Goal: Transaction & Acquisition: Purchase product/service

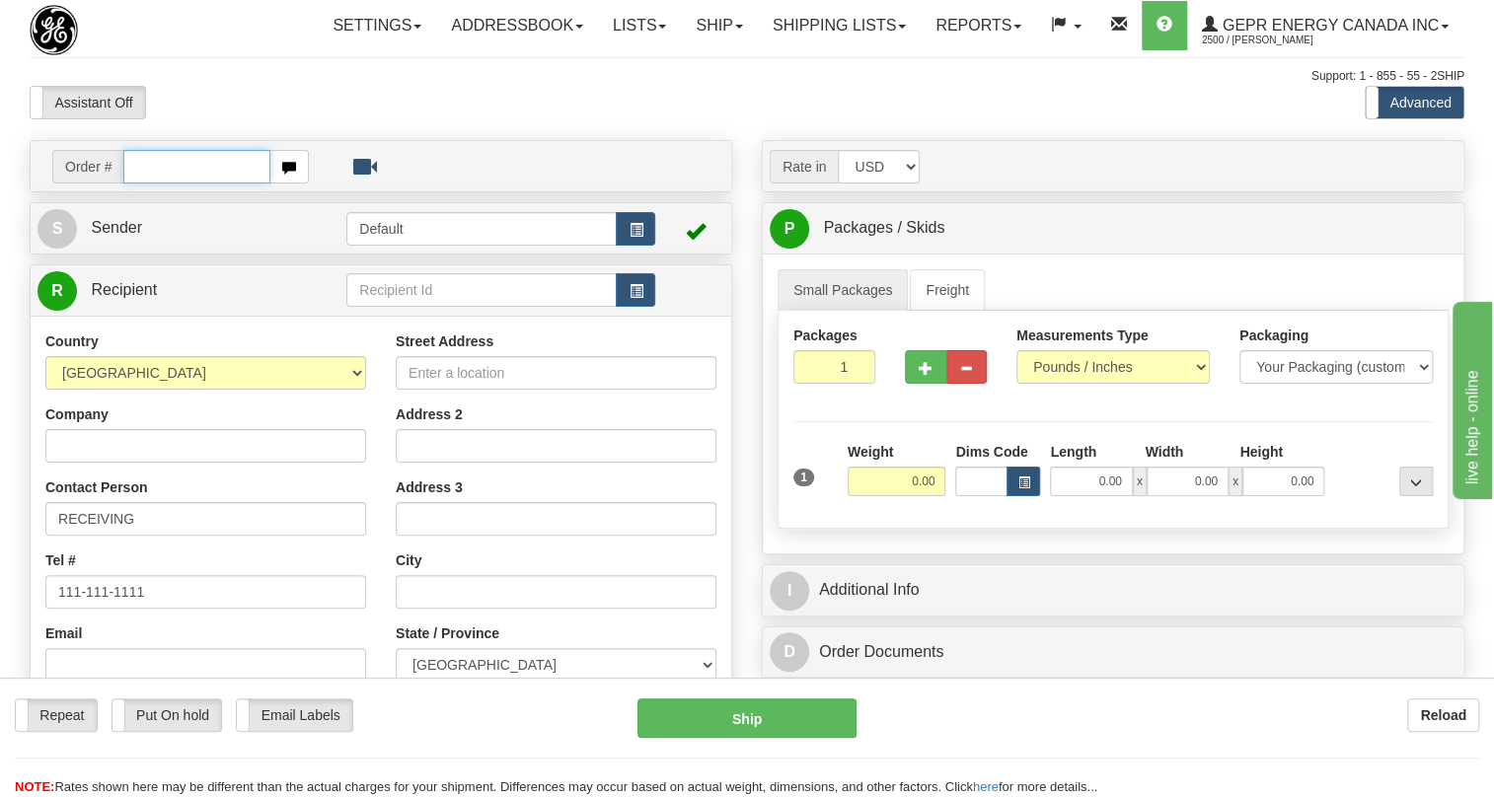
paste input "0086679453"
click at [148, 184] on input "0086679453" at bounding box center [196, 167] width 147 height 34
drag, startPoint x: 133, startPoint y: 214, endPoint x: 200, endPoint y: 216, distance: 67.1
click at [200, 184] on input "86679453" at bounding box center [196, 167] width 147 height 34
type input "86679453"
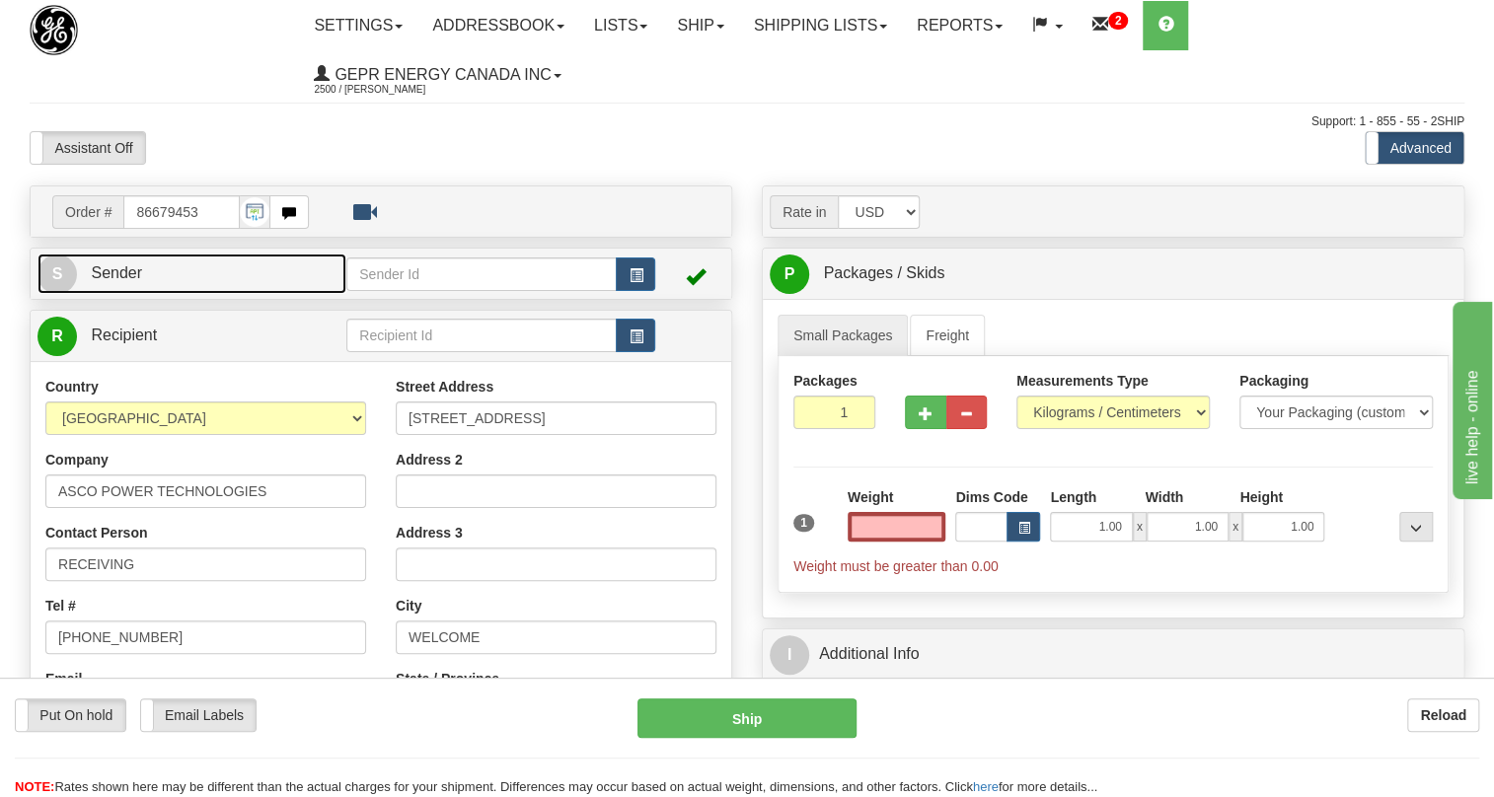
type input "0.00"
click at [139, 269] on span "Sender" at bounding box center [116, 272] width 51 height 17
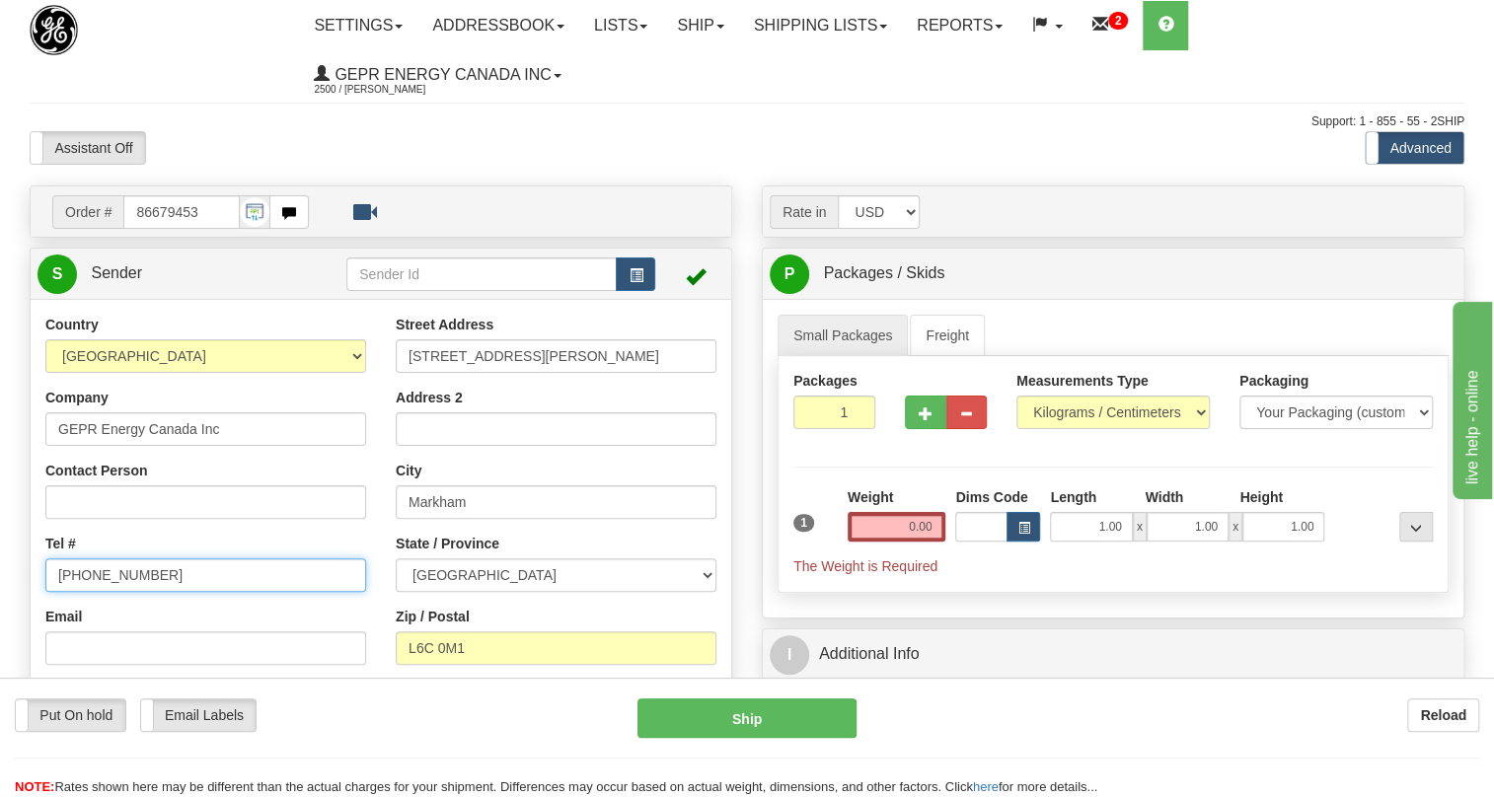
click at [112, 574] on input "[PHONE_NUMBER]" at bounding box center [205, 576] width 321 height 34
paste input "[PHONE_NUMBER]"
type input "[PHONE_NUMBER]"
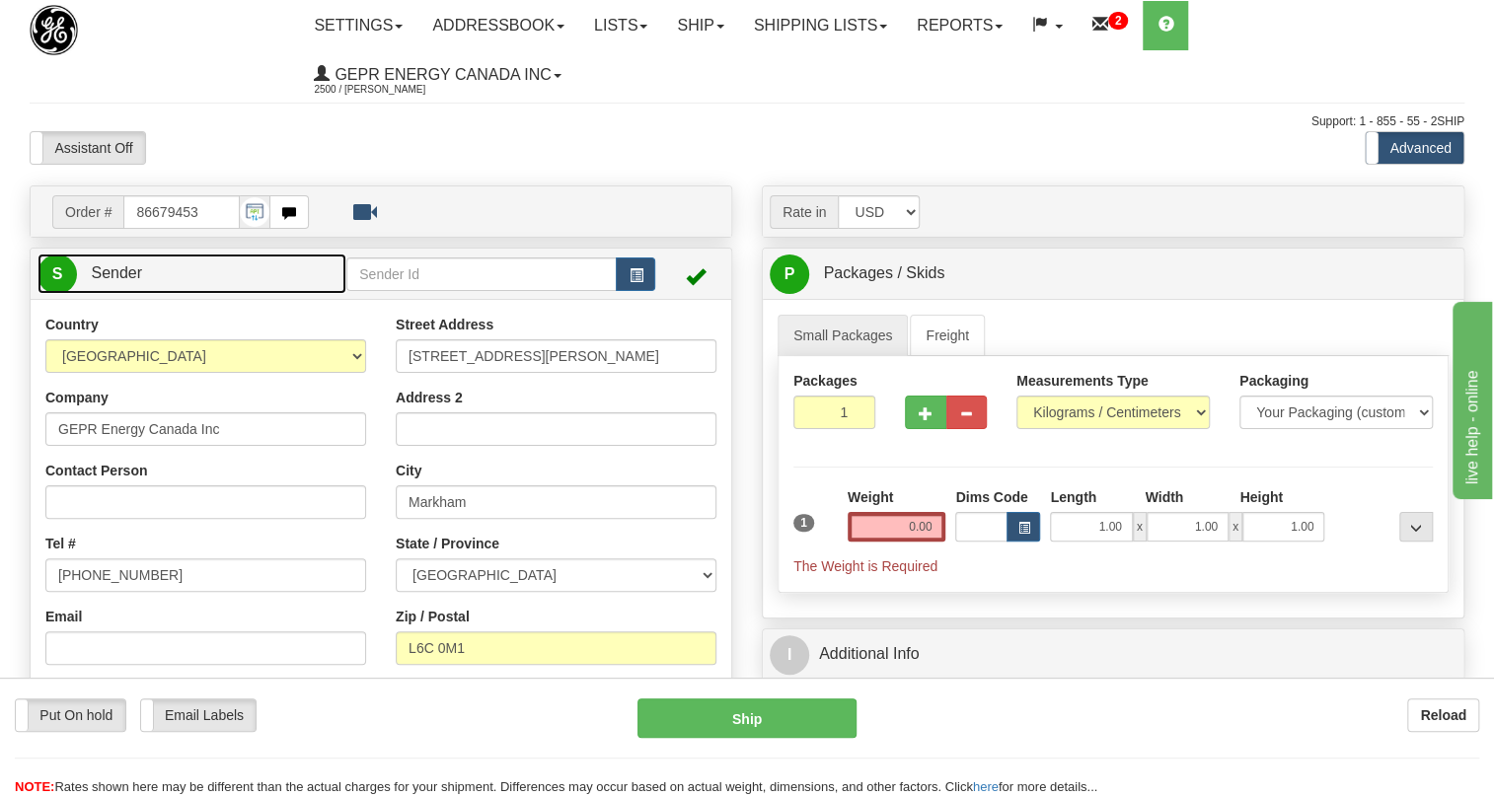
click at [127, 271] on span "Sender" at bounding box center [116, 272] width 51 height 17
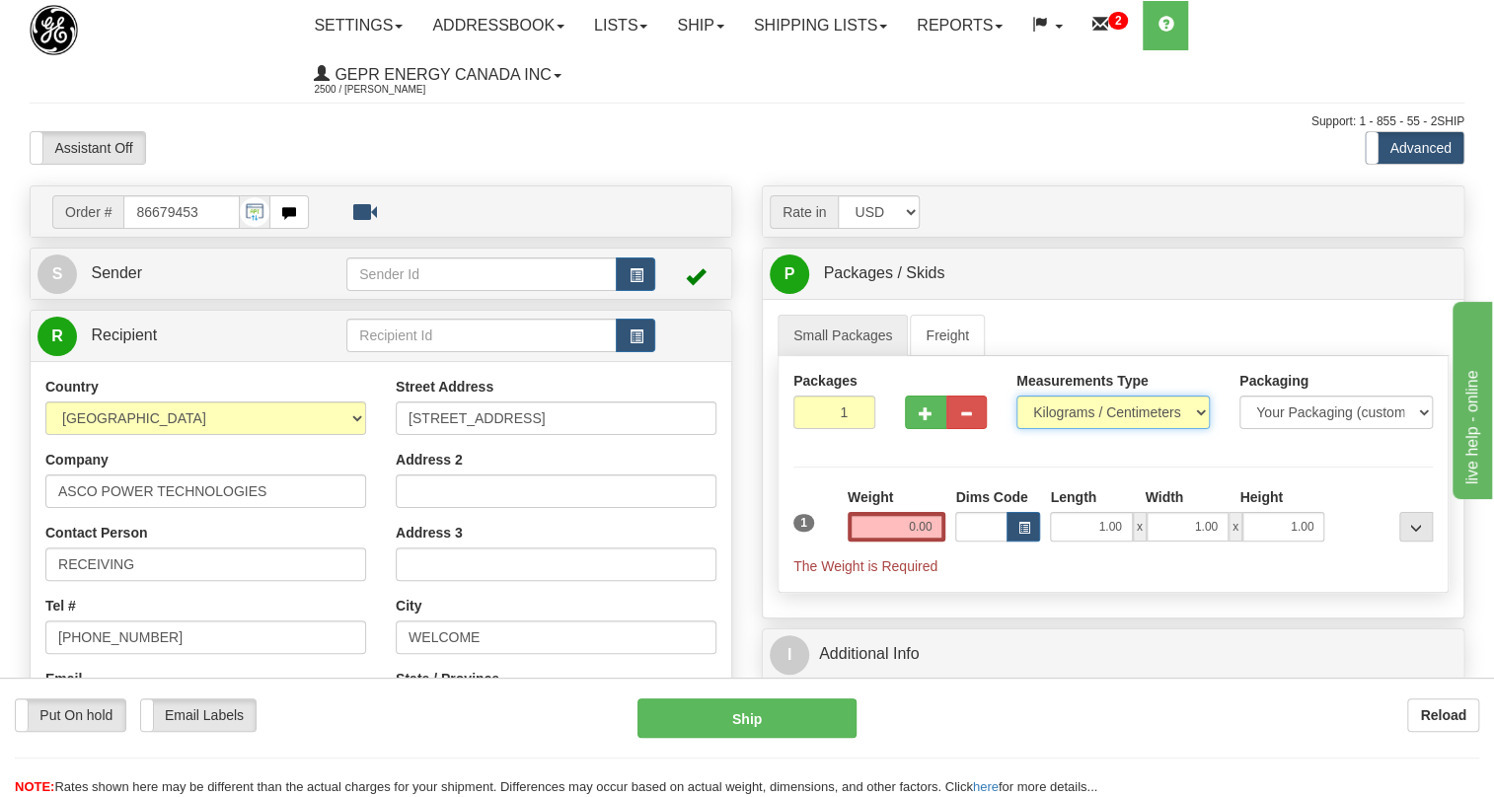
click at [1090, 415] on select "Pounds / Inches Kilograms / Centimeters" at bounding box center [1113, 413] width 193 height 34
select select "0"
click at [1017, 396] on select "Pounds / Inches Kilograms / Centimeters" at bounding box center [1113, 413] width 193 height 34
click at [1091, 533] on input "1.00" at bounding box center [1091, 527] width 82 height 30
type input "0.00"
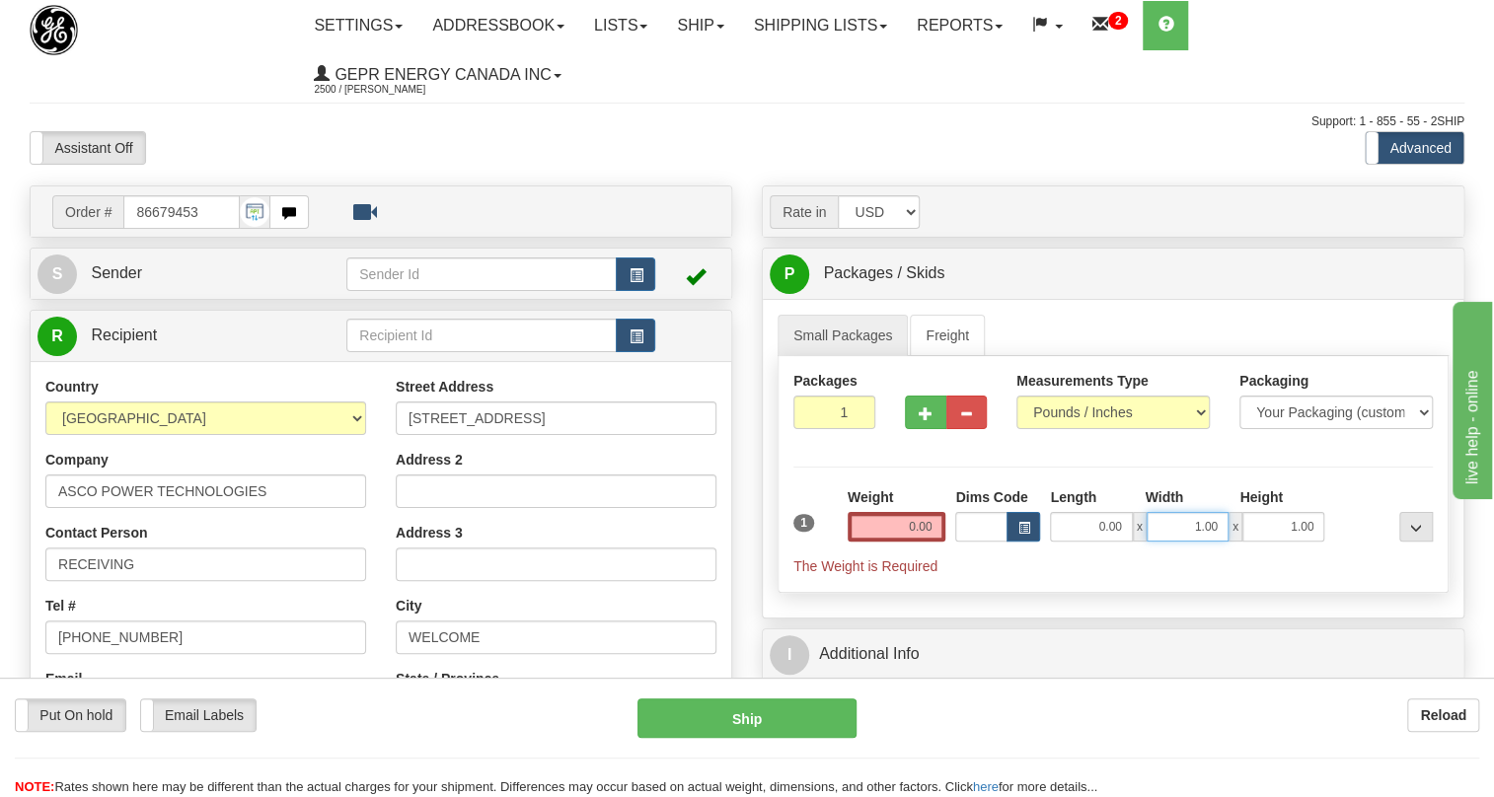
click at [1165, 533] on input "1.00" at bounding box center [1188, 527] width 82 height 30
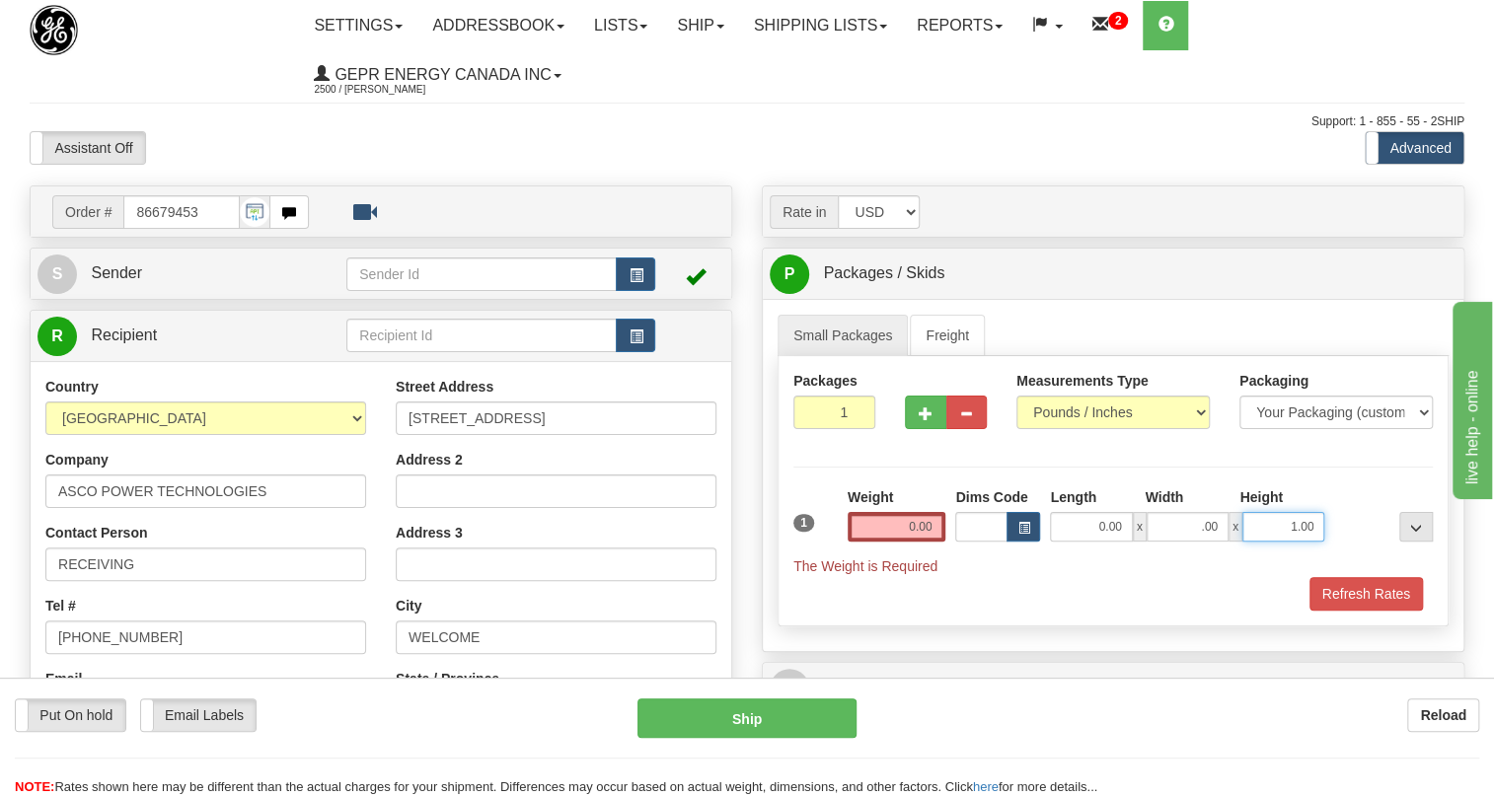
type input "0.00"
click at [1274, 533] on input "1.00" at bounding box center [1284, 527] width 82 height 30
type input "0.00"
click at [889, 526] on input "0.00" at bounding box center [897, 527] width 99 height 30
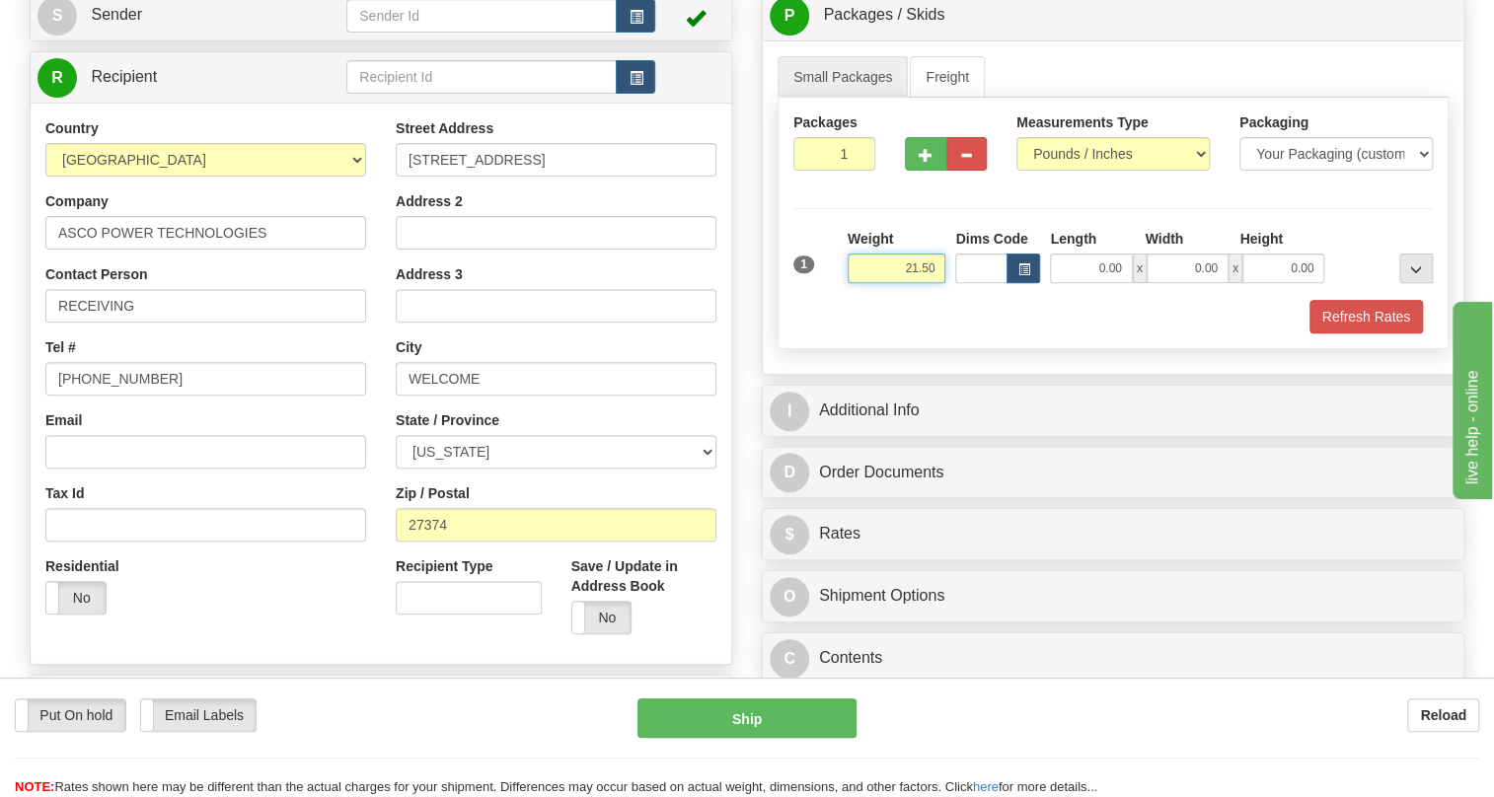
scroll to position [268, 0]
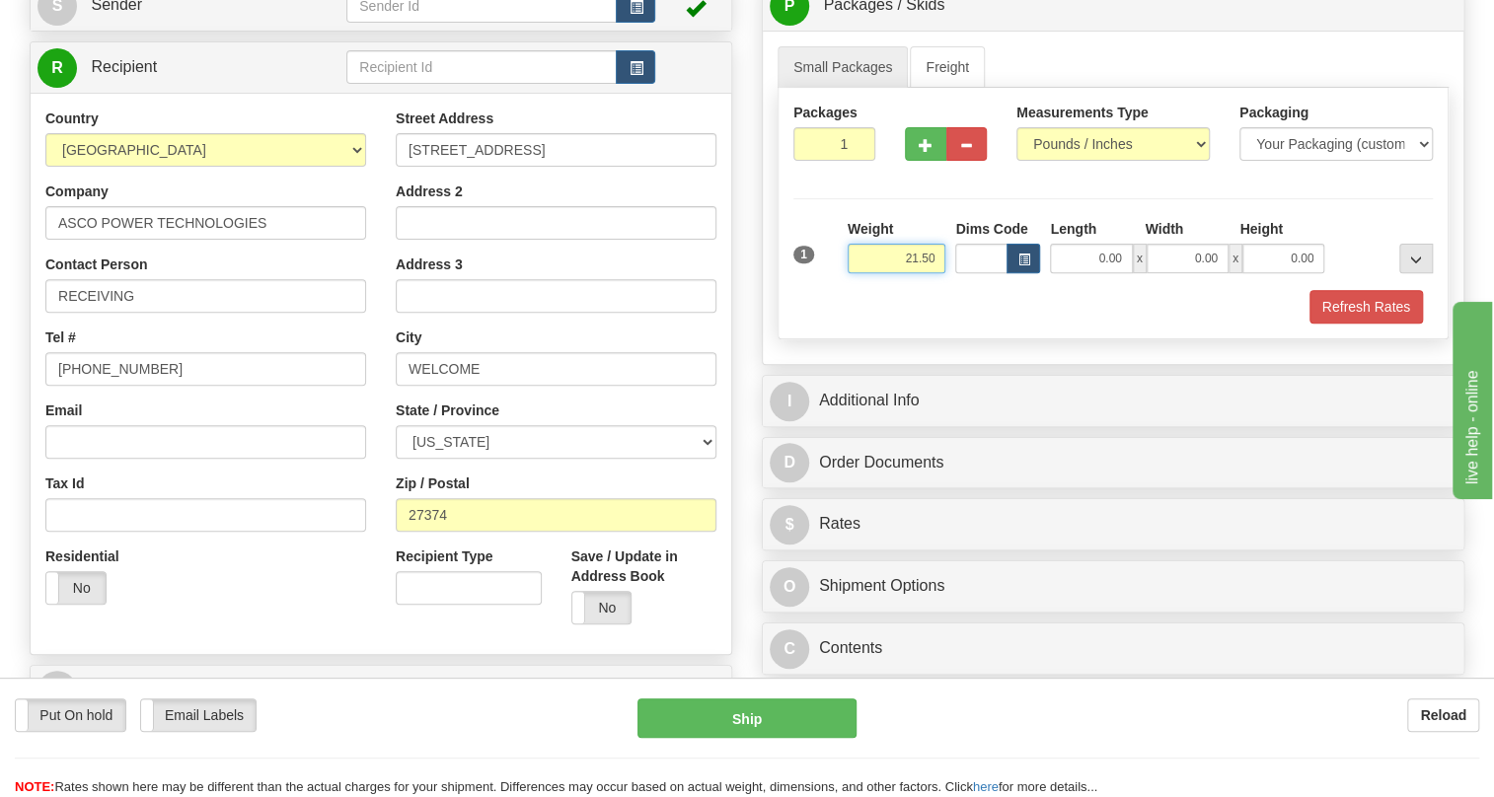
type input "21.50"
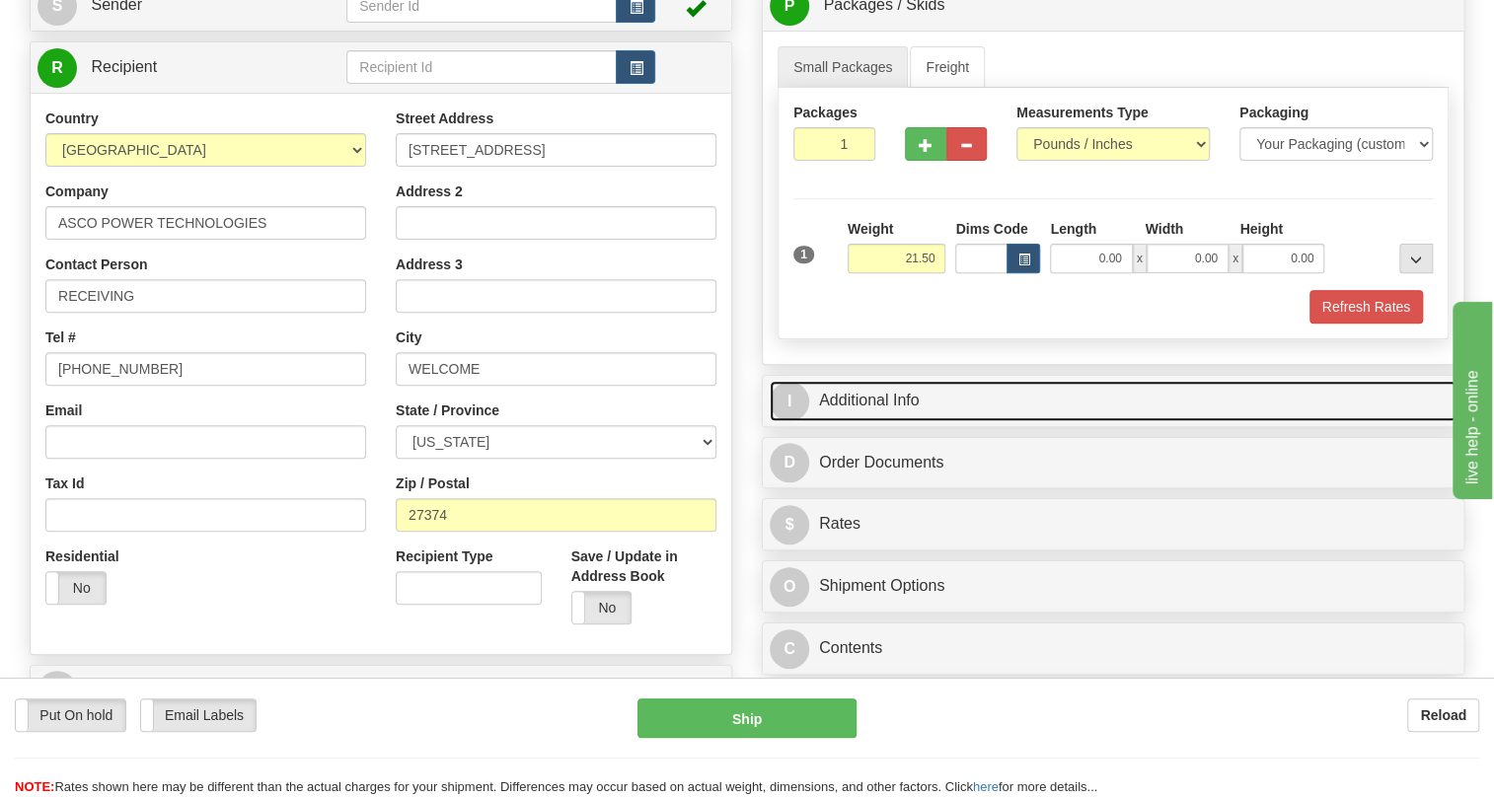
click at [869, 394] on link "I Additional Info" at bounding box center [1113, 401] width 687 height 40
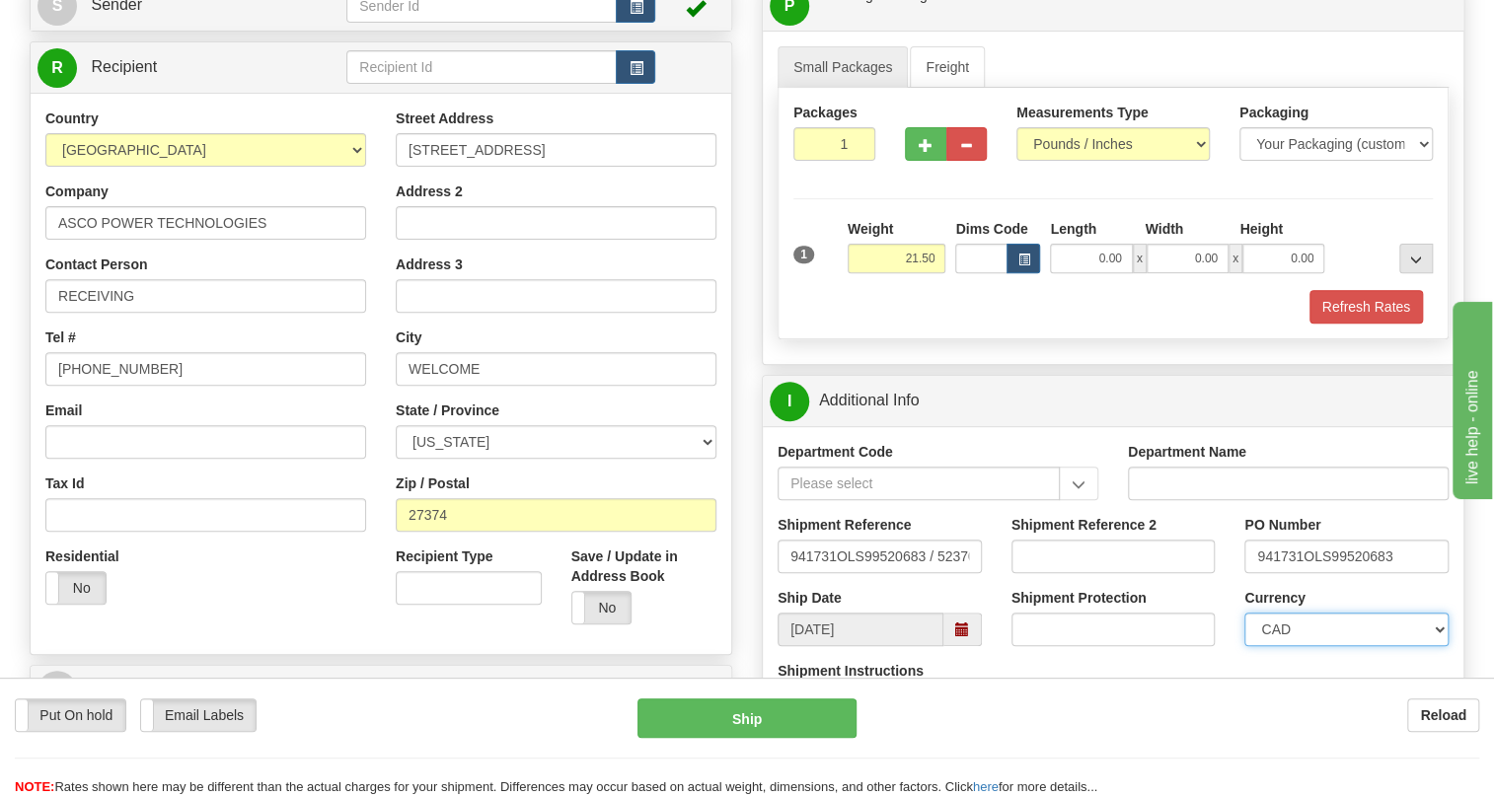
click at [1320, 629] on select "CAD USD EUR ZAR [PERSON_NAME] ARN AUD AUS AWG BBD BFR BGN BHD BMD BND BRC BRL C…" at bounding box center [1347, 630] width 204 height 34
select select "1"
click at [1245, 613] on select "CAD USD EUR ZAR [PERSON_NAME] ARN AUD AUS AWG BBD BFR BGN BHD BMD BND BRC BRL C…" at bounding box center [1347, 630] width 204 height 34
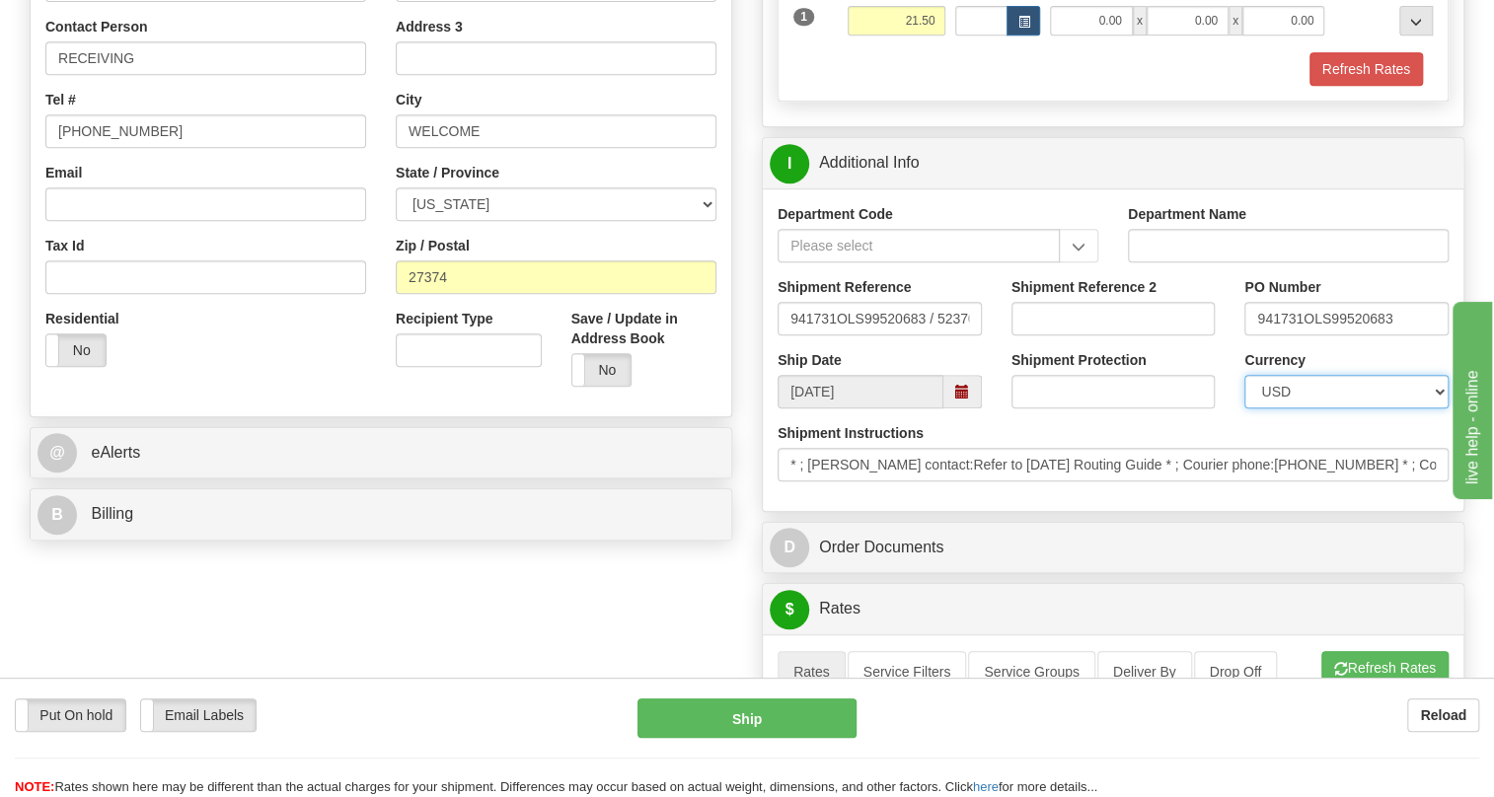
scroll to position [628, 0]
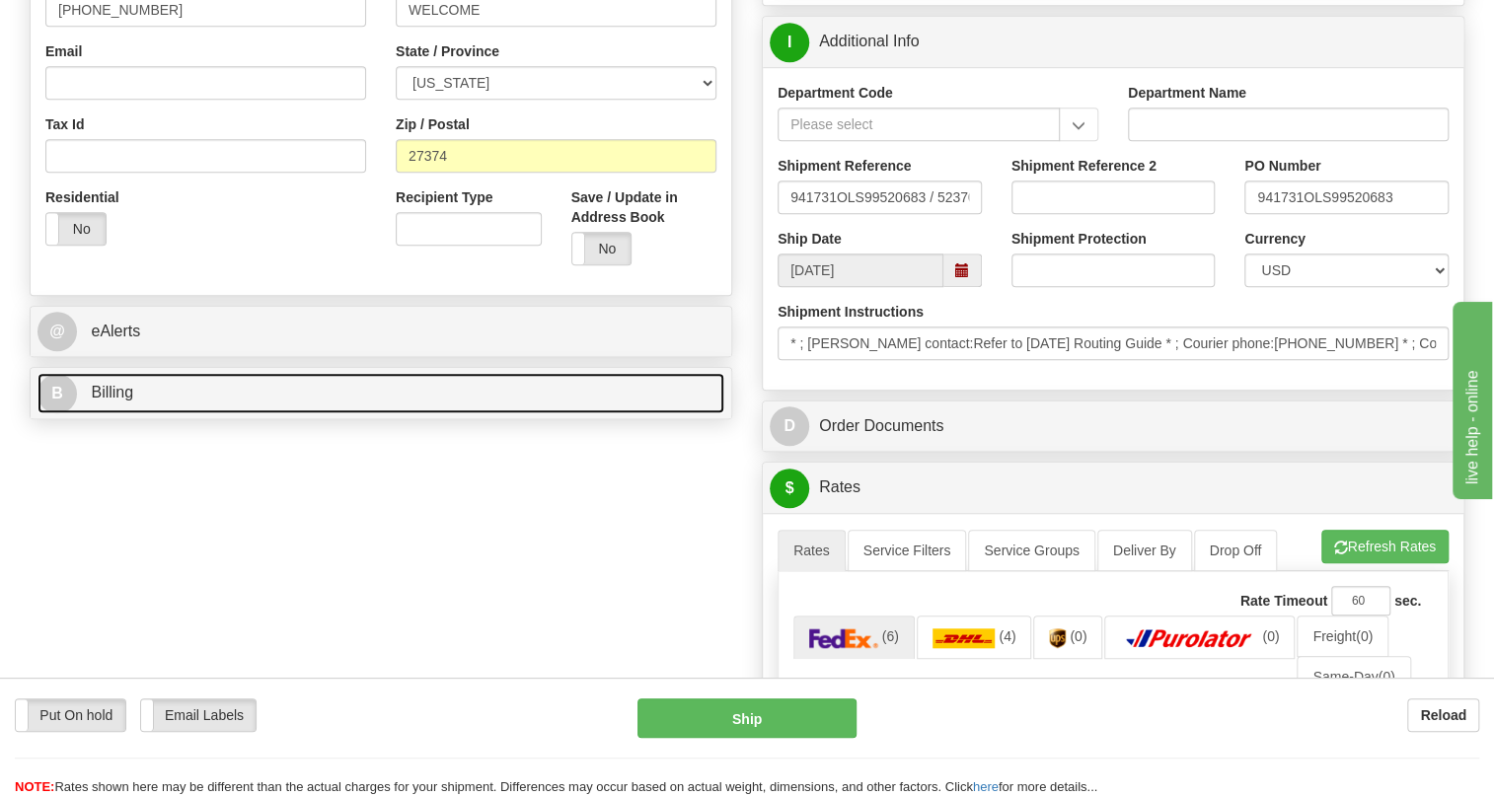
click at [119, 395] on span "Billing" at bounding box center [112, 392] width 42 height 17
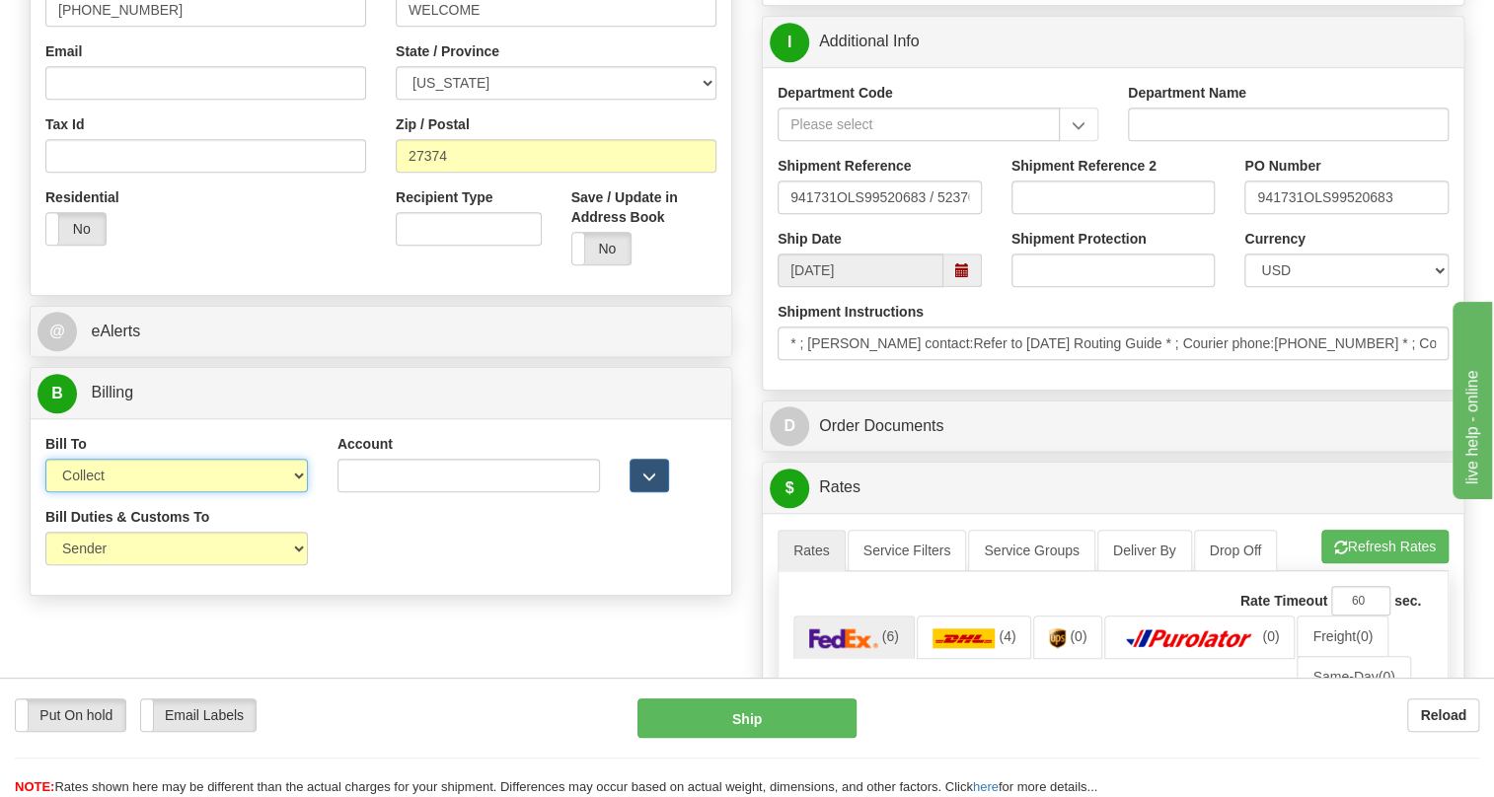
click at [292, 475] on select "Sender Recipient Third Party Collect" at bounding box center [176, 476] width 263 height 34
select select "2"
click at [45, 459] on select "Sender Recipient Third Party Collect" at bounding box center [176, 476] width 263 height 34
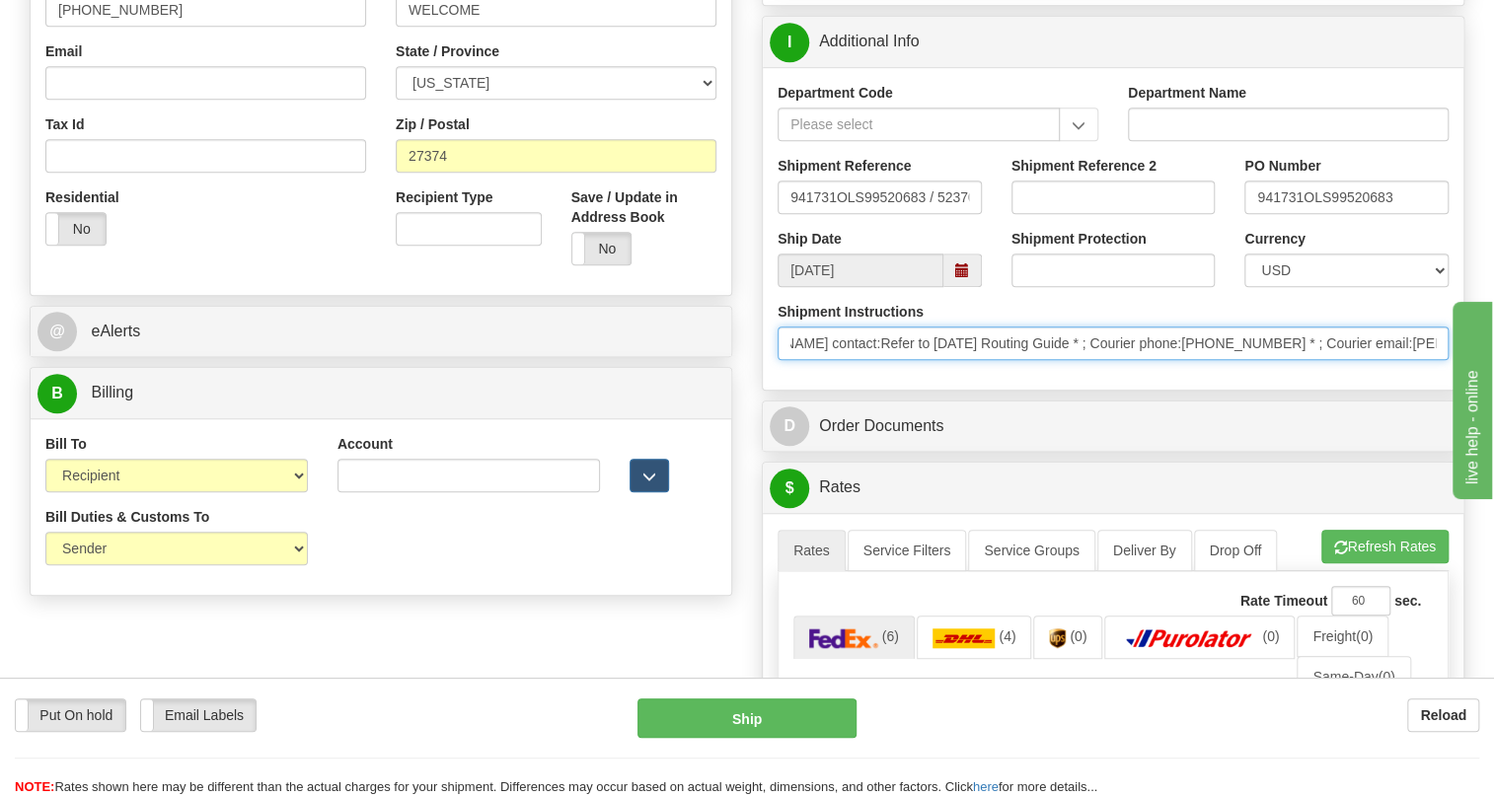
scroll to position [0, 0]
drag, startPoint x: 1194, startPoint y: 342, endPoint x: 736, endPoint y: 364, distance: 458.5
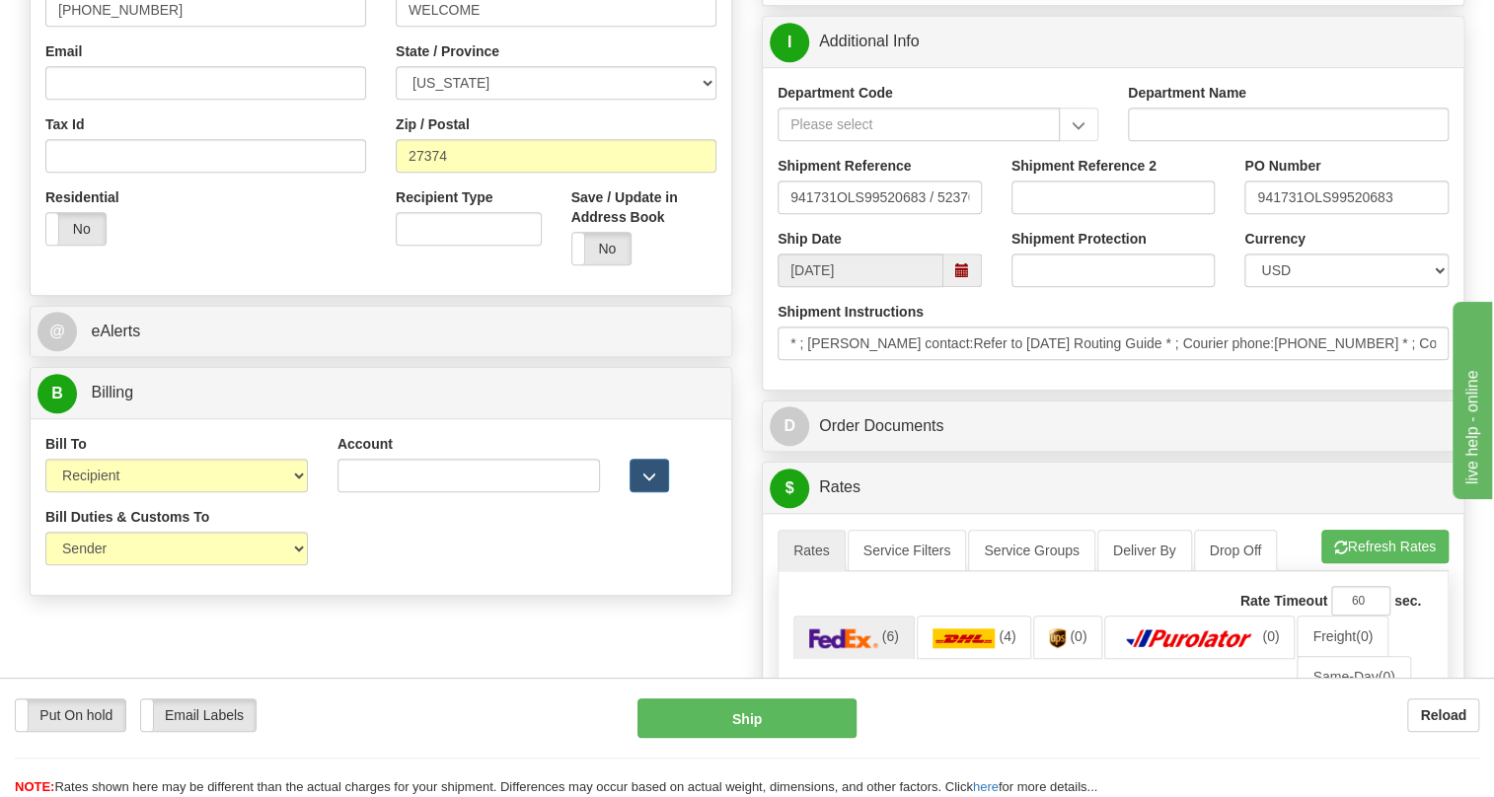
click at [1221, 371] on div "Shipment Instructions * ; Courier contact:Refer to 6/1/25 Routing Guide * ; Cou…" at bounding box center [1113, 338] width 701 height 73
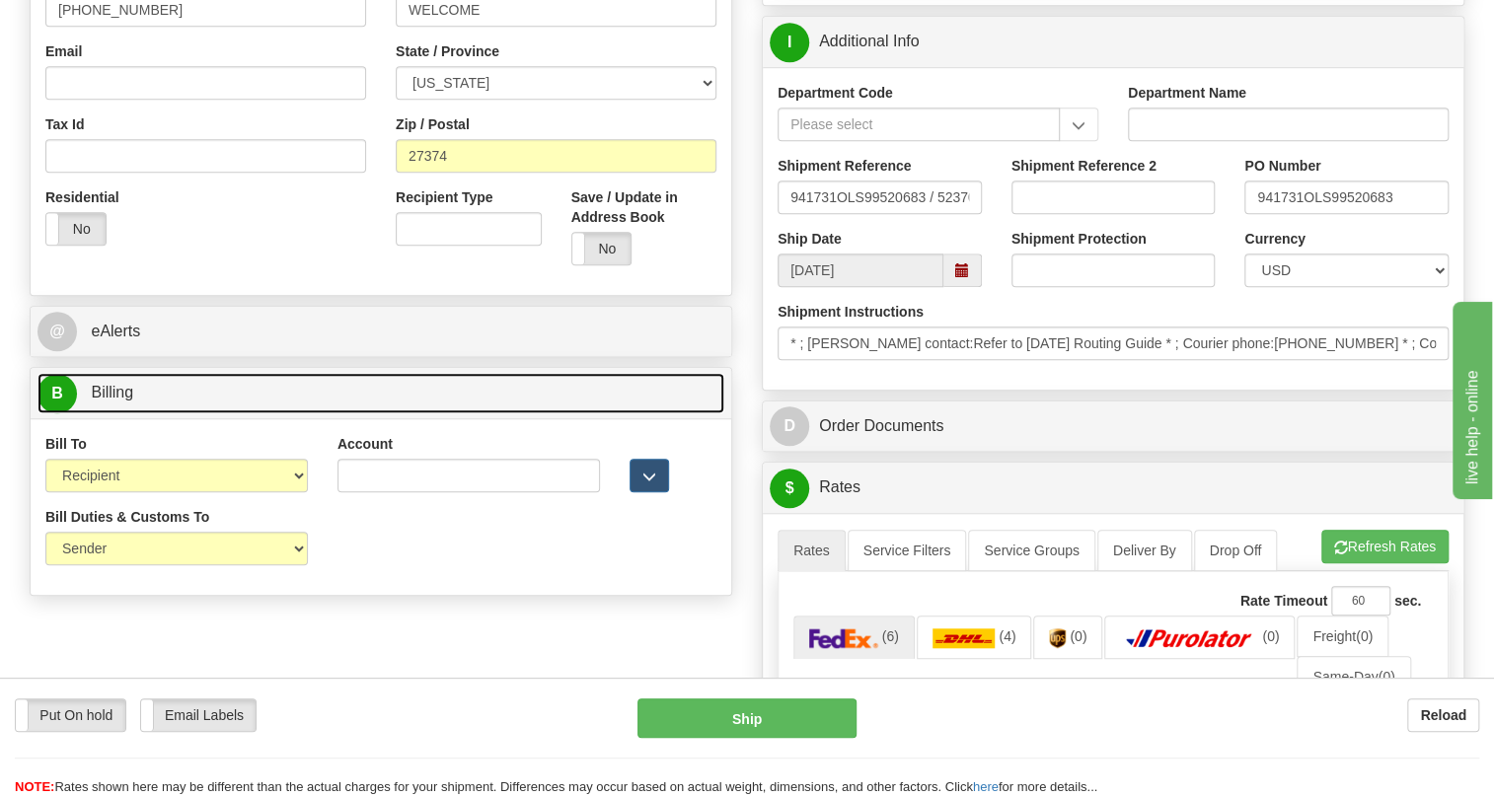
click at [105, 385] on span "Billing" at bounding box center [112, 392] width 42 height 17
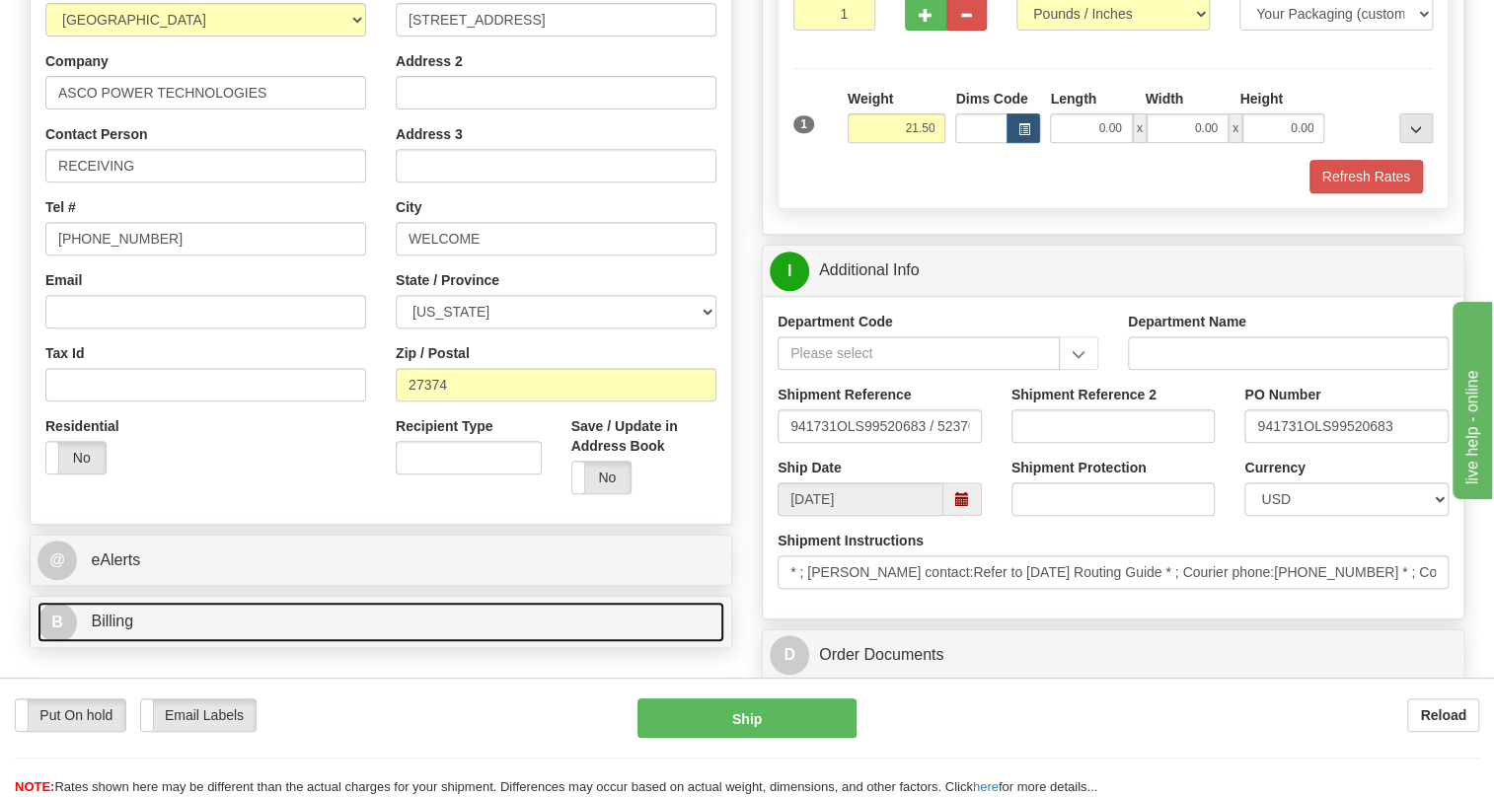
scroll to position [358, 0]
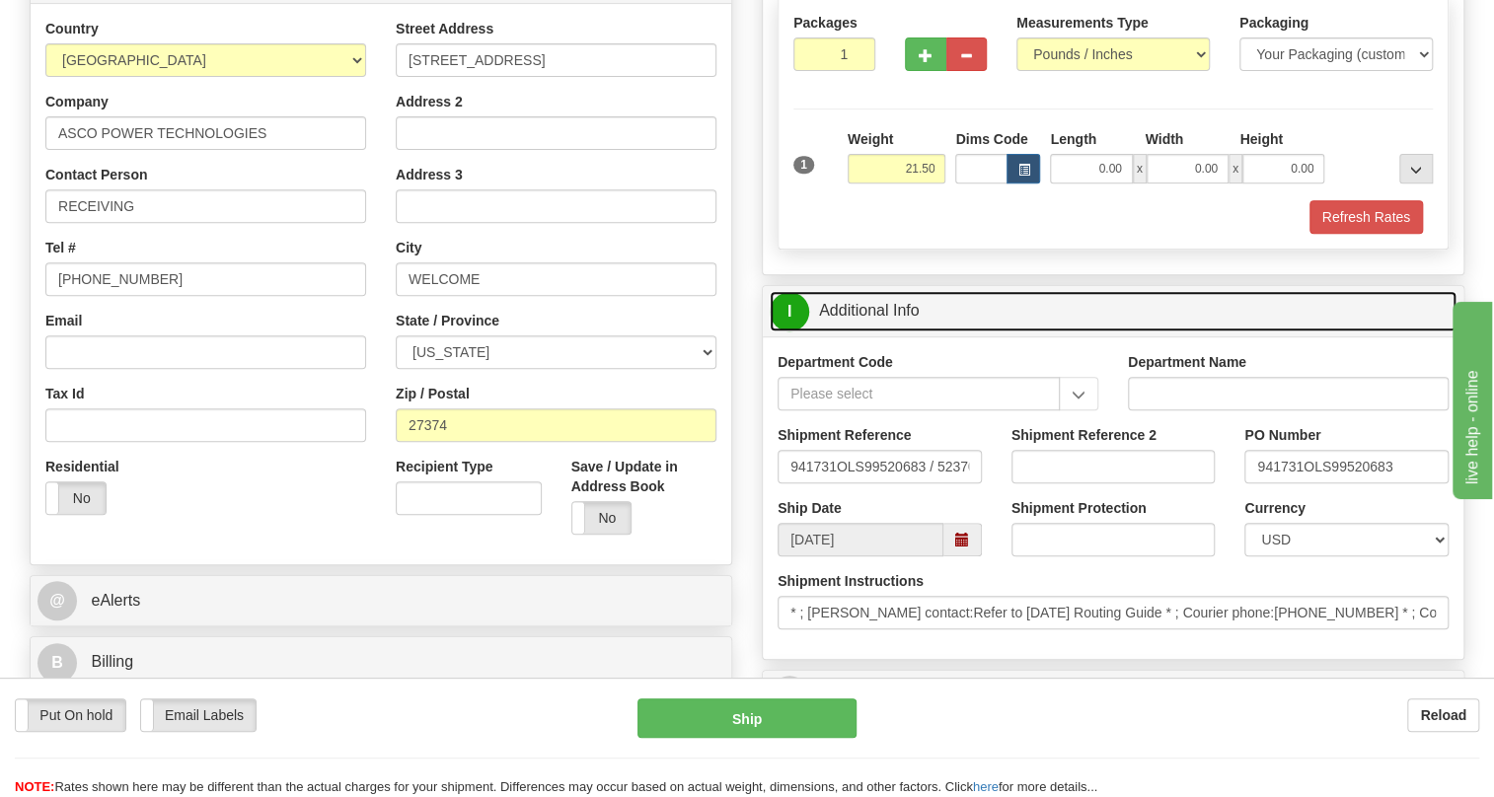
click at [898, 310] on link "I Additional Info" at bounding box center [1113, 311] width 687 height 40
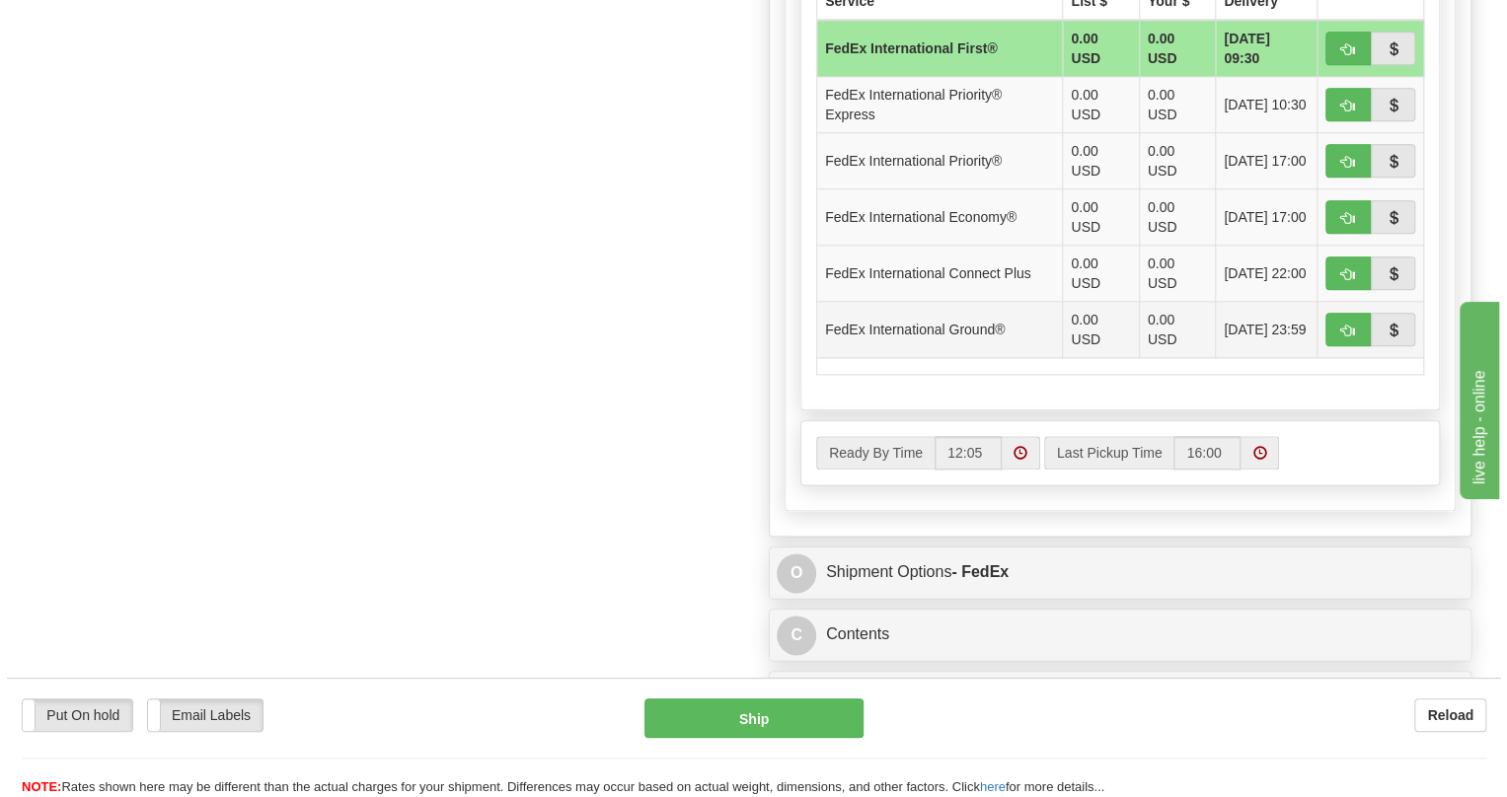
scroll to position [717, 0]
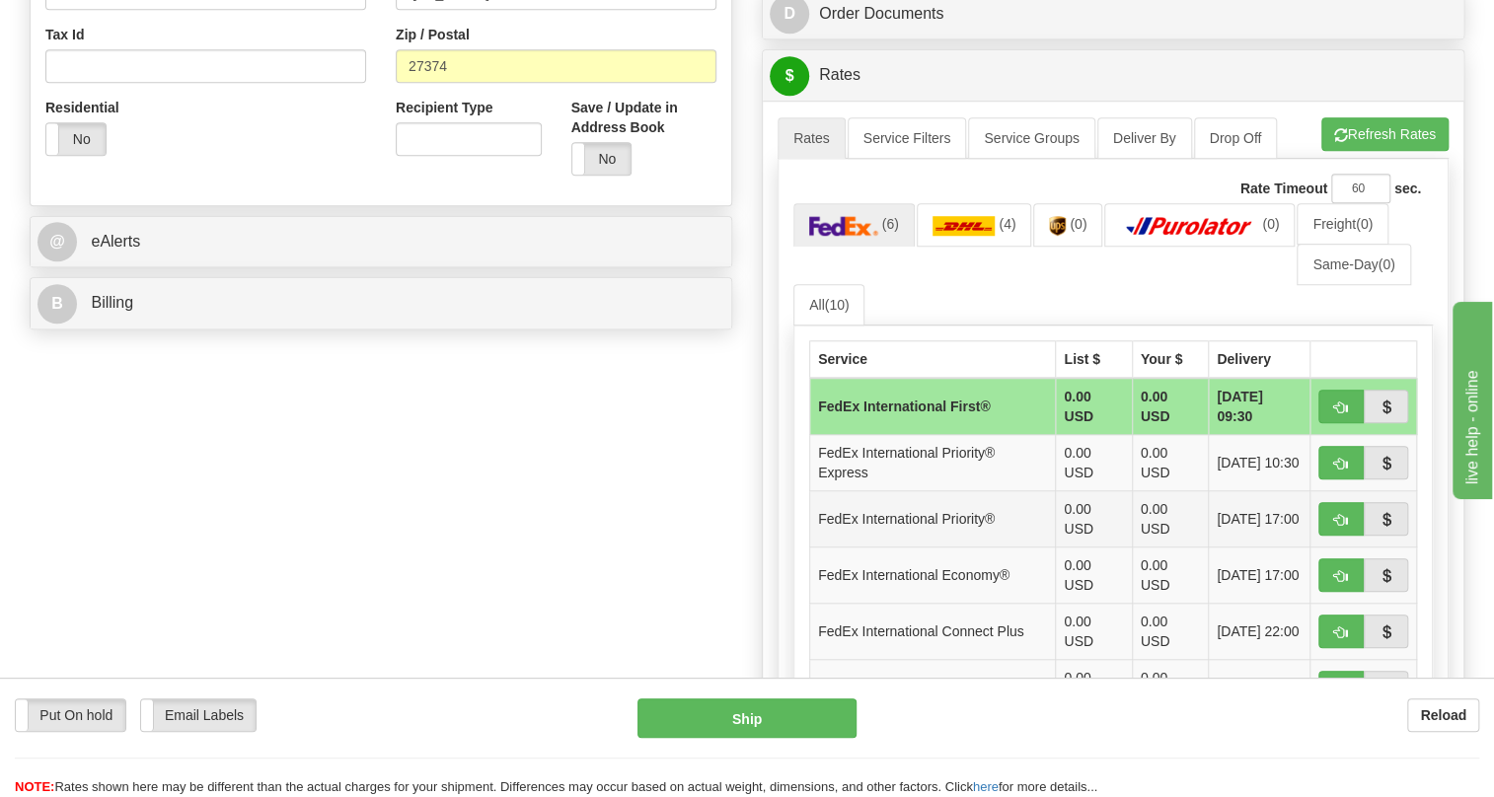
click at [985, 525] on td "FedEx International Priority®" at bounding box center [933, 519] width 246 height 56
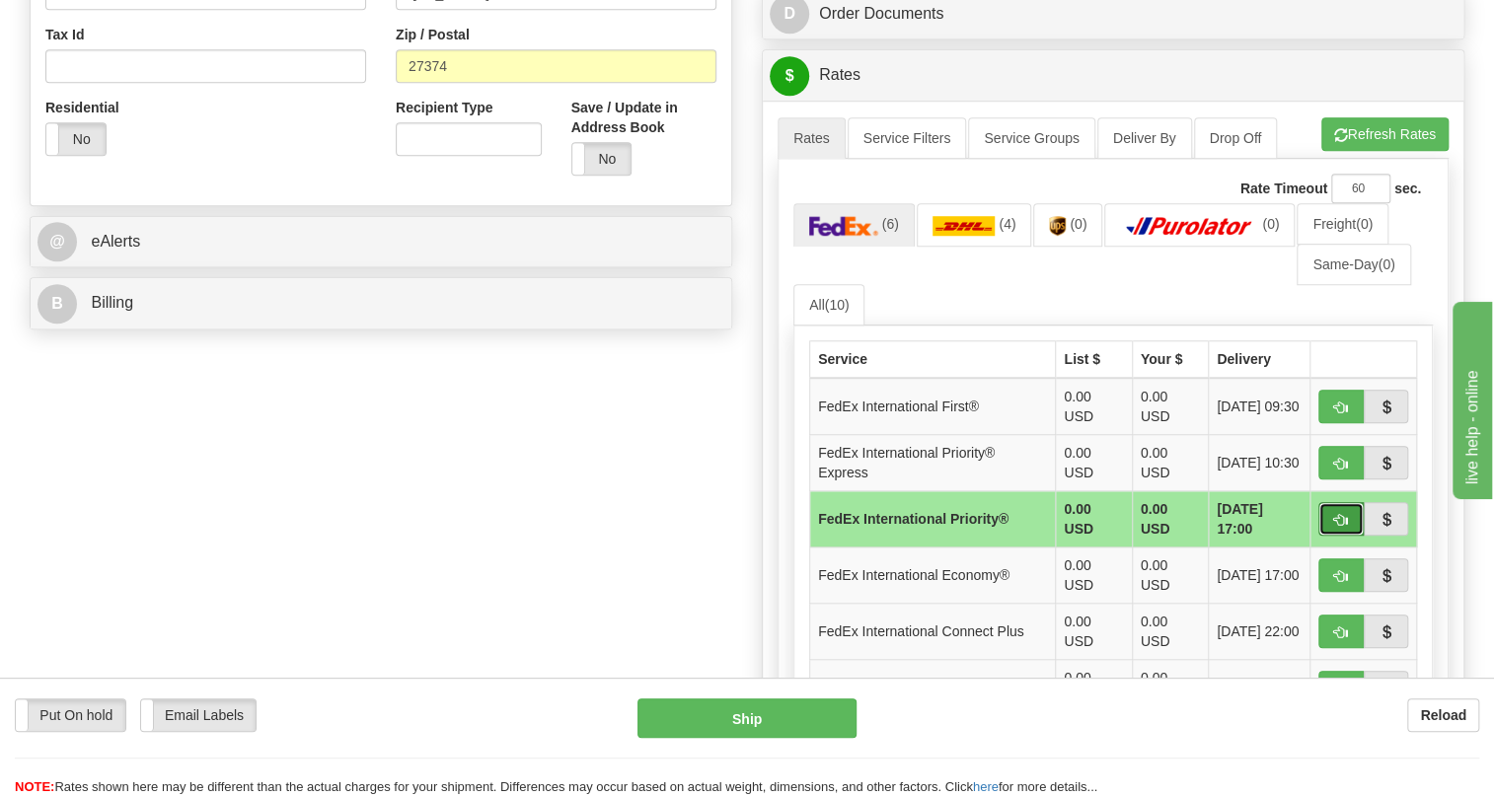
click at [1342, 518] on span "button" at bounding box center [1341, 520] width 14 height 13
type input "01"
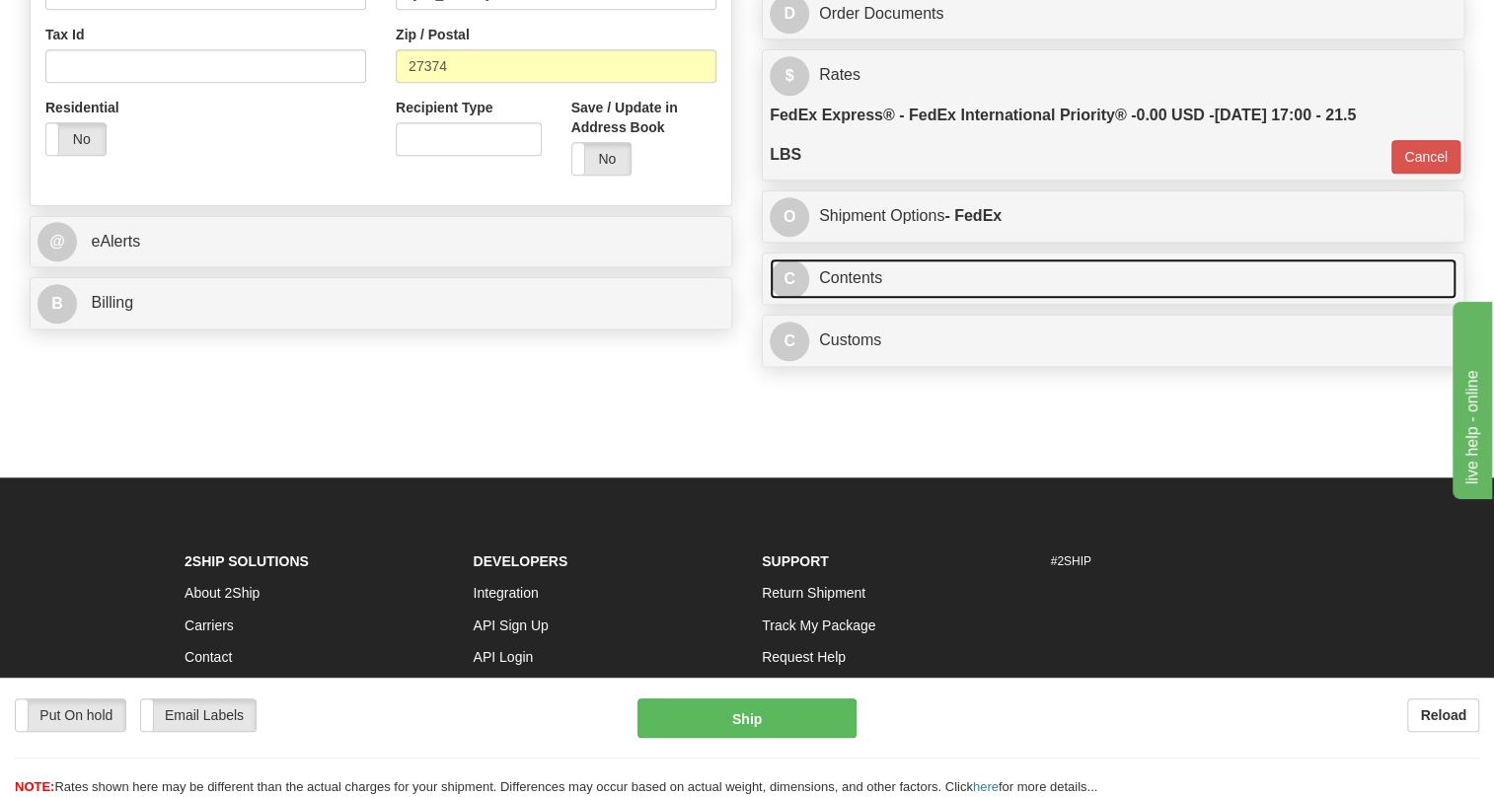
click at [877, 280] on link "C Contents" at bounding box center [1113, 279] width 687 height 40
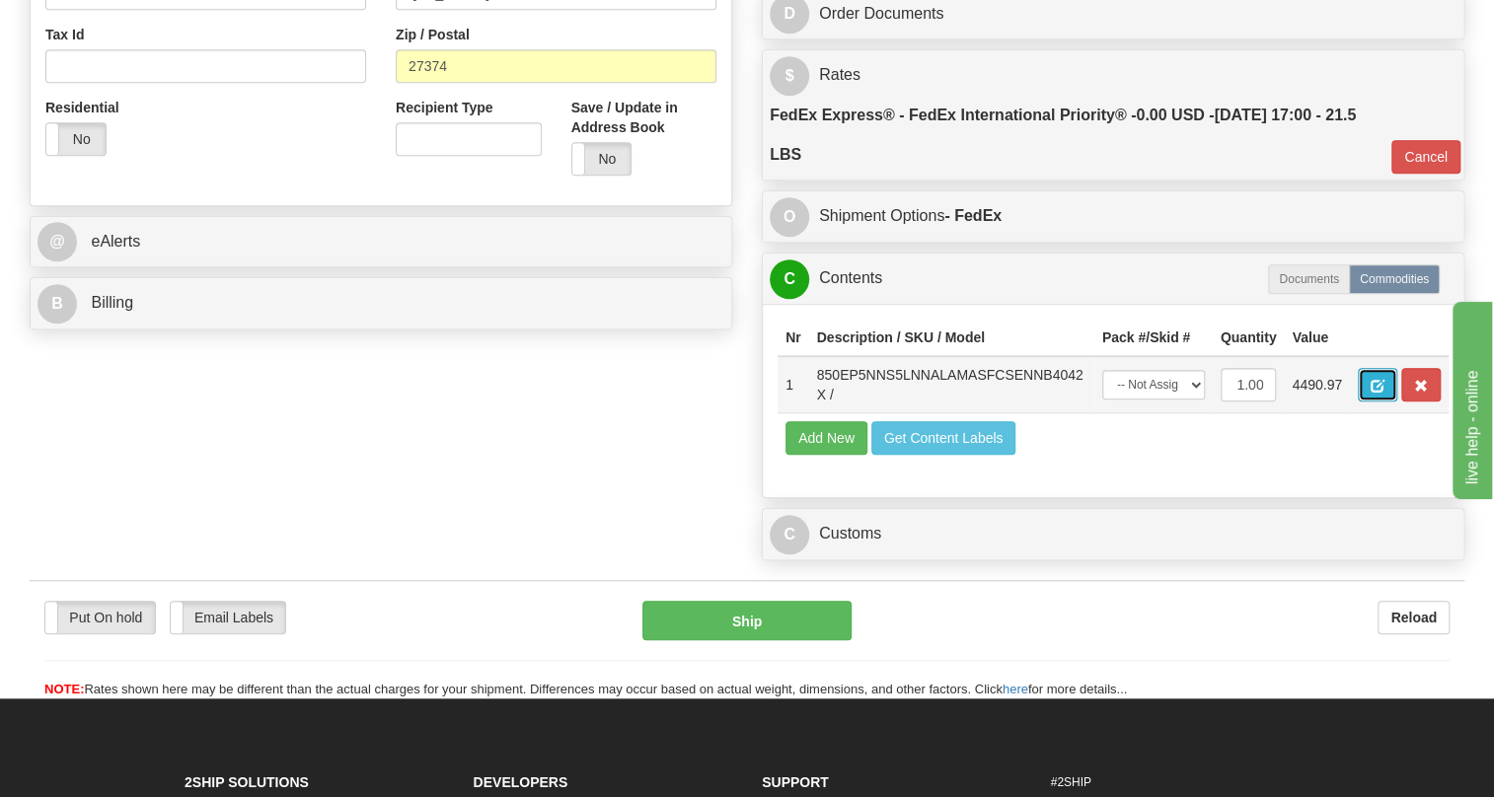
click at [1373, 385] on span "button" at bounding box center [1378, 386] width 14 height 13
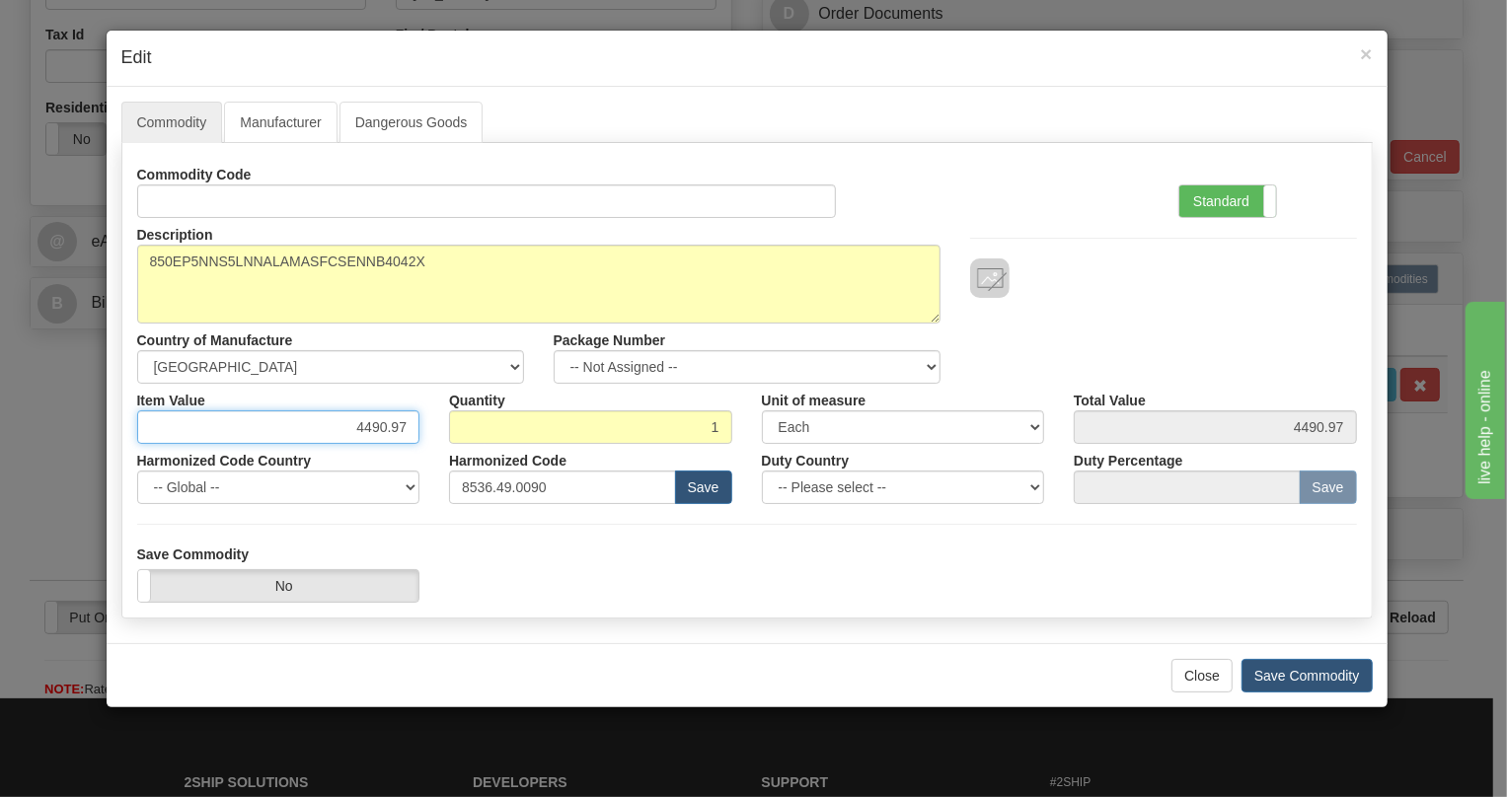
click at [387, 425] on input "4490.97" at bounding box center [278, 428] width 283 height 34
type input "3592.77"
click at [1217, 204] on label "Standard" at bounding box center [1227, 202] width 97 height 32
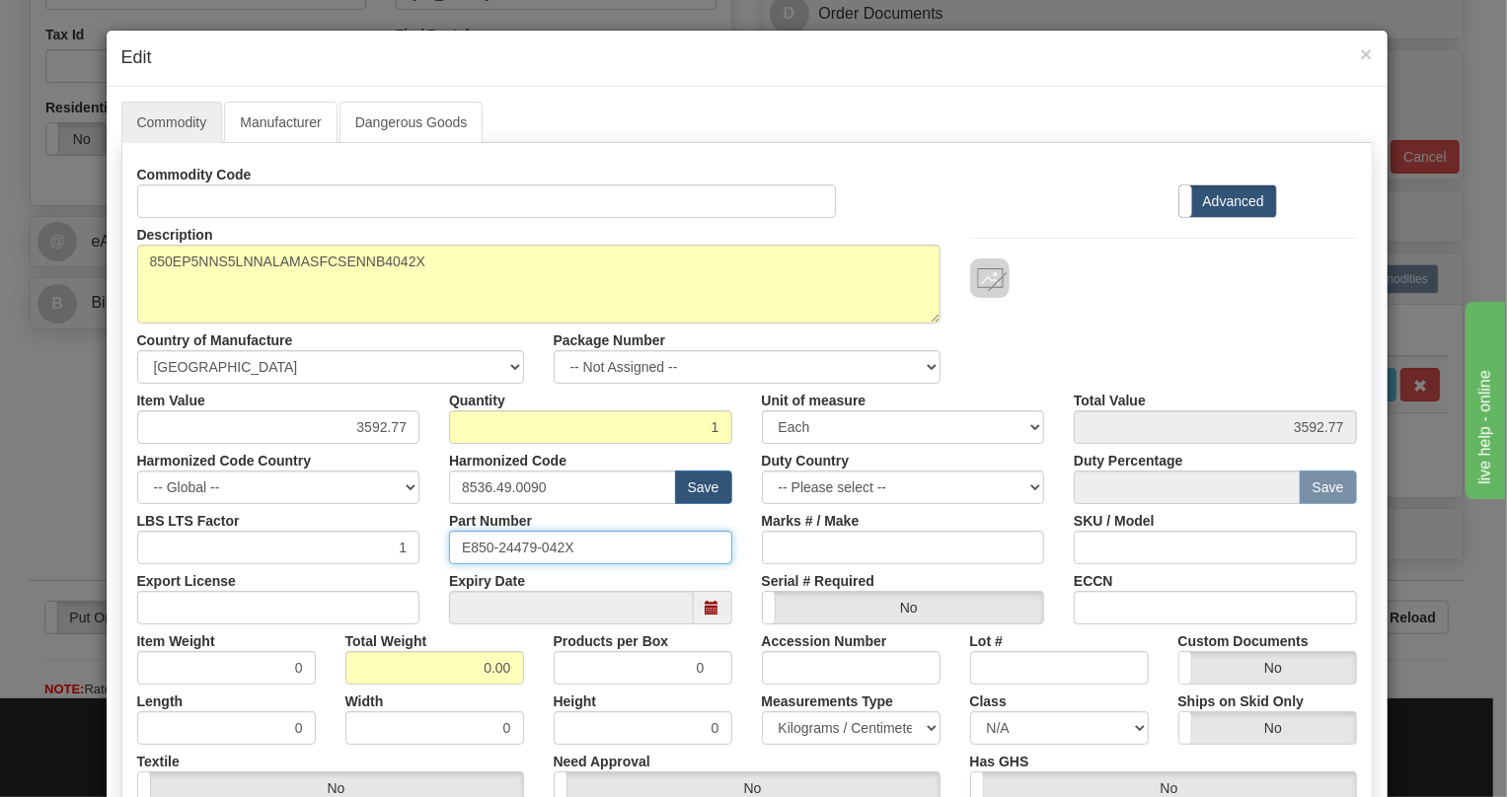
drag, startPoint x: 572, startPoint y: 545, endPoint x: 453, endPoint y: 553, distance: 119.7
click at [453, 553] on input "E850-24479-042X" at bounding box center [590, 548] width 283 height 34
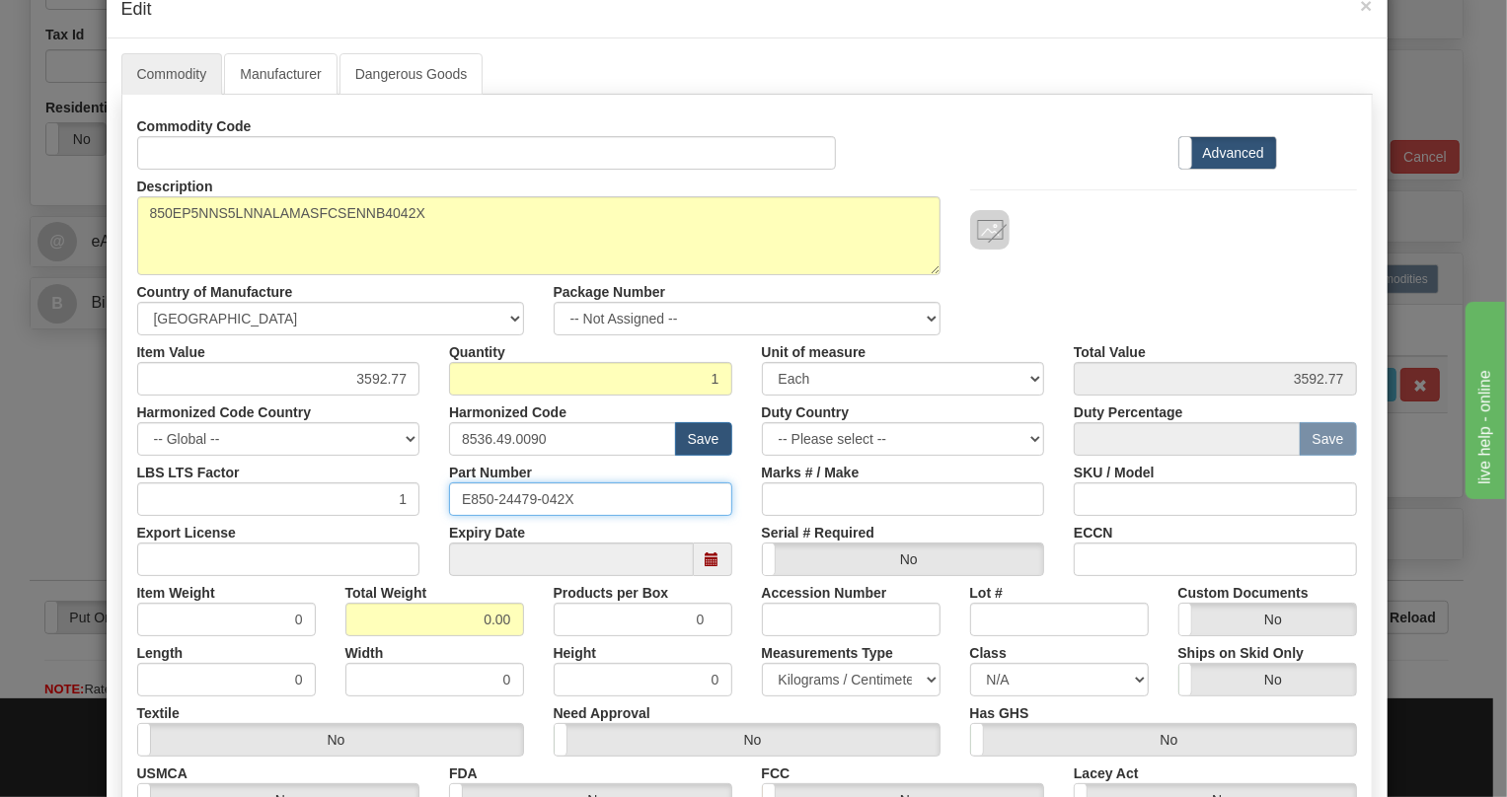
scroll to position [89, 0]
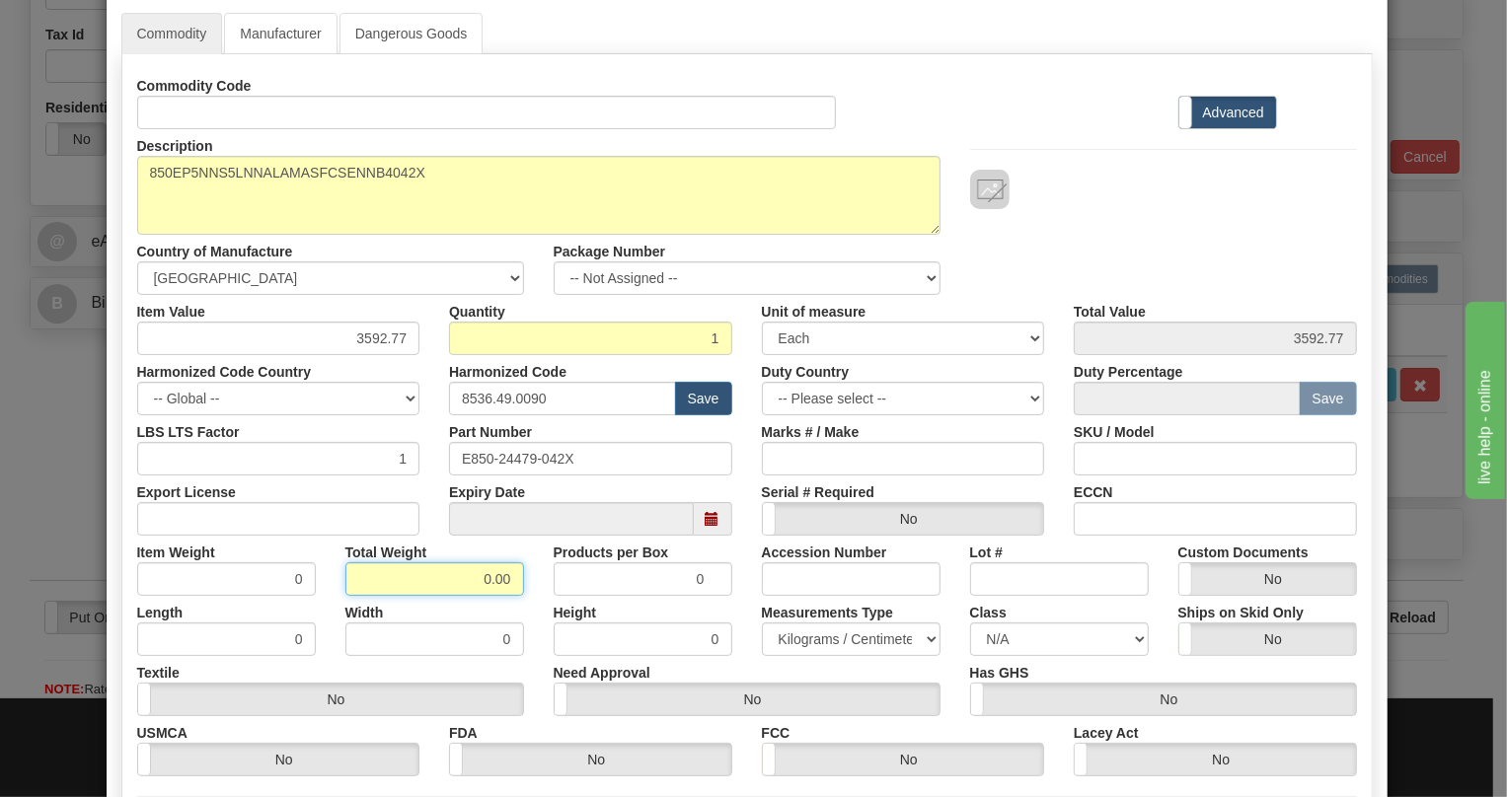
click at [468, 571] on input "0.00" at bounding box center [434, 580] width 179 height 34
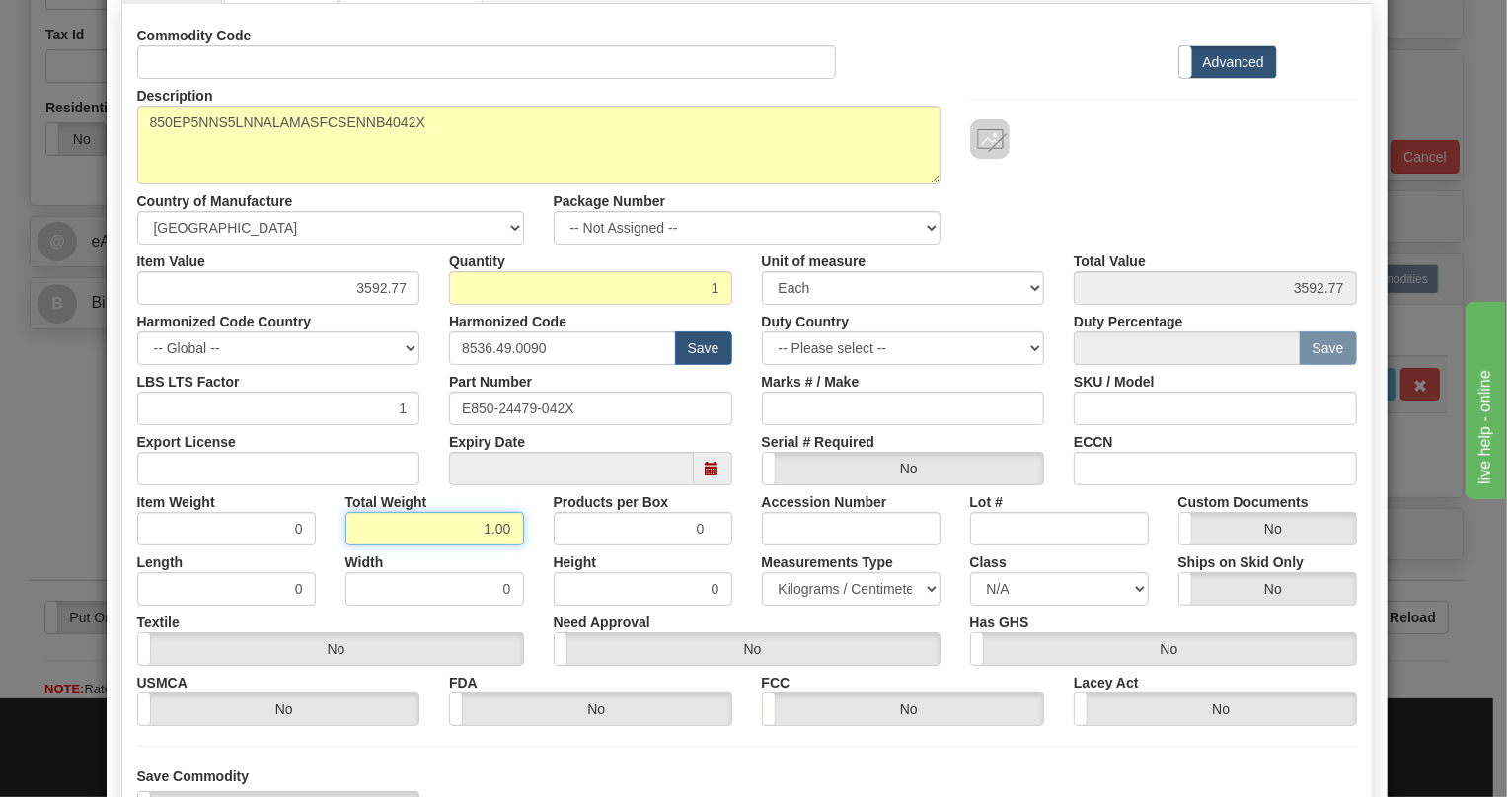
scroll to position [179, 0]
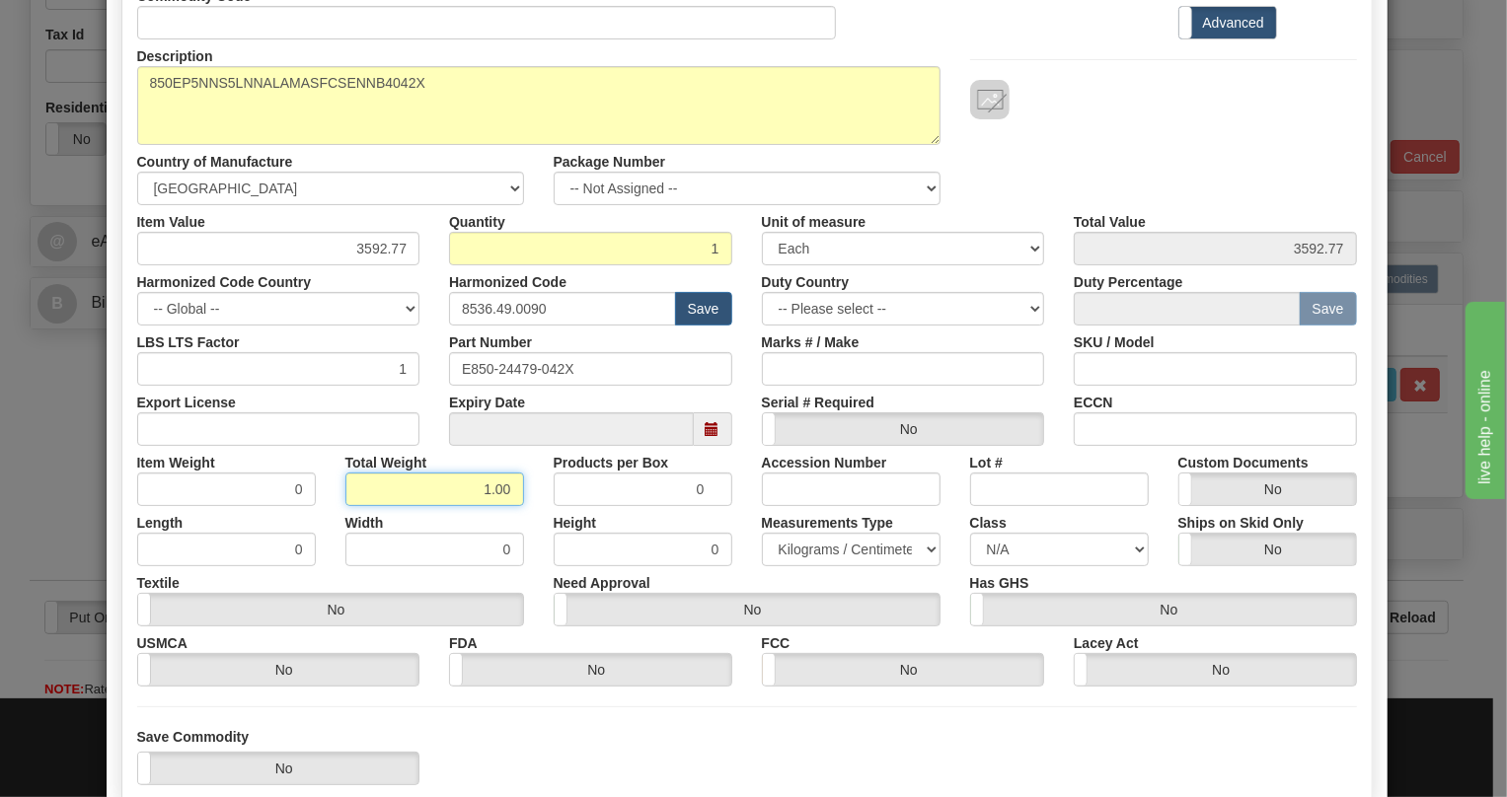
type input "1.00"
type input "1.0000"
click at [918, 551] on select "Pounds / Inches Kilograms / Centimeters" at bounding box center [851, 550] width 179 height 34
select select "0"
click at [762, 533] on select "Pounds / Inches Kilograms / Centimeters" at bounding box center [851, 550] width 179 height 34
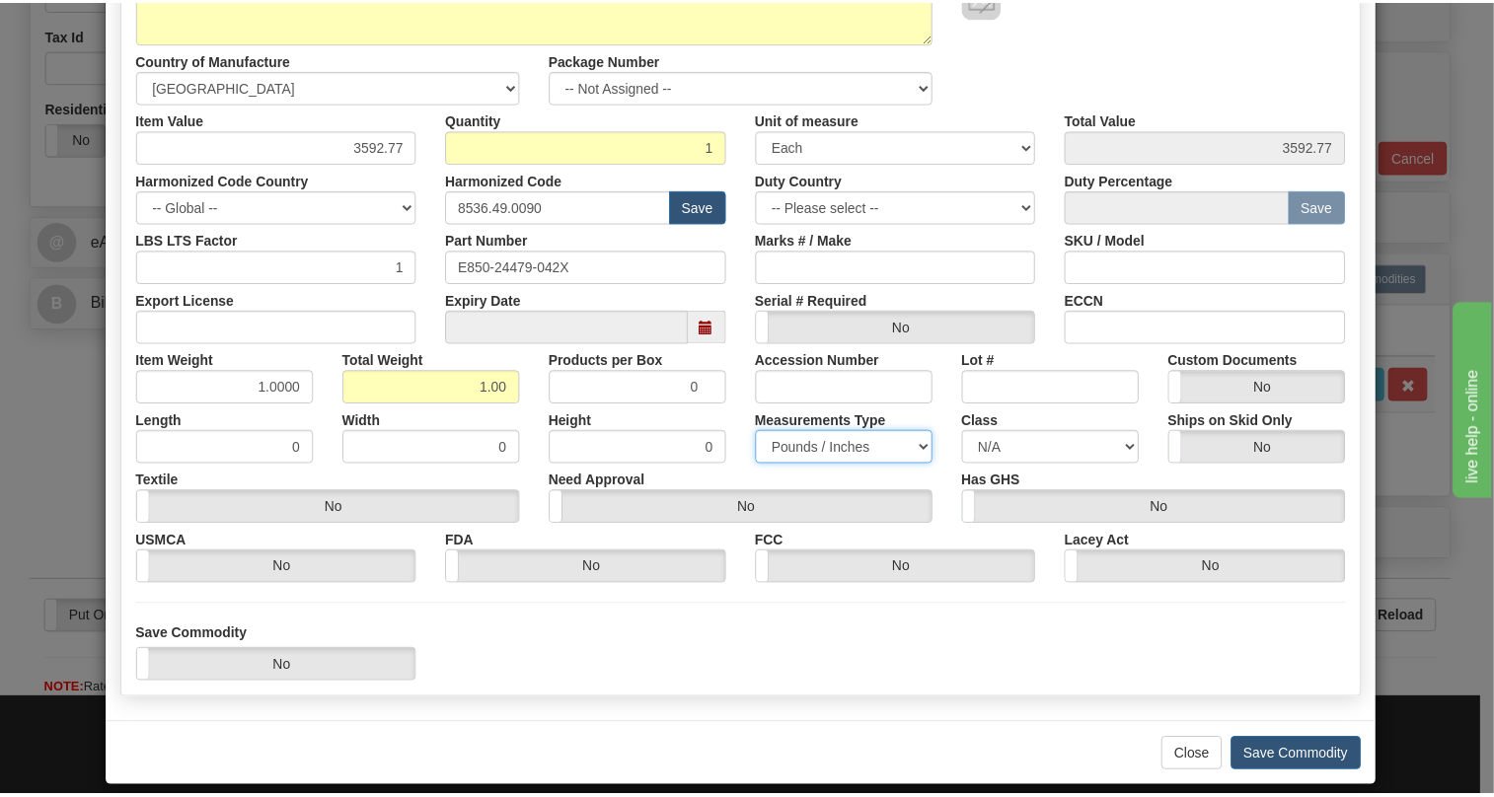
scroll to position [300, 0]
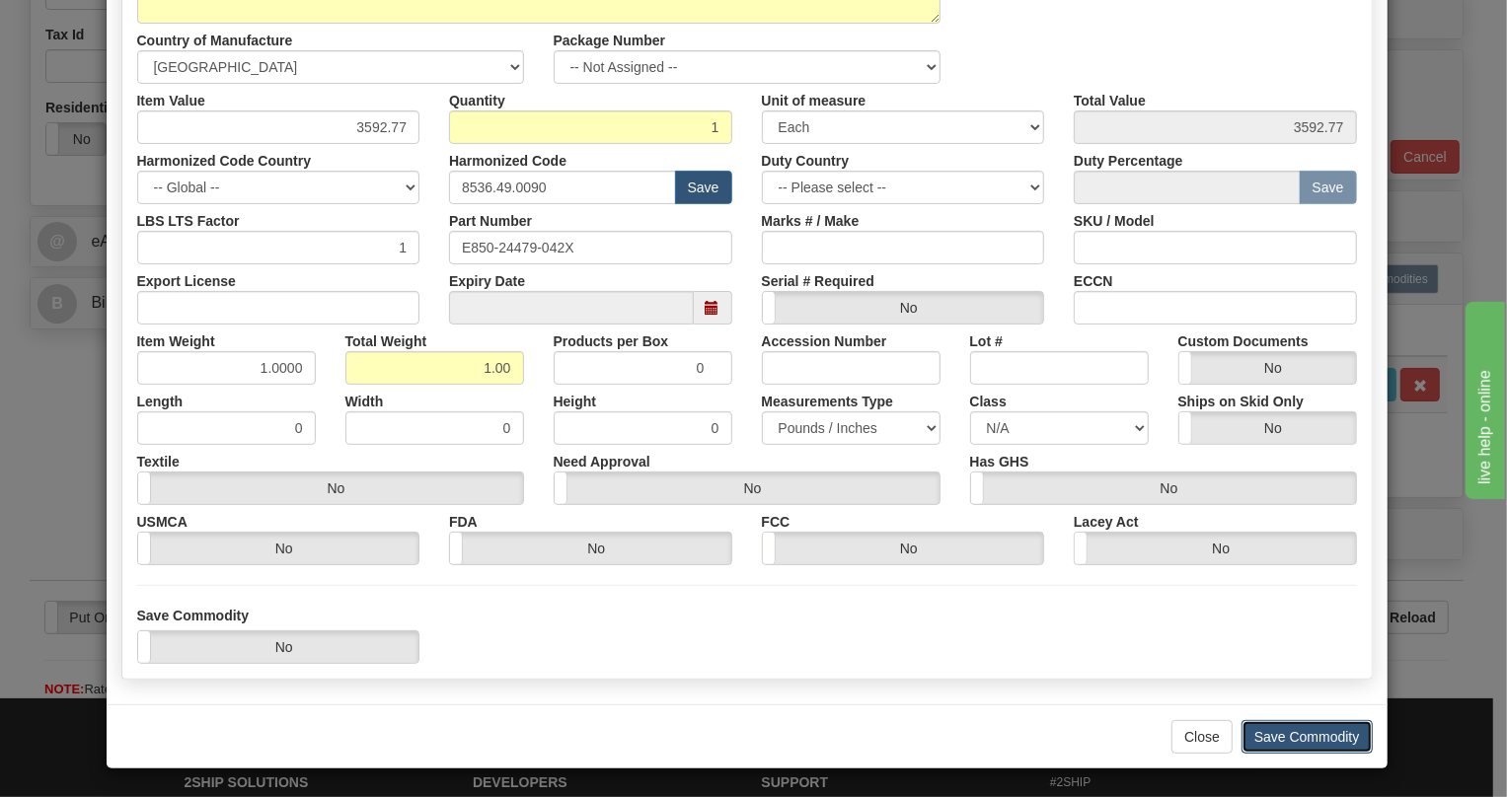
click at [1296, 733] on button "Save Commodity" at bounding box center [1307, 737] width 131 height 34
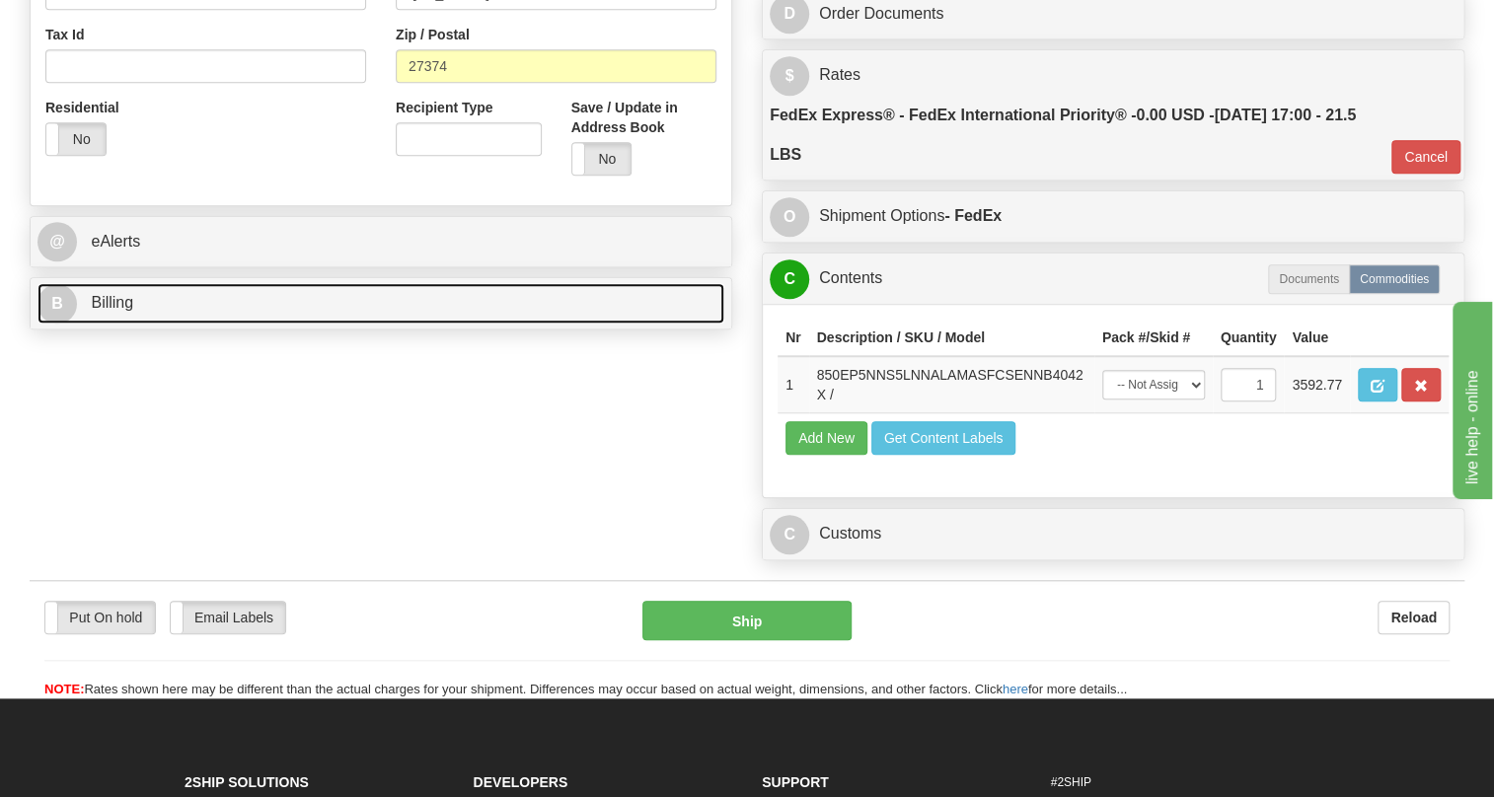
click at [103, 301] on span "Billing" at bounding box center [112, 302] width 42 height 17
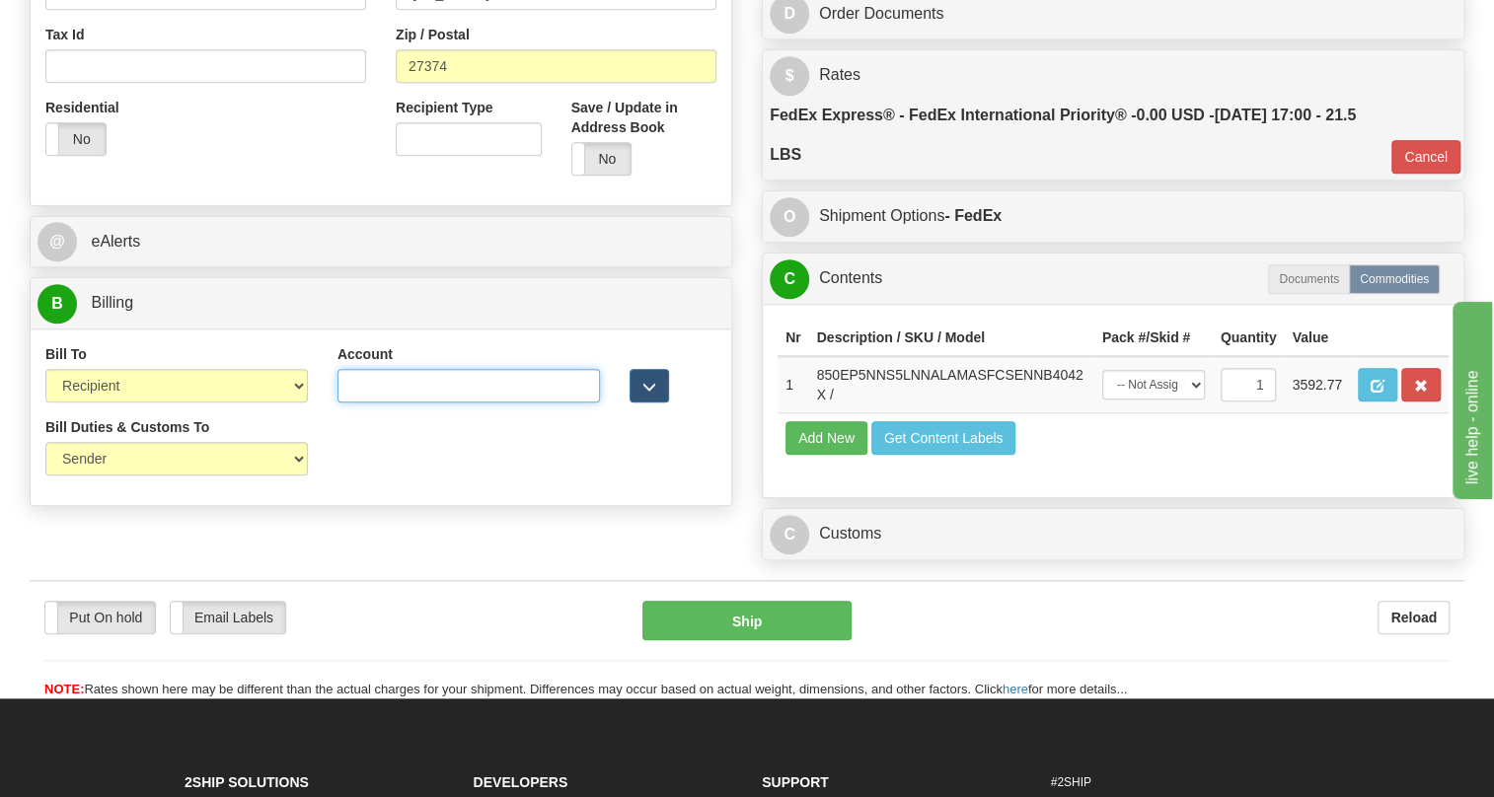
click at [415, 381] on input "Account" at bounding box center [469, 386] width 263 height 34
drag, startPoint x: 415, startPoint y: 381, endPoint x: 372, endPoint y: 395, distance: 44.6
click at [372, 395] on input "Account" at bounding box center [469, 386] width 263 height 34
paste input "664421534"
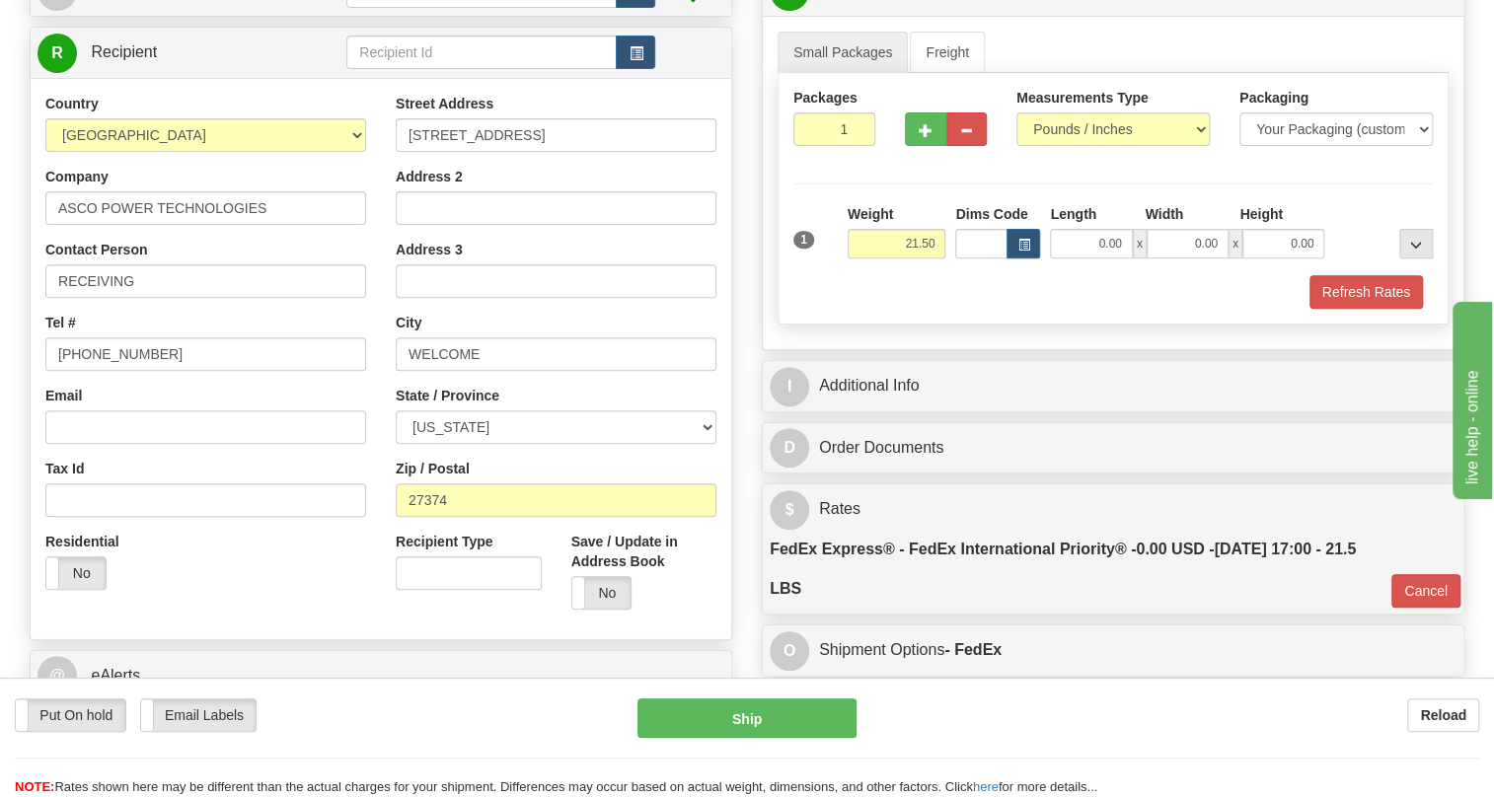
scroll to position [268, 0]
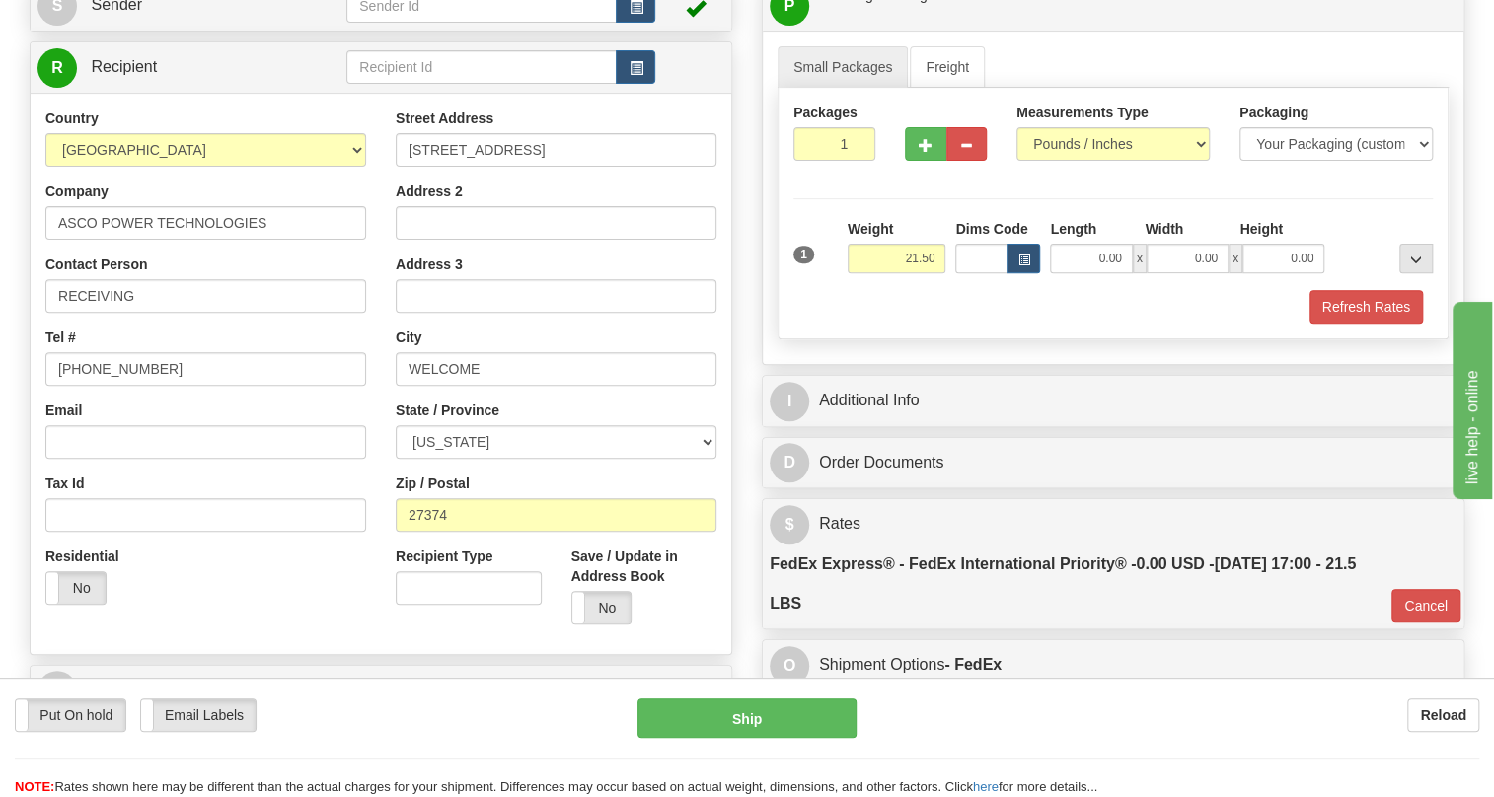
type input "664421534"
drag, startPoint x: 276, startPoint y: 222, endPoint x: 46, endPoint y: 215, distance: 230.1
click at [46, 215] on input "ASCO POWER TECHNOLOGIES" at bounding box center [205, 223] width 321 height 34
drag, startPoint x: 612, startPoint y: 150, endPoint x: 396, endPoint y: 155, distance: 216.2
click at [396, 155] on input "325 WELCOME CENTER BLVD" at bounding box center [556, 150] width 321 height 34
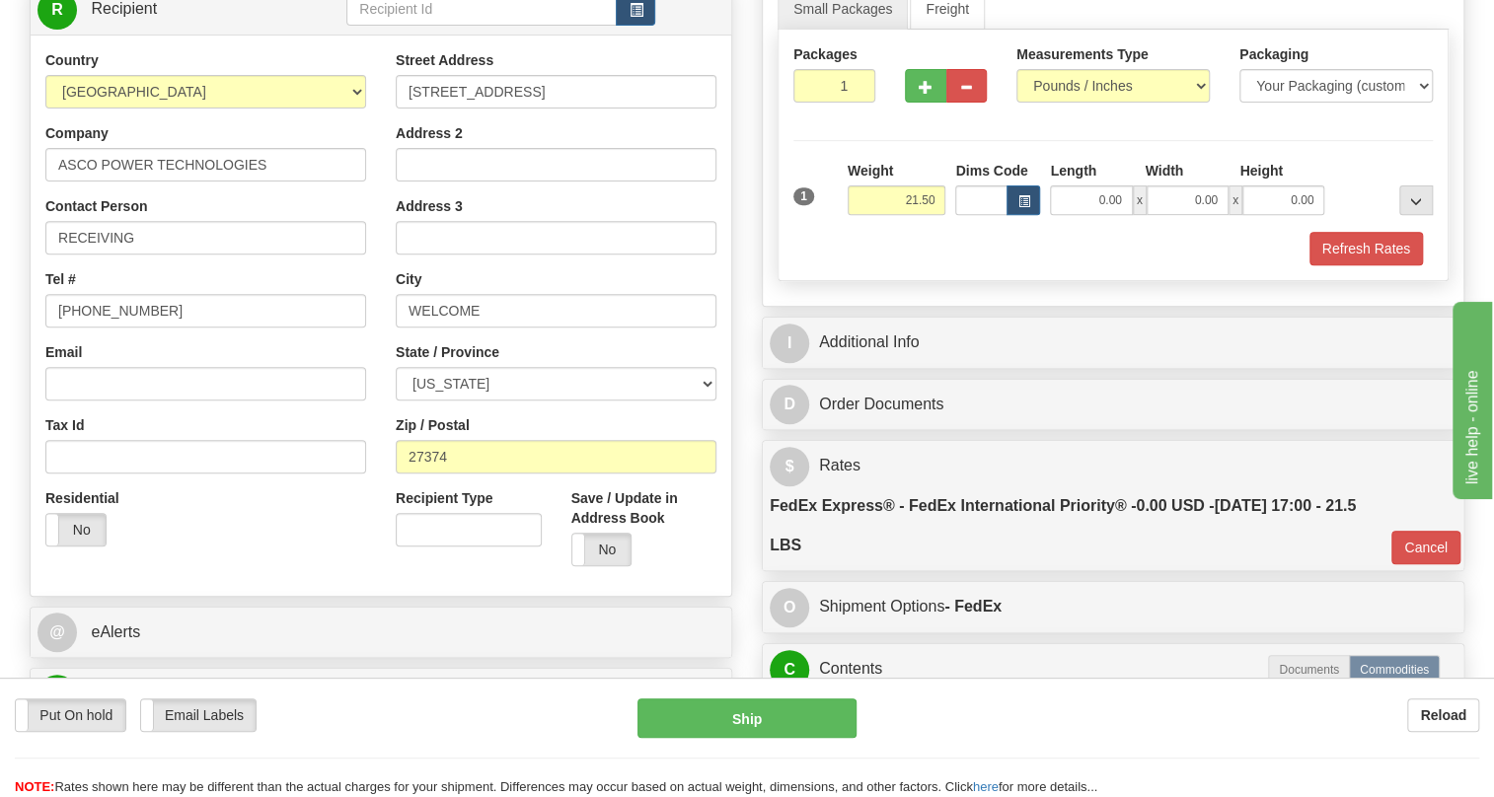
scroll to position [358, 0]
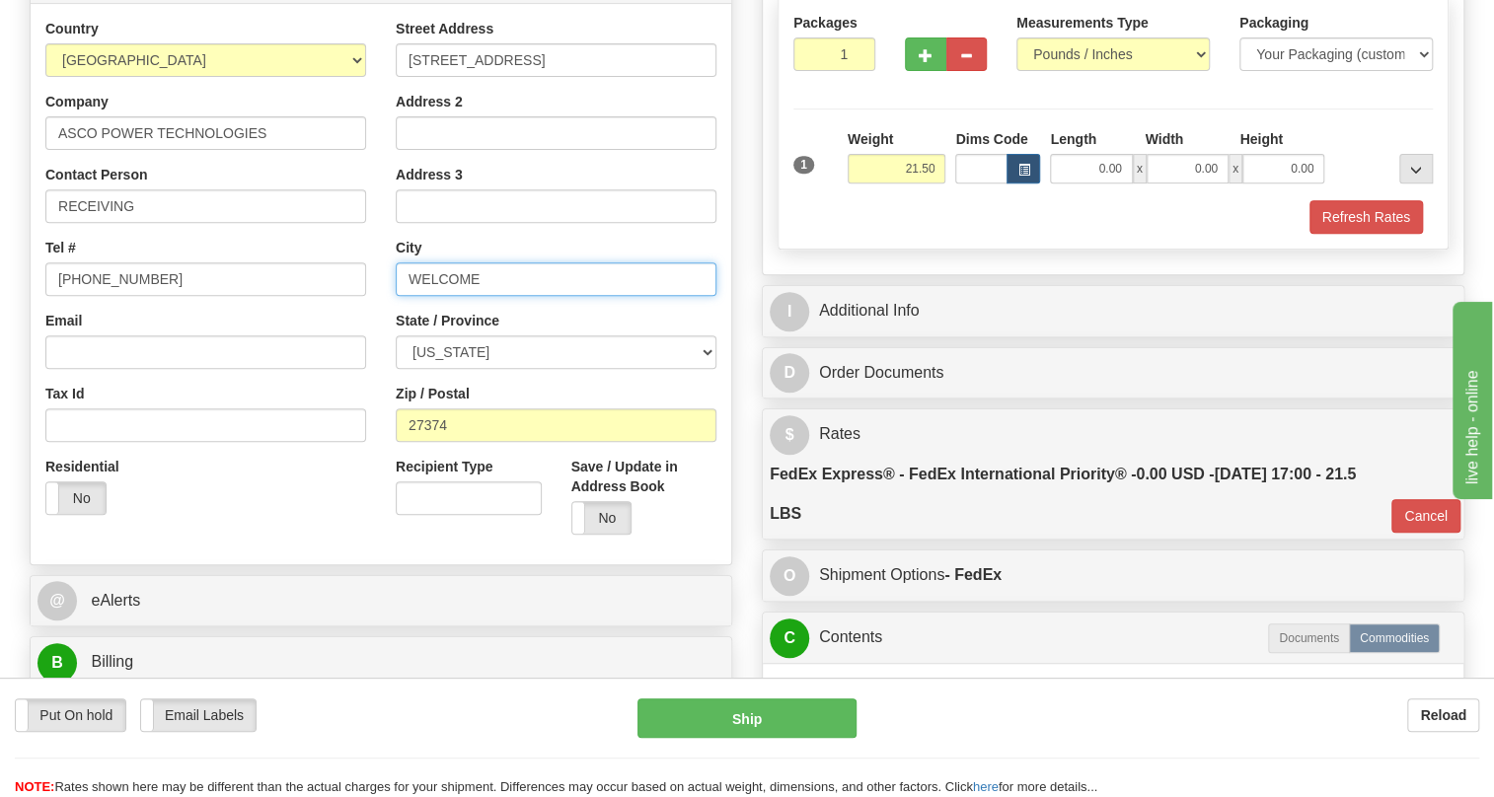
drag, startPoint x: 481, startPoint y: 278, endPoint x: 397, endPoint y: 284, distance: 84.1
click at [397, 284] on input "WELCOME" at bounding box center [556, 280] width 321 height 34
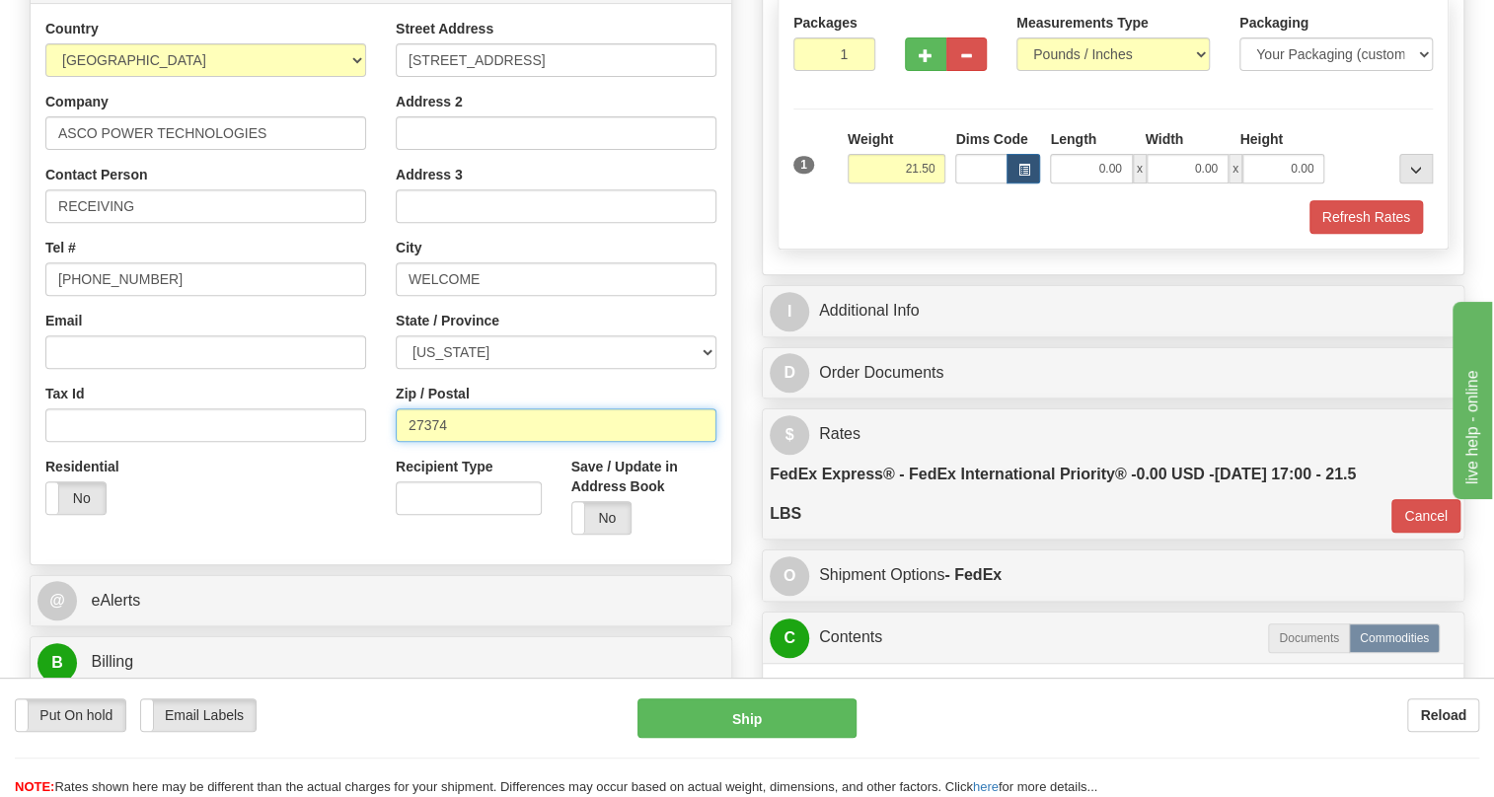
drag, startPoint x: 450, startPoint y: 422, endPoint x: 408, endPoint y: 422, distance: 42.4
click at [408, 422] on input "27374" at bounding box center [556, 426] width 321 height 34
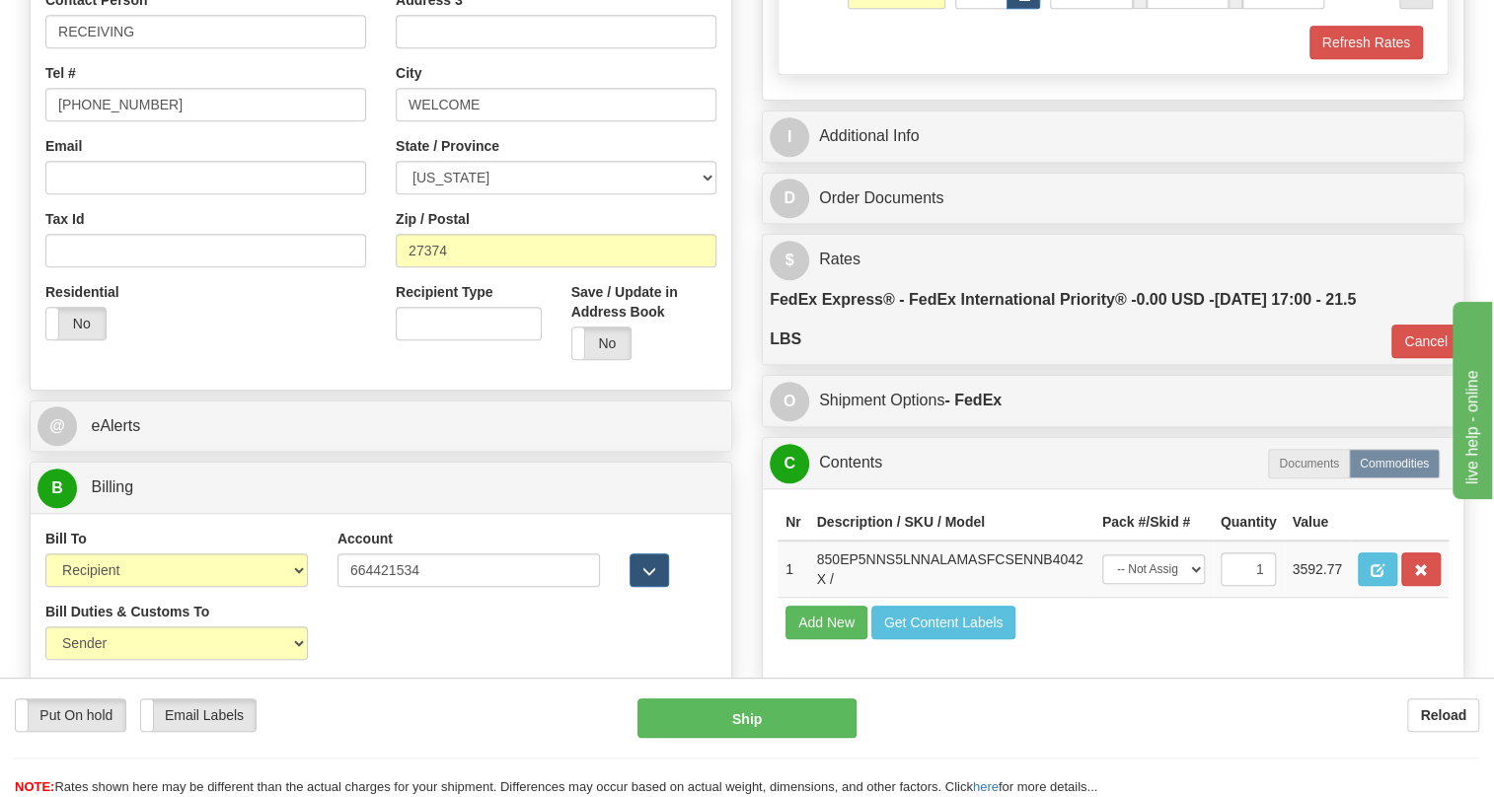
scroll to position [538, 0]
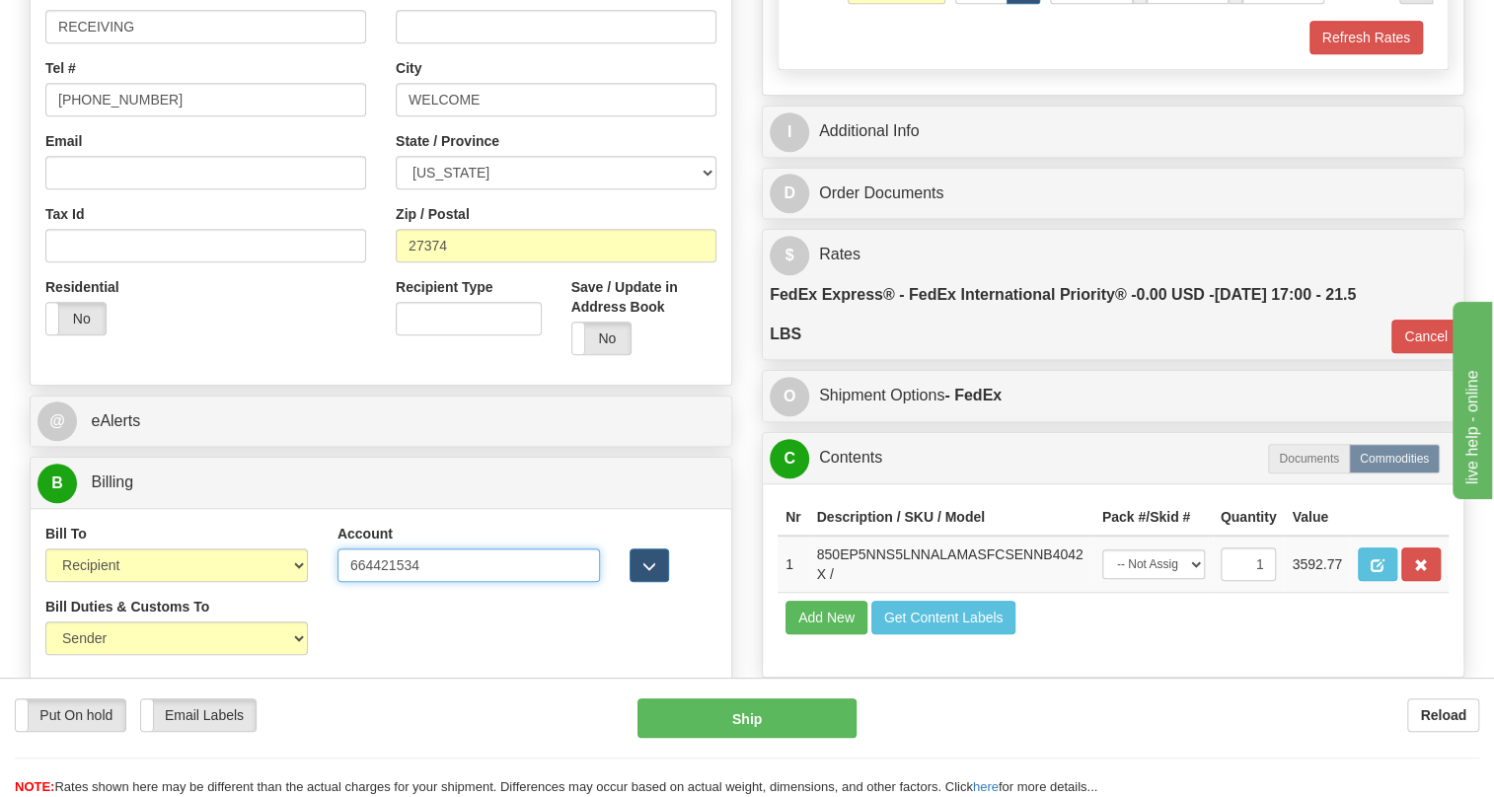
drag, startPoint x: 423, startPoint y: 569, endPoint x: 342, endPoint y: 567, distance: 81.0
click at [342, 567] on input "664421534" at bounding box center [469, 566] width 263 height 34
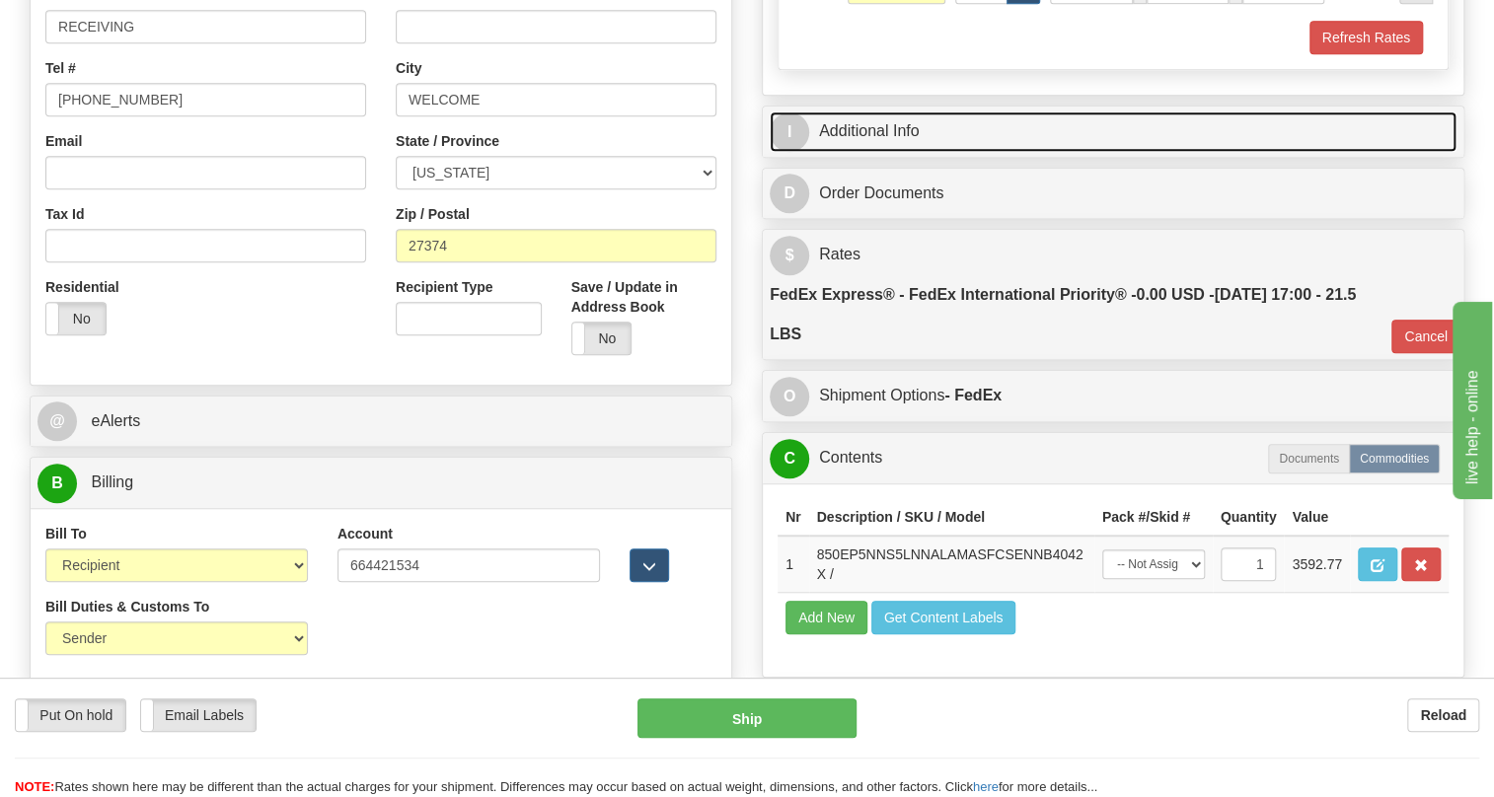
click at [874, 118] on link "I Additional Info" at bounding box center [1113, 132] width 687 height 40
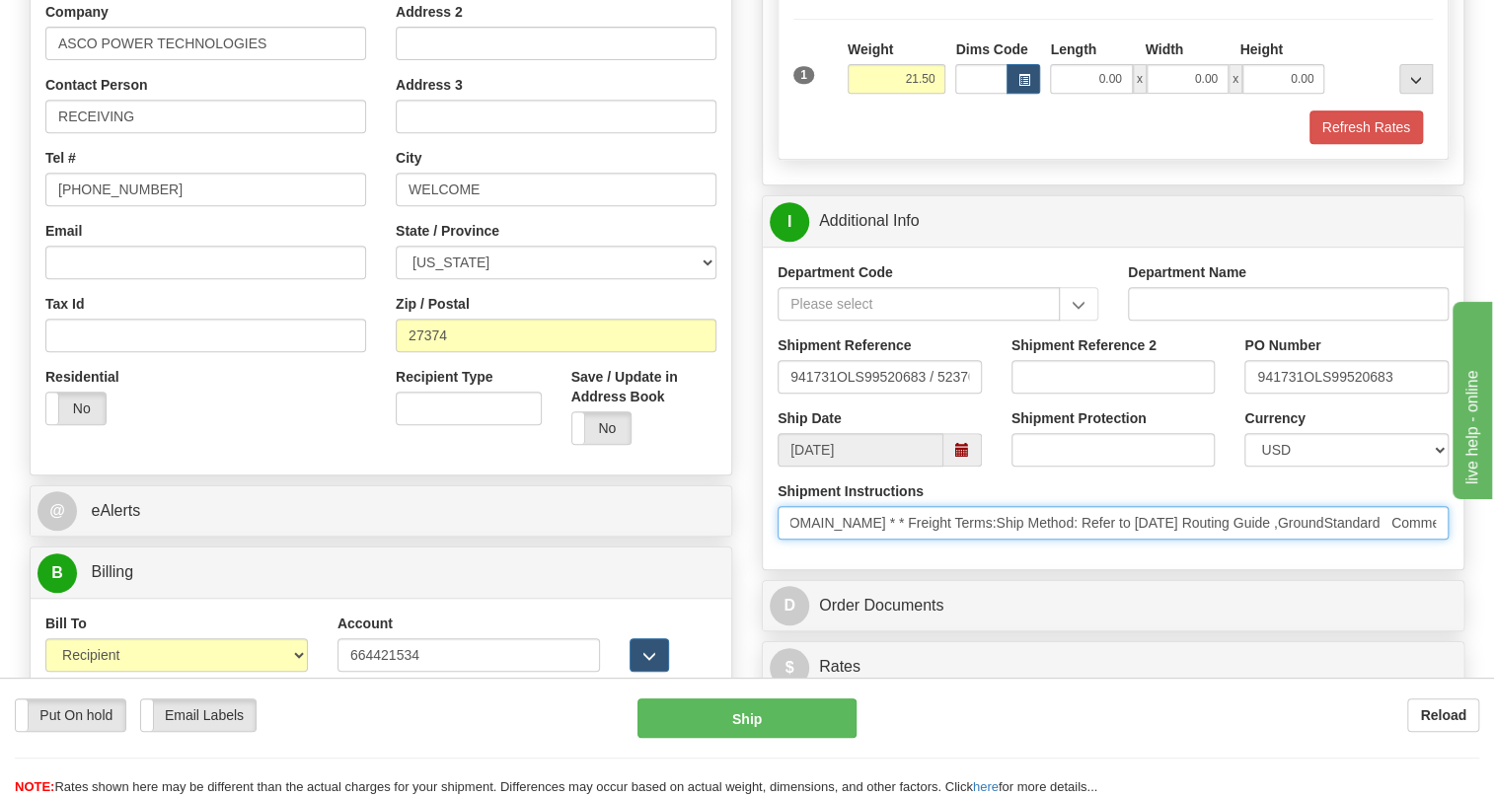
scroll to position [0, 1033]
drag, startPoint x: 790, startPoint y: 521, endPoint x: 1460, endPoint y: 533, distance: 670.2
click at [1460, 533] on div "Shipment Instructions * ; Courier contact:Refer to 6/1/25 Routing Guide * ; Cou…" at bounding box center [1113, 518] width 701 height 73
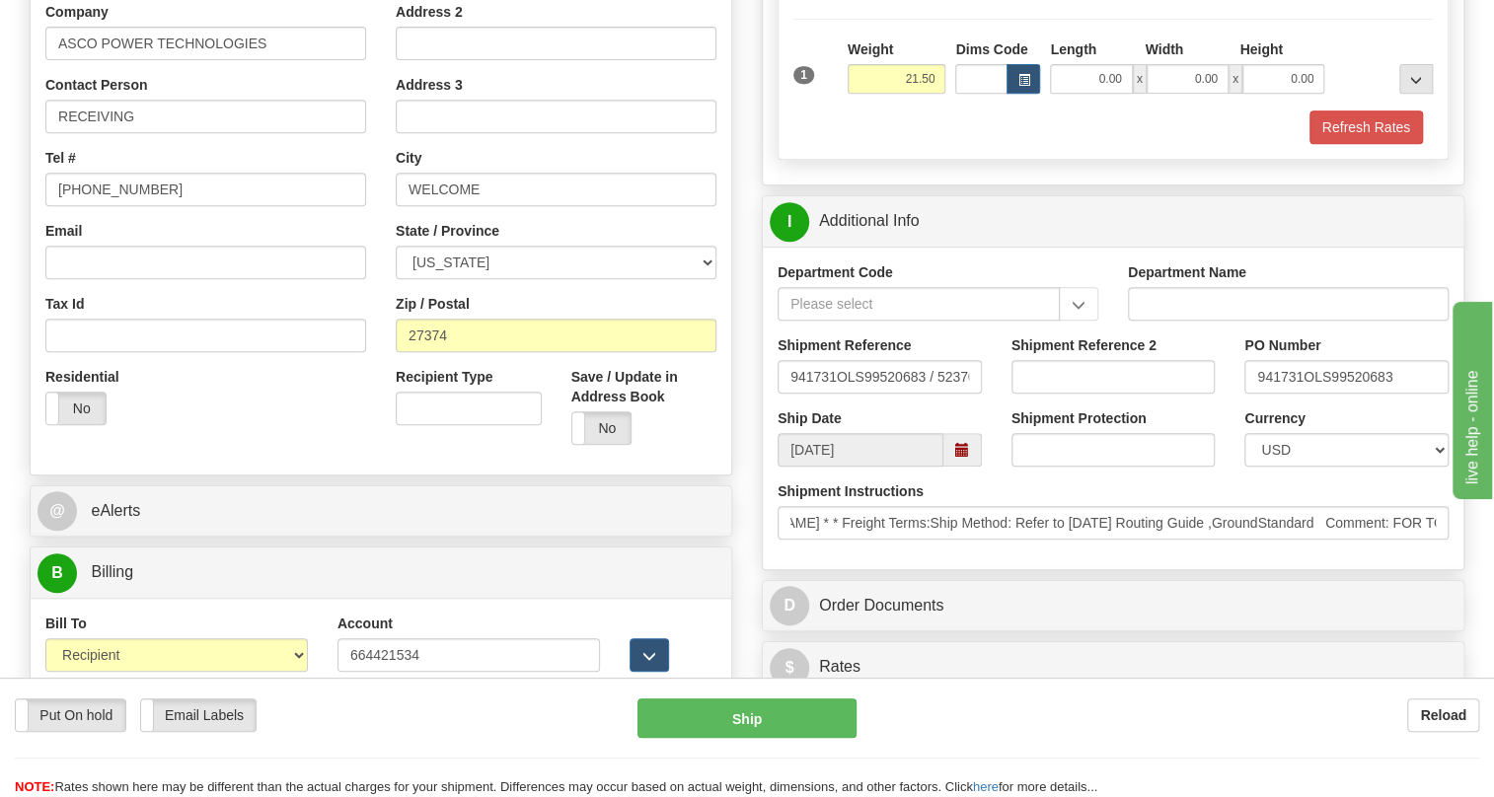
scroll to position [0, 0]
click at [1053, 484] on div "Shipment Instructions * ; Courier contact:Refer to 6/1/25 Routing Guide * ; Cou…" at bounding box center [1113, 511] width 671 height 58
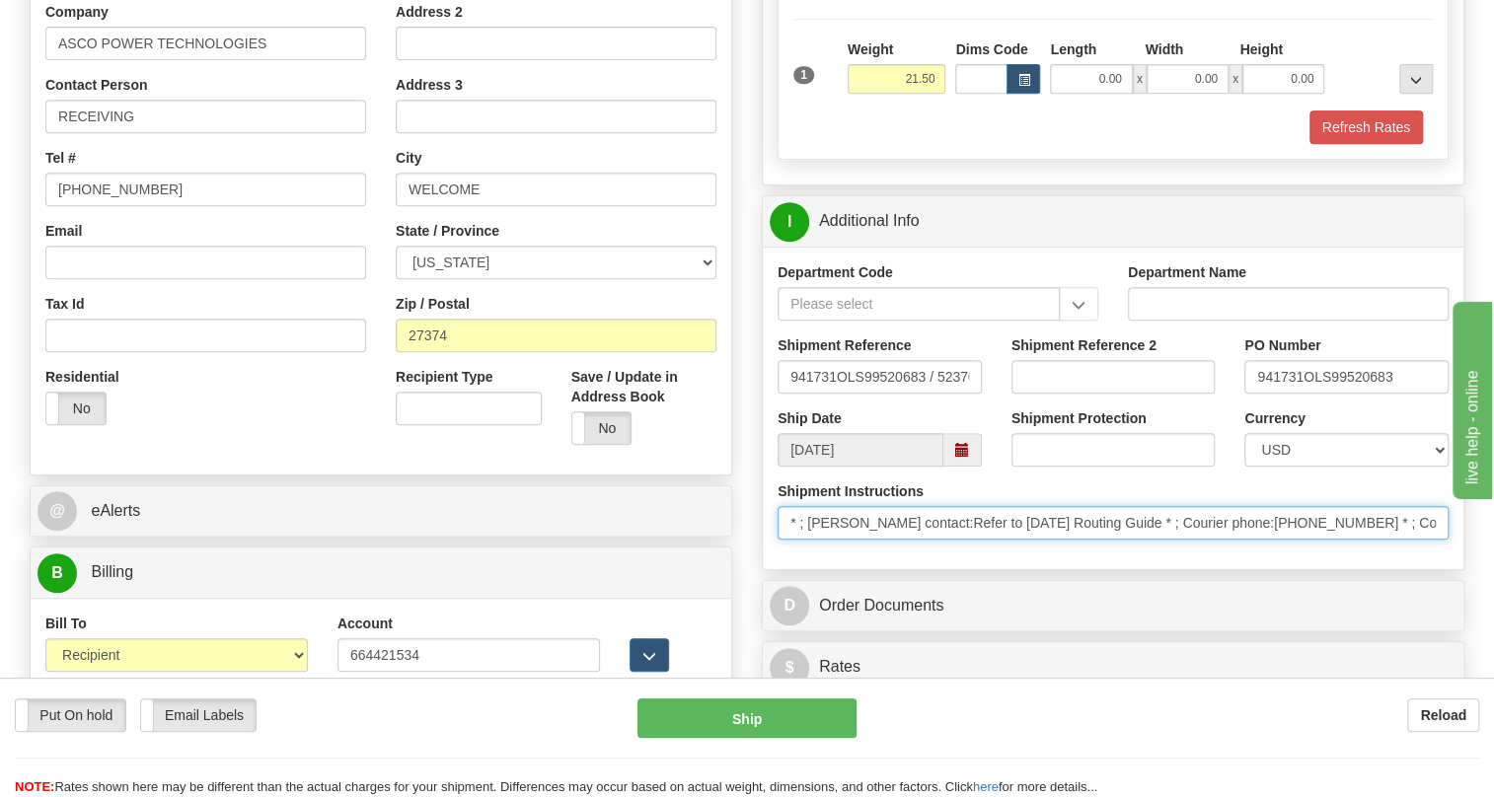
drag, startPoint x: 1293, startPoint y: 523, endPoint x: 1206, endPoint y: 523, distance: 86.9
click at [1206, 523] on input "* ; Courier contact:Refer to 6/1/25 Routing Guide * ; Courier phone:973 9 66 21…" at bounding box center [1113, 523] width 671 height 34
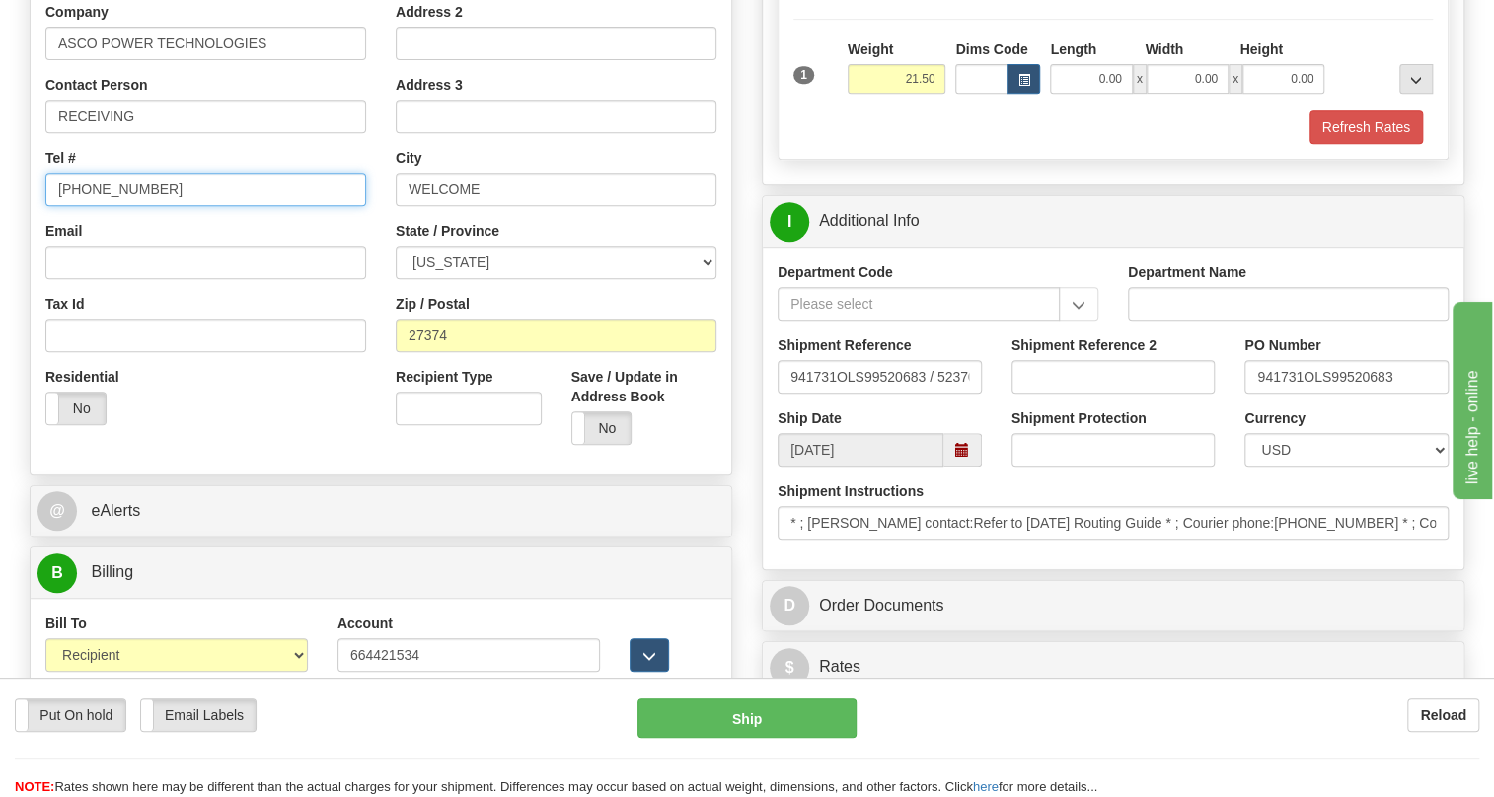
click at [117, 188] on input "[PHONE_NUMBER]" at bounding box center [205, 190] width 321 height 34
paste input "973 966 2198"
type input "973 966 2198"
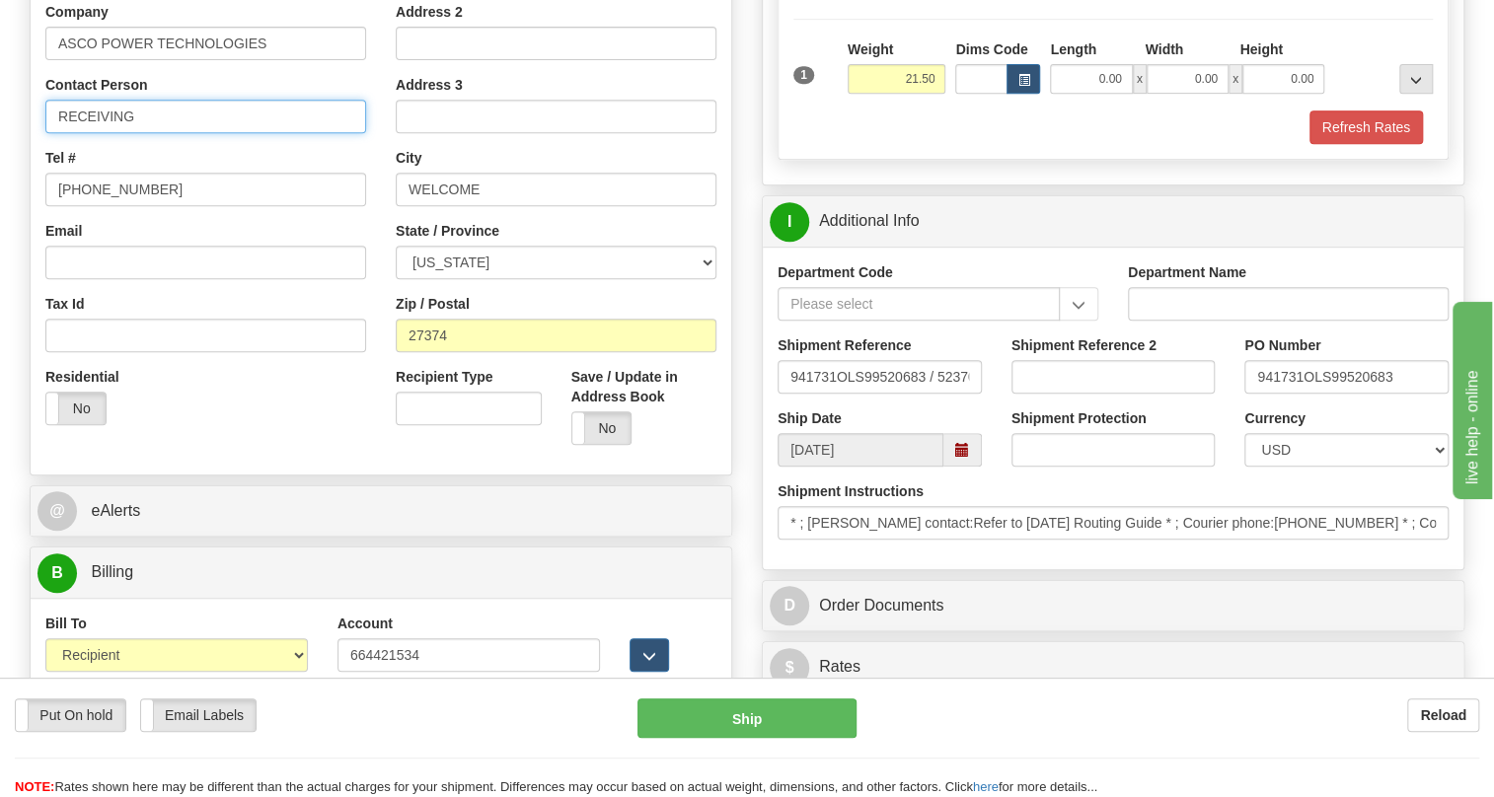
click at [122, 115] on input "RECEIVING" at bounding box center [205, 117] width 321 height 34
paste input "Lanie Lisanin"
drag, startPoint x: 1300, startPoint y: 368, endPoint x: 1254, endPoint y: 376, distance: 46.1
click at [1254, 376] on input "941731OLS99520683" at bounding box center [1347, 377] width 204 height 34
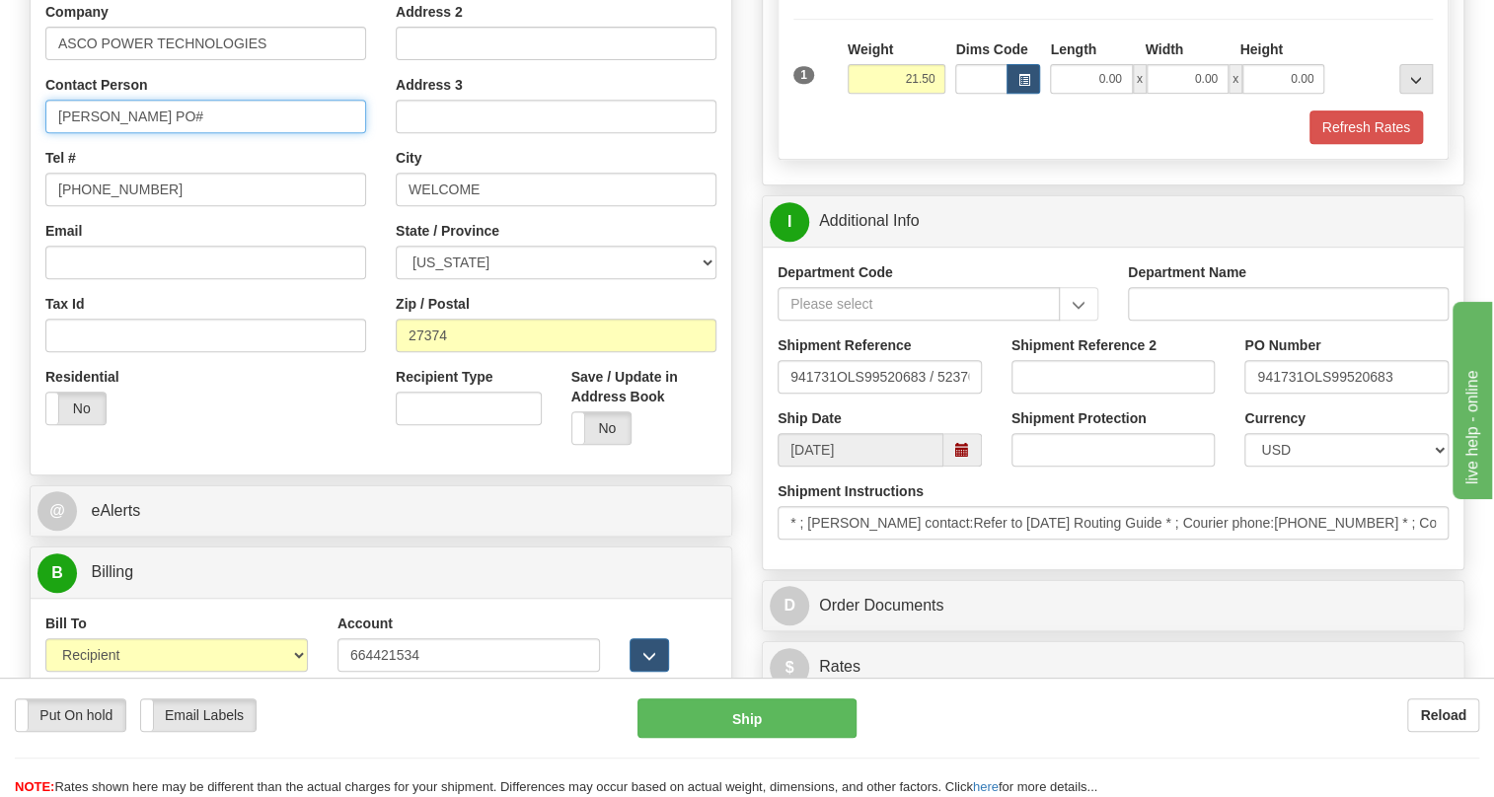
click at [195, 121] on input "Lanie Lisanin PO#" at bounding box center [205, 117] width 321 height 34
click at [188, 123] on input "Lanie Lisanin PO#" at bounding box center [205, 117] width 321 height 34
paste input "941731"
click at [146, 111] on input "Lanie Lisanin PO# 941731" at bounding box center [205, 117] width 321 height 34
type input "Lanie Lisanin / PO# 941731"
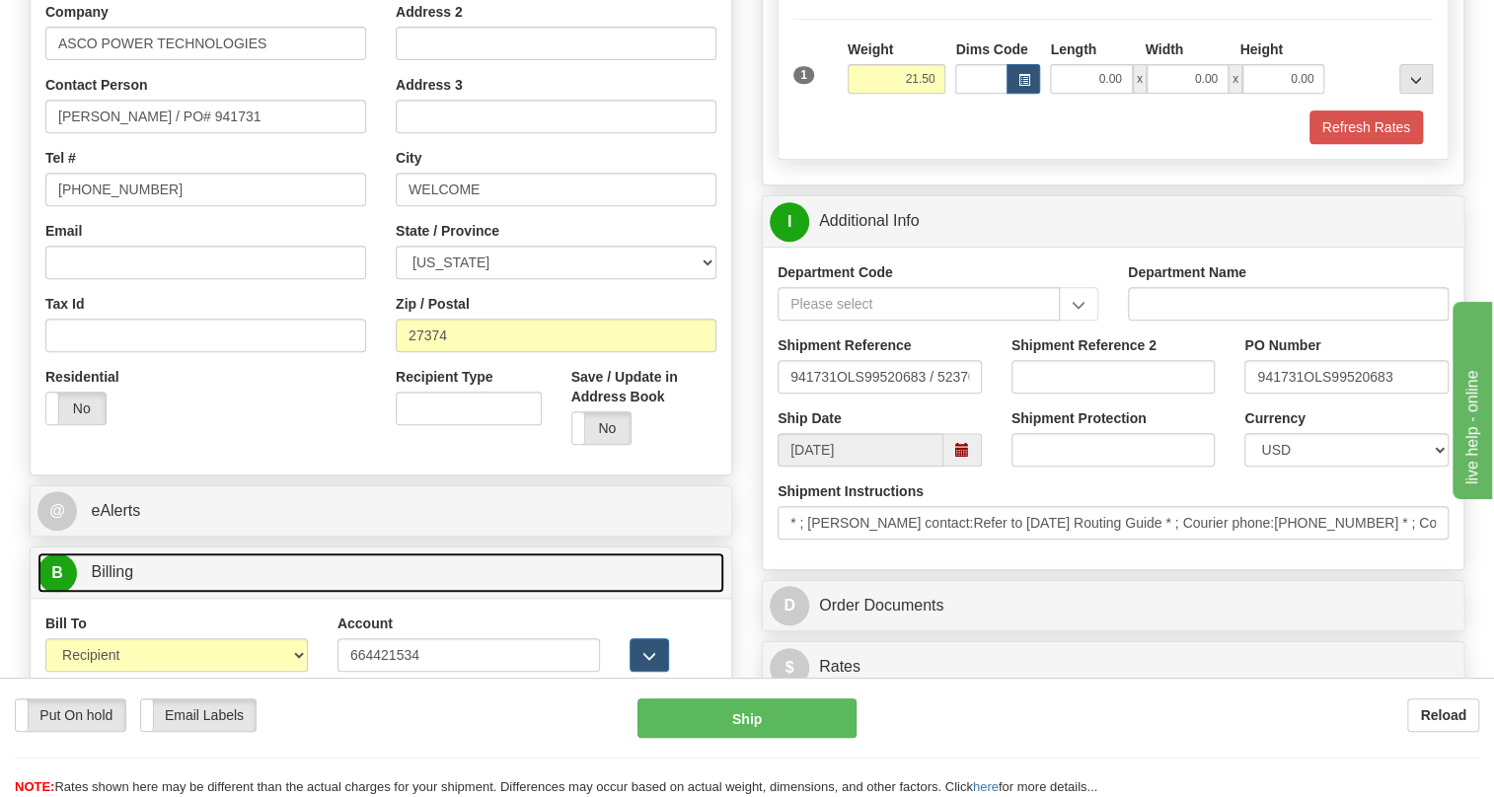
click at [117, 573] on span "Billing" at bounding box center [112, 572] width 42 height 17
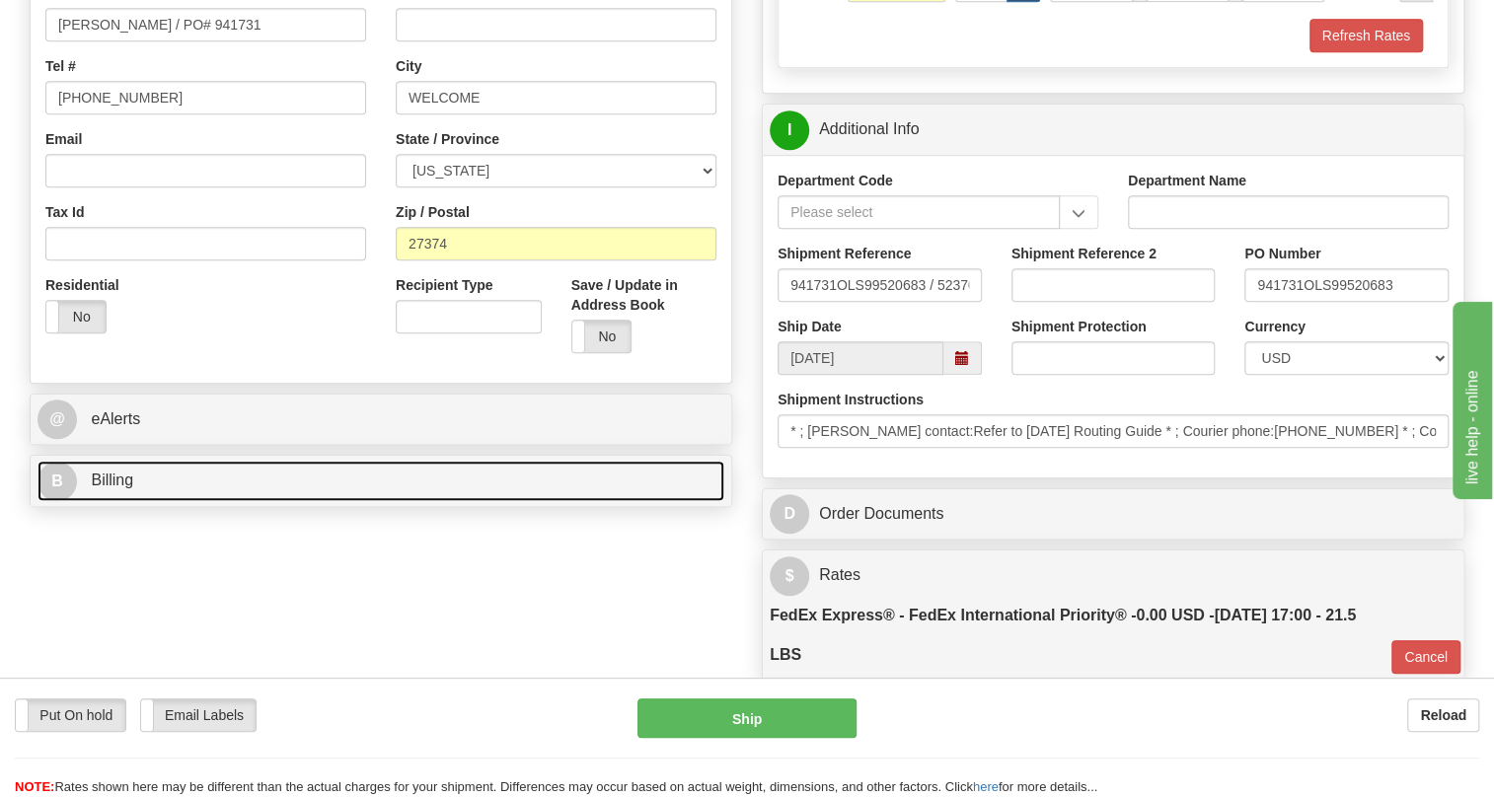
scroll to position [538, 0]
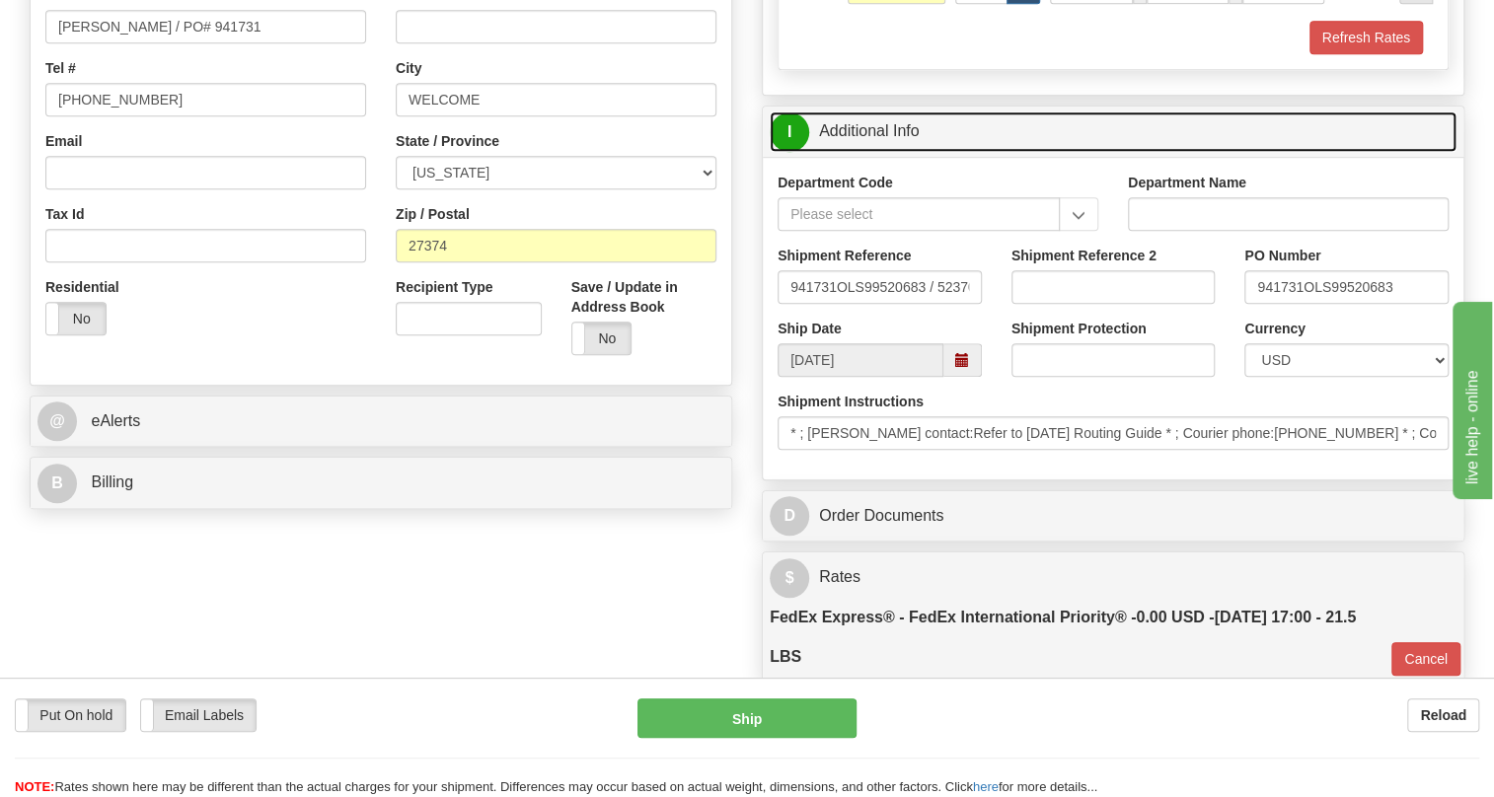
click at [865, 129] on link "I Additional Info" at bounding box center [1113, 132] width 687 height 40
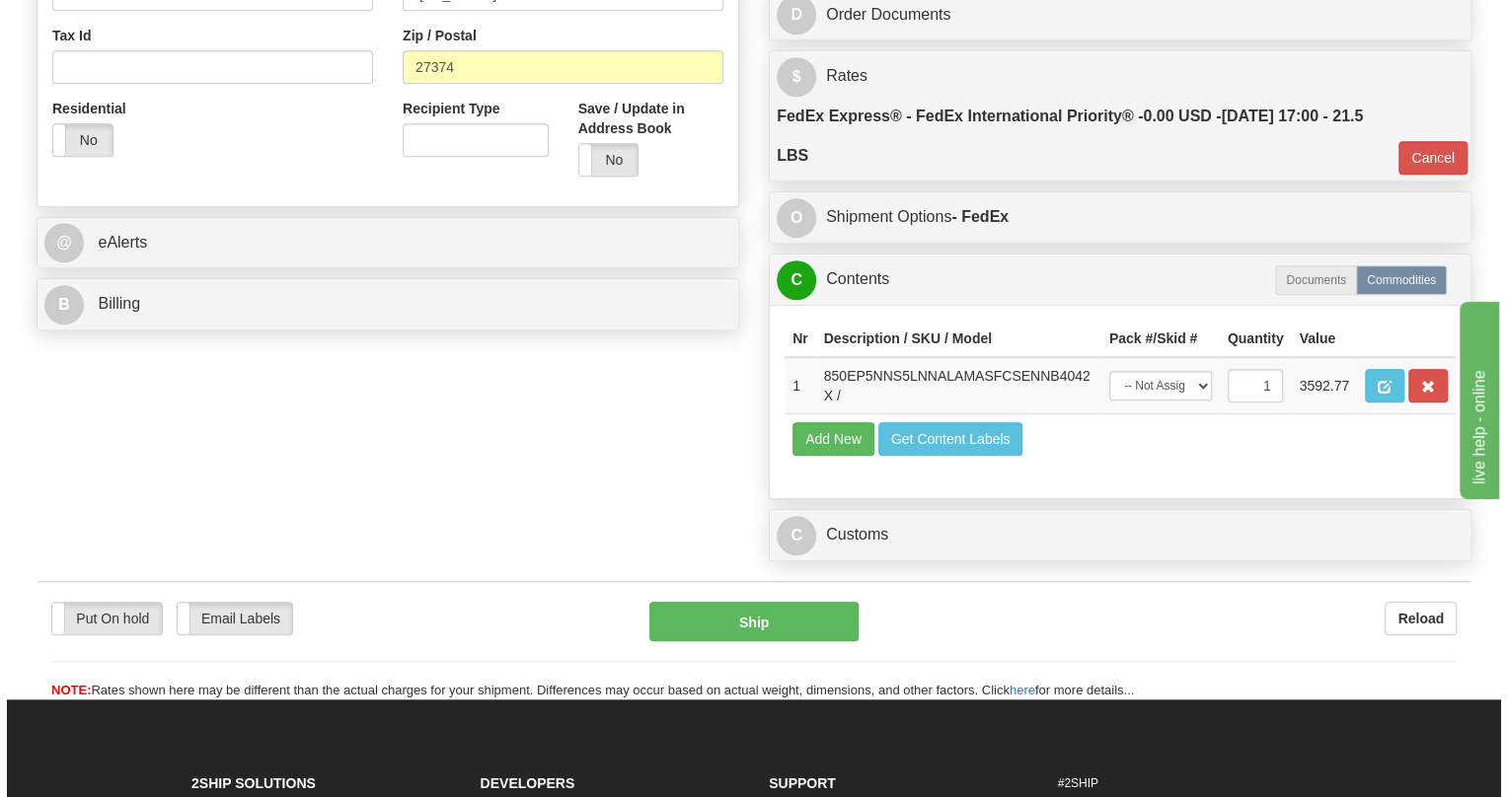
scroll to position [717, 0]
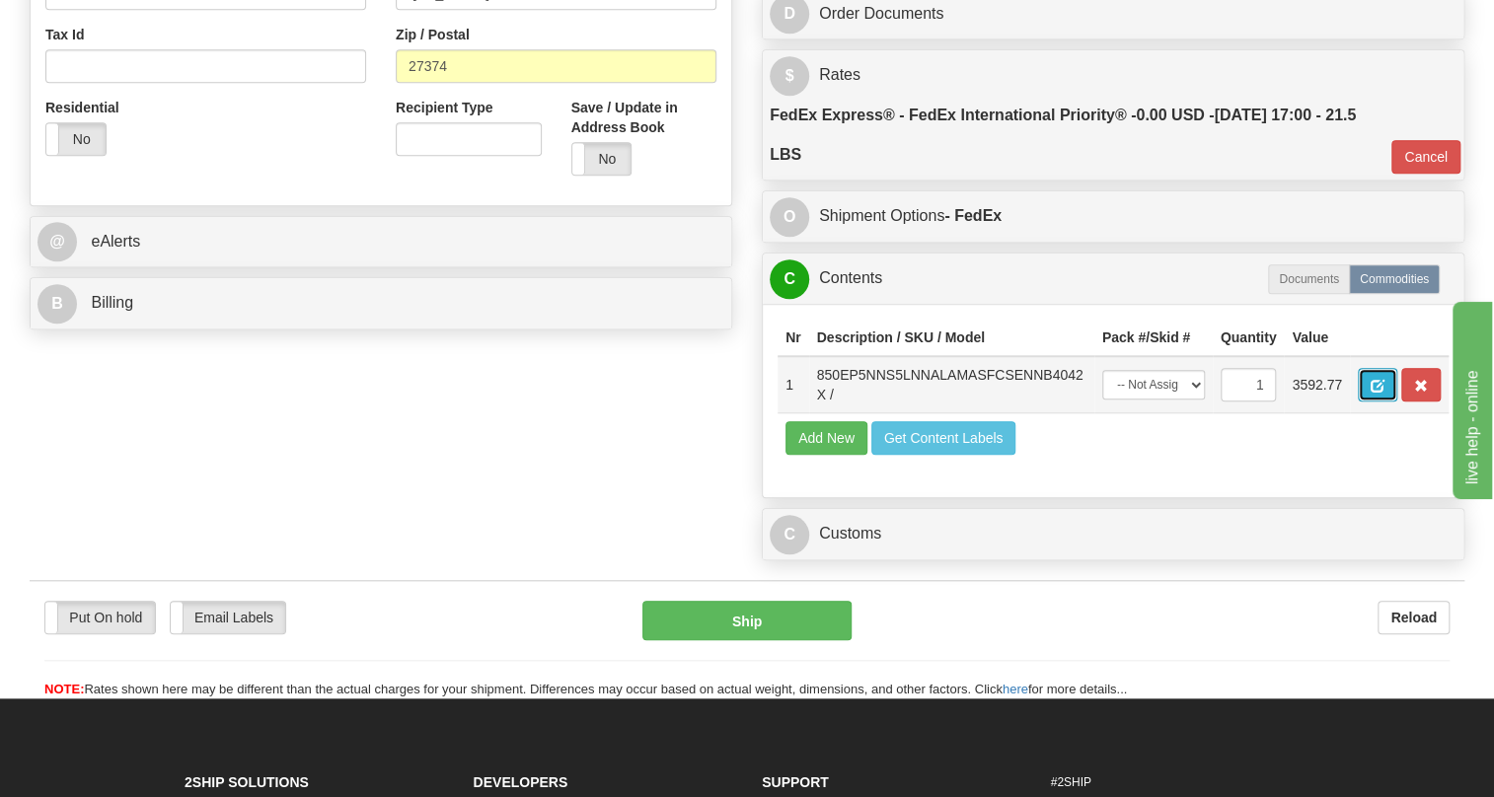
click at [1374, 384] on span "button" at bounding box center [1378, 386] width 14 height 13
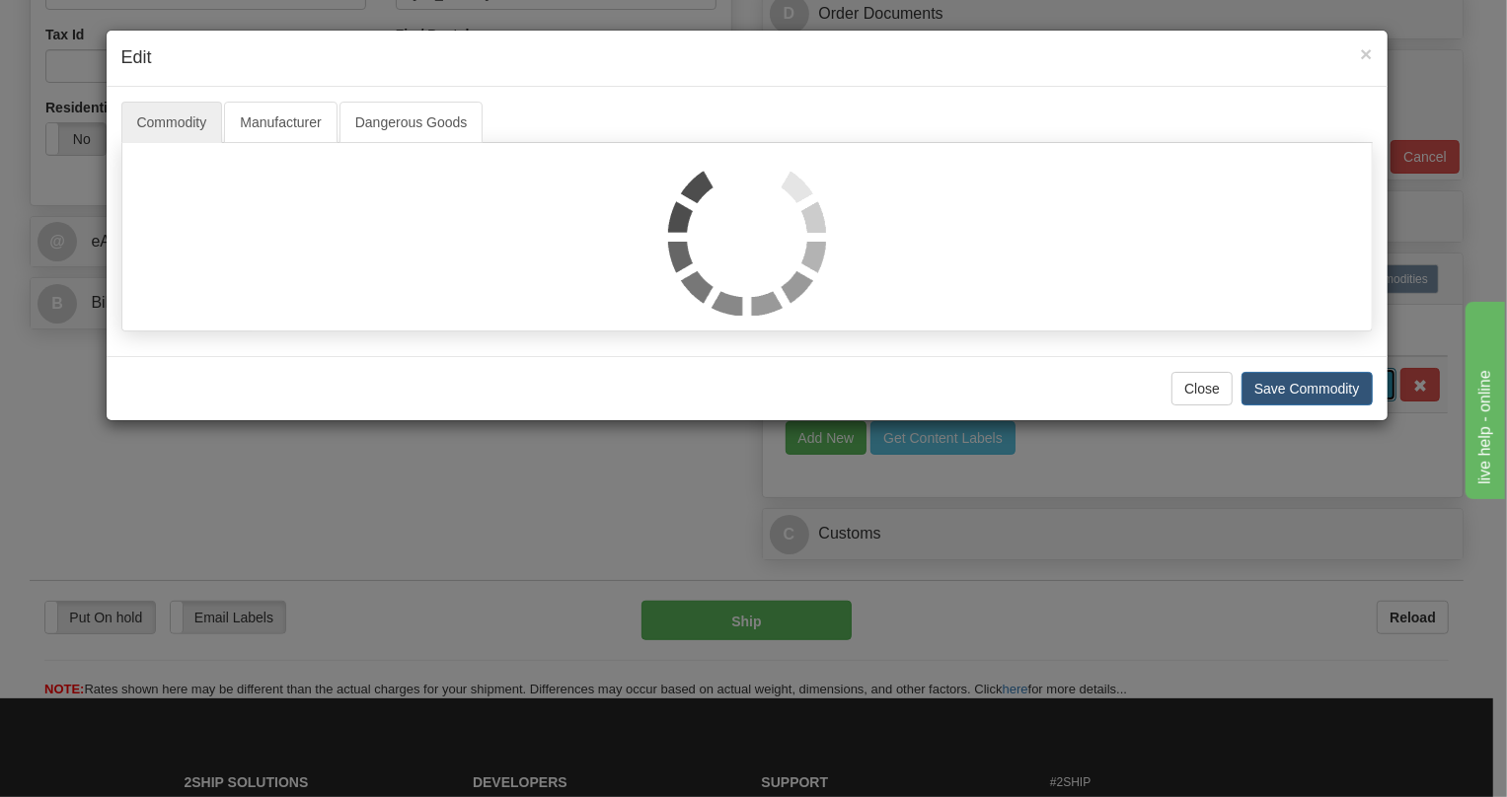
scroll to position [0, 0]
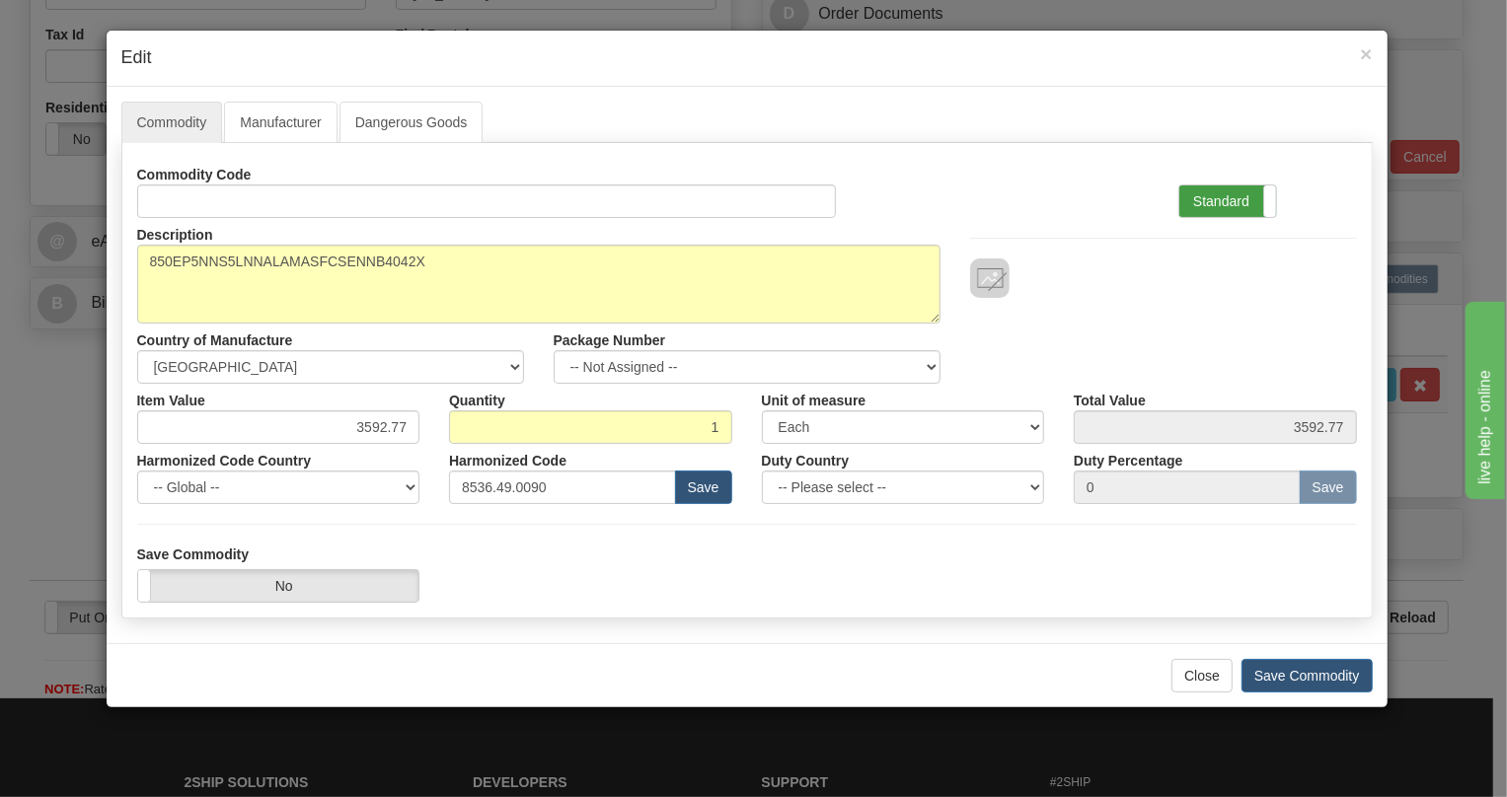
click at [1224, 195] on label "Standard" at bounding box center [1227, 202] width 97 height 32
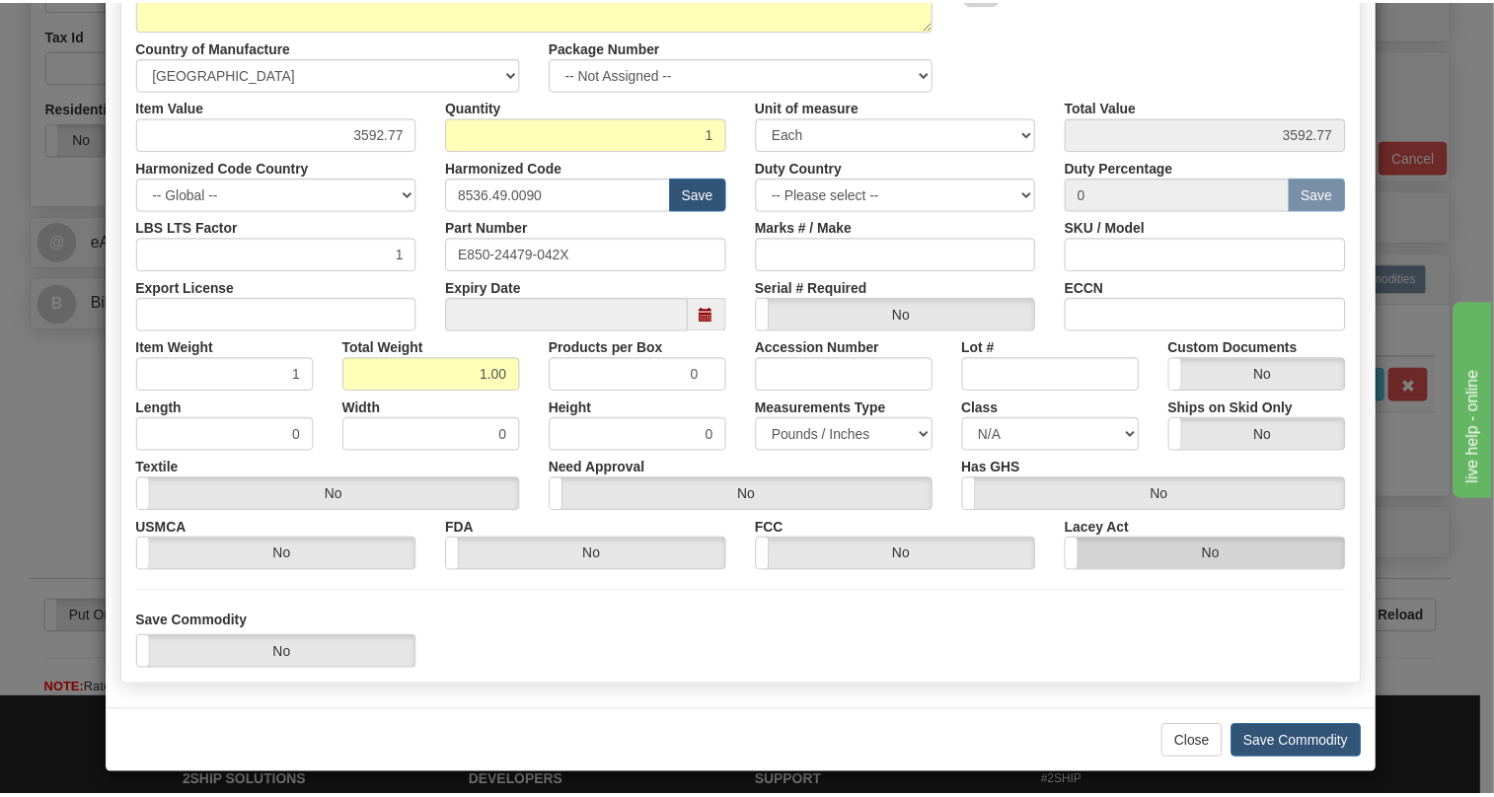
scroll to position [300, 0]
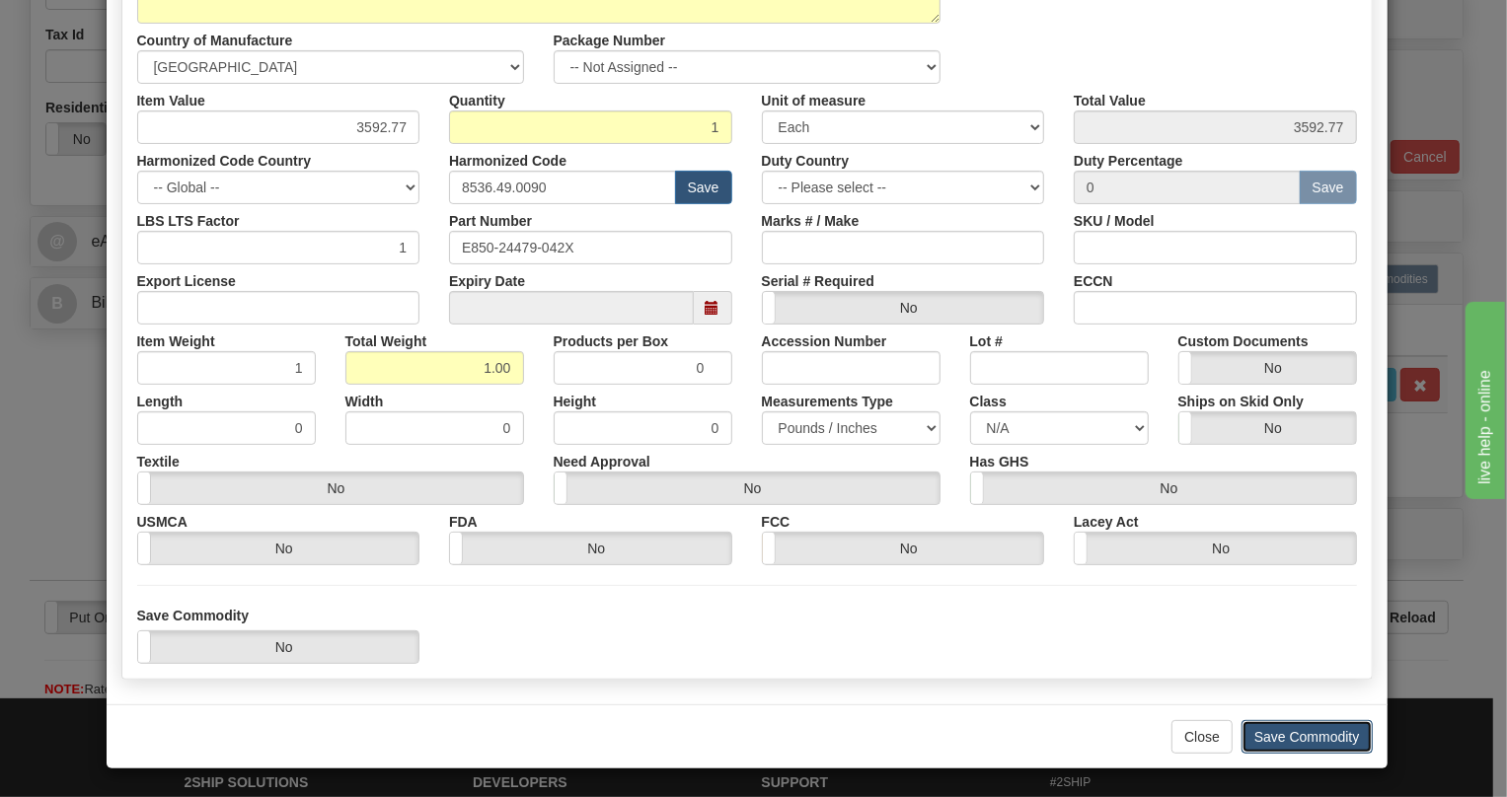
click button "Save Commodity"
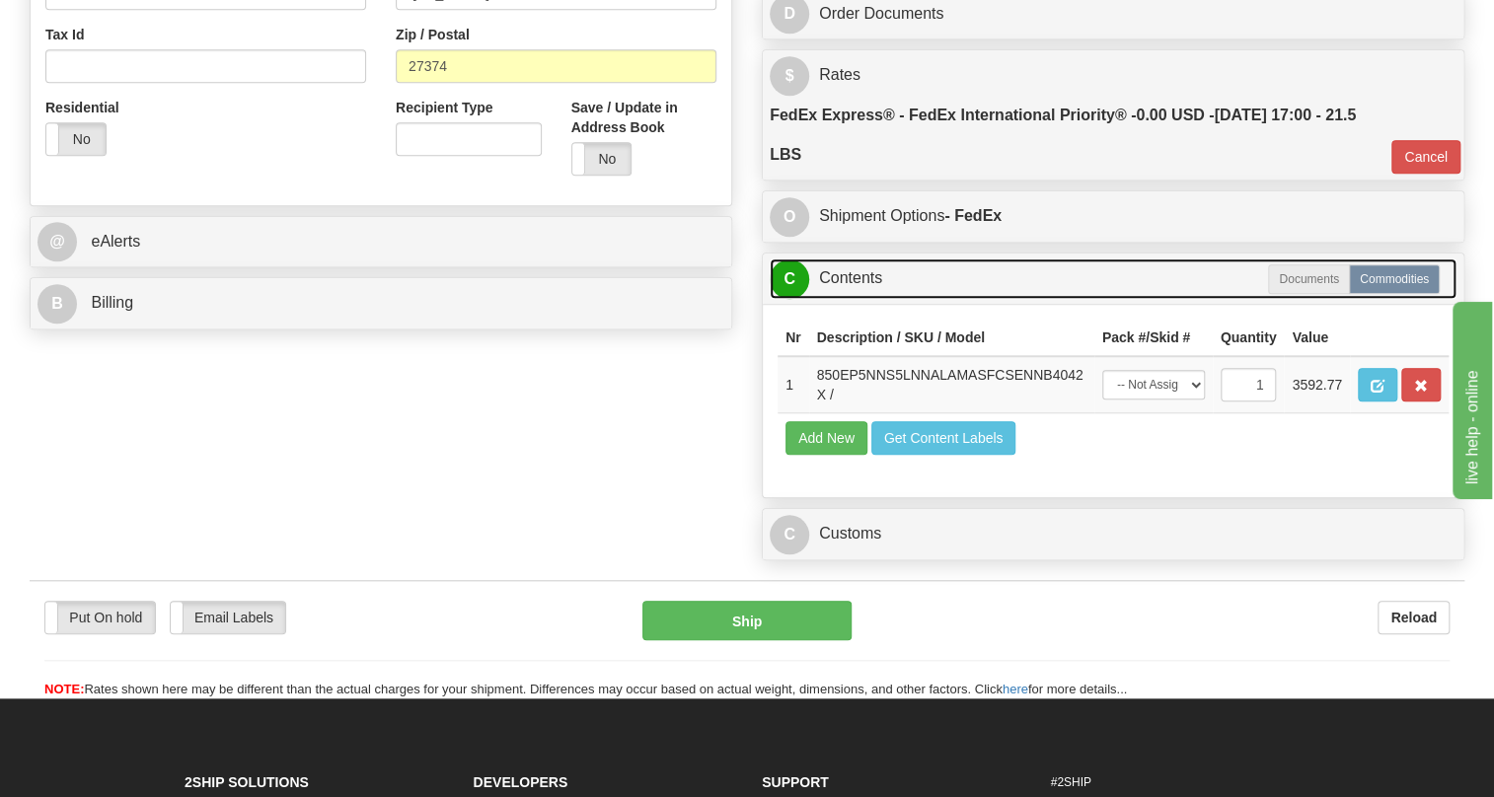
click link "C Contents"
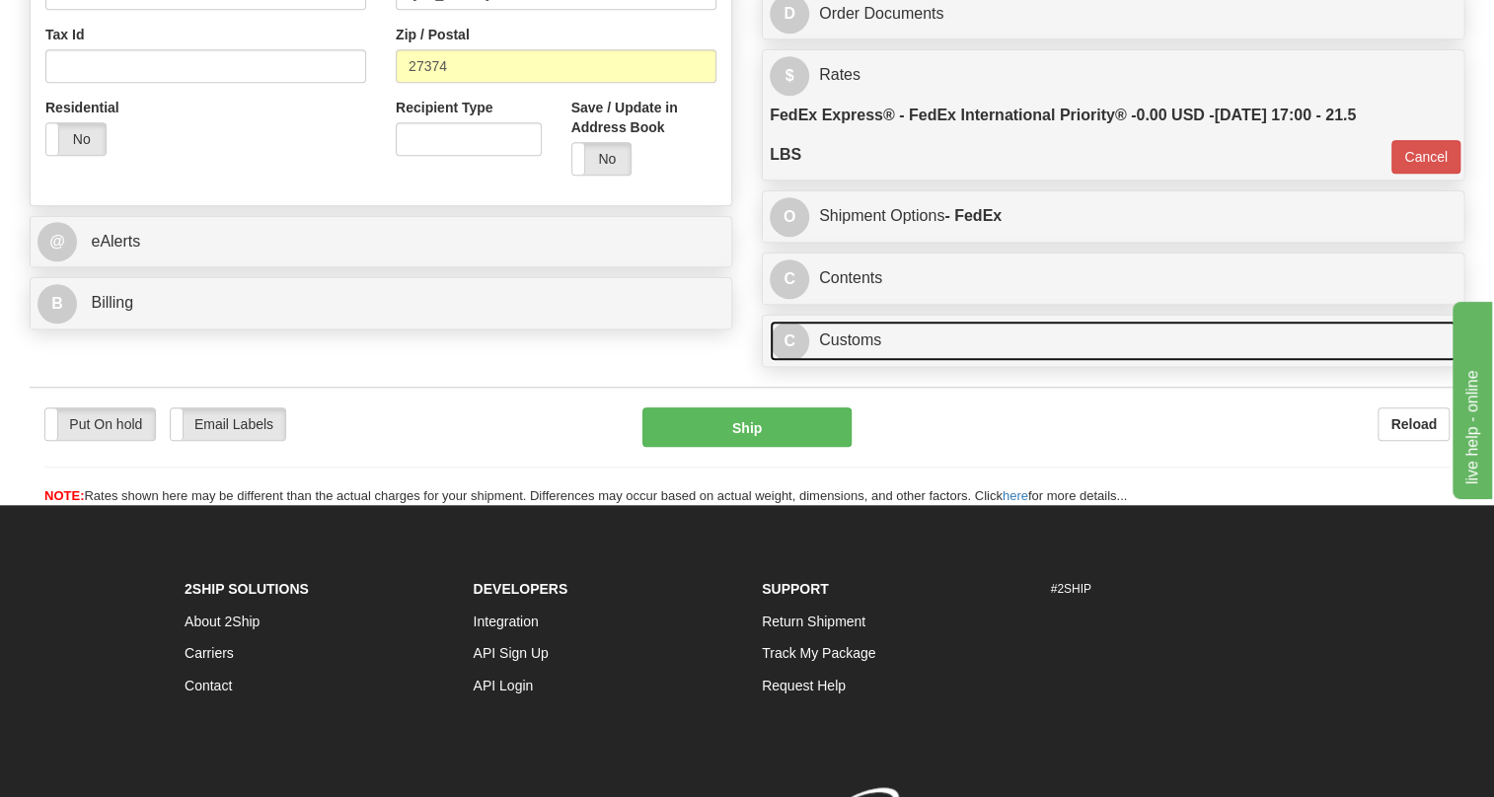
click link "C Customs"
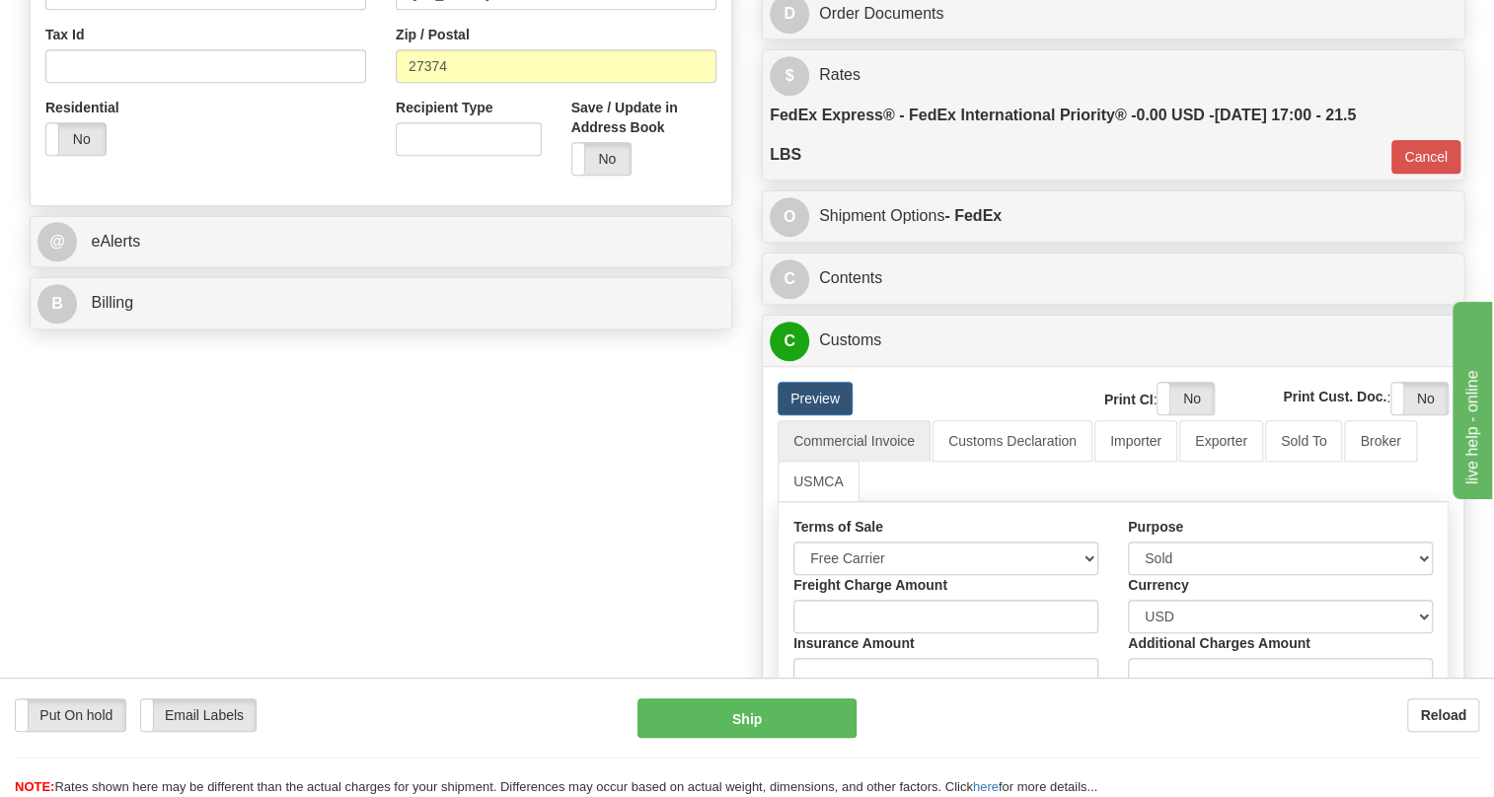
scroll to position [628, 0]
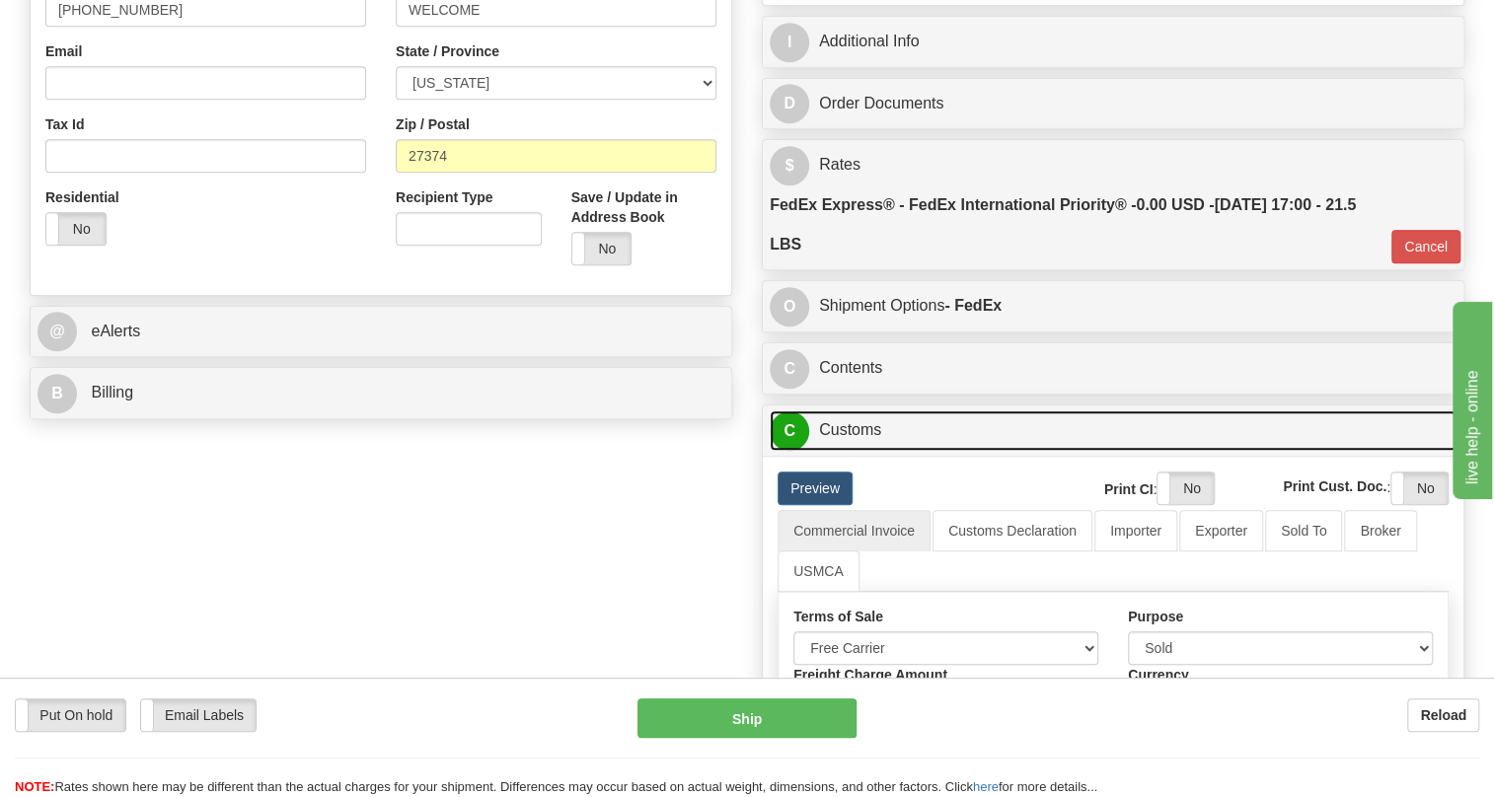
click link "C Customs"
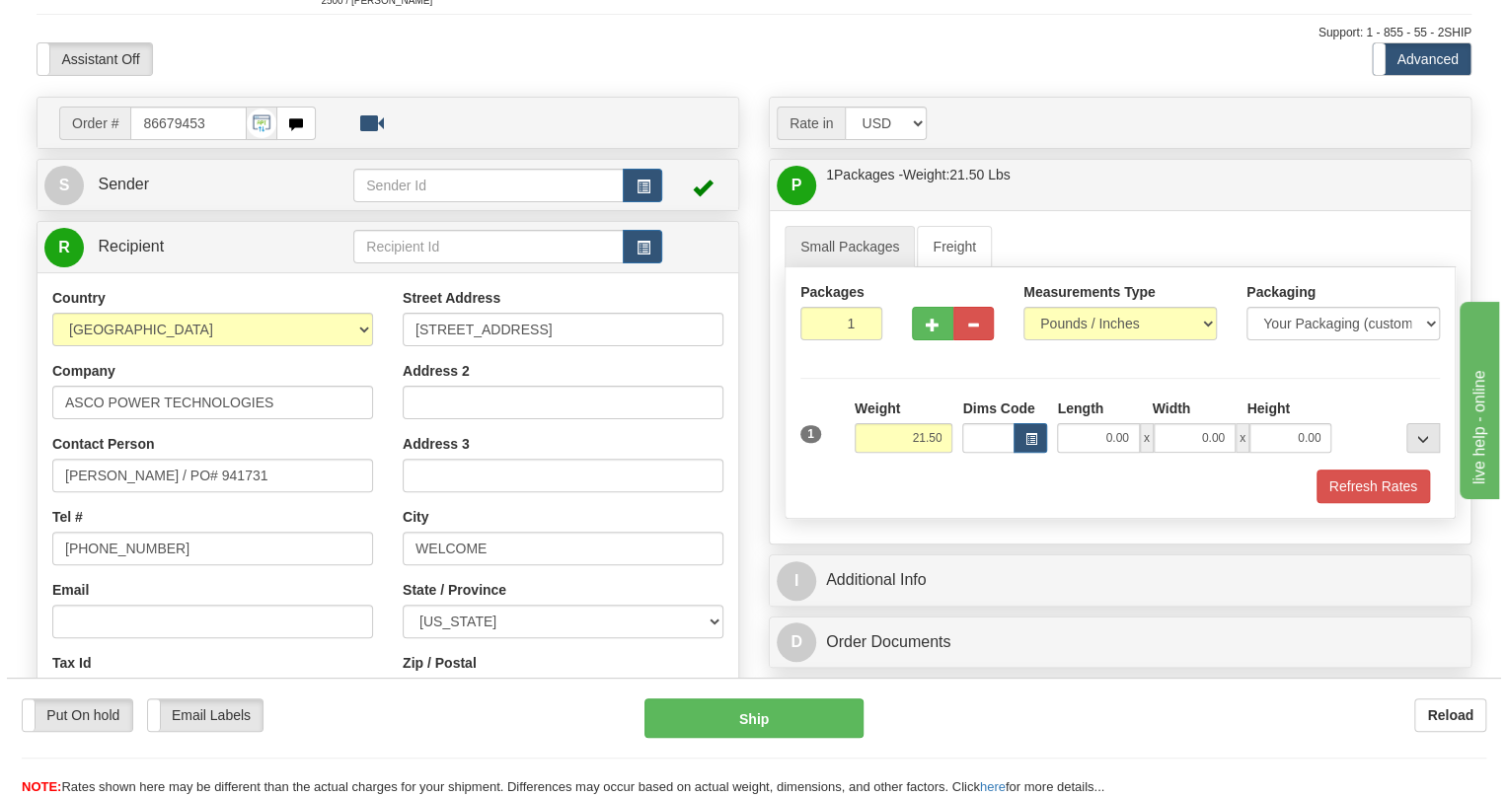
scroll to position [179, 0]
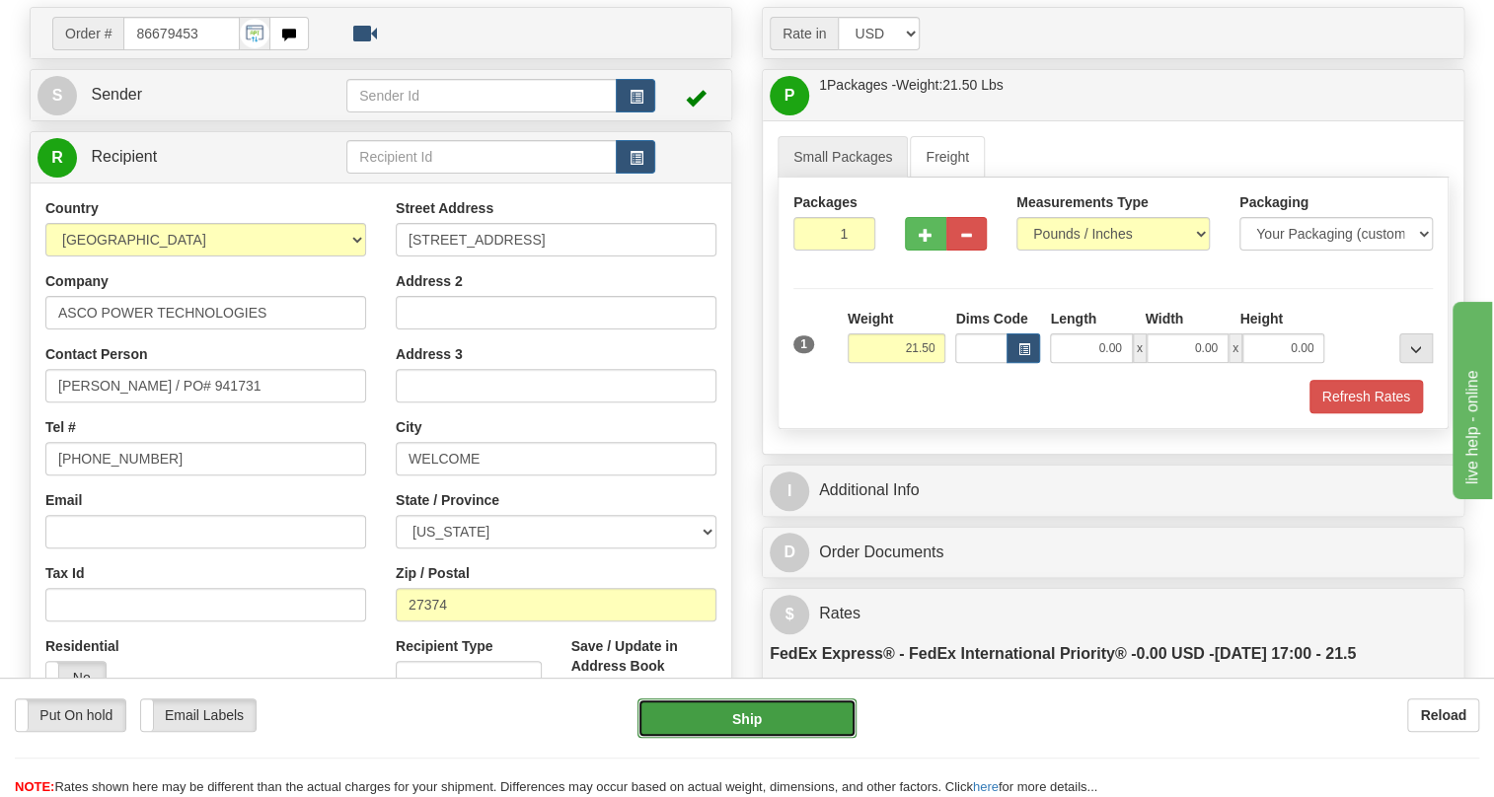
click button "Ship"
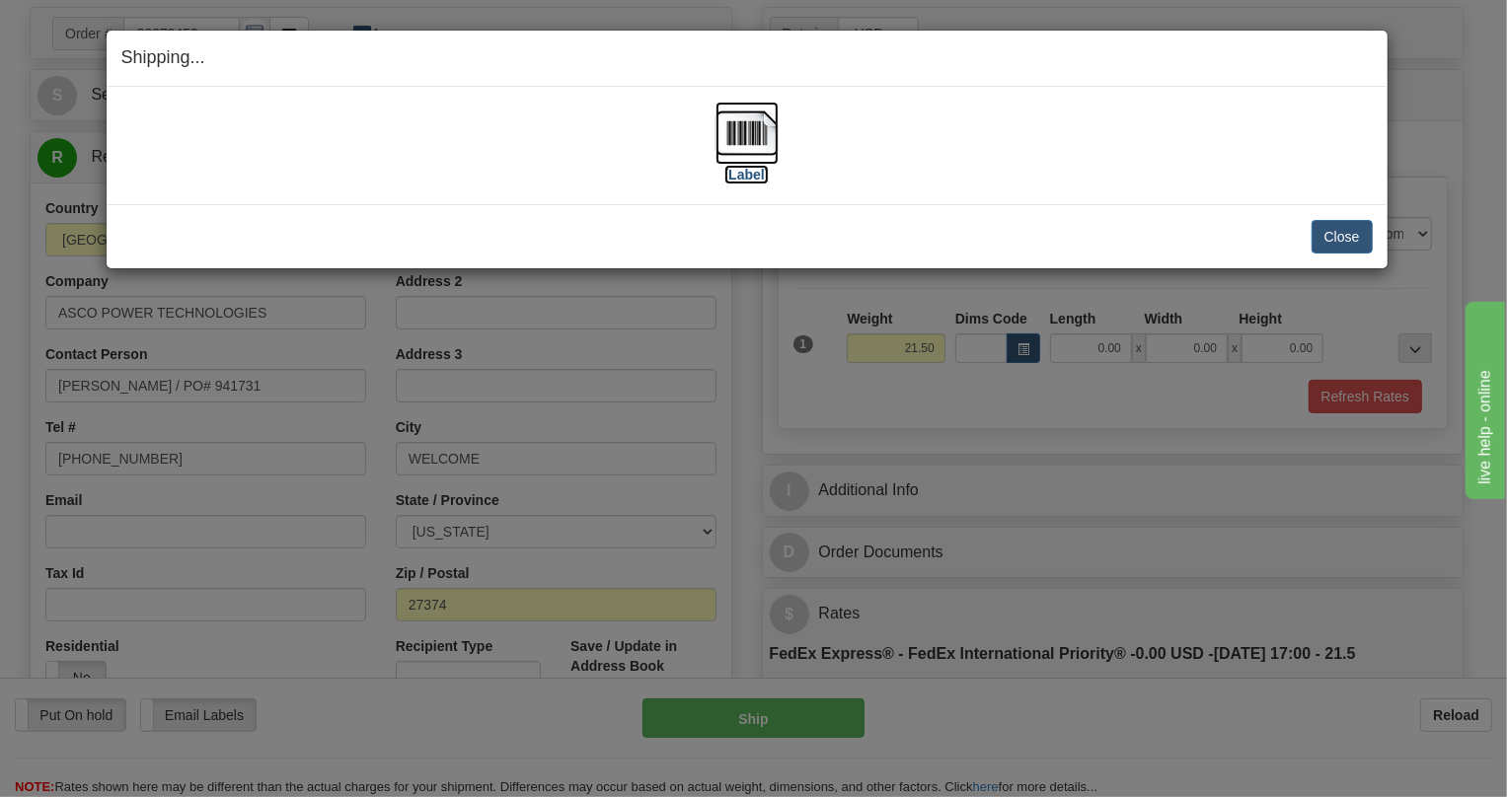
click img
click button "Close"
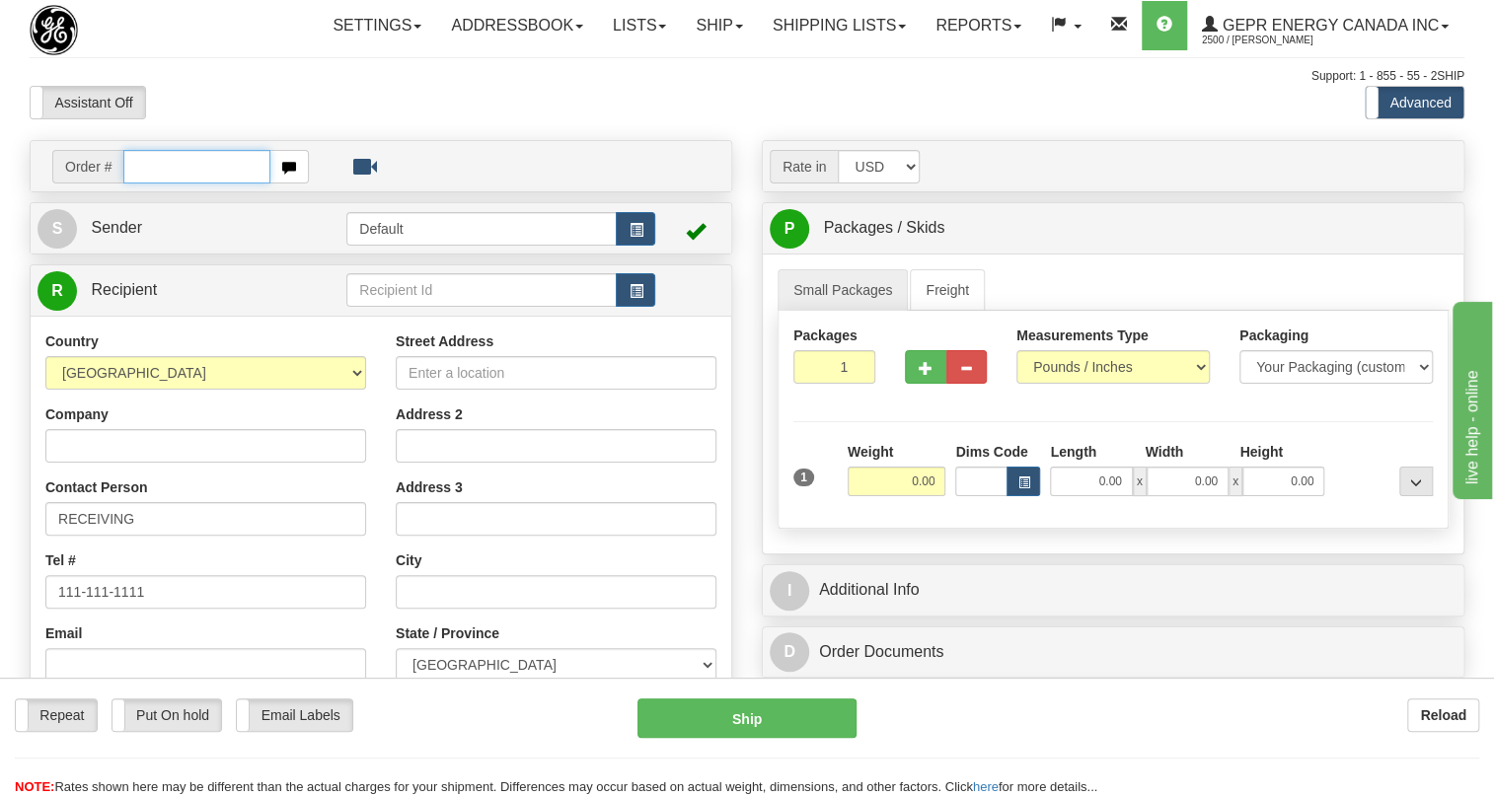
click at [171, 184] on input "text" at bounding box center [196, 167] width 147 height 34
paste input "0086677901"
drag, startPoint x: 151, startPoint y: 206, endPoint x: 136, endPoint y: 228, distance: 26.3
click at [136, 187] on td "Order # 0086677901" at bounding box center [381, 166] width 687 height 40
drag, startPoint x: 197, startPoint y: 206, endPoint x: 124, endPoint y: 214, distance: 73.5
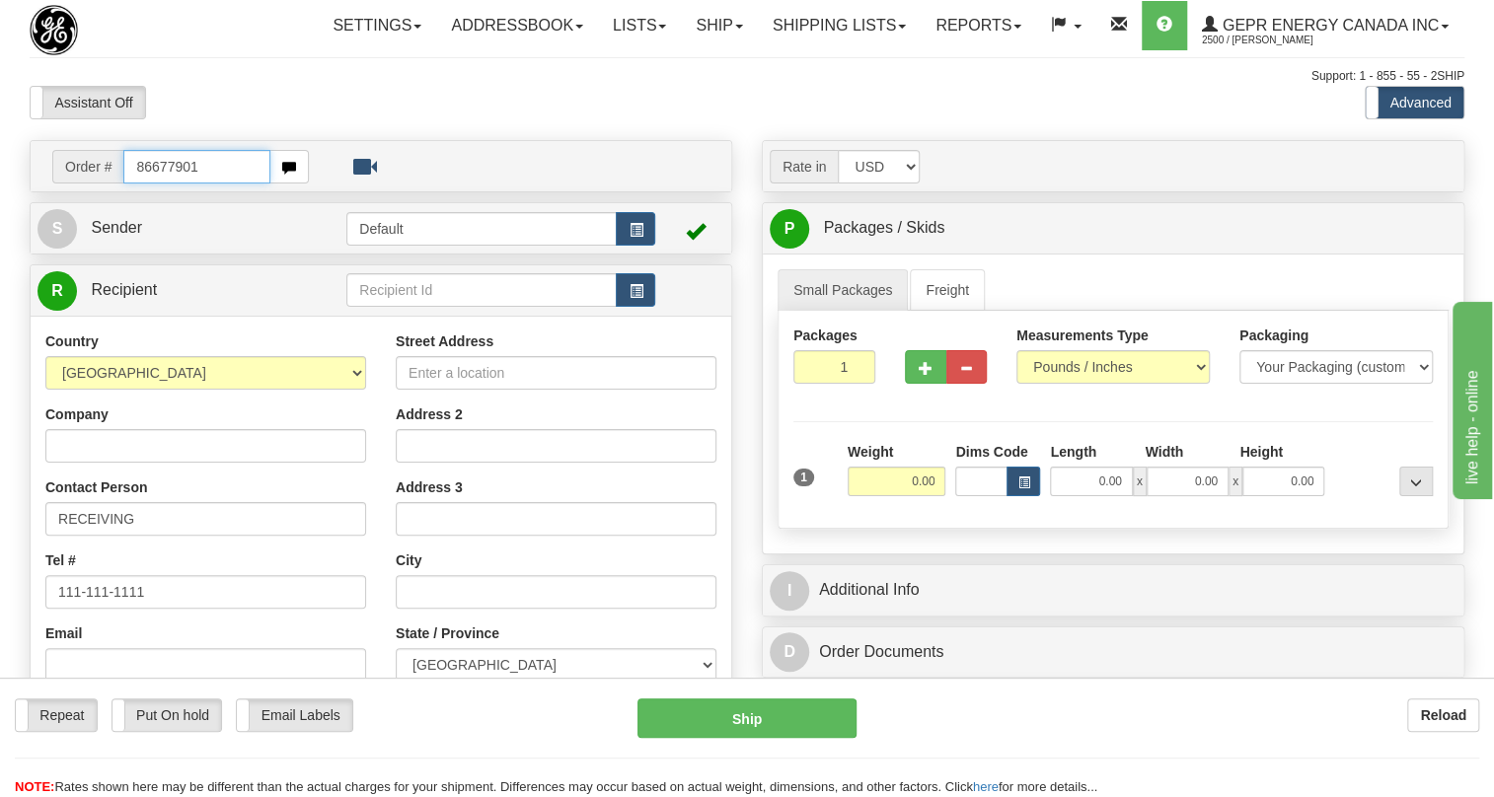
click at [124, 184] on input "86677901" at bounding box center [196, 167] width 147 height 34
type input "86677901"
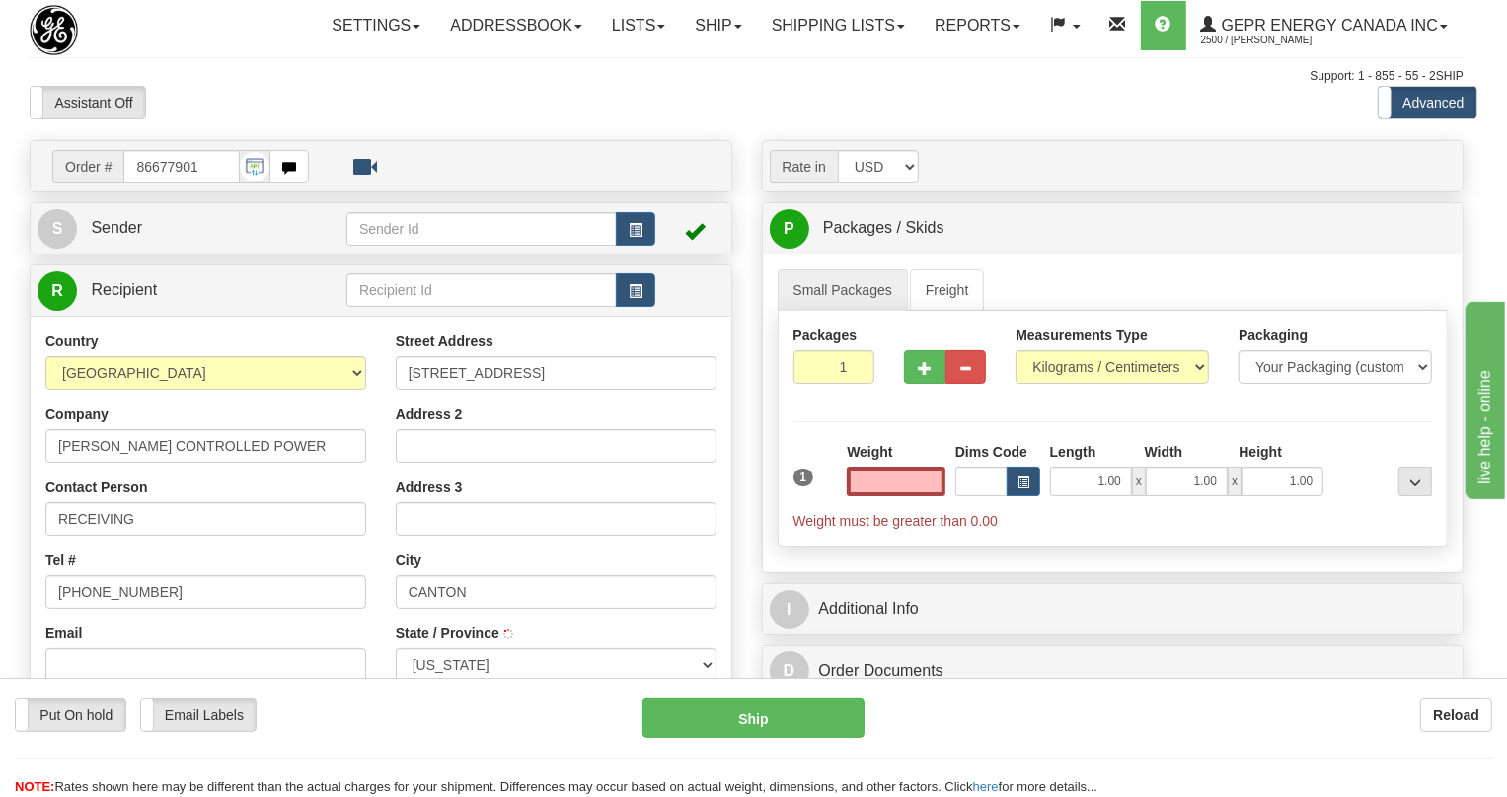
select select "OH"
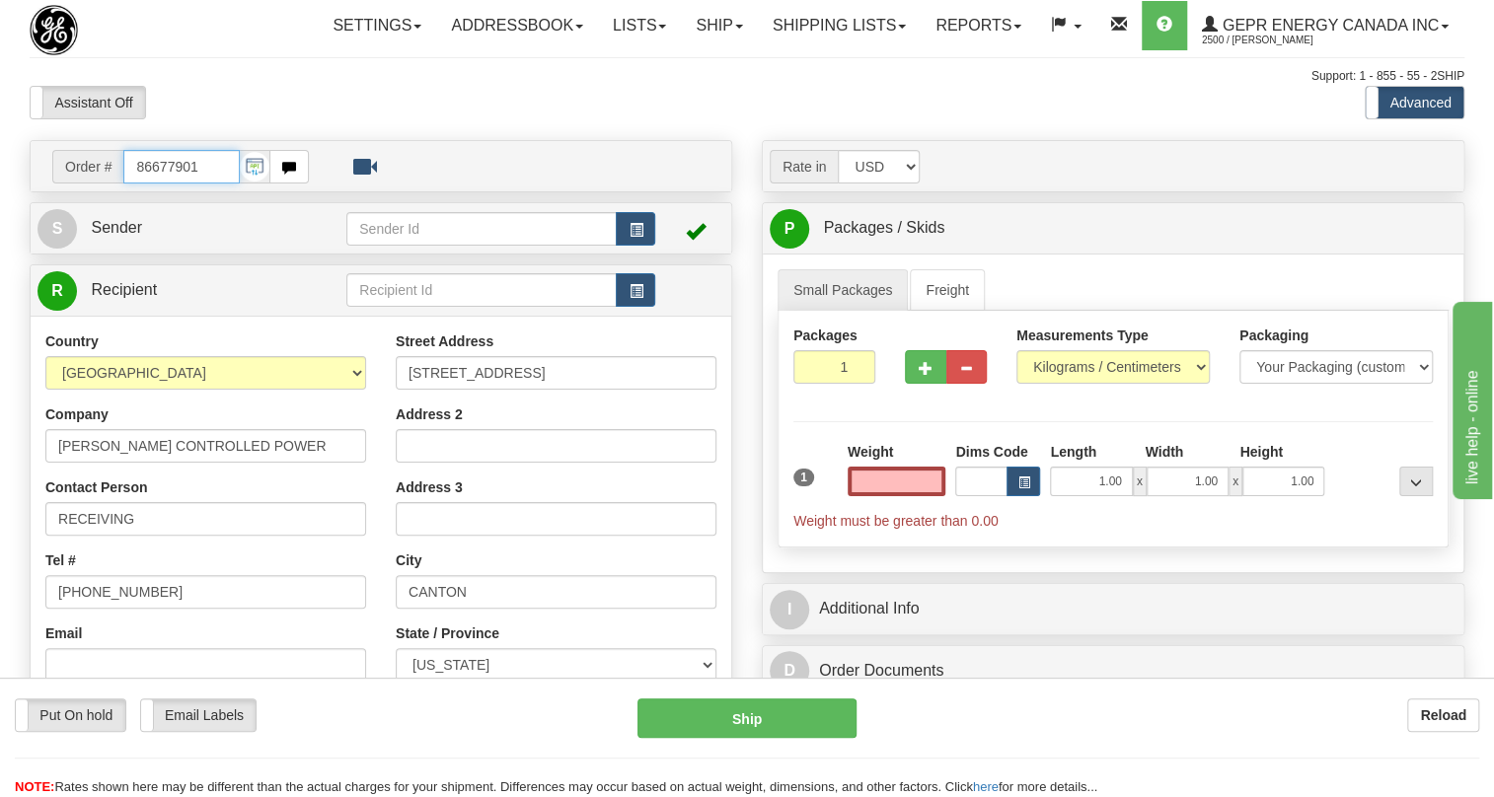
type input "0.00"
click at [165, 184] on input "86677901" at bounding box center [181, 167] width 116 height 34
click at [133, 236] on span "Sender" at bounding box center [116, 227] width 51 height 17
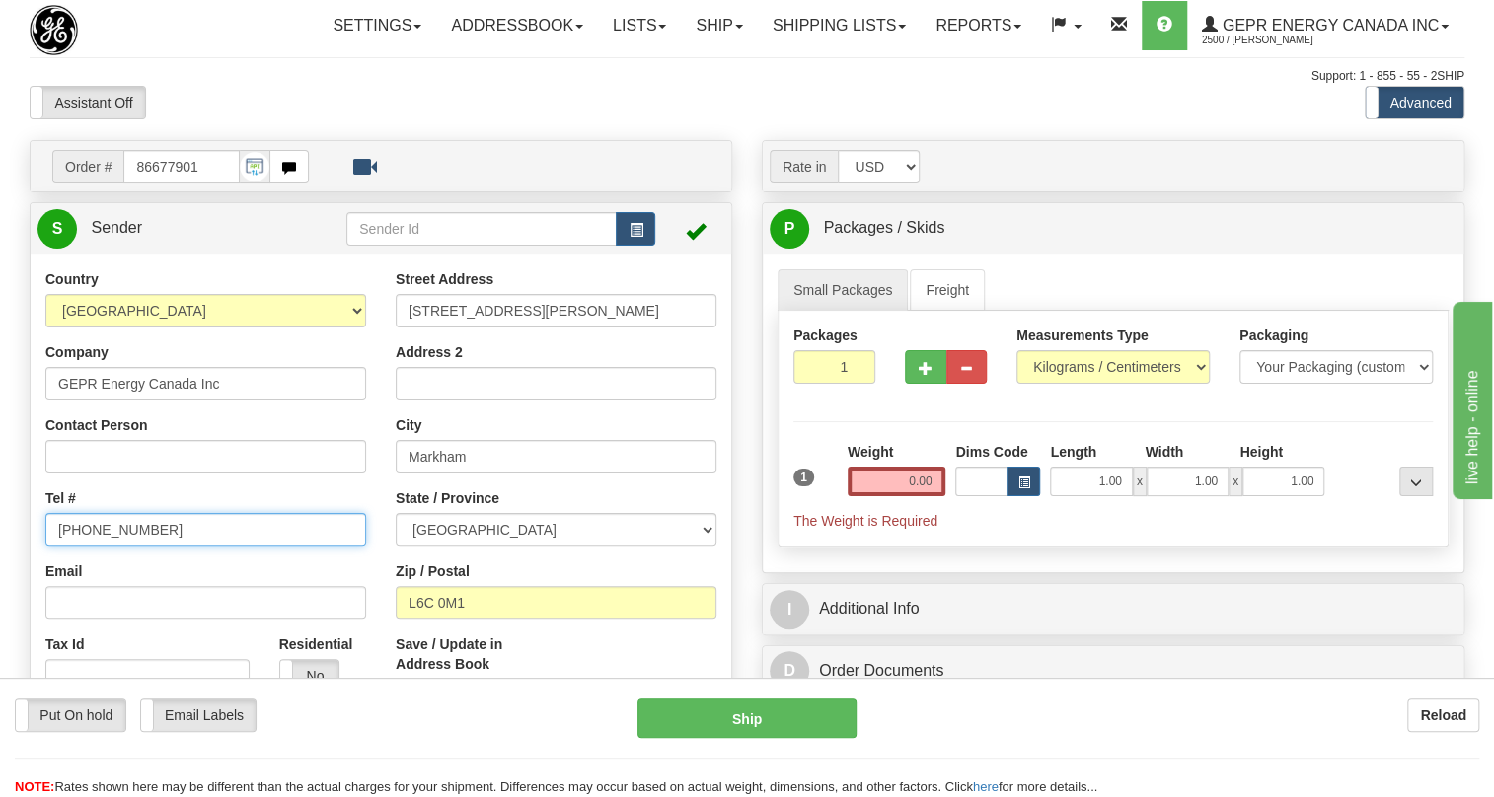
click at [119, 547] on input "[PHONE_NUMBER]" at bounding box center [205, 530] width 321 height 34
paste input "[PHONE_NUMBER]"
type input "[PHONE_NUMBER]"
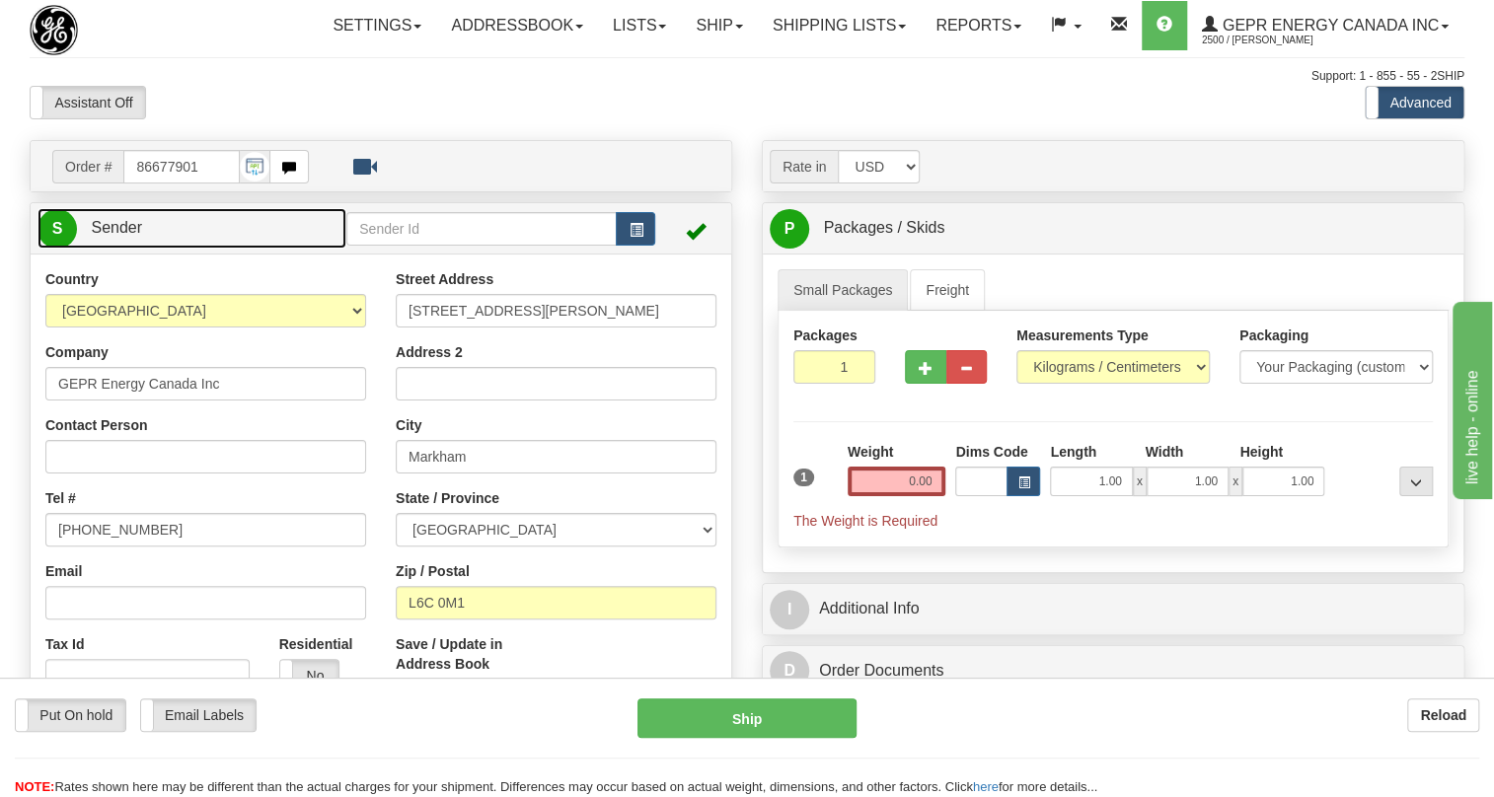
click at [119, 236] on span "Sender" at bounding box center [116, 227] width 51 height 17
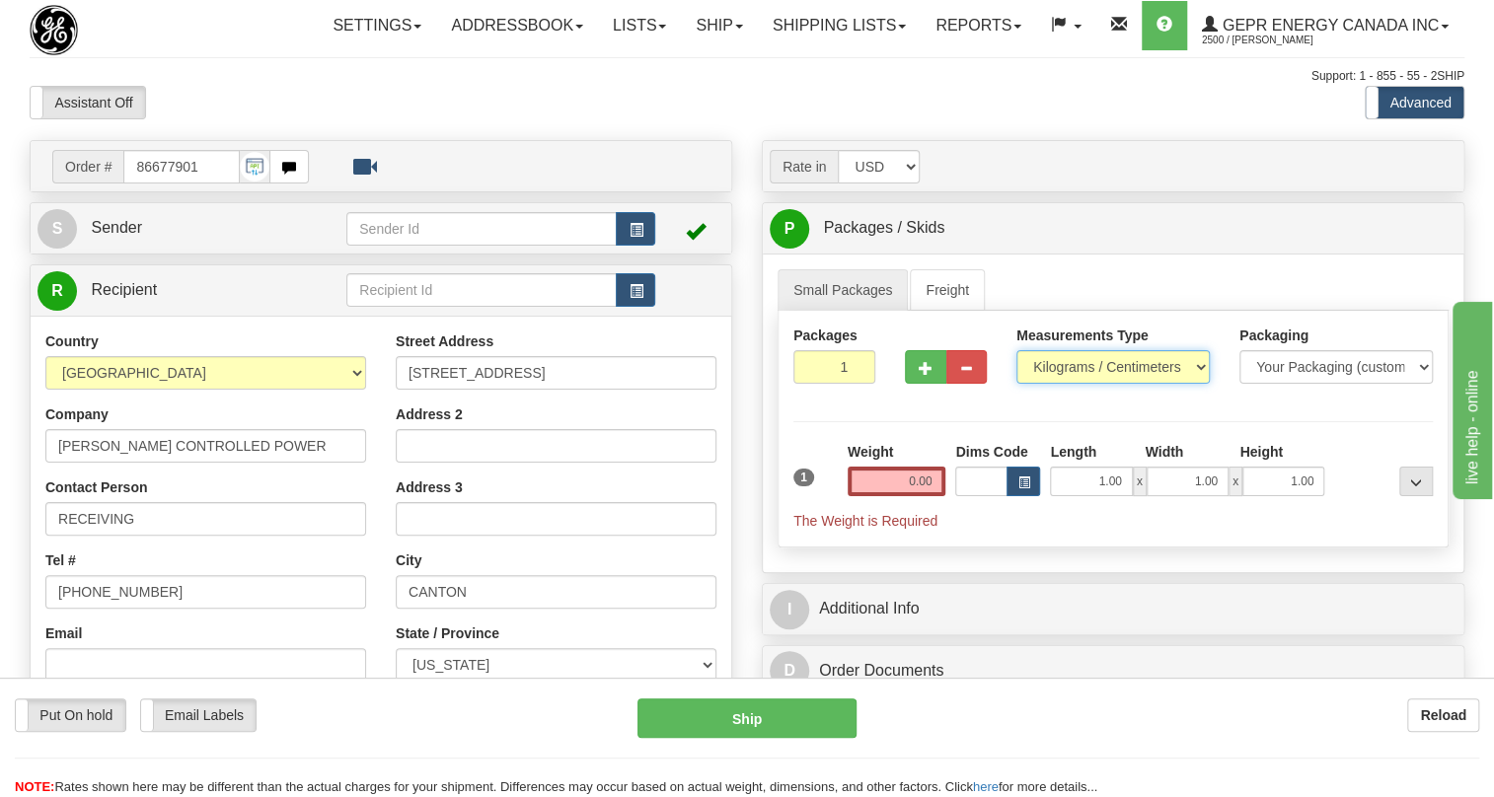
click at [1130, 384] on select "Pounds / Inches Kilograms / Centimeters" at bounding box center [1113, 367] width 193 height 34
select select "0"
click at [1017, 384] on select "Pounds / Inches Kilograms / Centimeters" at bounding box center [1113, 367] width 193 height 34
click at [1095, 496] on input "1.00" at bounding box center [1091, 482] width 82 height 30
type input "0.00"
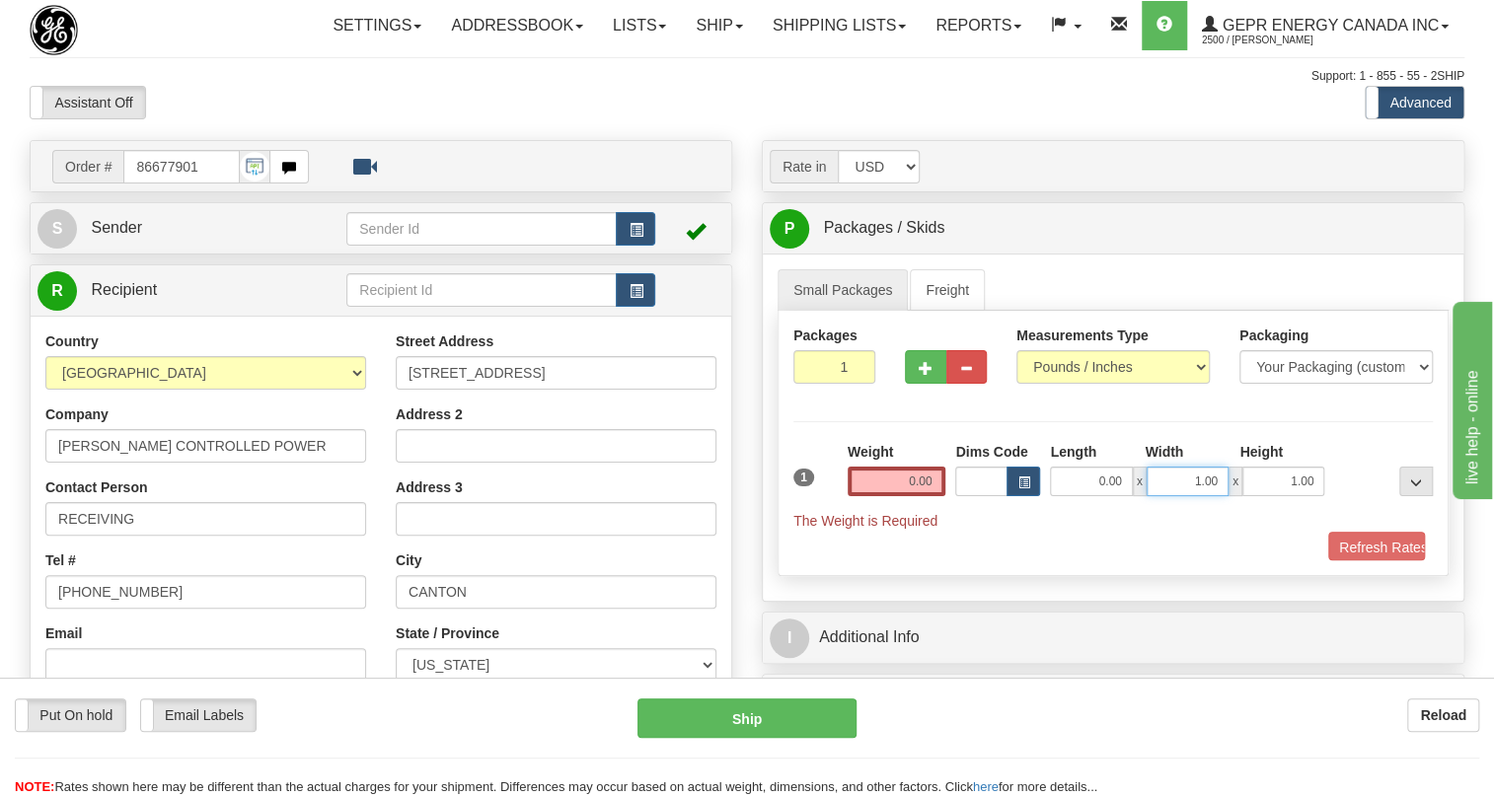
click at [1163, 496] on input "1.00" at bounding box center [1188, 482] width 82 height 30
type input "0.00"
click at [1260, 496] on input "1.00" at bounding box center [1284, 482] width 82 height 30
type input "0.00"
click at [894, 496] on input "0.00" at bounding box center [897, 482] width 99 height 30
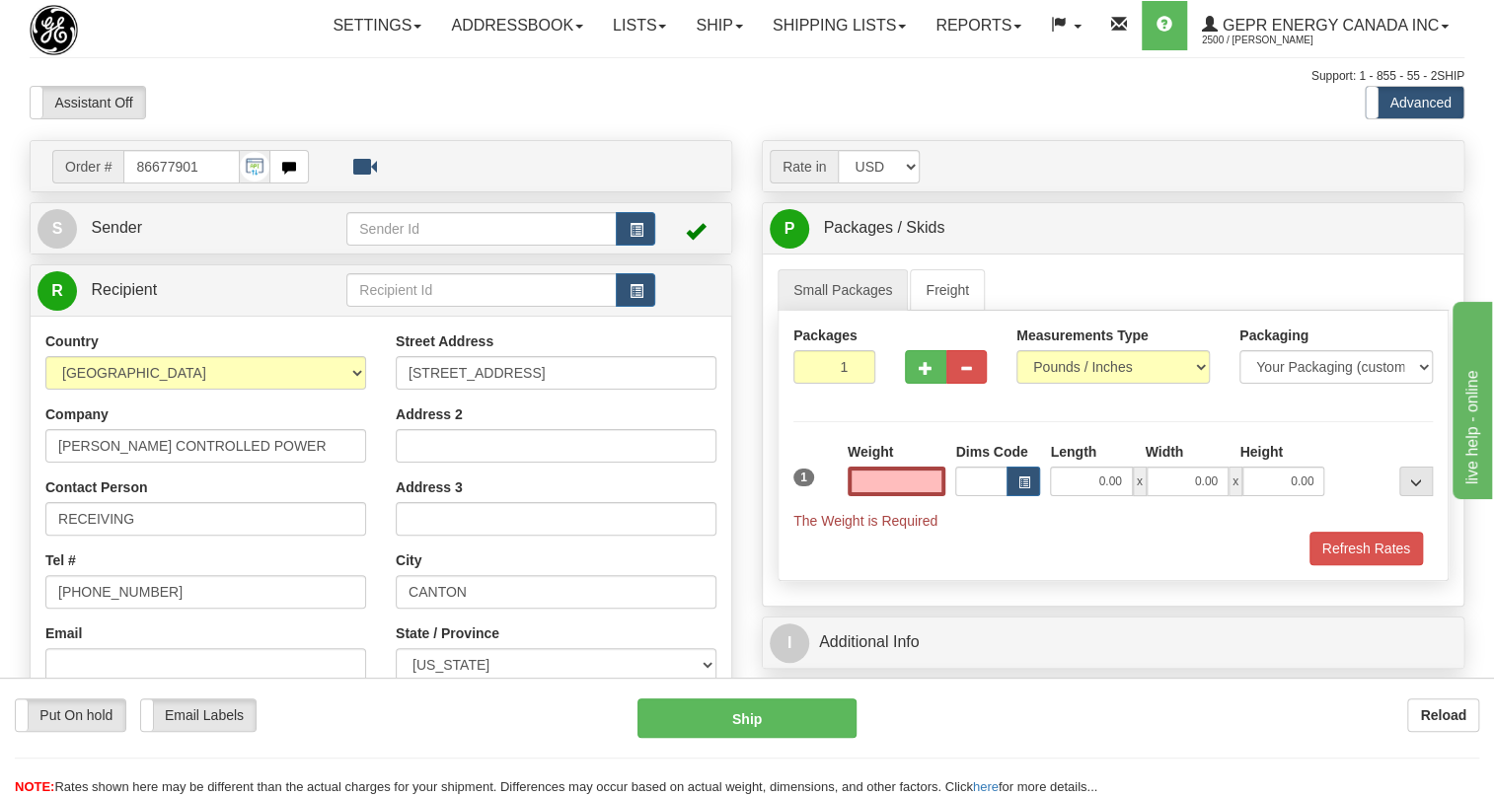
type input "0.00"
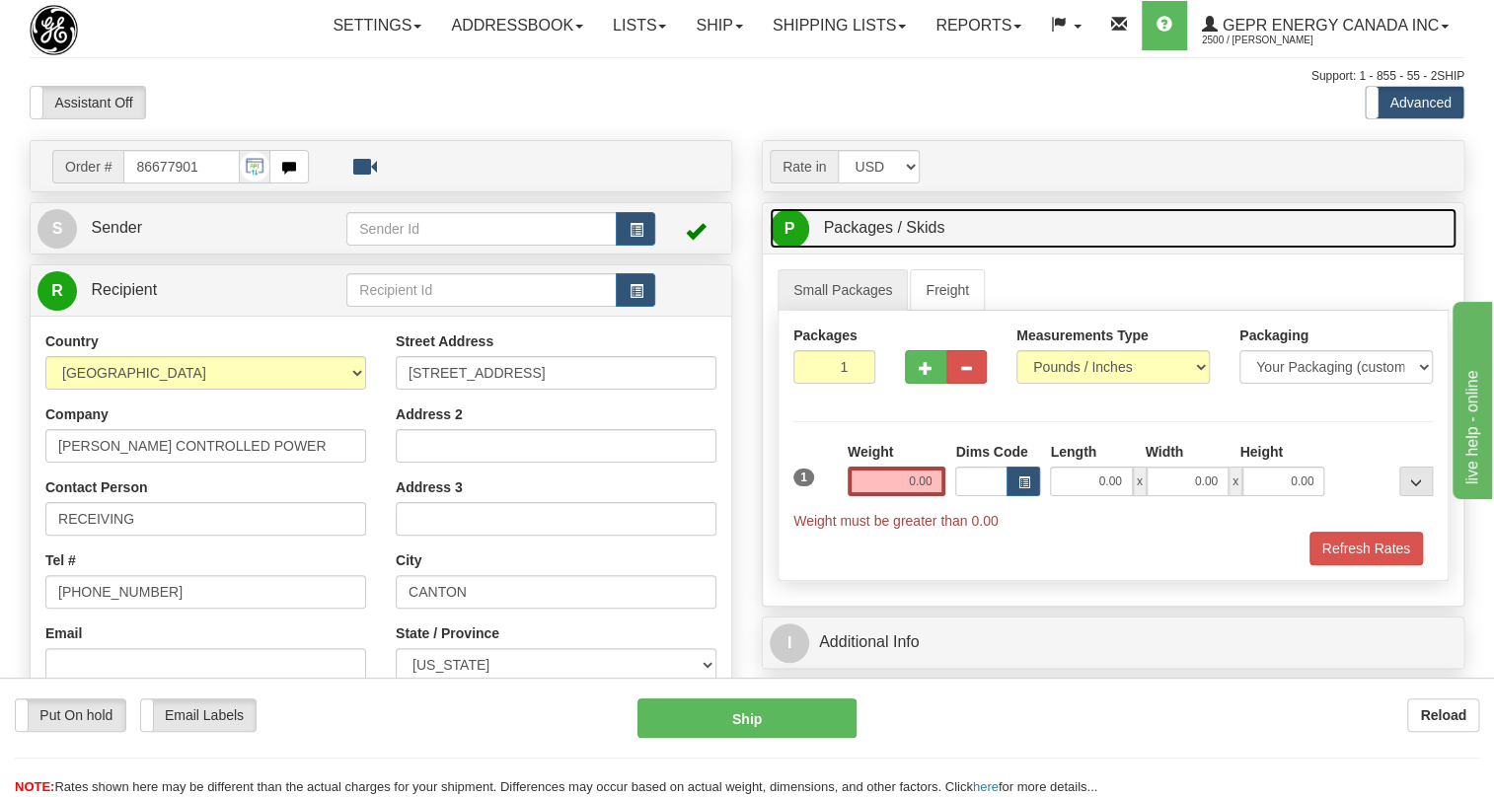
click at [1107, 249] on link "P Packages / Skids 1 Packages - Weight: 0.00 Lbs 1 Skids - Weight: NaN Lbs" at bounding box center [1113, 228] width 687 height 40
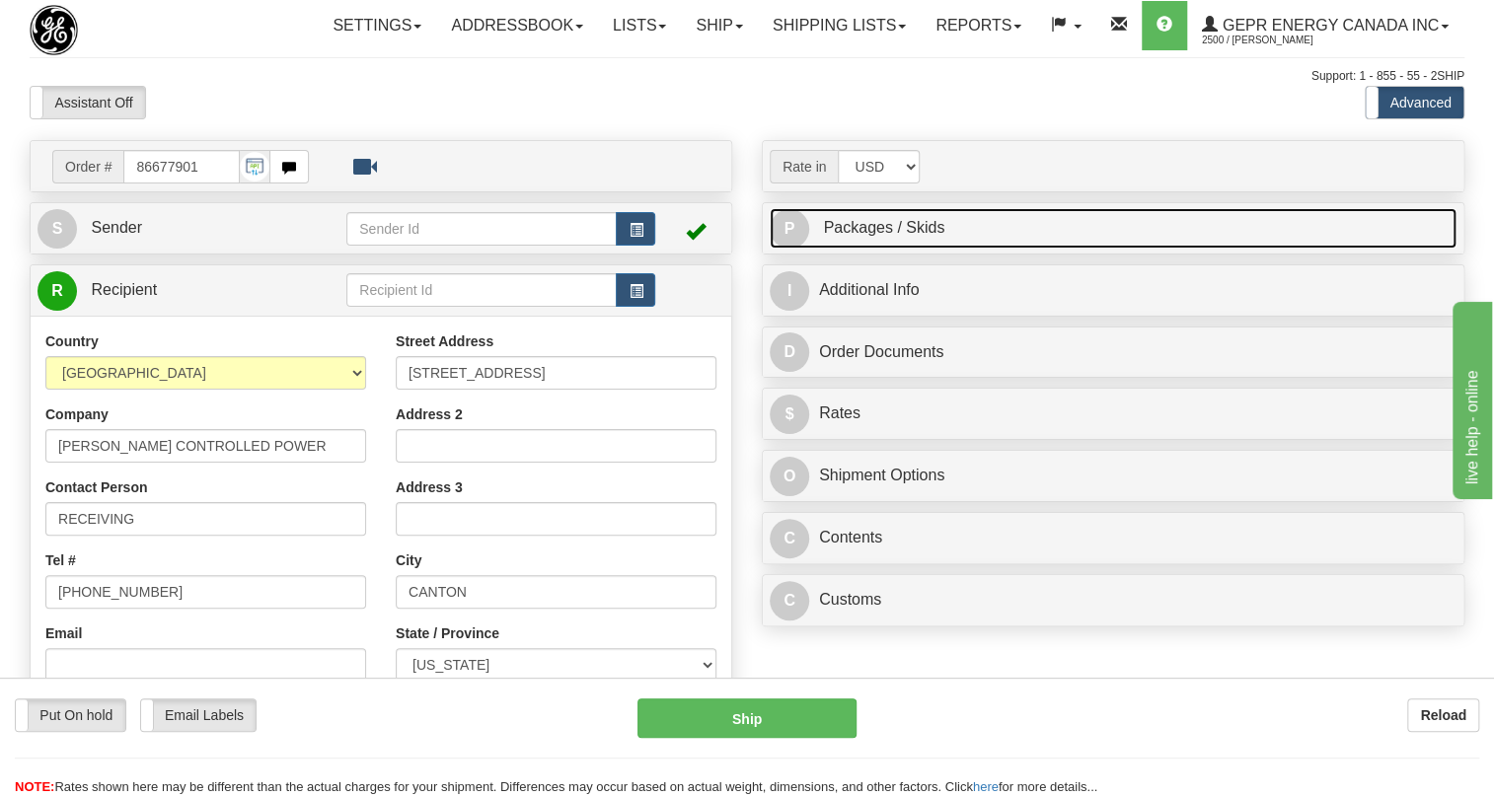
click at [889, 236] on span "Packages / Skids" at bounding box center [883, 227] width 121 height 17
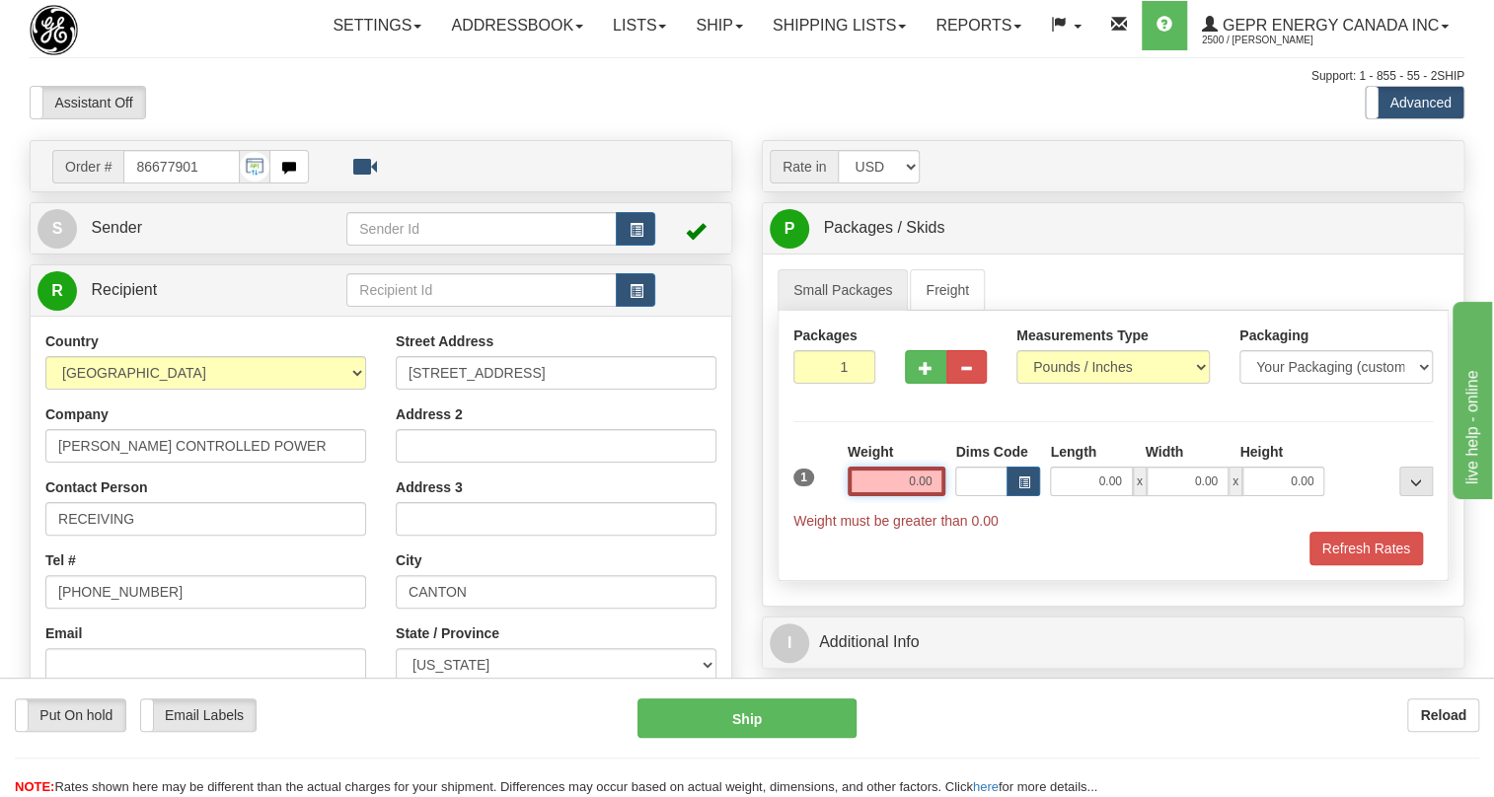
click at [897, 496] on input "0.00" at bounding box center [897, 482] width 99 height 30
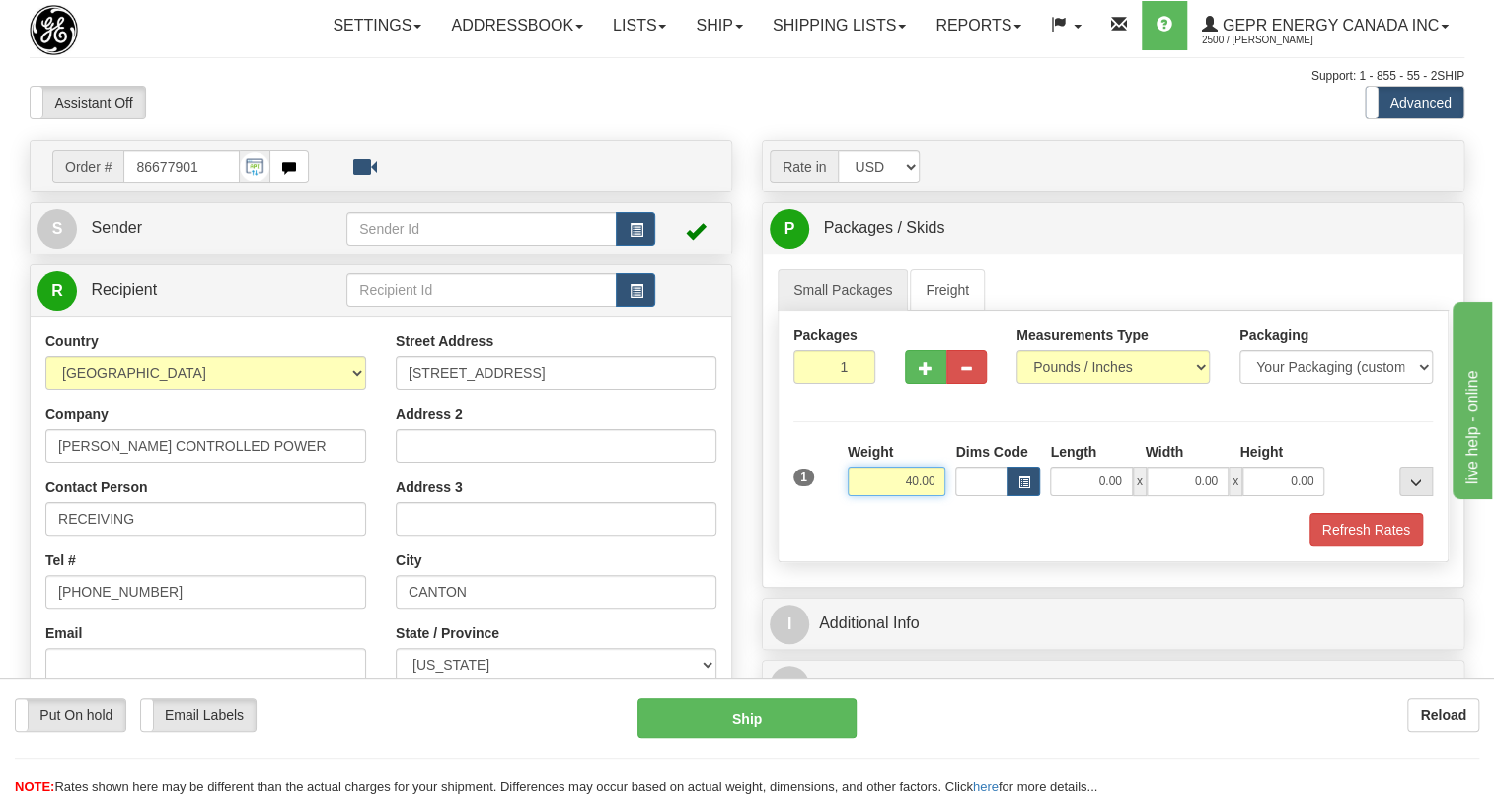
type input "40.00"
click at [838, 384] on input "1" at bounding box center [834, 367] width 82 height 34
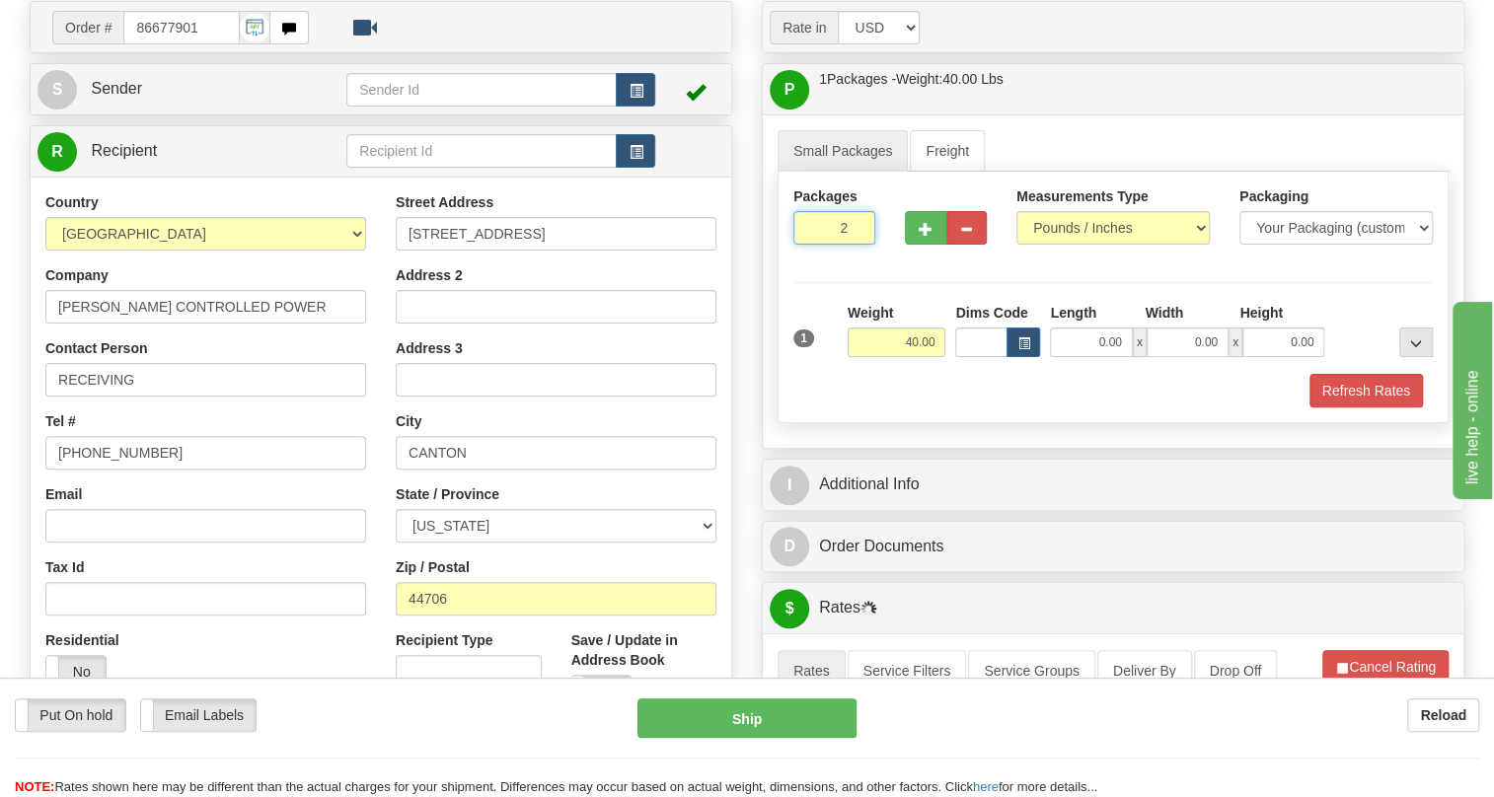
scroll to position [179, 0]
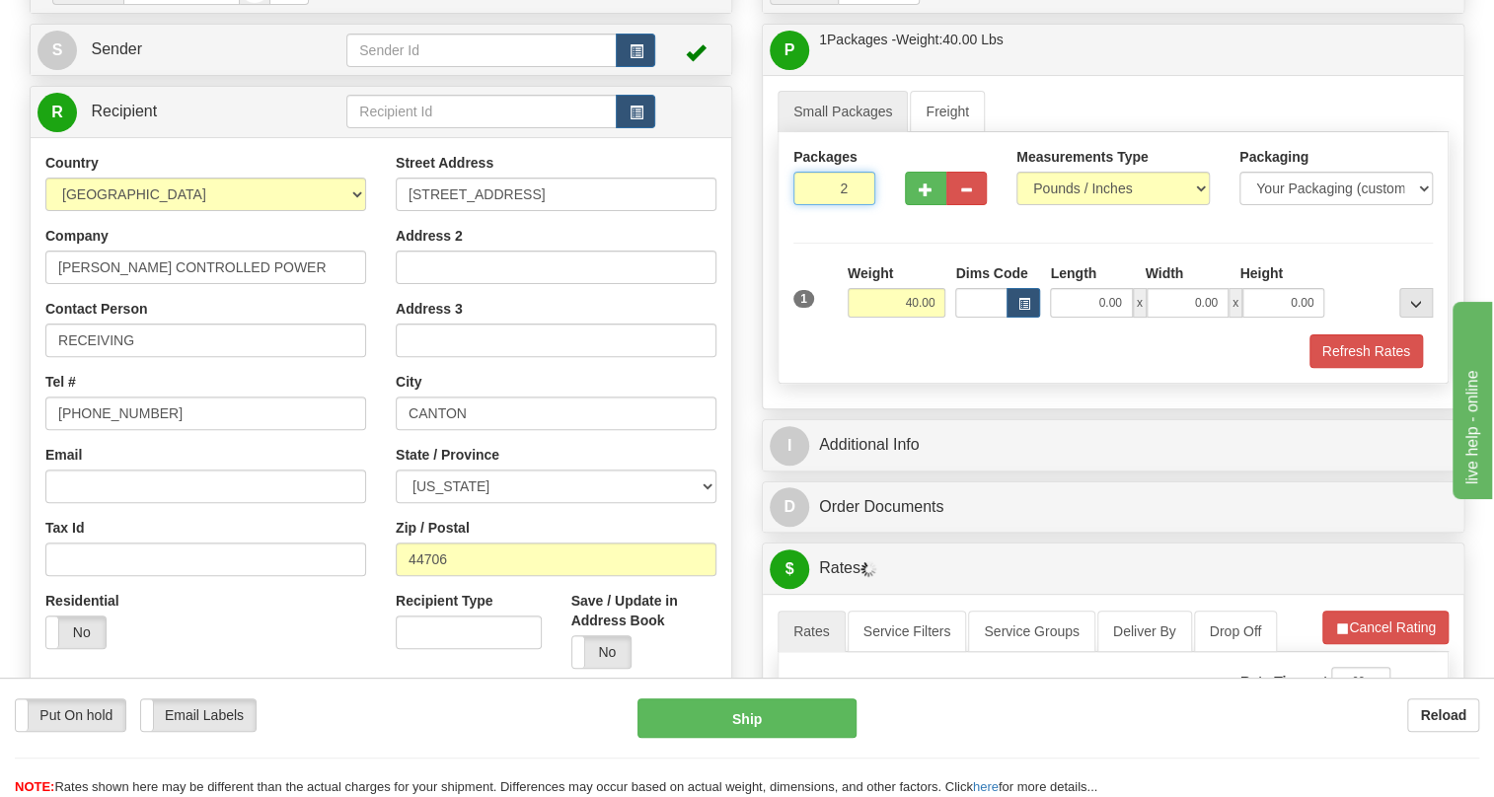
type input "2"
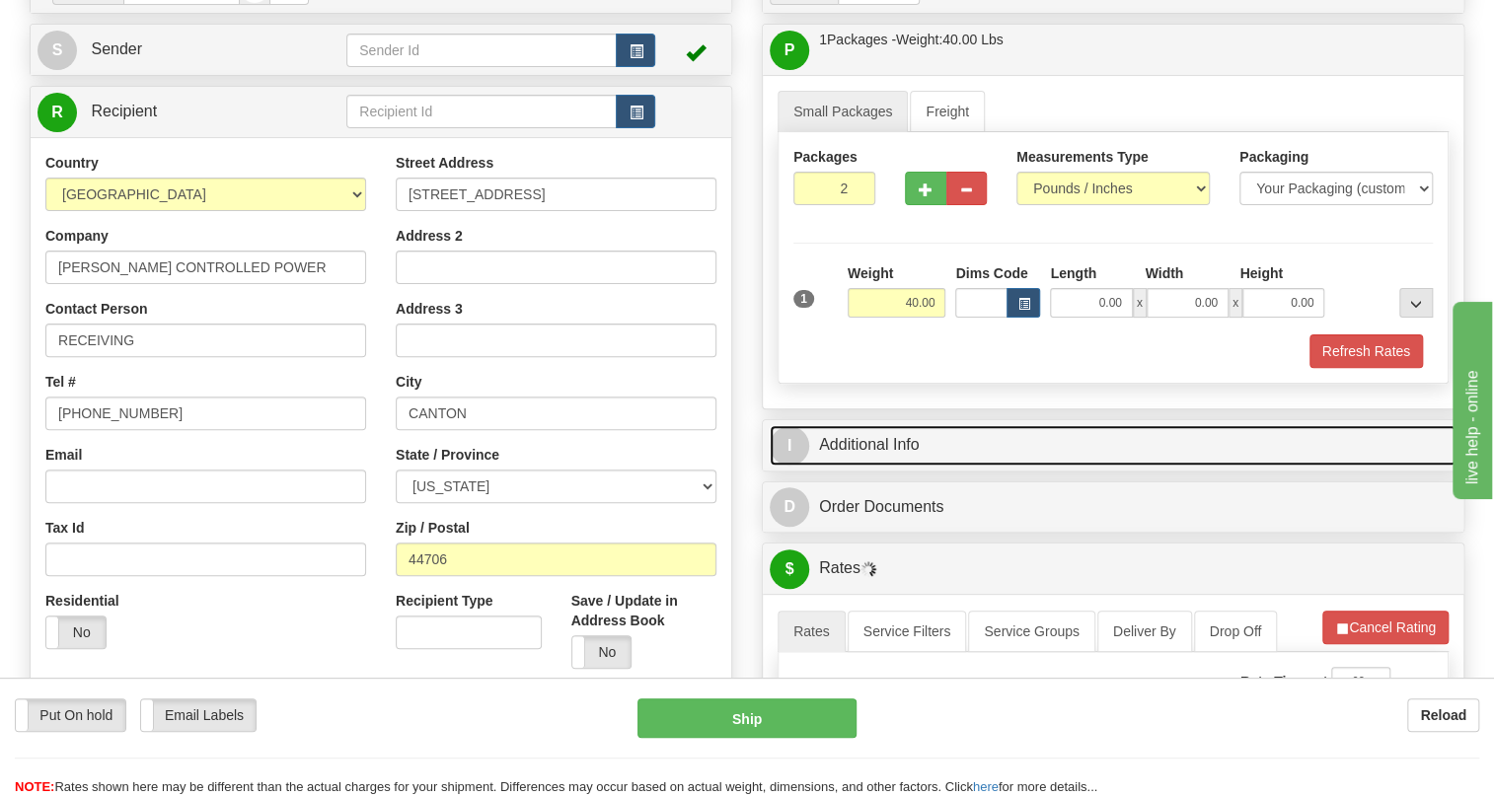
click at [917, 466] on link "I Additional Info" at bounding box center [1113, 445] width 687 height 40
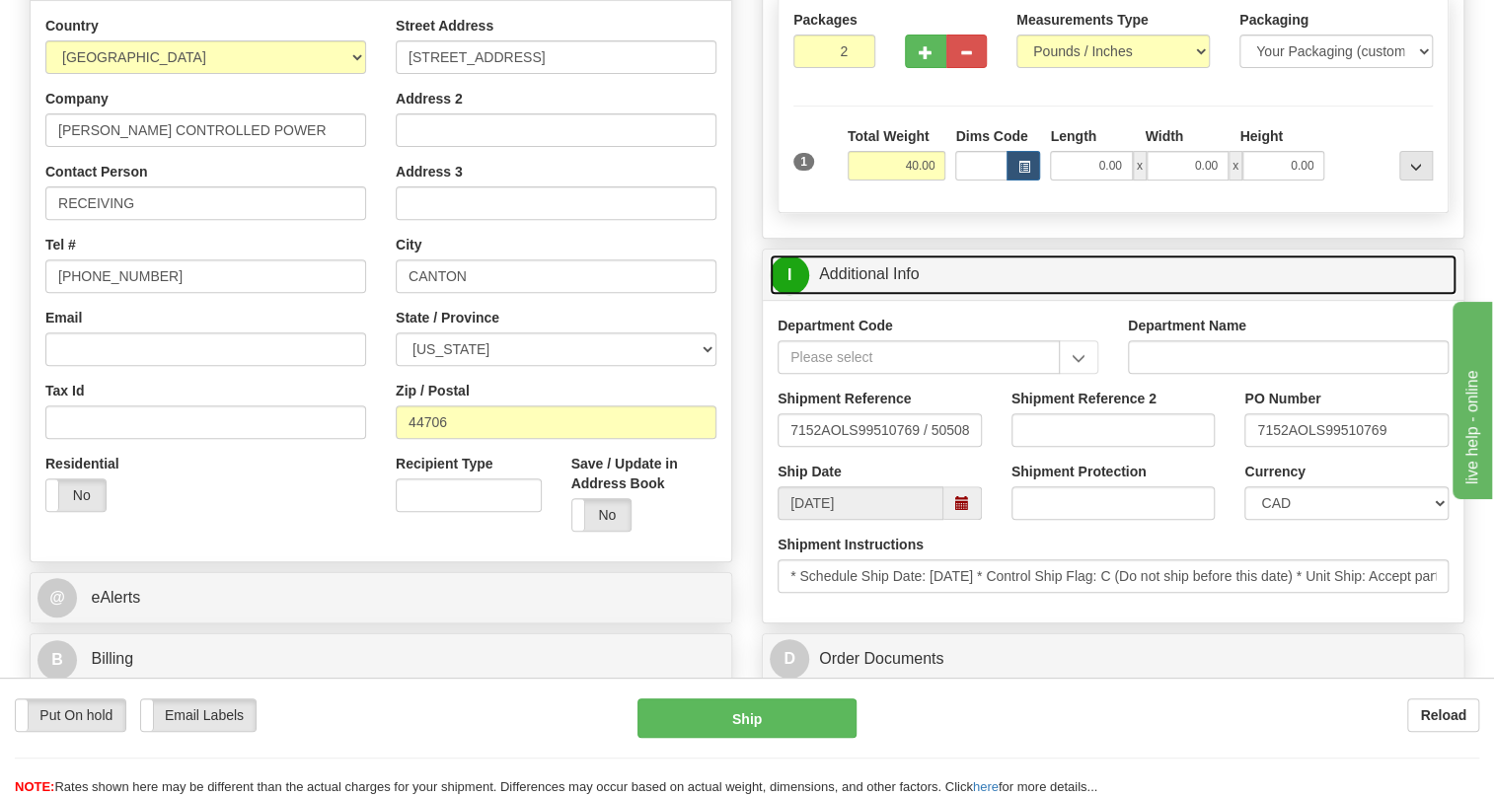
scroll to position [358, 0]
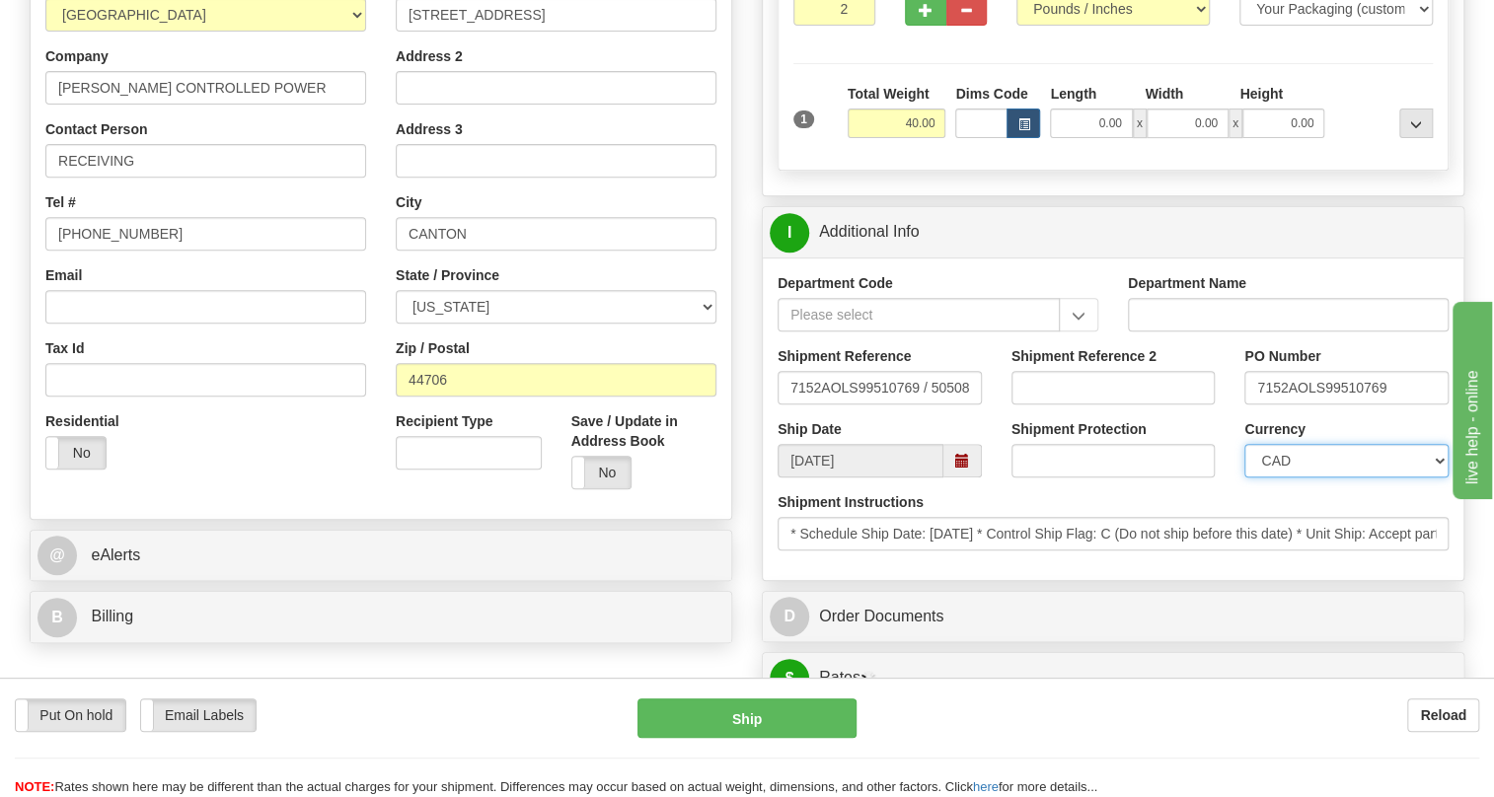
click at [1320, 478] on select "CAD USD EUR ZAR [PERSON_NAME] ARN AUD AUS AWG BBD BFR BGN BHD BMD BND BRC BRL C…" at bounding box center [1347, 461] width 204 height 34
select select "1"
click at [1245, 478] on select "CAD USD EUR ZAR [PERSON_NAME] ARN AUD AUS AWG BBD BFR BGN BHD BMD BND BRC BRL C…" at bounding box center [1347, 461] width 204 height 34
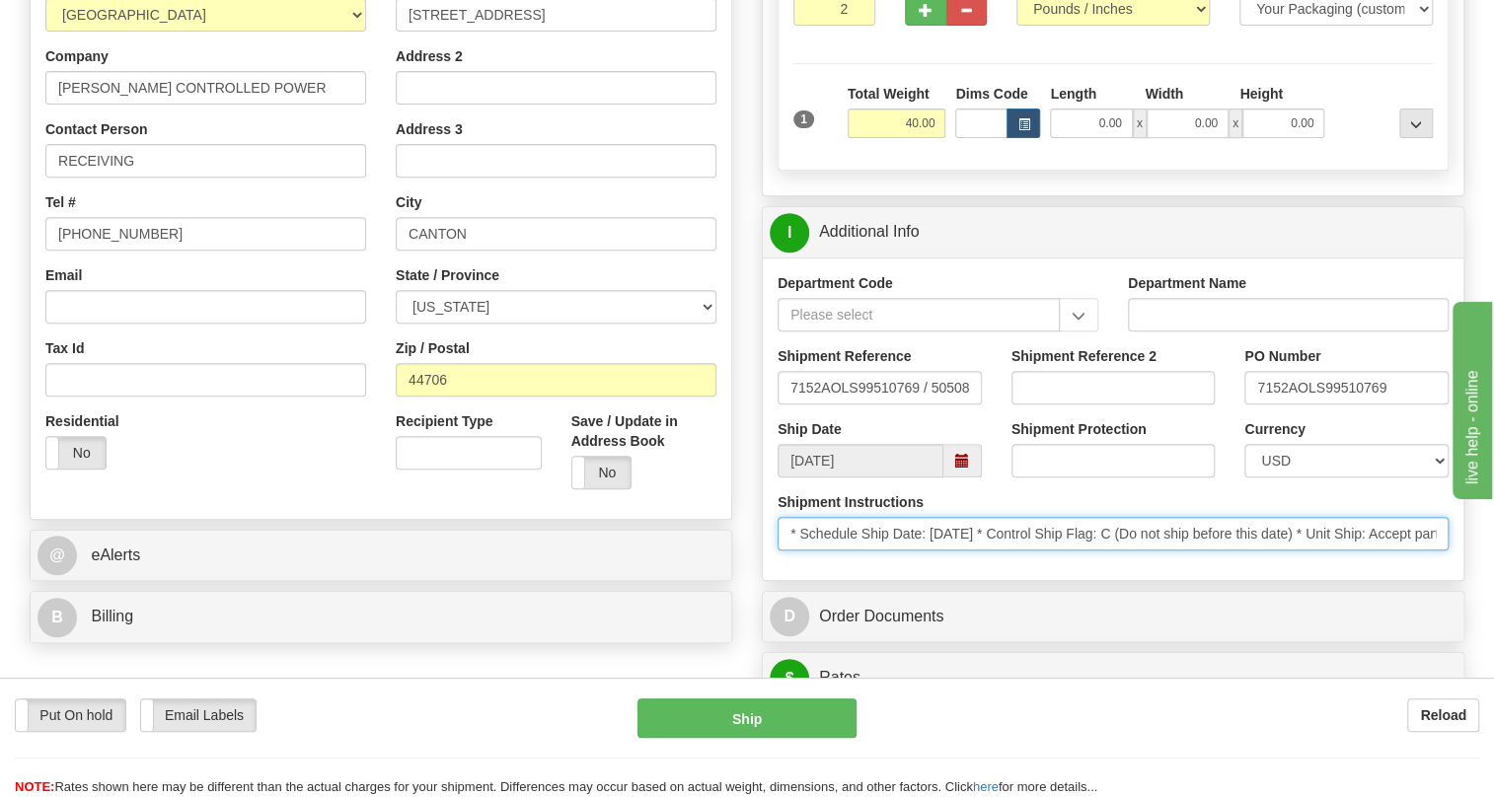
scroll to position [0, 162]
drag, startPoint x: 1032, startPoint y: 584, endPoint x: 828, endPoint y: 561, distance: 205.7
click at [828, 551] on div "Shipment Instructions * Schedule Ship Date: [DATE] * Control Ship Flag: C (Do n…" at bounding box center [1113, 521] width 671 height 58
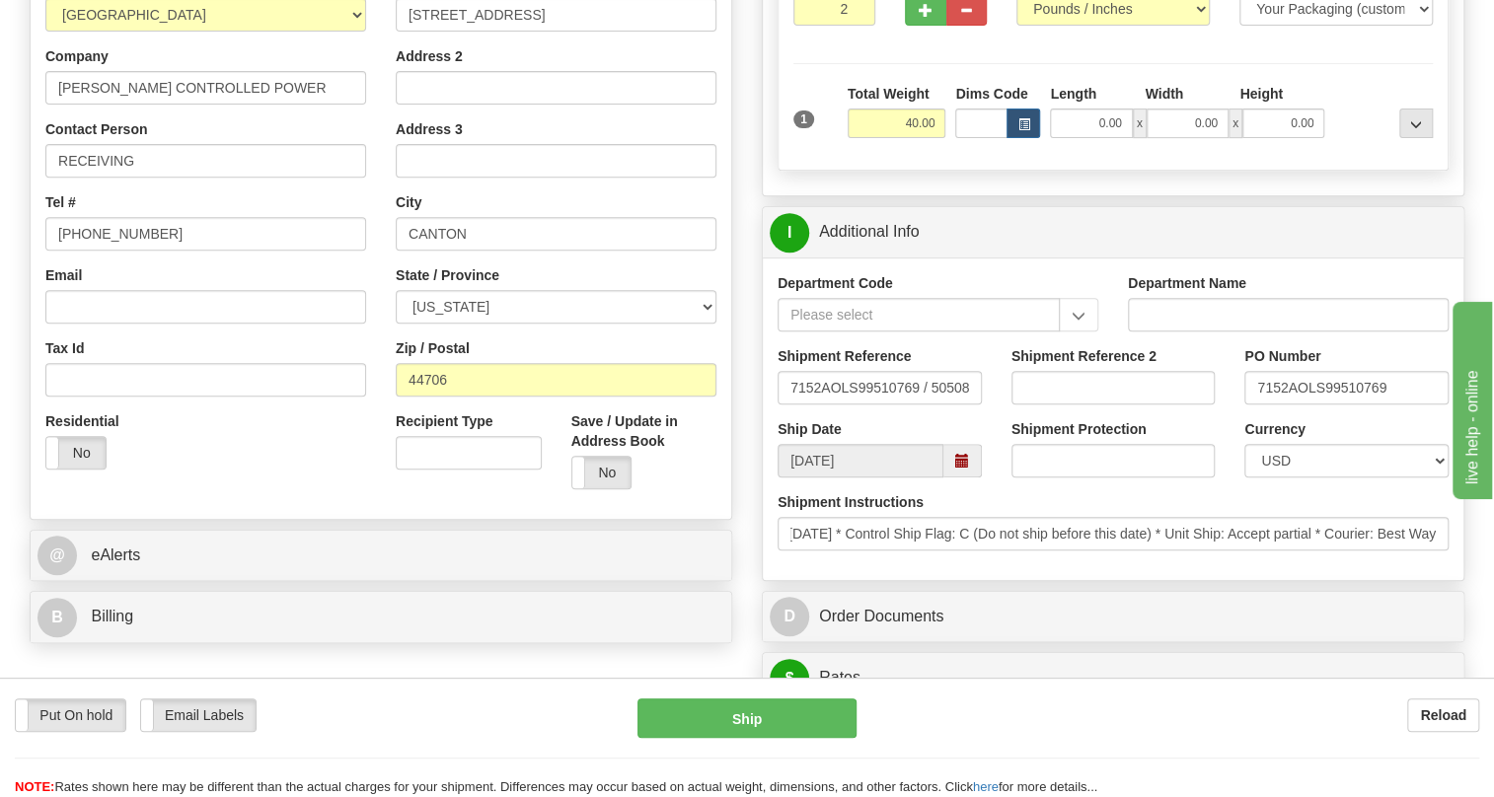
scroll to position [0, 0]
click at [824, 580] on div "Department Code Department Name Shipment Reference 7152AOLS99510769 / 505083 Sh…" at bounding box center [1113, 419] width 701 height 323
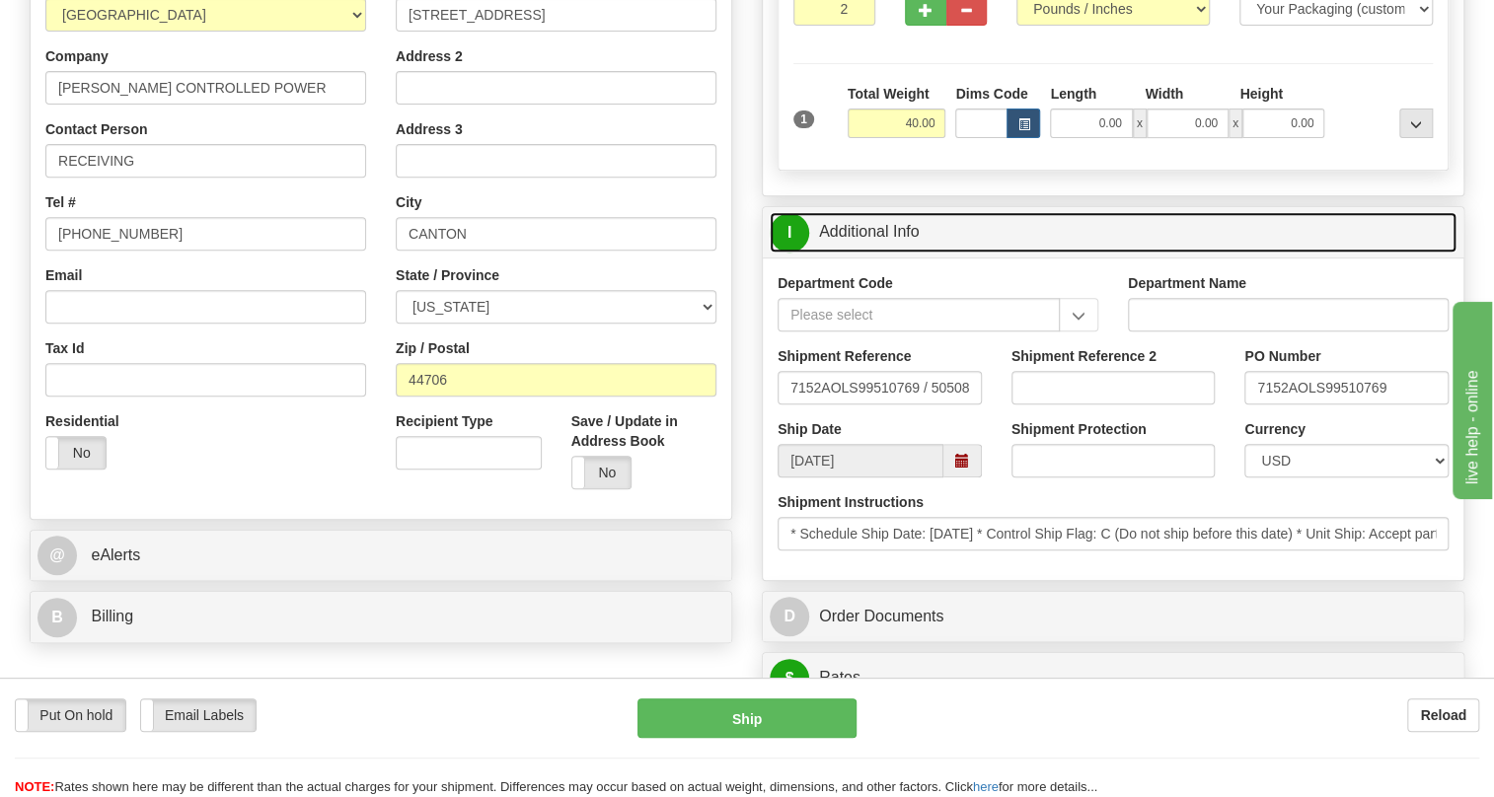
click at [869, 253] on link "I Additional Info" at bounding box center [1113, 232] width 687 height 40
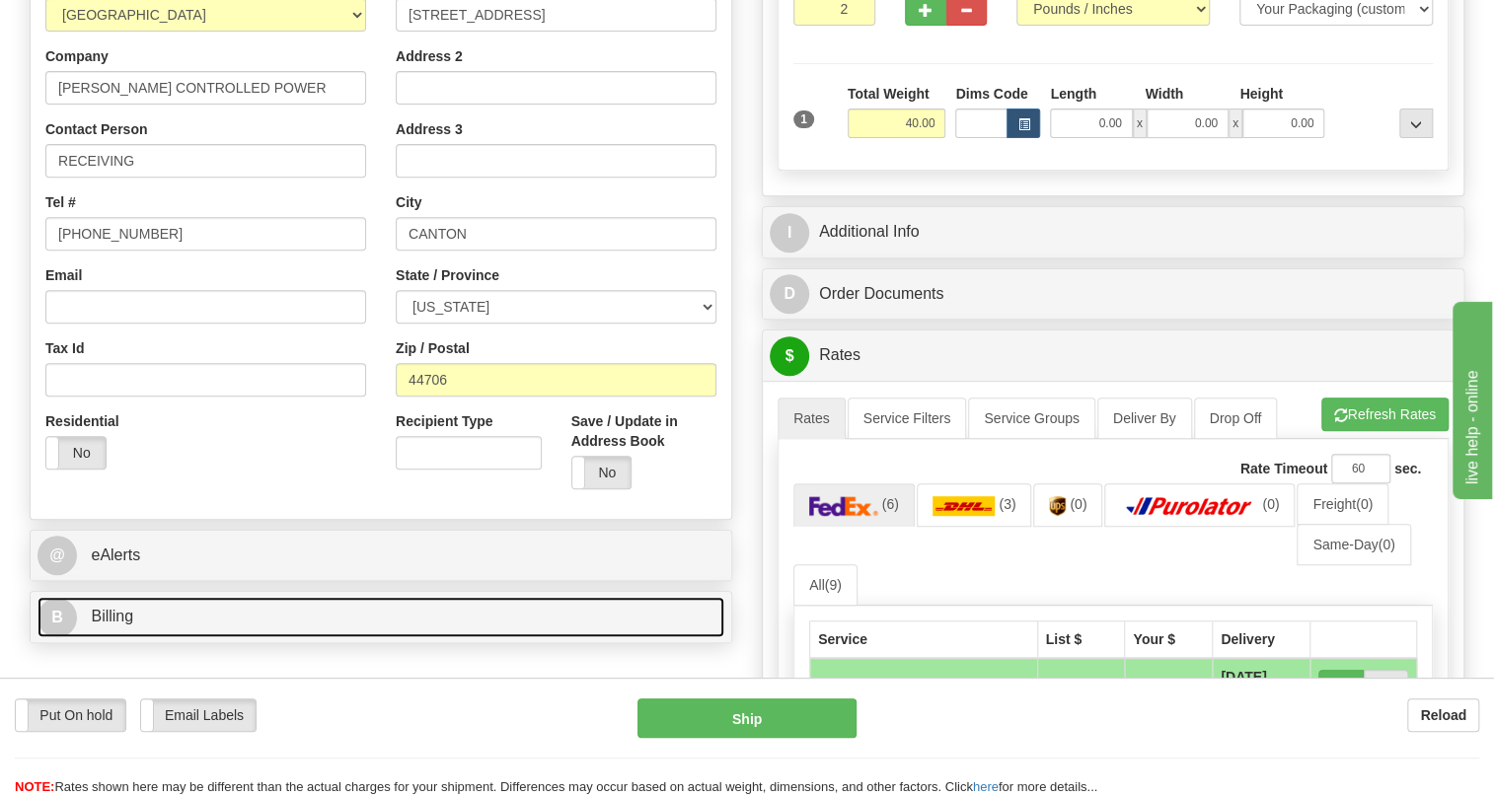
click at [111, 625] on span "Billing" at bounding box center [112, 616] width 42 height 17
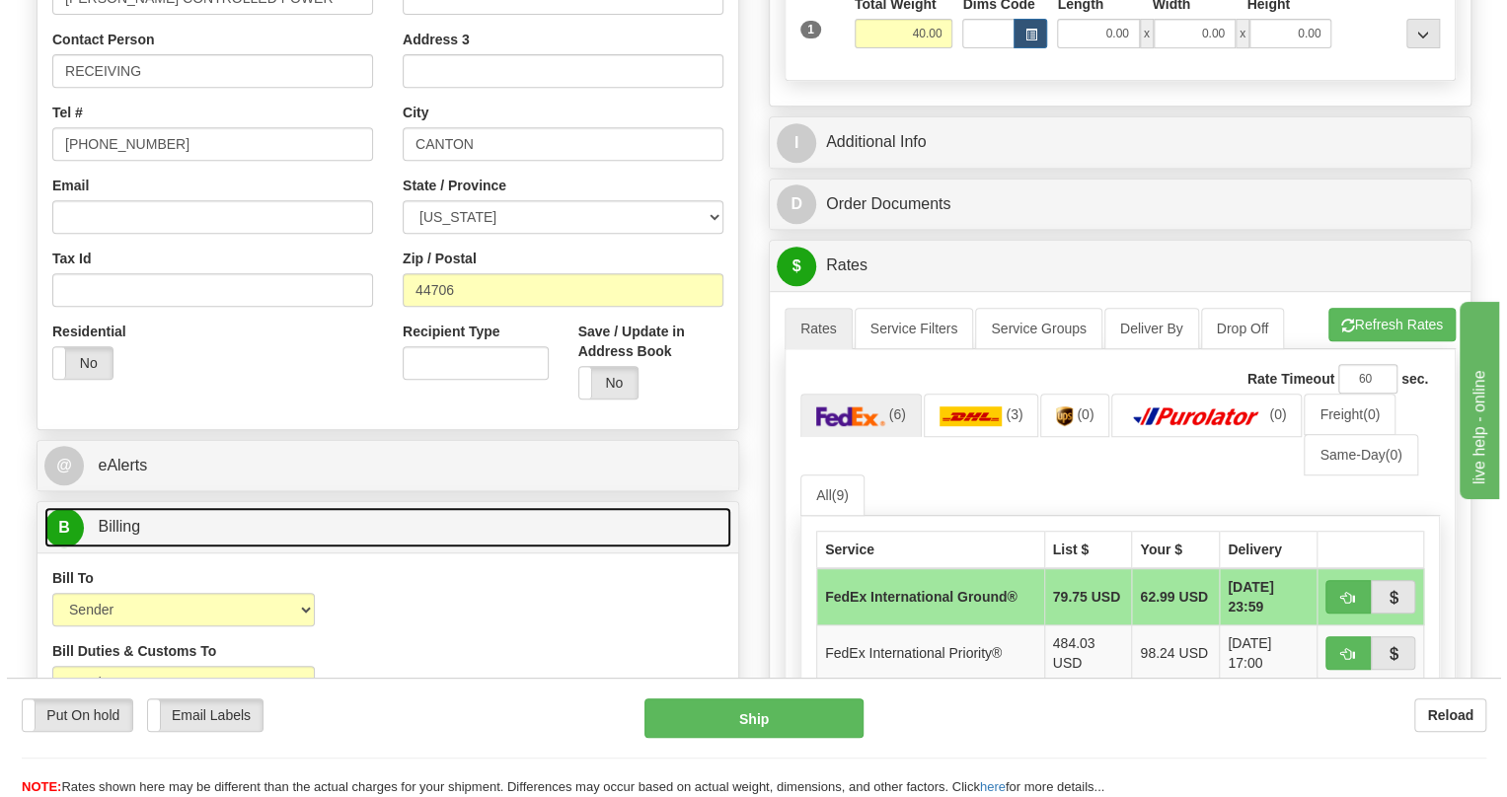
scroll to position [538, 0]
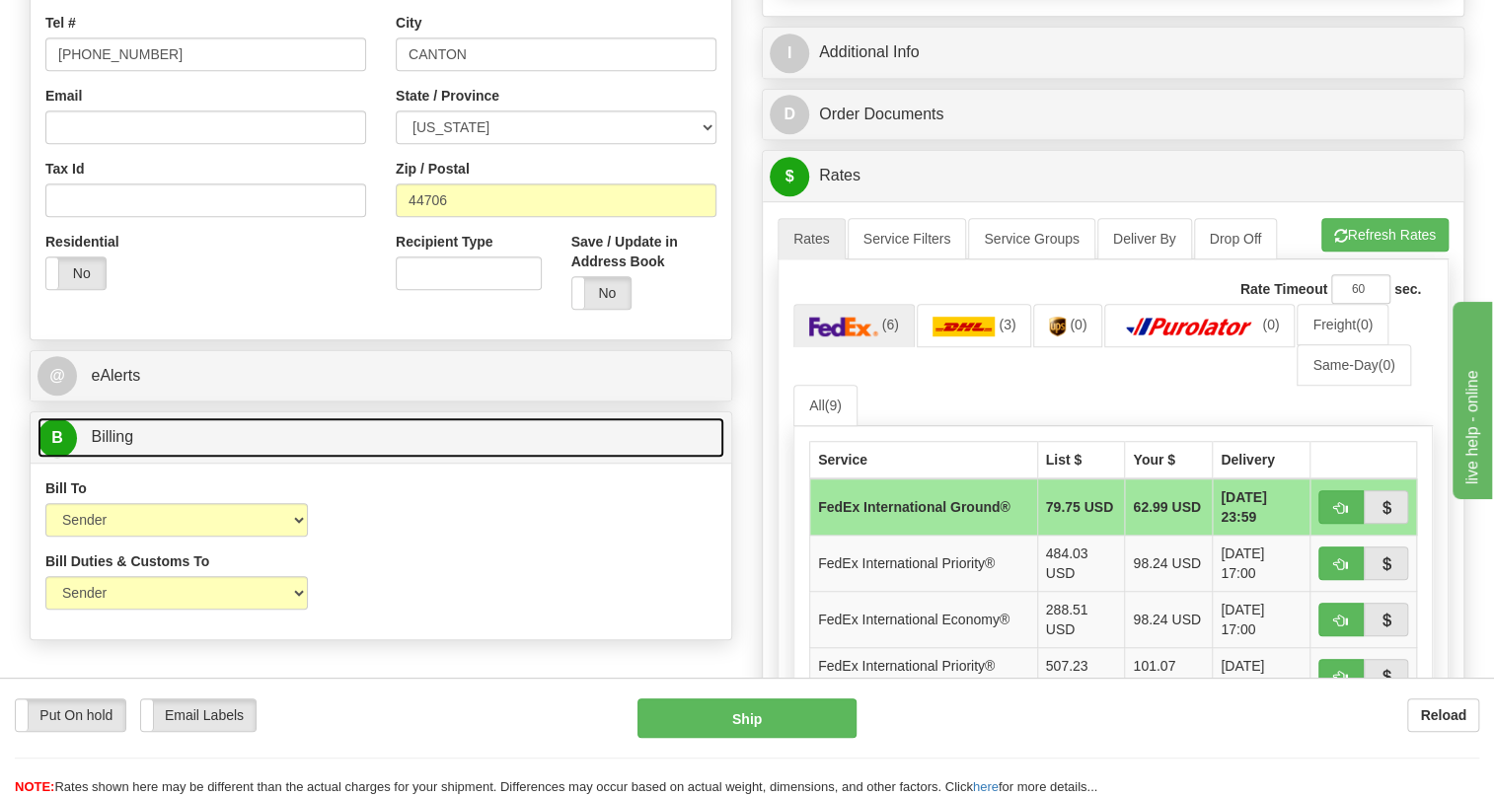
click at [99, 445] on span "Billing" at bounding box center [112, 436] width 42 height 17
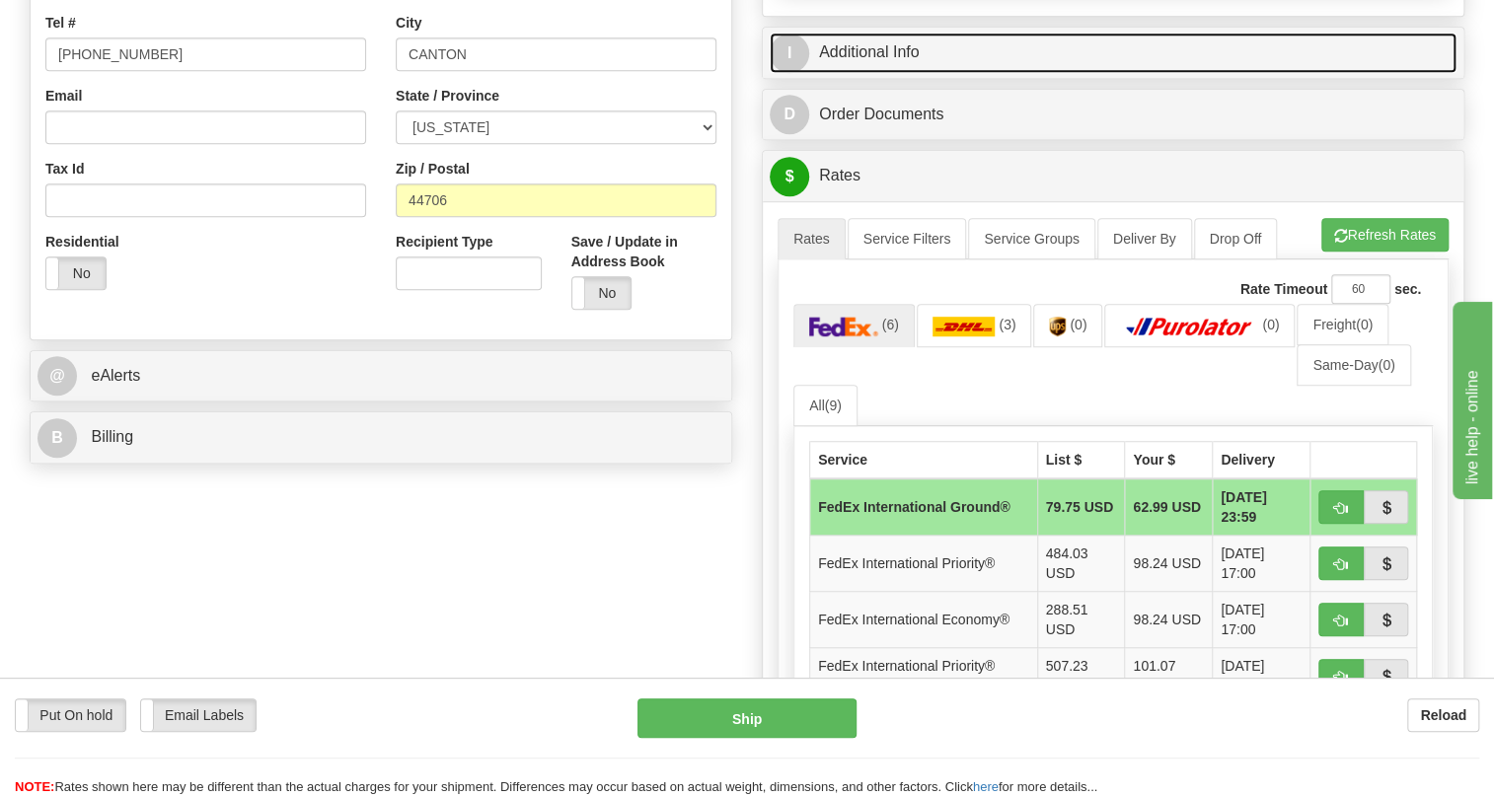
click at [900, 73] on link "I Additional Info" at bounding box center [1113, 53] width 687 height 40
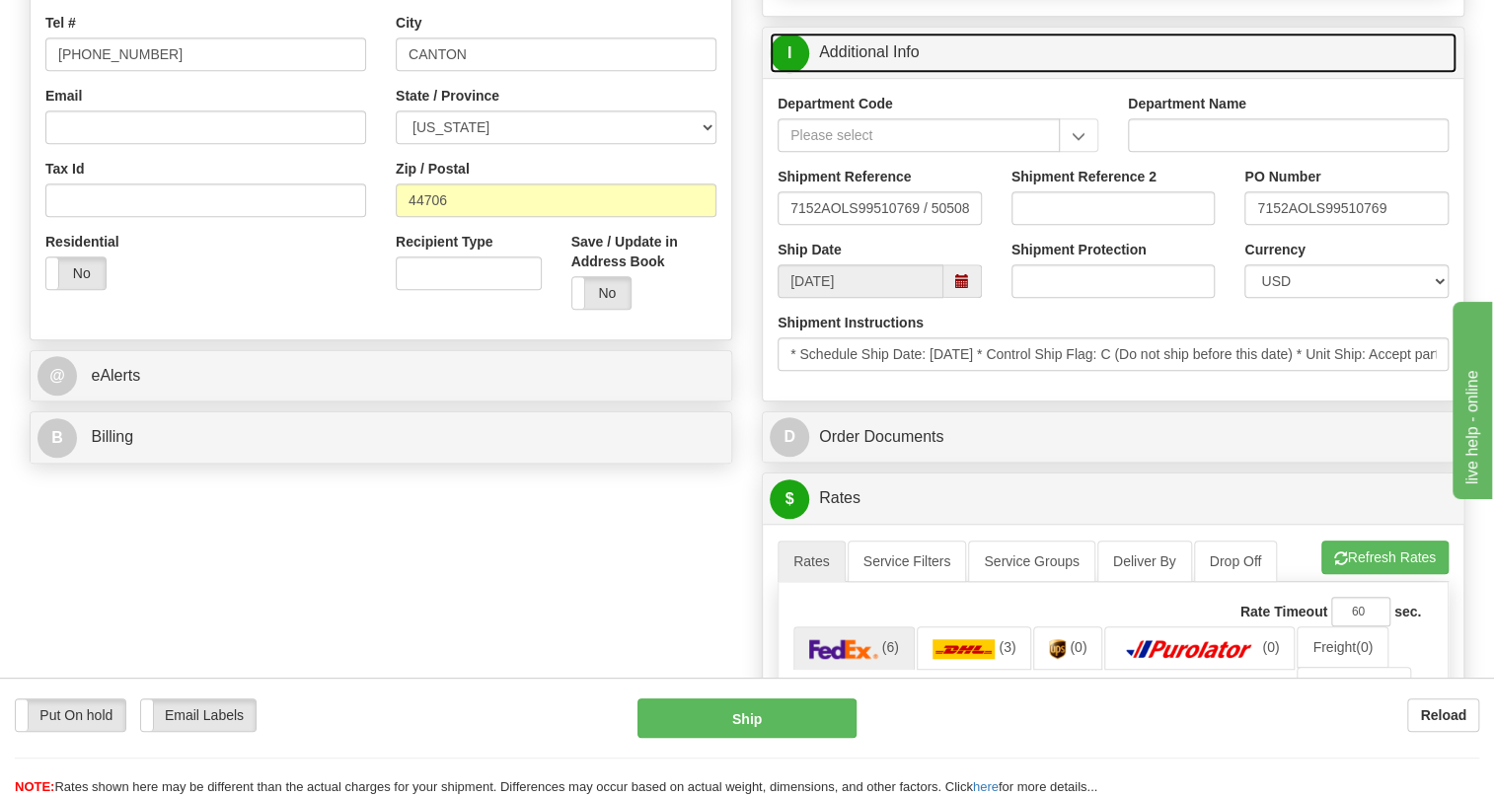
click at [899, 73] on link "I Additional Info" at bounding box center [1113, 53] width 687 height 40
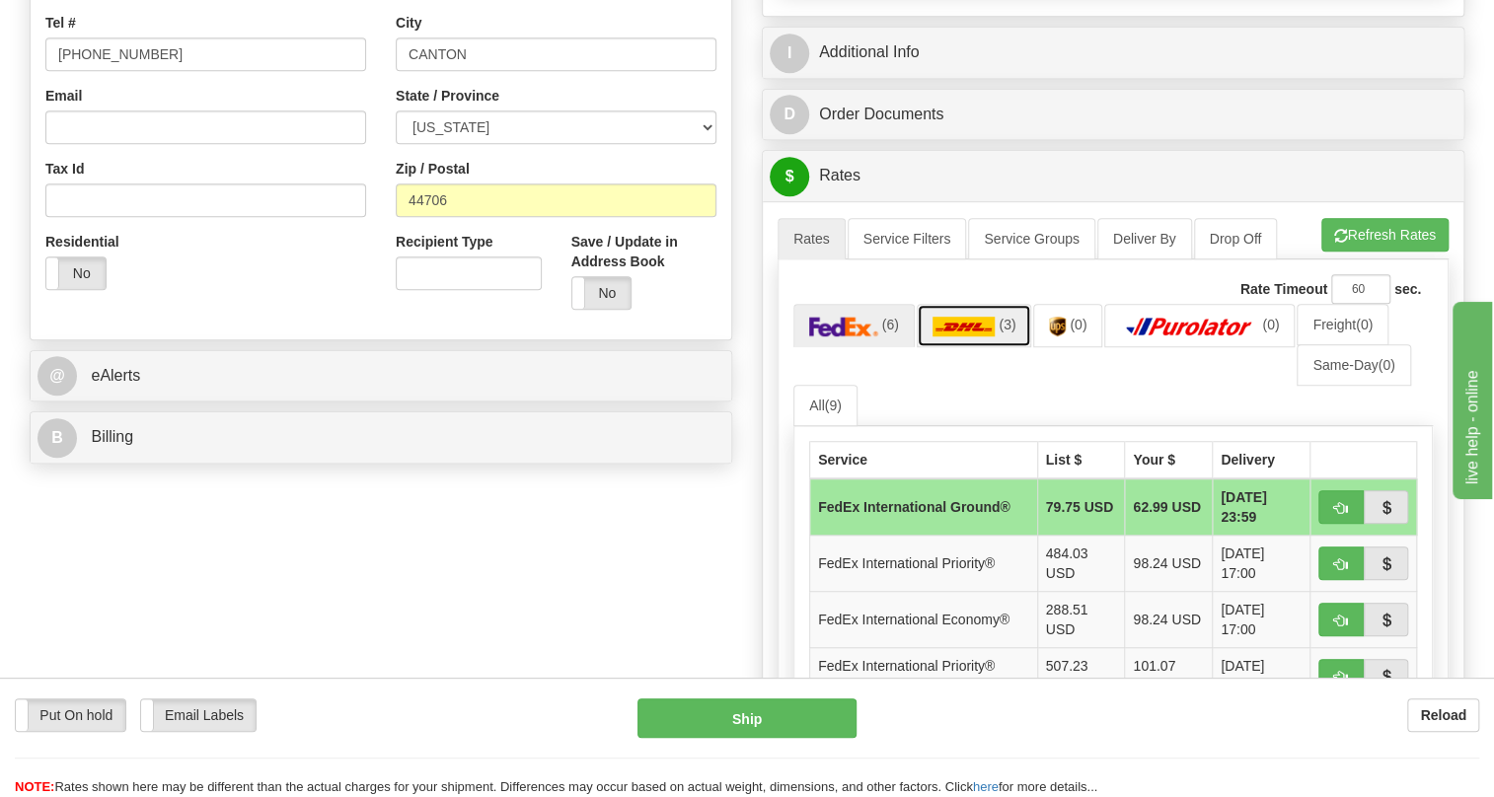
click at [986, 337] on img at bounding box center [964, 327] width 63 height 20
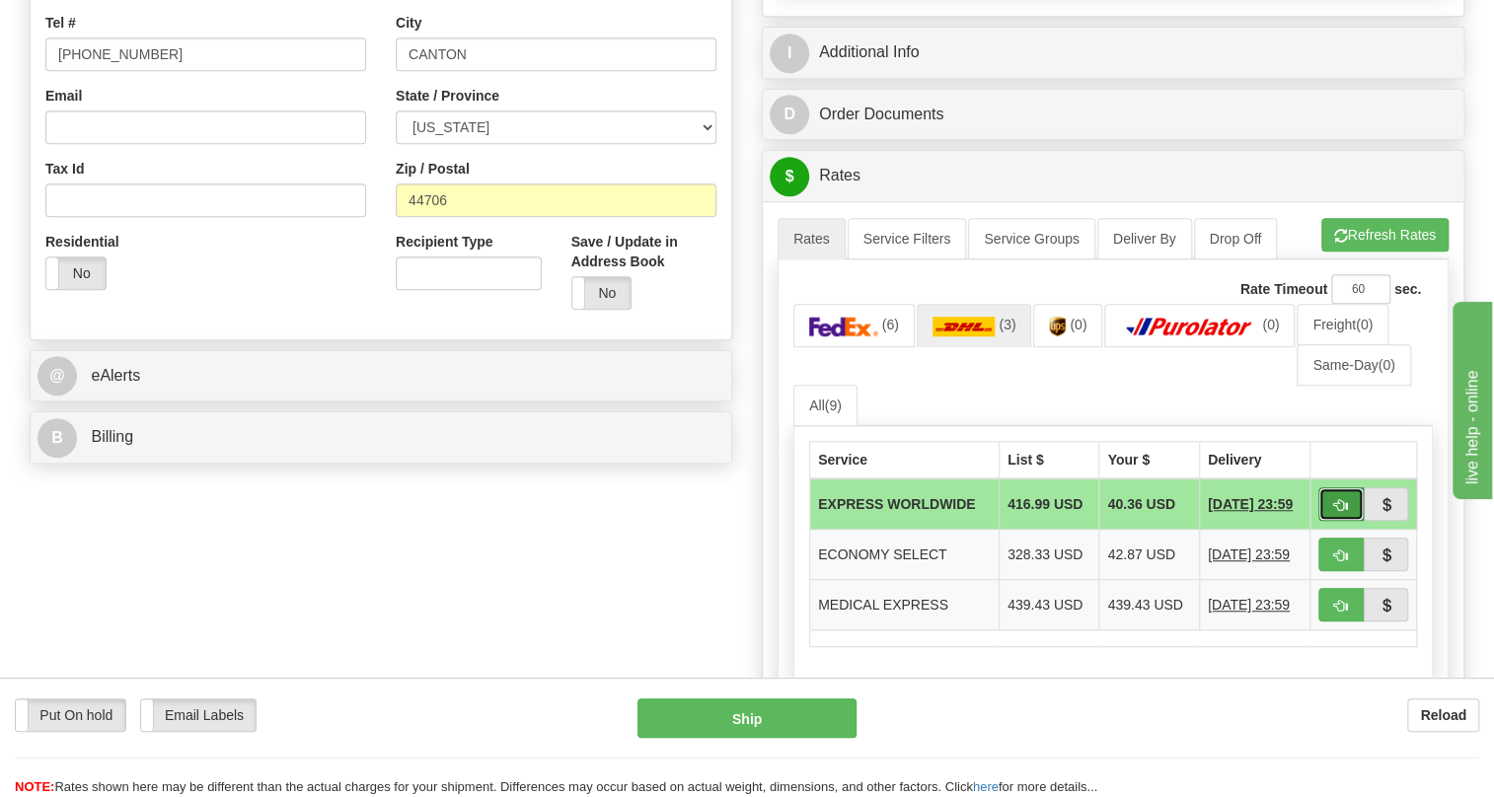
click at [1334, 512] on span "button" at bounding box center [1341, 505] width 14 height 13
type input "P"
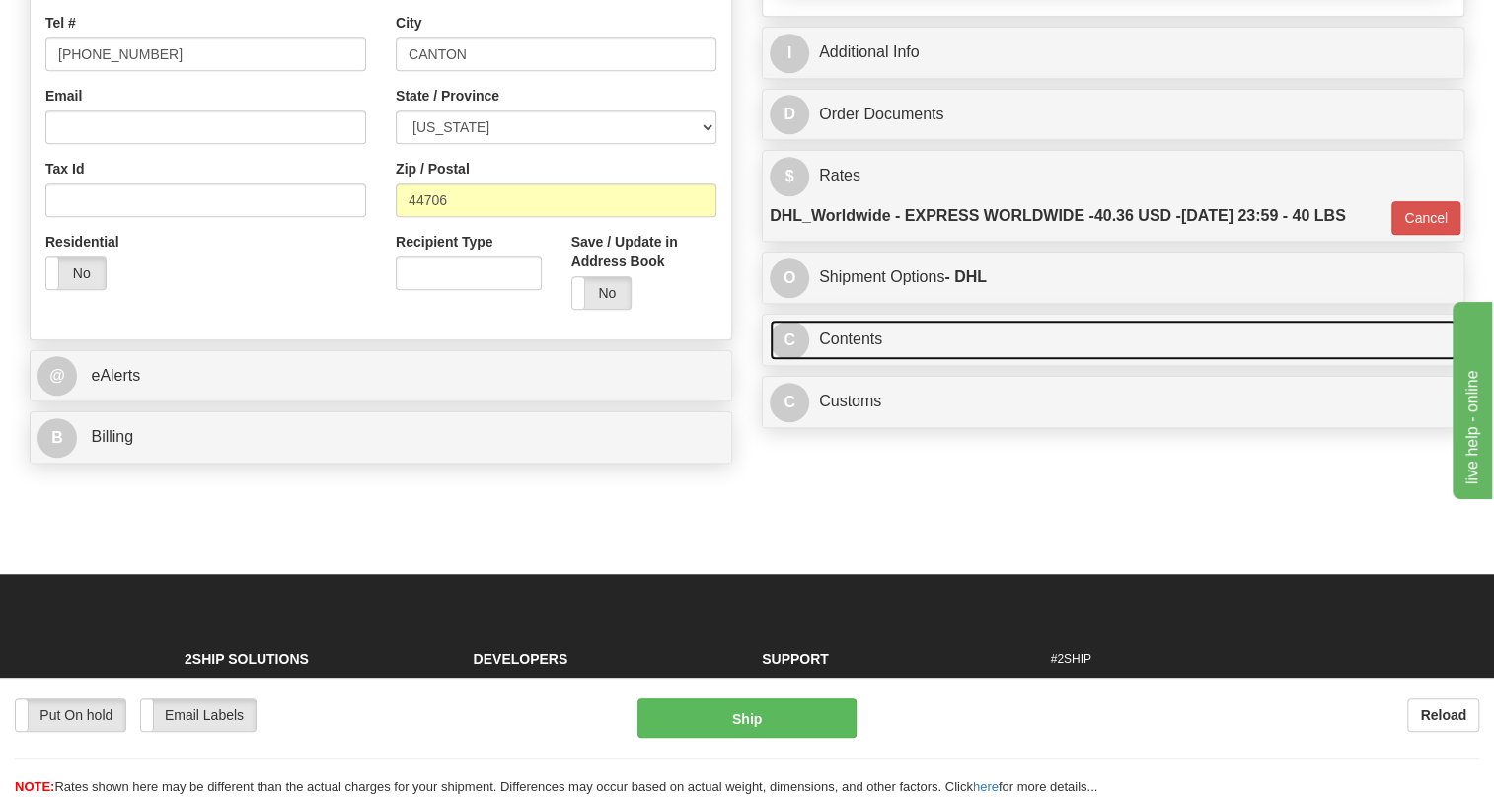
click at [845, 360] on link "C Contents" at bounding box center [1113, 340] width 687 height 40
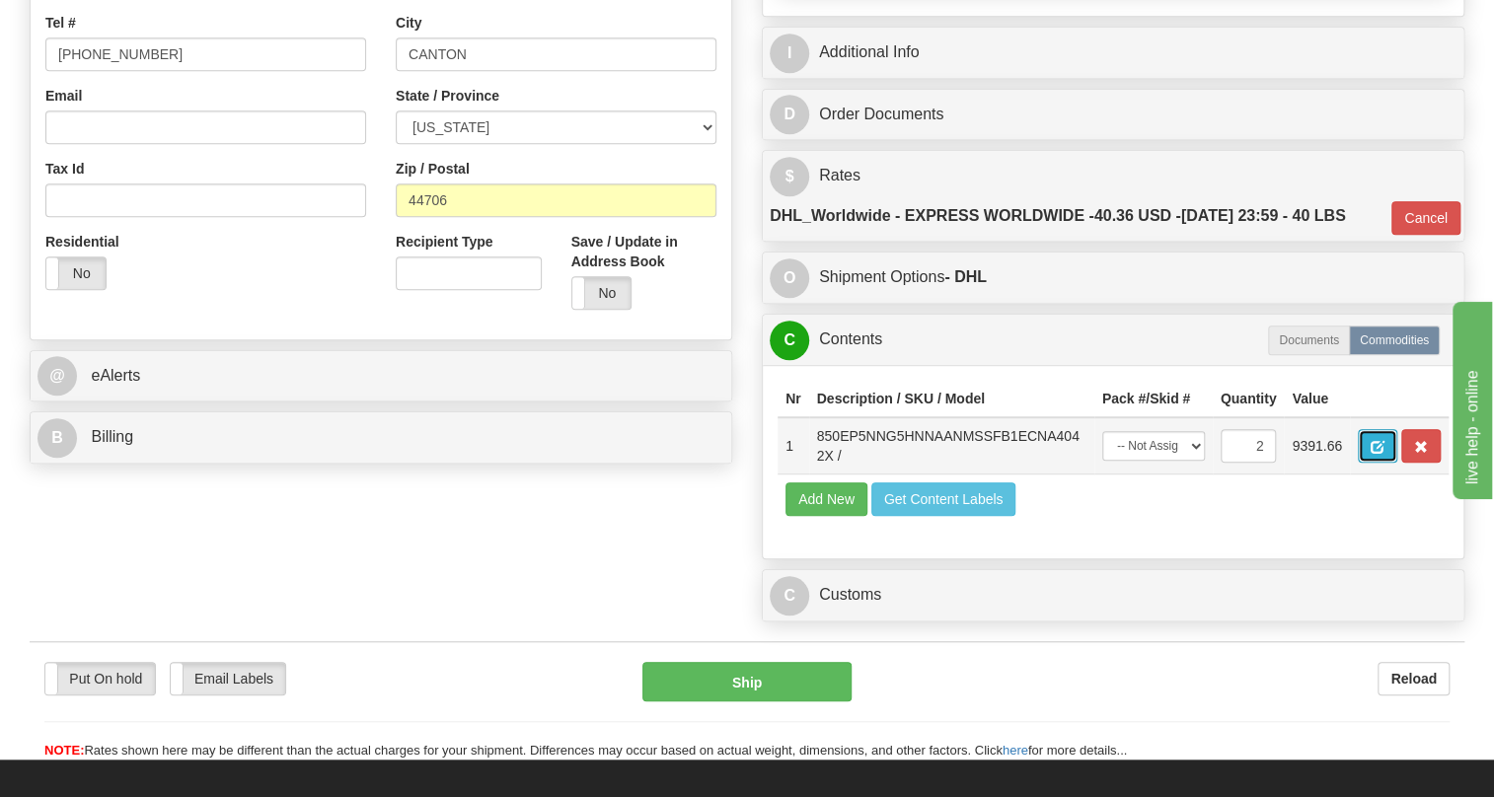
click at [1378, 454] on span "button" at bounding box center [1378, 447] width 14 height 13
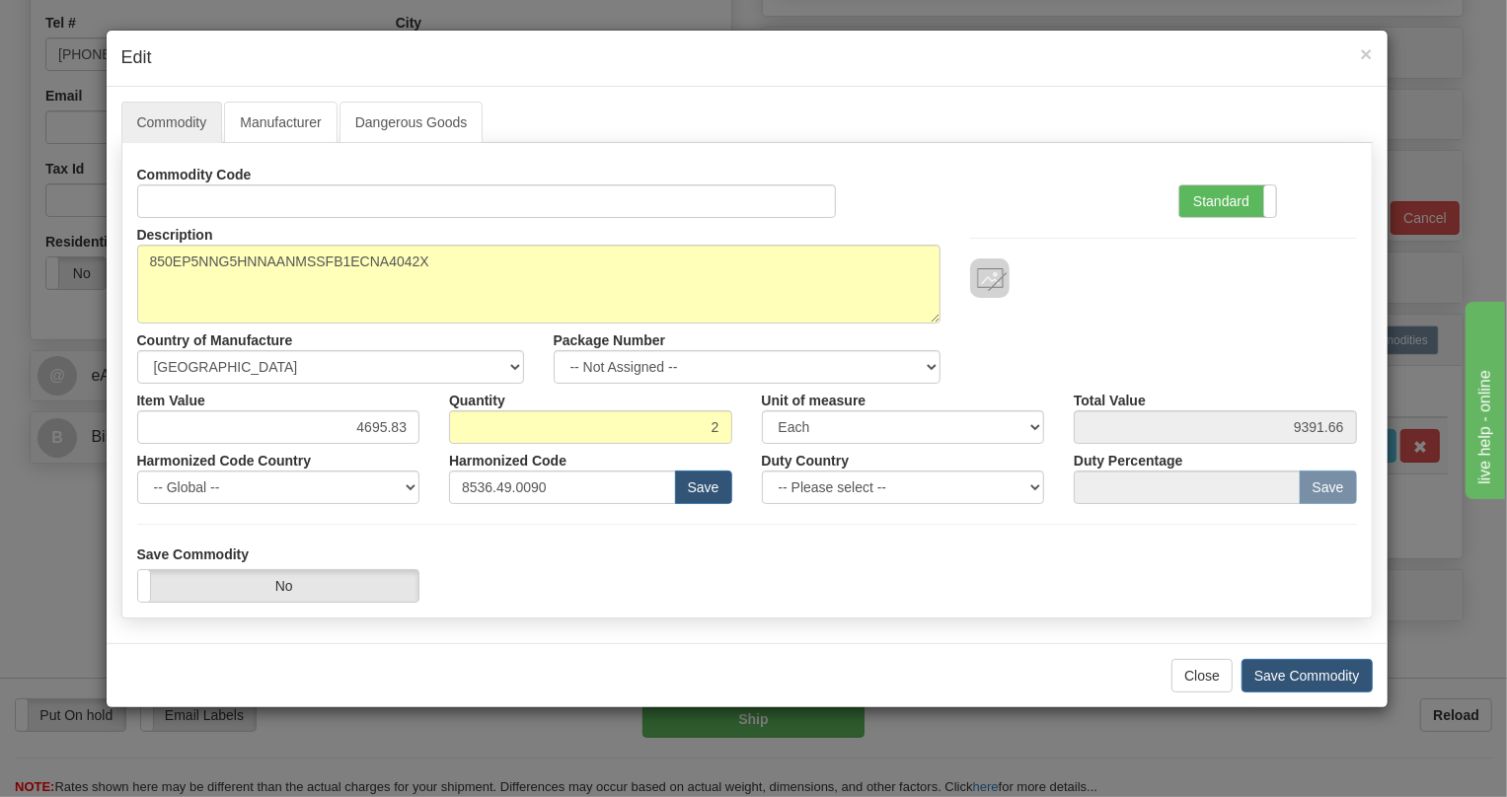
drag, startPoint x: 1206, startPoint y: 199, endPoint x: 1117, endPoint y: 245, distance: 99.8
click at [1205, 202] on label "Standard" at bounding box center [1227, 202] width 97 height 32
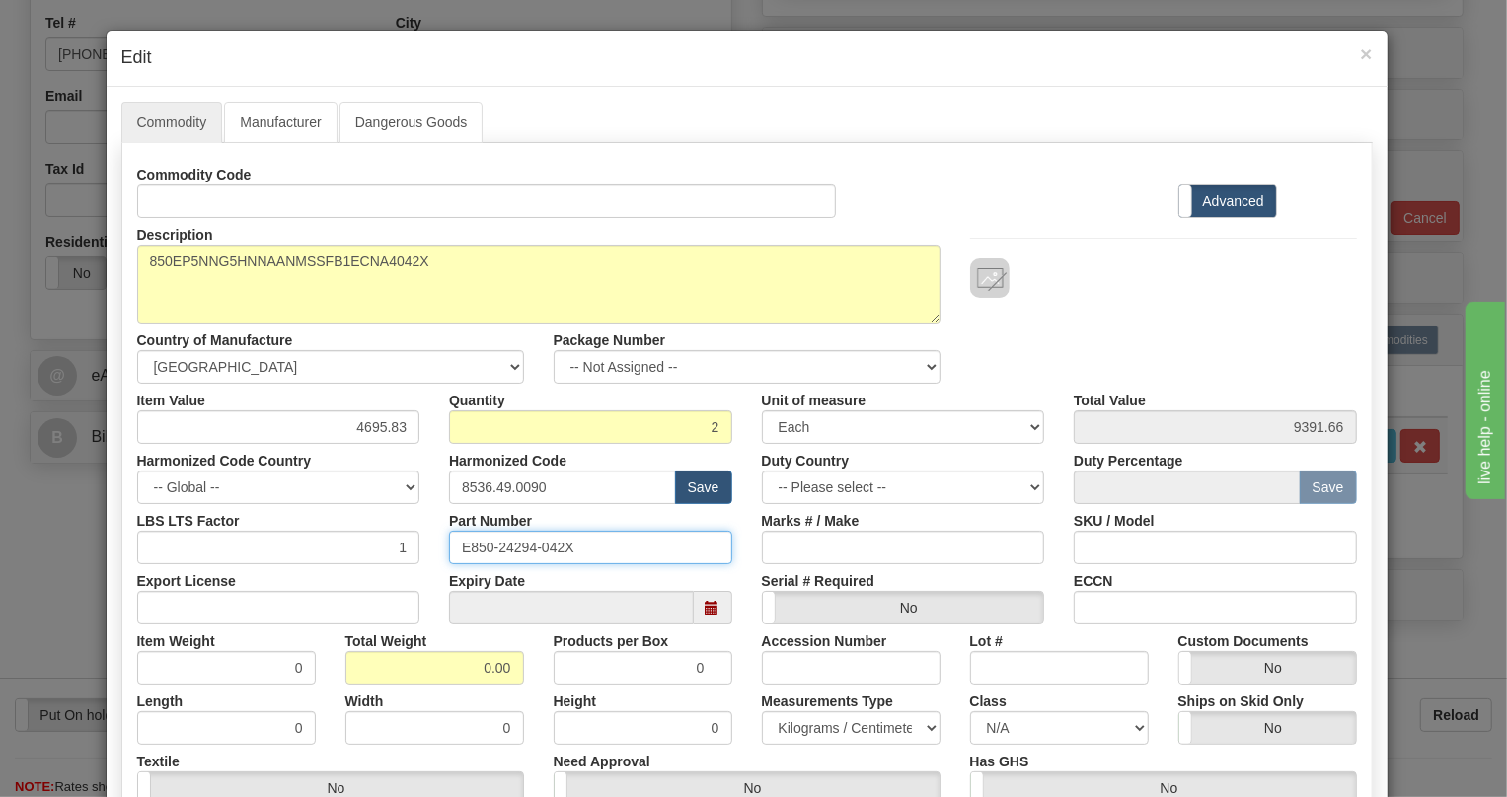
drag, startPoint x: 567, startPoint y: 547, endPoint x: 503, endPoint y: 547, distance: 64.2
click at [457, 547] on input "E850-24294-042X" at bounding box center [590, 548] width 283 height 34
click at [449, 669] on input "0.00" at bounding box center [434, 668] width 179 height 34
type input "1.00"
type input "0.5000"
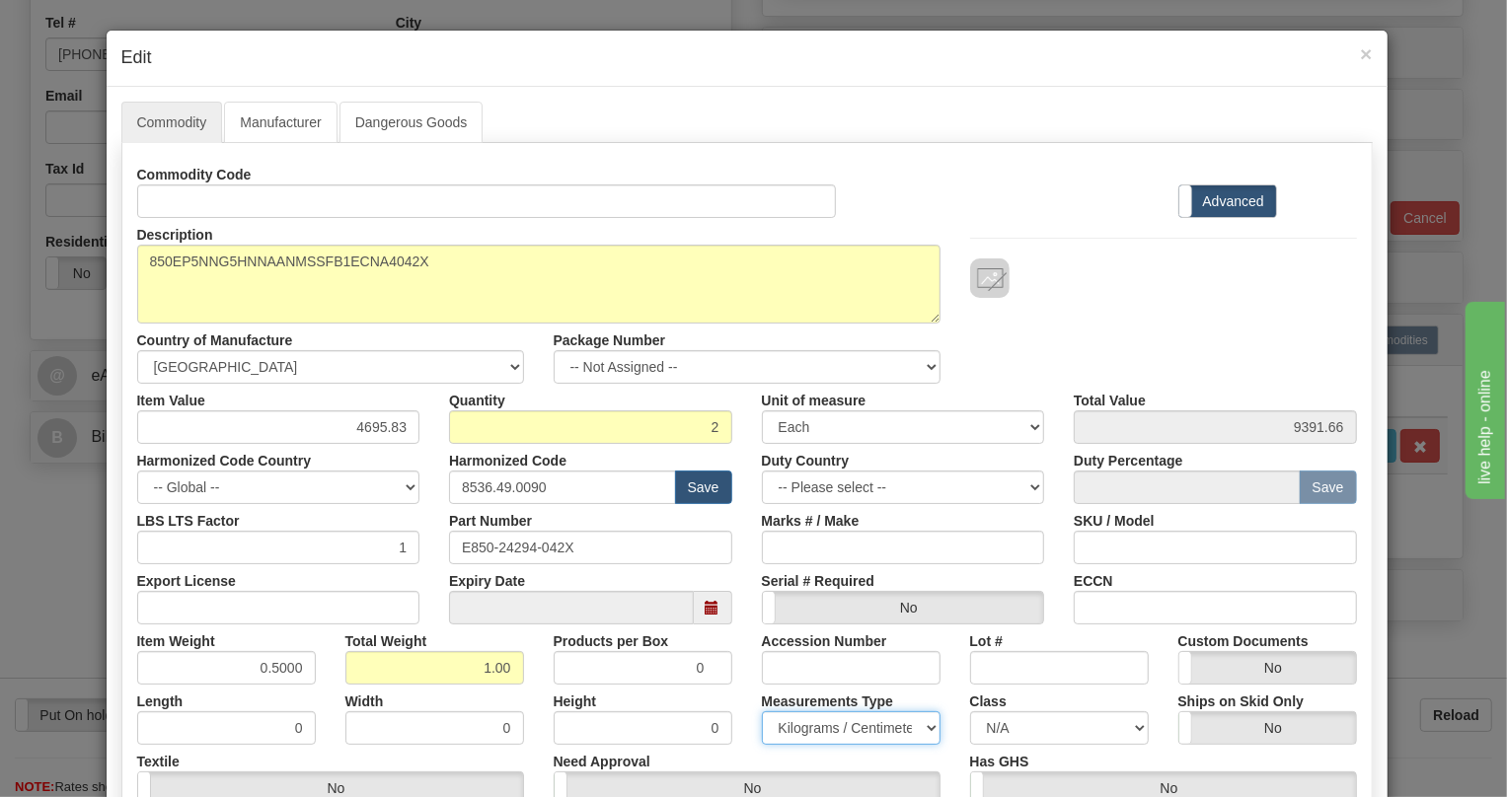
click at [810, 721] on select "Pounds / Inches Kilograms / Centimeters" at bounding box center [851, 729] width 179 height 34
select select "0"
click at [762, 712] on select "Pounds / Inches Kilograms / Centimeters" at bounding box center [851, 729] width 179 height 34
click at [368, 434] on input "4695.83" at bounding box center [278, 428] width 283 height 34
click at [368, 432] on input "4695.83" at bounding box center [278, 428] width 283 height 34
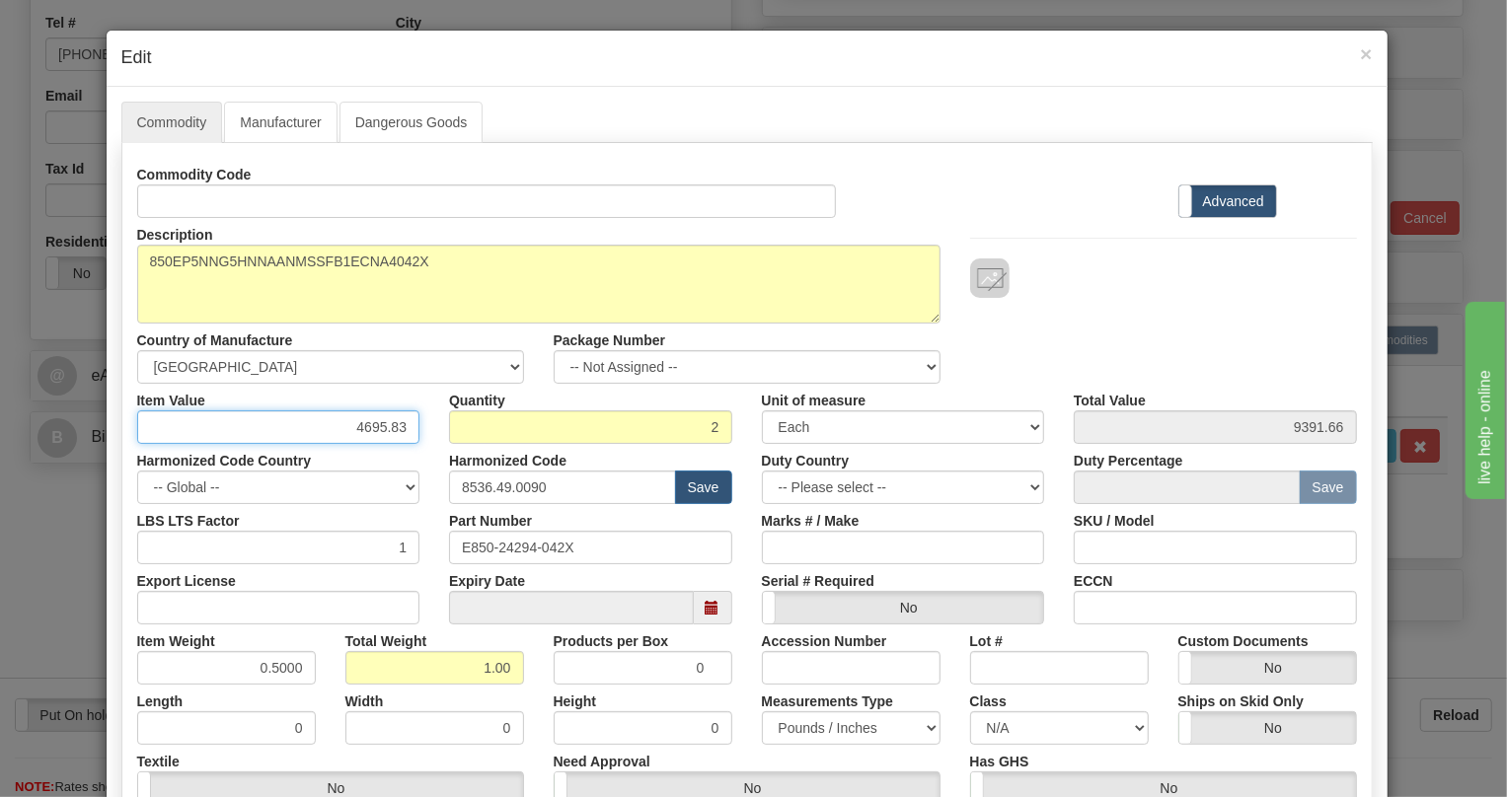
click at [376, 428] on input "4695.83" at bounding box center [278, 428] width 283 height 34
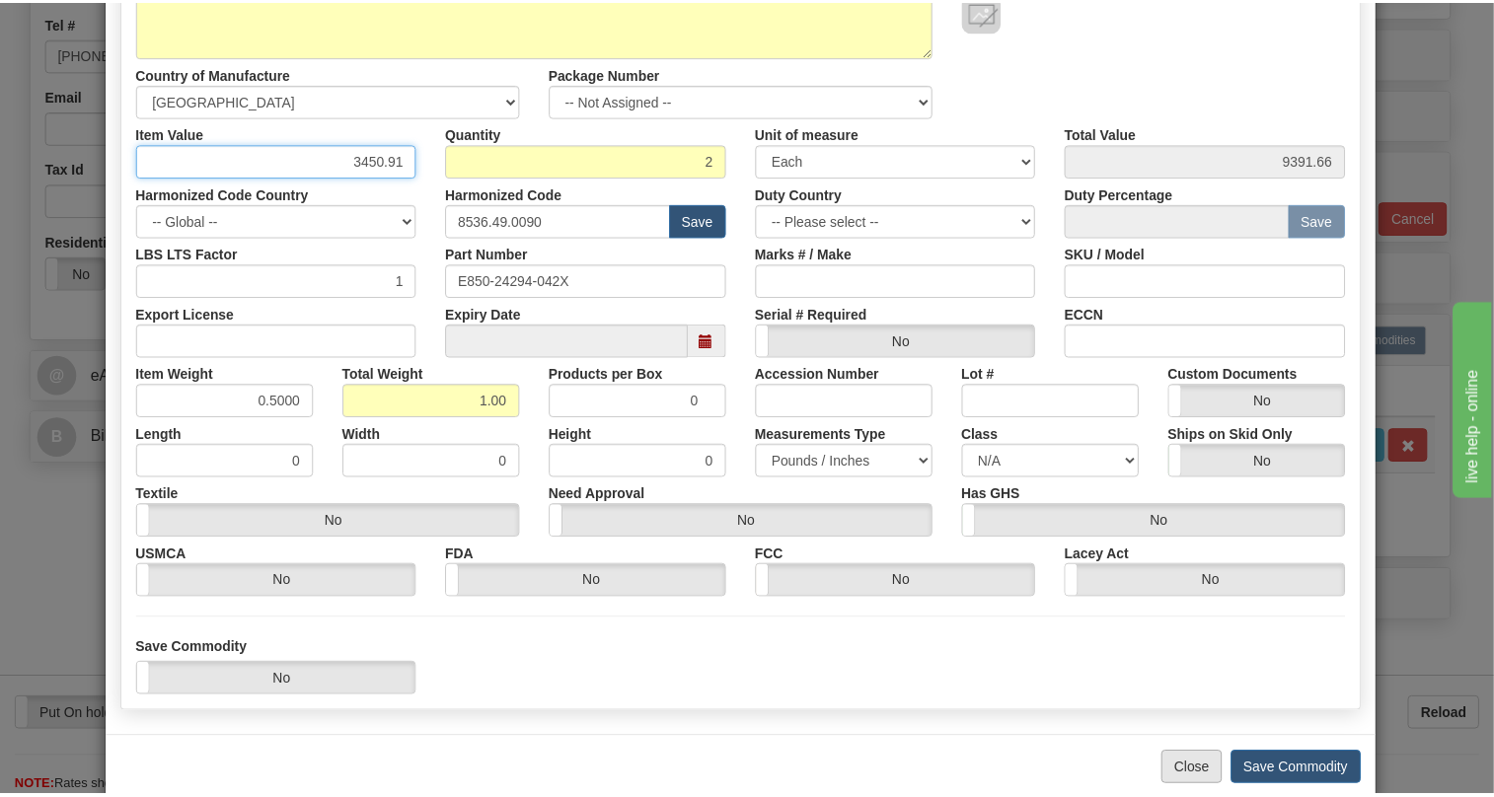
scroll to position [268, 0]
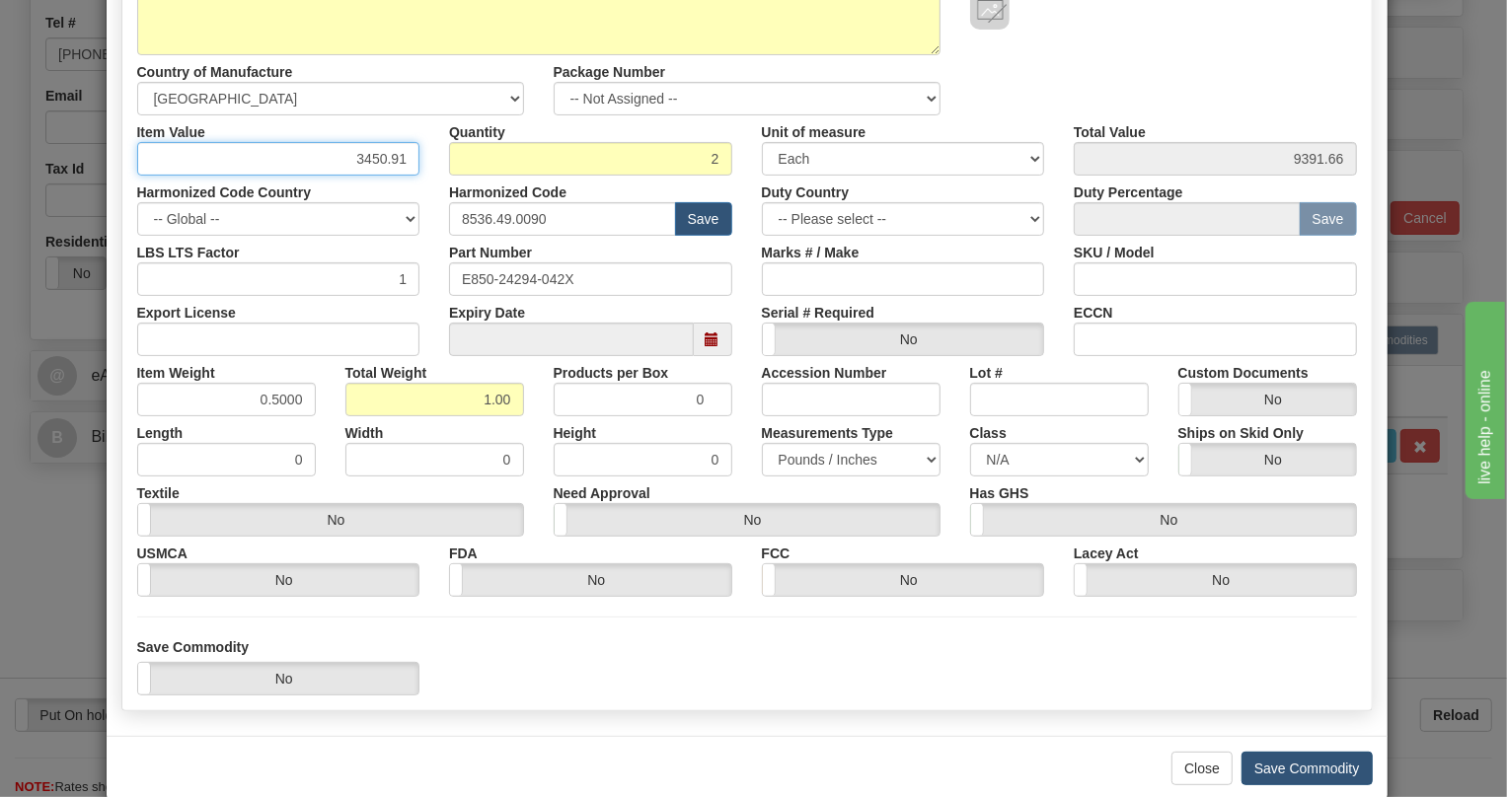
type input "3450.91"
type input "6901.82"
click at [1289, 761] on button "Save Commodity" at bounding box center [1307, 769] width 131 height 34
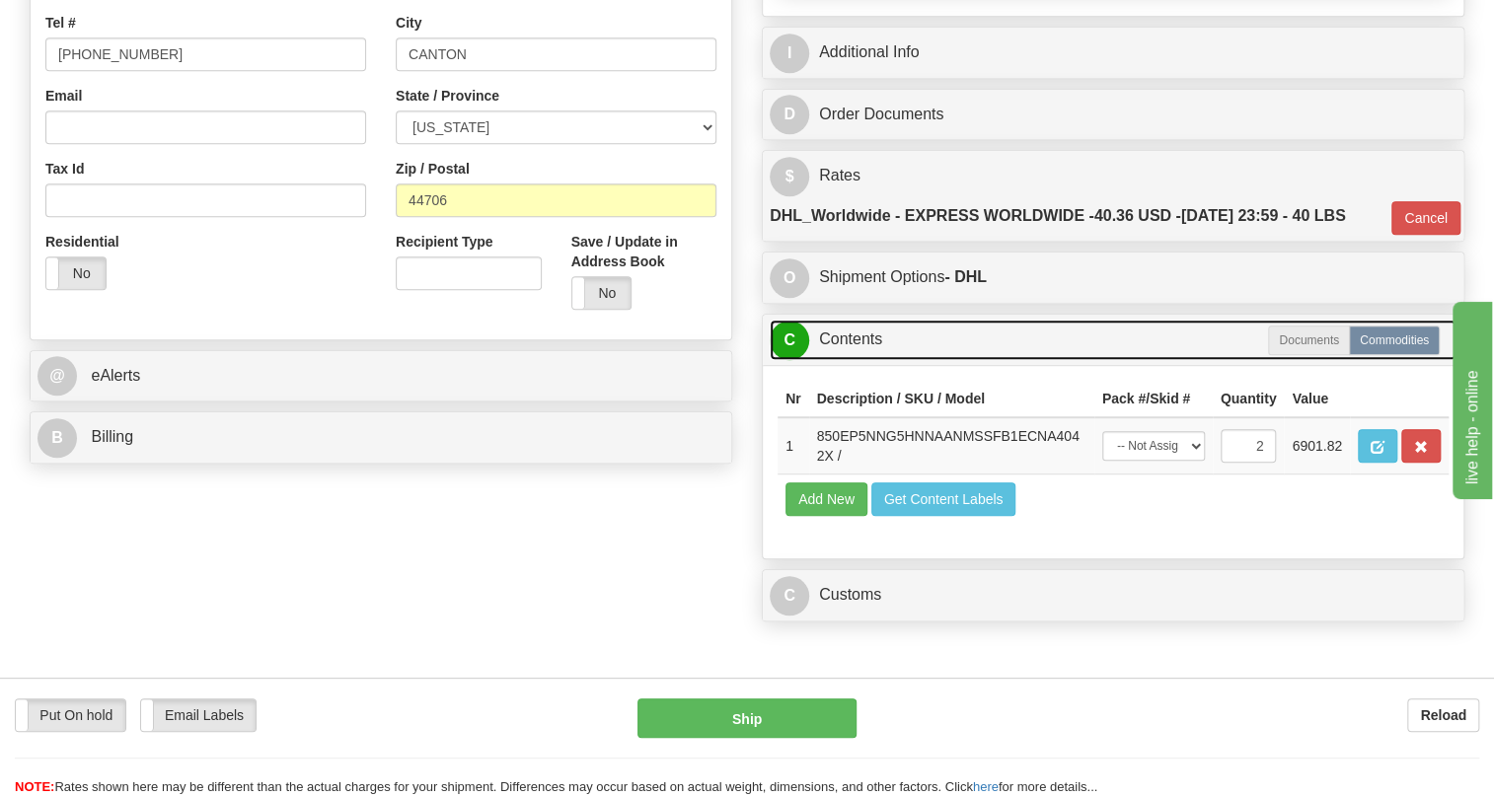
click at [862, 360] on link "C Contents" at bounding box center [1113, 340] width 687 height 40
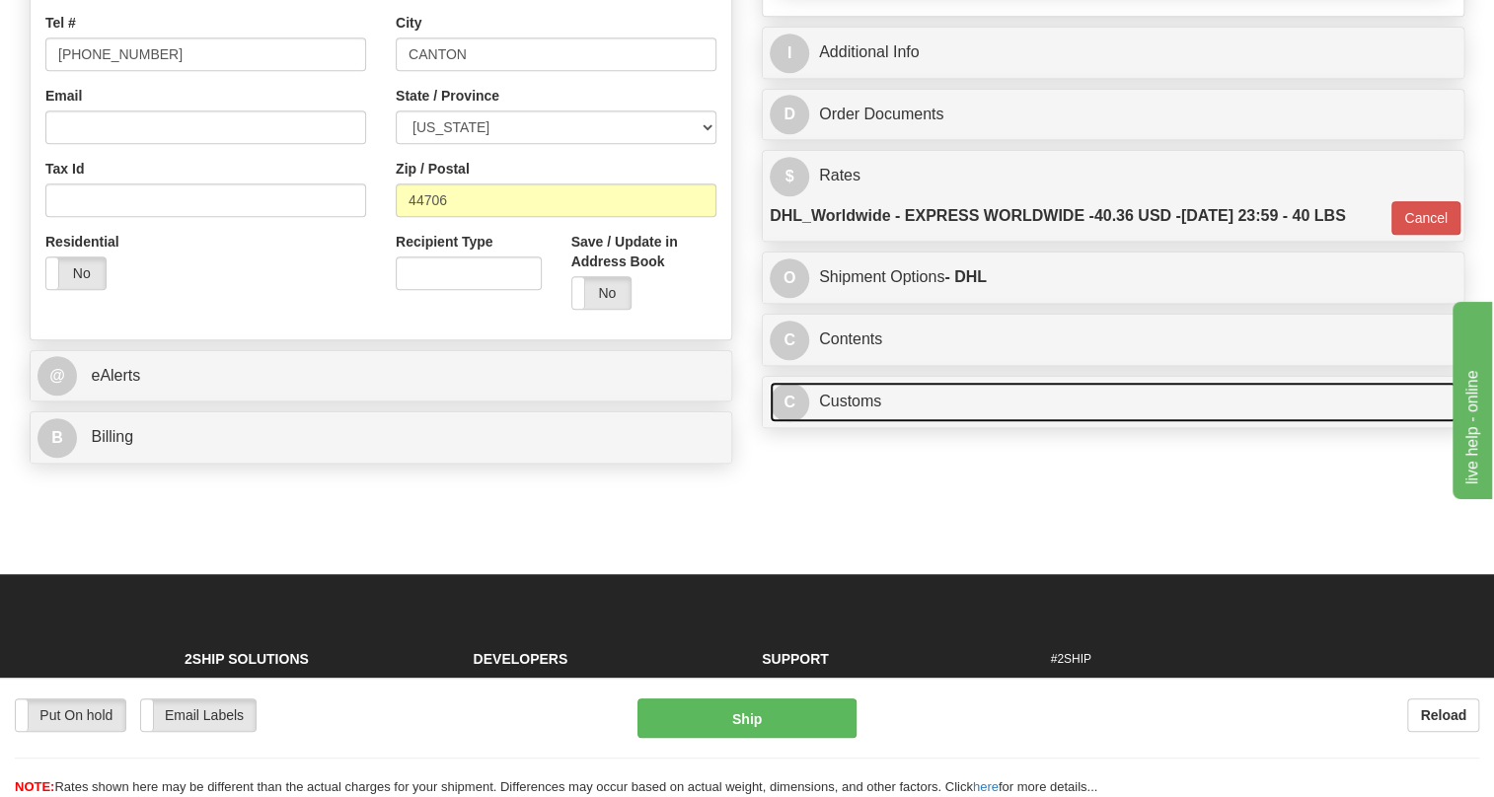
click at [858, 422] on link "C Customs" at bounding box center [1113, 402] width 687 height 40
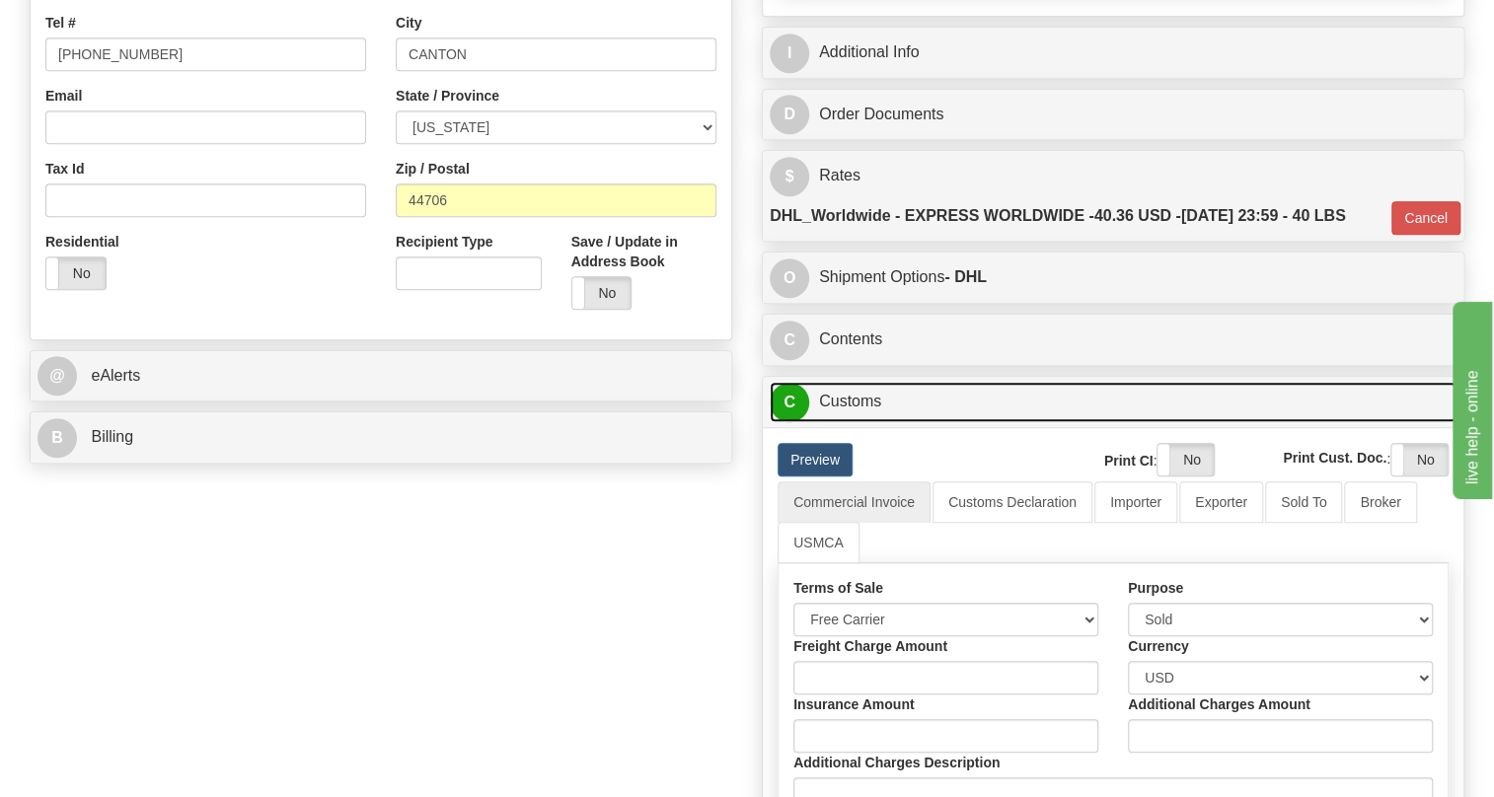
click at [858, 422] on link "C Customs" at bounding box center [1113, 402] width 687 height 40
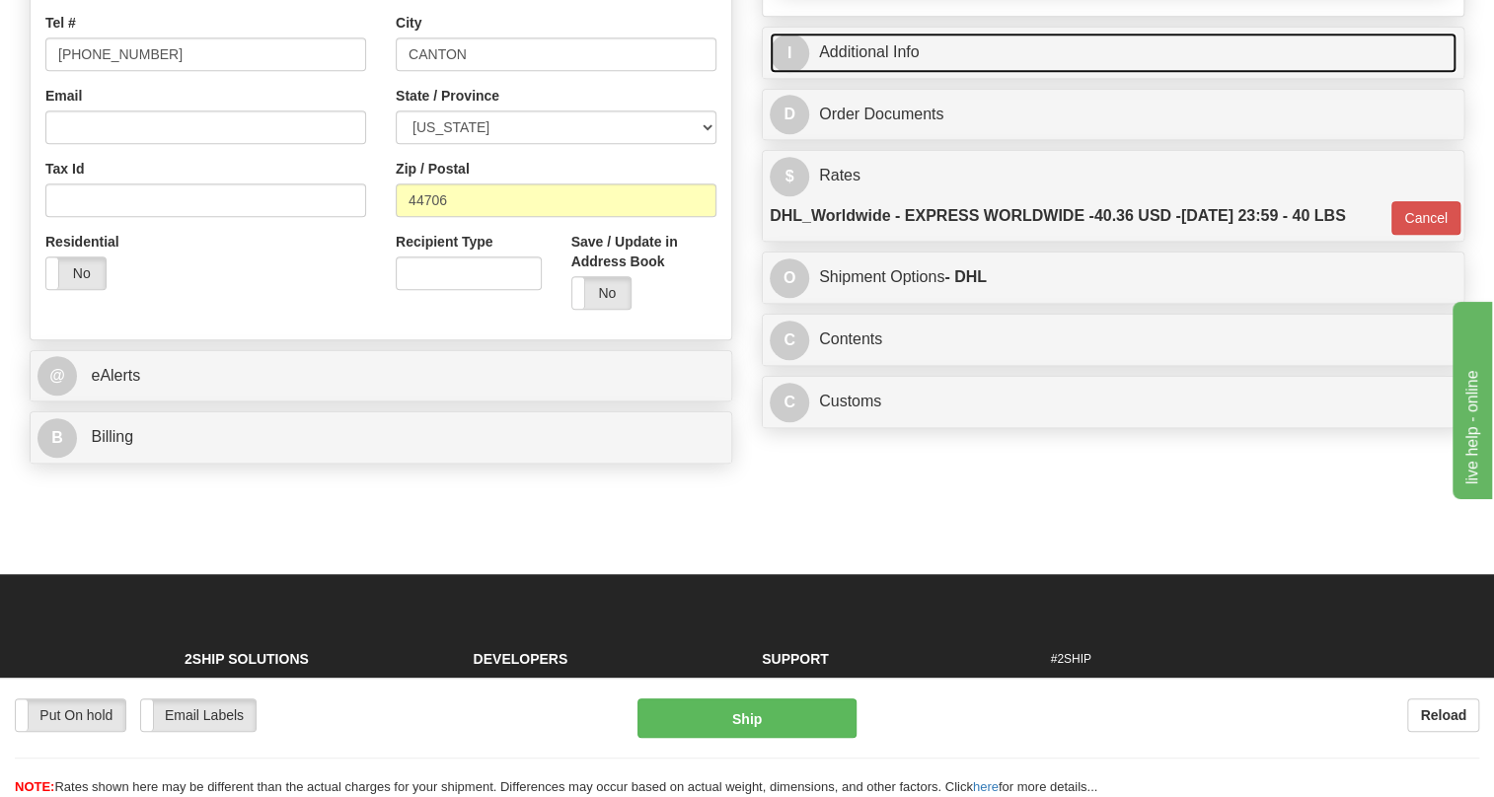
click at [884, 73] on link "I Additional Info" at bounding box center [1113, 53] width 687 height 40
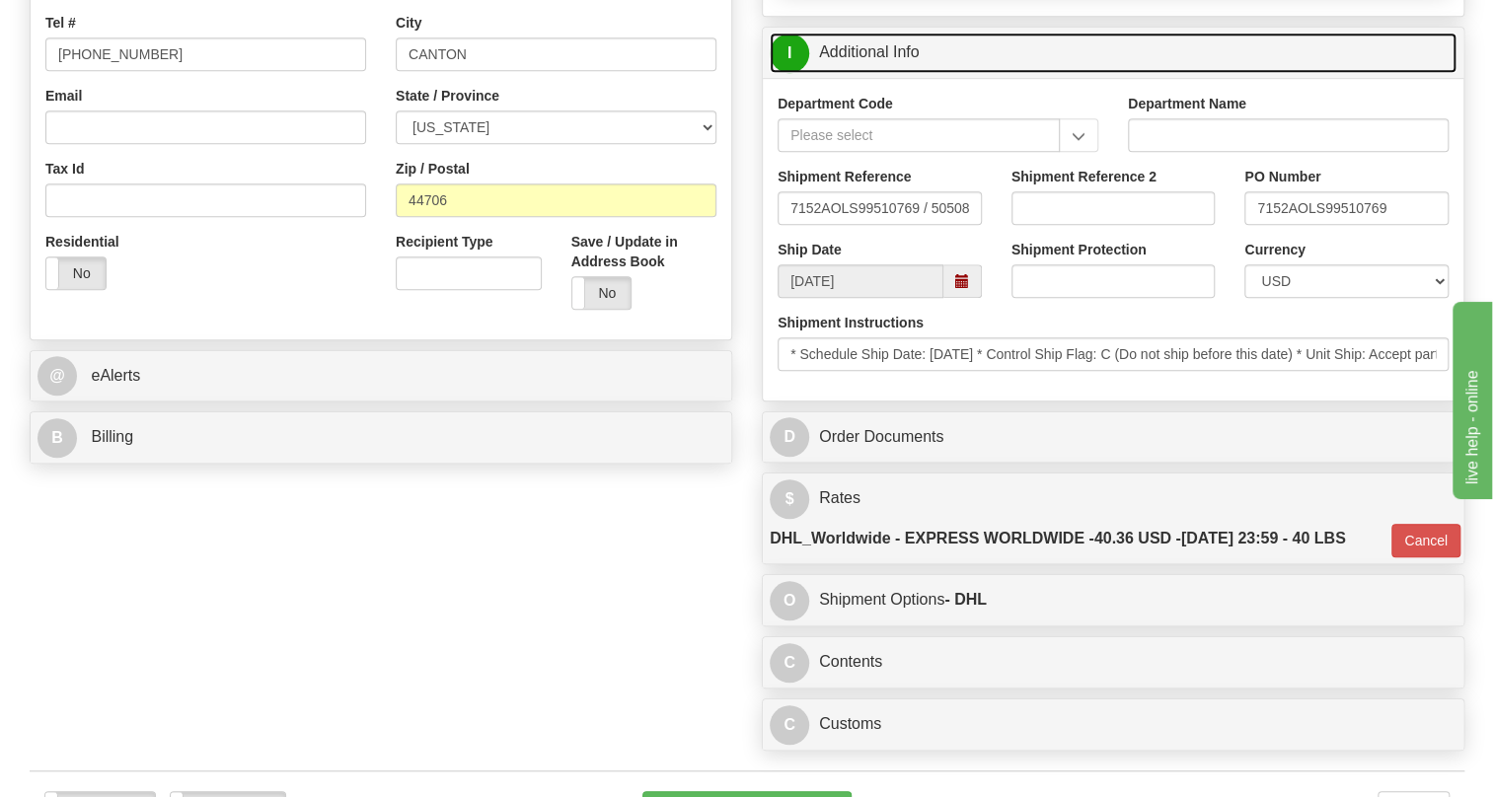
click at [884, 73] on link "I Additional Info" at bounding box center [1113, 53] width 687 height 40
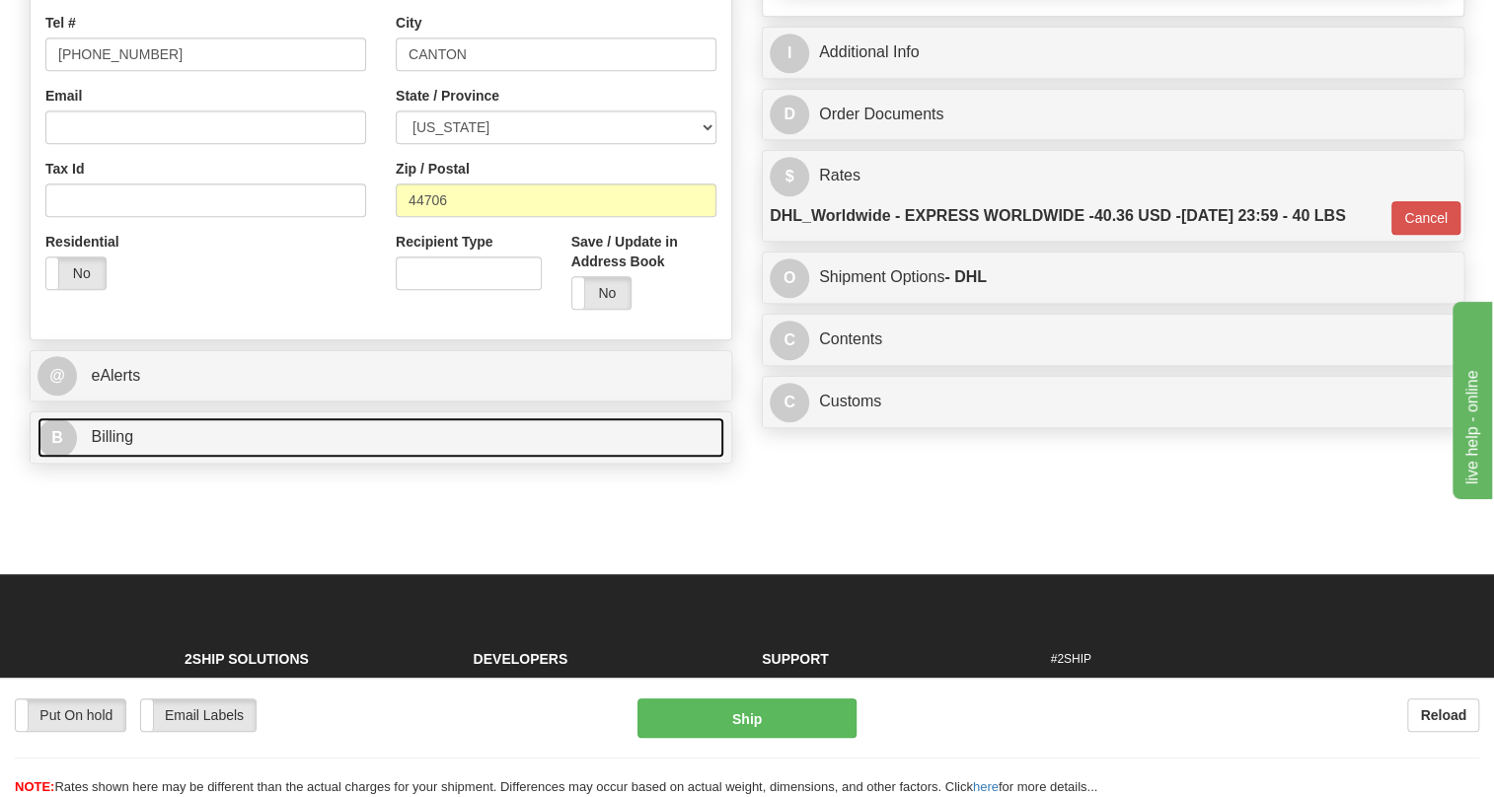
click at [104, 445] on span "Billing" at bounding box center [112, 436] width 42 height 17
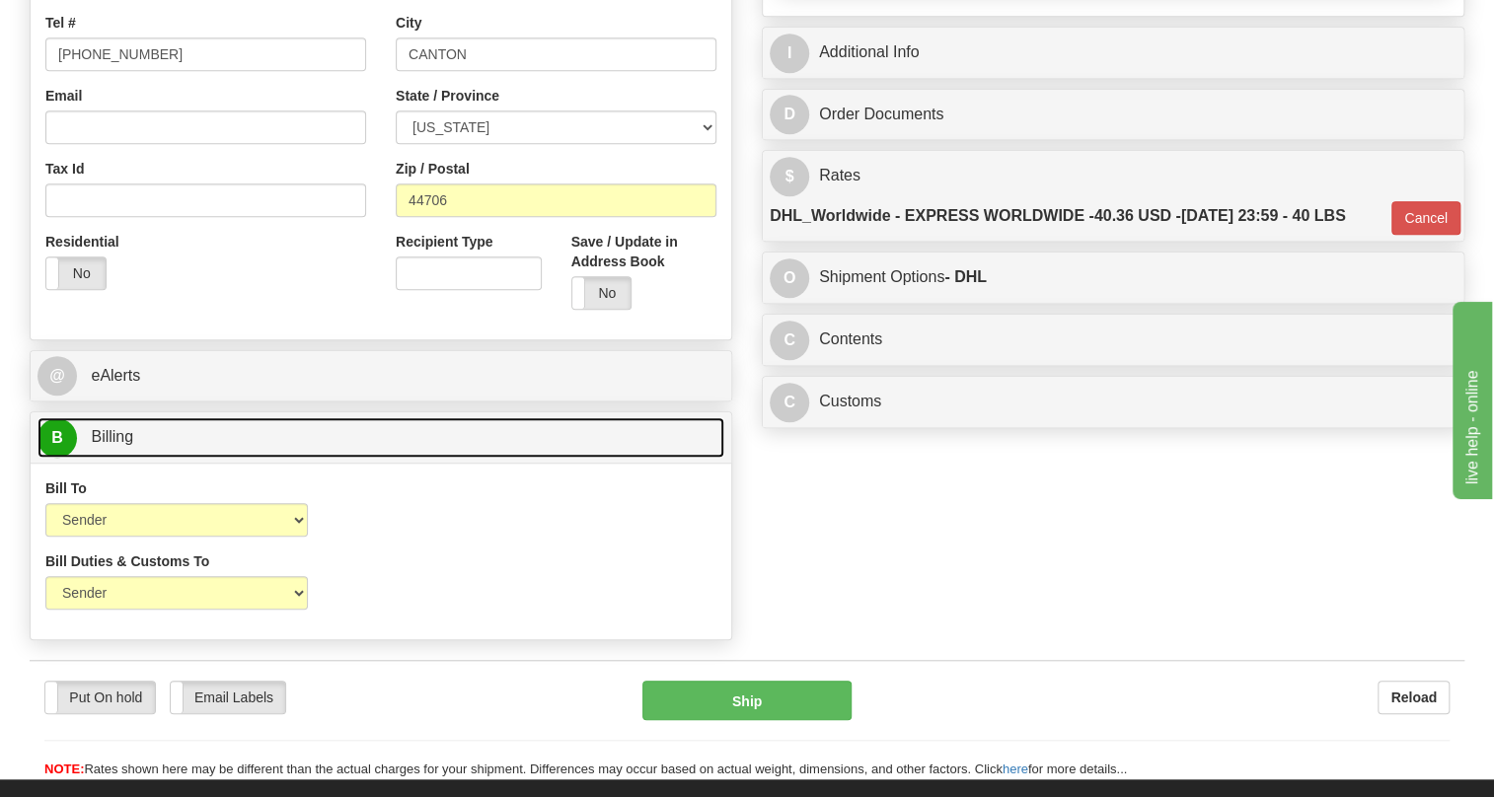
click at [104, 445] on span "Billing" at bounding box center [112, 436] width 42 height 17
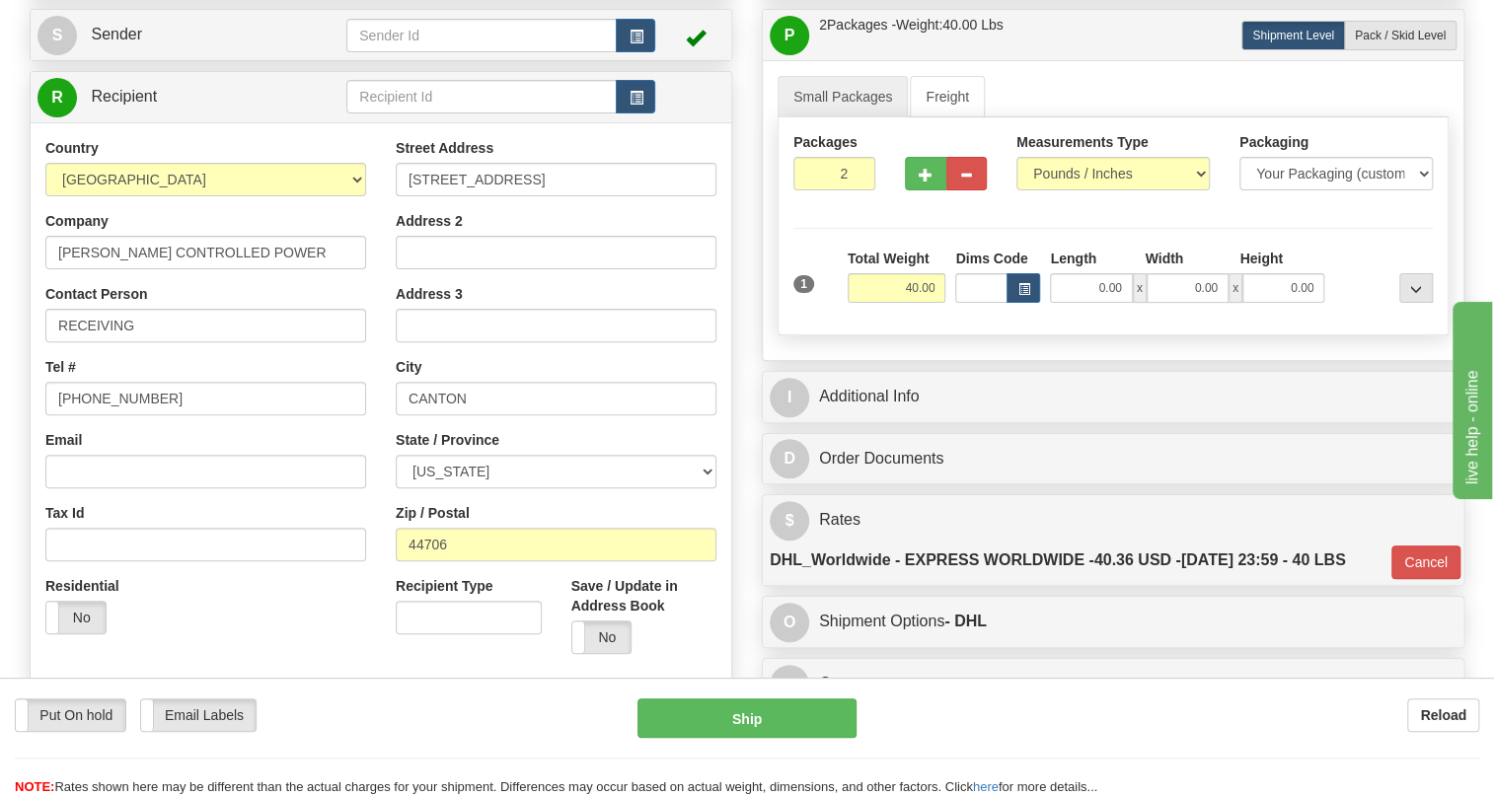
scroll to position [179, 0]
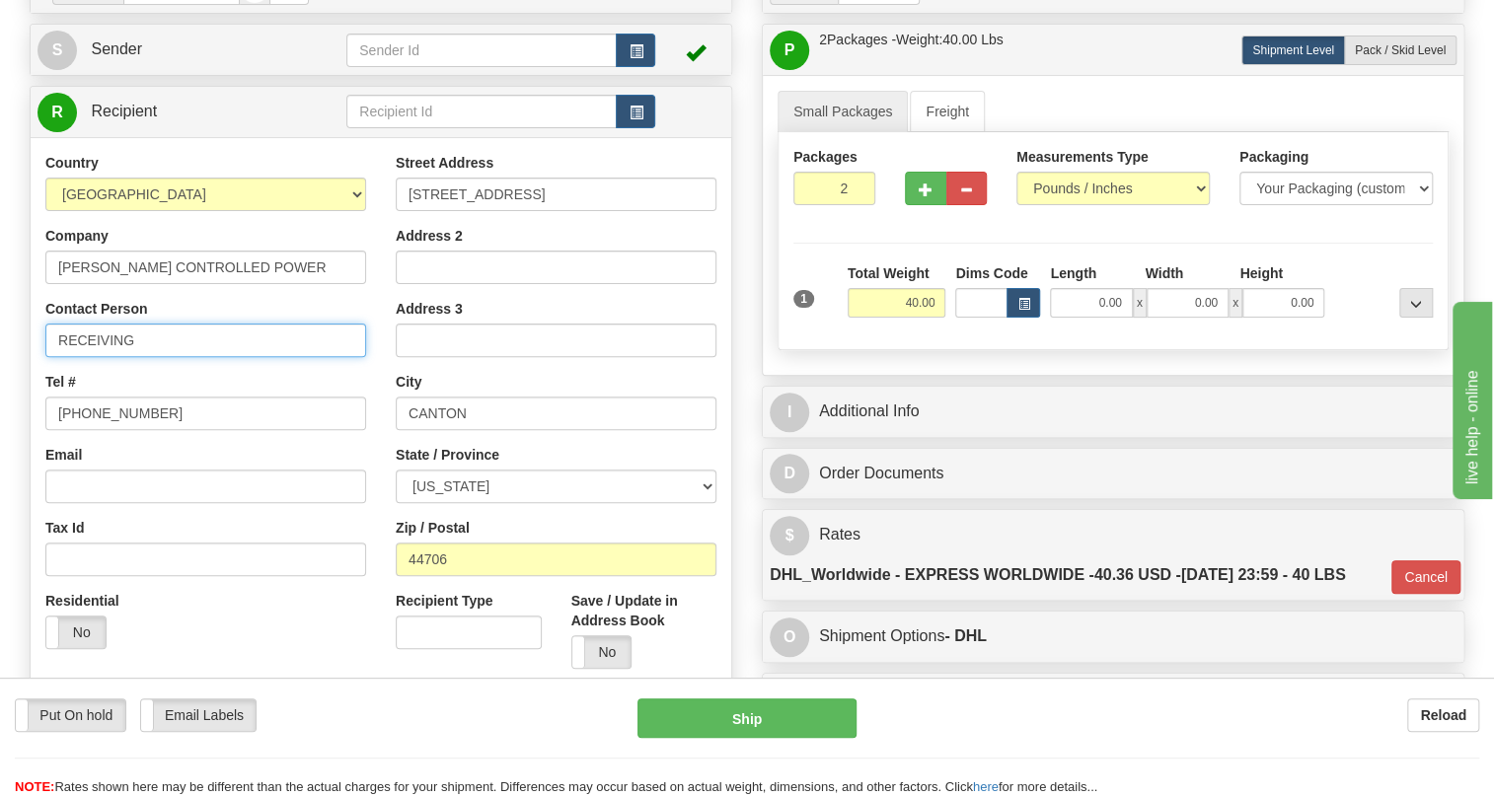
click at [142, 357] on input "RECEIVING" at bounding box center [205, 341] width 321 height 34
paste input "[PERSON_NAME]"
type input "RECEIVING / [PERSON_NAME]"
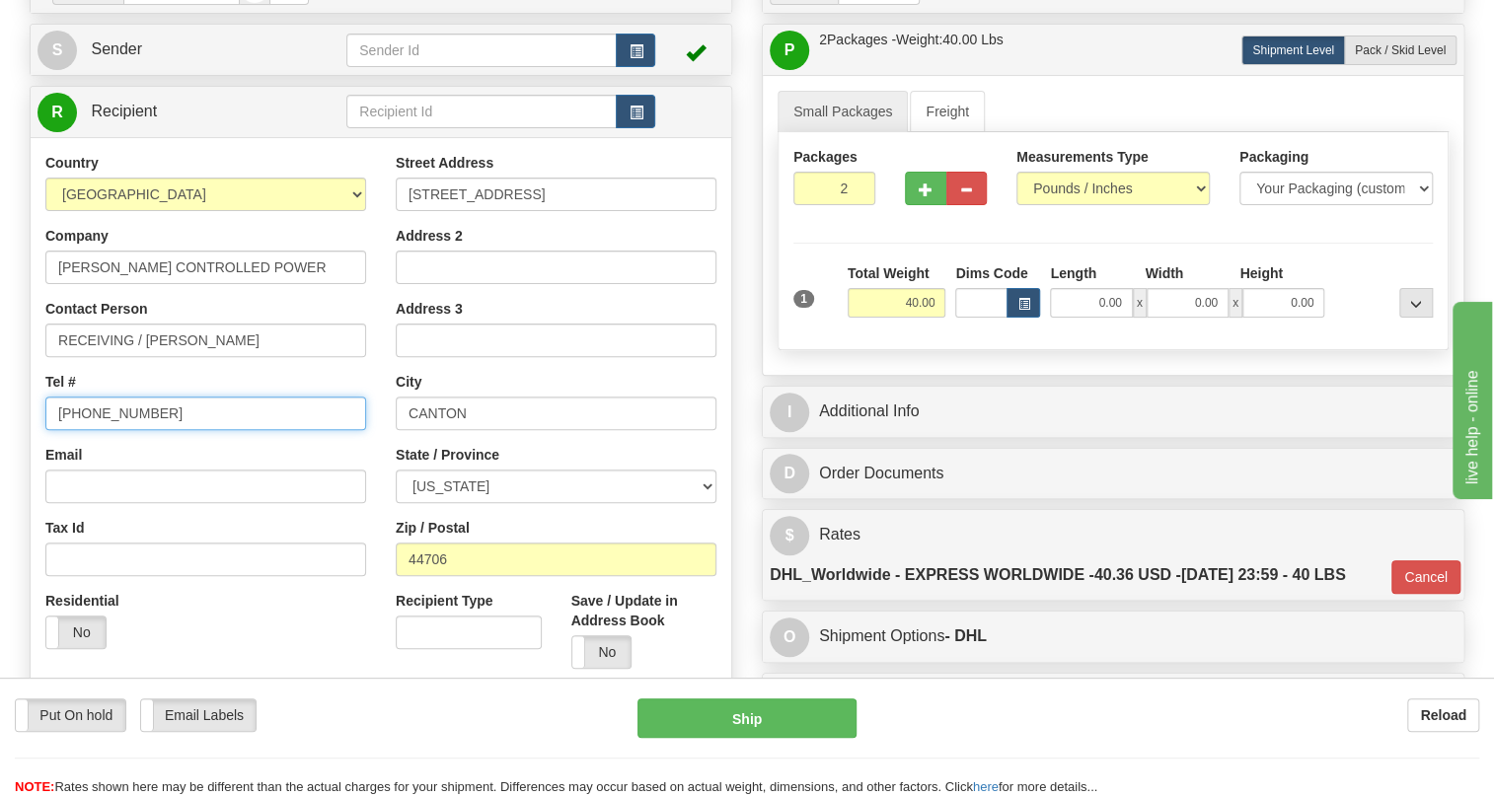
click at [106, 430] on input "[PHONE_NUMBER]" at bounding box center [205, 414] width 321 height 34
paste input "330) 834-3200"
type input "[PHONE_NUMBER]"
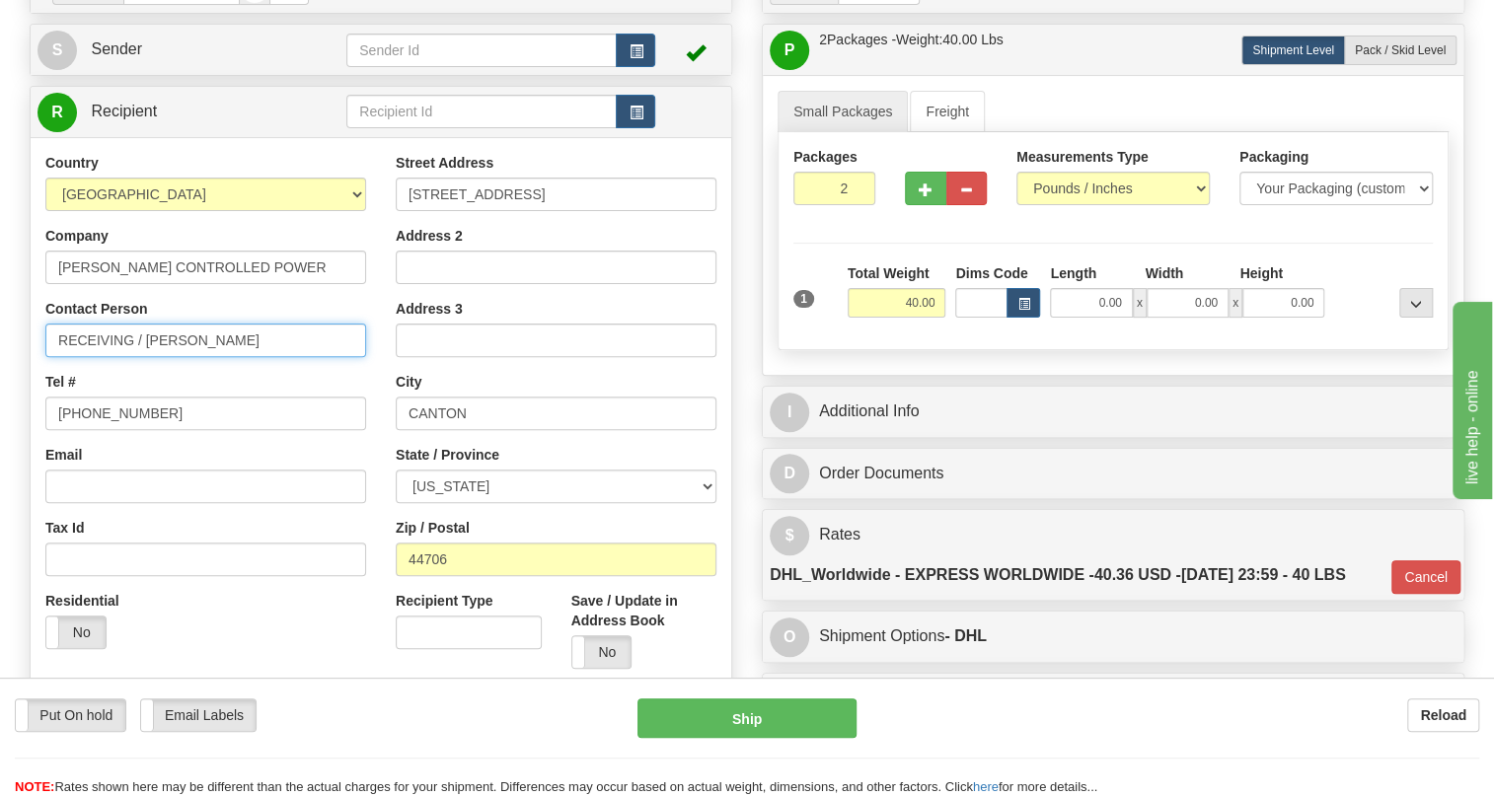
drag, startPoint x: 230, startPoint y: 385, endPoint x: 147, endPoint y: 390, distance: 83.0
click at [147, 357] on input "RECEIVING / [PERSON_NAME]" at bounding box center [205, 341] width 321 height 34
click at [143, 357] on input "RECEIVING / [PERSON_NAME]" at bounding box center [205, 341] width 321 height 34
drag, startPoint x: 143, startPoint y: 385, endPoint x: 39, endPoint y: 389, distance: 103.7
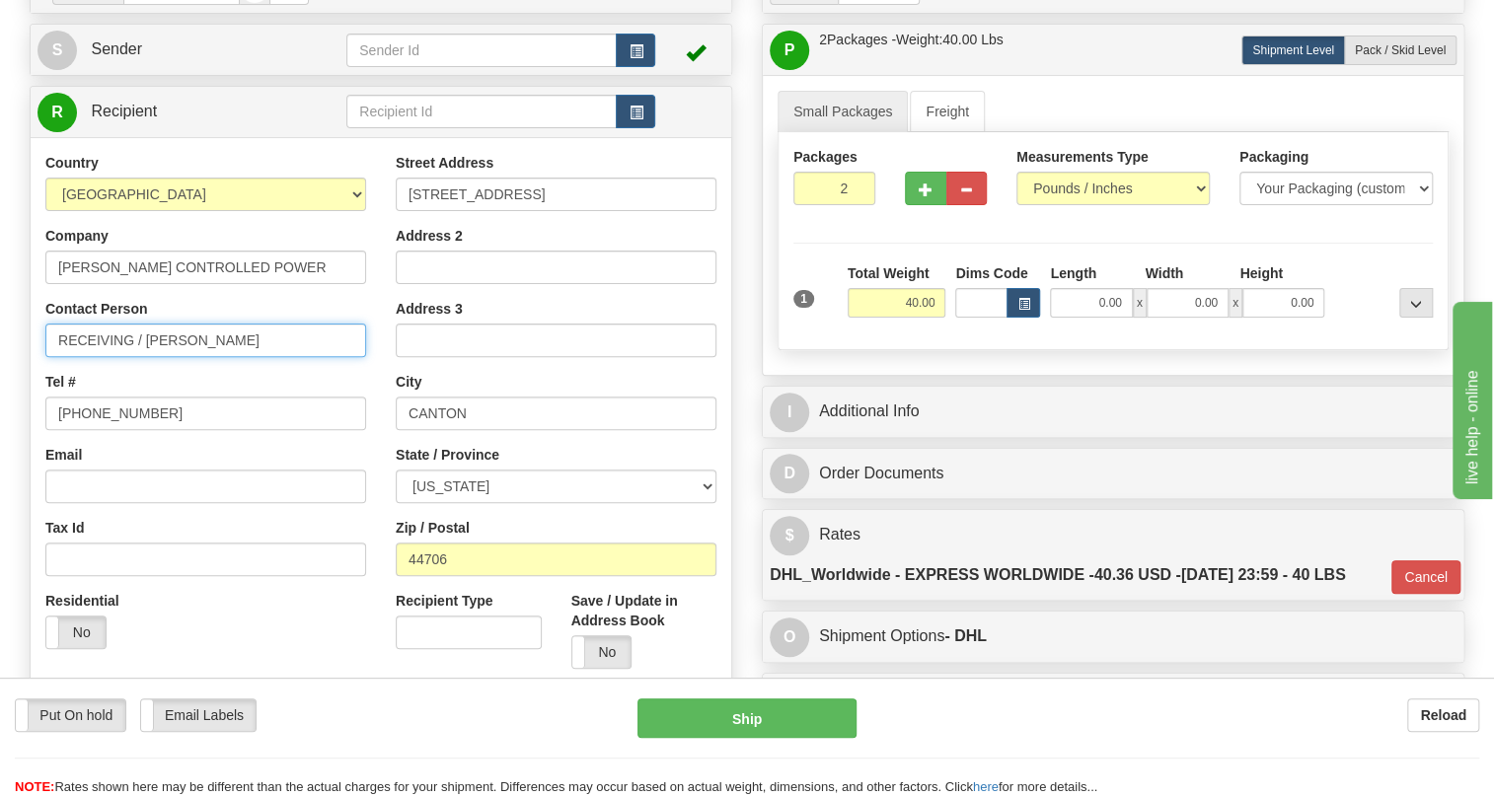
click at [39, 389] on div "Country [GEOGRAPHIC_DATA] [GEOGRAPHIC_DATA] [GEOGRAPHIC_DATA] [GEOGRAPHIC_DATA]…" at bounding box center [206, 408] width 350 height 511
click at [154, 357] on input "[PERSON_NAME]" at bounding box center [205, 341] width 321 height 34
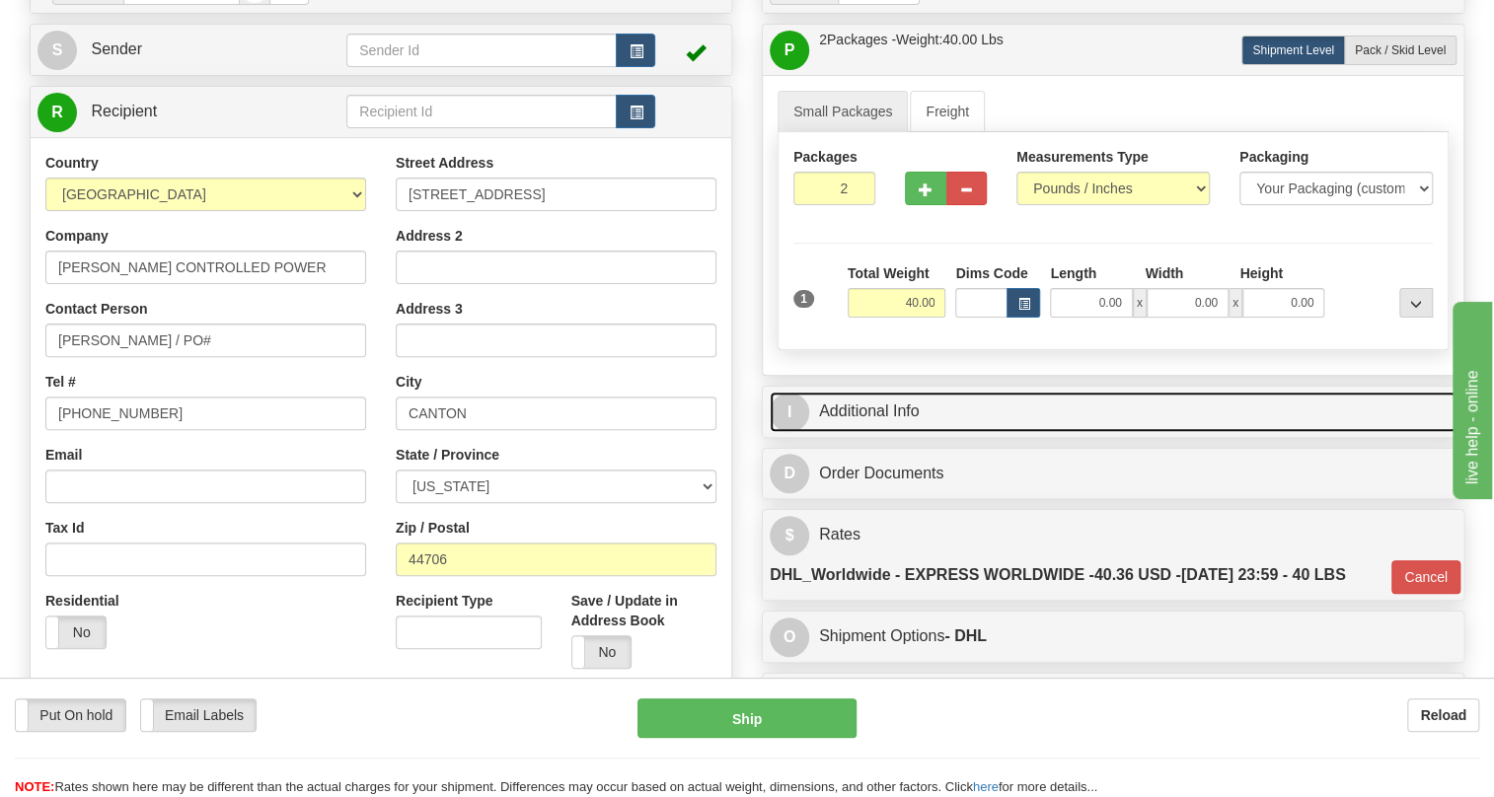
click at [885, 432] on link "I Additional Info" at bounding box center [1113, 412] width 687 height 40
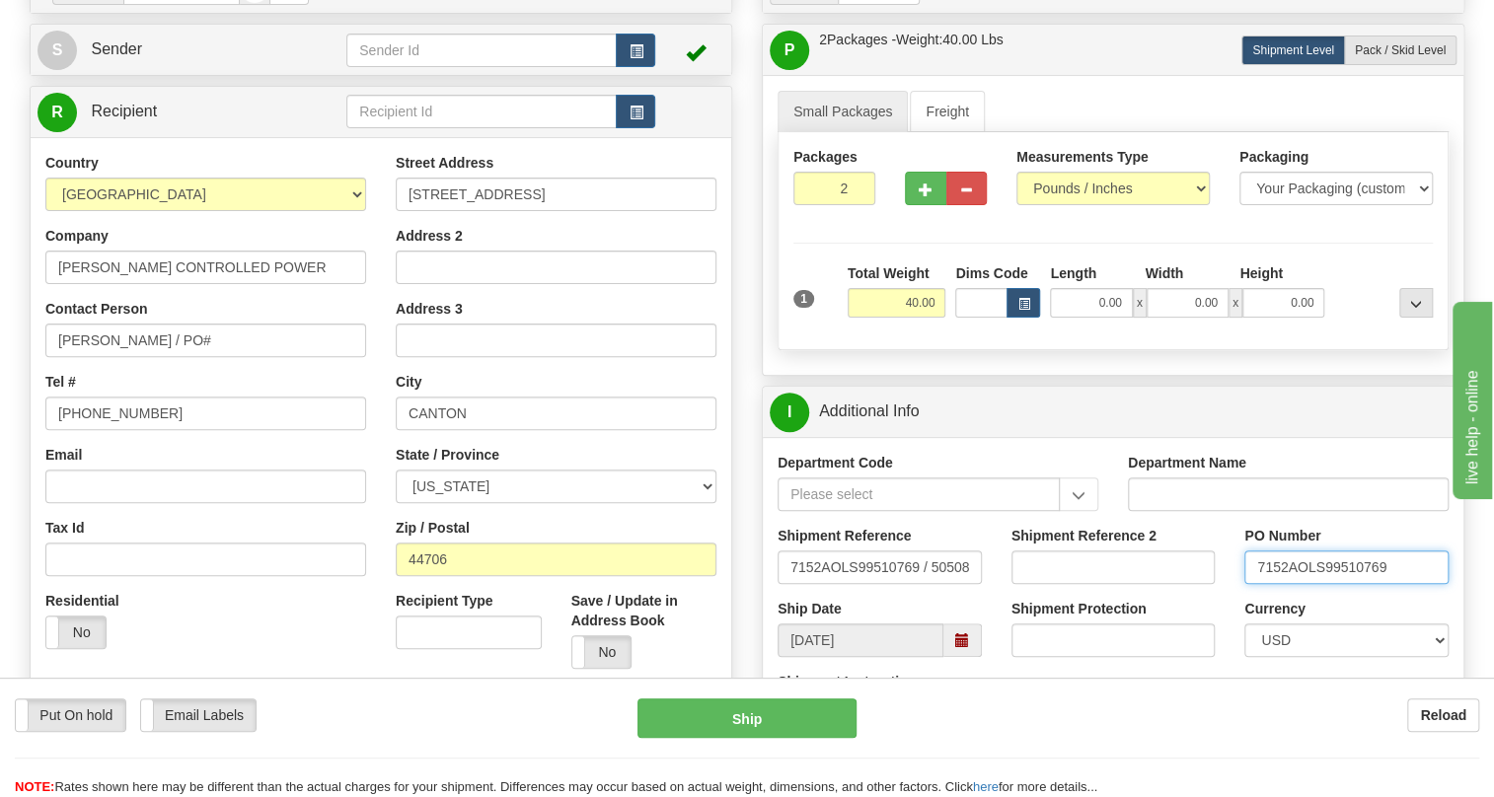
drag, startPoint x: 1296, startPoint y: 610, endPoint x: 1245, endPoint y: 610, distance: 51.3
click at [1245, 584] on input "7152AOLS99510769" at bounding box center [1347, 568] width 204 height 34
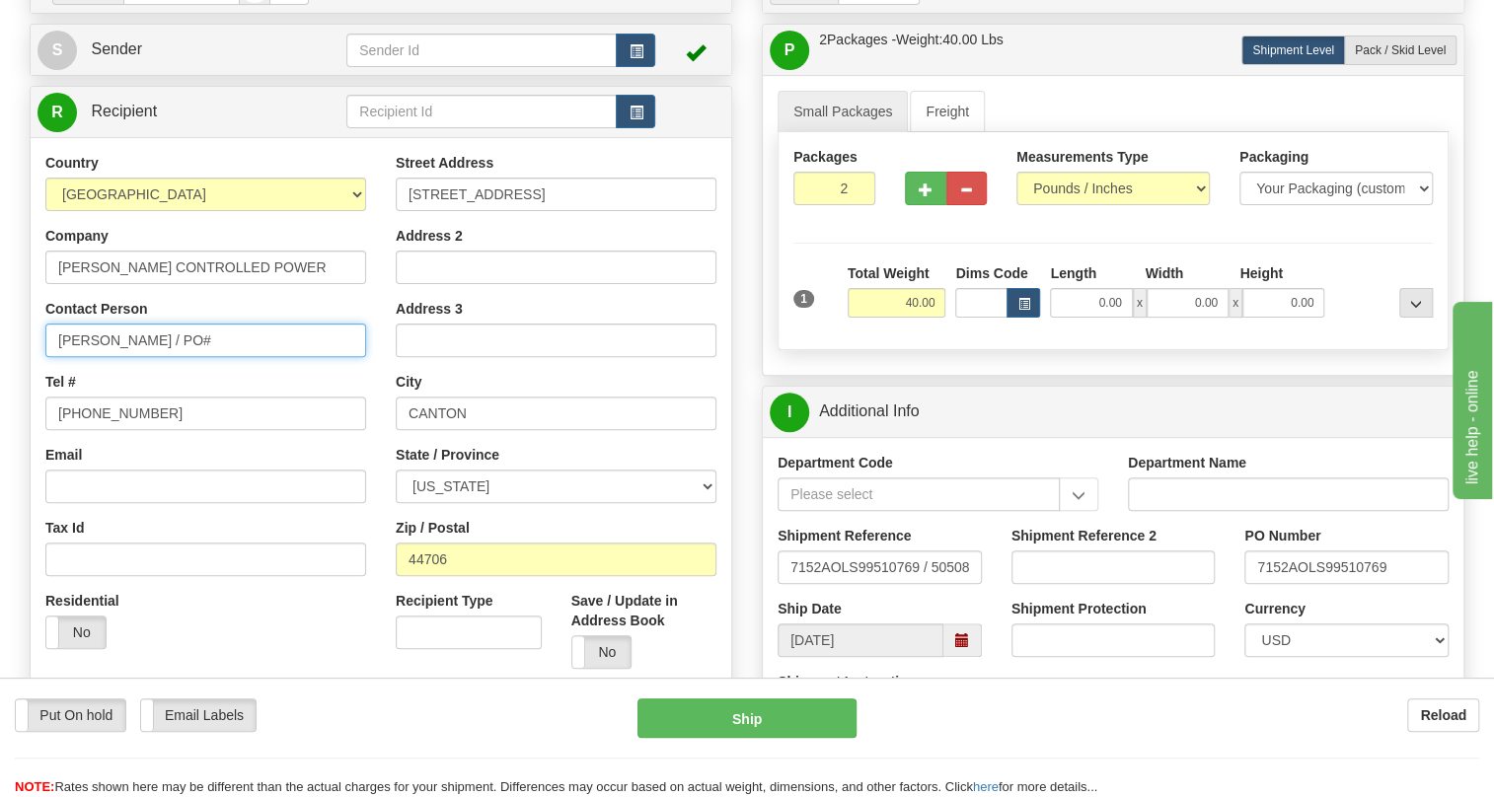
click at [220, 357] on input "[PERSON_NAME] / PO#" at bounding box center [205, 341] width 321 height 34
paste input "7152A"
type input "[PERSON_NAME] / PO# 7152A"
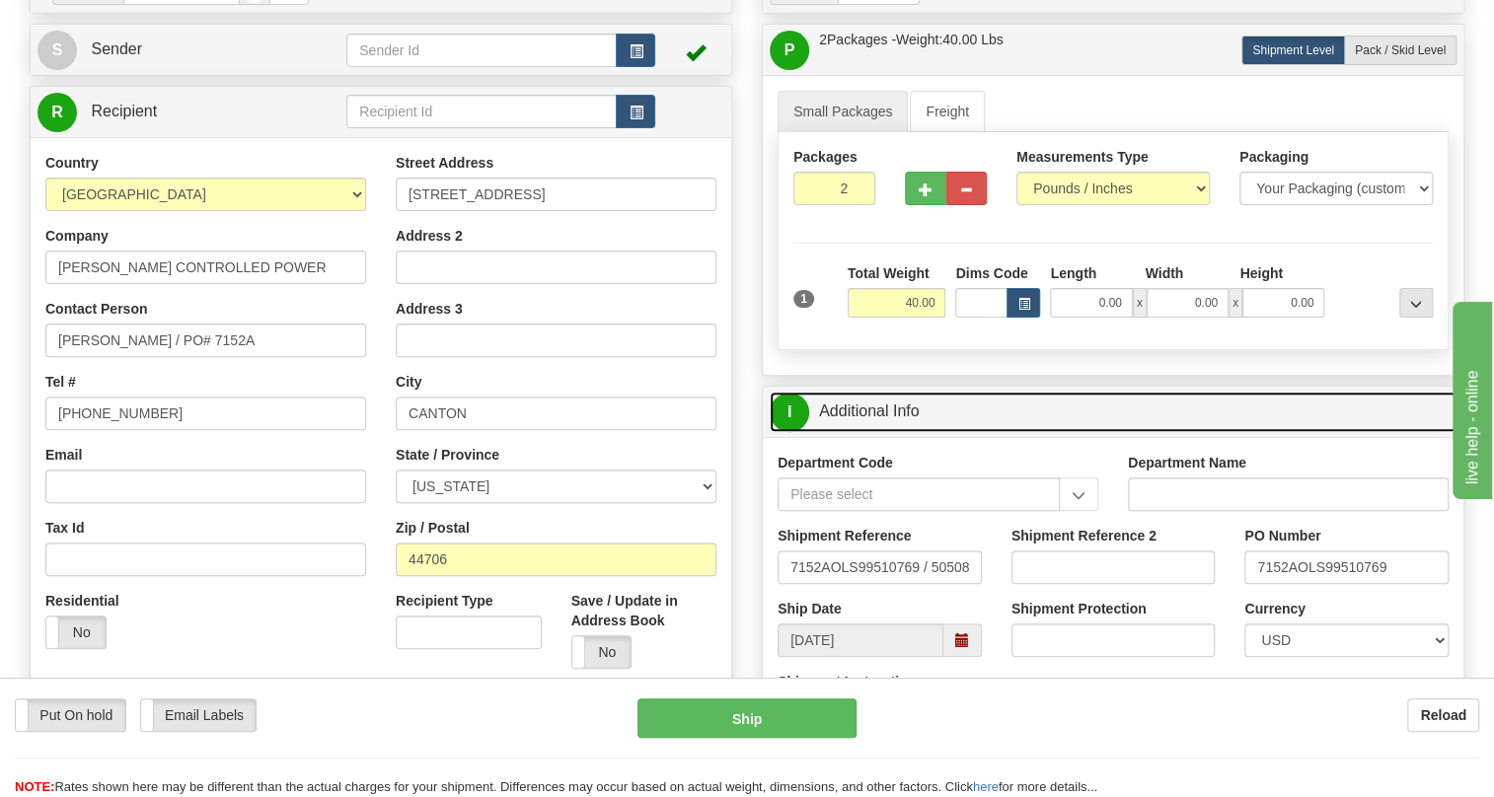
click at [906, 432] on link "I Additional Info" at bounding box center [1113, 412] width 687 height 40
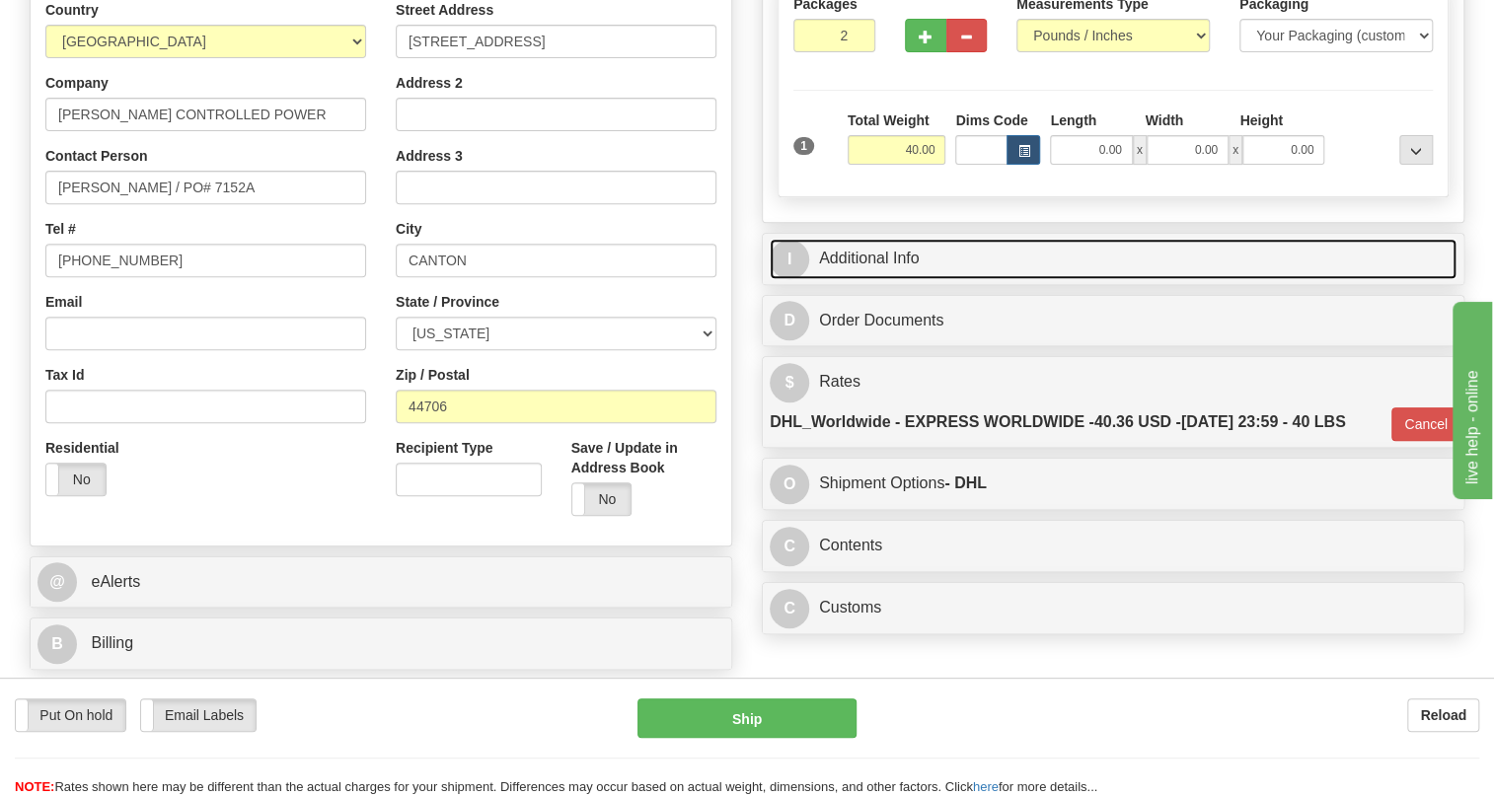
scroll to position [358, 0]
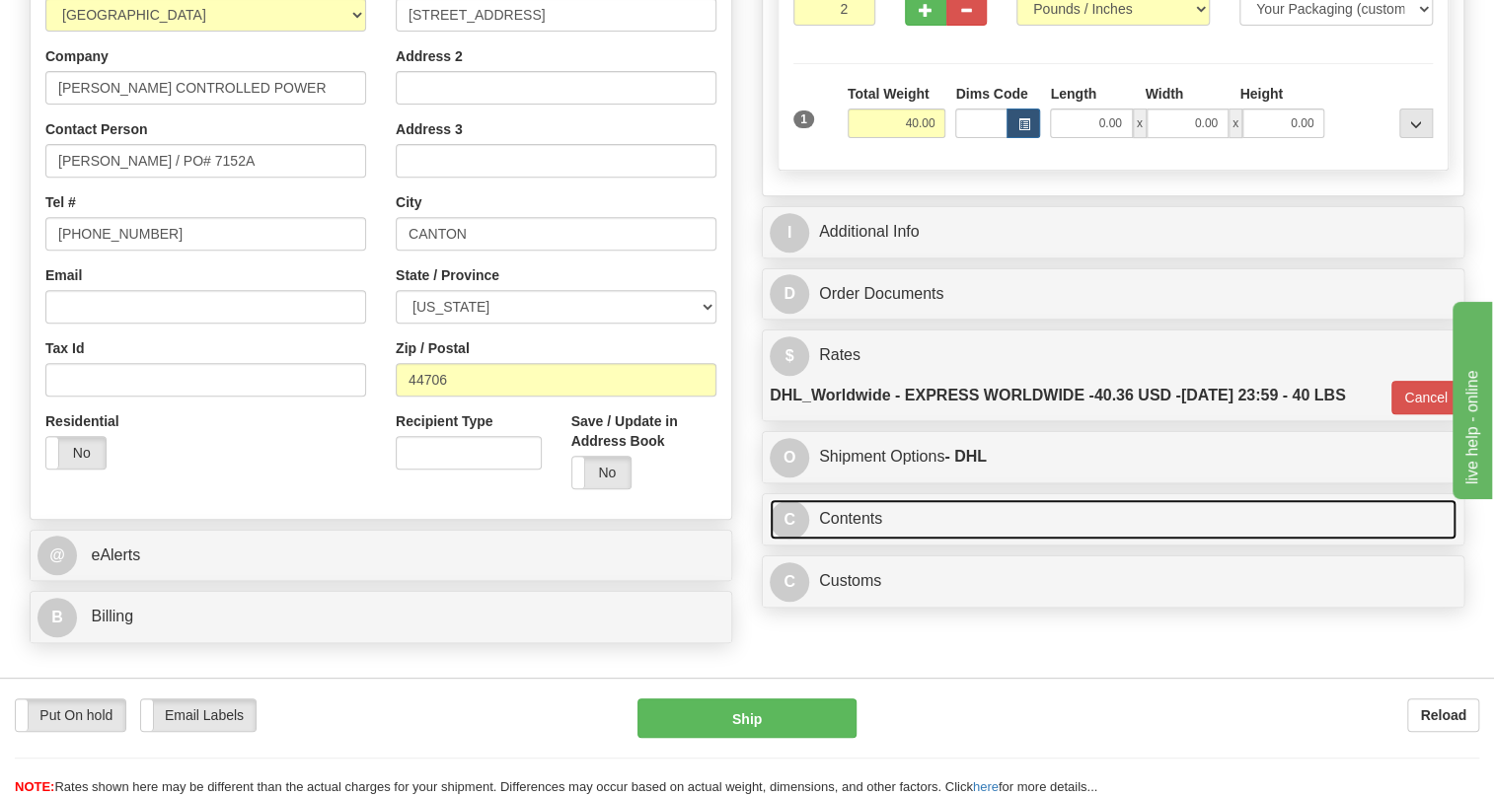
click at [842, 540] on link "C Contents" at bounding box center [1113, 519] width 687 height 40
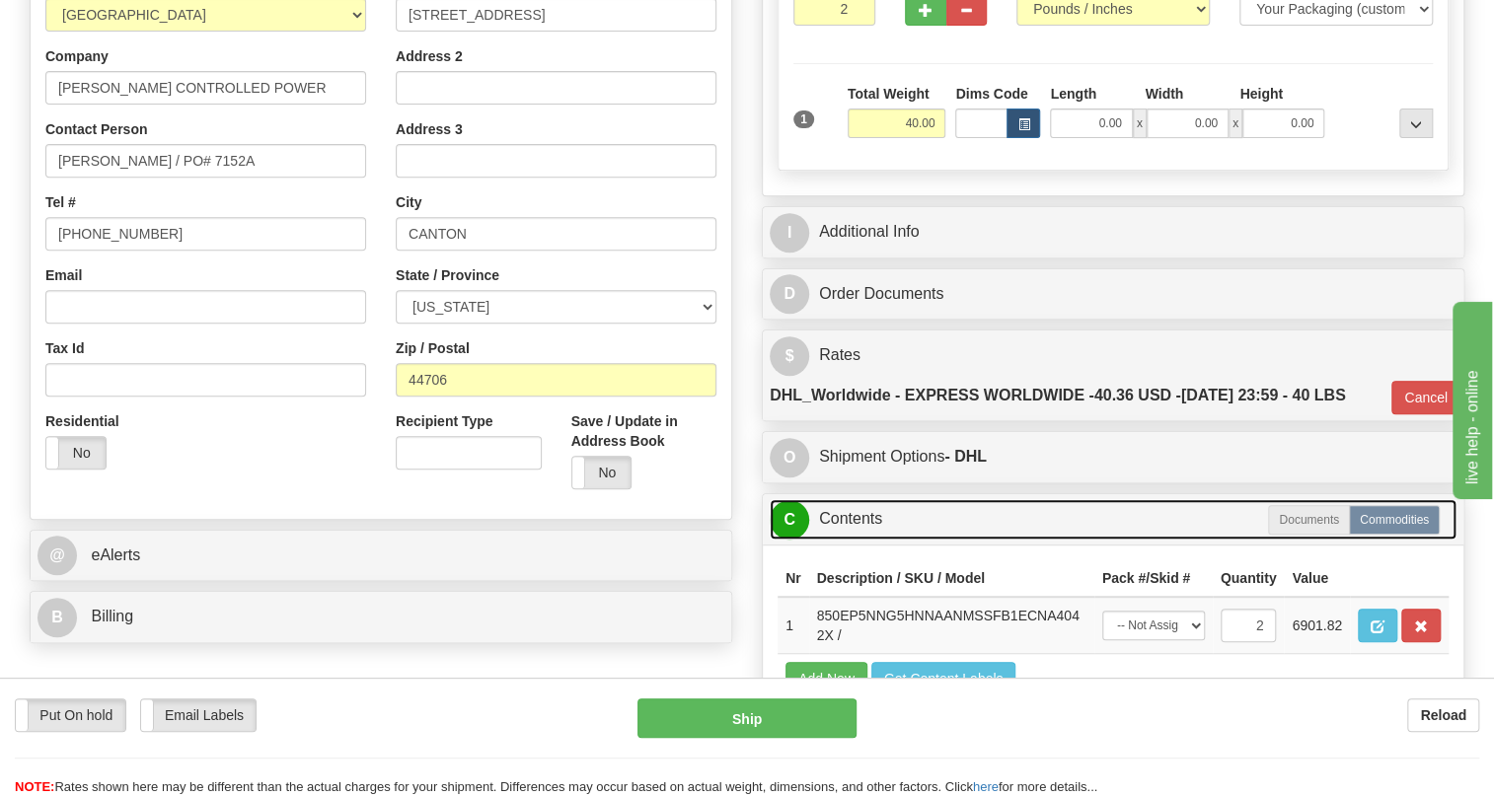
click at [842, 540] on link "C Contents" at bounding box center [1113, 519] width 687 height 40
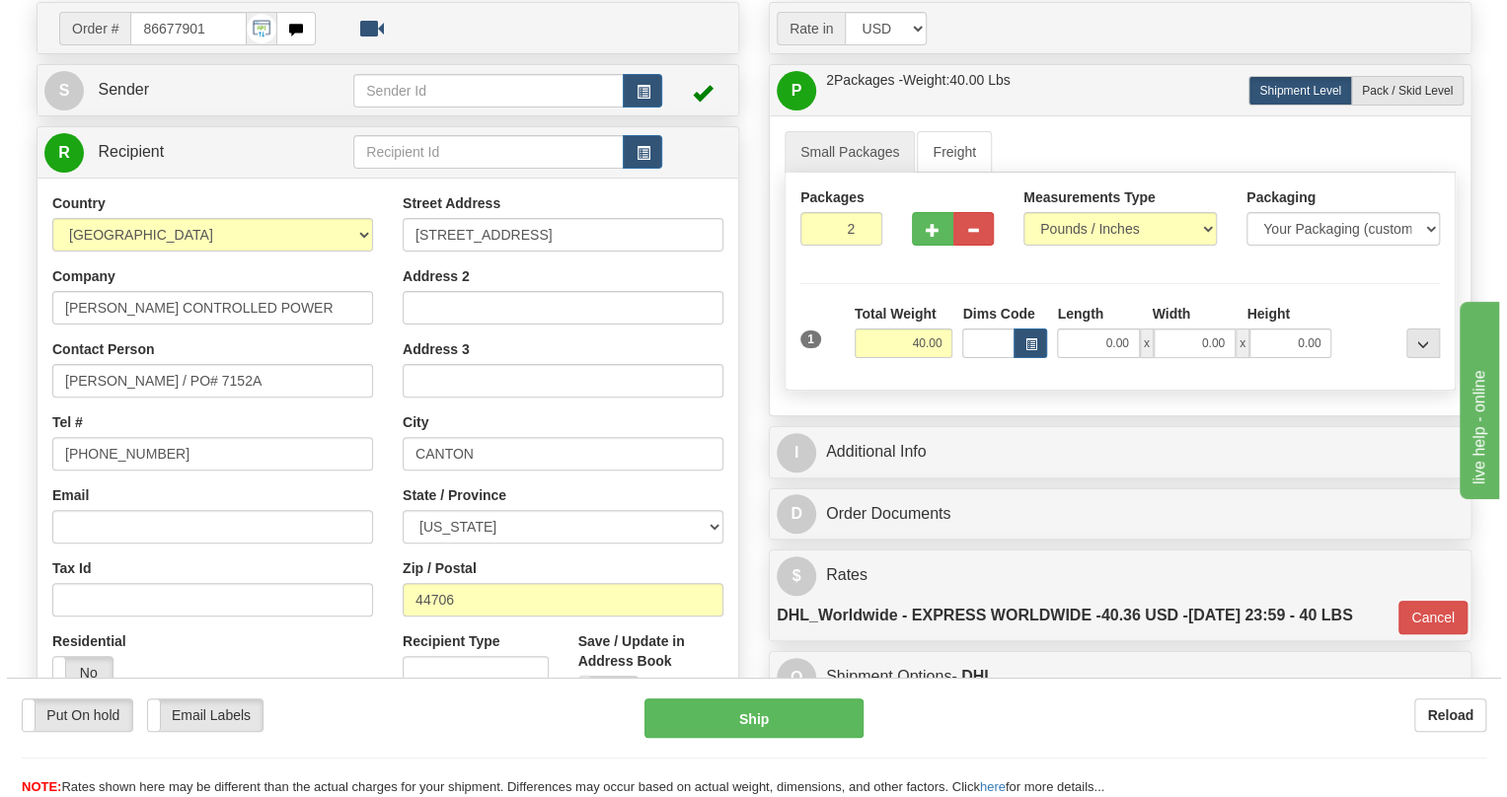
scroll to position [179, 0]
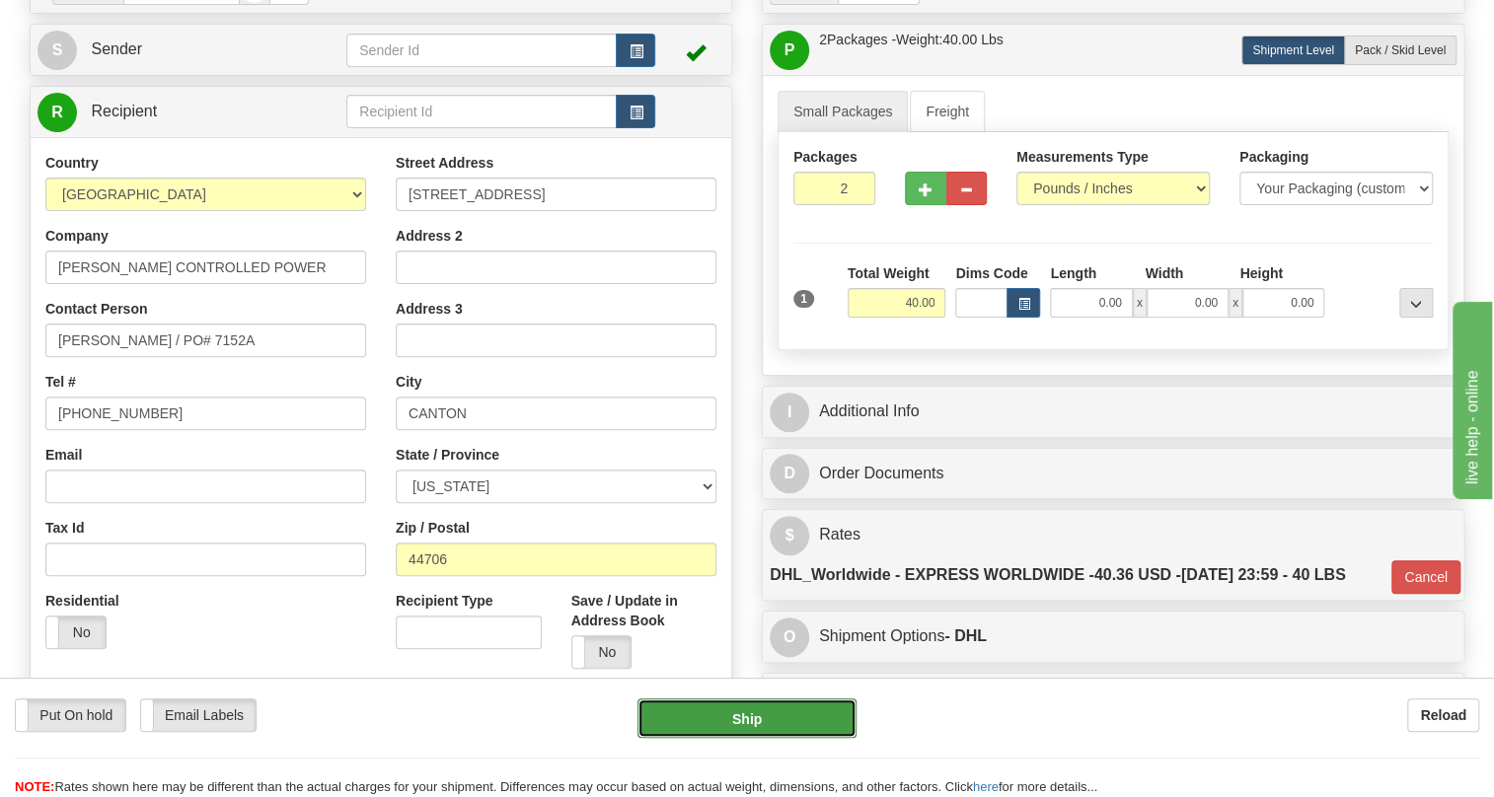
click at [756, 720] on button "Ship" at bounding box center [747, 718] width 219 height 39
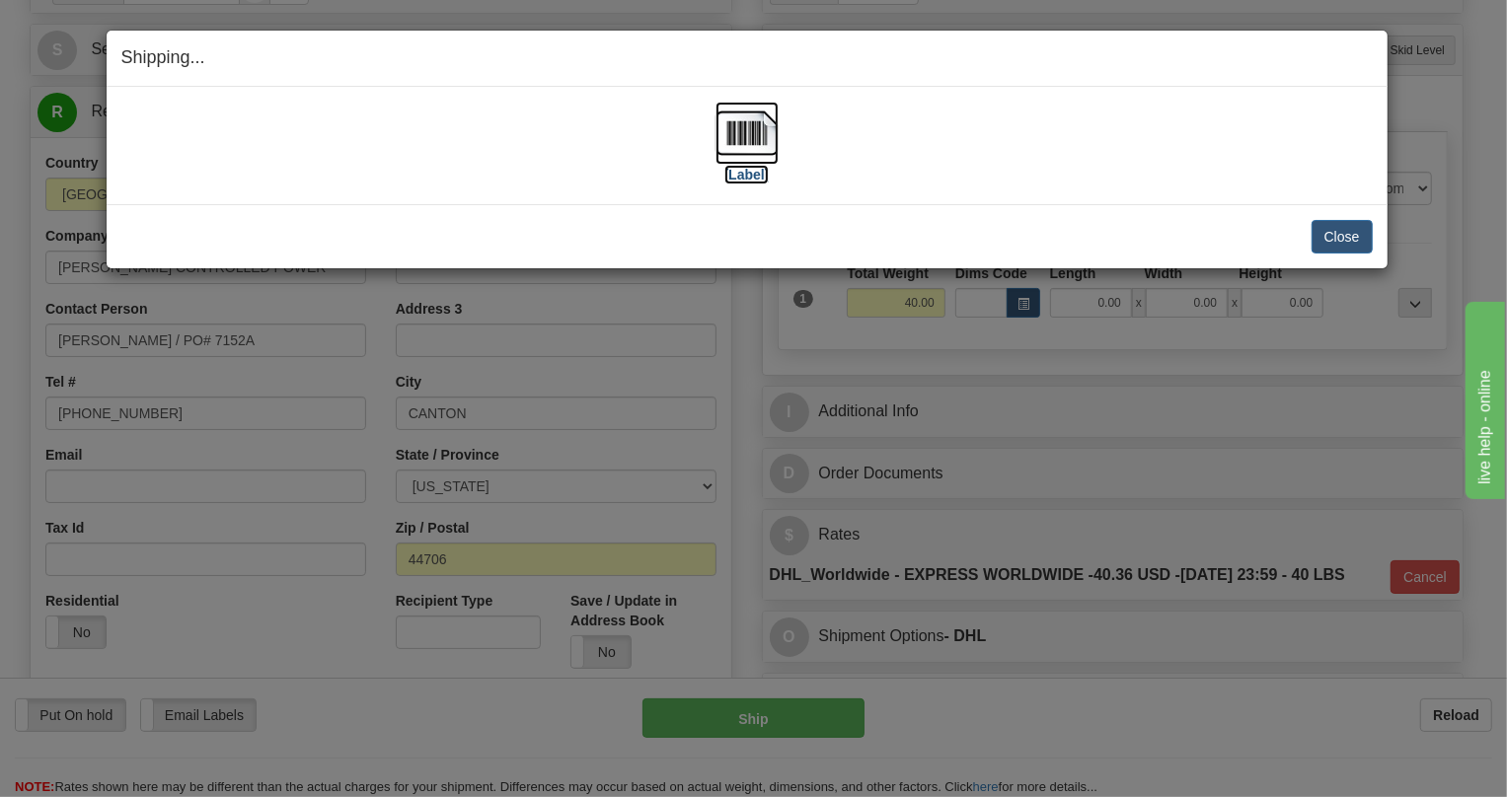
click at [746, 133] on img at bounding box center [747, 133] width 63 height 63
click at [1346, 240] on button "Close" at bounding box center [1342, 237] width 61 height 34
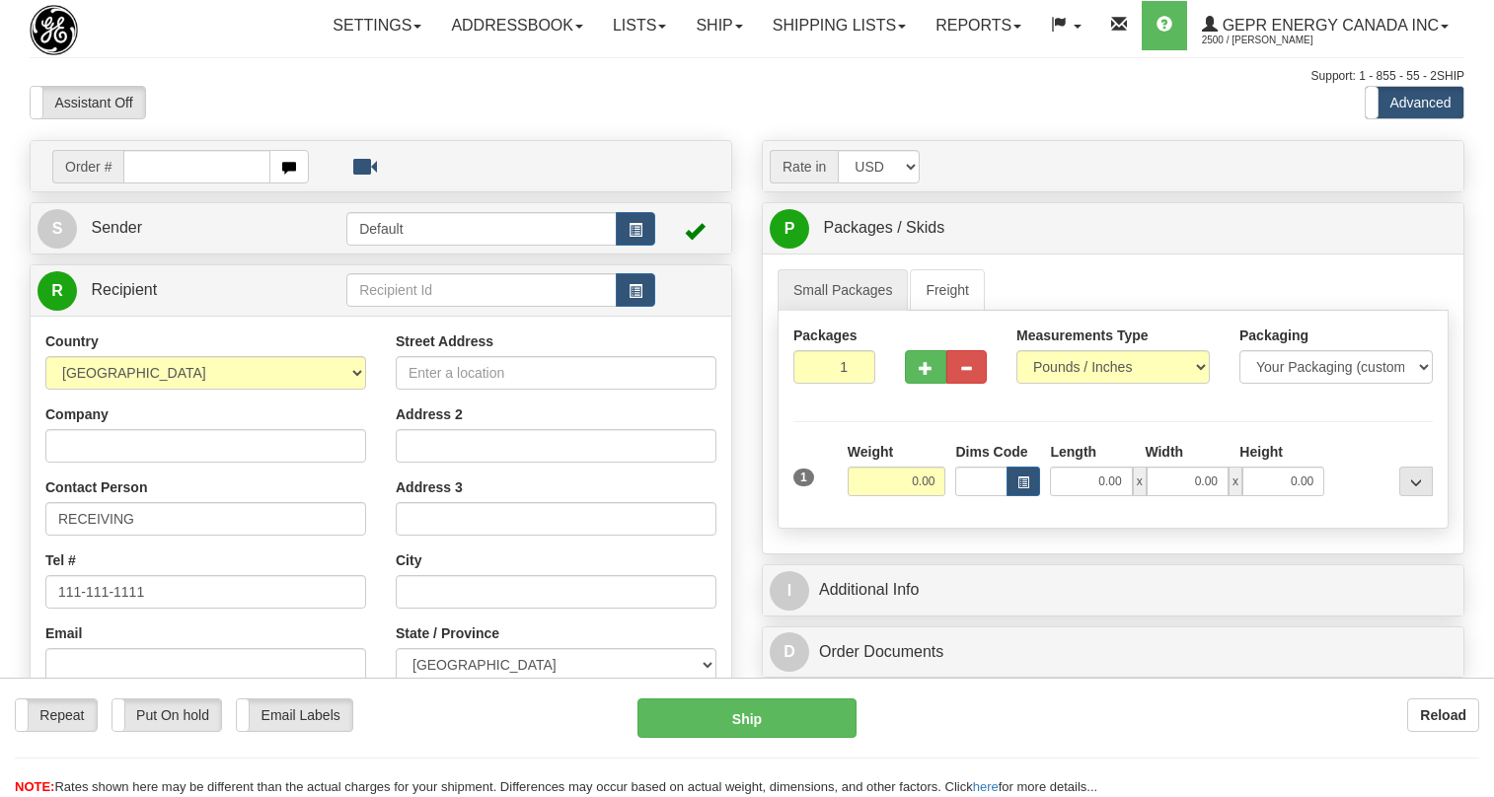
click at [187, 184] on input "text" at bounding box center [196, 167] width 147 height 34
drag, startPoint x: 0, startPoint y: 0, endPoint x: 187, endPoint y: 213, distance: 283.3
drag, startPoint x: 214, startPoint y: 210, endPoint x: 152, endPoint y: 213, distance: 62.2
click at [152, 184] on input "0086678092" at bounding box center [196, 167] width 147 height 34
click at [154, 184] on input "0086678092" at bounding box center [196, 167] width 147 height 34
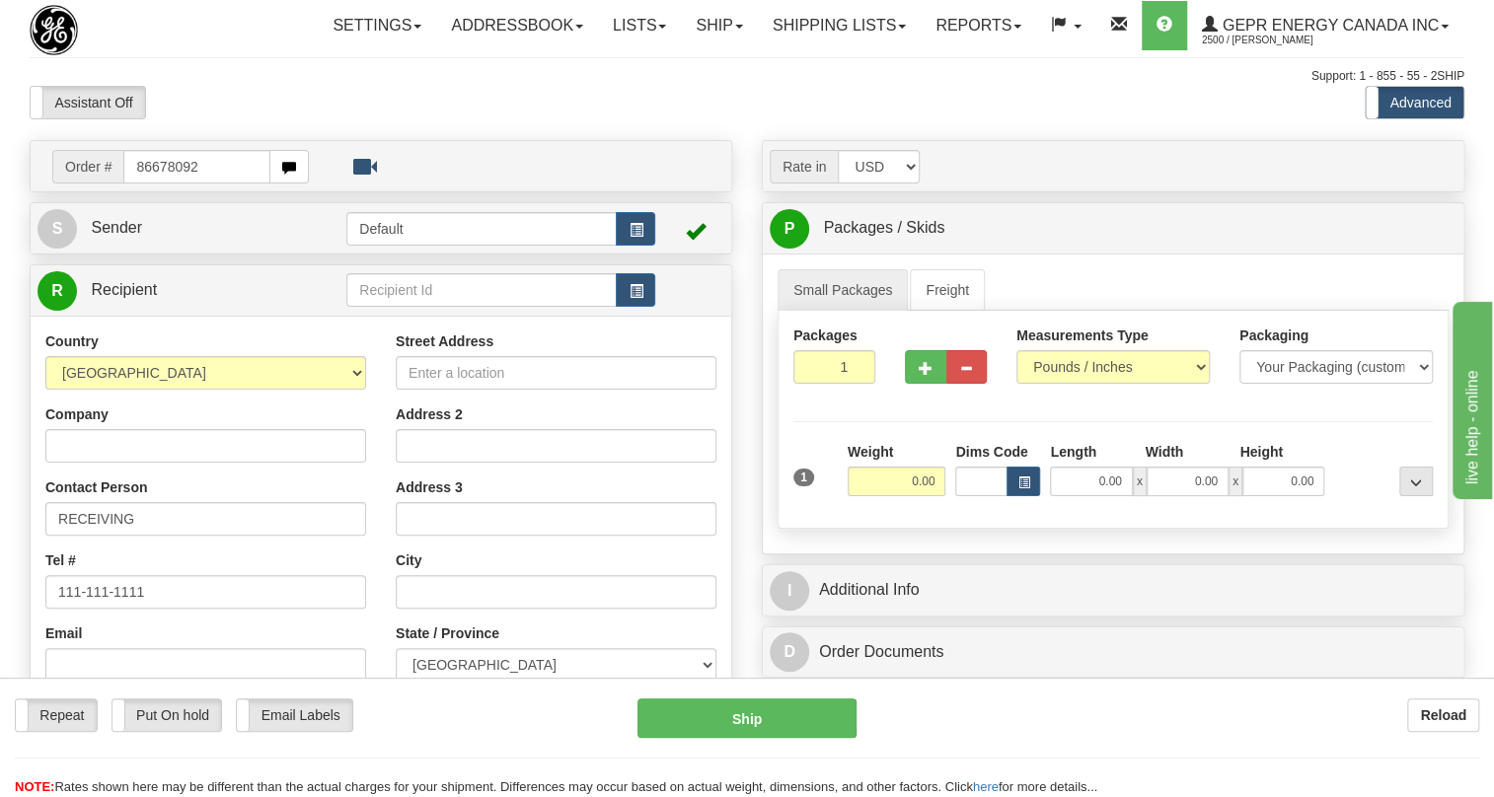
type input "86678092"
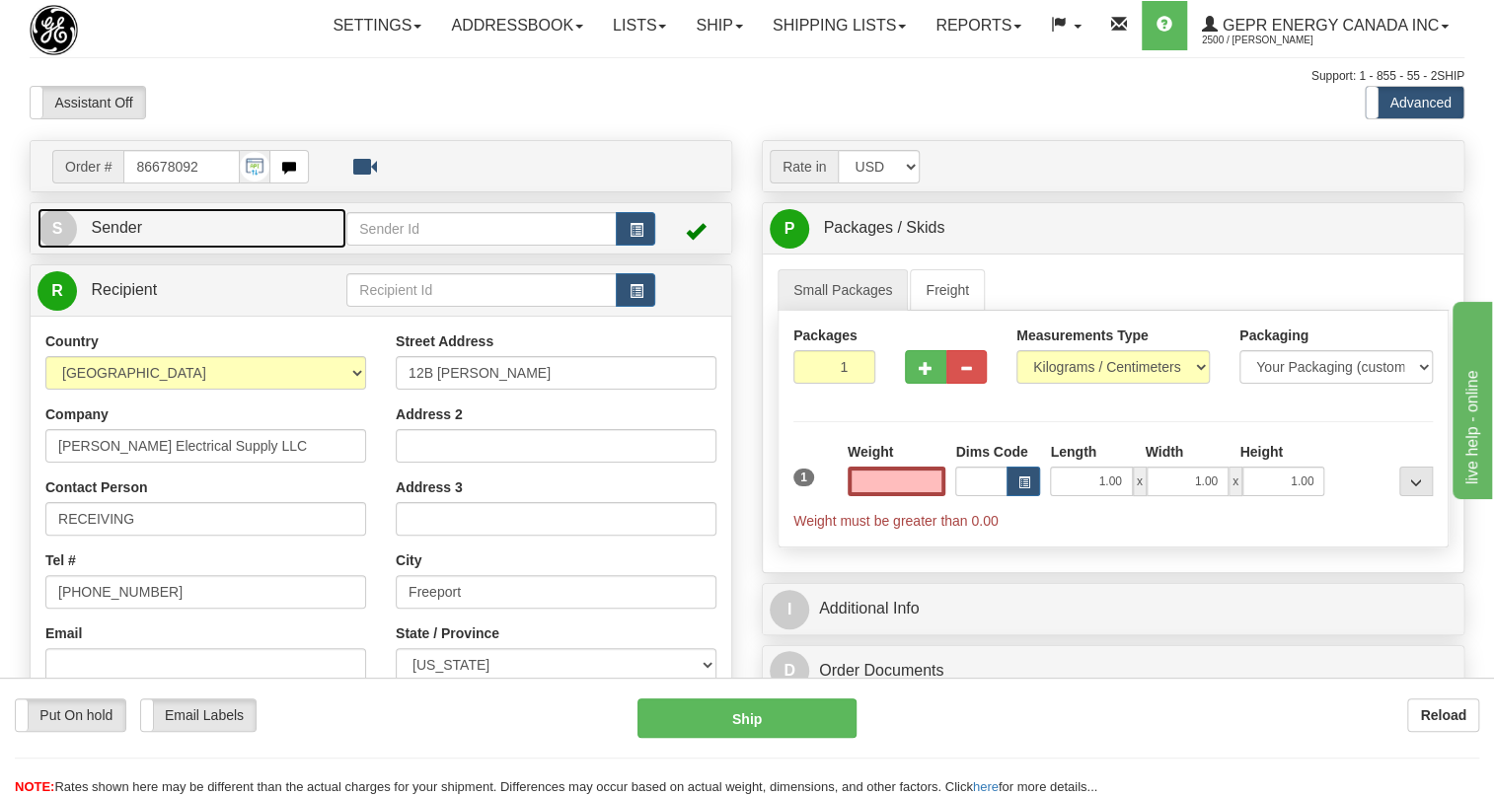
type input "0.00"
click at [152, 249] on link "S Sender" at bounding box center [192, 228] width 309 height 40
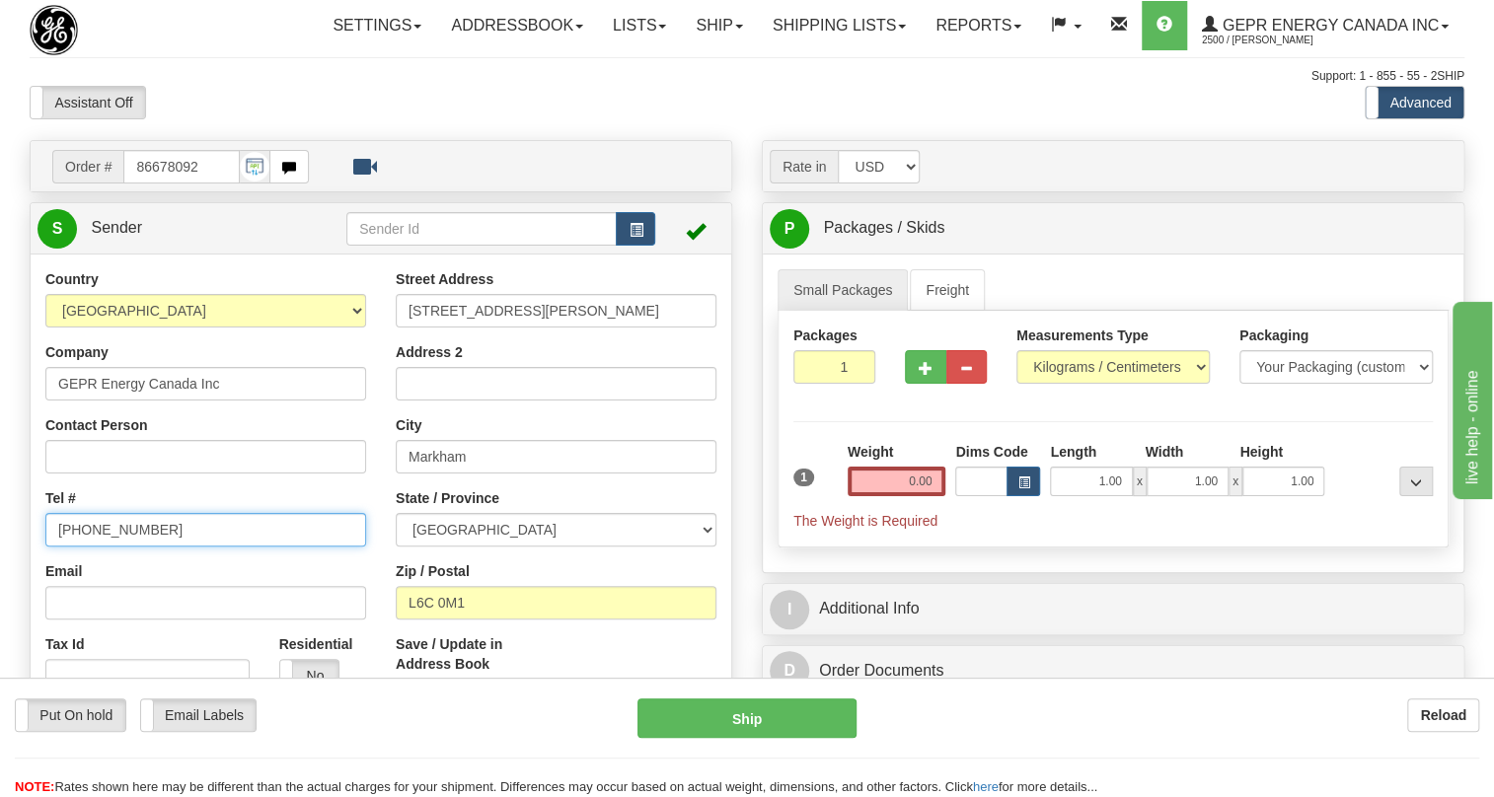
click at [110, 547] on input "[PHONE_NUMBER]" at bounding box center [205, 530] width 321 height 34
paste input "[PHONE_NUMBER]"
type input "[PHONE_NUMBER]"
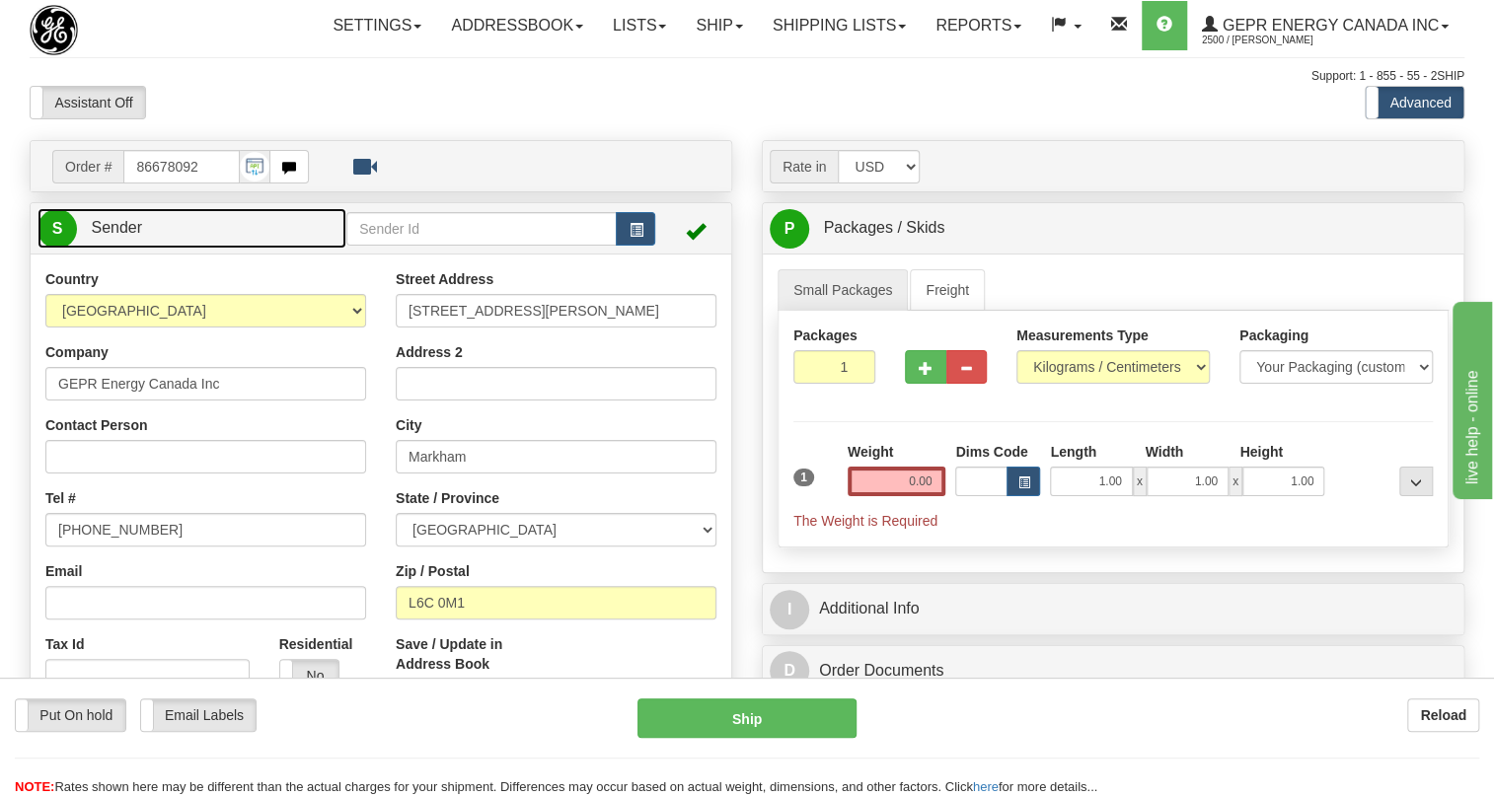
click at [113, 236] on span "Sender" at bounding box center [116, 227] width 51 height 17
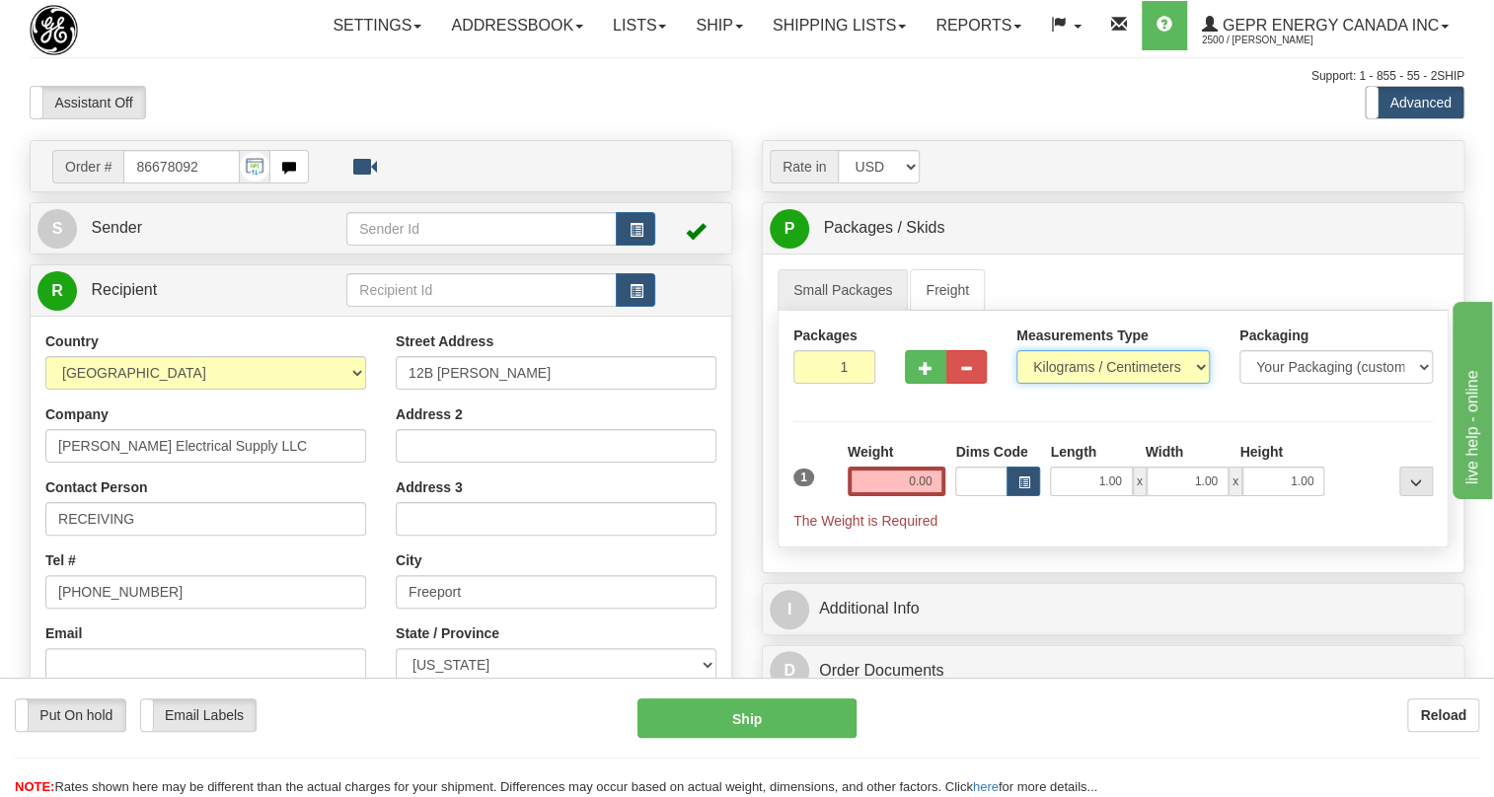
drag, startPoint x: 1115, startPoint y: 411, endPoint x: 1103, endPoint y: 419, distance: 14.8
click at [1113, 384] on select "Pounds / Inches Kilograms / Centimeters" at bounding box center [1113, 367] width 193 height 34
select select "0"
click at [1017, 384] on select "Pounds / Inches Kilograms / Centimeters" at bounding box center [1113, 367] width 193 height 34
click at [1074, 496] on input "1.00" at bounding box center [1091, 482] width 82 height 30
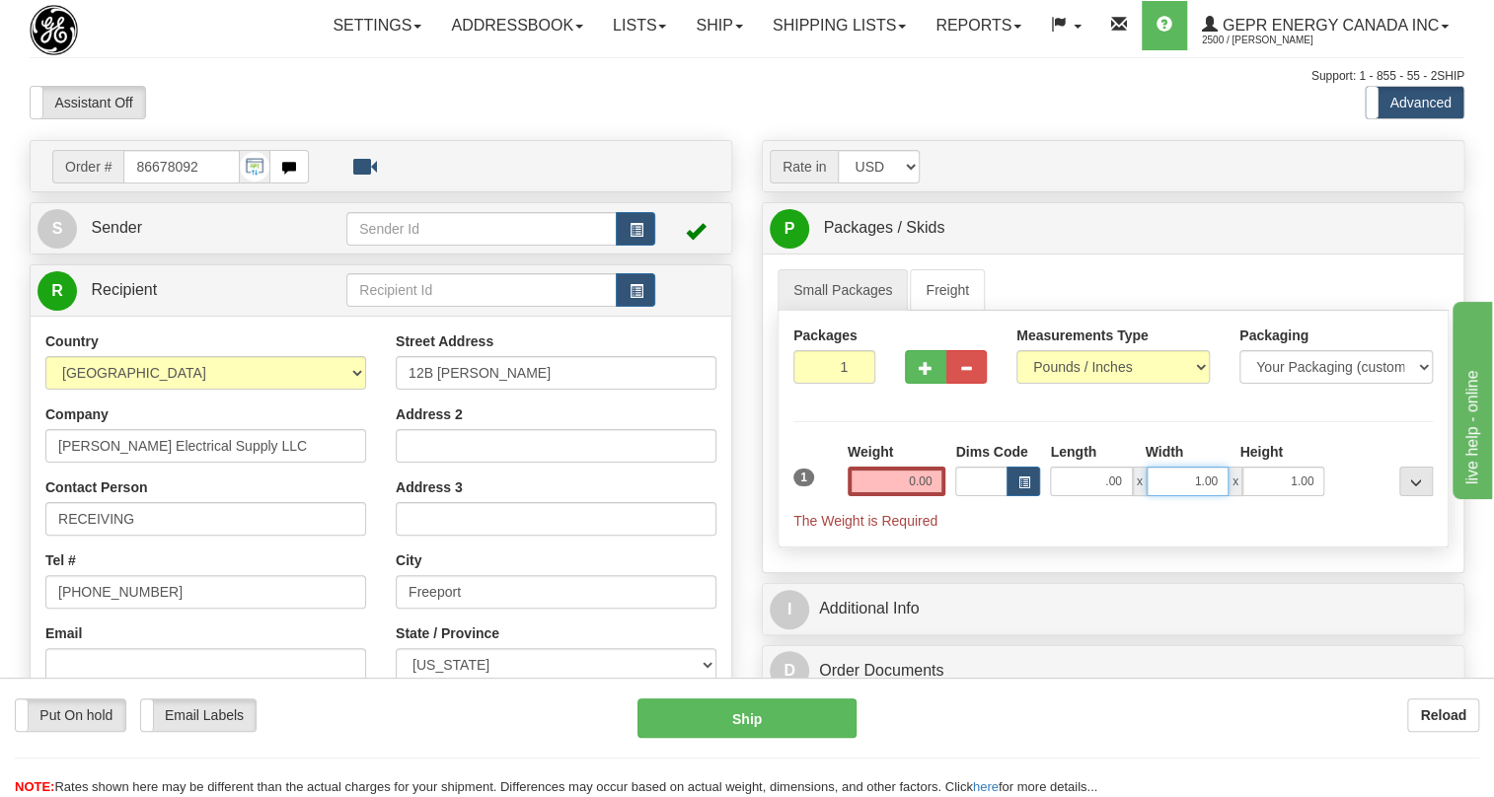
type input "0.00"
click at [1169, 496] on input "1.00" at bounding box center [1188, 482] width 82 height 30
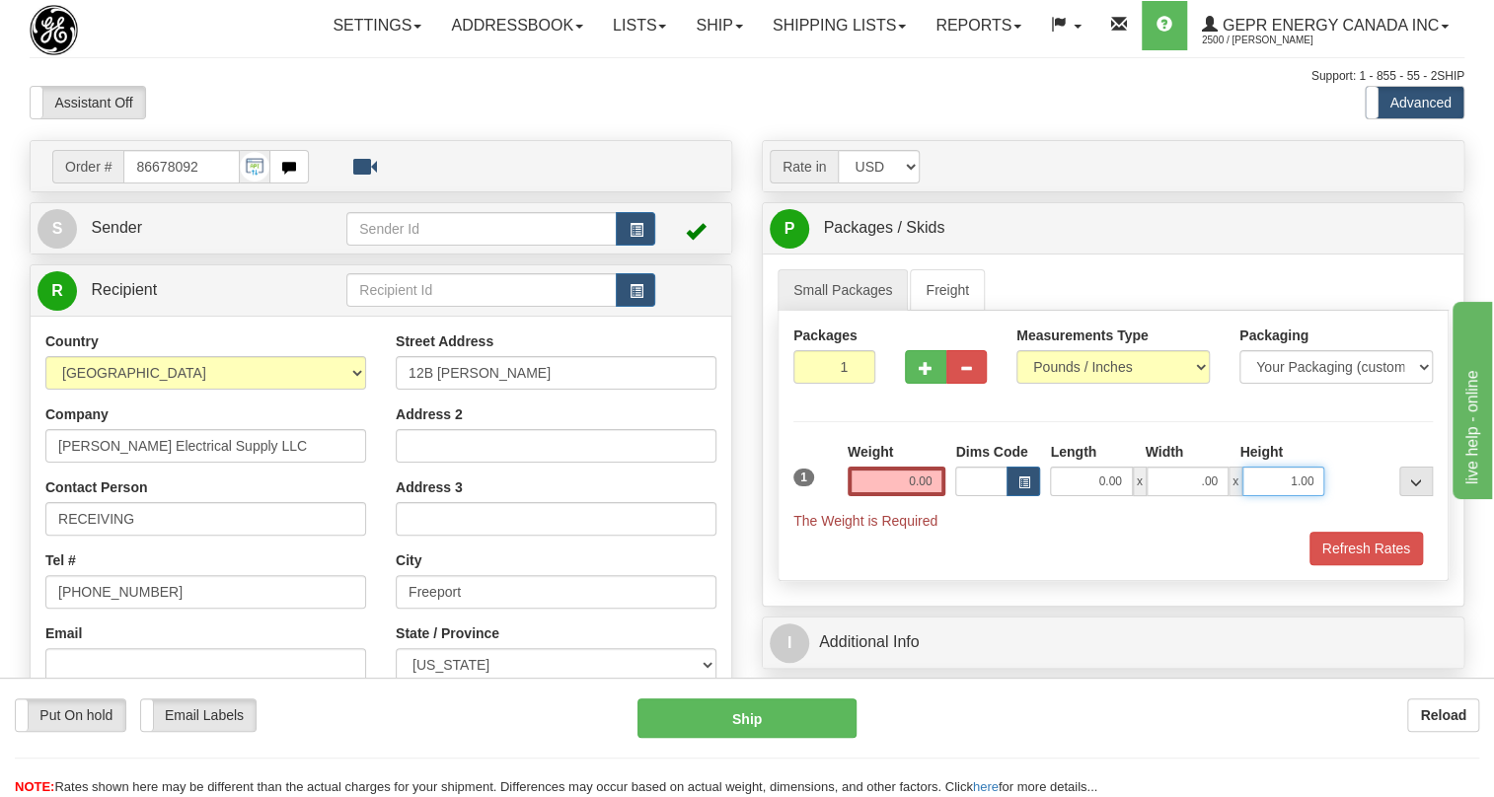
type input "0.00"
click at [1261, 496] on input "1.00" at bounding box center [1284, 482] width 82 height 30
type input "0.00"
click at [918, 496] on input "0.00" at bounding box center [897, 482] width 99 height 30
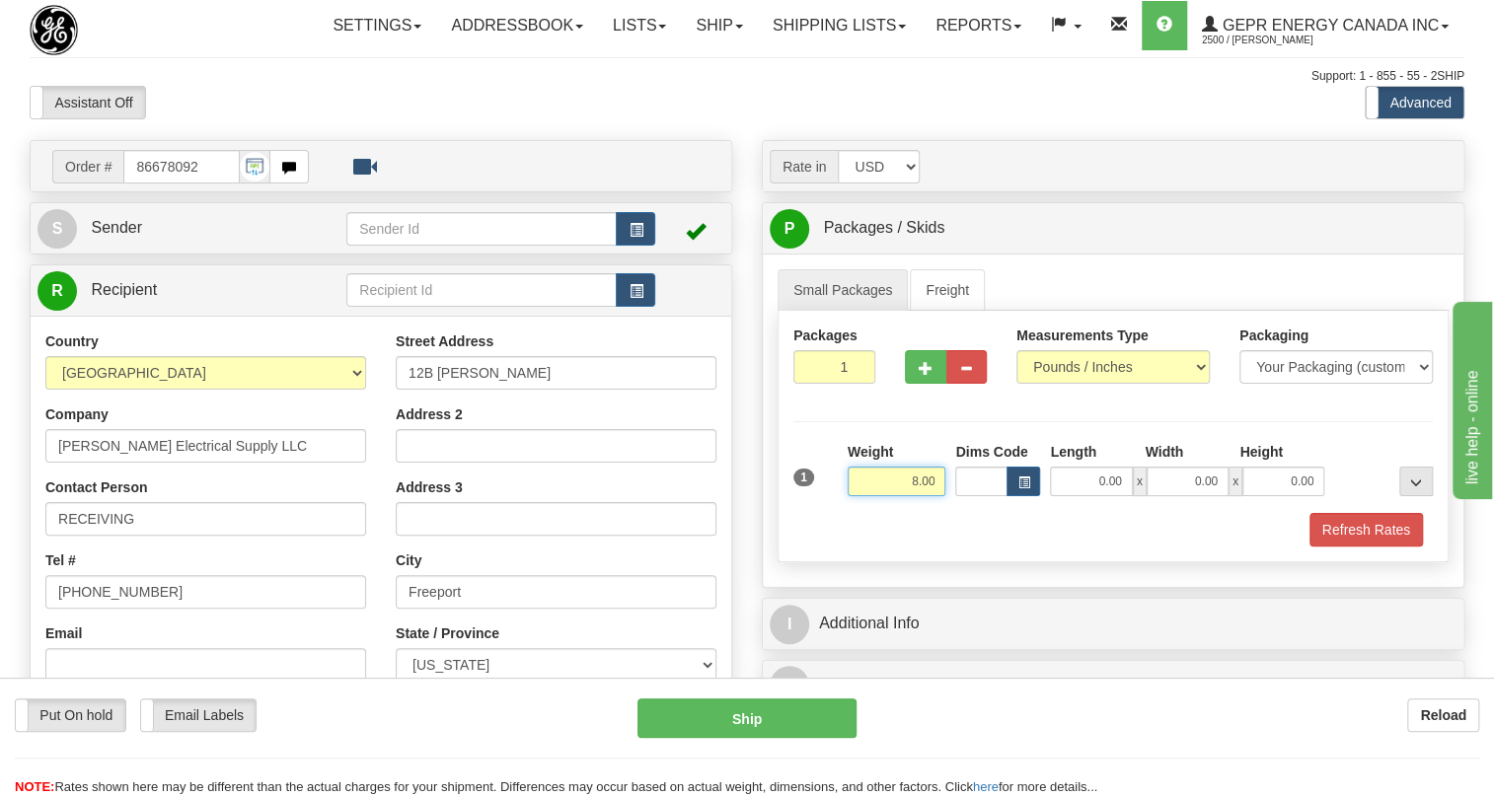
type input "8.00"
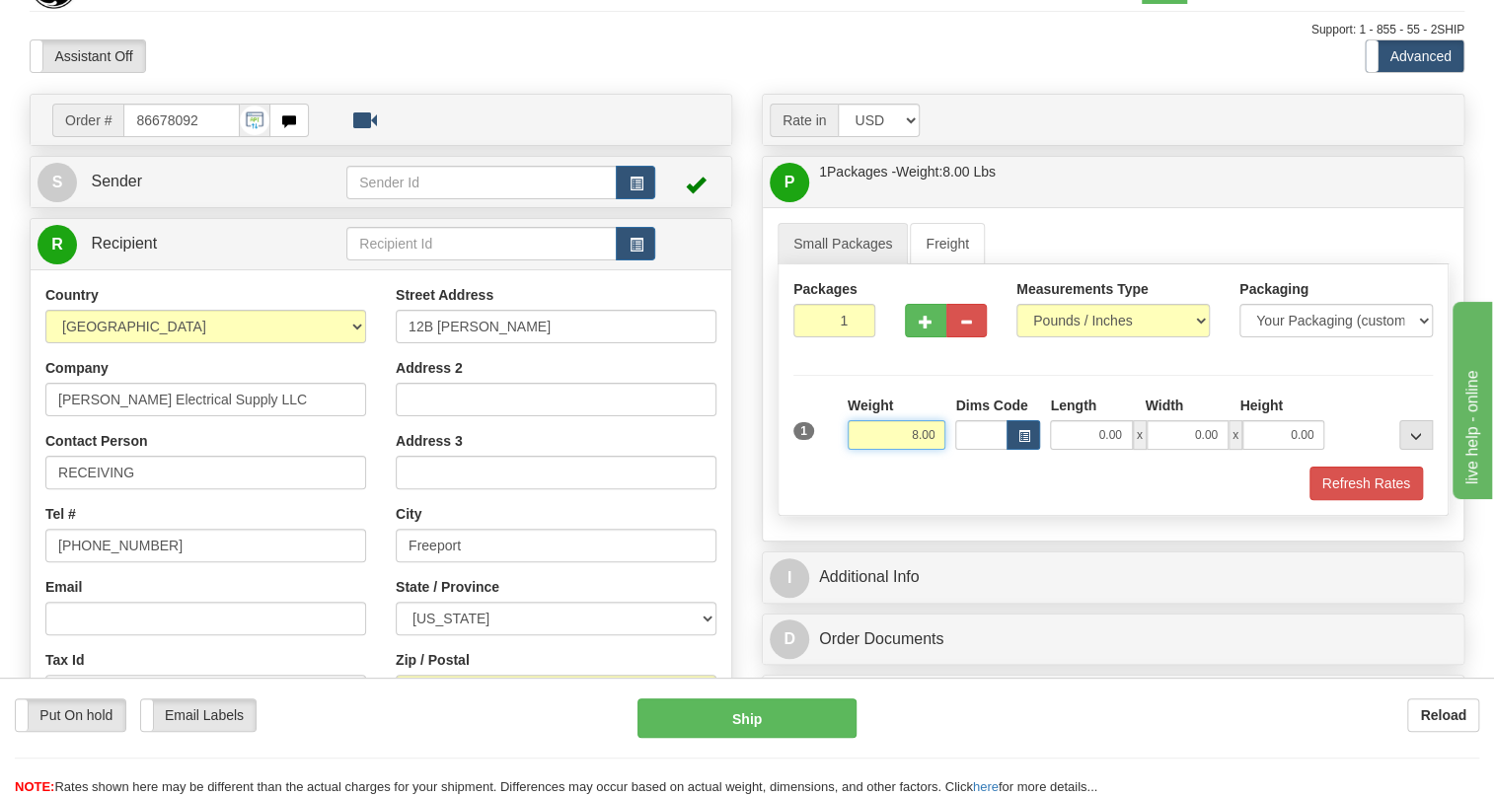
scroll to position [89, 0]
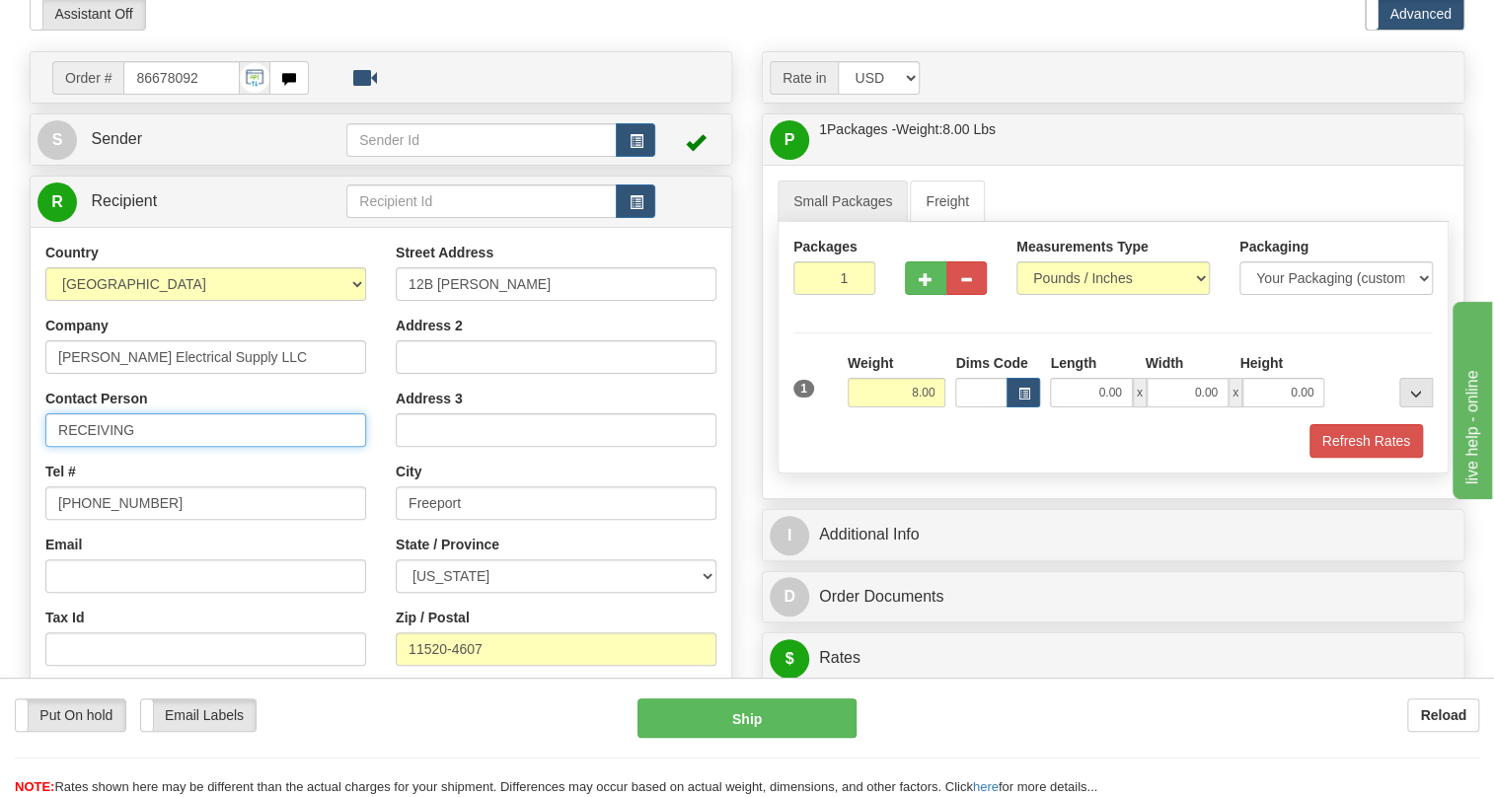
click at [99, 447] on input "RECEIVING" at bounding box center [205, 431] width 321 height 34
paste input "Steven Helberg"
type input "Steven Helberg /"
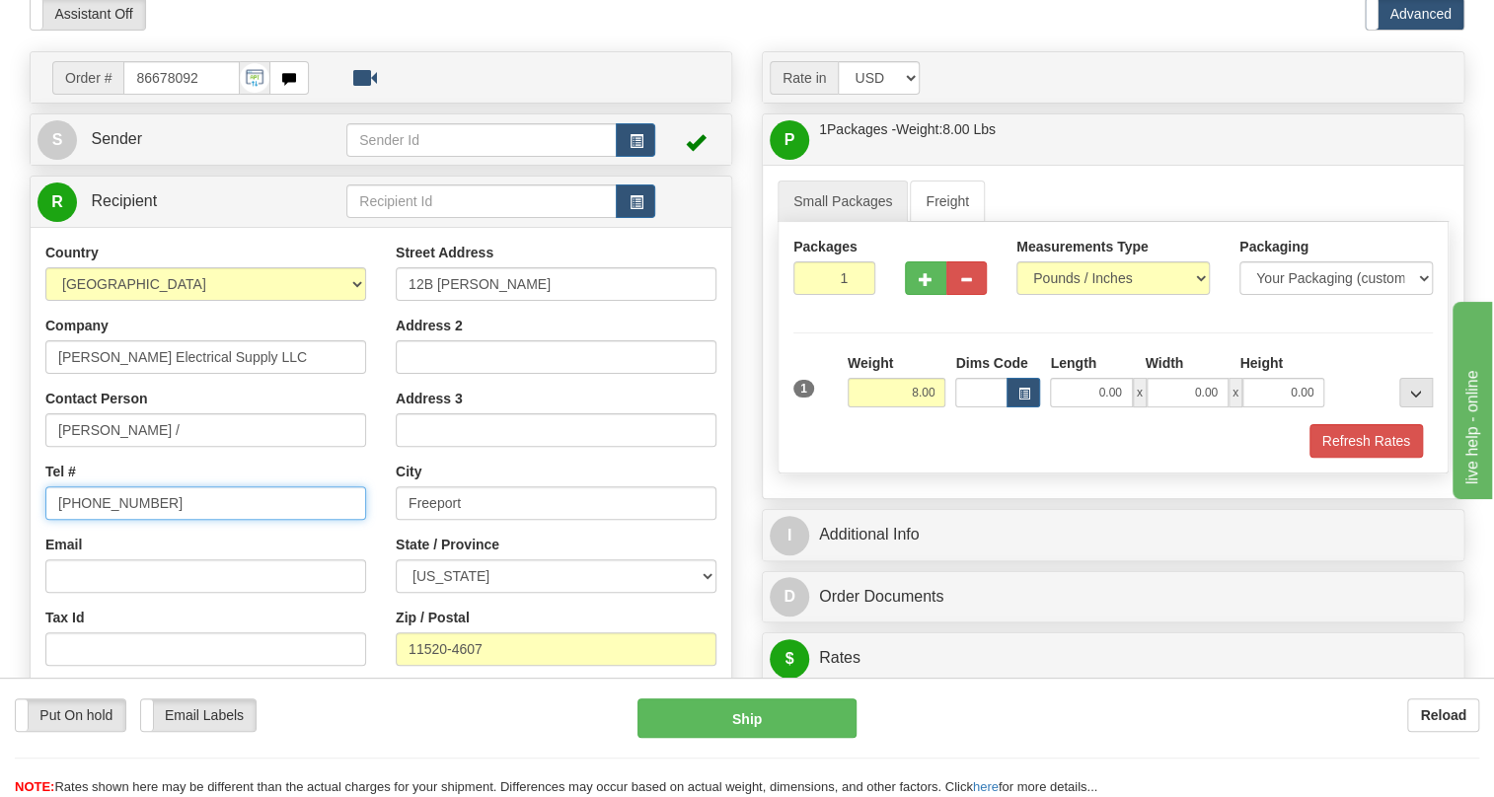
click at [118, 520] on input "[PHONE_NUMBER]" at bounding box center [205, 504] width 321 height 34
paste input "5168688028"
click at [82, 520] on input "5168688028" at bounding box center [205, 504] width 321 height 34
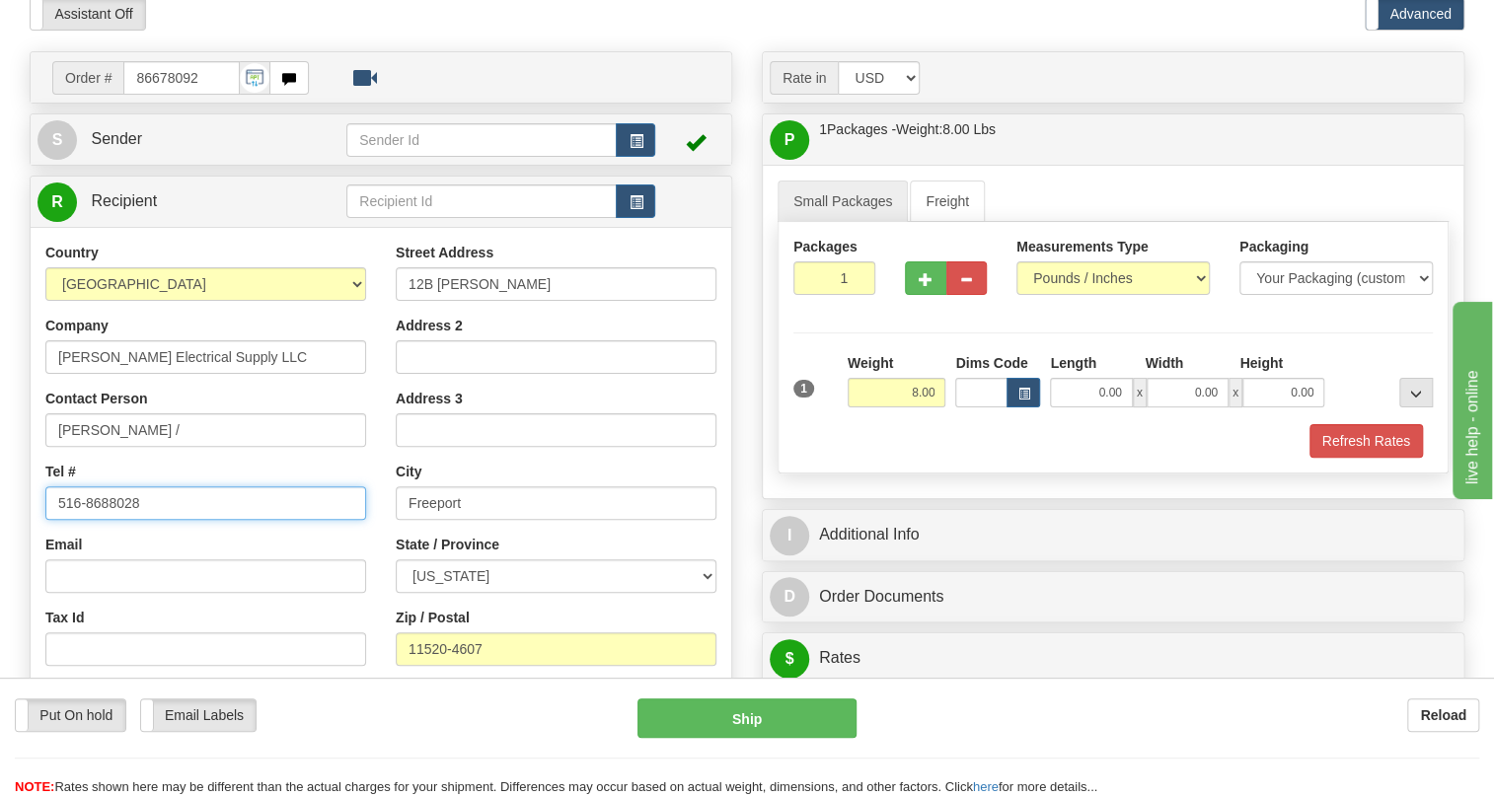
click at [109, 520] on input "516-8688028" at bounding box center [205, 504] width 321 height 34
type input "516-868-8028"
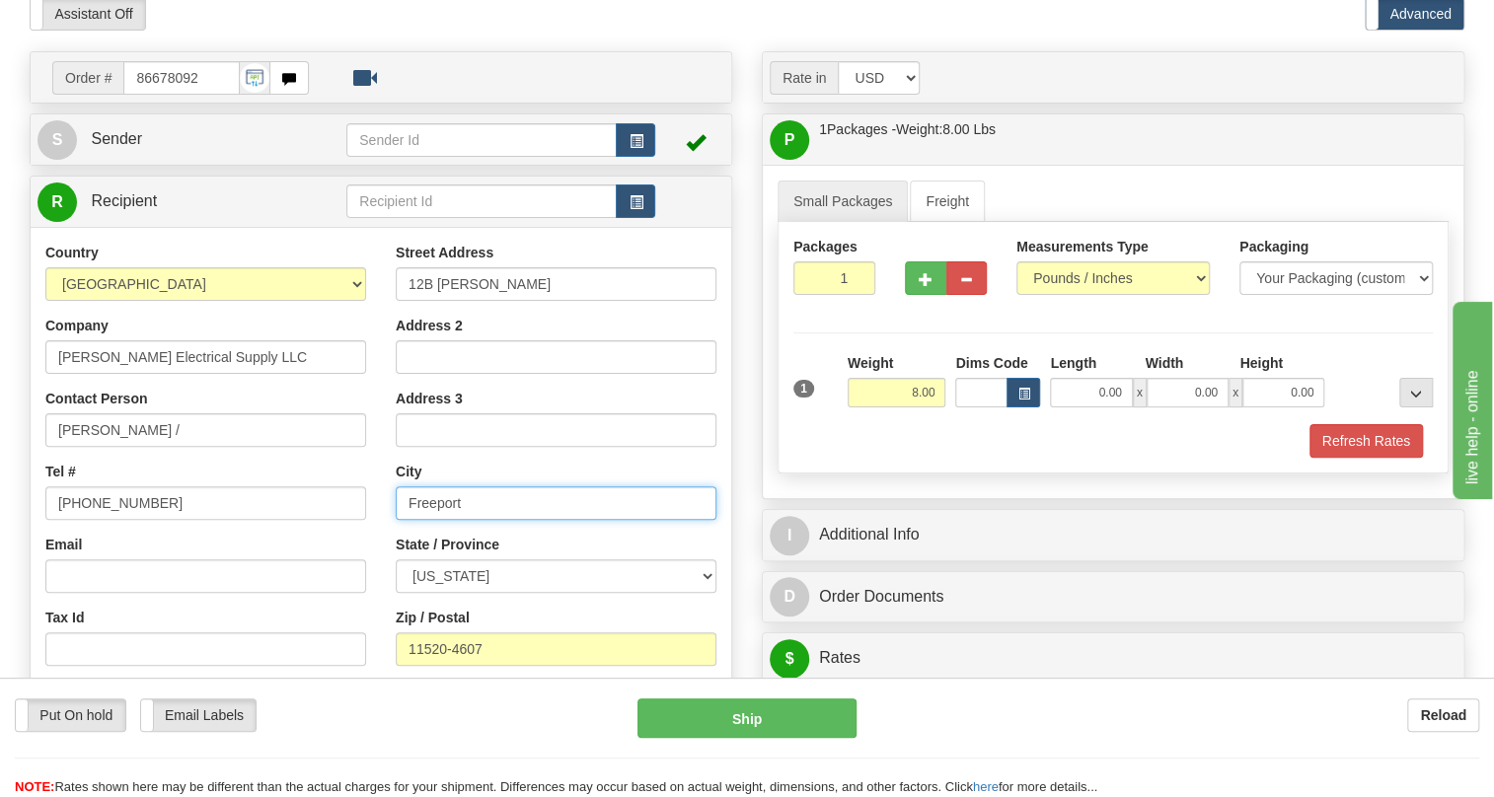
click at [425, 520] on input "Freeport" at bounding box center [556, 504] width 321 height 34
click at [426, 520] on input "Freeport" at bounding box center [556, 504] width 321 height 34
paste input "REEPORT"
type input "FREEPORT"
click at [364, 506] on div "Tel # 516-868-8028" at bounding box center [205, 491] width 321 height 58
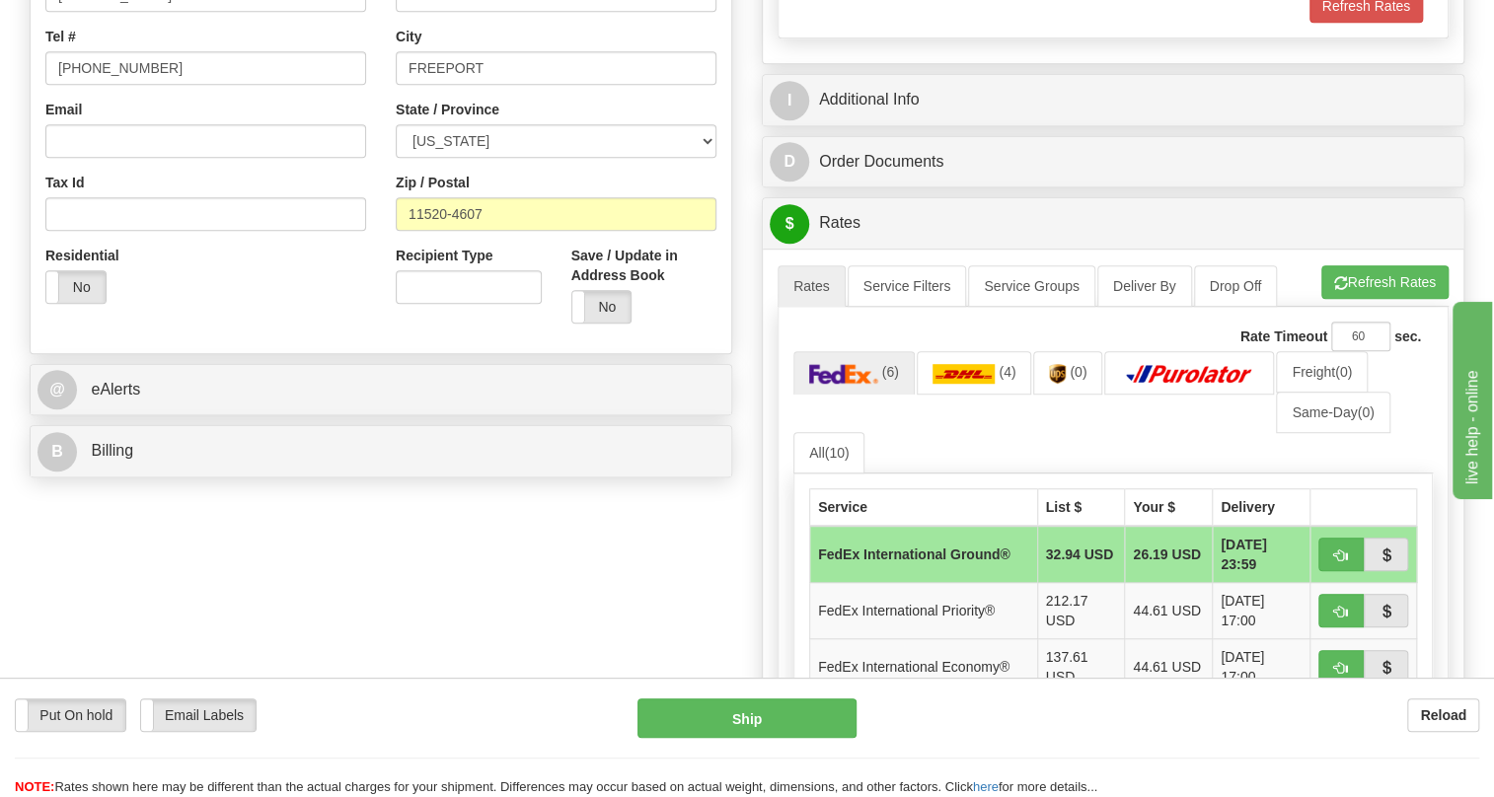
scroll to position [538, 0]
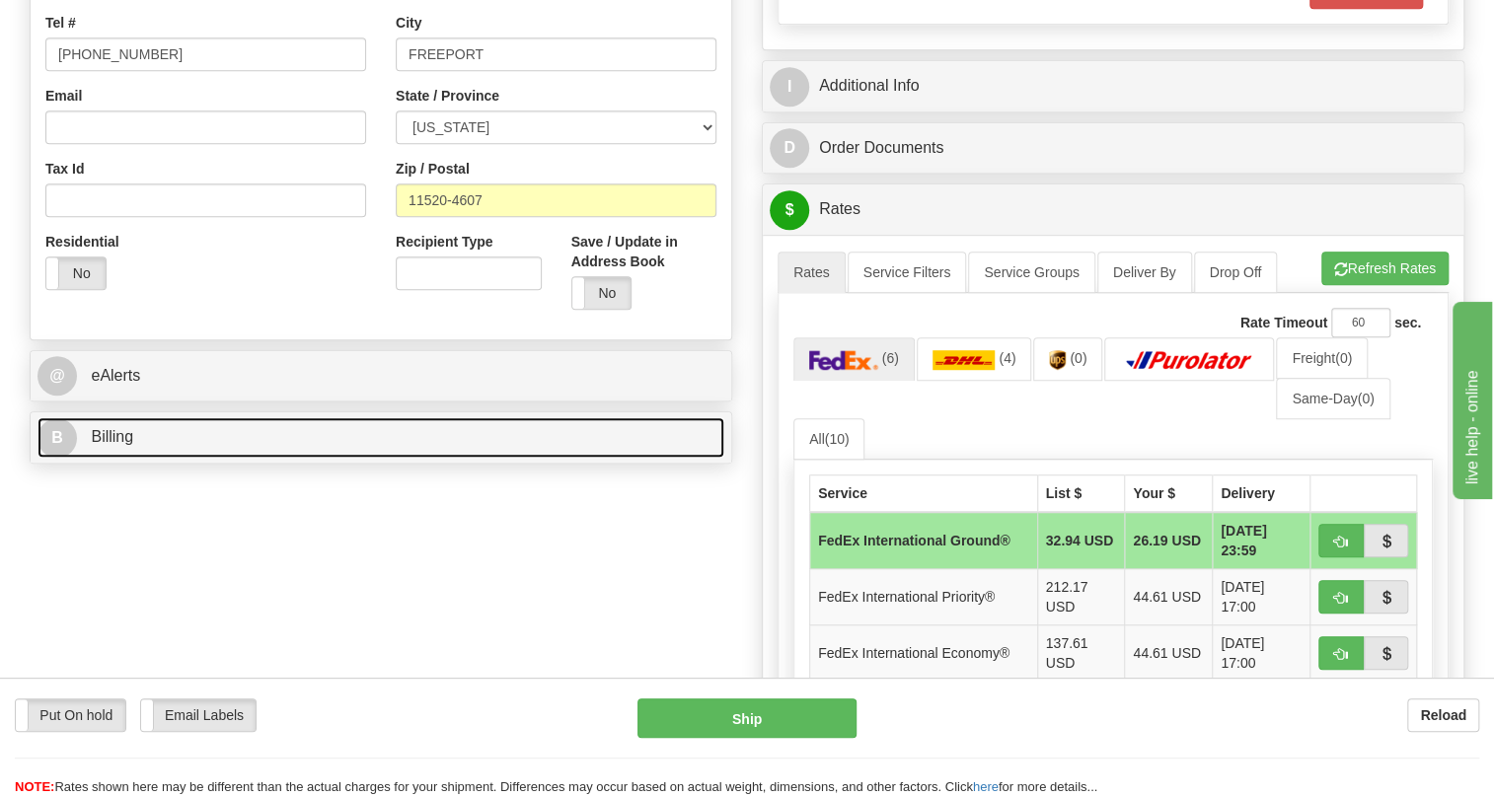
click at [113, 445] on span "Billing" at bounding box center [112, 436] width 42 height 17
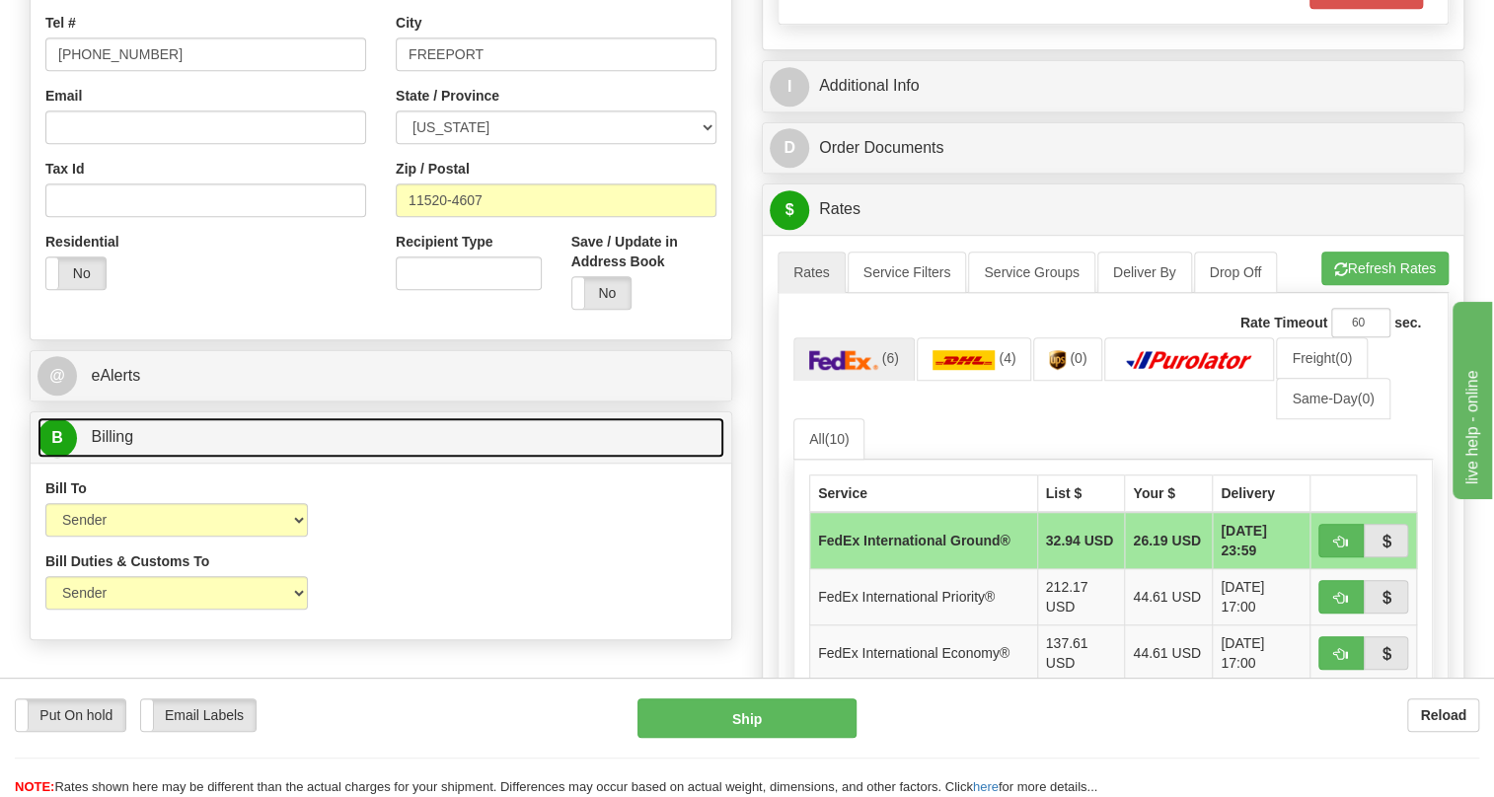
click at [113, 445] on span "Billing" at bounding box center [112, 436] width 42 height 17
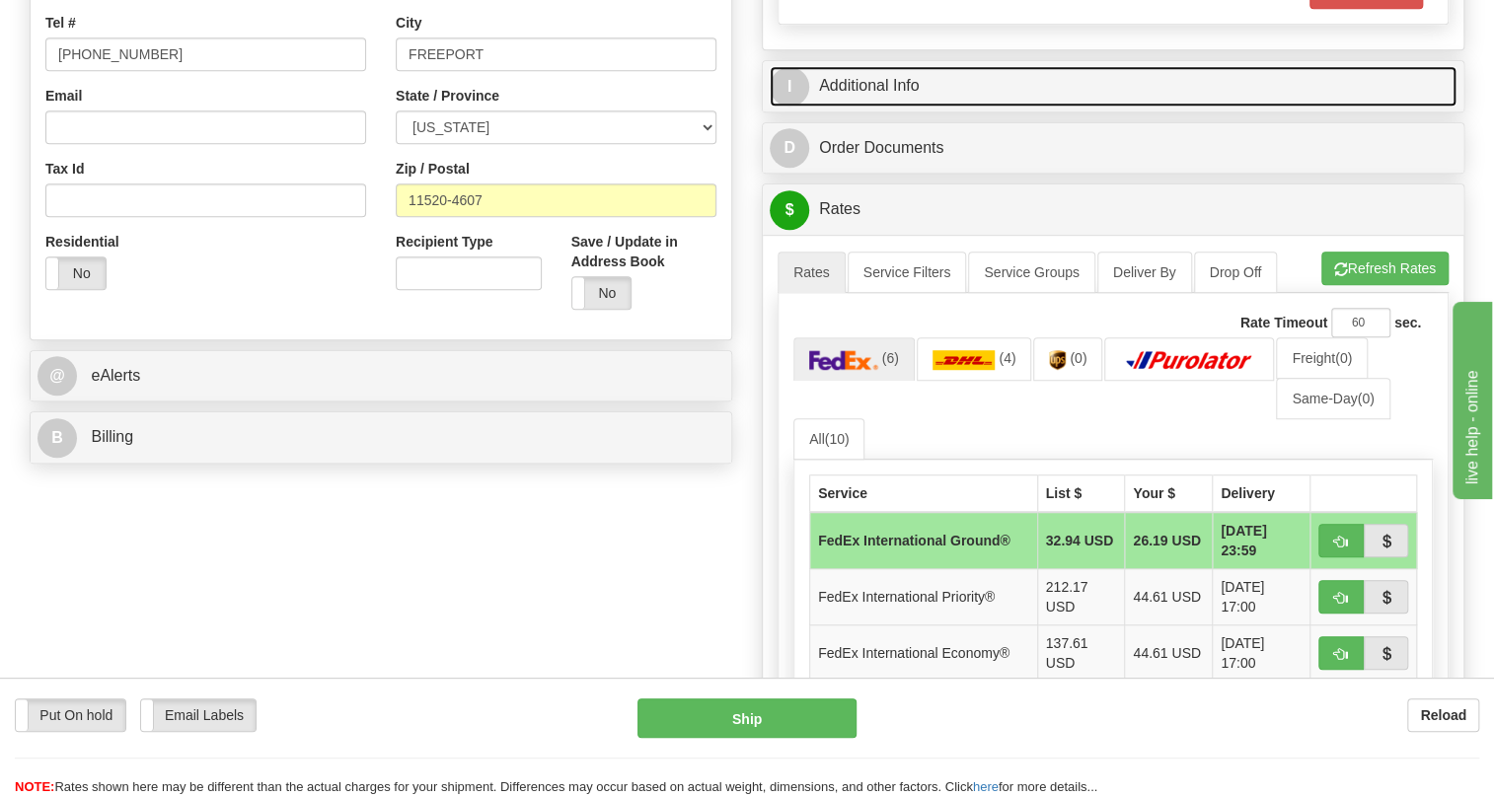
click at [879, 107] on link "I Additional Info" at bounding box center [1113, 86] width 687 height 40
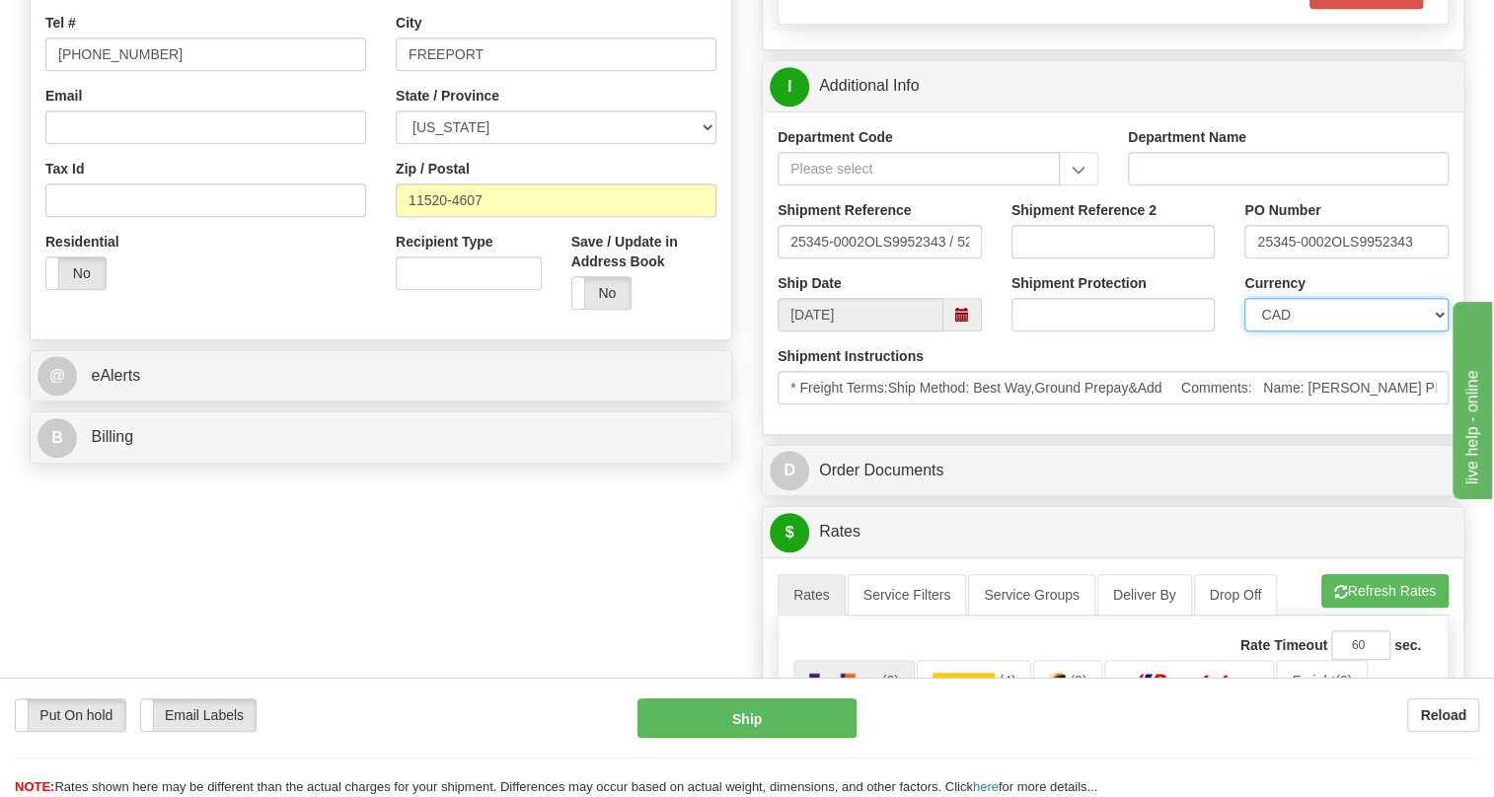
click at [1311, 332] on select "CAD USD EUR ZAR [PERSON_NAME] ARN AUD AUS AWG BBD BFR BGN BHD BMD BND BRC BRL C…" at bounding box center [1347, 315] width 204 height 34
select select "1"
click at [1245, 332] on select "CAD USD EUR ZAR [PERSON_NAME] ARN AUD AUS AWG BBD BFR BGN BHD BMD BND BRC BRL C…" at bounding box center [1347, 315] width 204 height 34
drag, startPoint x: 1328, startPoint y: 286, endPoint x: 1257, endPoint y: 285, distance: 71.1
click at [1257, 259] on input "25345-0002OLS9952343" at bounding box center [1347, 242] width 204 height 34
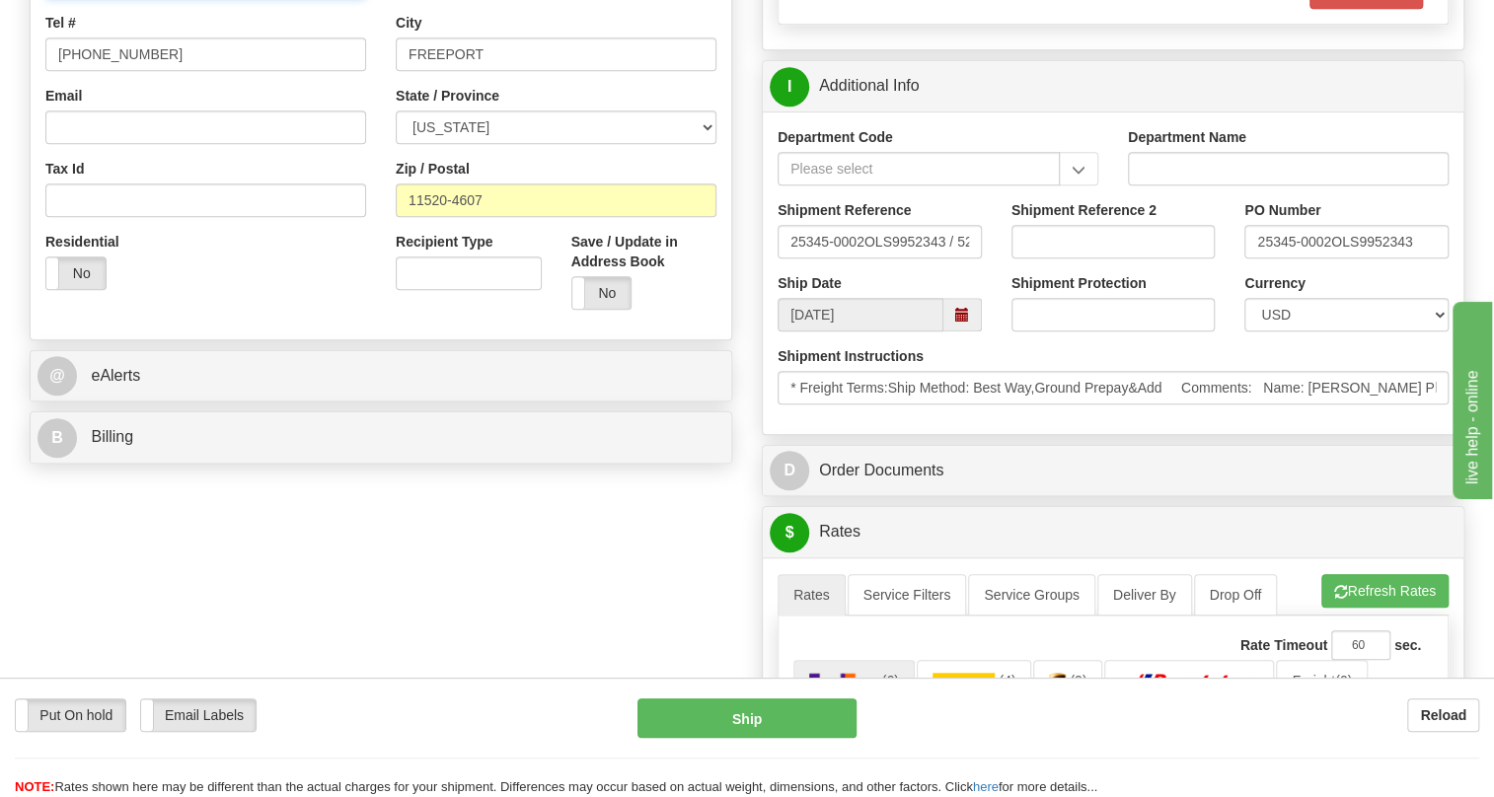
paste input "25345-0002"
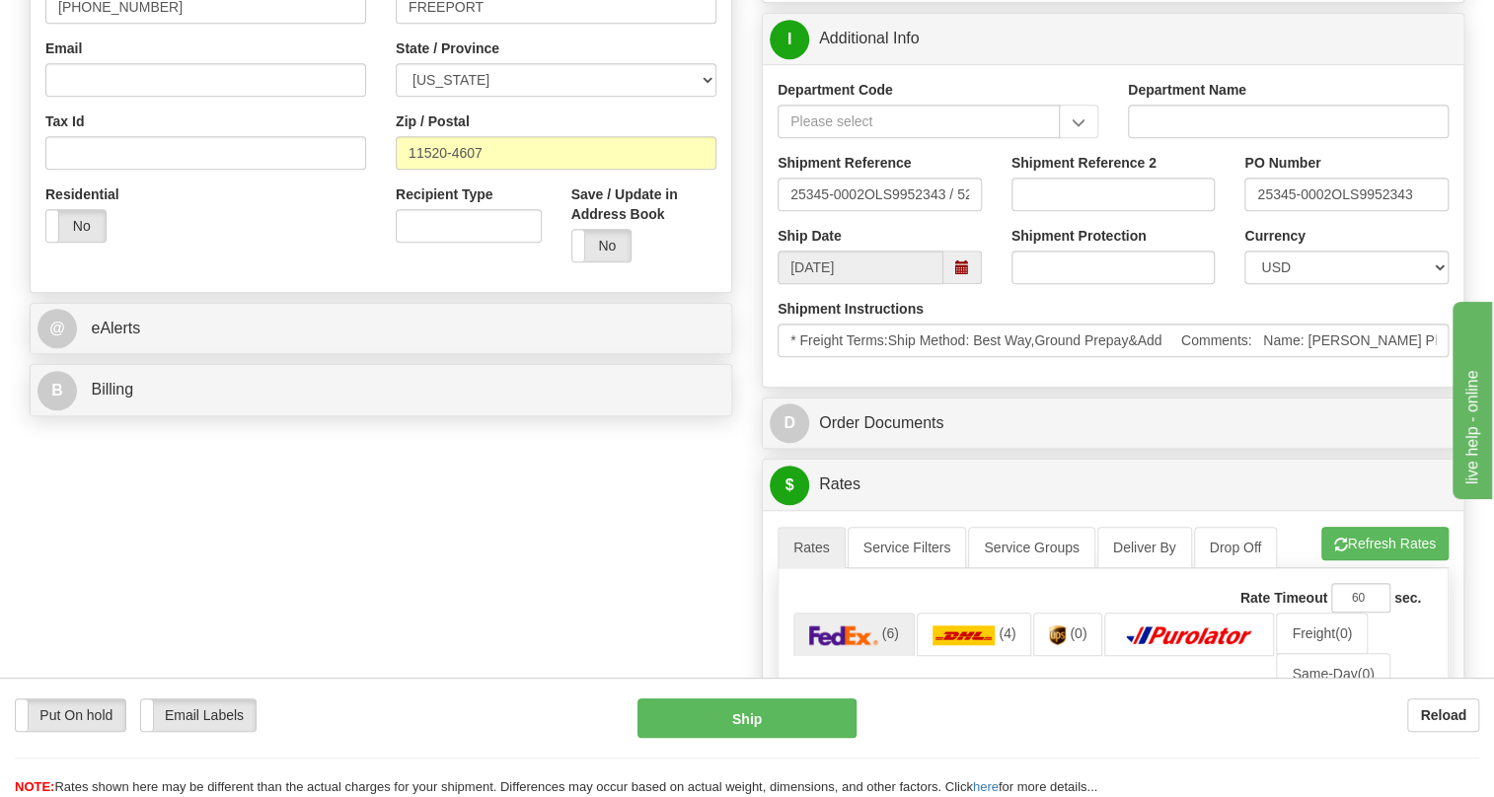
scroll to position [628, 0]
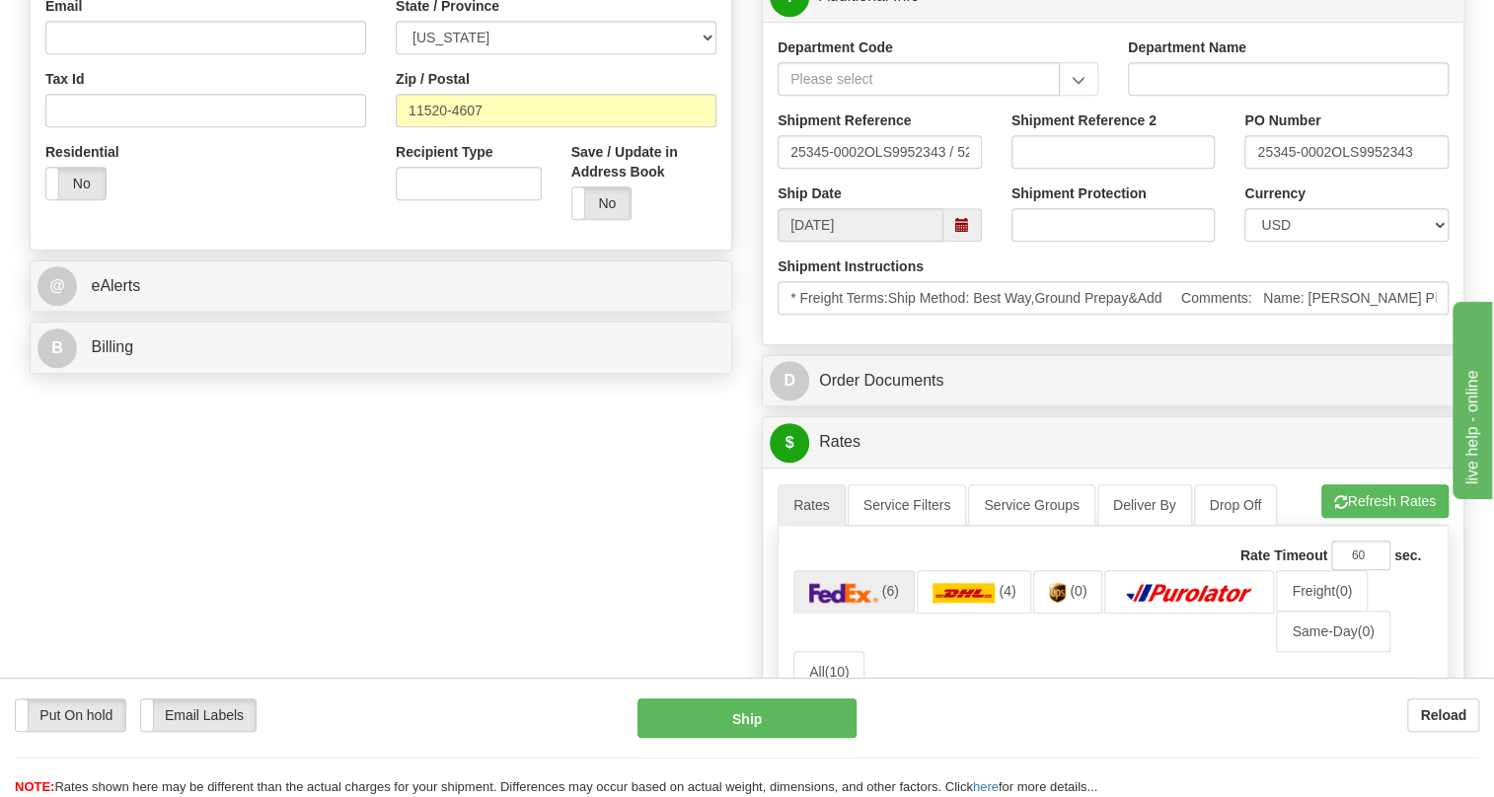
type input "Steven Helberg / PO3 25345-0002"
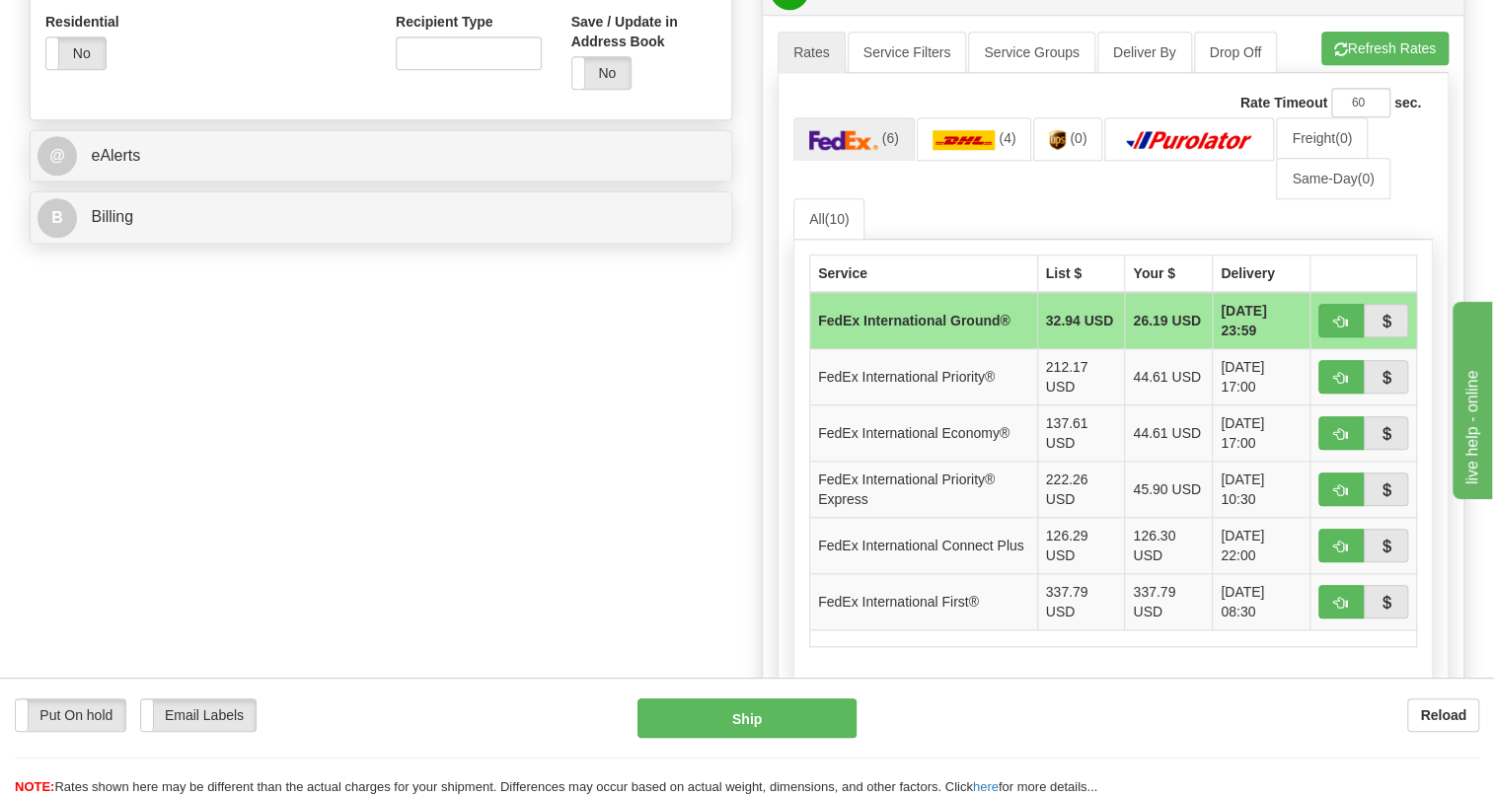
scroll to position [807, 0]
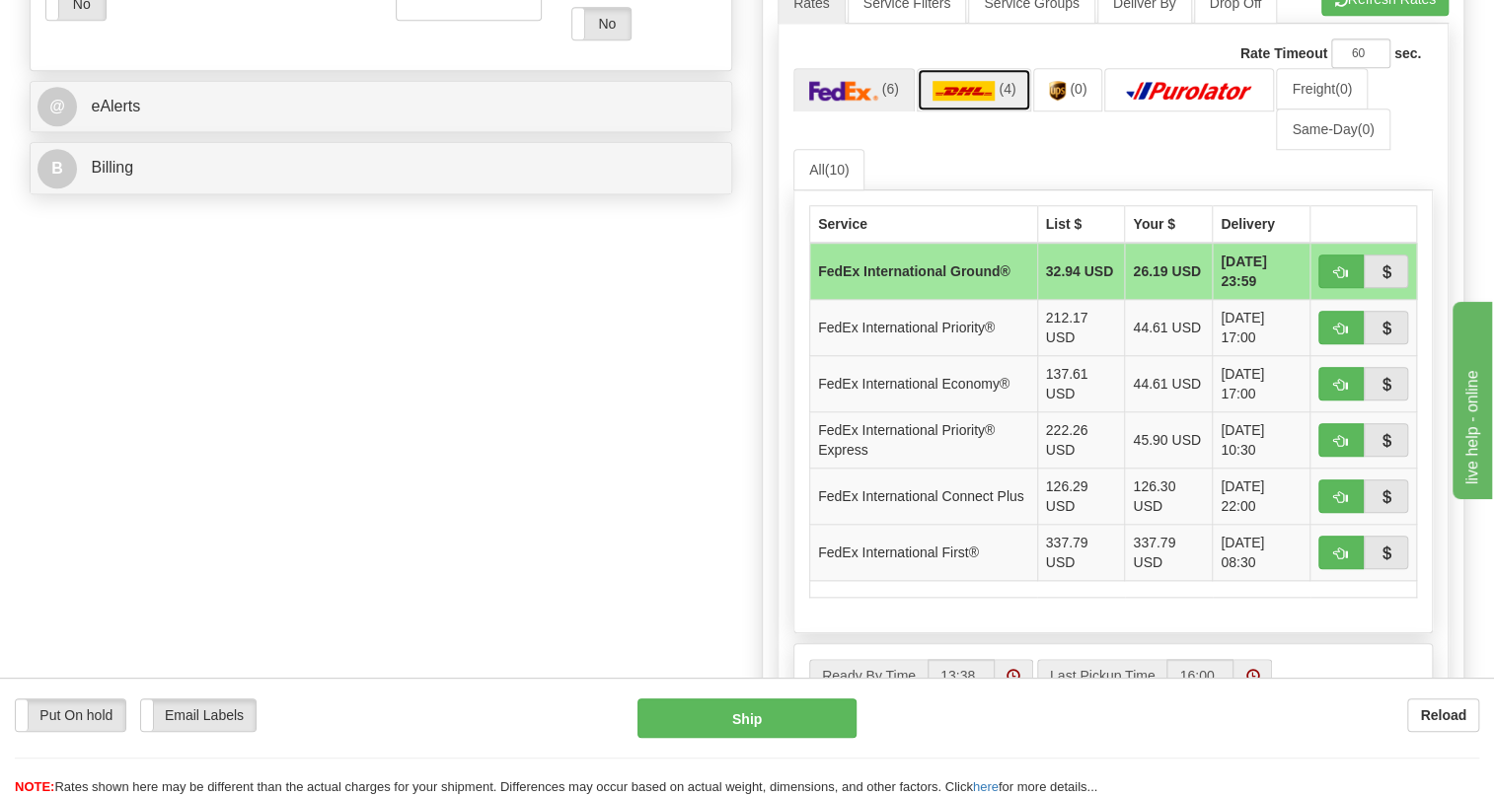
click at [969, 101] on img at bounding box center [964, 91] width 63 height 20
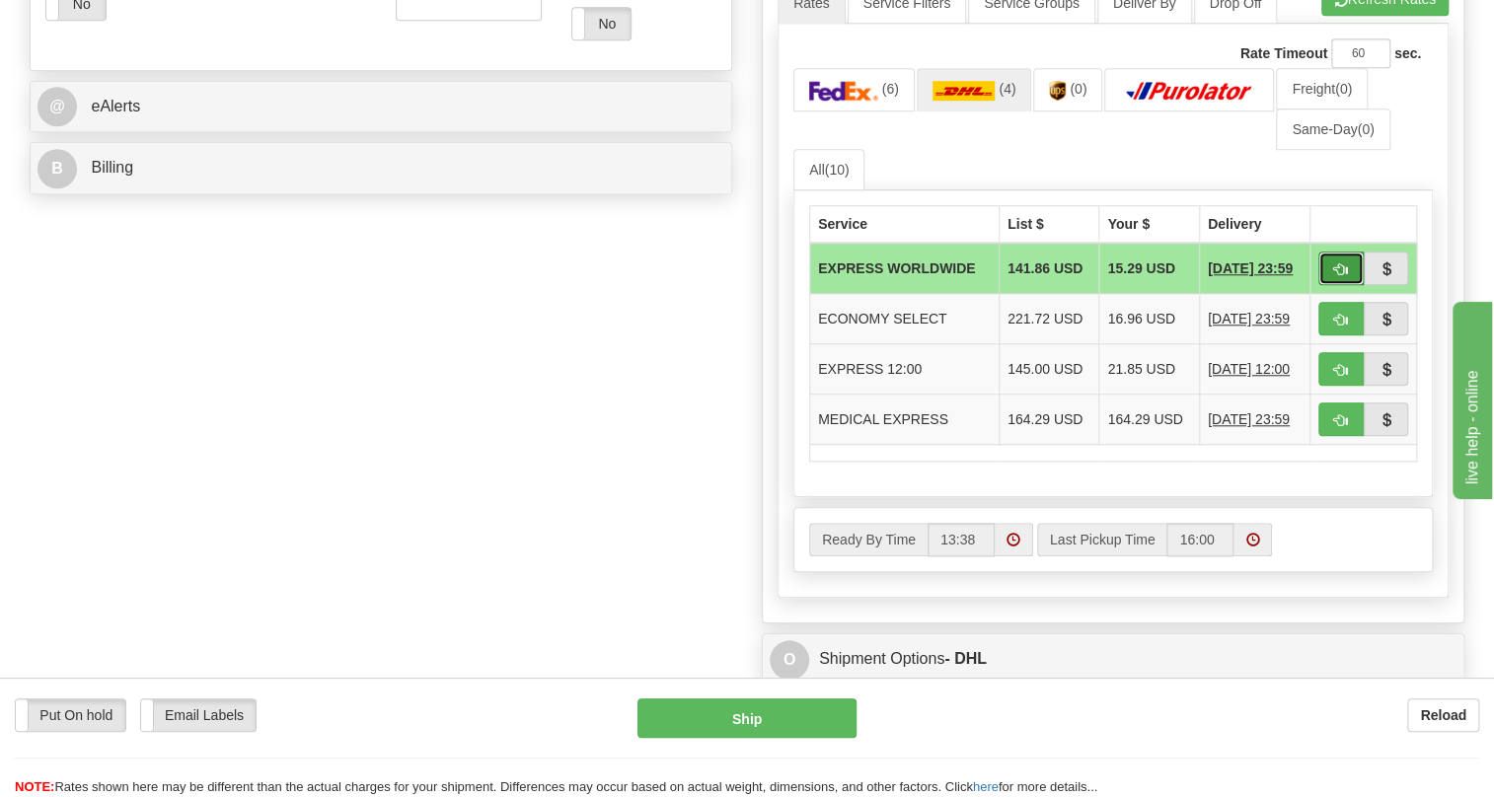
click at [1341, 276] on span "button" at bounding box center [1341, 270] width 14 height 13
type input "P"
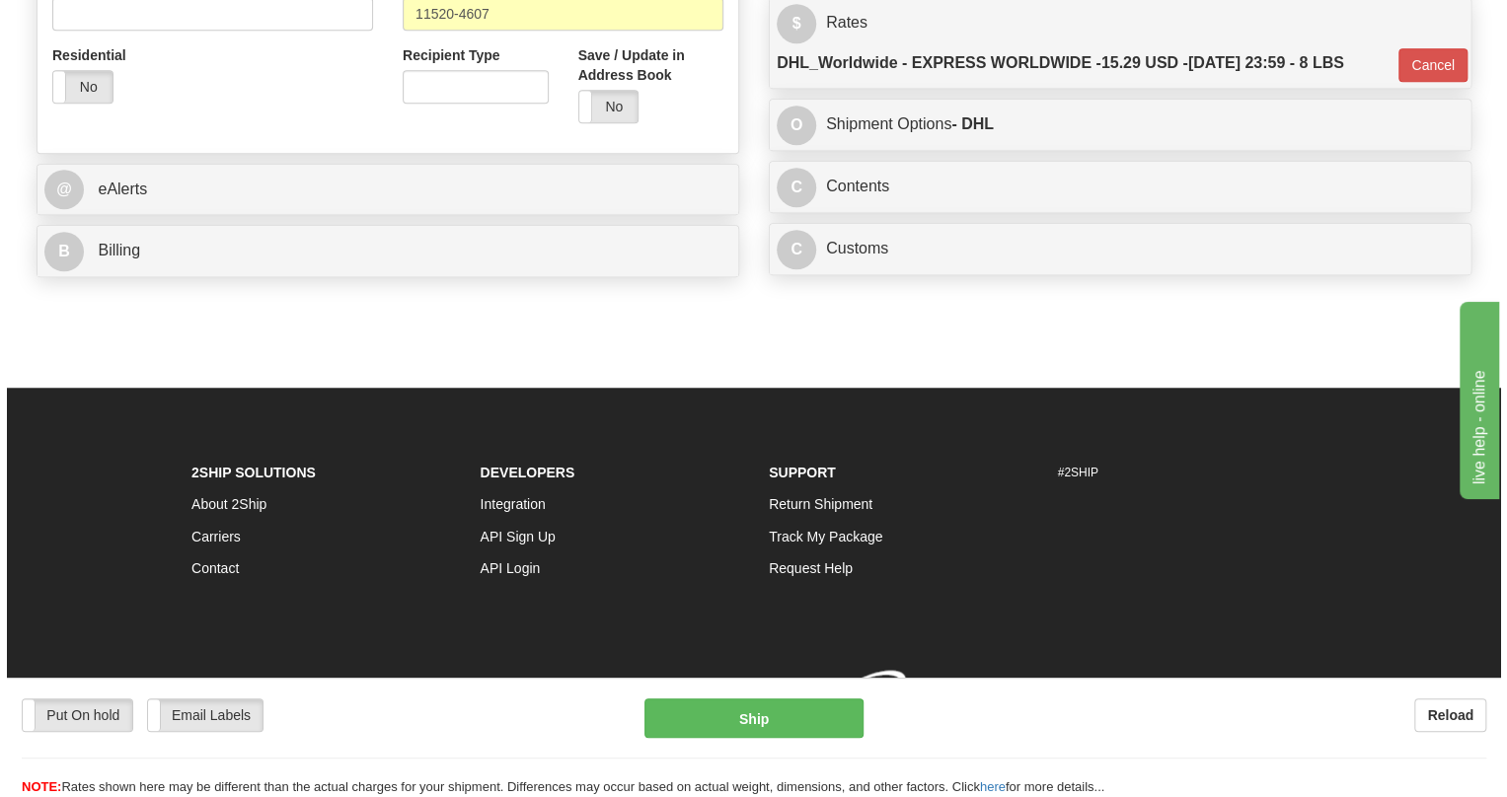
scroll to position [797, 0]
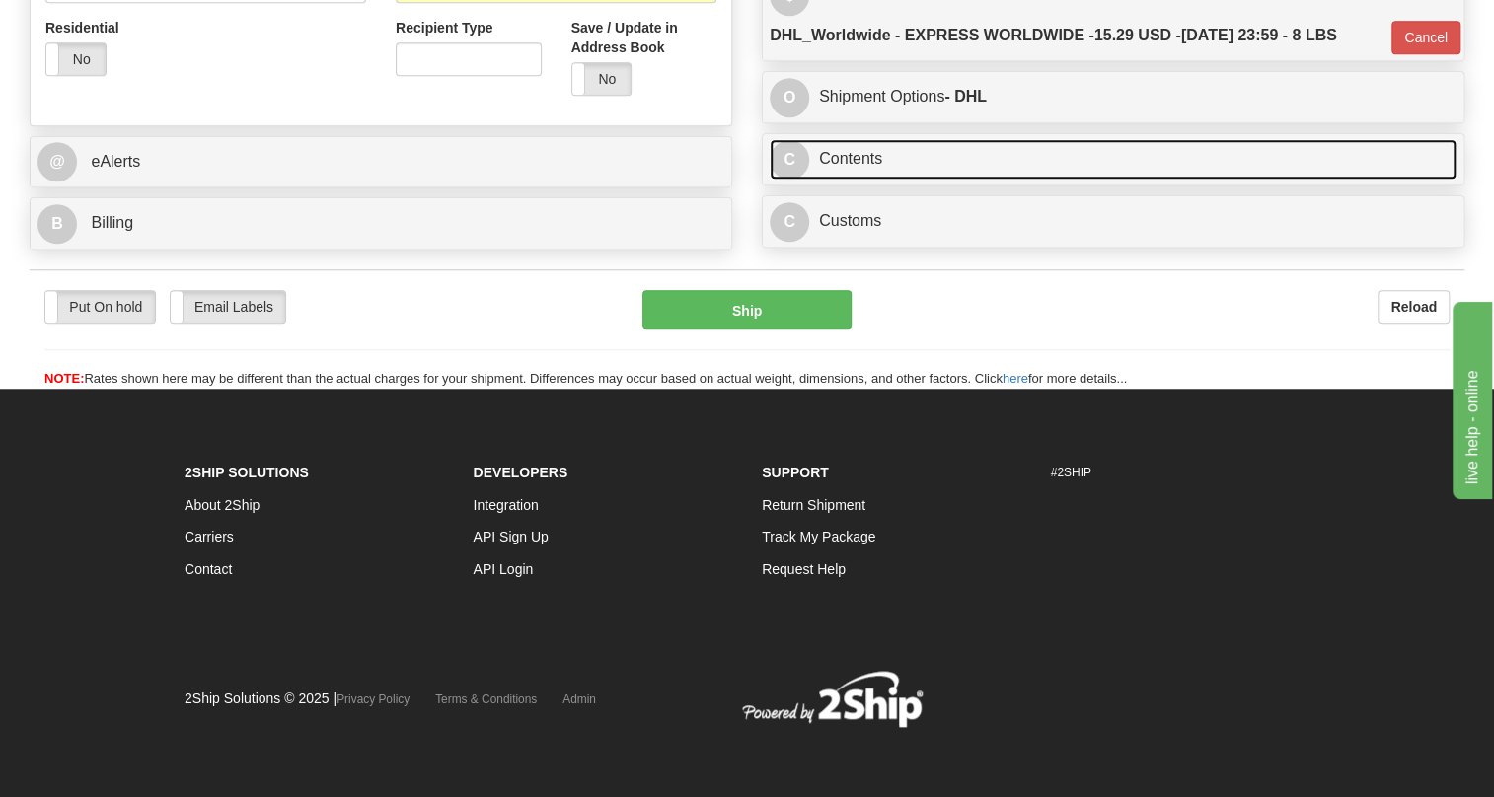
click at [854, 159] on link "C Contents" at bounding box center [1113, 159] width 687 height 40
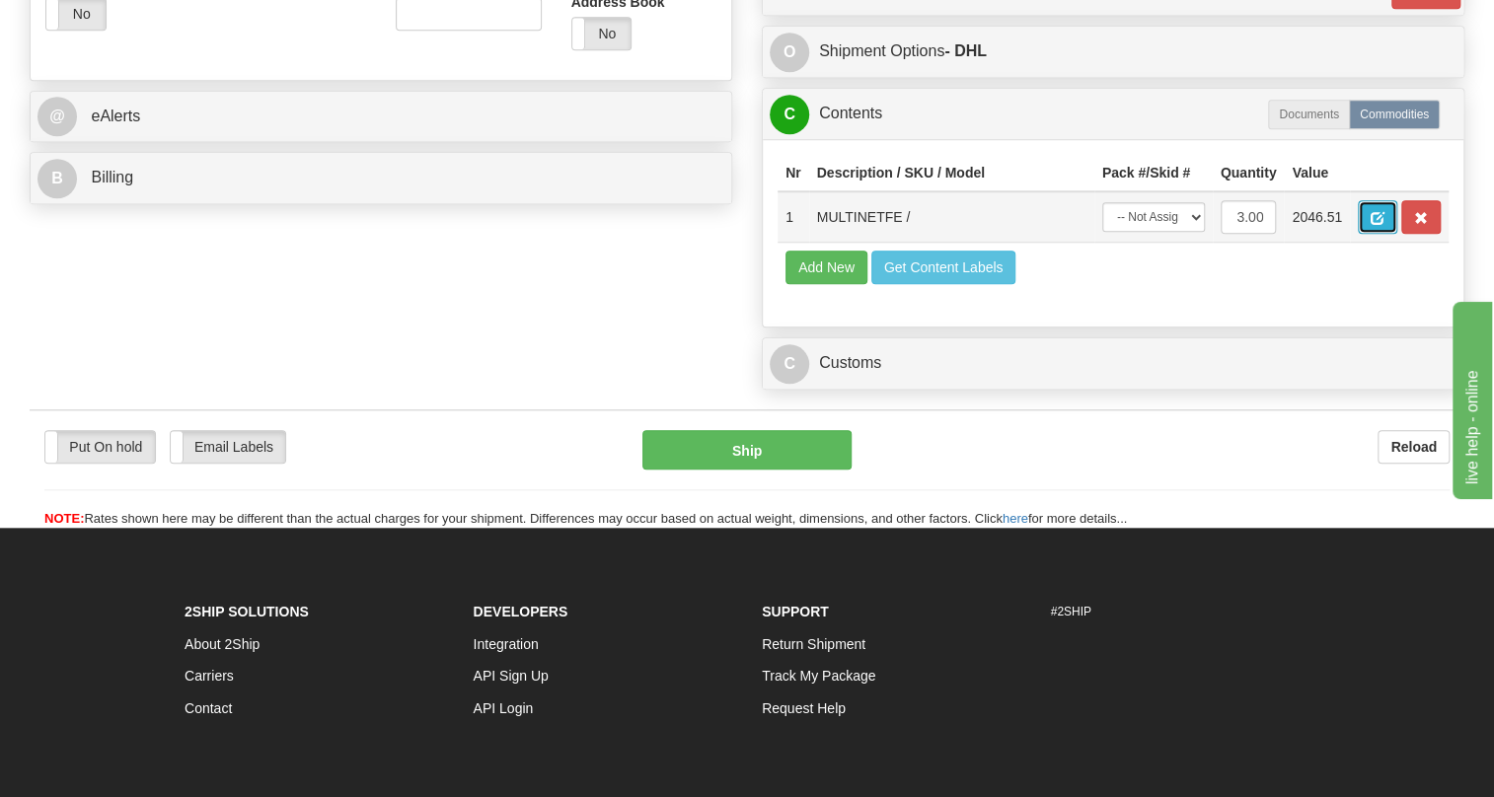
click at [1364, 234] on button "button" at bounding box center [1377, 217] width 39 height 34
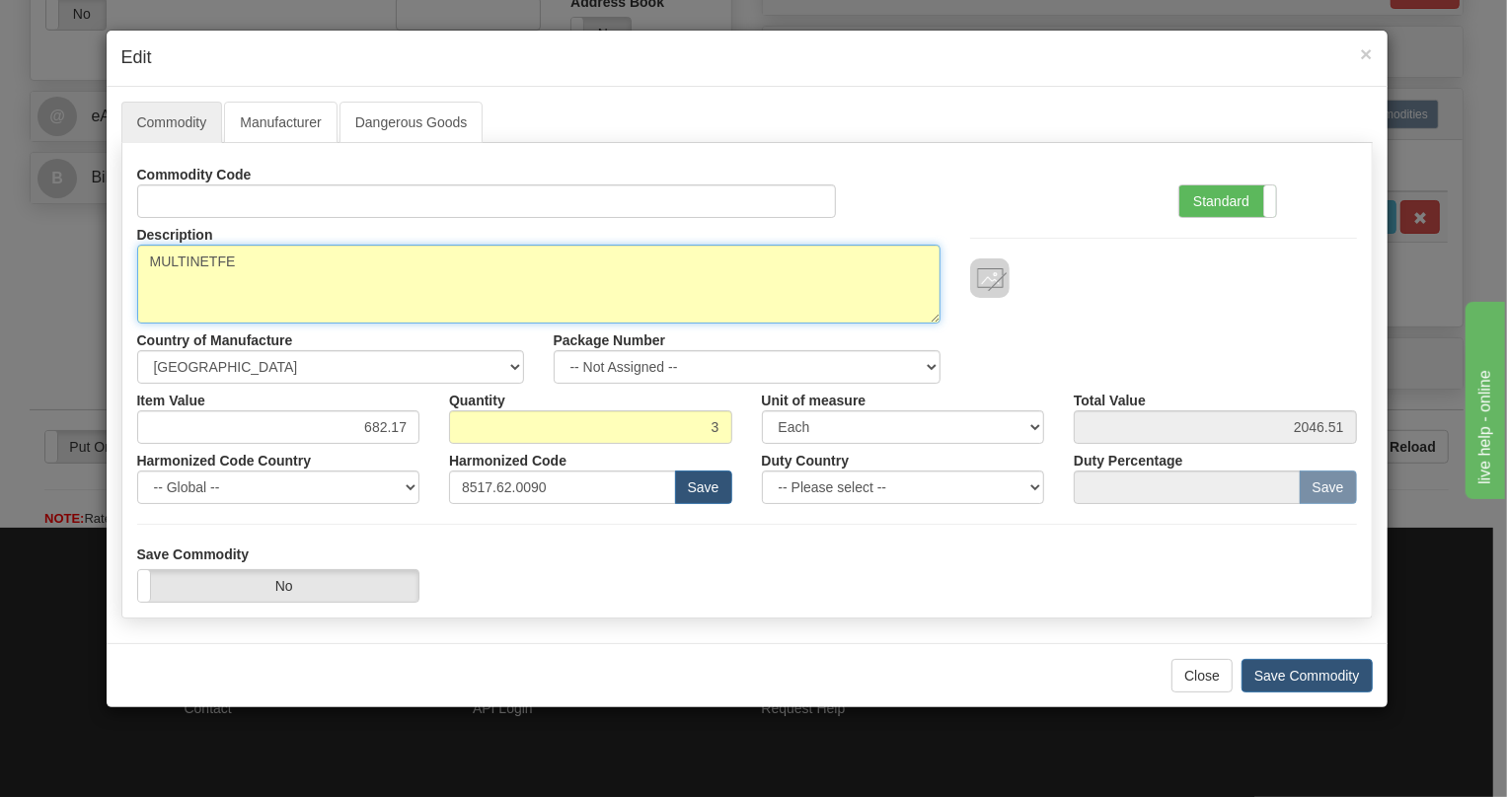
click at [204, 260] on textarea "MULTINETFE" at bounding box center [538, 284] width 803 height 79
paste textarea "EMULTINET-"
type textarea "EMULTINET-FE"
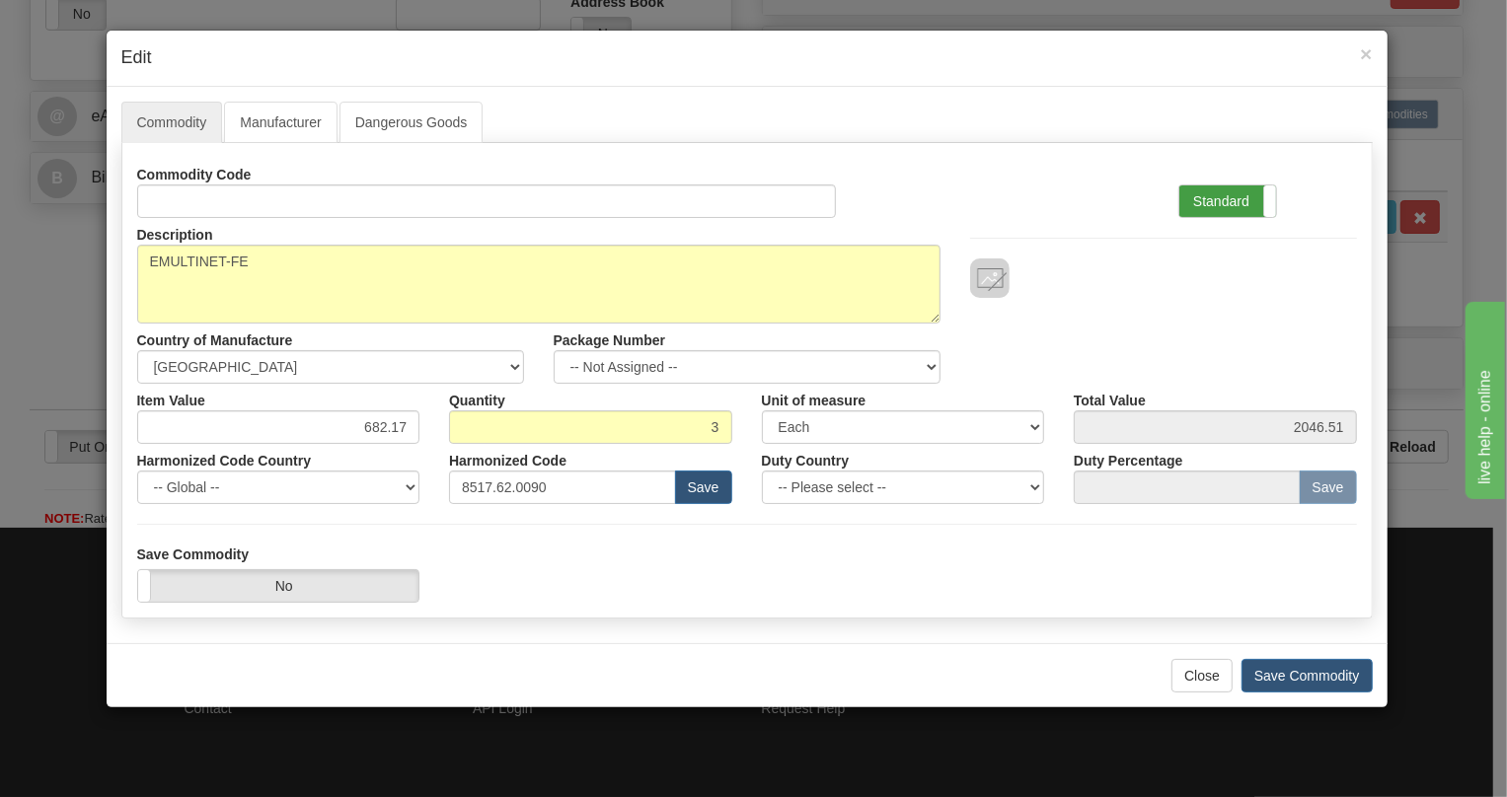
click at [1218, 195] on label "Standard" at bounding box center [1227, 202] width 97 height 32
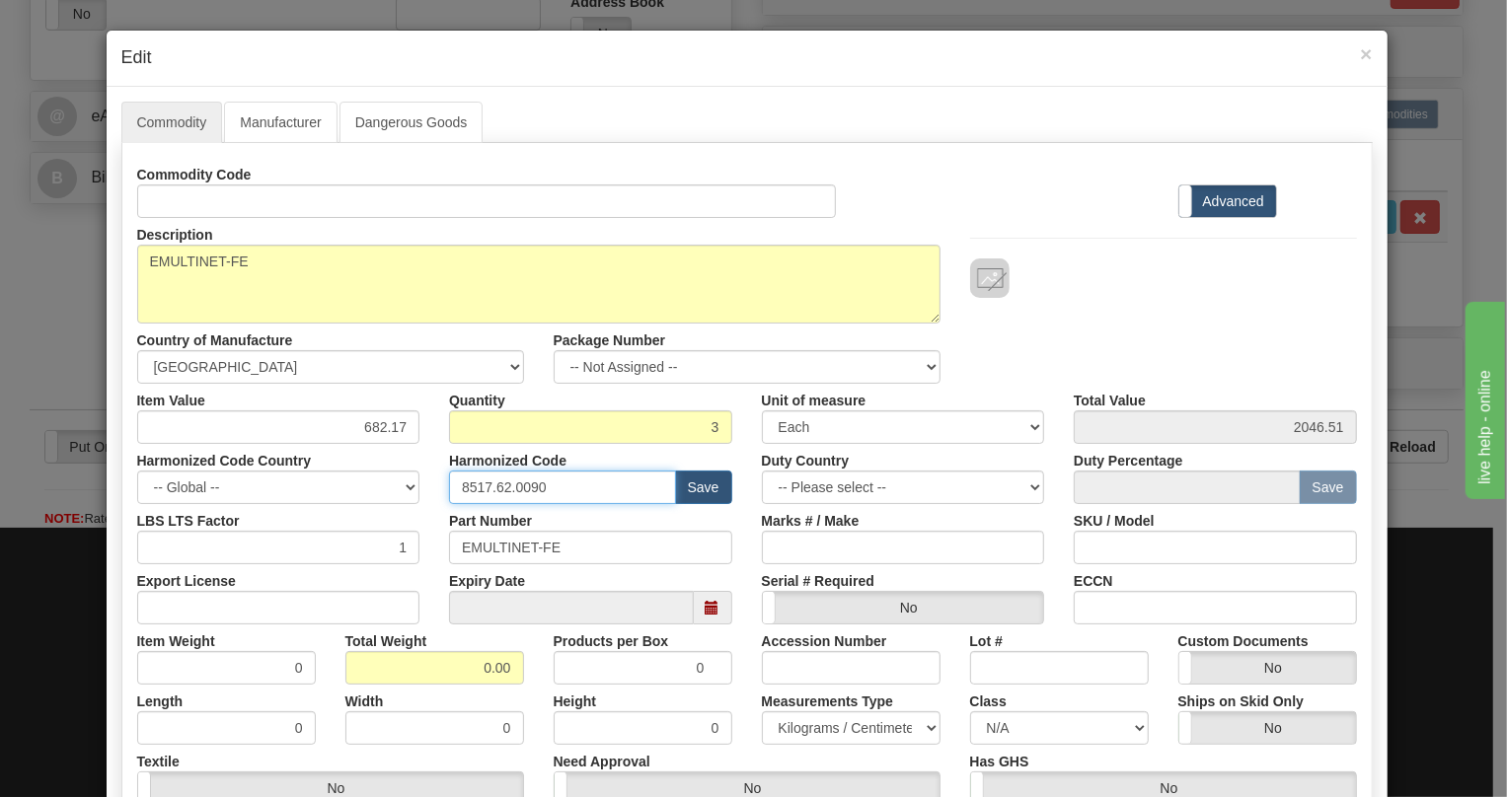
click at [527, 484] on input "8517.62.0090" at bounding box center [562, 488] width 227 height 34
paste input "2"
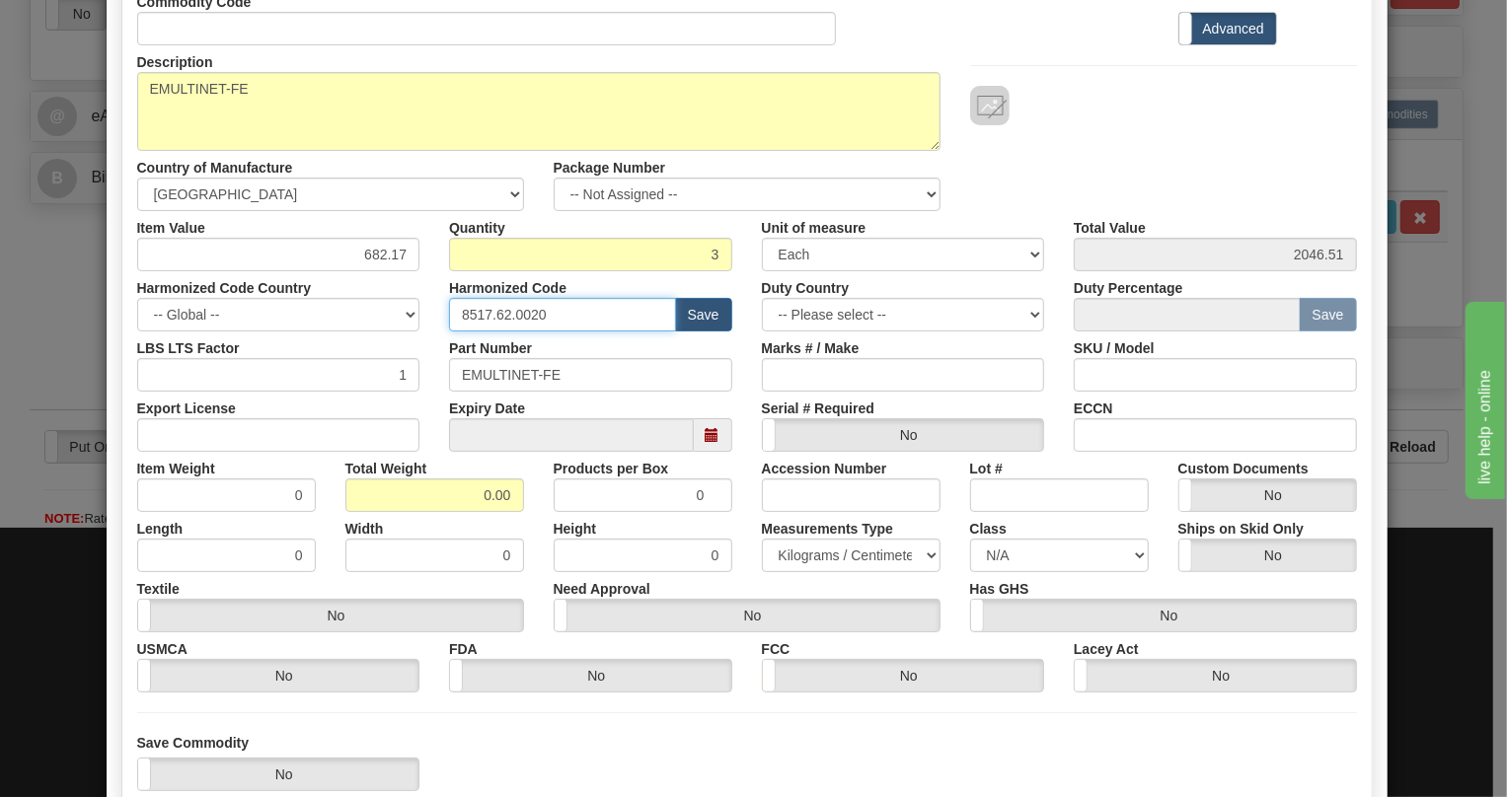
scroll to position [179, 0]
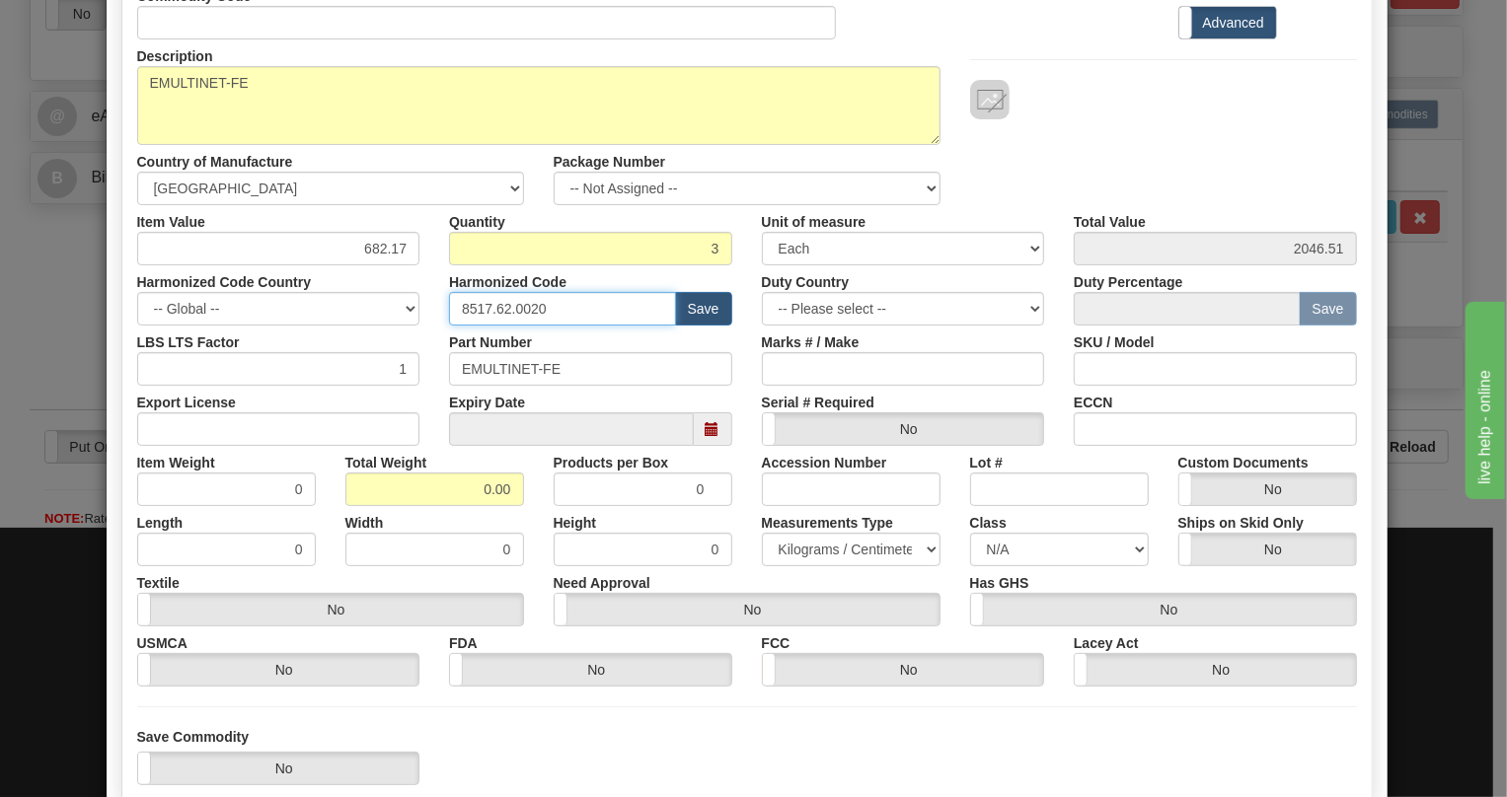
type input "8517.62.0020"
click at [463, 500] on input "0.00" at bounding box center [434, 490] width 179 height 34
type input "1.00"
type input "0.3333"
click at [871, 546] on select "Pounds / Inches Kilograms / Centimeters" at bounding box center [851, 550] width 179 height 34
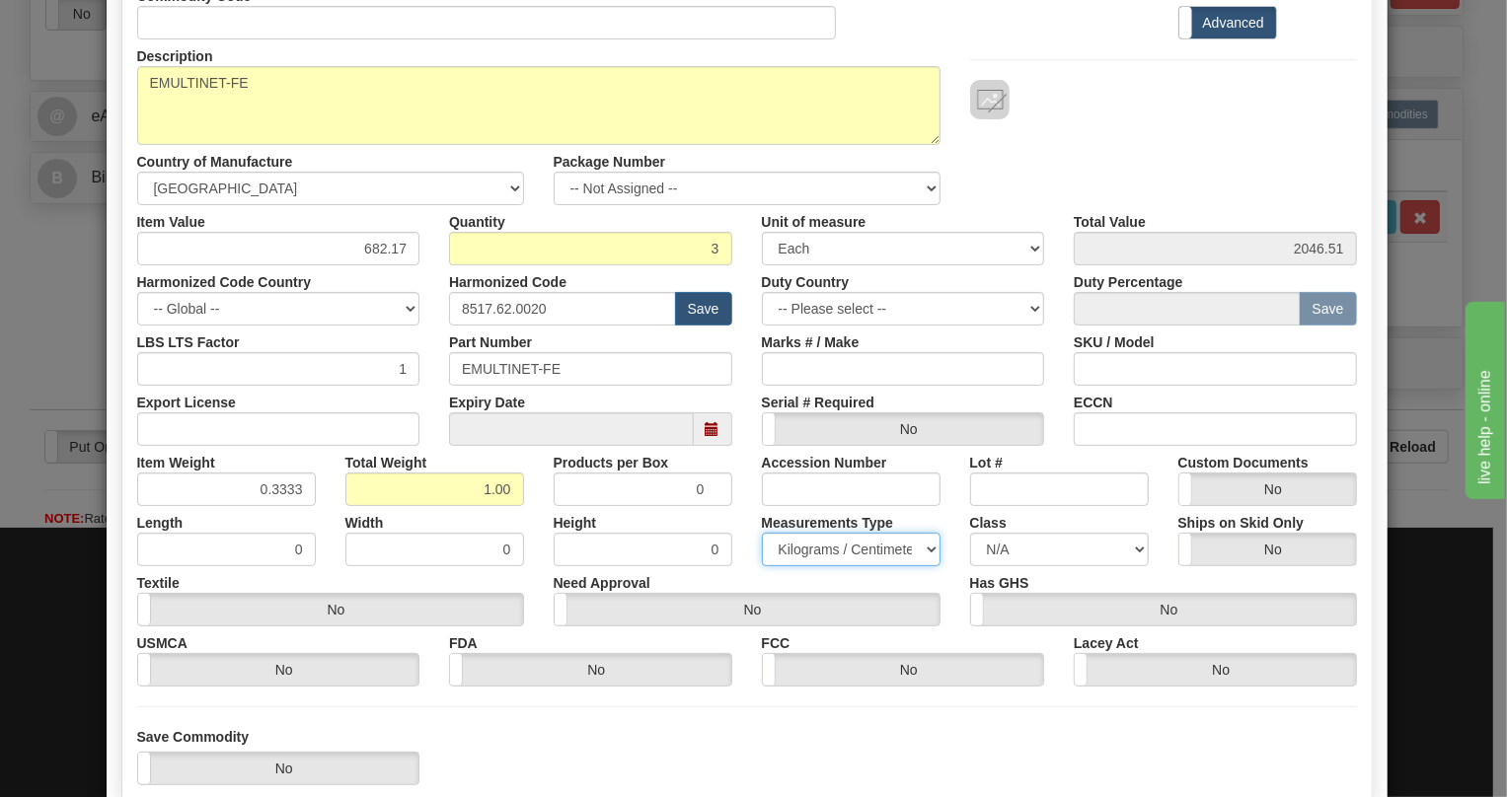
select select "0"
click at [762, 533] on select "Pounds / Inches Kilograms / Centimeters" at bounding box center [851, 550] width 179 height 34
click at [818, 580] on div "Need Approval Yes No" at bounding box center [747, 596] width 416 height 60
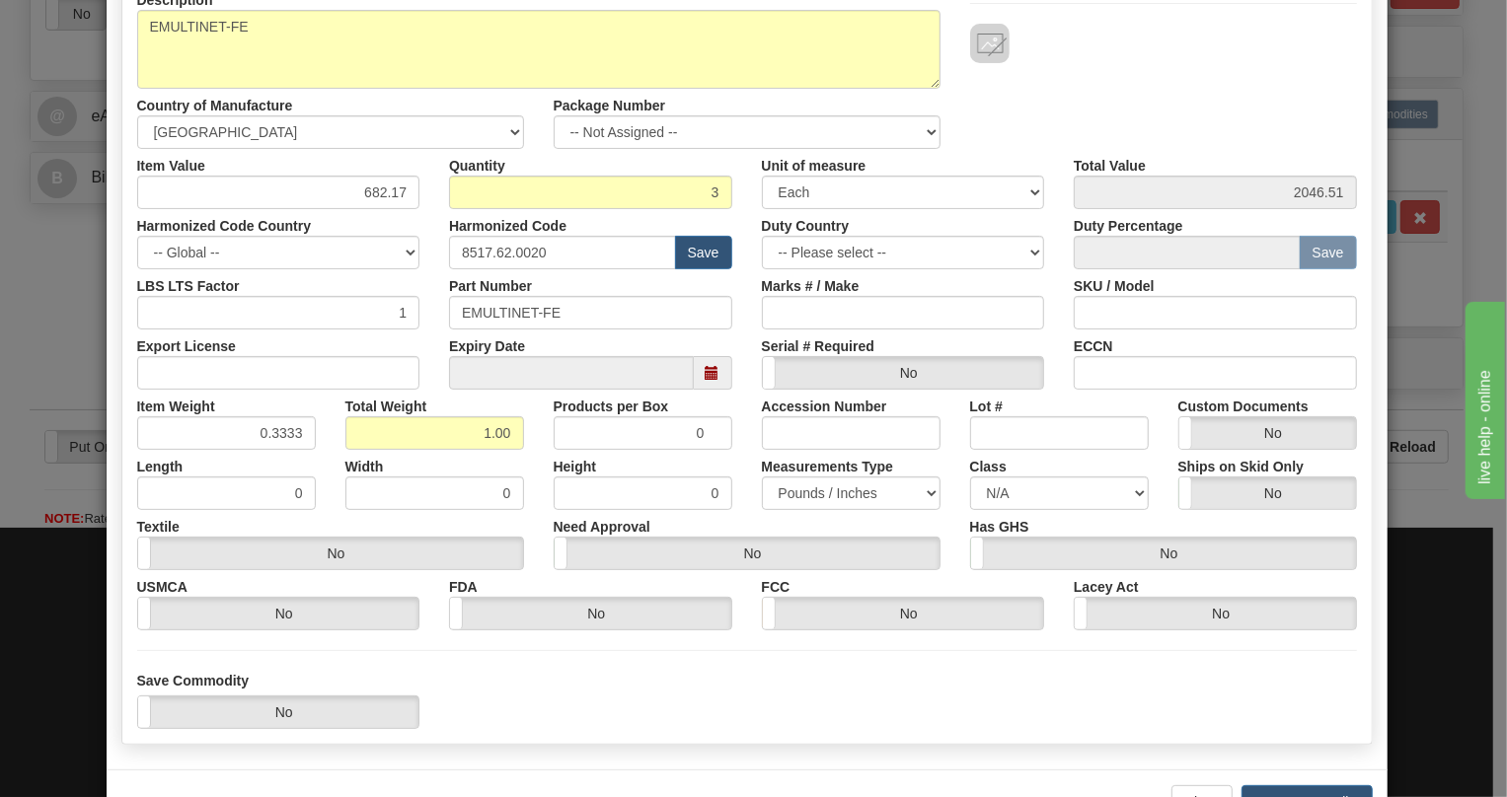
scroll to position [300, 0]
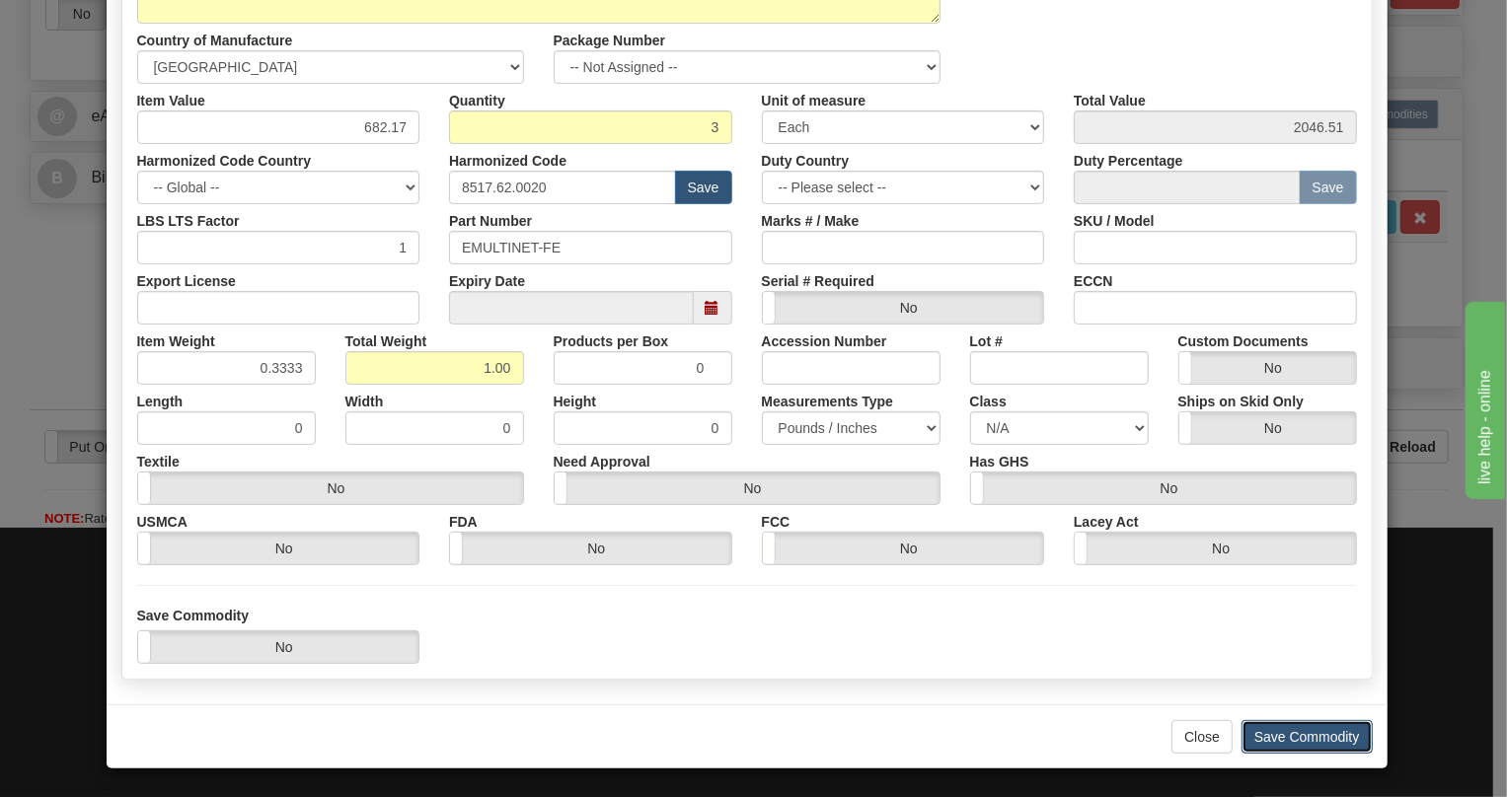
click at [1295, 734] on button "Save Commodity" at bounding box center [1307, 737] width 131 height 34
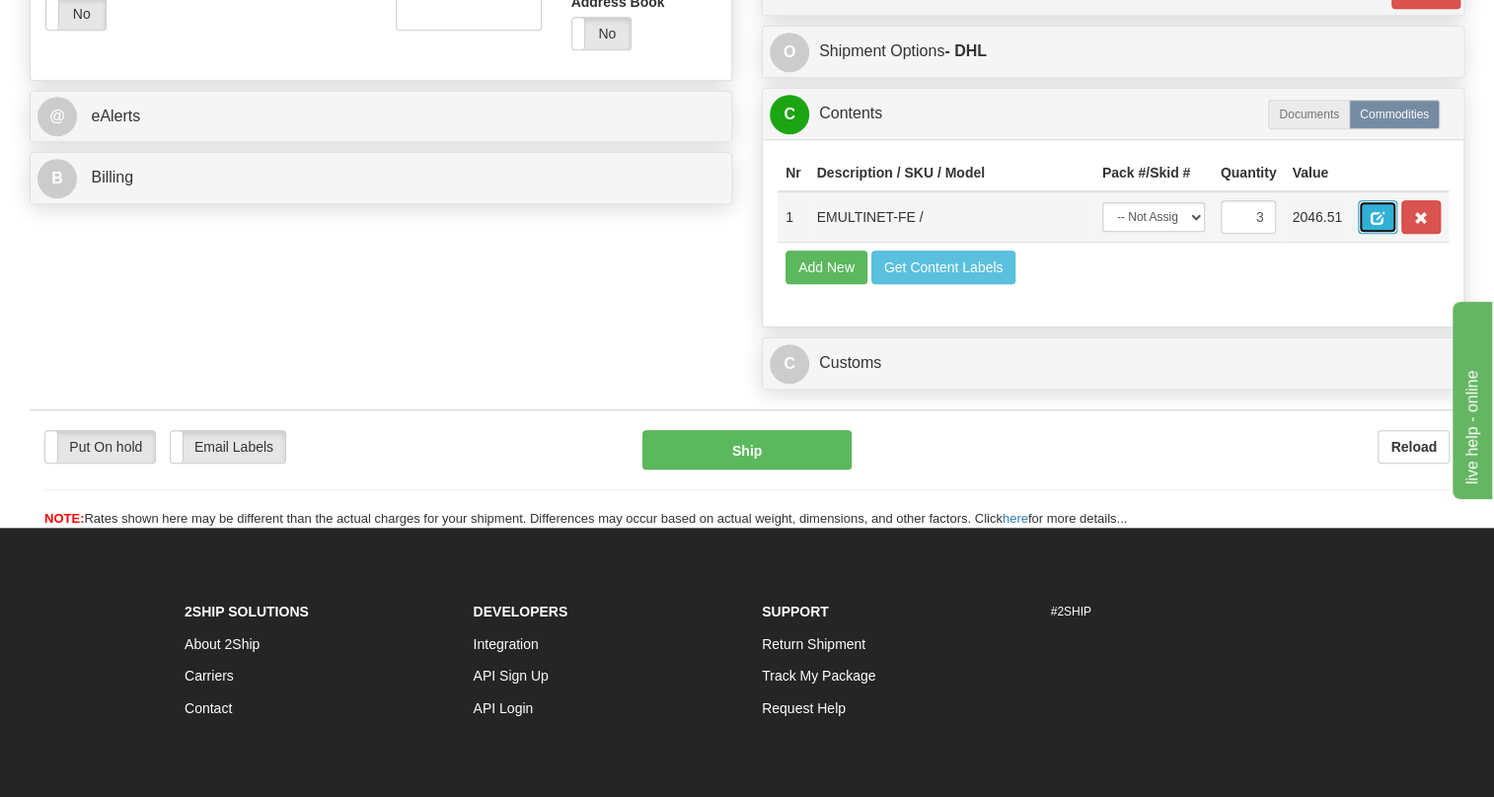
click at [1371, 225] on span "button" at bounding box center [1378, 218] width 14 height 13
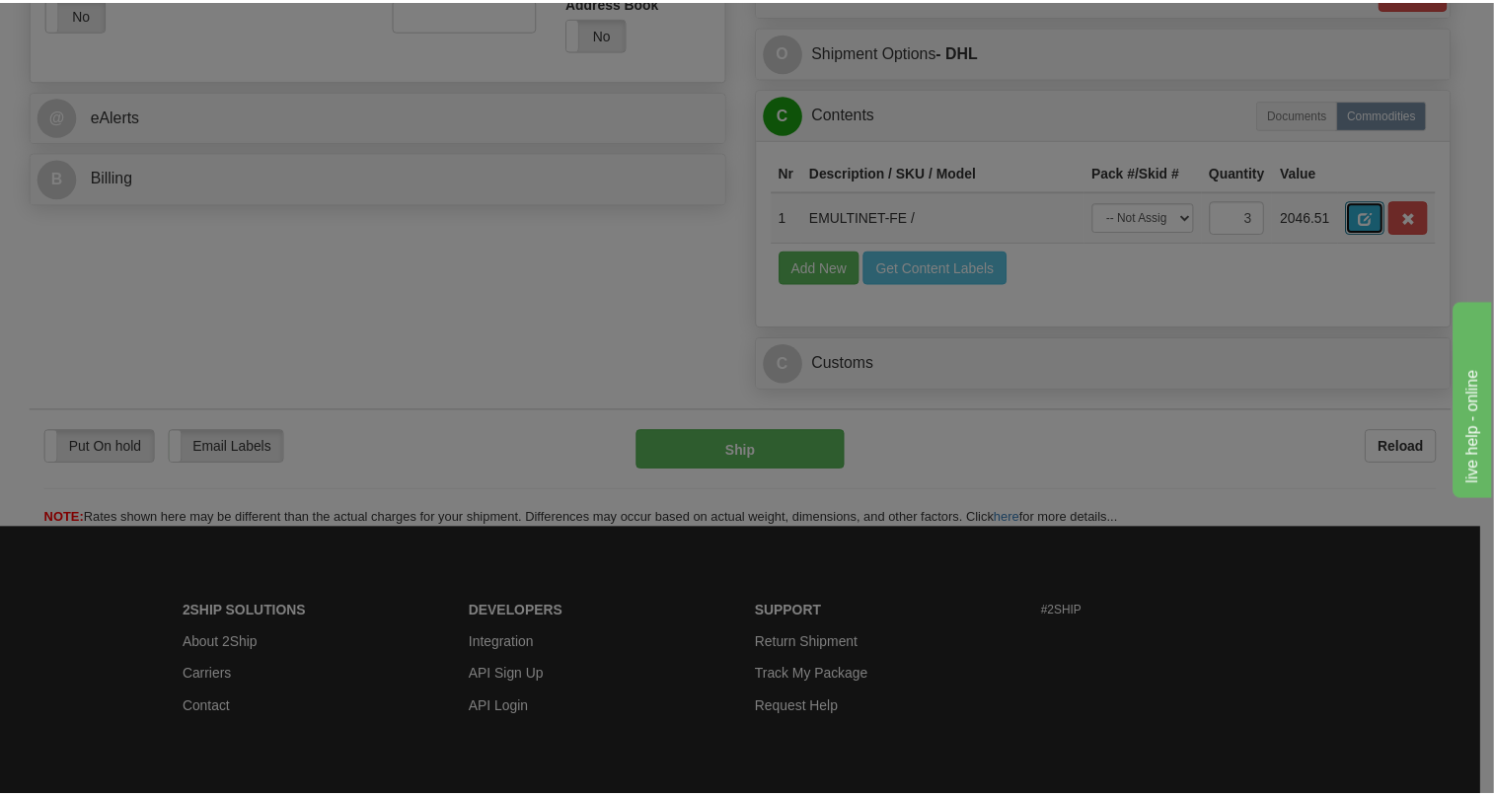
scroll to position [0, 0]
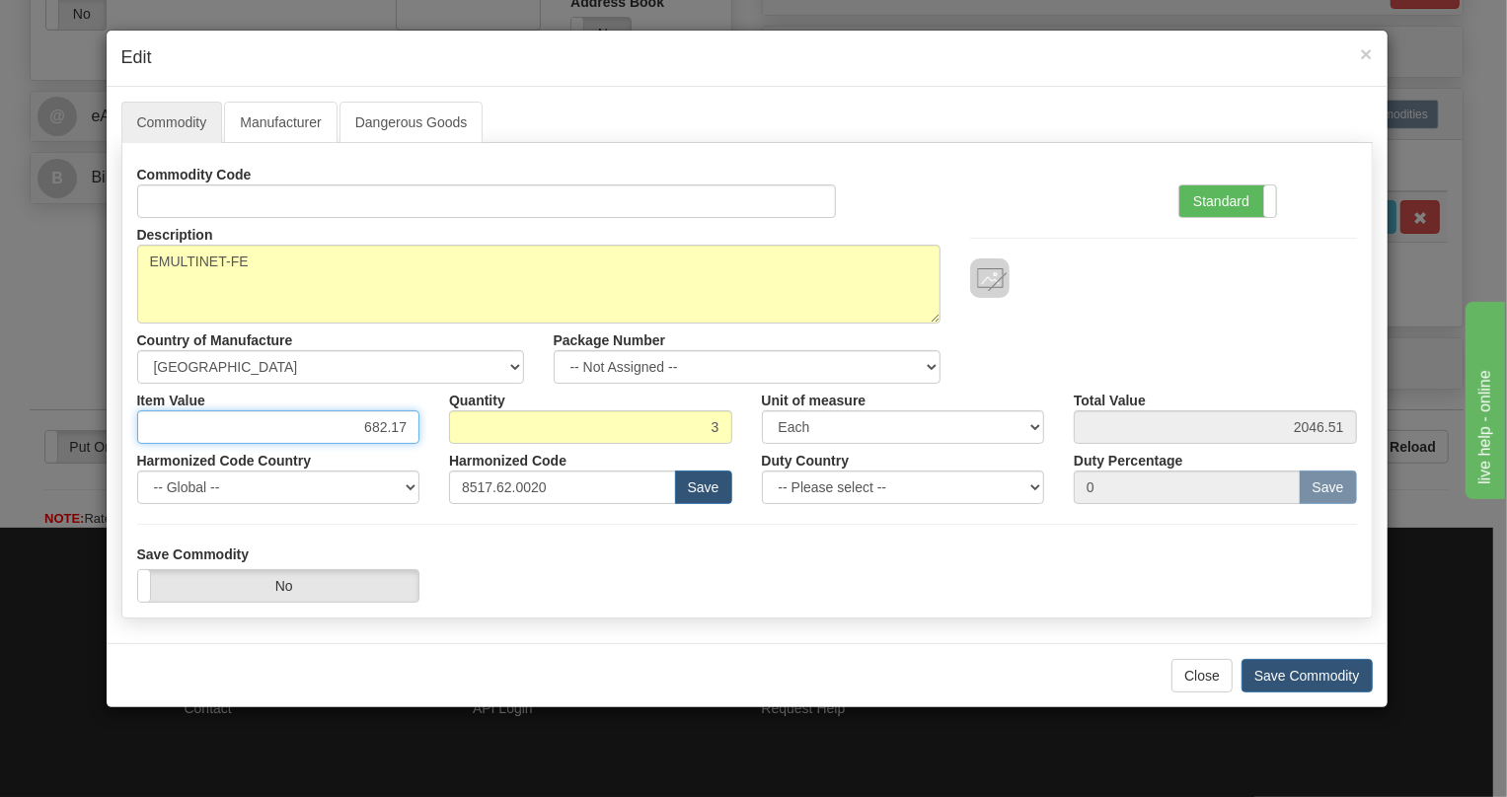
click at [376, 425] on input "682.17" at bounding box center [278, 428] width 283 height 34
type input "730.92"
type input "2192.76"
click at [1008, 529] on form "Commodity Code Standard Advanced Description EMULTINET-FE Country of Manufactur…" at bounding box center [747, 380] width 1220 height 445
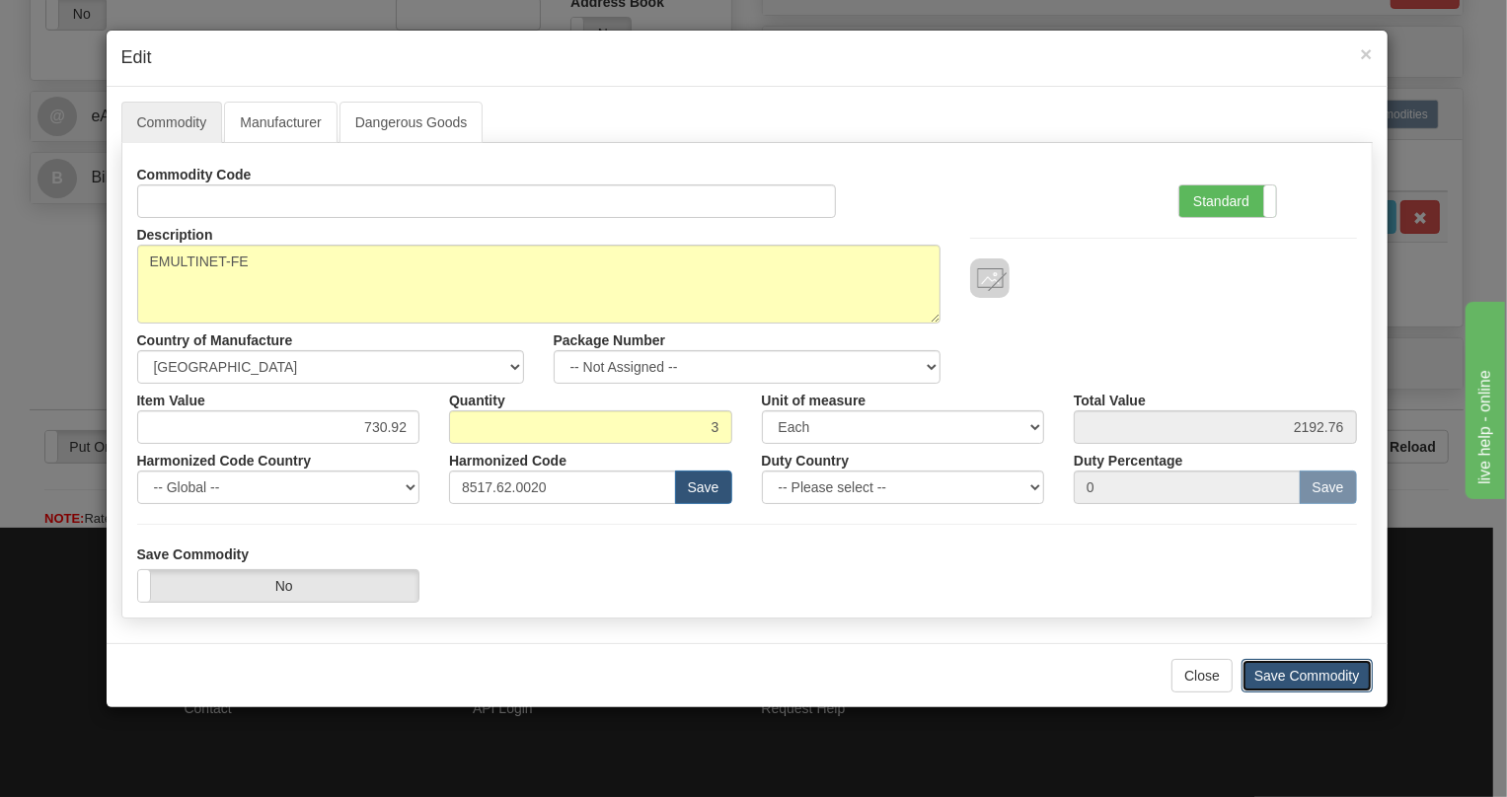
click at [1309, 680] on button "Save Commodity" at bounding box center [1307, 676] width 131 height 34
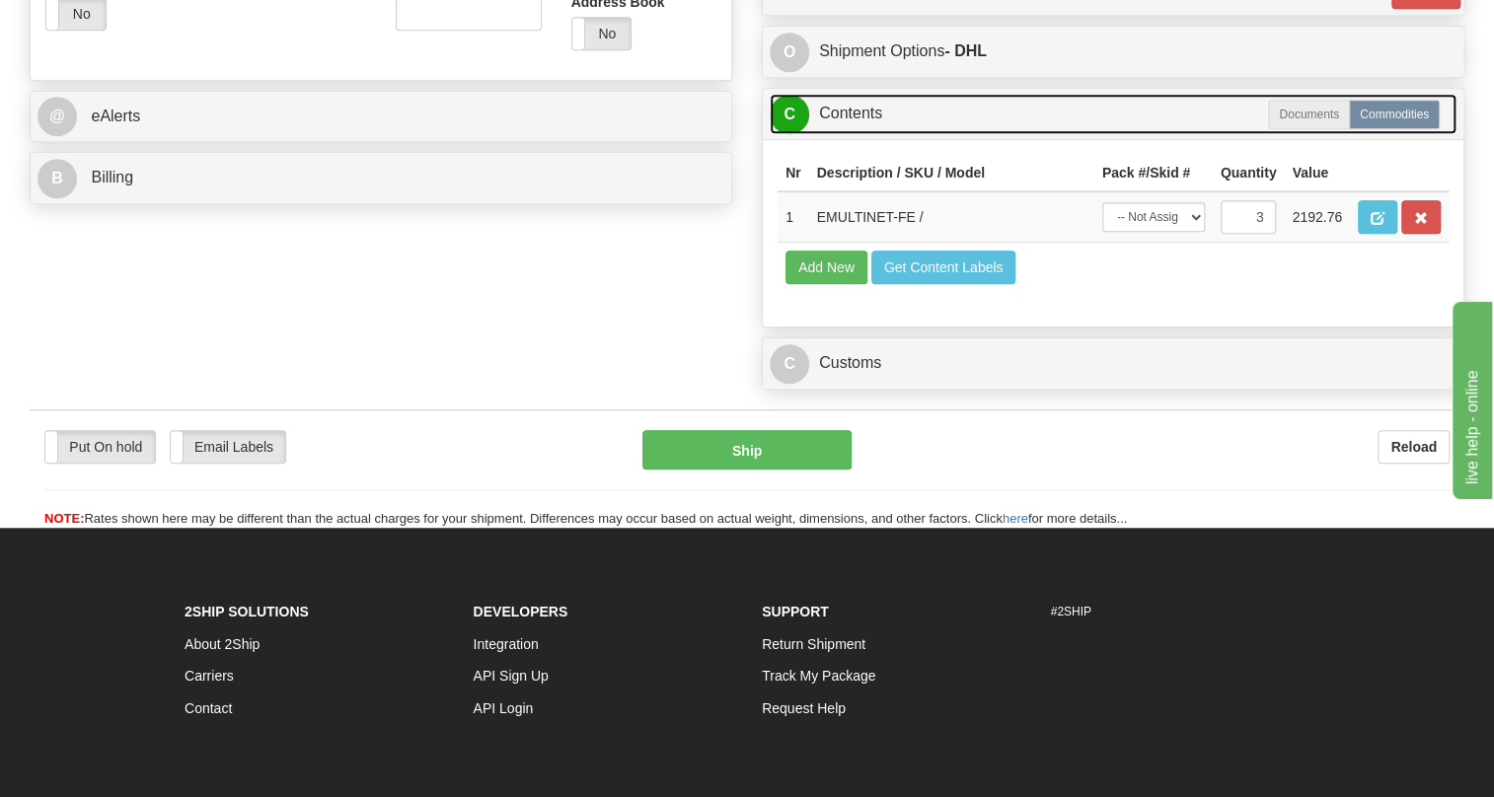
click at [865, 134] on link "C Contents" at bounding box center [1113, 114] width 687 height 40
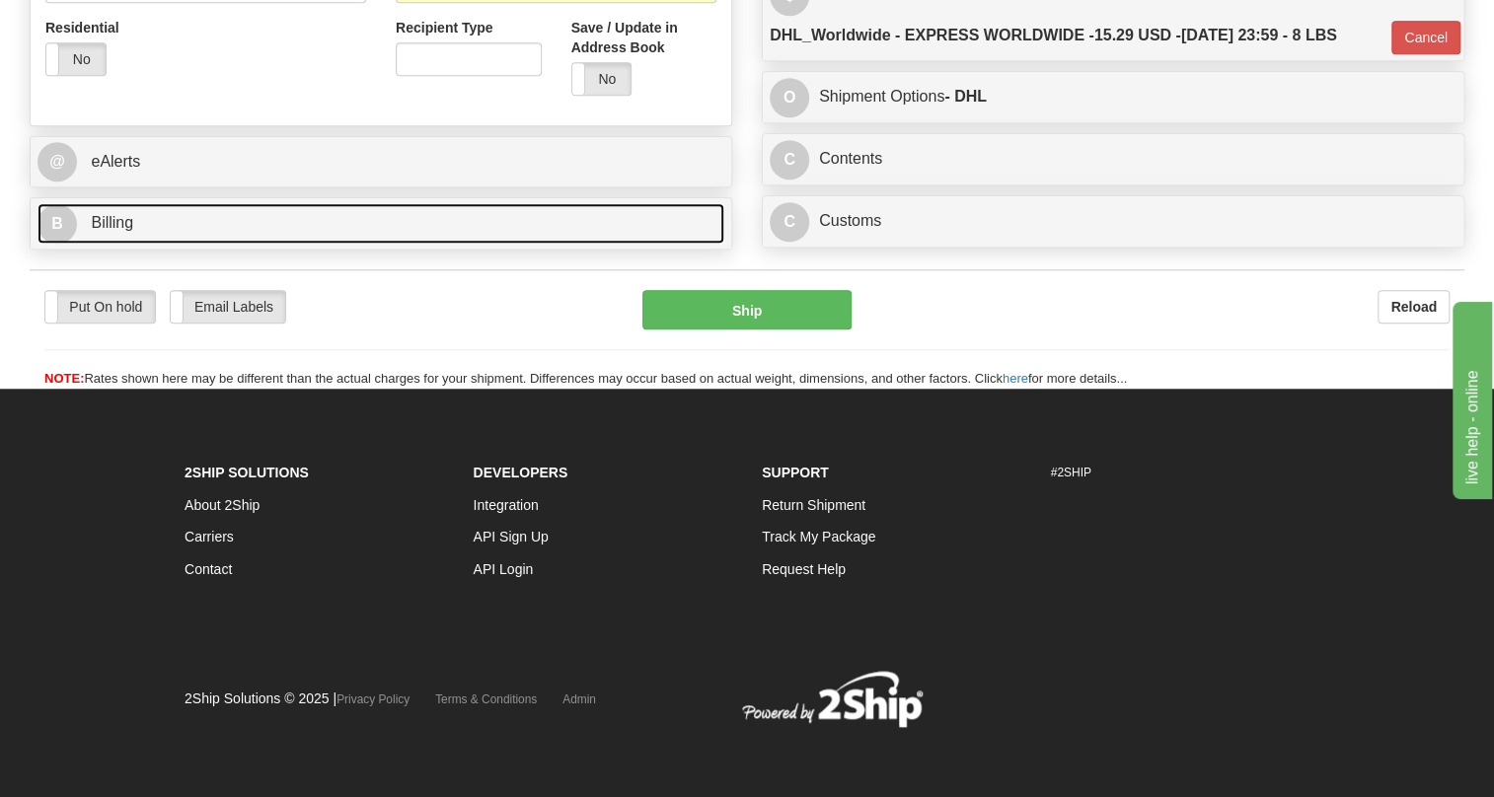
click at [96, 217] on span "Billing" at bounding box center [112, 222] width 42 height 17
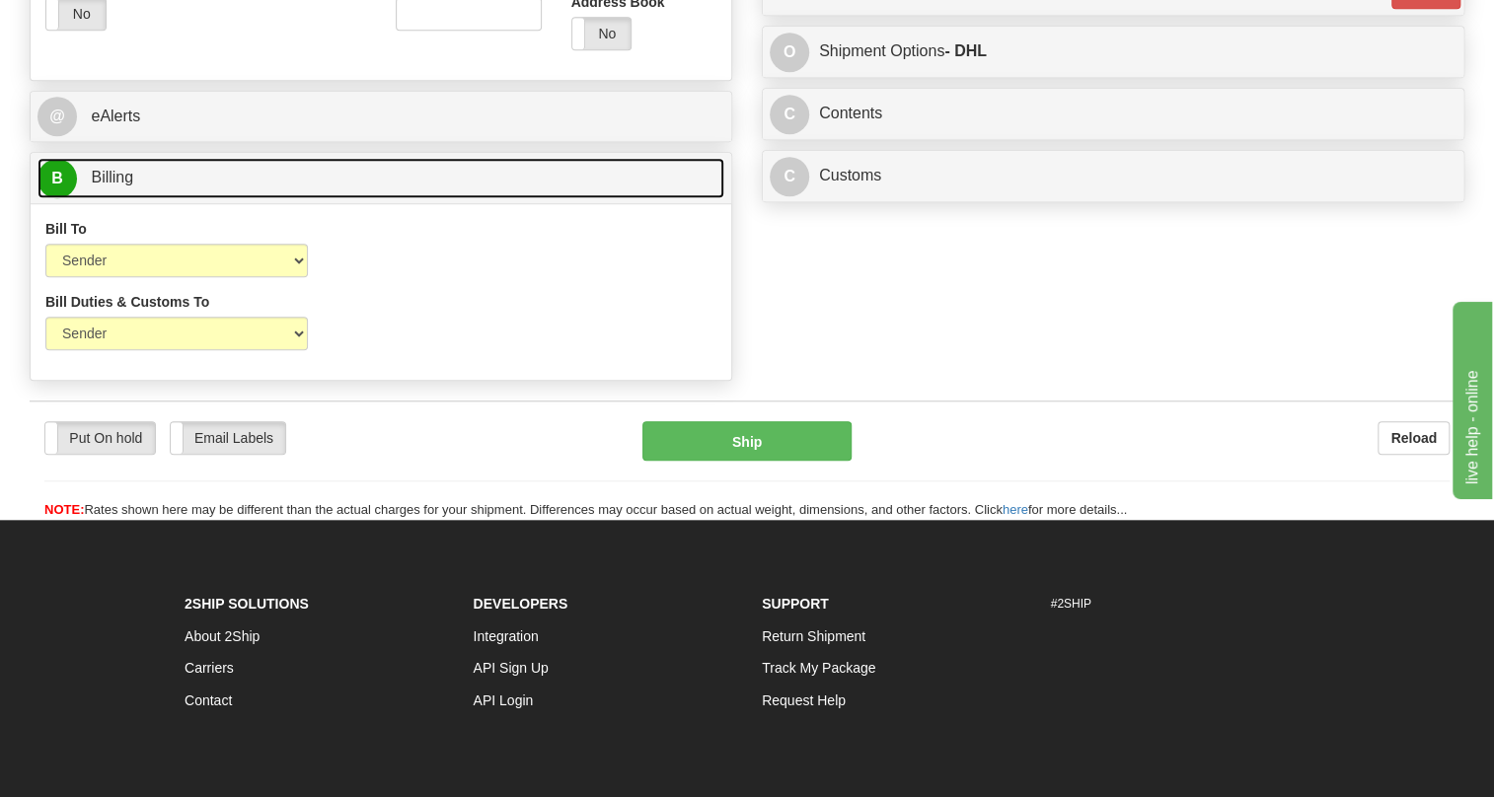
click at [96, 186] on span "Billing" at bounding box center [112, 177] width 42 height 17
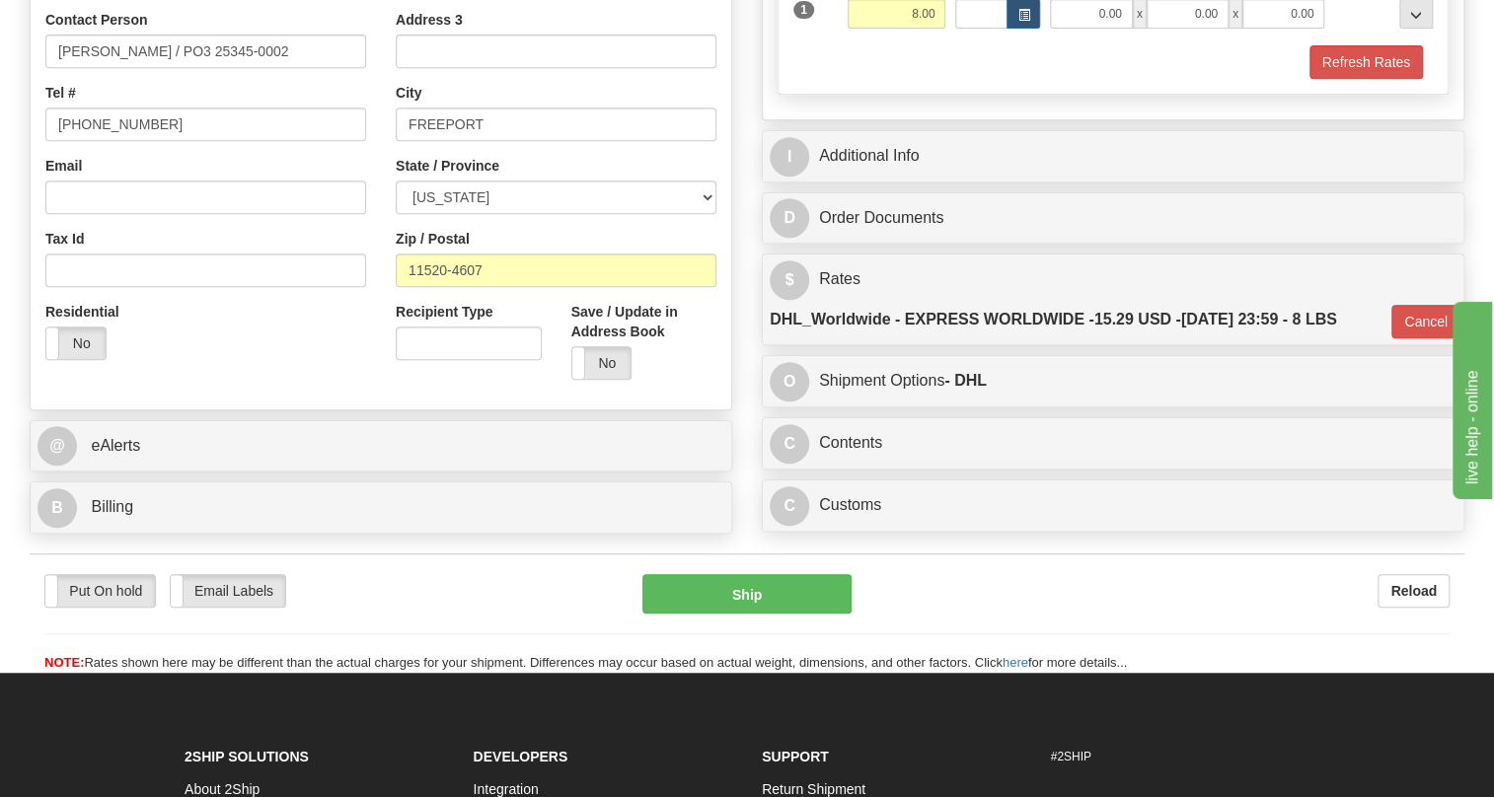
scroll to position [528, 0]
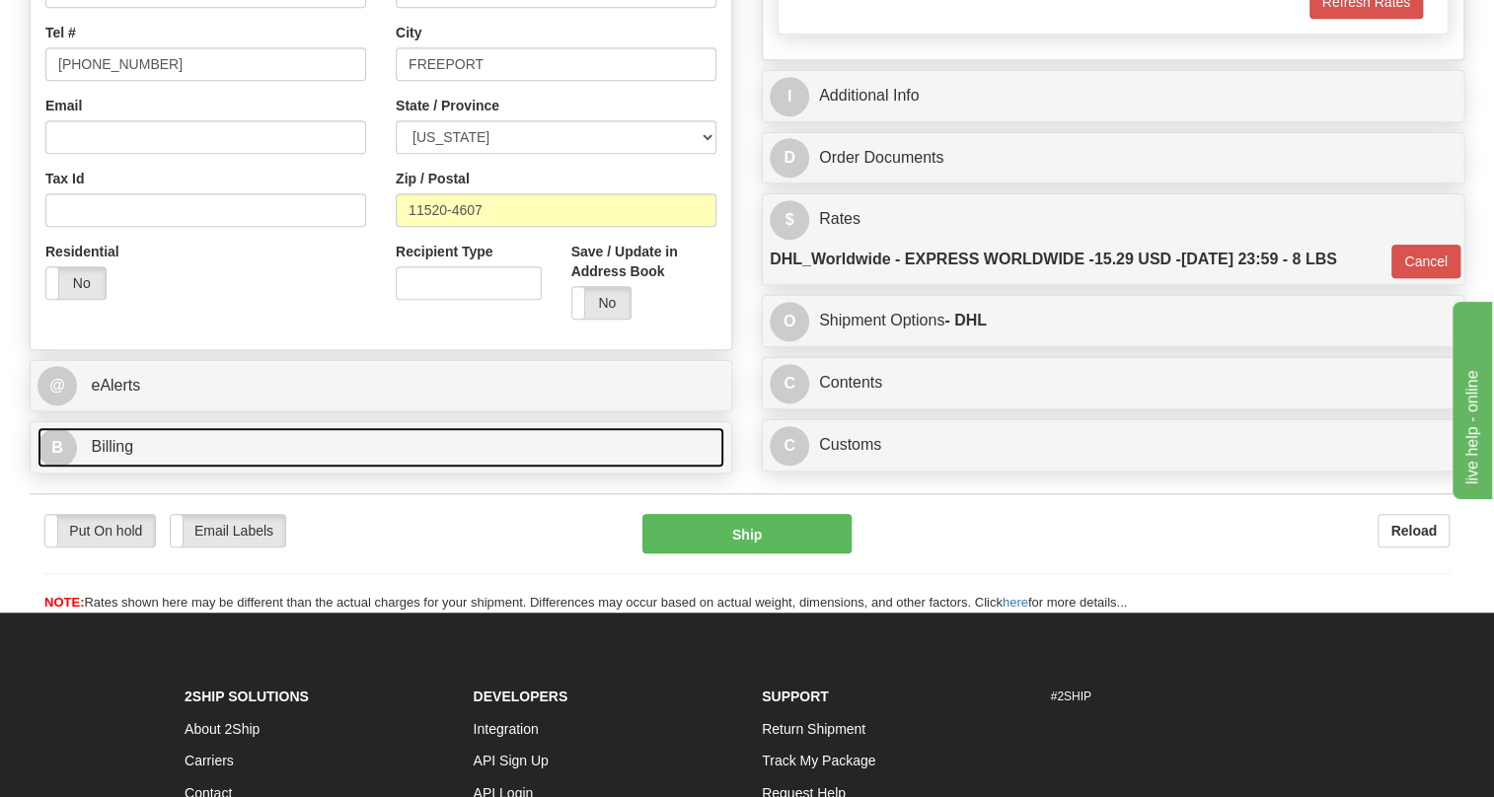
click at [117, 455] on span "Billing" at bounding box center [112, 446] width 42 height 17
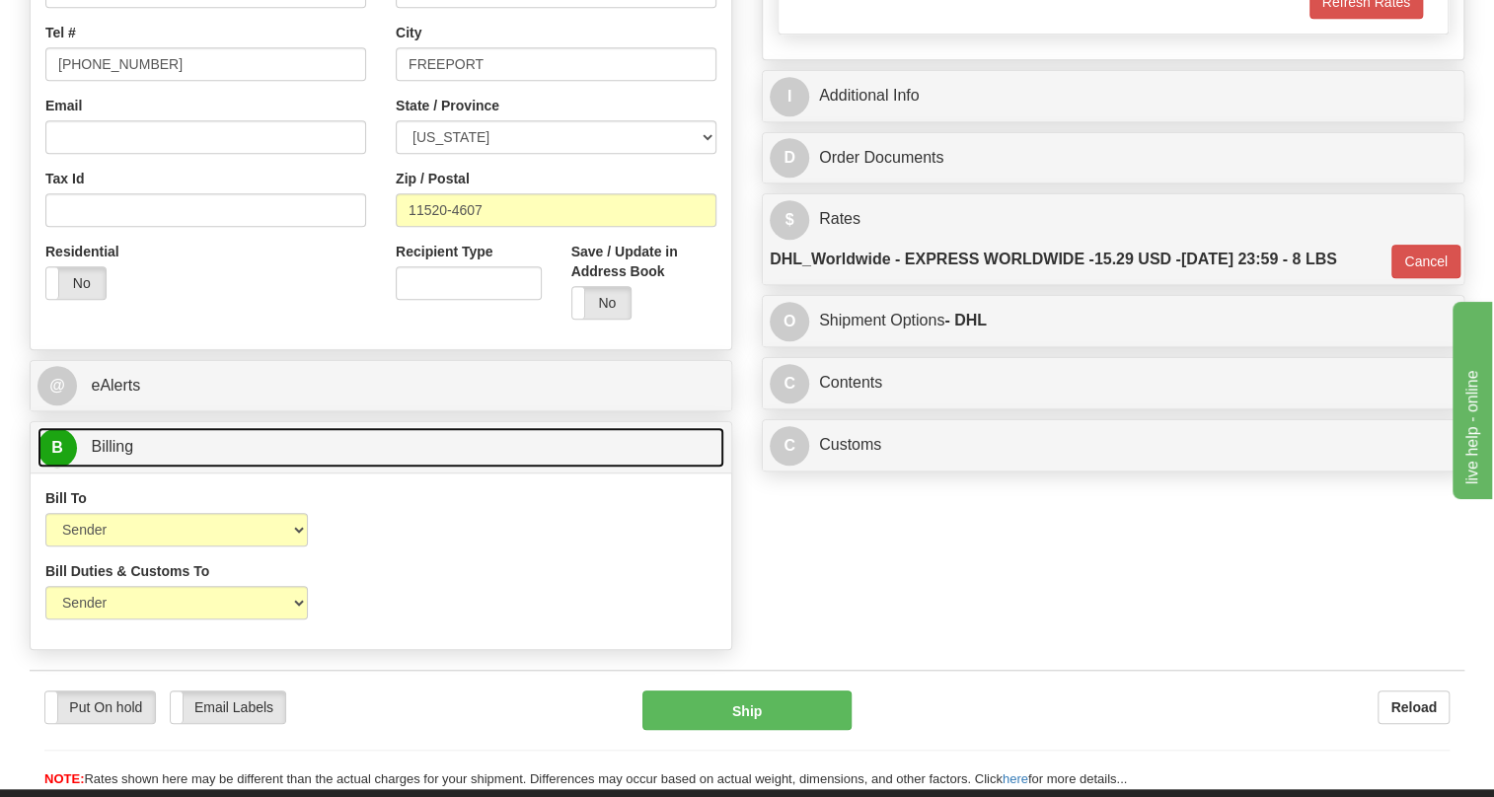
click at [117, 455] on span "Billing" at bounding box center [112, 446] width 42 height 17
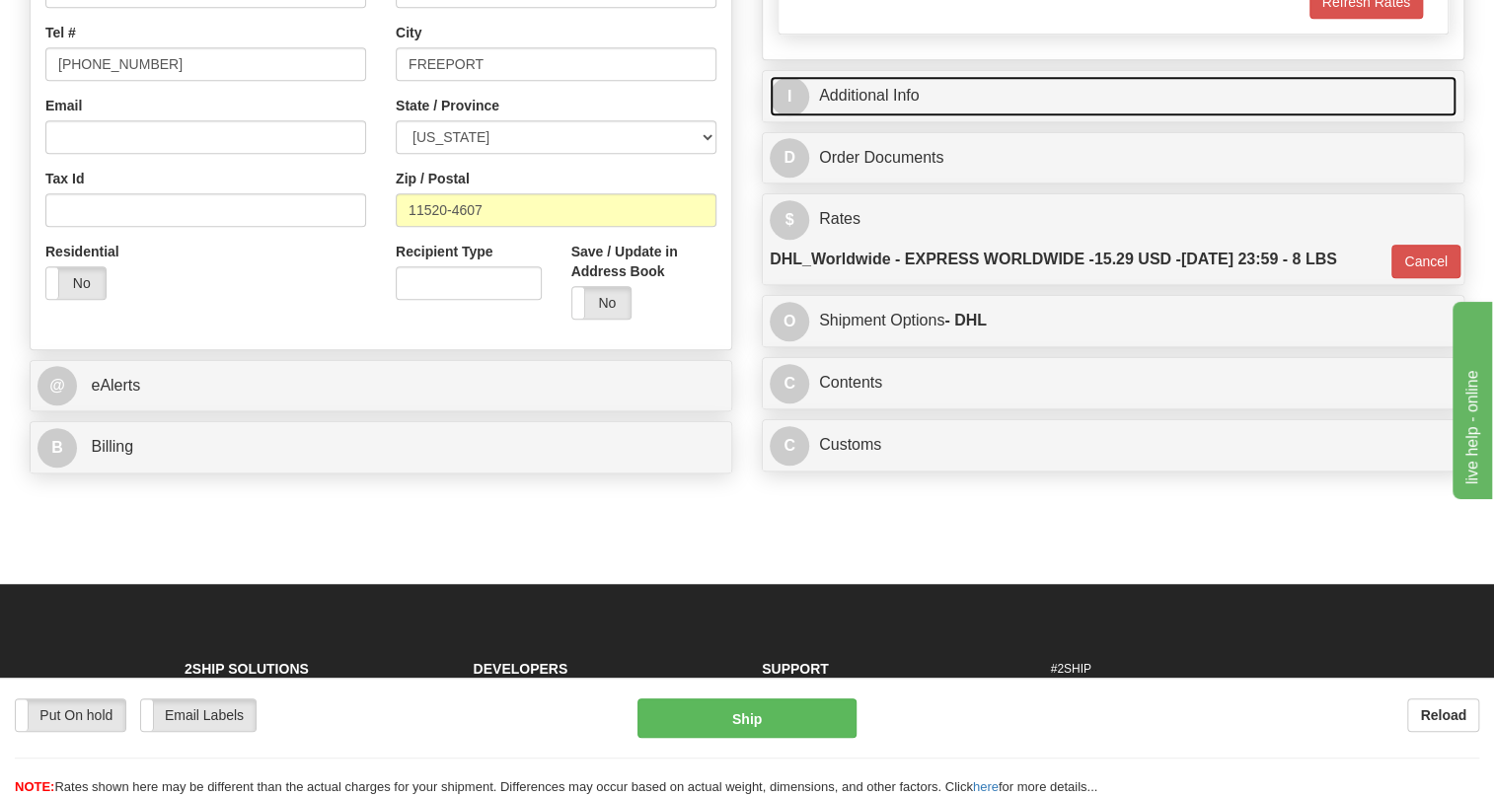
click at [897, 116] on link "I Additional Info" at bounding box center [1113, 96] width 687 height 40
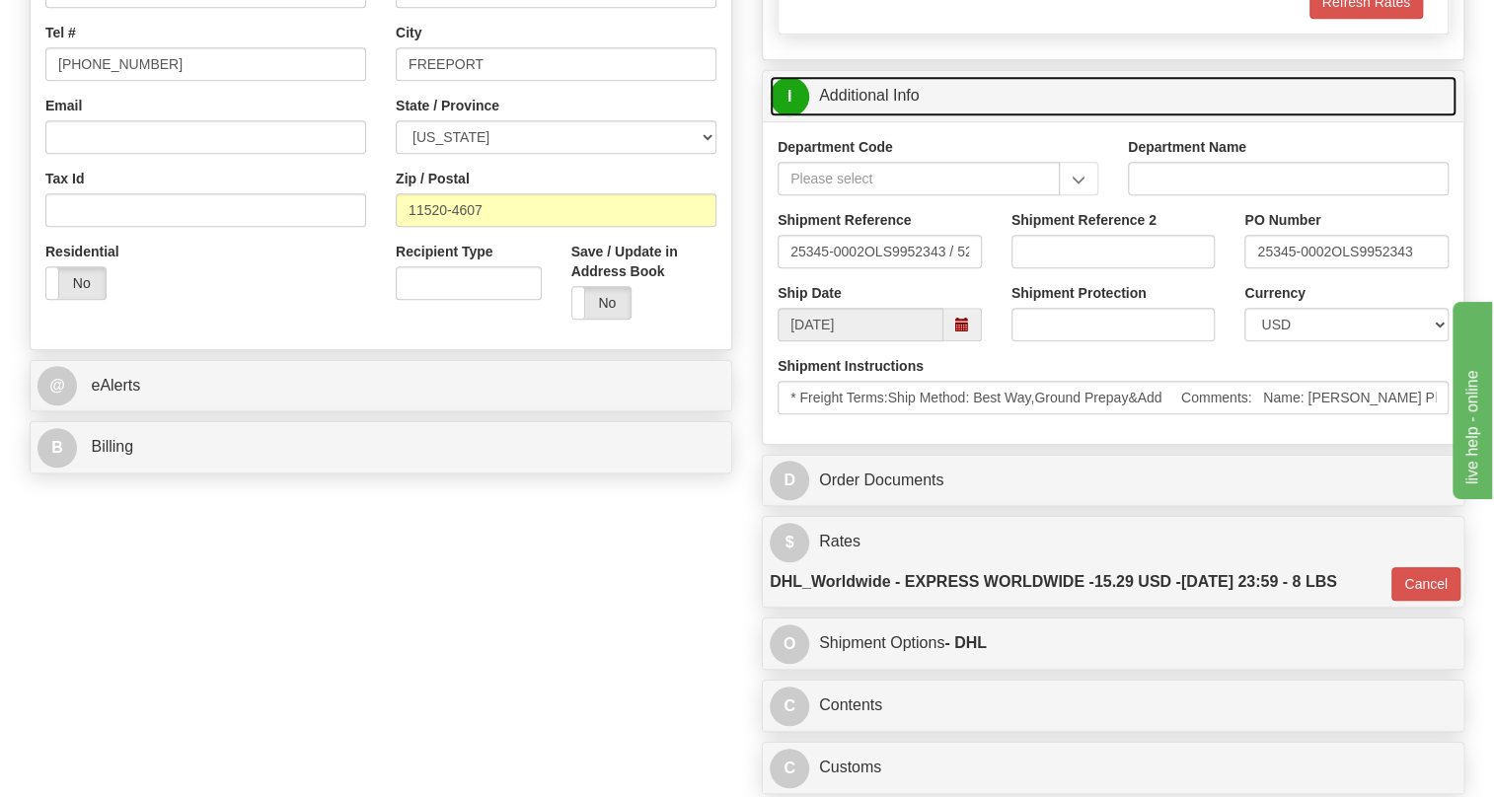
click at [897, 116] on link "I Additional Info" at bounding box center [1113, 96] width 687 height 40
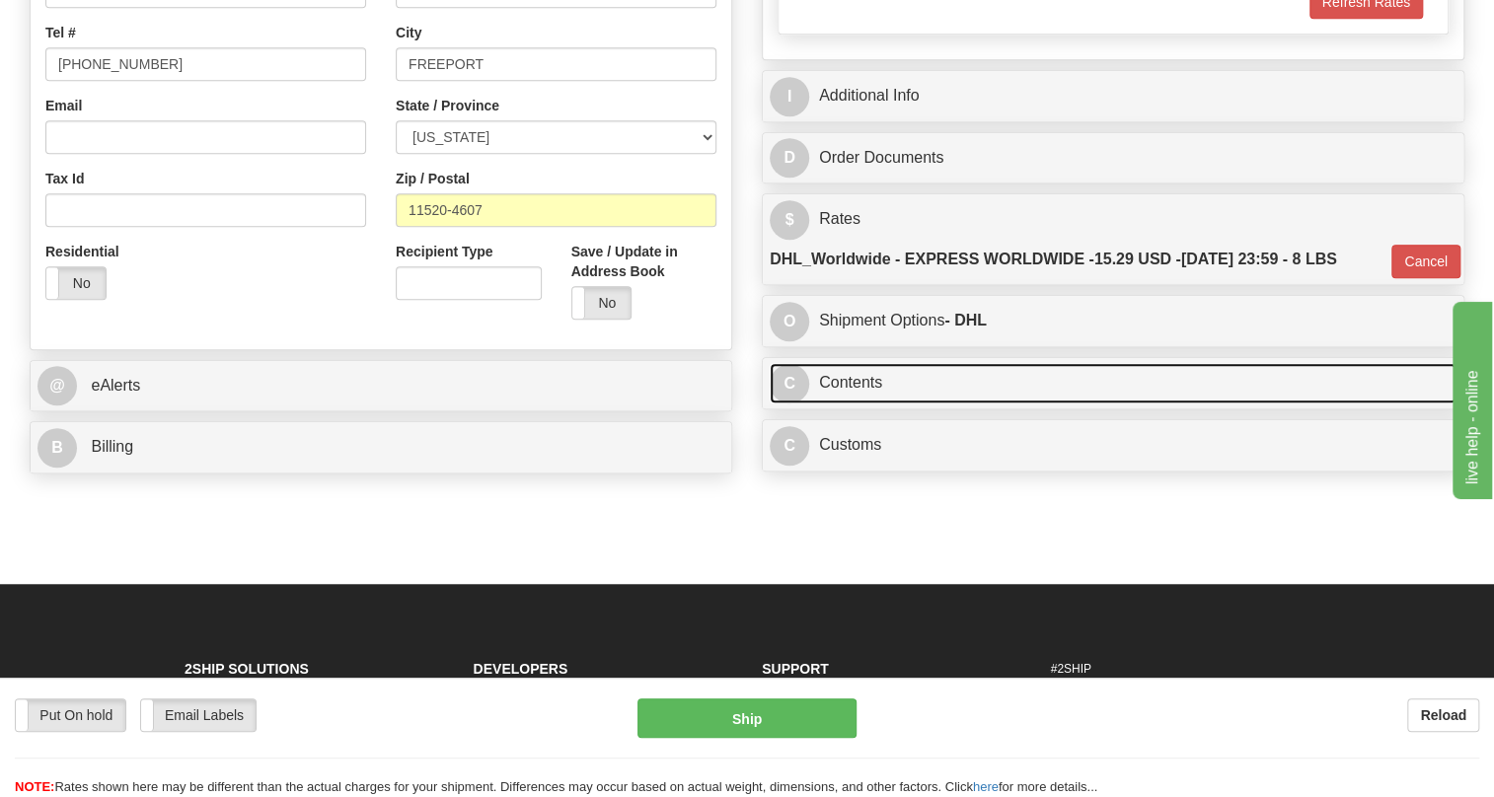
click at [846, 404] on link "C Contents" at bounding box center [1113, 383] width 687 height 40
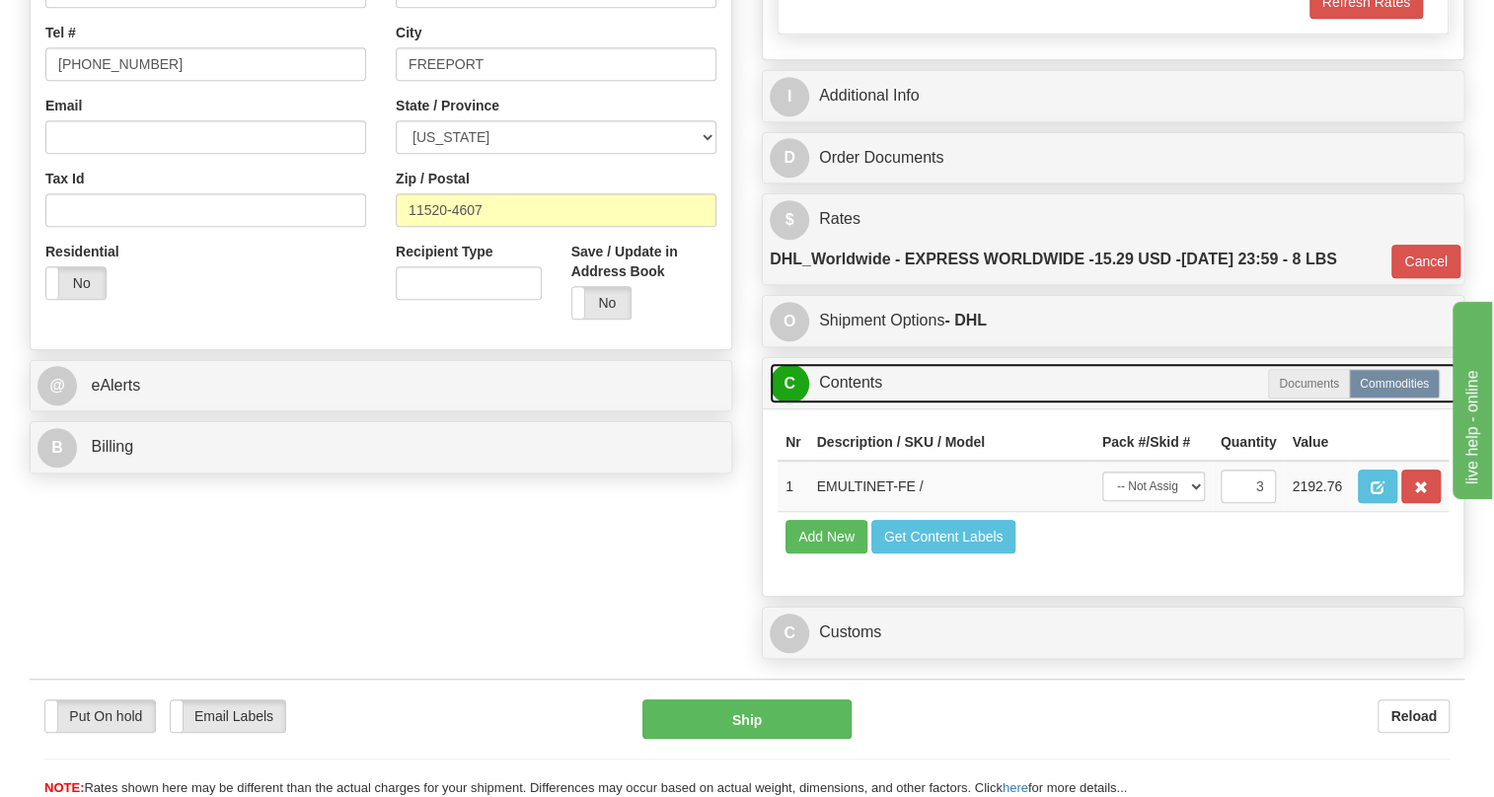
click at [846, 404] on link "C Contents" at bounding box center [1113, 383] width 687 height 40
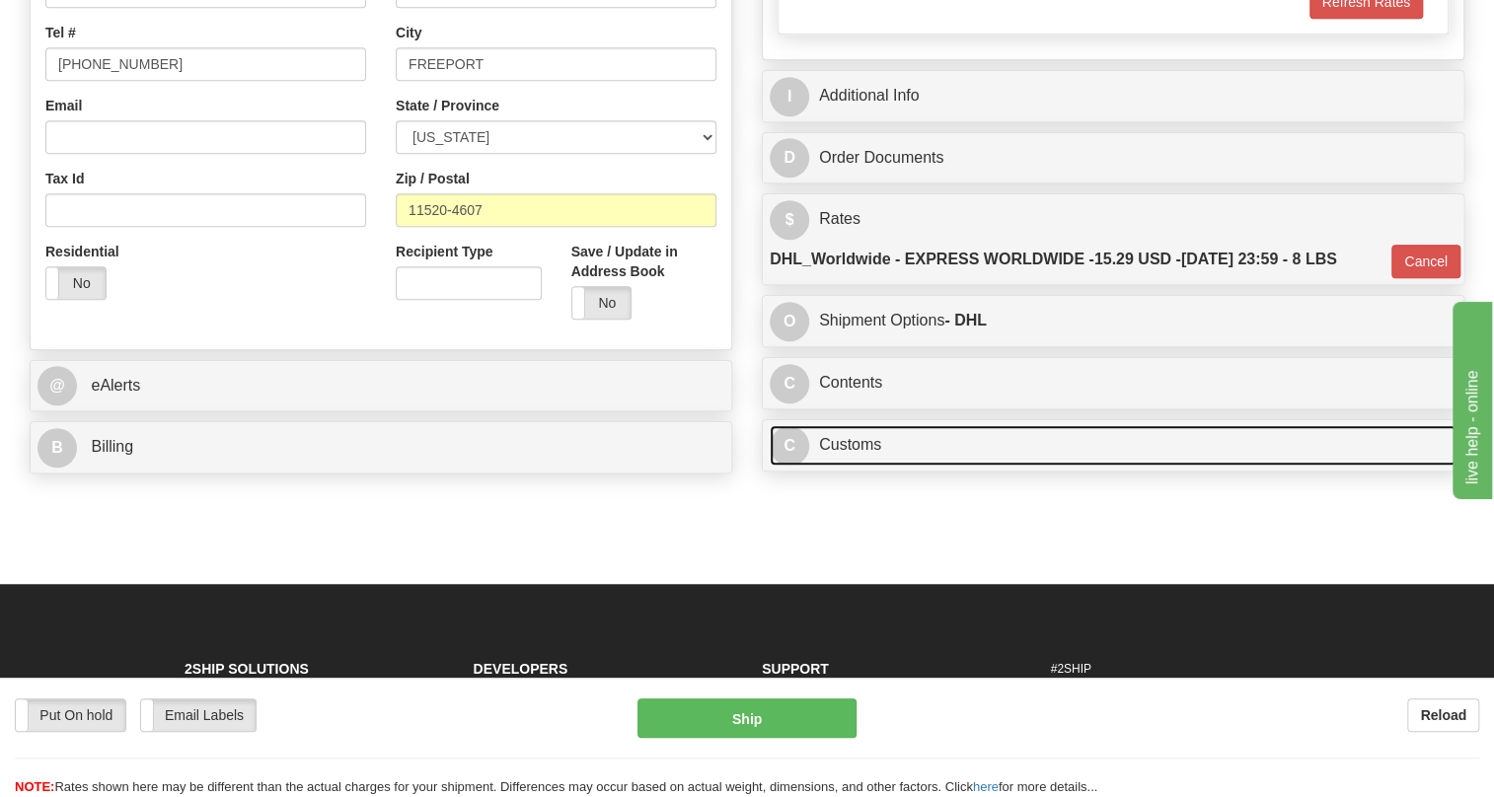
click at [846, 466] on link "C Customs" at bounding box center [1113, 445] width 687 height 40
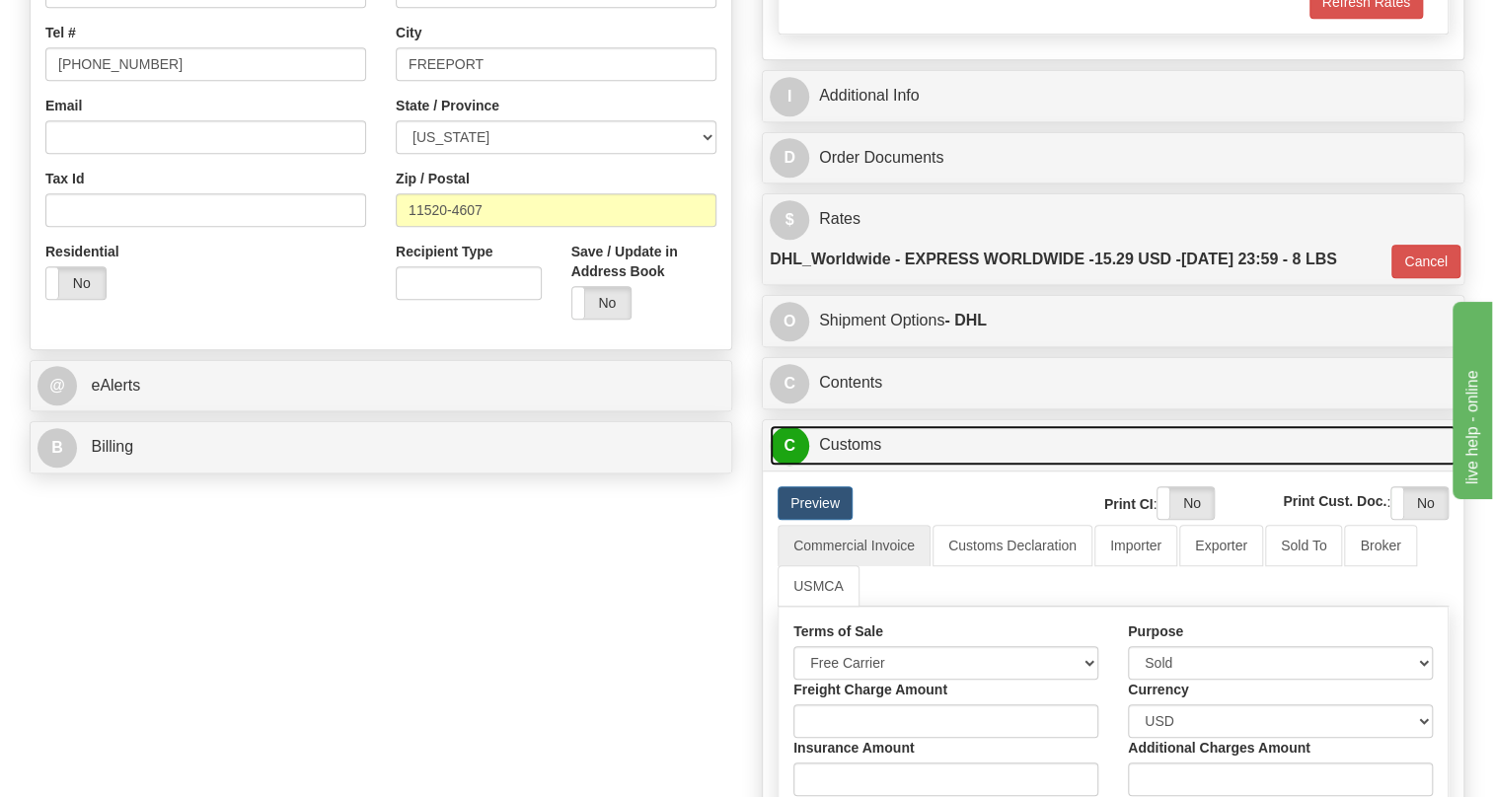
click at [846, 466] on link "C Customs" at bounding box center [1113, 445] width 687 height 40
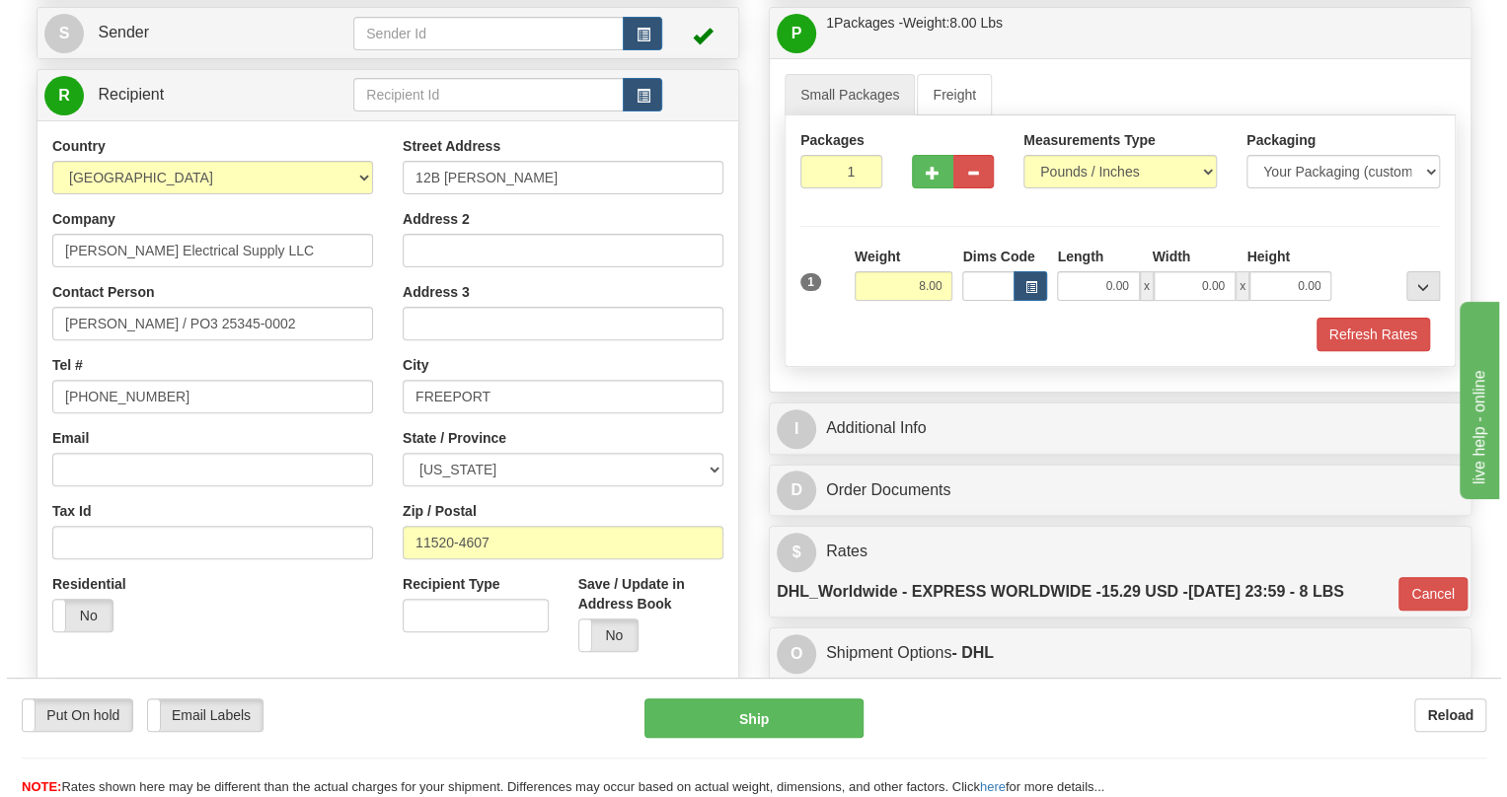
scroll to position [169, 0]
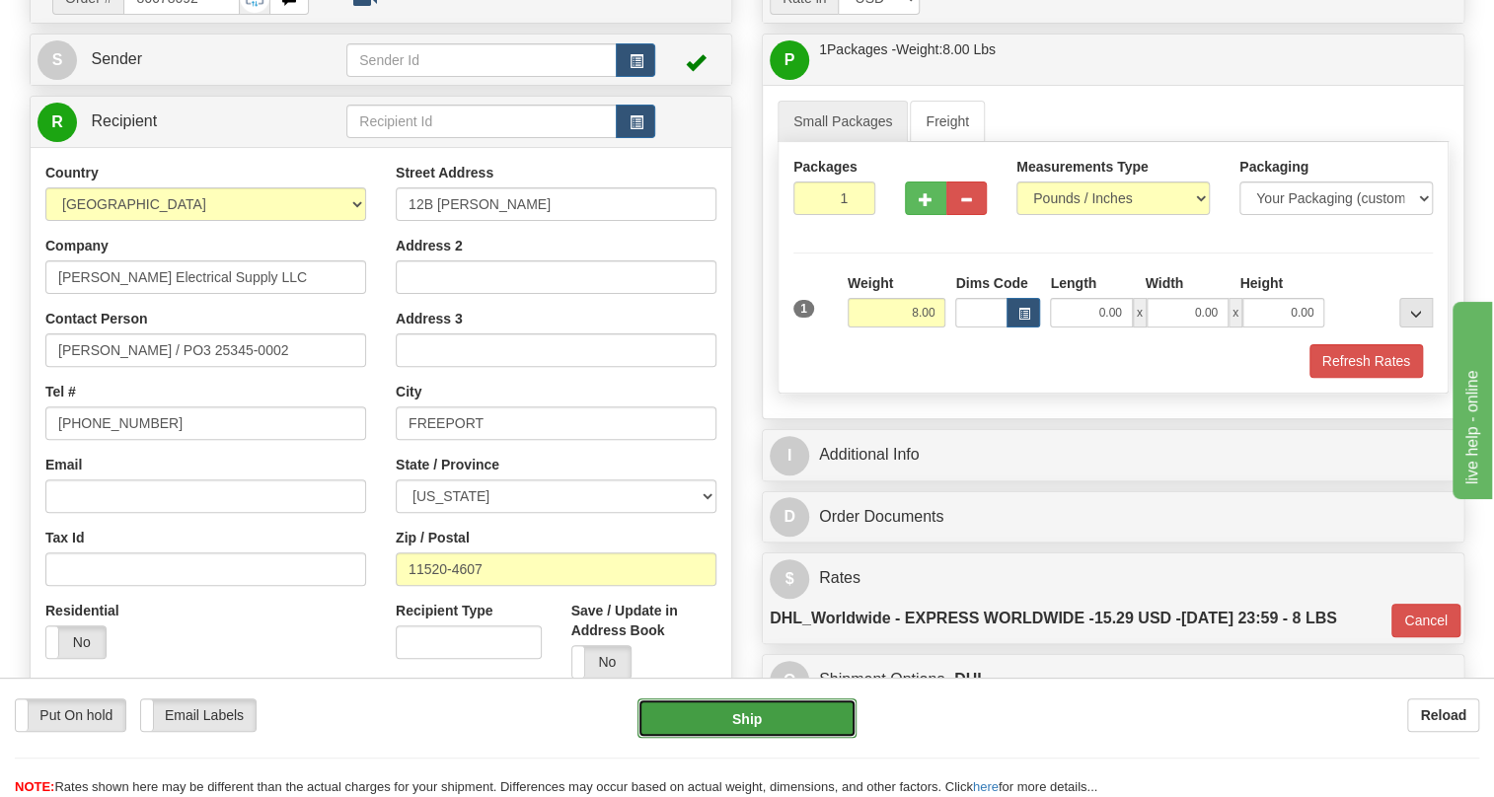
click at [738, 717] on button "Ship" at bounding box center [747, 718] width 219 height 39
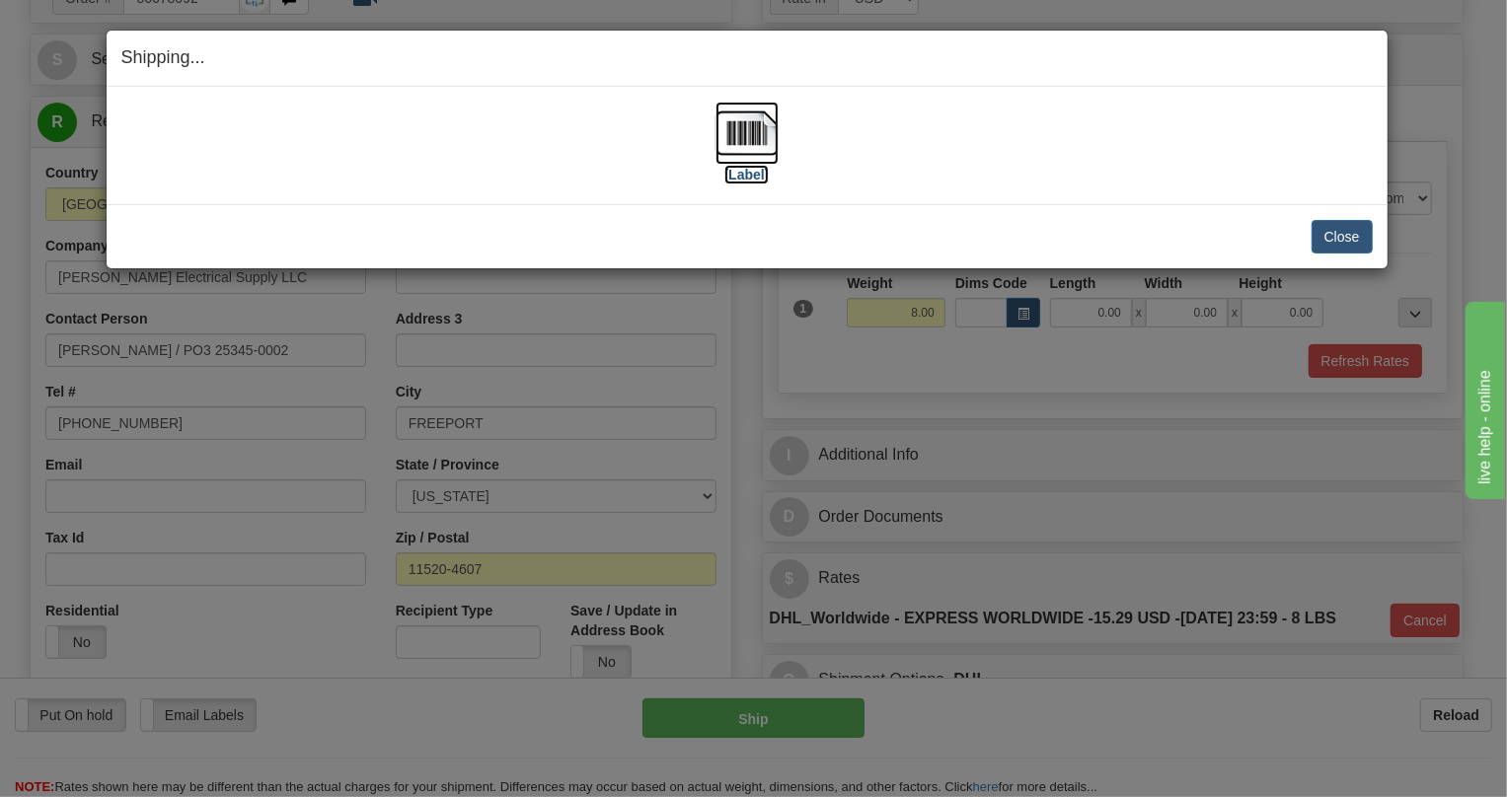
click at [735, 142] on img at bounding box center [747, 133] width 63 height 63
click at [1346, 233] on button "Close" at bounding box center [1342, 237] width 61 height 34
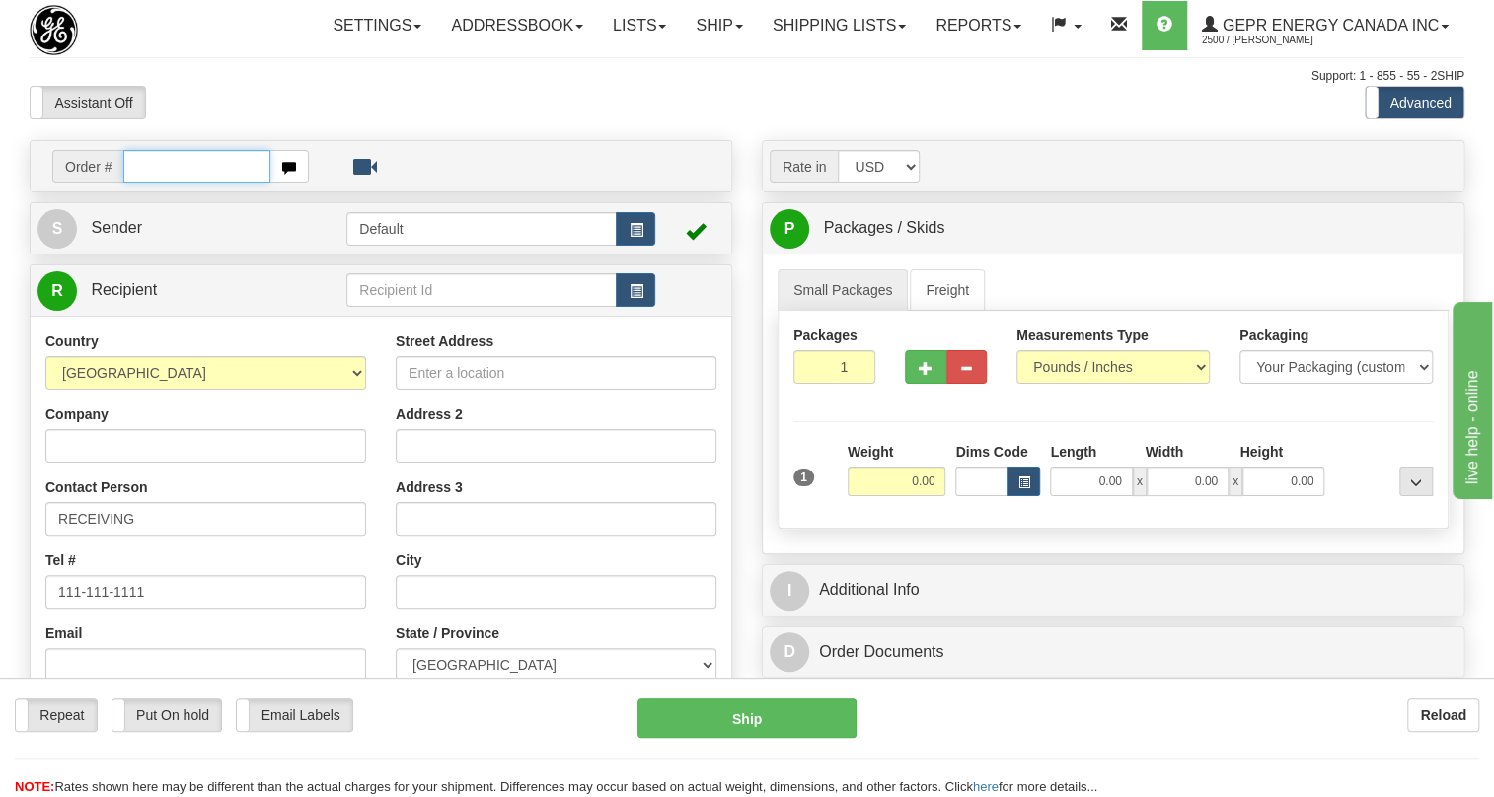
click at [200, 184] on input "text" at bounding box center [196, 167] width 147 height 34
paste input "0086678093"
drag, startPoint x: 154, startPoint y: 217, endPoint x: 138, endPoint y: 218, distance: 15.8
click at [138, 184] on input "0086678093" at bounding box center [196, 167] width 147 height 34
drag, startPoint x: 139, startPoint y: 208, endPoint x: 207, endPoint y: 216, distance: 68.6
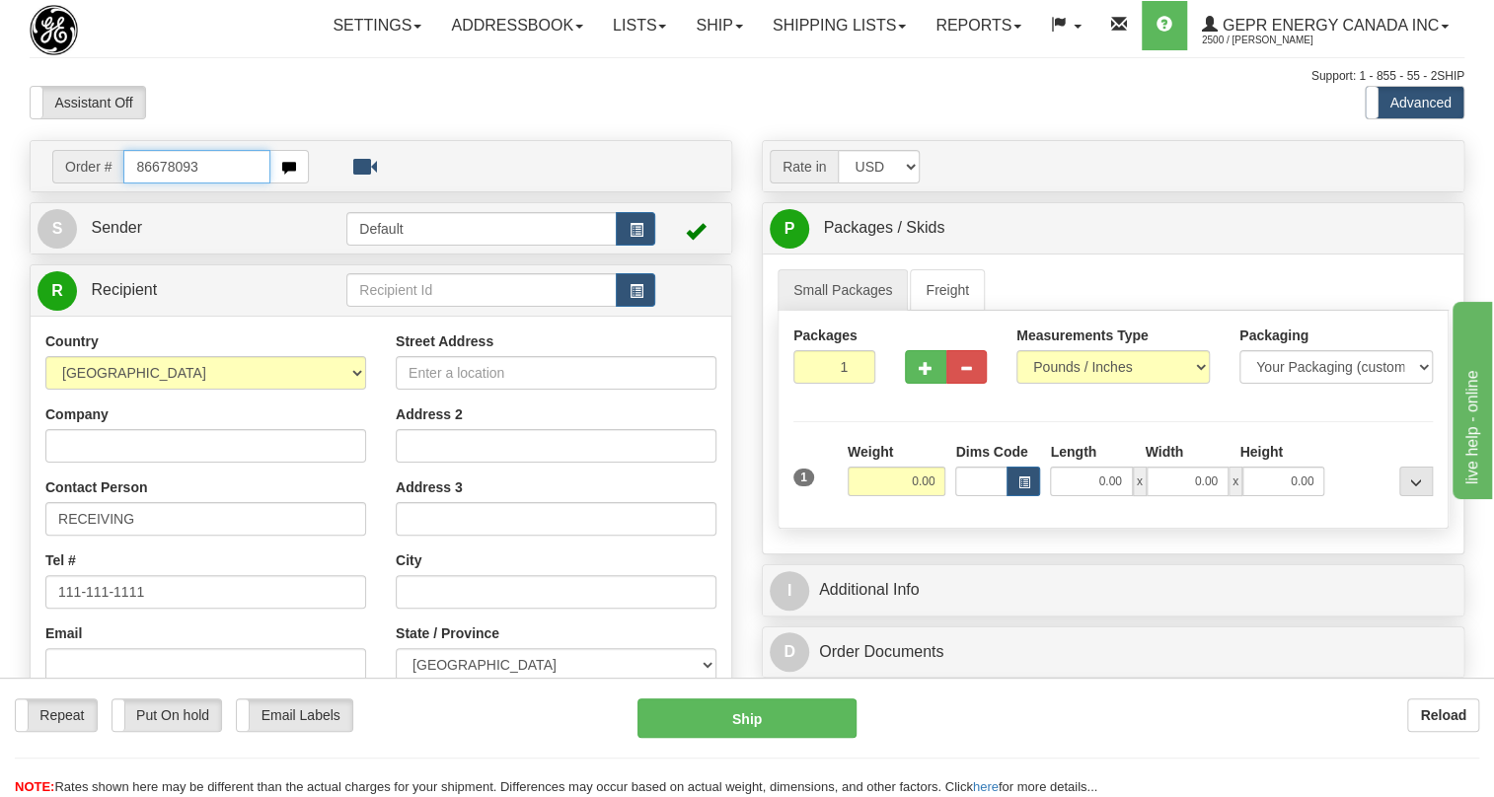
click at [207, 184] on input "86678093" at bounding box center [196, 167] width 147 height 34
type input "86678093"
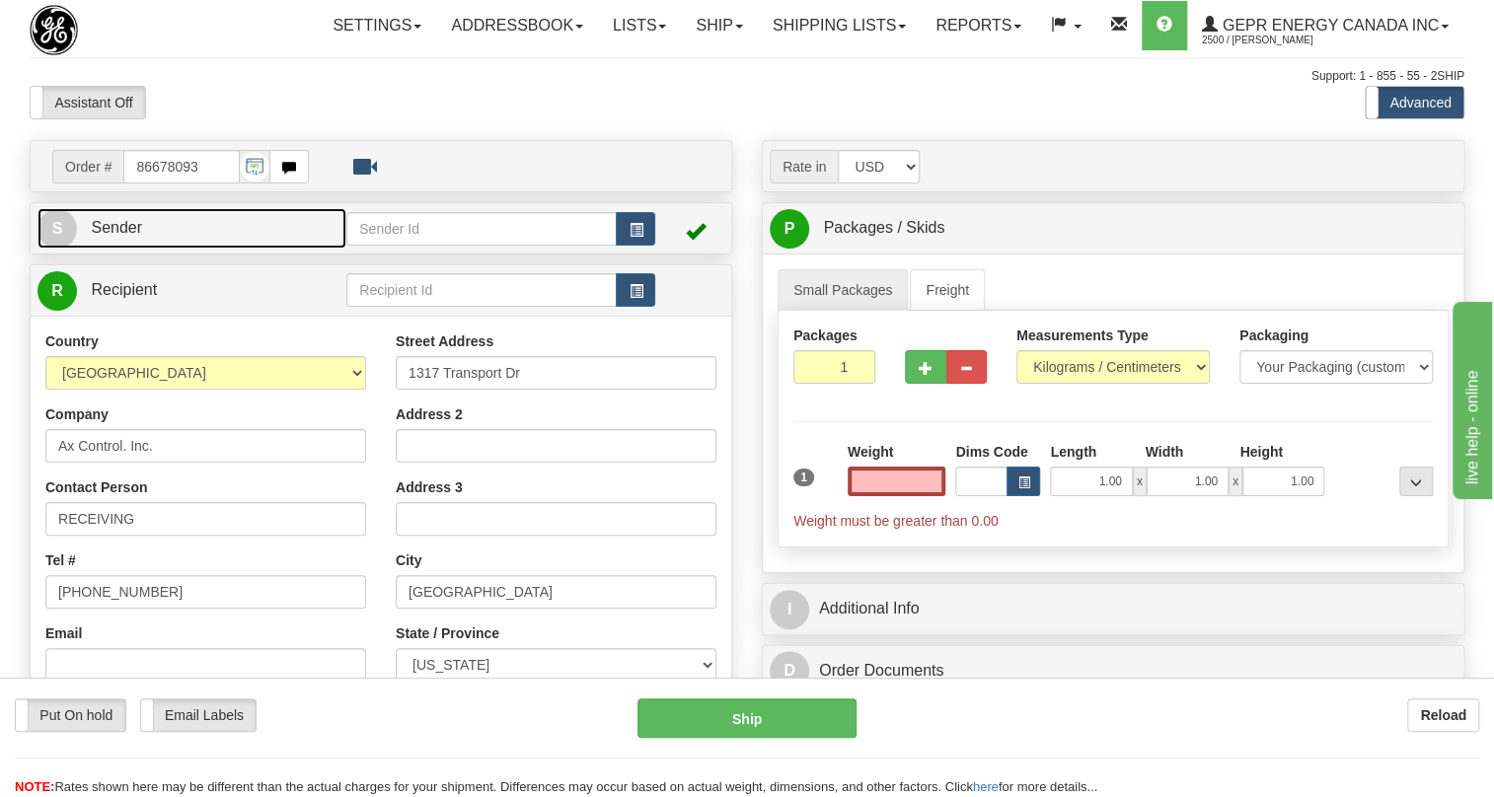
type input "0.00"
click at [128, 236] on span "Sender" at bounding box center [116, 227] width 51 height 17
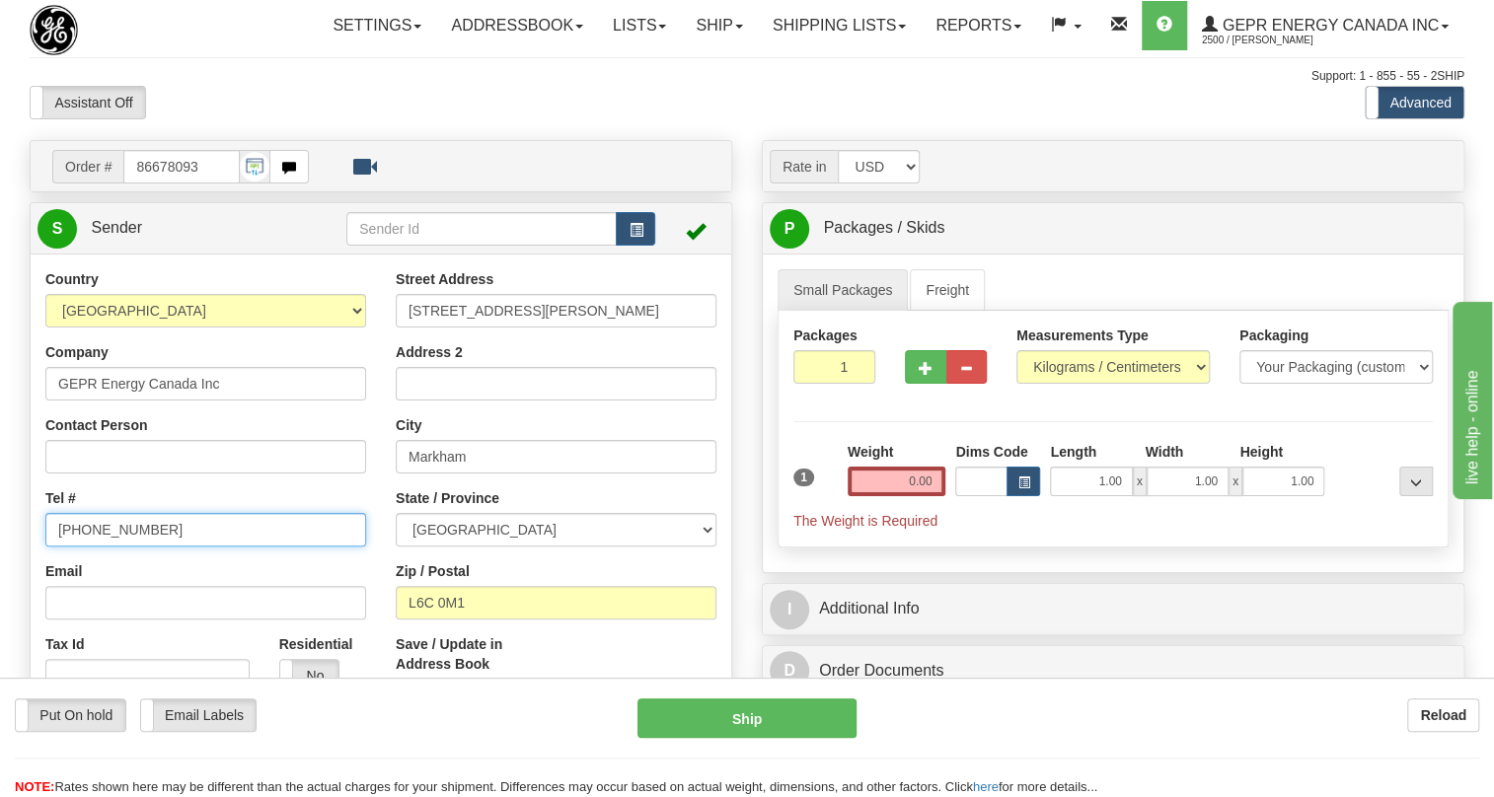
click at [135, 547] on input "[PHONE_NUMBER]" at bounding box center [205, 530] width 321 height 34
paste input "[PHONE_NUMBER]"
type input "[PHONE_NUMBER]"
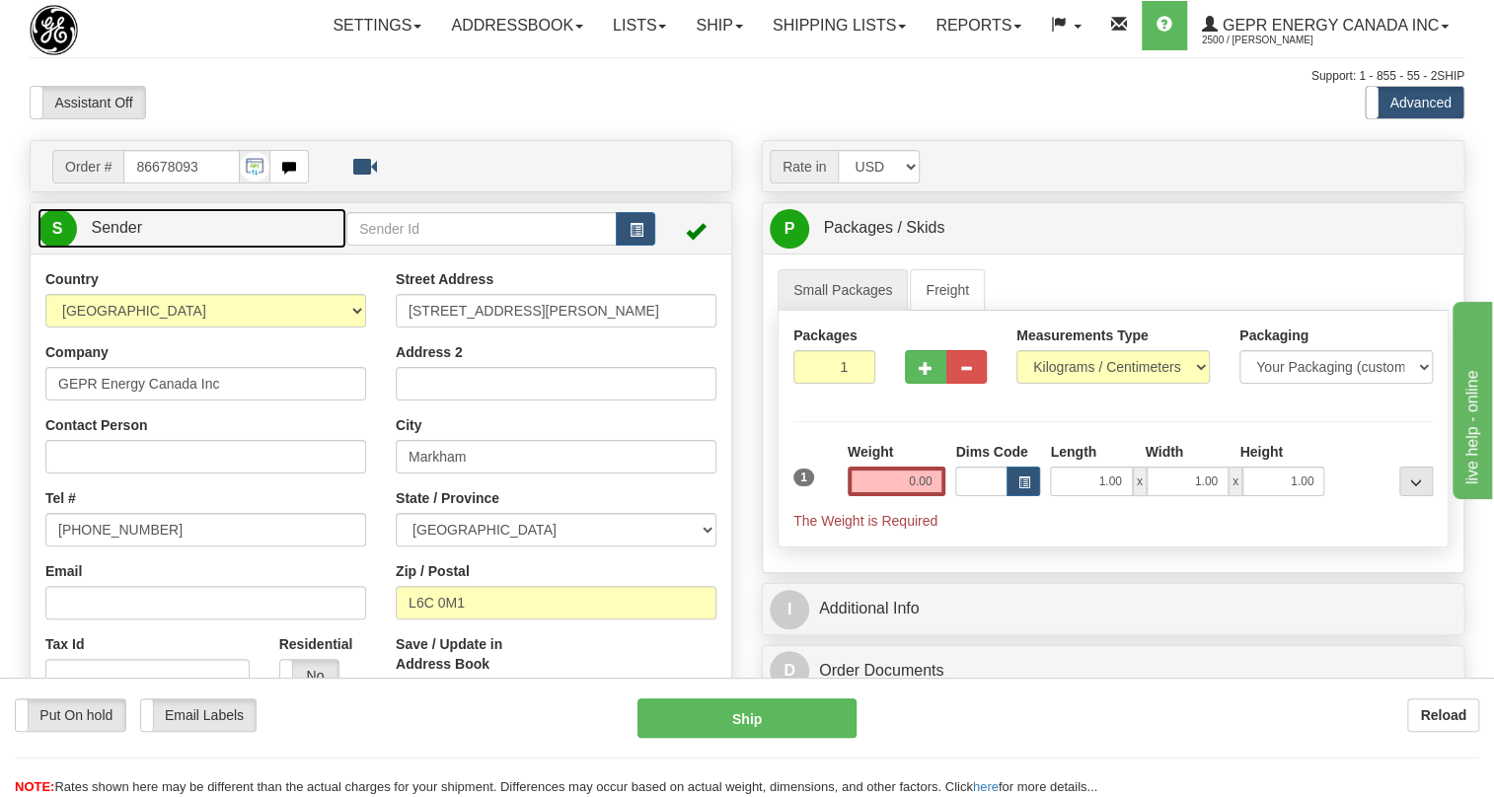
click at [120, 236] on span "Sender" at bounding box center [116, 227] width 51 height 17
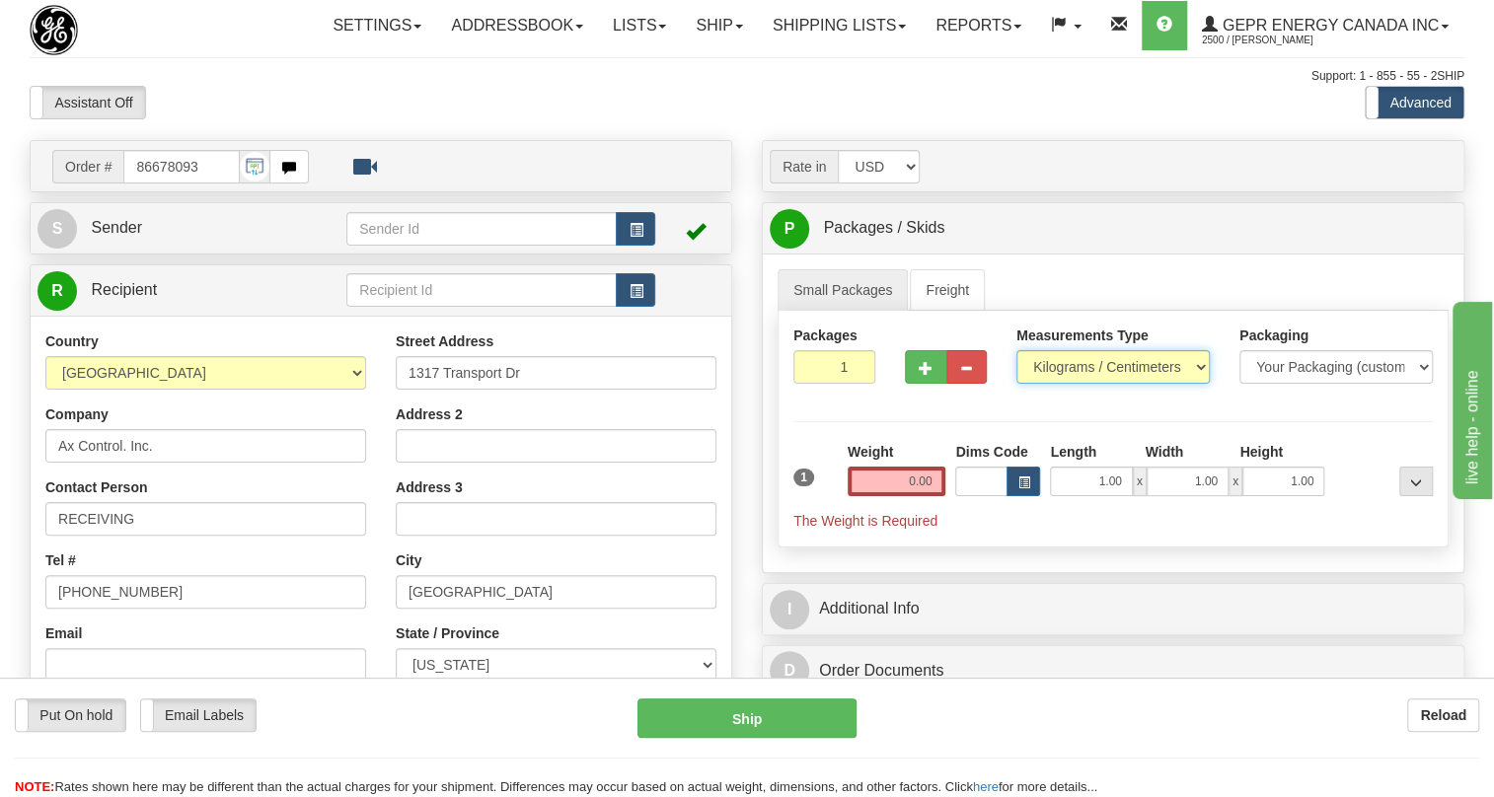
click at [1135, 384] on select "Pounds / Inches Kilograms / Centimeters" at bounding box center [1113, 367] width 193 height 34
select select "0"
click at [1017, 384] on select "Pounds / Inches Kilograms / Centimeters" at bounding box center [1113, 367] width 193 height 34
click at [1095, 467] on div "Length" at bounding box center [1092, 454] width 95 height 25
click at [1097, 496] on input "1.00" at bounding box center [1091, 482] width 82 height 30
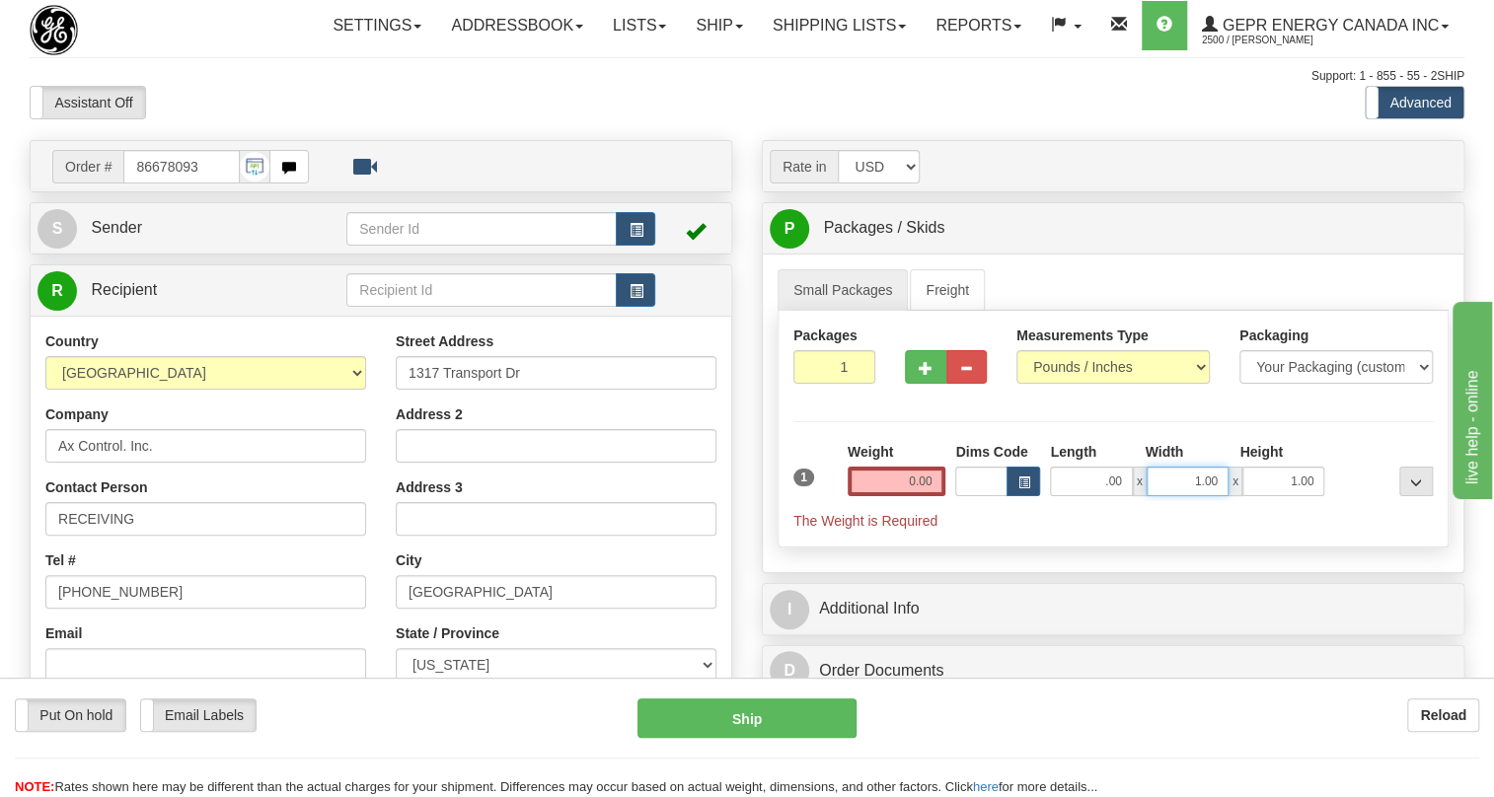
type input "0.00"
click at [1185, 496] on input "1.00" at bounding box center [1188, 482] width 82 height 30
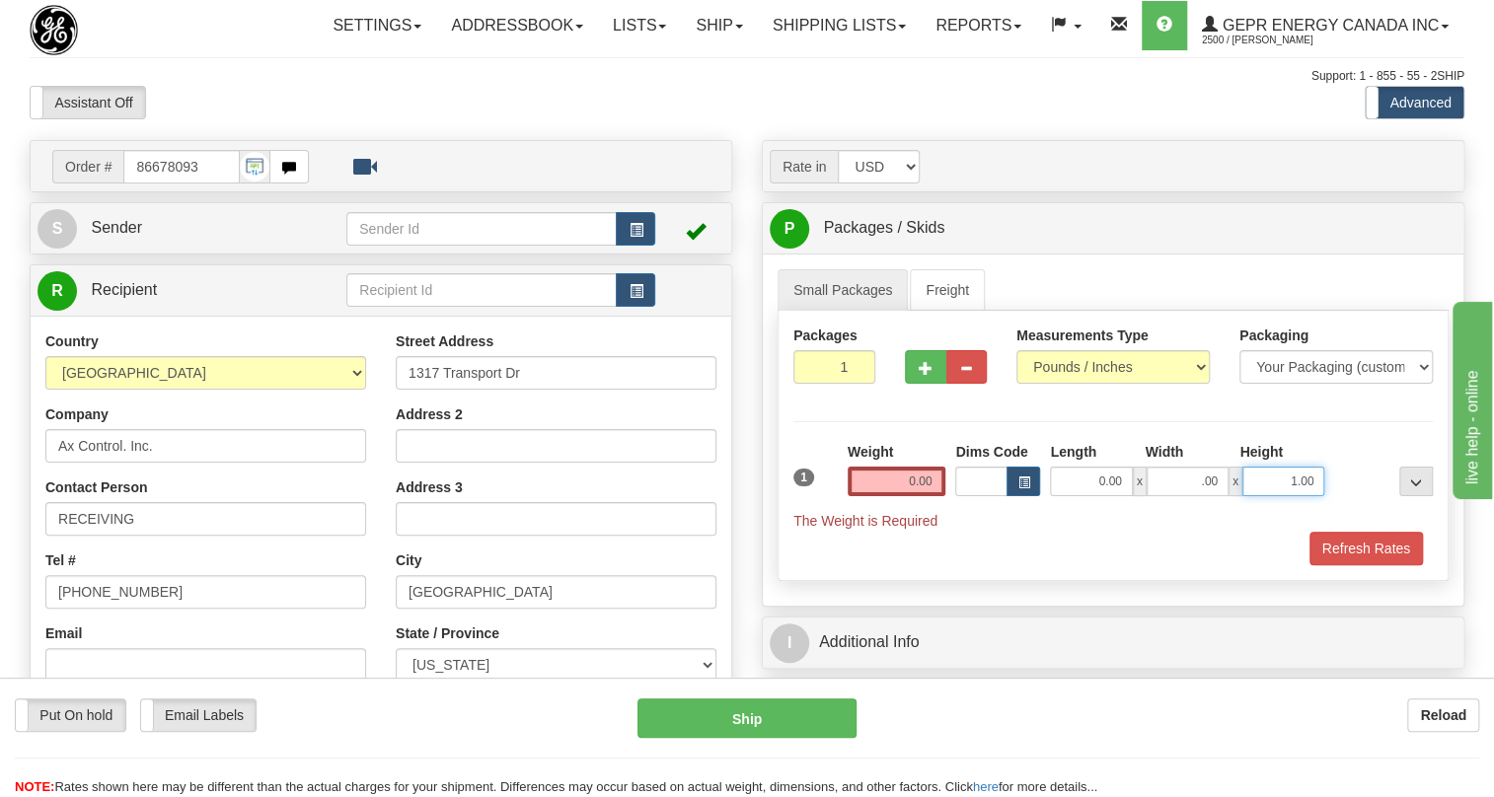
type input "0.00"
click at [1276, 496] on input "1.00" at bounding box center [1284, 482] width 82 height 30
type input "0.00"
click at [887, 496] on input "0.00" at bounding box center [897, 482] width 99 height 30
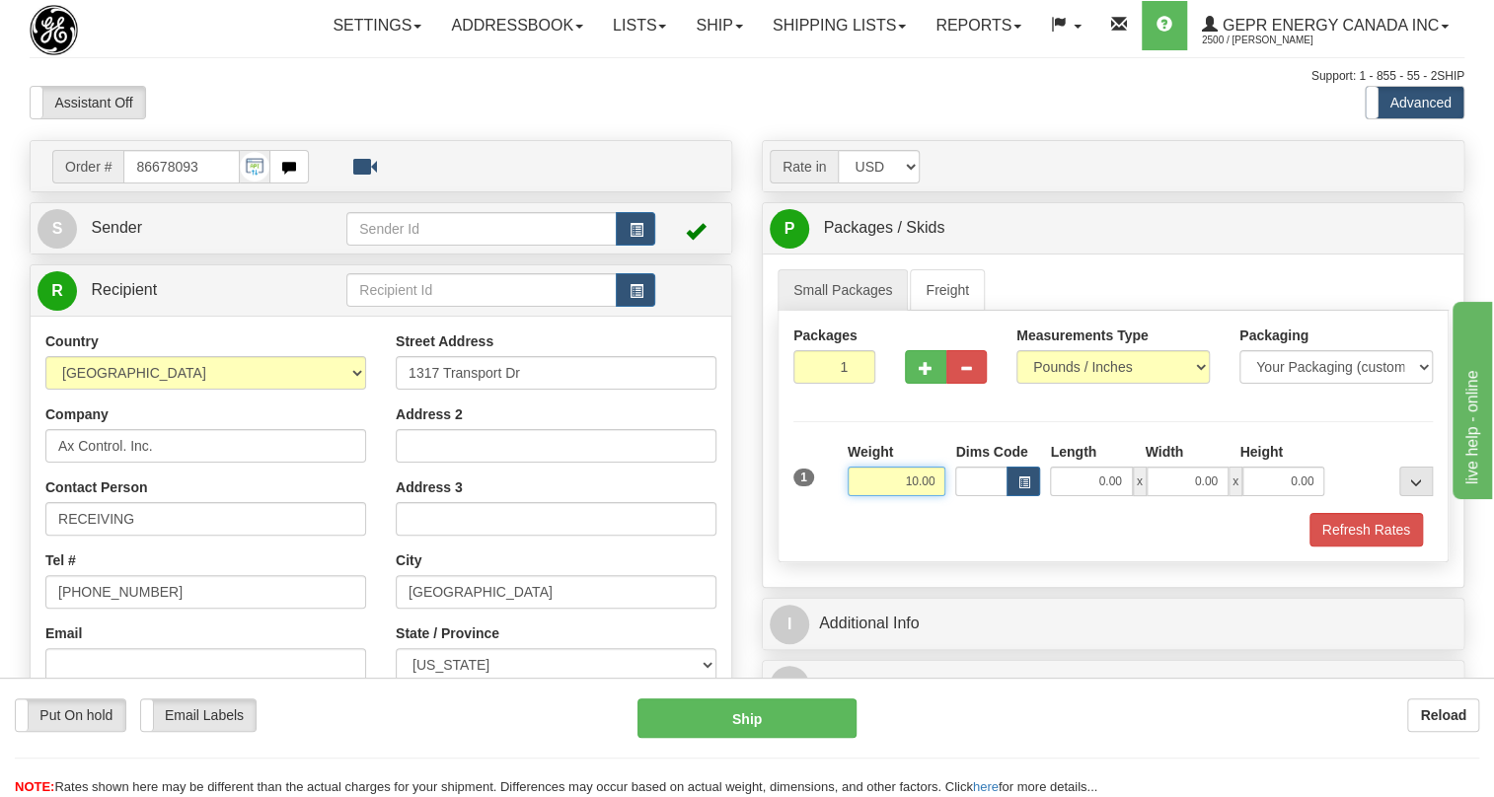
type input "10.00"
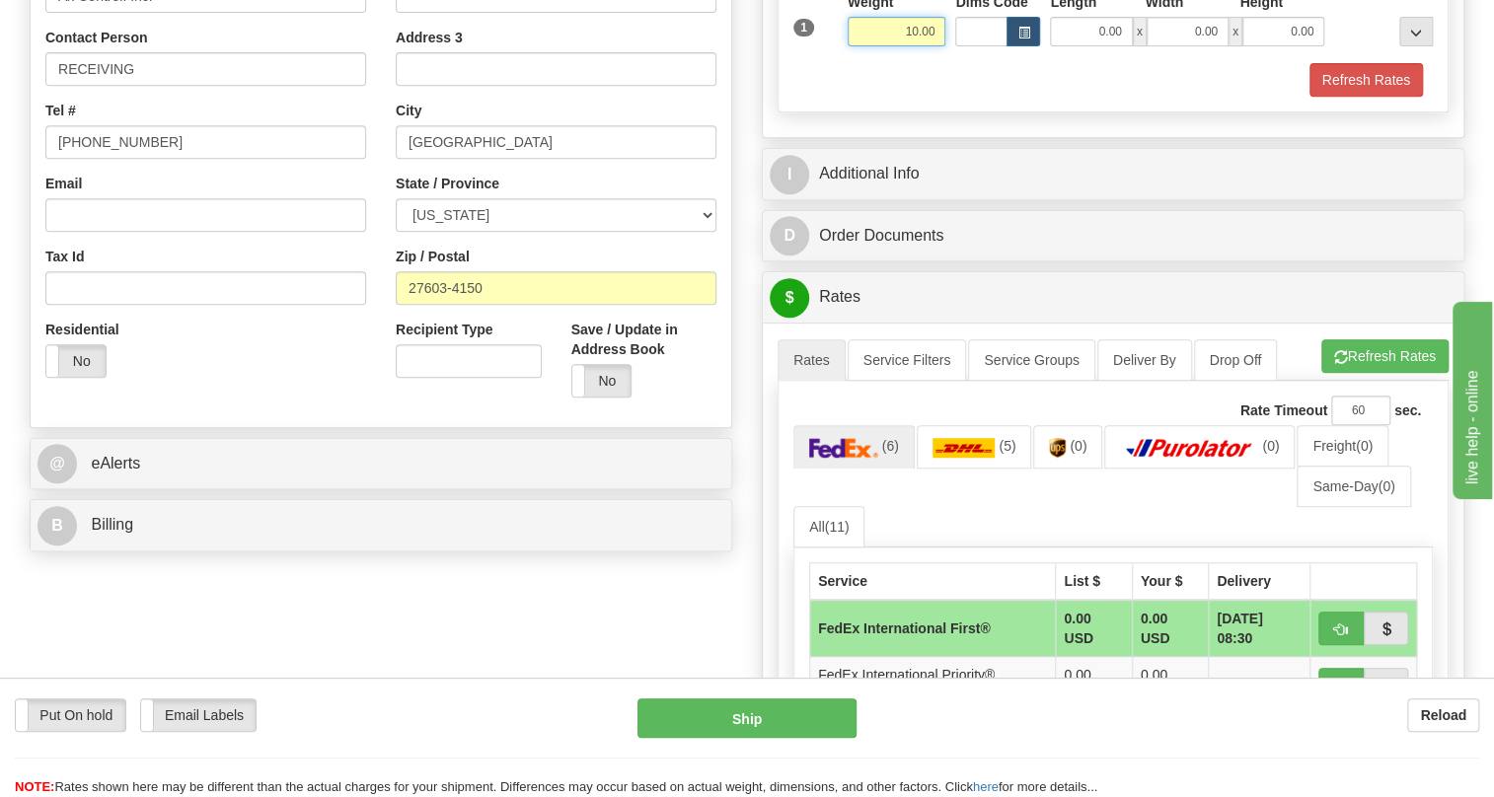
scroll to position [179, 0]
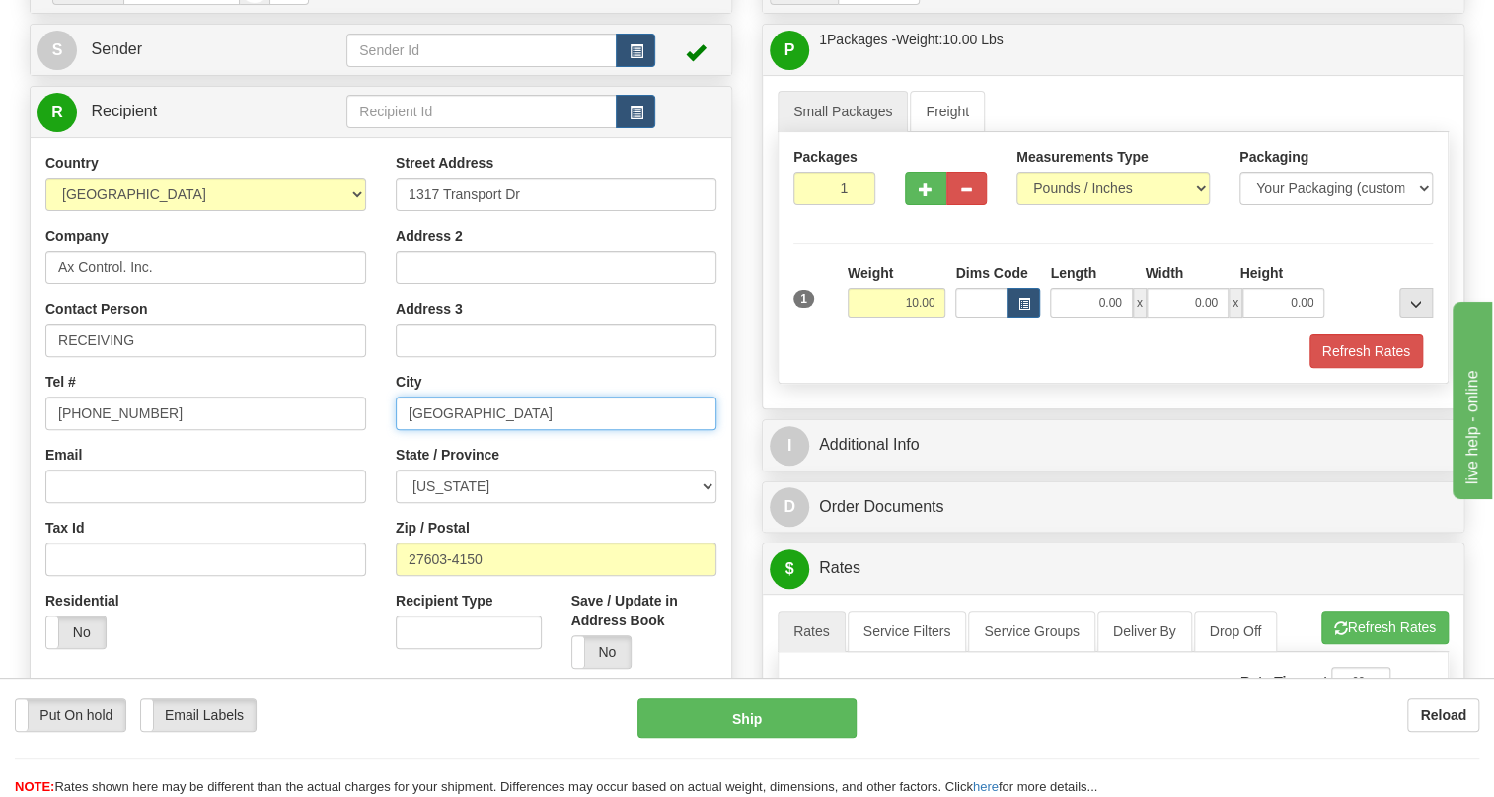
click at [443, 430] on input "Raleigh" at bounding box center [556, 414] width 321 height 34
paste input "ALEIGH"
type input "RALEIGH"
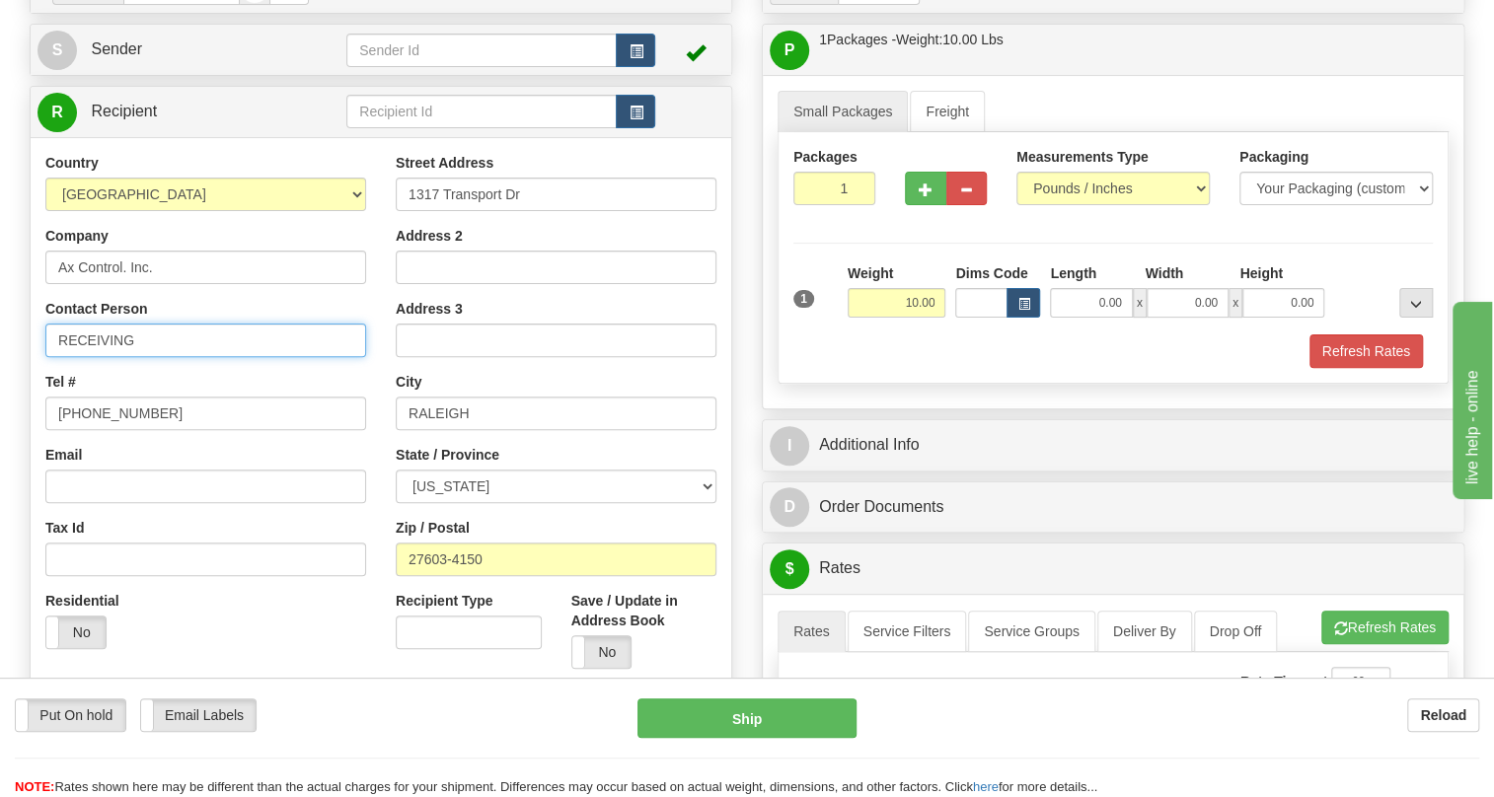
click at [112, 357] on input "RECEIVING" at bounding box center [205, 341] width 321 height 34
paste input "James Dodson"
type input "James Dodson"
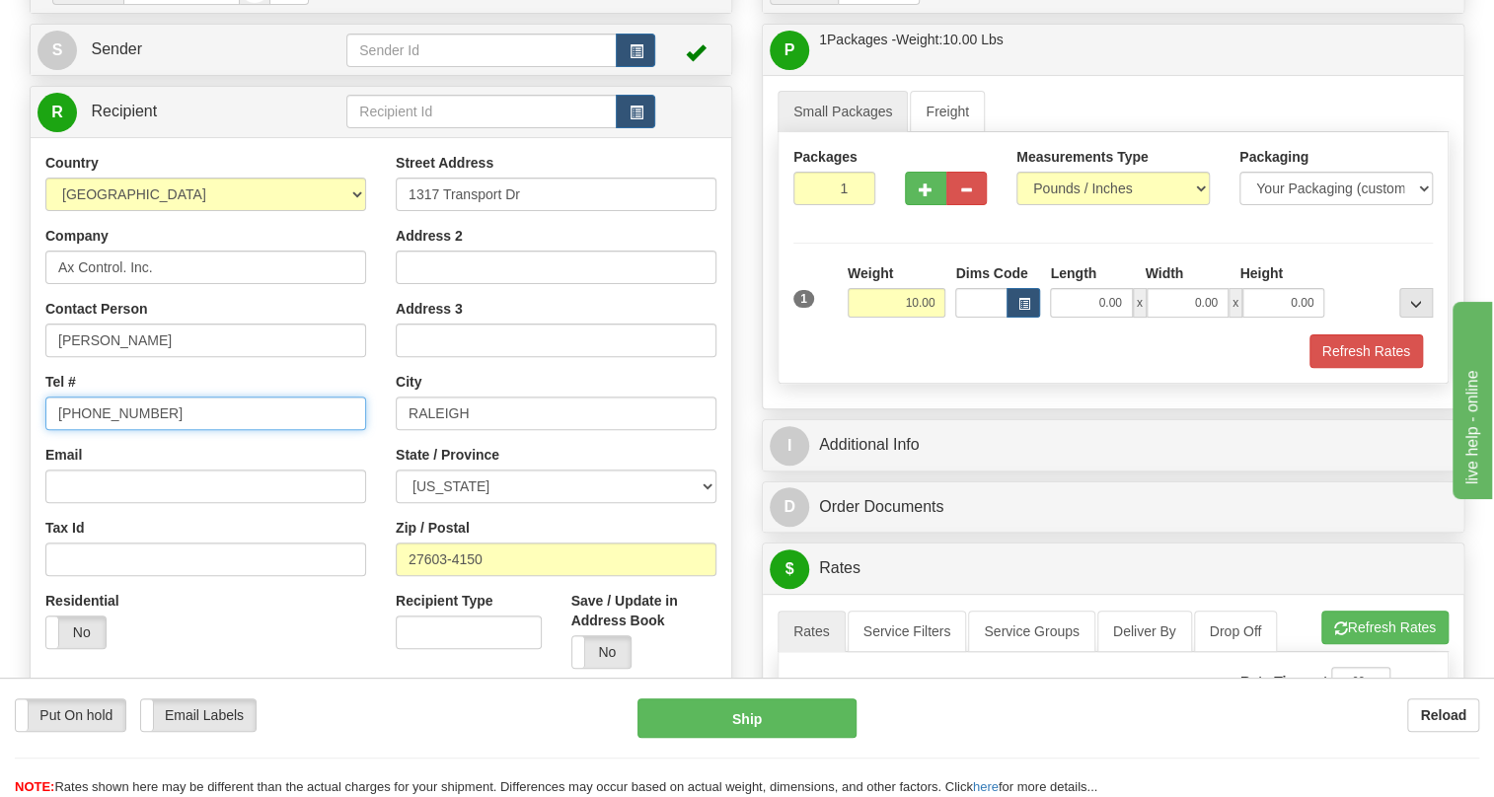
click at [117, 430] on input "[PHONE_NUMBER]" at bounding box center [205, 414] width 321 height 34
paste input "9193728413"
type input "9193728413"
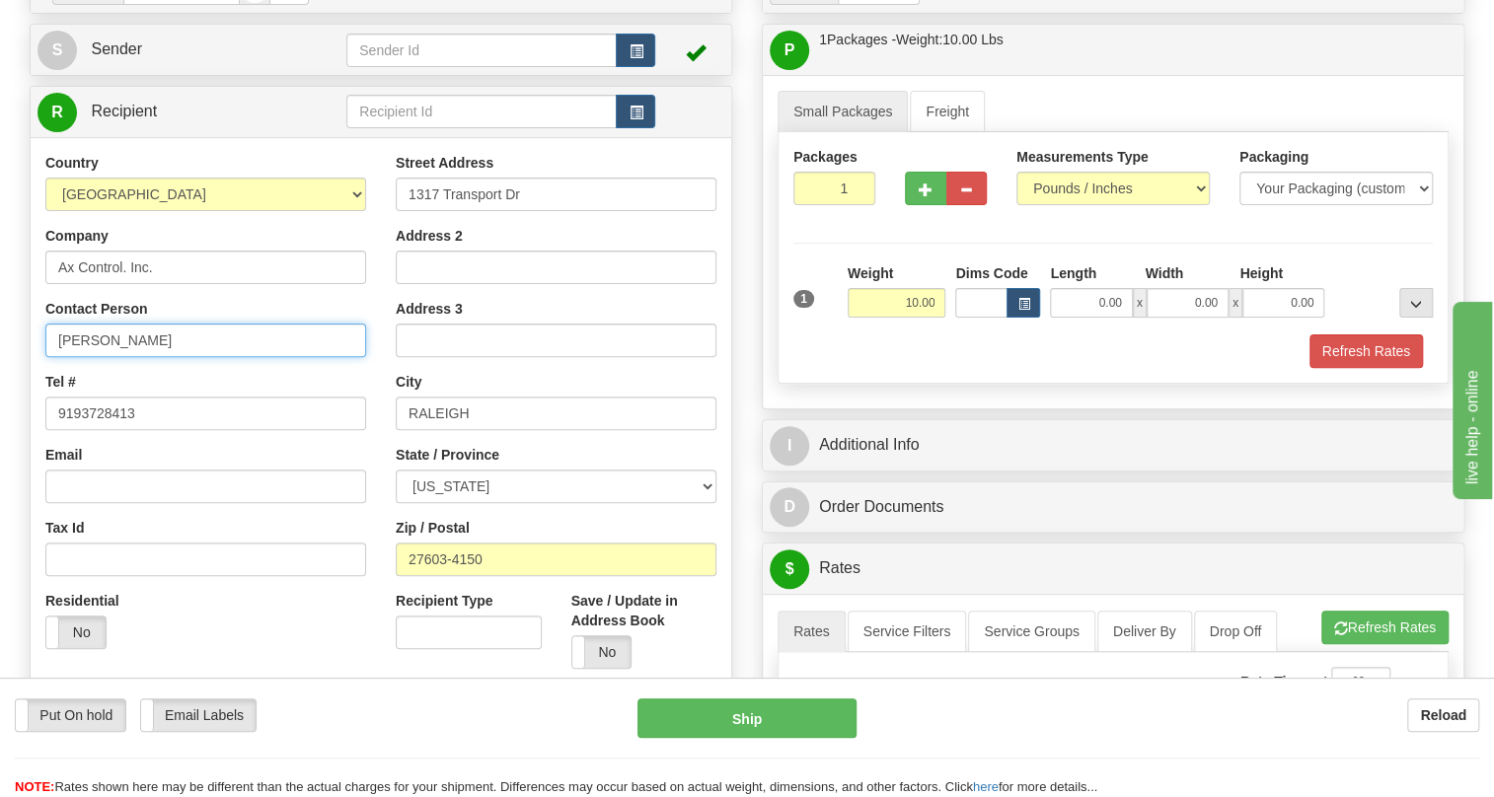
click at [164, 357] on input "James Dodson" at bounding box center [205, 341] width 321 height 34
click at [217, 357] on input "James Dodson / PO#" at bounding box center [205, 341] width 321 height 34
paste input "CC_99523572"
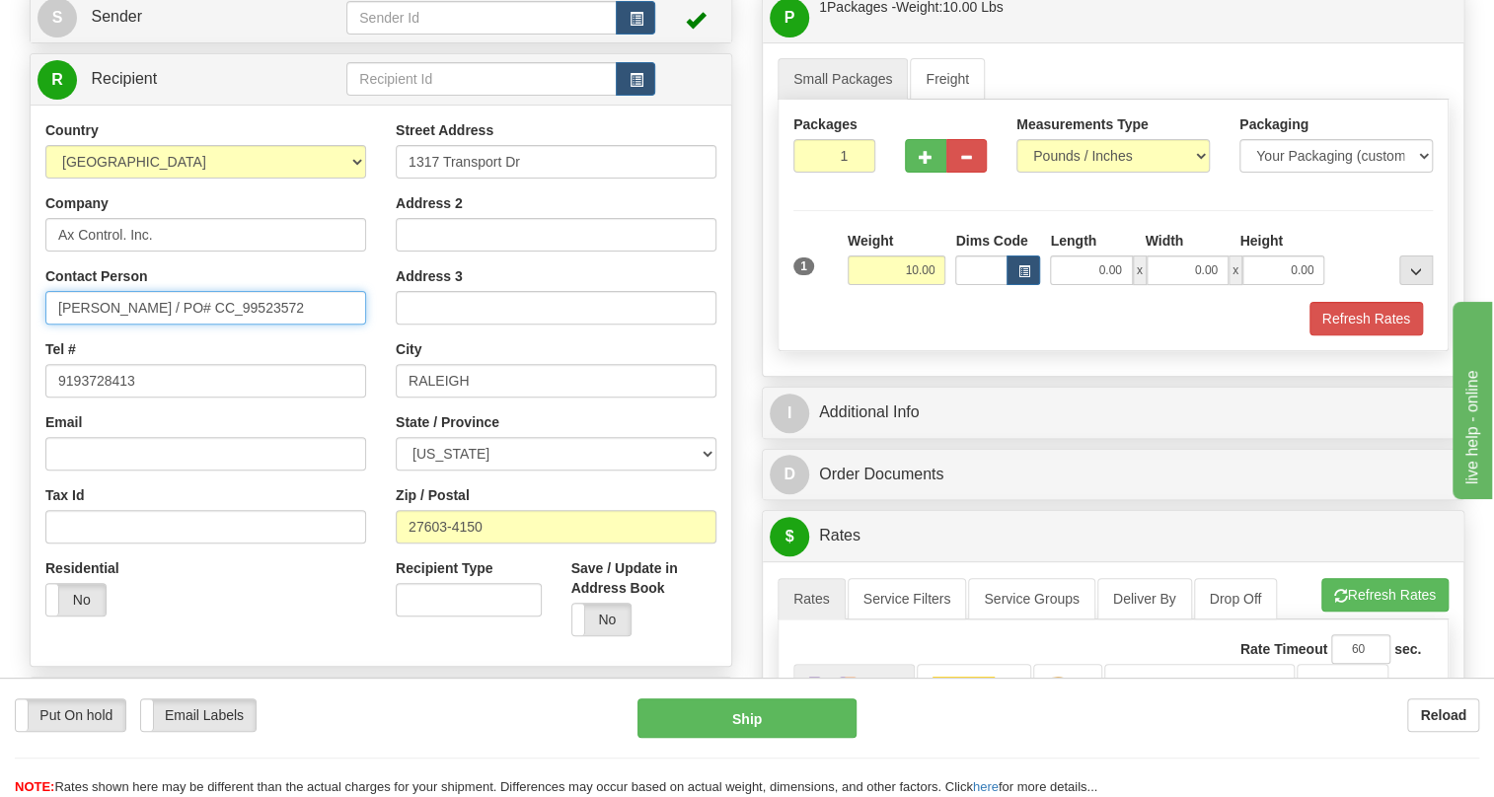
scroll to position [268, 0]
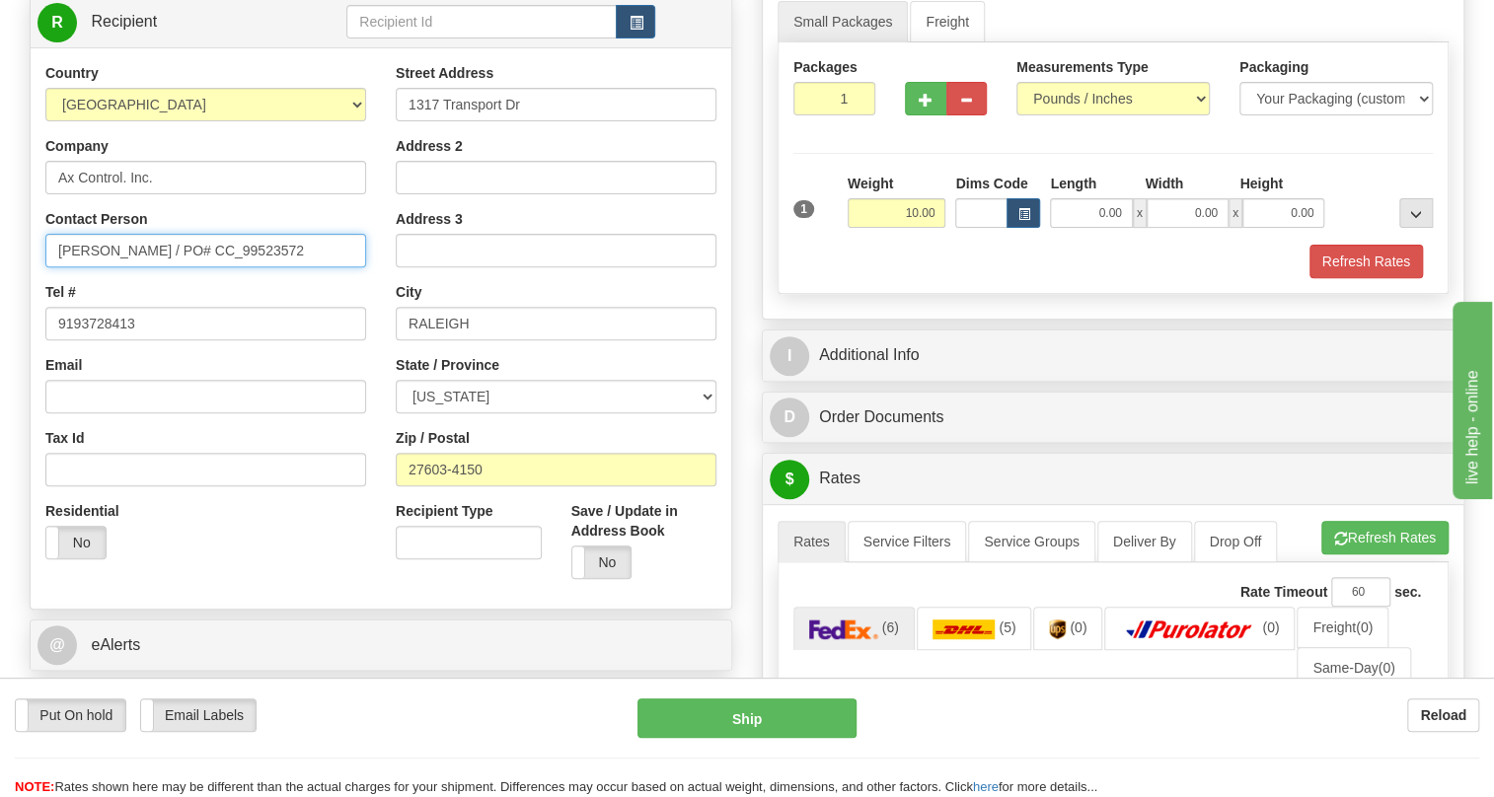
type input "James Dodson / PO# CC_99523572"
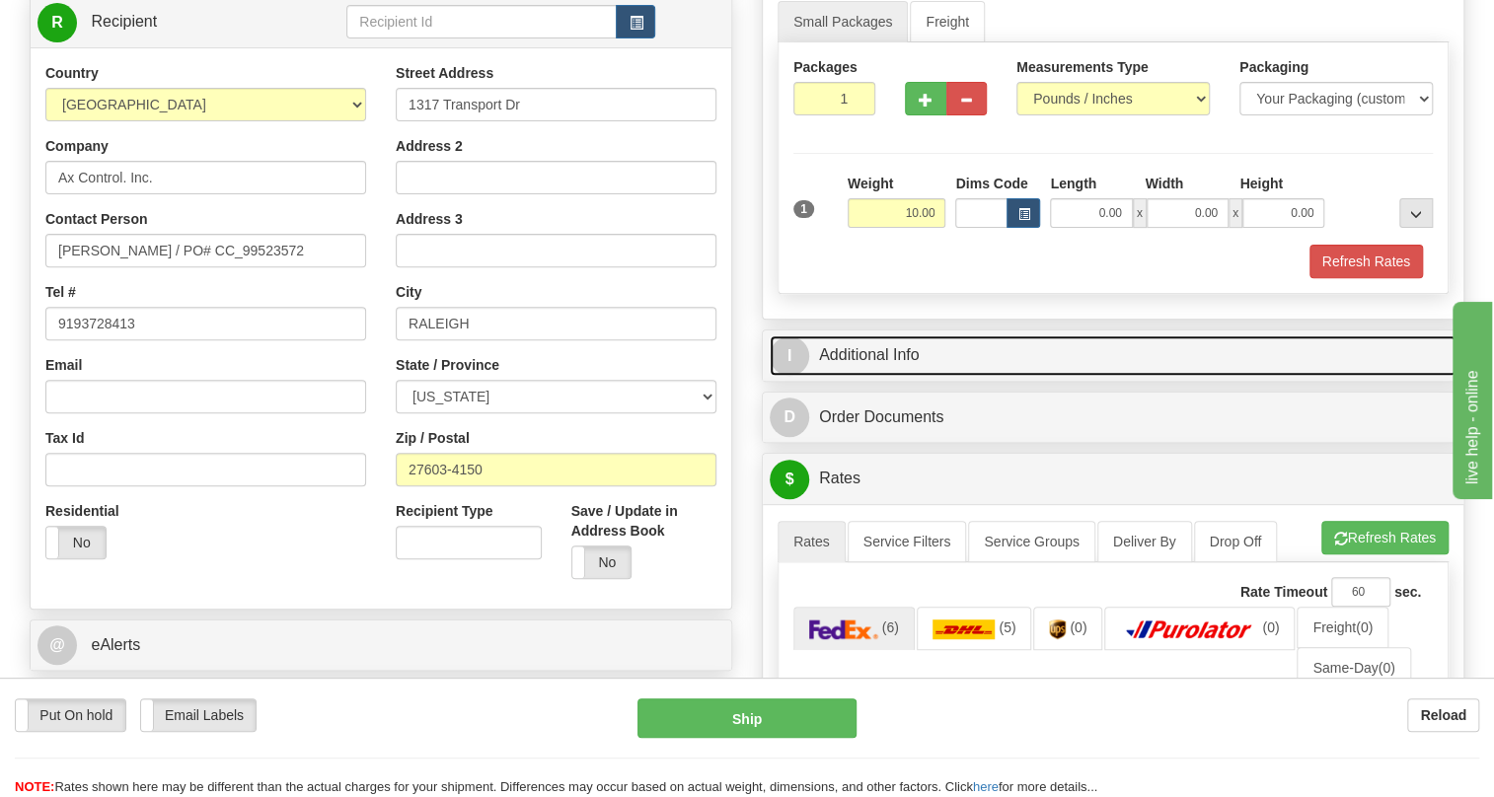
click at [873, 376] on link "I Additional Info" at bounding box center [1113, 356] width 687 height 40
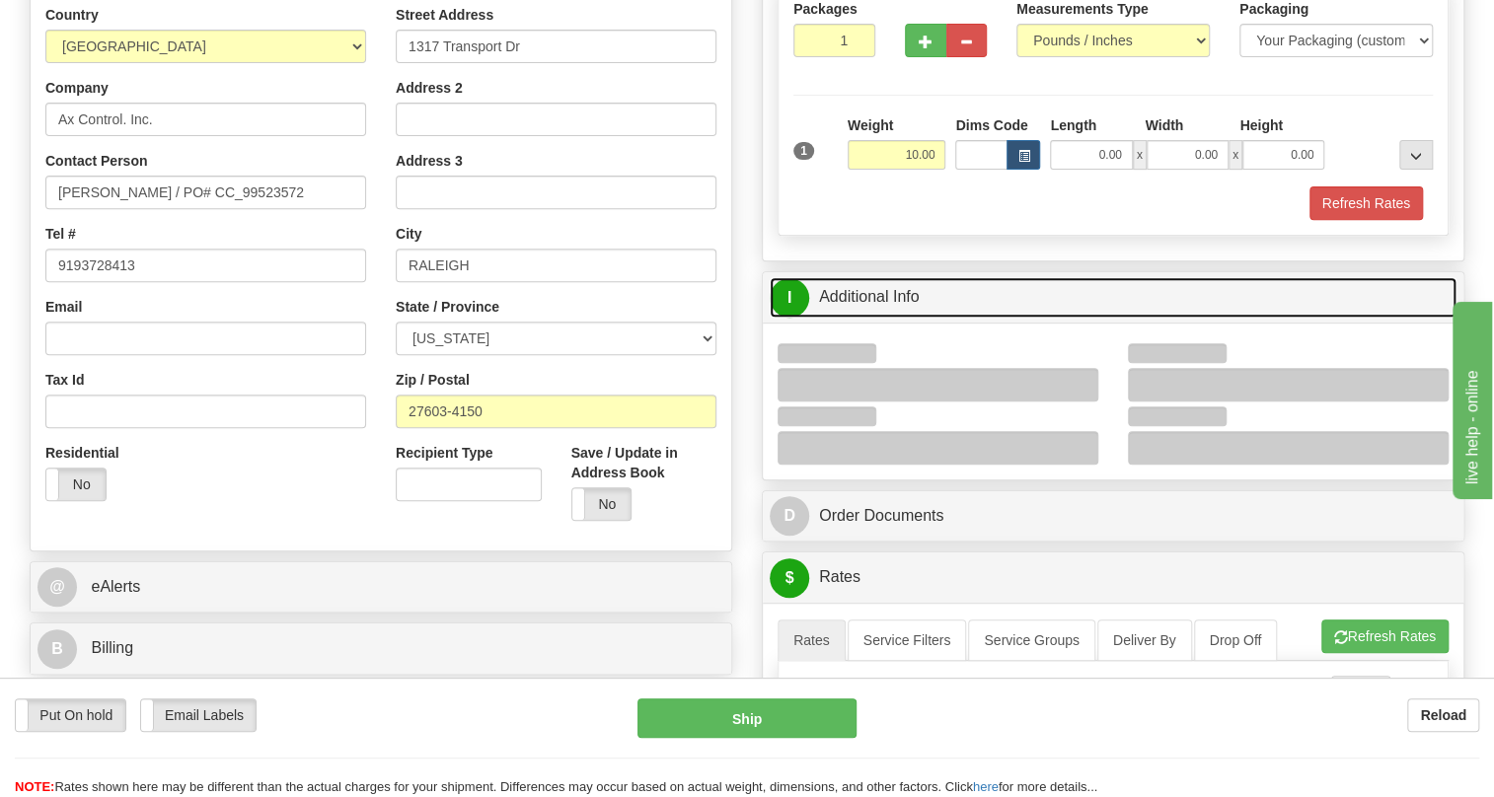
scroll to position [358, 0]
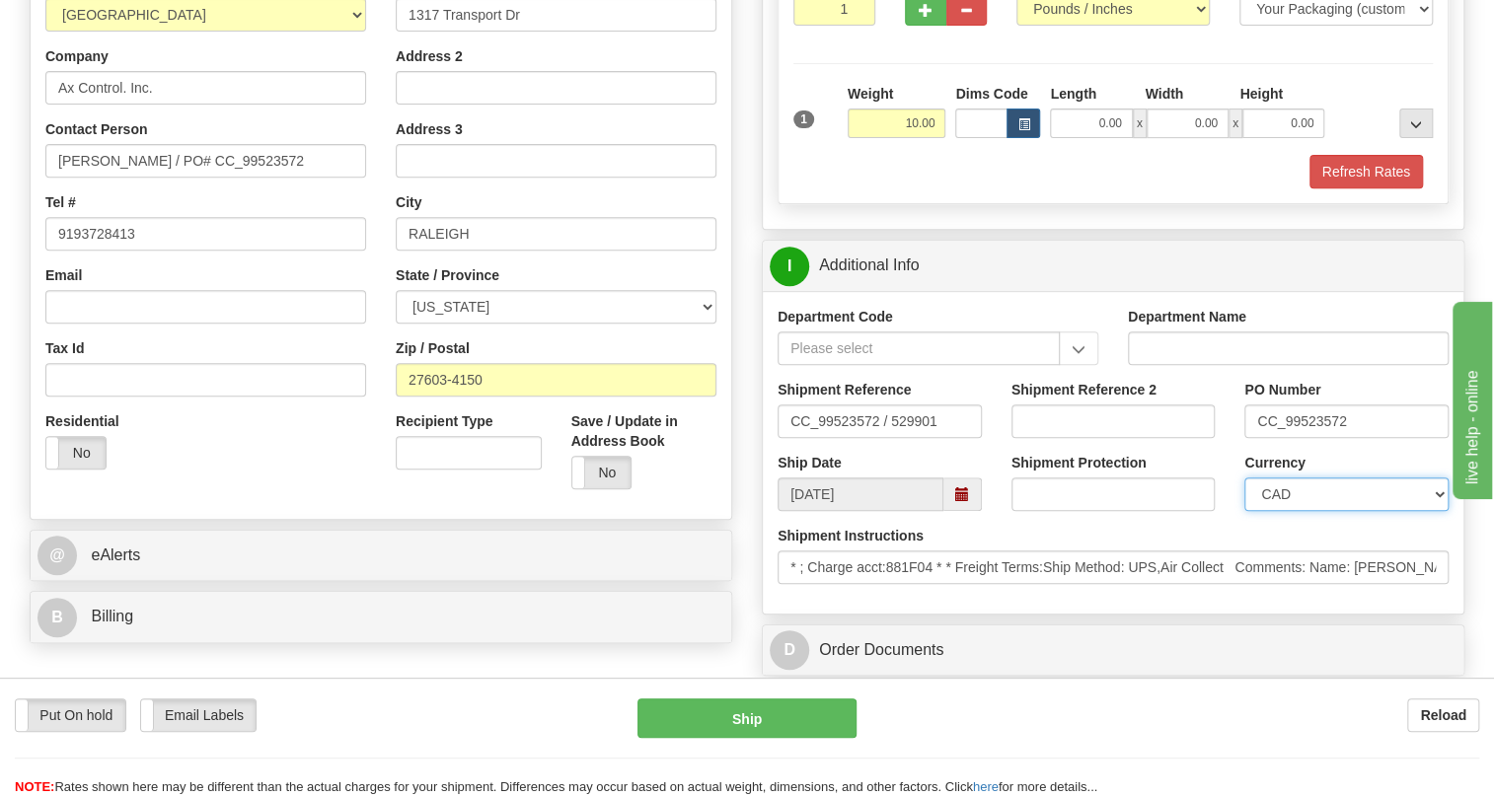
click at [1329, 511] on select "CAD USD EUR ZAR [PERSON_NAME] ARN AUD AUS AWG BBD BFR BGN BHD BMD BND BRC BRL C…" at bounding box center [1347, 495] width 204 height 34
select select "1"
click at [1245, 511] on select "CAD USD EUR ZAR [PERSON_NAME] ARN AUD AUS AWG BBD BFR BGN BHD BMD BND BRC BRL C…" at bounding box center [1347, 495] width 204 height 34
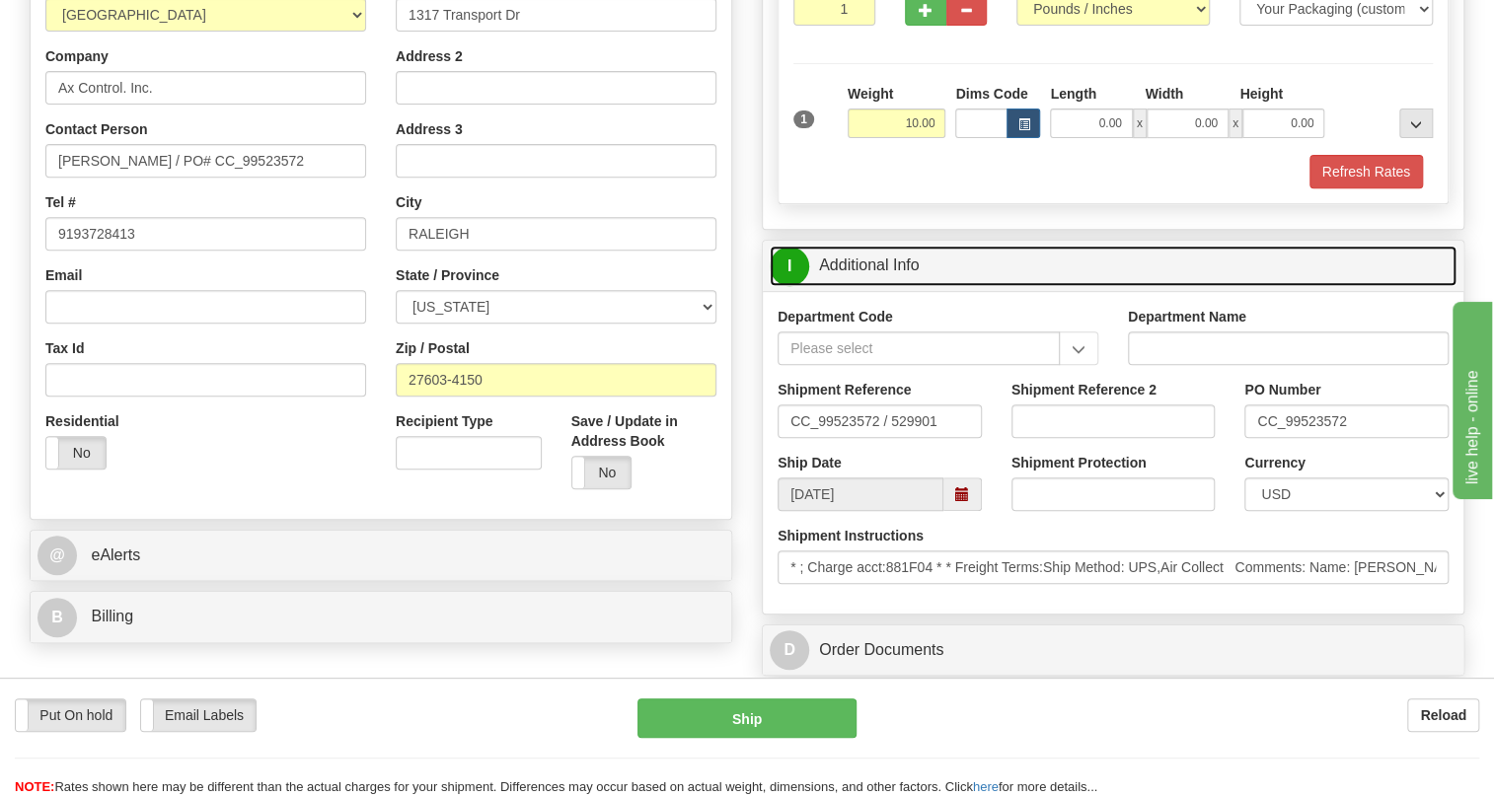
click at [868, 286] on link "I Additional Info" at bounding box center [1113, 266] width 687 height 40
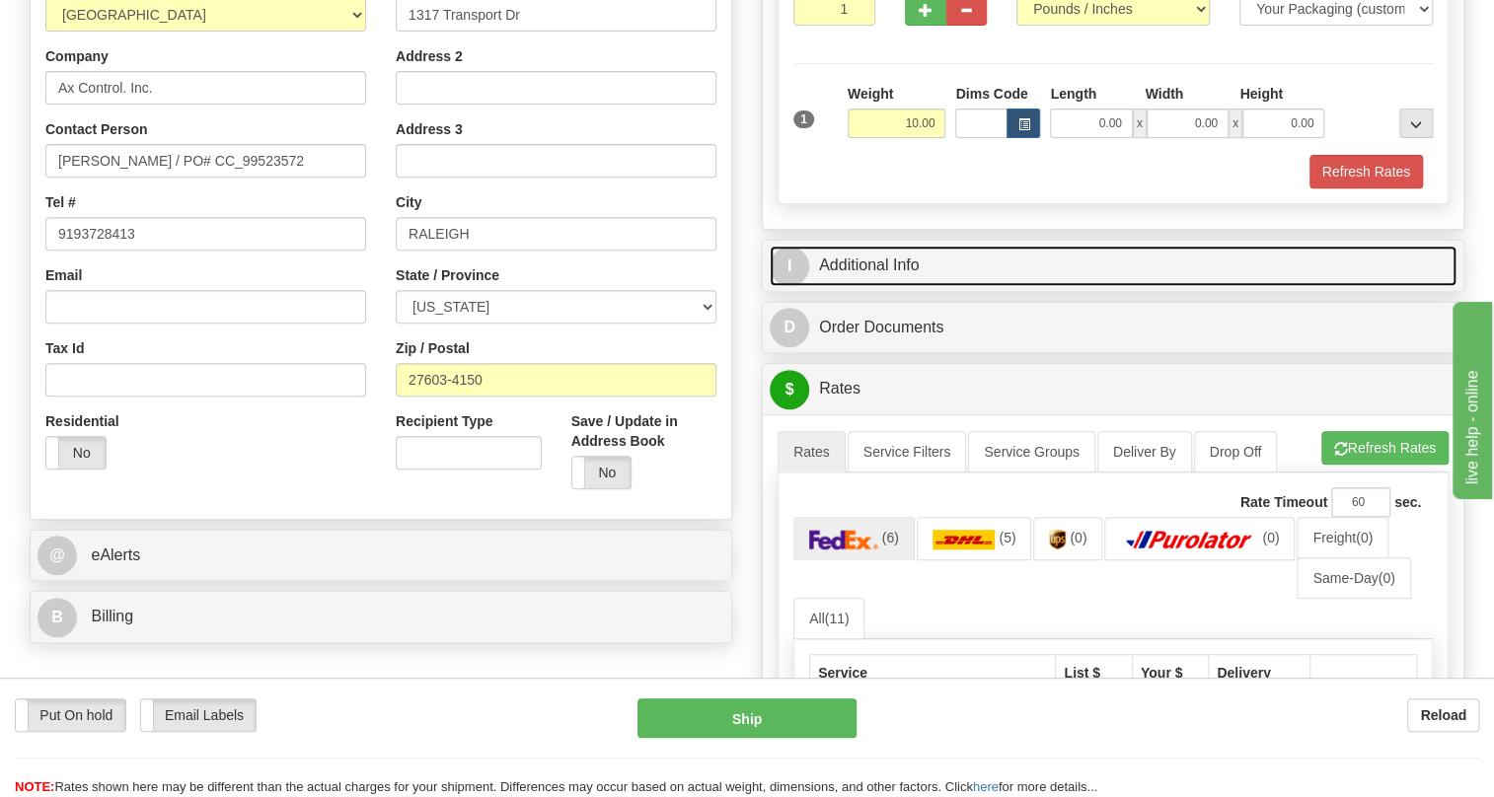
click at [871, 286] on link "I Additional Info" at bounding box center [1113, 266] width 687 height 40
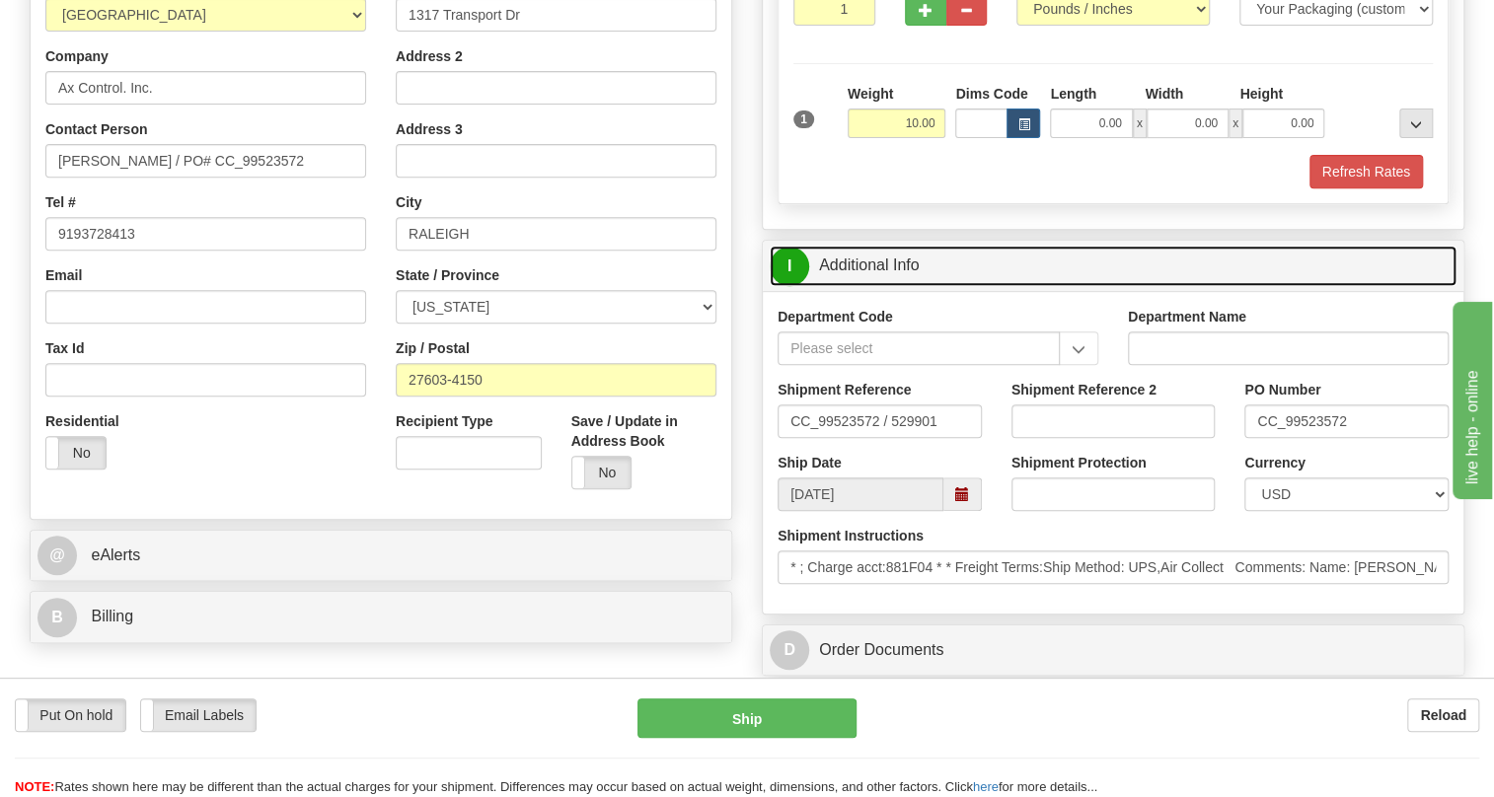
click at [871, 286] on link "I Additional Info" at bounding box center [1113, 266] width 687 height 40
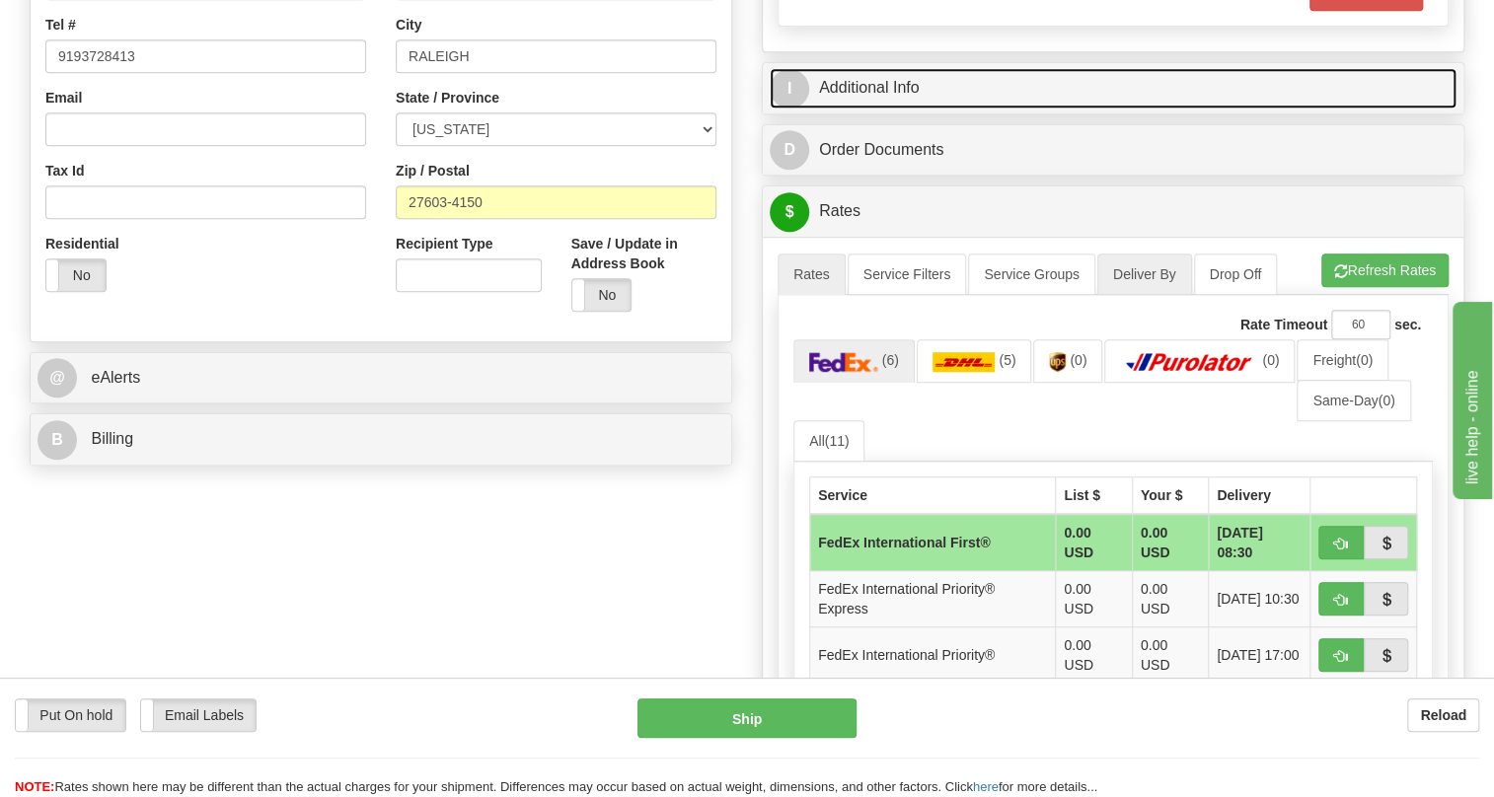
scroll to position [538, 0]
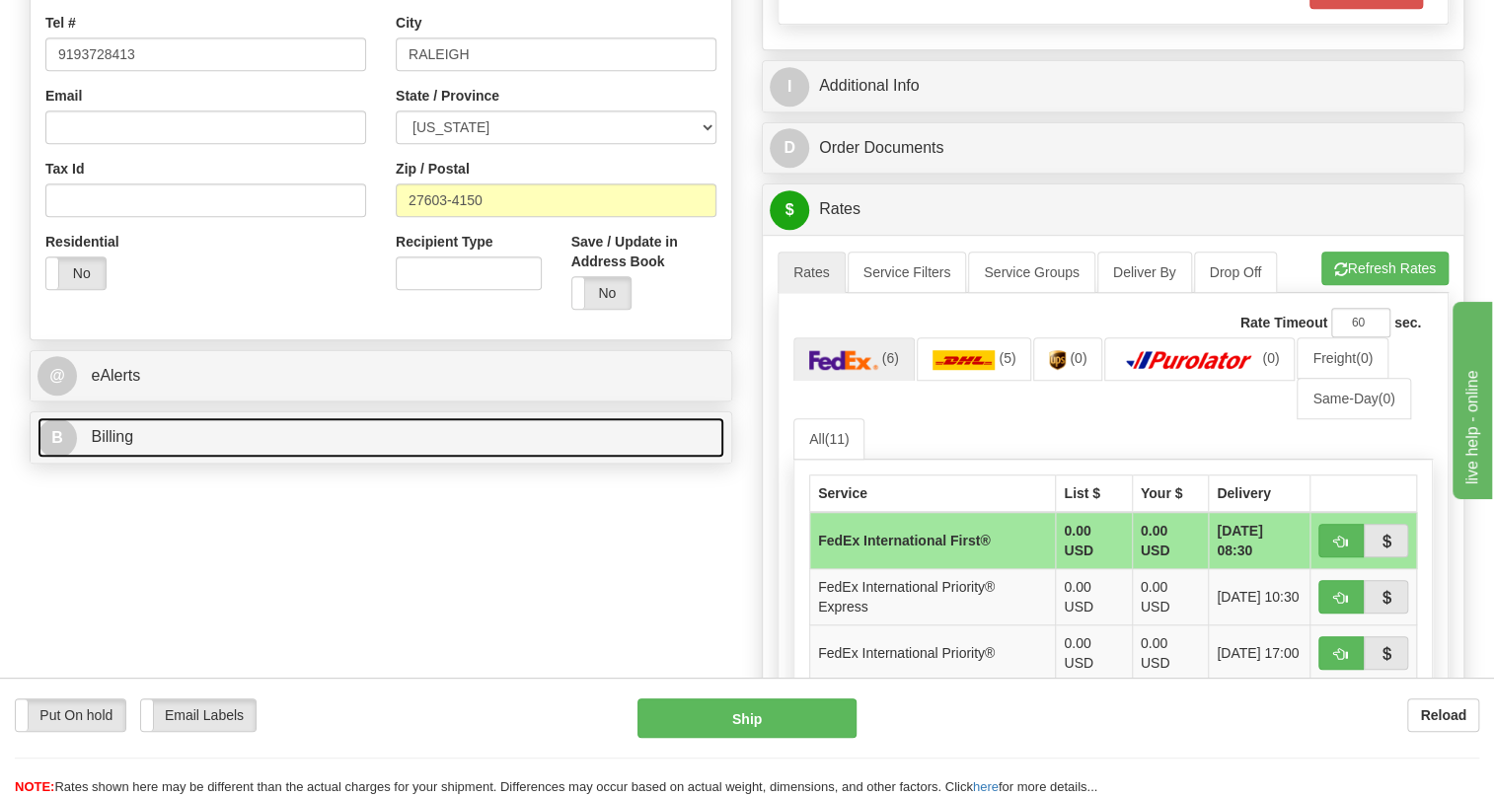
click at [131, 445] on span "Billing" at bounding box center [112, 436] width 42 height 17
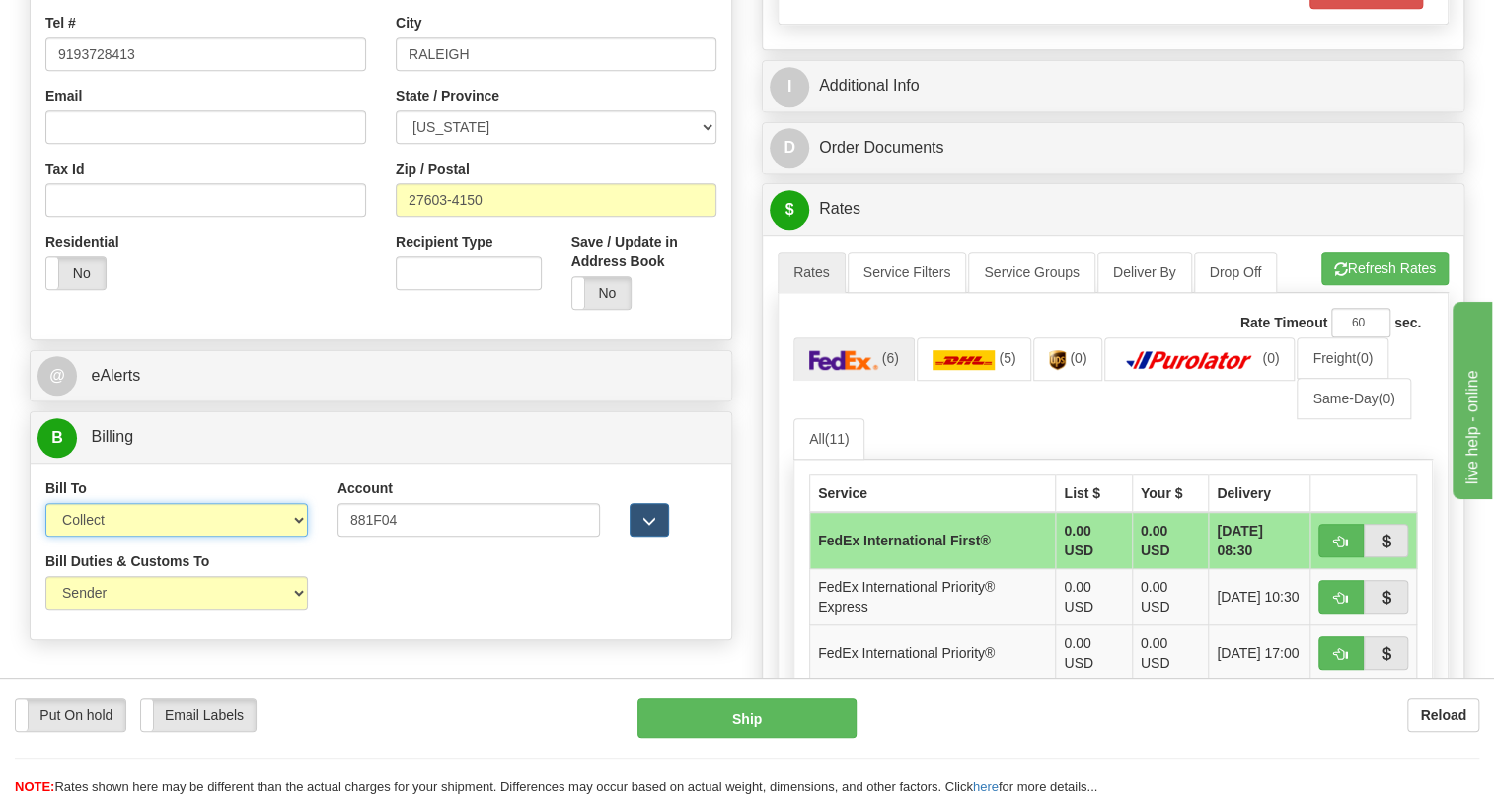
click at [289, 537] on select "Sender Recipient Third Party Collect" at bounding box center [176, 520] width 263 height 34
select select "1"
click at [45, 537] on select "Sender Recipient Third Party Collect" at bounding box center [176, 520] width 263 height 34
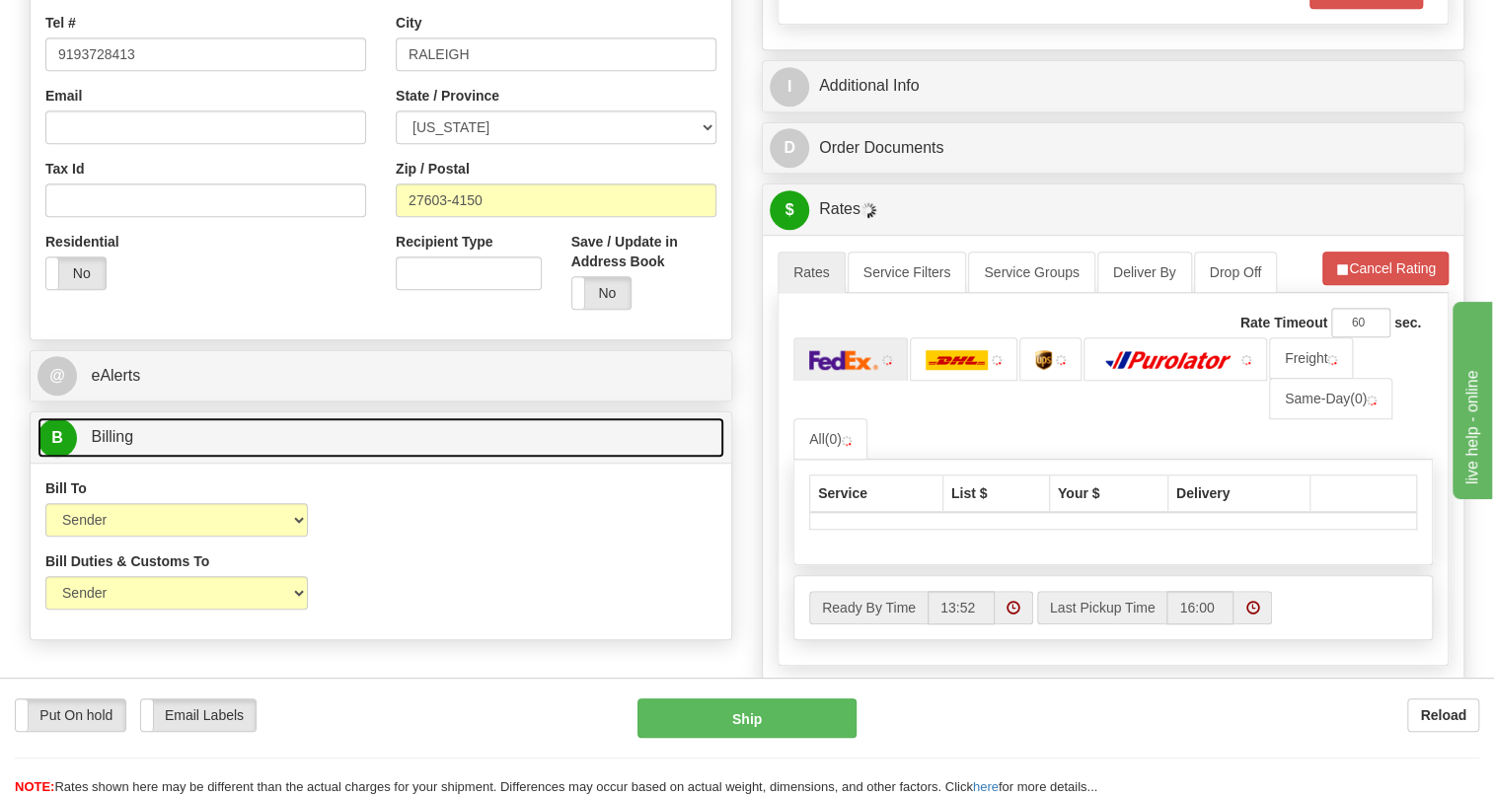
click at [114, 445] on span "Billing" at bounding box center [112, 436] width 42 height 17
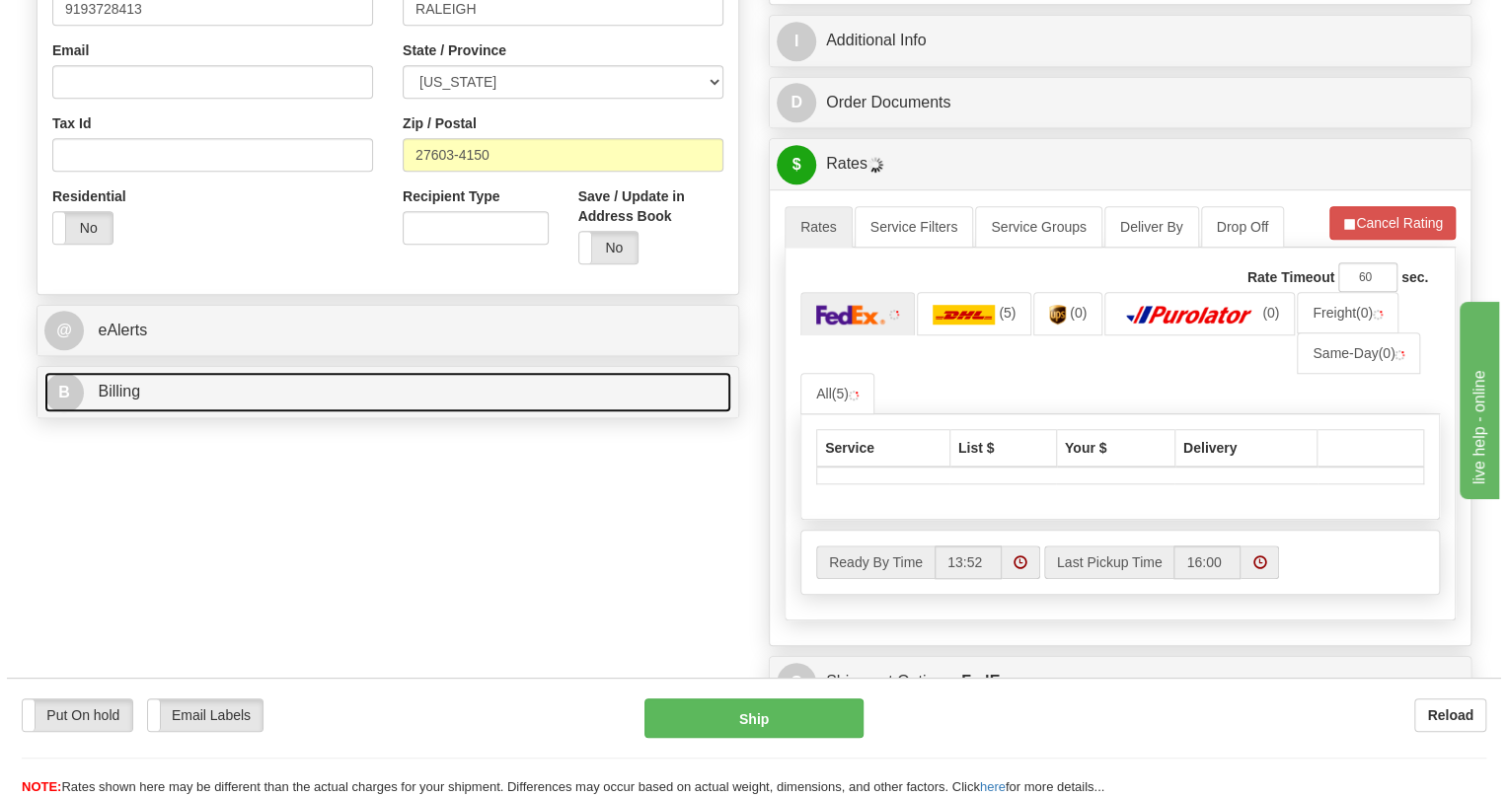
scroll to position [628, 0]
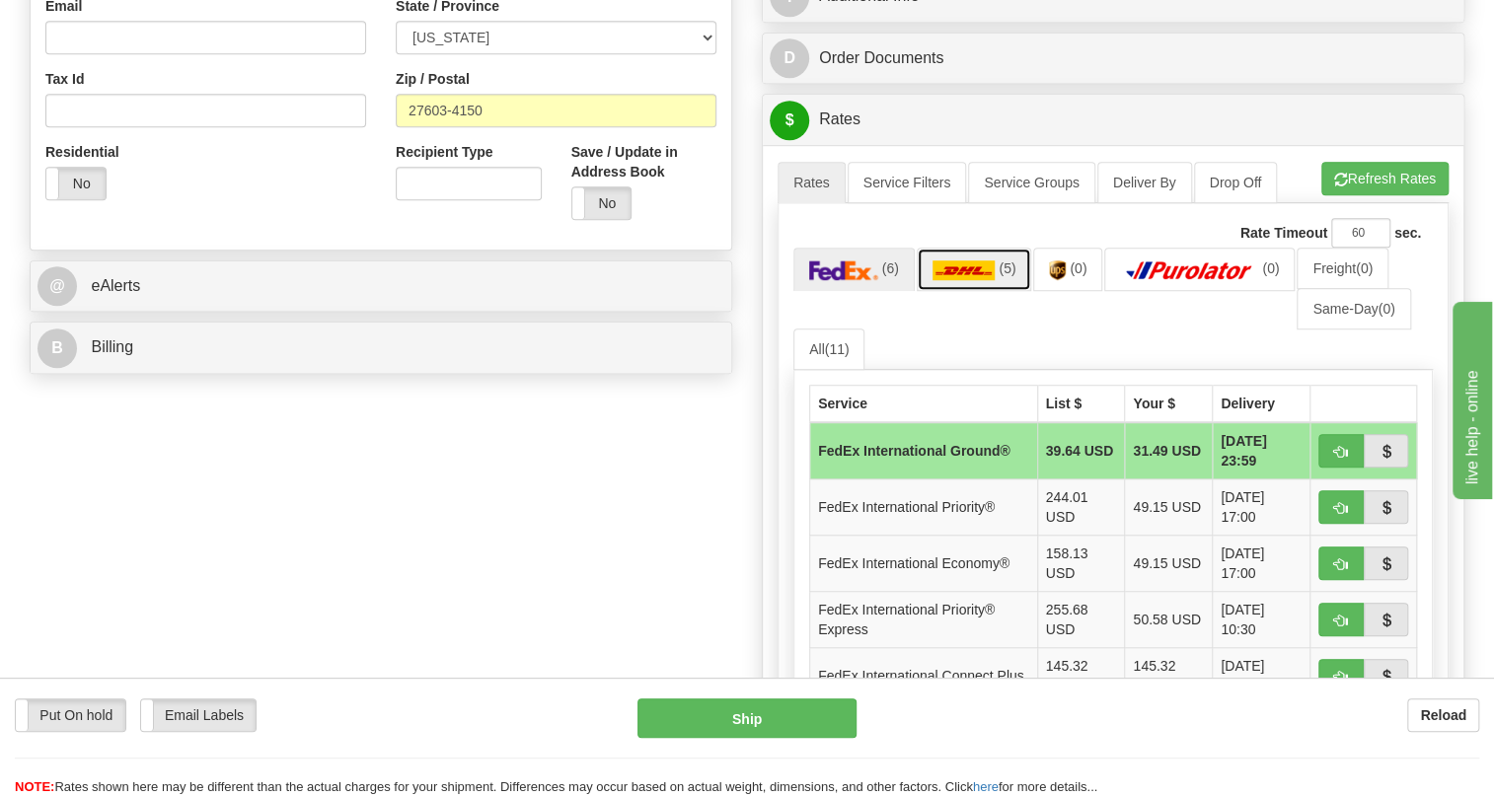
click at [975, 280] on img at bounding box center [964, 271] width 63 height 20
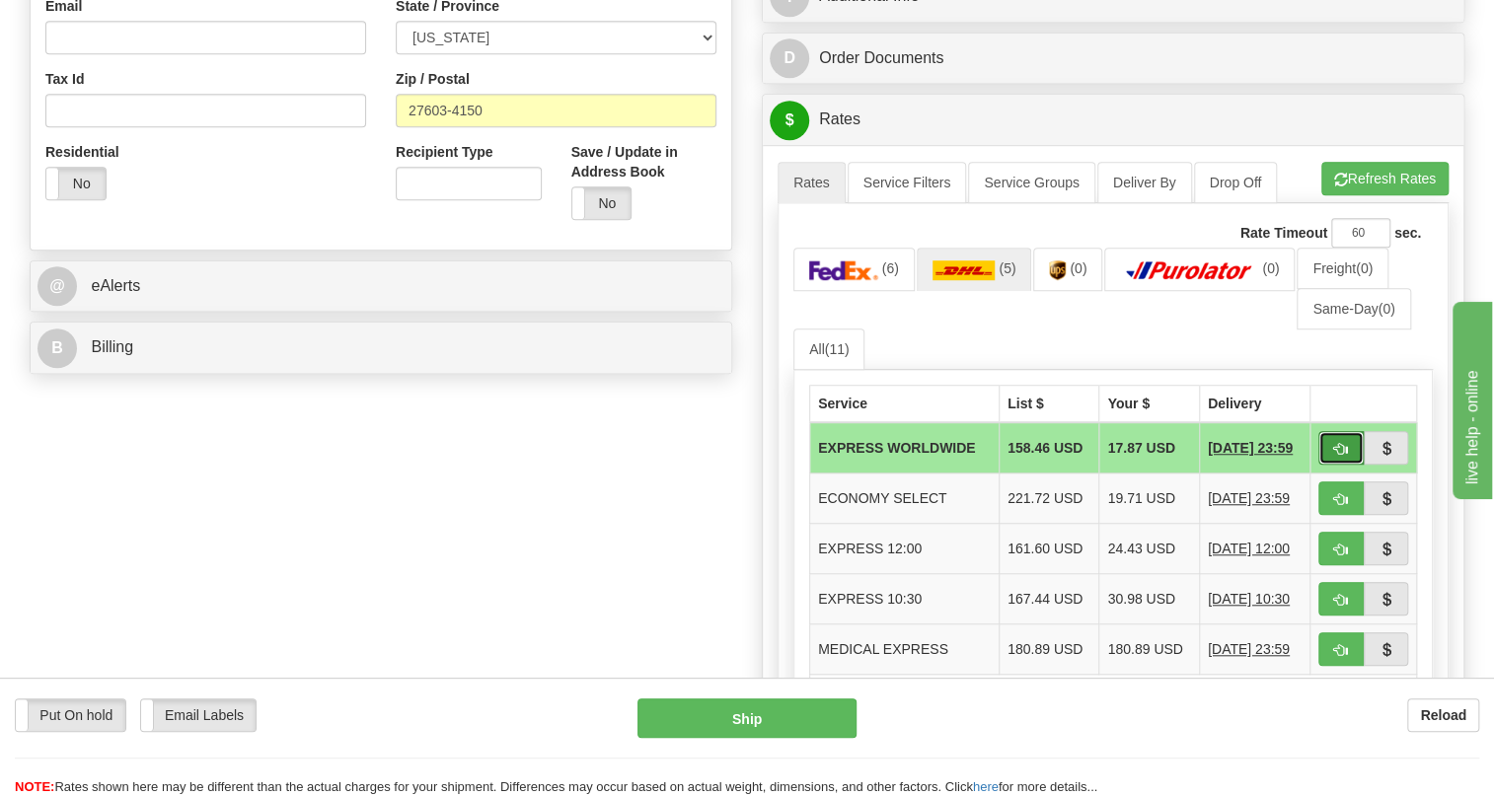
click at [1332, 465] on button "button" at bounding box center [1341, 448] width 45 height 34
type input "P"
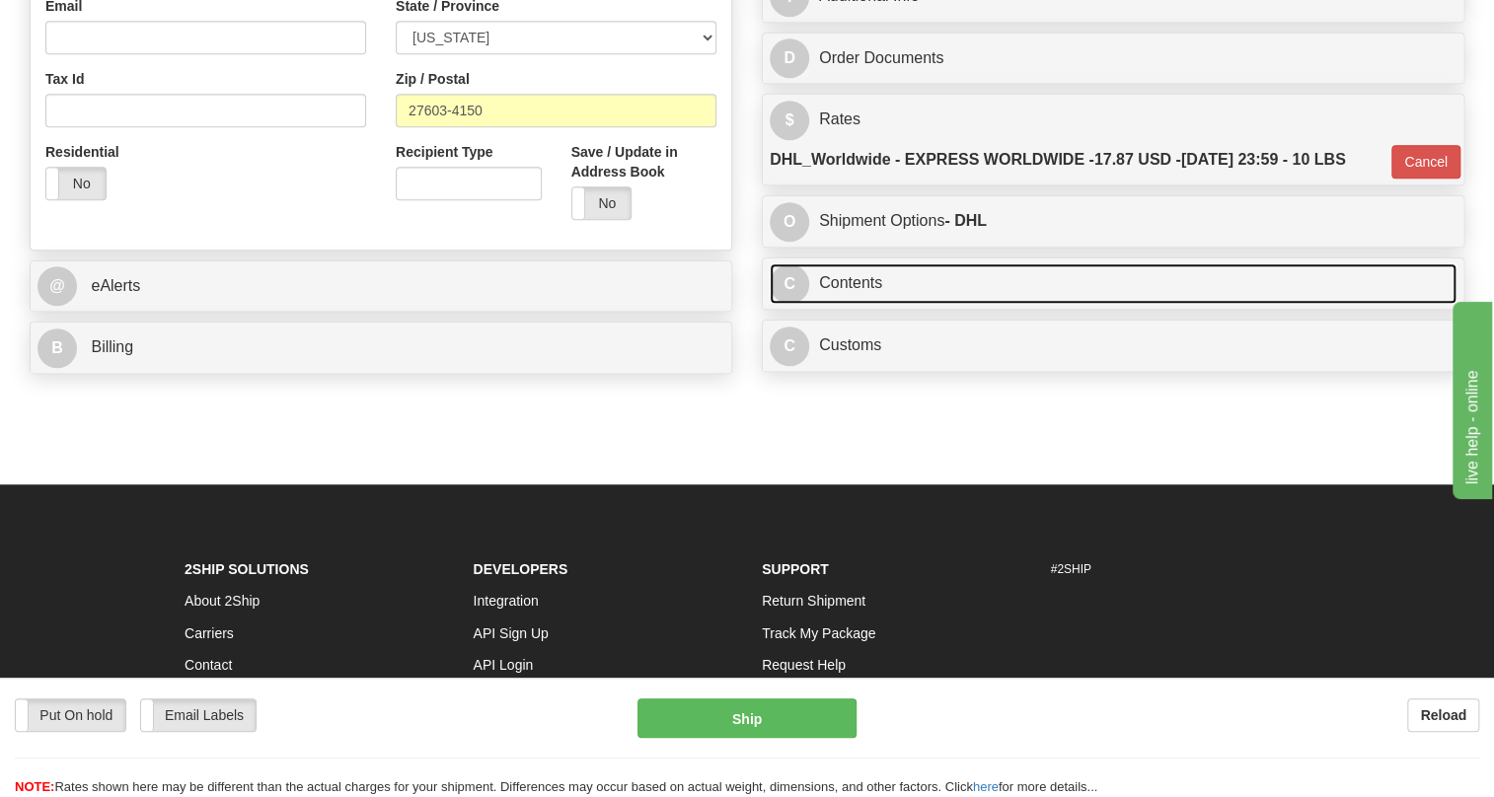
click at [859, 304] on link "C Contents" at bounding box center [1113, 284] width 687 height 40
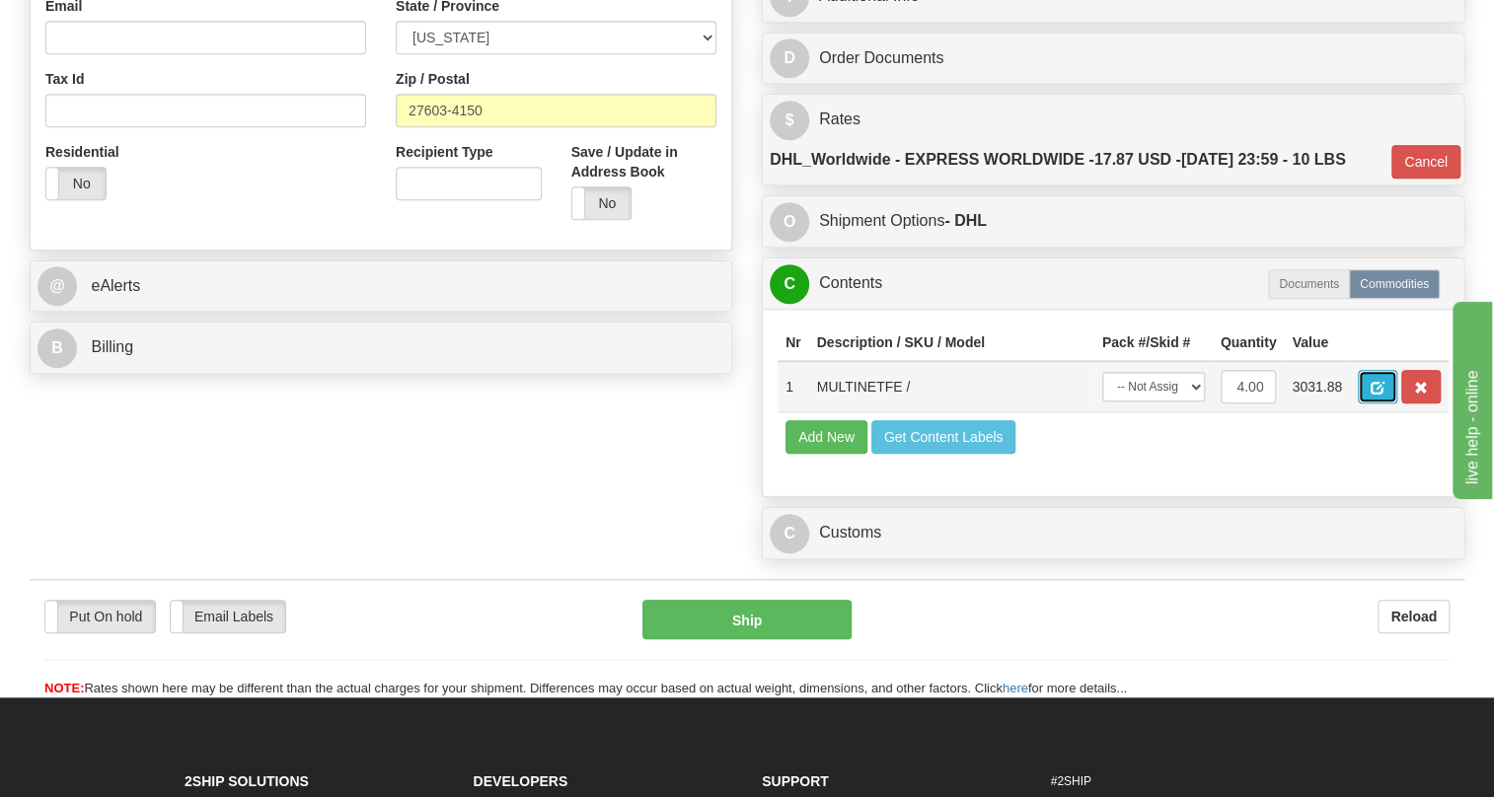
click at [1377, 395] on span "button" at bounding box center [1378, 388] width 14 height 13
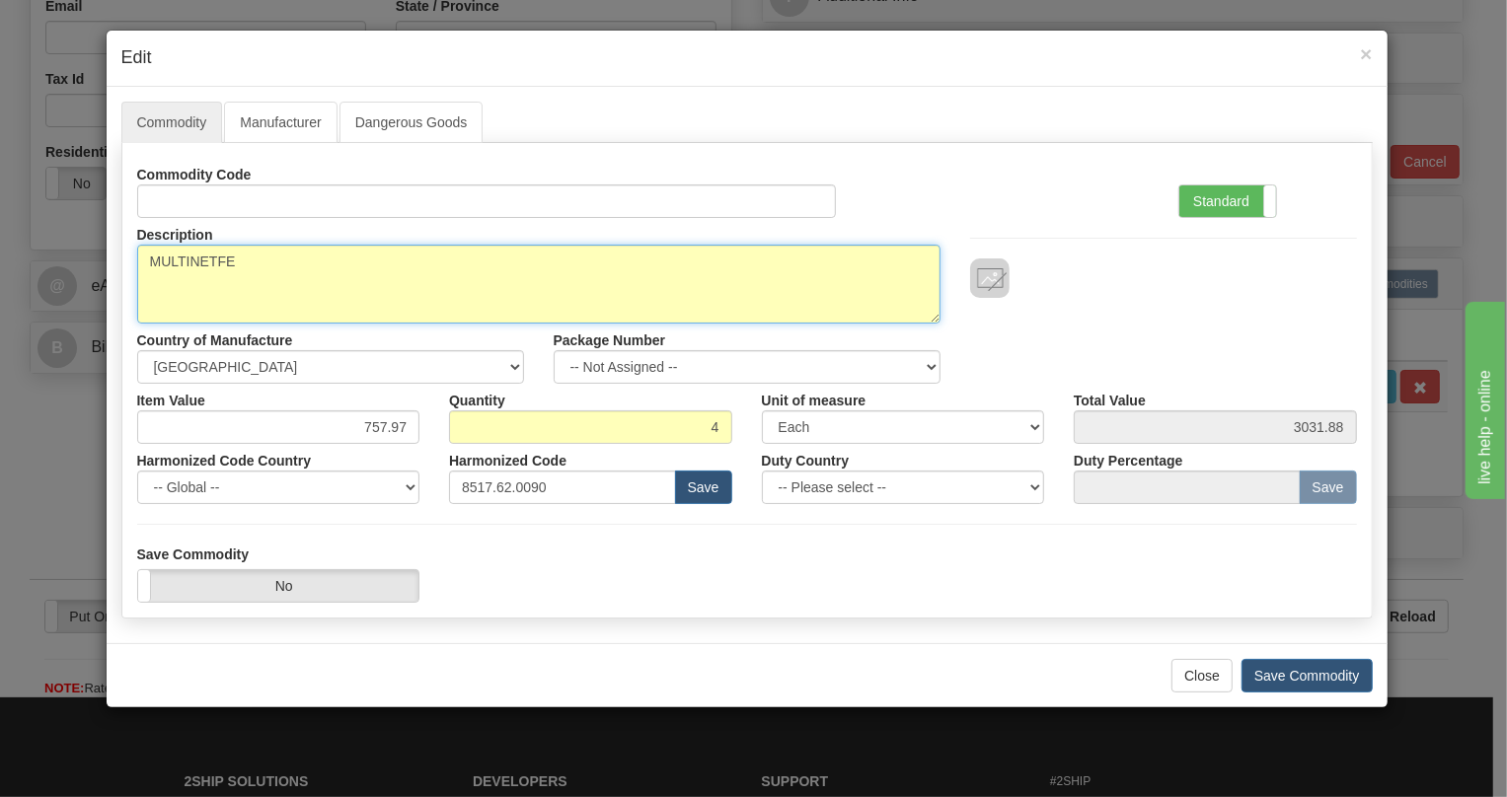
click at [210, 264] on textarea "MULTINETFE" at bounding box center [538, 284] width 803 height 79
paste textarea "EMULTINET-"
type textarea "EMULTINET-FE"
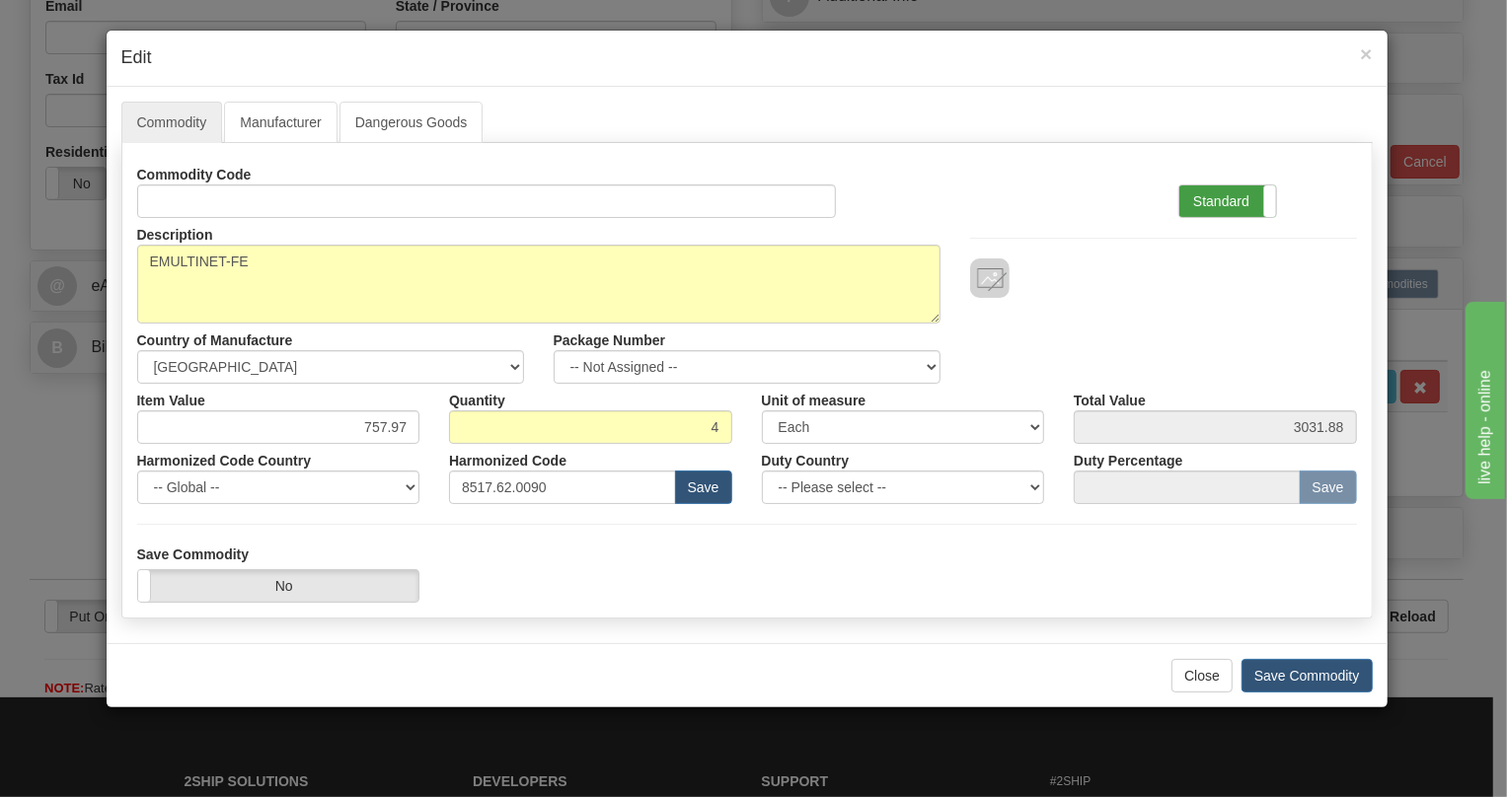
click at [1231, 200] on label "Standard" at bounding box center [1227, 202] width 97 height 32
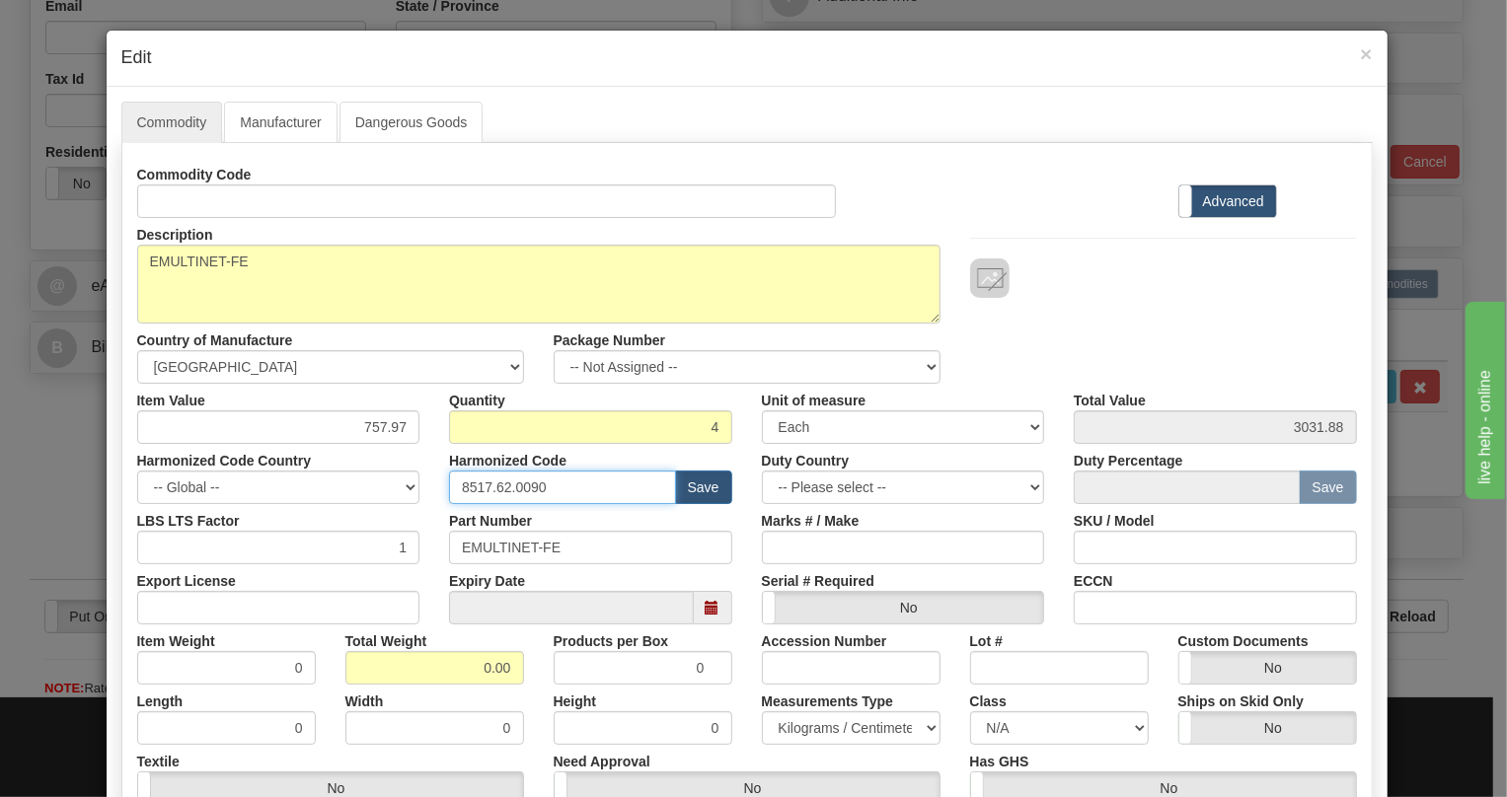
click at [506, 484] on input "8517.62.0090" at bounding box center [562, 488] width 227 height 34
paste input "2"
type input "8517.62.0020"
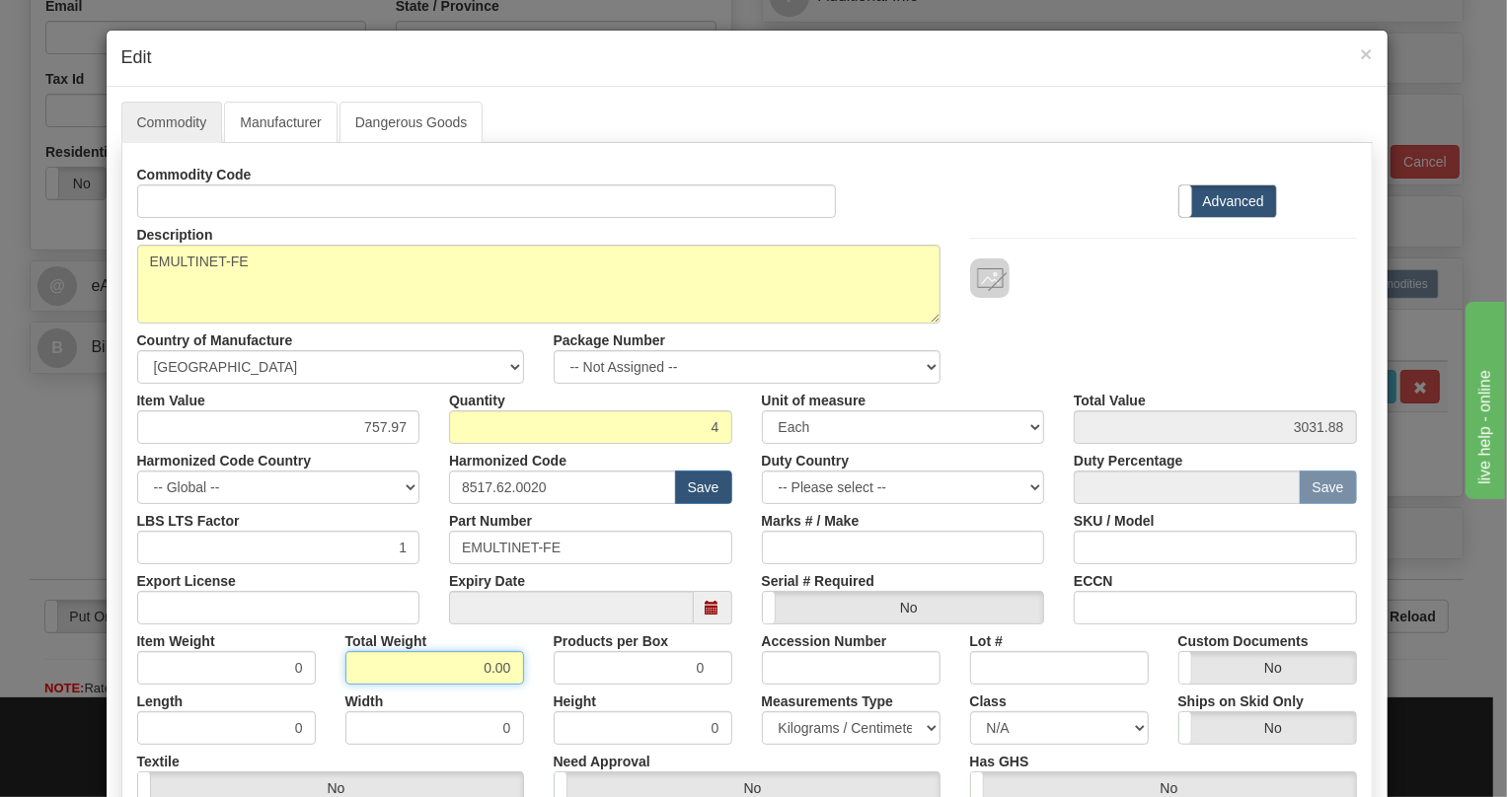
click at [450, 667] on input "0.00" at bounding box center [434, 668] width 179 height 34
type input "1.00"
type input "0.2500"
click at [848, 730] on select "Pounds / Inches Kilograms / Centimeters" at bounding box center [851, 729] width 179 height 34
select select "0"
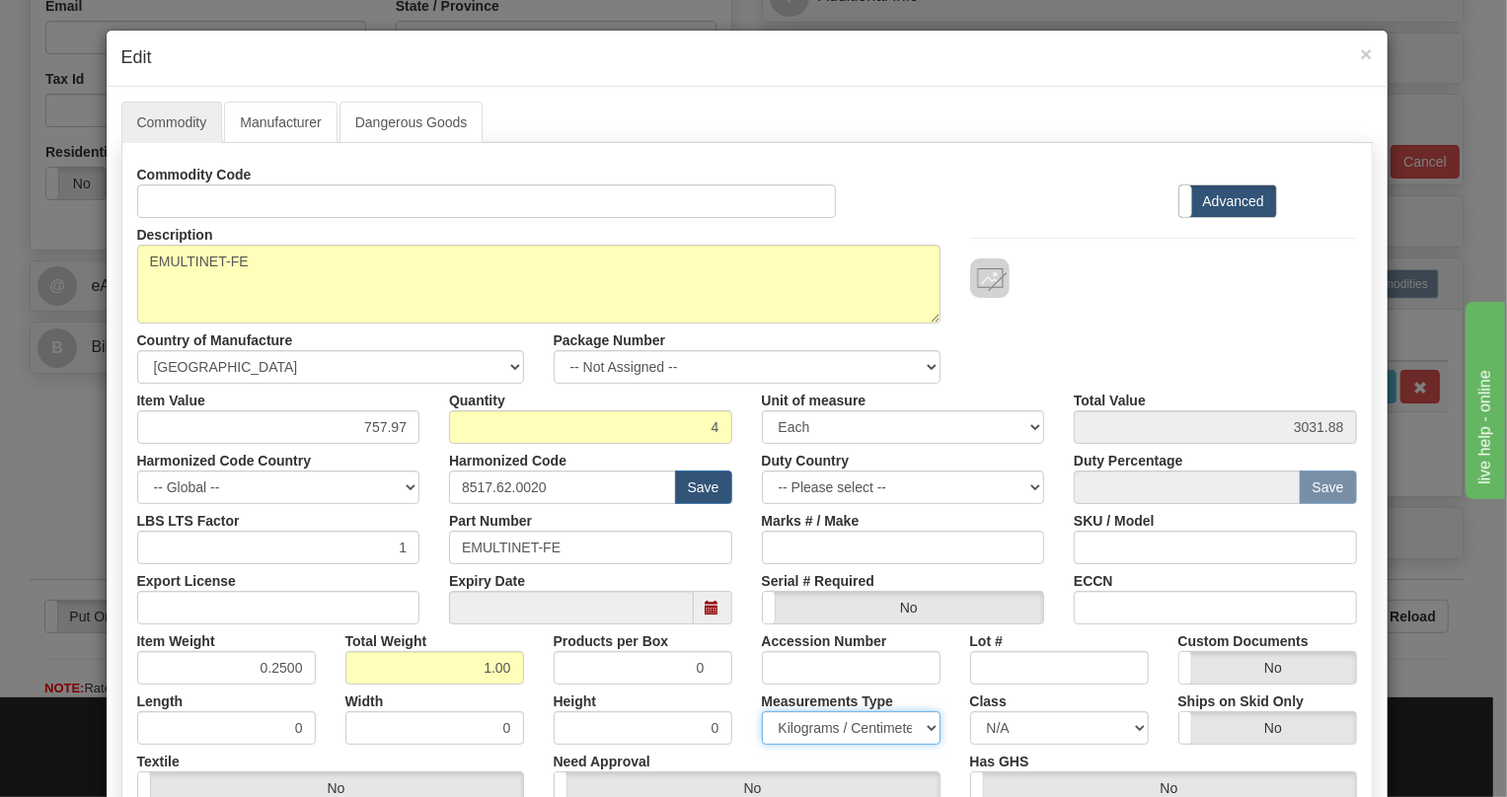
click at [762, 712] on select "Pounds / Inches Kilograms / Centimeters" at bounding box center [851, 729] width 179 height 34
click at [720, 695] on div "Height 0" at bounding box center [643, 715] width 208 height 60
click at [388, 431] on input "757.97" at bounding box center [278, 428] width 283 height 34
type input "730.92"
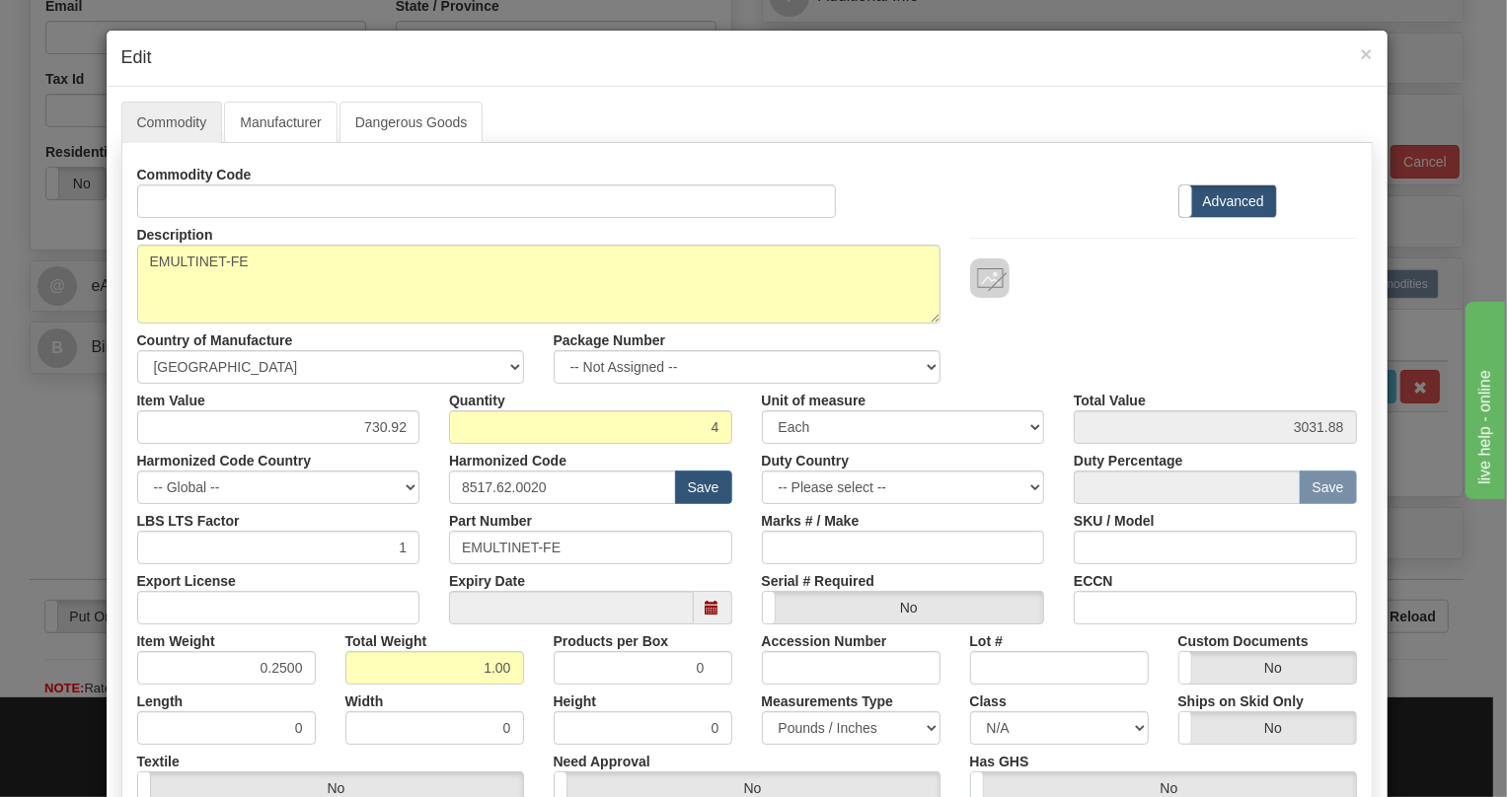
type input "2923.68"
click at [434, 464] on div "Harmonized Code 8517.62.0020 Save" at bounding box center [590, 474] width 313 height 60
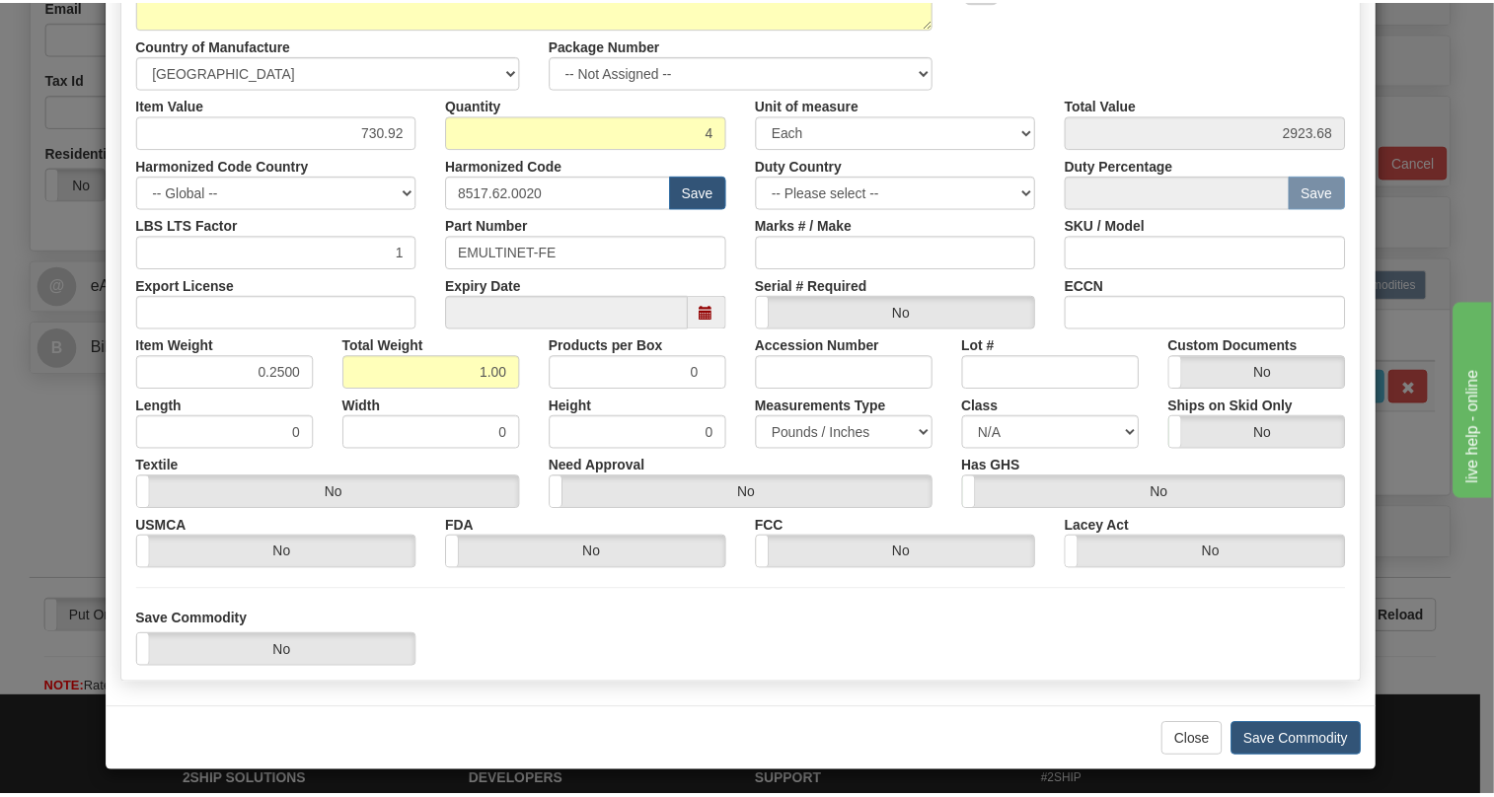
scroll to position [300, 0]
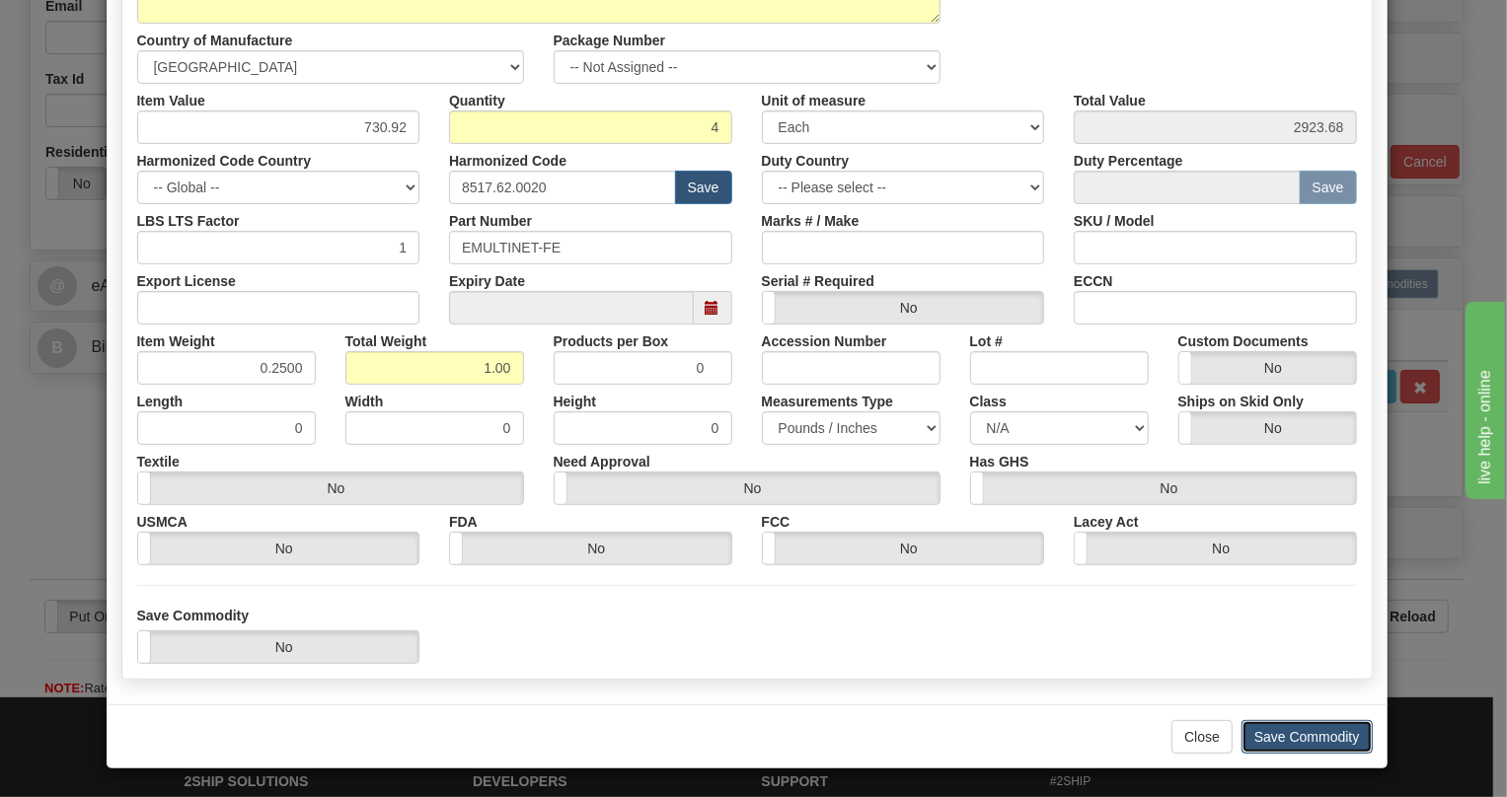
click at [1288, 735] on button "Save Commodity" at bounding box center [1307, 737] width 131 height 34
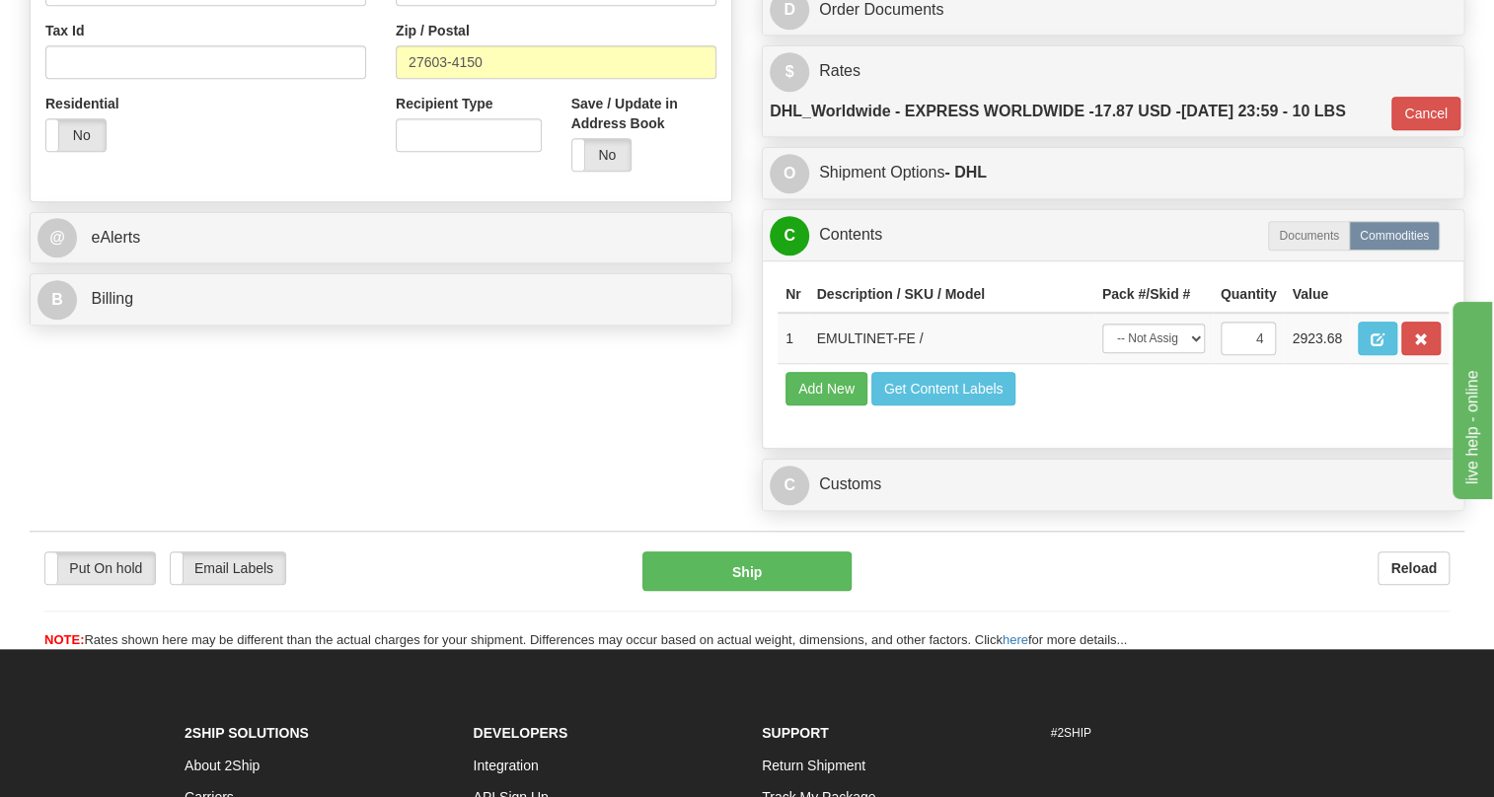
scroll to position [717, 0]
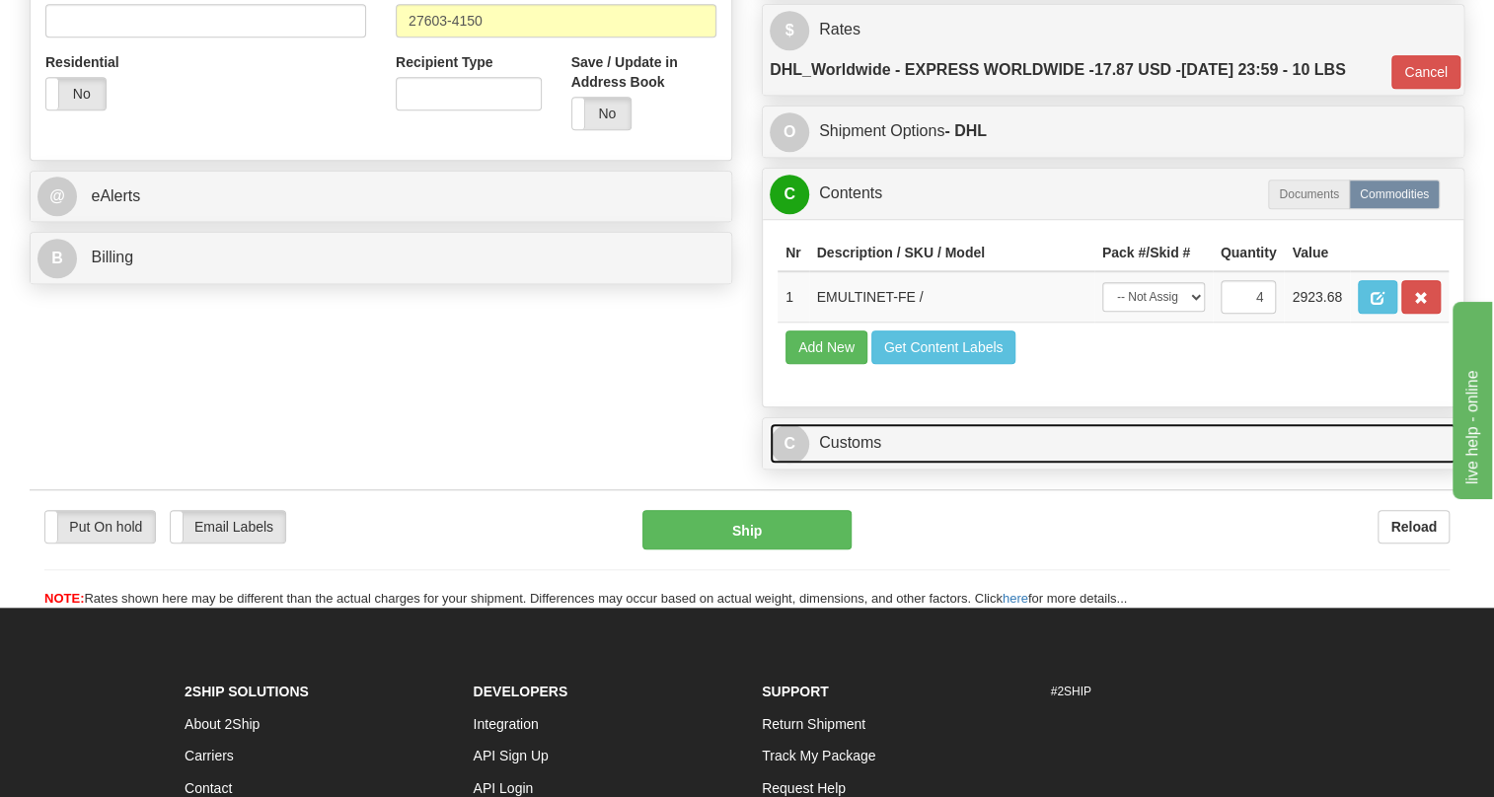
click at [873, 464] on link "C Customs" at bounding box center [1113, 443] width 687 height 40
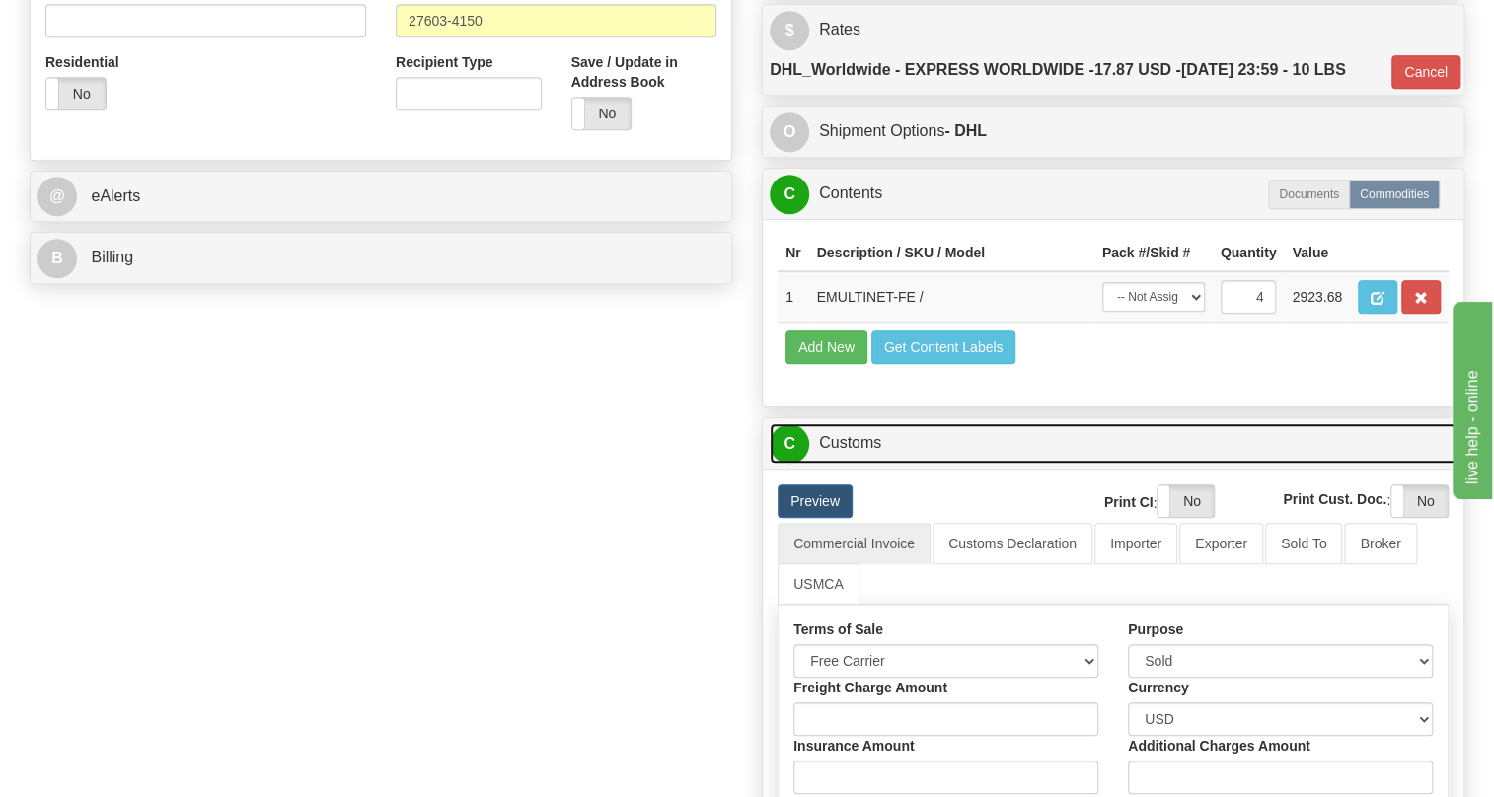
click at [872, 464] on link "C Customs" at bounding box center [1113, 443] width 687 height 40
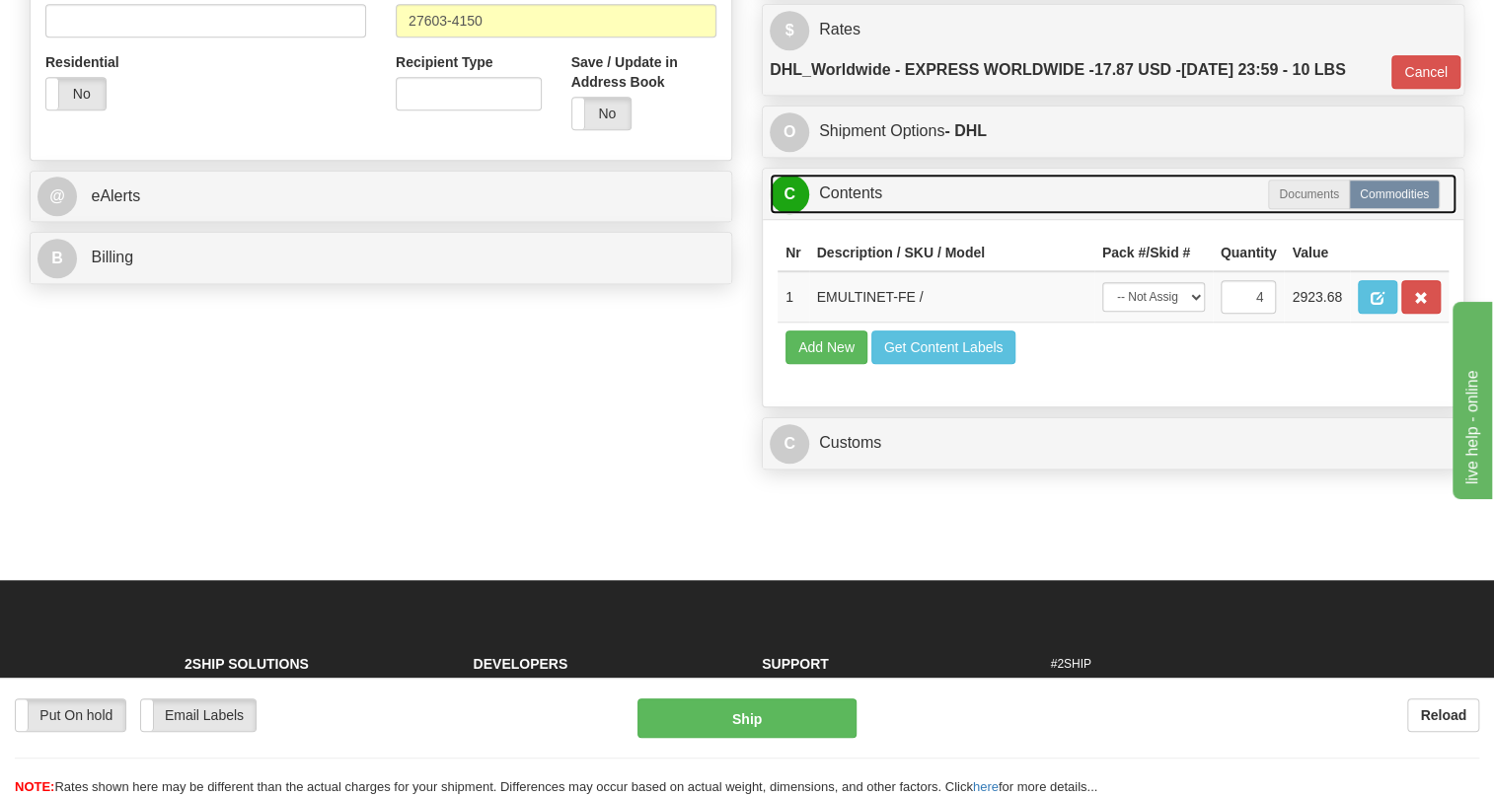
drag, startPoint x: 852, startPoint y: 233, endPoint x: 647, endPoint y: 268, distance: 207.4
click at [851, 214] on link "C Contents" at bounding box center [1113, 194] width 687 height 40
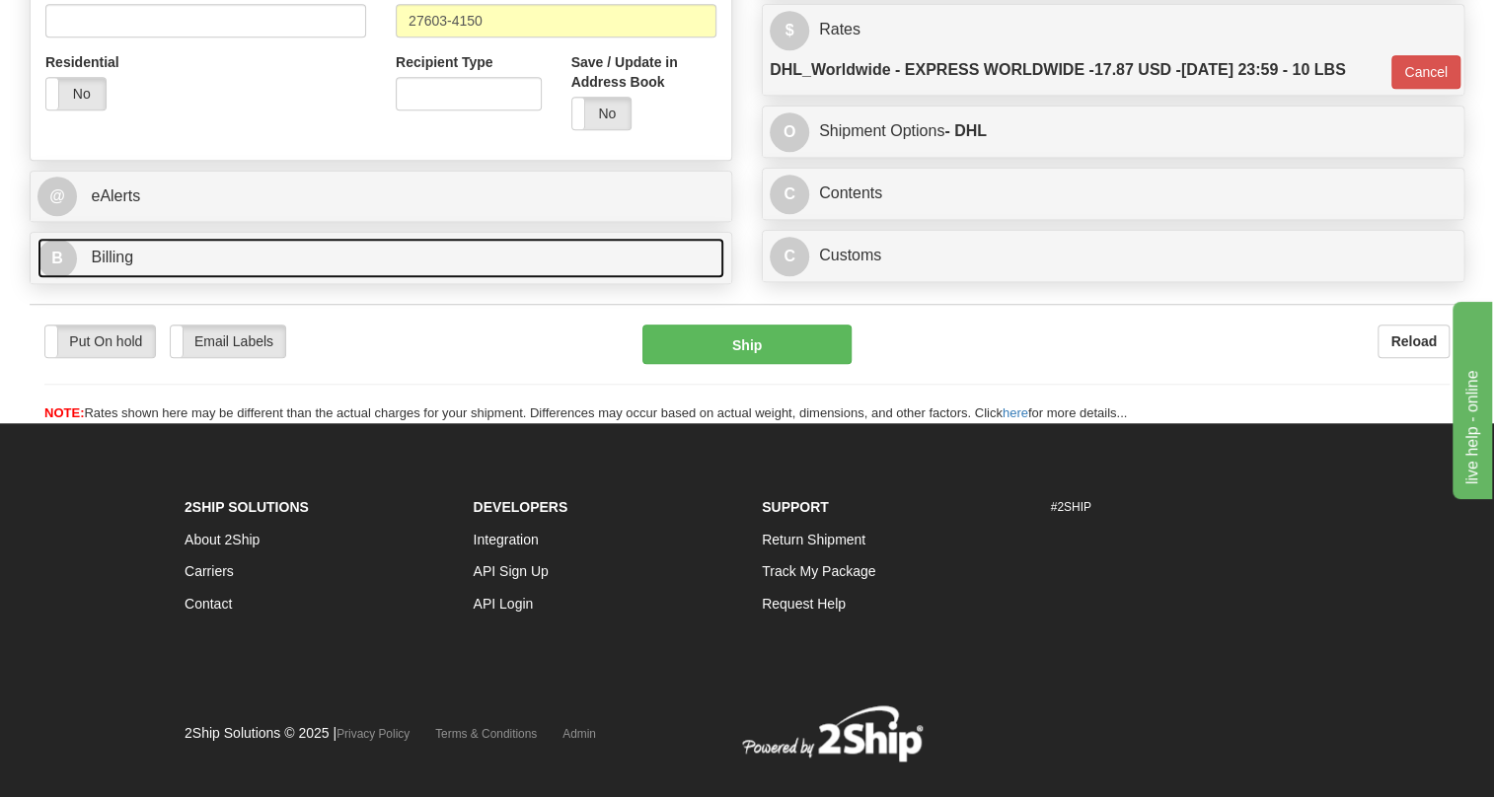
click at [114, 265] on span "Billing" at bounding box center [112, 257] width 42 height 17
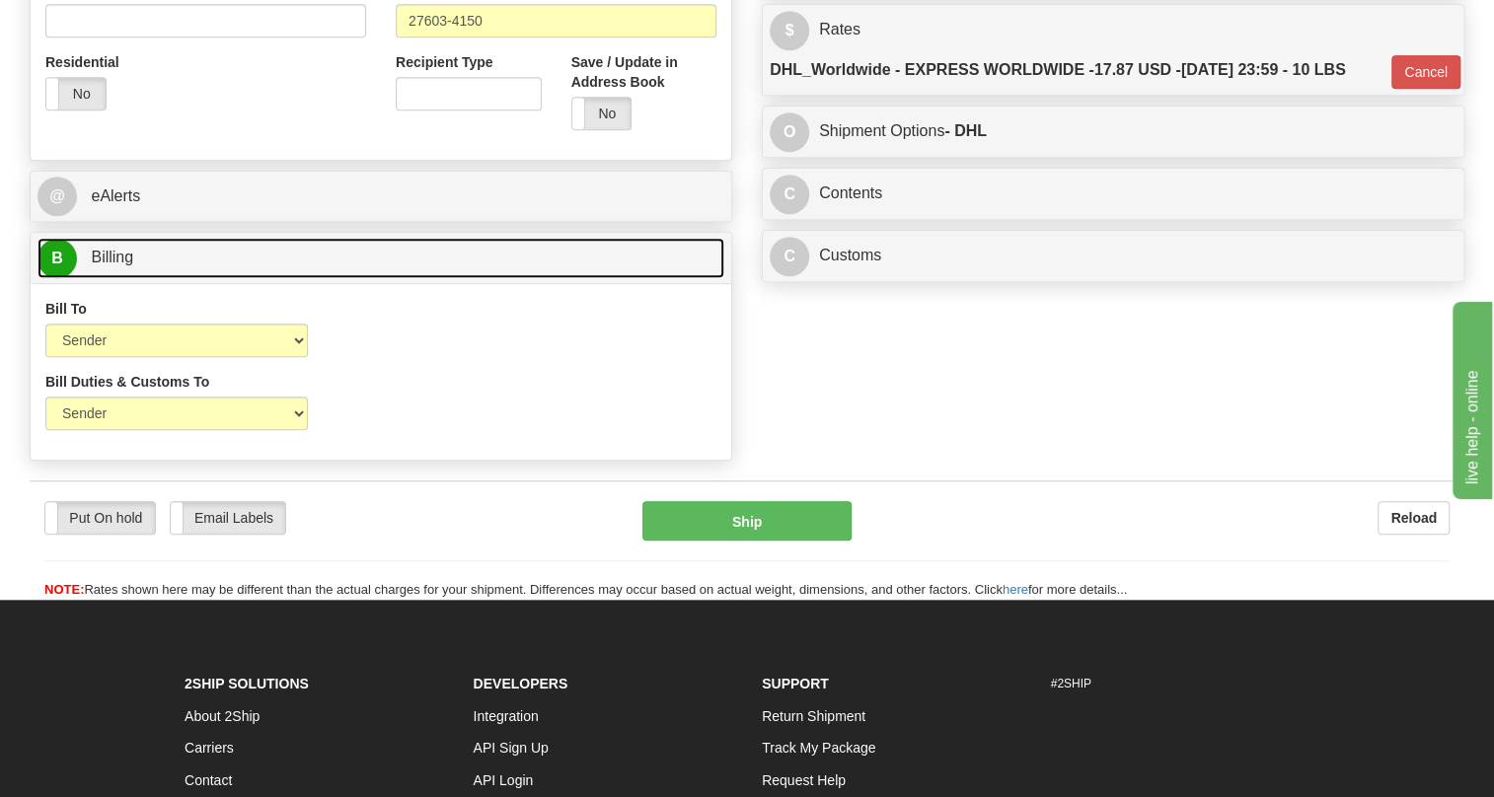
click at [114, 265] on span "Billing" at bounding box center [112, 257] width 42 height 17
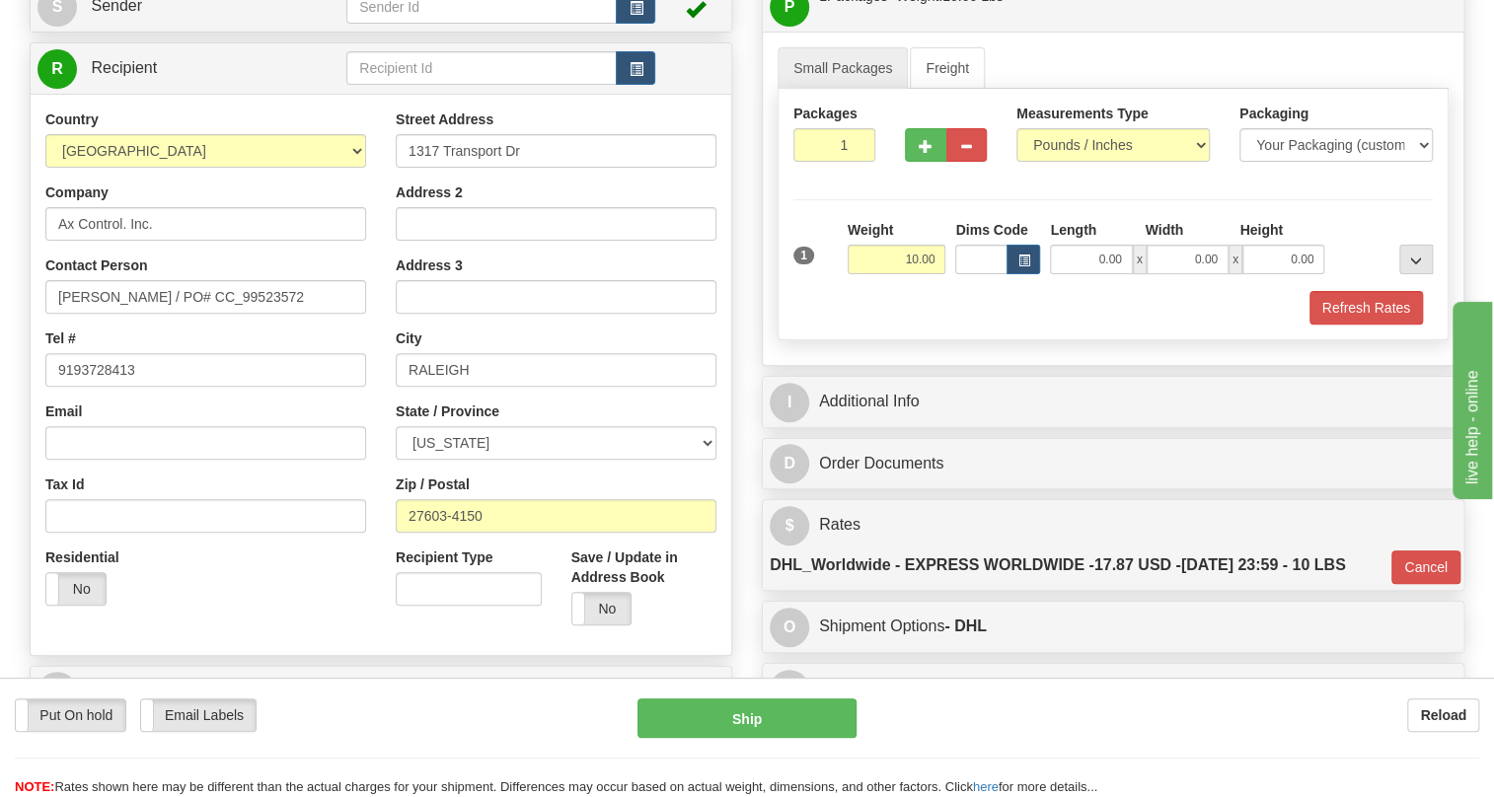
scroll to position [179, 0]
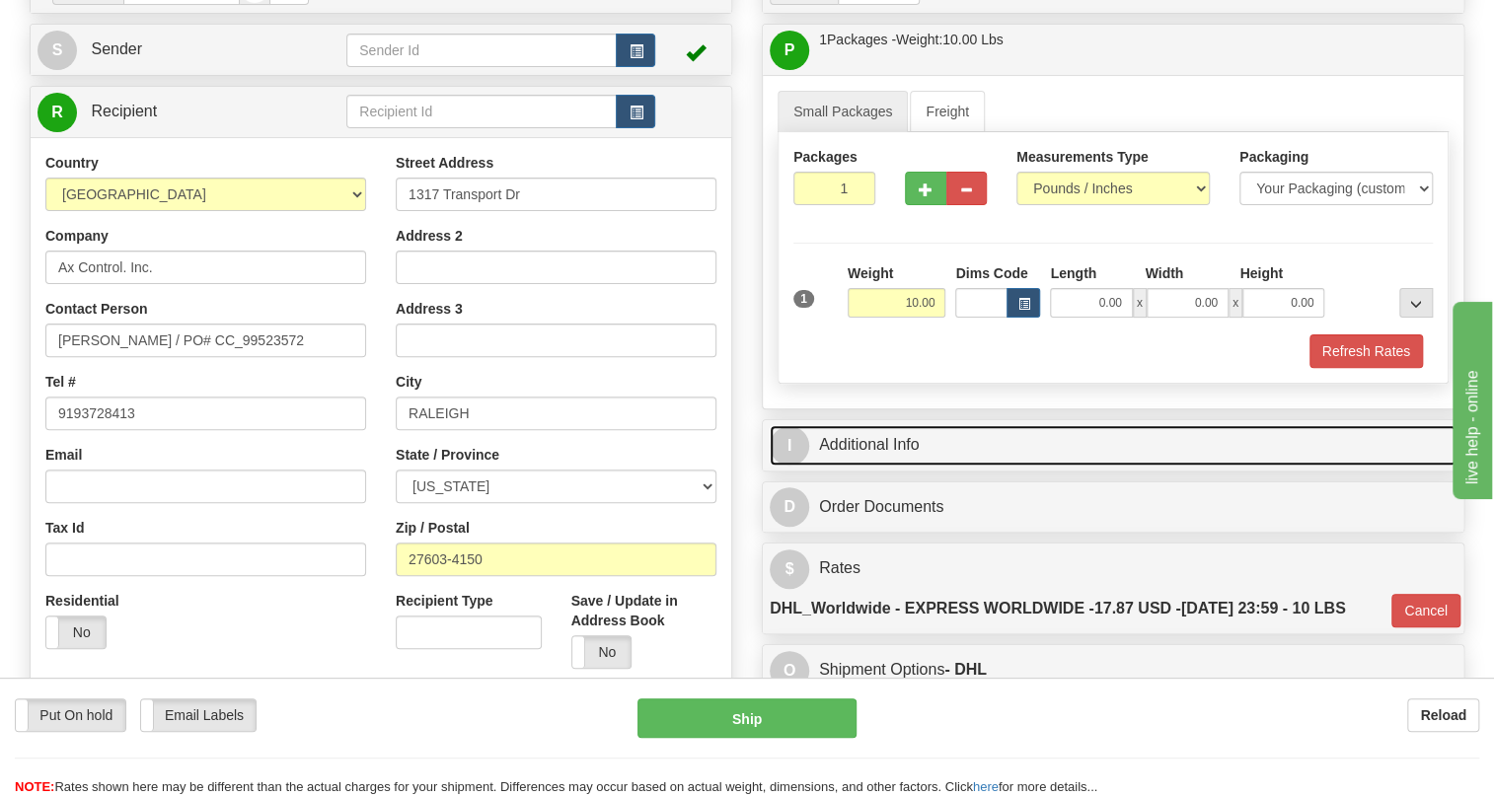
click at [877, 466] on link "I Additional Info" at bounding box center [1113, 445] width 687 height 40
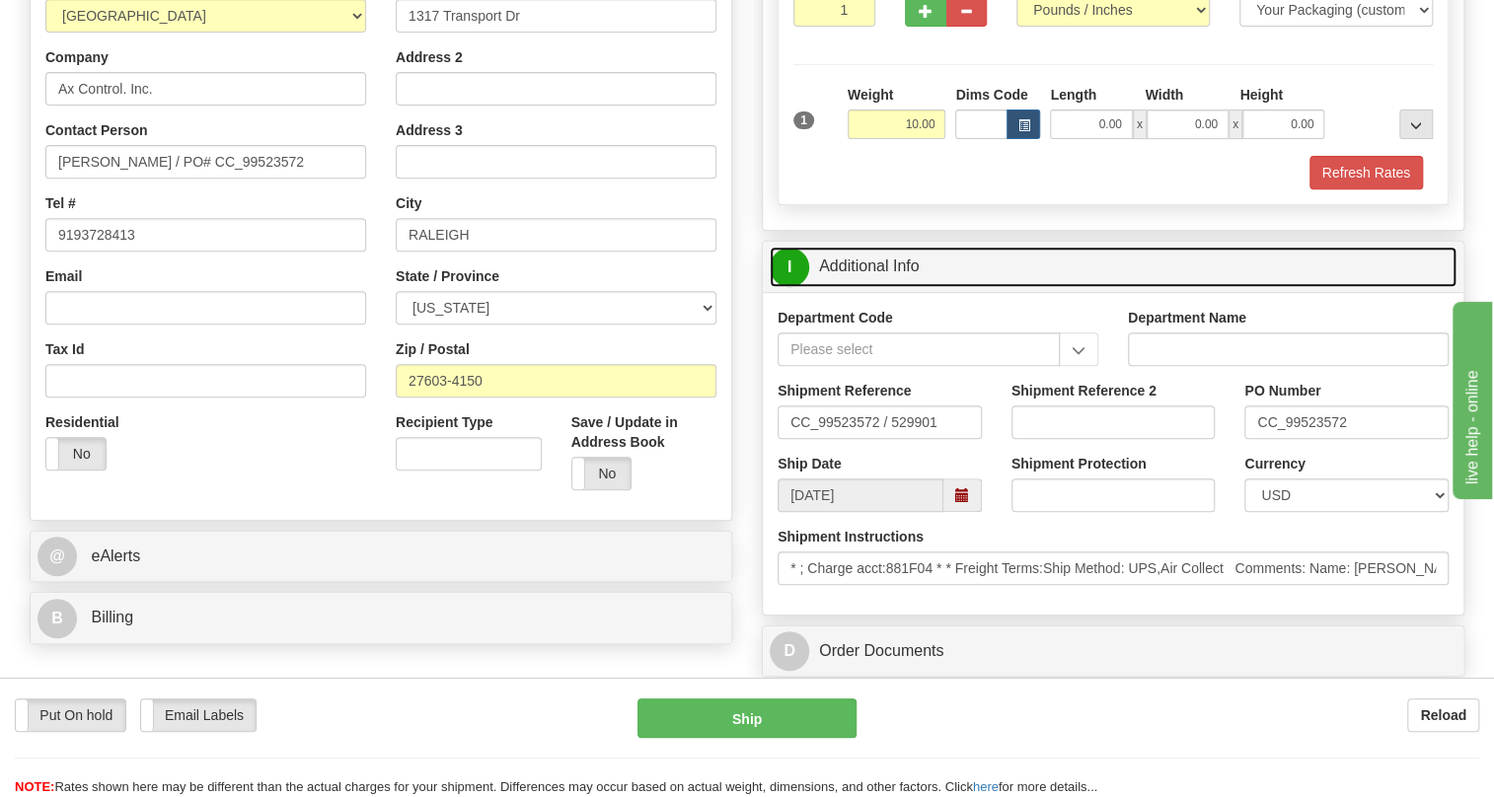
scroll to position [358, 0]
click at [897, 286] on link "I Additional Info" at bounding box center [1113, 266] width 687 height 40
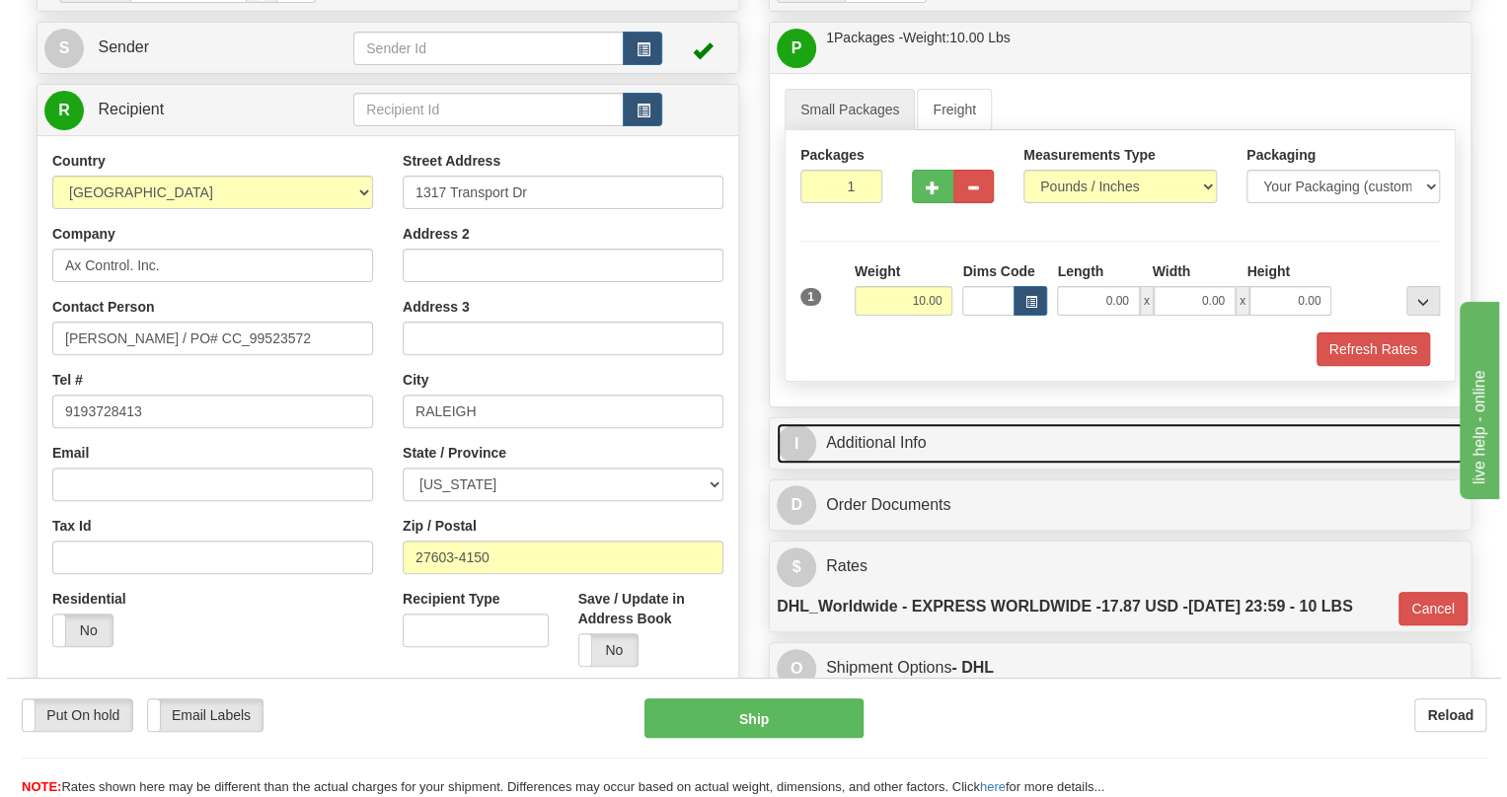
scroll to position [179, 0]
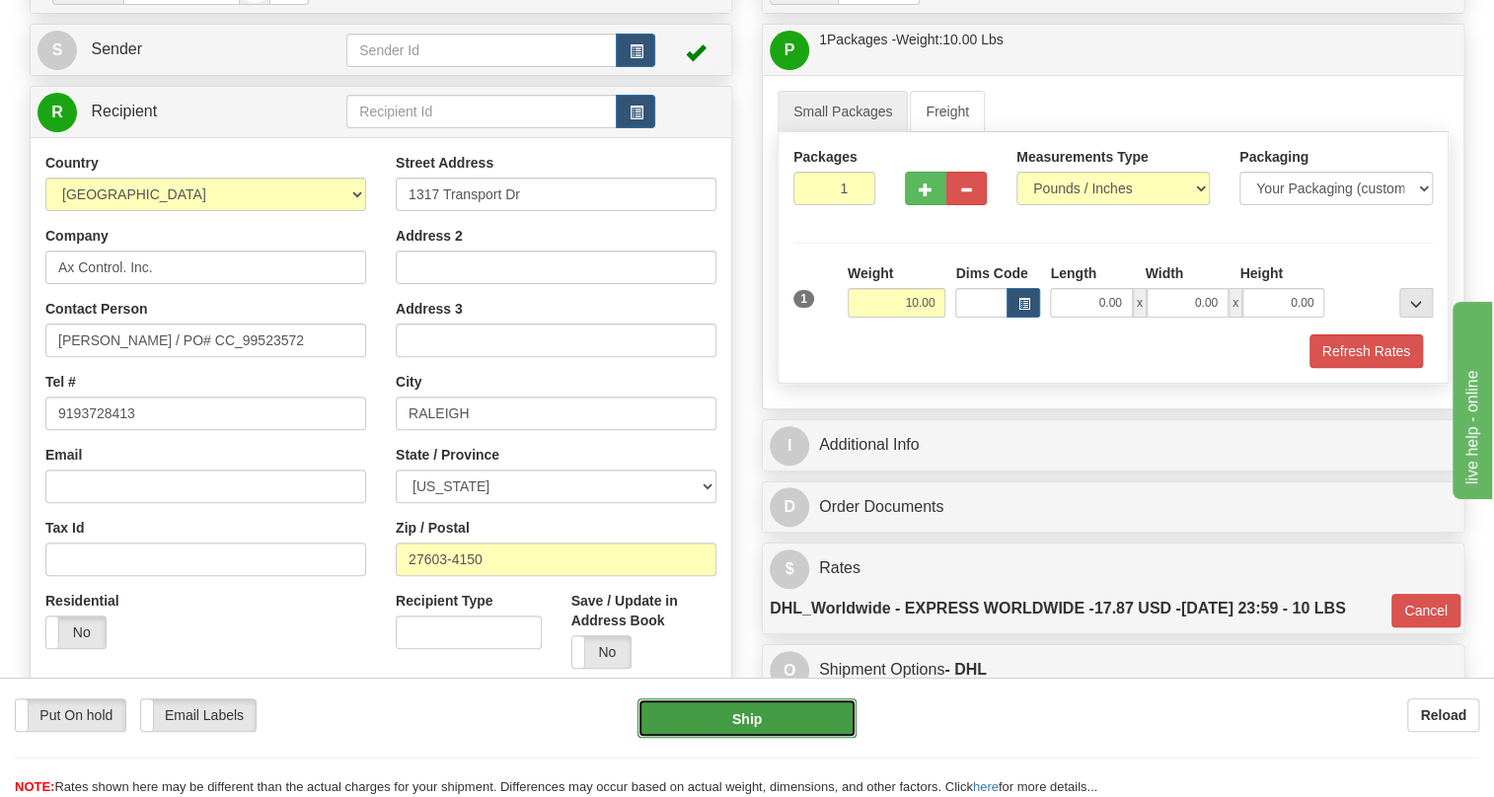
click at [766, 720] on button "Ship" at bounding box center [747, 718] width 219 height 39
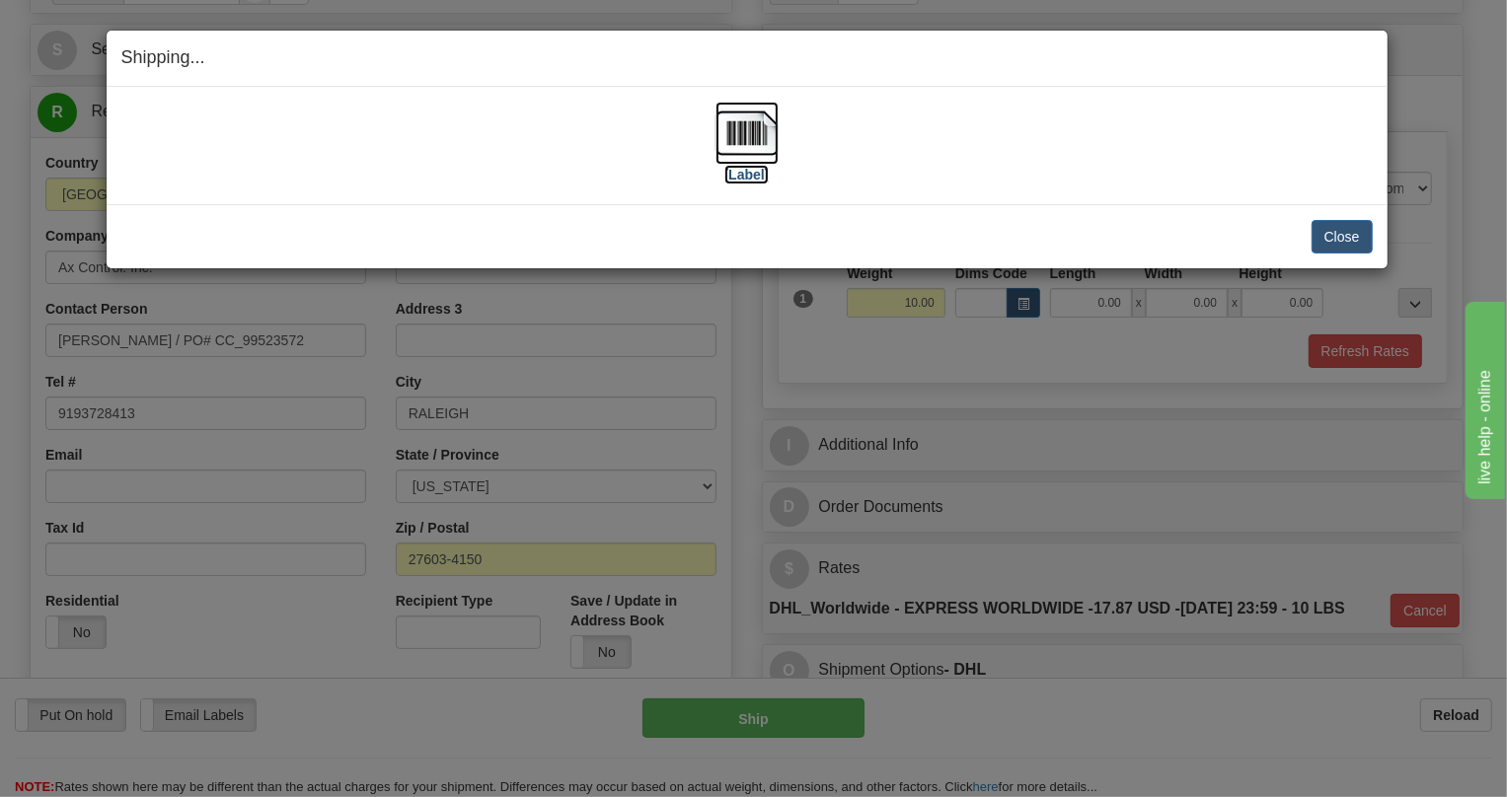
click at [742, 138] on img at bounding box center [747, 133] width 63 height 63
click at [1336, 234] on button "Close" at bounding box center [1342, 237] width 61 height 34
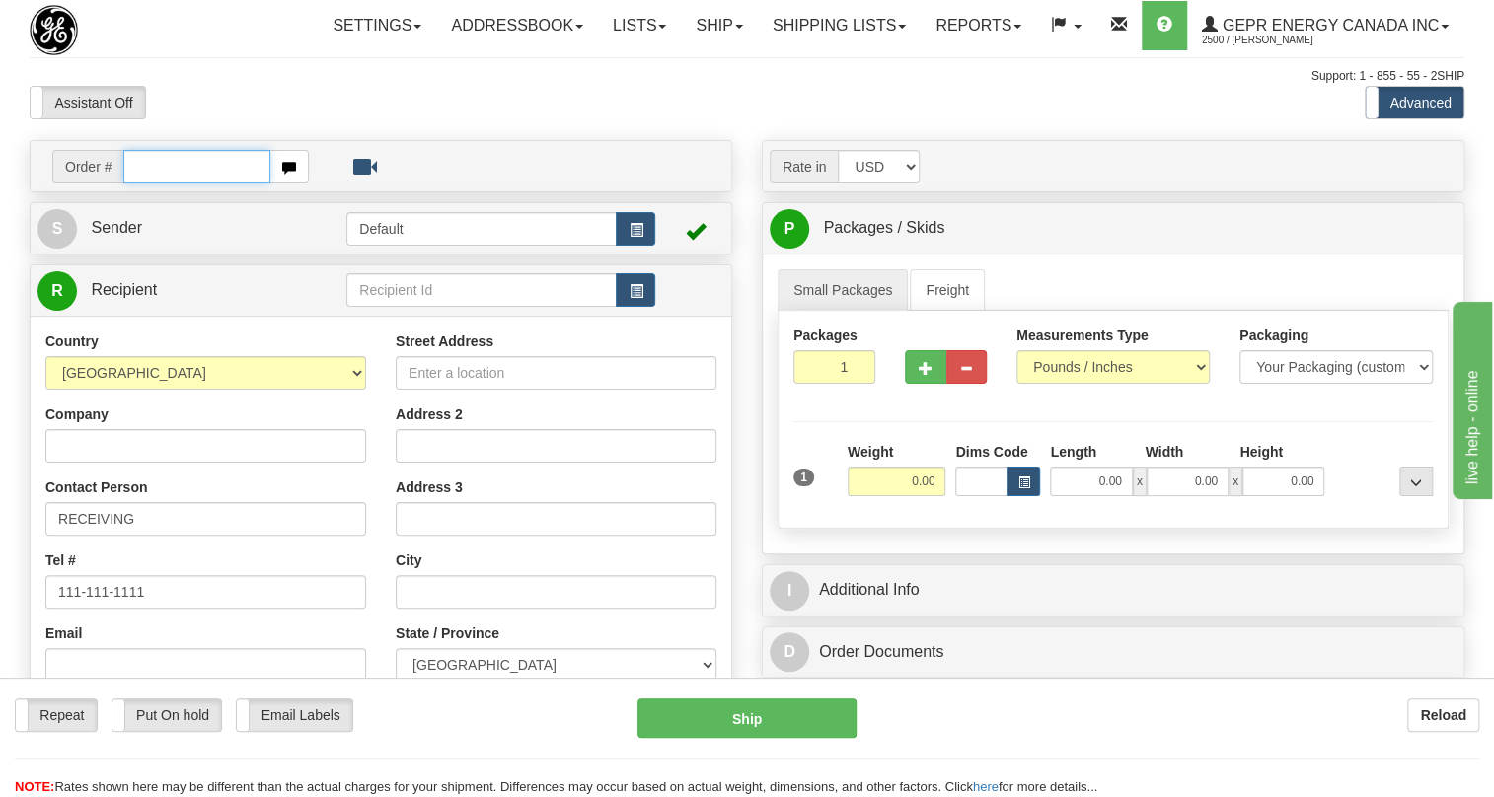
click at [147, 184] on input "text" at bounding box center [196, 167] width 147 height 34
paste input "0086679675"
drag, startPoint x: 148, startPoint y: 208, endPoint x: 132, endPoint y: 226, distance: 23.8
click at [132, 184] on input "0086679675" at bounding box center [196, 167] width 147 height 34
drag, startPoint x: 200, startPoint y: 212, endPoint x: 131, endPoint y: 219, distance: 69.4
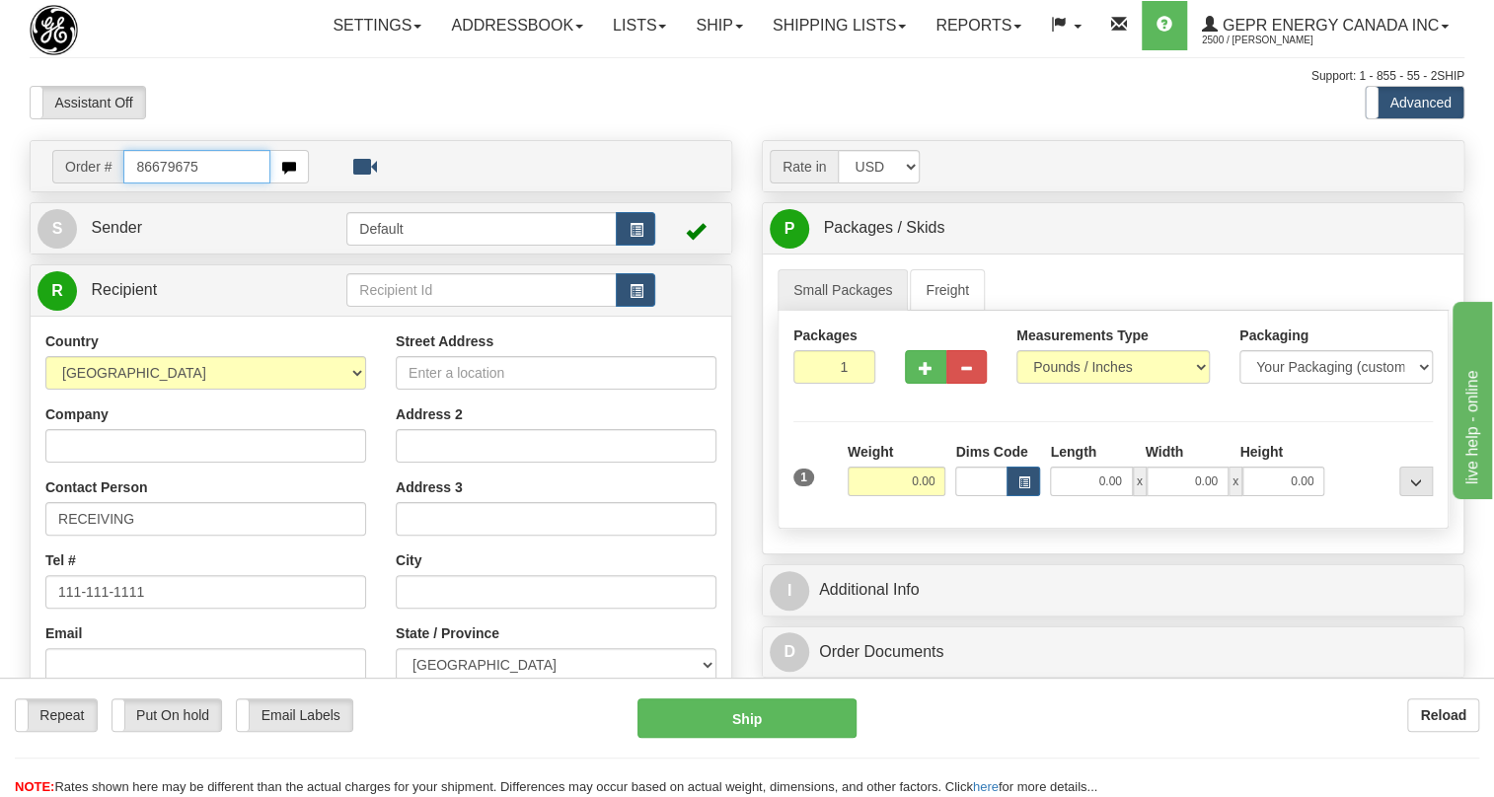
click at [131, 184] on input "86679675" at bounding box center [196, 167] width 147 height 34
type input "86679675"
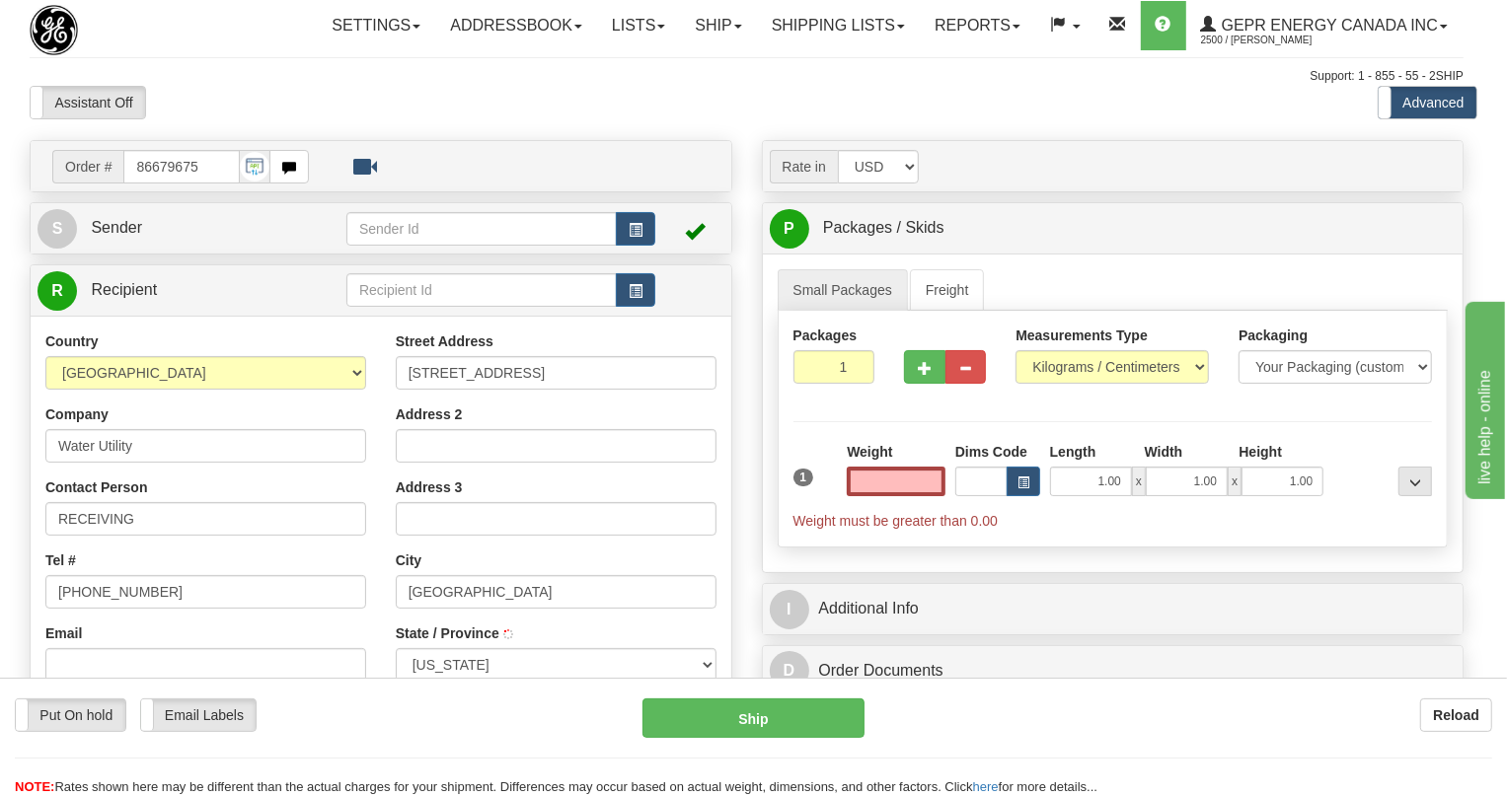
type input "[GEOGRAPHIC_DATA]"
select select "NM"
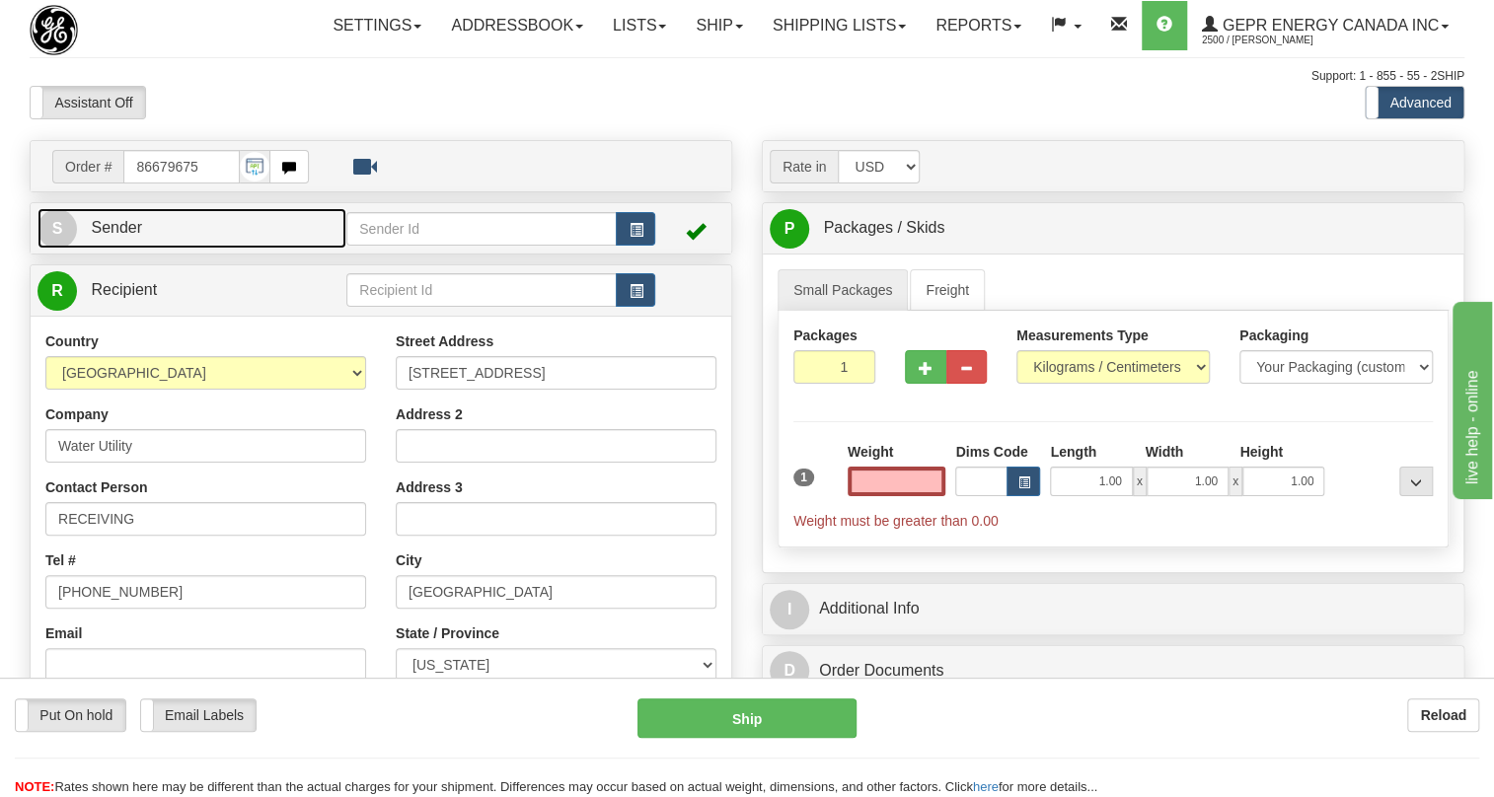
type input "0.00"
click at [131, 236] on span "Sender" at bounding box center [116, 227] width 51 height 17
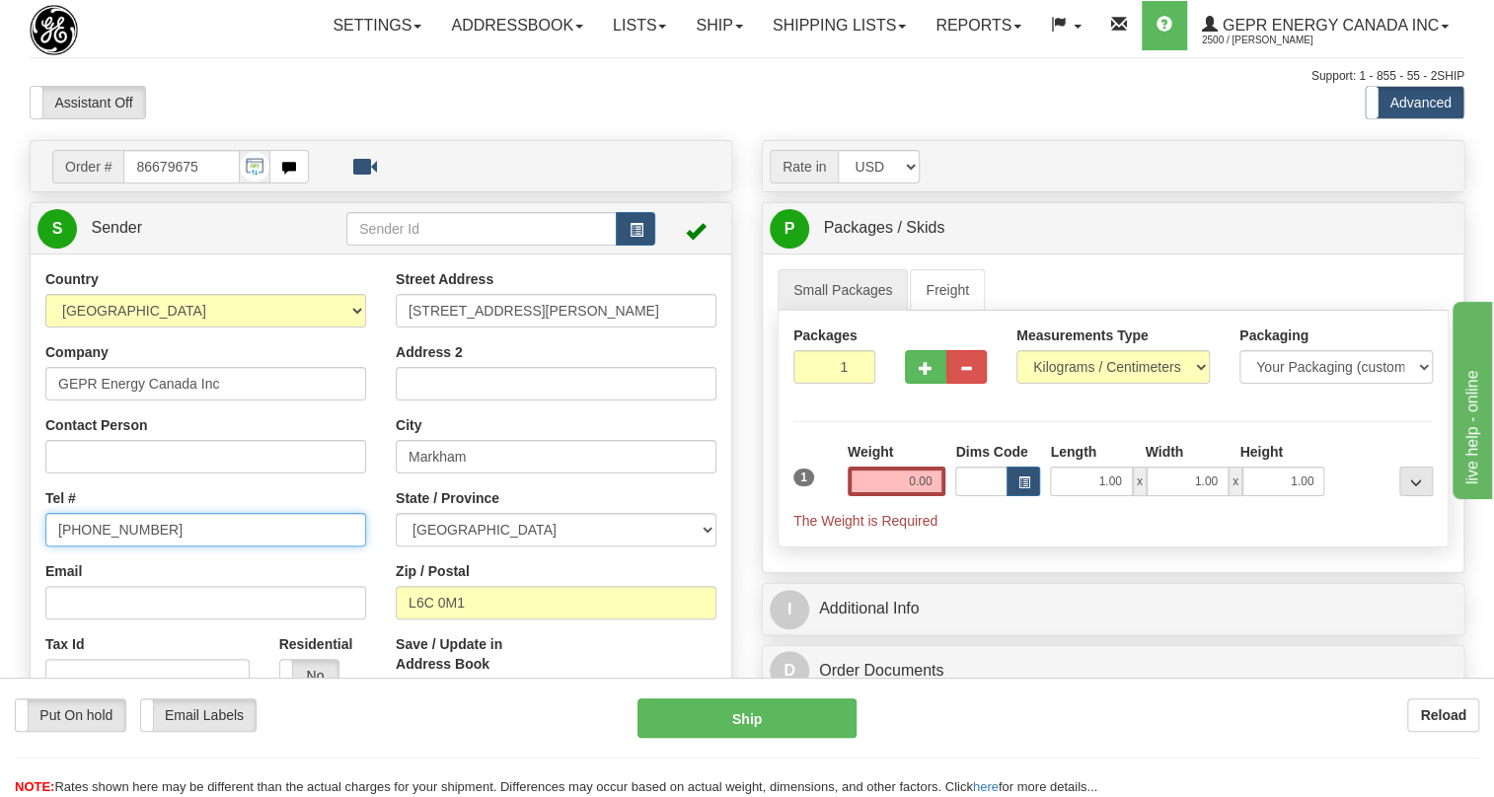
click at [124, 547] on input "[PHONE_NUMBER]" at bounding box center [205, 530] width 321 height 34
paste input "[PHONE_NUMBER]"
type input "[PHONE_NUMBER]"
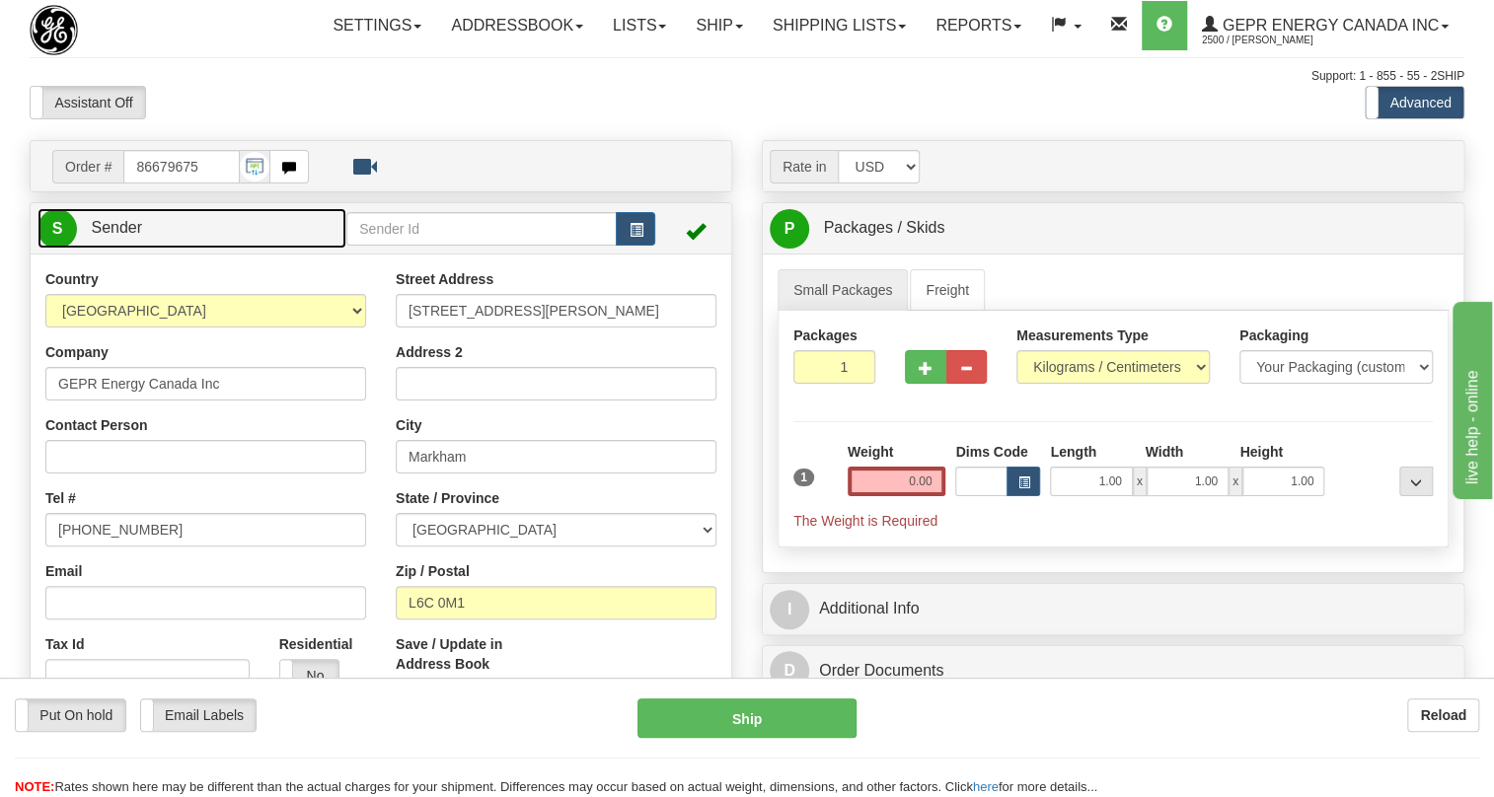
click at [128, 236] on span "Sender" at bounding box center [116, 227] width 51 height 17
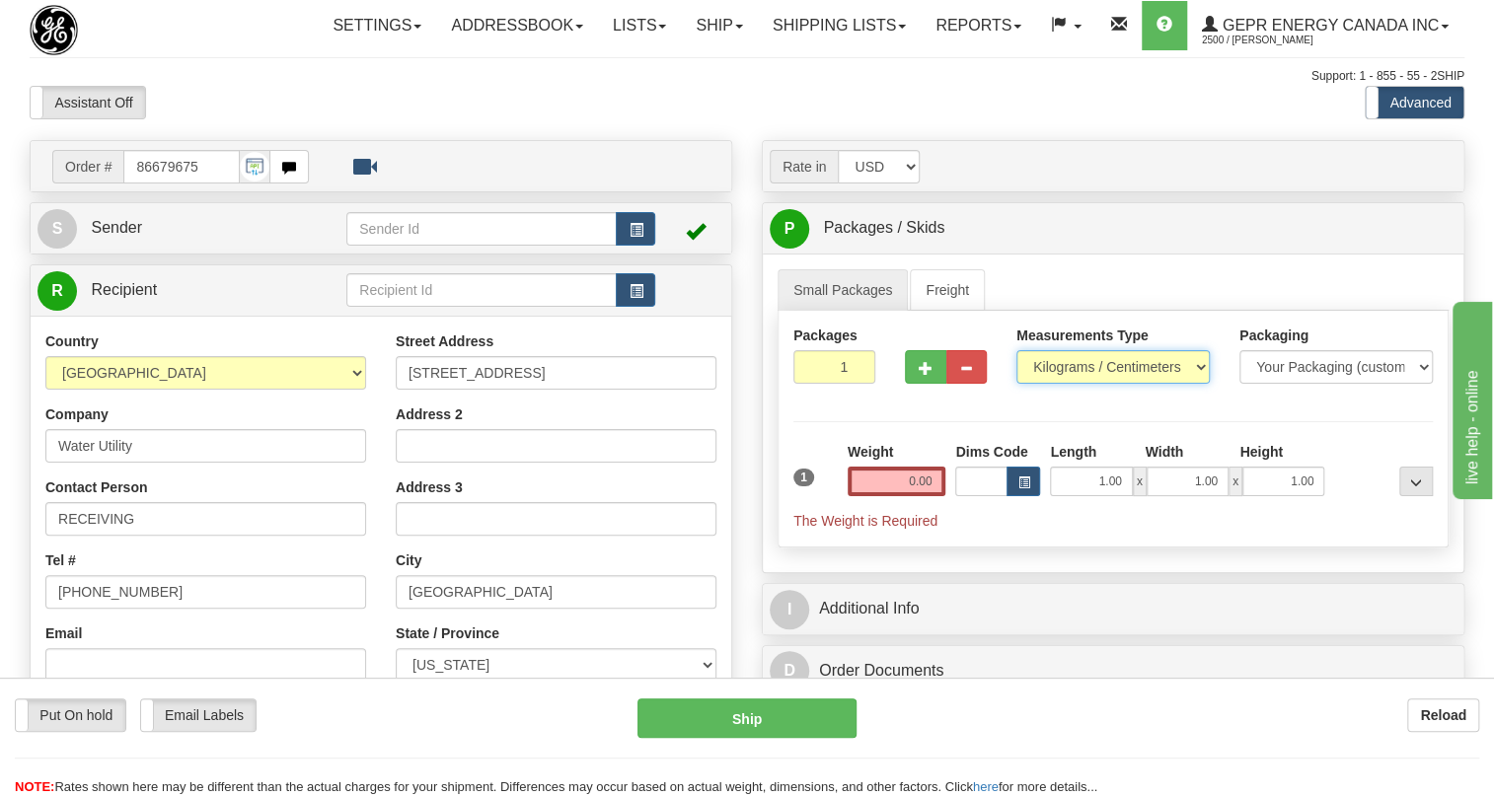
click at [1104, 384] on select "Pounds / Inches Kilograms / Centimeters" at bounding box center [1113, 367] width 193 height 34
select select "0"
click at [1017, 384] on select "Pounds / Inches Kilograms / Centimeters" at bounding box center [1113, 367] width 193 height 34
click at [1082, 496] on input "1.00" at bounding box center [1091, 482] width 82 height 30
type input "0.00"
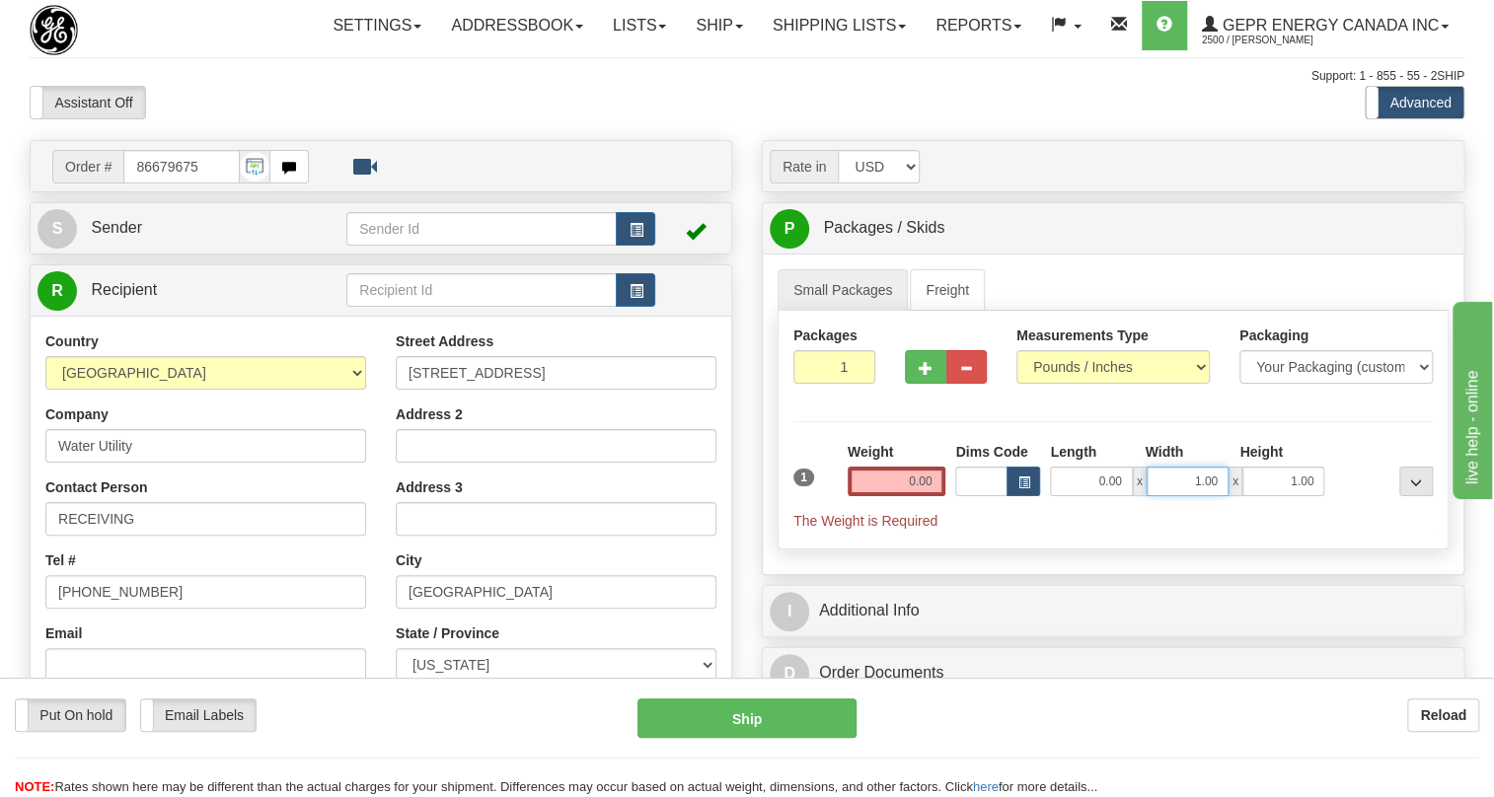
click at [1177, 496] on input "1.00" at bounding box center [1188, 482] width 82 height 30
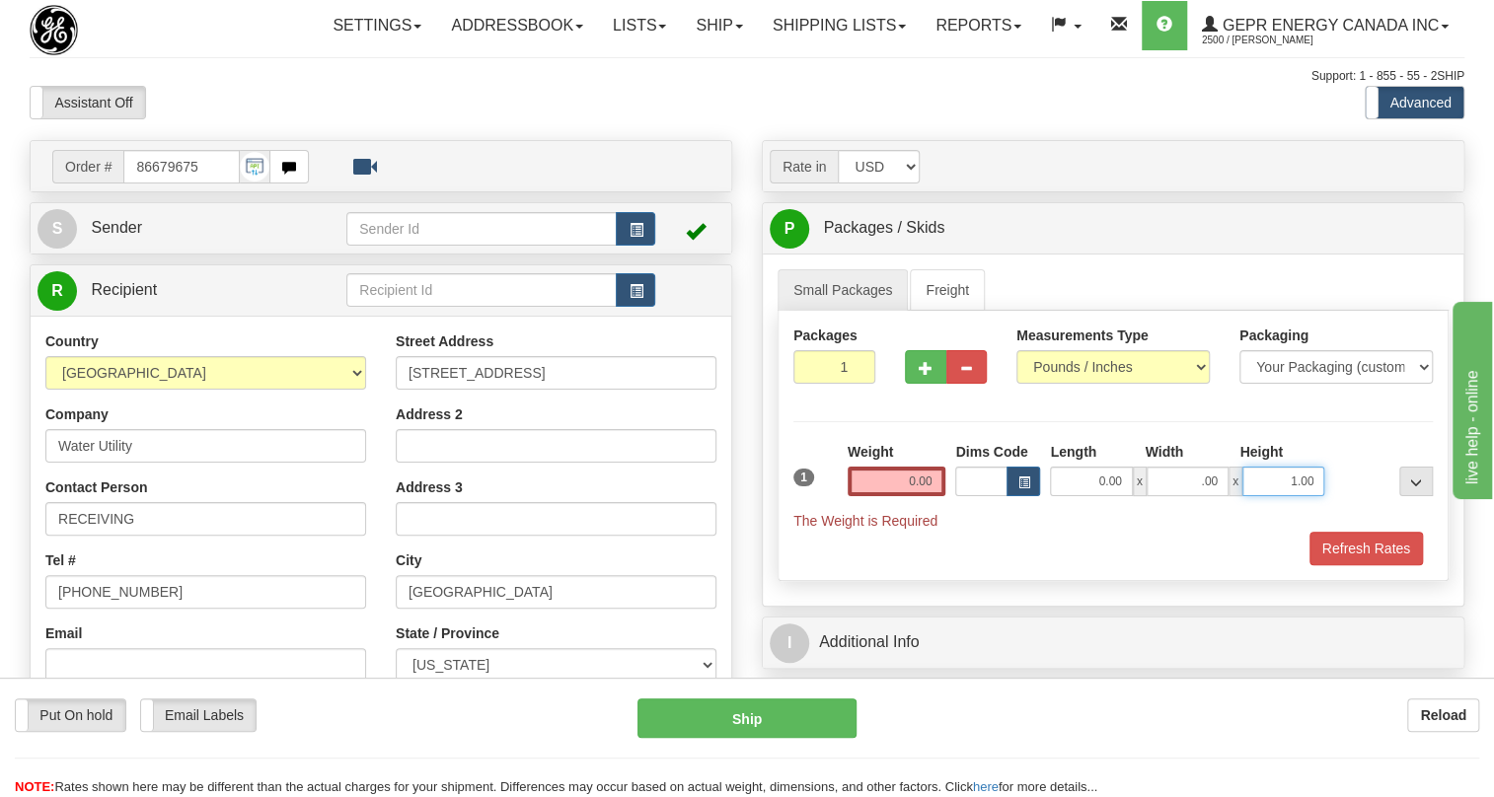
type input "0.00"
click at [1260, 496] on input "1.00" at bounding box center [1284, 482] width 82 height 30
type input "0.00"
click at [903, 496] on input "0.00" at bounding box center [897, 482] width 99 height 30
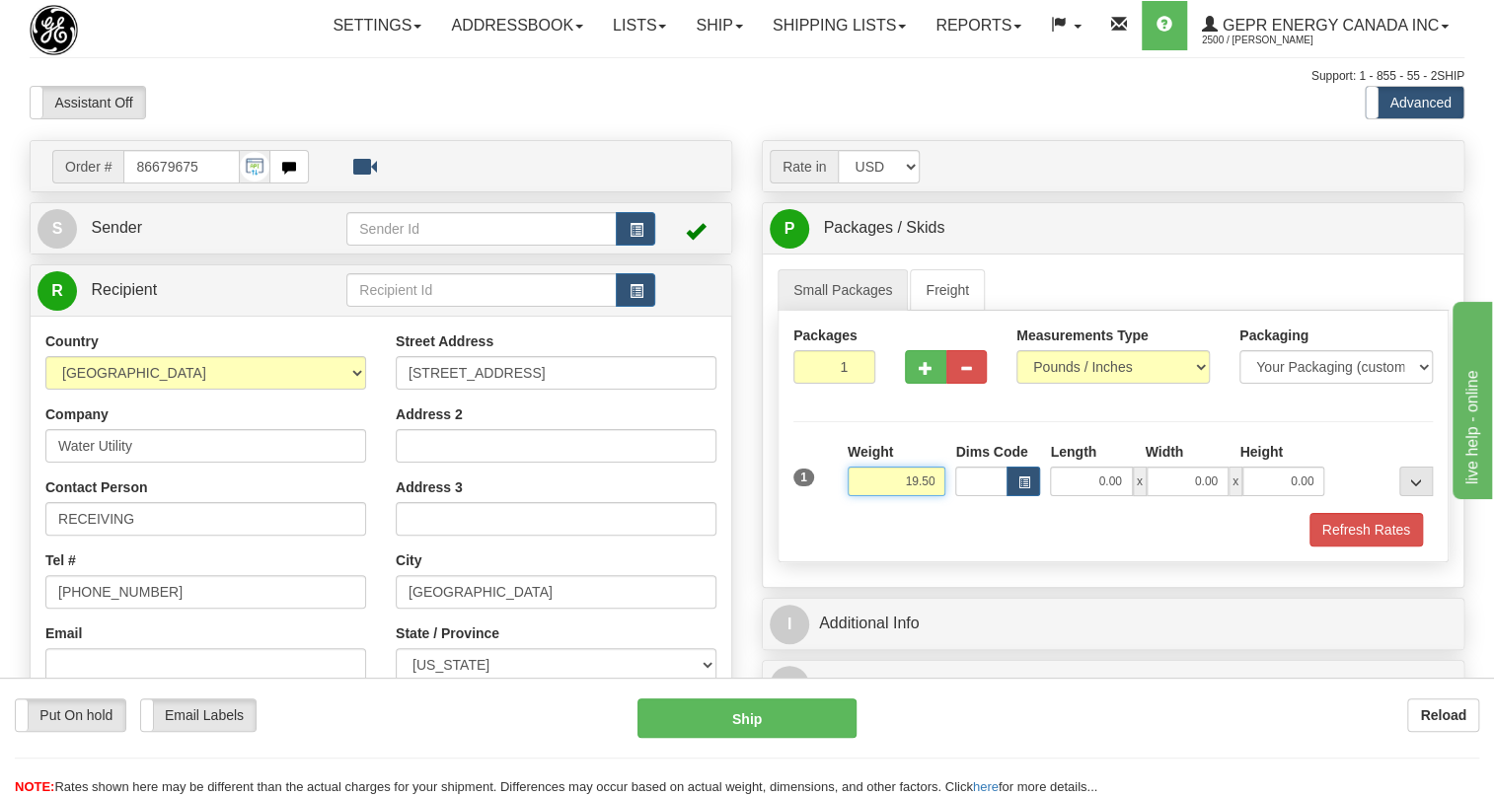
type input "19.50"
click at [834, 384] on input "1" at bounding box center [834, 367] width 82 height 34
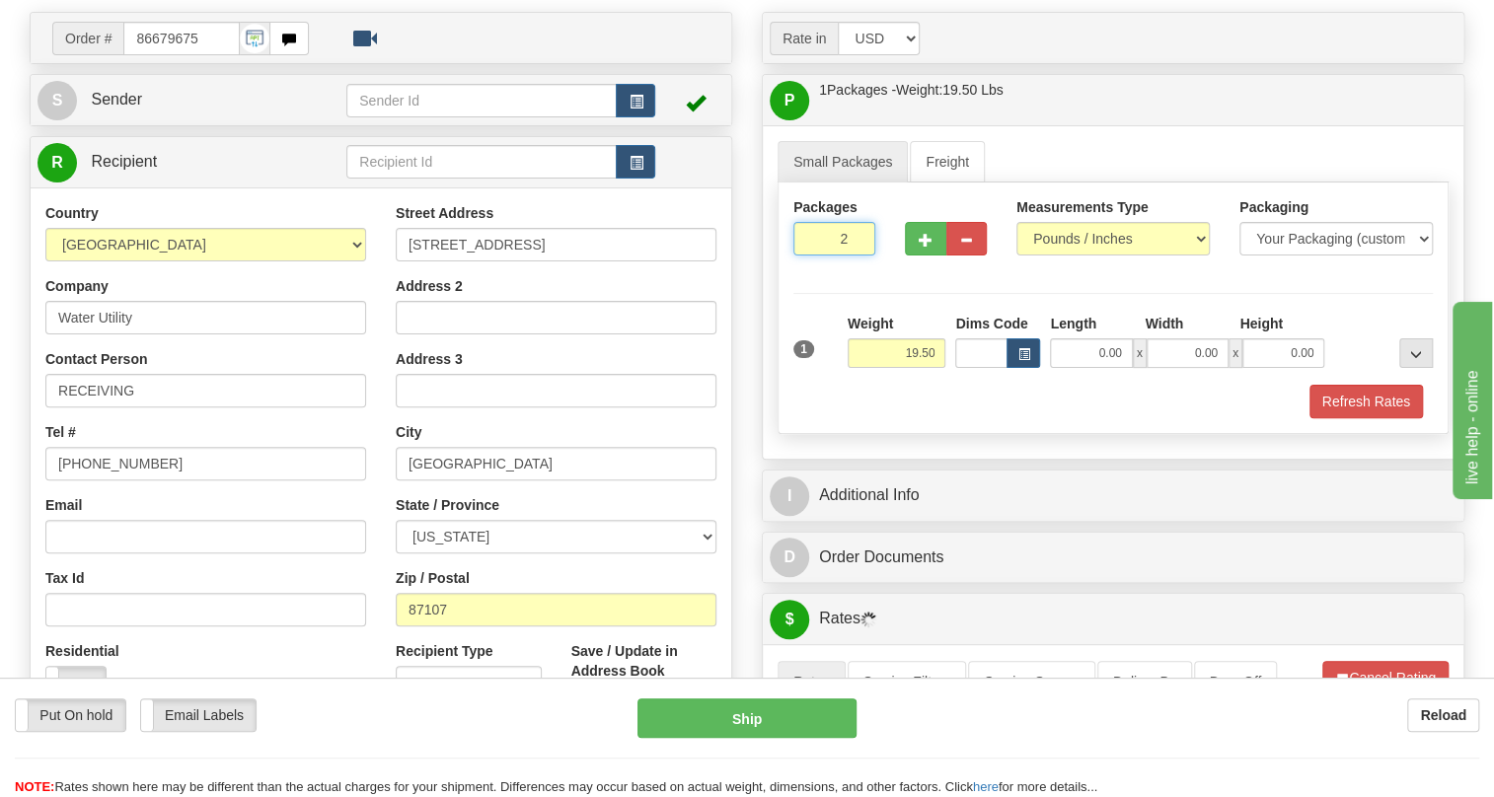
scroll to position [179, 0]
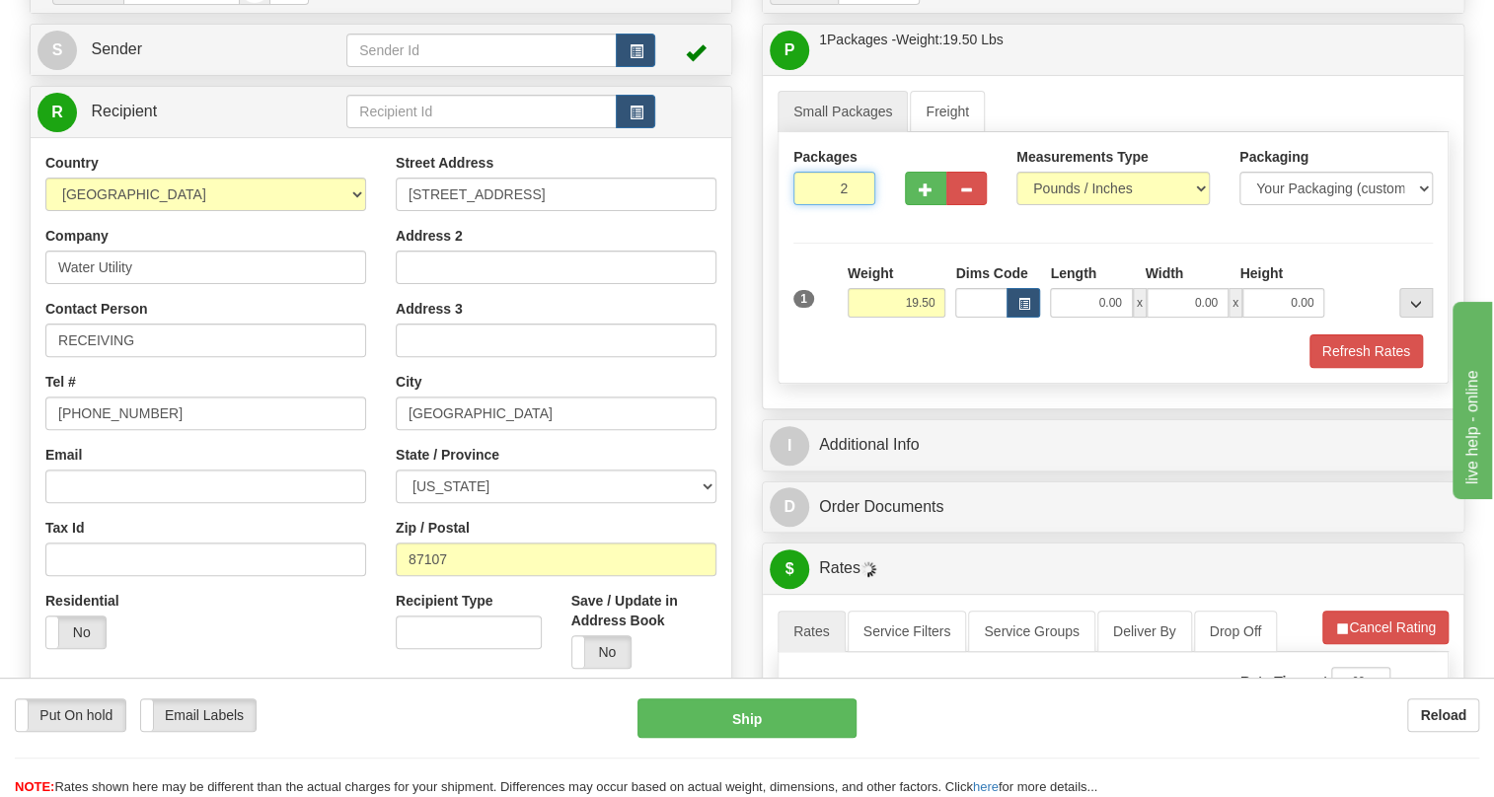
type input "2"
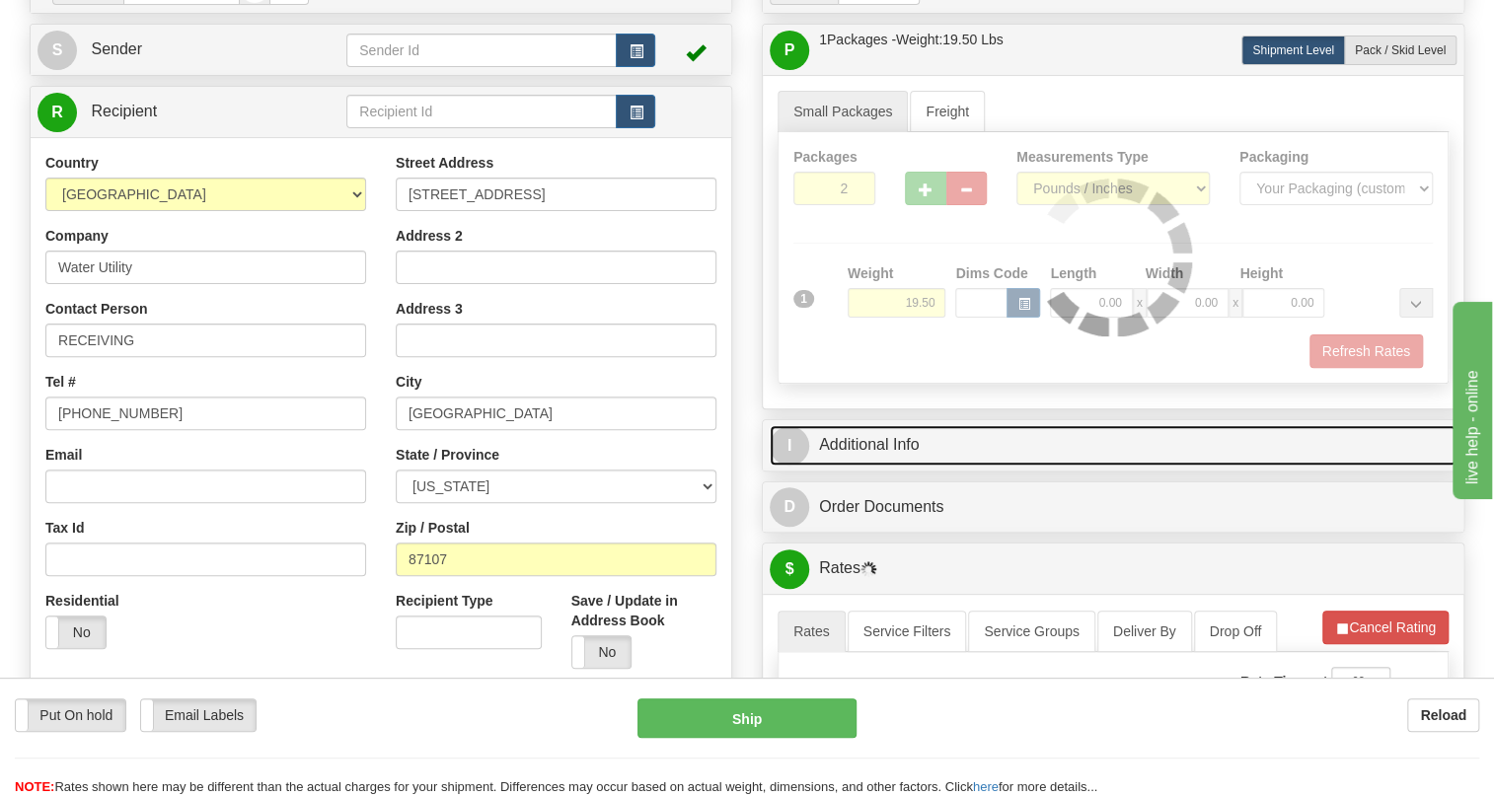
click at [862, 466] on link "I Additional Info" at bounding box center [1113, 445] width 687 height 40
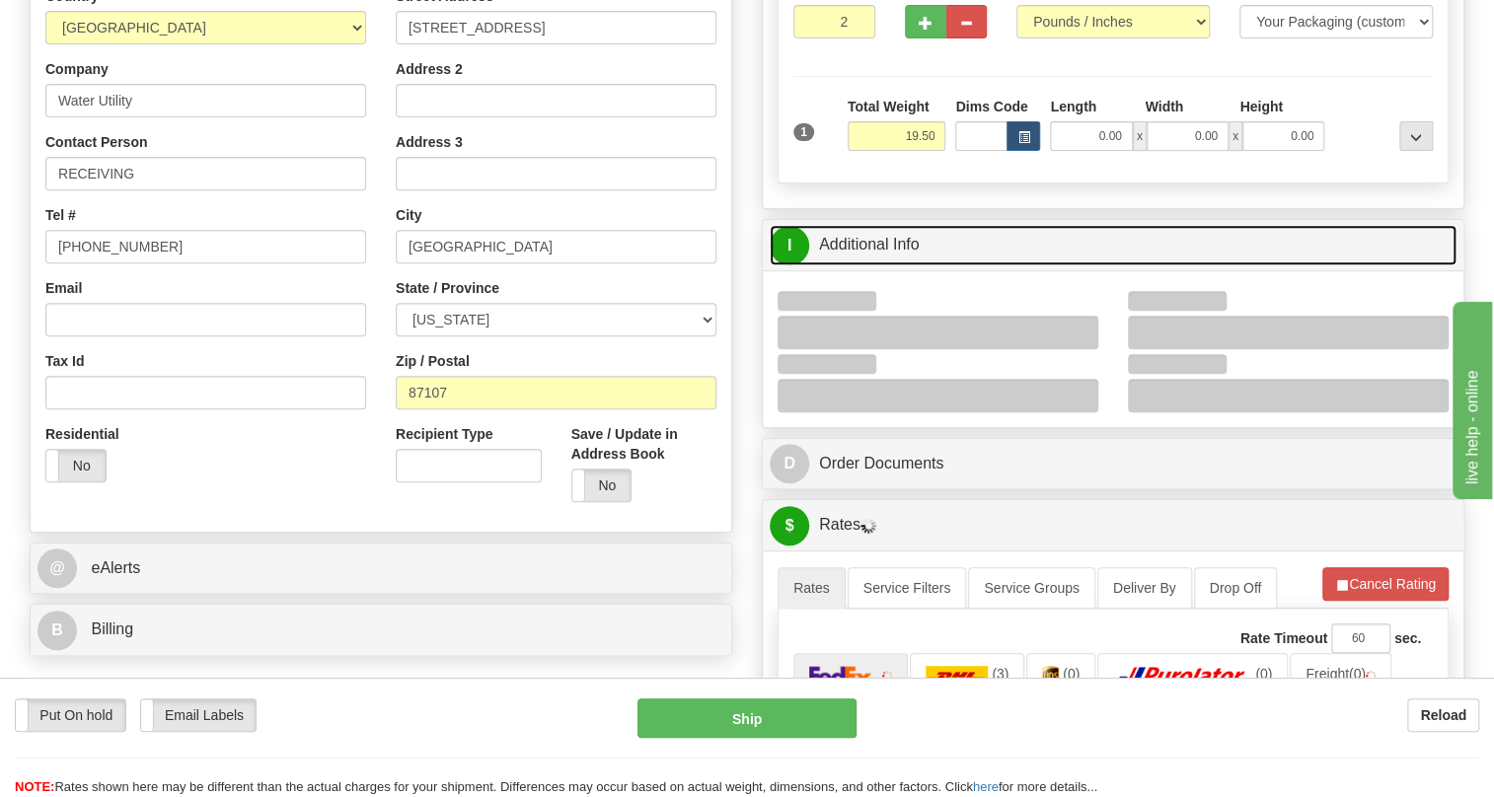
scroll to position [358, 0]
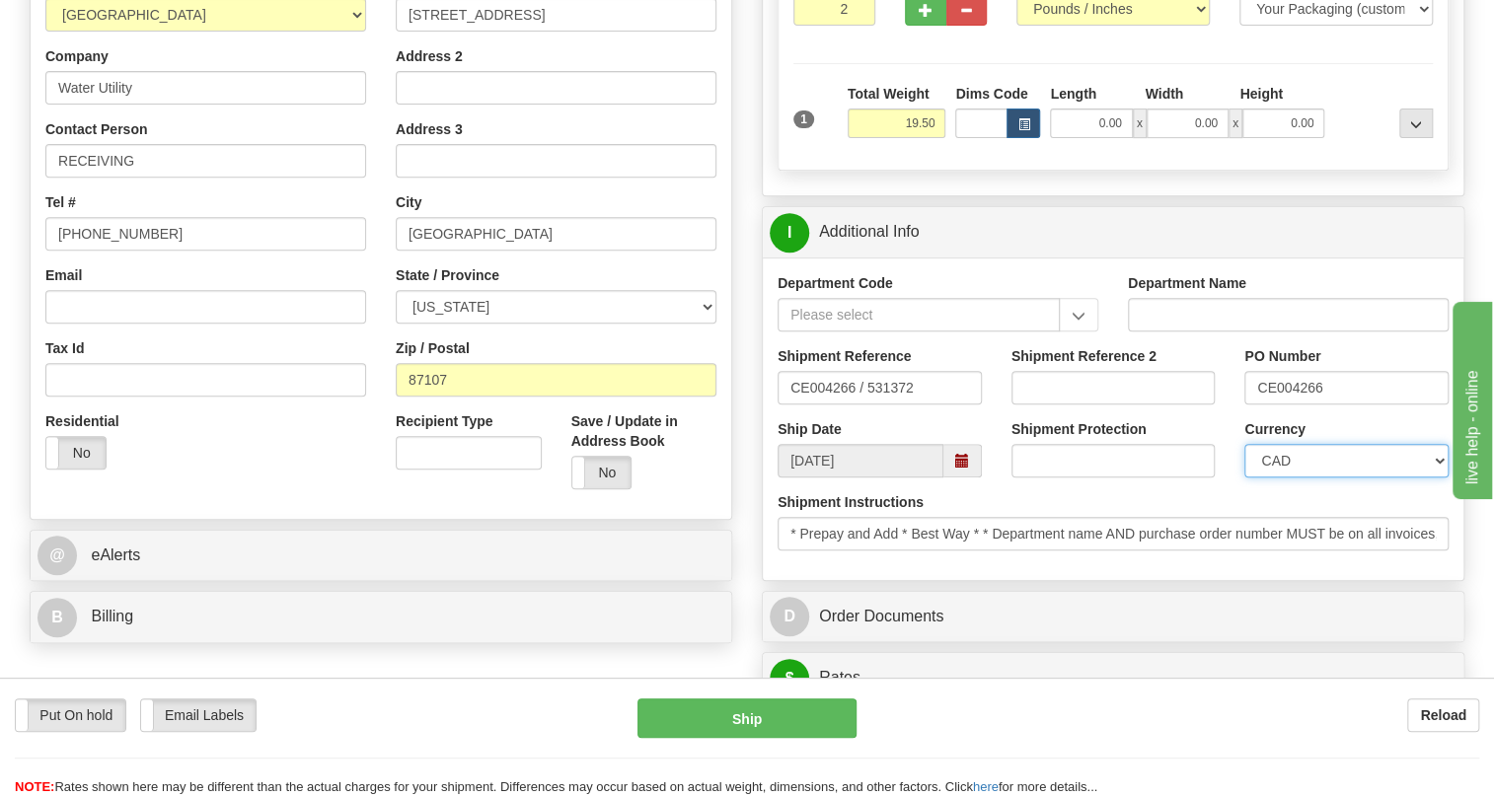
click at [1304, 478] on select "CAD USD EUR ZAR [PERSON_NAME] ARN AUD AUS AWG BBD BFR BGN BHD BMD BND BRC BRL C…" at bounding box center [1347, 461] width 204 height 34
select select "1"
click at [1245, 478] on select "CAD USD EUR ZAR [PERSON_NAME] ARN AUD AUS AWG BBD BFR BGN BHD BMD BND BRC BRL C…" at bounding box center [1347, 461] width 204 height 34
drag, startPoint x: 1323, startPoint y: 430, endPoint x: 1253, endPoint y: 440, distance: 70.8
click at [1253, 405] on input "CE004266" at bounding box center [1347, 388] width 204 height 34
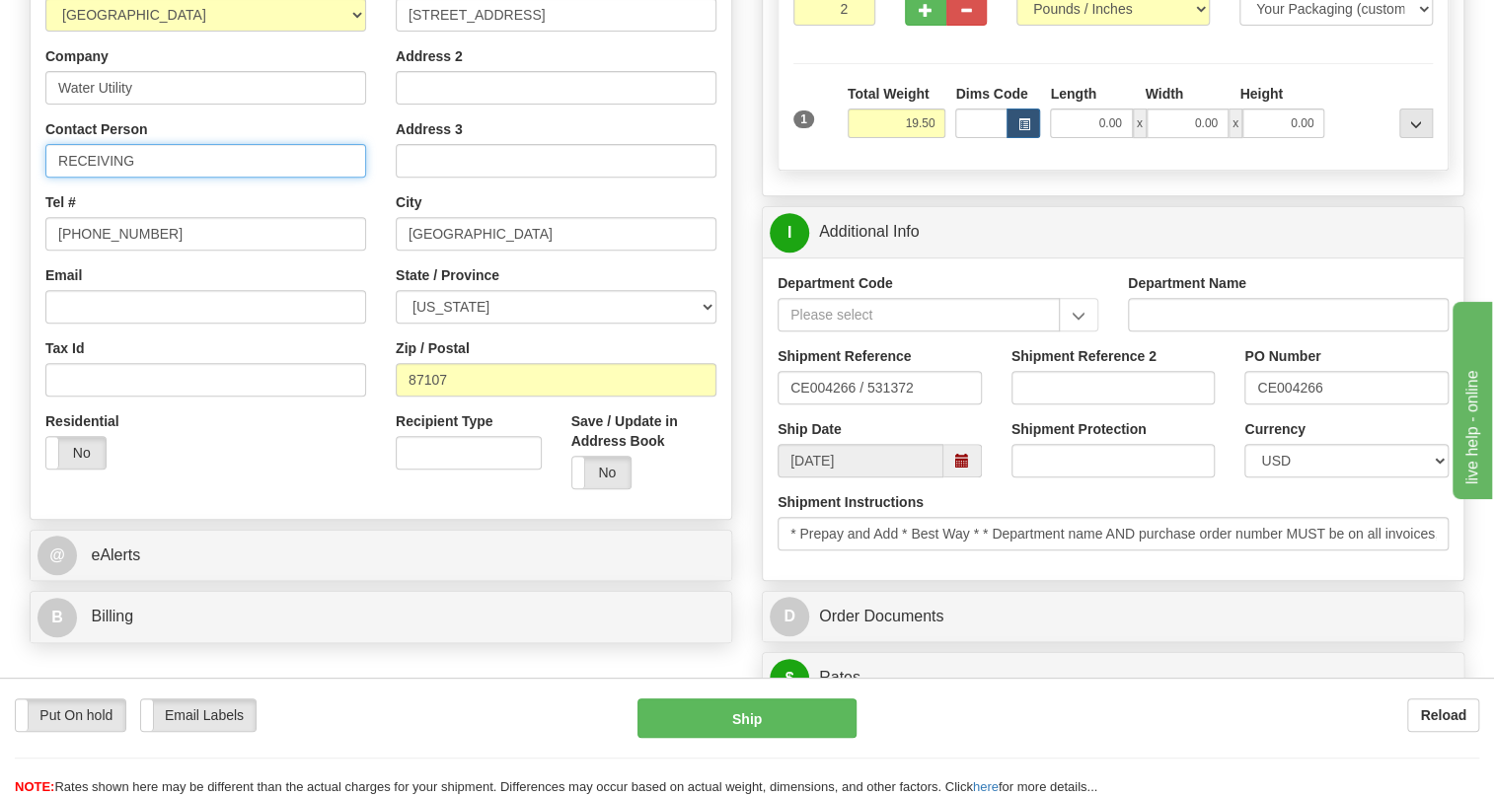
click at [189, 178] on input "RECEIVING" at bounding box center [205, 161] width 321 height 34
paste input "CE004266"
type input "RECEIVING / PO# CE004266"
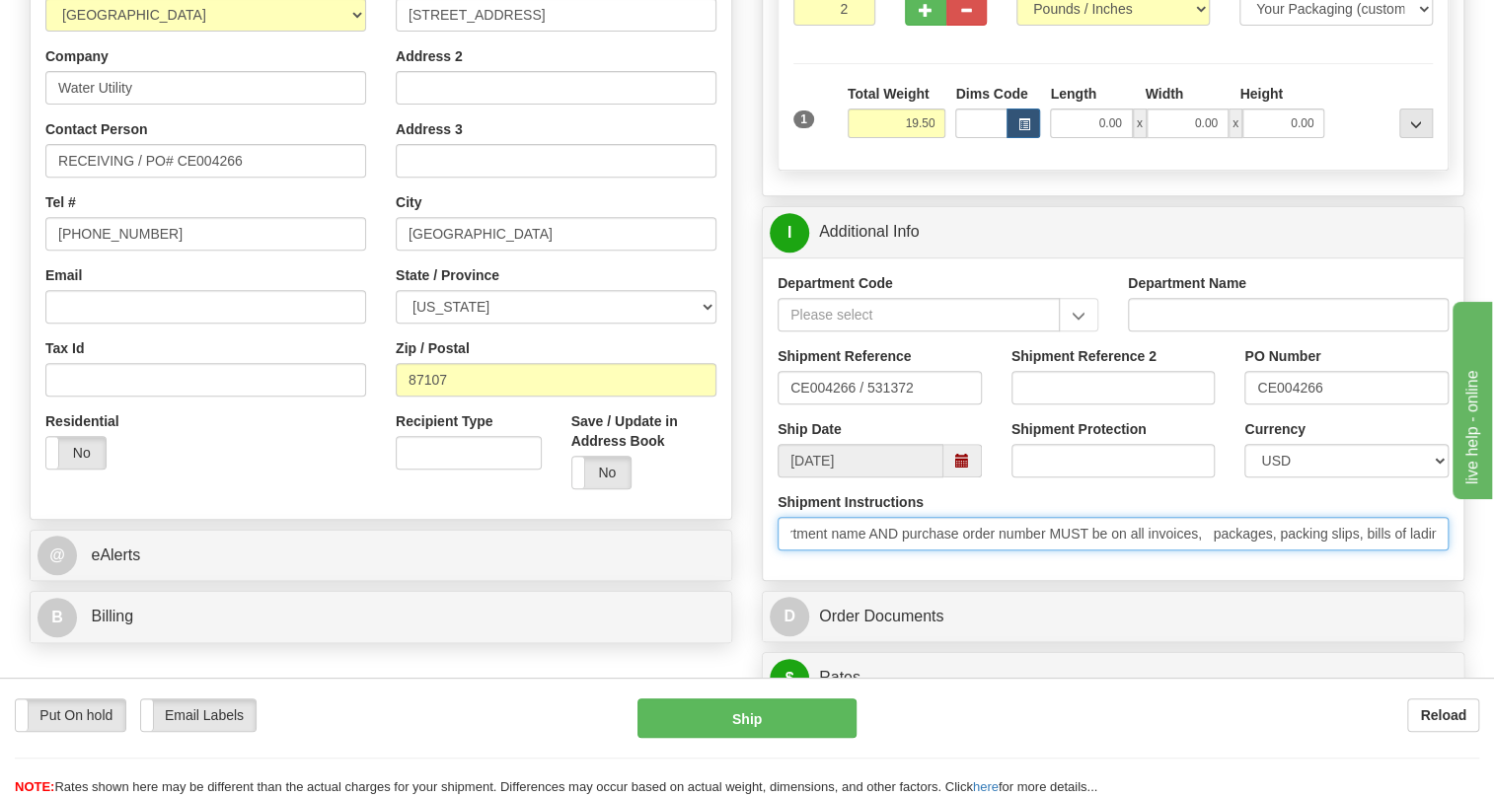
scroll to position [0, 280]
drag, startPoint x: 1263, startPoint y: 572, endPoint x: 1197, endPoint y: 584, distance: 67.2
click at [1198, 551] on input "* Prepay and Add * Best Way * * Department name AND purchase order number MUST …" at bounding box center [1113, 534] width 671 height 34
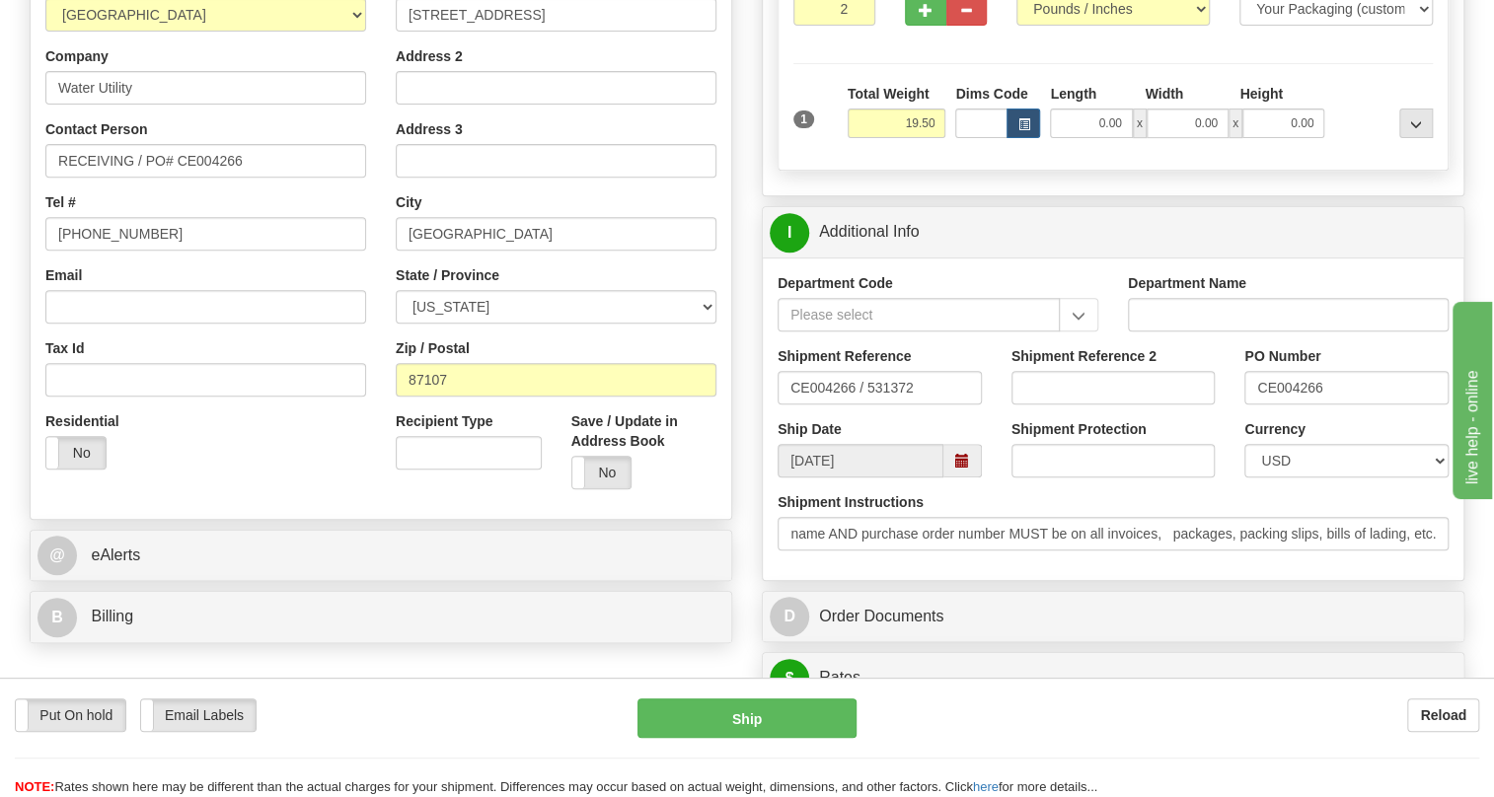
scroll to position [0, 0]
click at [1088, 580] on div "Department Code Department Name Shipment Reference CE004266 / 531372 Shipment R…" at bounding box center [1113, 419] width 701 height 323
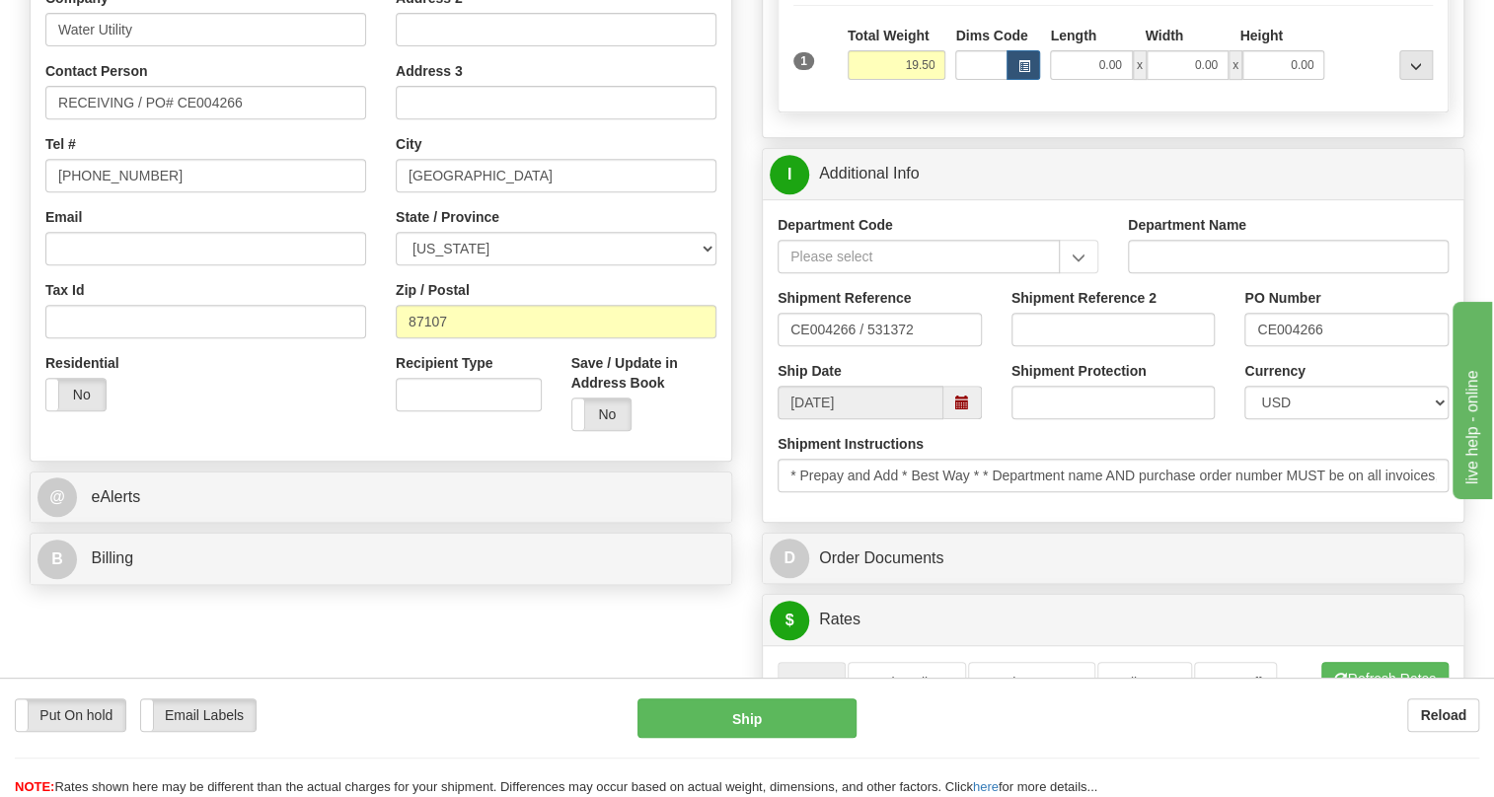
scroll to position [448, 0]
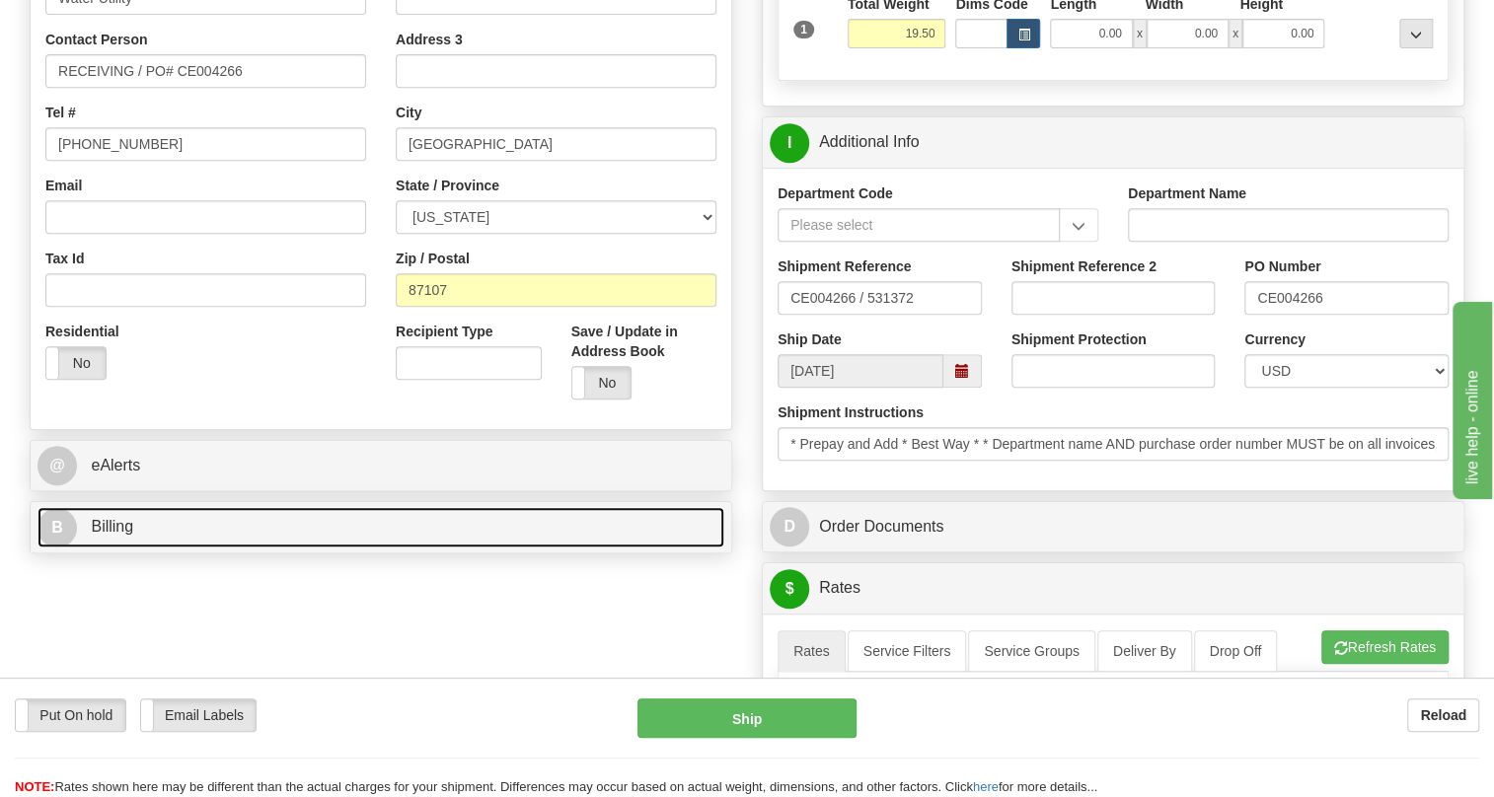
click at [115, 535] on span "Billing" at bounding box center [112, 526] width 42 height 17
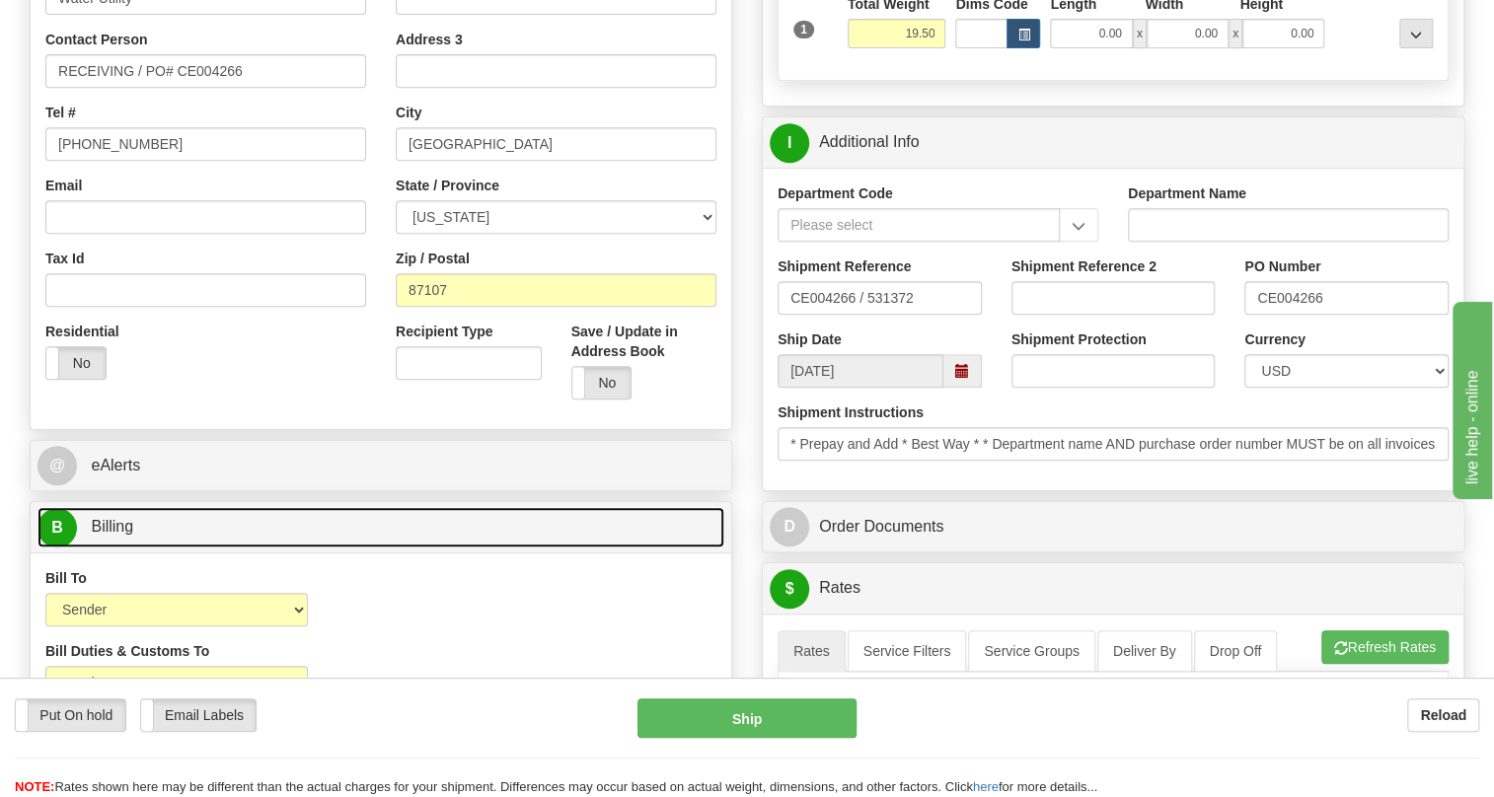
click at [115, 535] on span "Billing" at bounding box center [112, 526] width 42 height 17
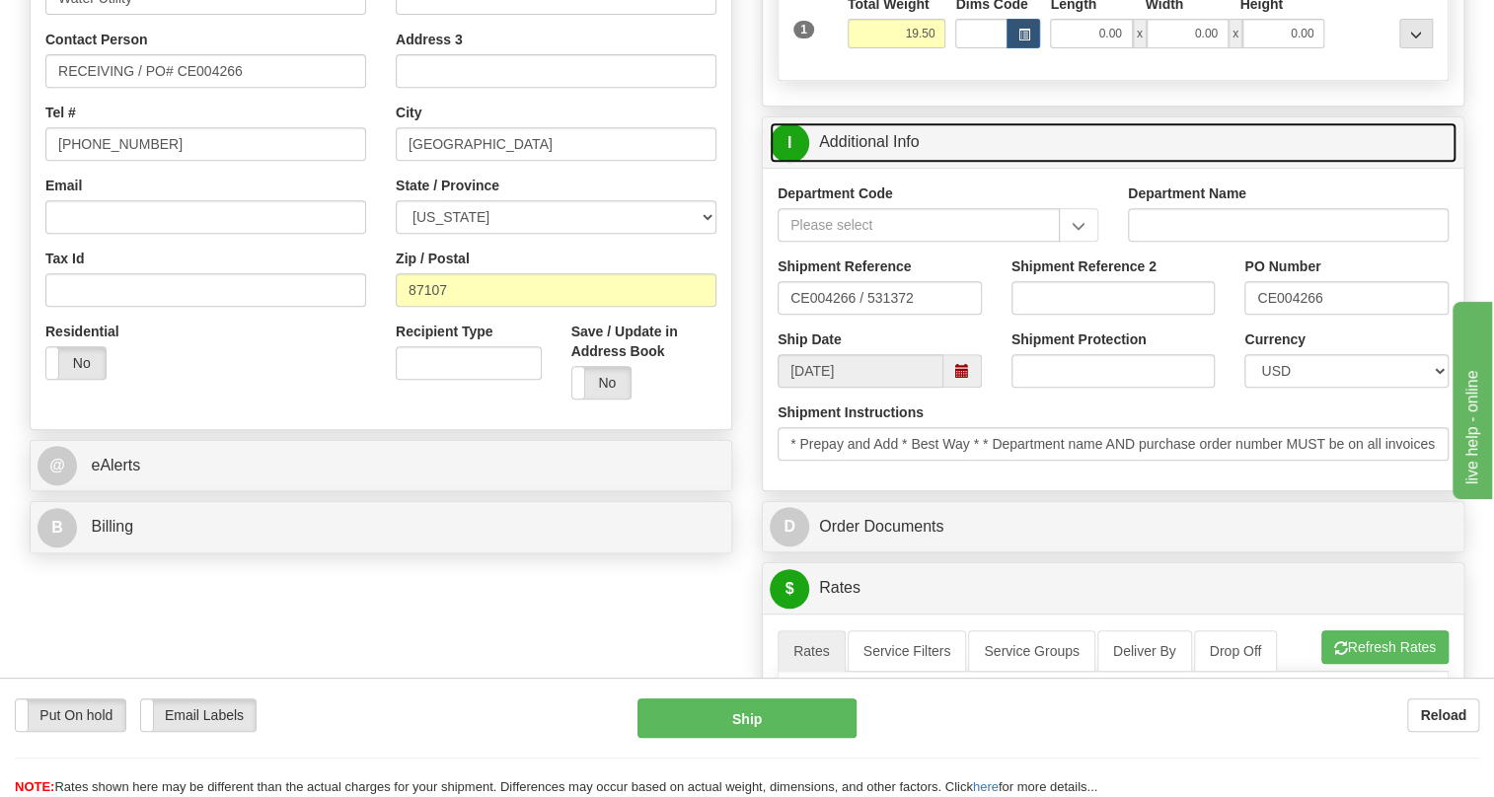
click at [888, 163] on link "I Additional Info" at bounding box center [1113, 142] width 687 height 40
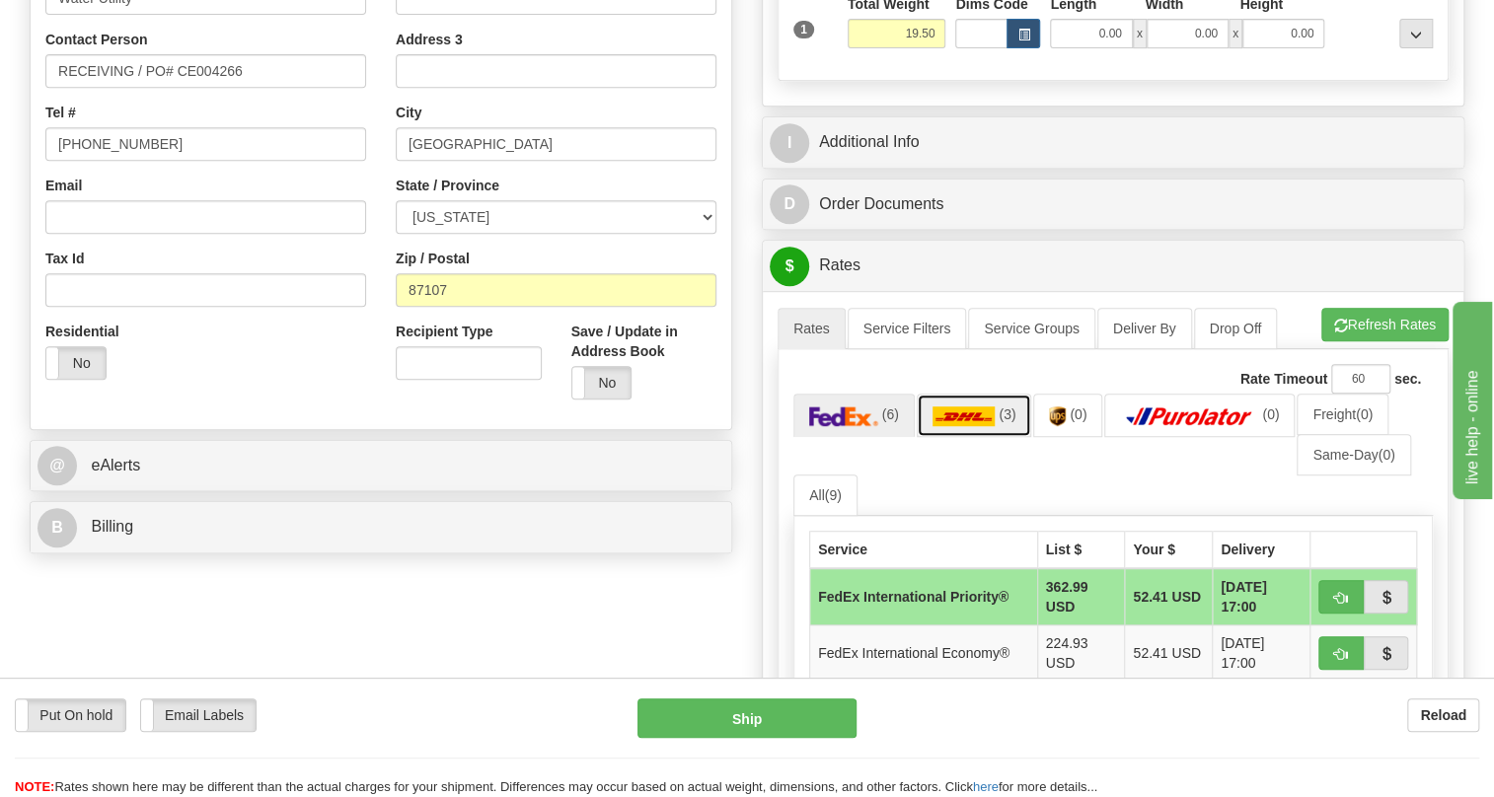
click at [958, 426] on img at bounding box center [964, 417] width 63 height 20
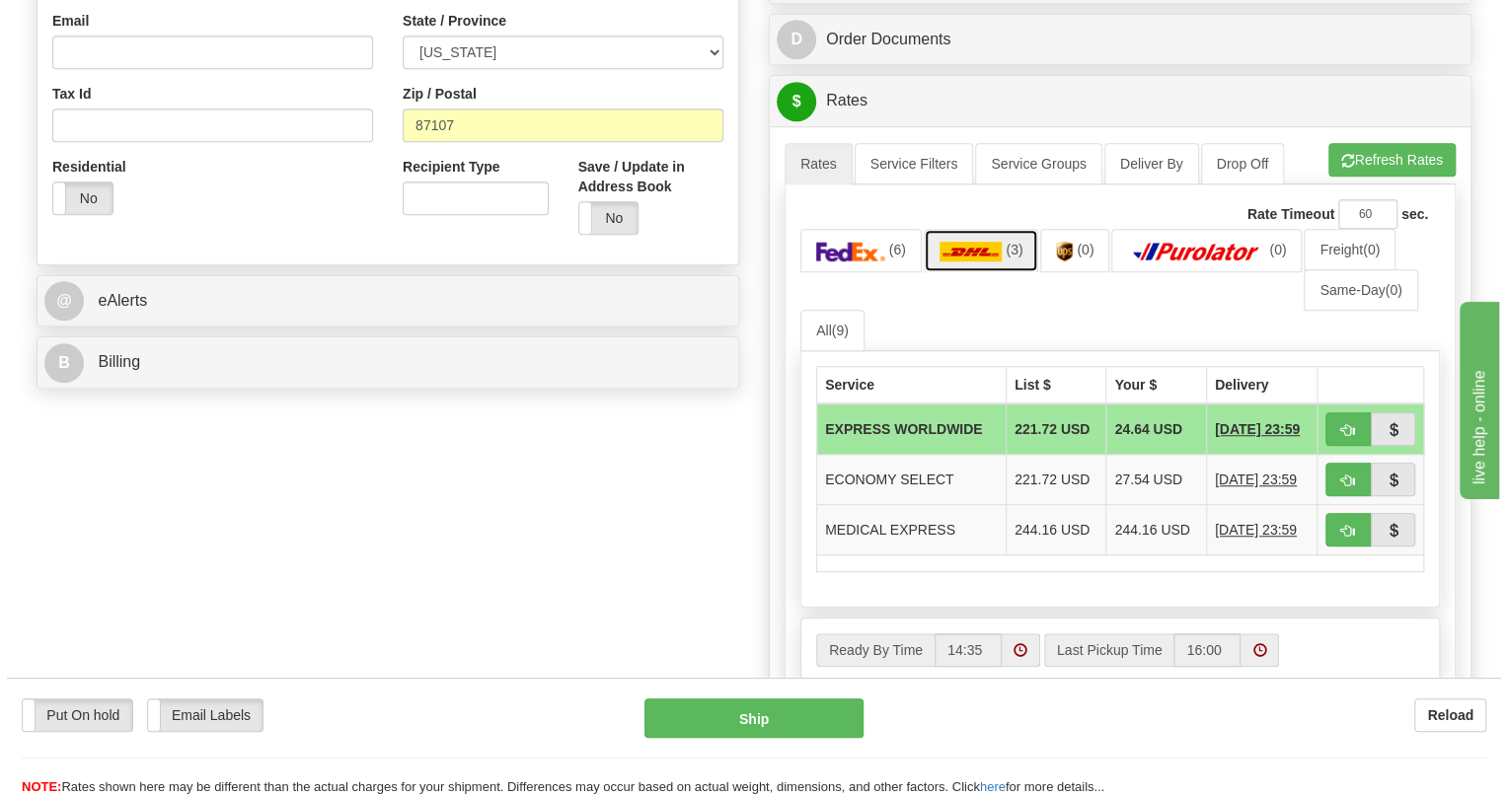
scroll to position [628, 0]
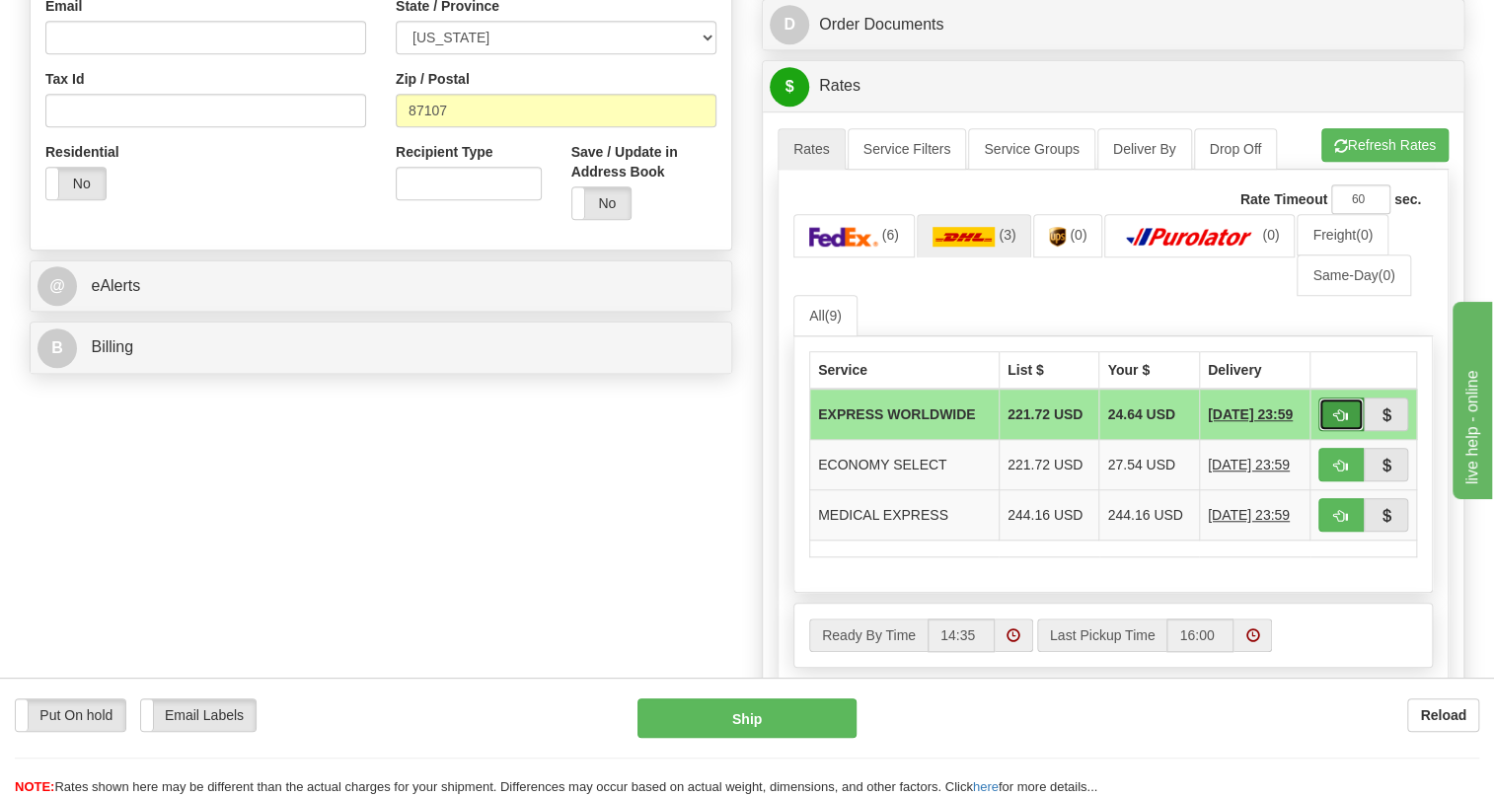
click at [1336, 422] on span "button" at bounding box center [1341, 416] width 14 height 13
type input "P"
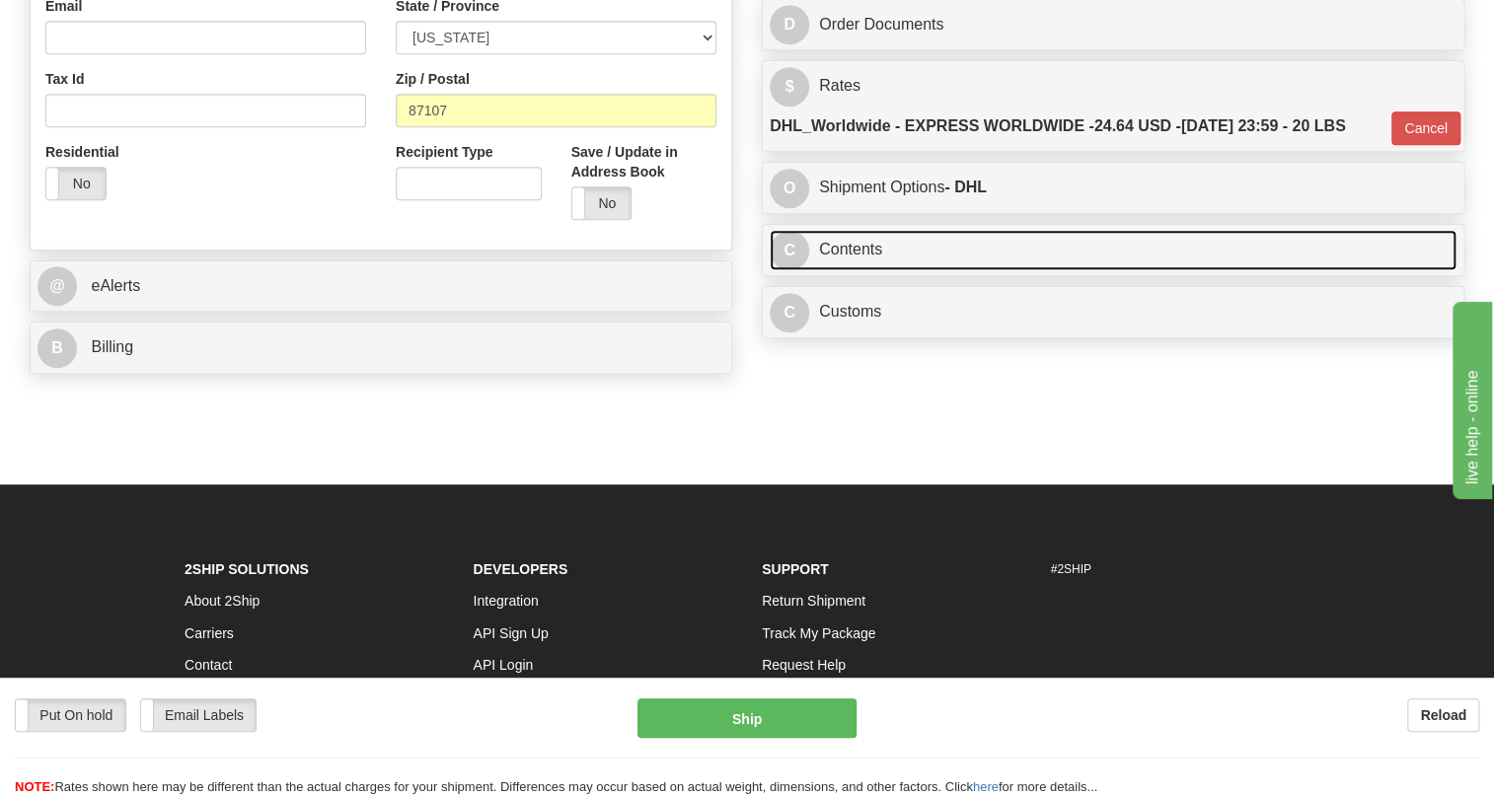
click at [859, 270] on link "C Contents" at bounding box center [1113, 250] width 687 height 40
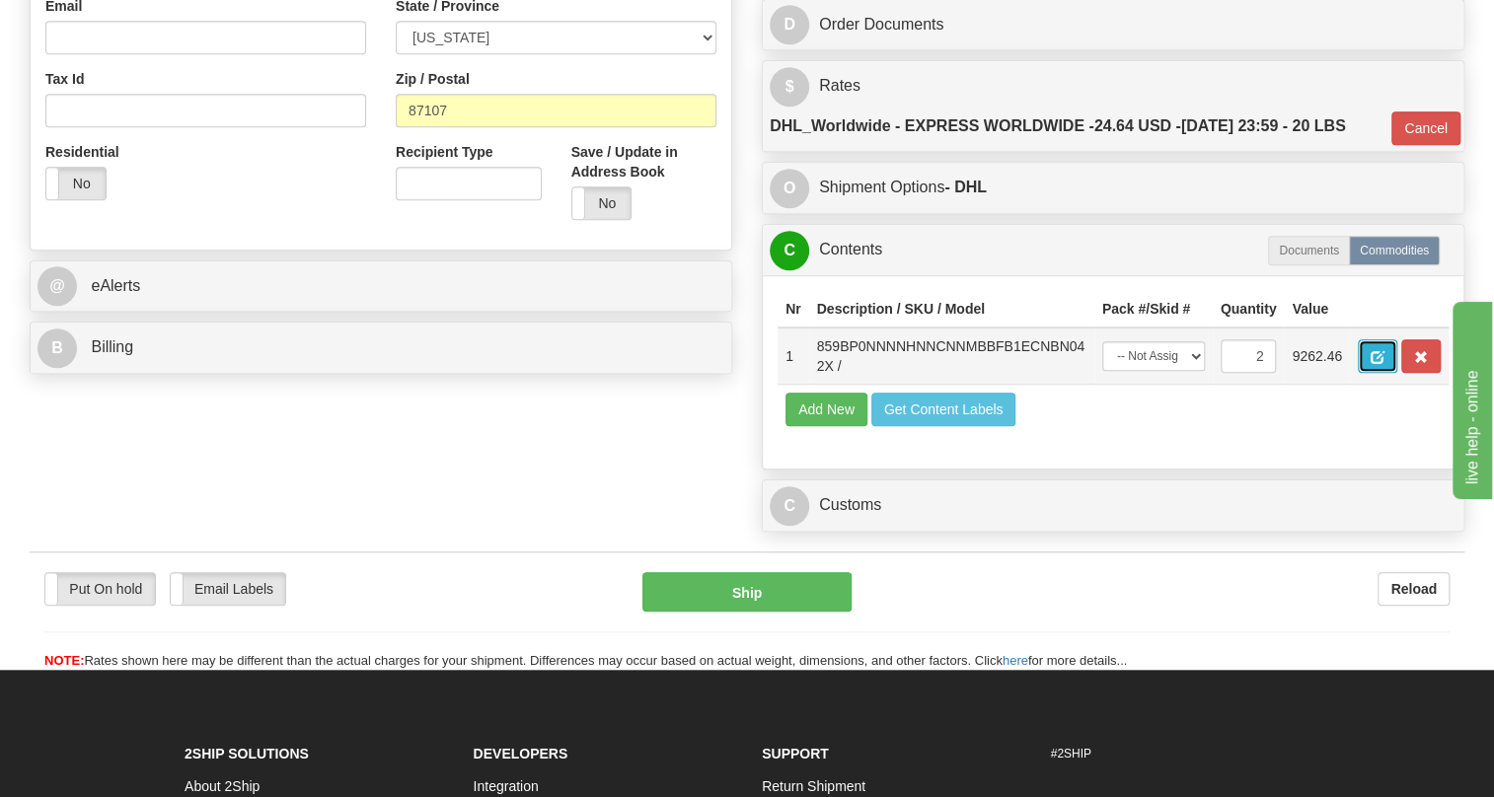
click at [1372, 364] on span "button" at bounding box center [1378, 357] width 14 height 13
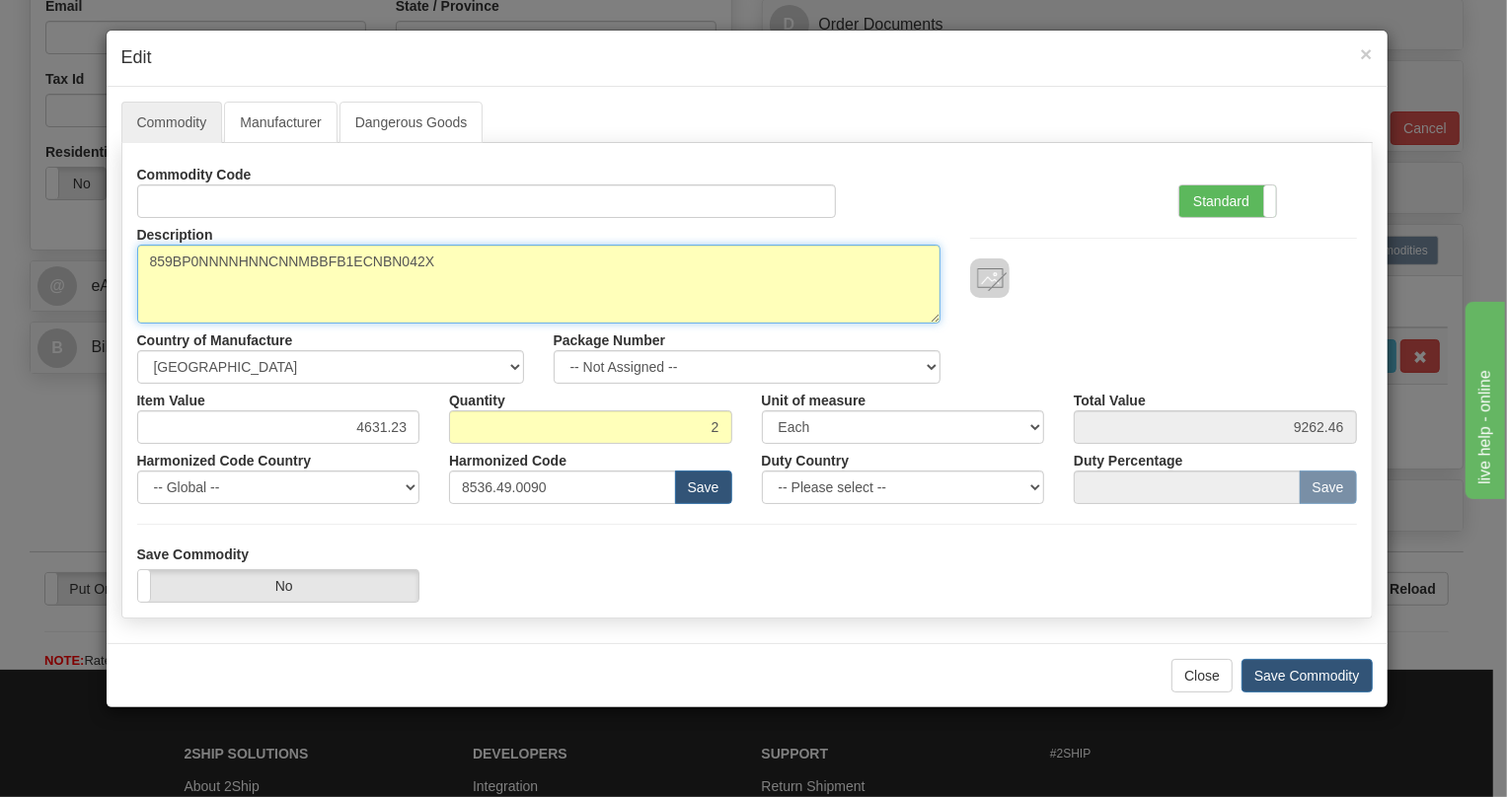
click at [368, 256] on textarea "859BP0NNNNHNNCNNMBBFB1ECNBN042X" at bounding box center [538, 284] width 803 height 79
paste textarea "E859-00327-"
click at [143, 251] on textarea "859BP0NNNNHNNCNNMBBFB1ECNBN042X" at bounding box center [538, 284] width 803 height 79
paste textarea "MULTILIN-8 SERIES-859"
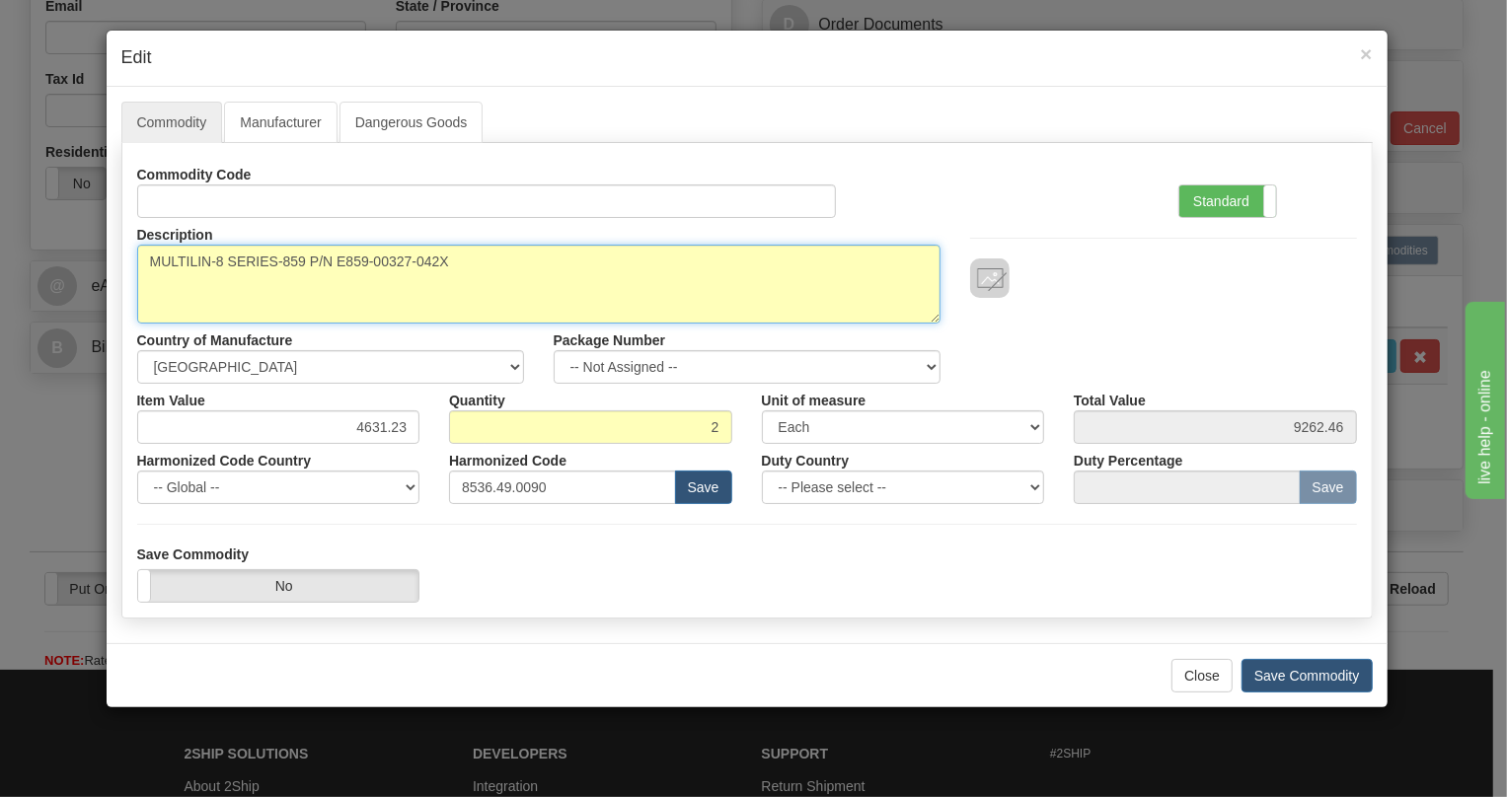
type textarea "MULTILIN-8 SERIES-859 P/N E859-00327-042X"
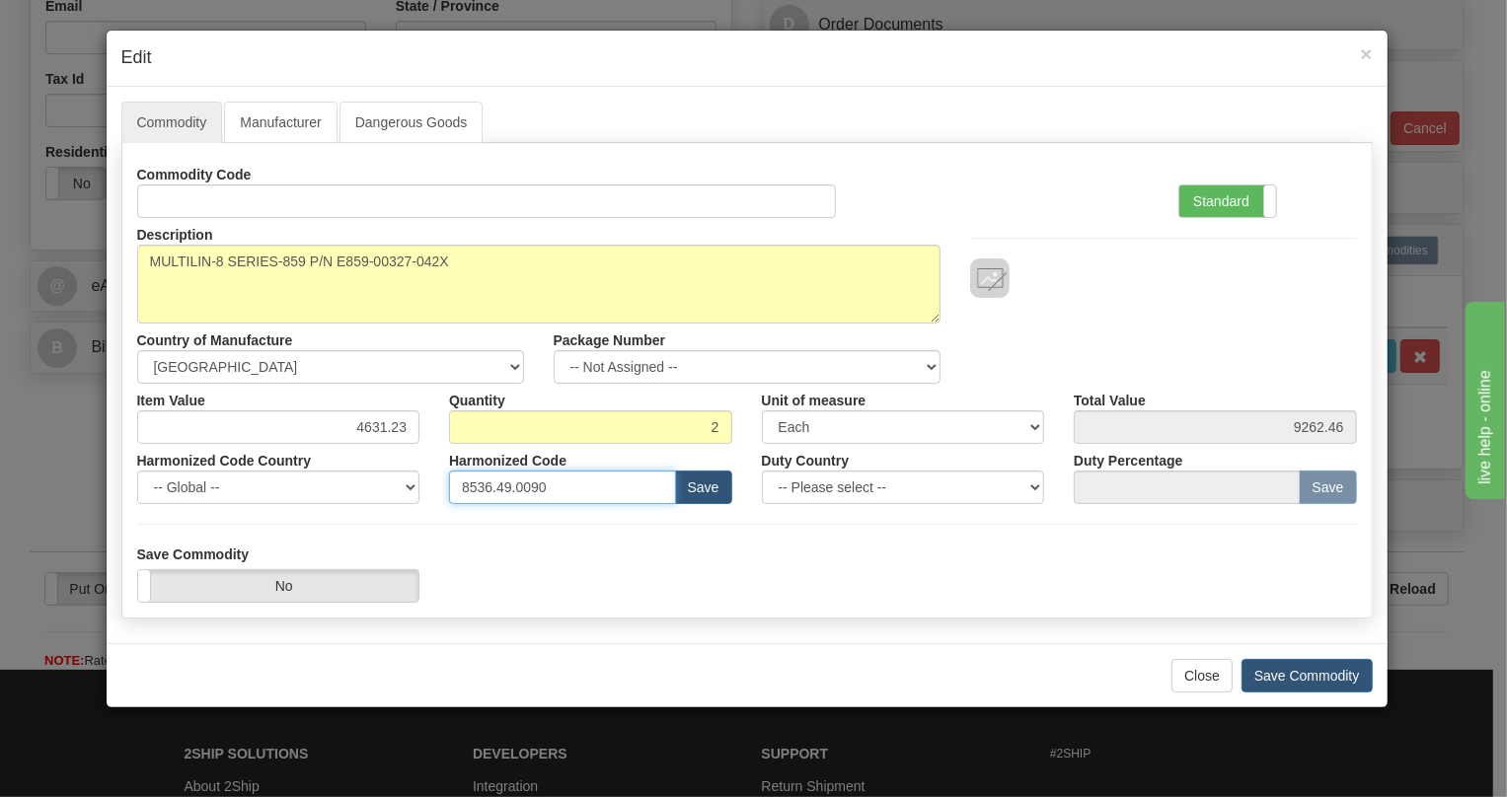
click at [523, 483] on input "8536.49.0090" at bounding box center [562, 488] width 227 height 34
paste input "7.10.916"
type input "8537.10.9160"
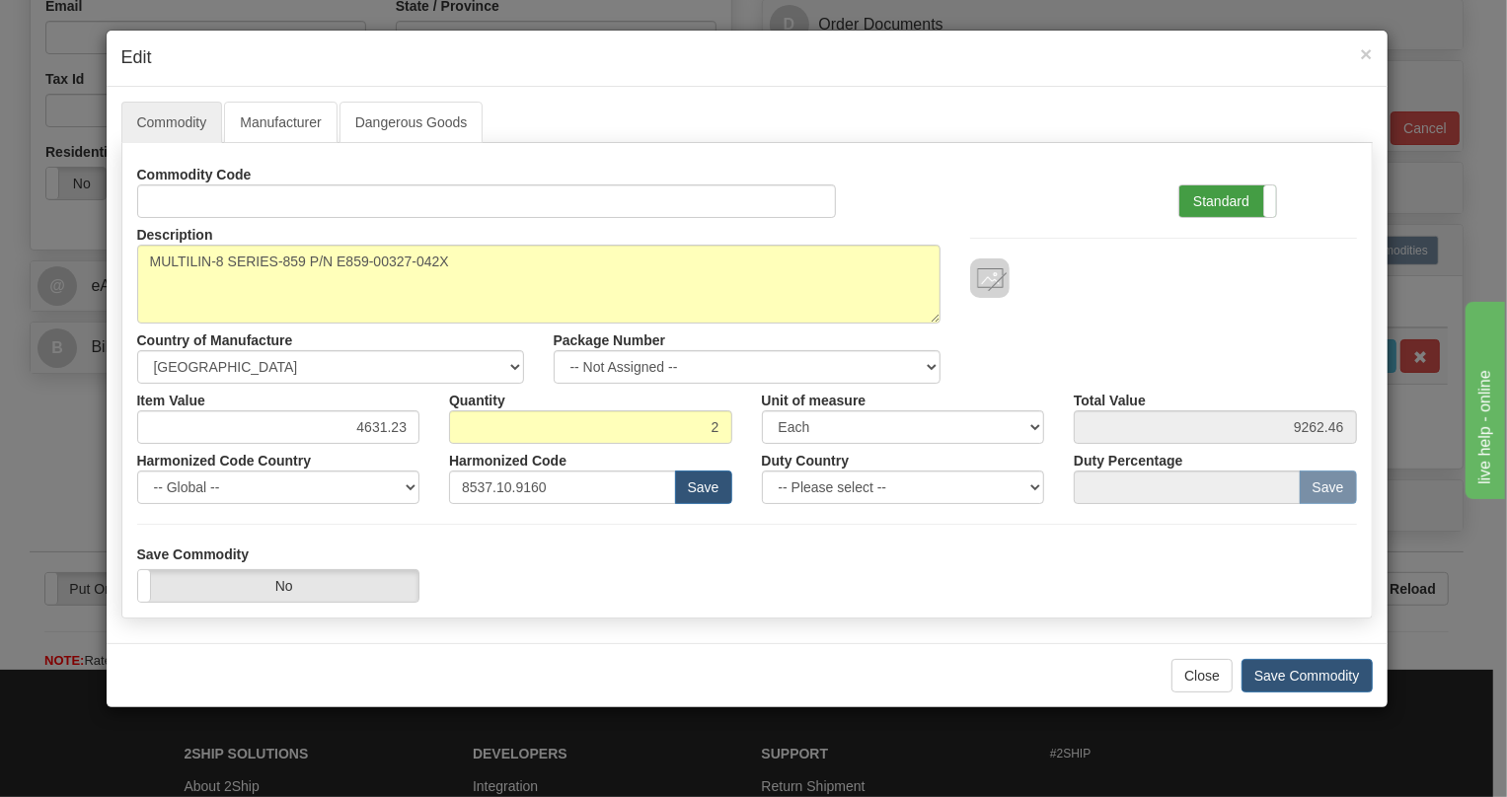
click at [1222, 198] on label "Standard" at bounding box center [1227, 202] width 97 height 32
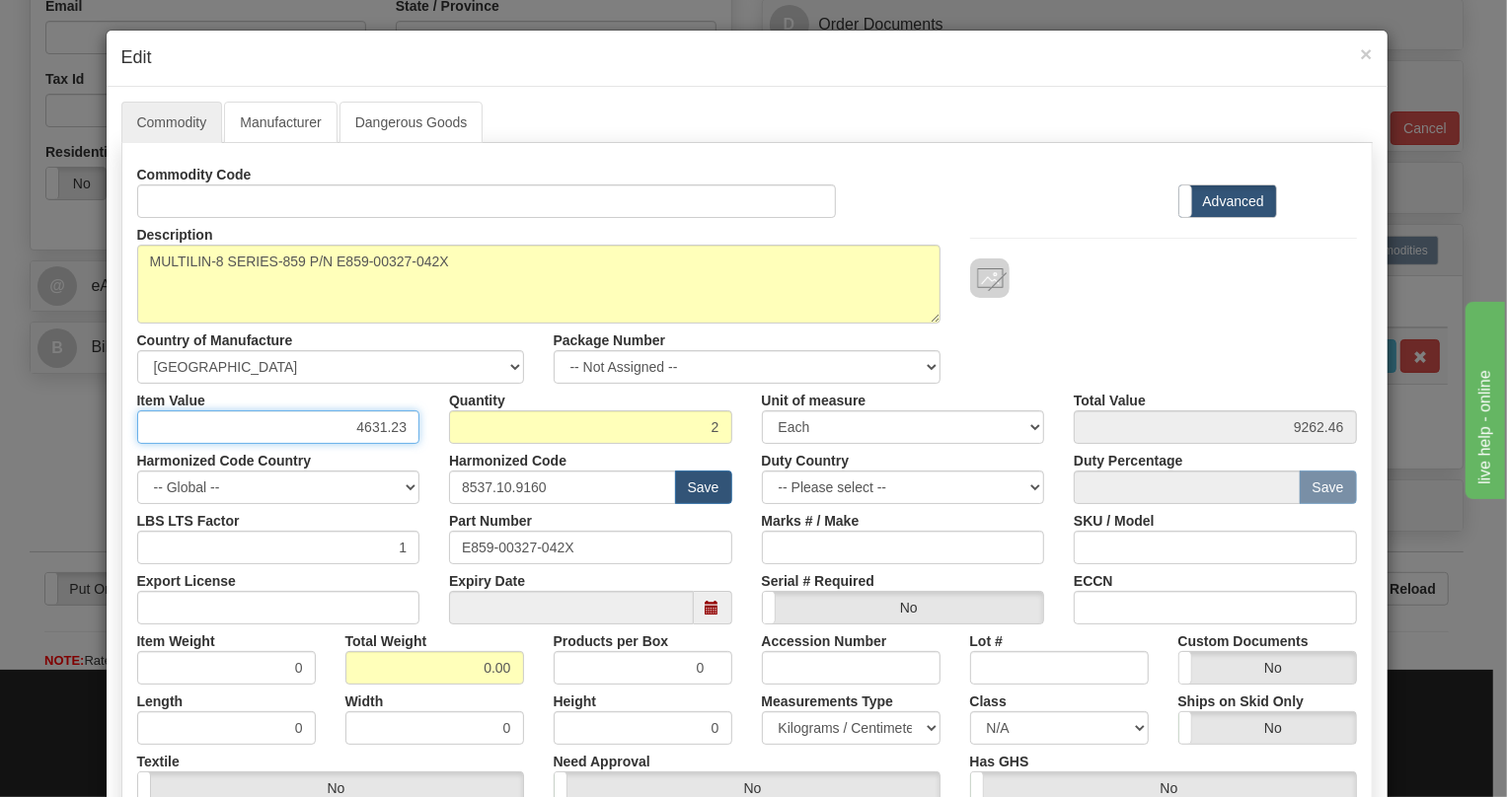
click at [388, 422] on input "4631.23" at bounding box center [278, 428] width 283 height 34
type input "3456.25"
type input "6912.50"
click at [471, 667] on input "0.00" at bounding box center [434, 668] width 179 height 34
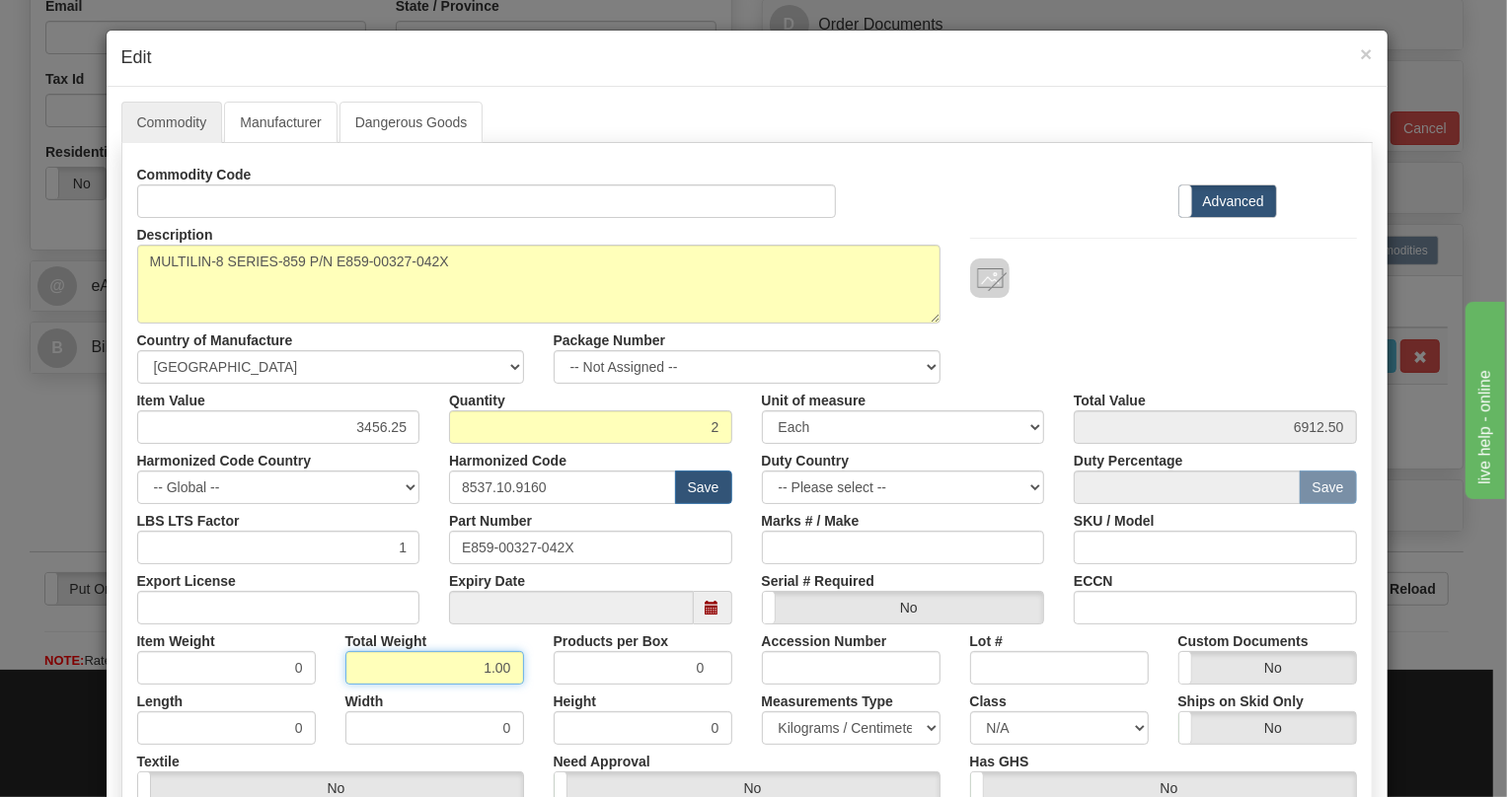
type input "1.00"
type input "0.5000"
click at [807, 724] on select "Pounds / Inches Kilograms / Centimeters" at bounding box center [851, 729] width 179 height 34
select select "0"
click at [762, 712] on select "Pounds / Inches Kilograms / Centimeters" at bounding box center [851, 729] width 179 height 34
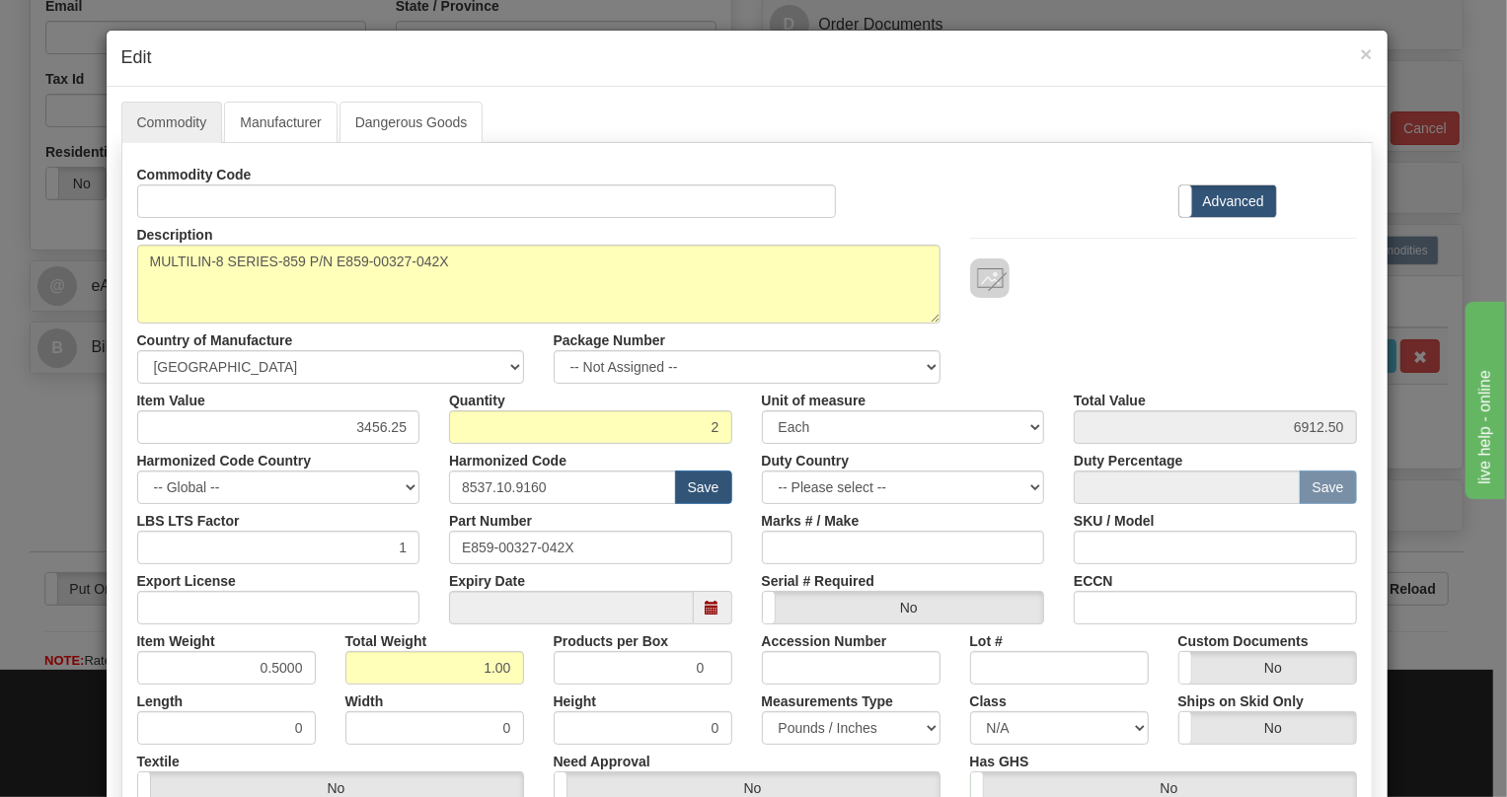
click at [748, 714] on div "Measurements Type Pounds / Inches Kilograms / Centimeters" at bounding box center [851, 715] width 208 height 60
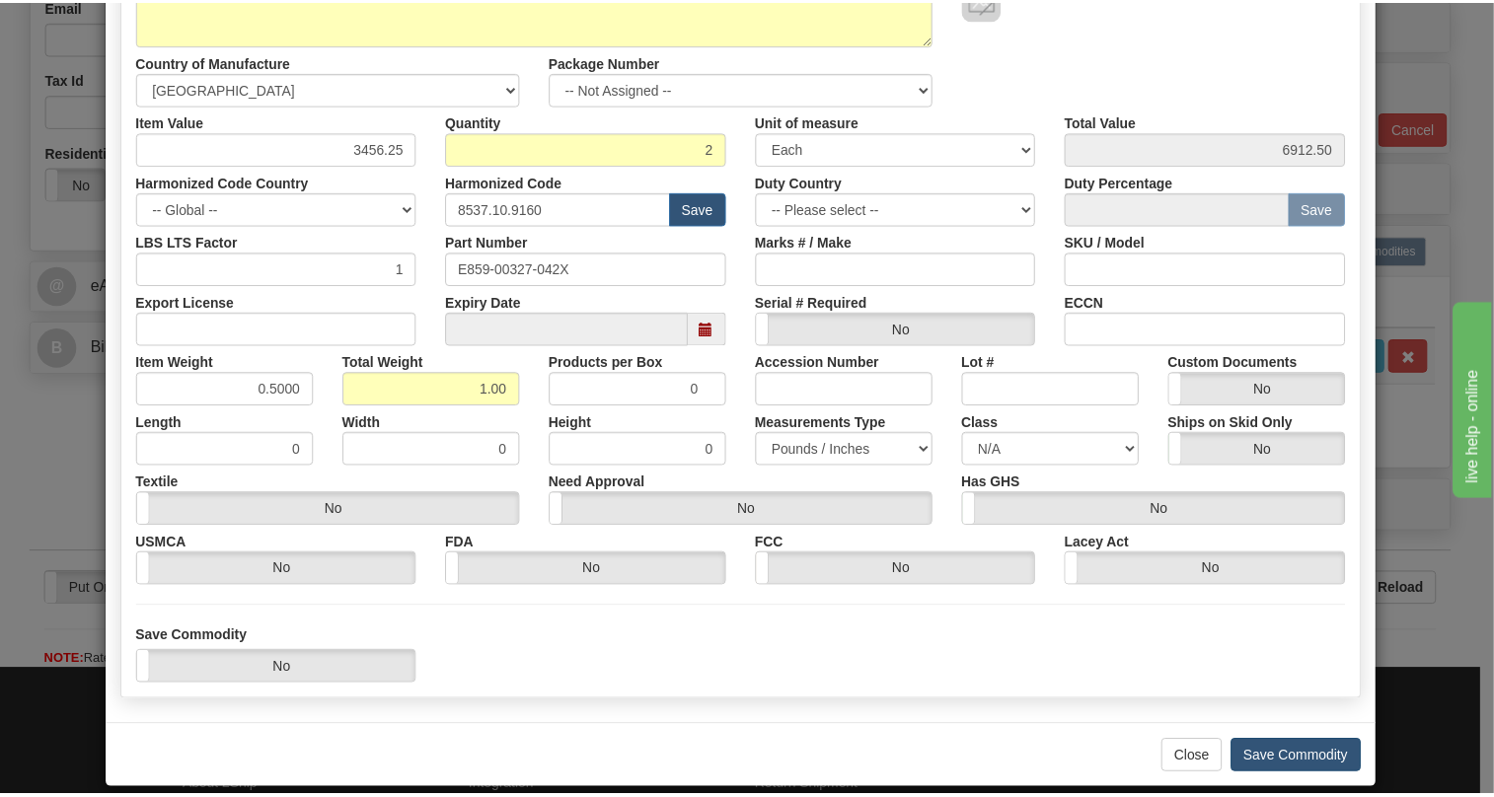
scroll to position [300, 0]
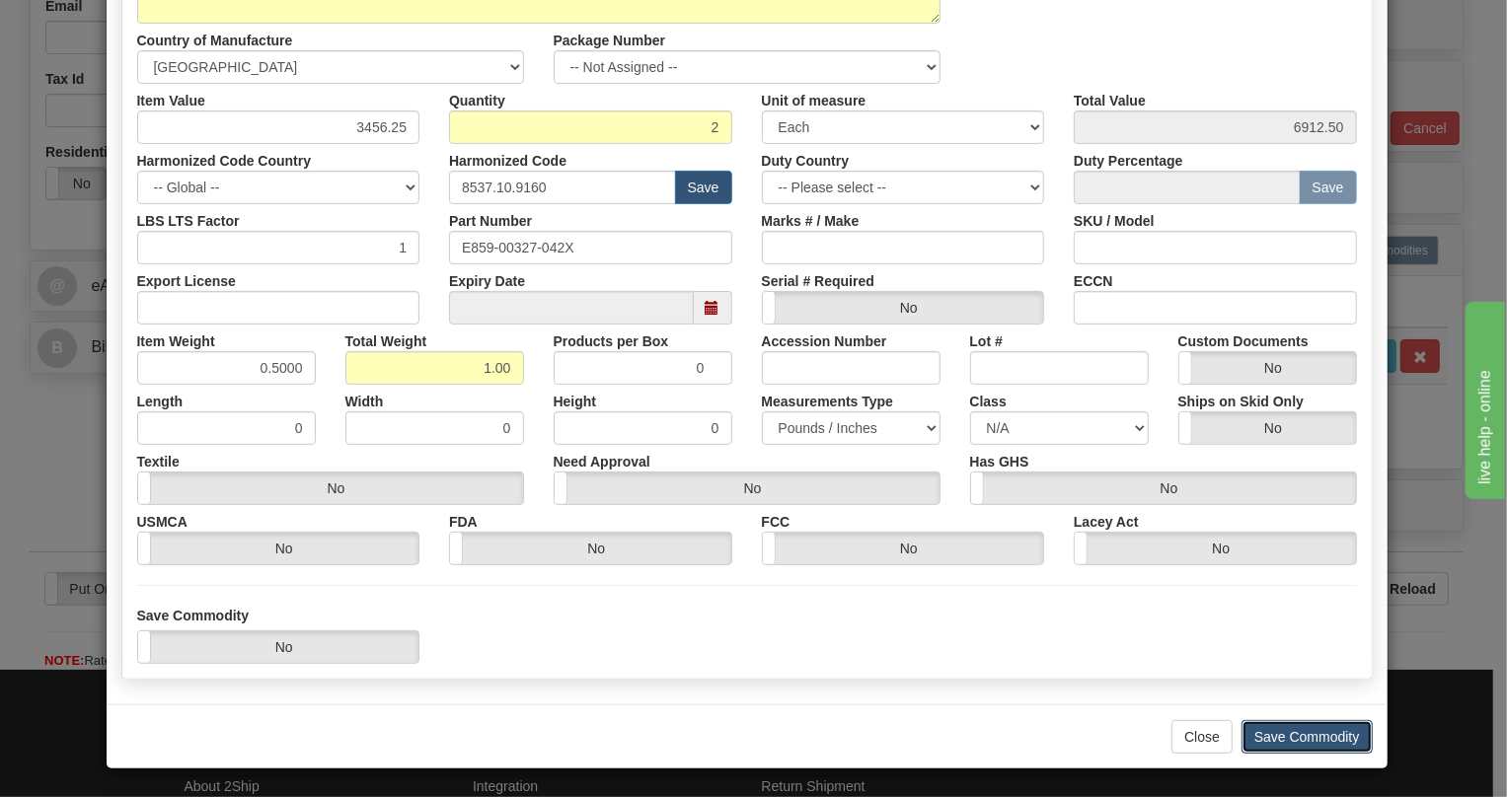
click at [1279, 739] on button "Save Commodity" at bounding box center [1307, 737] width 131 height 34
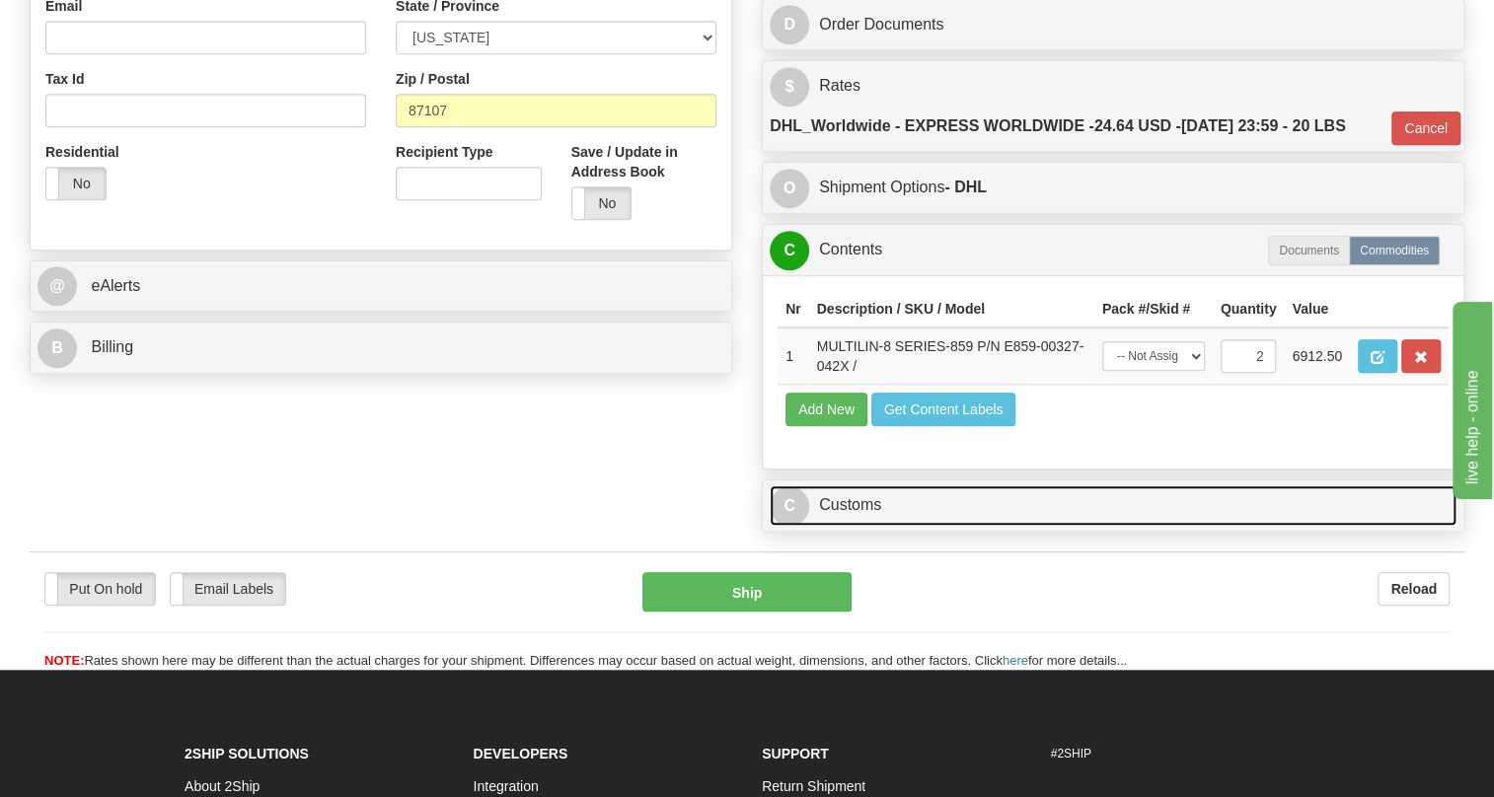
click at [849, 526] on link "C Customs" at bounding box center [1113, 506] width 687 height 40
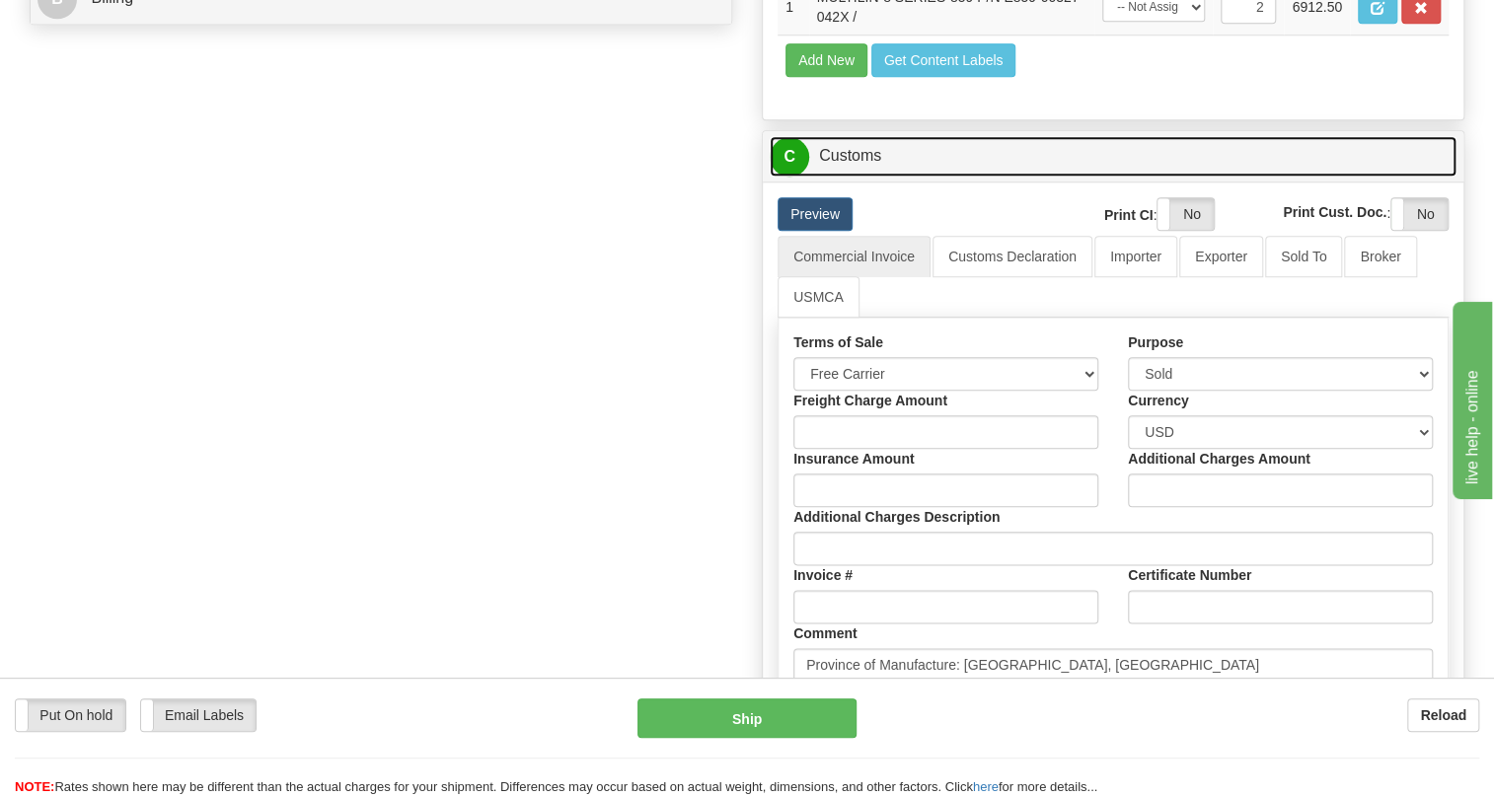
scroll to position [987, 0]
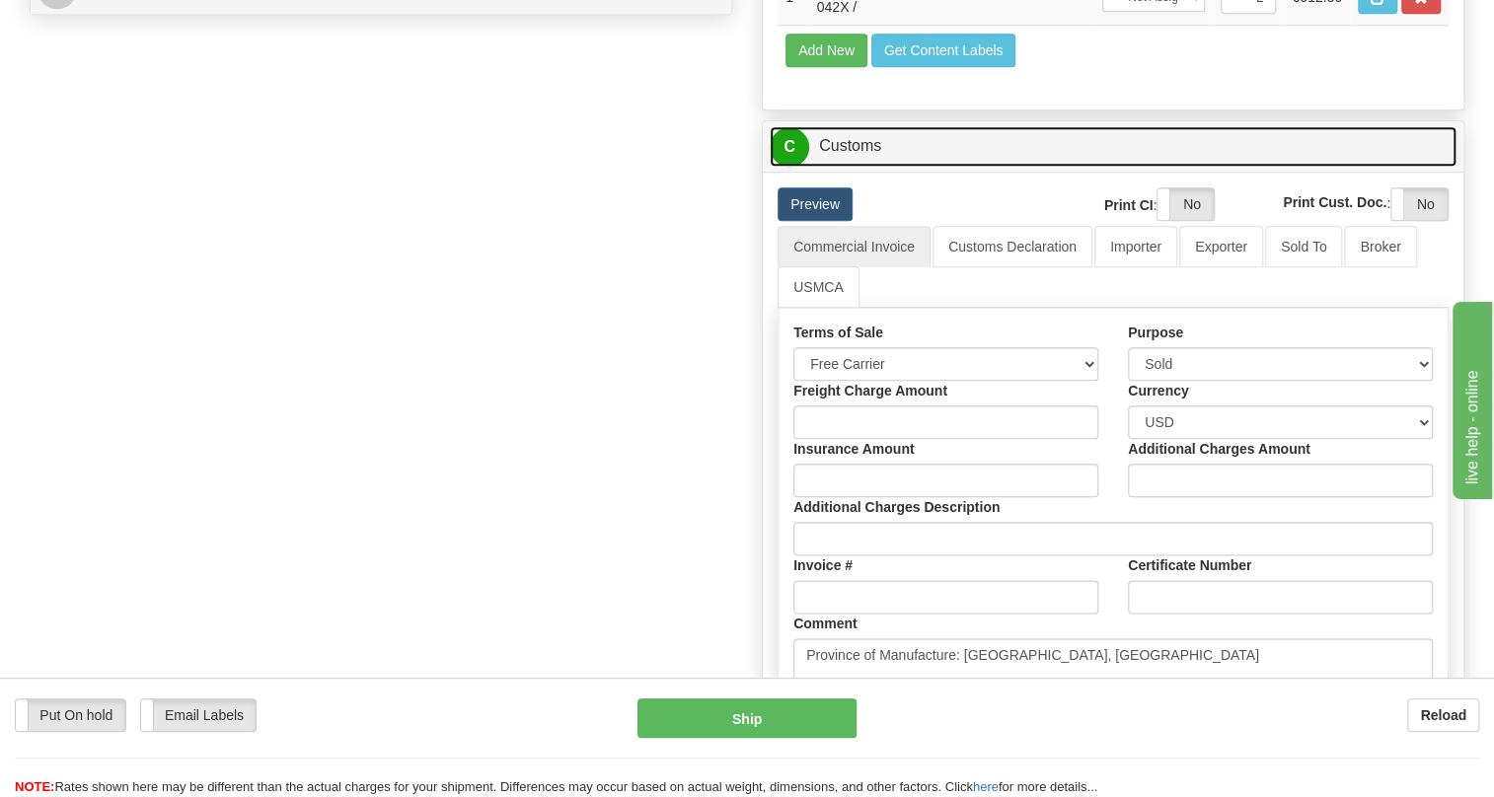
click at [853, 167] on link "C Customs" at bounding box center [1113, 146] width 687 height 40
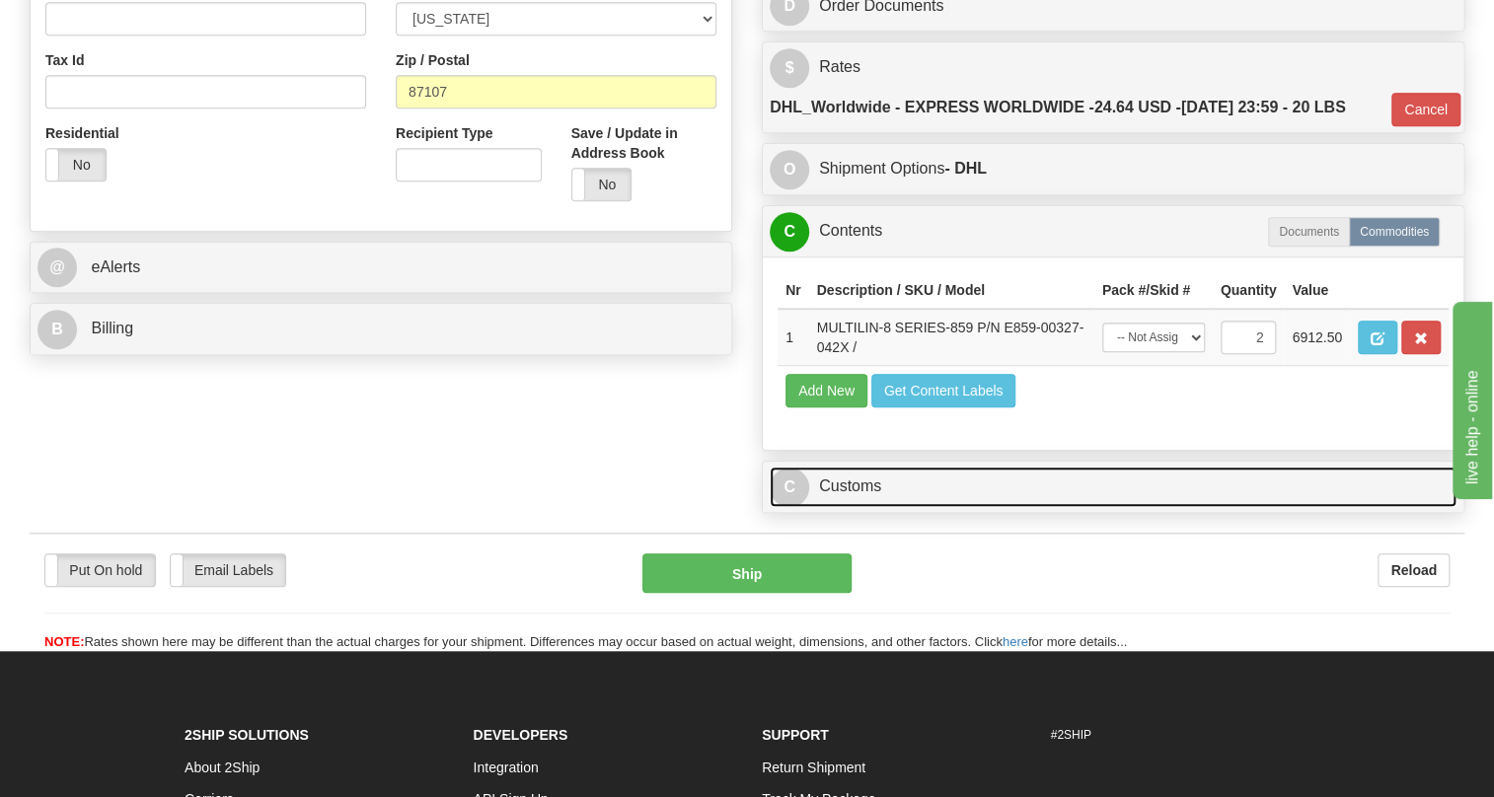
scroll to position [595, 0]
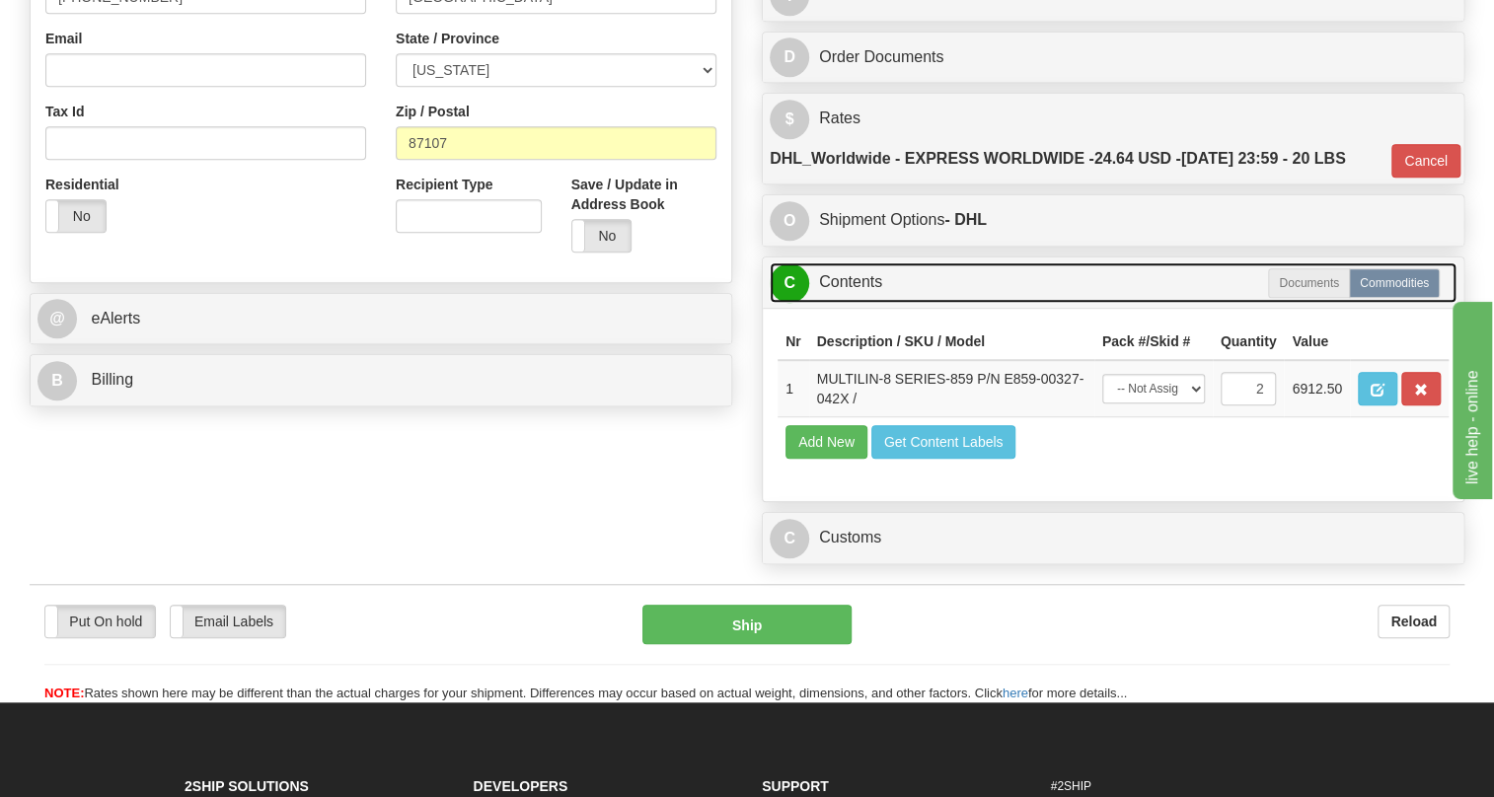
click at [851, 303] on link "C Contents" at bounding box center [1113, 283] width 687 height 40
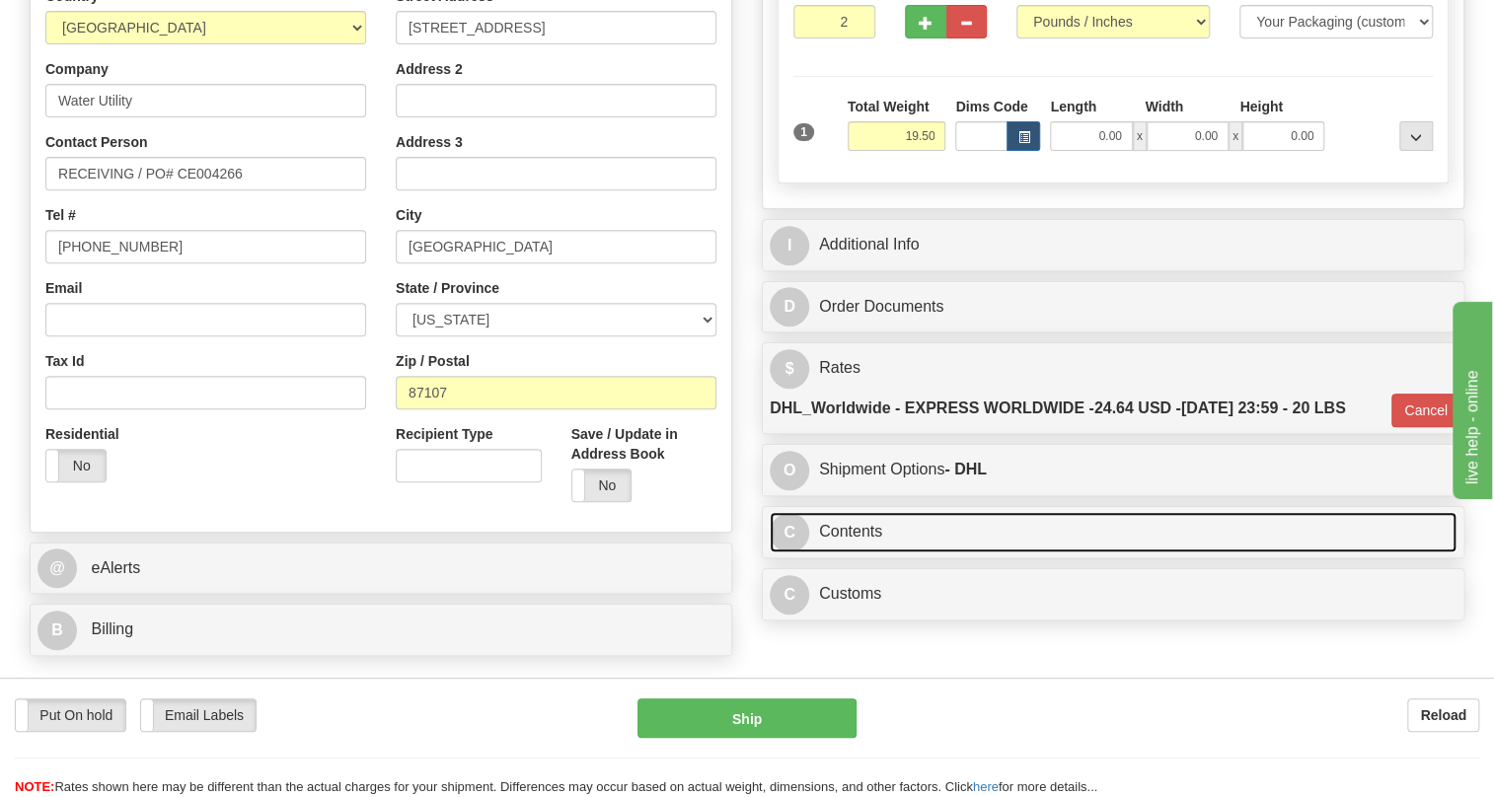
scroll to position [326, 0]
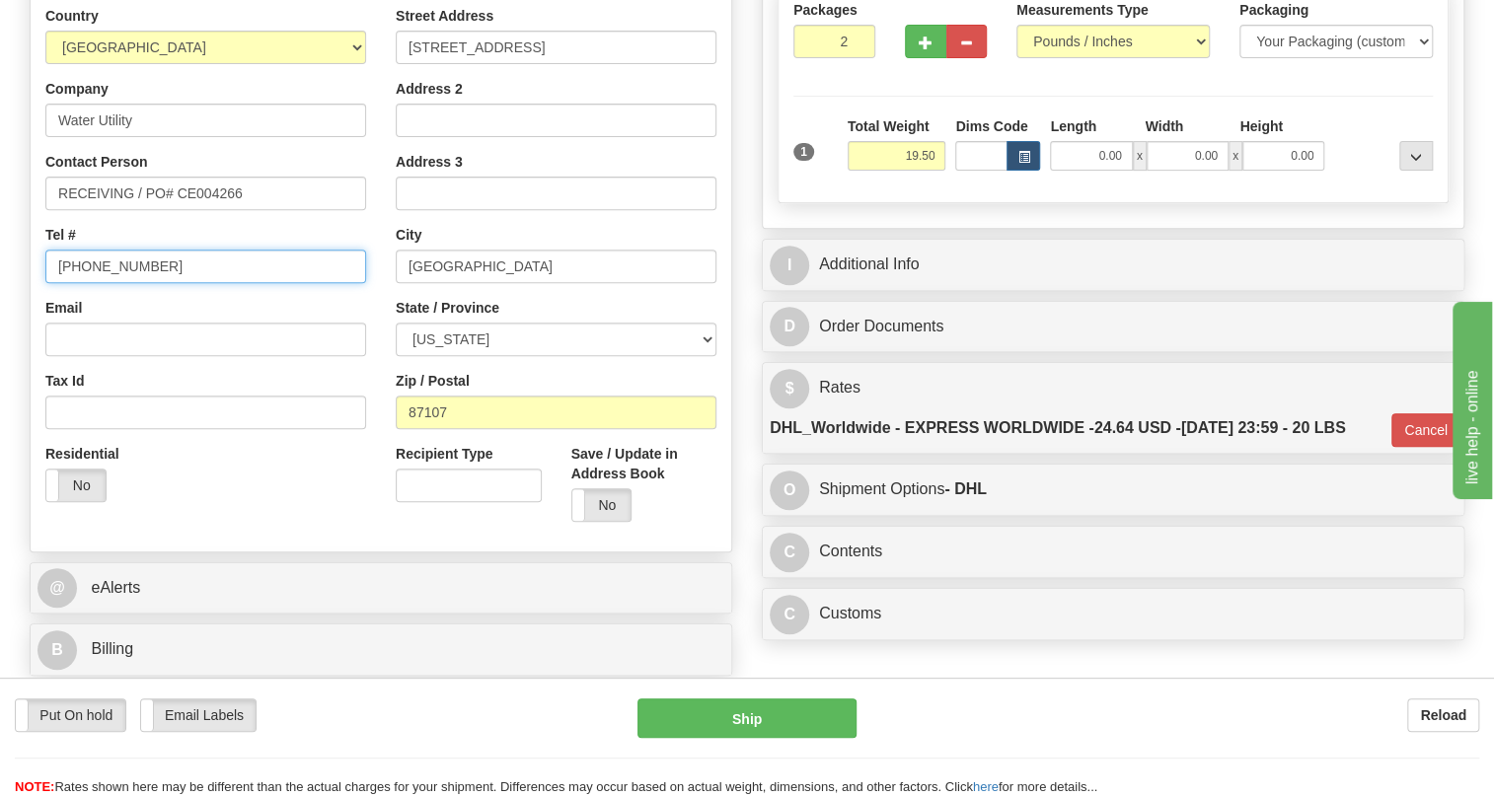
click at [111, 283] on input "[PHONE_NUMBER]" at bounding box center [205, 267] width 321 height 34
type input "111-111-1111"
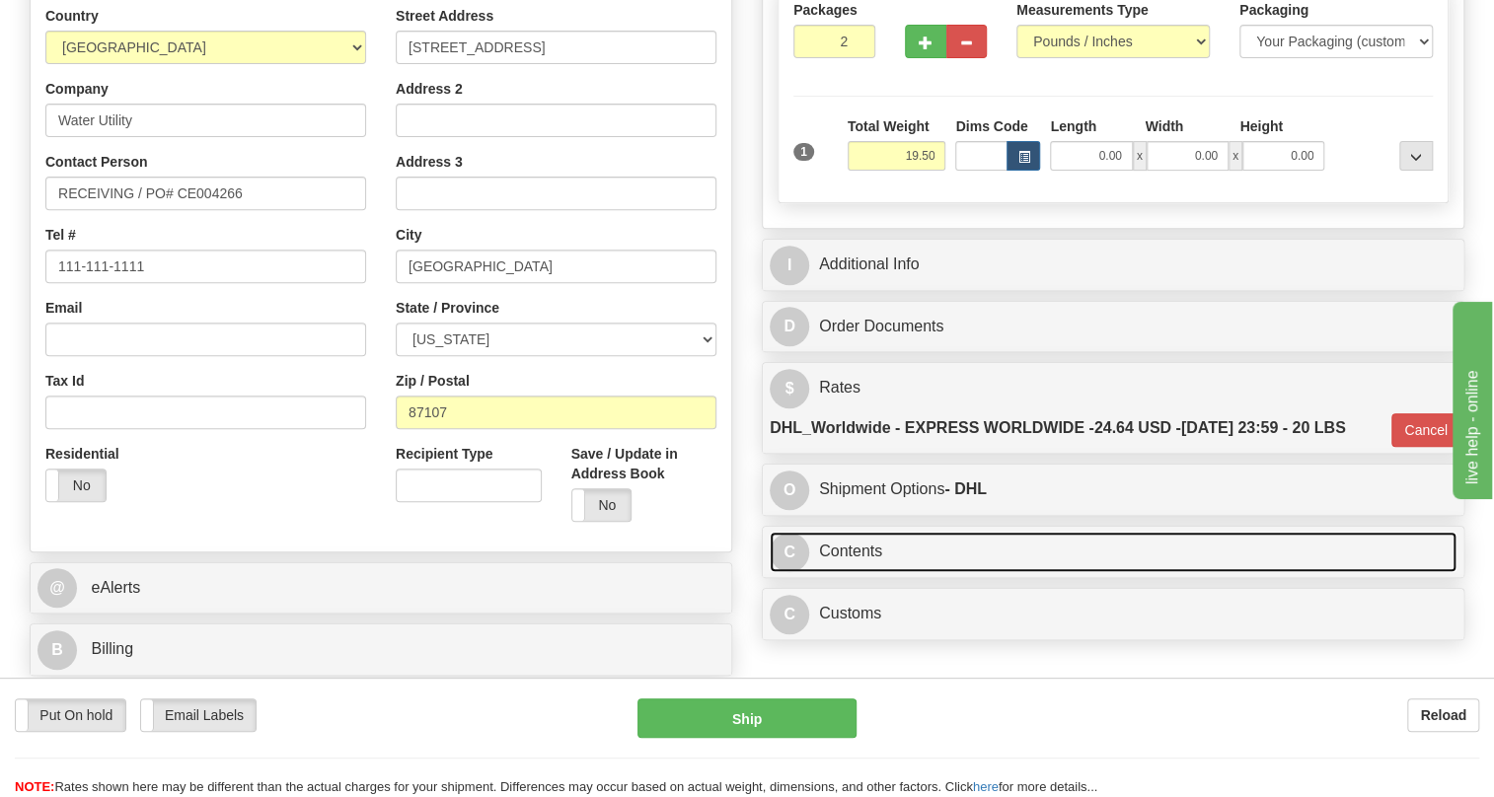
click at [871, 572] on link "C Contents" at bounding box center [1113, 552] width 687 height 40
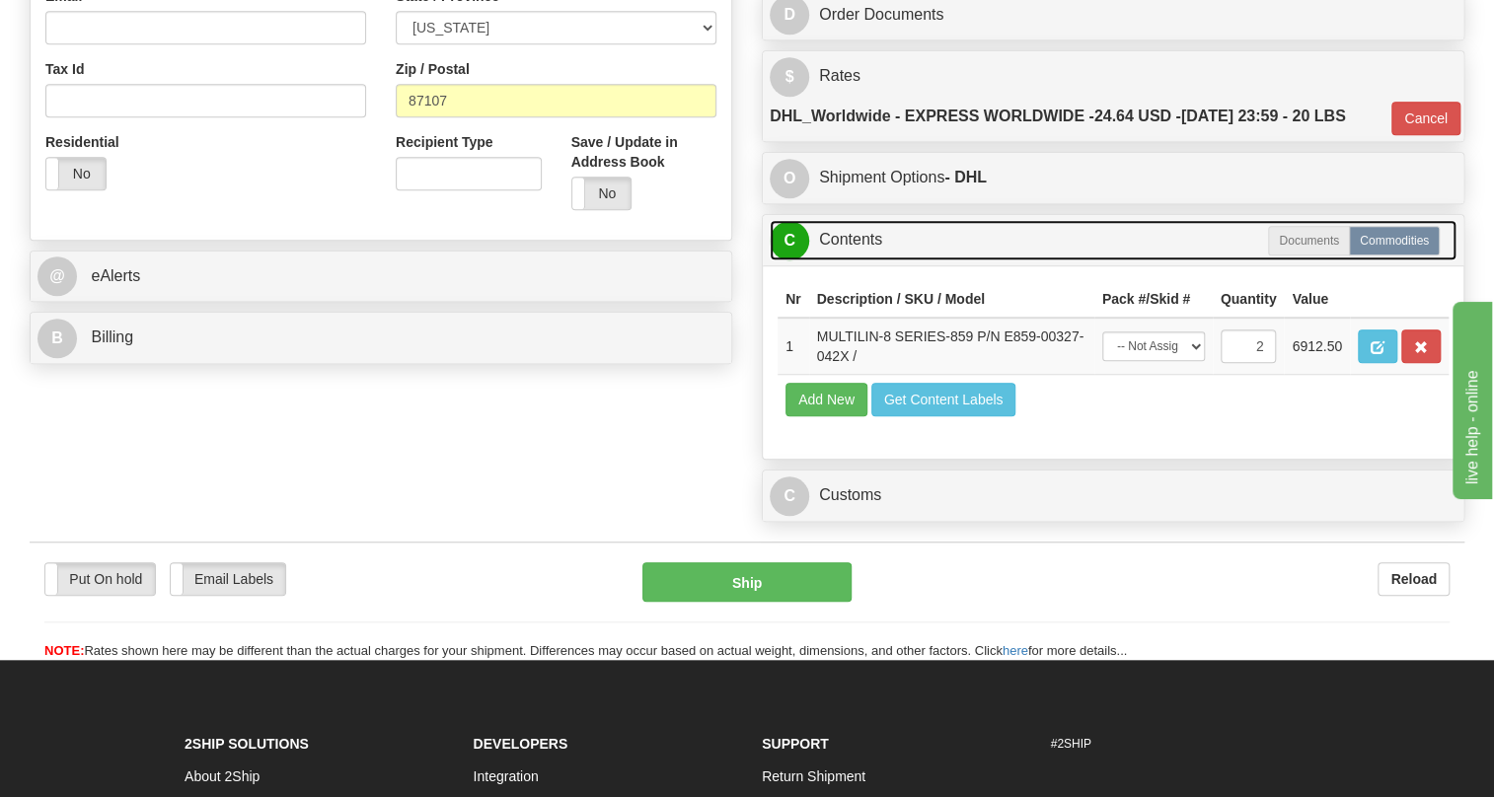
scroll to position [685, 0]
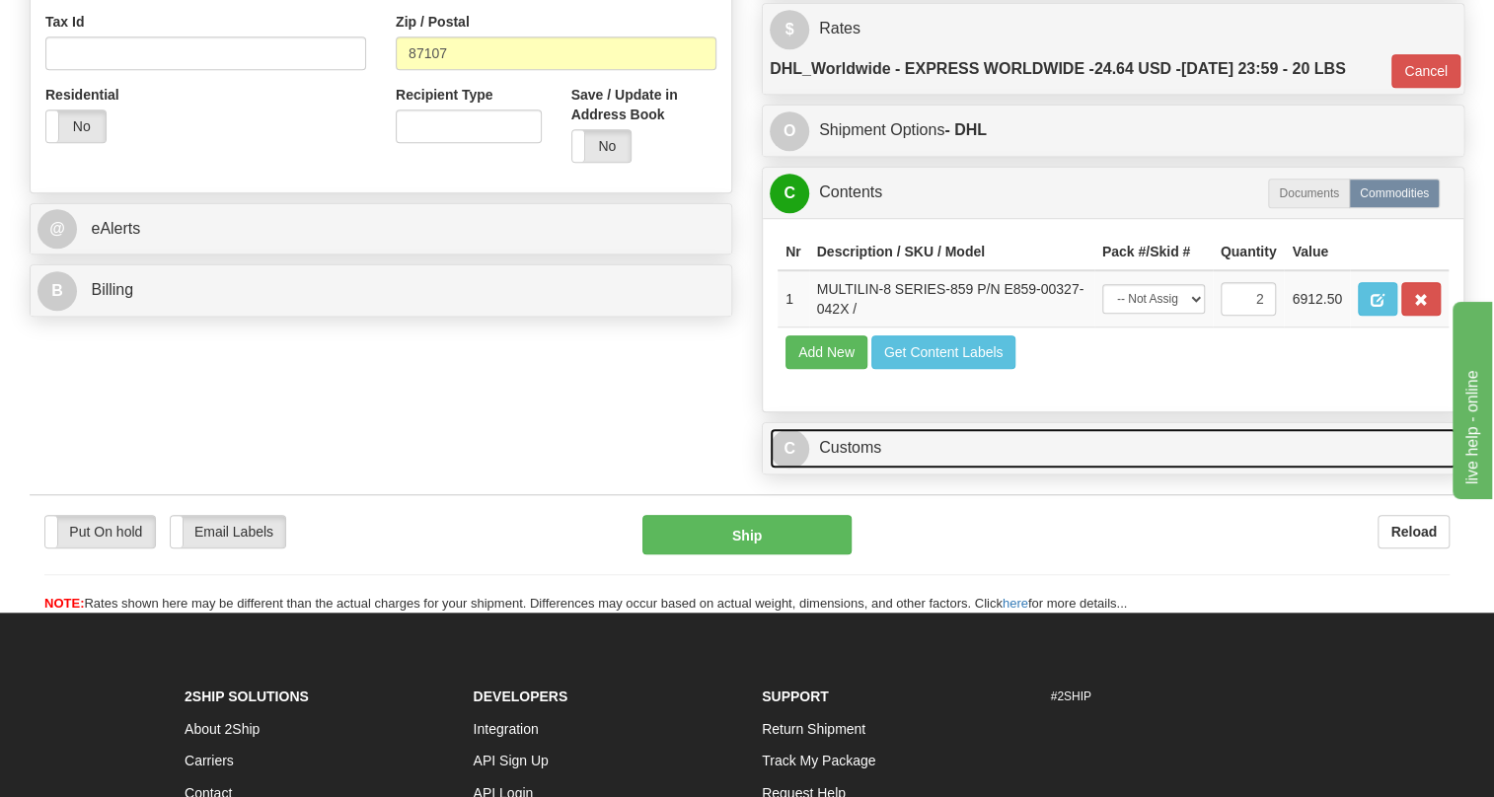
click at [864, 469] on link "C Customs" at bounding box center [1113, 448] width 687 height 40
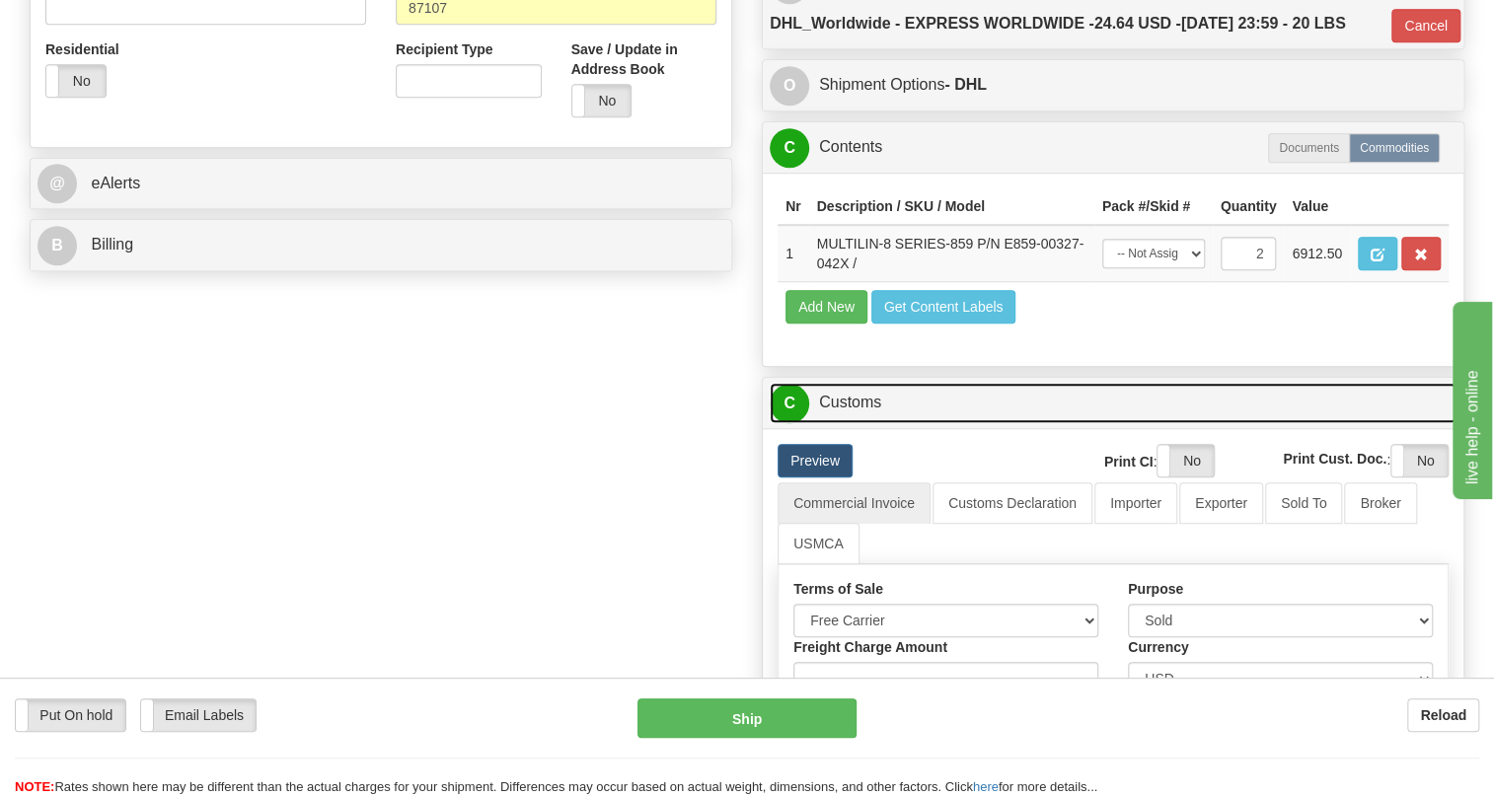
scroll to position [775, 0]
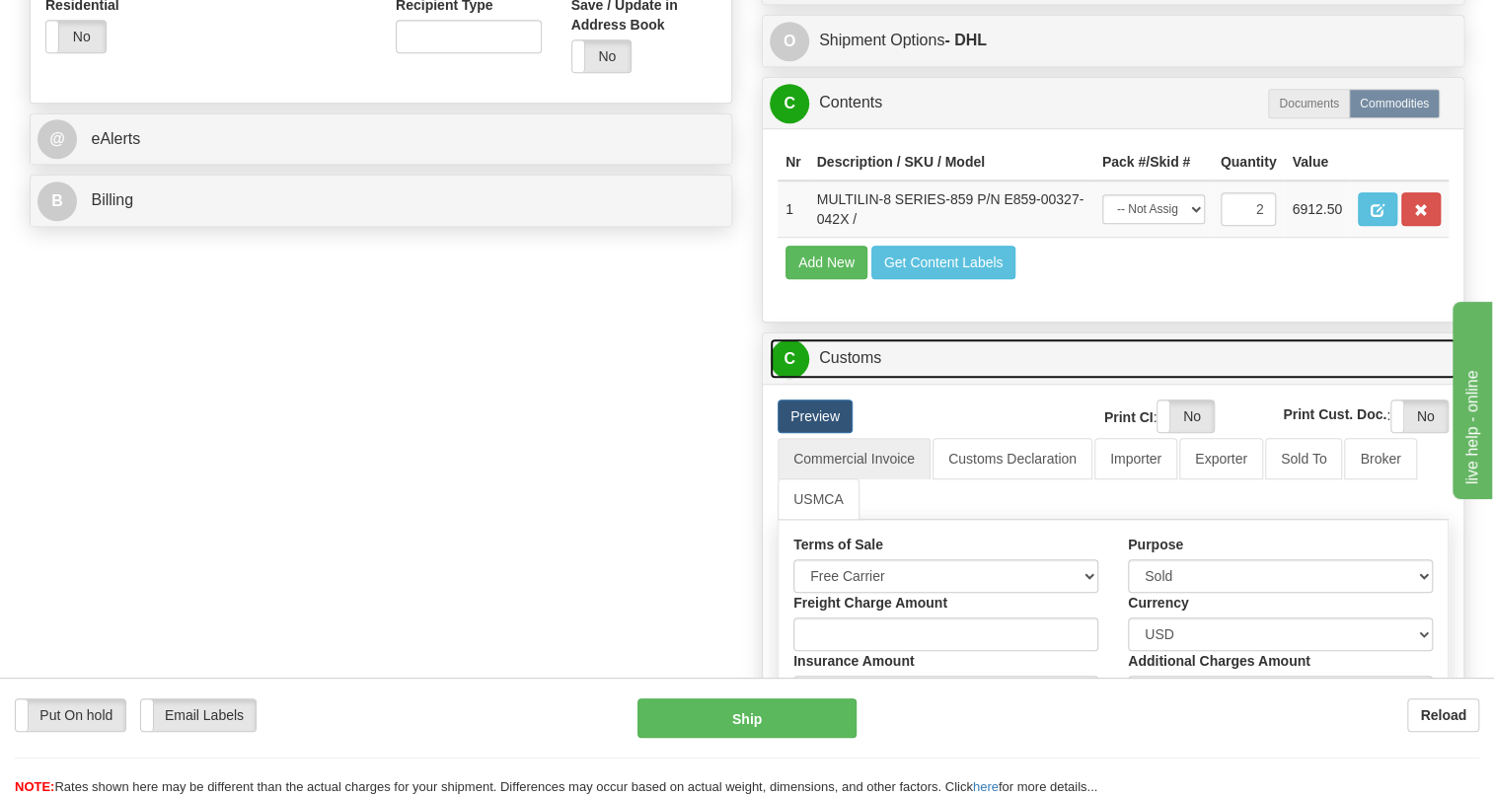
click at [858, 379] on link "C Customs" at bounding box center [1113, 359] width 687 height 40
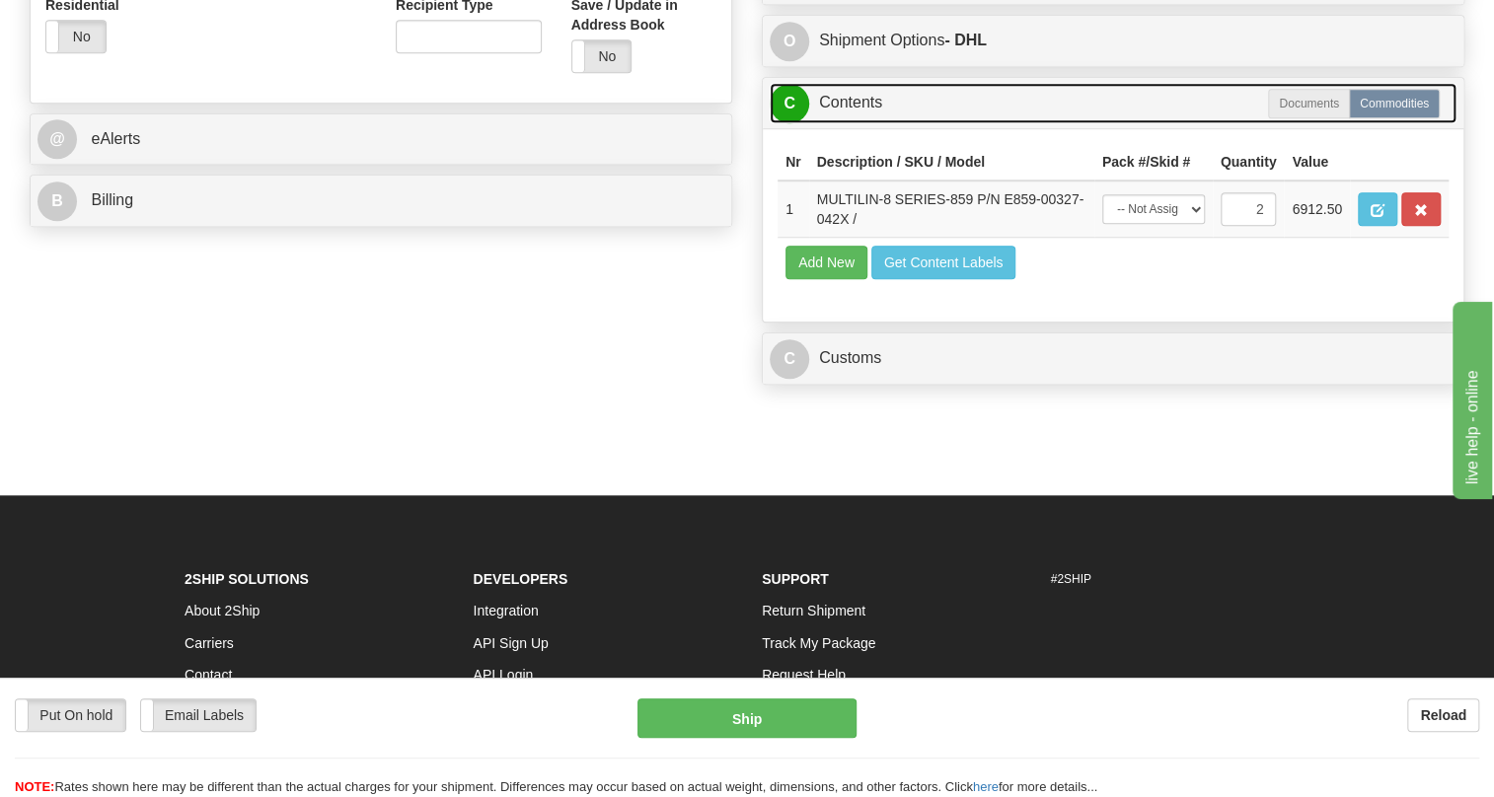
click at [858, 123] on link "C Contents" at bounding box center [1113, 103] width 687 height 40
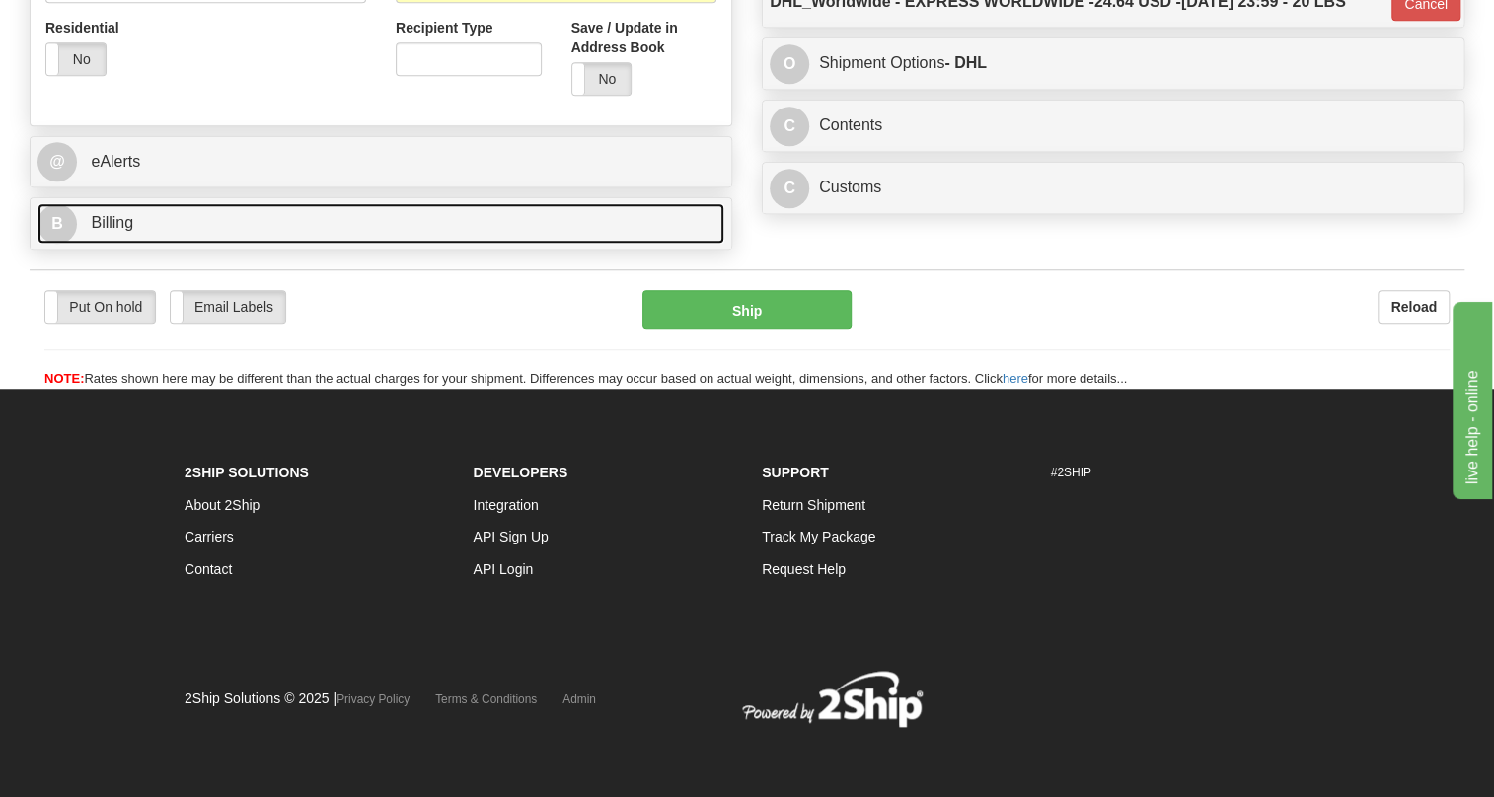
click at [113, 244] on link "B Billing" at bounding box center [381, 223] width 687 height 40
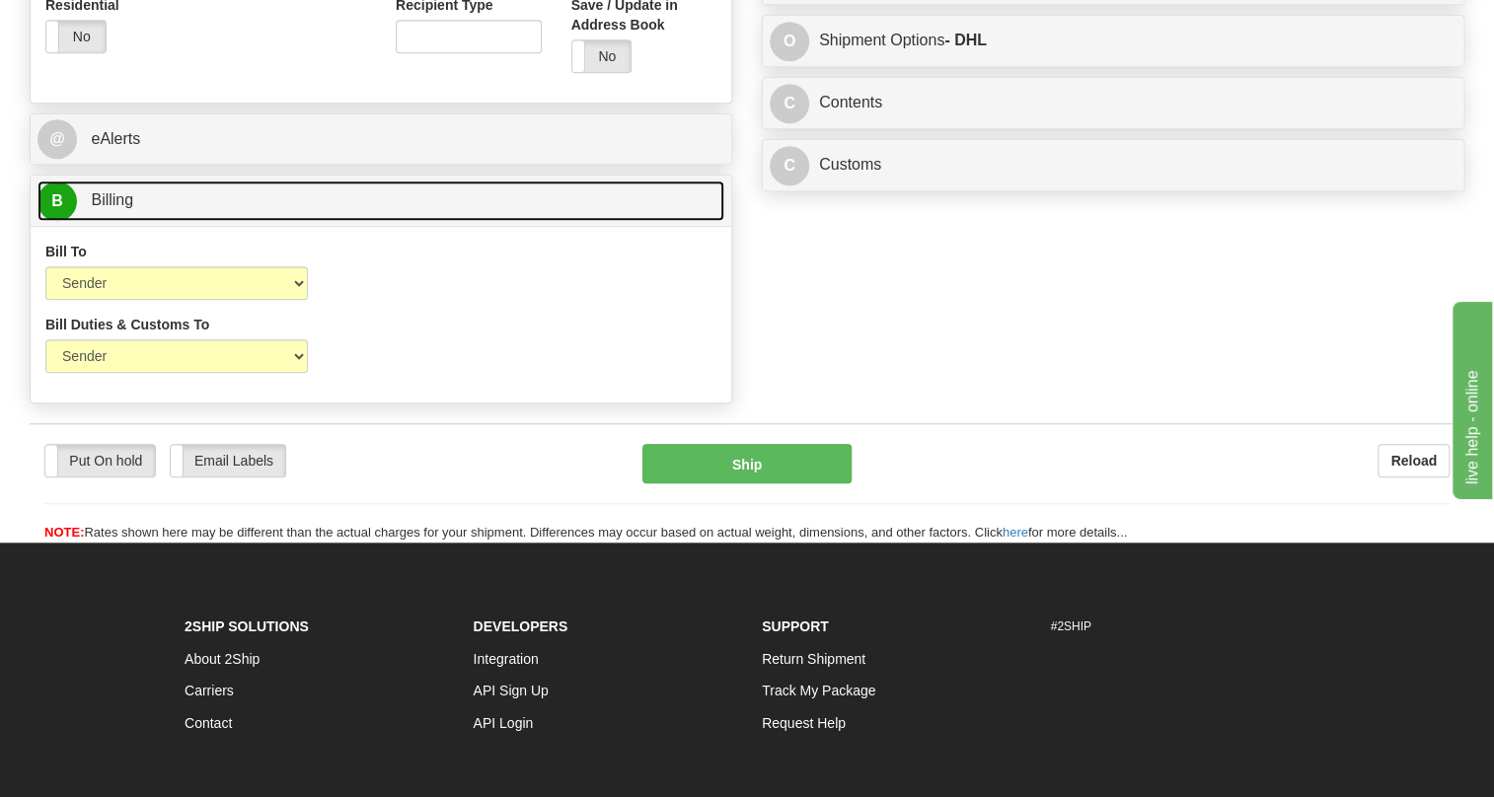
click at [113, 221] on link "B Billing" at bounding box center [381, 201] width 687 height 40
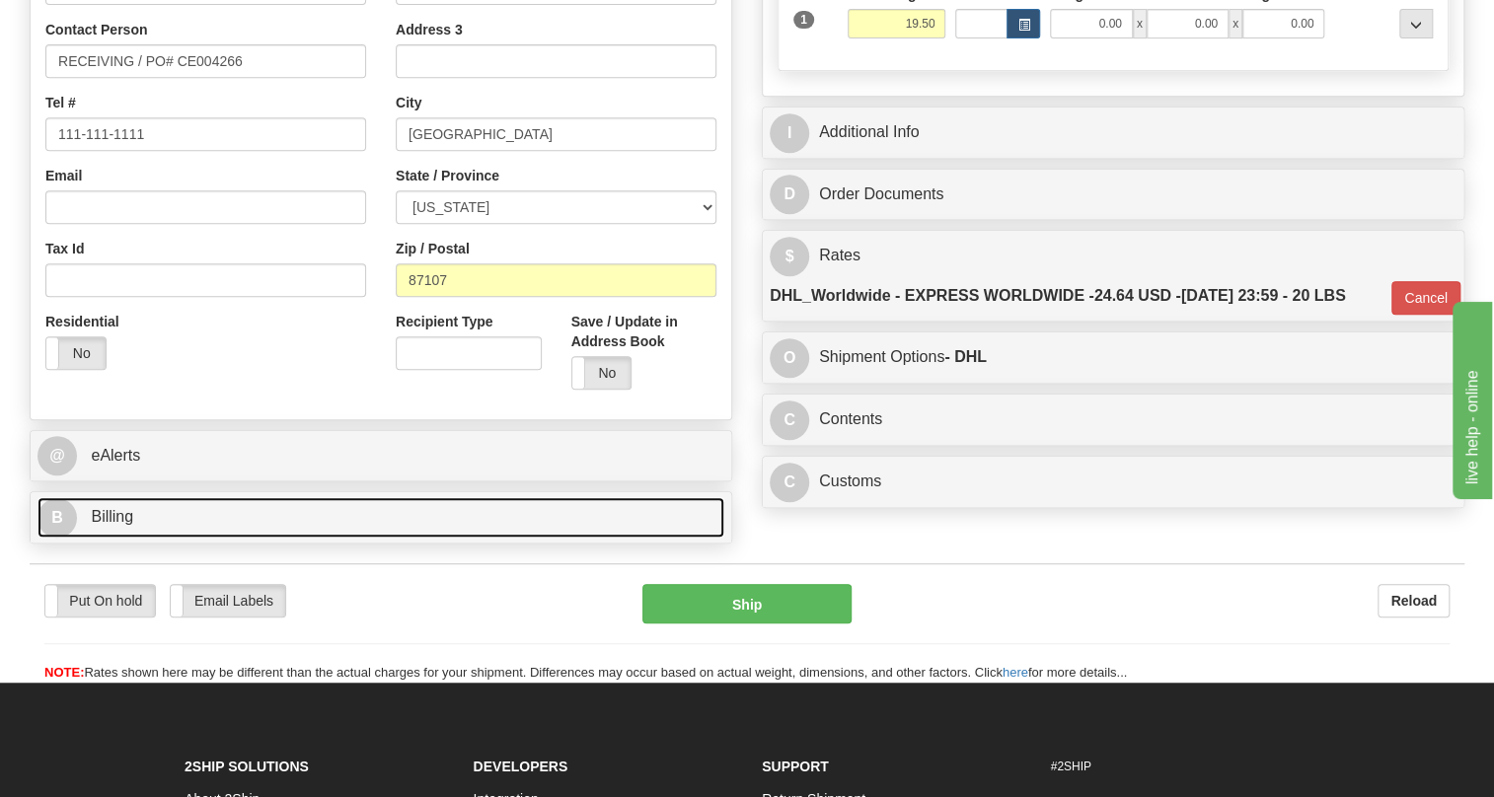
scroll to position [415, 0]
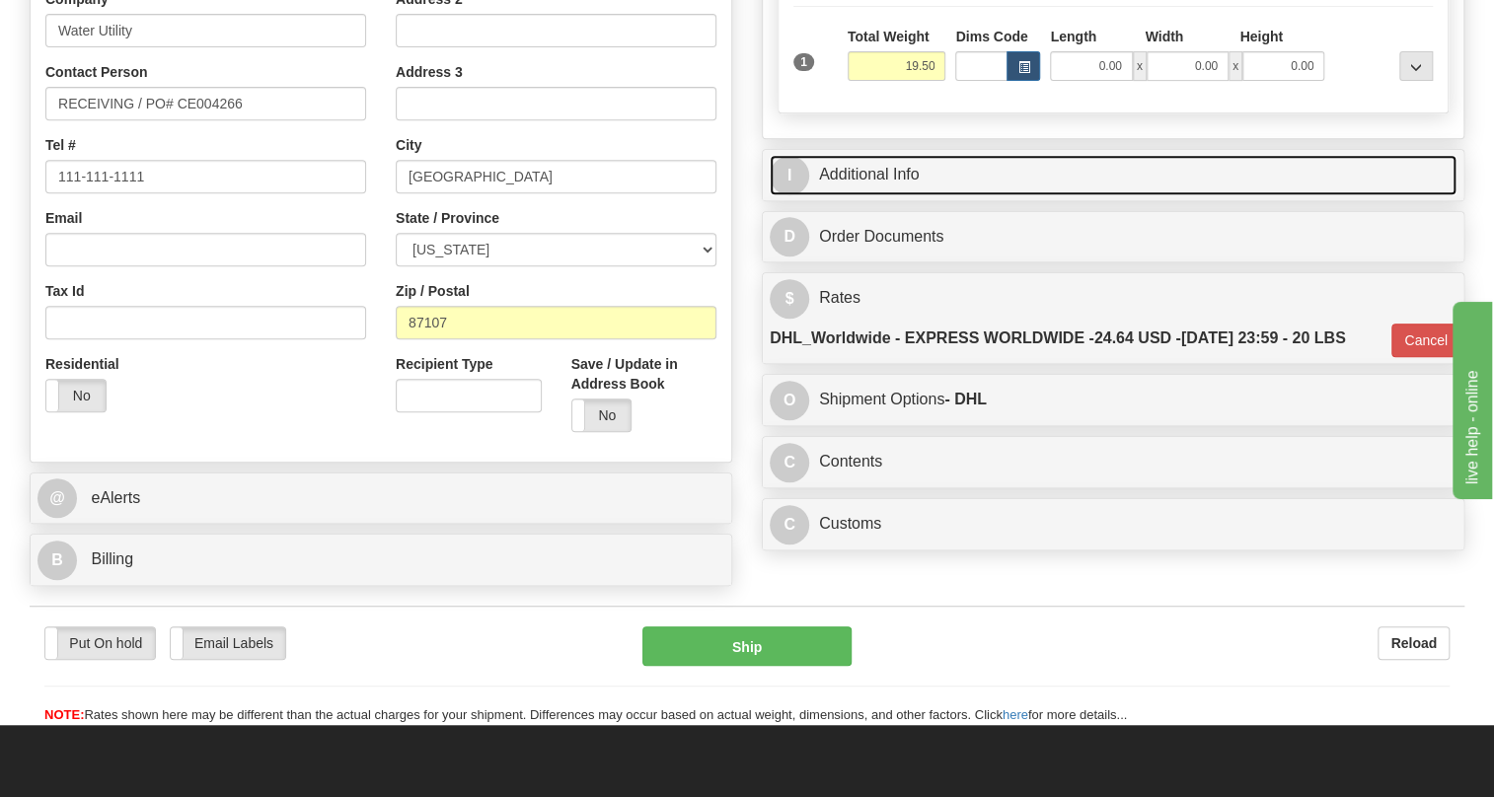
click at [854, 195] on link "I Additional Info" at bounding box center [1113, 175] width 687 height 40
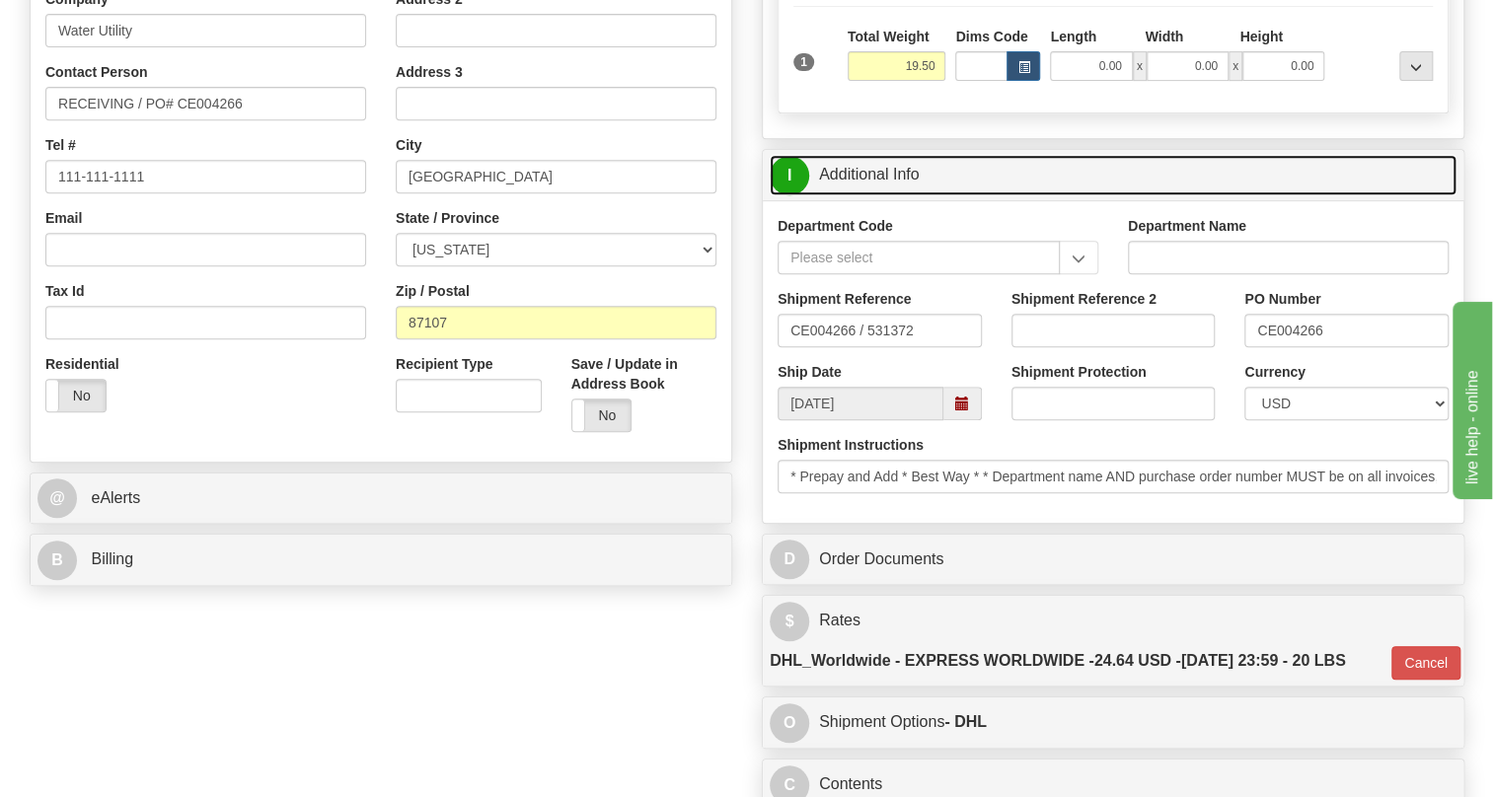
click at [854, 195] on link "I Additional Info" at bounding box center [1113, 175] width 687 height 40
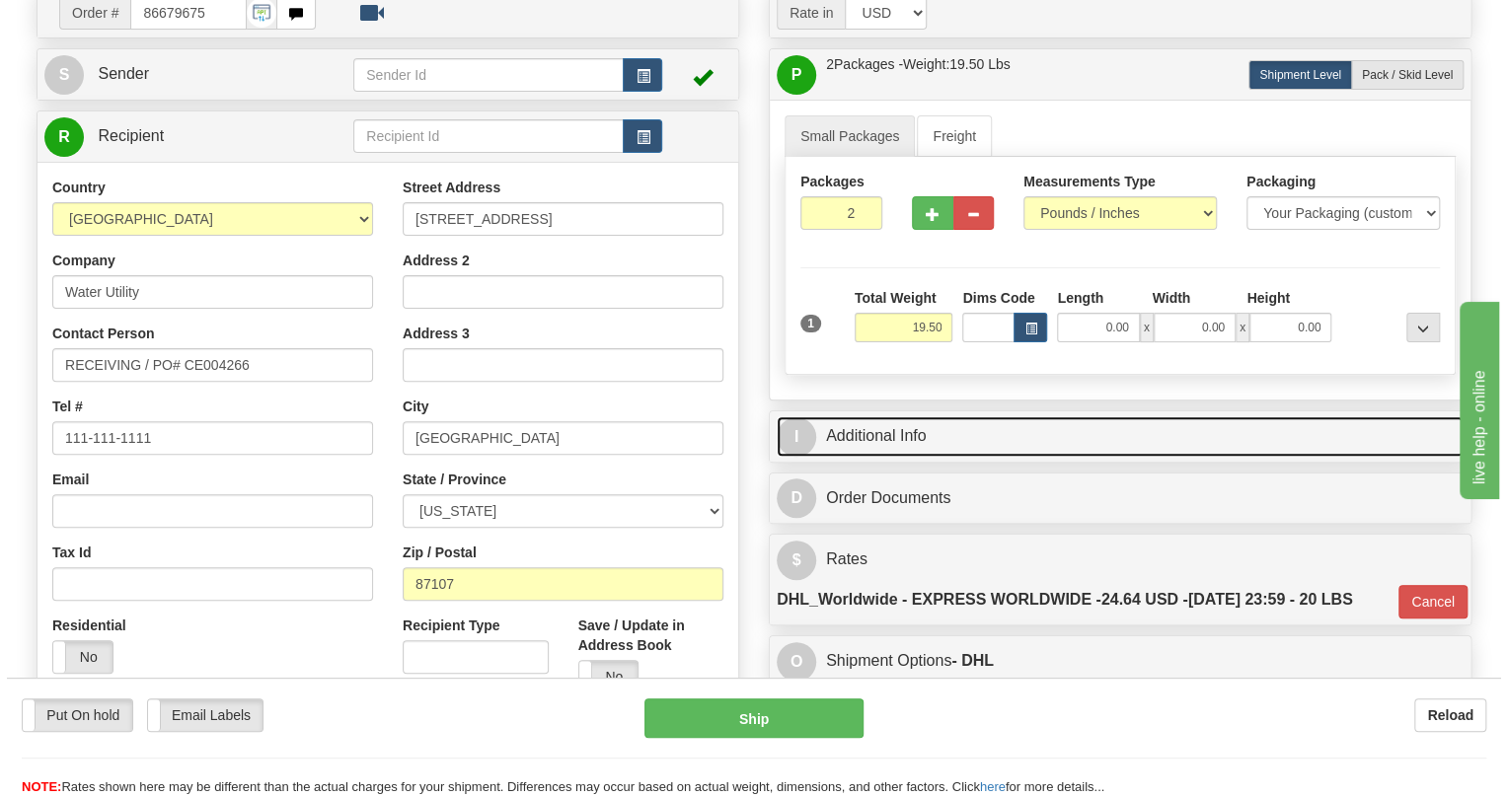
scroll to position [147, 0]
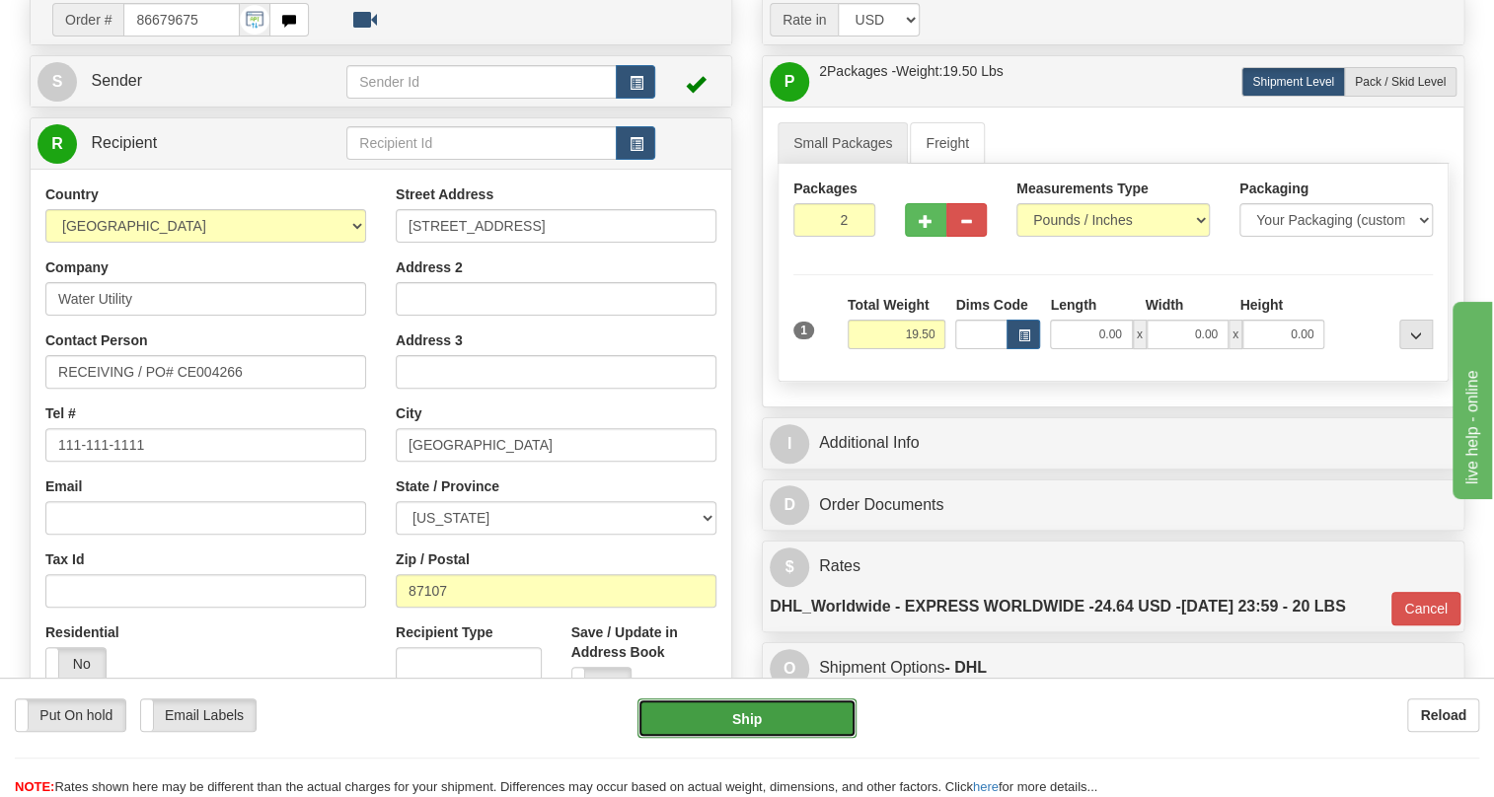
click at [744, 722] on button "Ship" at bounding box center [747, 718] width 219 height 39
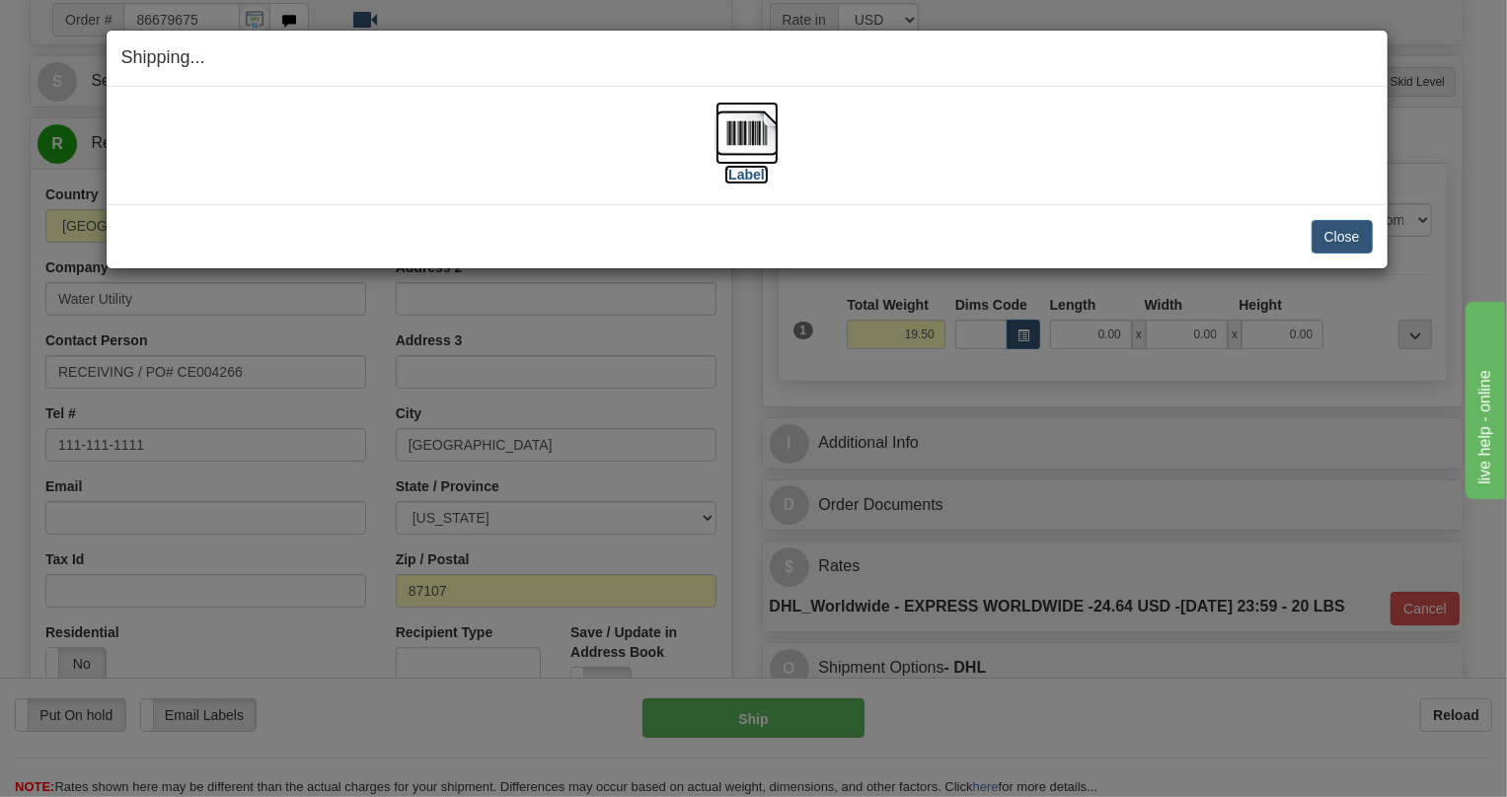
click at [745, 134] on img at bounding box center [747, 133] width 63 height 63
click at [740, 369] on div "Shipping... Your SHIPMENT will EXPIRE in [Label] IMPORTANT NOTICE Embassy / Con…" at bounding box center [753, 398] width 1507 height 797
drag, startPoint x: 1332, startPoint y: 232, endPoint x: 1165, endPoint y: 237, distance: 167.9
click at [1332, 232] on button "Close" at bounding box center [1342, 237] width 61 height 34
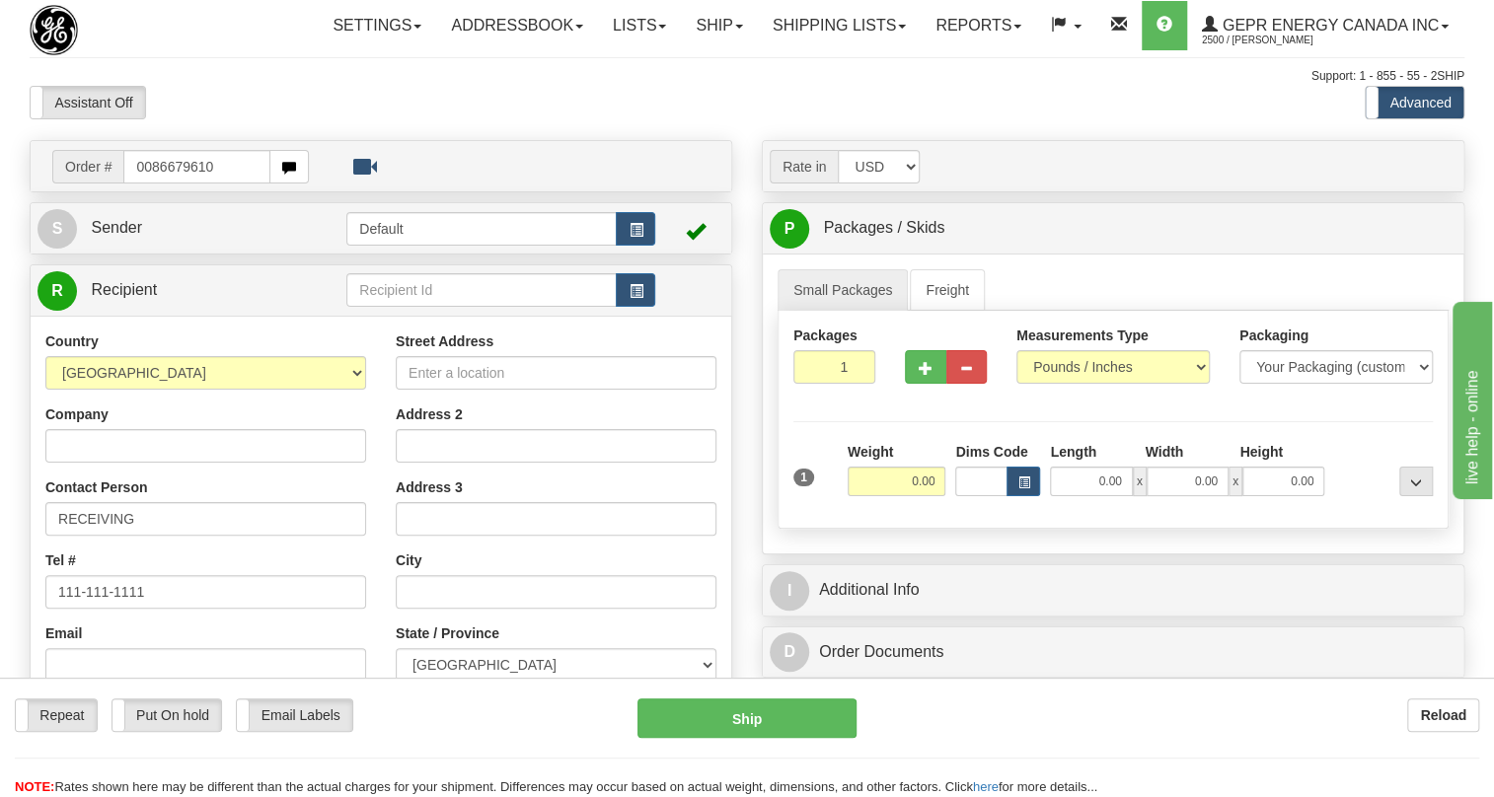
click at [150, 184] on input "0086679610" at bounding box center [196, 167] width 147 height 34
type input "86679610"
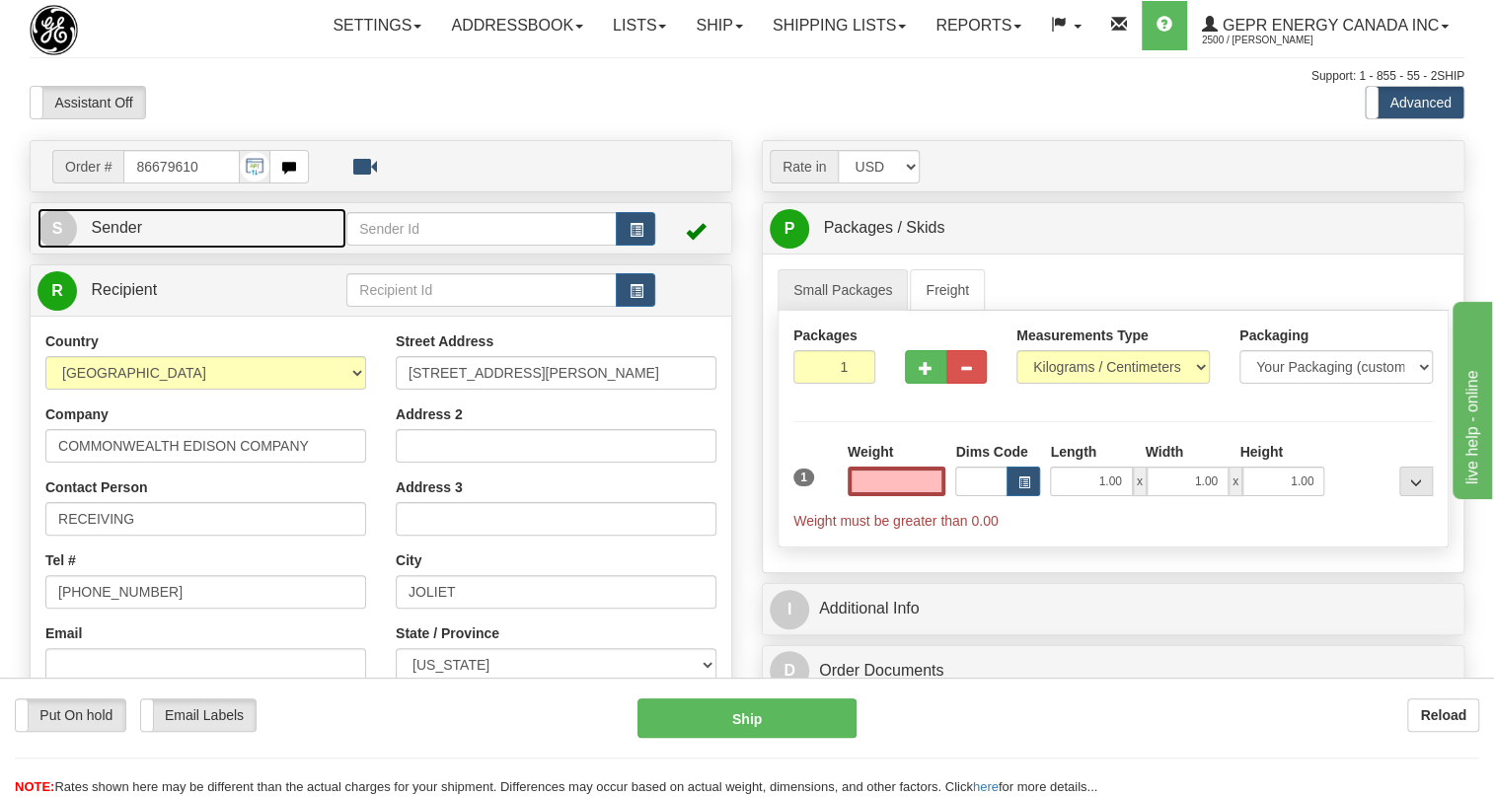
type input "0.00"
click at [136, 236] on span "Sender" at bounding box center [116, 227] width 51 height 17
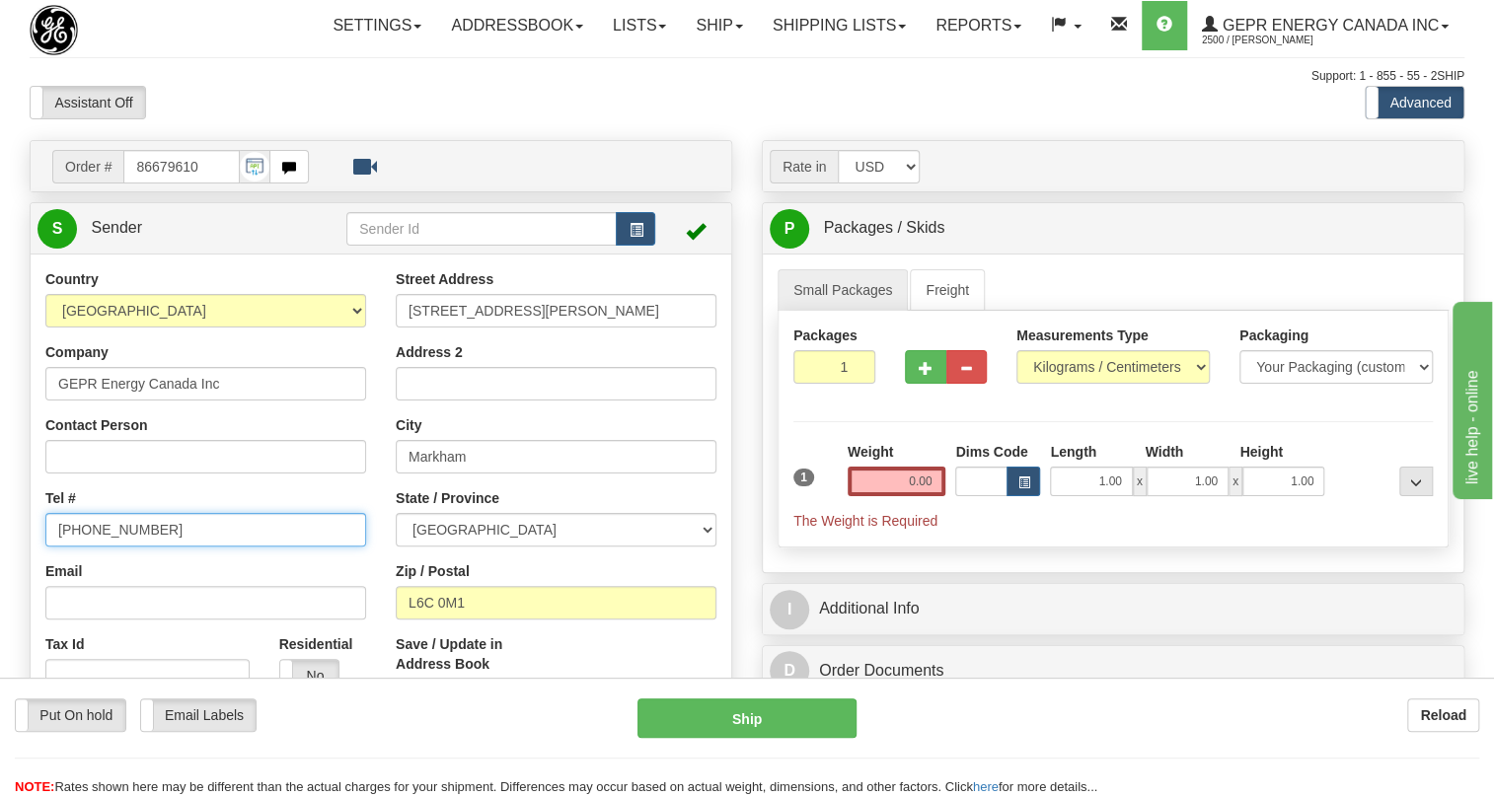
click at [118, 547] on input "[PHONE_NUMBER]" at bounding box center [205, 530] width 321 height 34
paste input "[PHONE_NUMBER]"
type input "[PHONE_NUMBER]"
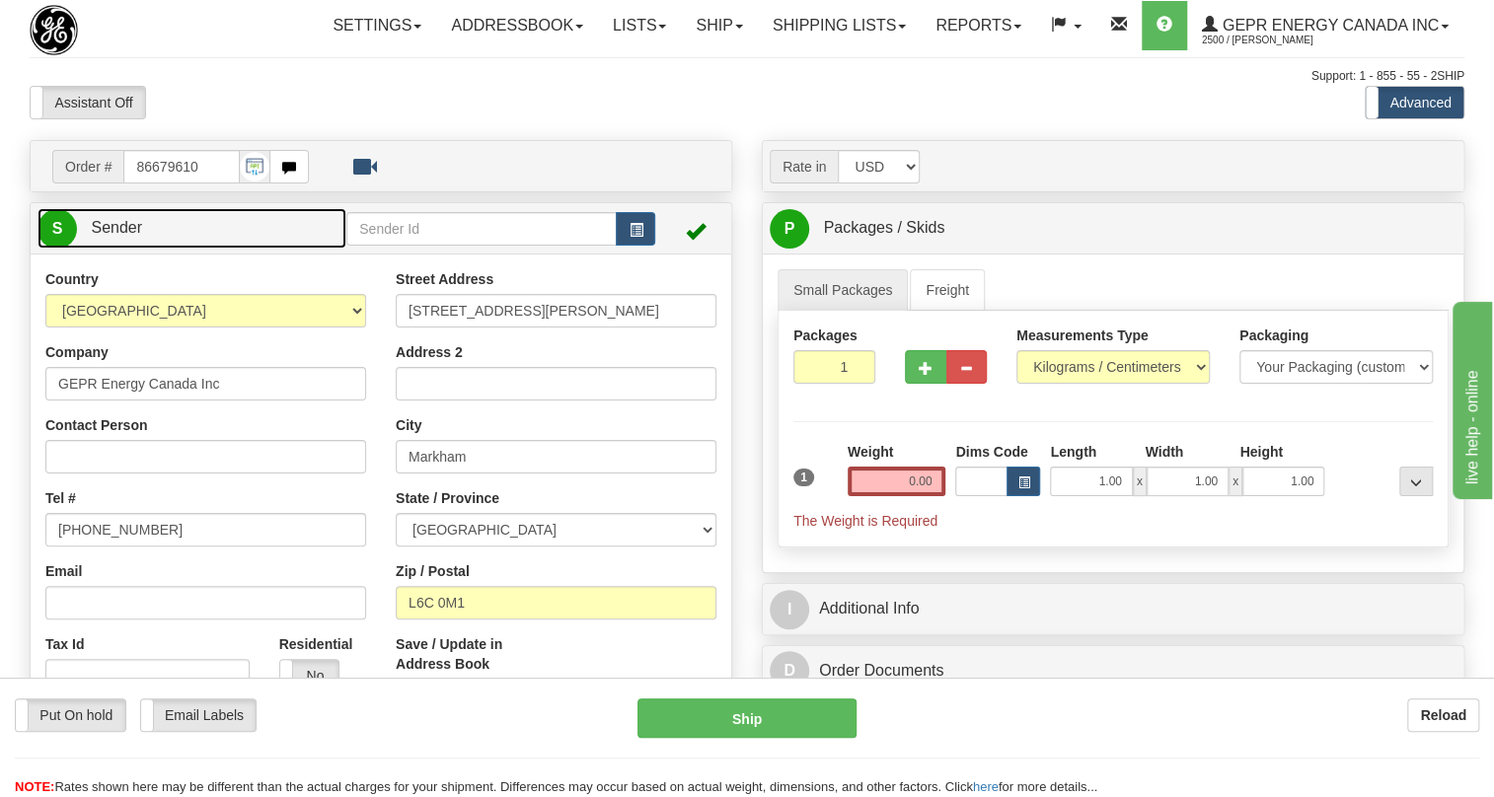
click at [122, 236] on span "Sender" at bounding box center [116, 227] width 51 height 17
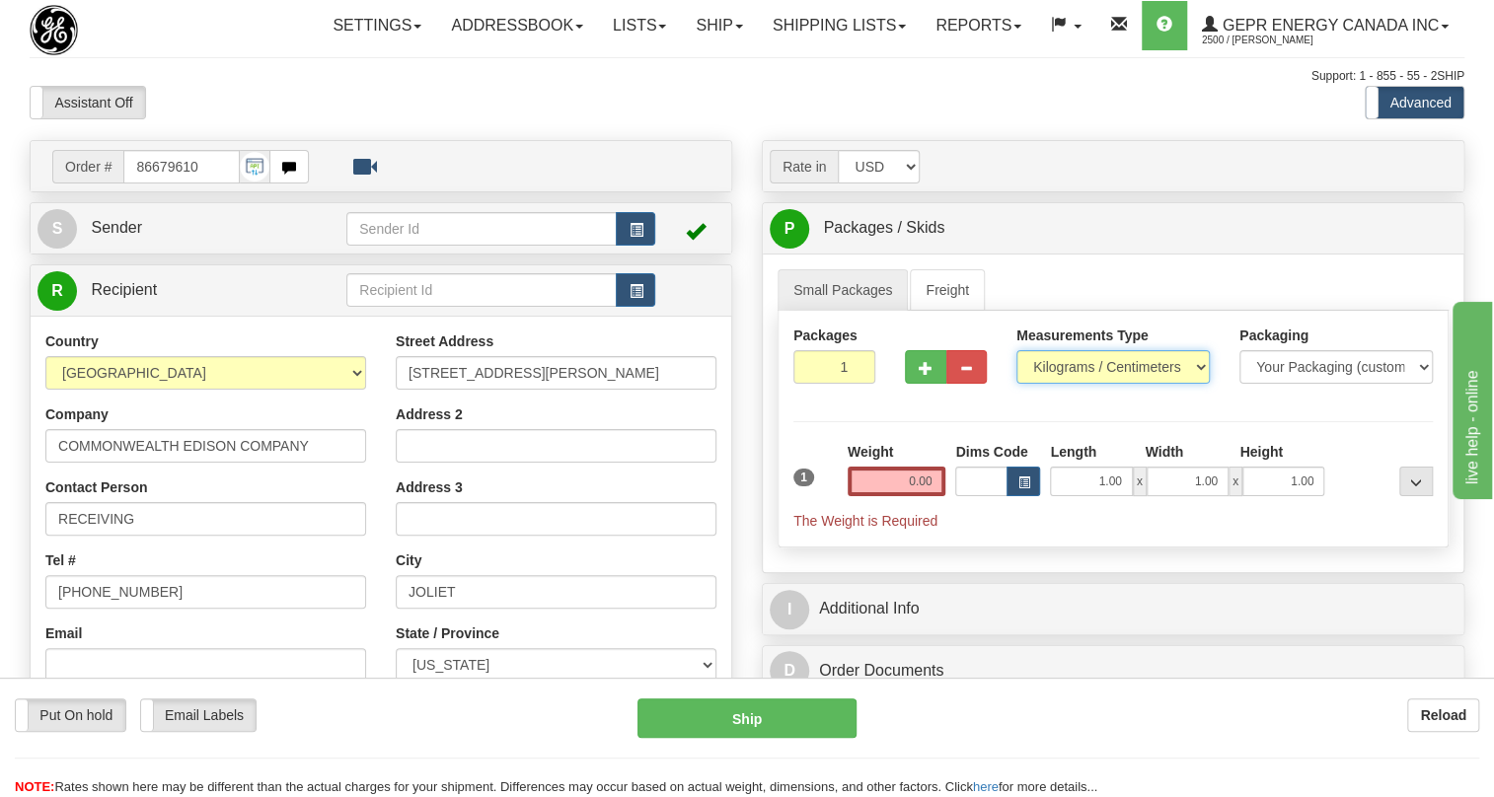
click at [1092, 384] on select "Pounds / Inches Kilograms / Centimeters" at bounding box center [1113, 367] width 193 height 34
select select "0"
click at [1017, 384] on select "Pounds / Inches Kilograms / Centimeters" at bounding box center [1113, 367] width 193 height 34
click at [1095, 496] on input "1.00" at bounding box center [1091, 482] width 82 height 30
type input "0.00"
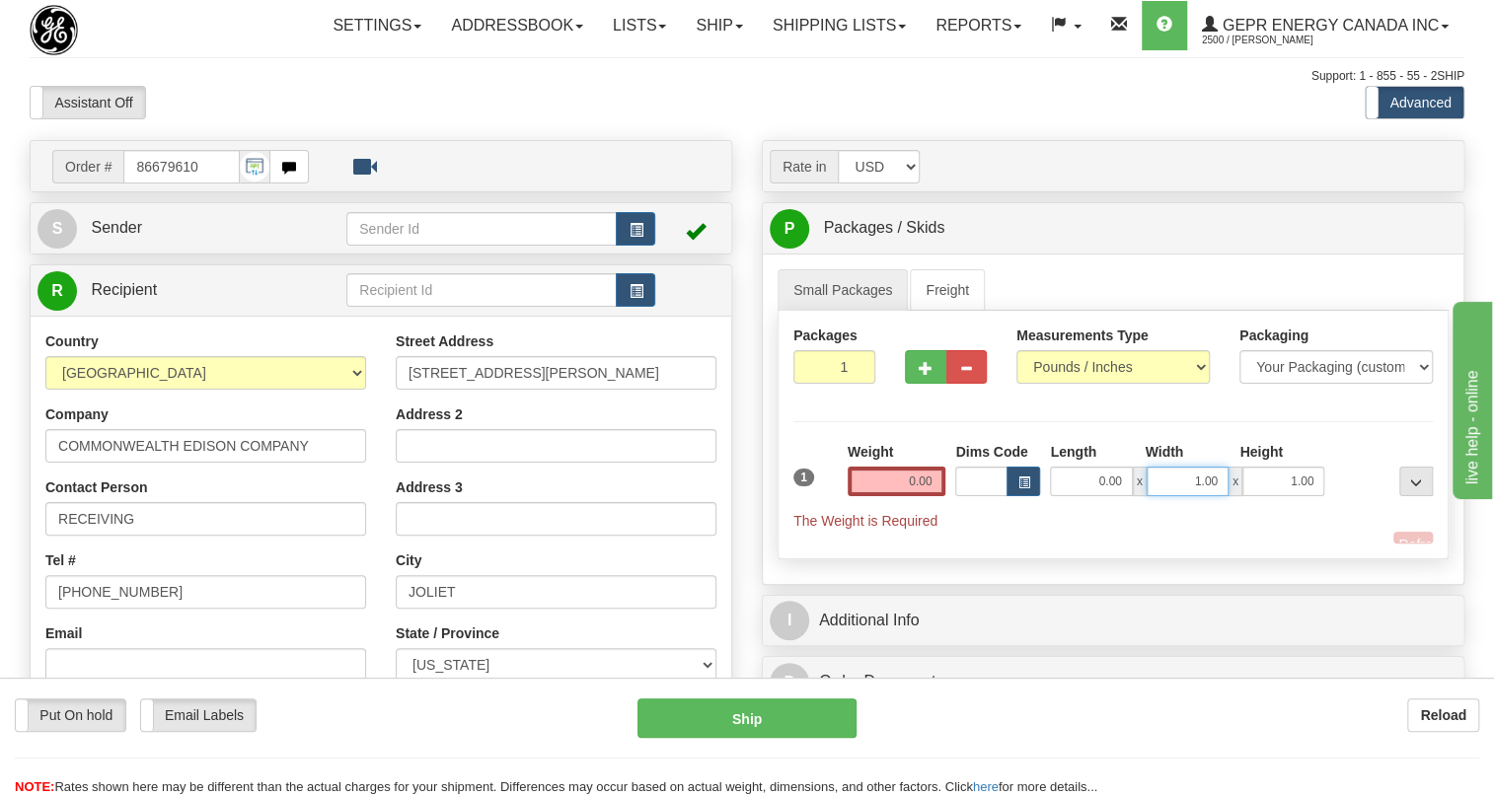
click at [1167, 496] on input "1.00" at bounding box center [1188, 482] width 82 height 30
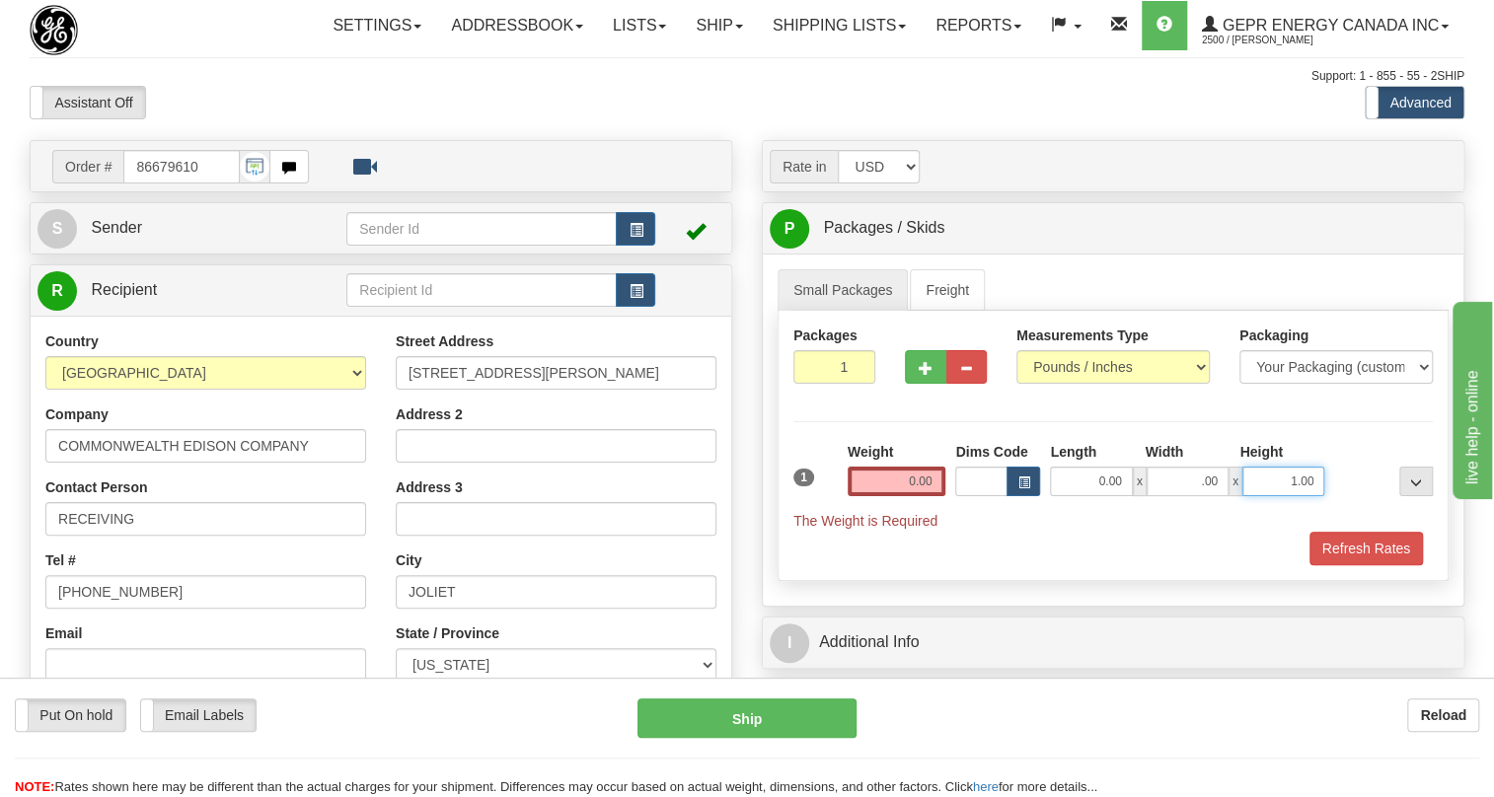
type input "0.00"
click at [1253, 496] on input "1.00" at bounding box center [1284, 482] width 82 height 30
type input "0.00"
click at [895, 496] on input "0.00" at bounding box center [897, 482] width 99 height 30
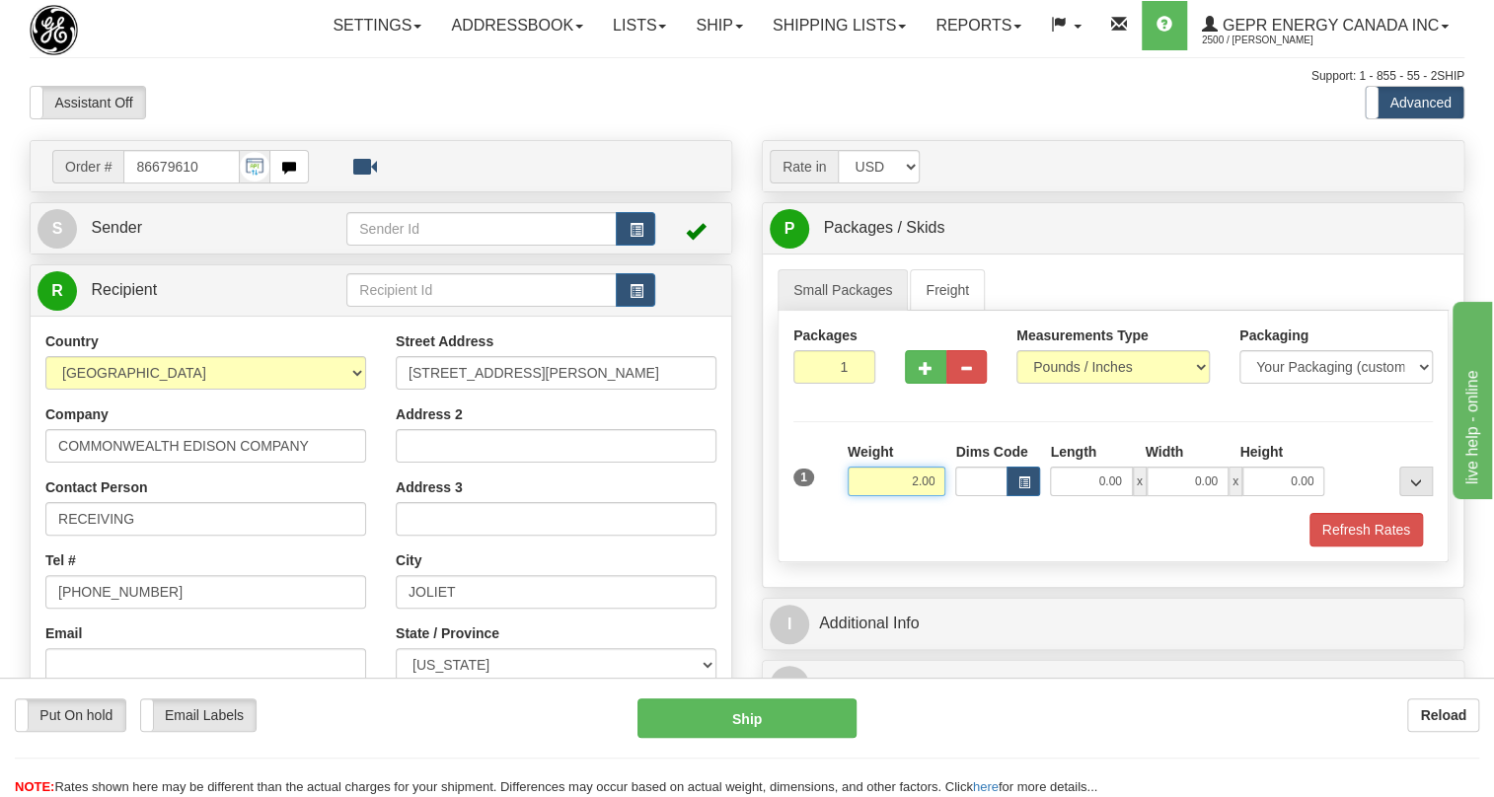
type input "2.00"
click at [111, 536] on input "RECEIVING" at bounding box center [205, 519] width 321 height 34
paste input "[PERSON_NAME] ([PERSON_NAME]) Karagjozi"
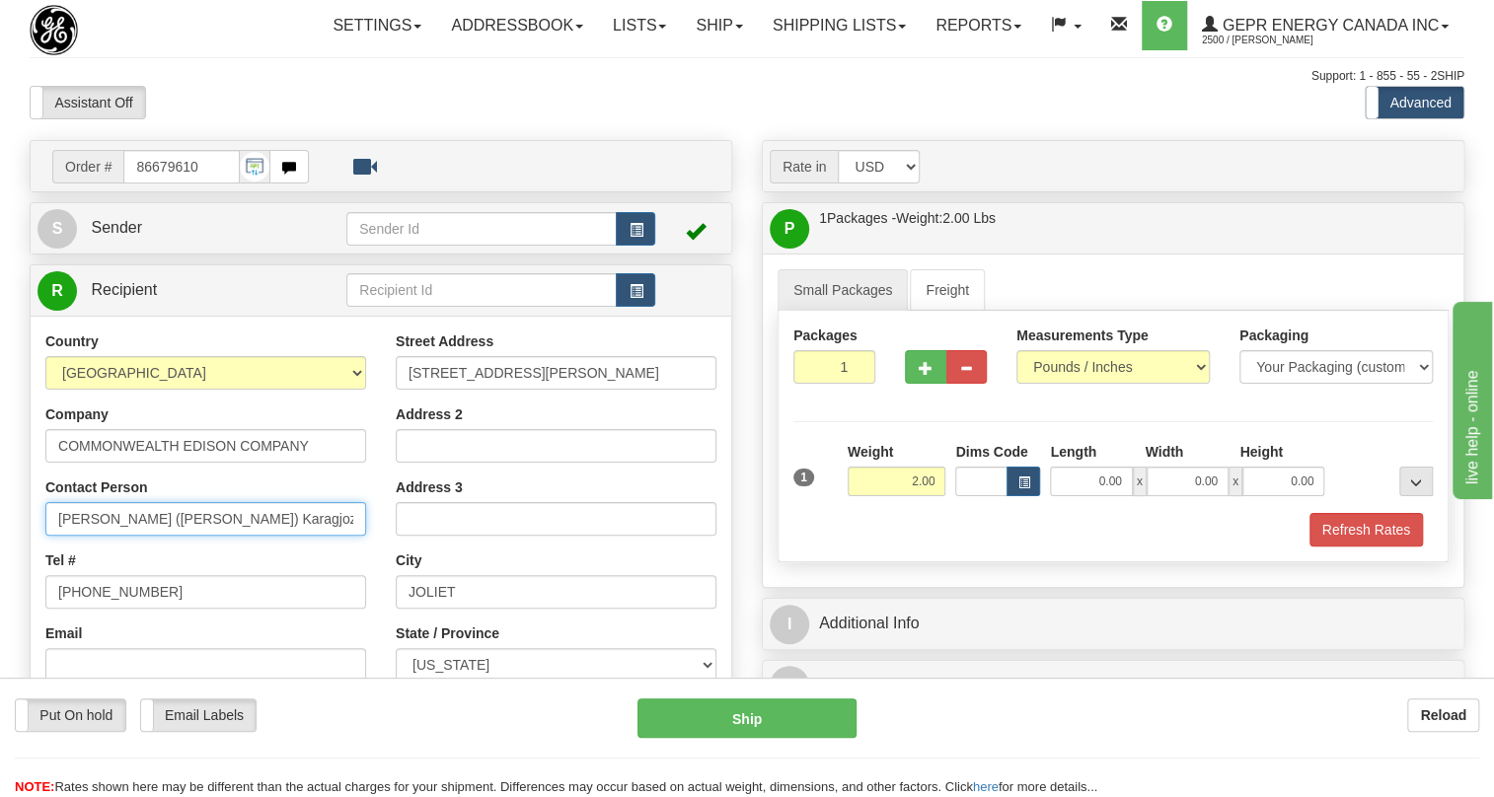
type input "[PERSON_NAME] ([PERSON_NAME]) Karagjozi /"
click at [415, 463] on input "Address 2" at bounding box center [556, 446] width 321 height 34
paste input "Joliet Warehouse 1"
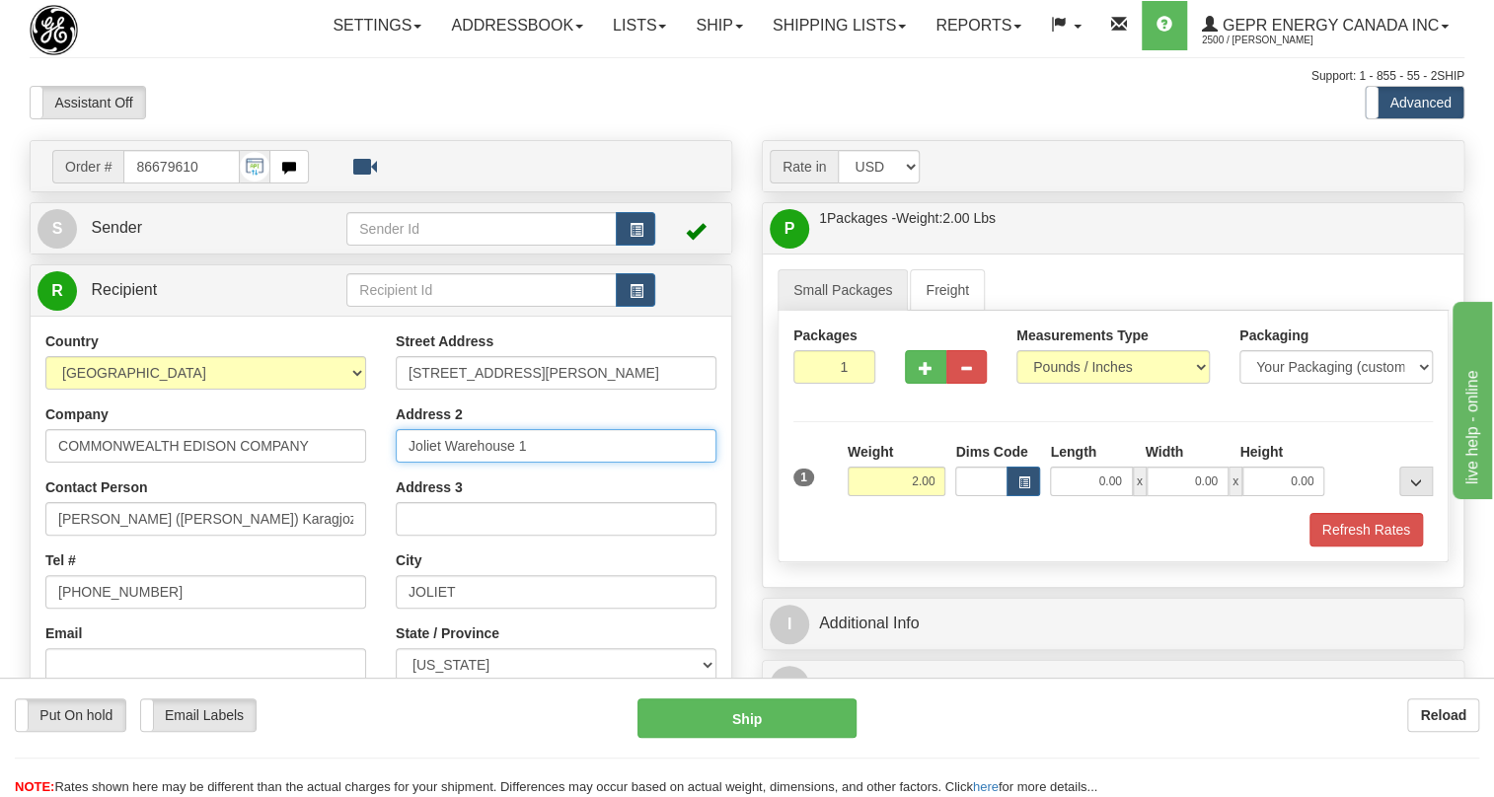
scroll to position [89, 0]
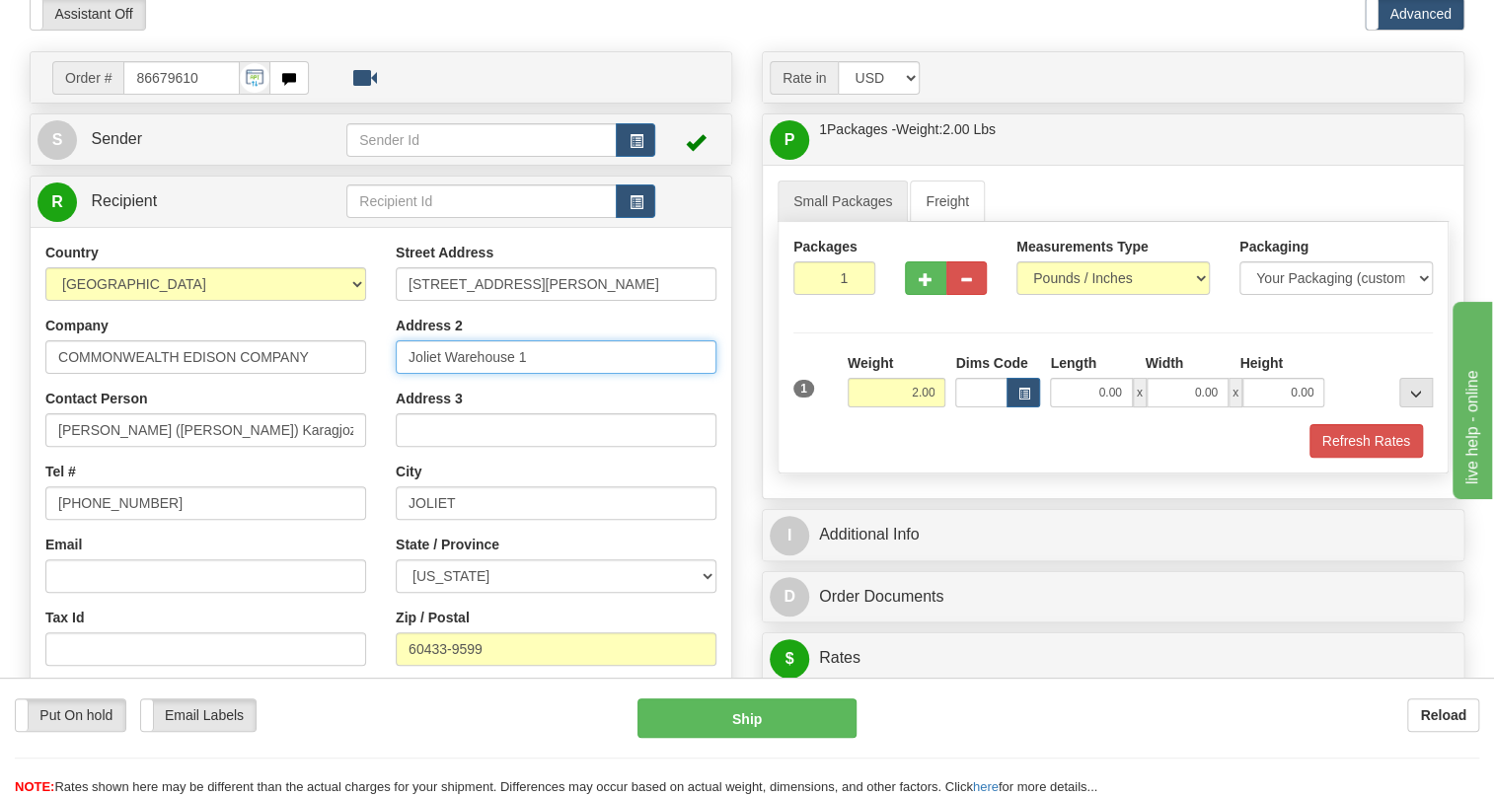
type input "Joliet Warehouse 1"
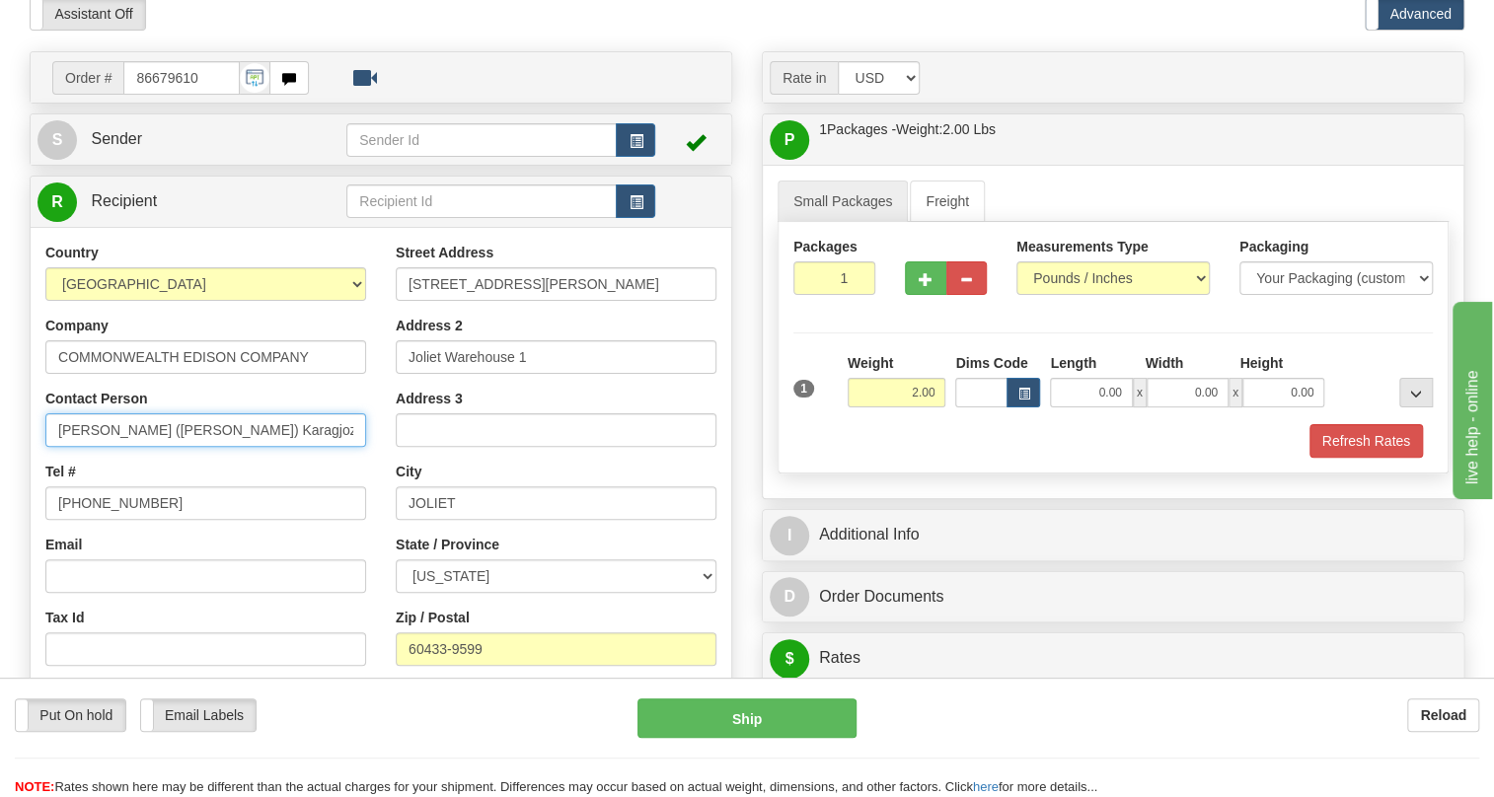
click at [271, 447] on input "[PERSON_NAME] ([PERSON_NAME]) Karagjozi /" at bounding box center [205, 431] width 321 height 34
paste input "[PHONE_NUMBER]"
click at [235, 447] on input "[PERSON_NAME] ([PERSON_NAME]) Karagjozi / [PHONE_NUMBER]" at bounding box center [205, 431] width 321 height 34
type input "[PERSON_NAME] ([PERSON_NAME]) Karagjozi [PHONE_NUMBER]"
drag, startPoint x: 328, startPoint y: 477, endPoint x: 229, endPoint y: 478, distance: 98.7
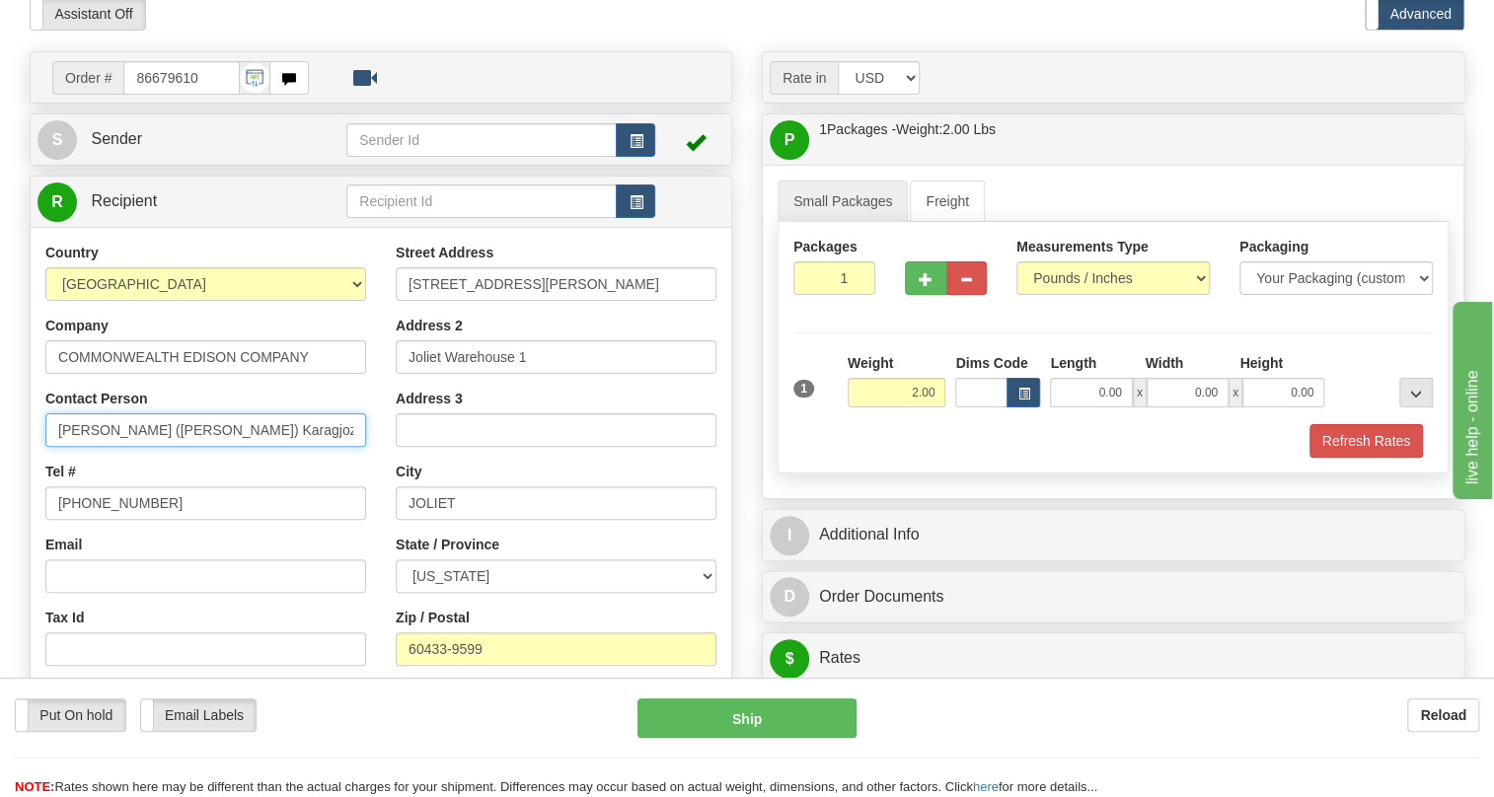
click at [229, 447] on input "[PERSON_NAME] ([PERSON_NAME]) Karagjozi [PHONE_NUMBER]" at bounding box center [205, 431] width 321 height 34
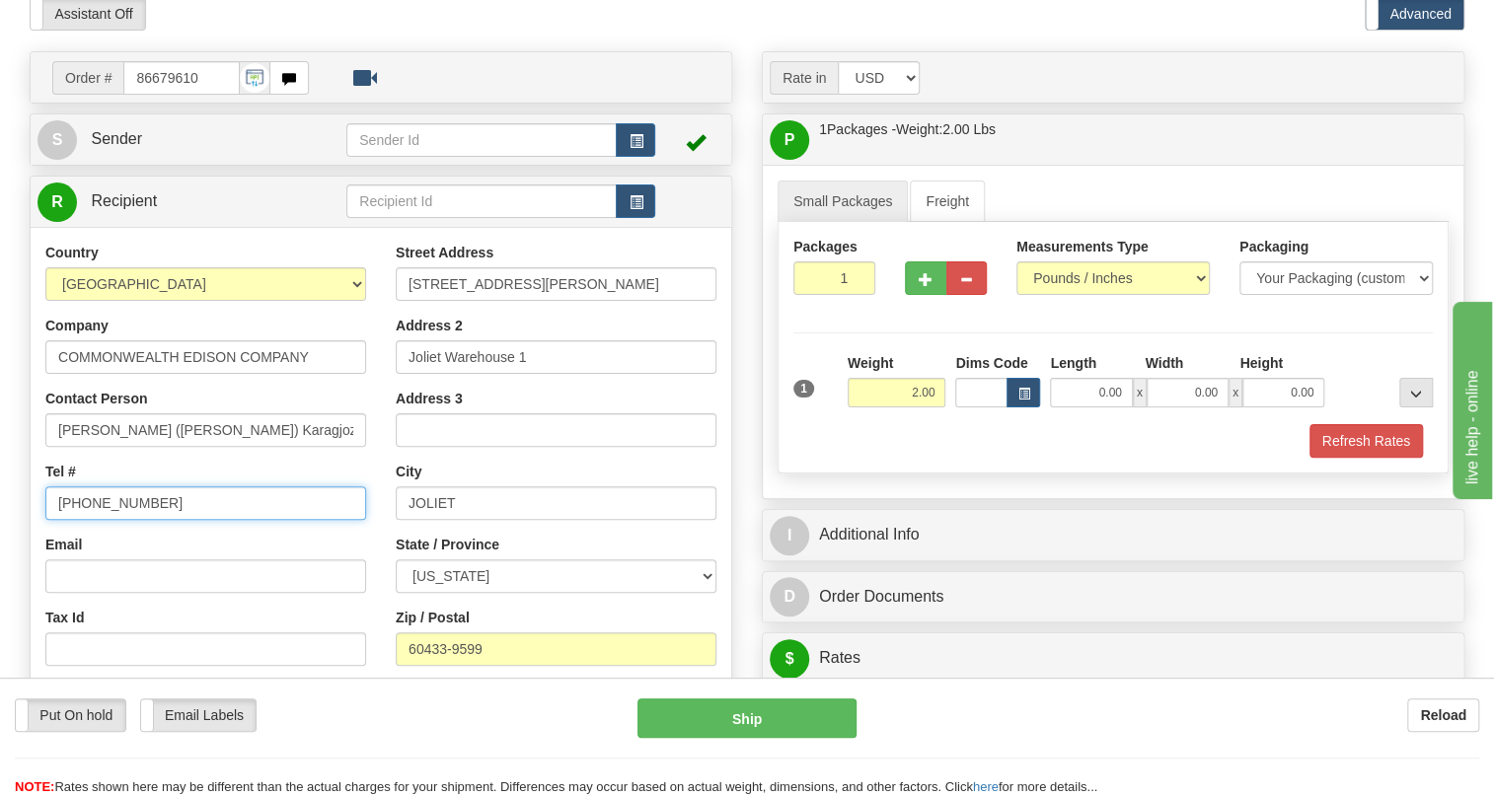
click at [124, 520] on input "[PHONE_NUMBER]" at bounding box center [205, 504] width 321 height 34
paste input "[PHONE_NUMBER]"
type input "[PHONE_NUMBER]"
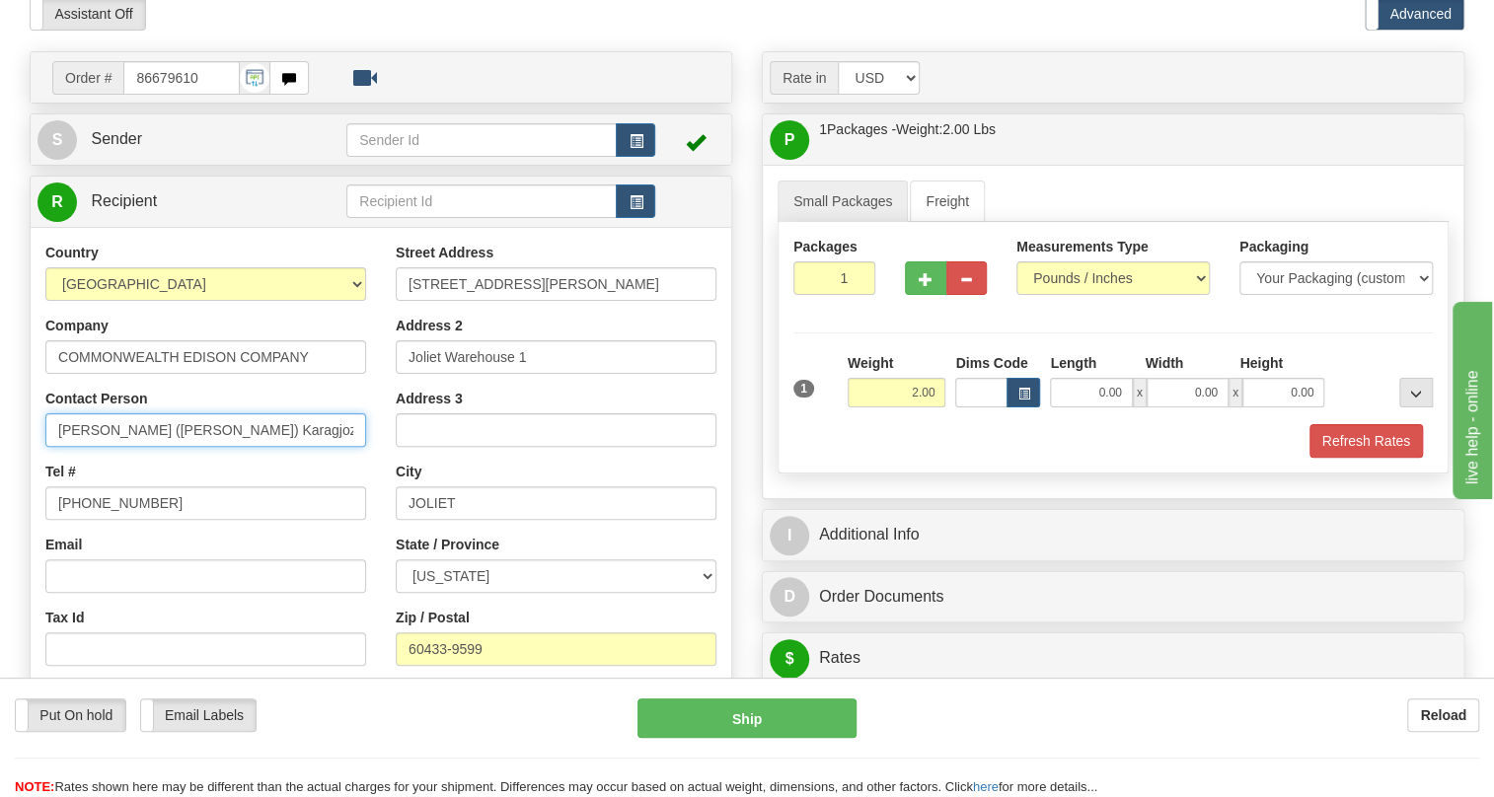
drag, startPoint x: 327, startPoint y: 474, endPoint x: 233, endPoint y: 469, distance: 93.9
click at [233, 447] on input "[PERSON_NAME] ([PERSON_NAME]) Karagjozi [PHONE_NUMBER]" at bounding box center [205, 431] width 321 height 34
paste input "[PHONE_NUMBER]/5679"
type input "[PERSON_NAME] ([PERSON_NAME]) Karagjozi / Attn: [PHONE_NUMBER]/5679"
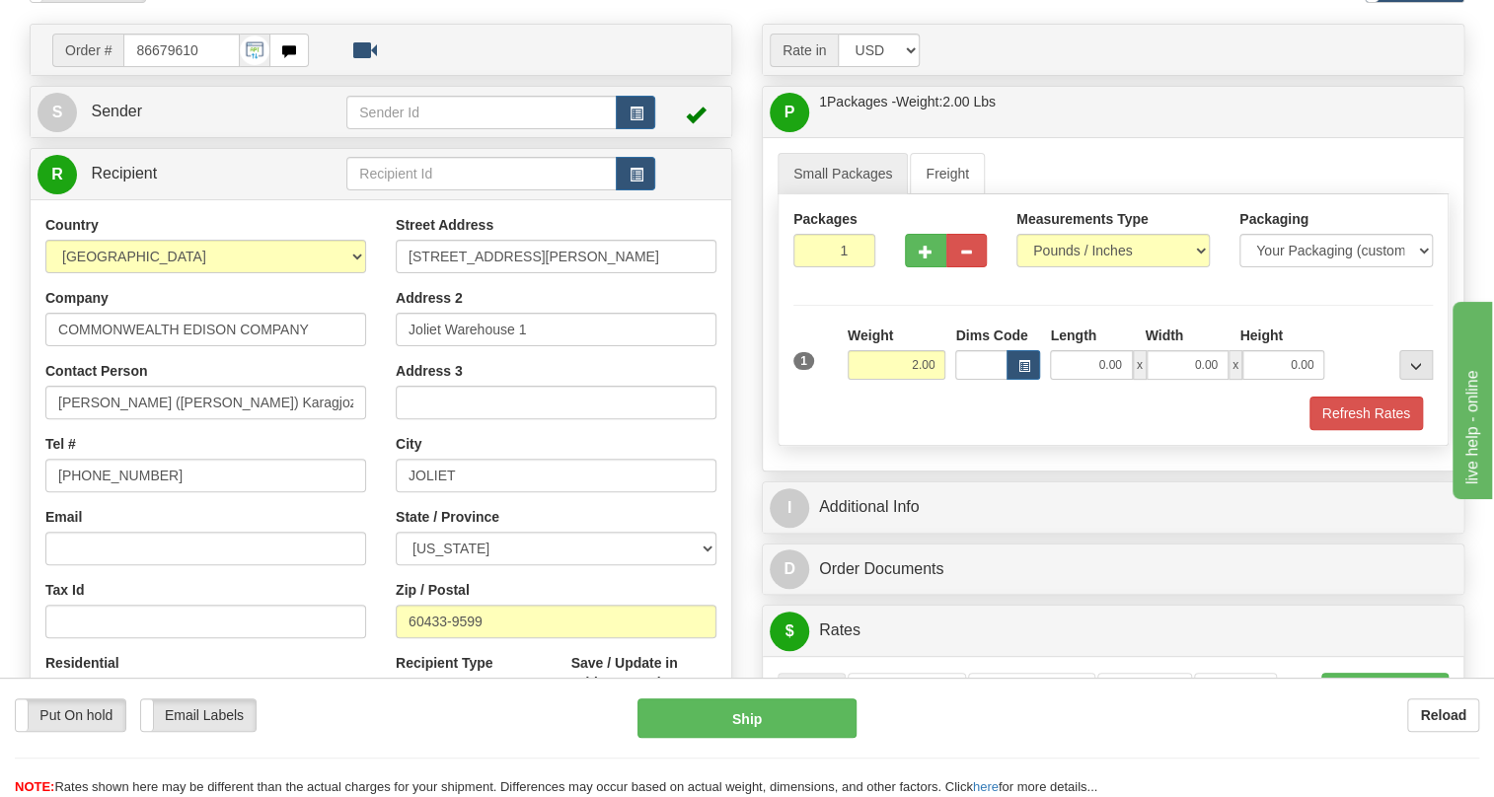
scroll to position [448, 0]
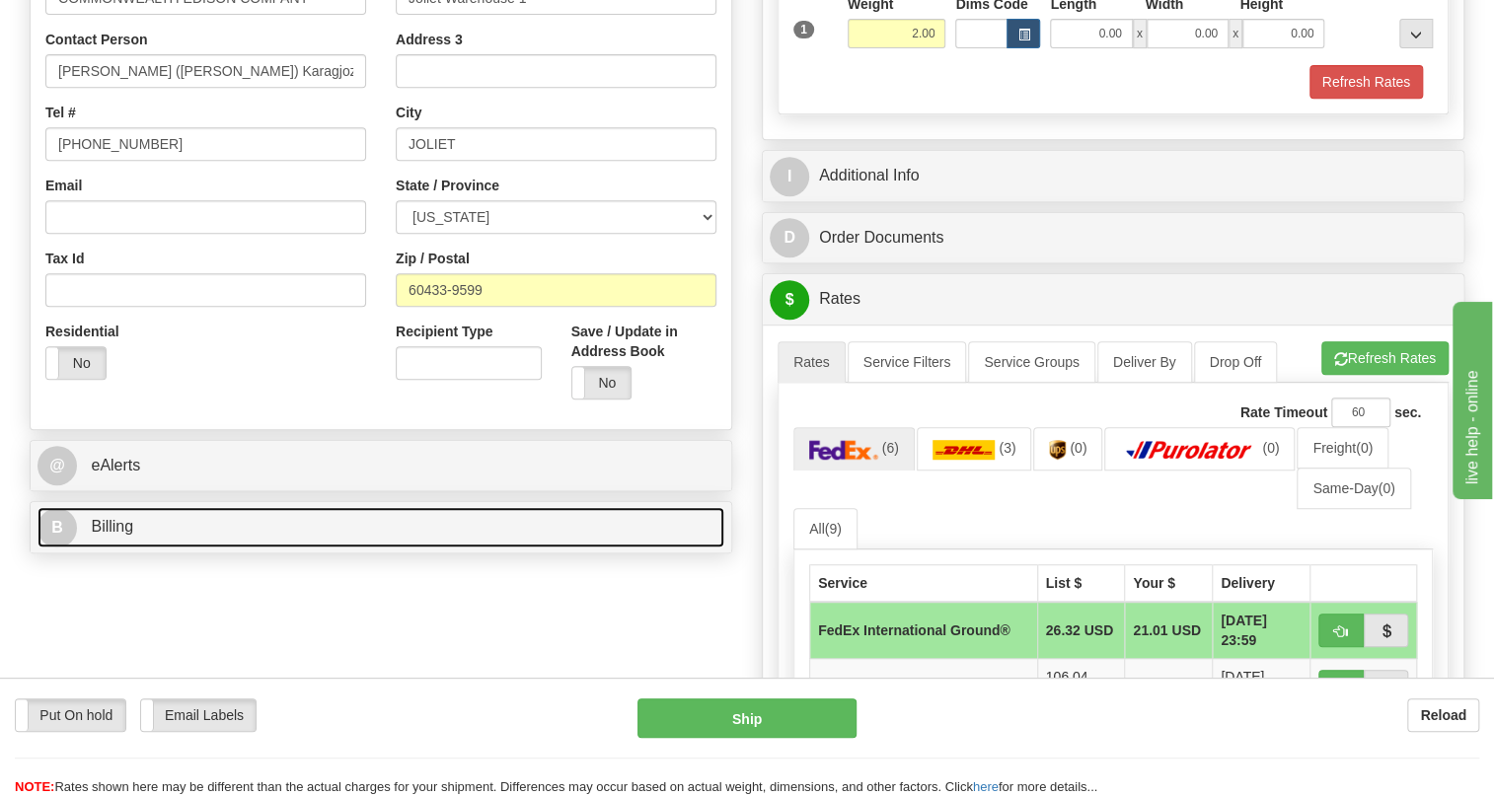
click at [119, 535] on span "Billing" at bounding box center [112, 526] width 42 height 17
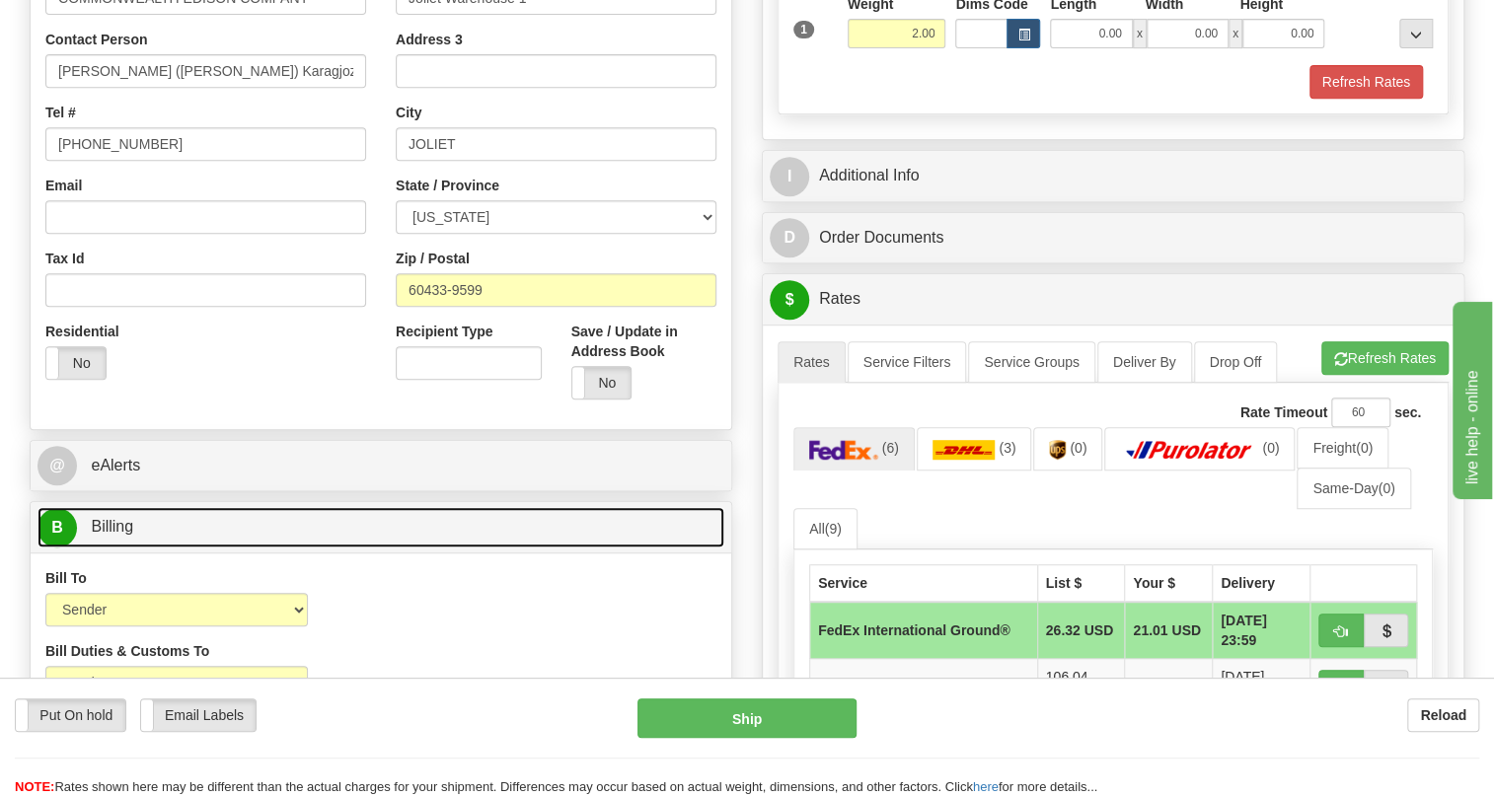
click at [119, 535] on span "Billing" at bounding box center [112, 526] width 42 height 17
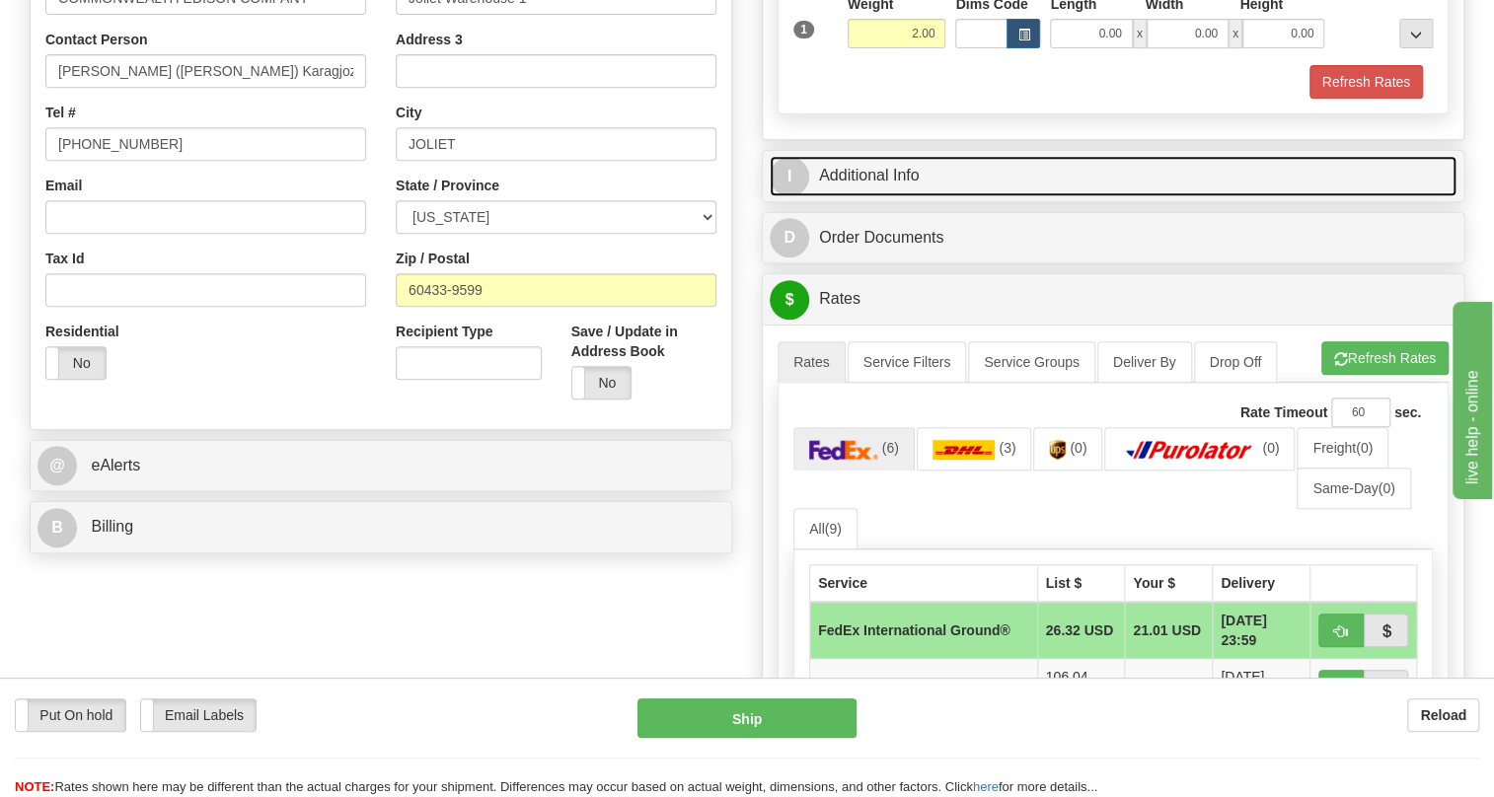
click at [863, 196] on link "I Additional Info" at bounding box center [1113, 176] width 687 height 40
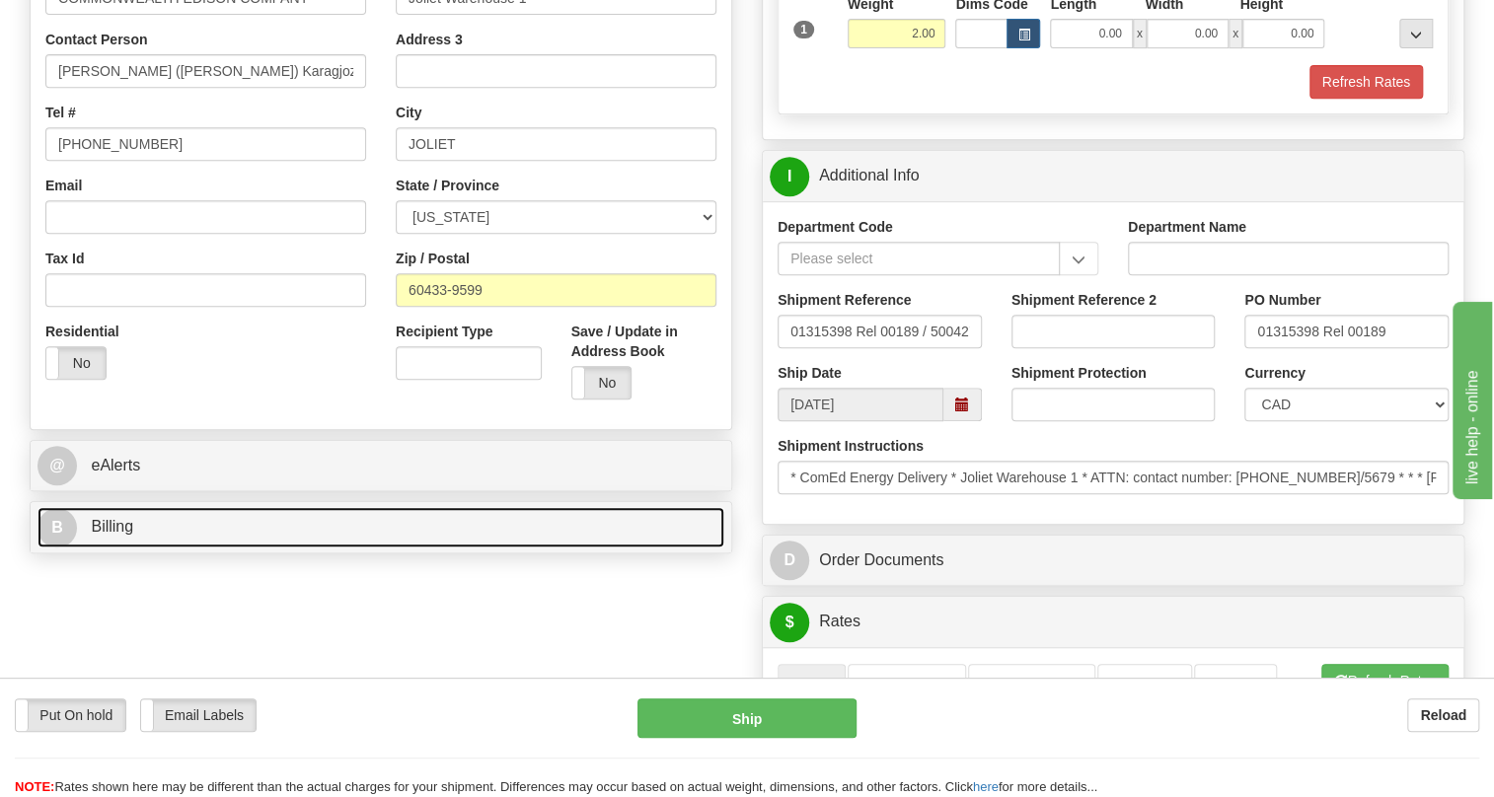
click at [113, 535] on span "Billing" at bounding box center [112, 526] width 42 height 17
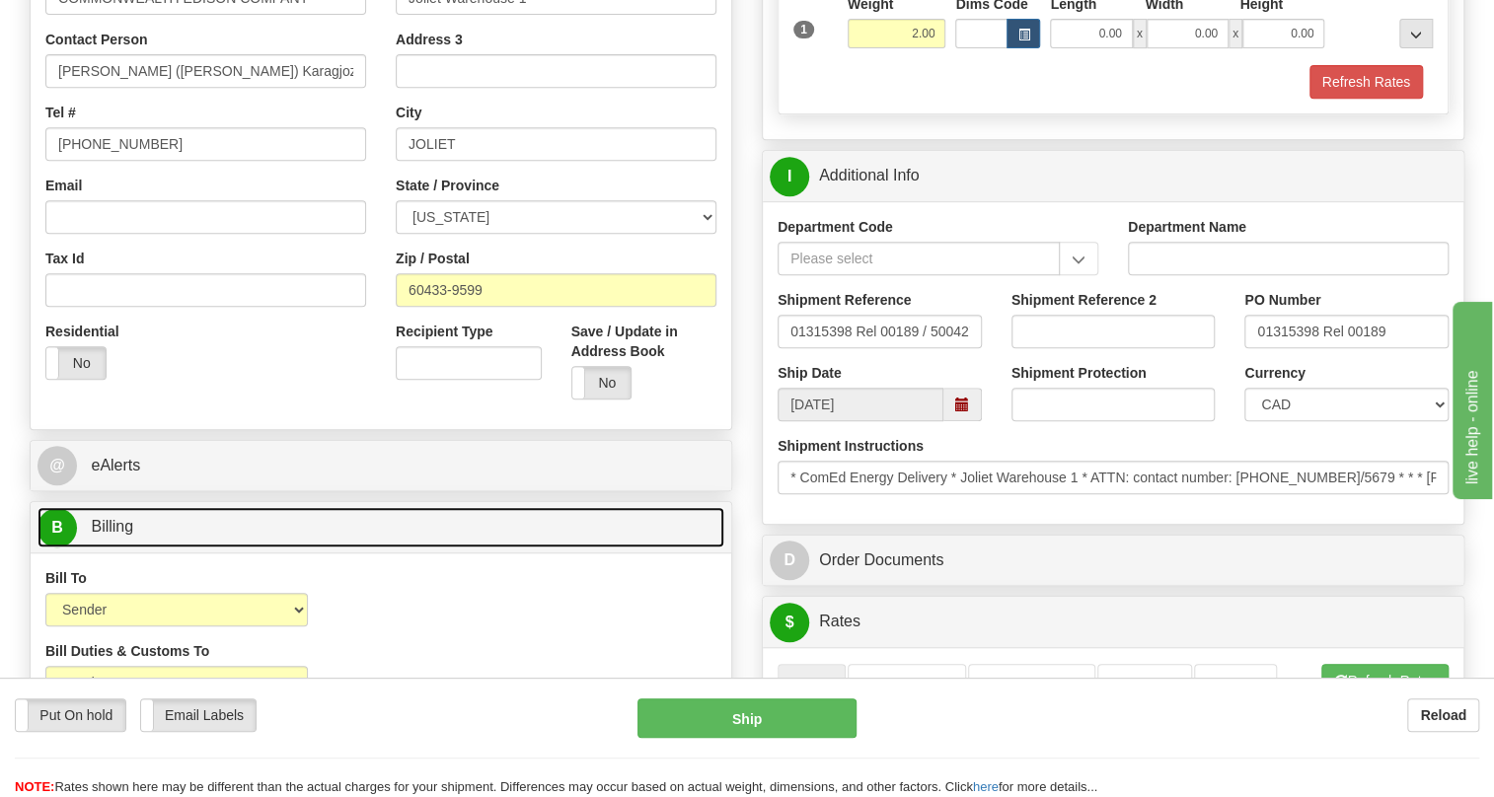
click at [113, 535] on span "Billing" at bounding box center [112, 526] width 42 height 17
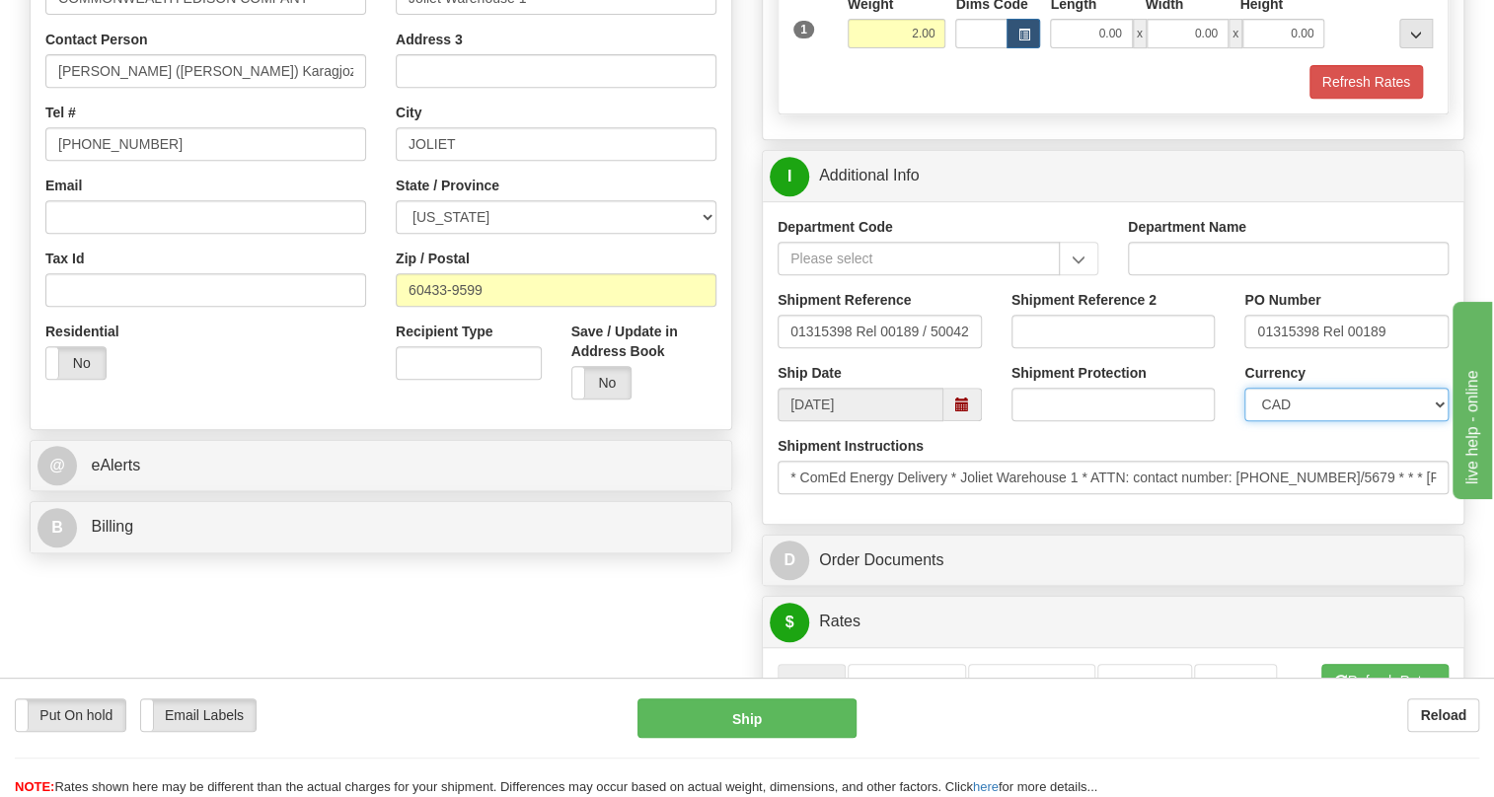
click at [1314, 421] on select "CAD USD EUR ZAR [PERSON_NAME] ARN AUD AUS AWG BBD BFR BGN BHD BMD BND BRC BRL C…" at bounding box center [1347, 405] width 204 height 34
select select "1"
click at [1245, 421] on select "CAD USD EUR ZAR [PERSON_NAME] ARN AUD AUS AWG BBD BFR BGN BHD BMD BND BRC BRL C…" at bounding box center [1347, 405] width 204 height 34
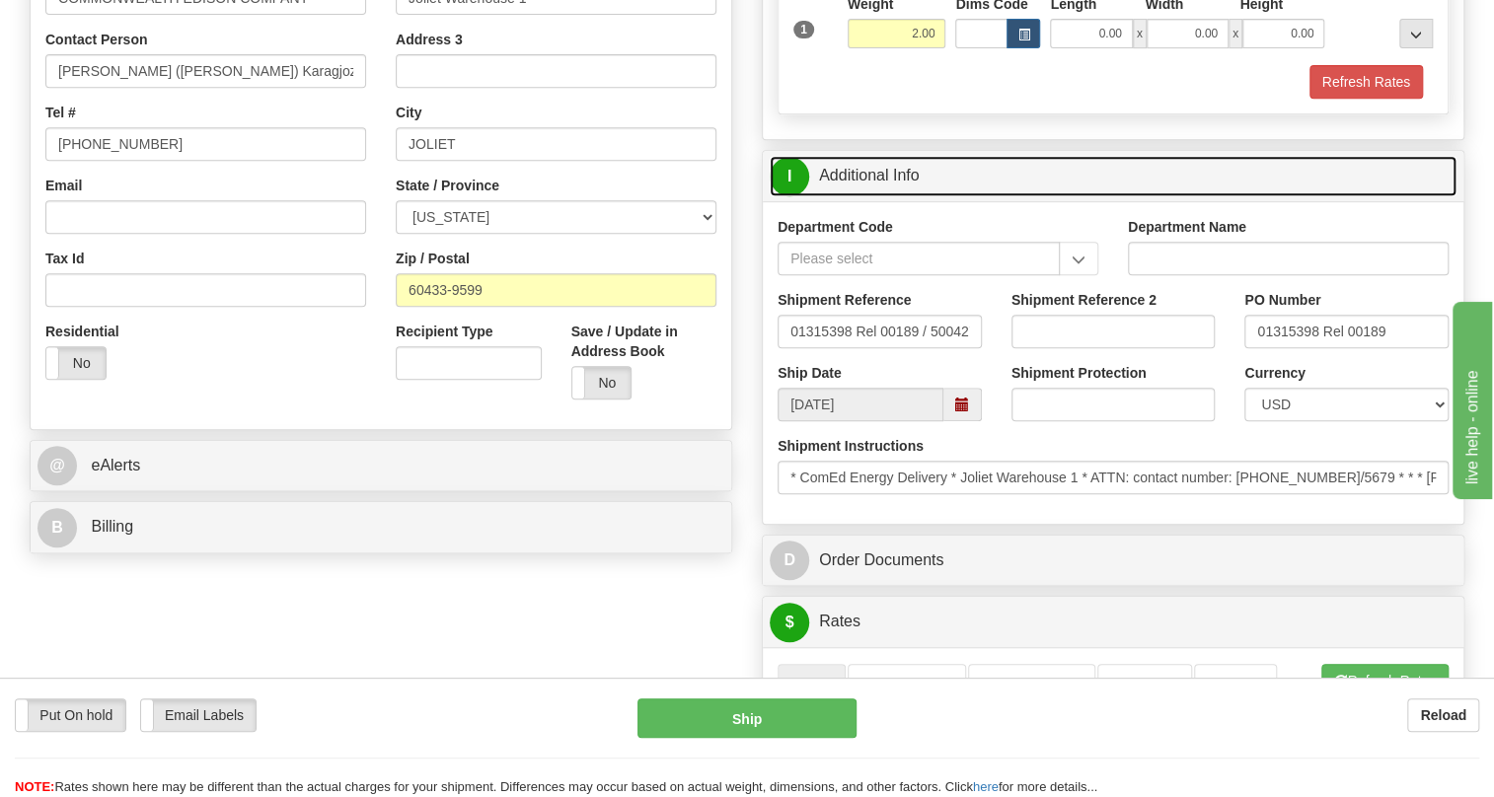
click at [868, 196] on link "I Additional Info" at bounding box center [1113, 176] width 687 height 40
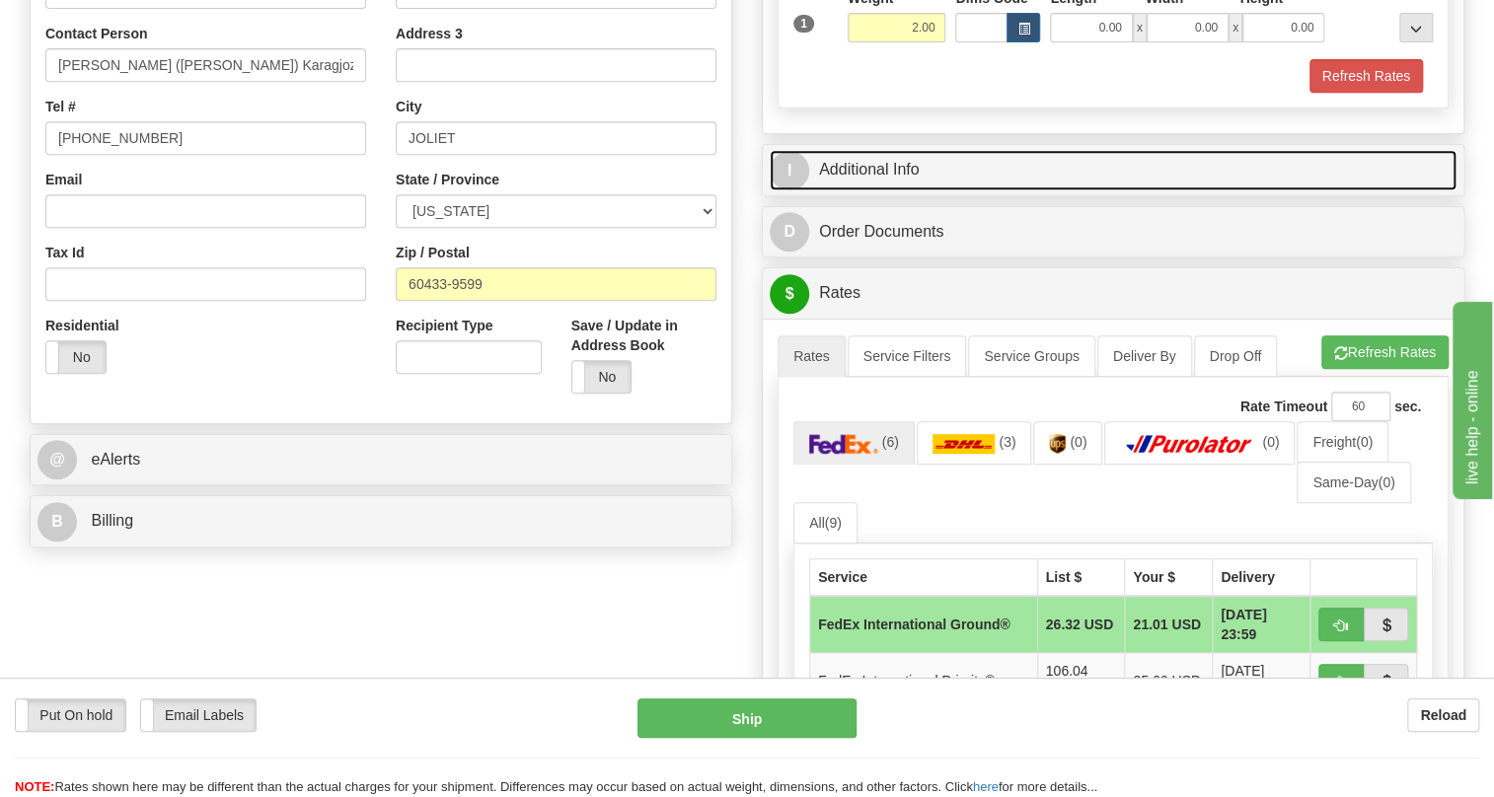
scroll to position [538, 0]
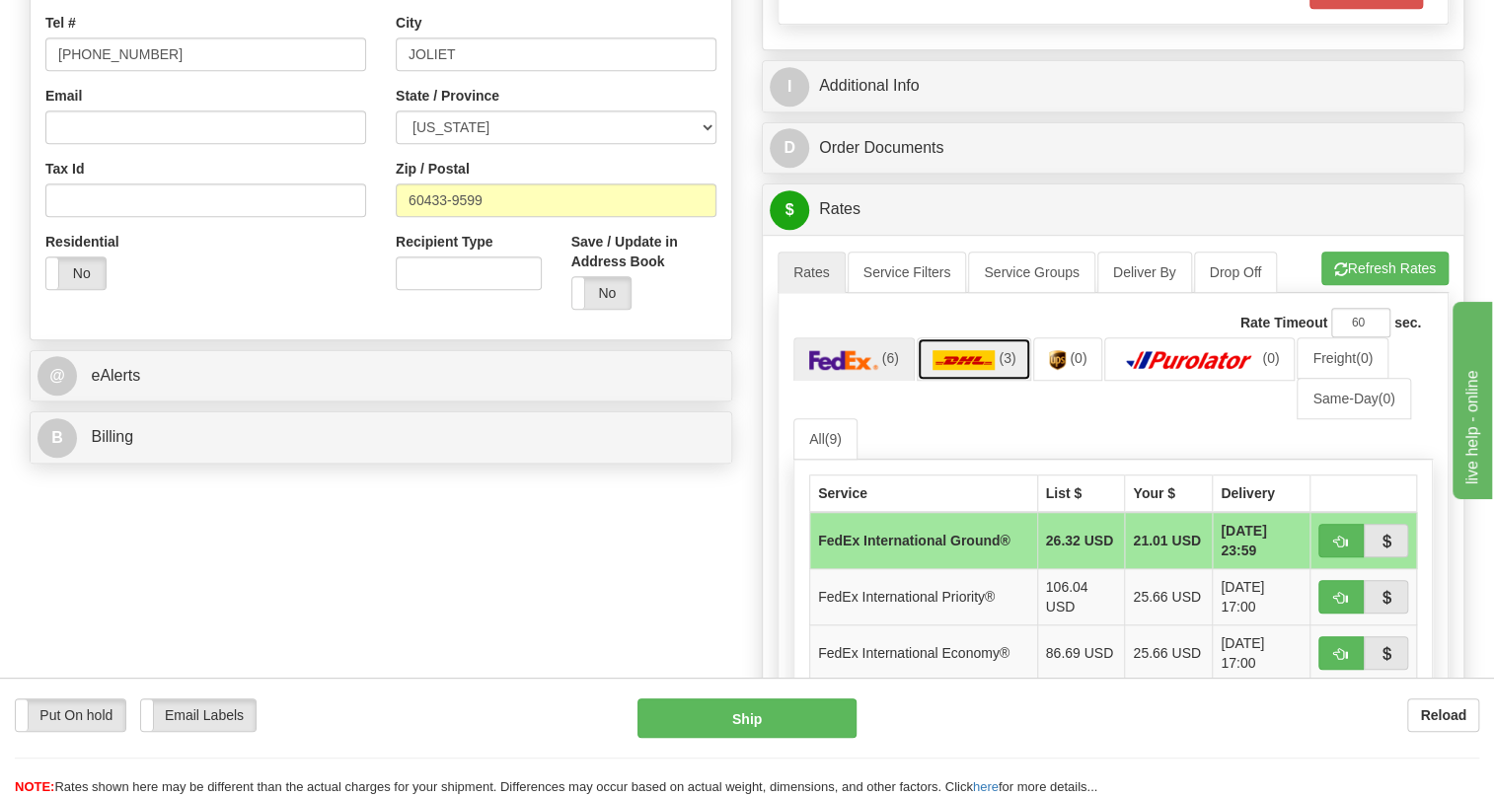
click at [974, 370] on img at bounding box center [964, 360] width 63 height 20
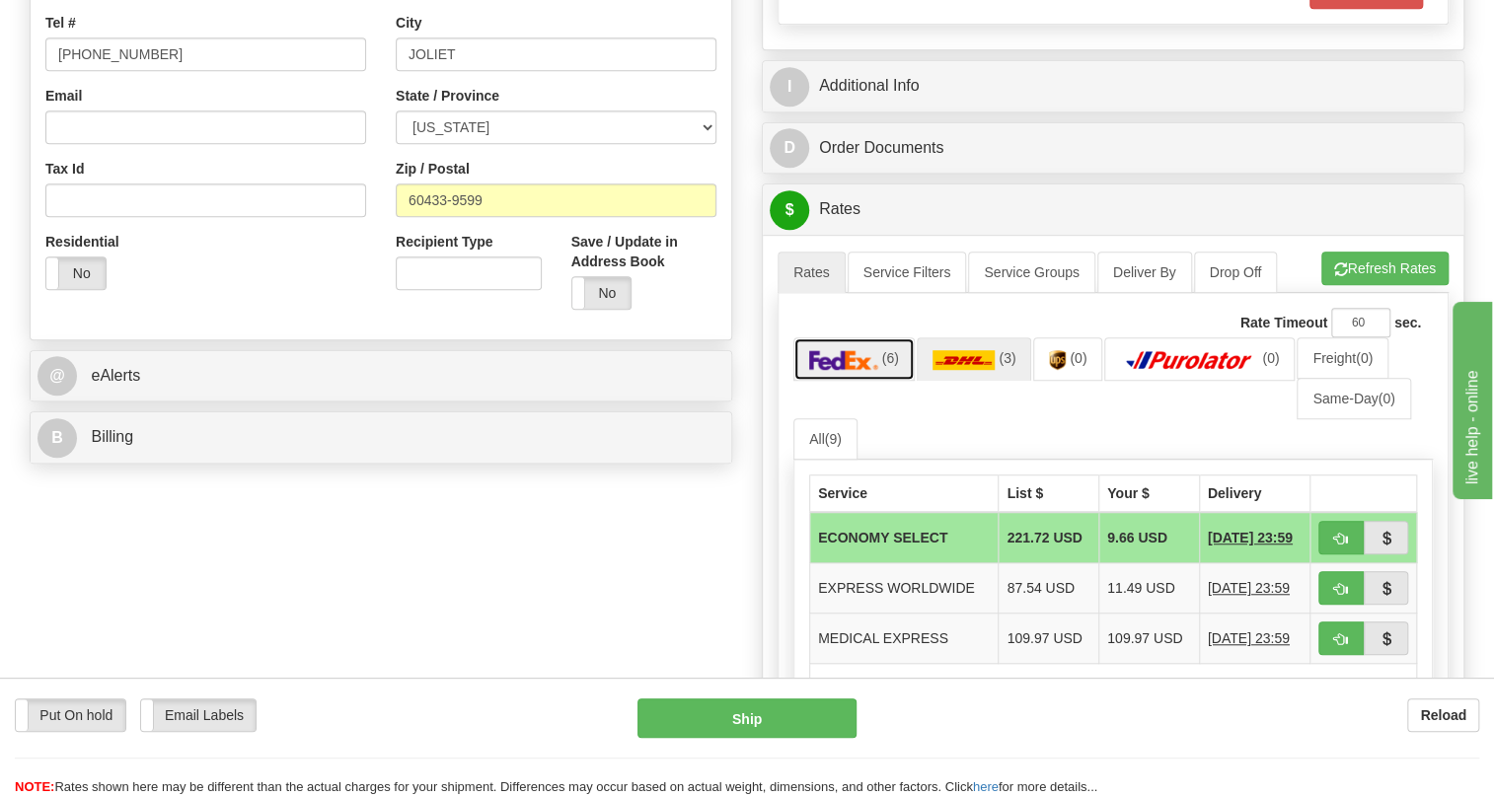
click at [849, 370] on img at bounding box center [843, 360] width 69 height 20
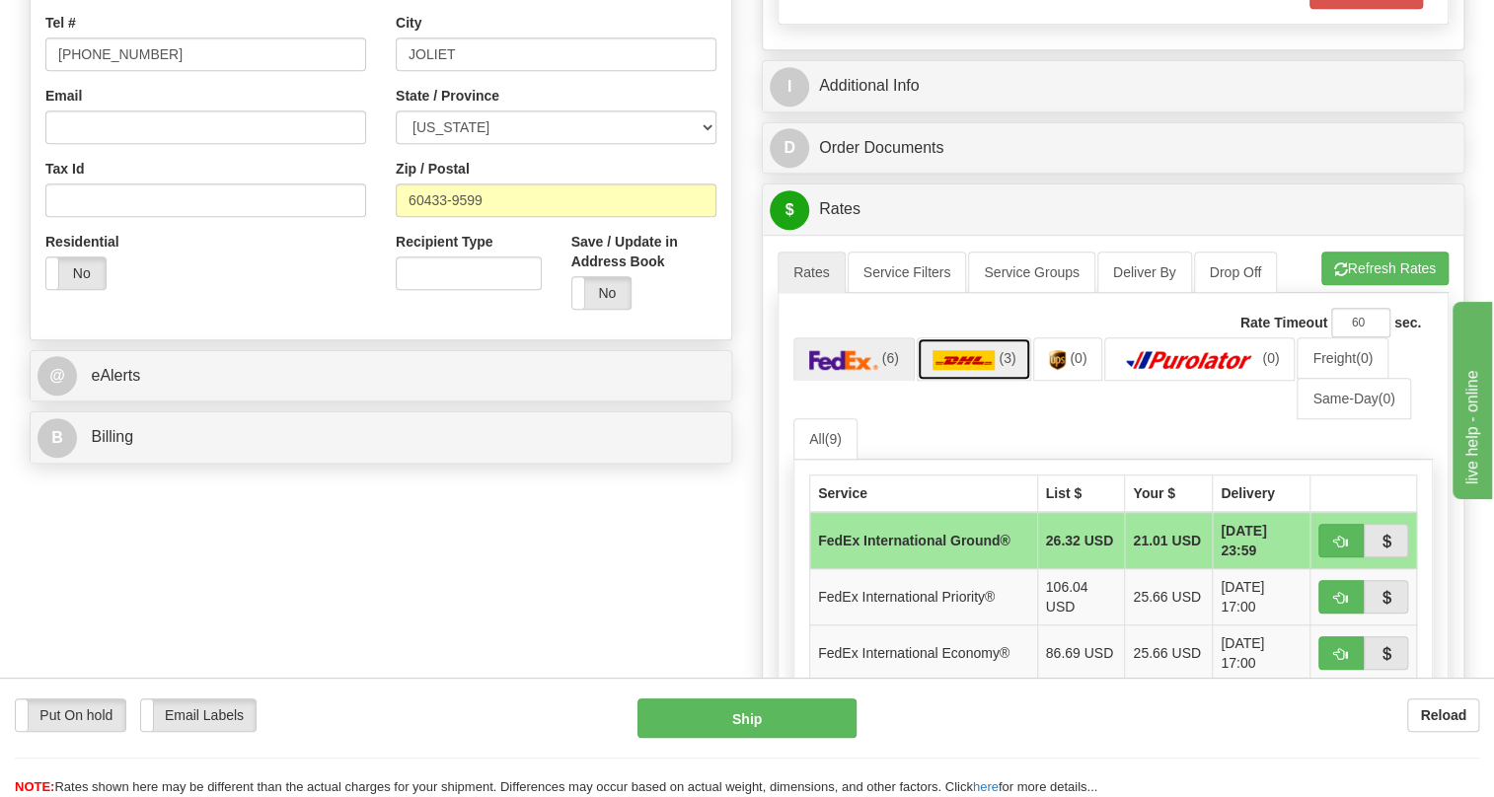
click at [954, 370] on img at bounding box center [964, 360] width 63 height 20
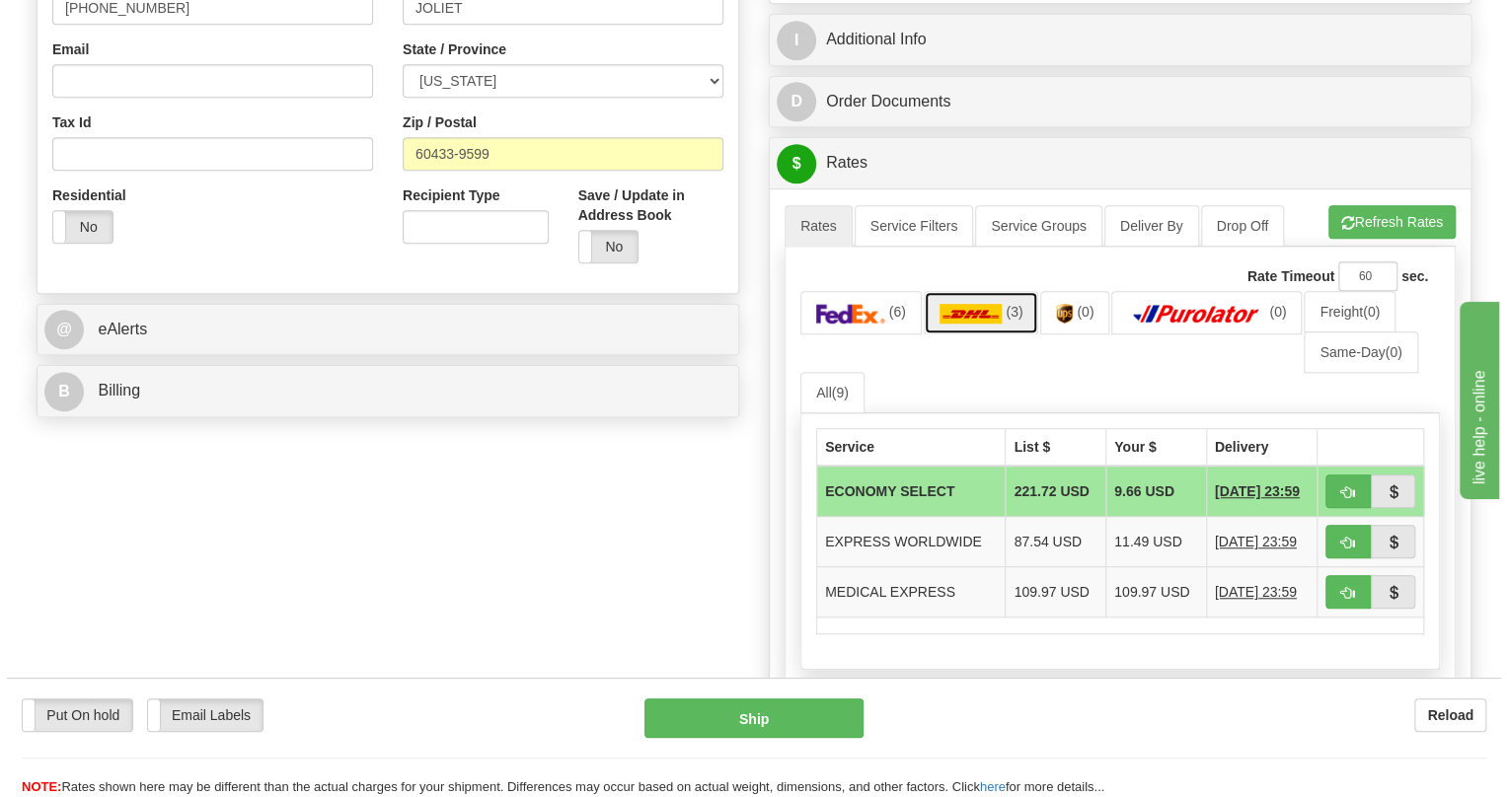
scroll to position [628, 0]
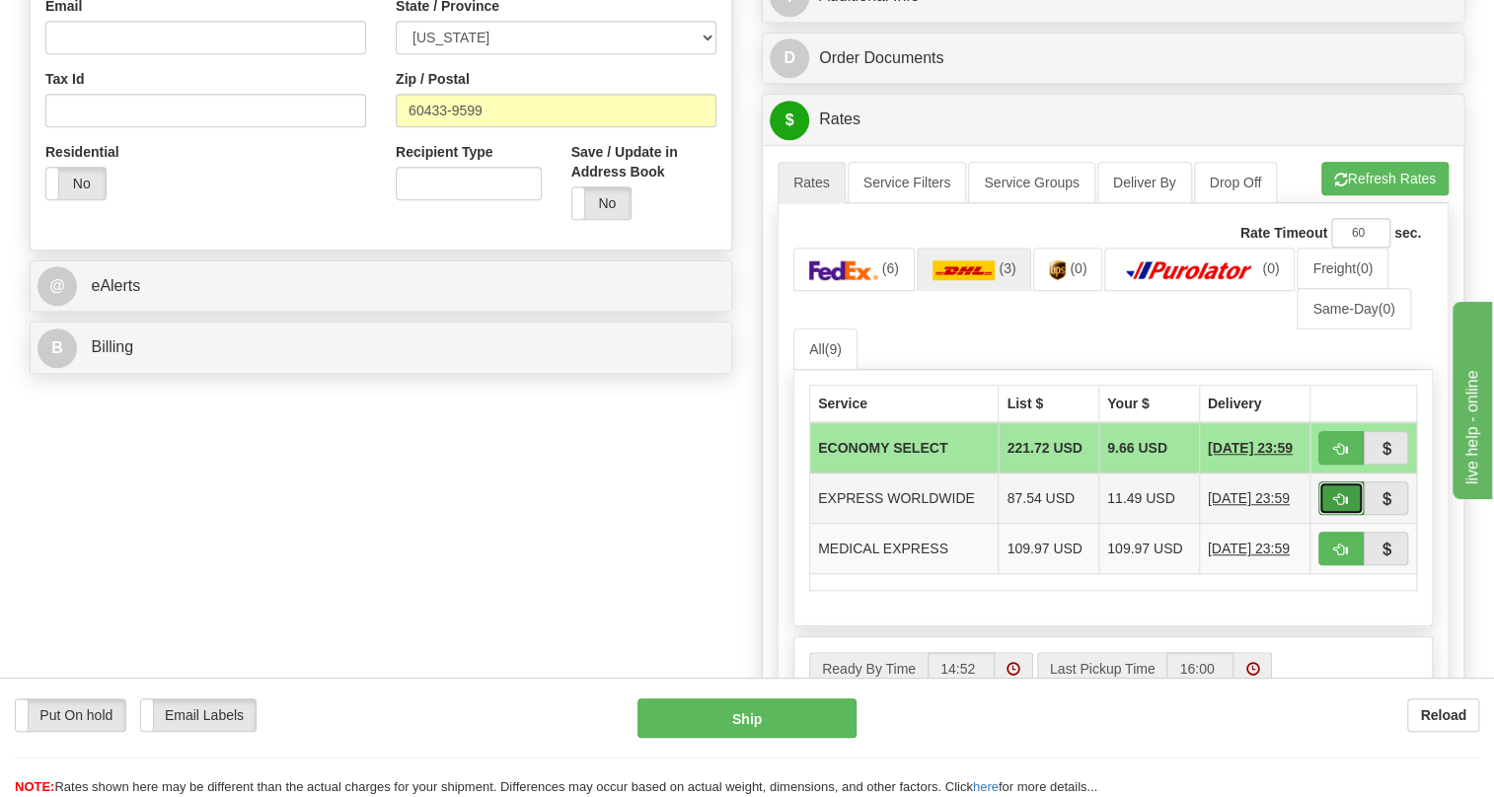
click at [1339, 506] on span "button" at bounding box center [1341, 499] width 14 height 13
type input "P"
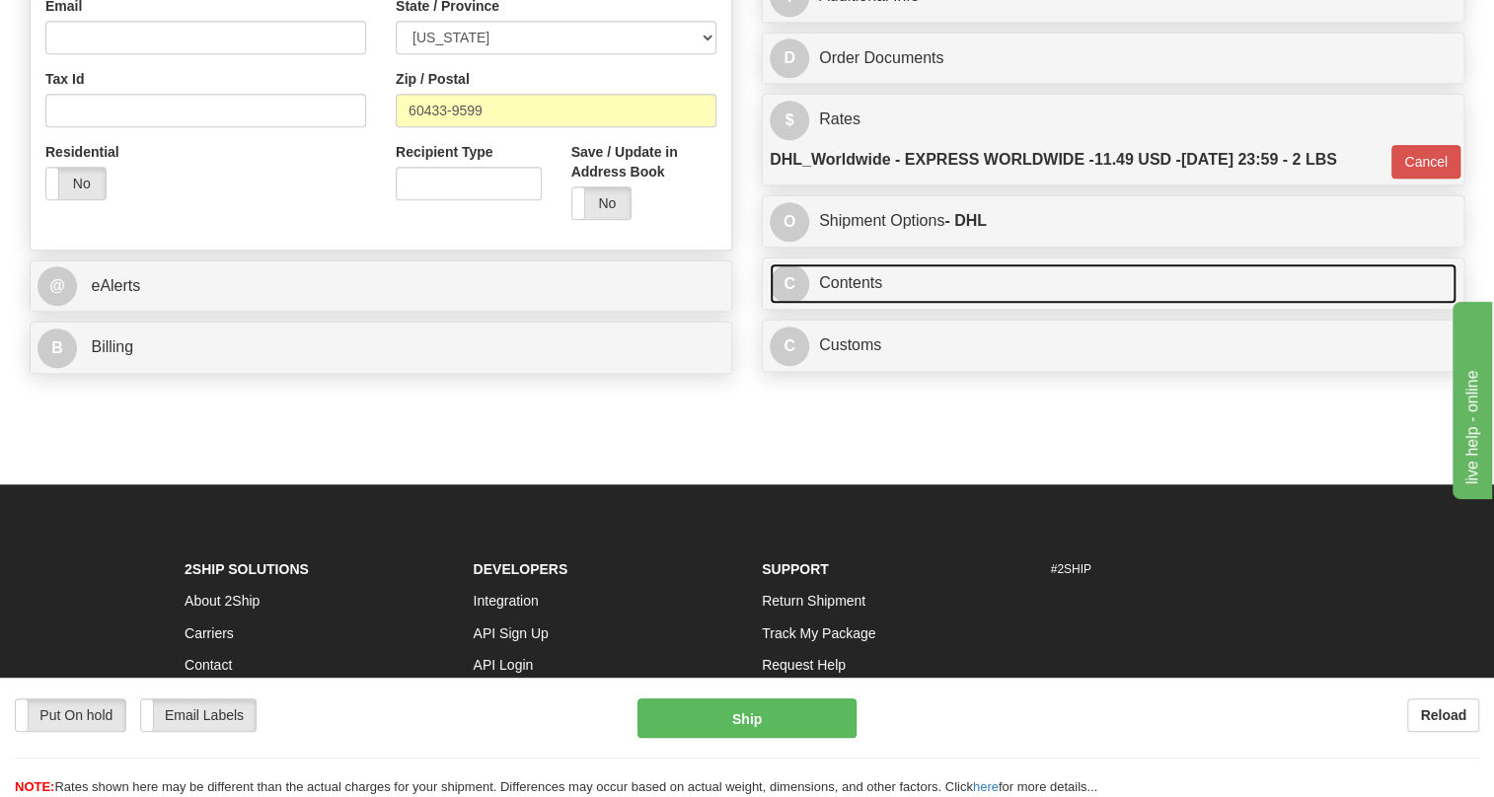
click at [858, 304] on link "C Contents" at bounding box center [1113, 284] width 687 height 40
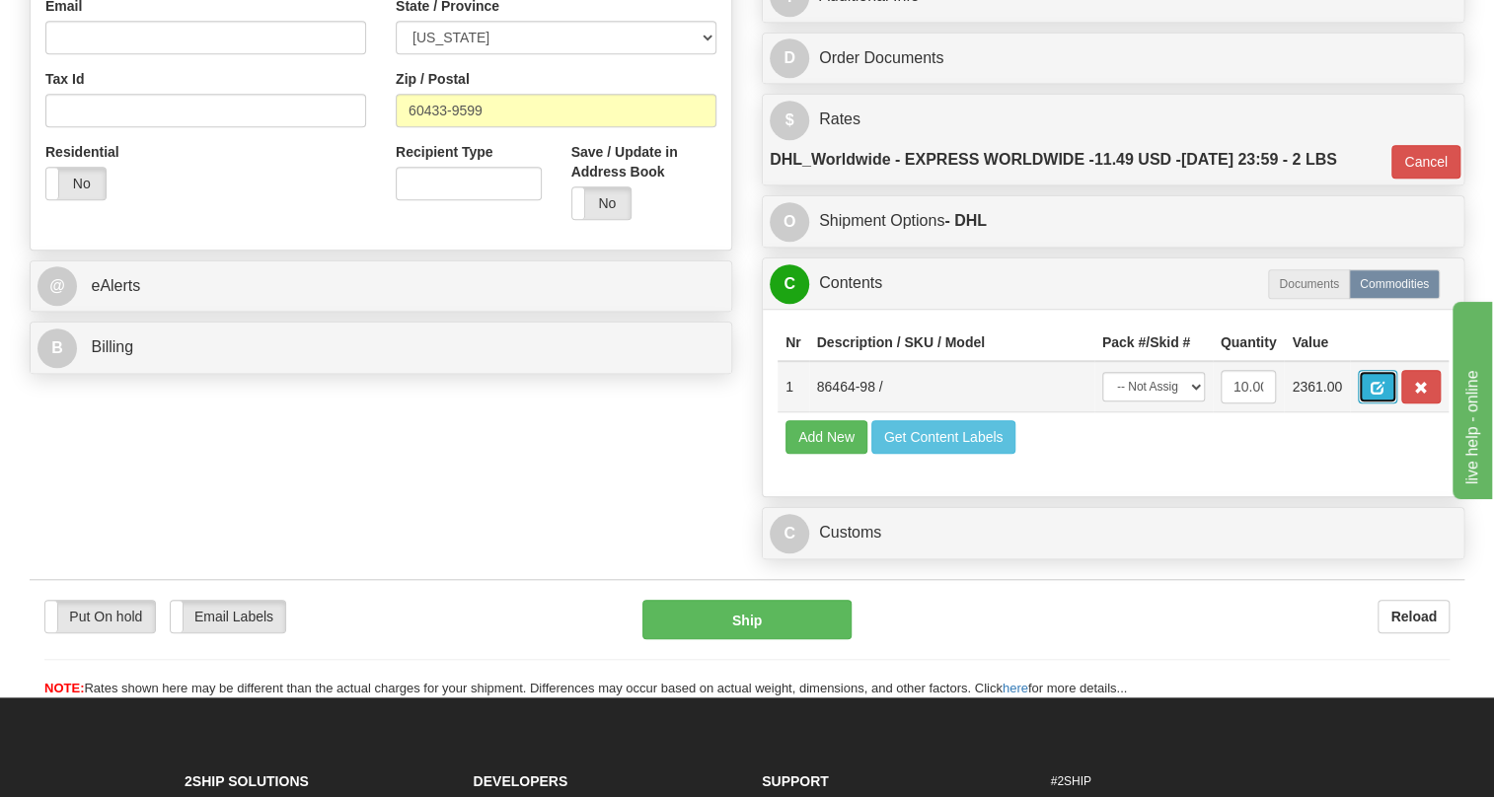
click at [1376, 395] on span "button" at bounding box center [1378, 388] width 14 height 13
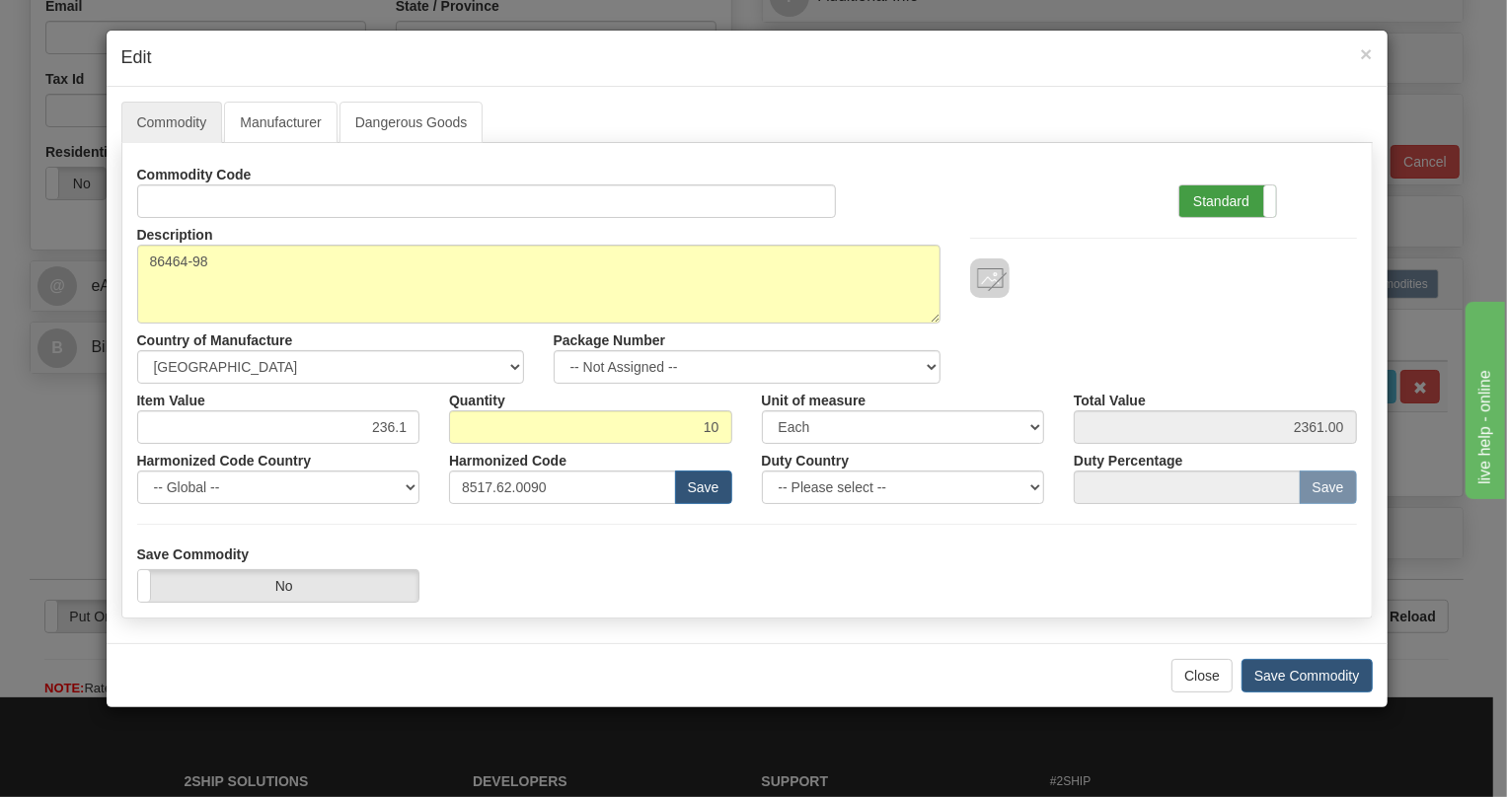
click at [1219, 200] on label "Standard" at bounding box center [1227, 202] width 97 height 32
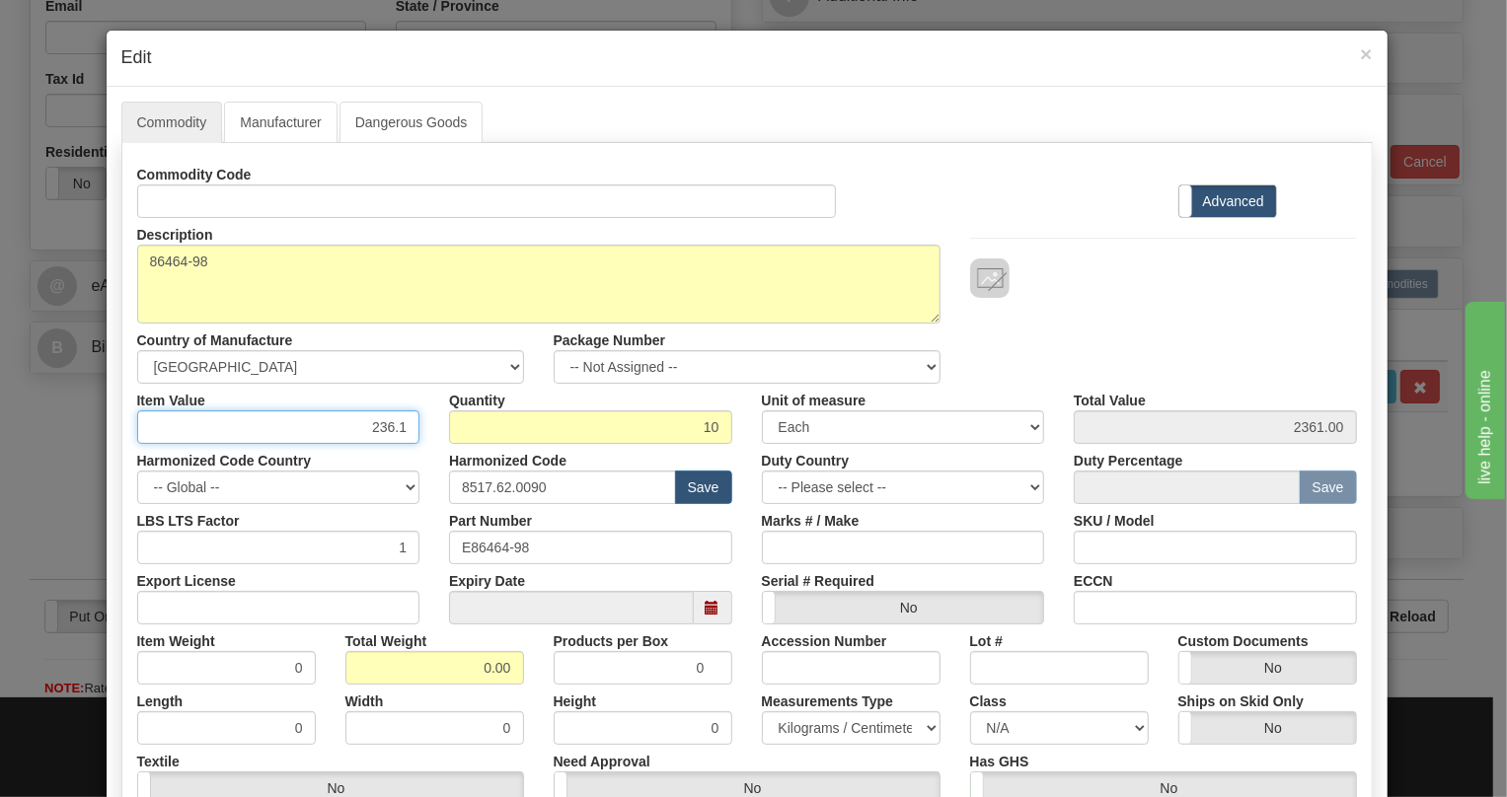
click at [391, 429] on input "236.1" at bounding box center [278, 428] width 283 height 34
type input "578.54"
type input "5785.40"
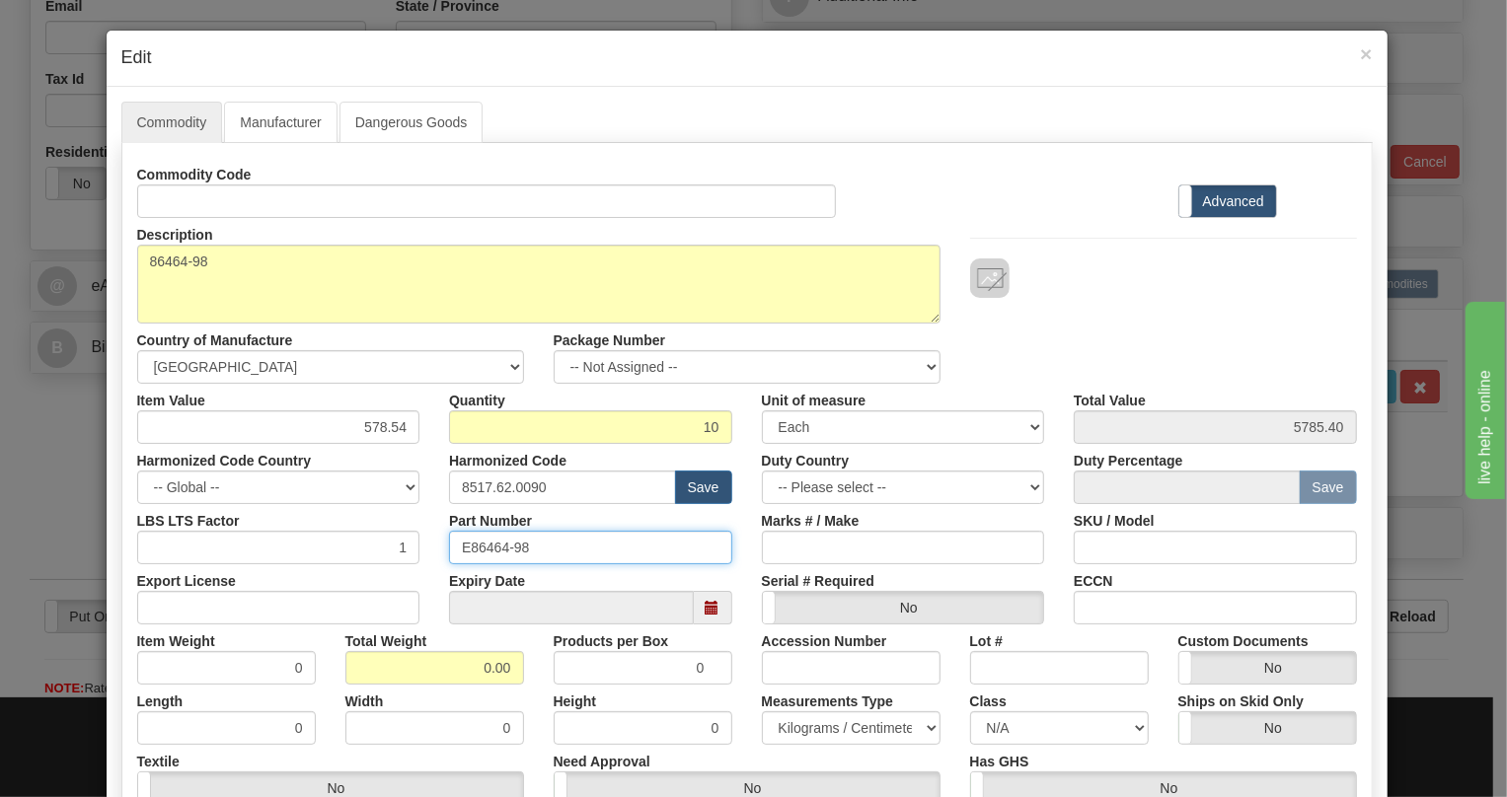
drag, startPoint x: 522, startPoint y: 545, endPoint x: 444, endPoint y: 551, distance: 78.2
click at [449, 551] on input "E86464-98" at bounding box center [590, 548] width 283 height 34
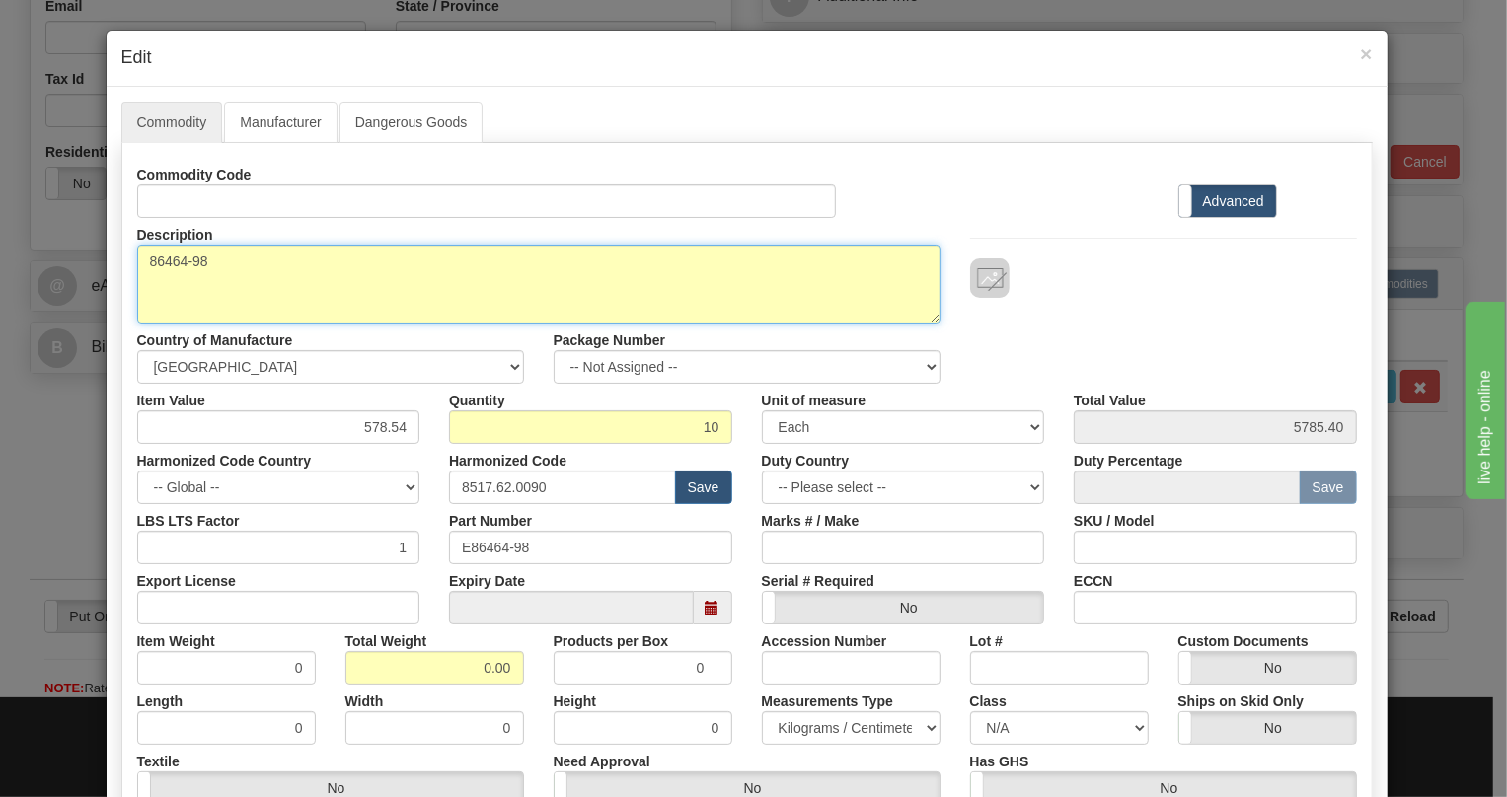
click at [143, 260] on textarea "86464-98" at bounding box center [538, 284] width 803 height 79
paste textarea "NX64F 2KM MMF PADDLEBOARD SUB-ASSEMBLY"
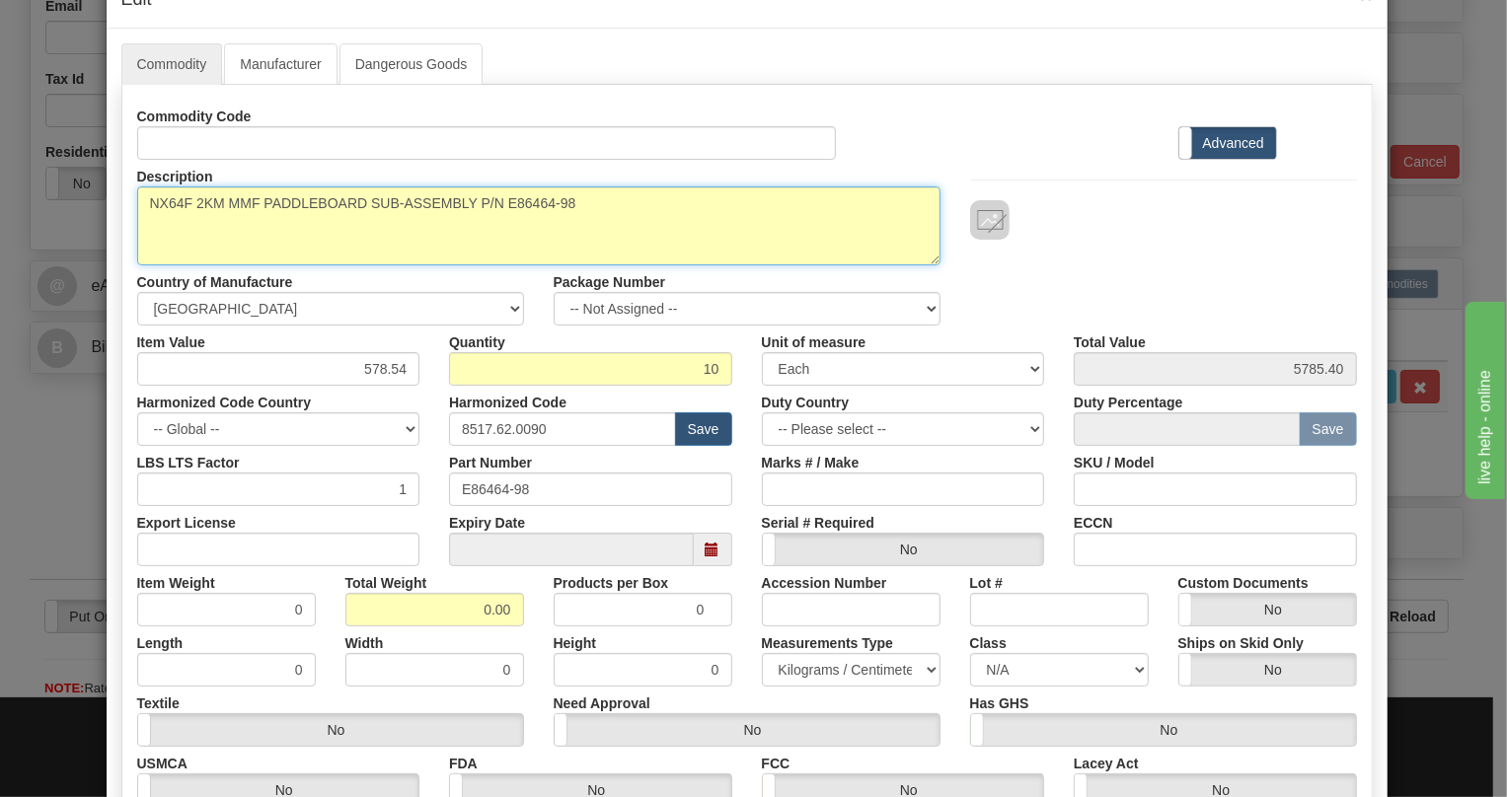
scroll to position [89, 0]
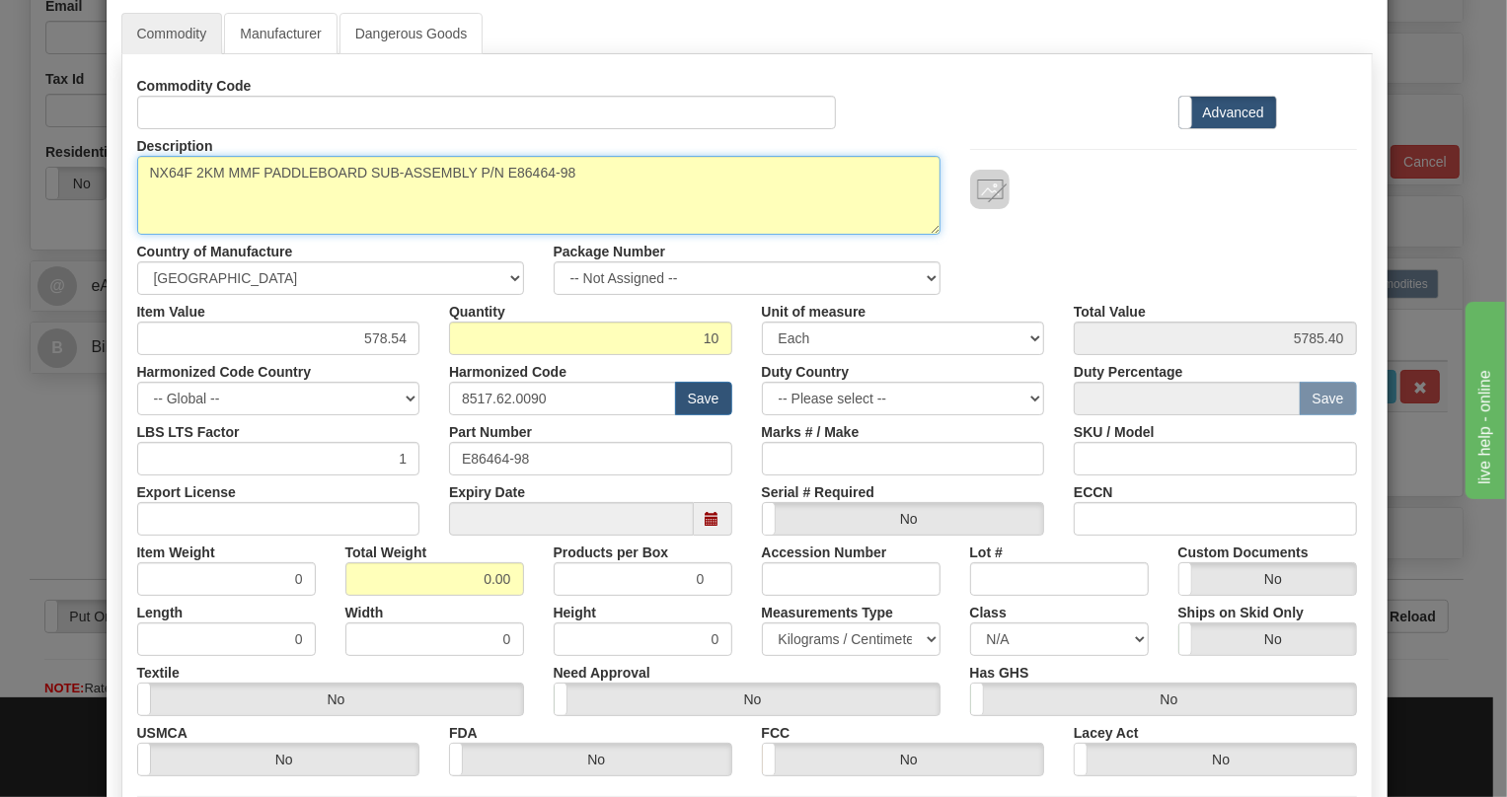
type textarea "NX64F 2KM MMF PADDLEBOARD SUB-ASSEMBLY P/N E86464-98"
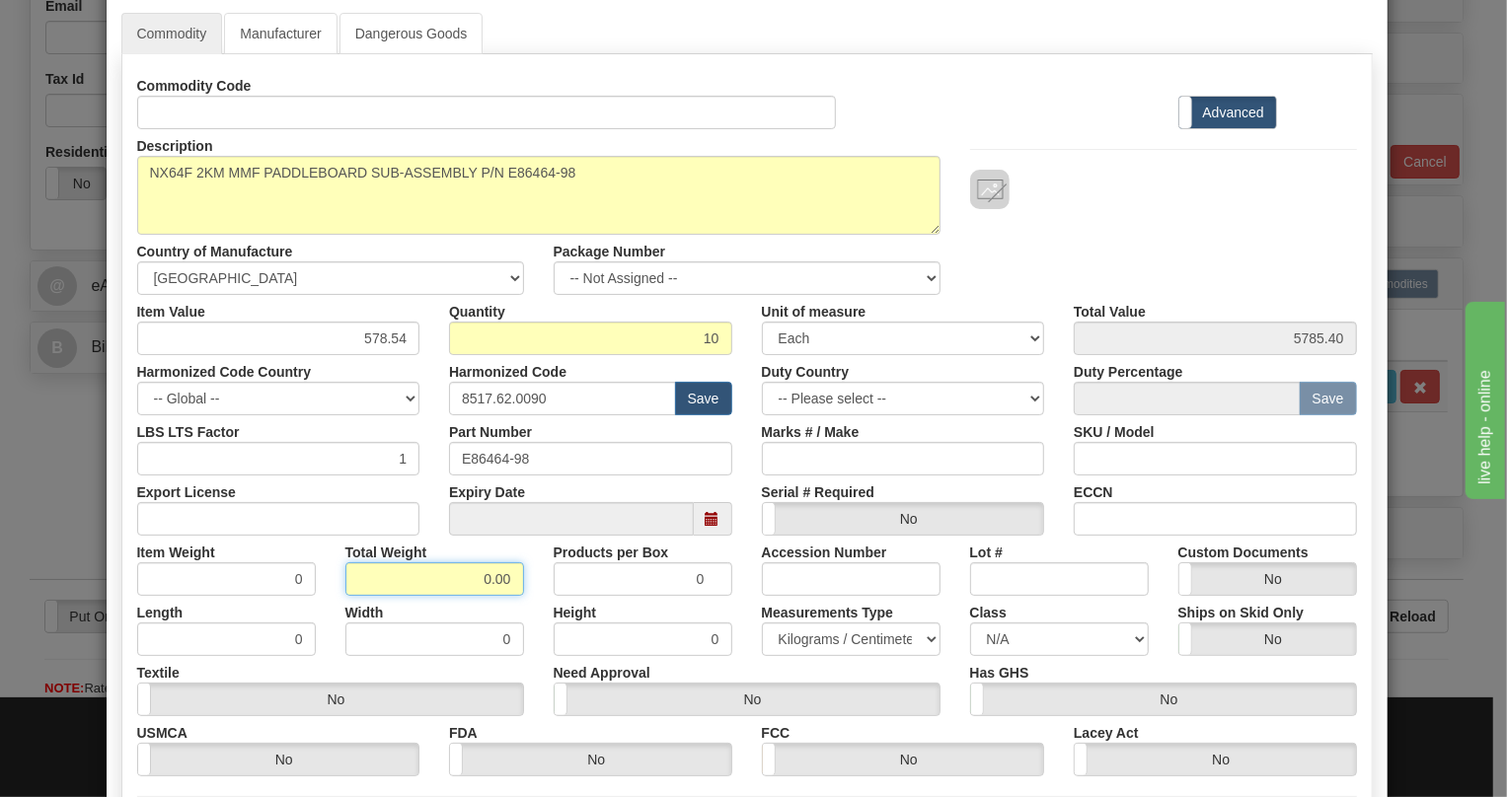
click at [474, 572] on input "0.00" at bounding box center [434, 580] width 179 height 34
type input "1.00"
type input "0.1000"
click at [869, 642] on select "Pounds / Inches Kilograms / Centimeters" at bounding box center [851, 640] width 179 height 34
select select "0"
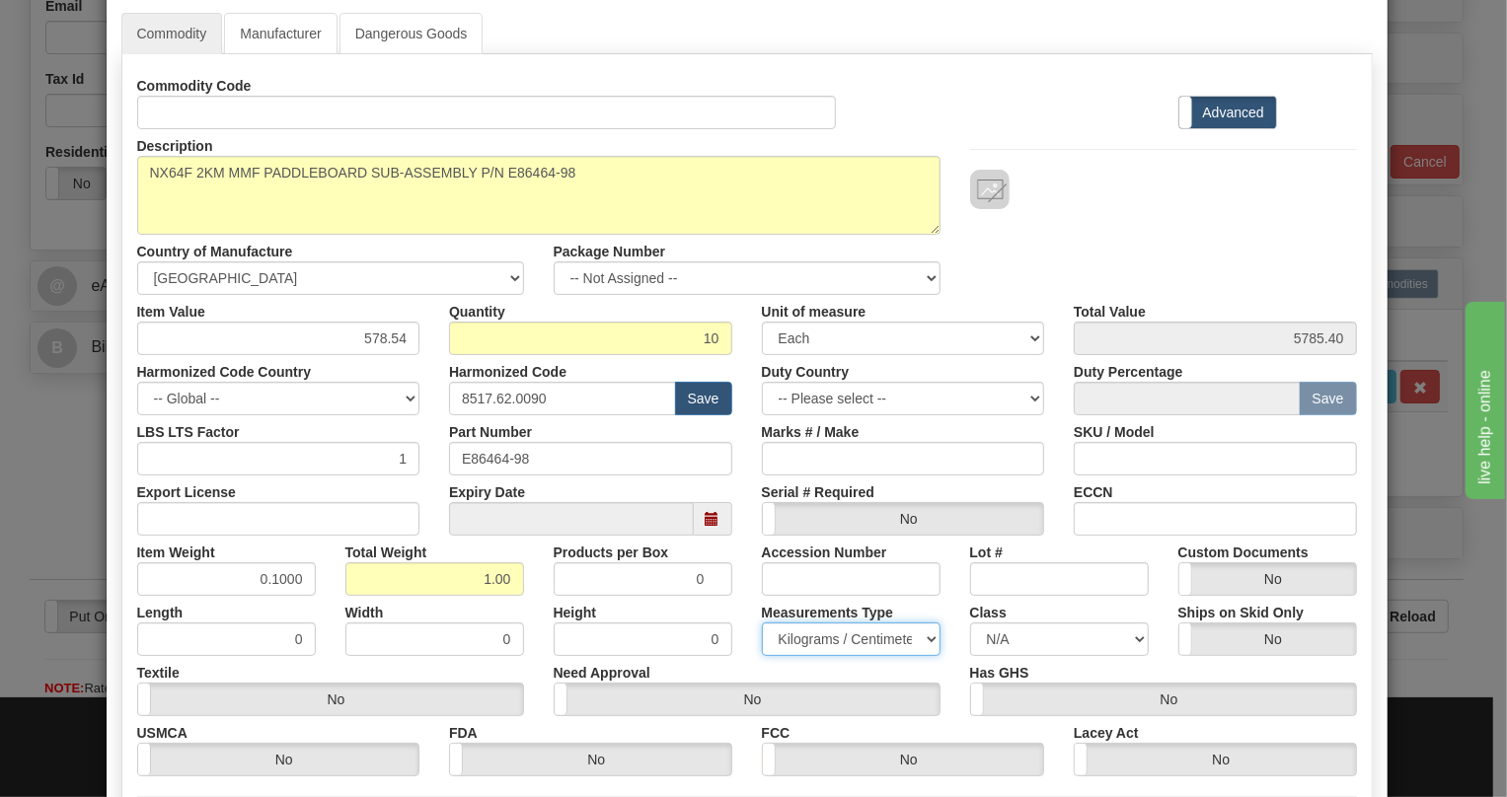
click at [762, 623] on select "Pounds / Inches Kilograms / Centimeters" at bounding box center [851, 640] width 179 height 34
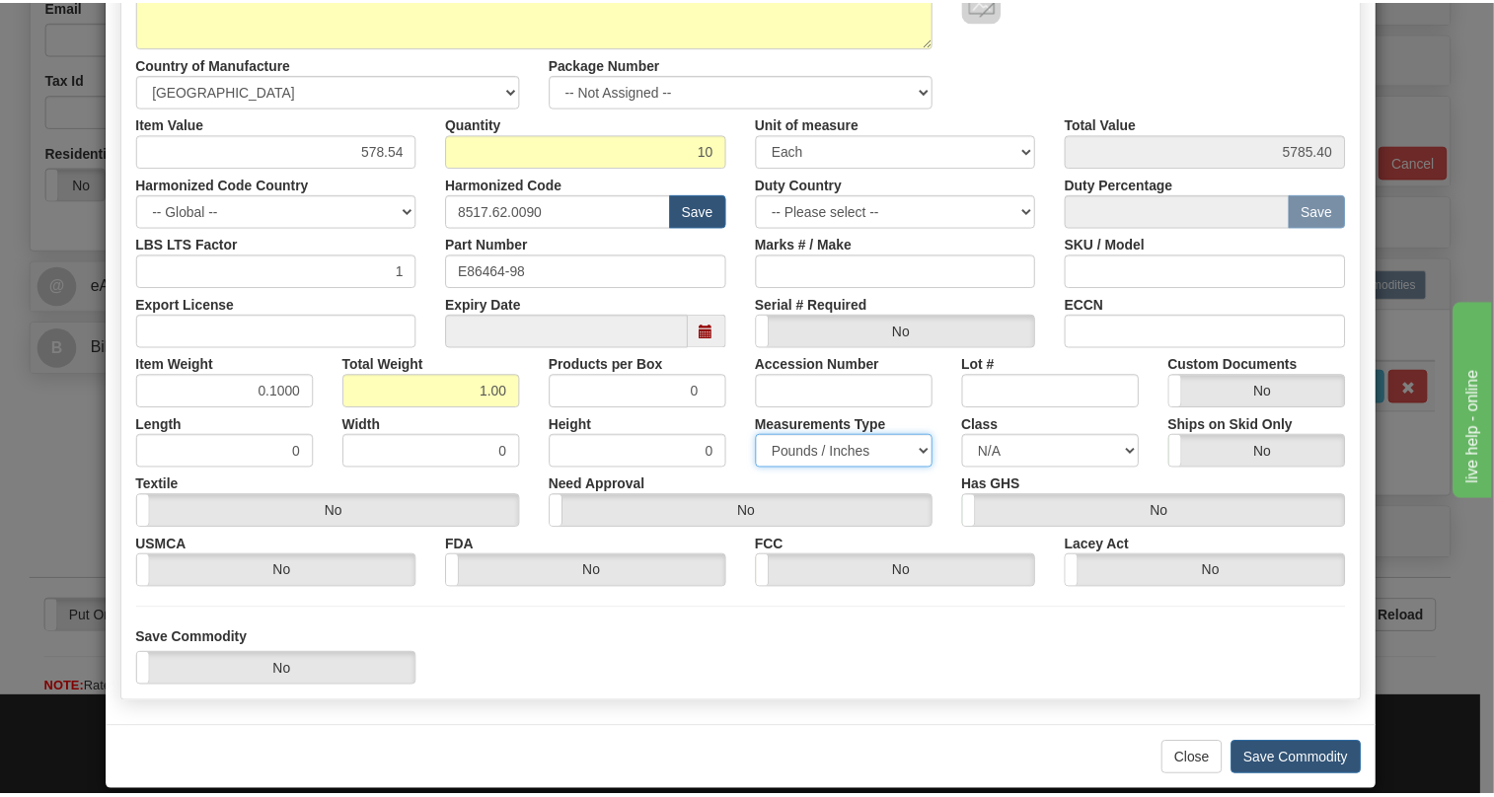
scroll to position [300, 0]
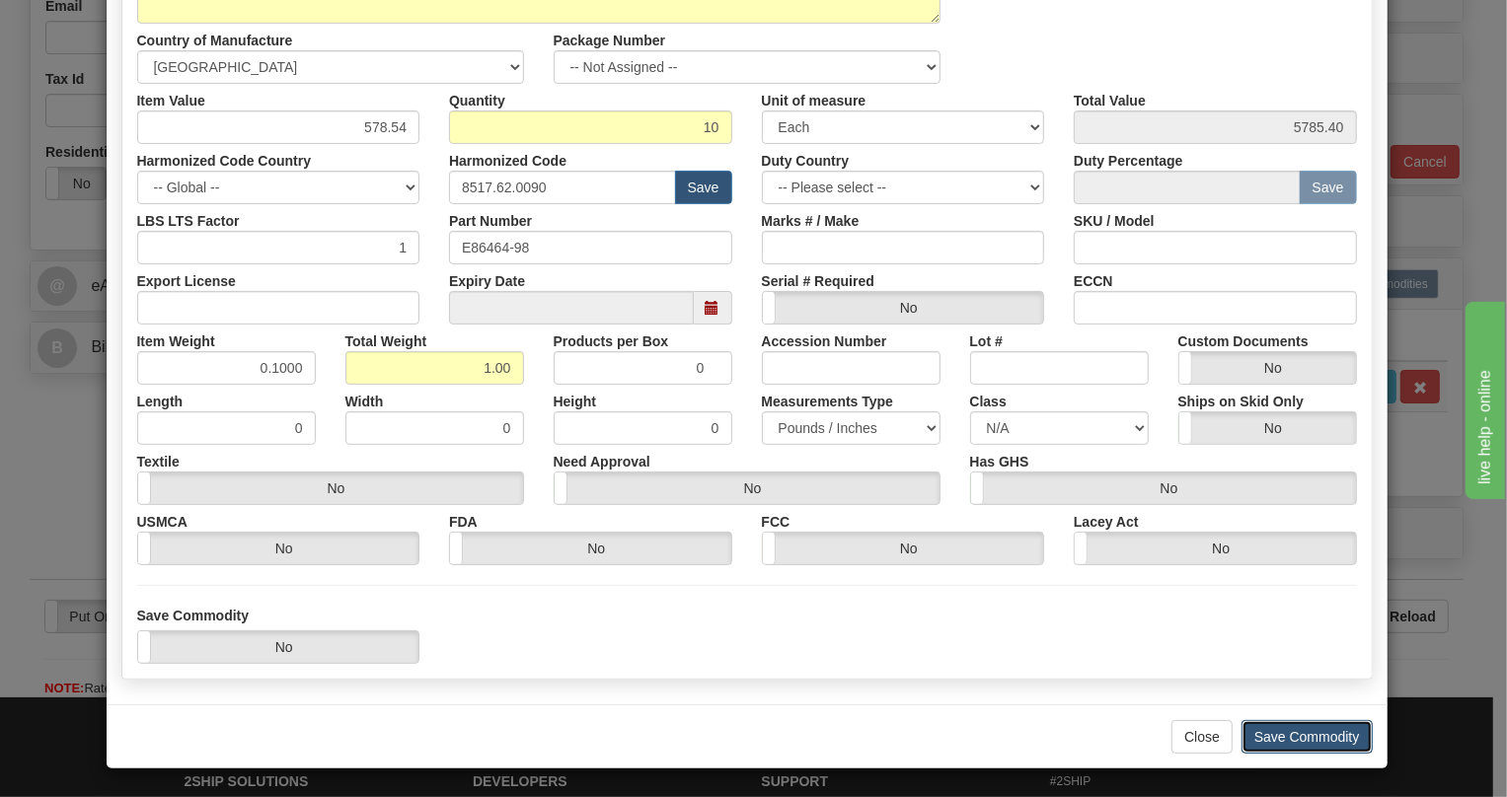
click at [1298, 737] on button "Save Commodity" at bounding box center [1307, 737] width 131 height 34
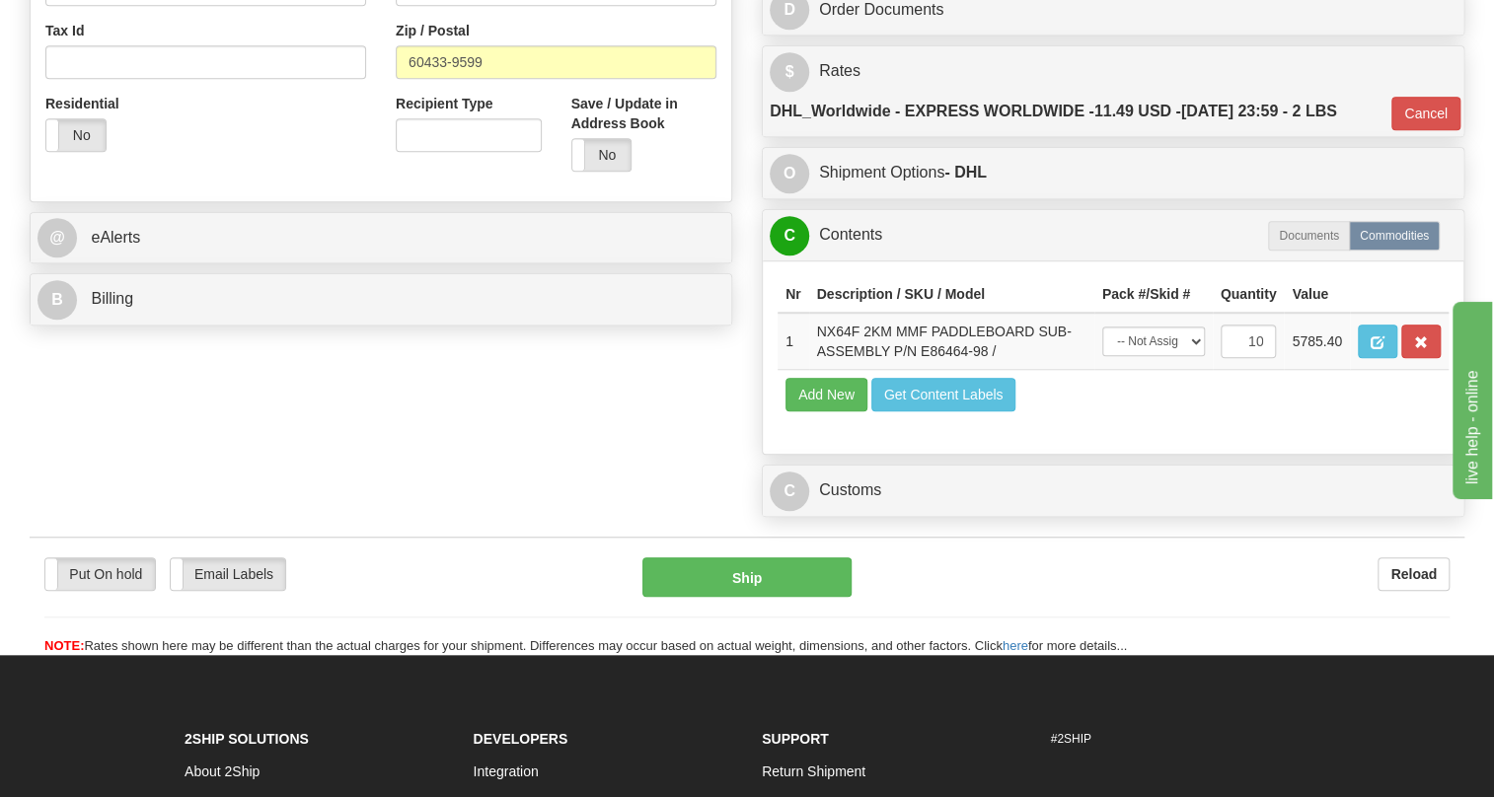
scroll to position [717, 0]
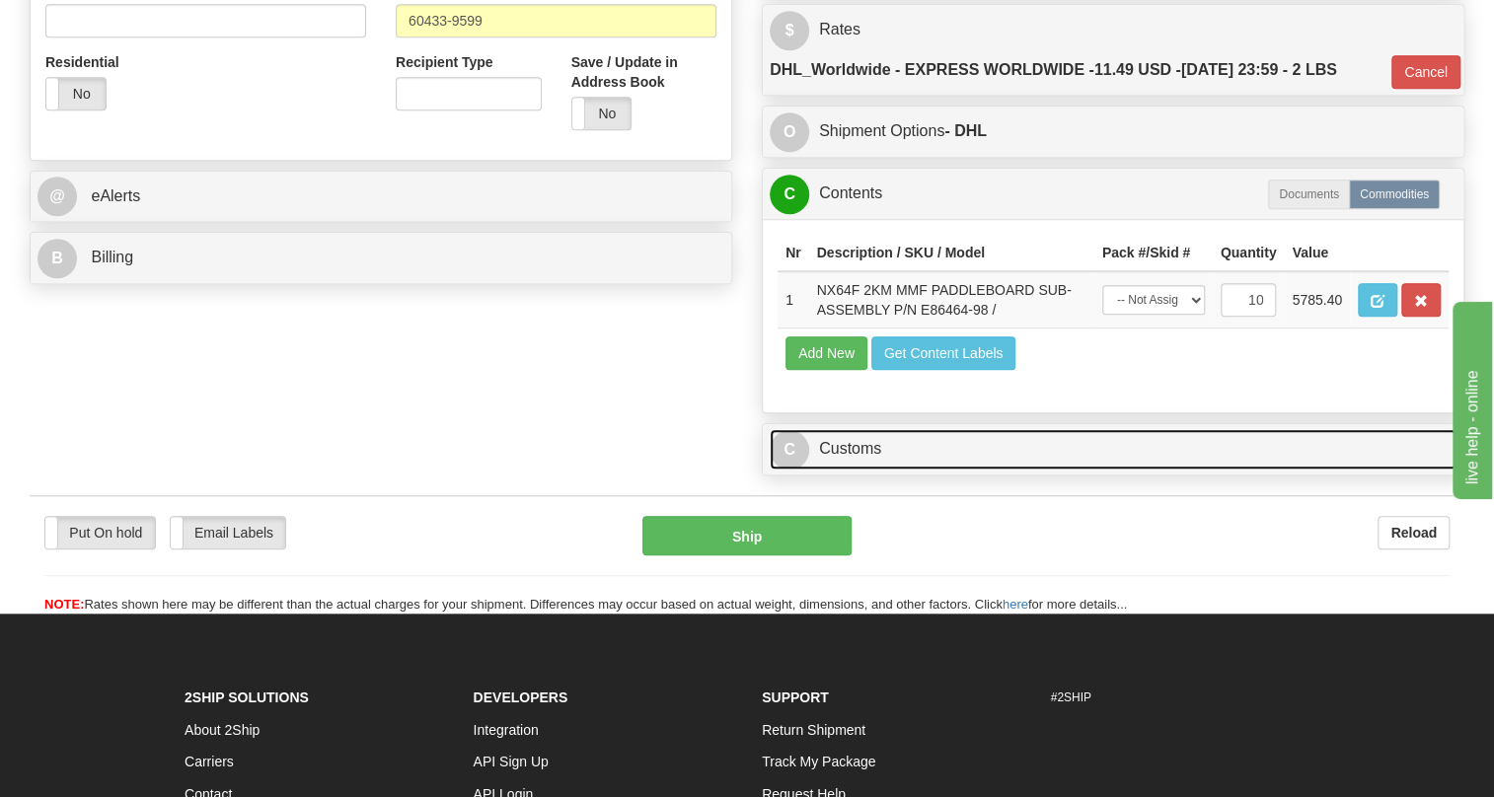
click at [856, 470] on link "C Customs" at bounding box center [1113, 449] width 687 height 40
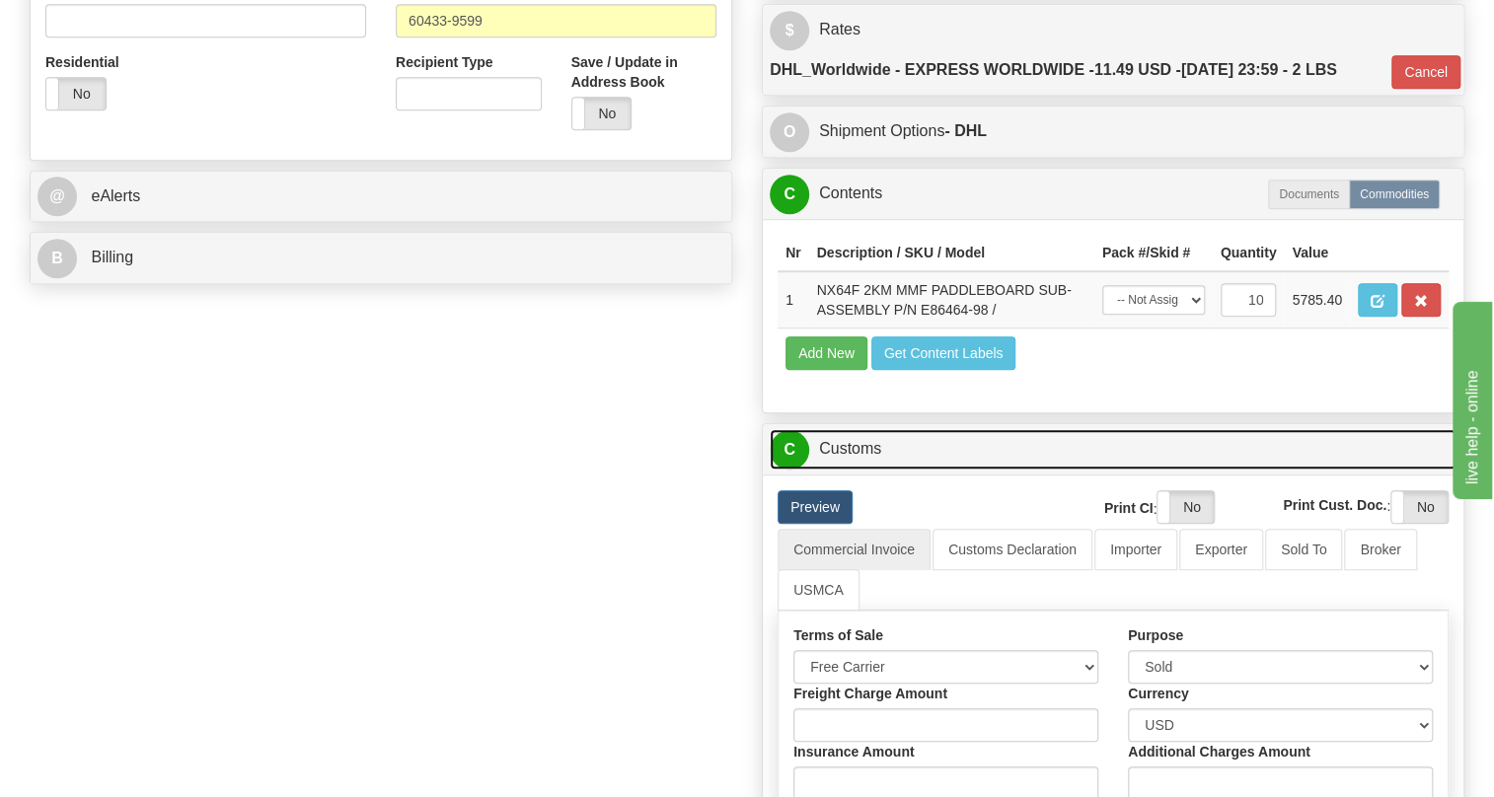
click at [856, 470] on link "C Customs" at bounding box center [1113, 449] width 687 height 40
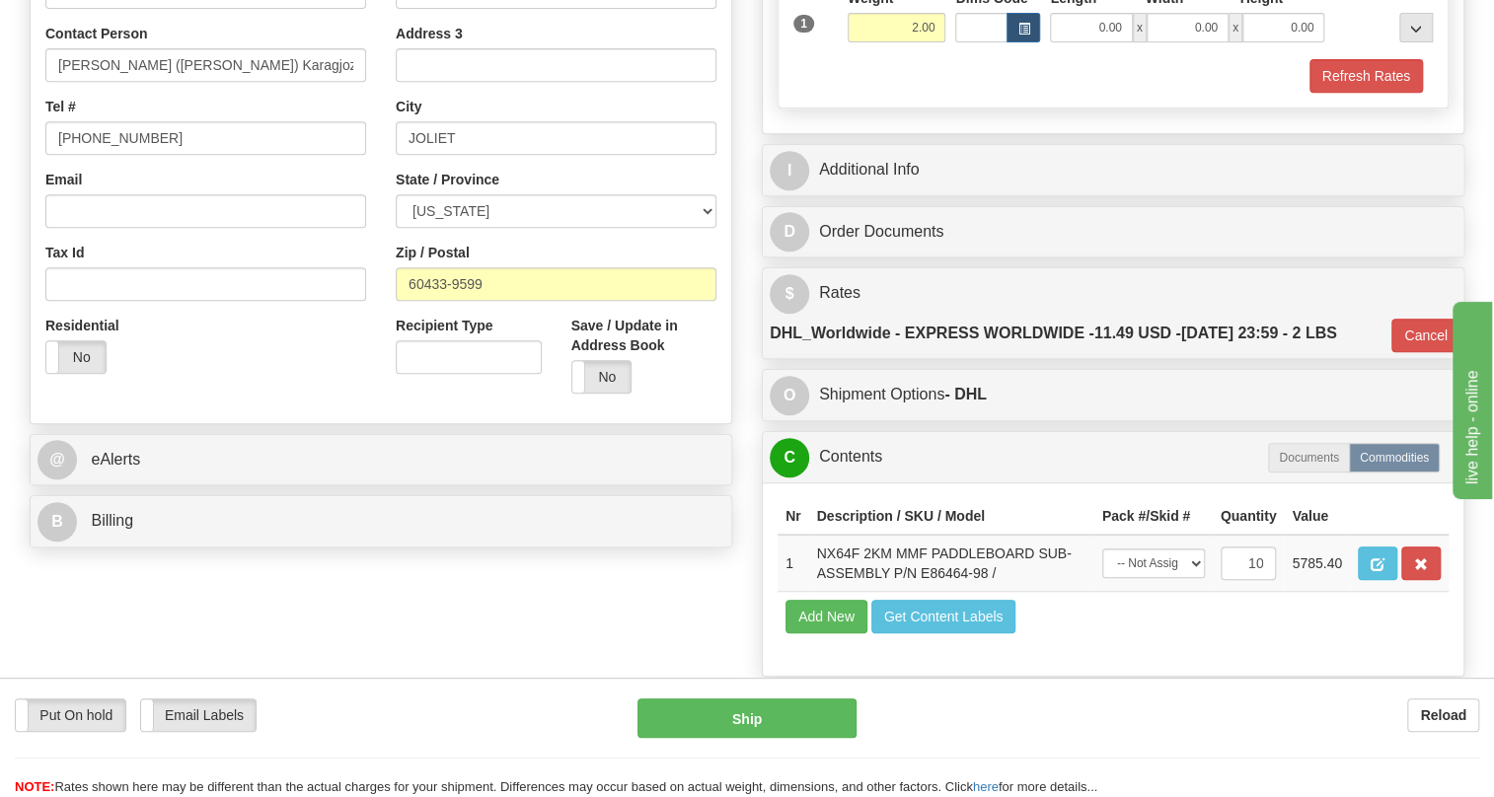
scroll to position [448, 0]
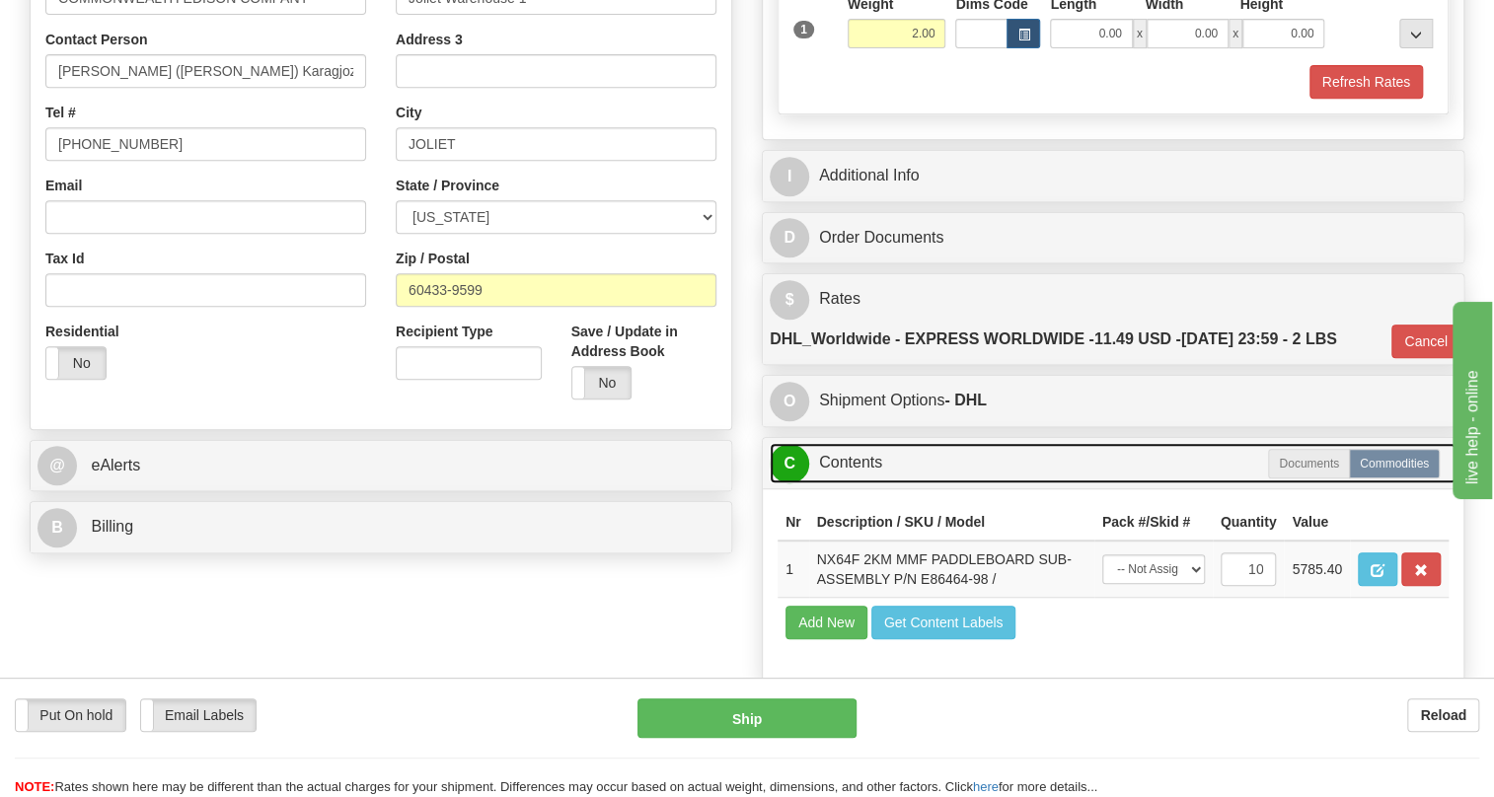
click at [863, 484] on link "C Contents" at bounding box center [1113, 463] width 687 height 40
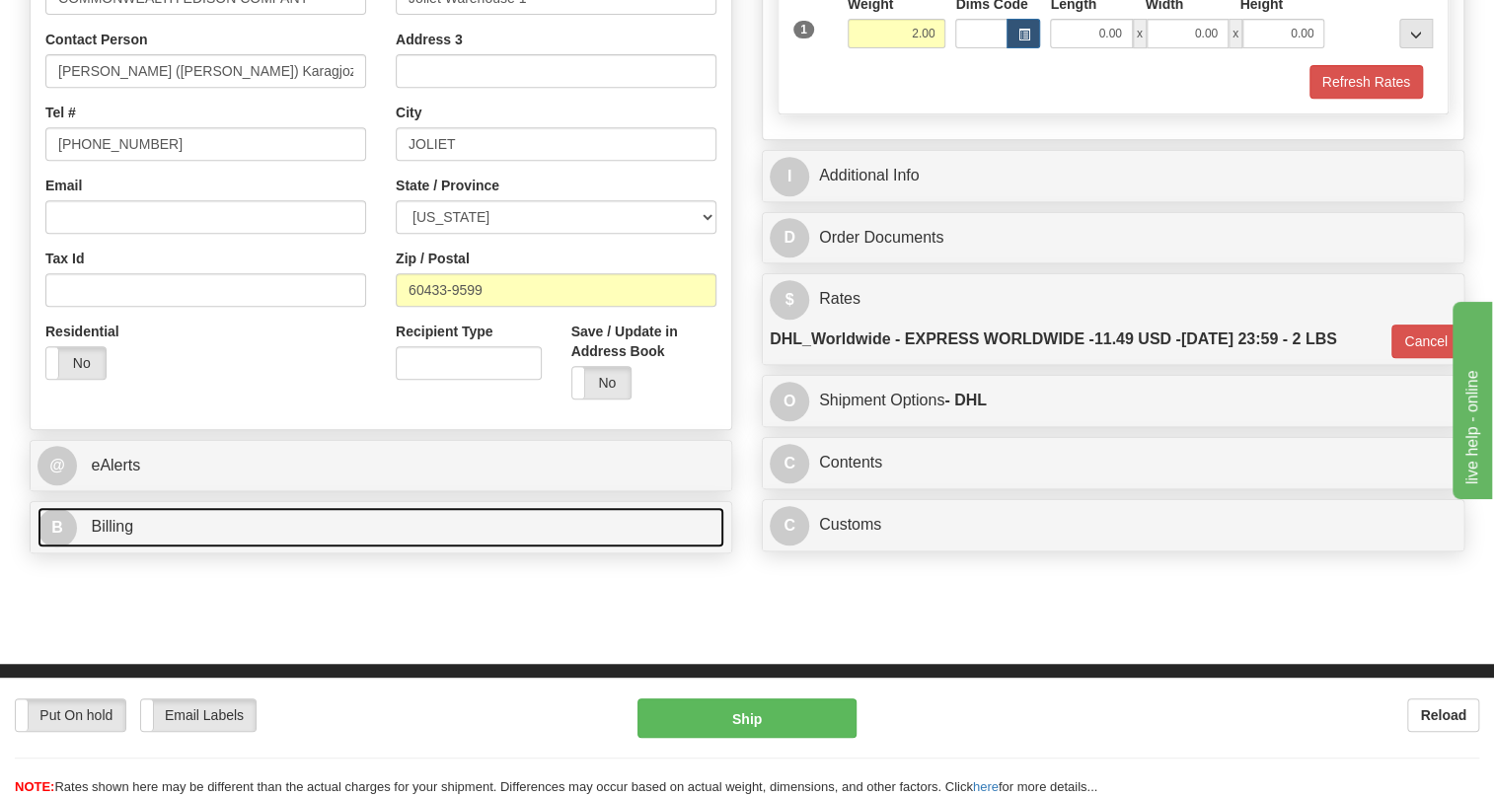
click at [104, 535] on span "Billing" at bounding box center [112, 526] width 42 height 17
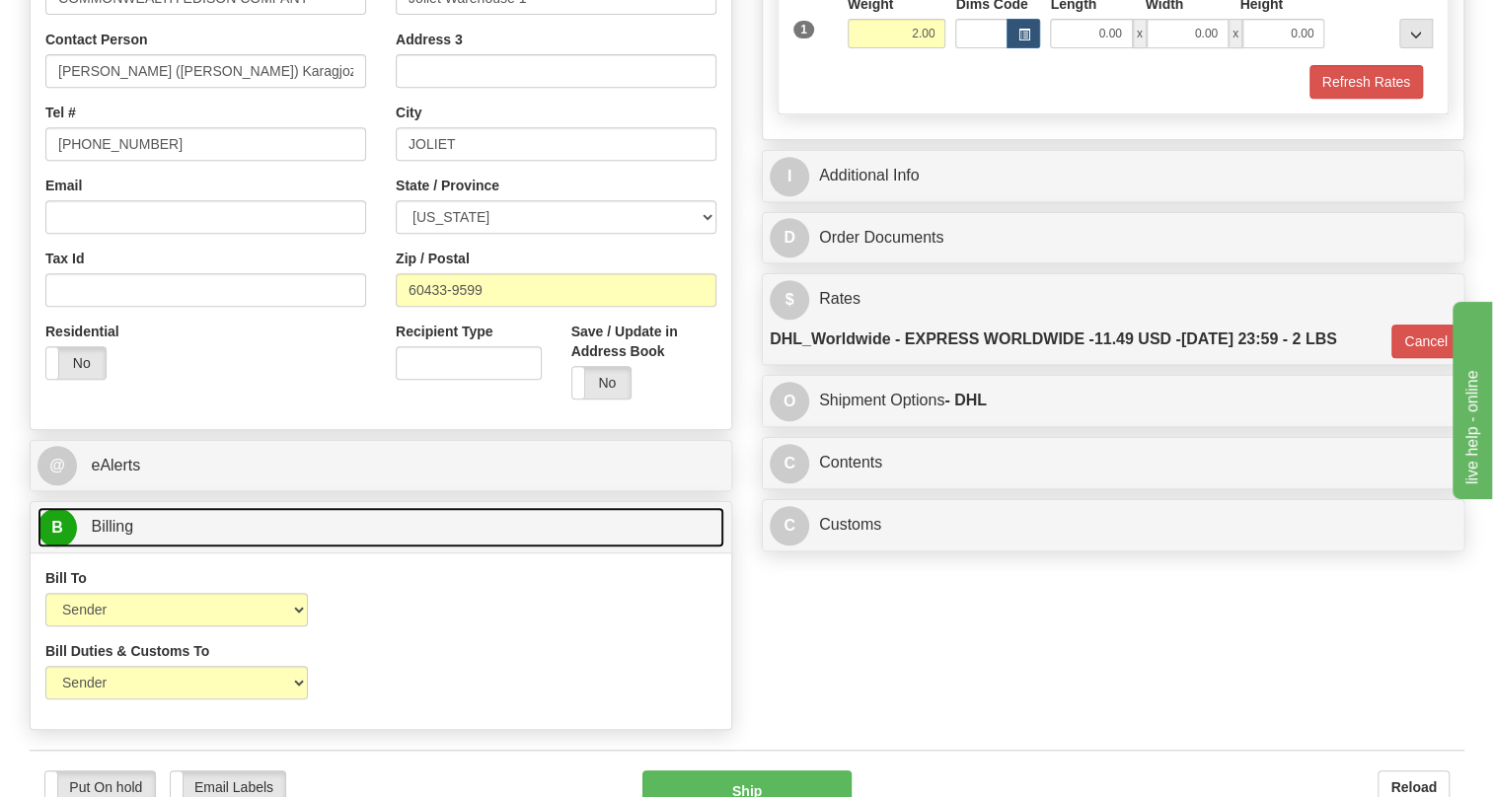
click at [104, 535] on span "Billing" at bounding box center [112, 526] width 42 height 17
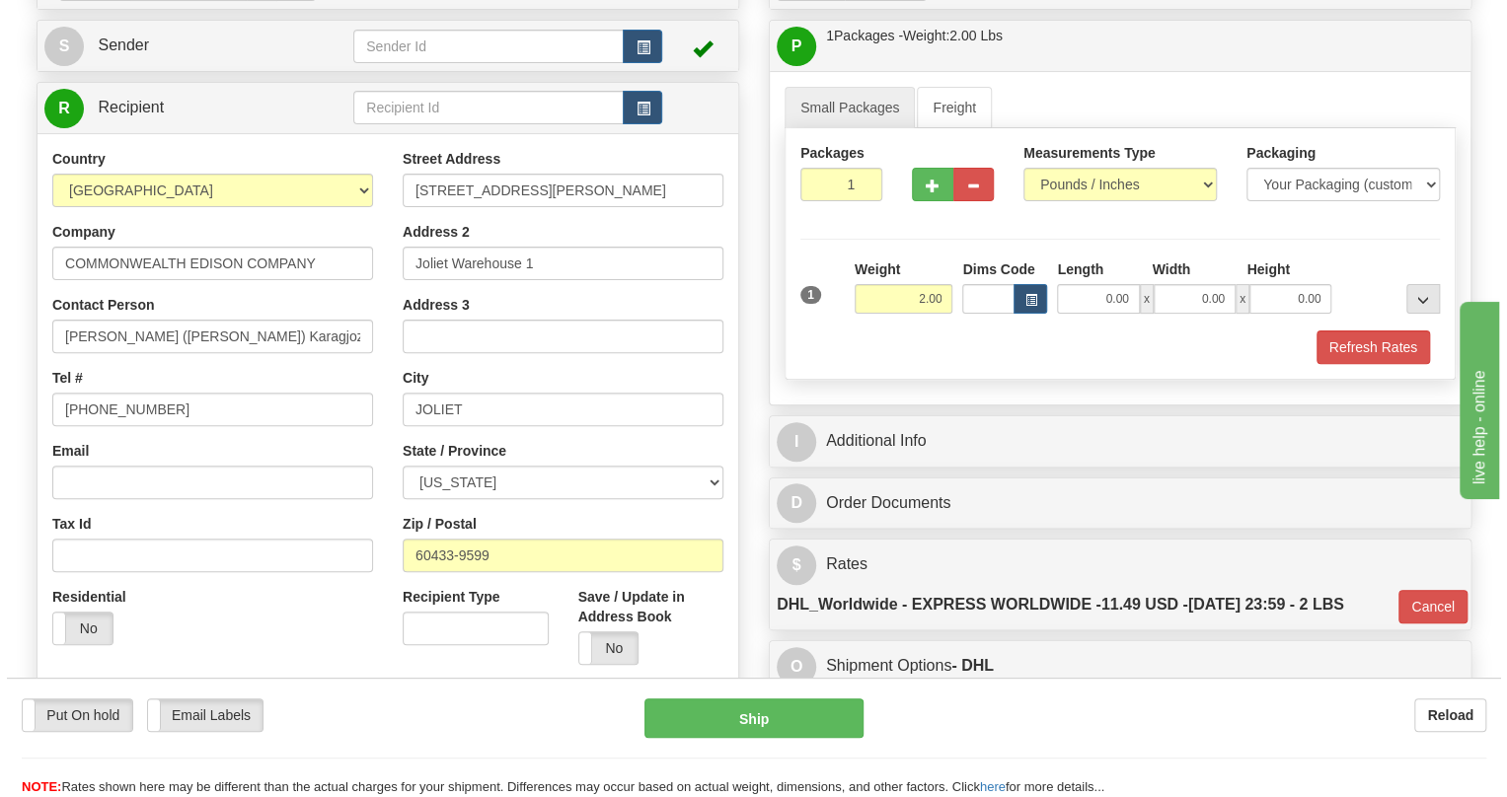
scroll to position [179, 0]
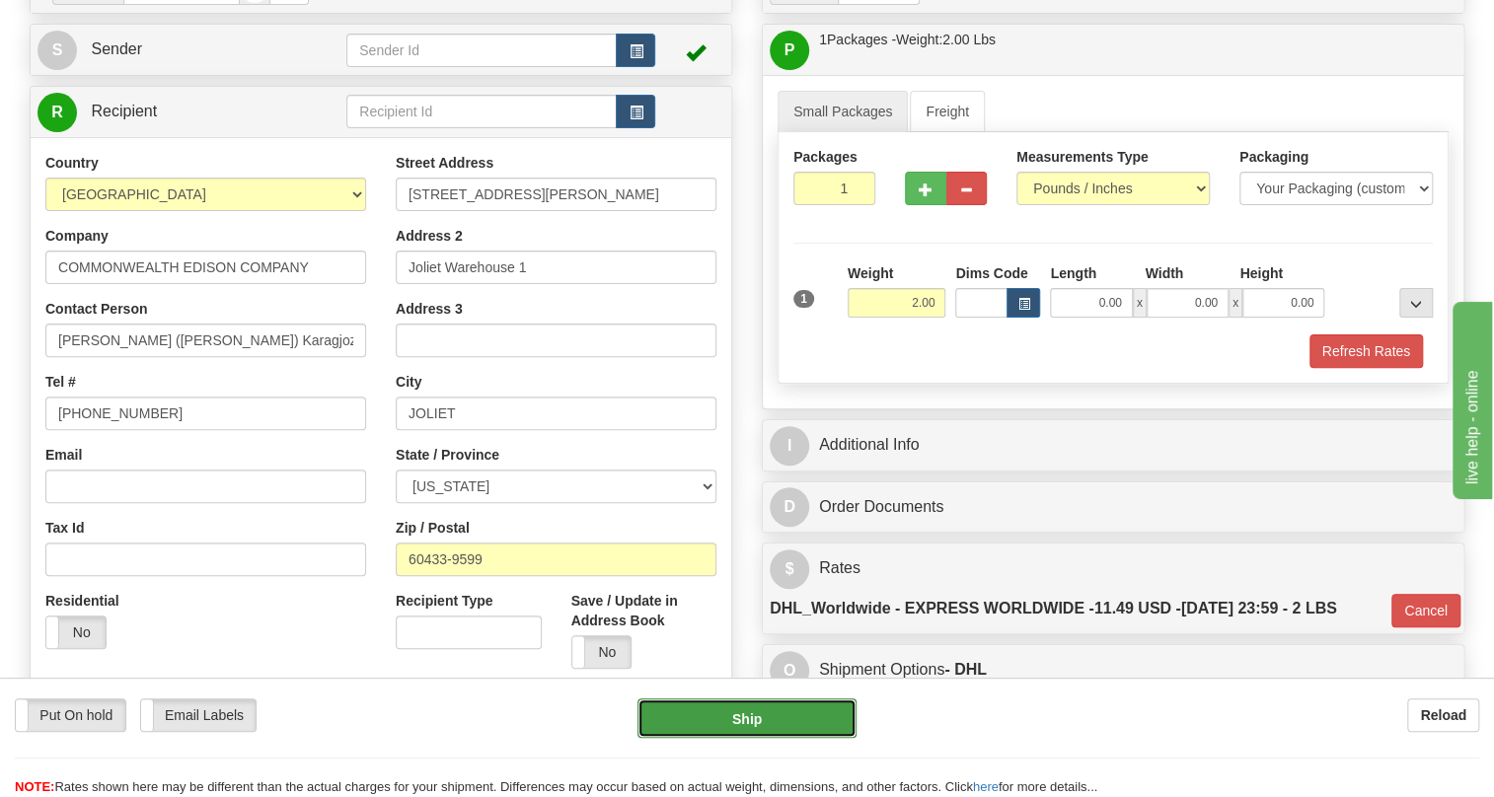
click at [750, 715] on button "Ship" at bounding box center [747, 718] width 219 height 39
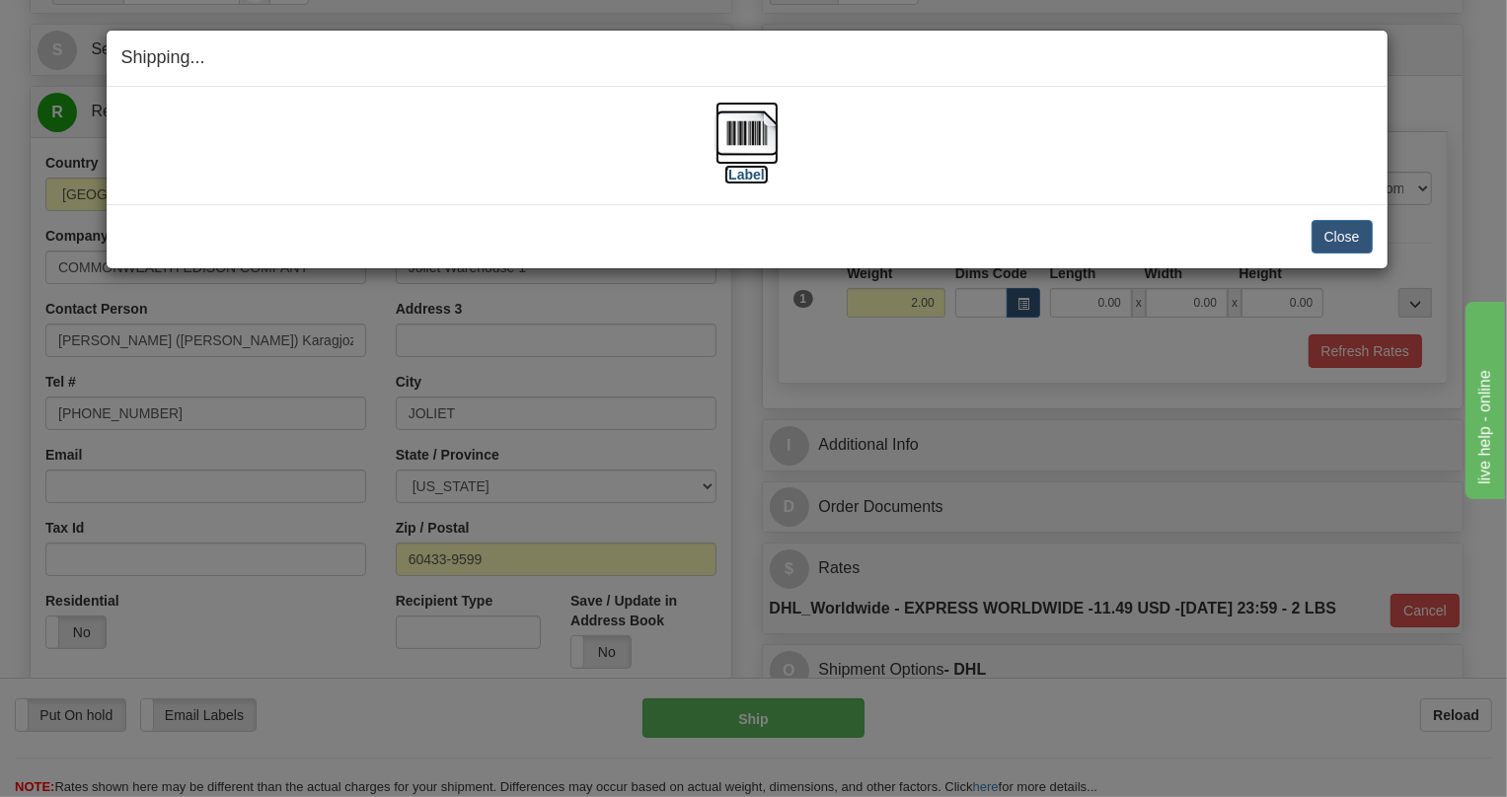
click at [740, 129] on img at bounding box center [747, 133] width 63 height 63
click at [736, 383] on div "Shipping... Your SHIPMENT will EXPIRE in [Label] IMPORTANT NOTICE Embassy / Con…" at bounding box center [753, 398] width 1507 height 797
click at [1341, 234] on button "Close" at bounding box center [1342, 237] width 61 height 34
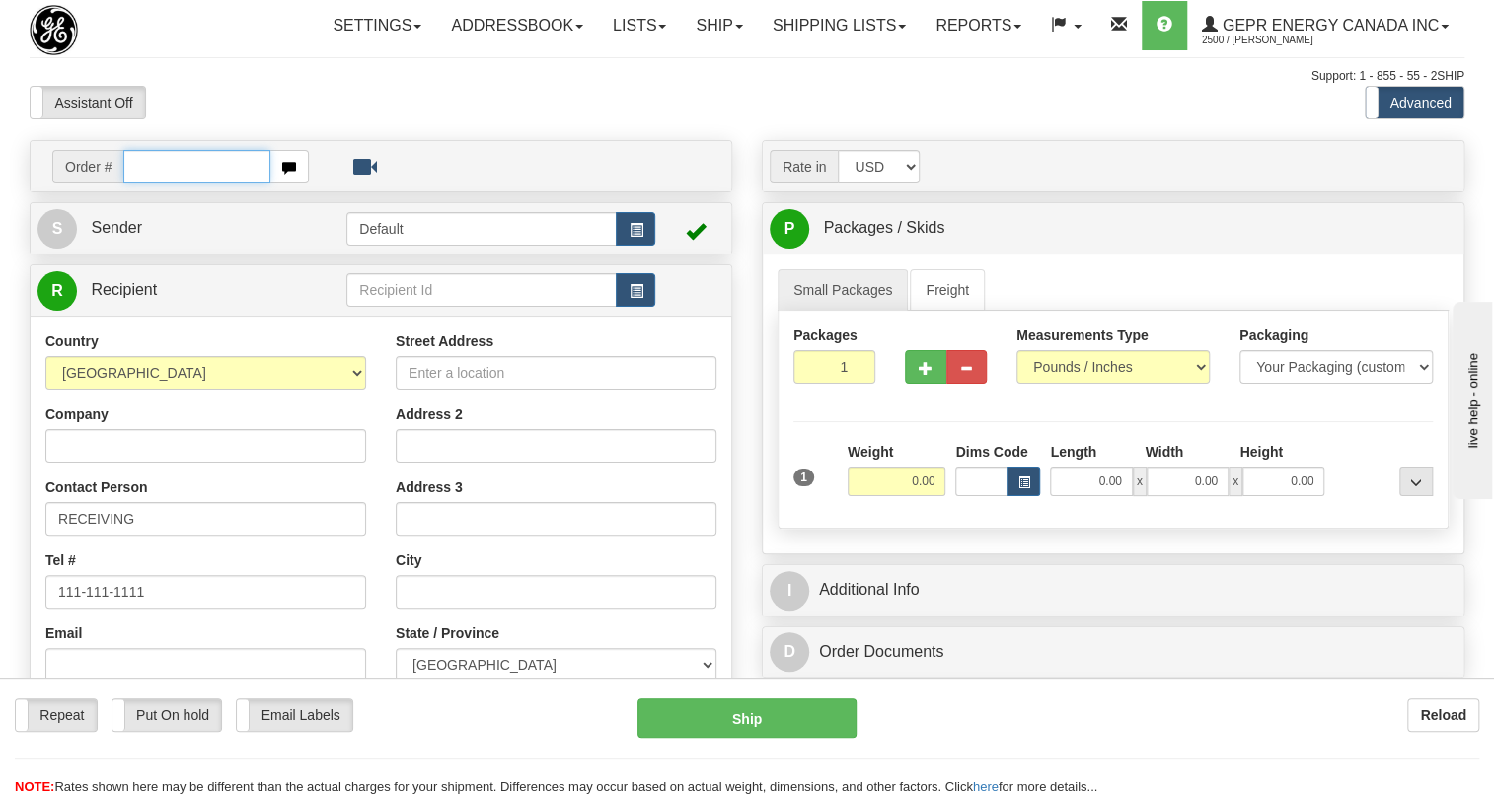
click at [158, 184] on input "text" at bounding box center [196, 167] width 147 height 34
paste input "0086679554"
click at [152, 184] on input "0086679554" at bounding box center [196, 167] width 147 height 34
type input "86679554"
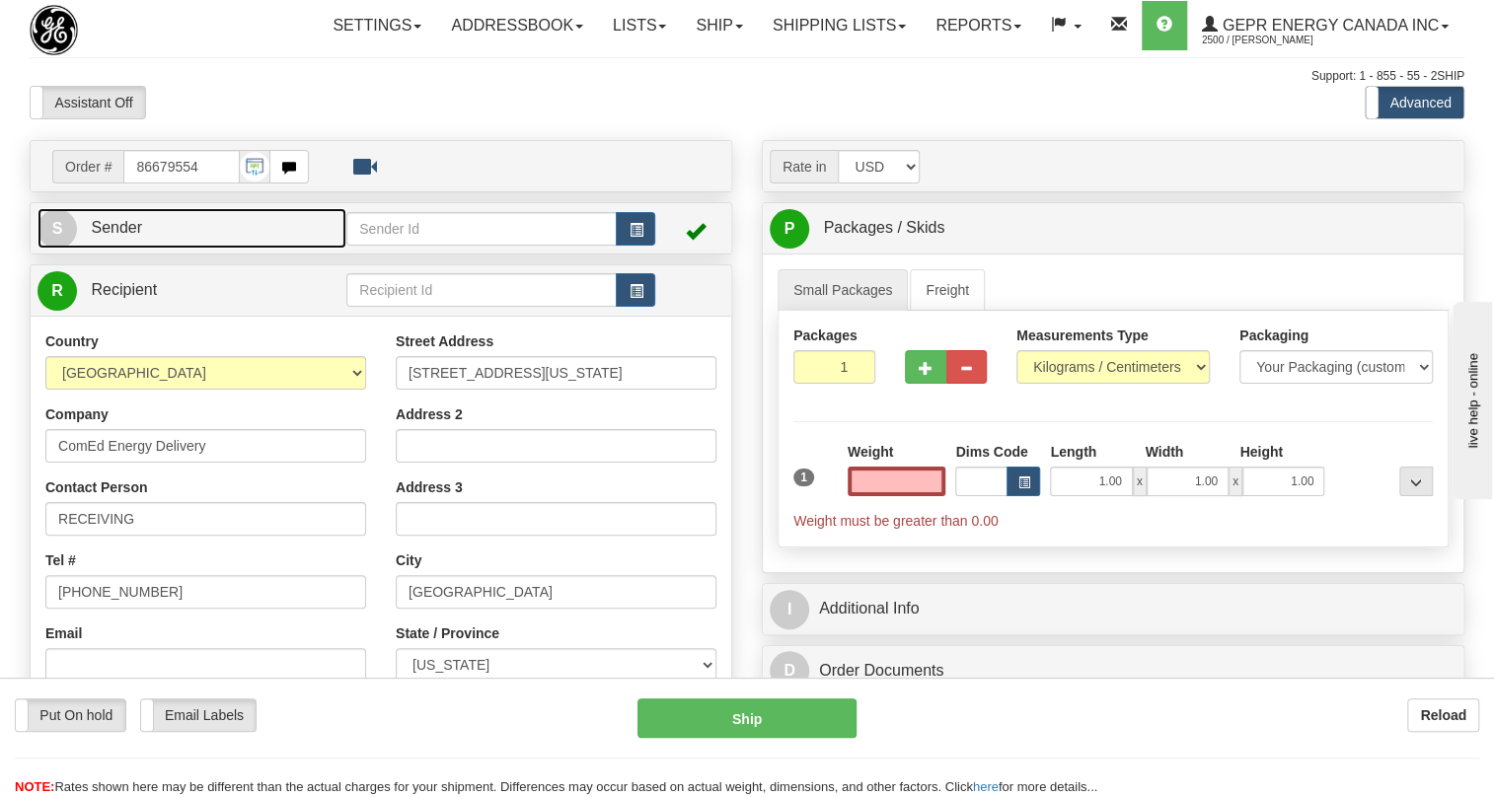
type input "0.00"
click at [113, 236] on span "Sender" at bounding box center [116, 227] width 51 height 17
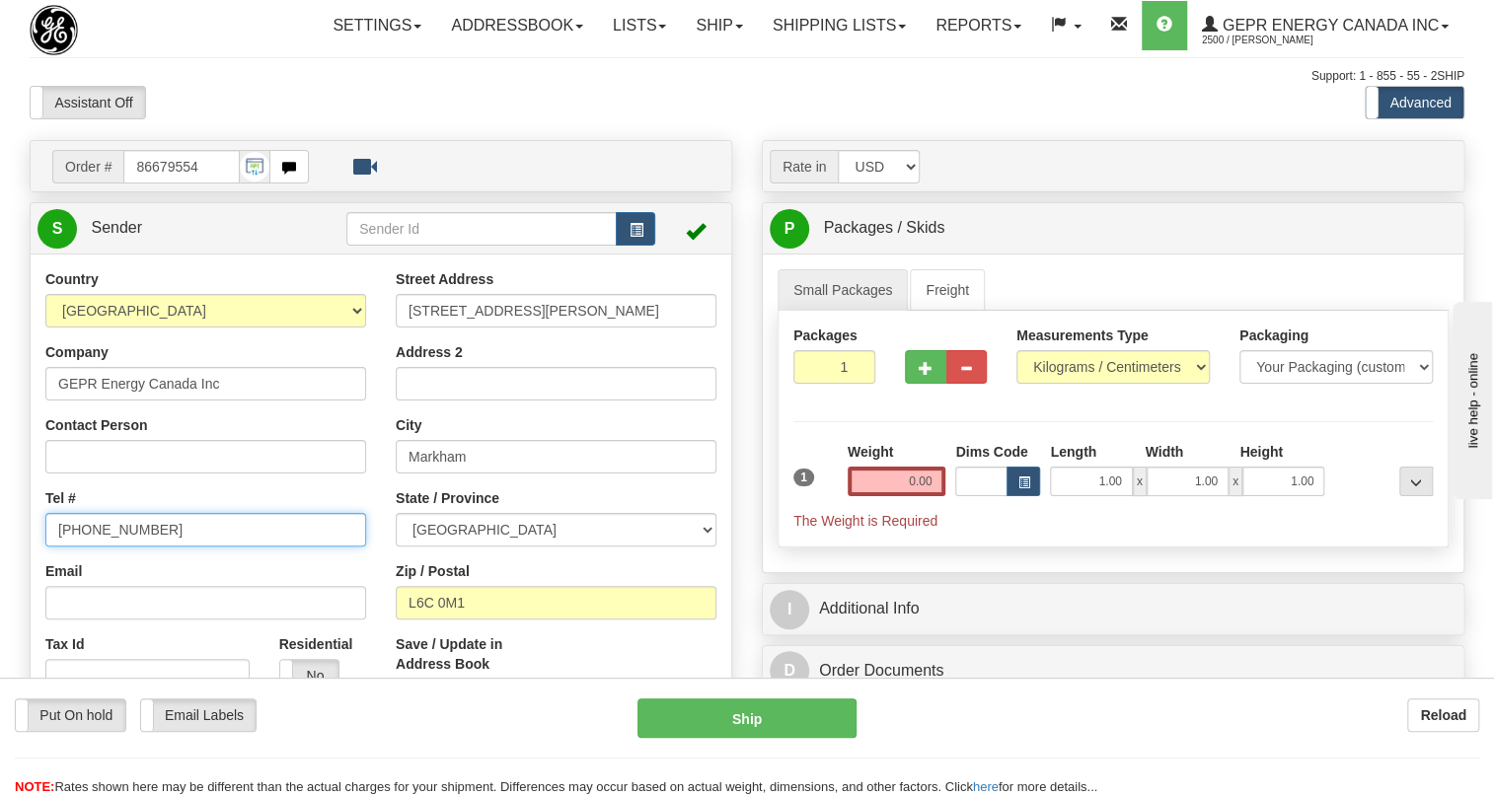
click at [109, 547] on input "[PHONE_NUMBER]" at bounding box center [205, 530] width 321 height 34
paste input "[PHONE_NUMBER]"
type input "[PHONE_NUMBER]"
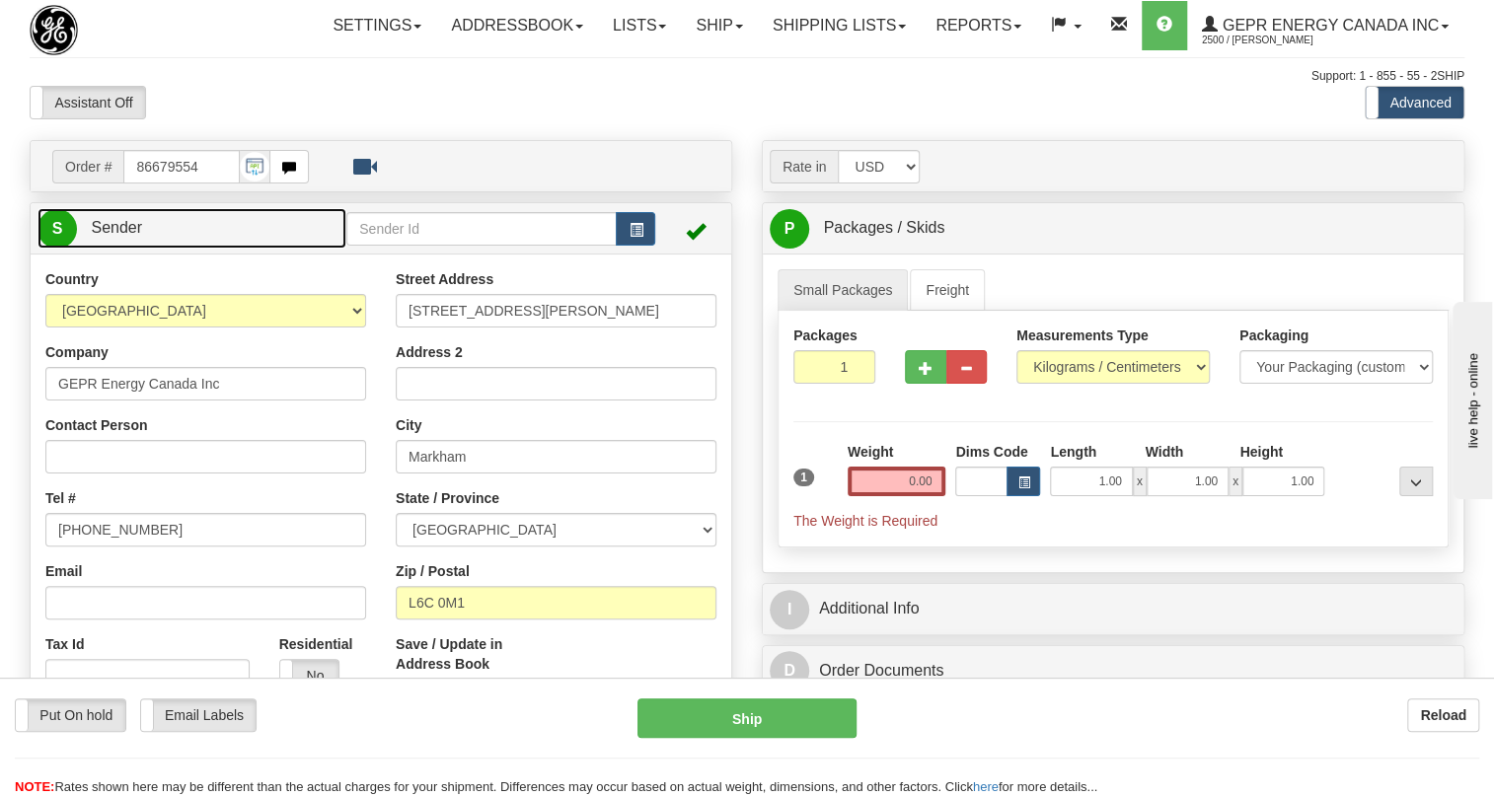
click at [127, 236] on span "Sender" at bounding box center [116, 227] width 51 height 17
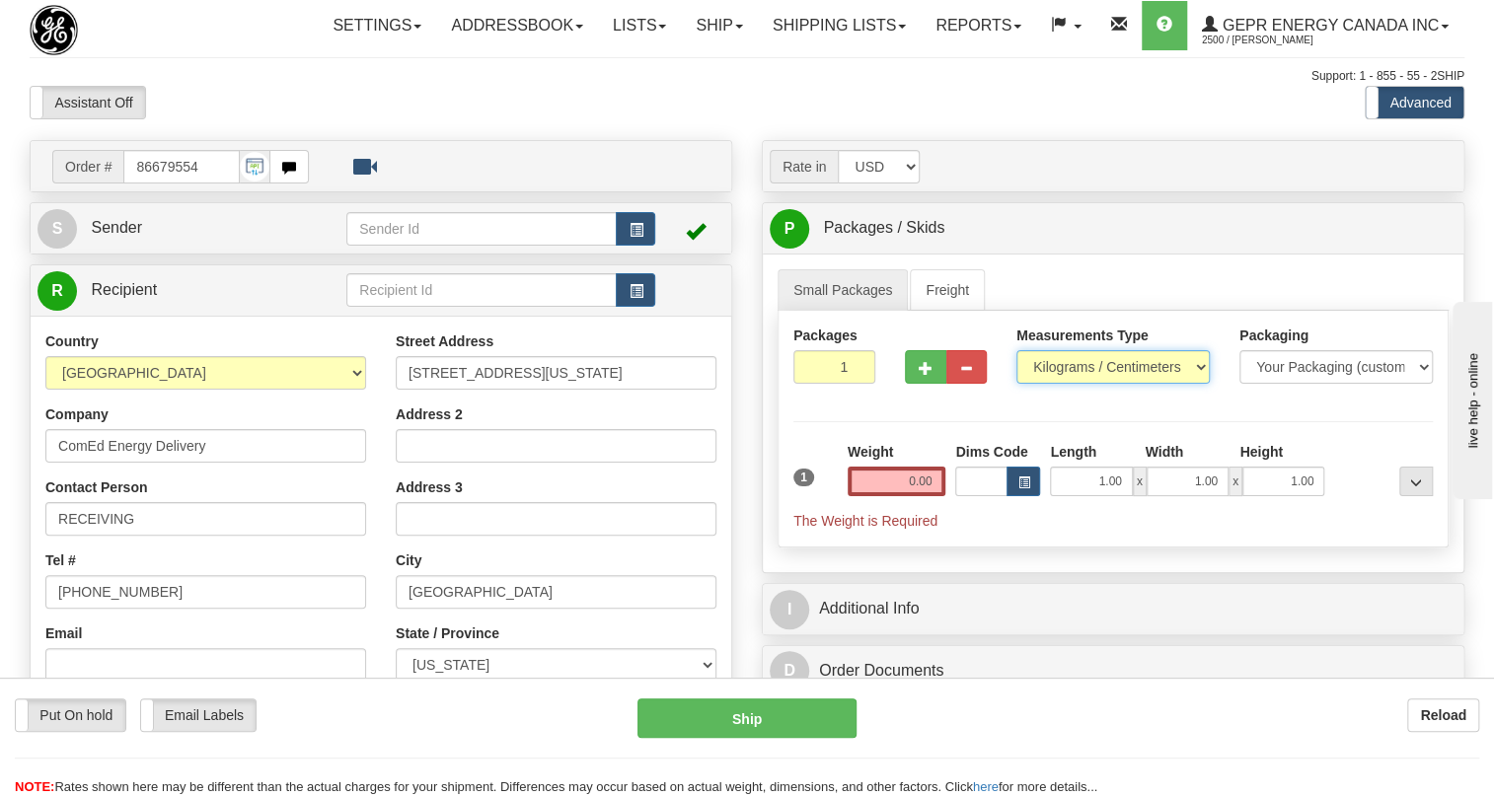
click at [1097, 384] on select "Pounds / Inches Kilograms / Centimeters" at bounding box center [1113, 367] width 193 height 34
select select "0"
click at [1017, 384] on select "Pounds / Inches Kilograms / Centimeters" at bounding box center [1113, 367] width 193 height 34
click at [1089, 496] on input "1.00" at bounding box center [1091, 482] width 82 height 30
type input "0.00"
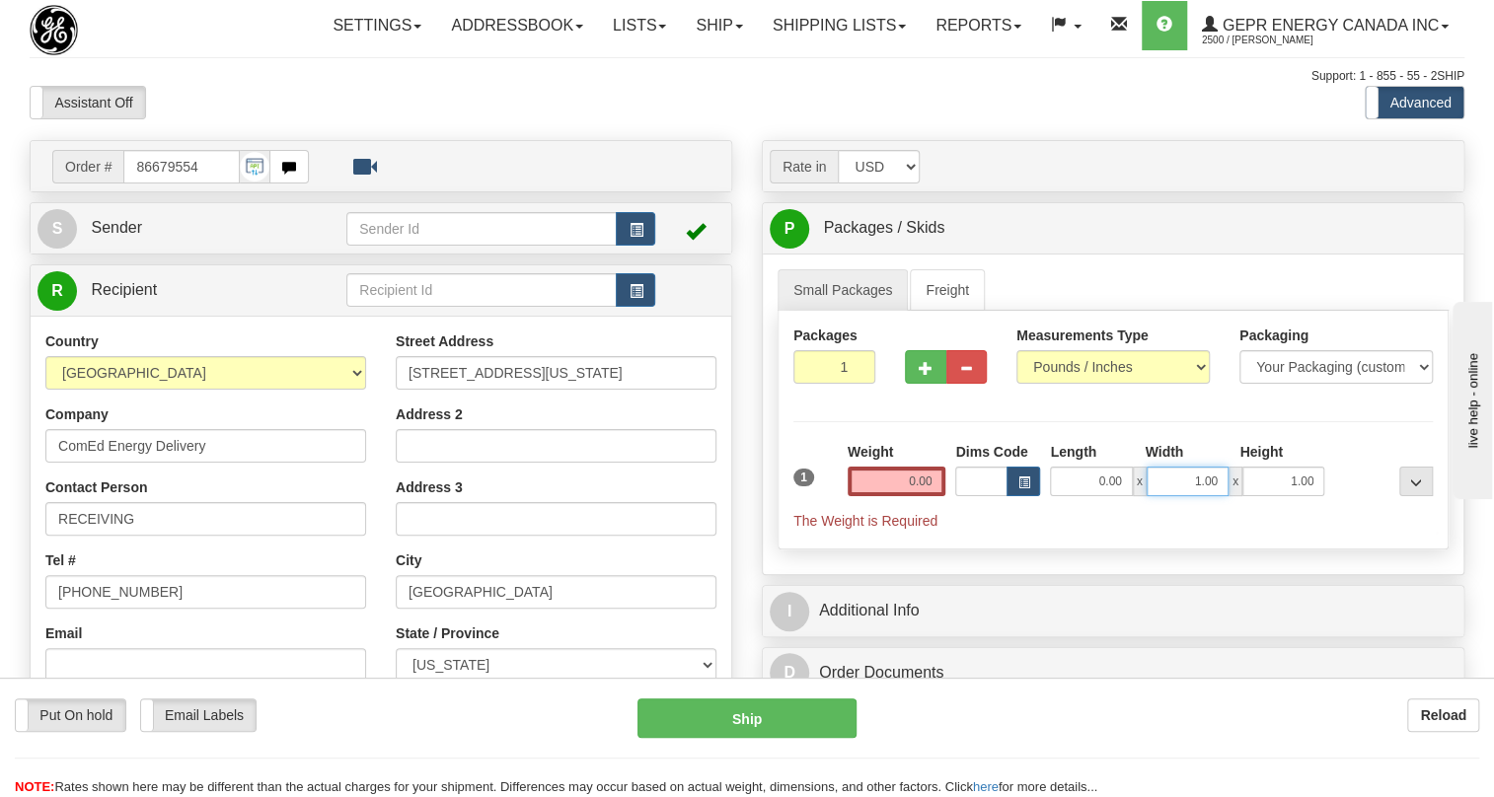
click at [1180, 496] on input "1.00" at bounding box center [1188, 482] width 82 height 30
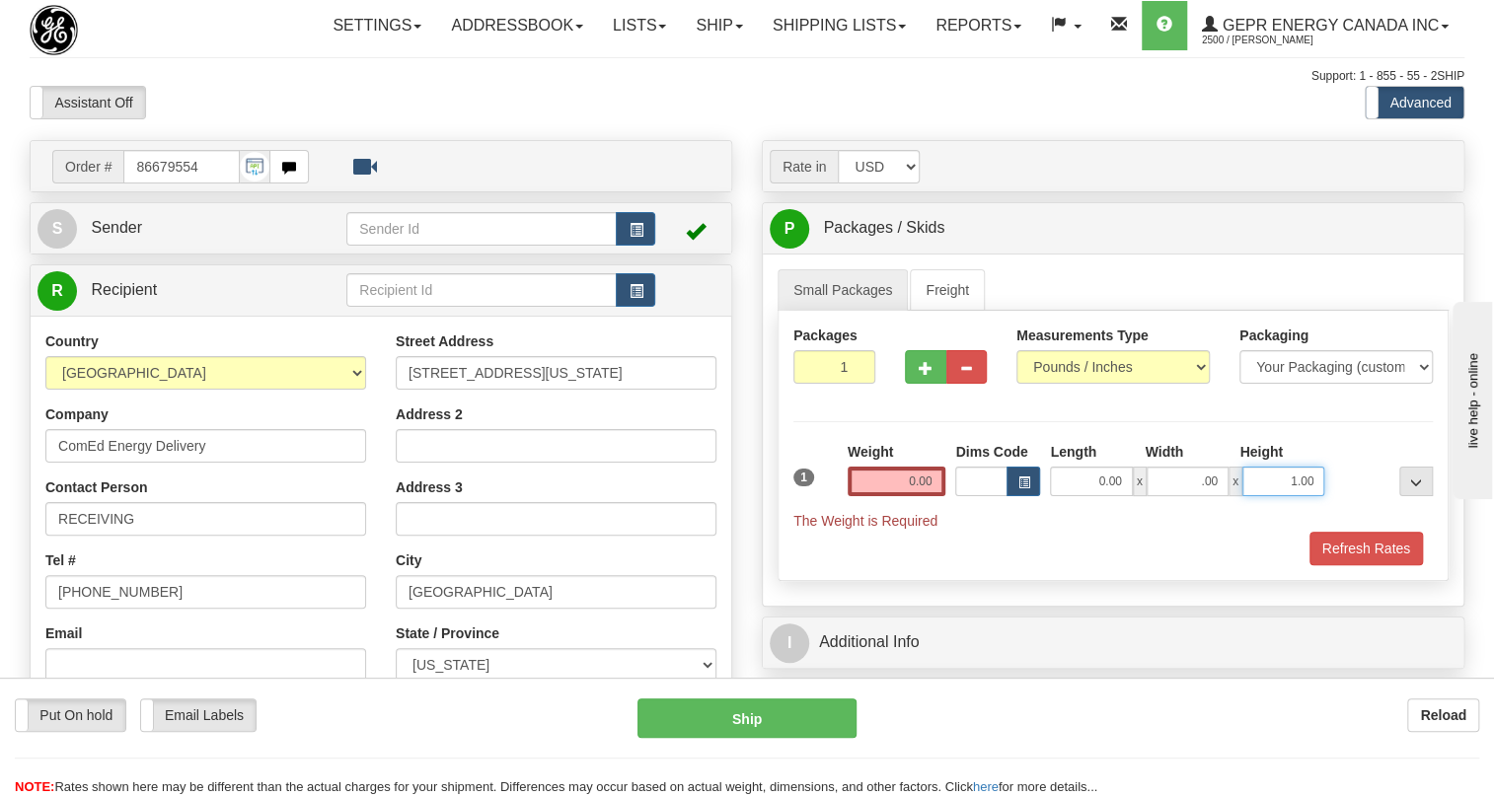
type input "0.00"
click at [1288, 496] on input "1.00" at bounding box center [1284, 482] width 82 height 30
type input "0.00"
click at [899, 496] on input "0.00" at bounding box center [897, 482] width 99 height 30
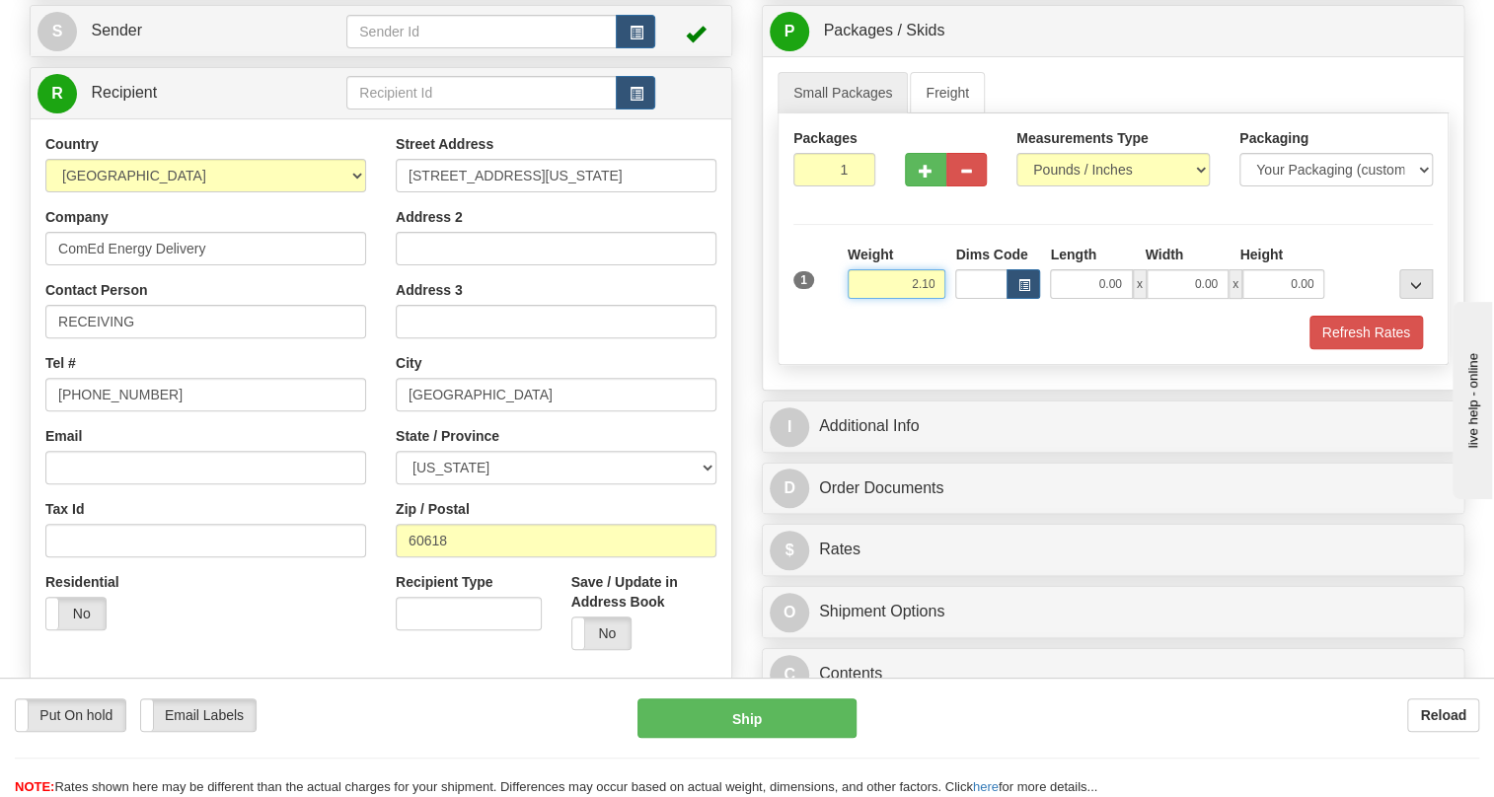
scroll to position [268, 0]
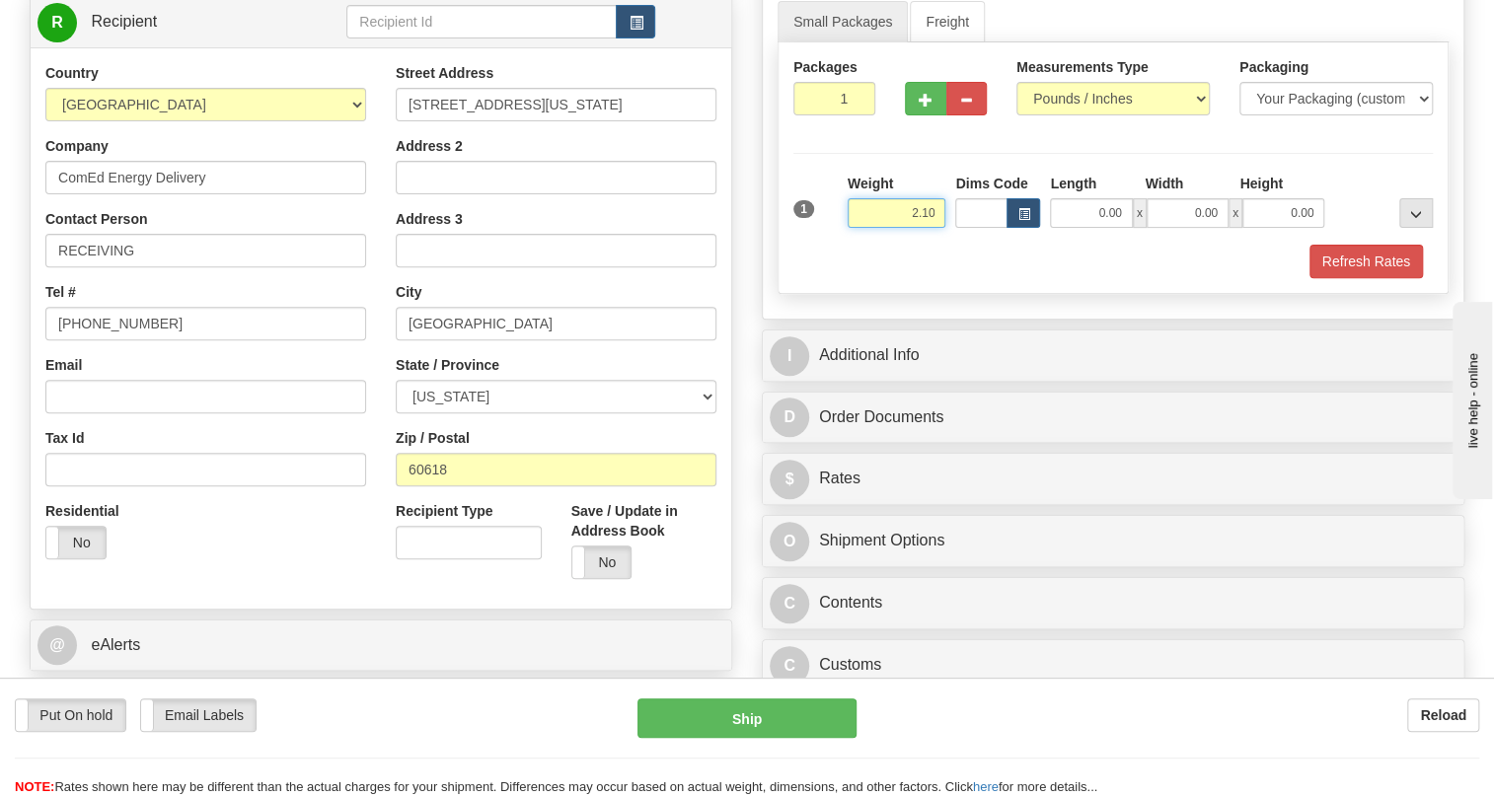
type input "2.10"
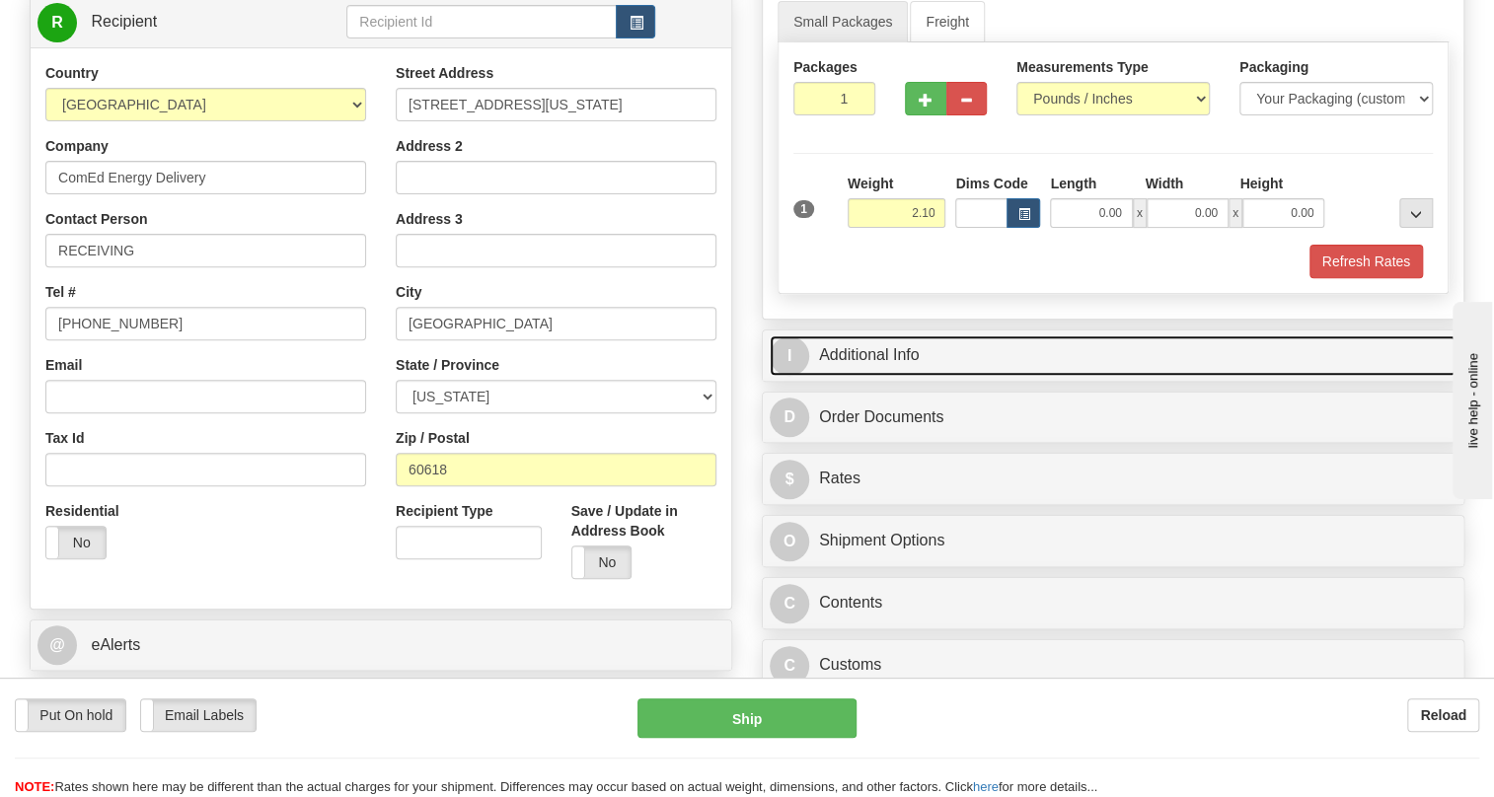
click at [874, 376] on link "I Additional Info" at bounding box center [1113, 356] width 687 height 40
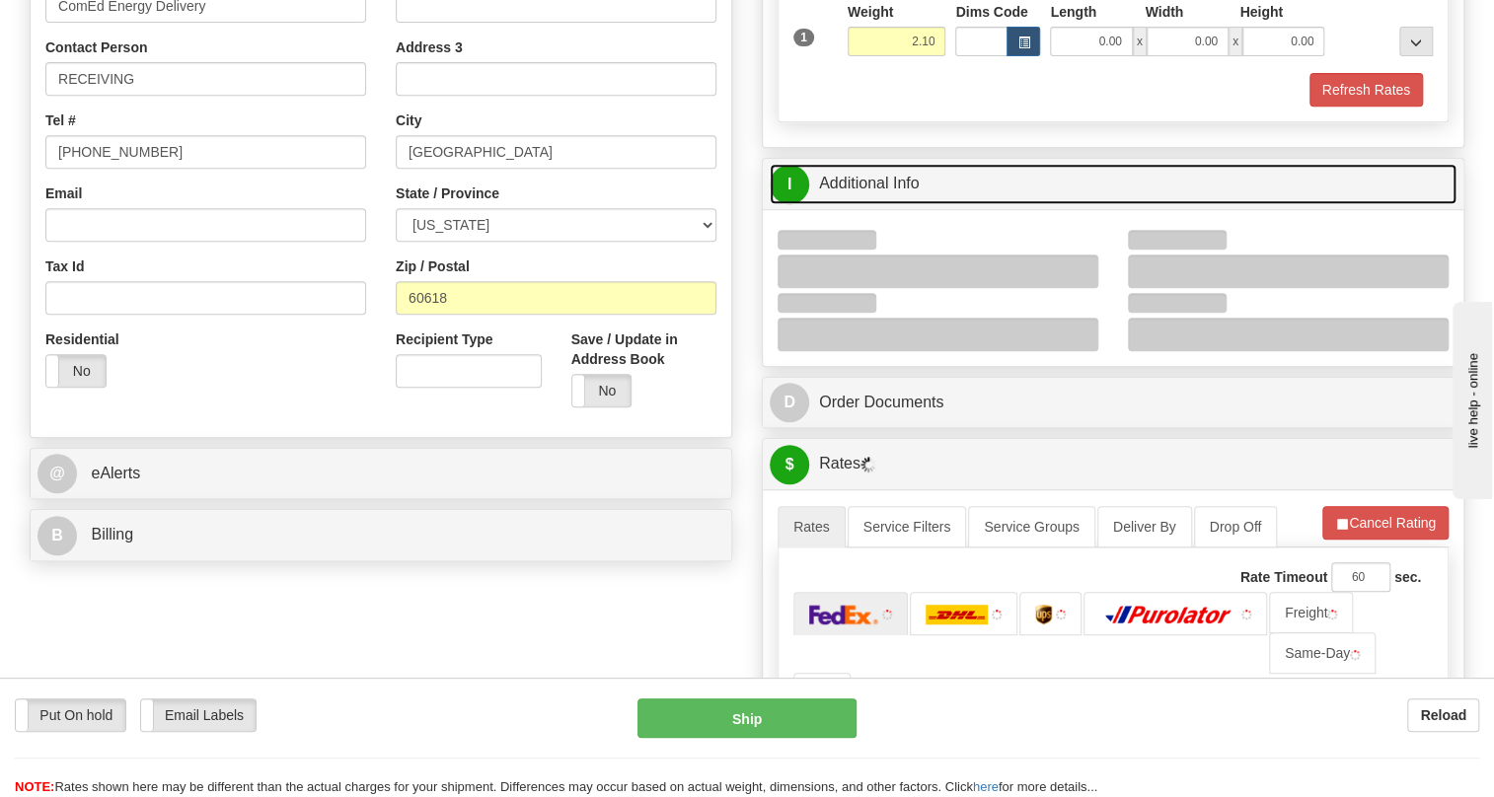
scroll to position [448, 0]
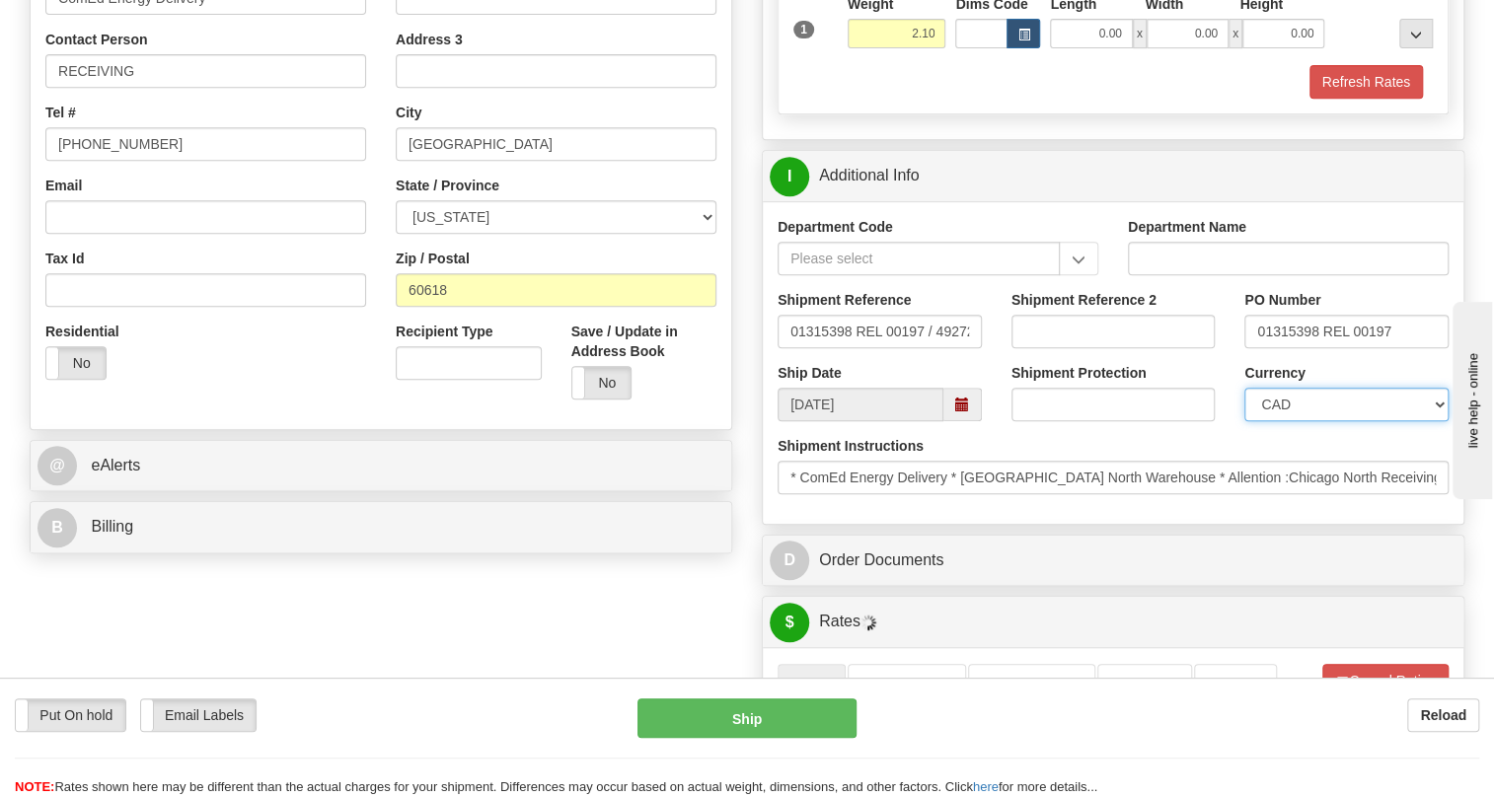
click at [1322, 421] on select "CAD USD EUR ZAR [PERSON_NAME] ARN AUD AUS AWG BBD BFR BGN BHD BMD BND BRC BRL C…" at bounding box center [1347, 405] width 204 height 34
select select "1"
click at [1245, 421] on select "CAD USD EUR ZAR [PERSON_NAME] ARN AUD AUS AWG BBD BFR BGN BHD BMD BND BRC BRL C…" at bounding box center [1347, 405] width 204 height 34
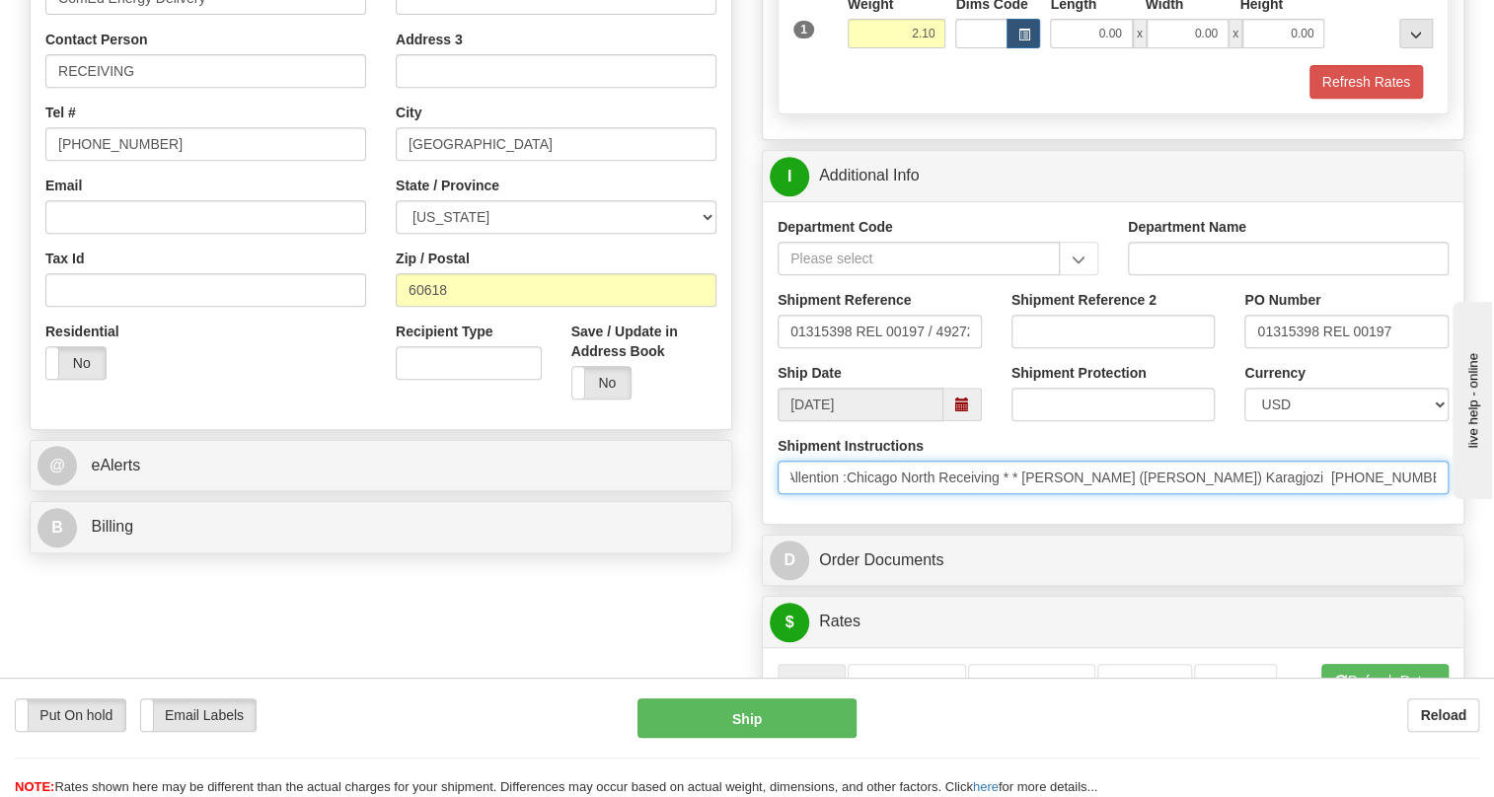
drag, startPoint x: 1293, startPoint y: 523, endPoint x: 1432, endPoint y: 526, distance: 139.2
click at [1432, 494] on input "* ComEd Energy Delivery * [GEOGRAPHIC_DATA] North Warehouse * Allention :Chicag…" at bounding box center [1113, 478] width 671 height 34
click at [1082, 494] on input "* ComEd Energy Delivery * [GEOGRAPHIC_DATA] North Warehouse * Allention :Chicag…" at bounding box center [1113, 478] width 671 height 34
drag, startPoint x: 1082, startPoint y: 515, endPoint x: 913, endPoint y: 529, distance: 169.3
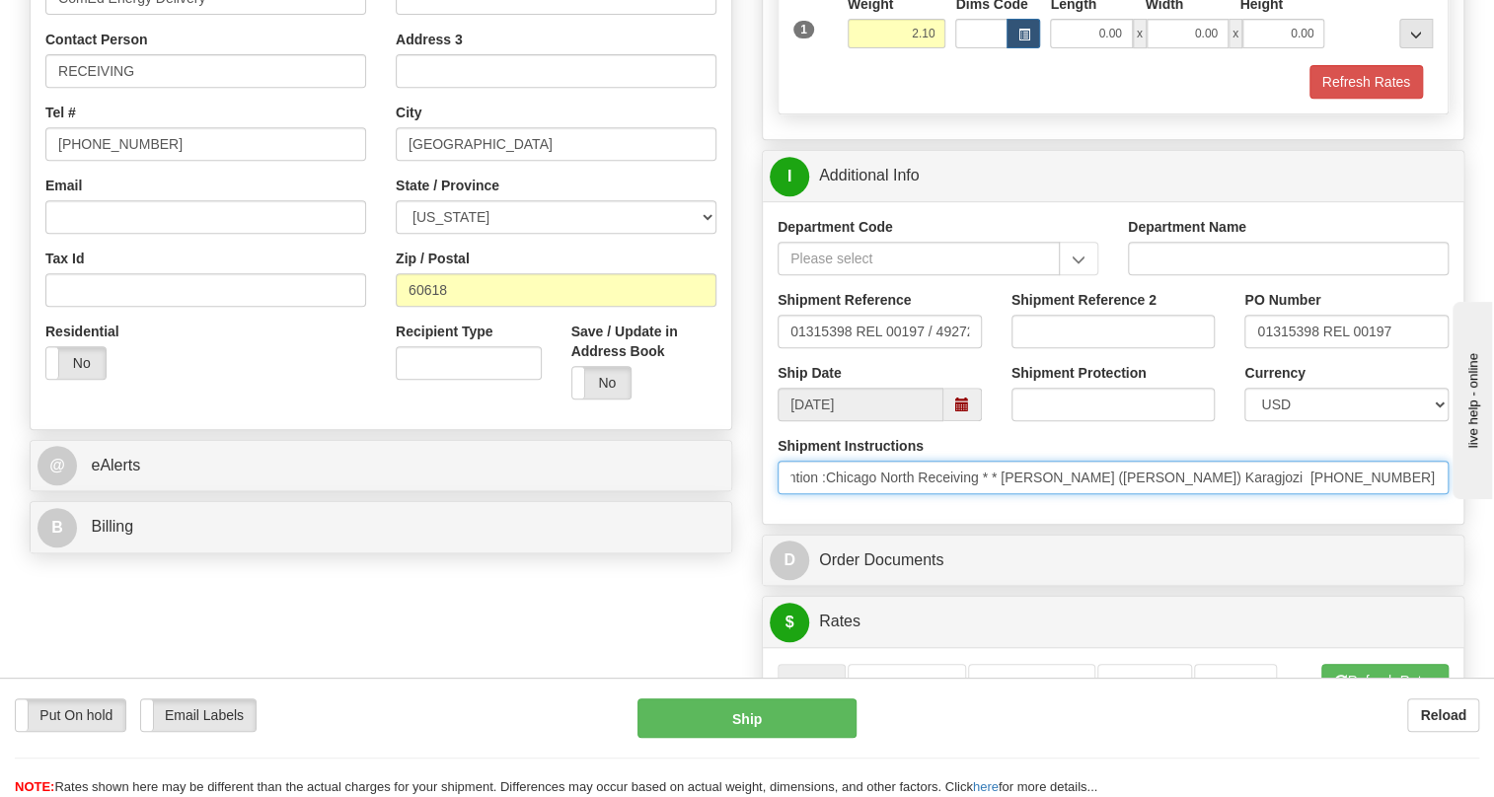
click at [913, 494] on input "* ComEd Energy Delivery * [GEOGRAPHIC_DATA] North Warehouse * Allention :Chicag…" at bounding box center [1113, 478] width 671 height 34
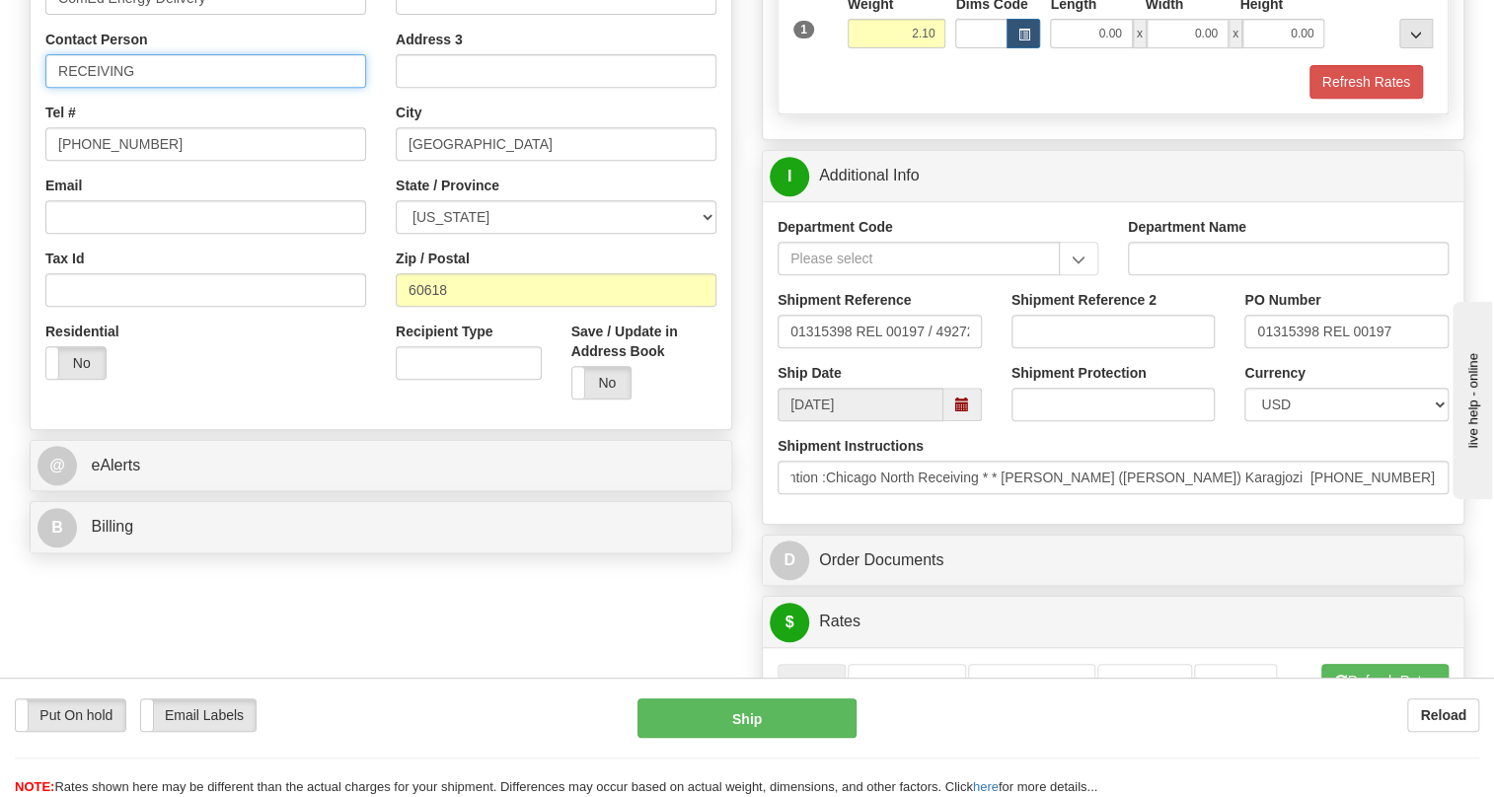
scroll to position [0, 0]
click at [89, 88] on input "RECEIVING" at bounding box center [205, 71] width 321 height 34
paste input "[PERSON_NAME] ([PERSON_NAME]) Karagjozi"
type input "[PERSON_NAME] ([PERSON_NAME]) Karagjozi"
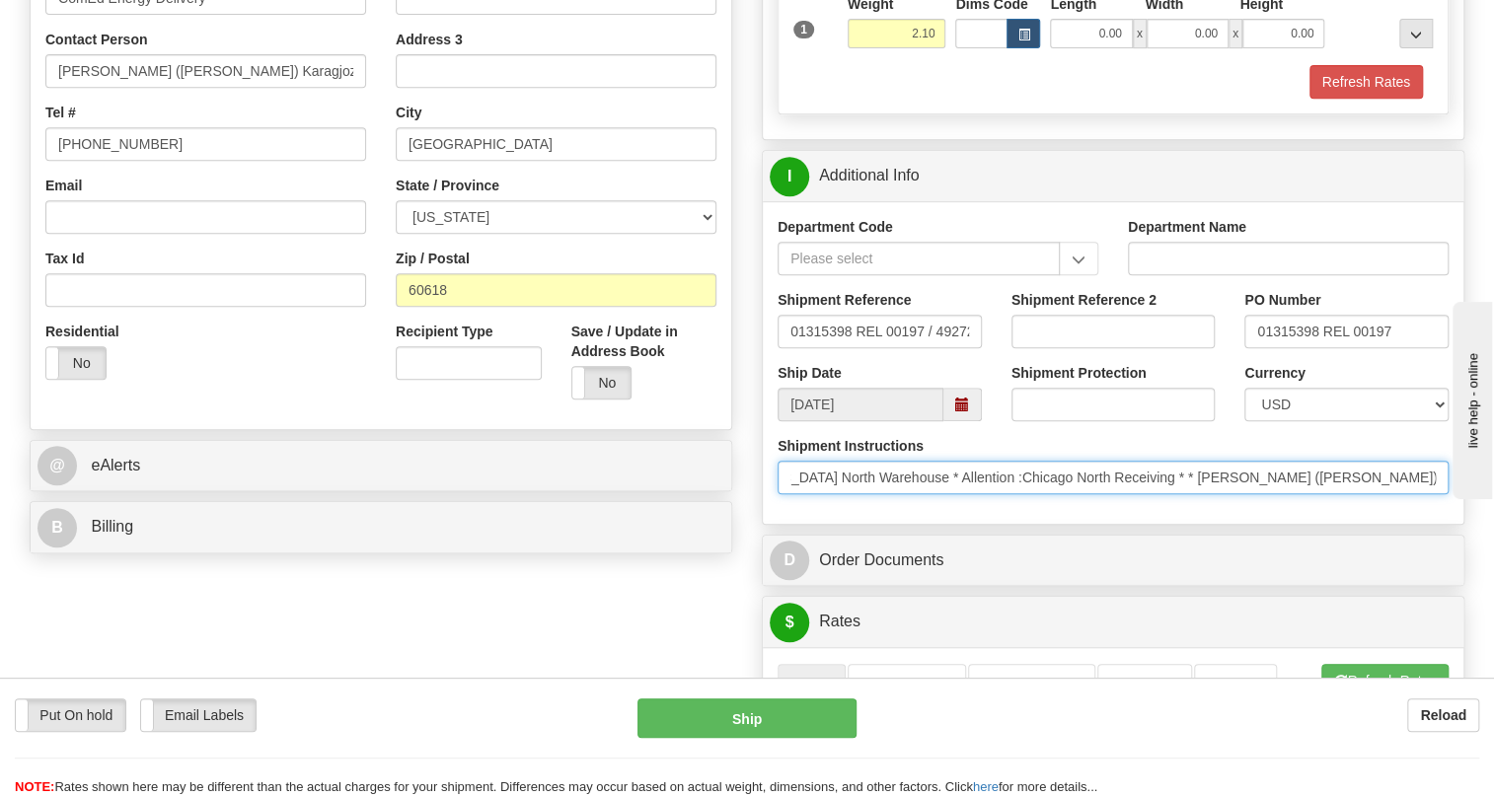
scroll to position [0, 463]
click at [1370, 494] on input "* ComEd Energy Delivery * Chicago North Warehouse * Allention :Chicago North Re…" at bounding box center [1113, 478] width 671 height 34
click at [1186, 494] on input "* ComEd Energy Delivery * Chicago North Warehouse * Allention :Chicago North Re…" at bounding box center [1113, 478] width 671 height 34
drag, startPoint x: 1186, startPoint y: 520, endPoint x: 1090, endPoint y: 526, distance: 96.9
click at [1090, 494] on input "* ComEd Energy Delivery * Chicago North Warehouse * Allention :Chicago North Re…" at bounding box center [1113, 478] width 671 height 34
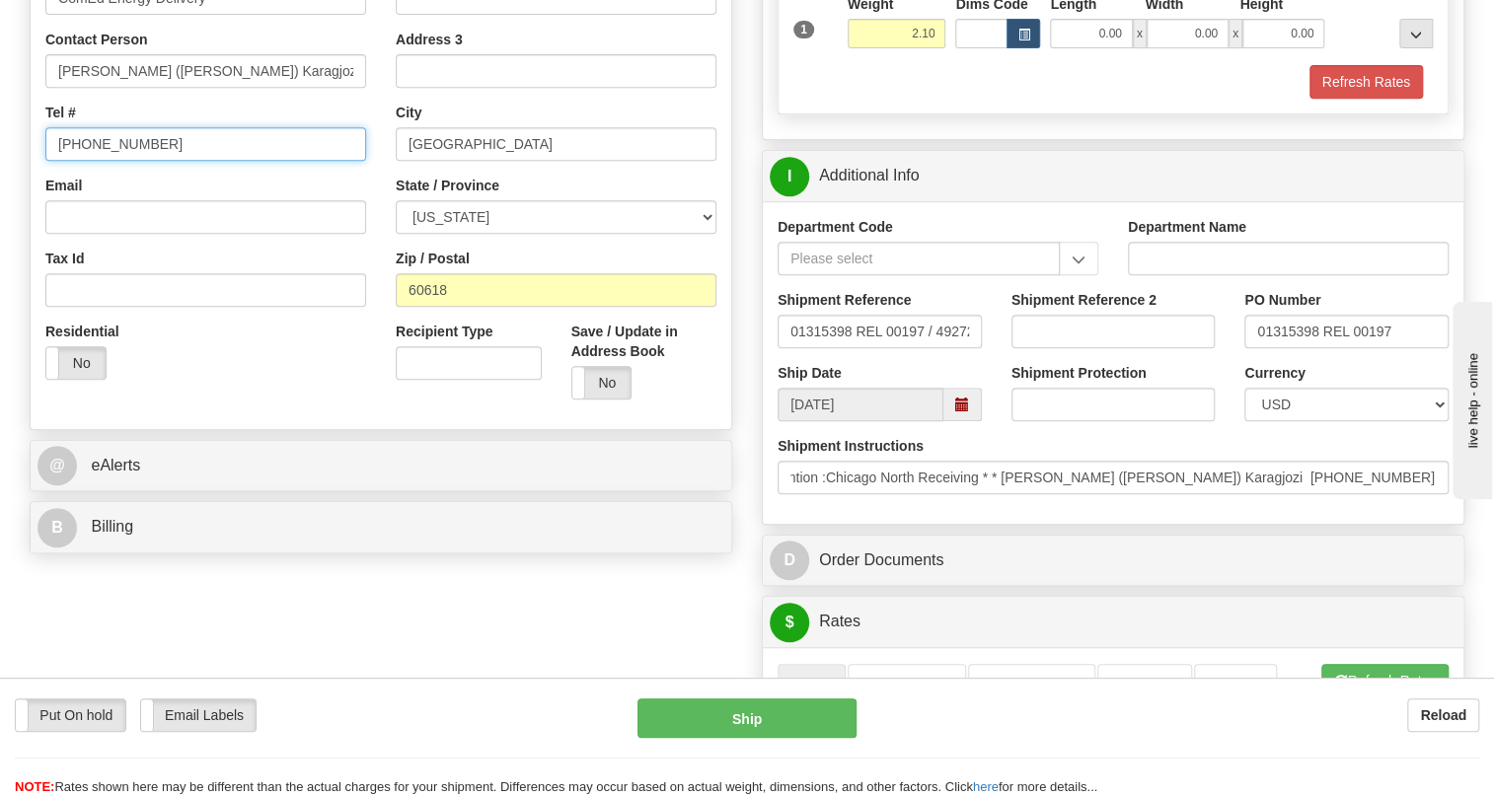
click at [97, 161] on input "773-509-3221" at bounding box center [205, 144] width 321 height 34
paste input "1 779-231-2399"
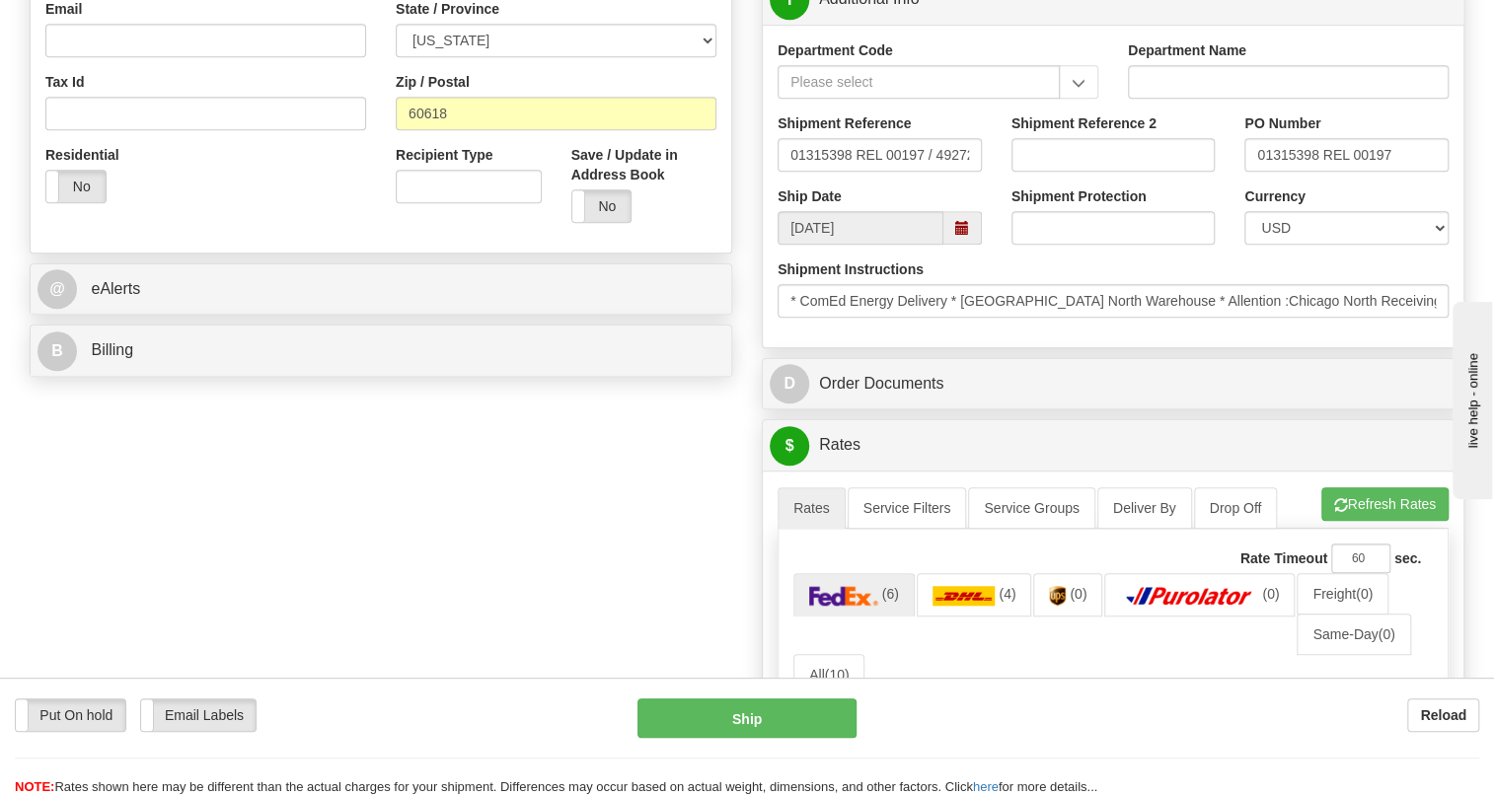
scroll to position [628, 0]
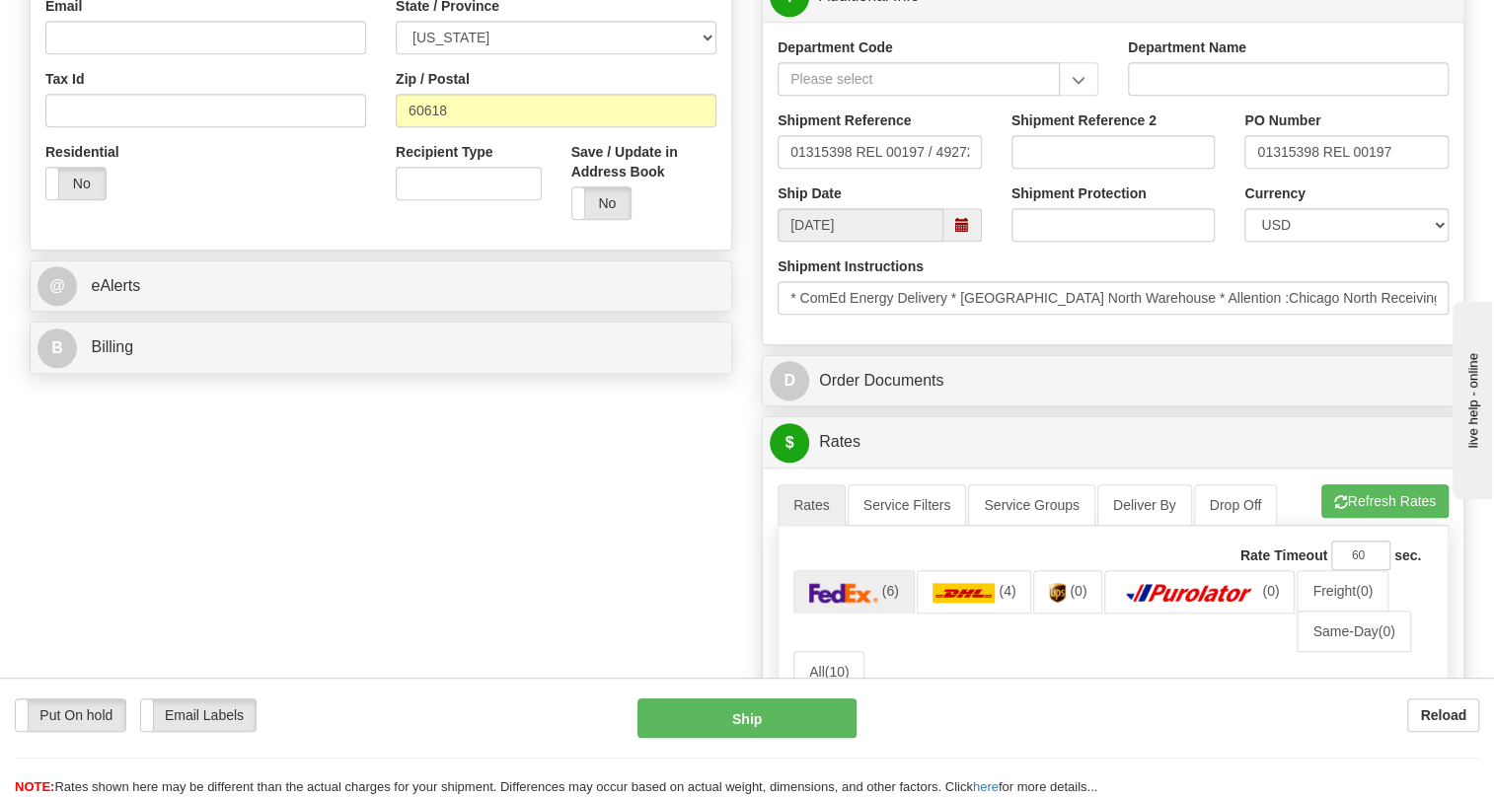
type input "1 779-231-2399"
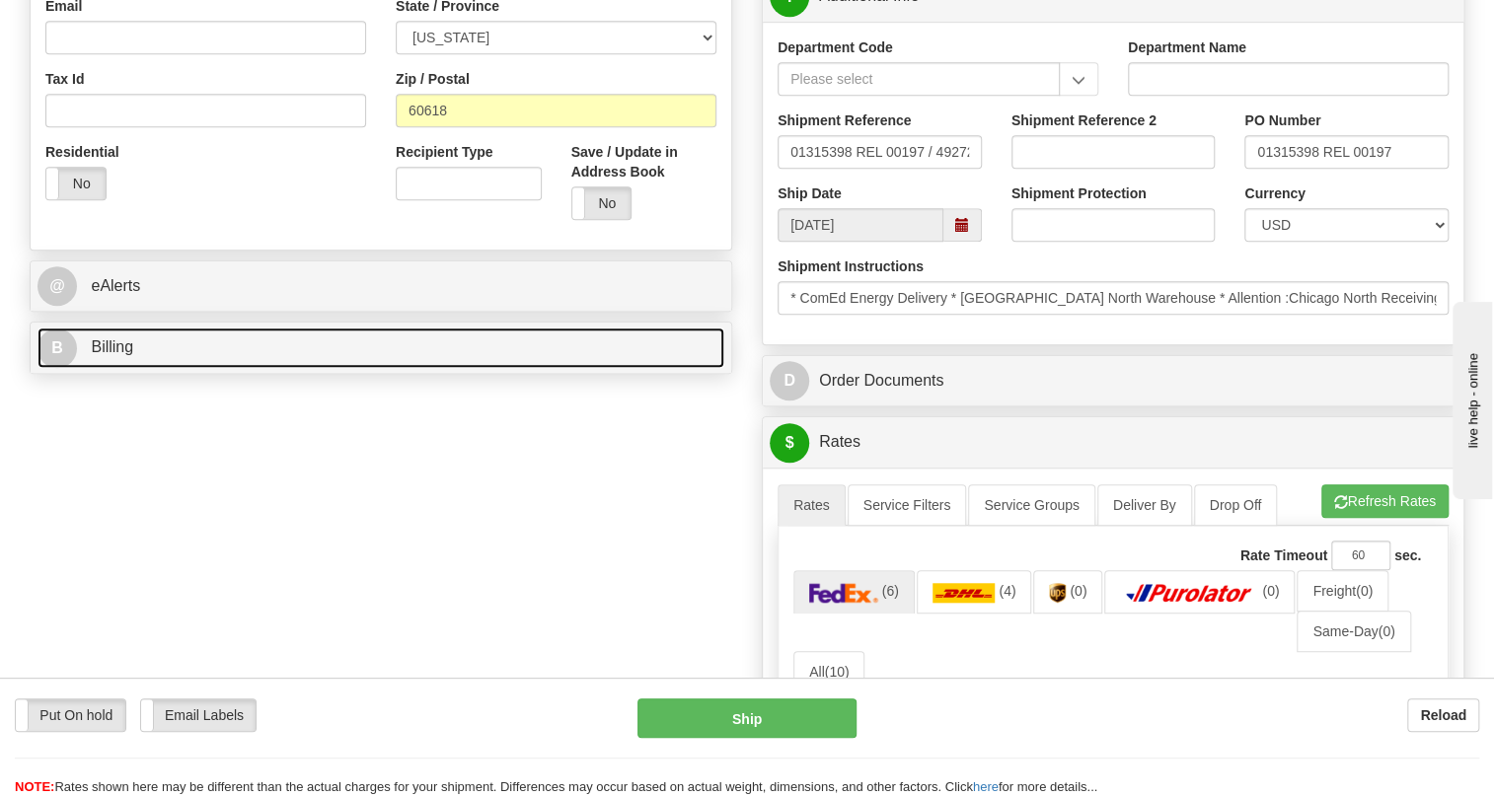
click at [102, 355] on span "Billing" at bounding box center [112, 347] width 42 height 17
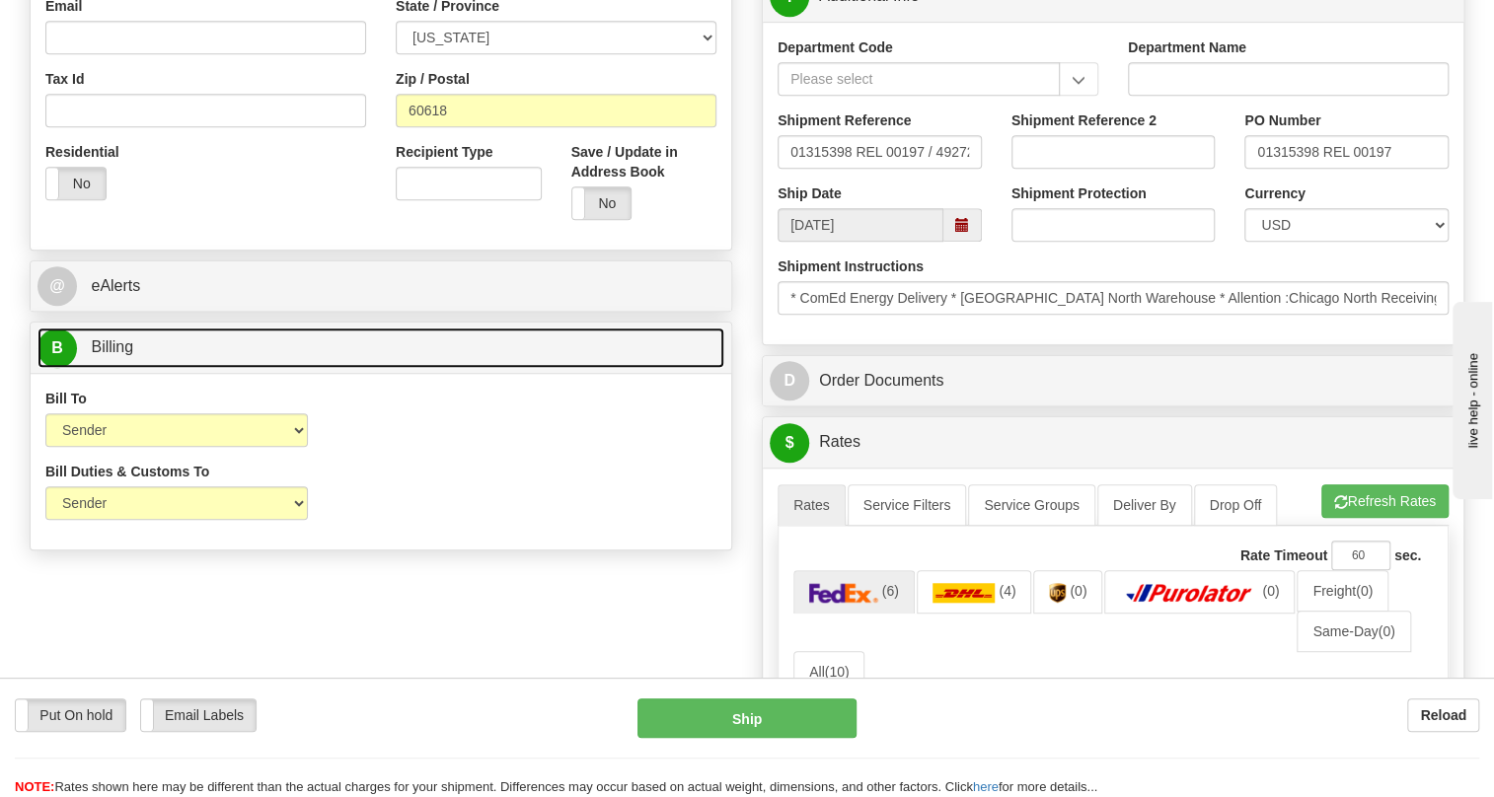
click at [101, 355] on span "Billing" at bounding box center [112, 347] width 42 height 17
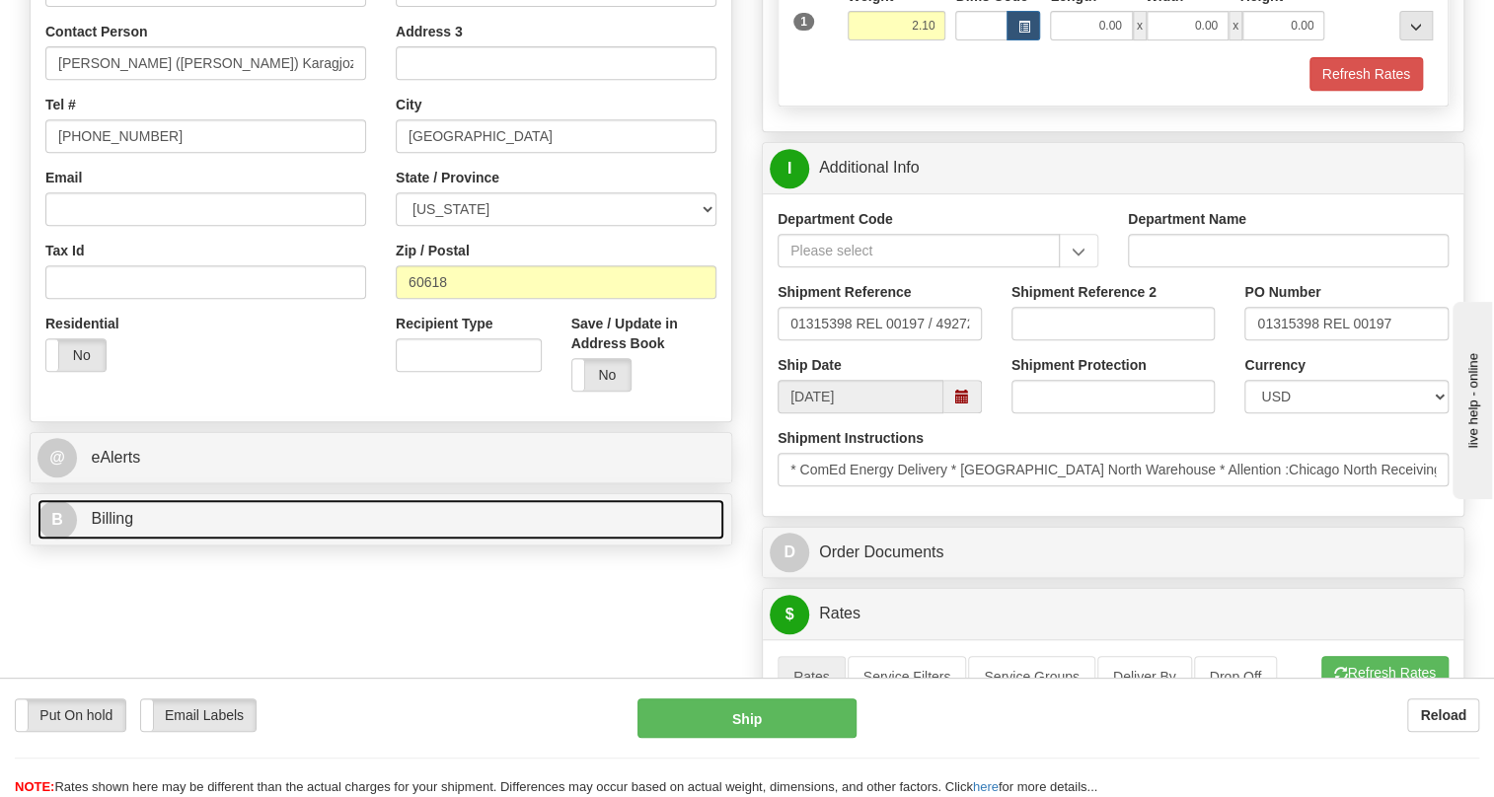
scroll to position [358, 0]
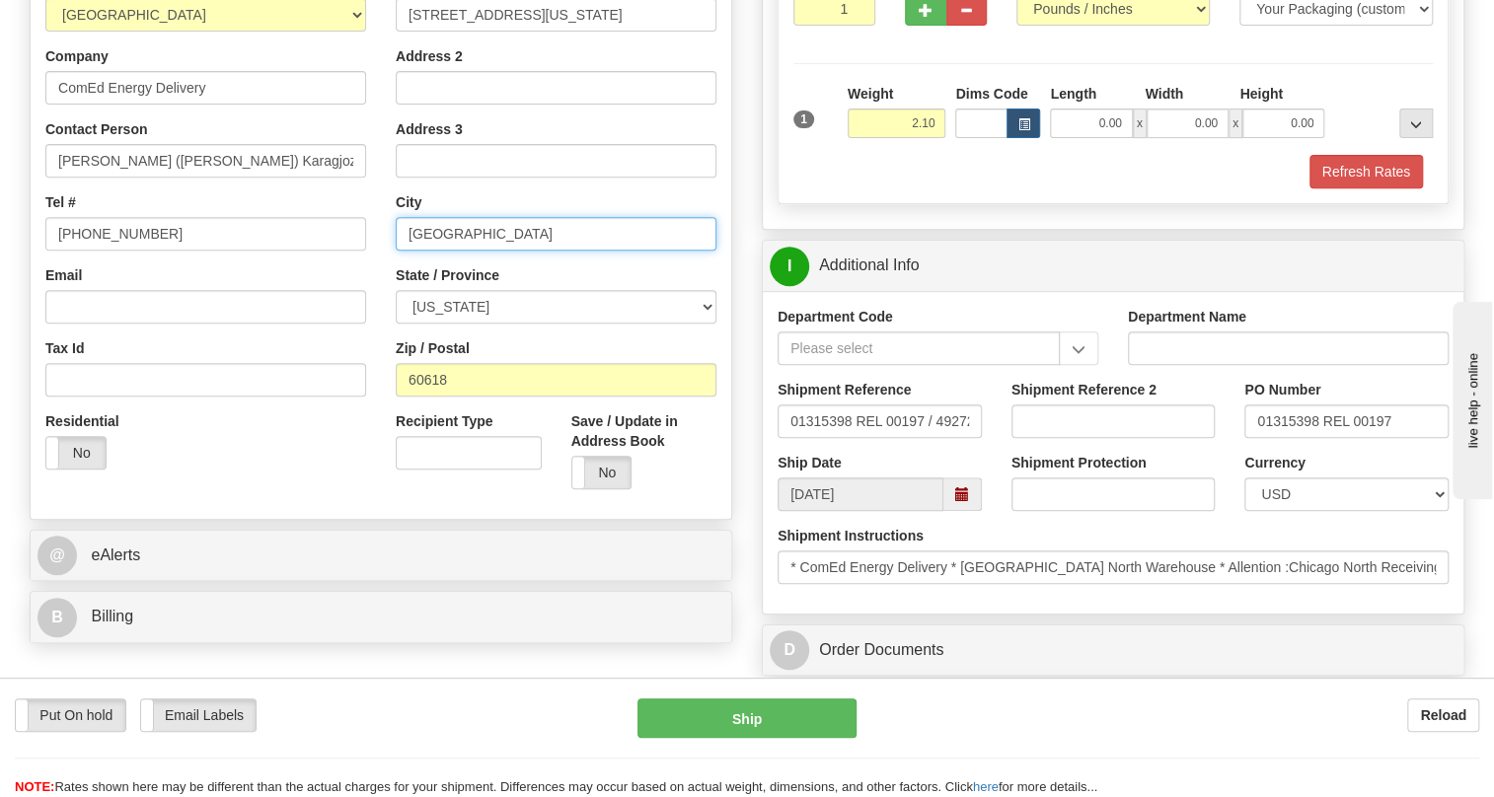
drag, startPoint x: 464, startPoint y: 280, endPoint x: 422, endPoint y: 284, distance: 41.6
click at [422, 251] on input "Chicago" at bounding box center [556, 234] width 321 height 34
type input "CHICAGO"
click at [392, 329] on div "Street Address 3430 North California Ave Address 2 Address 3 City CHICAGO State…" at bounding box center [556, 238] width 350 height 531
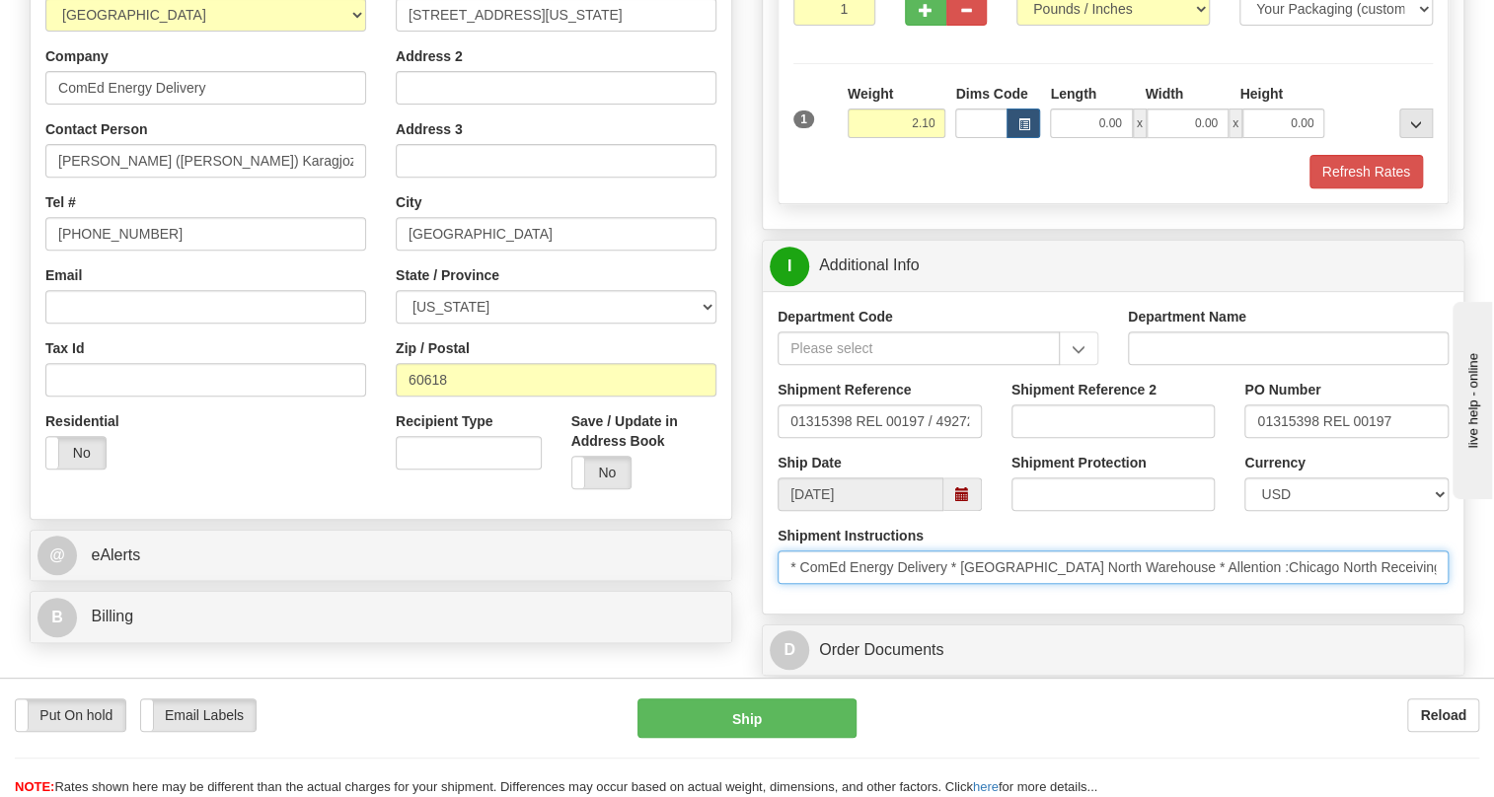
drag, startPoint x: 1125, startPoint y: 607, endPoint x: 963, endPoint y: 618, distance: 162.2
click at [963, 584] on input "* ComEd Energy Delivery * Chicago North Warehouse * Allention :Chicago North Re…" at bounding box center [1113, 568] width 671 height 34
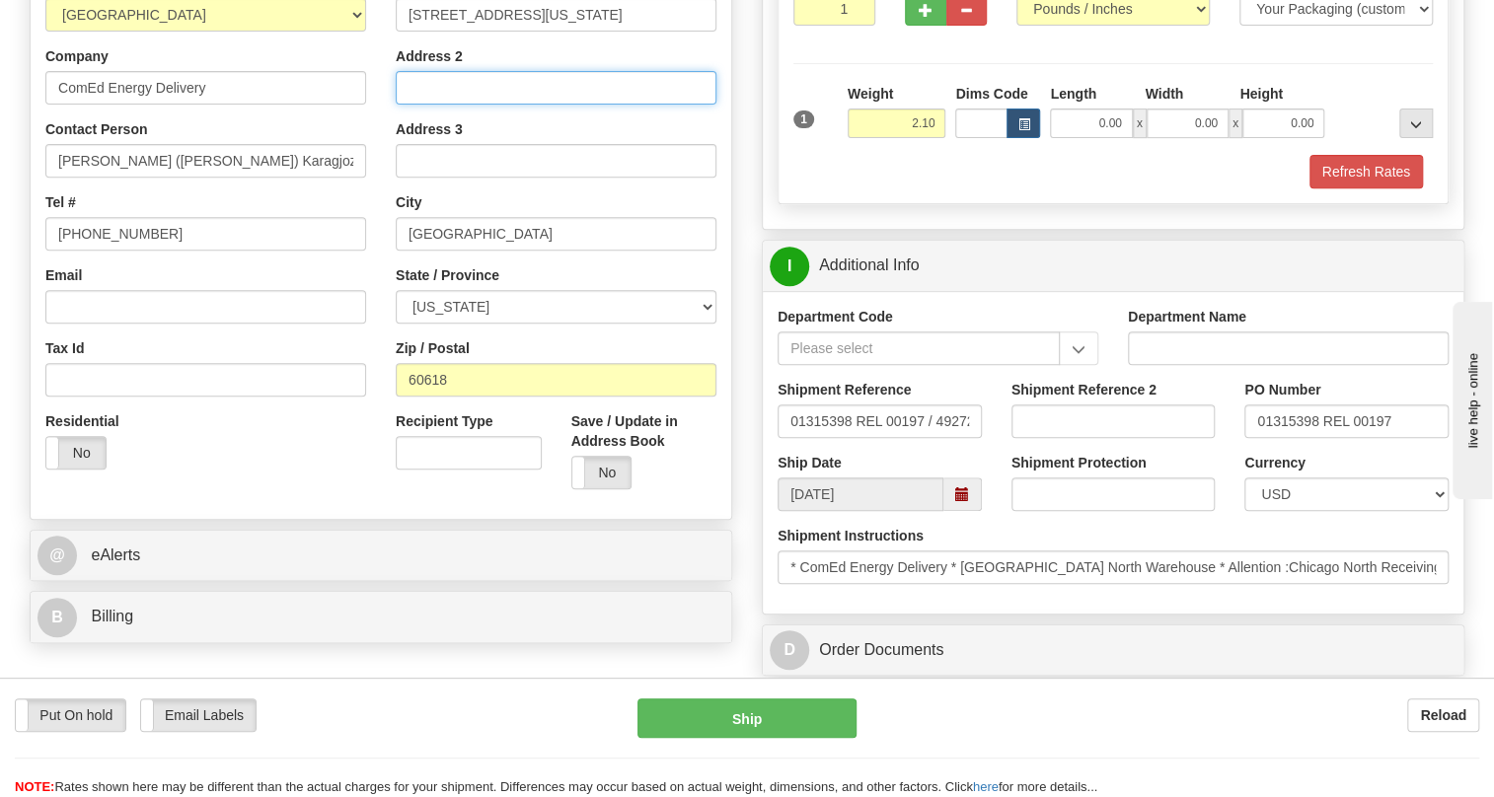
click at [421, 105] on input "Address 2" at bounding box center [556, 88] width 321 height 34
paste input "Chicago North Warehouse"
type input "Chicago North Warehouse"
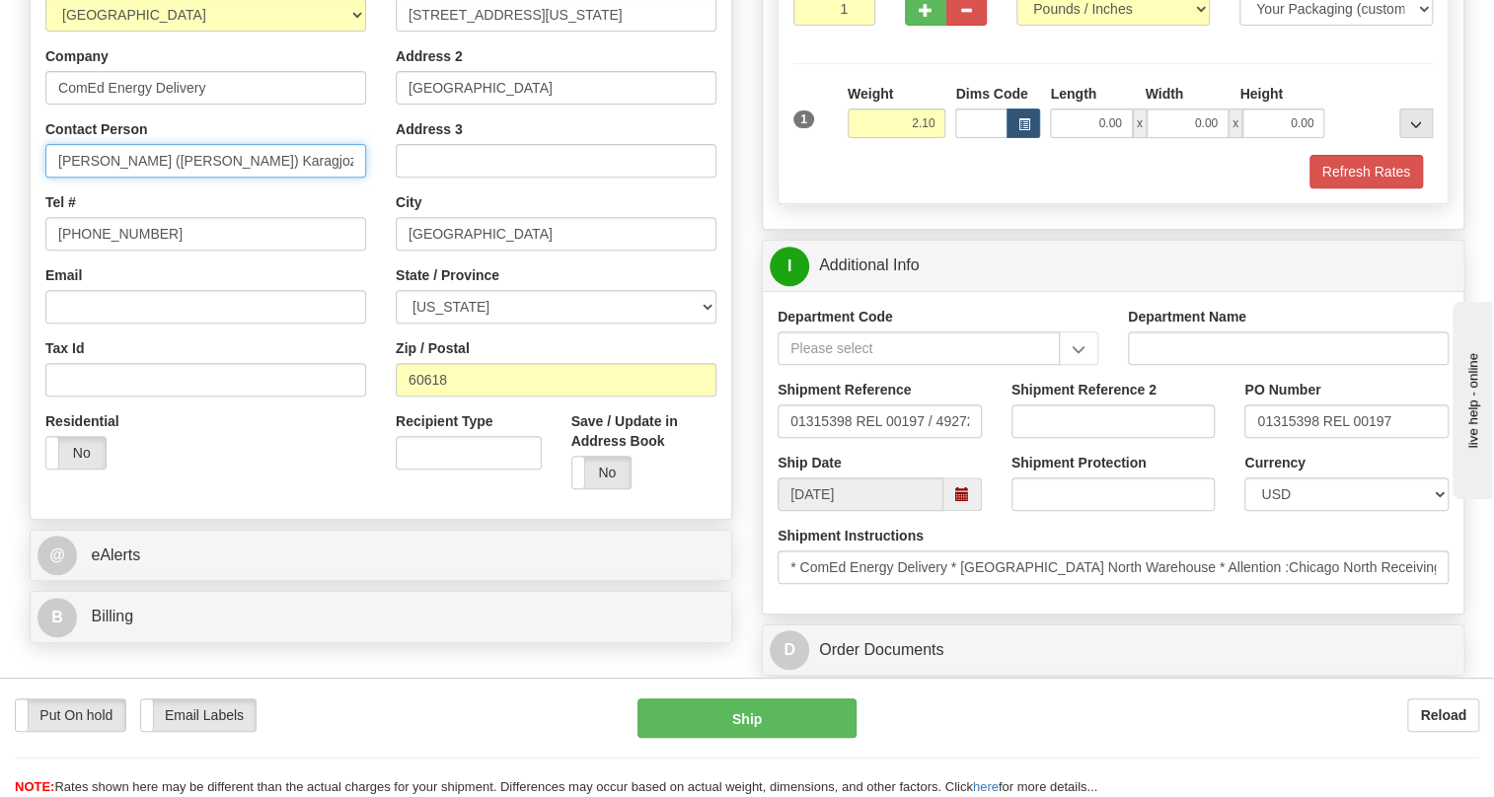
click at [57, 178] on input "Esmeralda (Alda) Karagjozi" at bounding box center [205, 161] width 321 height 34
type input "Receiving / Esmeralda (Alda) Karagjozi"
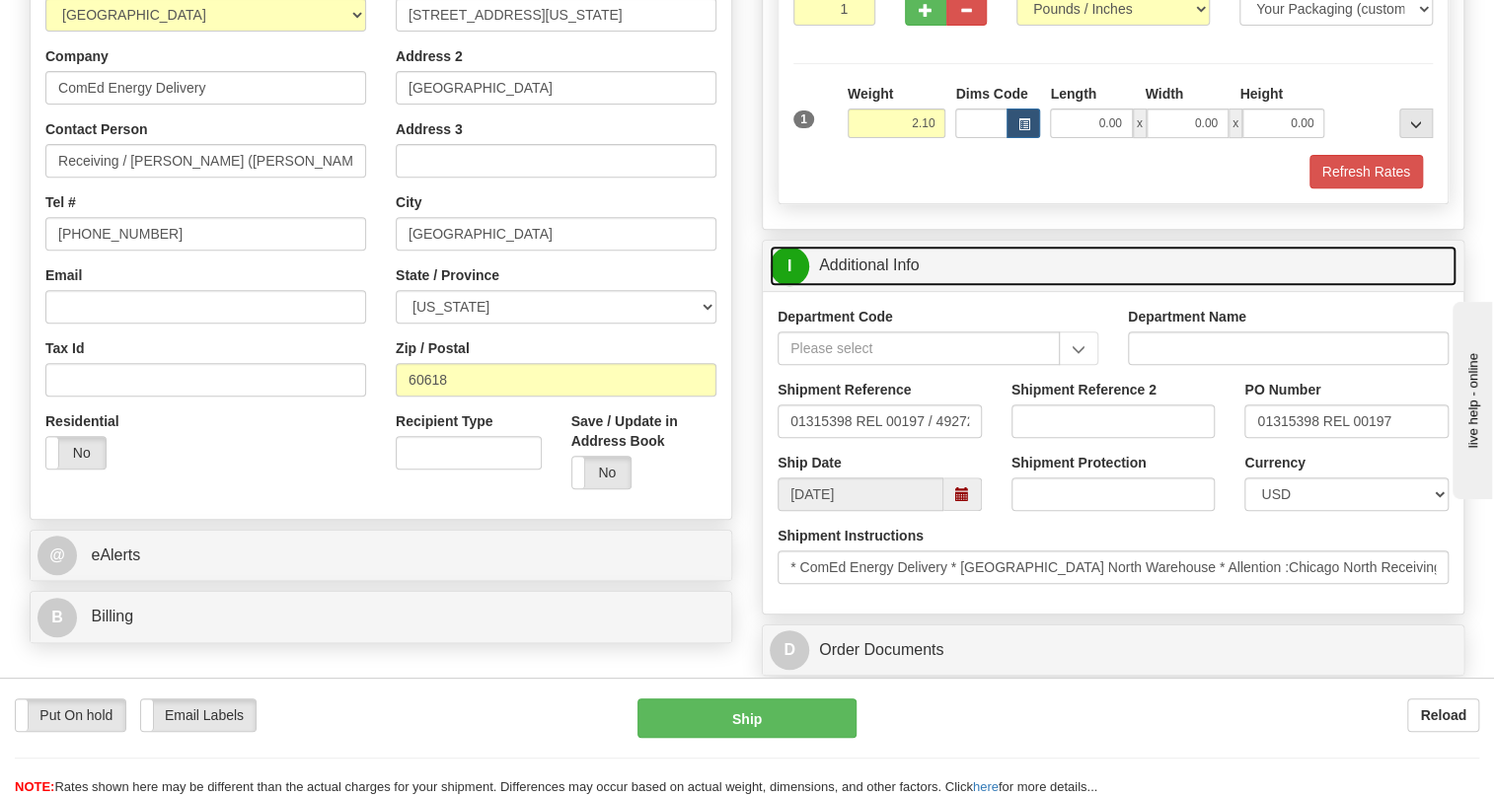
click at [877, 286] on link "I Additional Info" at bounding box center [1113, 266] width 687 height 40
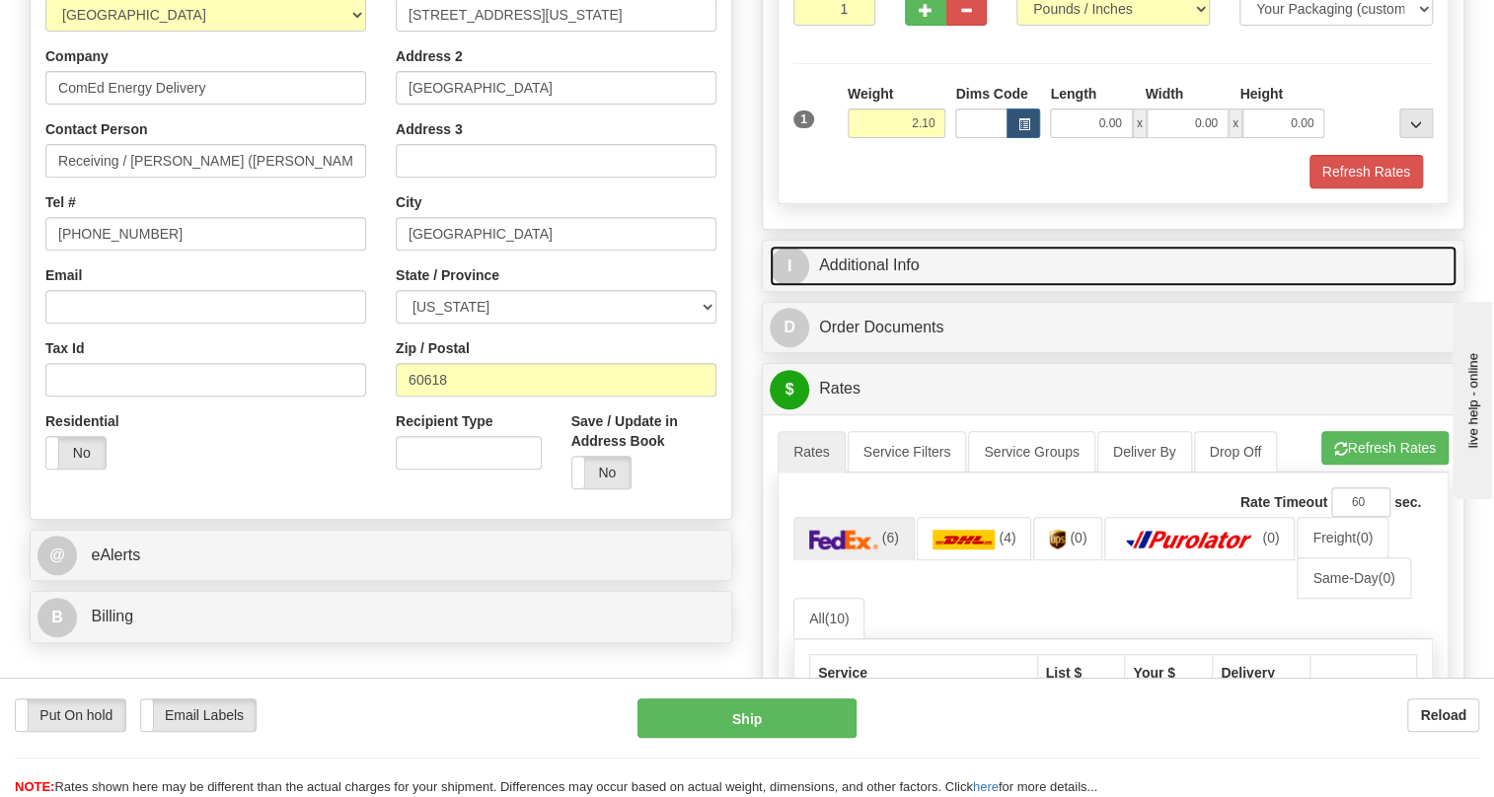
click at [877, 286] on link "I Additional Info" at bounding box center [1113, 266] width 687 height 40
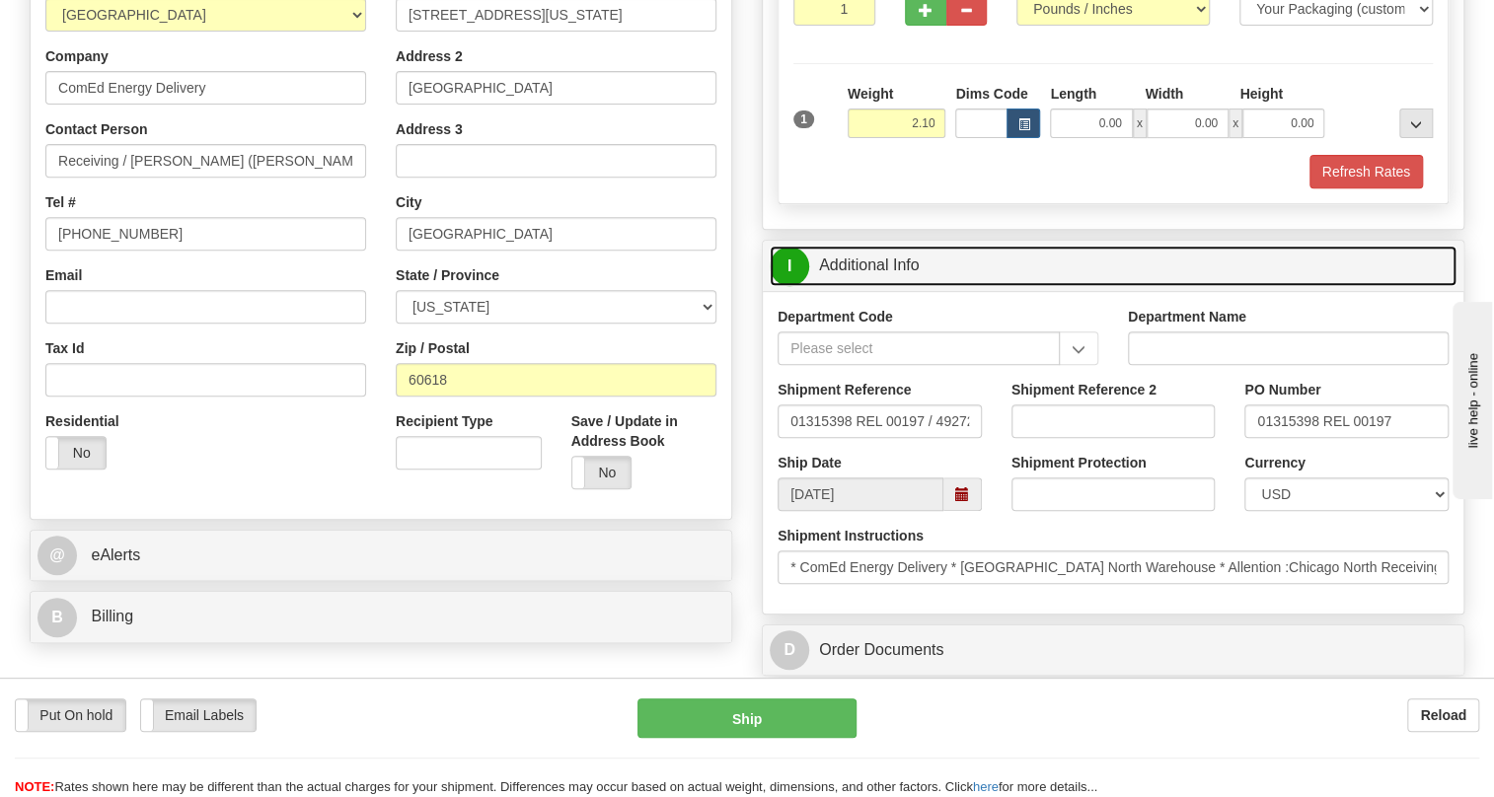
click at [869, 286] on link "I Additional Info" at bounding box center [1113, 266] width 687 height 40
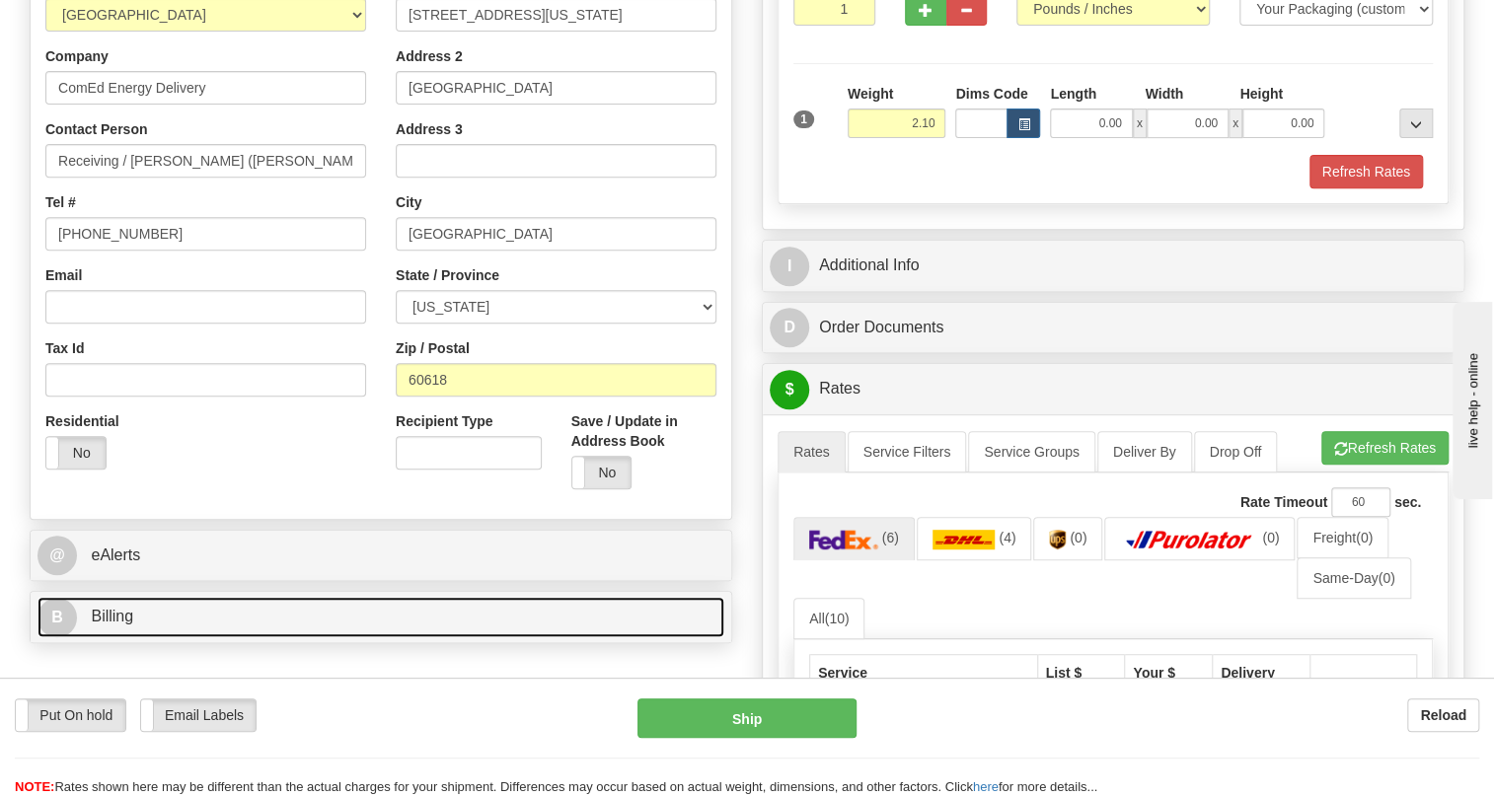
click at [105, 625] on span "Billing" at bounding box center [112, 616] width 42 height 17
click at [106, 625] on span "Billing" at bounding box center [112, 616] width 42 height 17
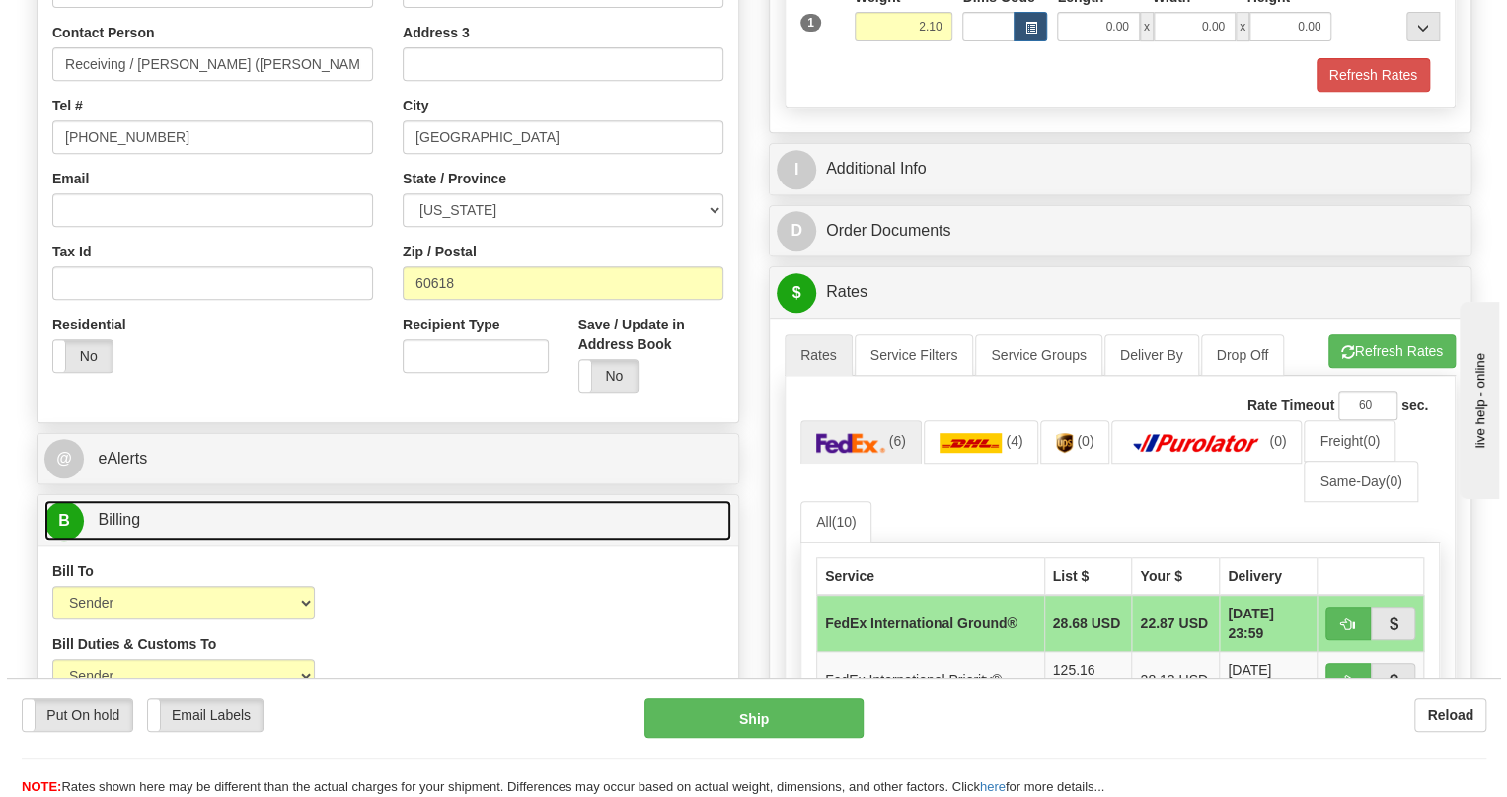
scroll to position [628, 0]
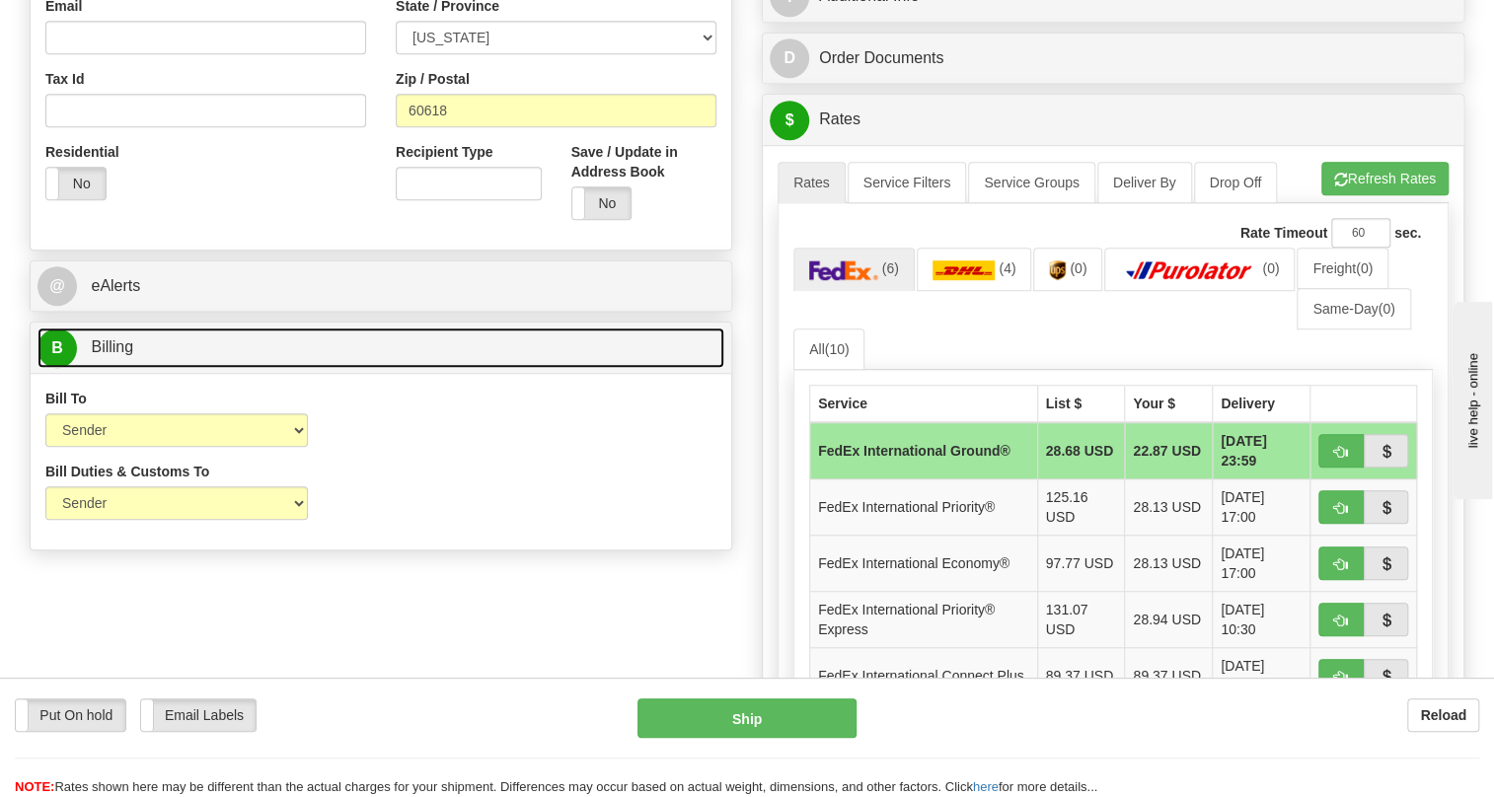
click at [138, 368] on link "B Billing" at bounding box center [381, 348] width 687 height 40
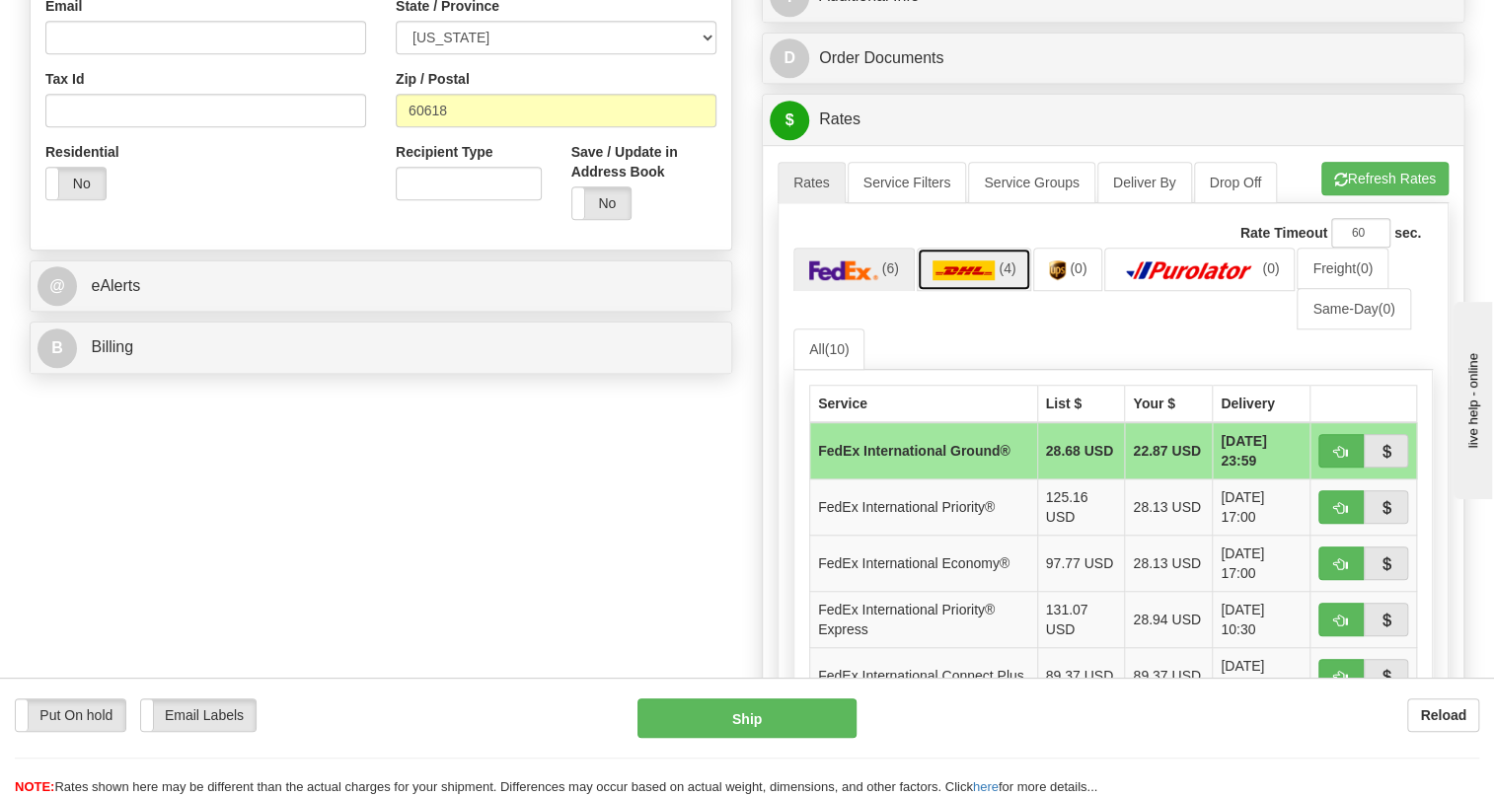
click at [953, 280] on img at bounding box center [964, 271] width 63 height 20
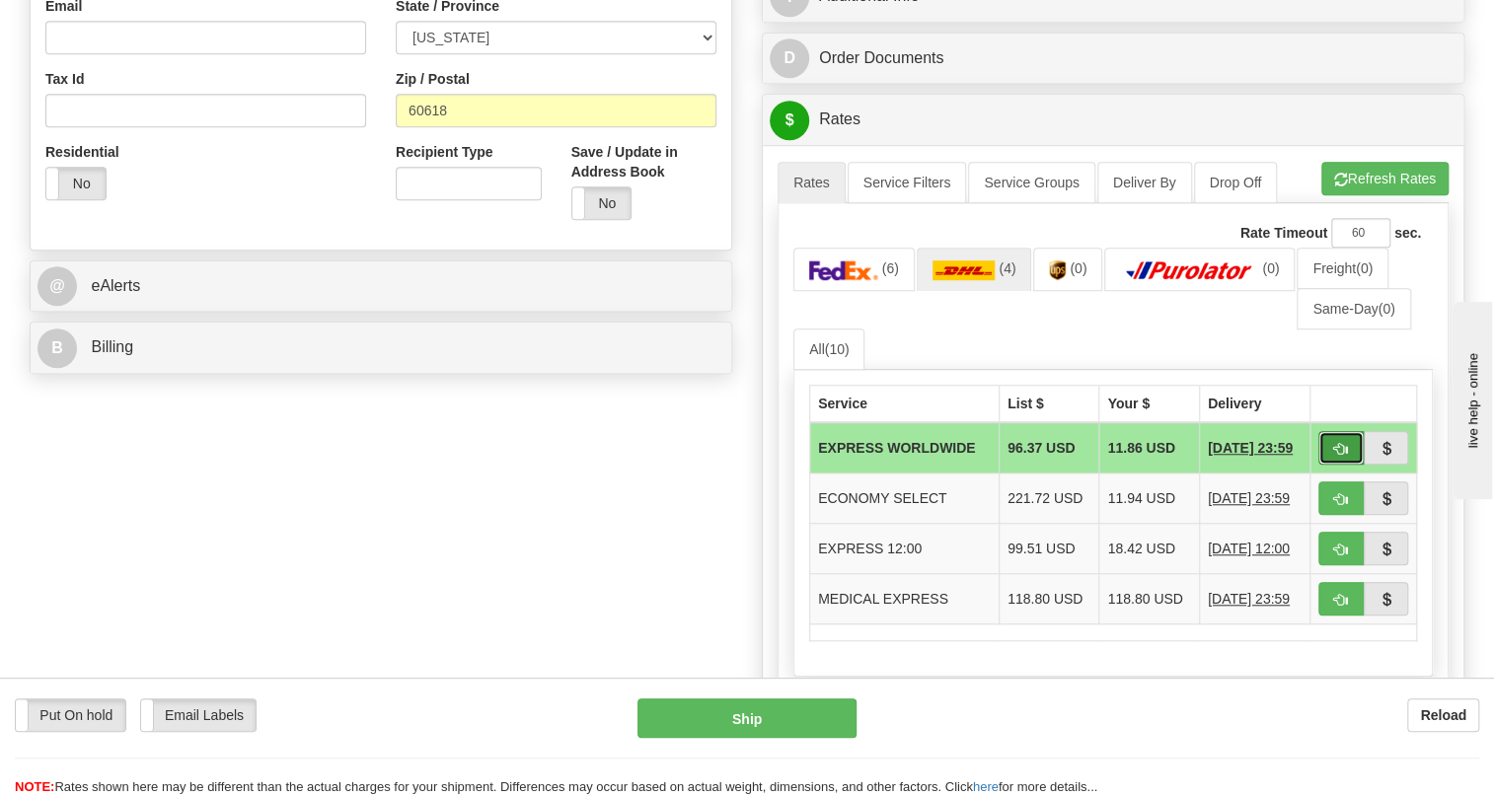
click at [1334, 456] on span "button" at bounding box center [1341, 449] width 14 height 13
type input "P"
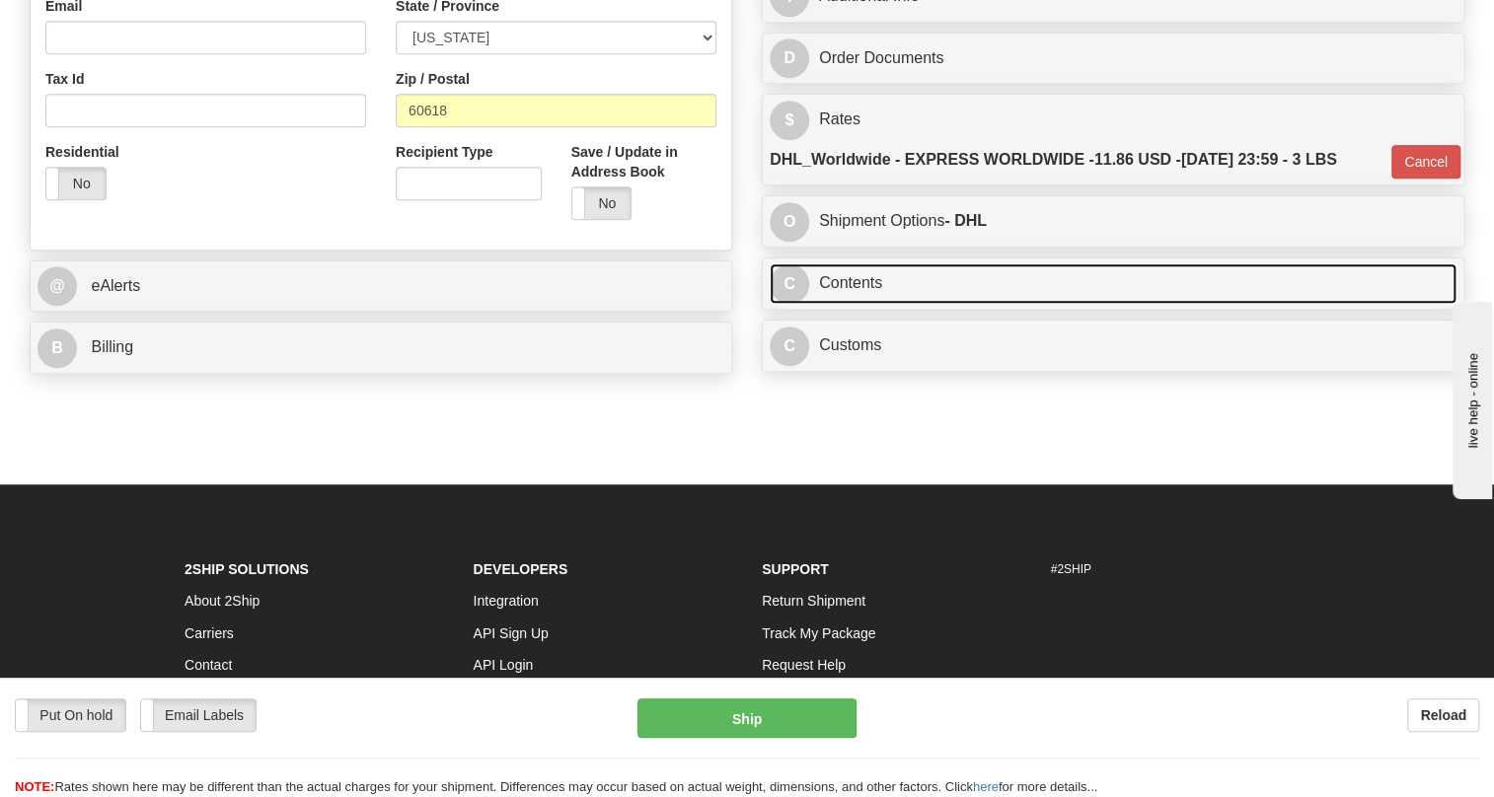
click at [840, 304] on link "C Contents" at bounding box center [1113, 284] width 687 height 40
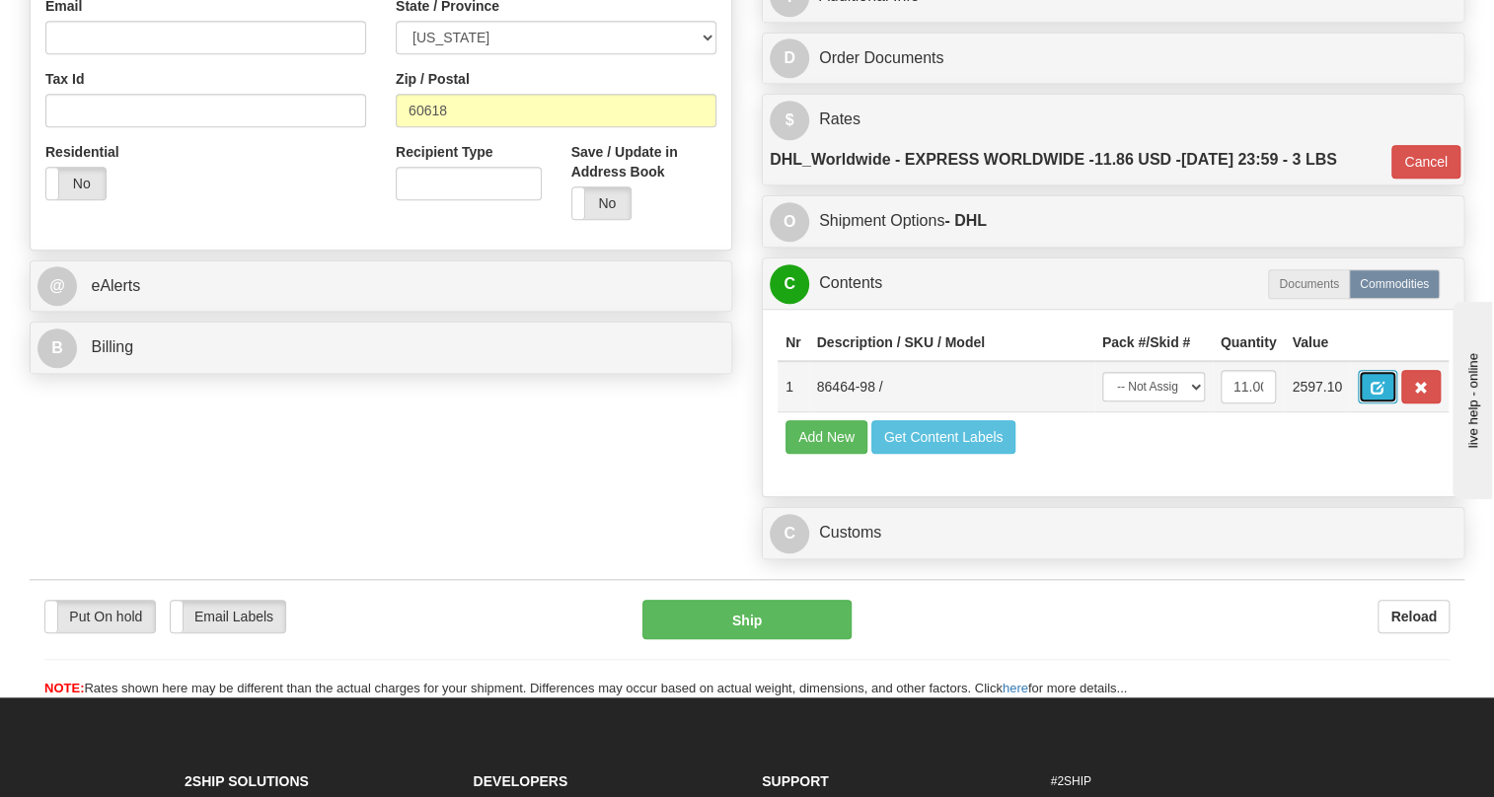
click at [1381, 395] on span "button" at bounding box center [1378, 388] width 14 height 13
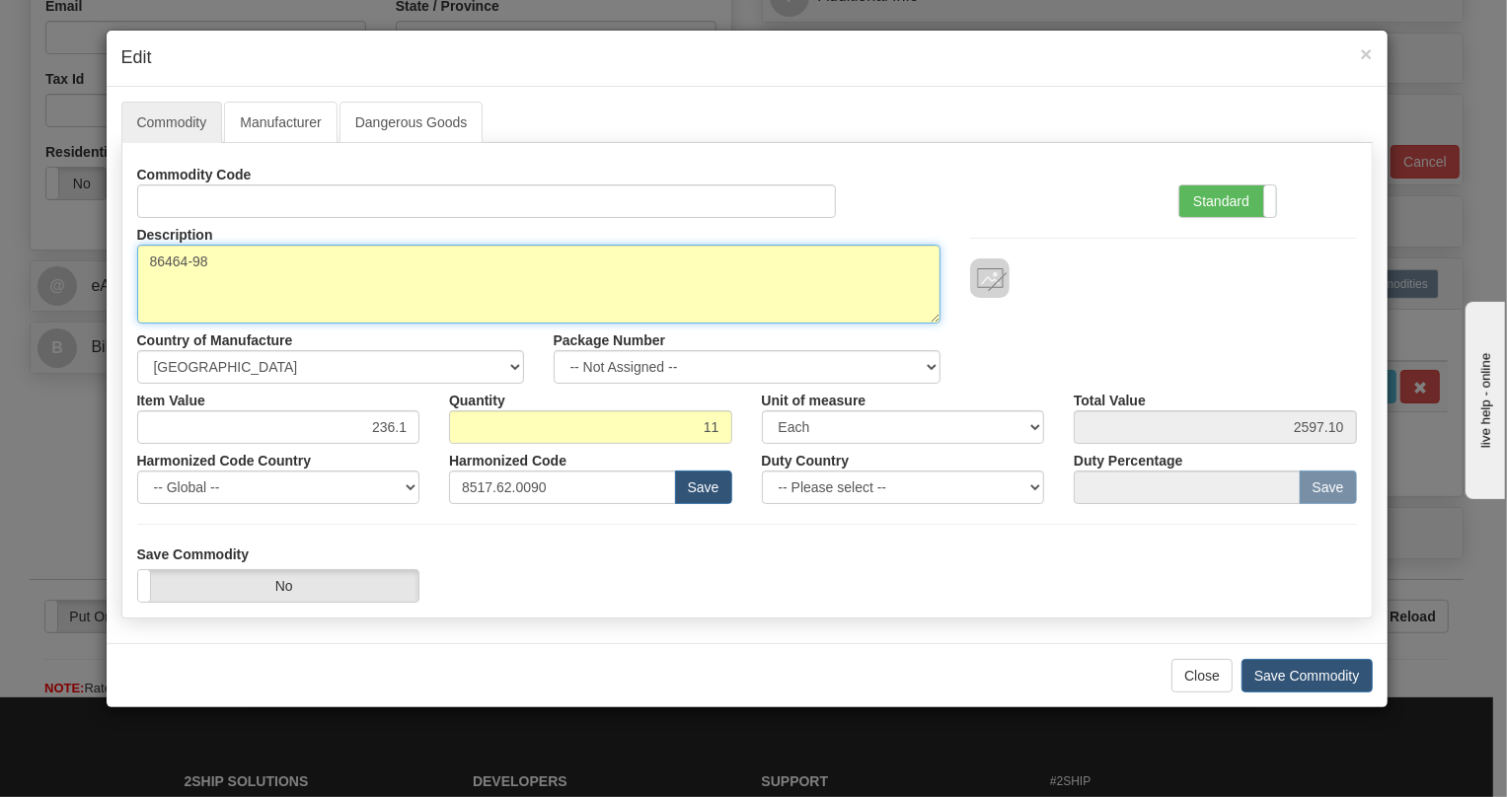
click at [178, 261] on textarea "86464-98" at bounding box center [538, 284] width 803 height 79
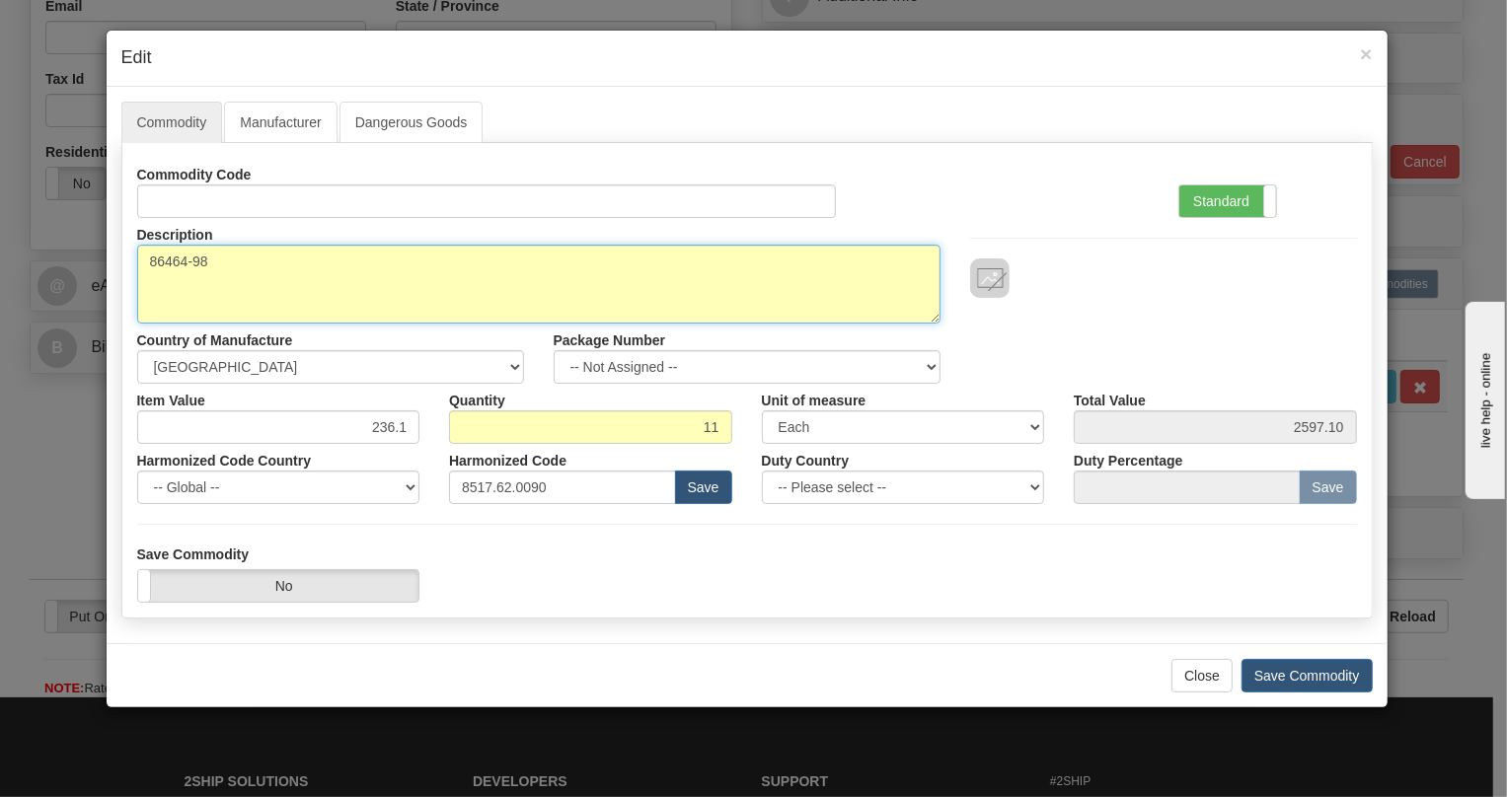
paste textarea "E"
click at [148, 267] on textarea "86464-98" at bounding box center [538, 284] width 803 height 79
paste textarea "NX64F 2KM MMF PADDLEBOARD SUB-ASSEMBLY"
type textarea "NX64F 2KM MMF PADDLEBOARD SUB-ASSEMBLY P/N E86464-98"
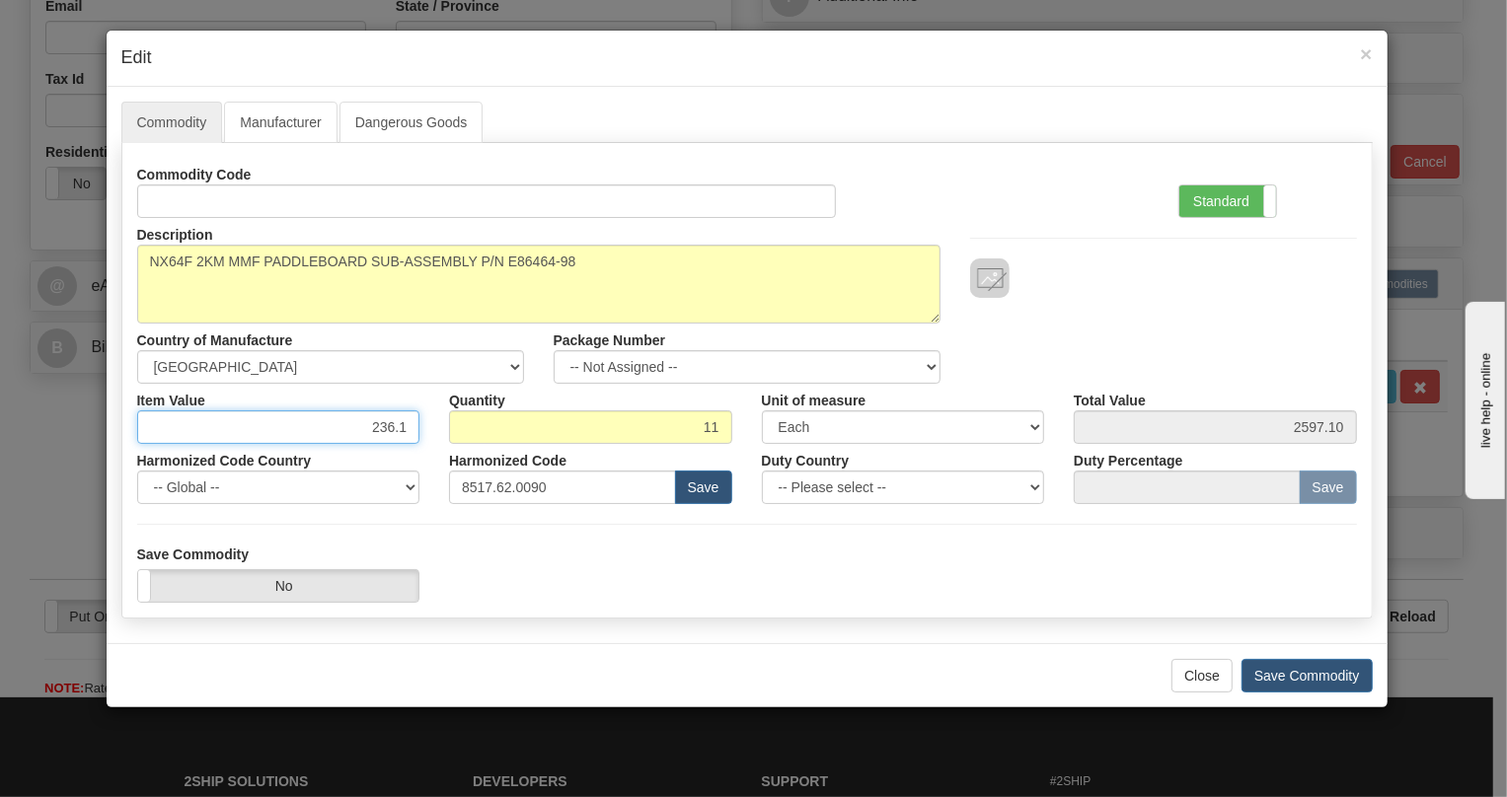
click at [387, 422] on input "236.1" at bounding box center [278, 428] width 283 height 34
type input "578.54"
type input "6363.94"
click at [1221, 200] on label "Standard" at bounding box center [1227, 202] width 97 height 32
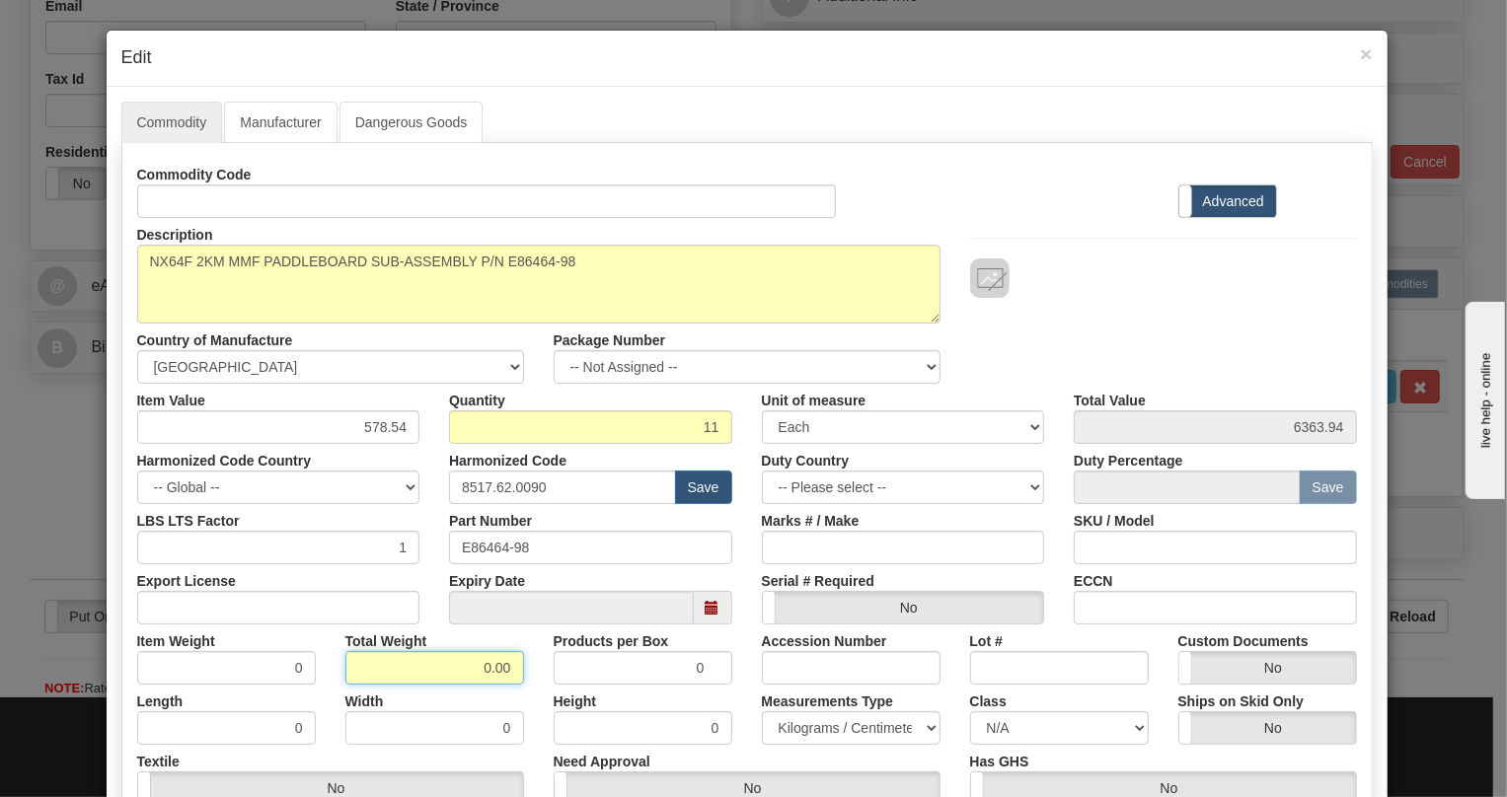
click at [469, 674] on input "0.00" at bounding box center [434, 668] width 179 height 34
type input "1.00"
type input "0.0909"
click at [835, 733] on select "Pounds / Inches Kilograms / Centimeters" at bounding box center [851, 729] width 179 height 34
select select "0"
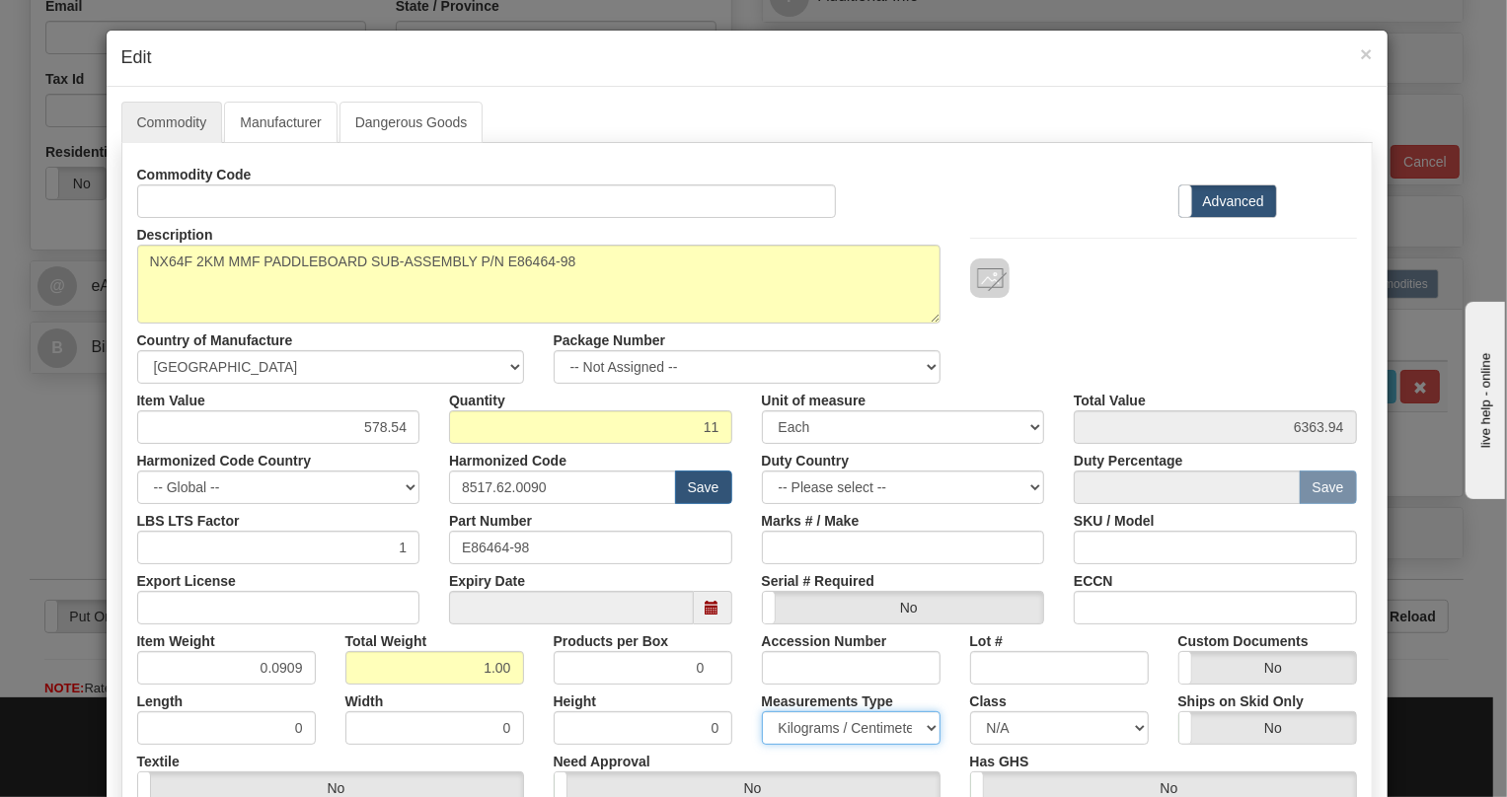
click at [762, 712] on select "Pounds / Inches Kilograms / Centimeters" at bounding box center [851, 729] width 179 height 34
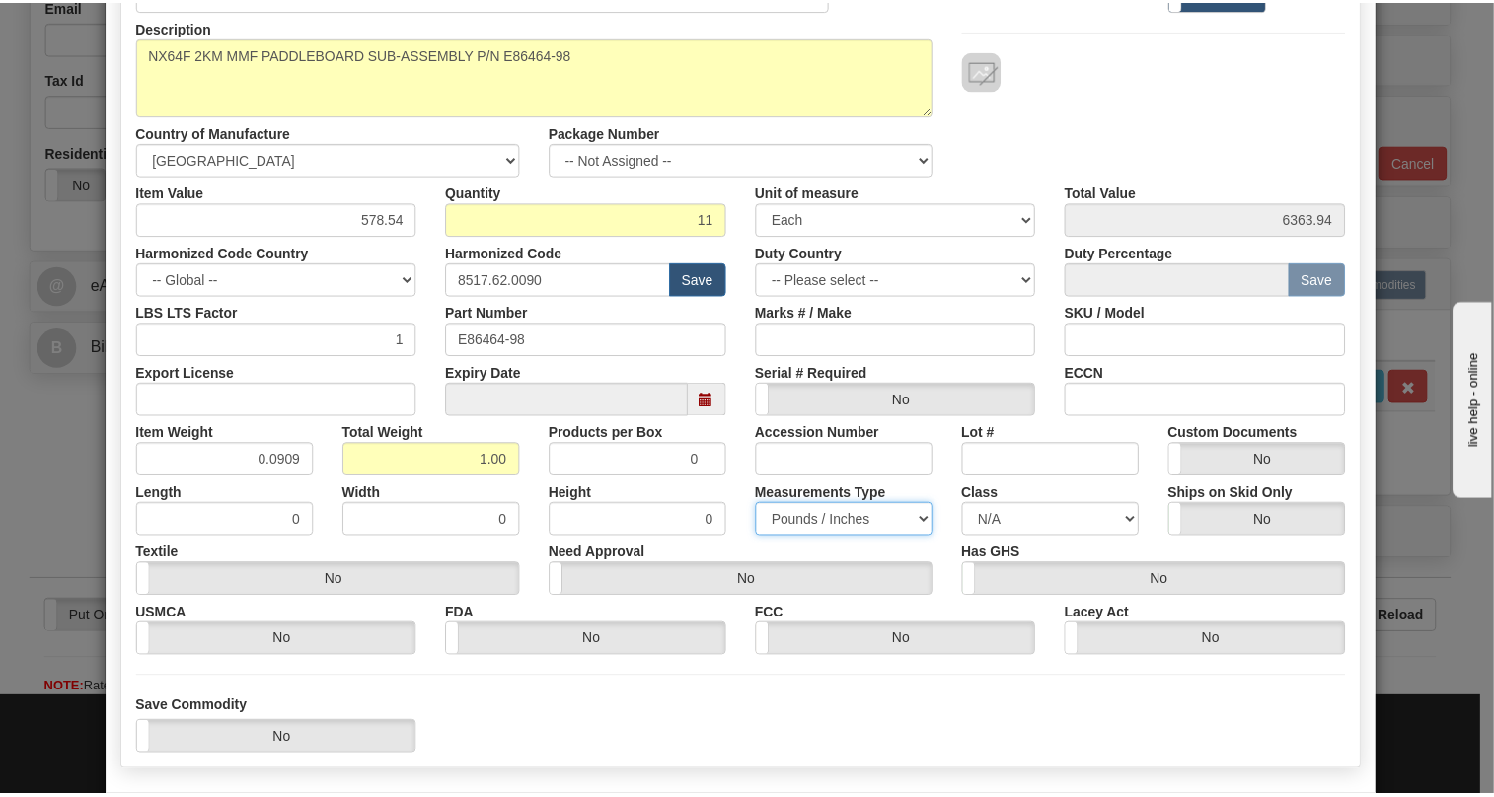
scroll to position [268, 0]
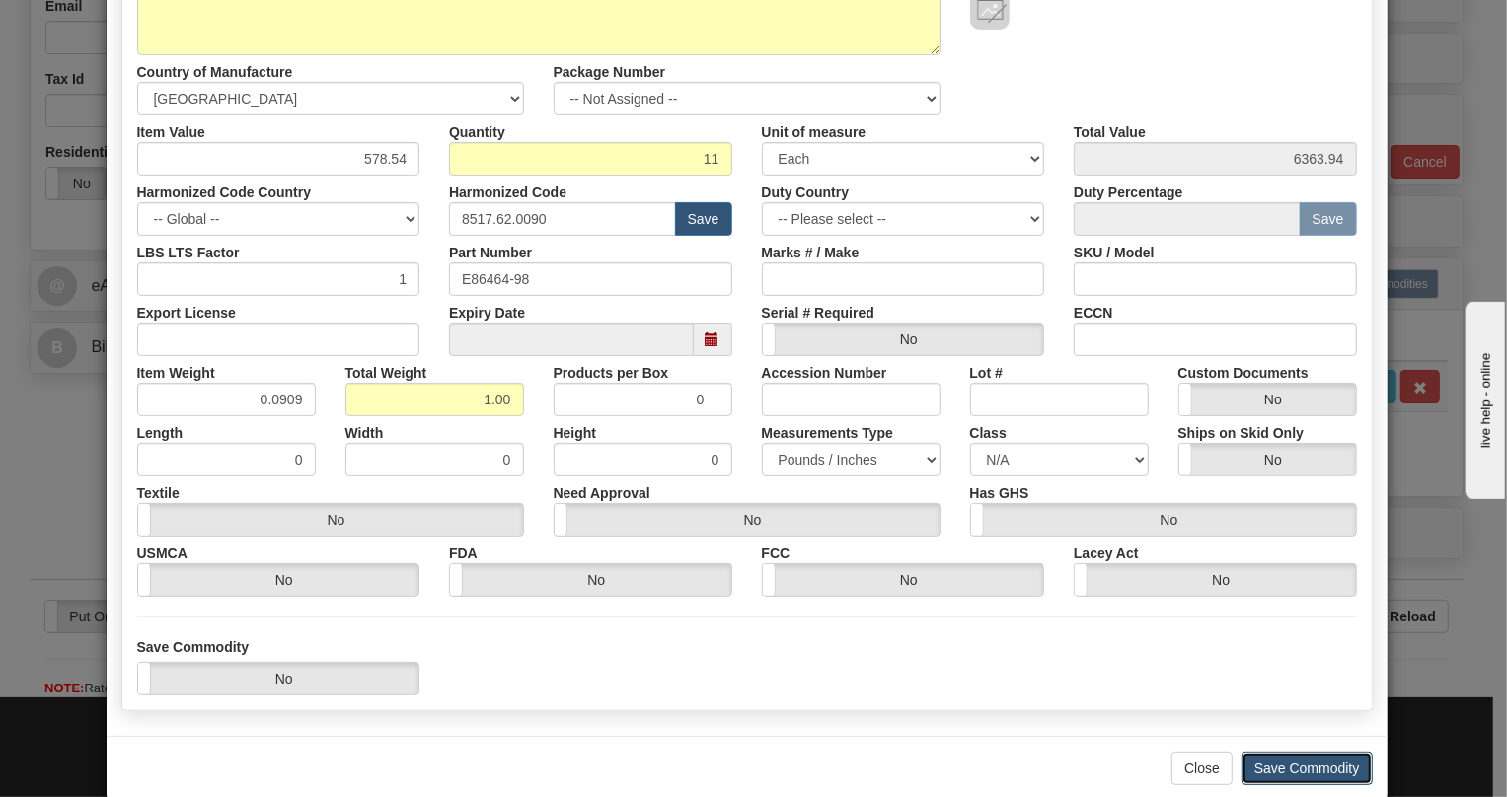
click at [1297, 773] on button "Save Commodity" at bounding box center [1307, 769] width 131 height 34
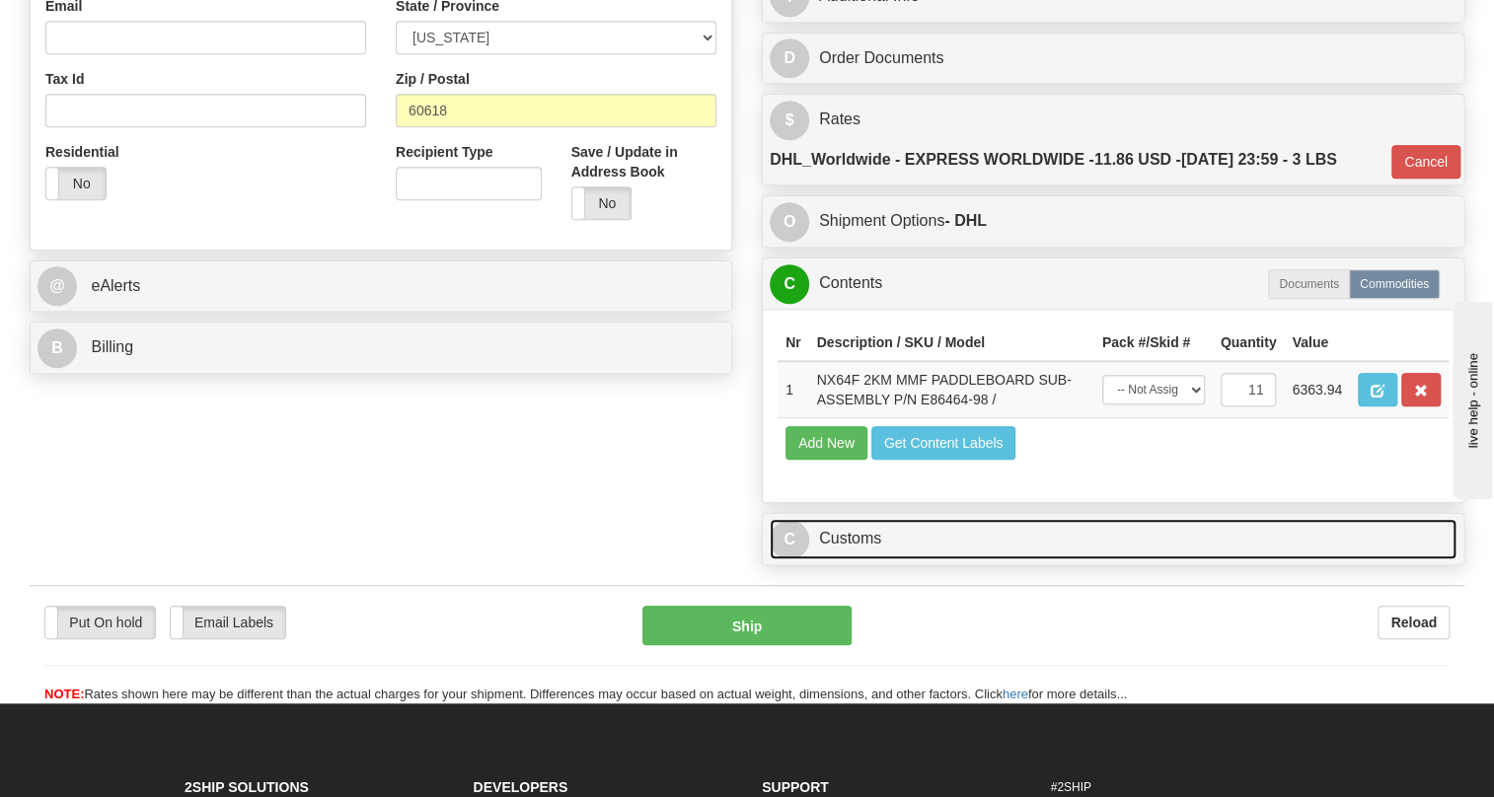
click at [855, 560] on link "C Customs" at bounding box center [1113, 539] width 687 height 40
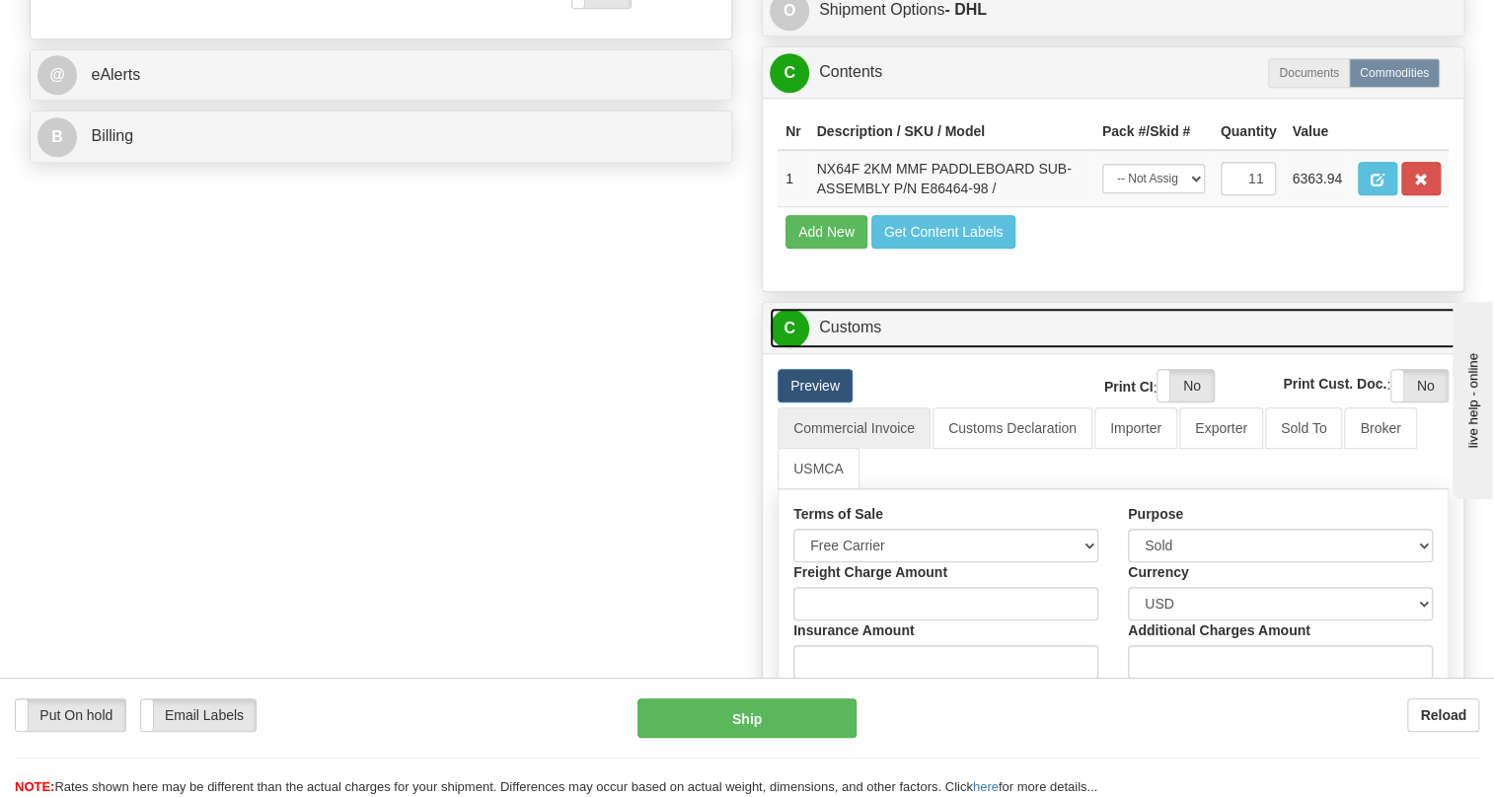
scroll to position [807, 0]
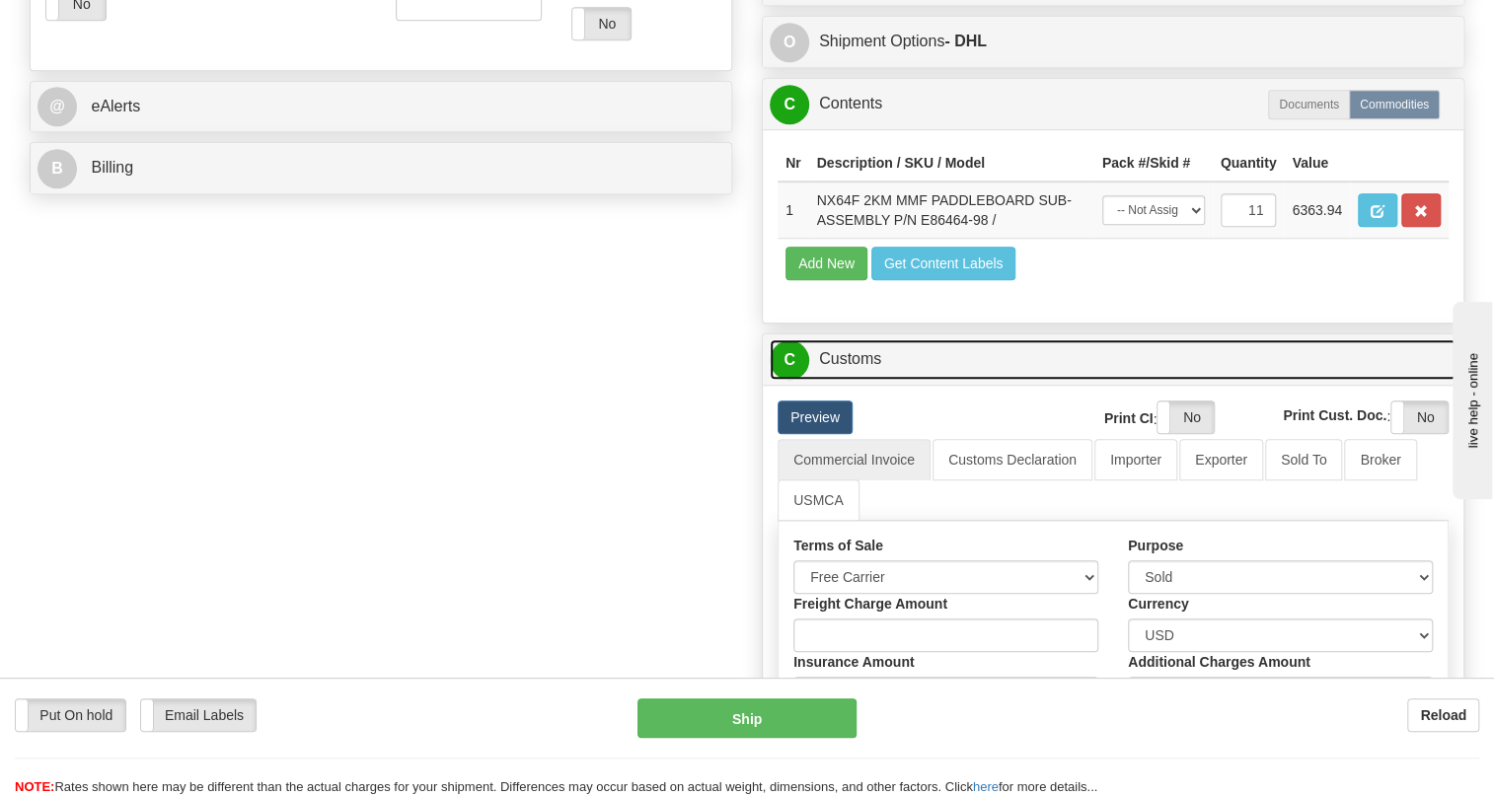
click at [847, 380] on link "C Customs" at bounding box center [1113, 360] width 687 height 40
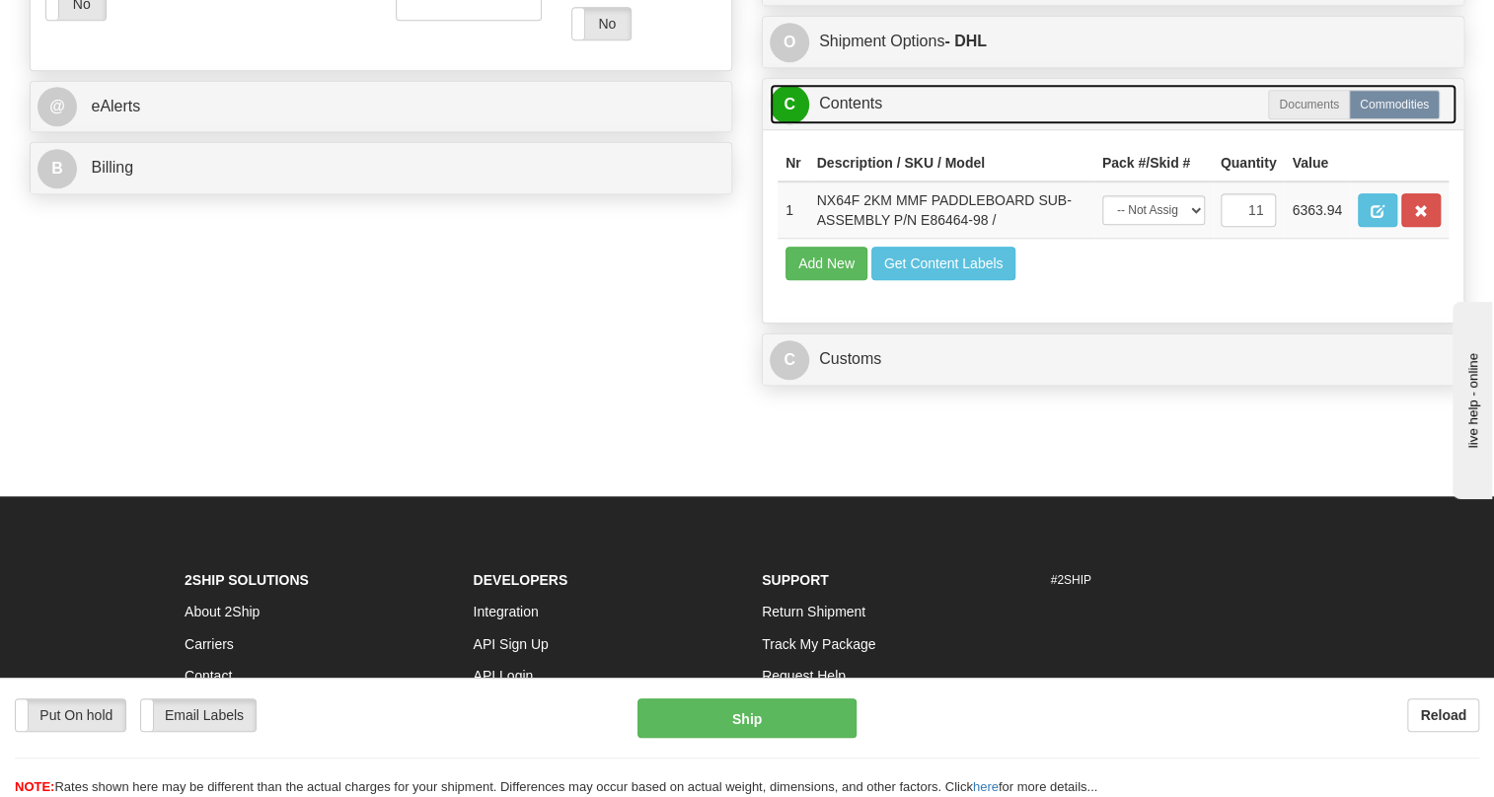
click at [864, 124] on link "C Contents" at bounding box center [1113, 104] width 687 height 40
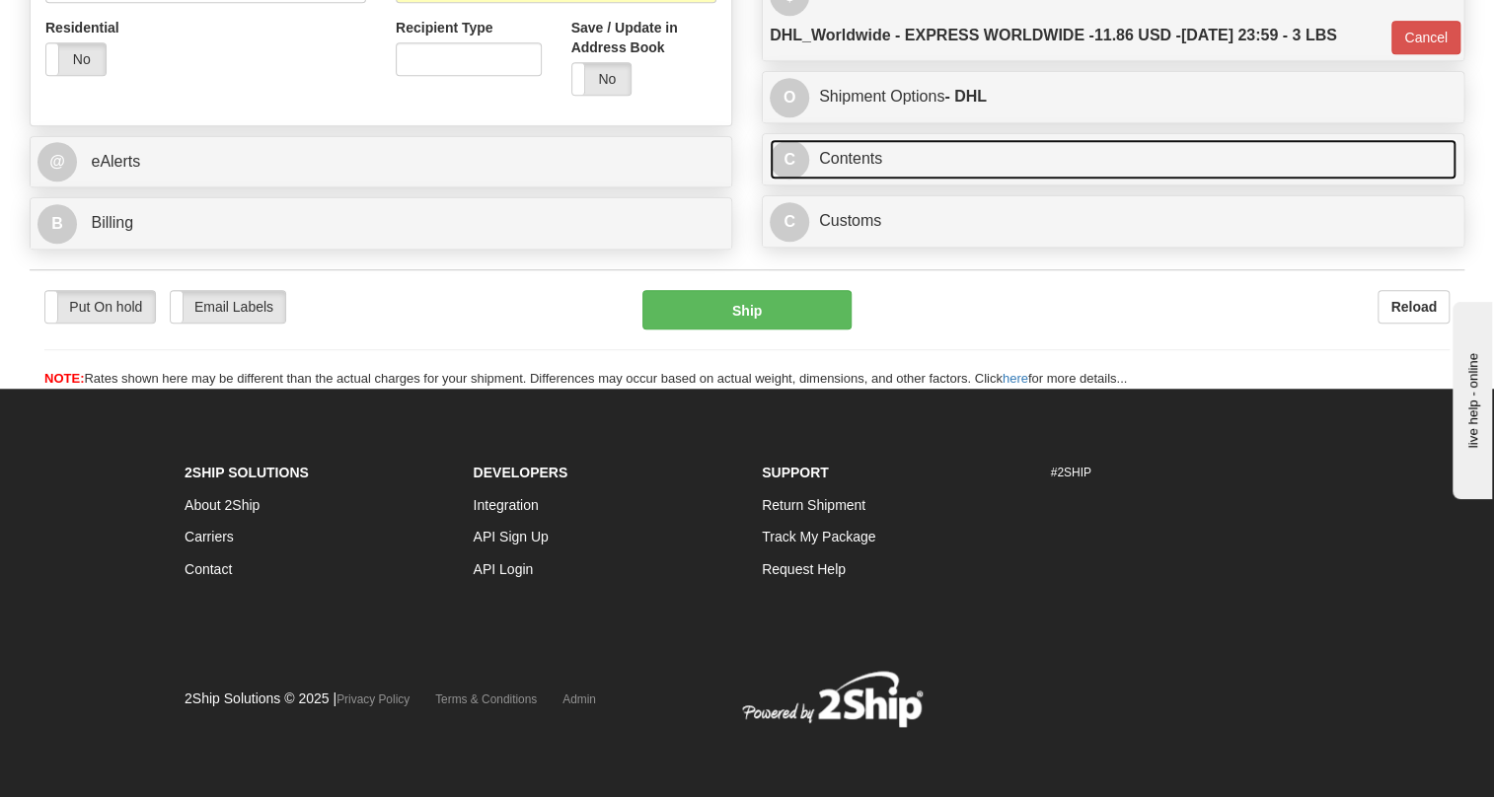
scroll to position [797, 0]
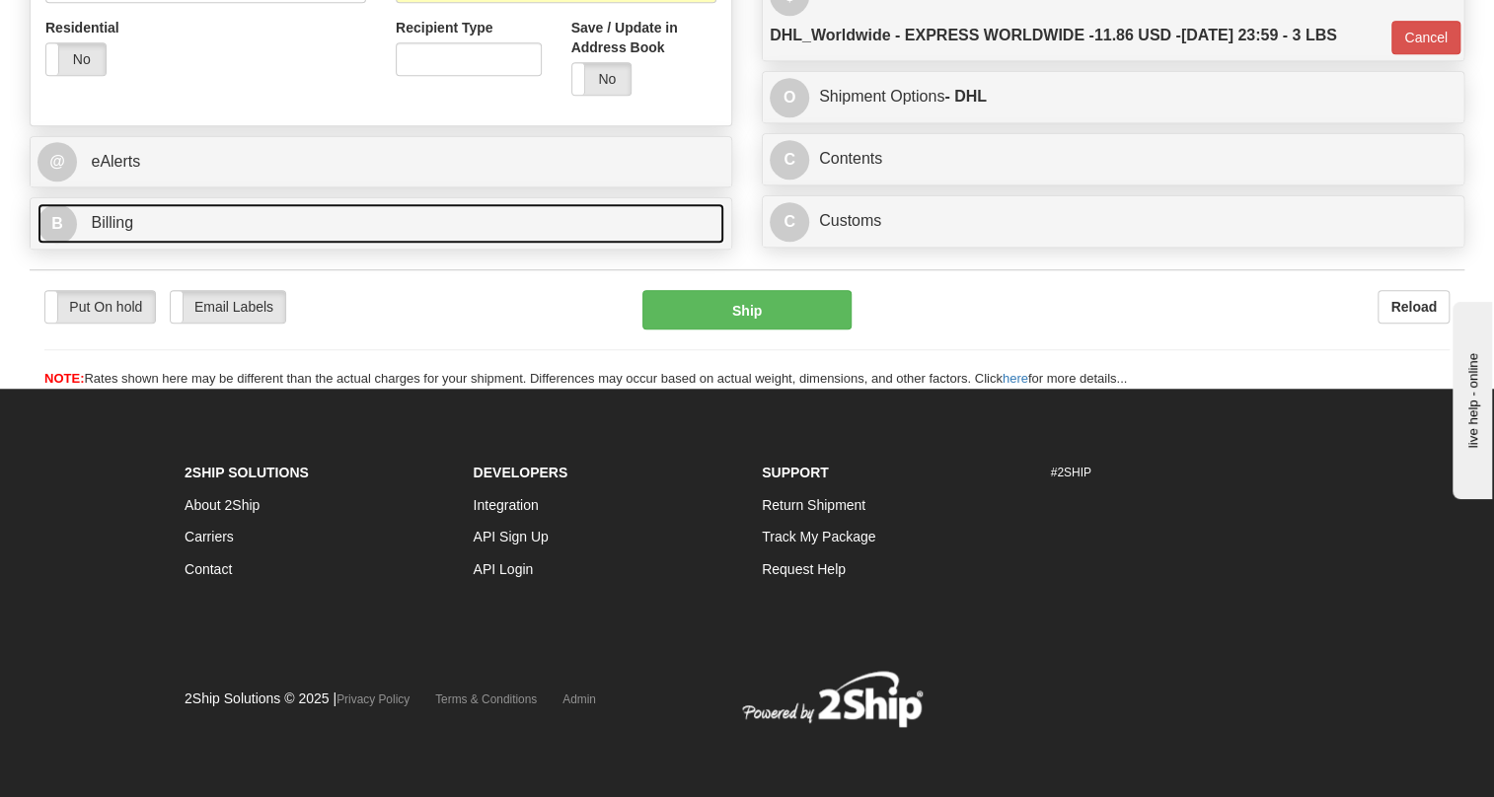
click at [113, 225] on span "Billing" at bounding box center [112, 222] width 42 height 17
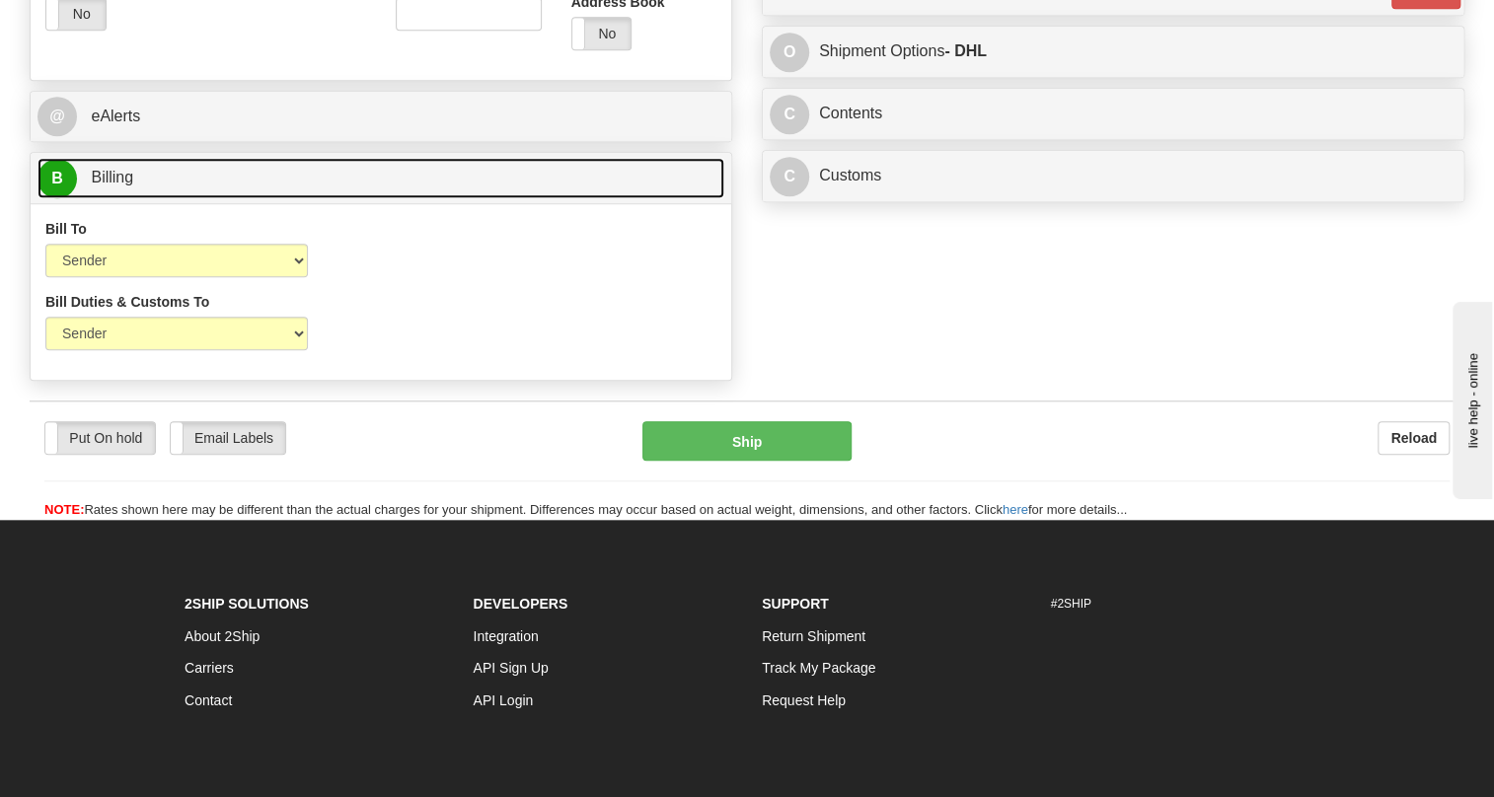
click at [113, 186] on span "Billing" at bounding box center [112, 177] width 42 height 17
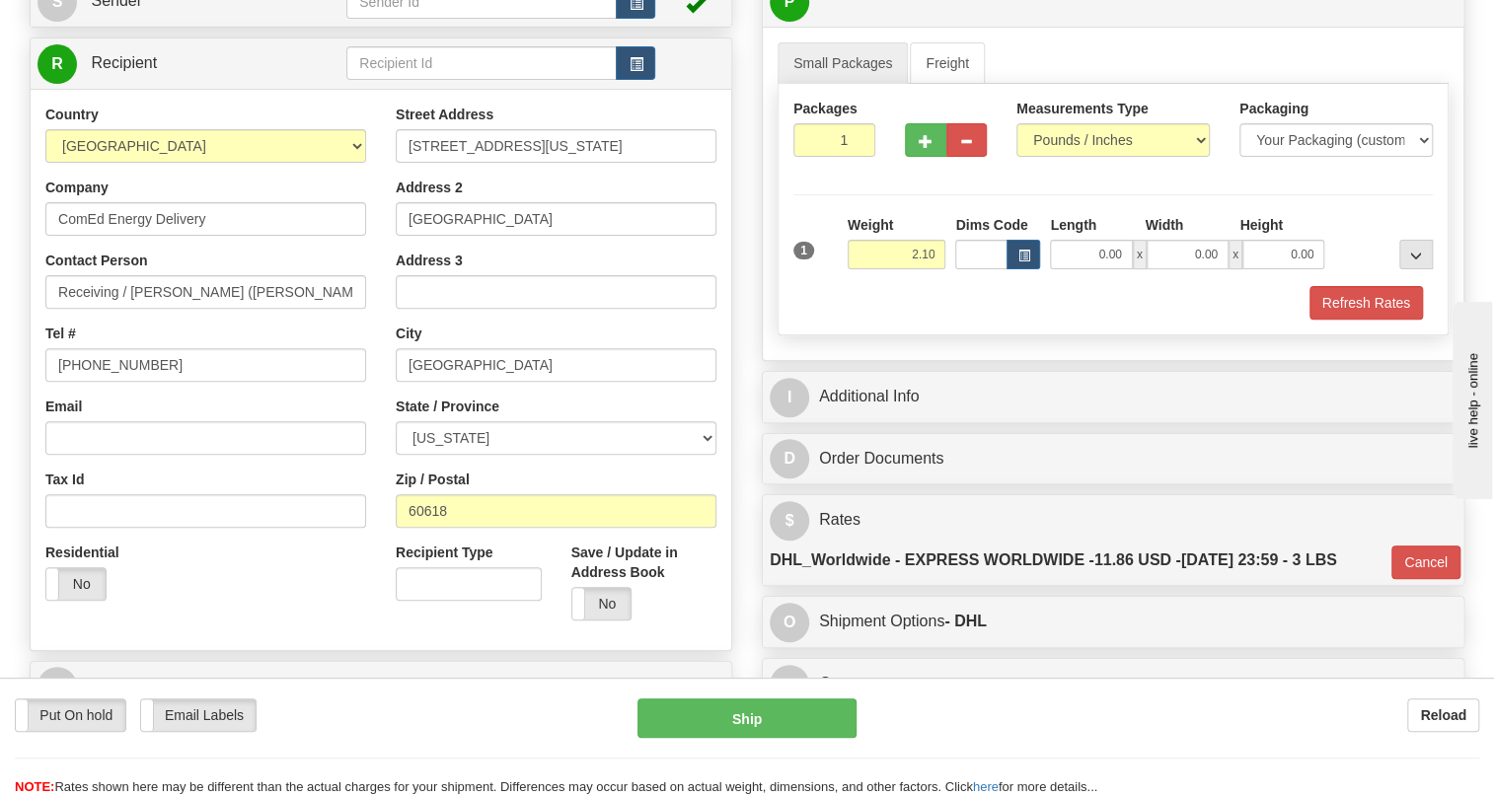
scroll to position [259, 0]
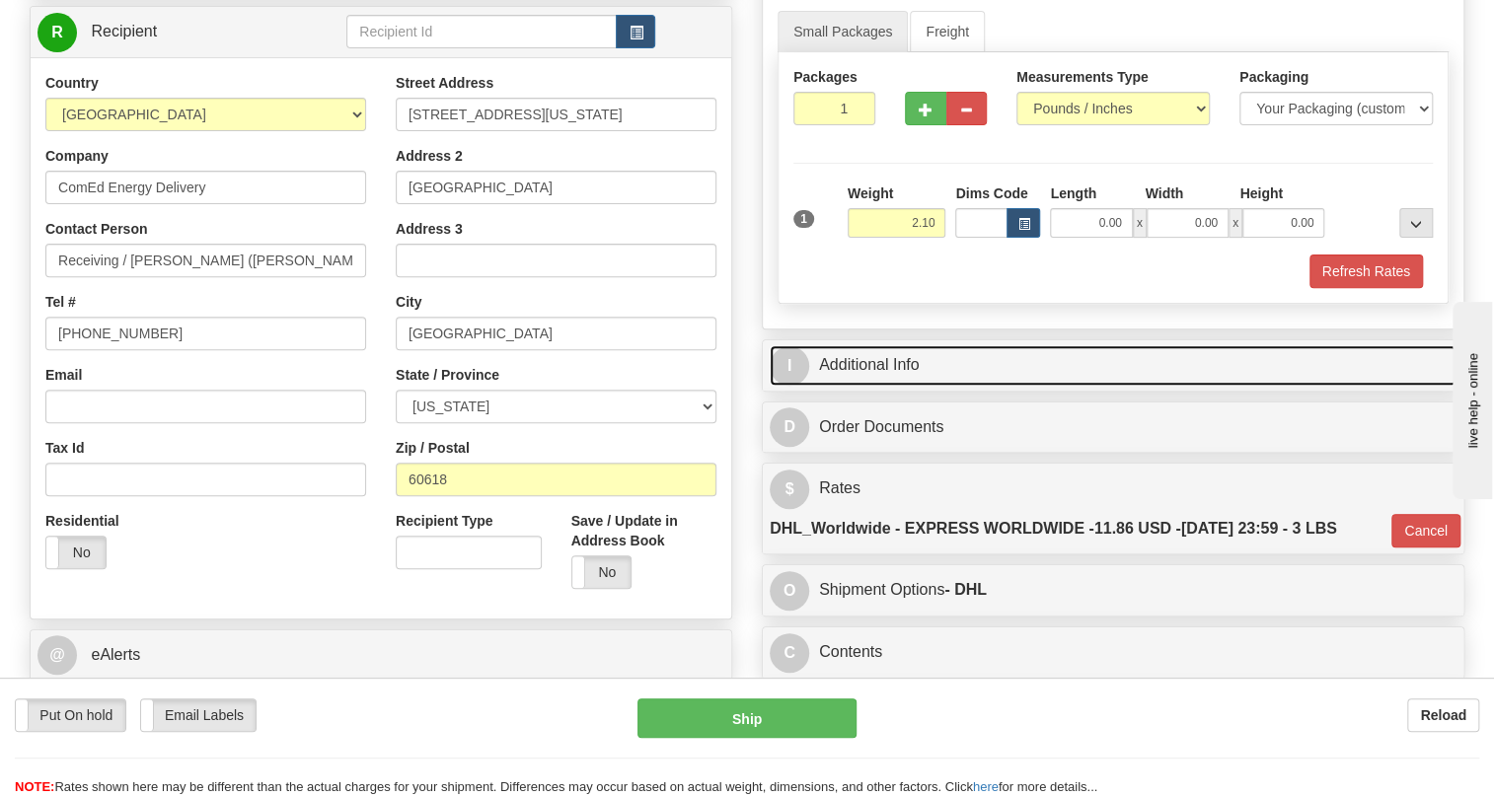
click at [886, 386] on link "I Additional Info" at bounding box center [1113, 365] width 687 height 40
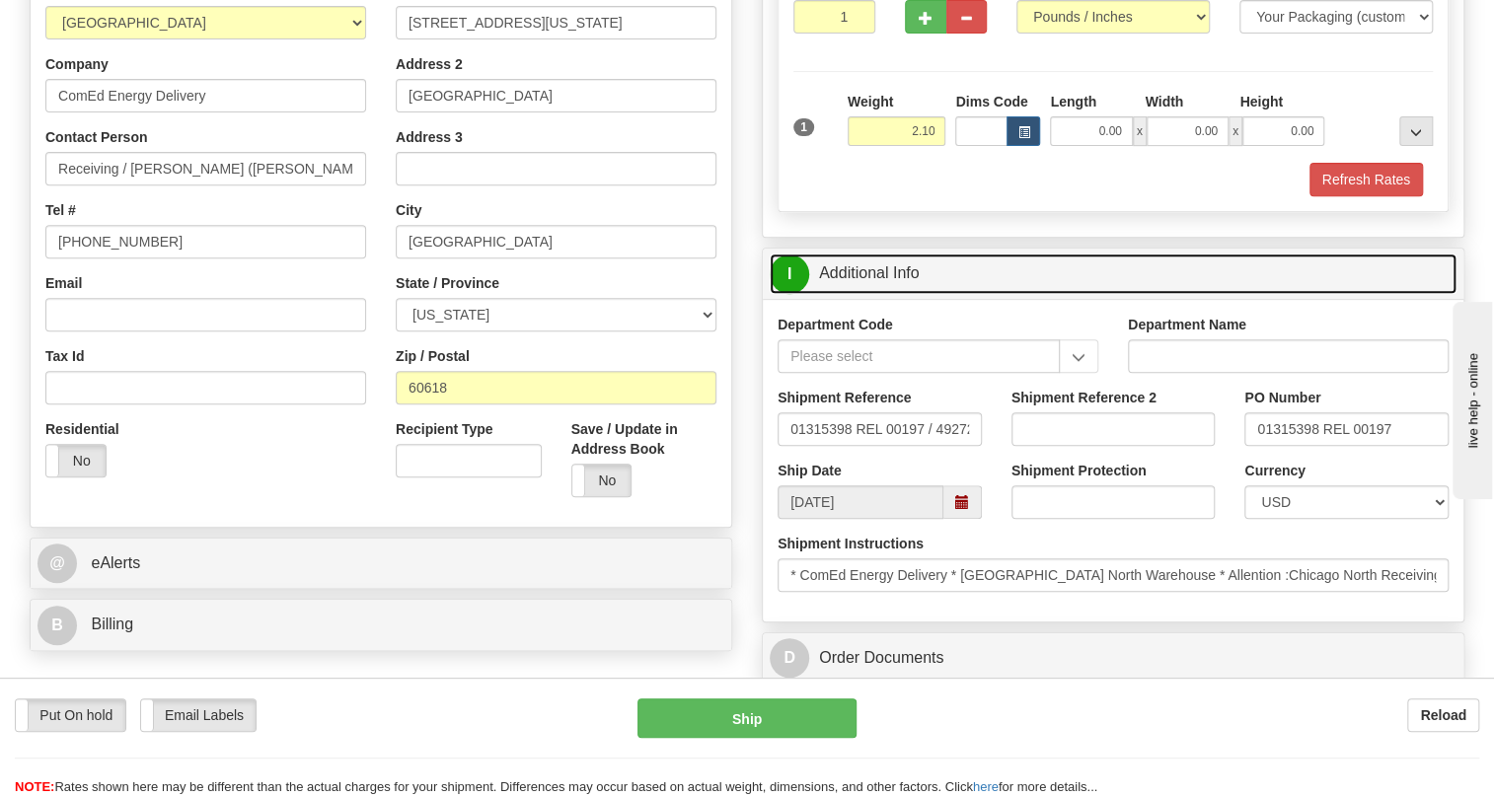
scroll to position [348, 0]
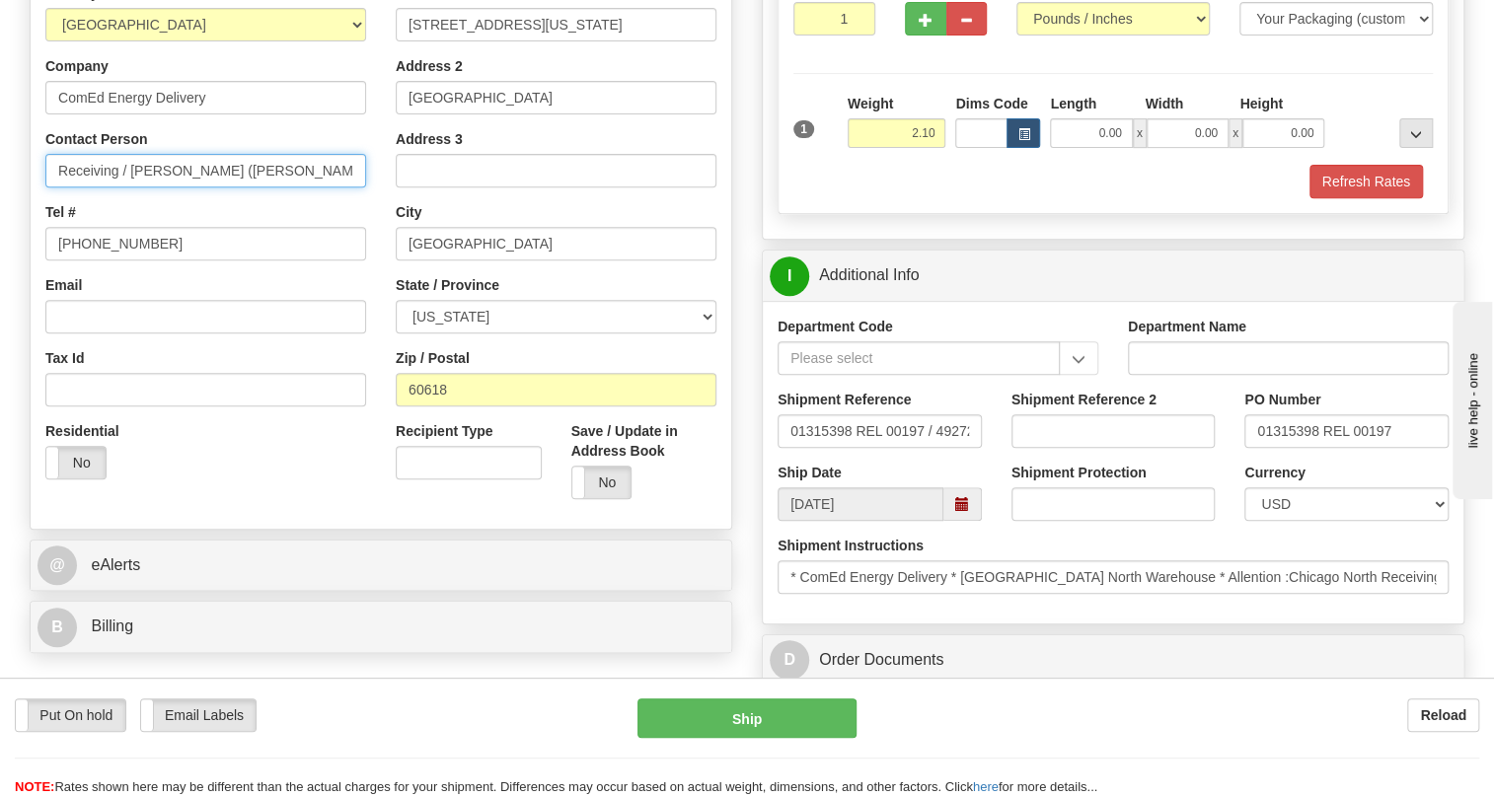
click at [58, 188] on input "Receiving / Esmeralda (Alda) Karagjozi" at bounding box center [205, 171] width 321 height 34
type input "Attn: Receiving / Esmeralda (Alda) Karagjozi"
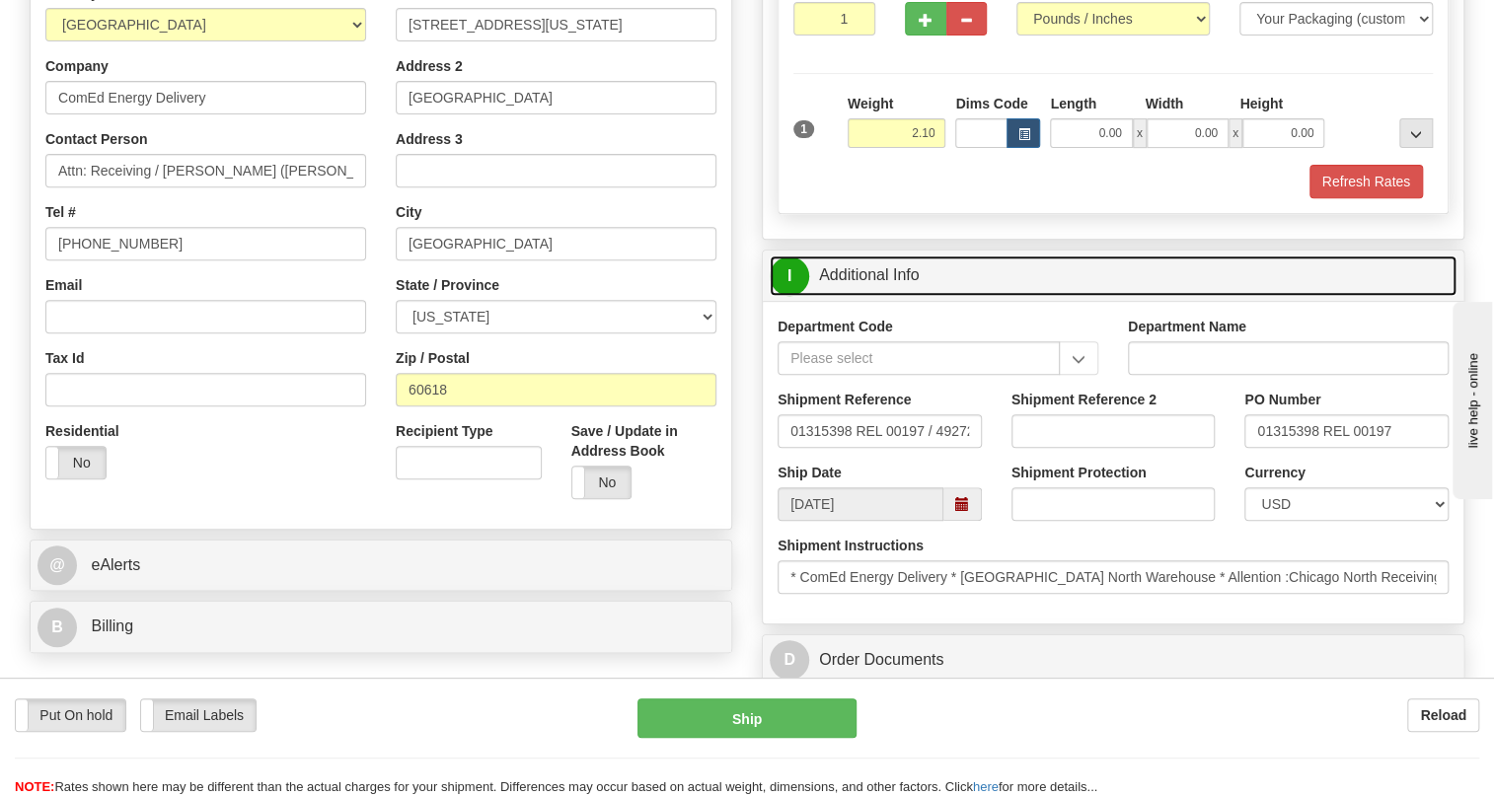
click at [899, 296] on link "I Additional Info" at bounding box center [1113, 276] width 687 height 40
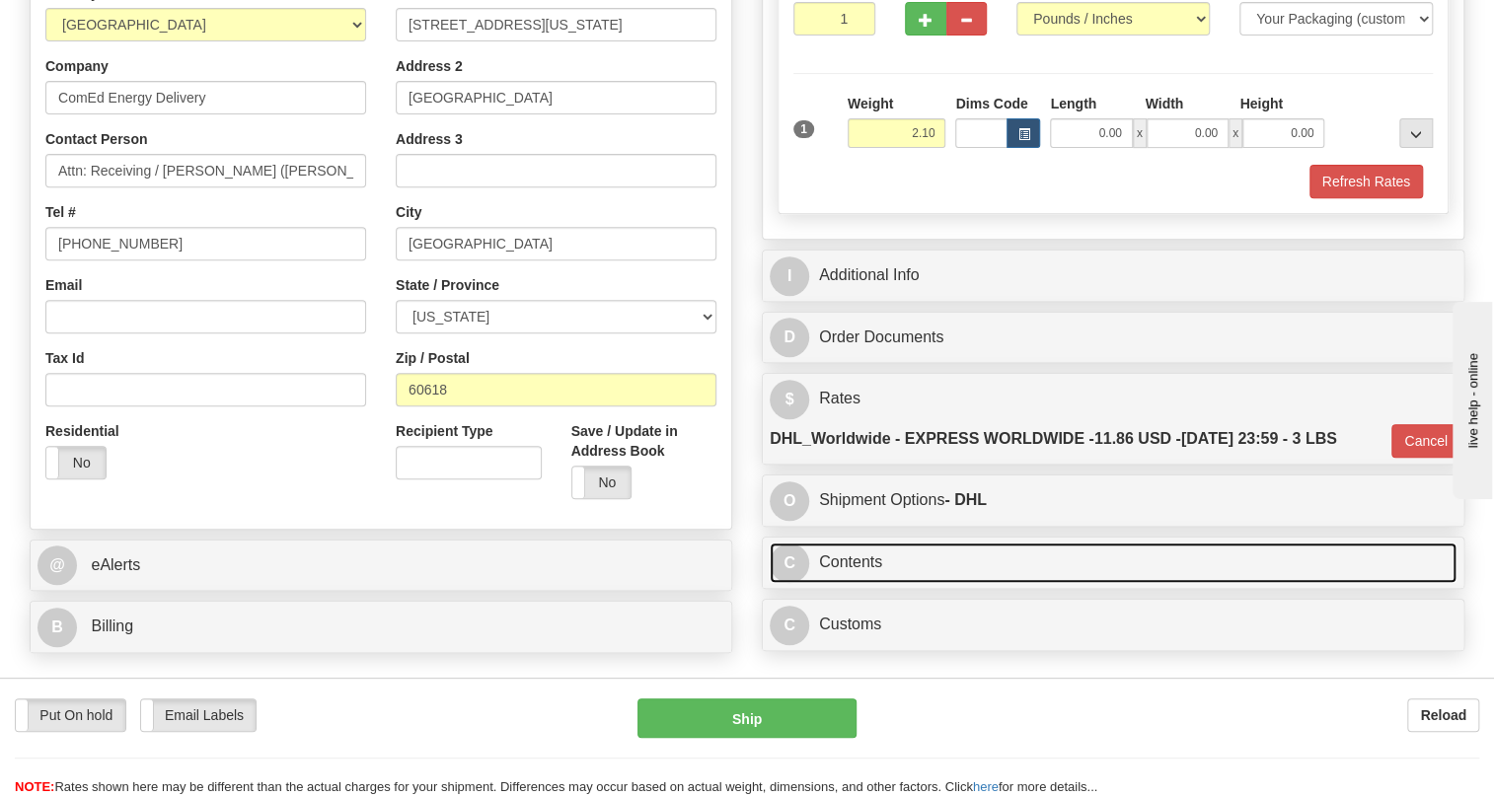
click at [850, 583] on link "C Contents" at bounding box center [1113, 563] width 687 height 40
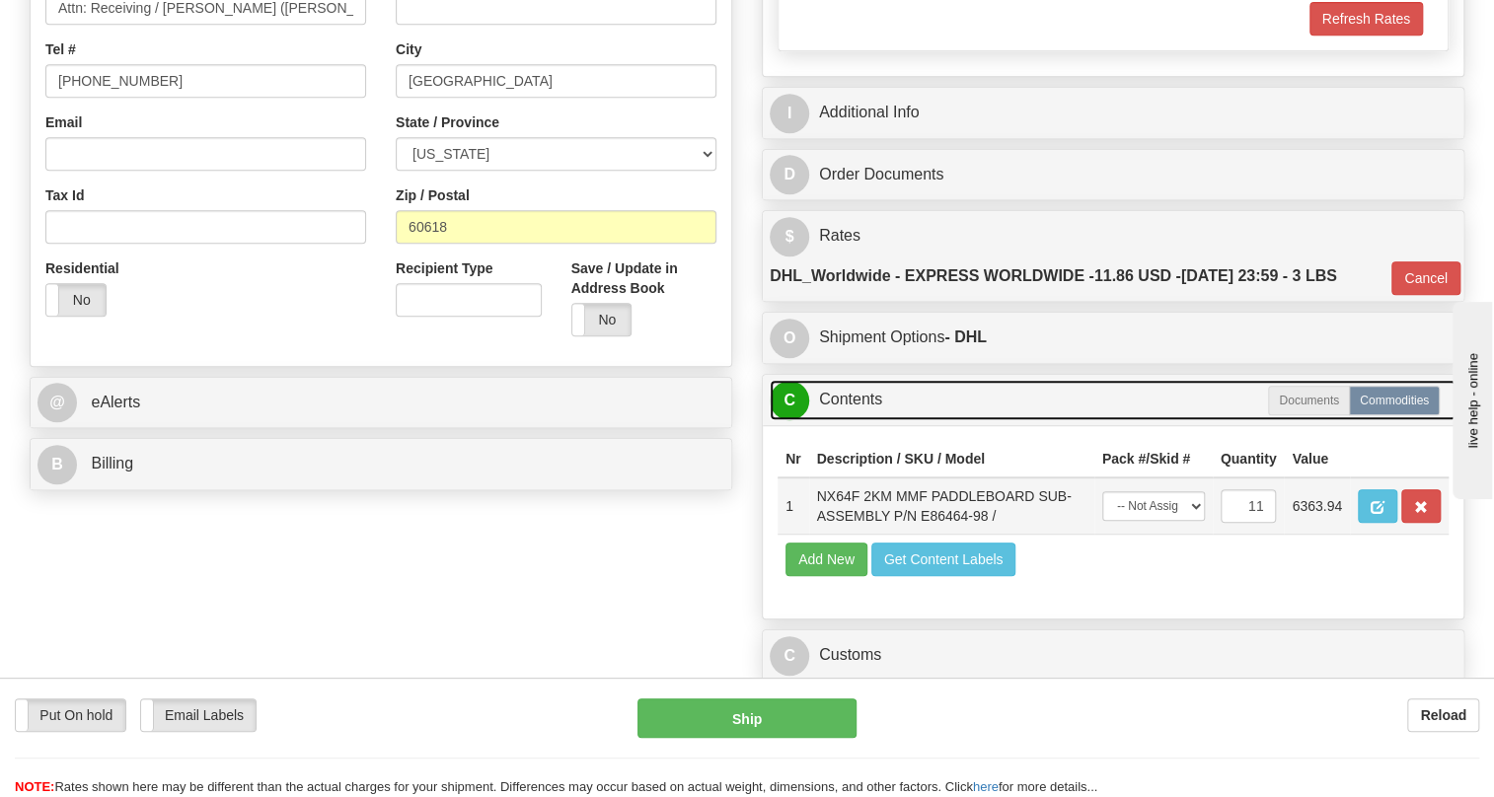
scroll to position [528, 0]
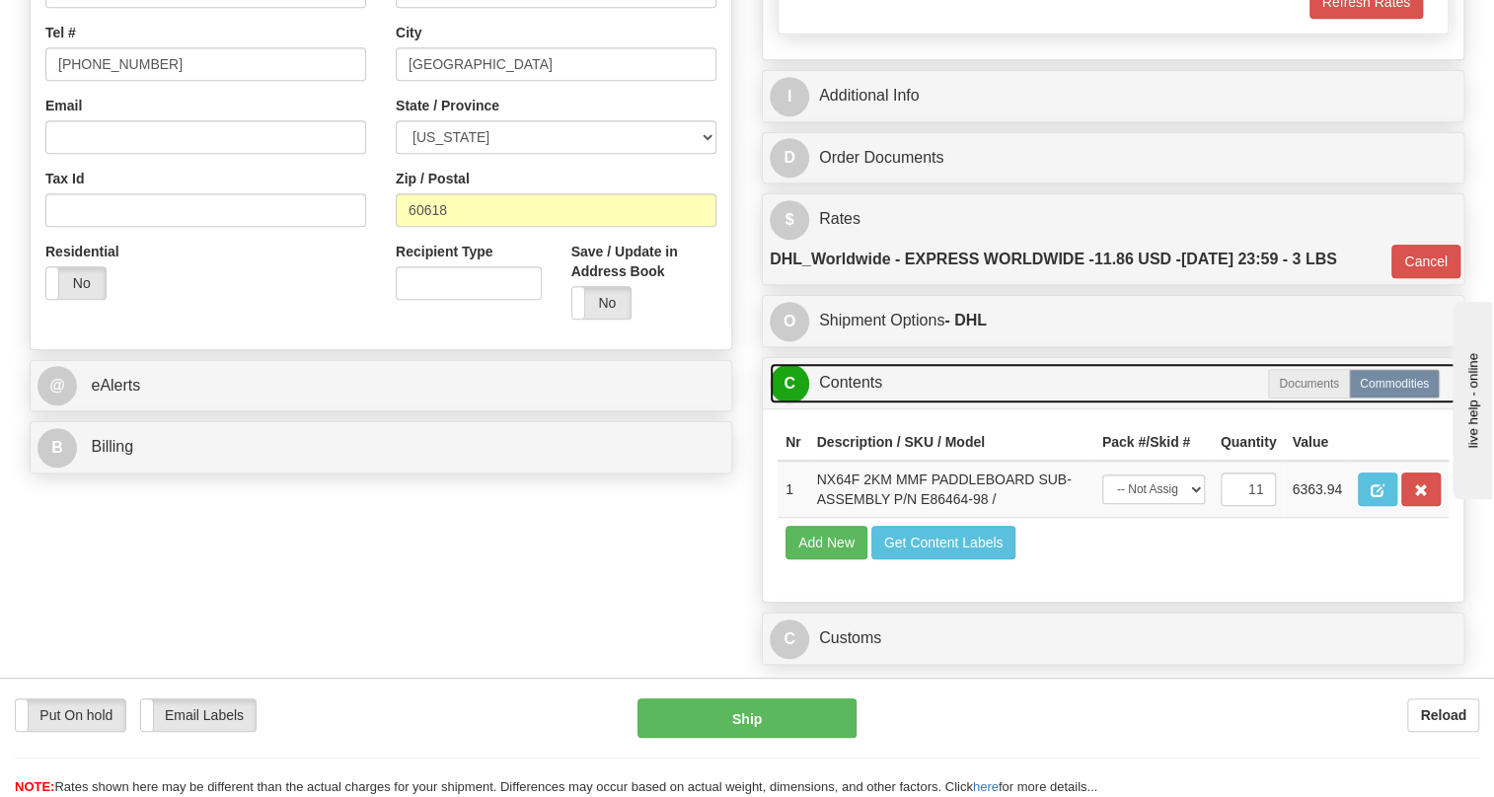
click at [857, 404] on link "C Contents" at bounding box center [1113, 383] width 687 height 40
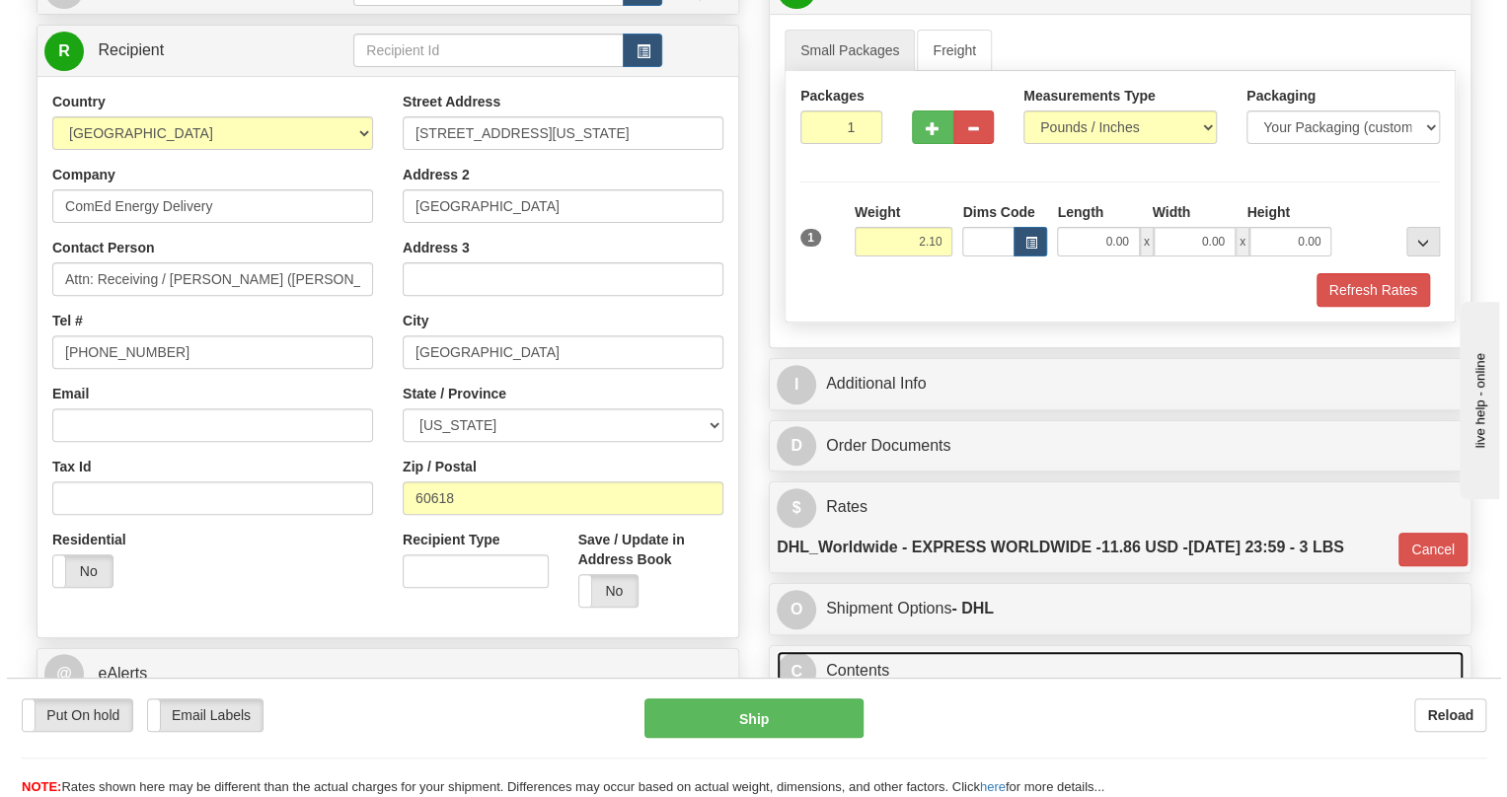
scroll to position [169, 0]
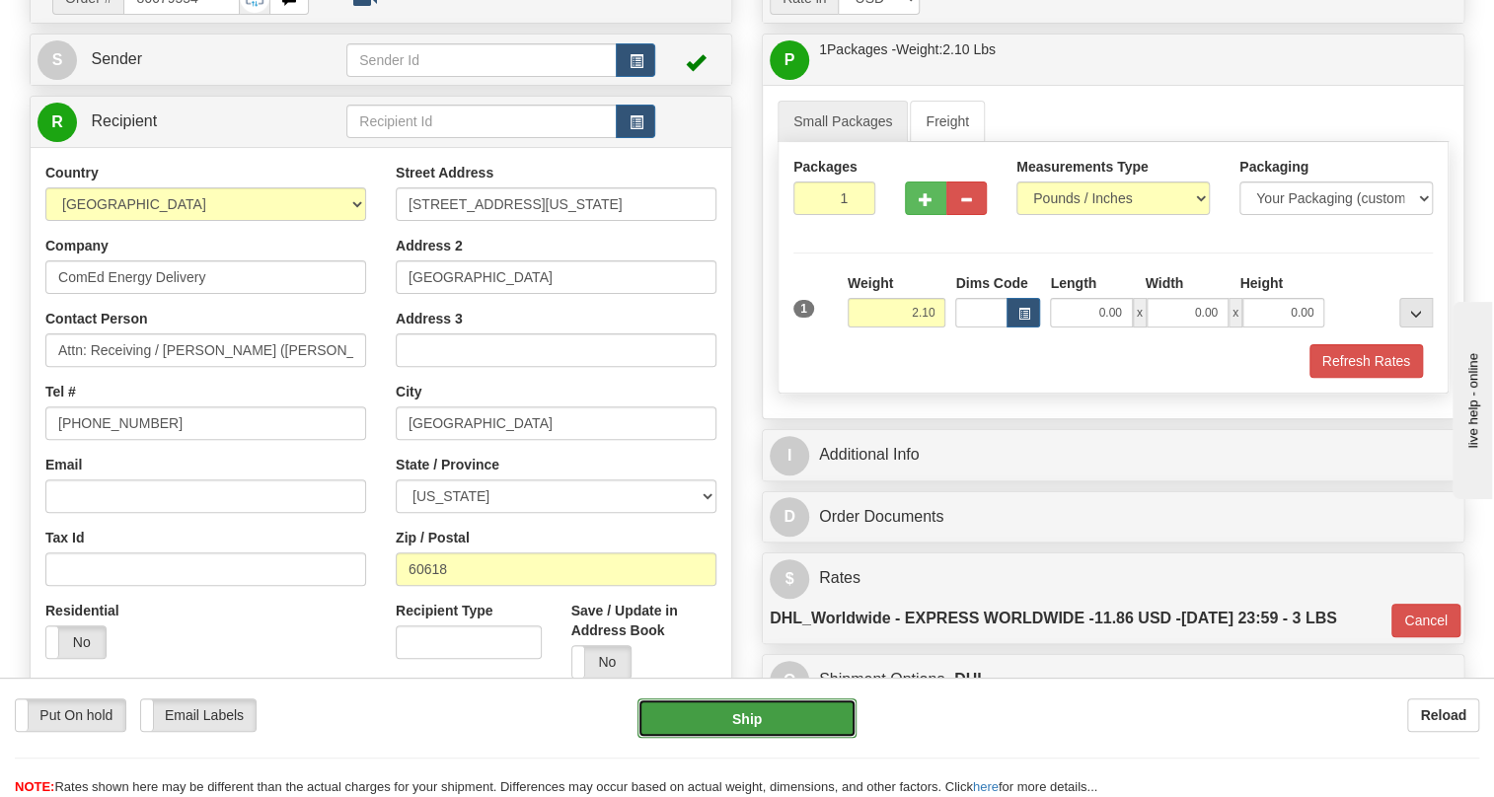
click at [746, 717] on button "Ship" at bounding box center [747, 718] width 219 height 39
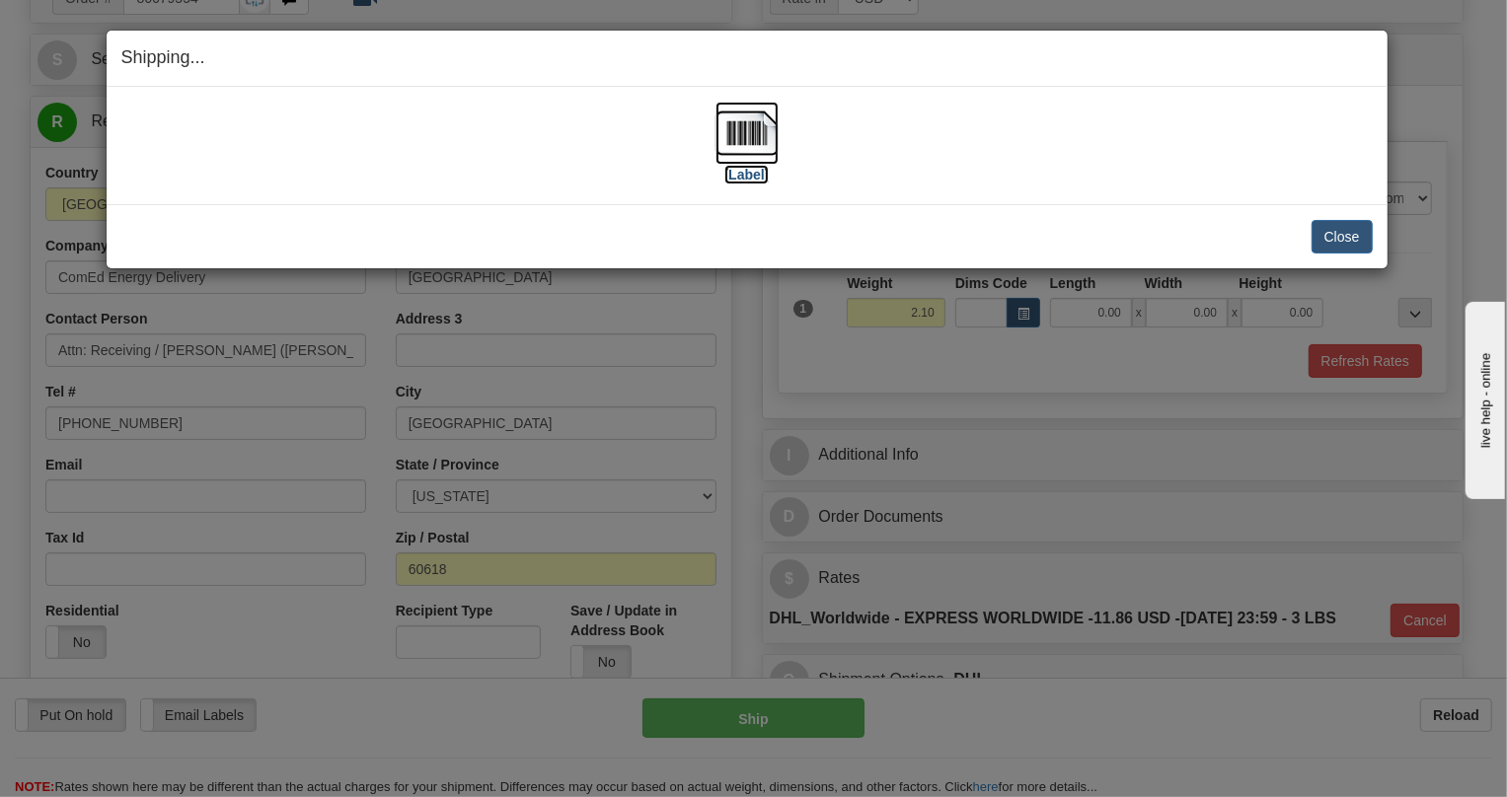
click at [741, 138] on img at bounding box center [747, 133] width 63 height 63
click at [1364, 237] on button "Close" at bounding box center [1342, 237] width 61 height 34
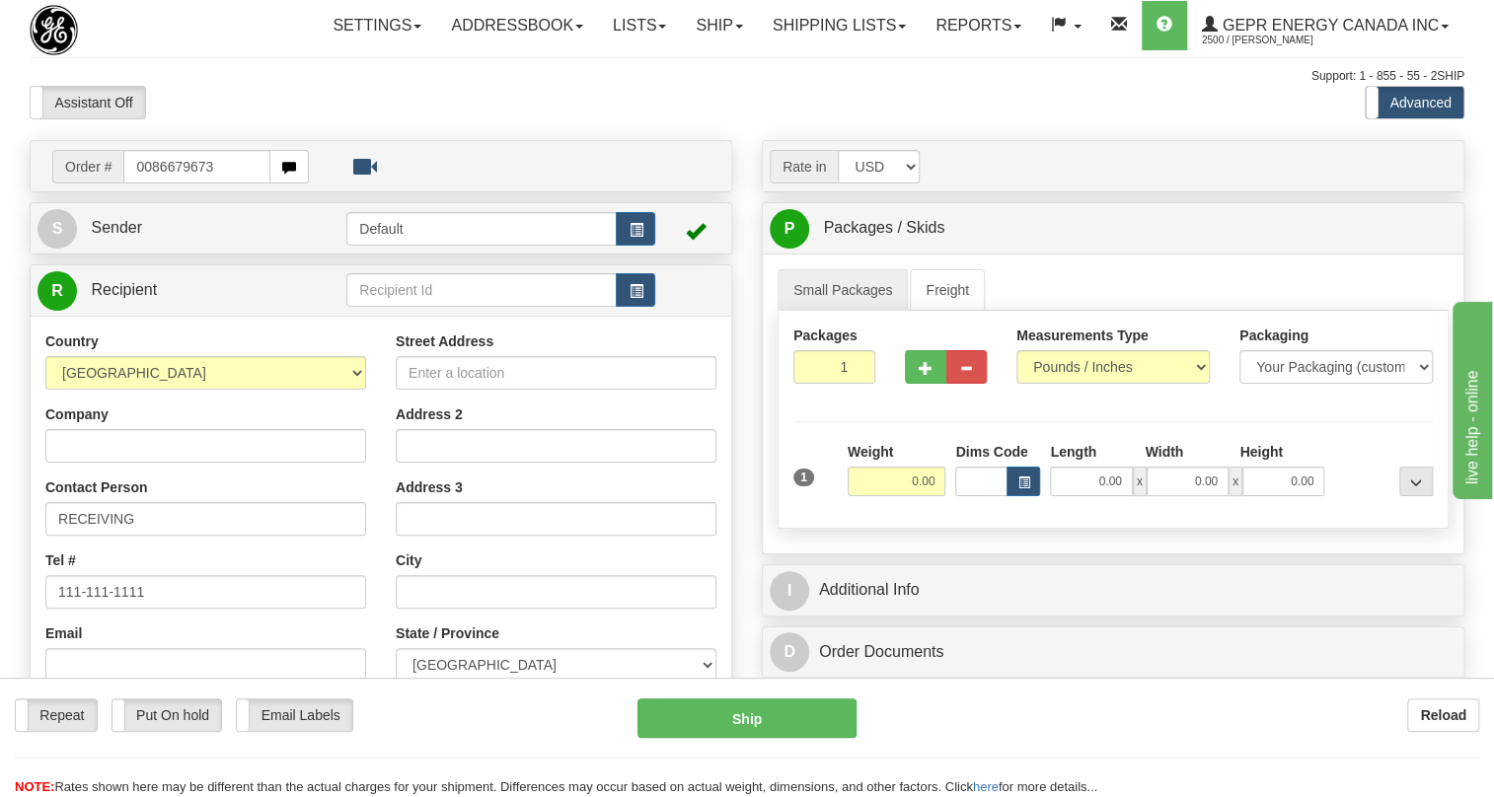
click at [148, 184] on input "0086679673" at bounding box center [196, 167] width 147 height 34
type input "86679673"
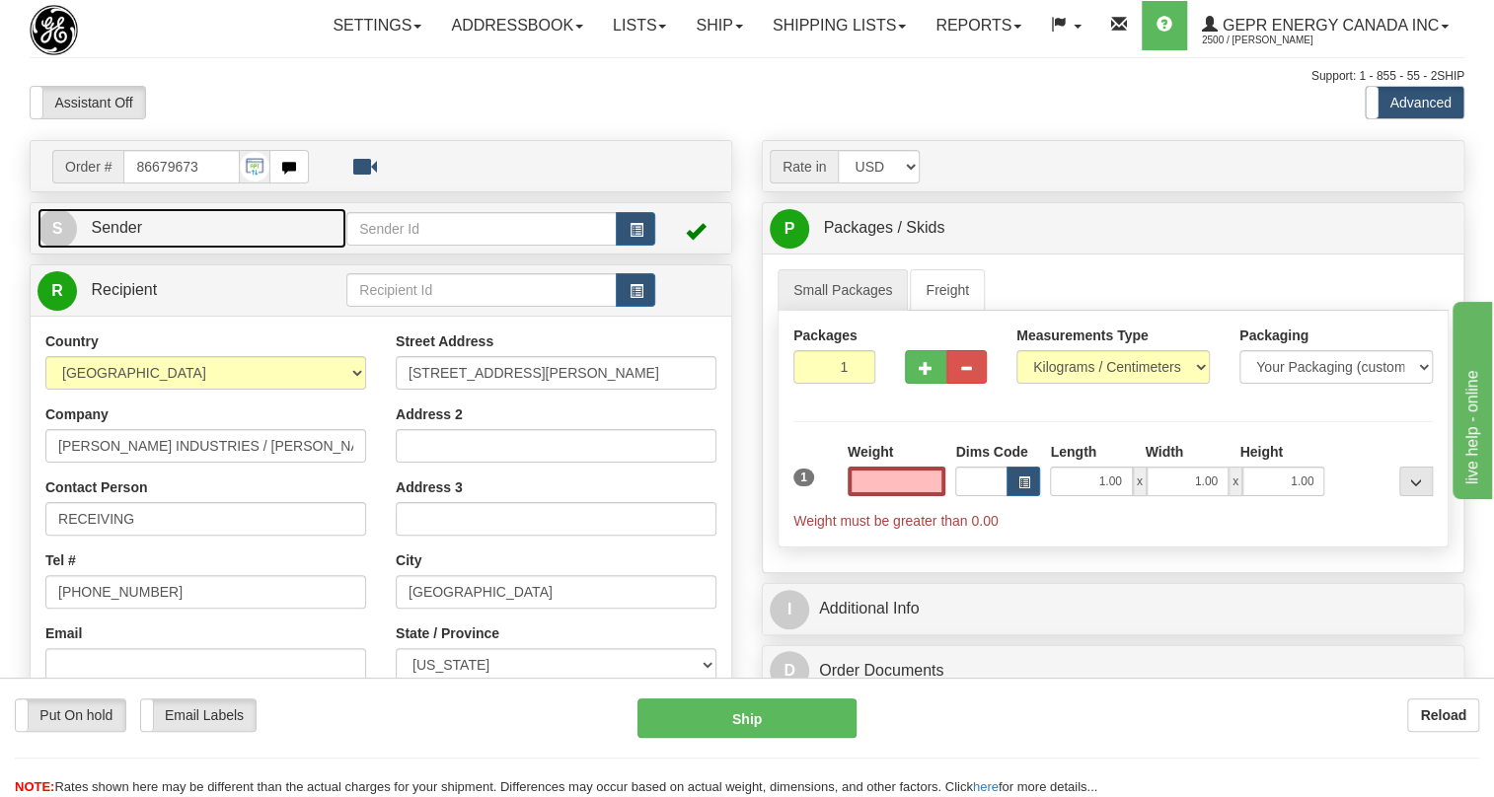
type input "0.00"
click at [131, 236] on span "Sender" at bounding box center [116, 227] width 51 height 17
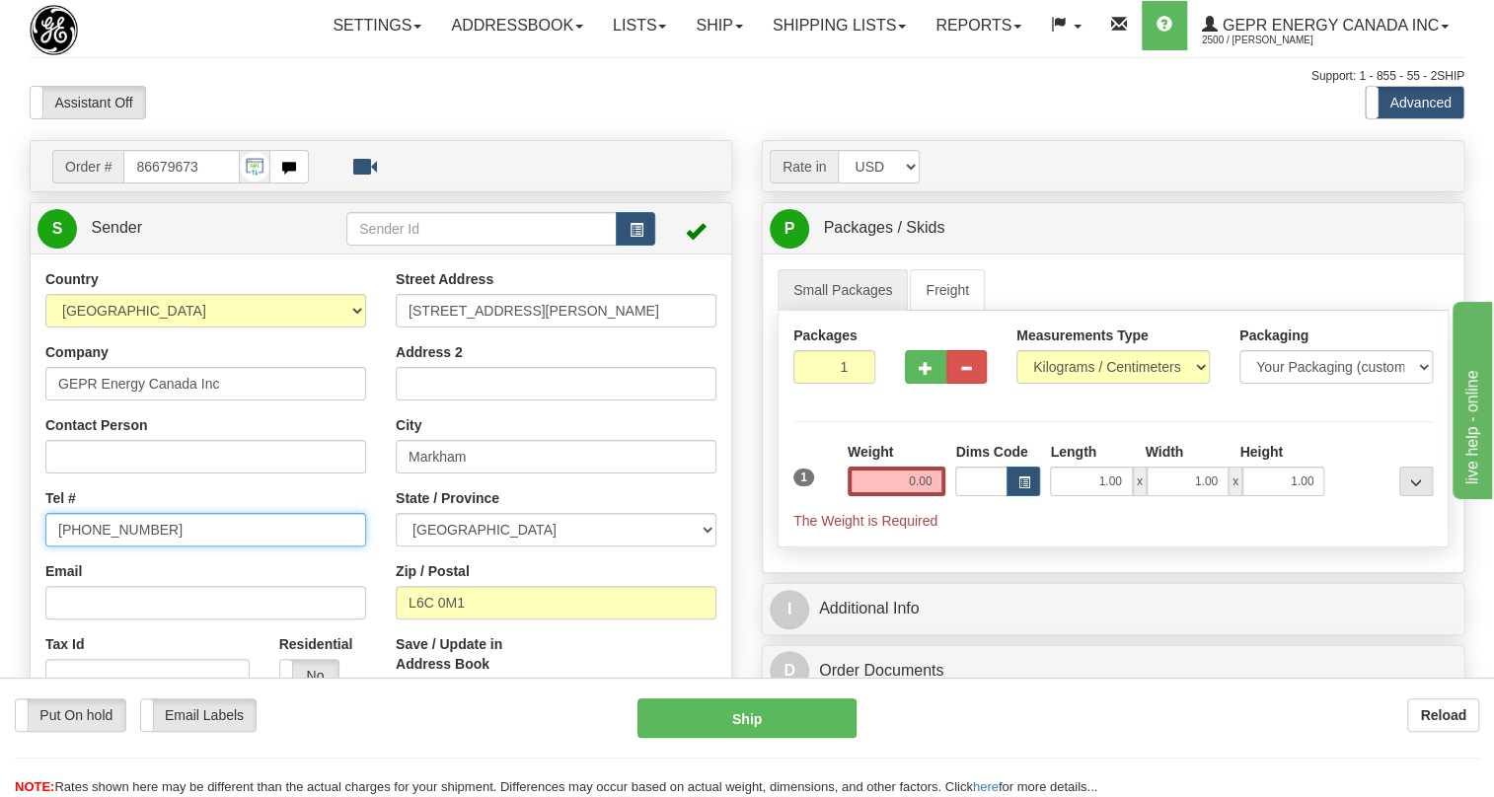
click at [123, 547] on input "[PHONE_NUMBER]" at bounding box center [205, 530] width 321 height 34
click at [122, 547] on input "[PHONE_NUMBER]" at bounding box center [205, 530] width 321 height 34
paste input "[PHONE_NUMBER]"
type input "[PHONE_NUMBER]"
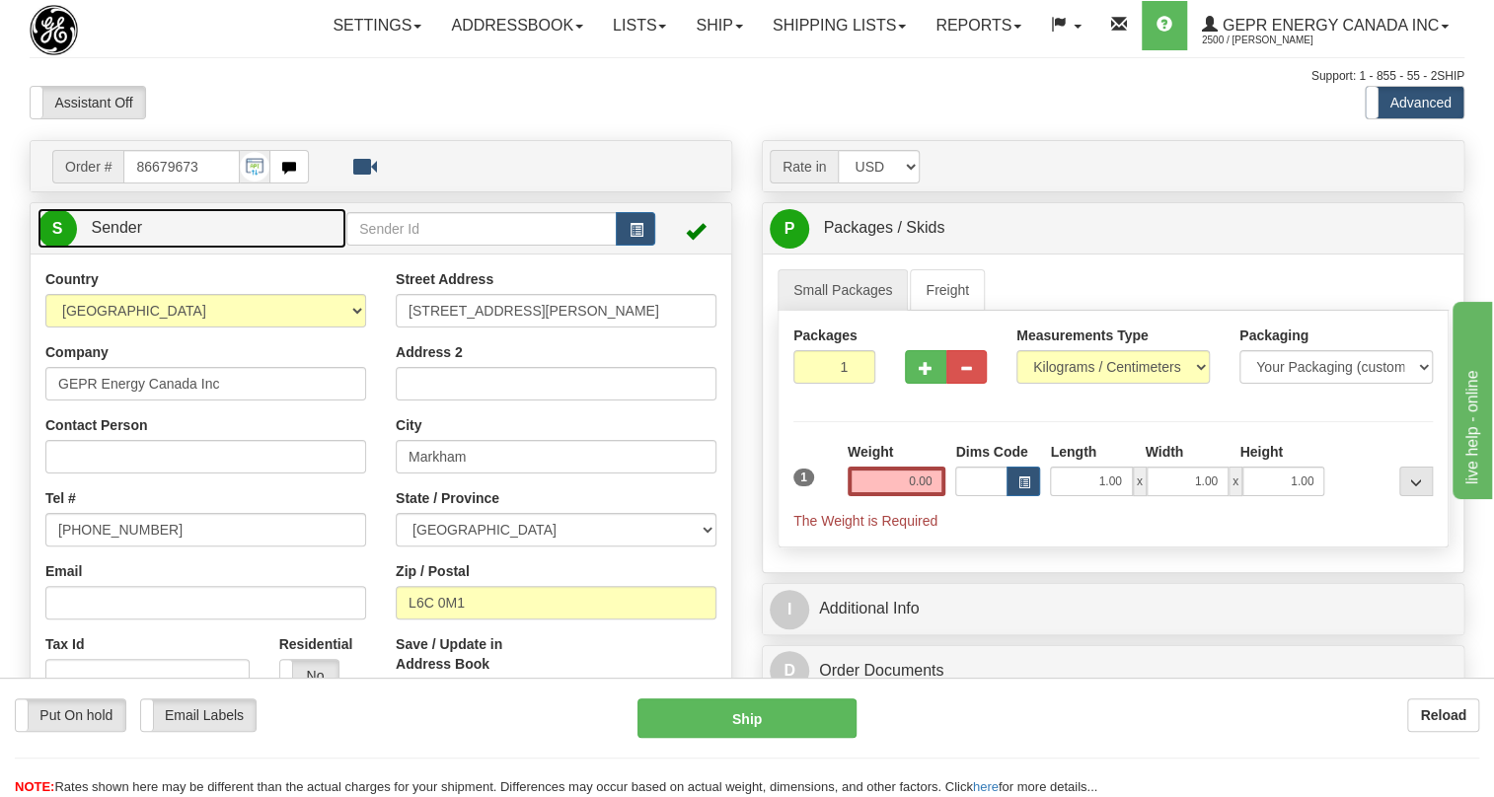
click at [124, 249] on link "S Sender" at bounding box center [192, 228] width 309 height 40
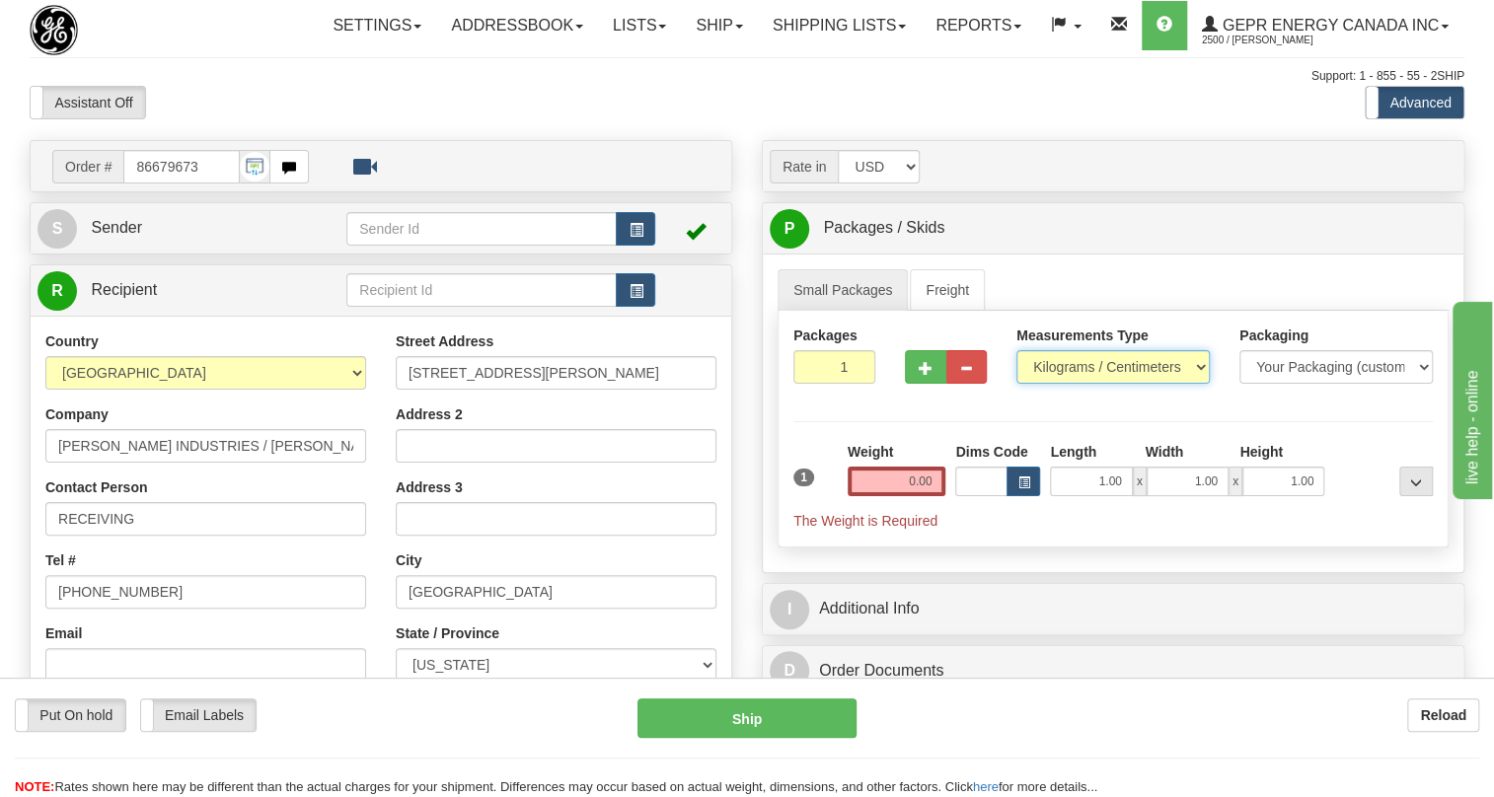
click at [1118, 384] on select "Pounds / Inches Kilograms / Centimeters" at bounding box center [1113, 367] width 193 height 34
select select "0"
click at [1017, 384] on select "Pounds / Inches Kilograms / Centimeters" at bounding box center [1113, 367] width 193 height 34
click at [1090, 496] on input "1.00" at bounding box center [1091, 482] width 82 height 30
type input "0.00"
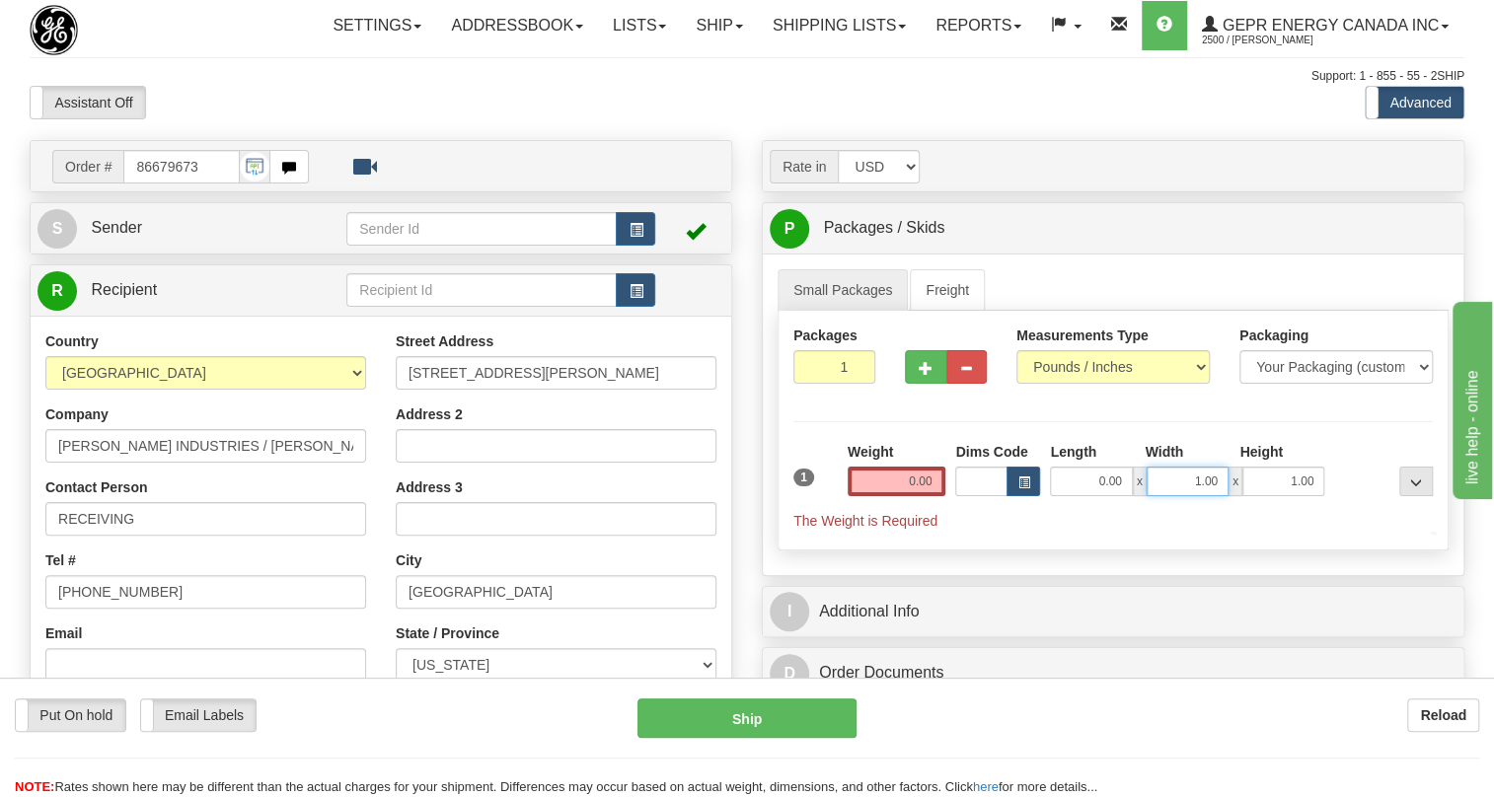
click at [1159, 496] on input "1.00" at bounding box center [1188, 482] width 82 height 30
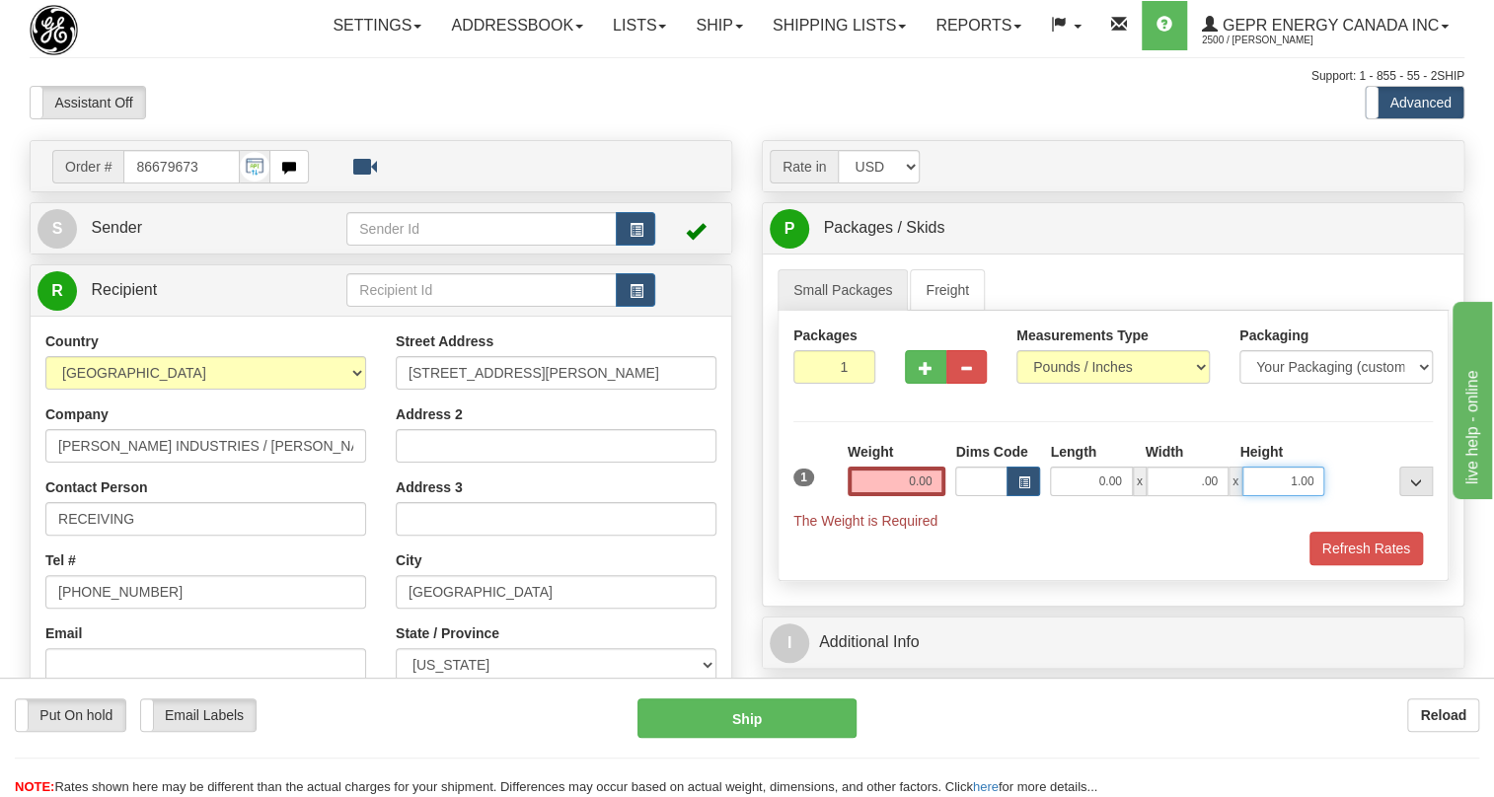
type input "0.00"
click at [1256, 496] on input "1.00" at bounding box center [1284, 482] width 82 height 30
type input "0.00"
click at [878, 496] on input "0.00" at bounding box center [897, 482] width 99 height 30
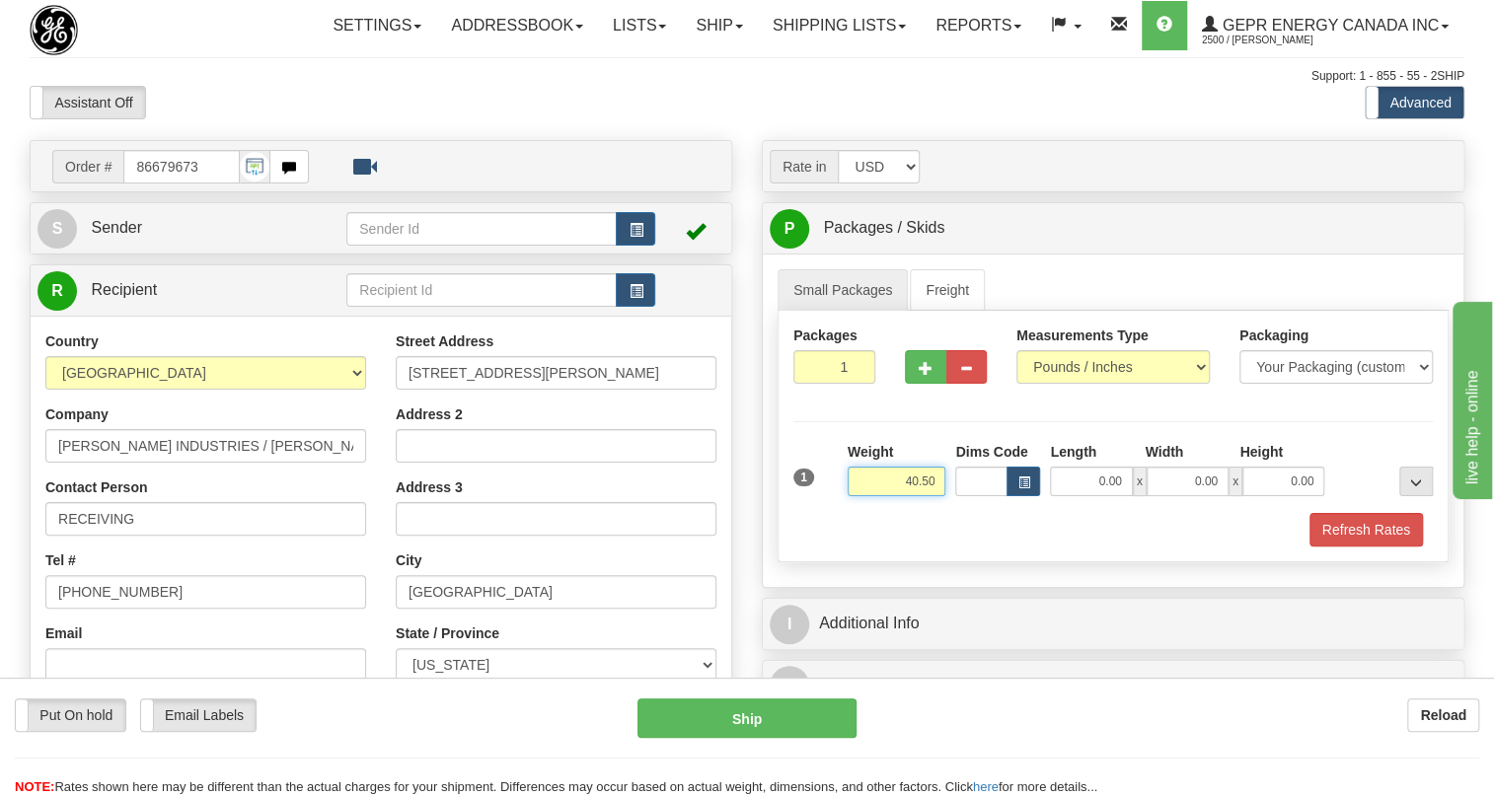
type input "40.50"
click at [790, 399] on div "Packages 1 1" at bounding box center [835, 362] width 112 height 73
click at [807, 384] on input "1" at bounding box center [834, 367] width 82 height 34
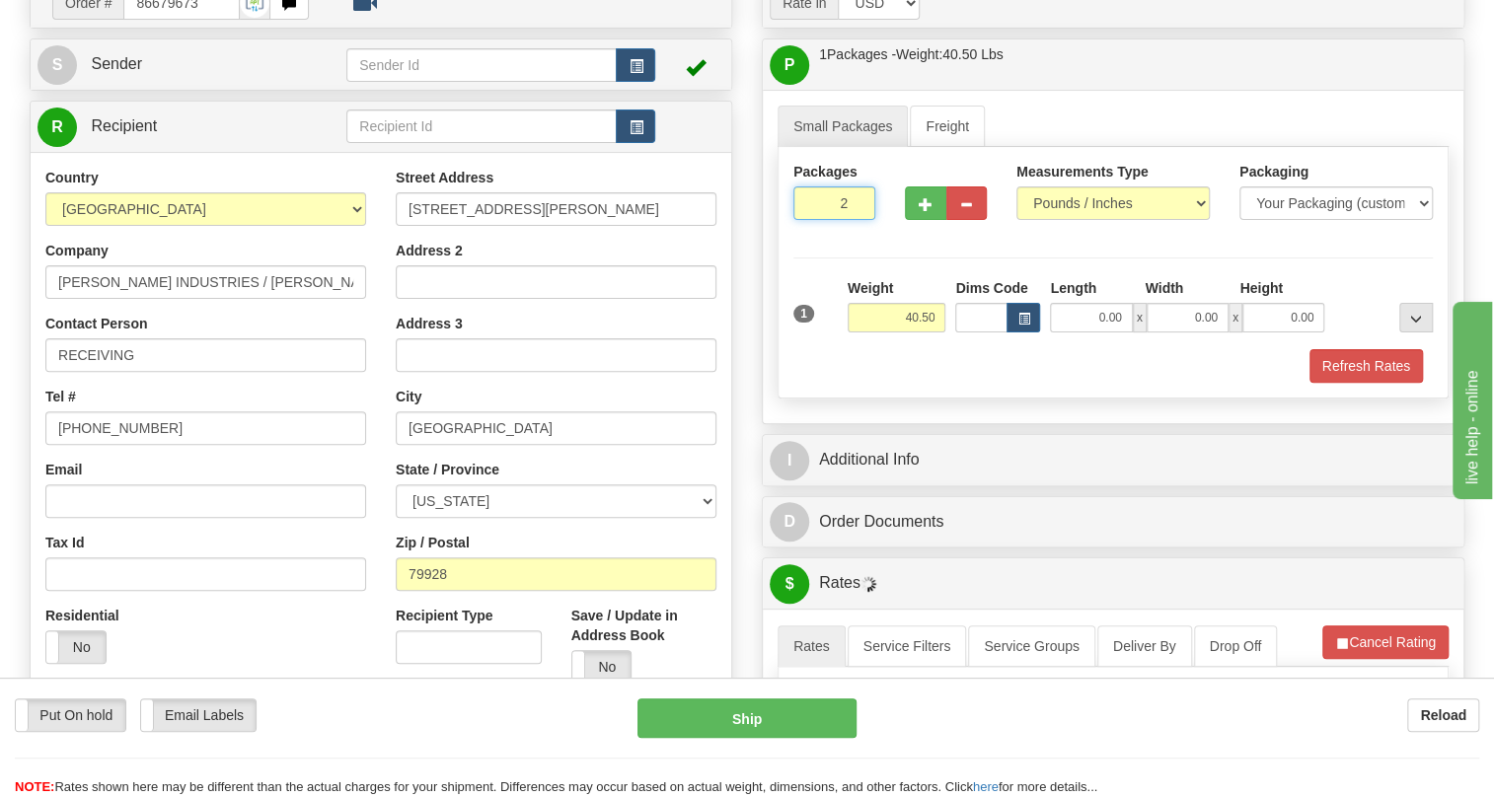
scroll to position [179, 0]
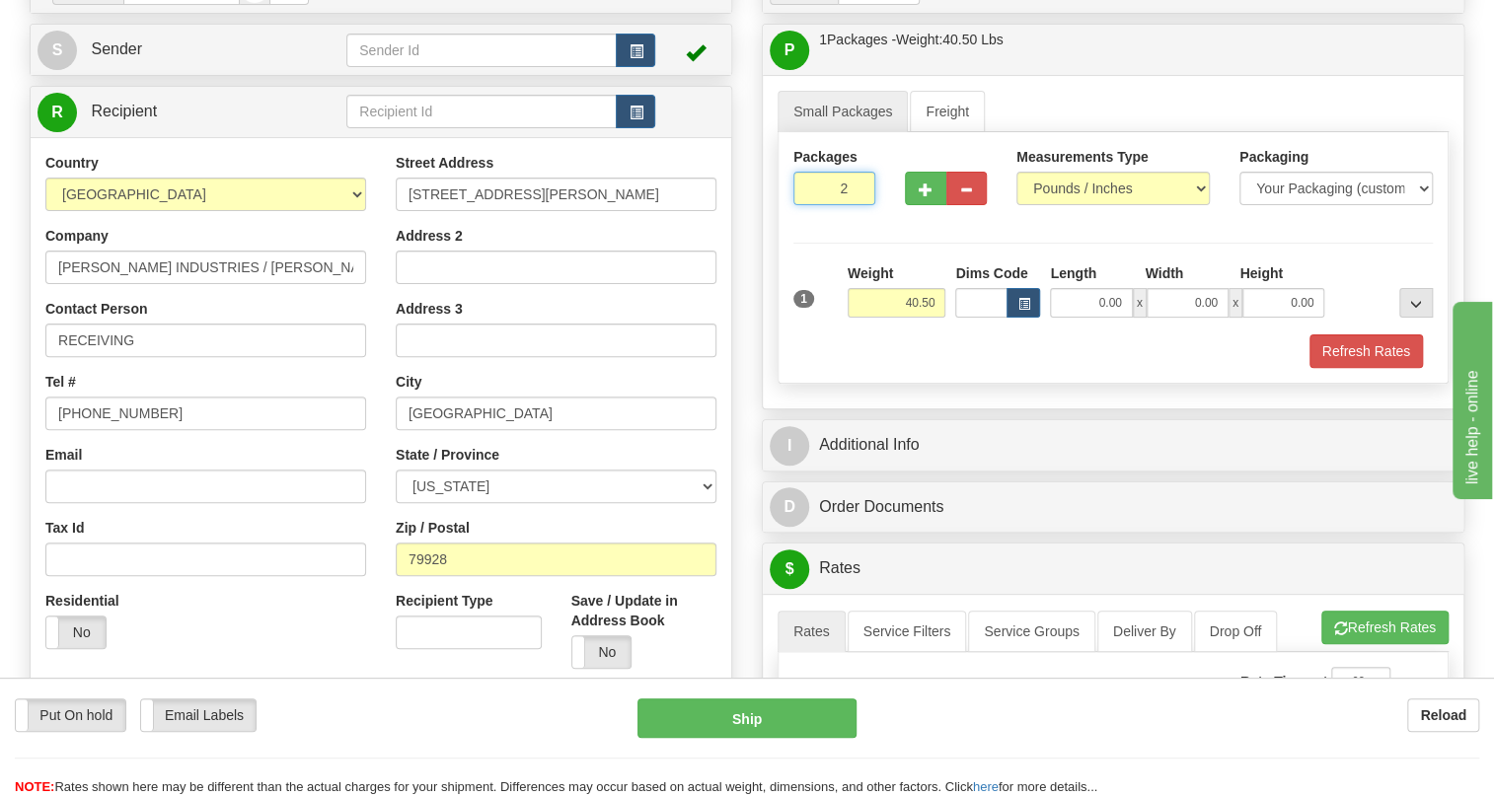
type input "2"
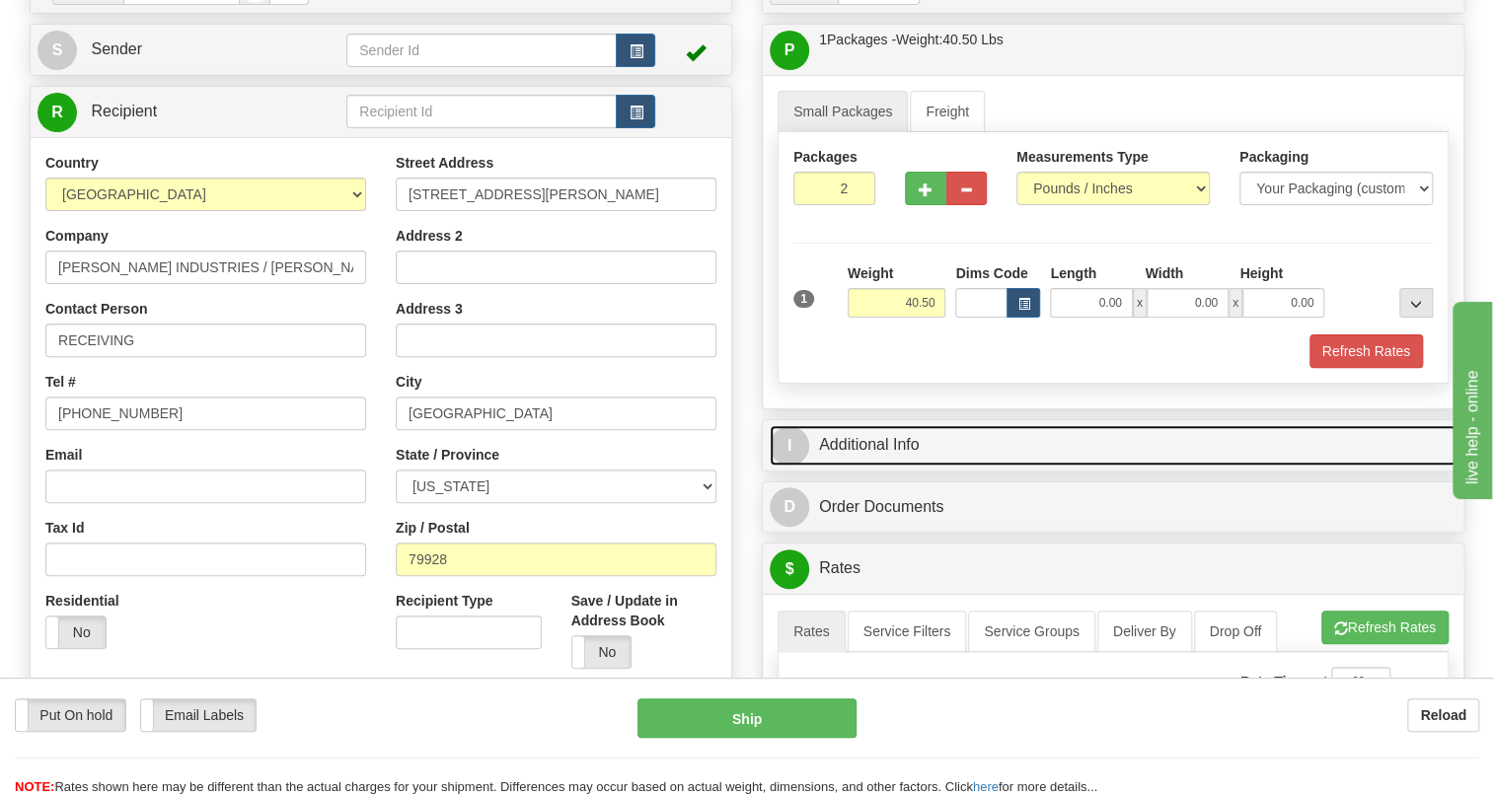
click at [868, 466] on link "I Additional Info" at bounding box center [1113, 445] width 687 height 40
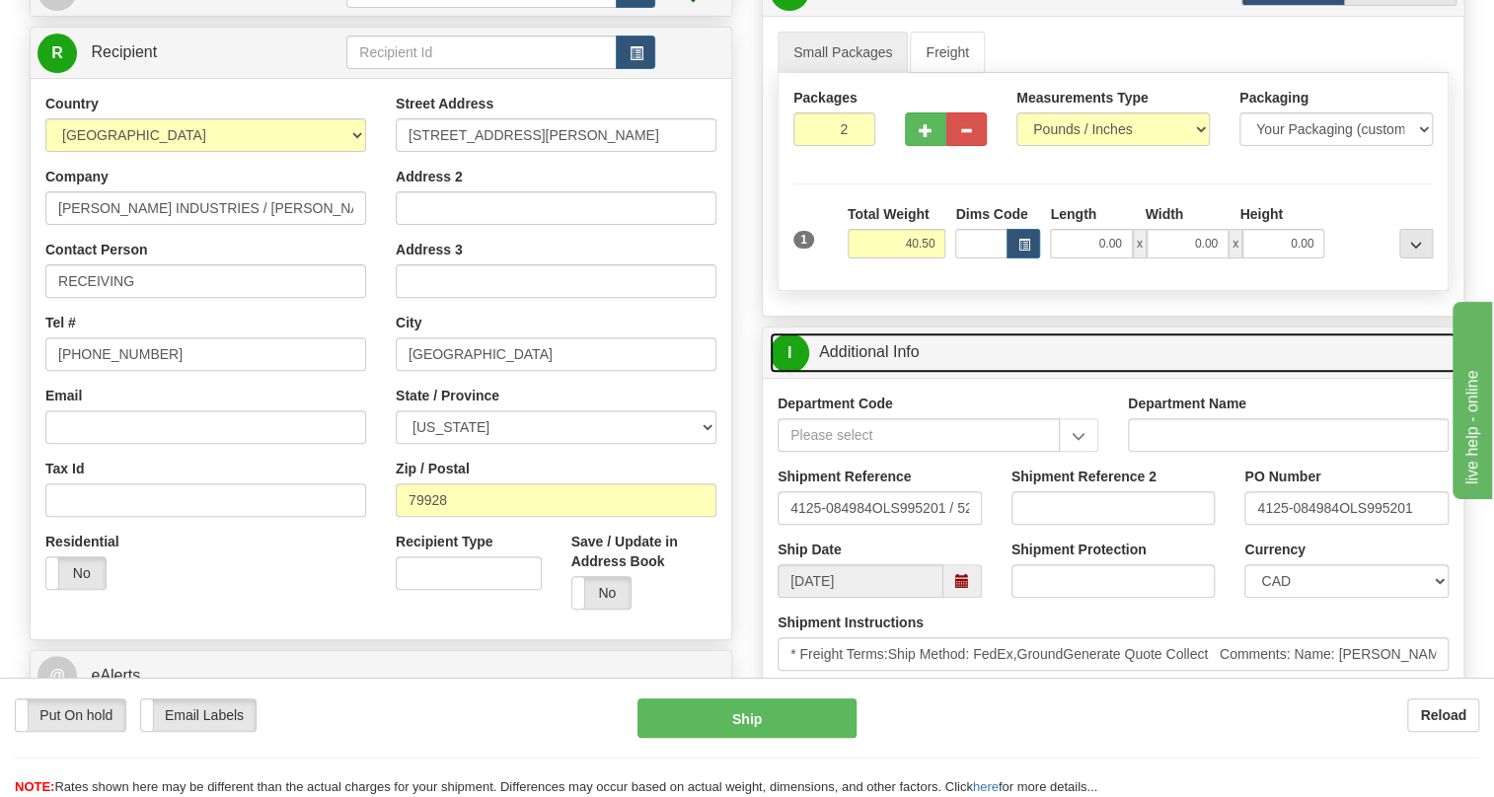
scroll to position [358, 0]
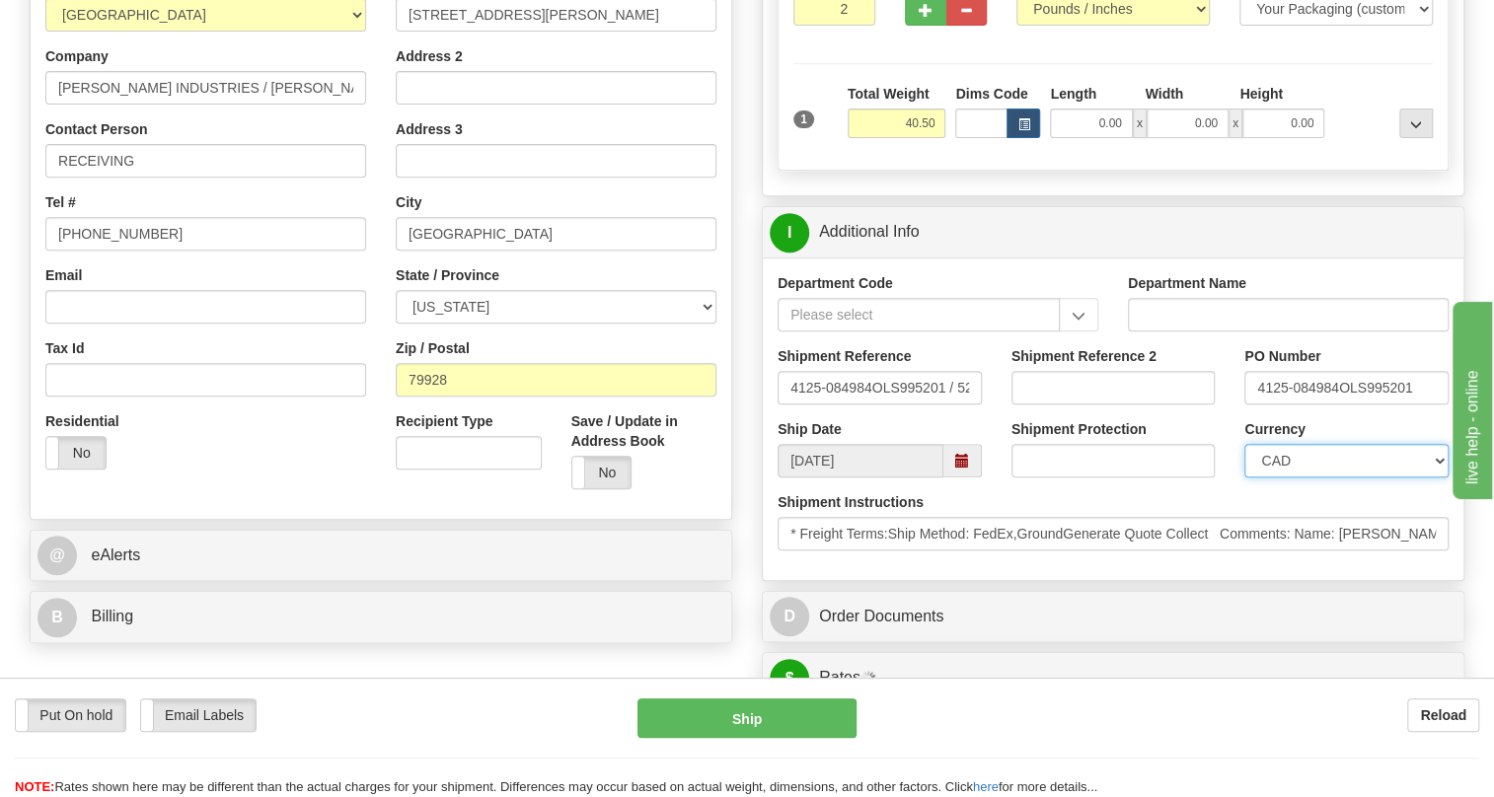
click at [1309, 478] on select "CAD USD EUR ZAR [PERSON_NAME] ARN AUD AUS AWG BBD BFR BGN BHD BMD BND BRC BRL C…" at bounding box center [1347, 461] width 204 height 34
select select "1"
click at [1245, 478] on select "CAD USD EUR ZAR [PERSON_NAME] ARN AUD AUS AWG BBD BFR BGN BHD BMD BND BRC BRL C…" at bounding box center [1347, 461] width 204 height 34
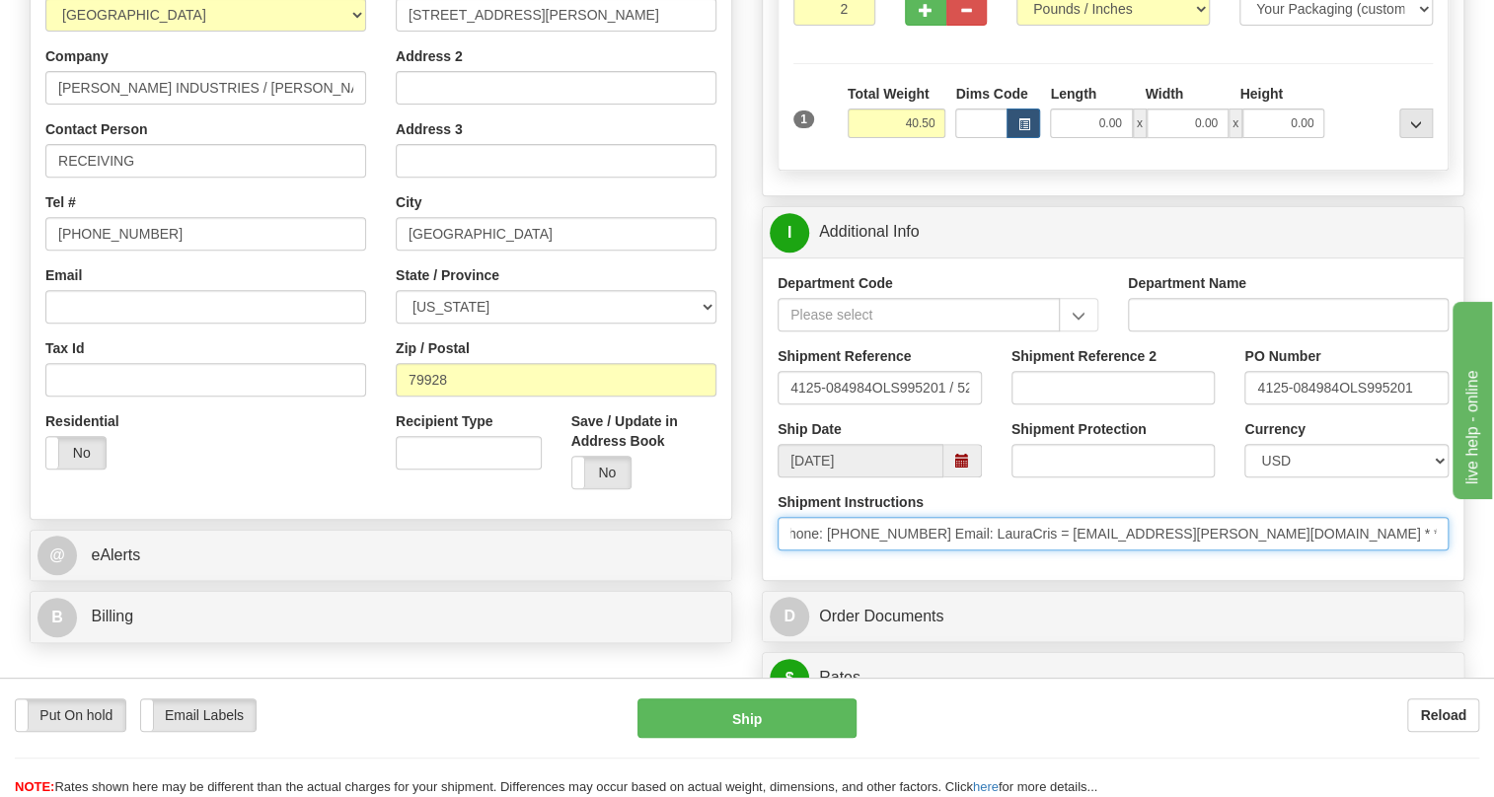
scroll to position [0, 691]
drag, startPoint x: 1283, startPoint y: 577, endPoint x: 1367, endPoint y: 585, distance: 84.3
click at [1367, 551] on input "* Freight Terms:Ship Method: FedEx,GroundGenerate Quote Collect Comments: Name:…" at bounding box center [1113, 534] width 671 height 34
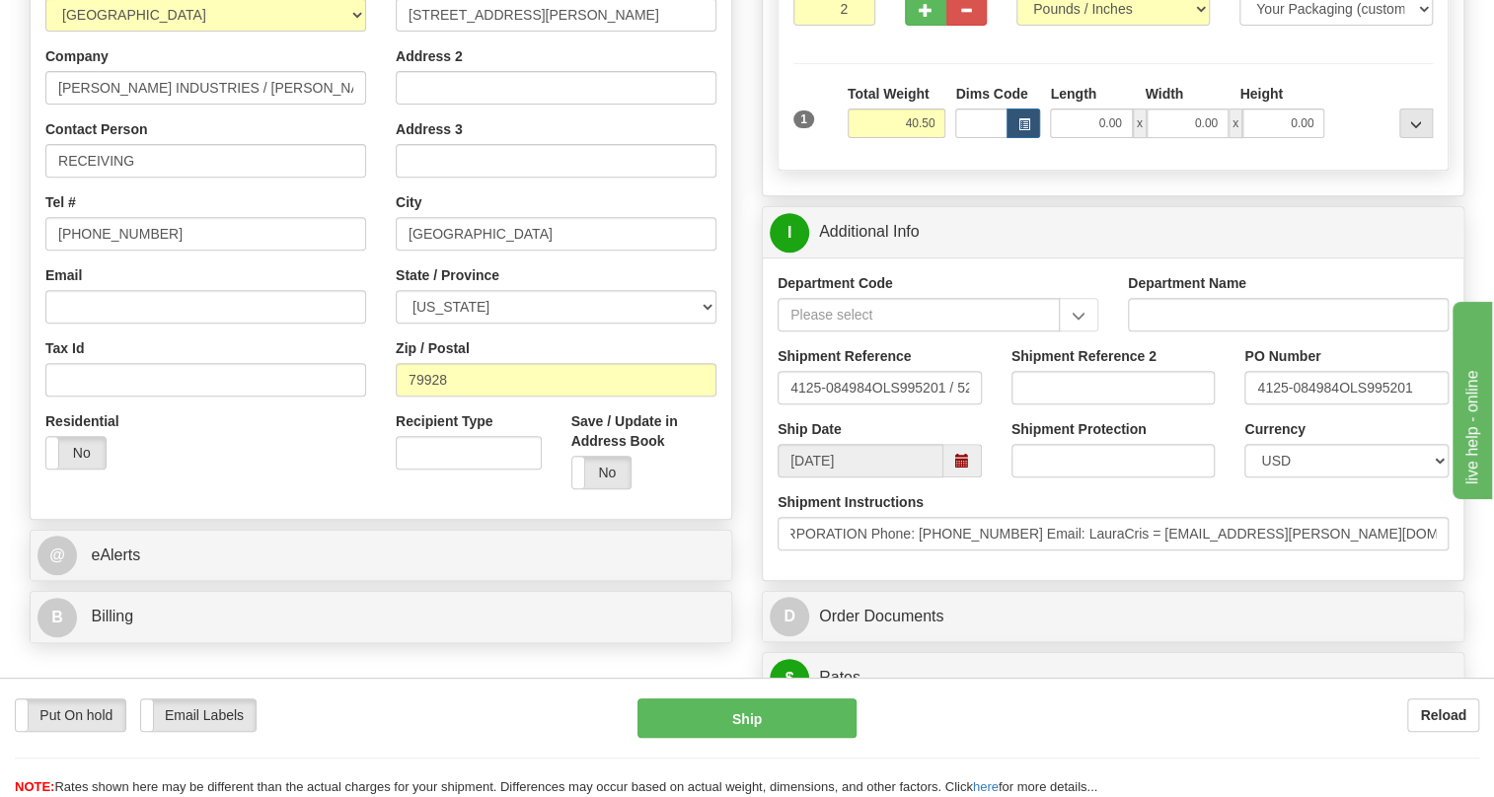
scroll to position [0, 0]
click at [1204, 580] on div "Department Code Department Name Shipment Reference 4125-084984OLS995201 / 52566…" at bounding box center [1113, 419] width 701 height 323
drag, startPoint x: 1339, startPoint y: 429, endPoint x: 1260, endPoint y: 433, distance: 79.1
click at [1249, 405] on input "4125-084984OLS995201" at bounding box center [1347, 388] width 204 height 34
click at [183, 178] on input "RECEIVING" at bounding box center [205, 161] width 321 height 34
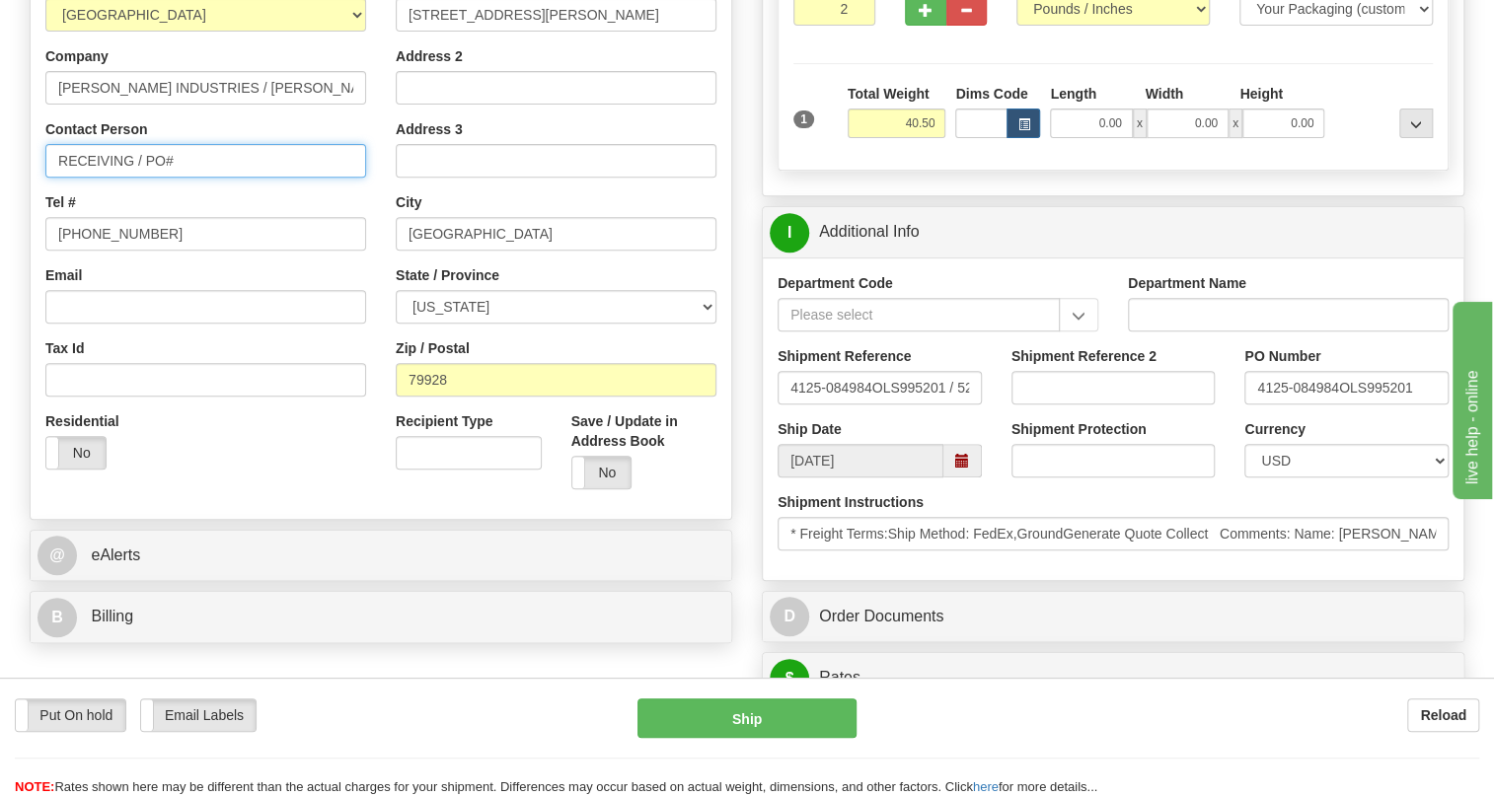
paste input "4125-084984"
type input "RECEIVING / PO# 4125-084984"
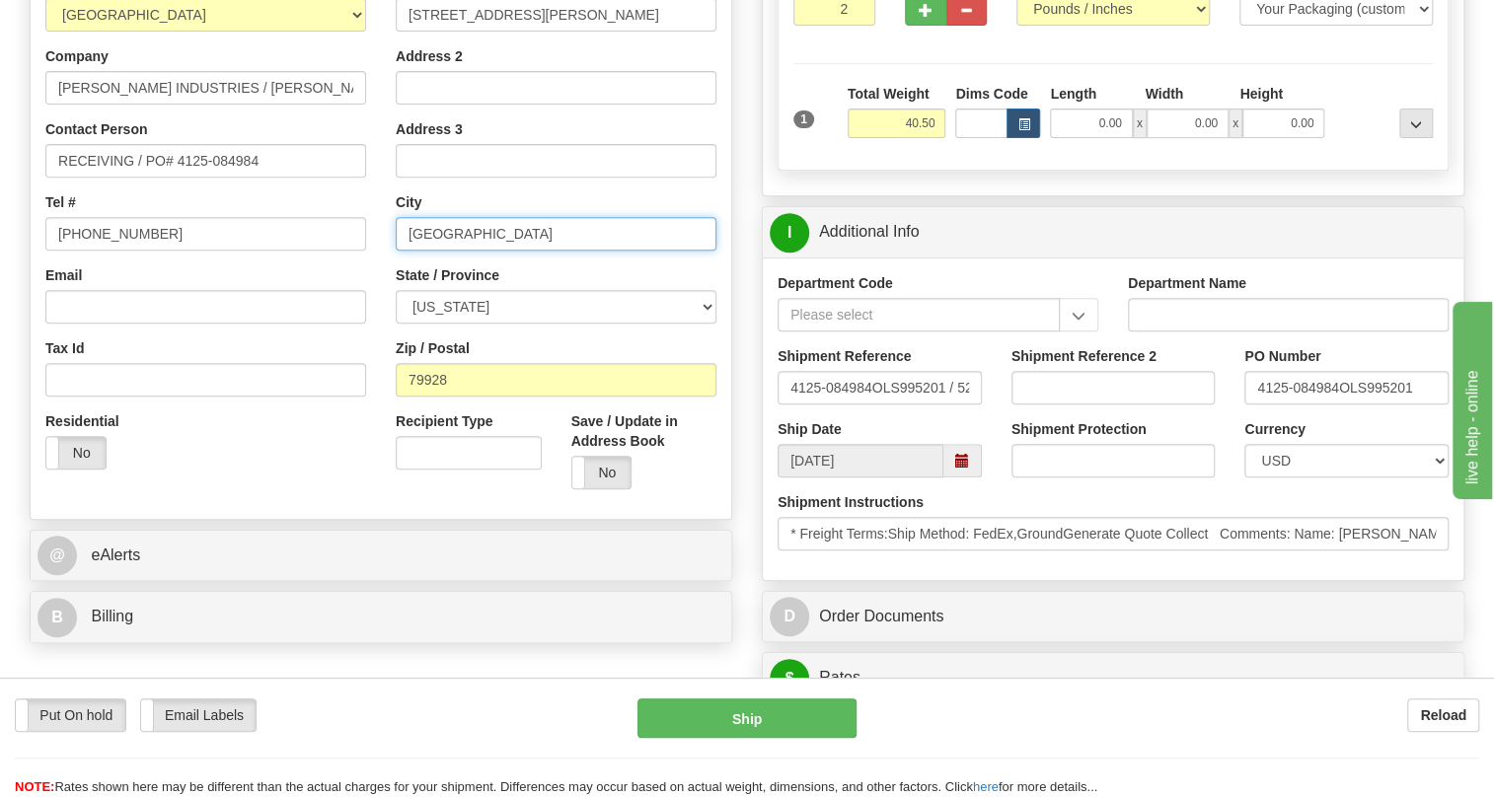
click at [419, 251] on input "[GEOGRAPHIC_DATA]" at bounding box center [556, 234] width 321 height 34
drag, startPoint x: 460, startPoint y: 276, endPoint x: 438, endPoint y: 282, distance: 22.5
click at [438, 251] on input "EL Paso" at bounding box center [556, 234] width 321 height 34
type input "EL PASO"
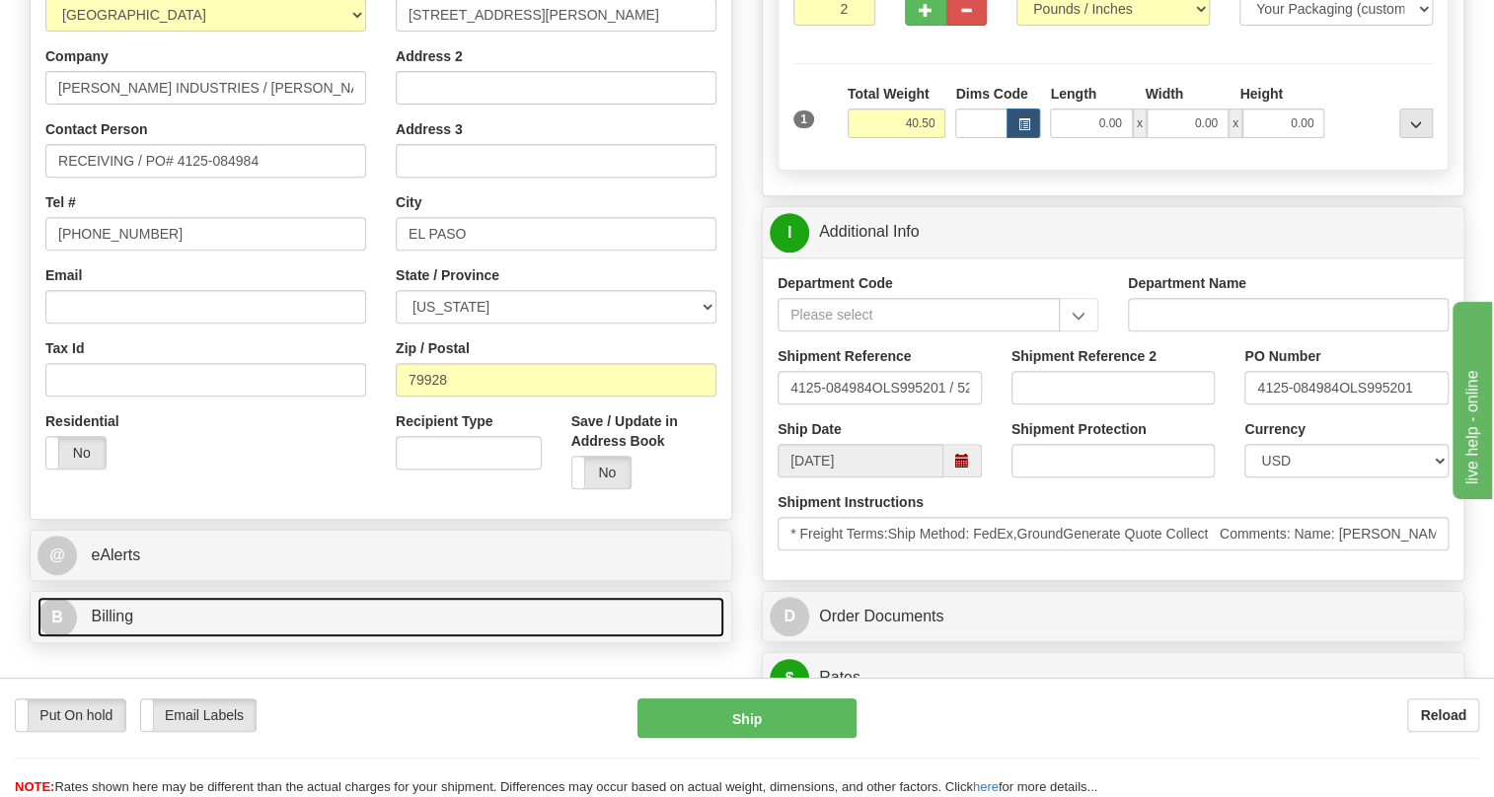
click at [126, 625] on span "Billing" at bounding box center [112, 616] width 42 height 17
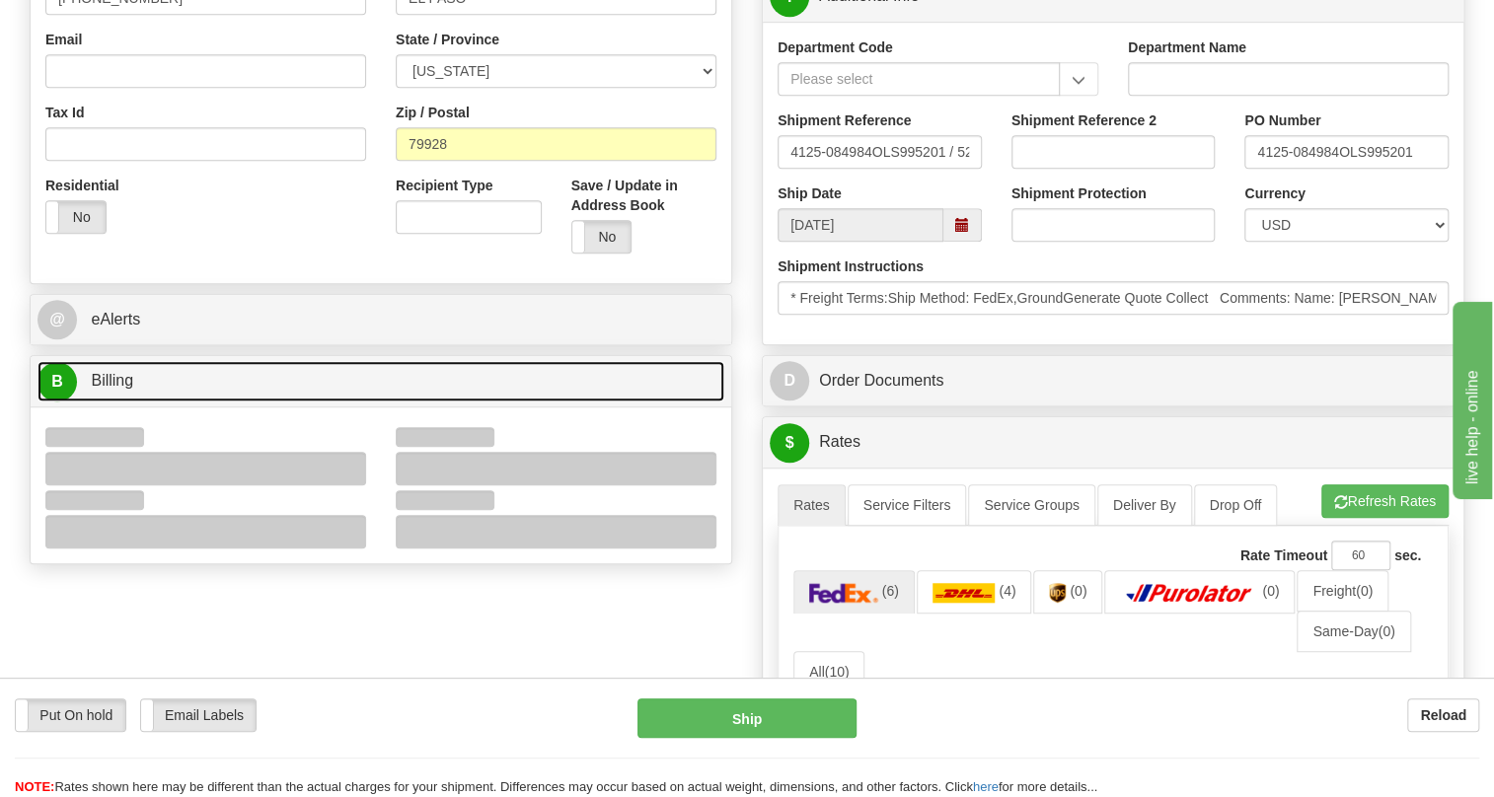
scroll to position [628, 0]
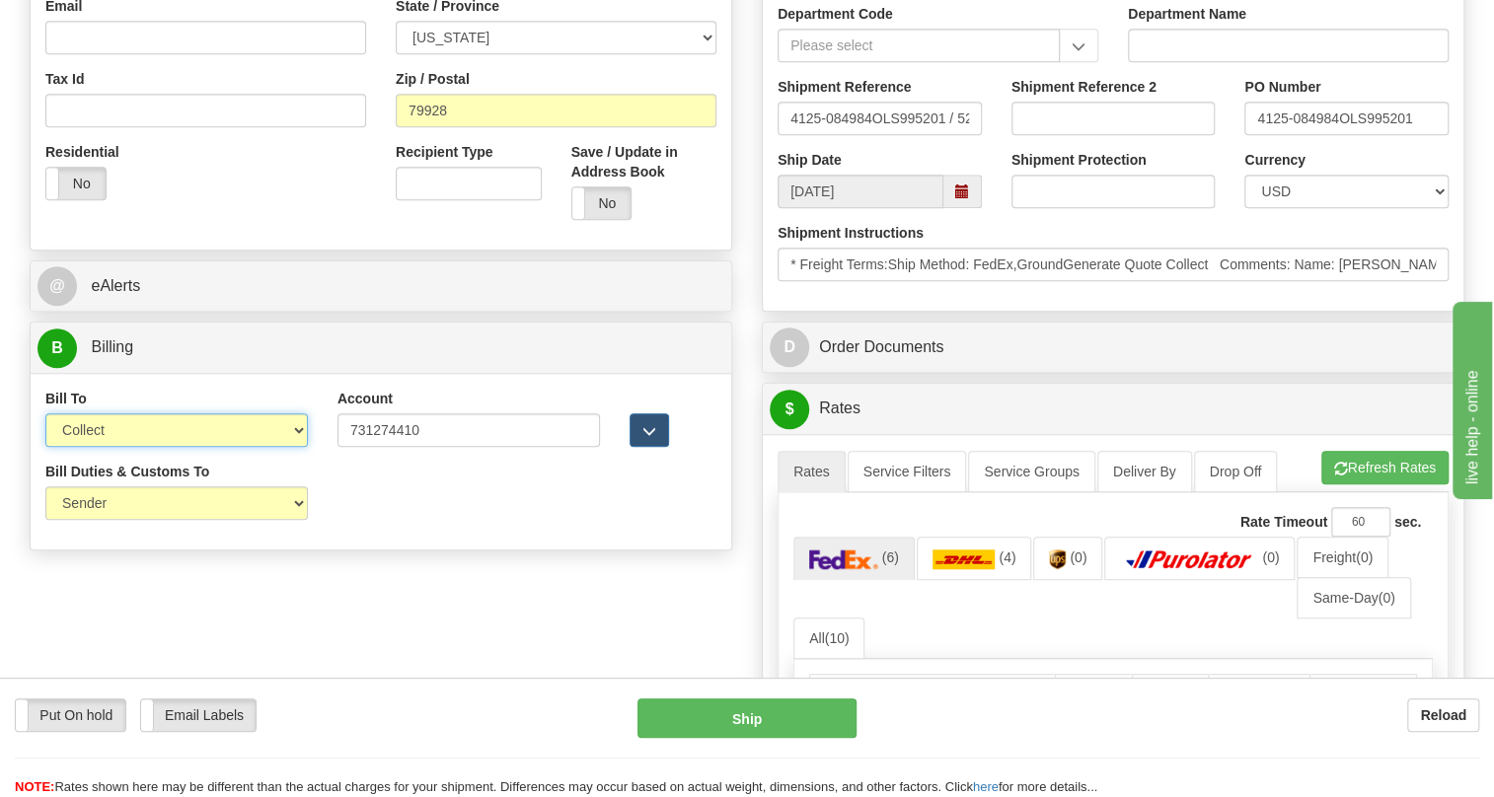
click at [249, 447] on select "Sender Recipient Third Party Collect" at bounding box center [176, 431] width 263 height 34
select select "2"
click at [45, 447] on select "Sender Recipient Third Party Collect" at bounding box center [176, 431] width 263 height 34
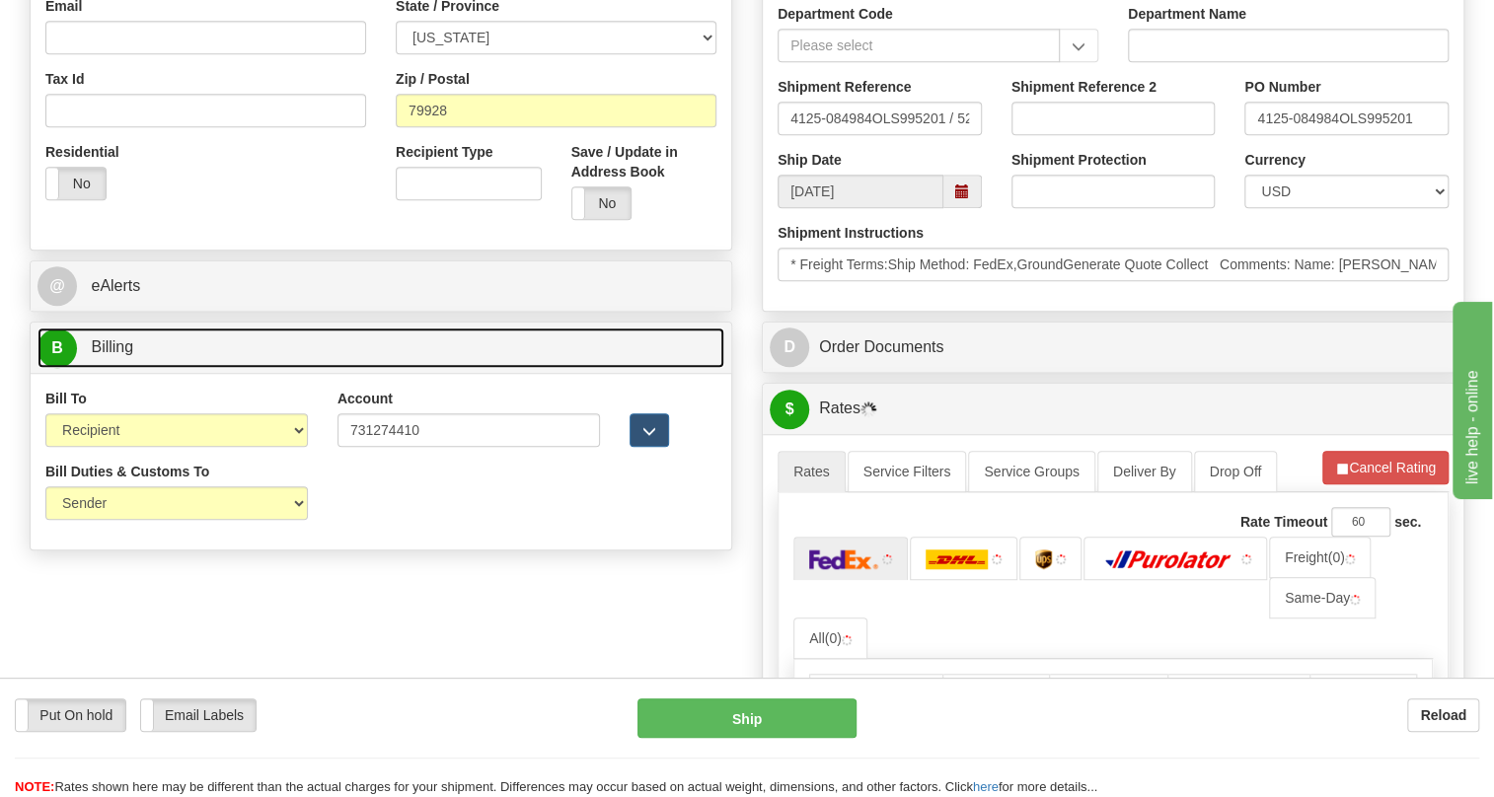
click at [129, 355] on span "Billing" at bounding box center [112, 347] width 42 height 17
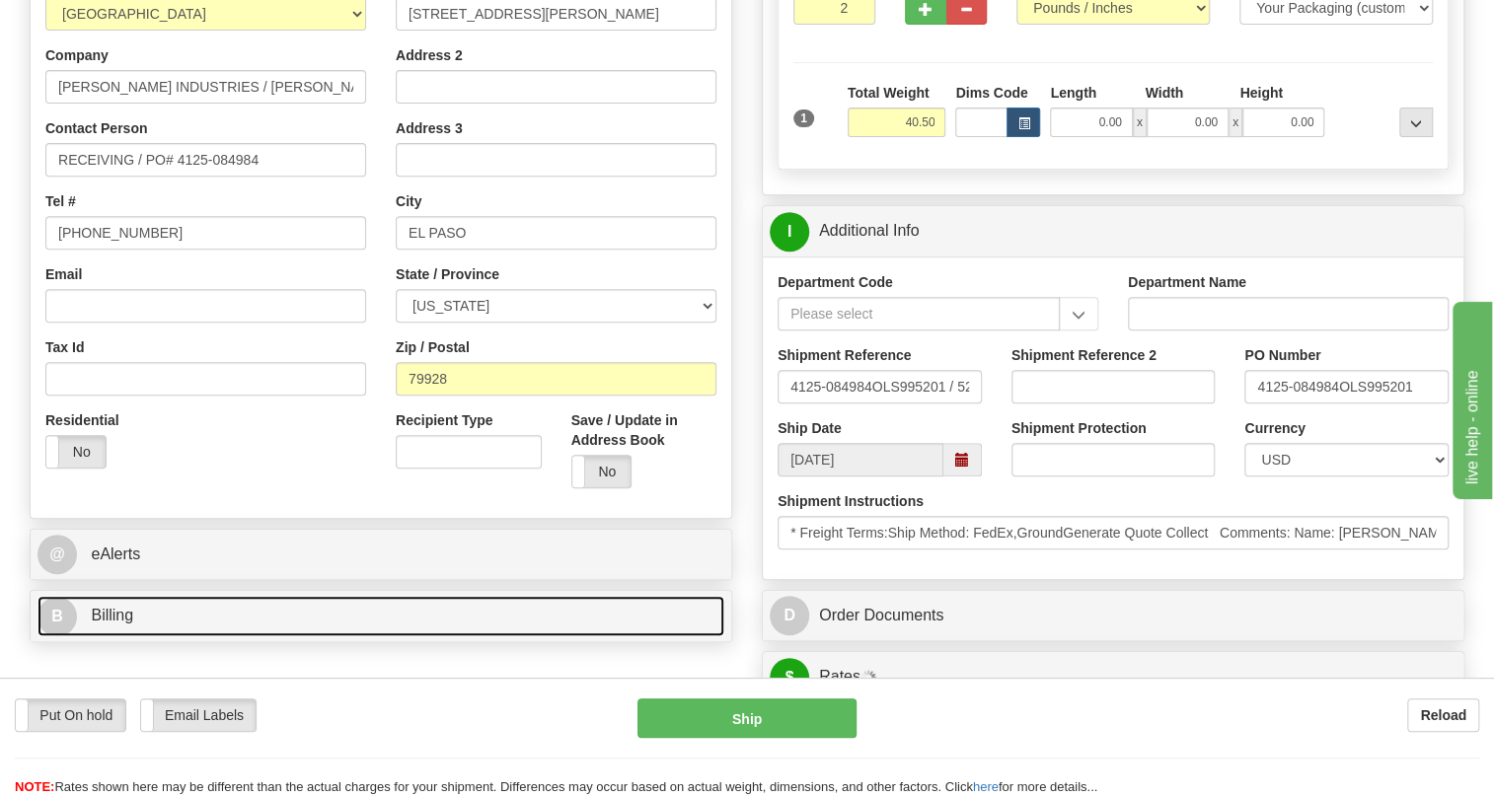
scroll to position [358, 0]
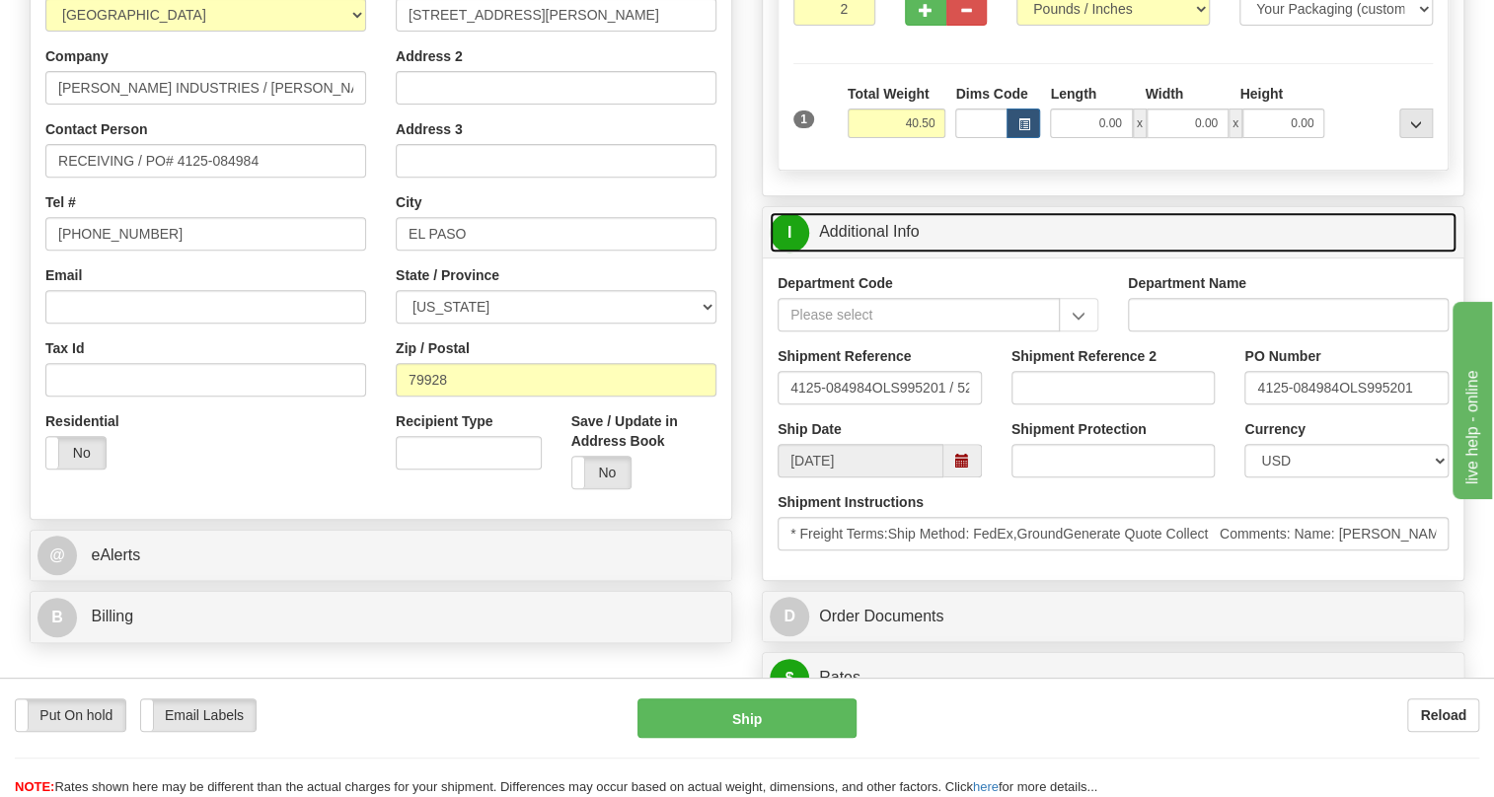
click at [874, 253] on link "I Additional Info" at bounding box center [1113, 232] width 687 height 40
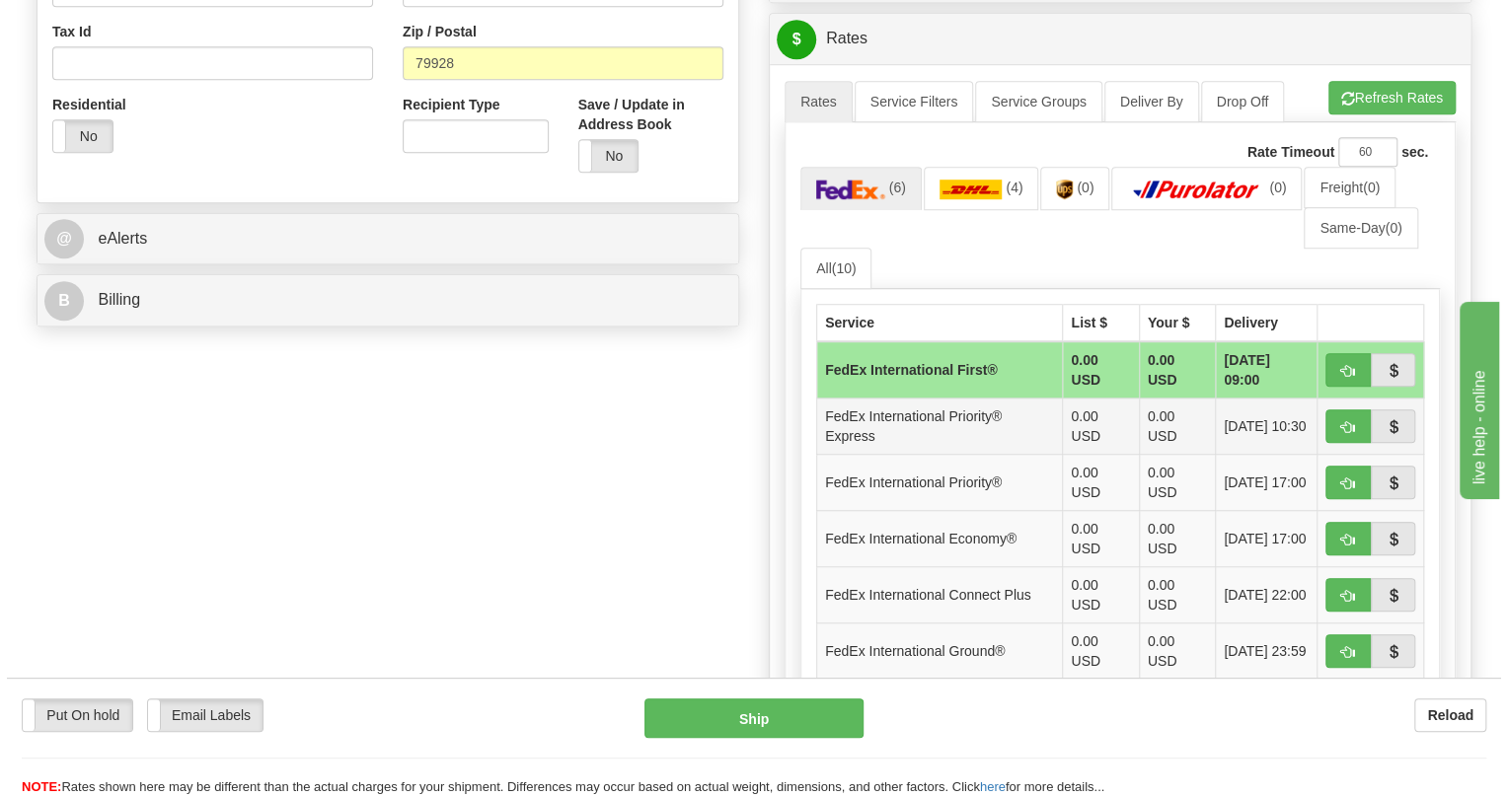
scroll to position [717, 0]
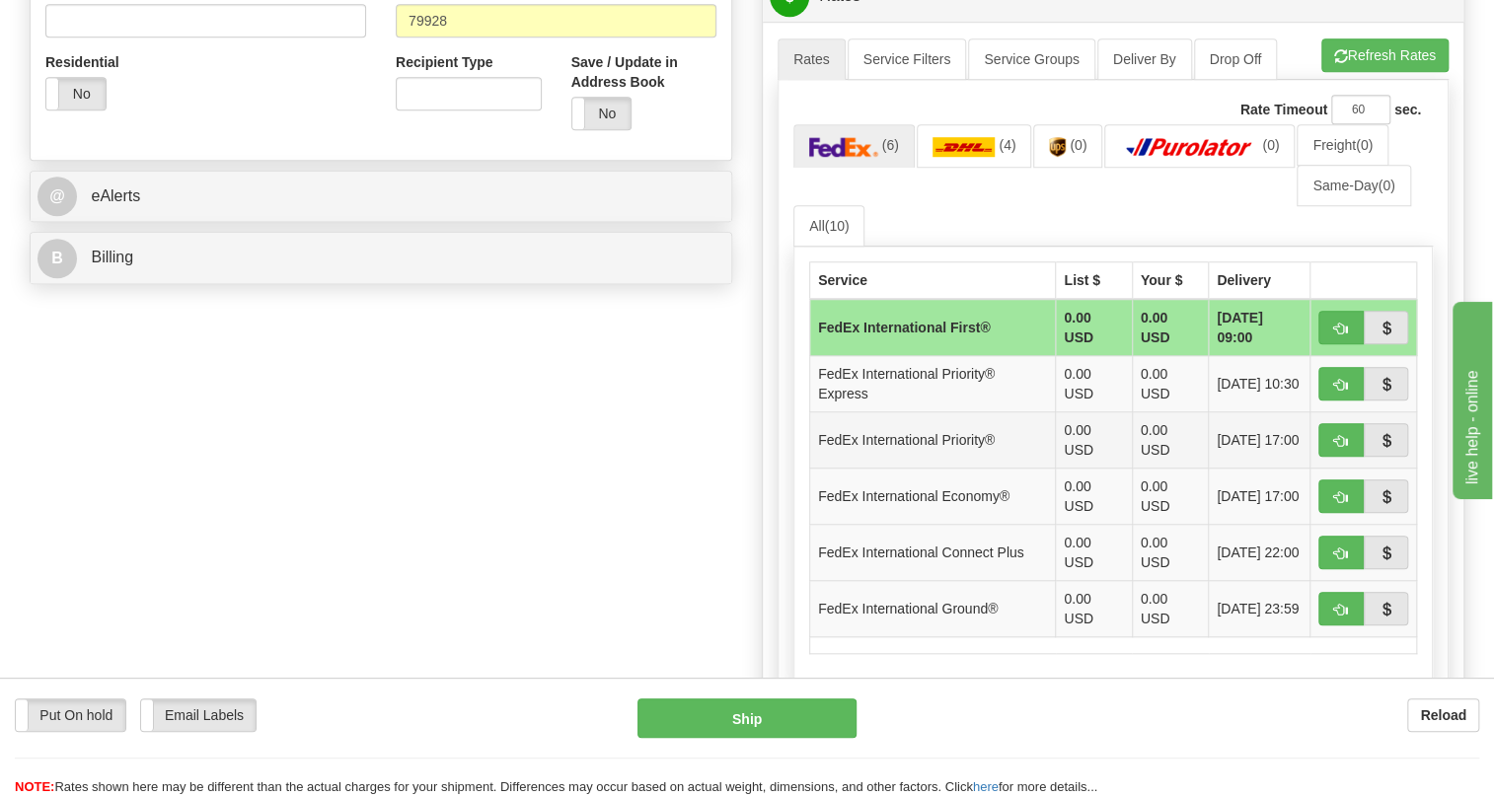
click at [982, 469] on td "FedEx International Priority®" at bounding box center [933, 441] width 246 height 56
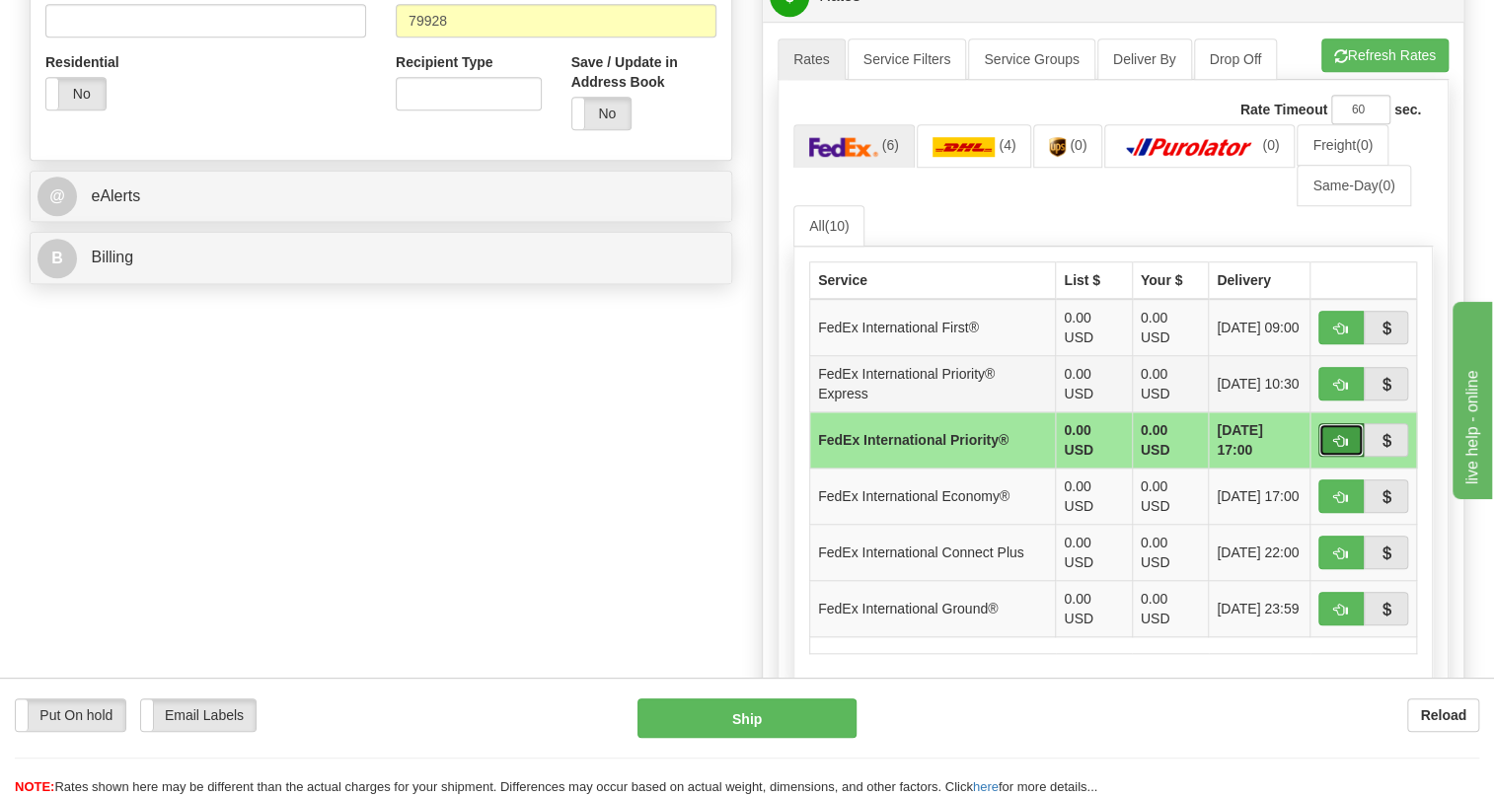
click at [1334, 448] on span "button" at bounding box center [1341, 441] width 14 height 13
type input "01"
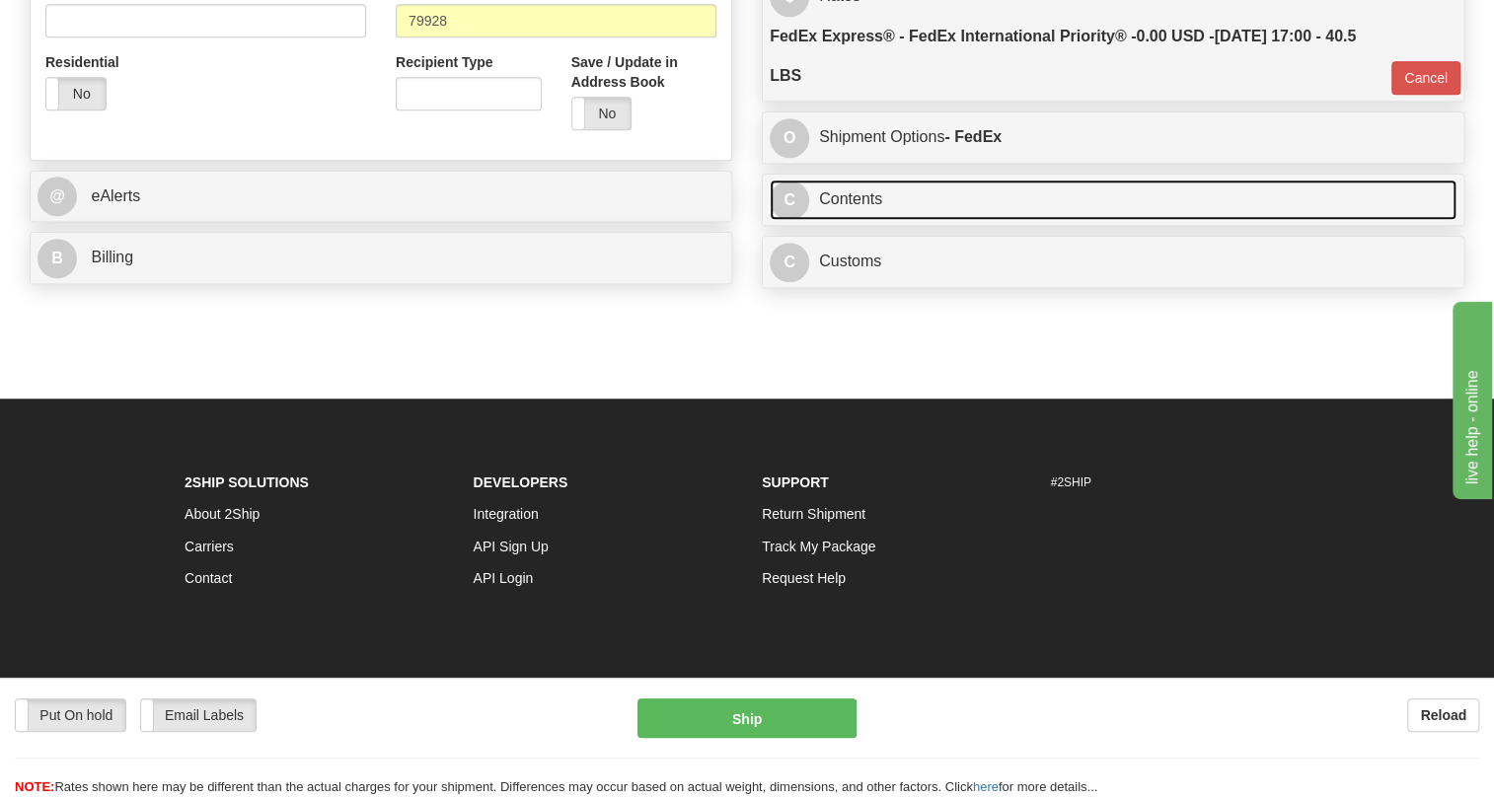
click at [858, 220] on link "C Contents" at bounding box center [1113, 200] width 687 height 40
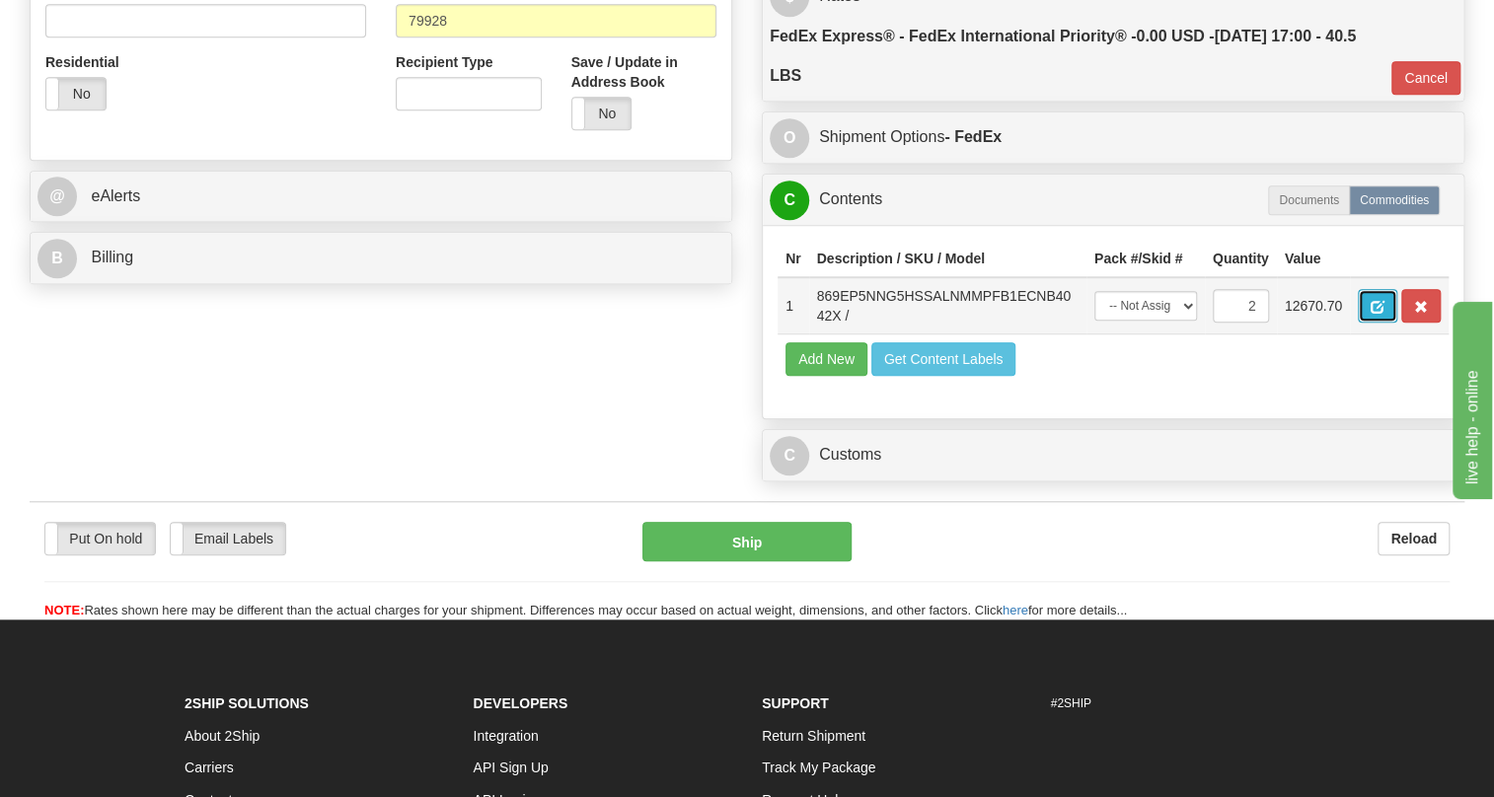
click at [1374, 314] on span "button" at bounding box center [1378, 307] width 14 height 13
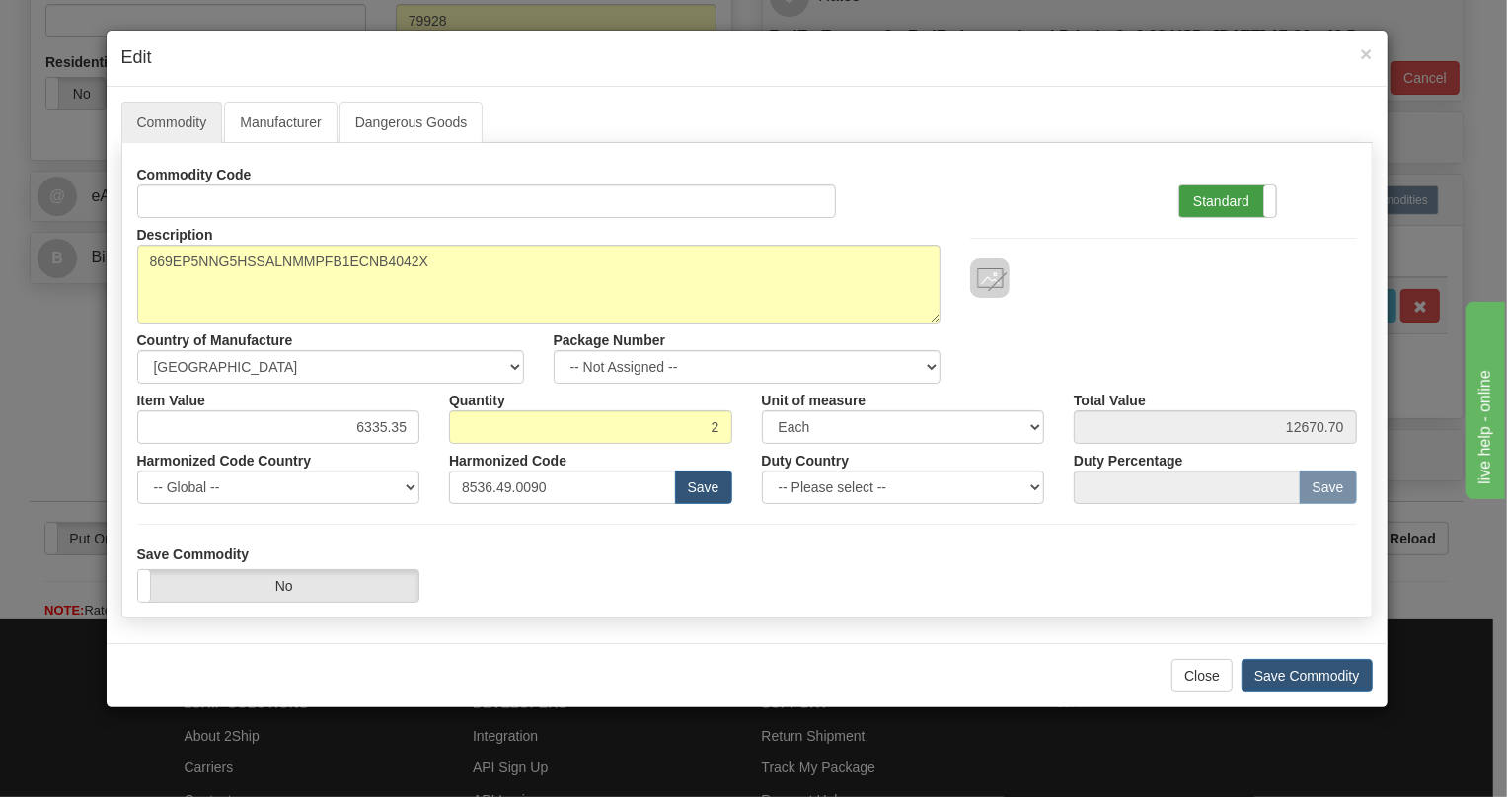
click at [1208, 204] on label "Standard" at bounding box center [1227, 202] width 97 height 32
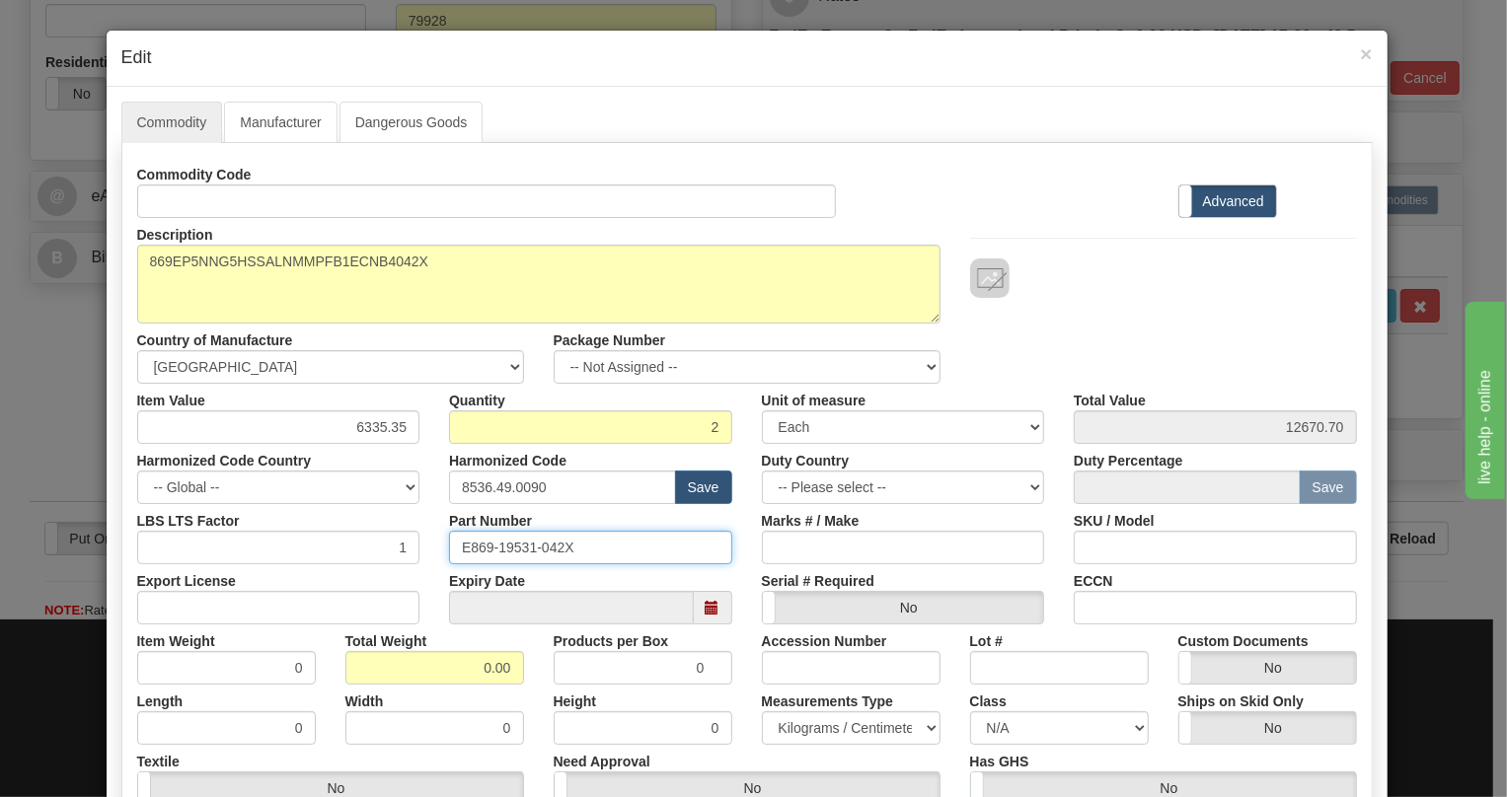
drag, startPoint x: 570, startPoint y: 543, endPoint x: 443, endPoint y: 546, distance: 127.3
click at [449, 546] on input "E869-19531-042X" at bounding box center [590, 548] width 283 height 34
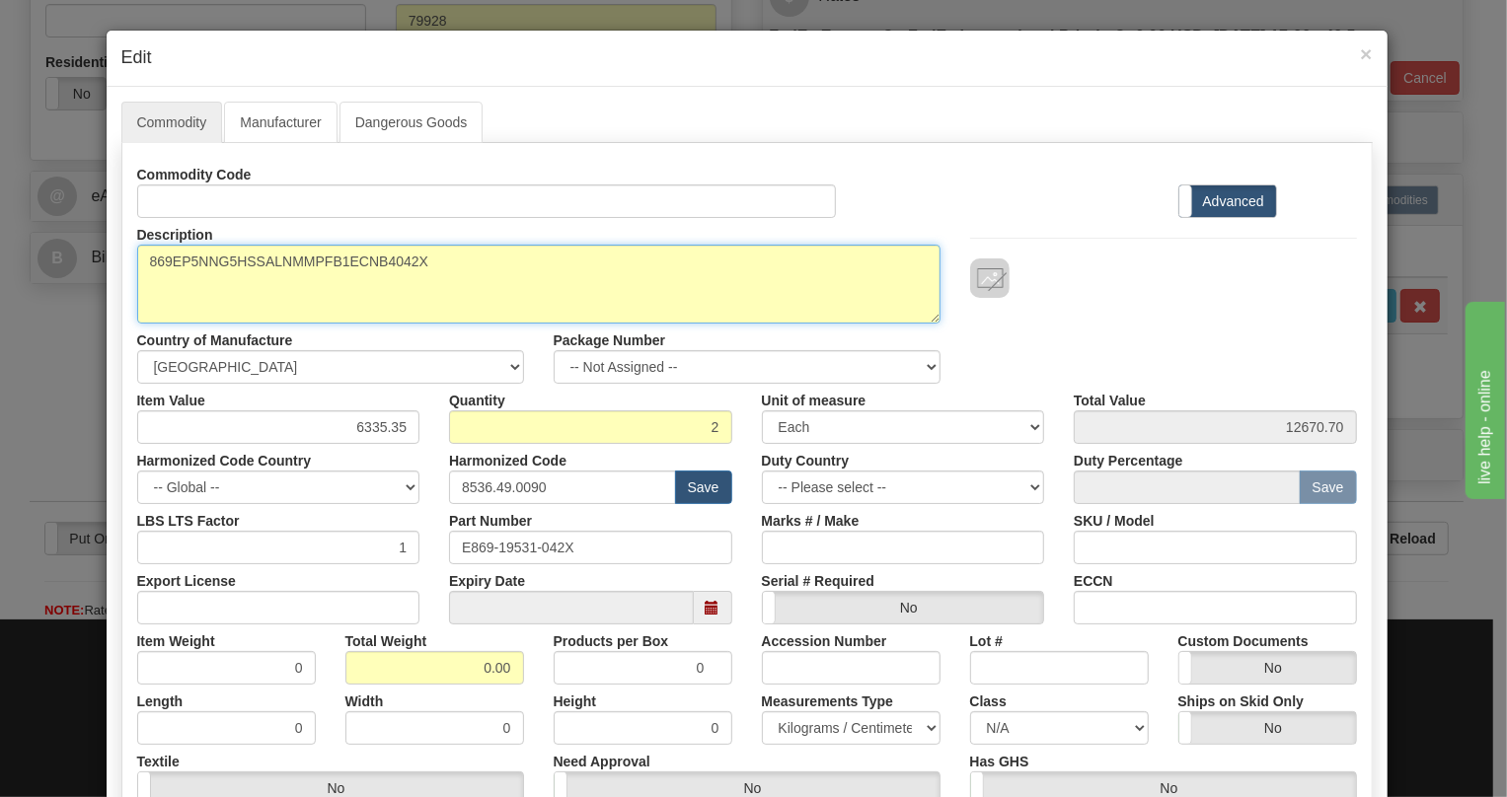
click at [332, 256] on textarea "869EP5NNG5HSSALNMMPFB1ECNB4042X" at bounding box center [538, 284] width 803 height 79
paste textarea "-E-P5-NN-G5-H-S-S-A-L-N-M-M-P-F-B-1E-"
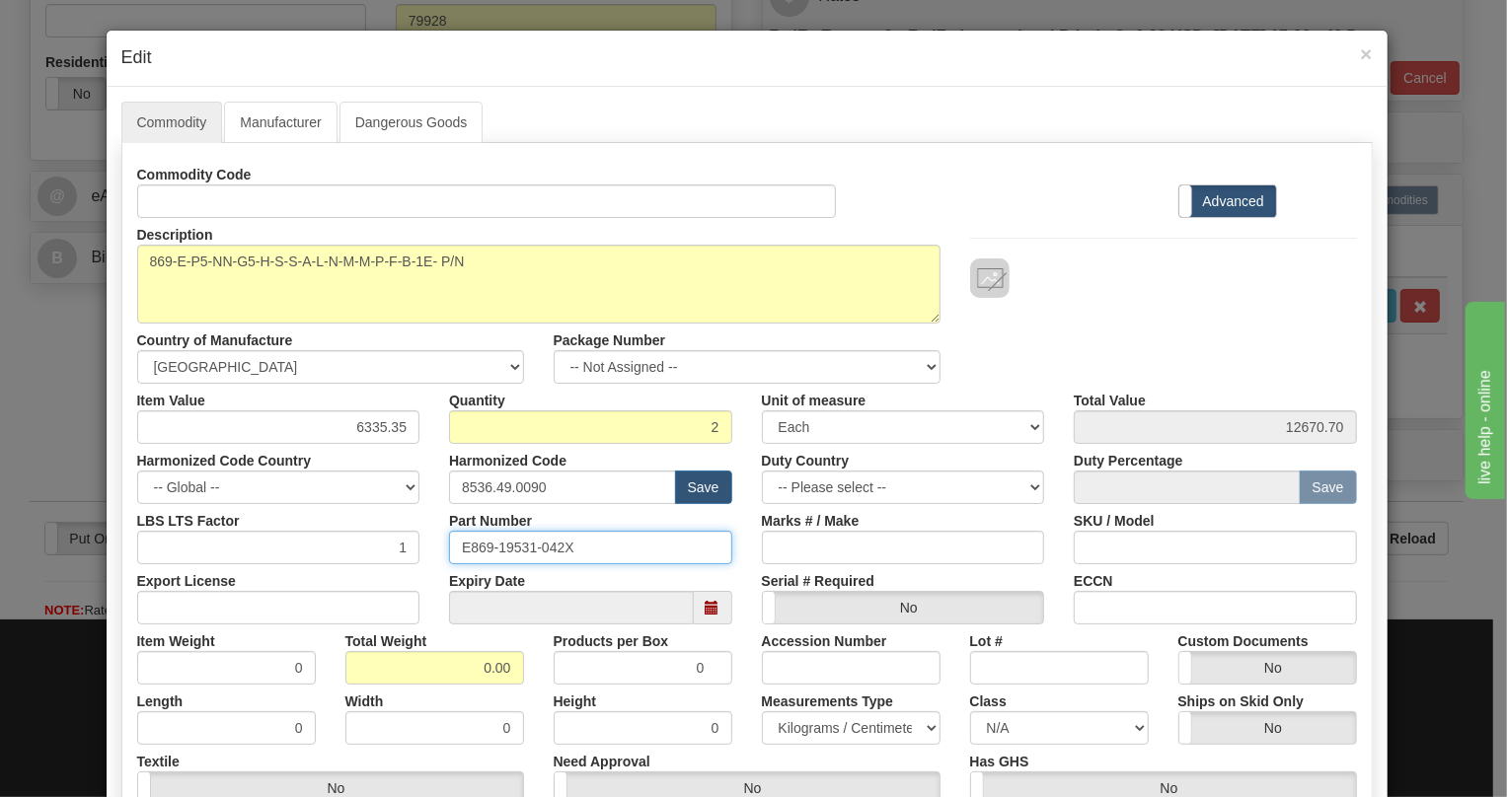
drag, startPoint x: 568, startPoint y: 548, endPoint x: 443, endPoint y: 559, distance: 125.8
click at [449, 559] on input "E869-19531-042X" at bounding box center [590, 548] width 283 height 34
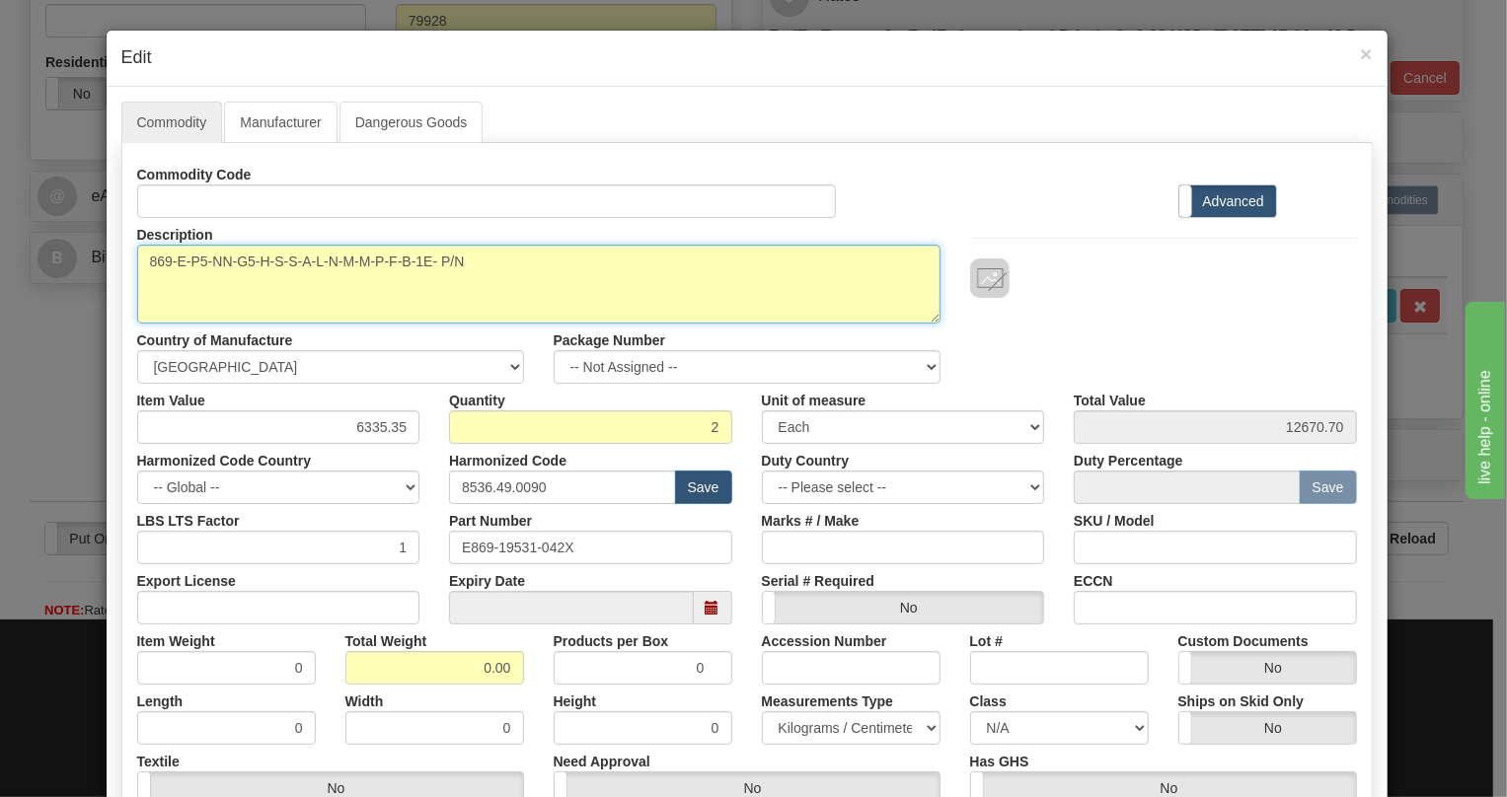
click at [487, 265] on textarea "869EP5NNG5HSSALNMMPFB1ECNB4042X" at bounding box center [538, 284] width 803 height 79
paste textarea "E869-19531-042X"
type textarea "869-E-P5-NN-G5-H-S-S-A-L-N-M-M-P-F-B-1E- P/N E869-19531-042X"
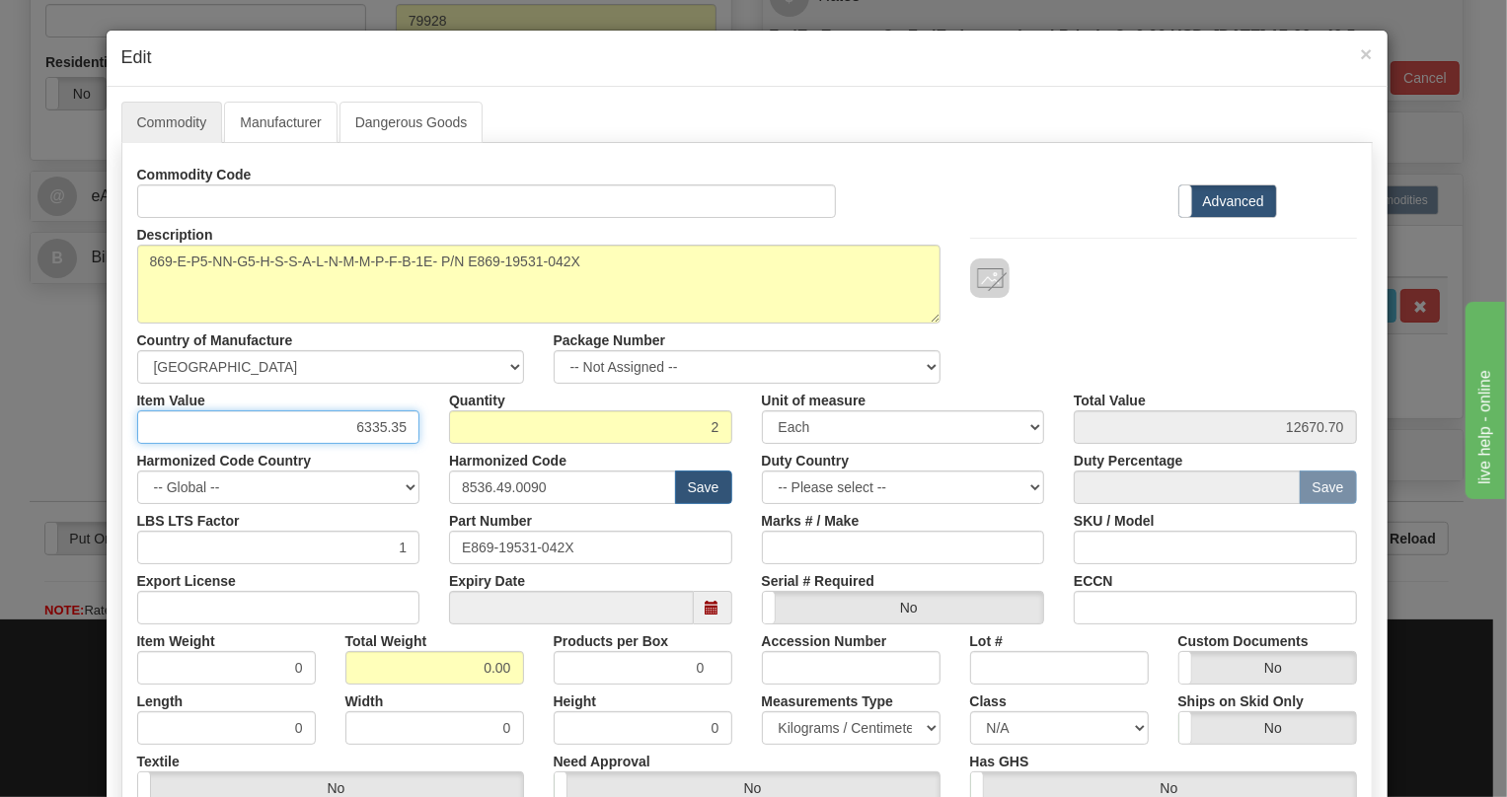
click at [382, 428] on input "6335.35" at bounding box center [278, 428] width 283 height 34
type input "4095.70"
type input "8191.40"
click at [453, 668] on input "0.00" at bounding box center [434, 668] width 179 height 34
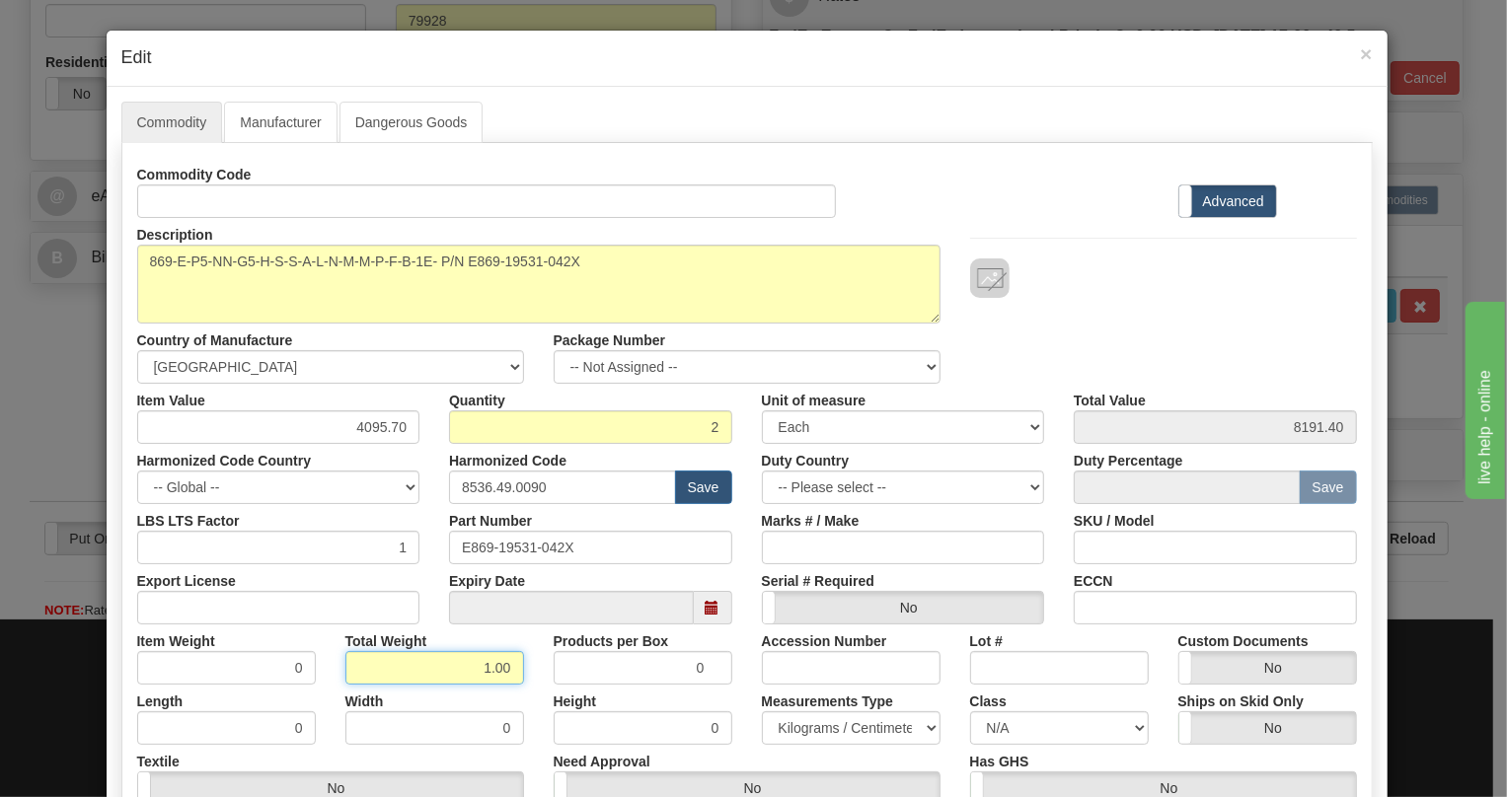
type input "1.00"
type input "0.5000"
click at [830, 723] on select "Pounds / Inches Kilograms / Centimeters" at bounding box center [851, 729] width 179 height 34
select select "0"
click at [762, 712] on select "Pounds / Inches Kilograms / Centimeters" at bounding box center [851, 729] width 179 height 34
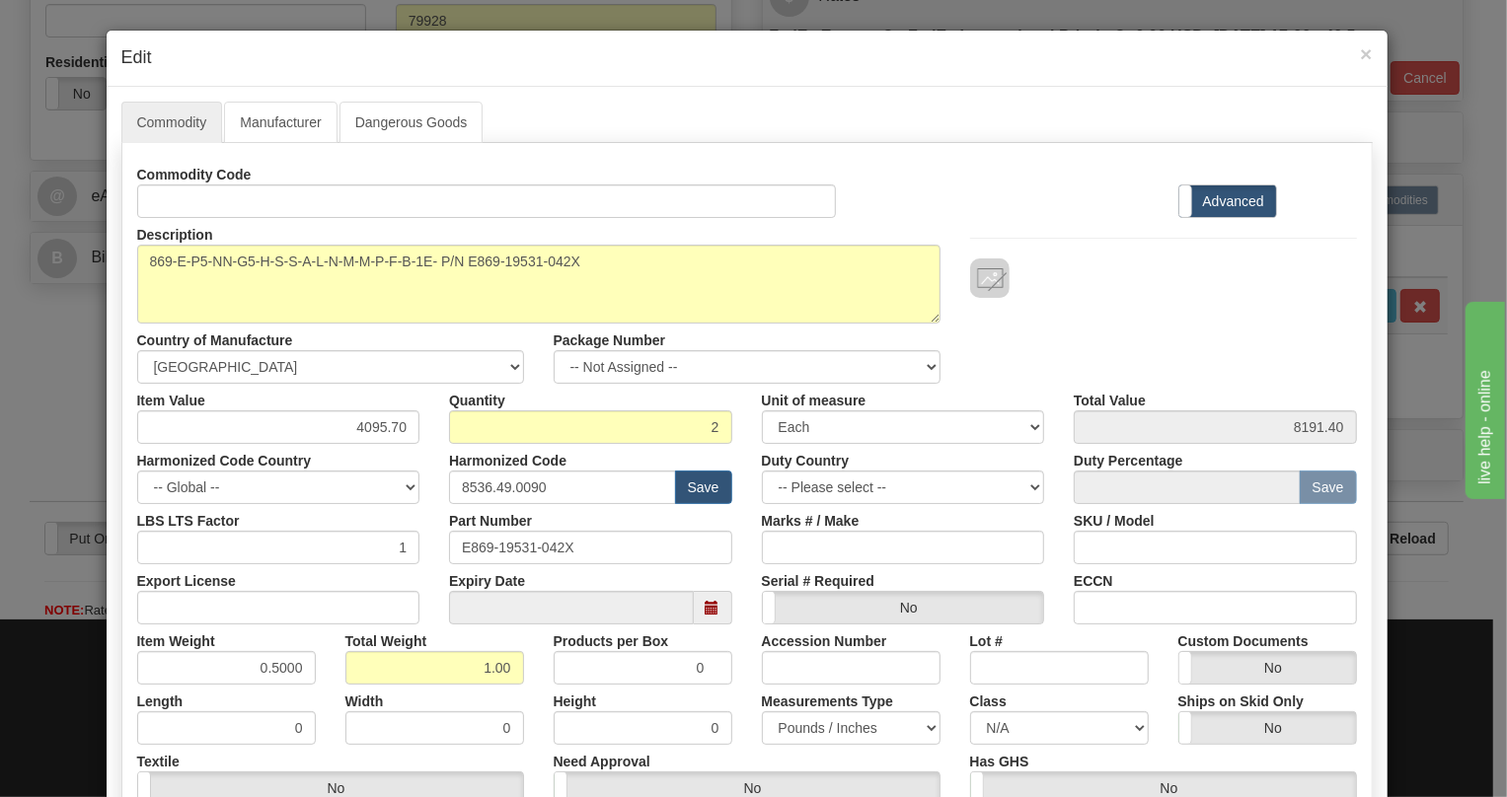
click at [747, 715] on div "Measurements Type Pounds / Inches Kilograms / Centimeters" at bounding box center [851, 715] width 208 height 60
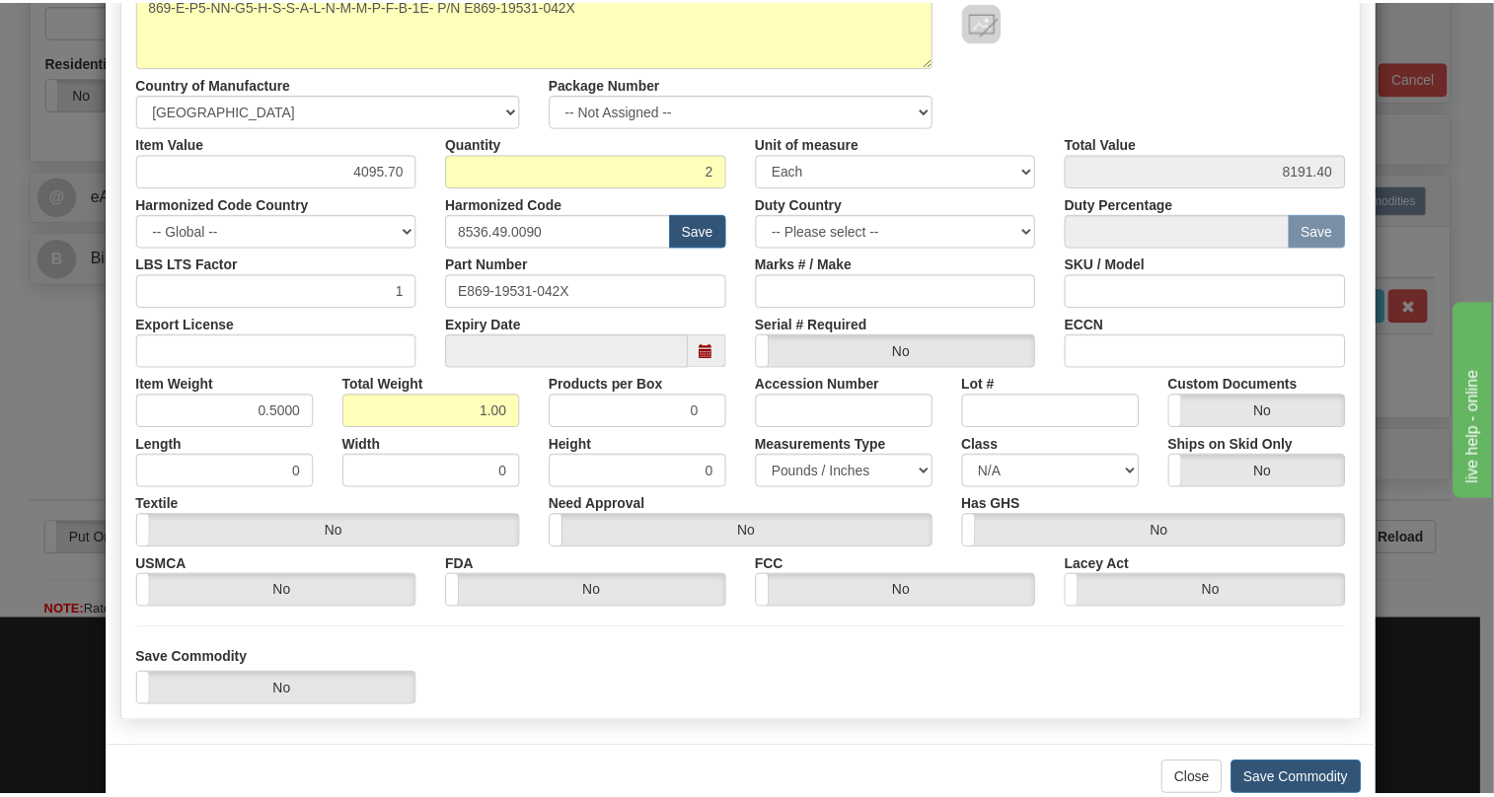
scroll to position [268, 0]
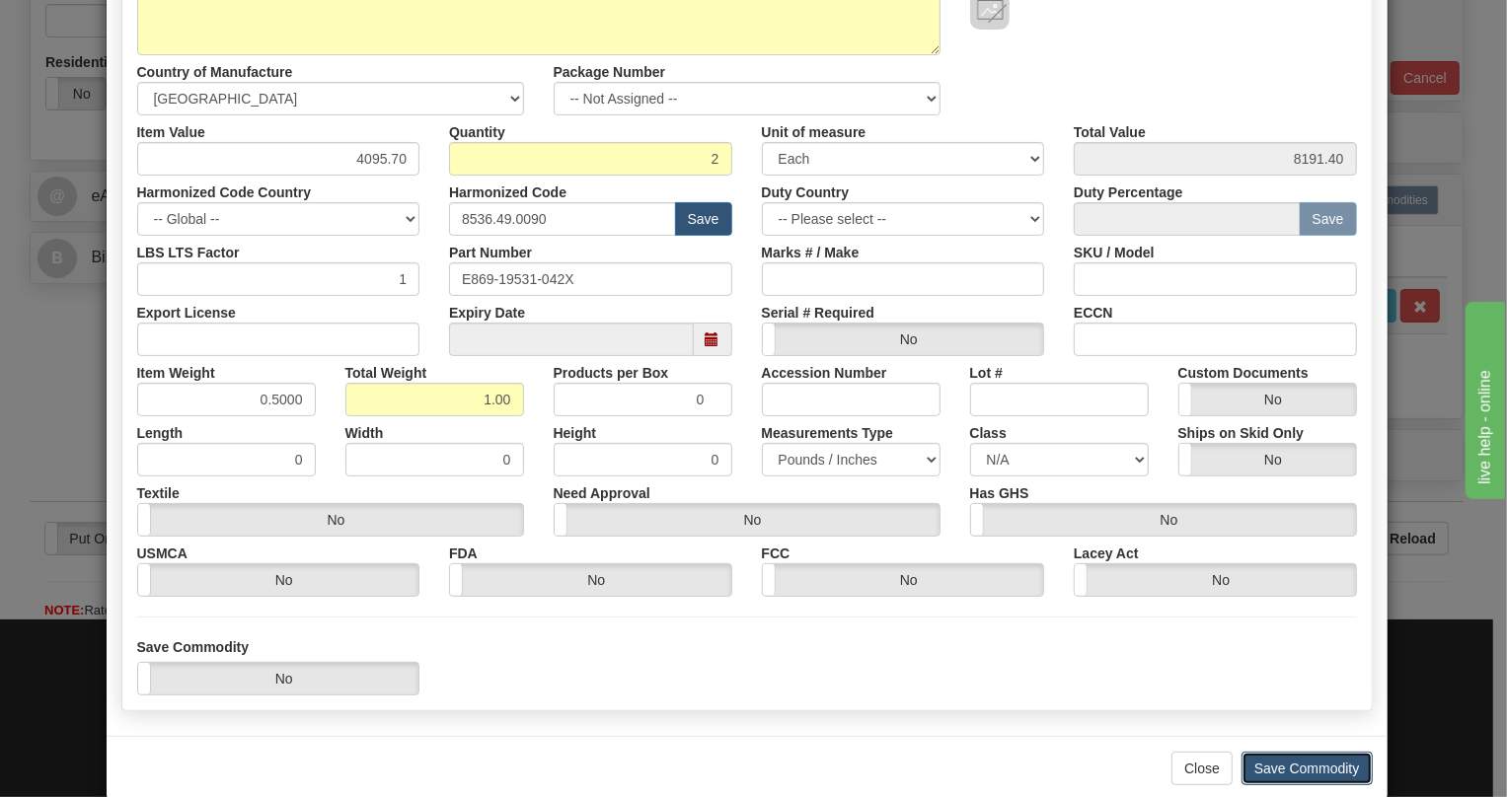
click at [1298, 768] on button "Save Commodity" at bounding box center [1307, 769] width 131 height 34
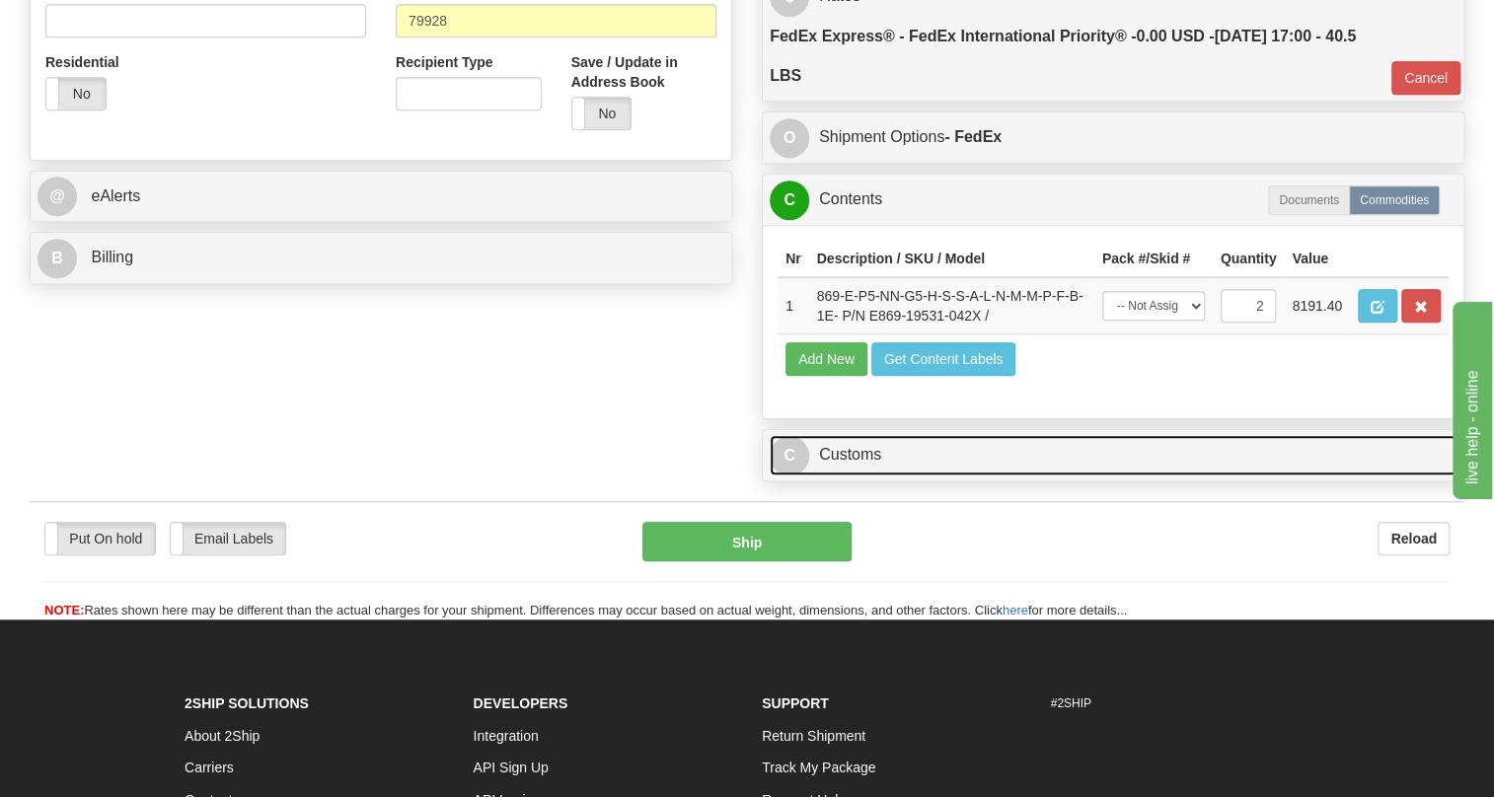
click at [840, 476] on link "C Customs" at bounding box center [1113, 455] width 687 height 40
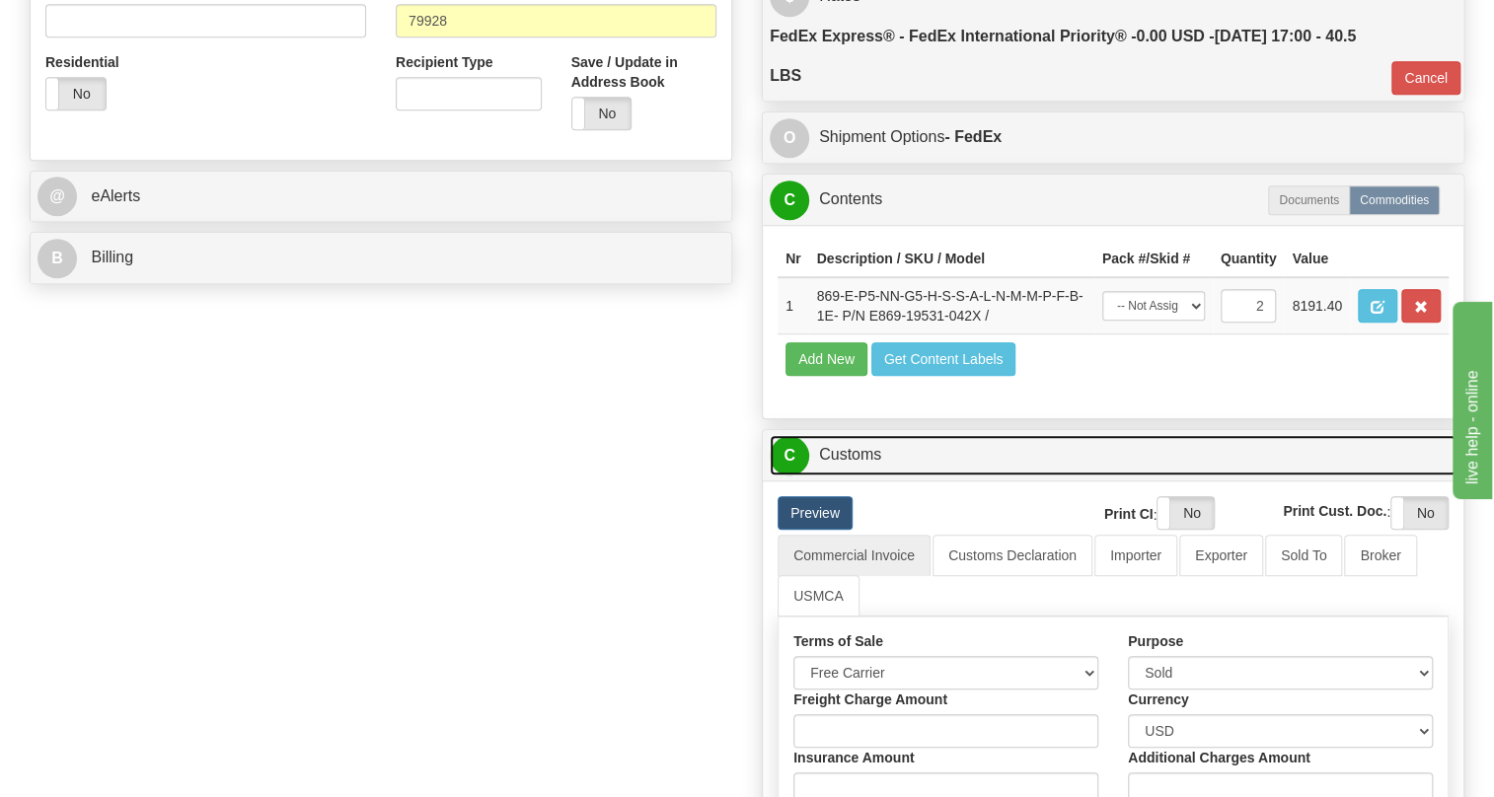
click at [840, 476] on link "C Customs" at bounding box center [1113, 455] width 687 height 40
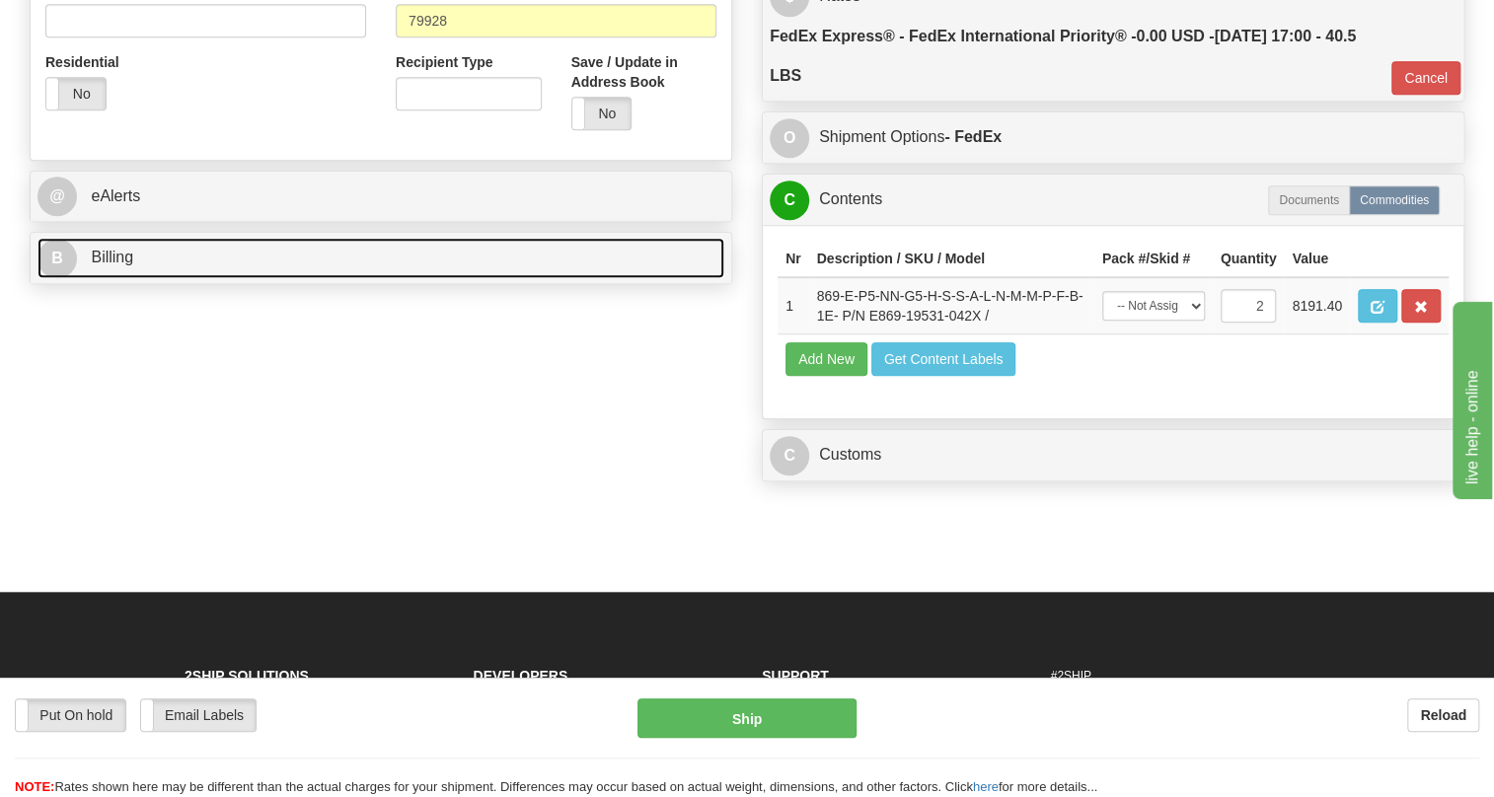
click at [110, 265] on span "Billing" at bounding box center [112, 257] width 42 height 17
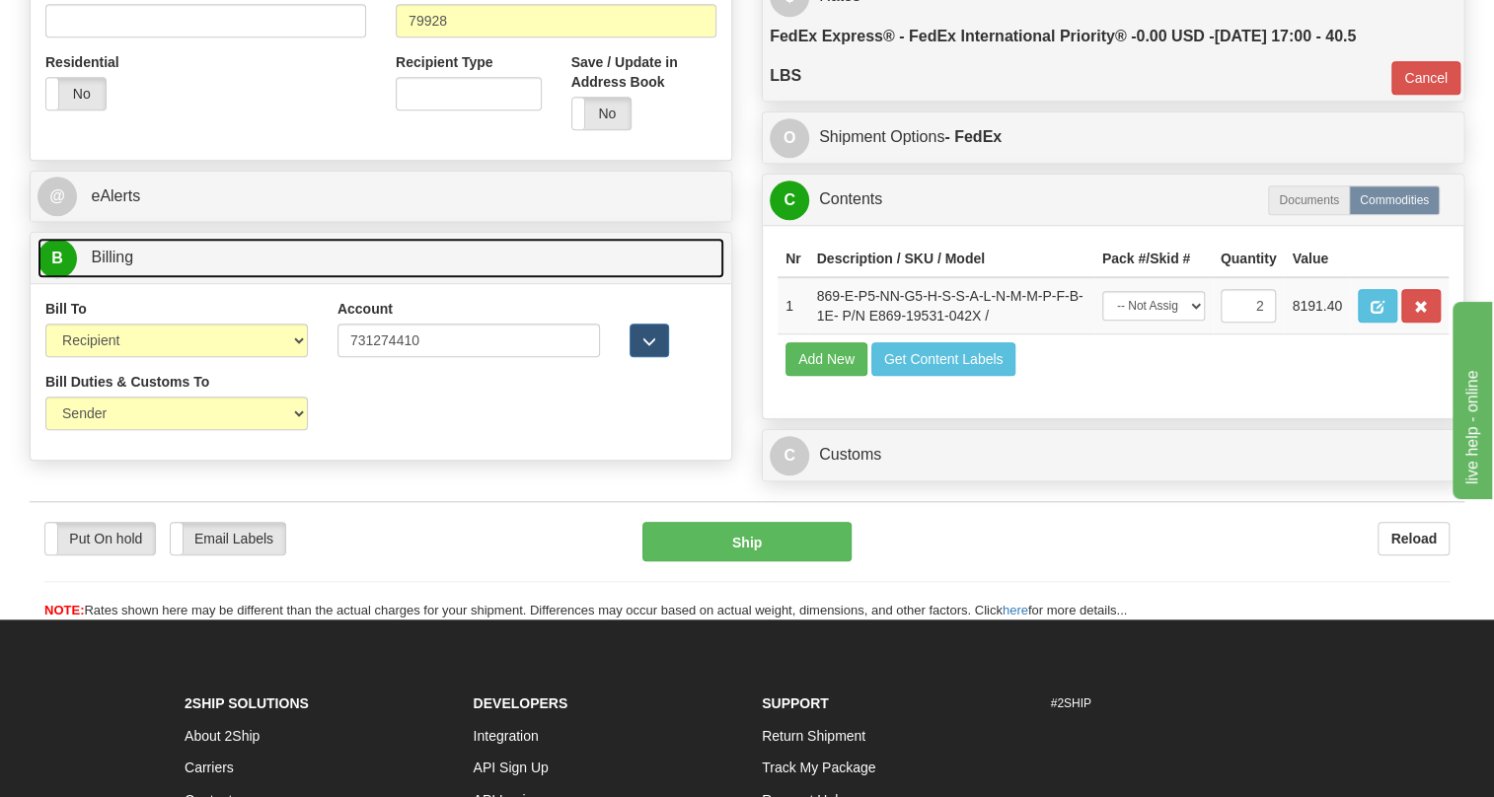
click at [117, 265] on span "Billing" at bounding box center [112, 257] width 42 height 17
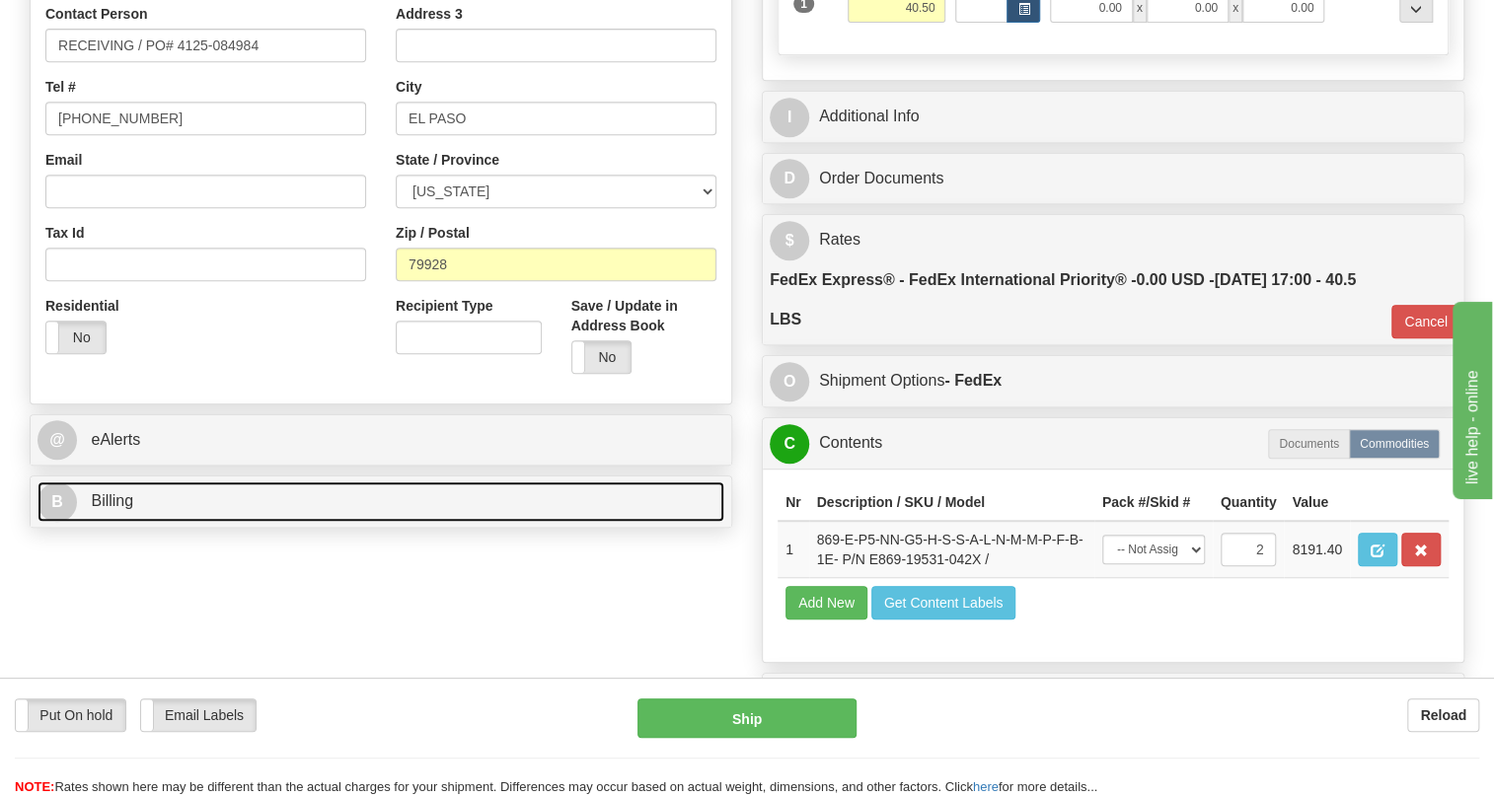
scroll to position [448, 0]
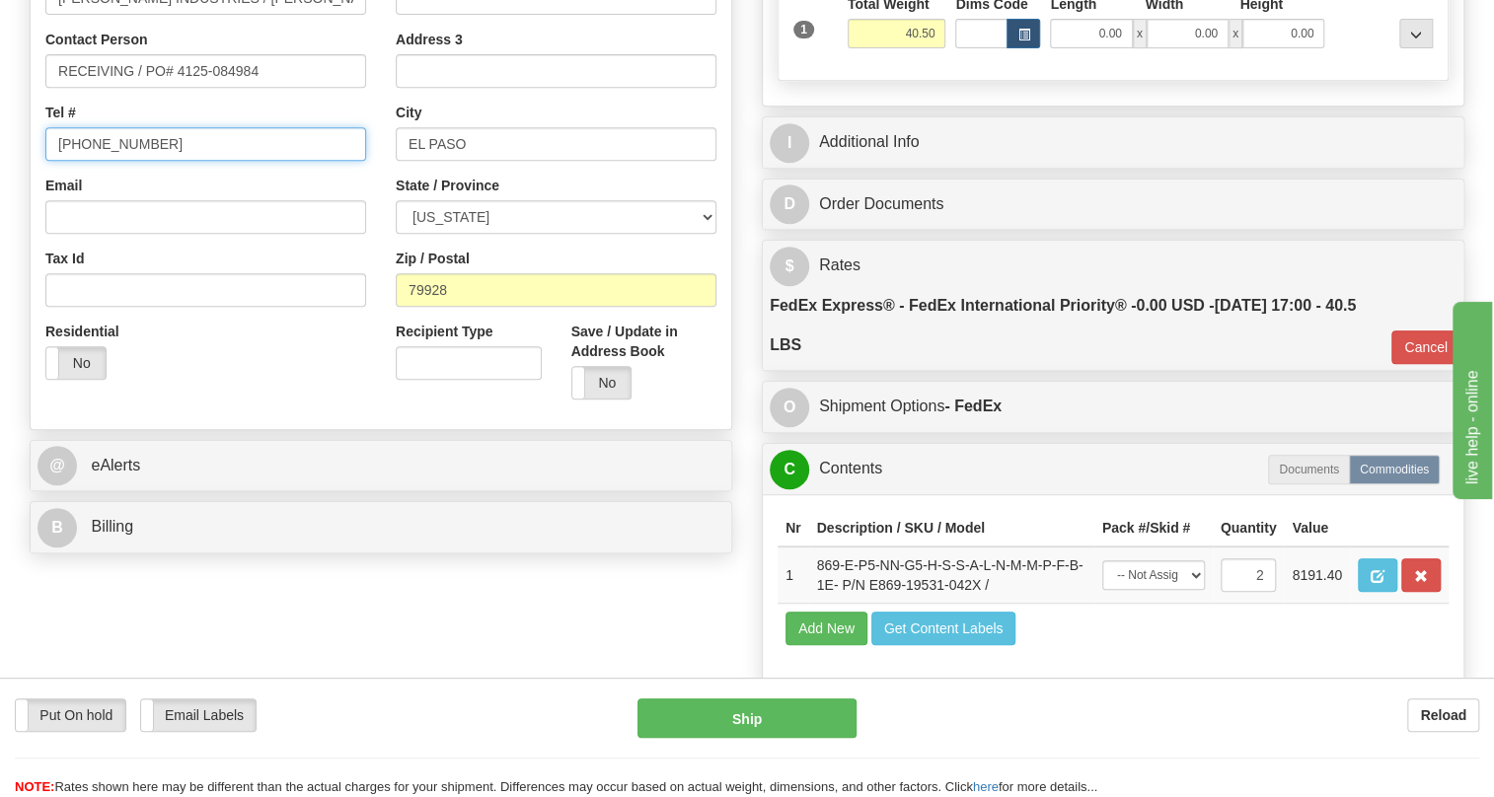
click at [114, 161] on input "[PHONE_NUMBER]" at bounding box center [205, 144] width 321 height 34
type input "111-111-1111"
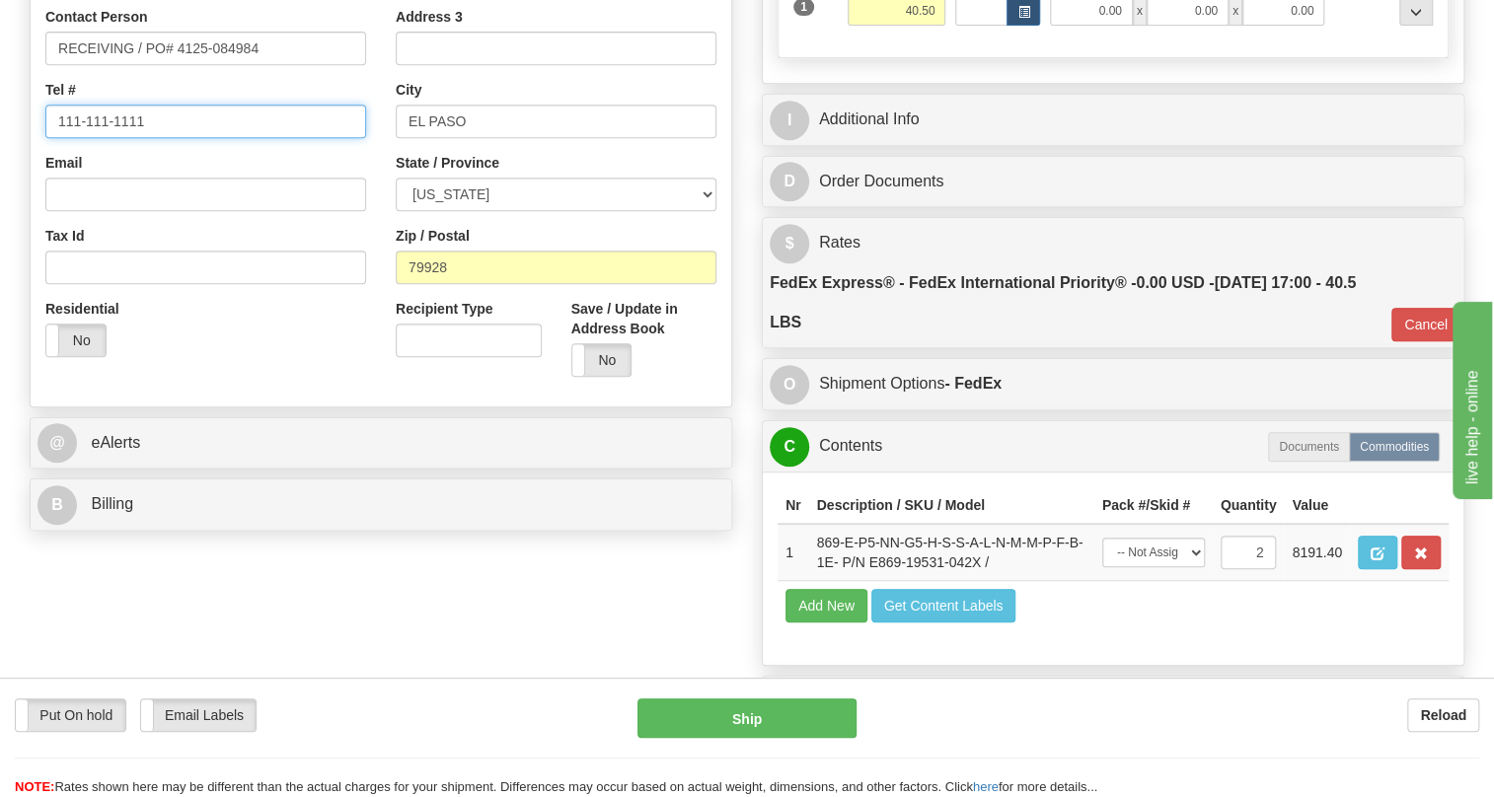
scroll to position [538, 0]
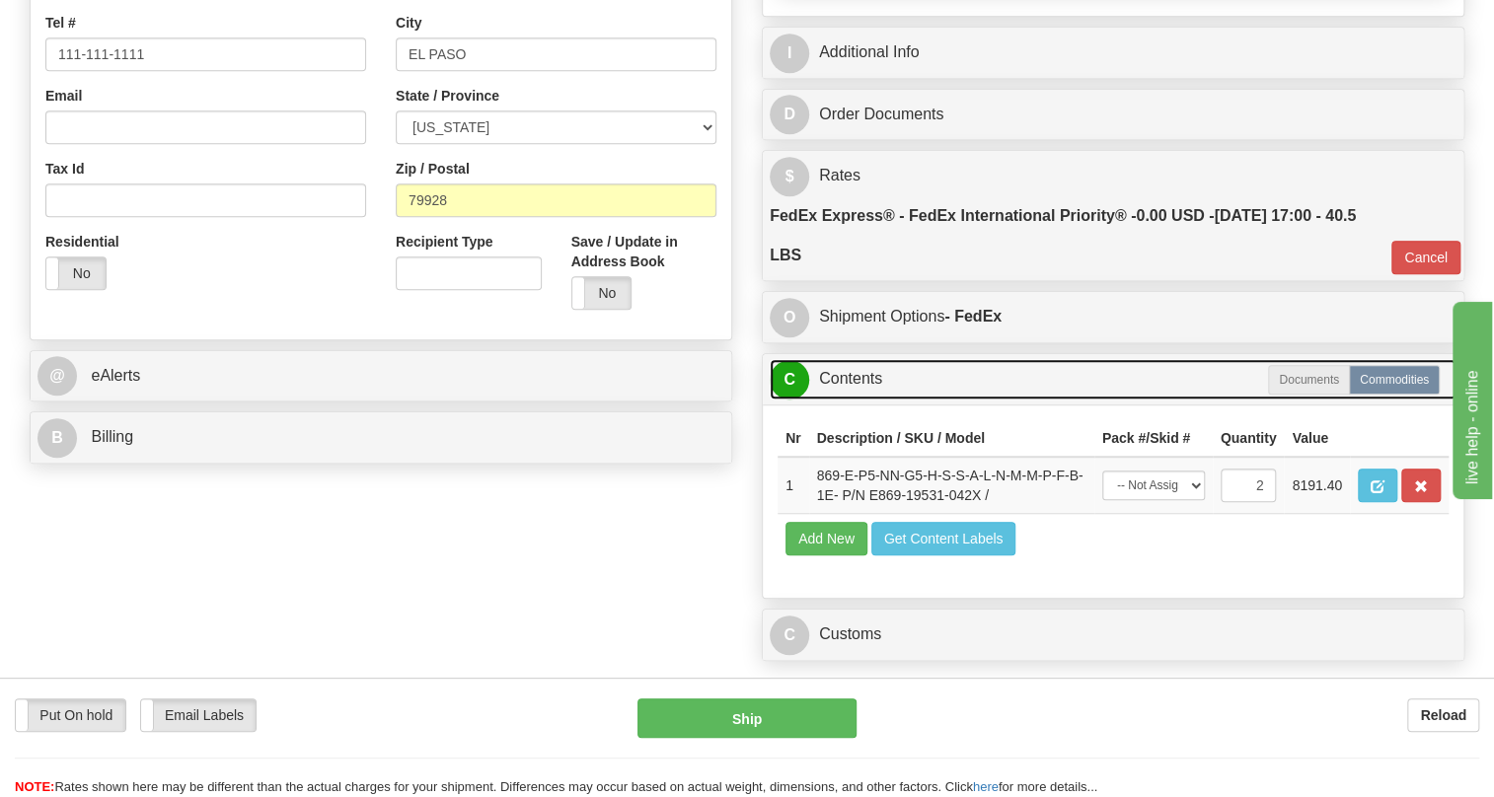
click at [850, 400] on link "C Contents" at bounding box center [1113, 379] width 687 height 40
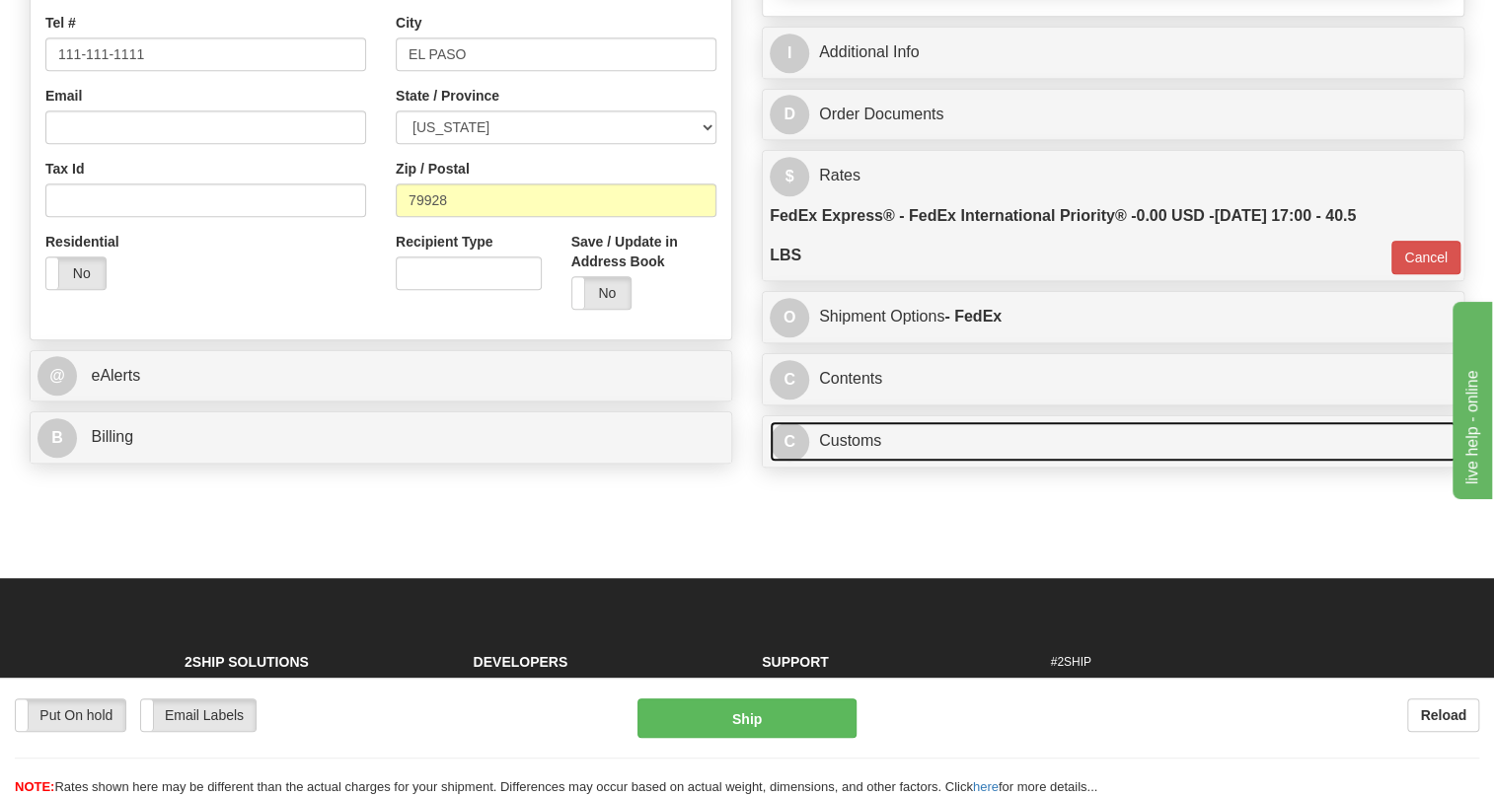
click at [845, 462] on link "C Customs" at bounding box center [1113, 441] width 687 height 40
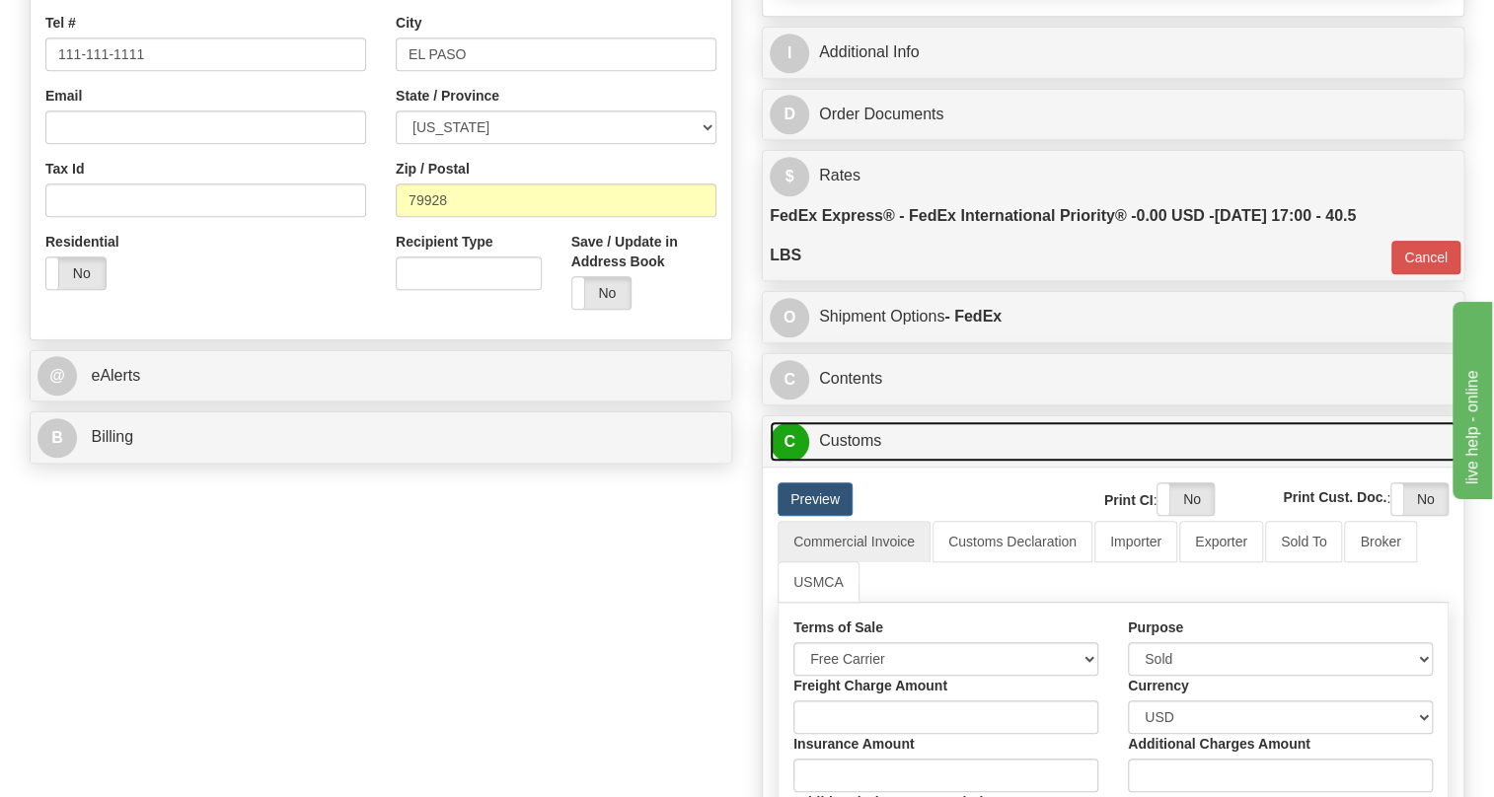
click at [845, 462] on link "C Customs" at bounding box center [1113, 441] width 687 height 40
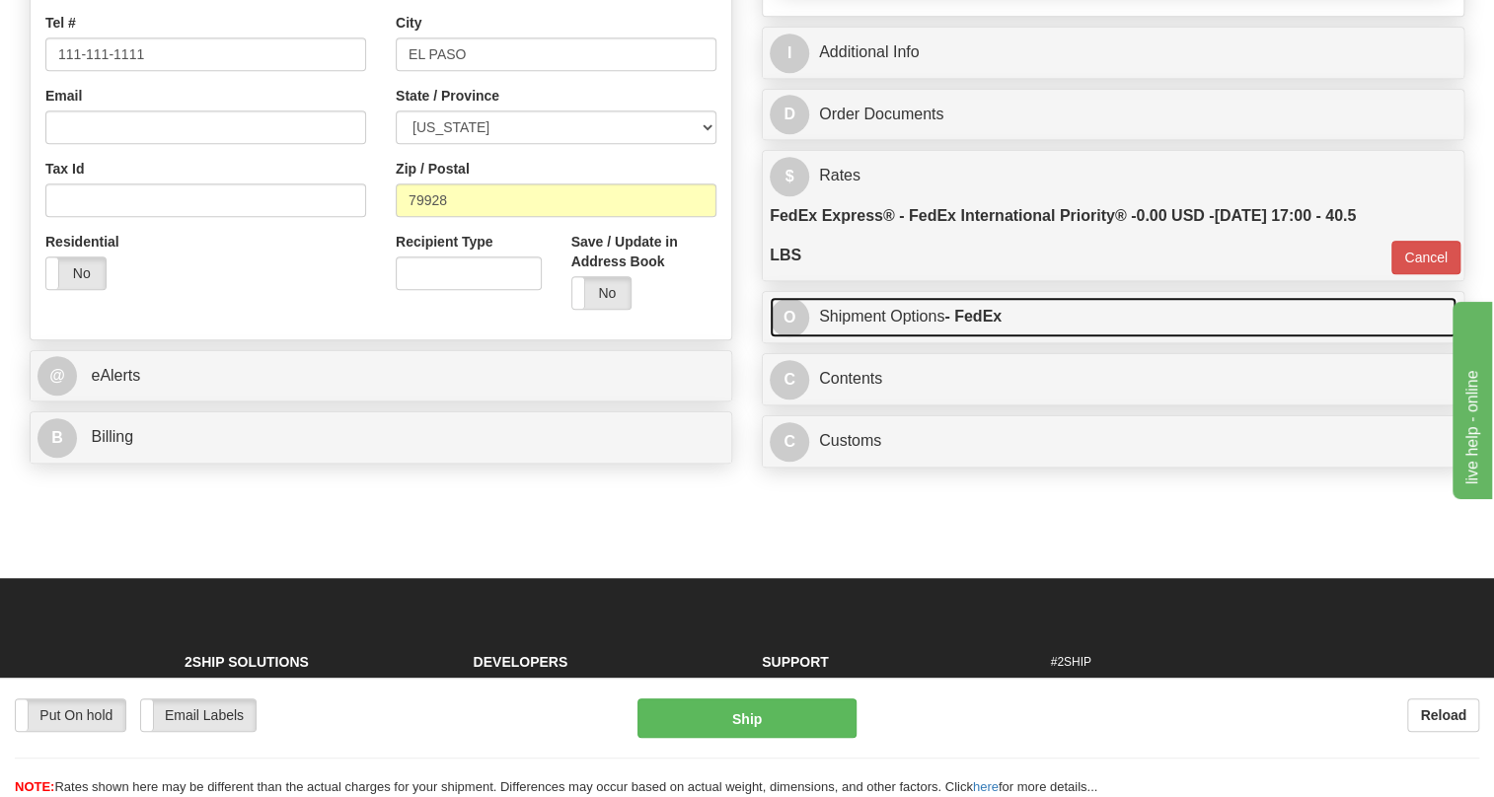
click at [925, 338] on link "O Shipment Options - FedEx" at bounding box center [1113, 317] width 687 height 40
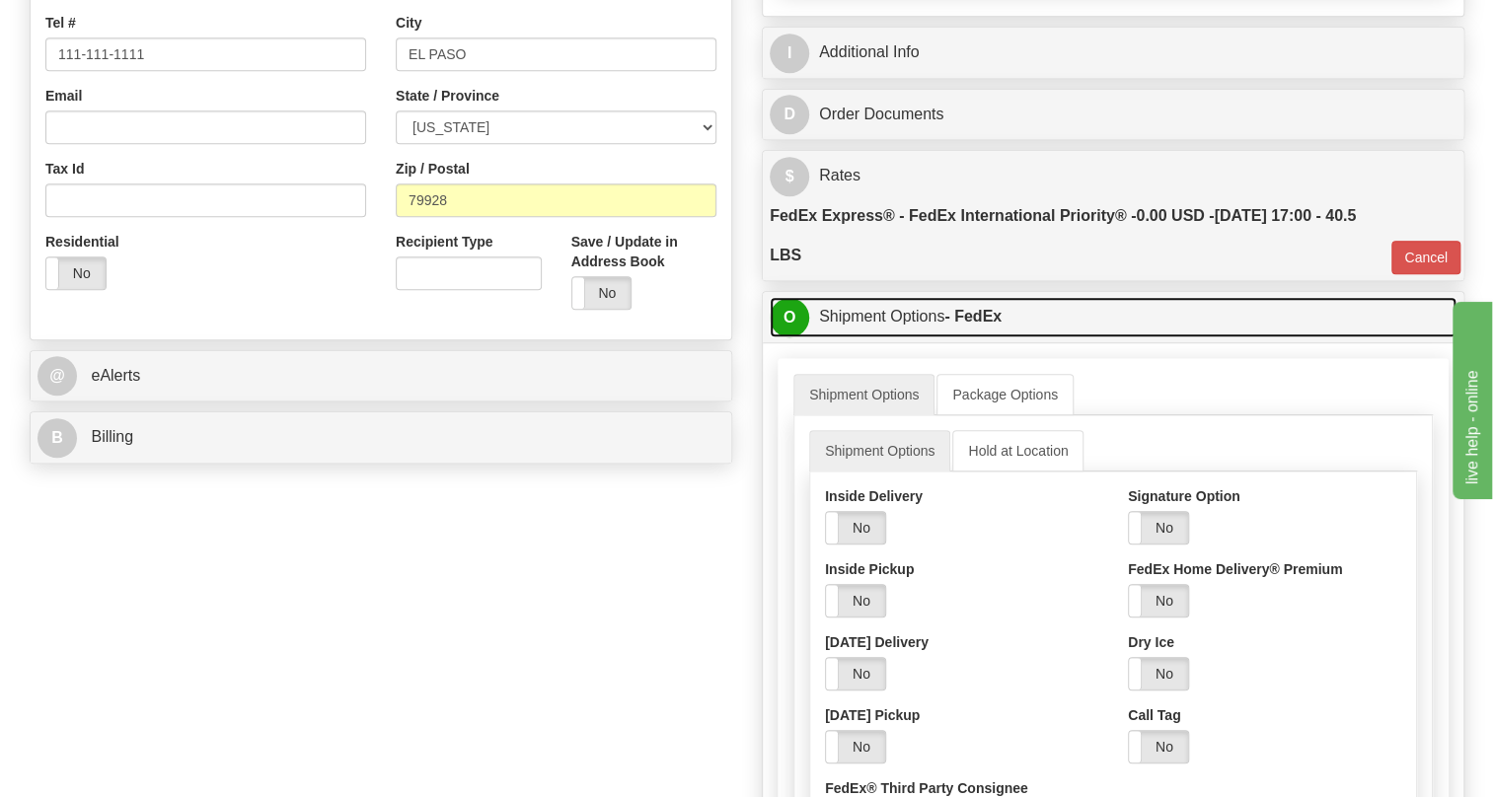
click at [925, 338] on link "O Shipment Options - FedEx" at bounding box center [1113, 317] width 687 height 40
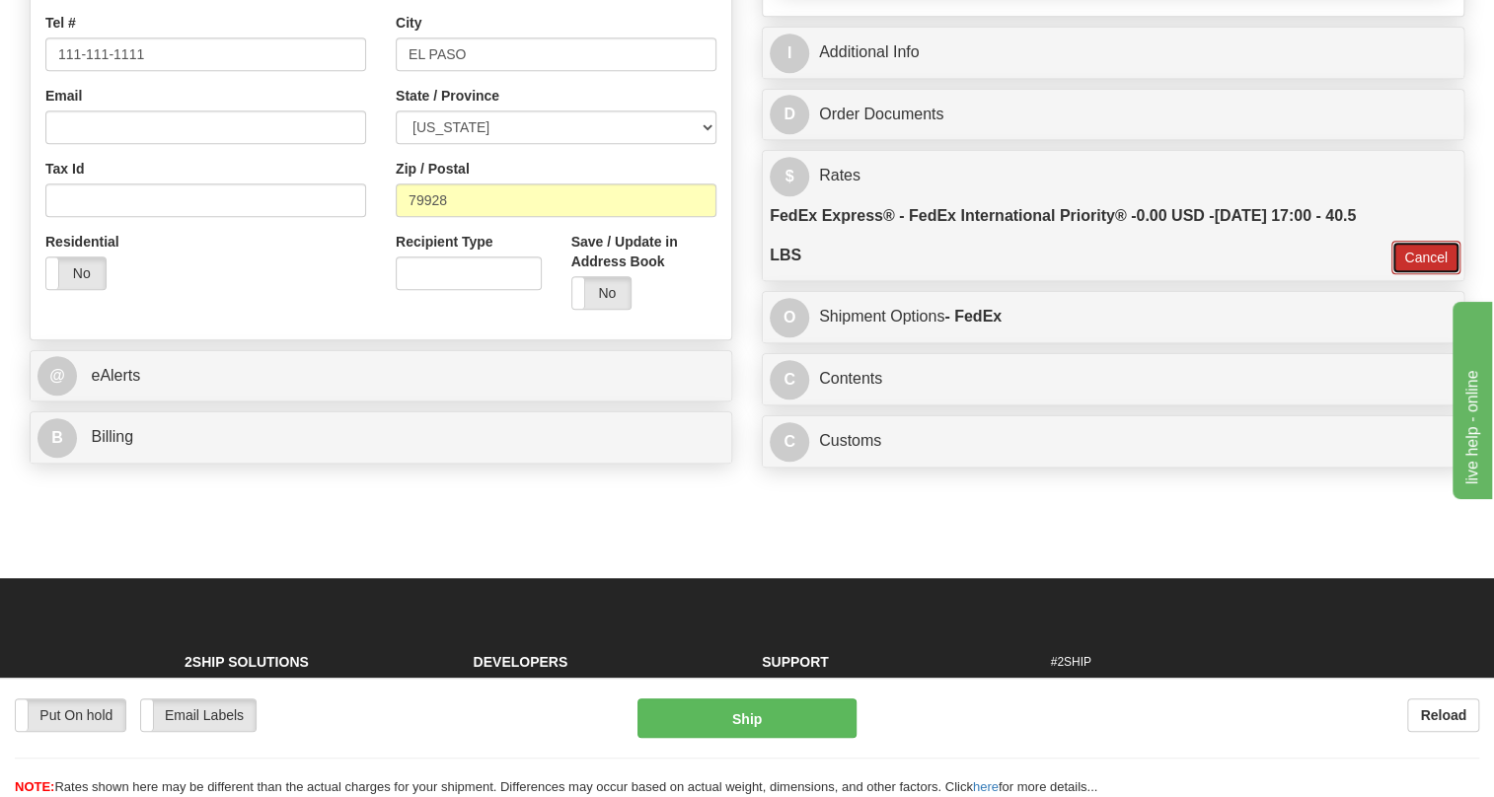
click at [1414, 274] on button "Cancel" at bounding box center [1426, 258] width 69 height 34
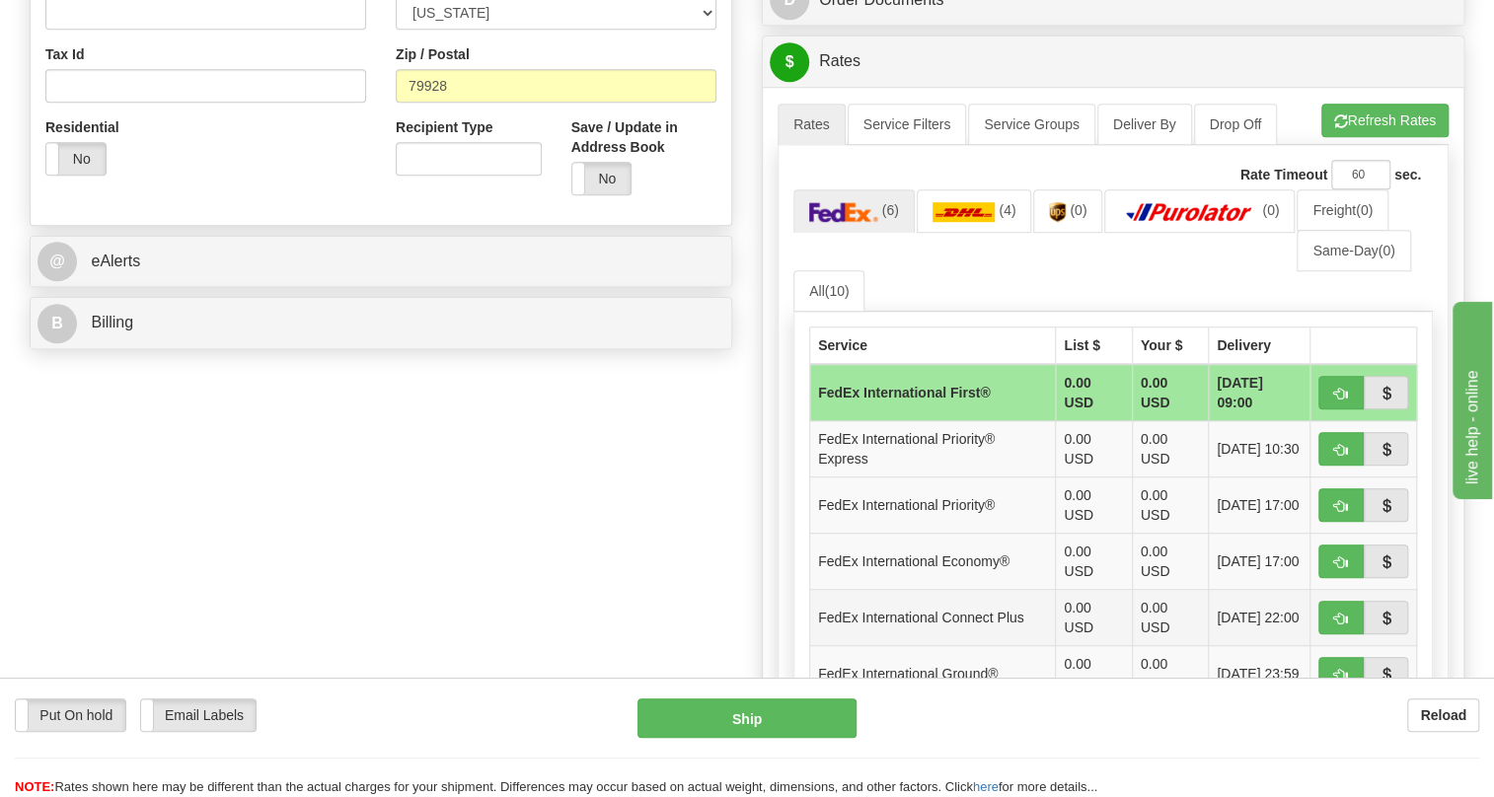
scroll to position [717, 0]
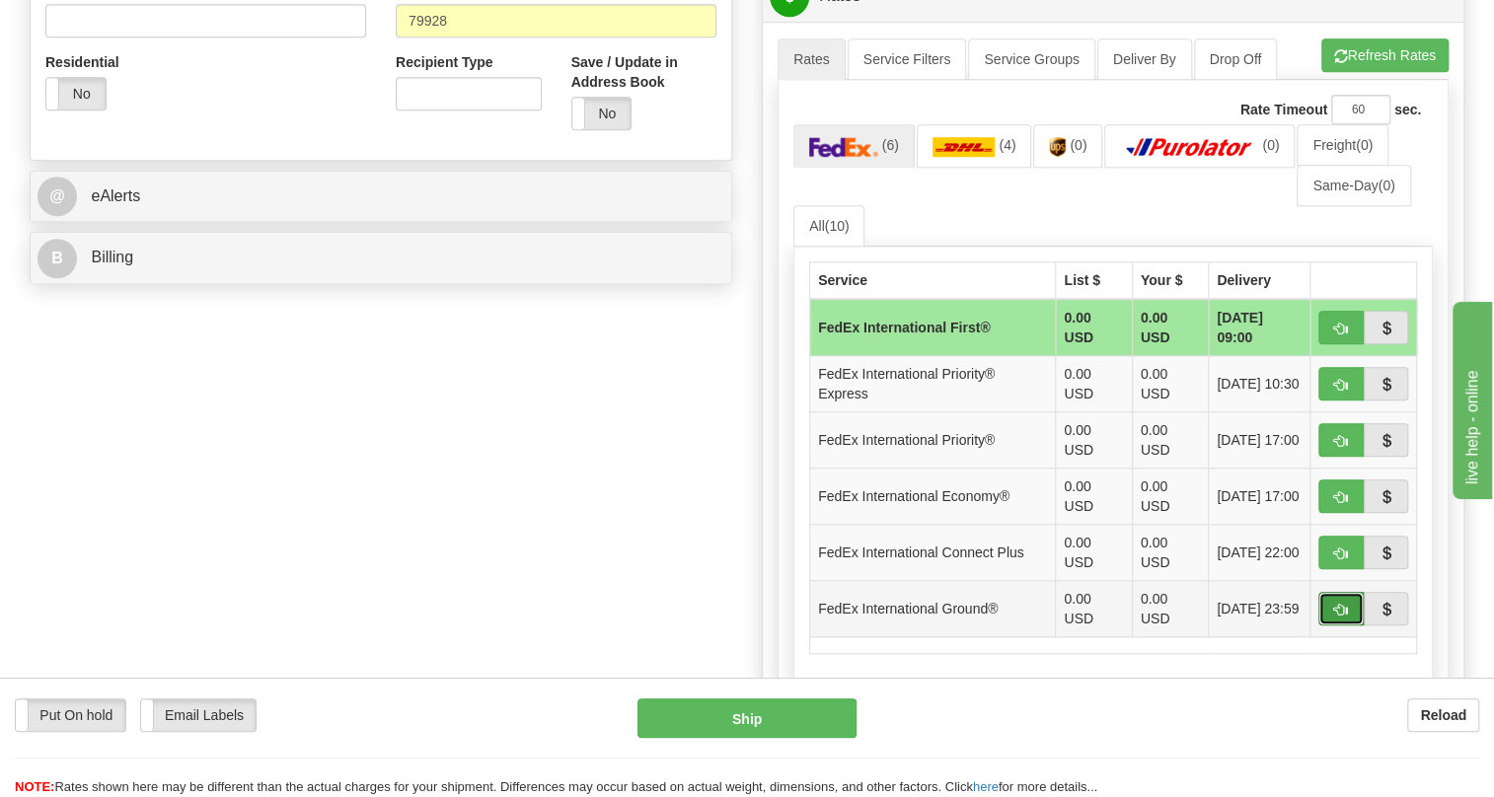
click at [1346, 617] on span "button" at bounding box center [1341, 610] width 14 height 13
type input "92"
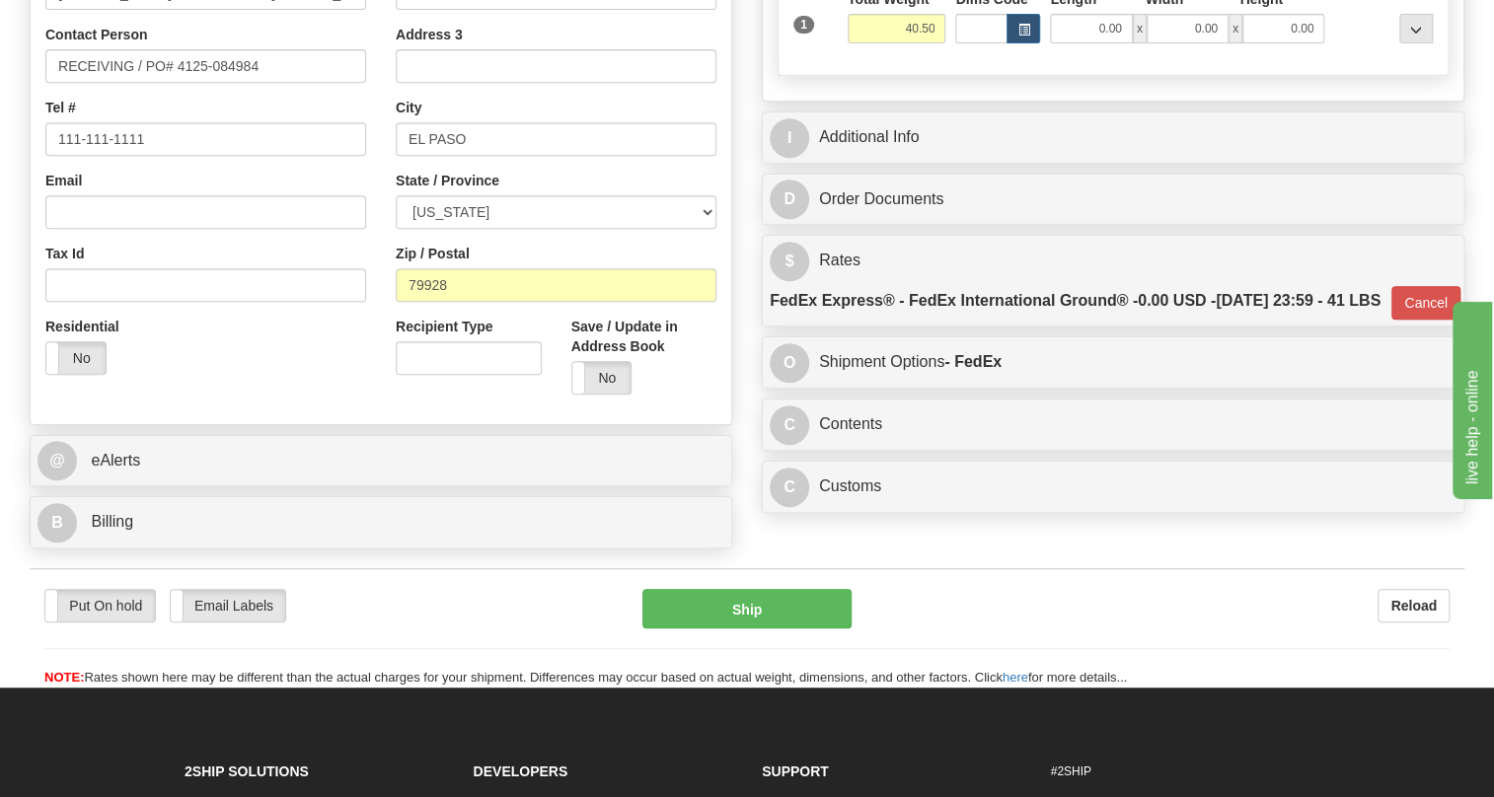
scroll to position [448, 0]
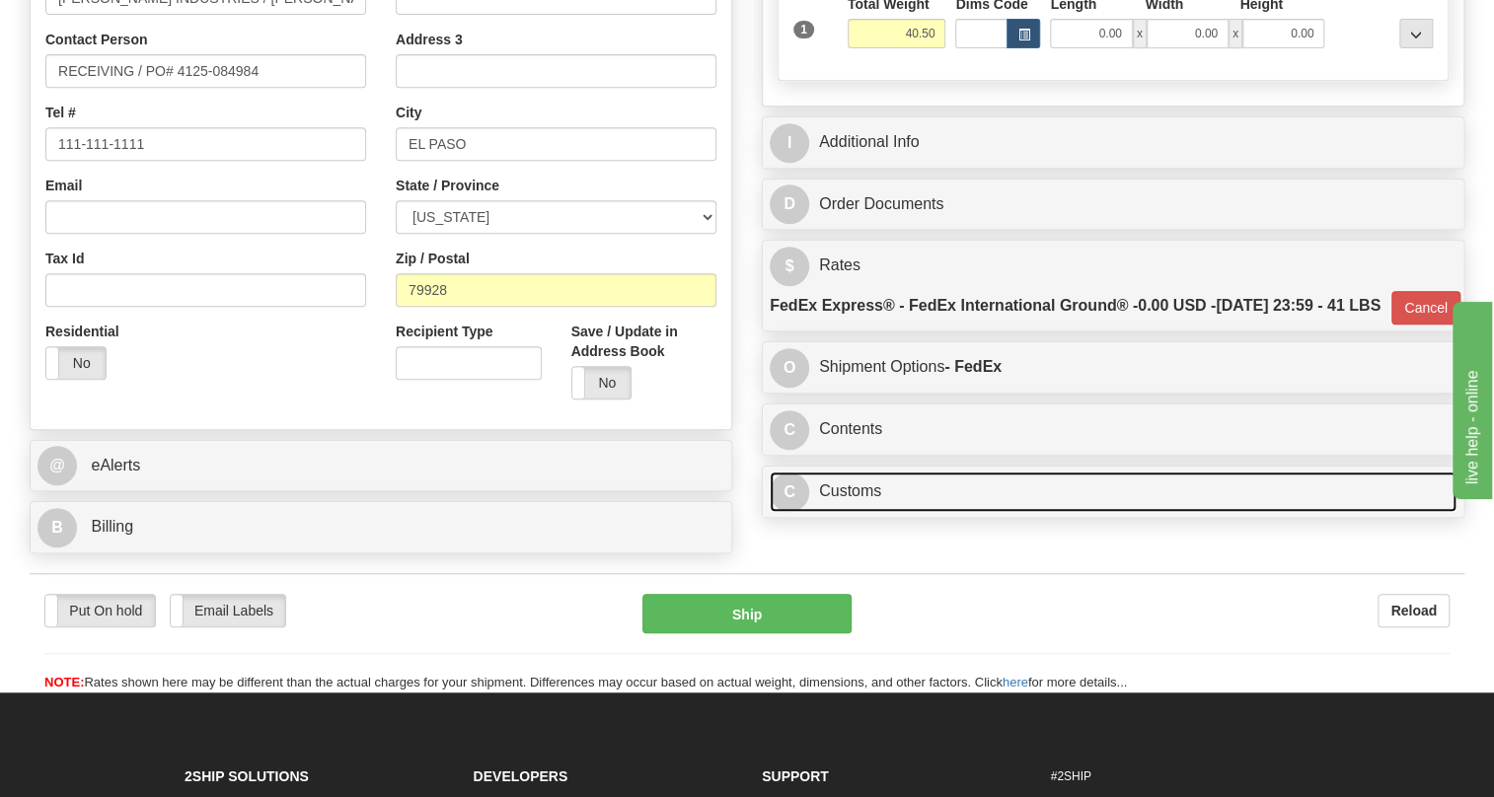
click at [858, 512] on link "C Customs" at bounding box center [1113, 492] width 687 height 40
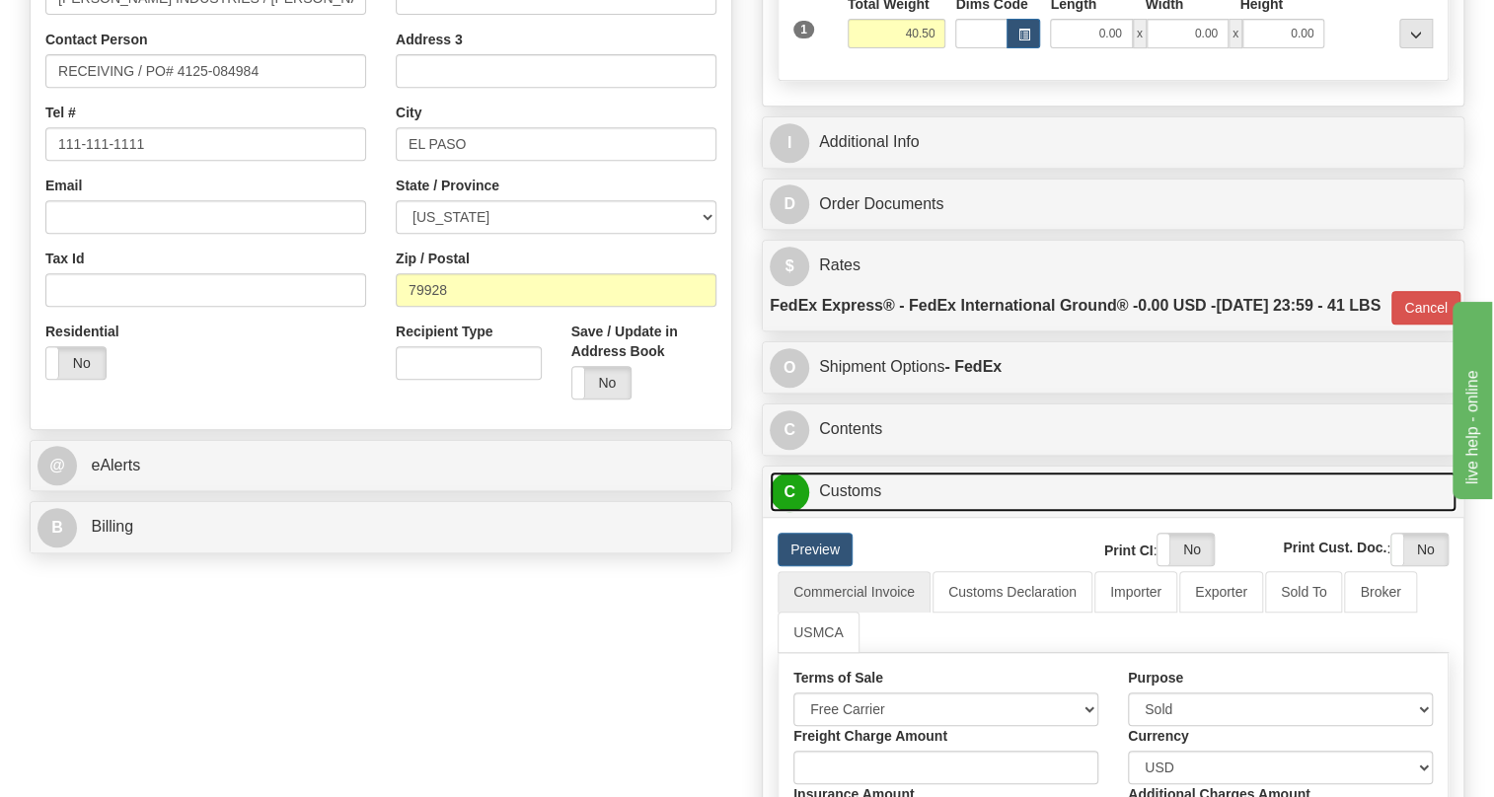
click at [858, 512] on link "C Customs" at bounding box center [1113, 492] width 687 height 40
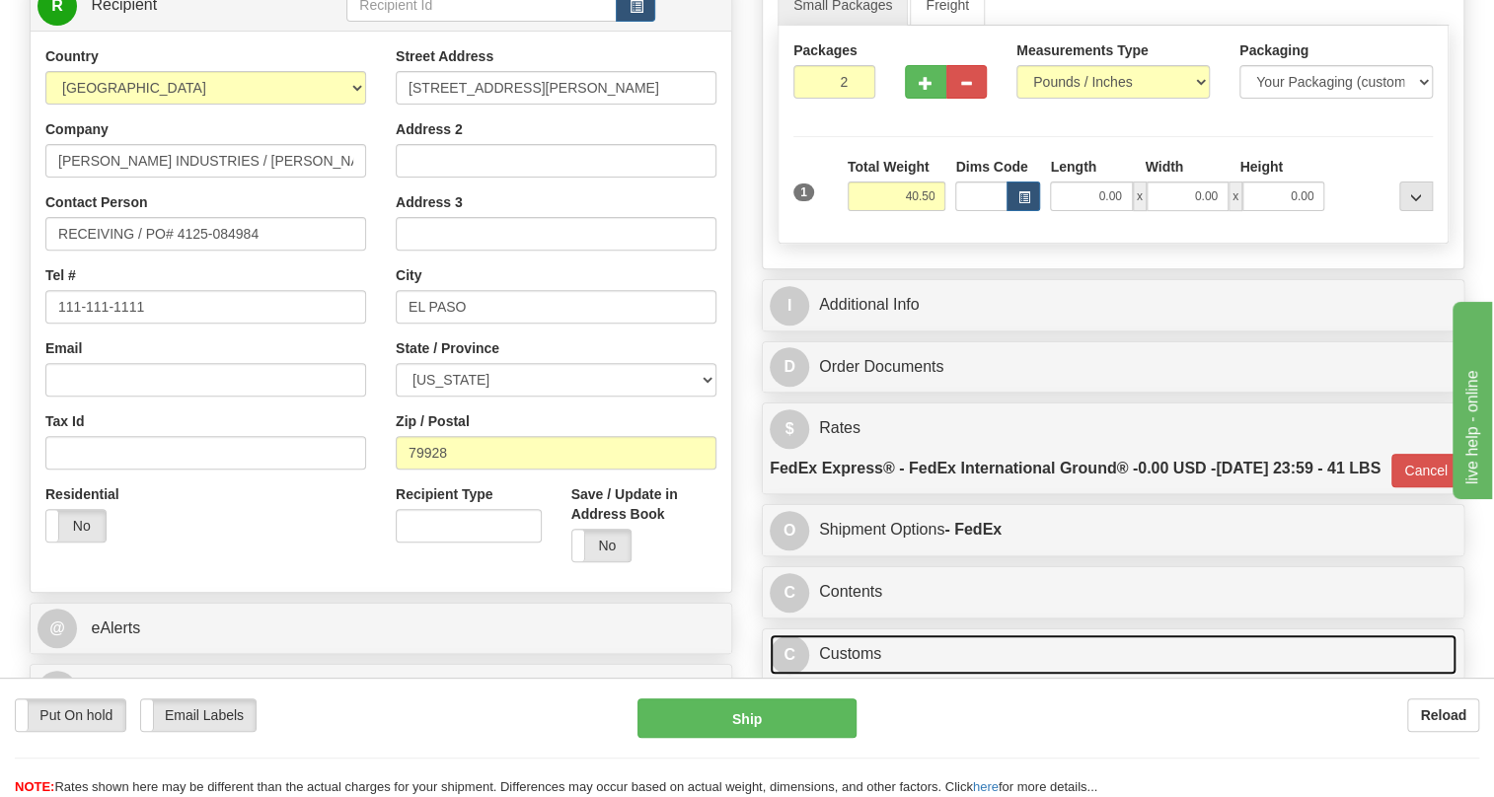
scroll to position [268, 0]
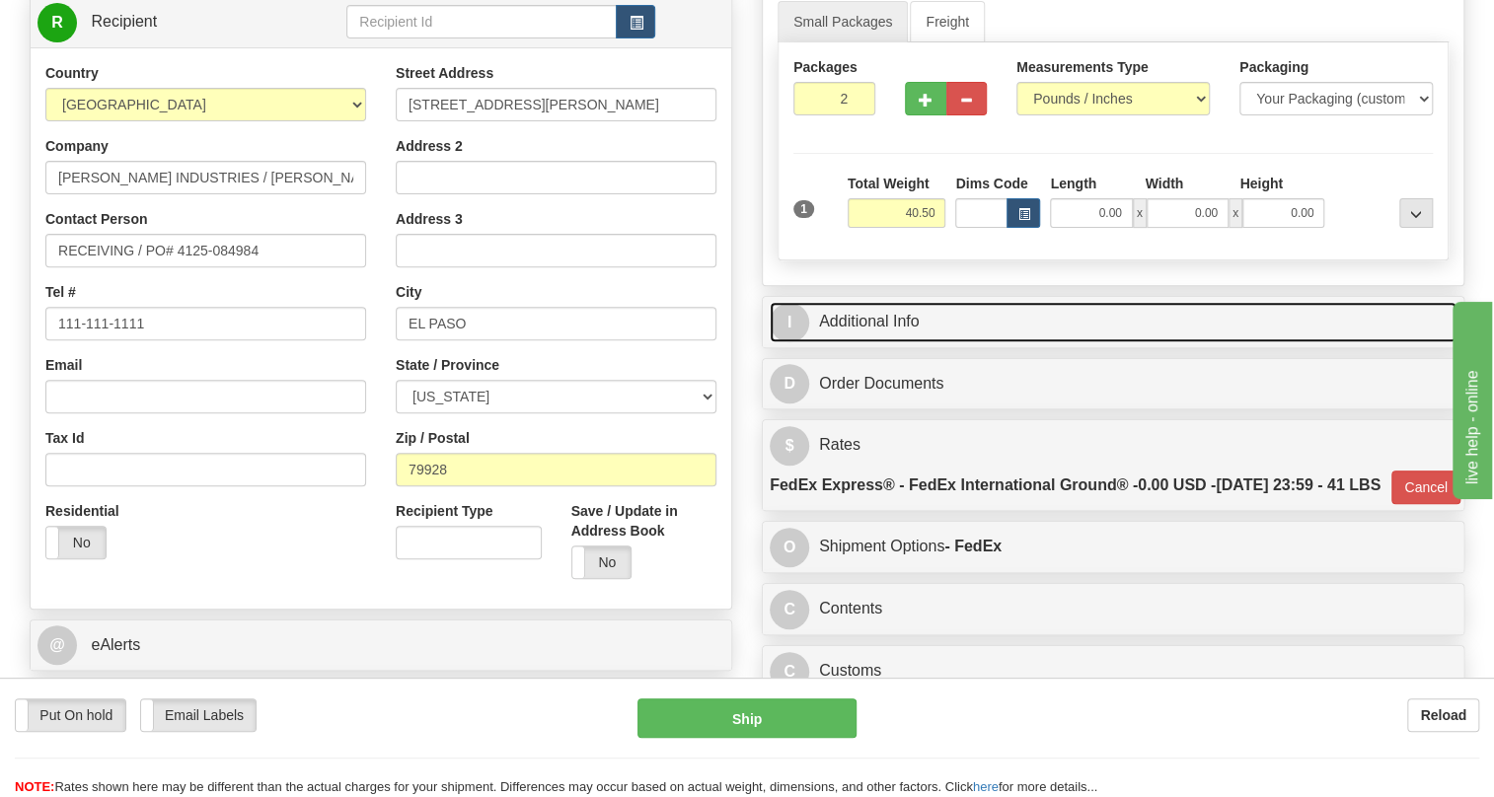
click at [873, 342] on link "I Additional Info" at bounding box center [1113, 322] width 687 height 40
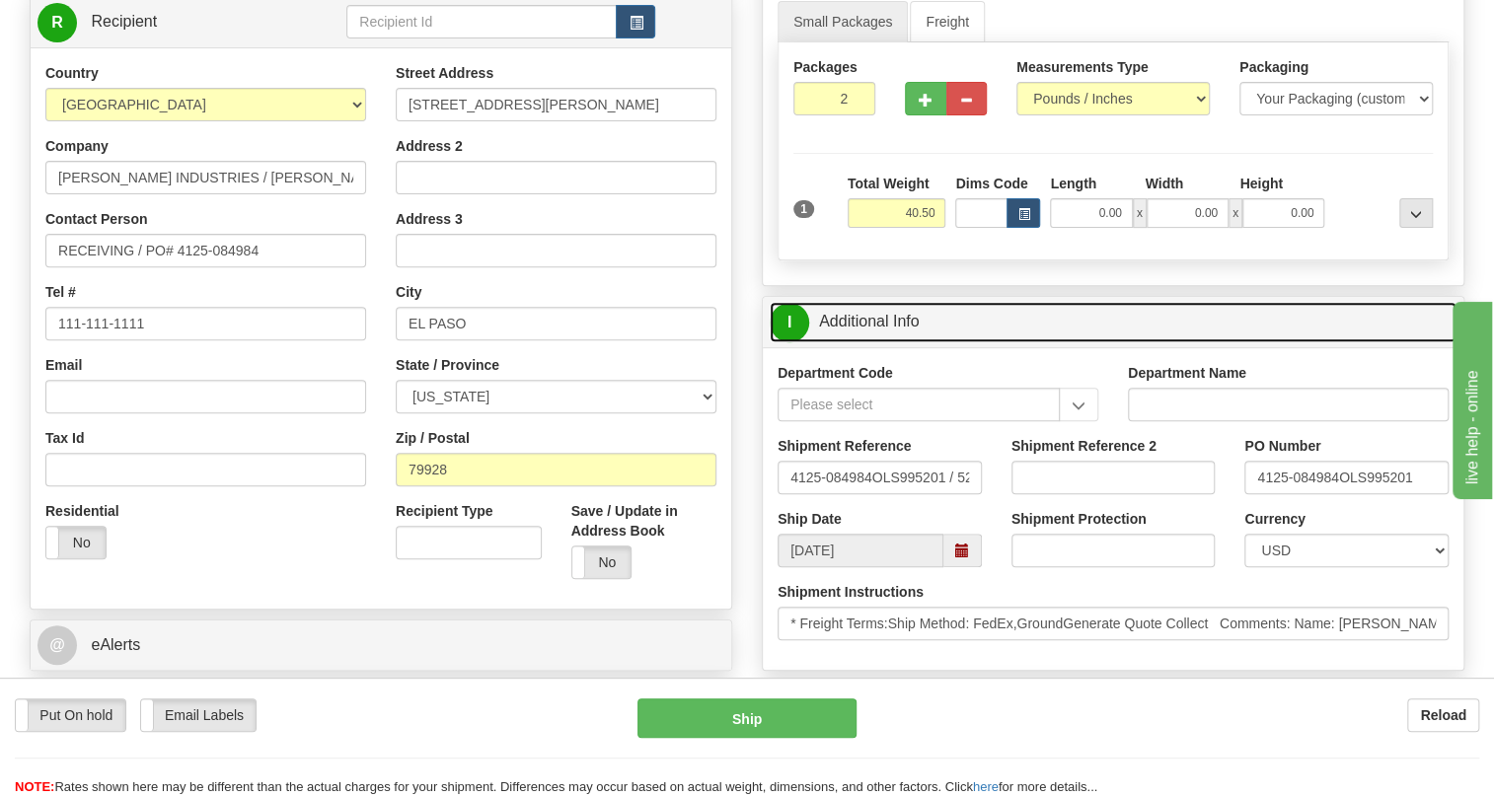
click at [873, 342] on link "I Additional Info" at bounding box center [1113, 322] width 687 height 40
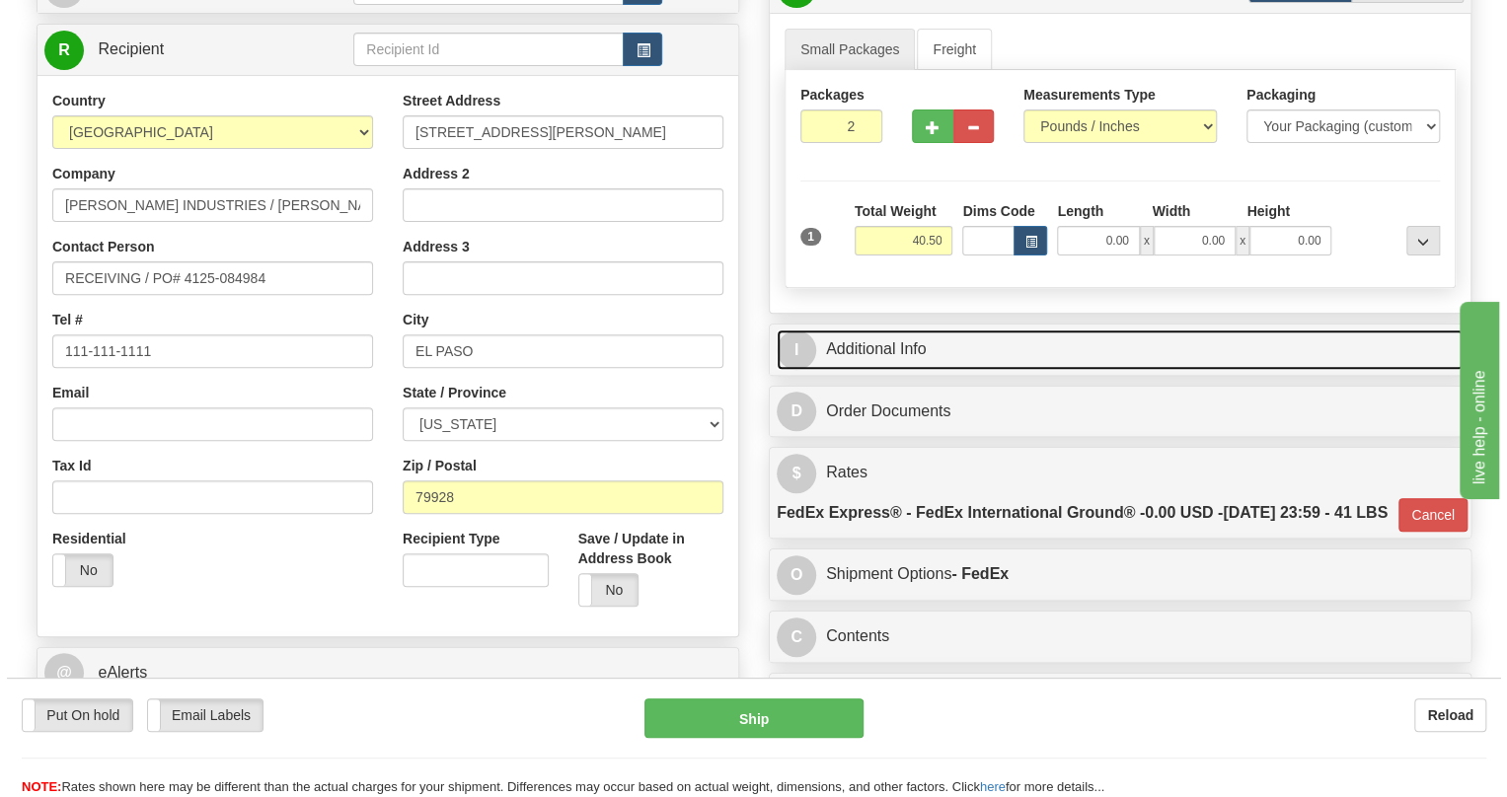
scroll to position [179, 0]
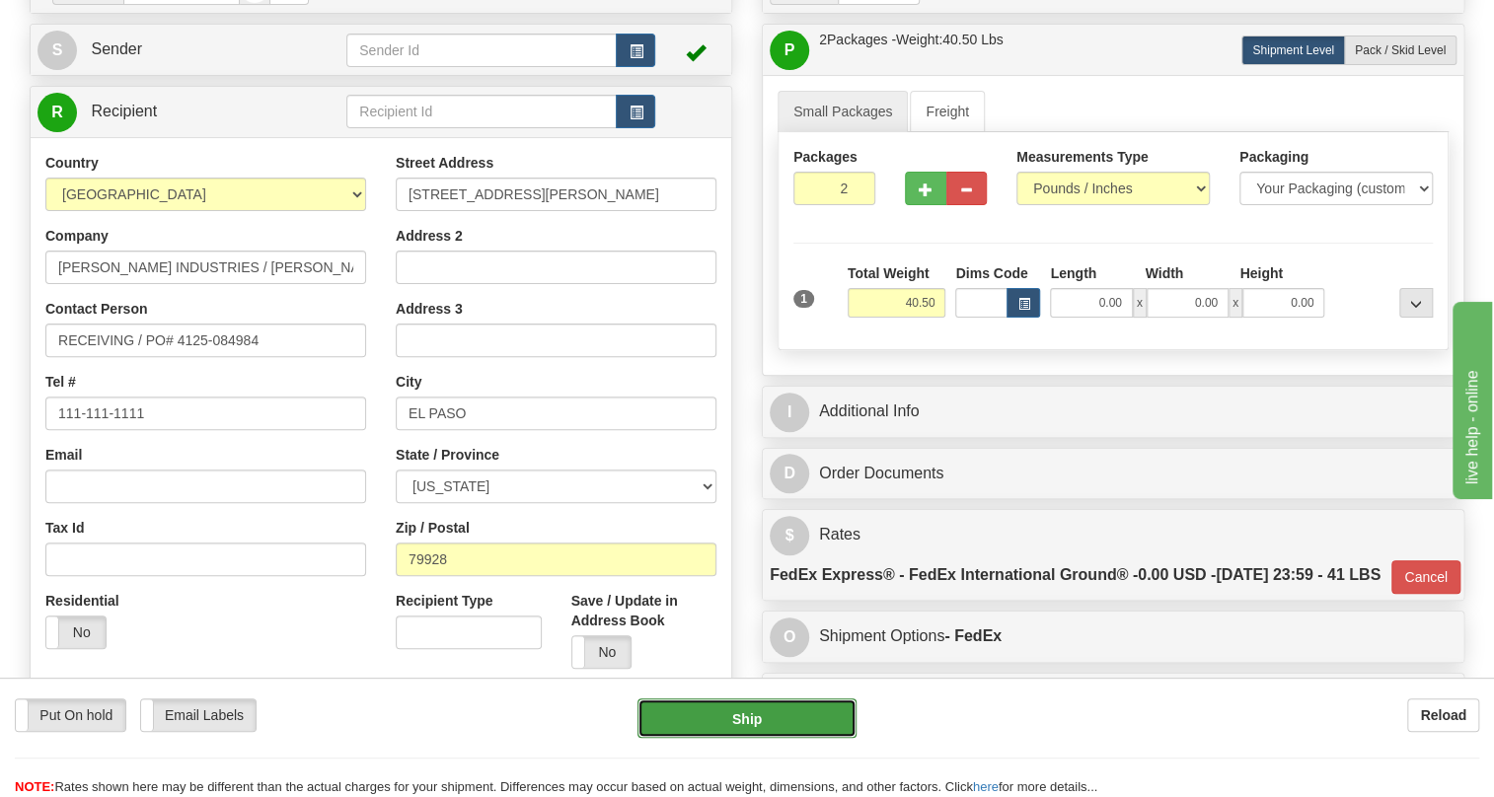
click at [747, 718] on button "Ship" at bounding box center [747, 718] width 219 height 39
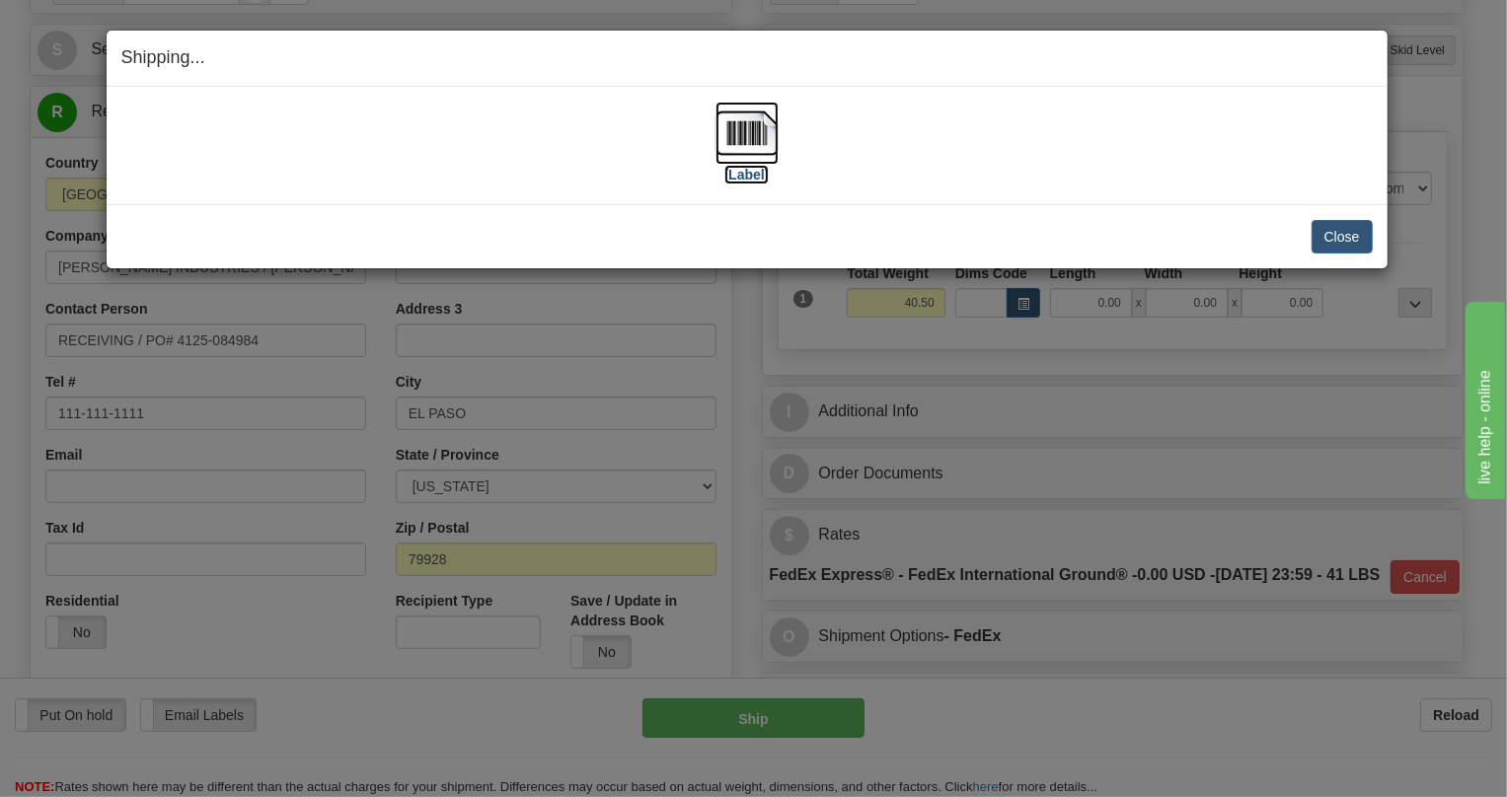
click at [744, 140] on img at bounding box center [747, 133] width 63 height 63
click at [1326, 236] on button "Close" at bounding box center [1342, 237] width 61 height 34
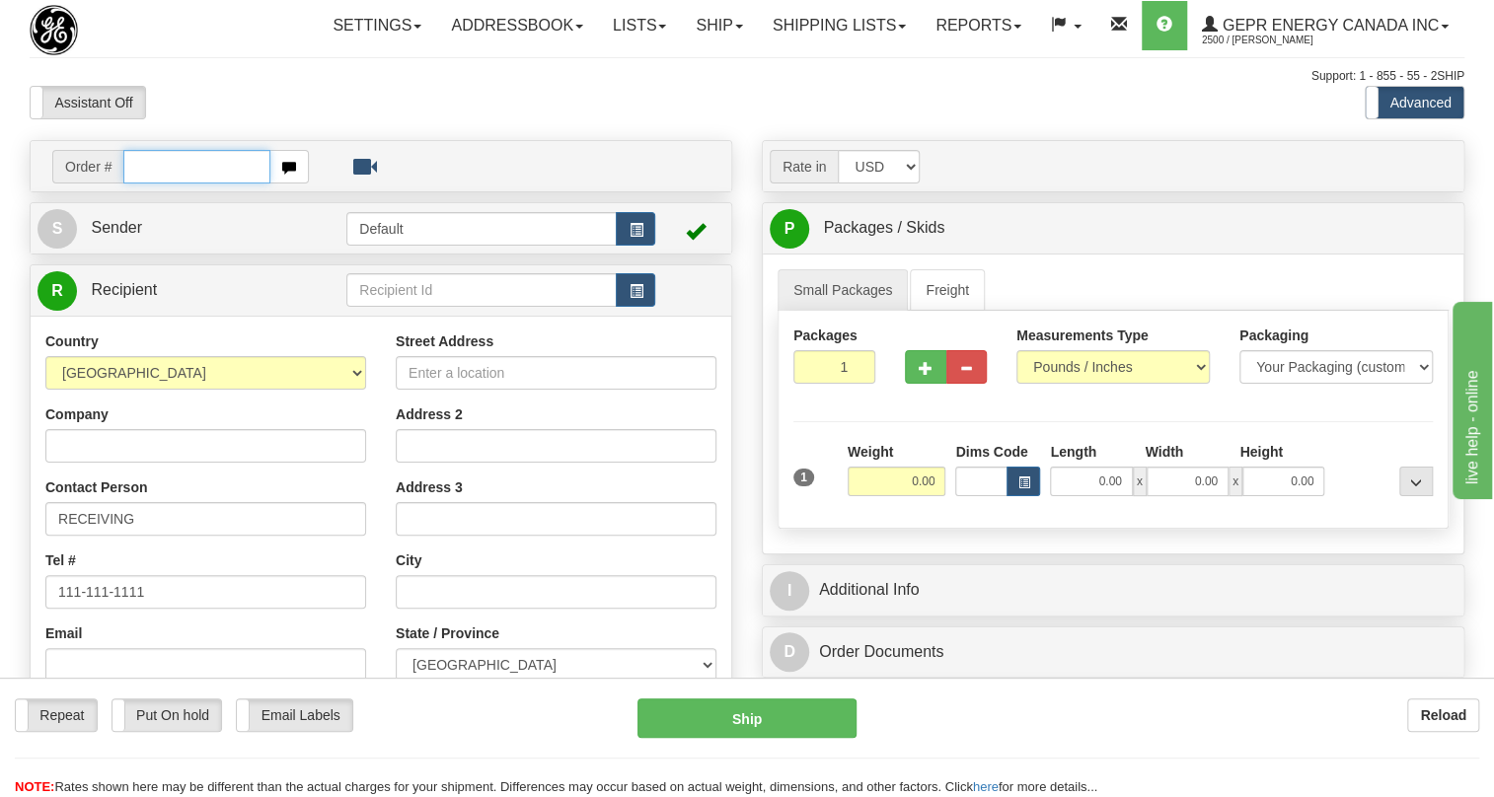
paste input "0086679672"
click at [148, 184] on input "0086679672" at bounding box center [196, 167] width 147 height 34
type input "86679672"
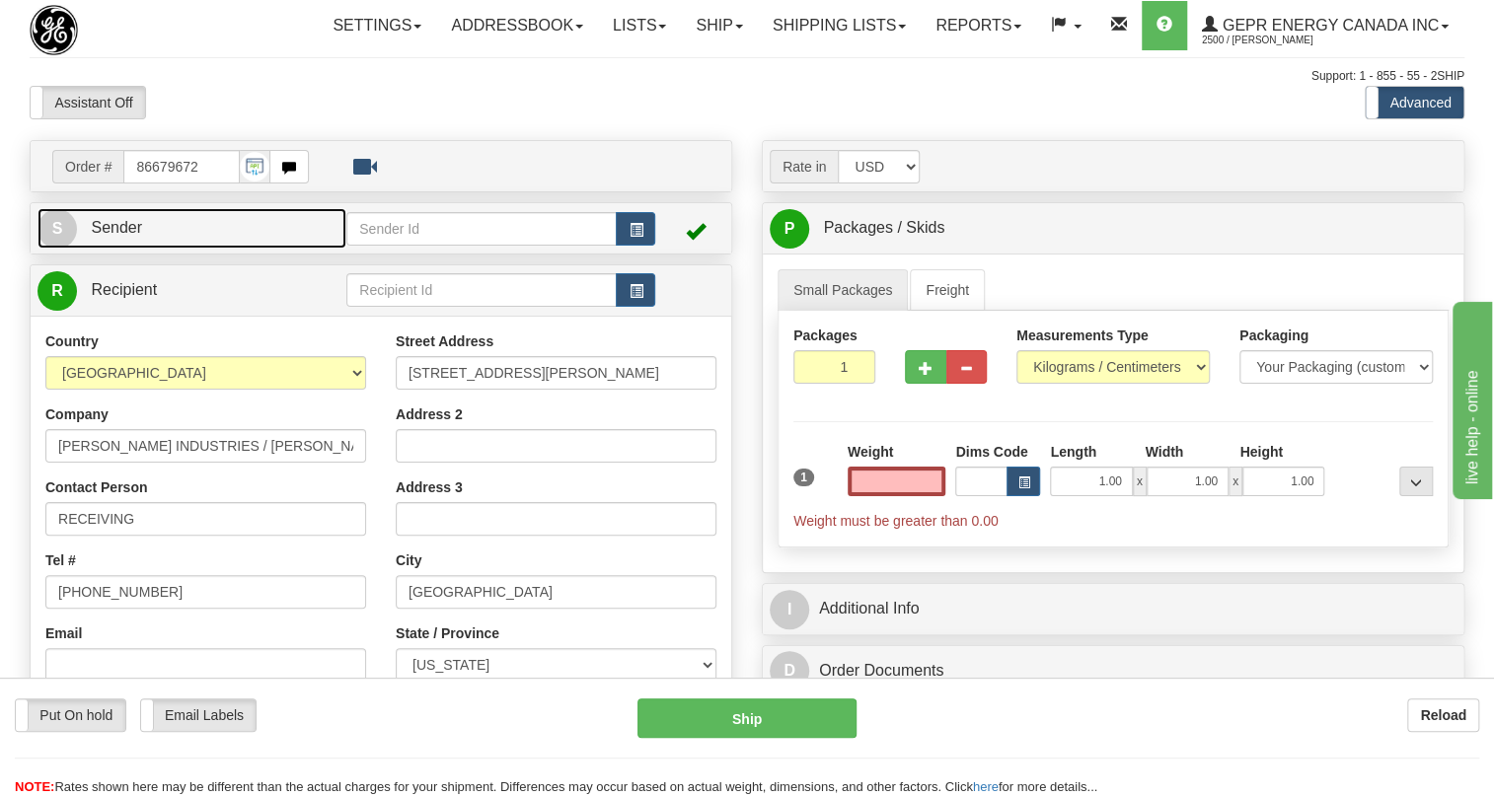
type input "0.00"
click at [139, 236] on span "Sender" at bounding box center [116, 227] width 51 height 17
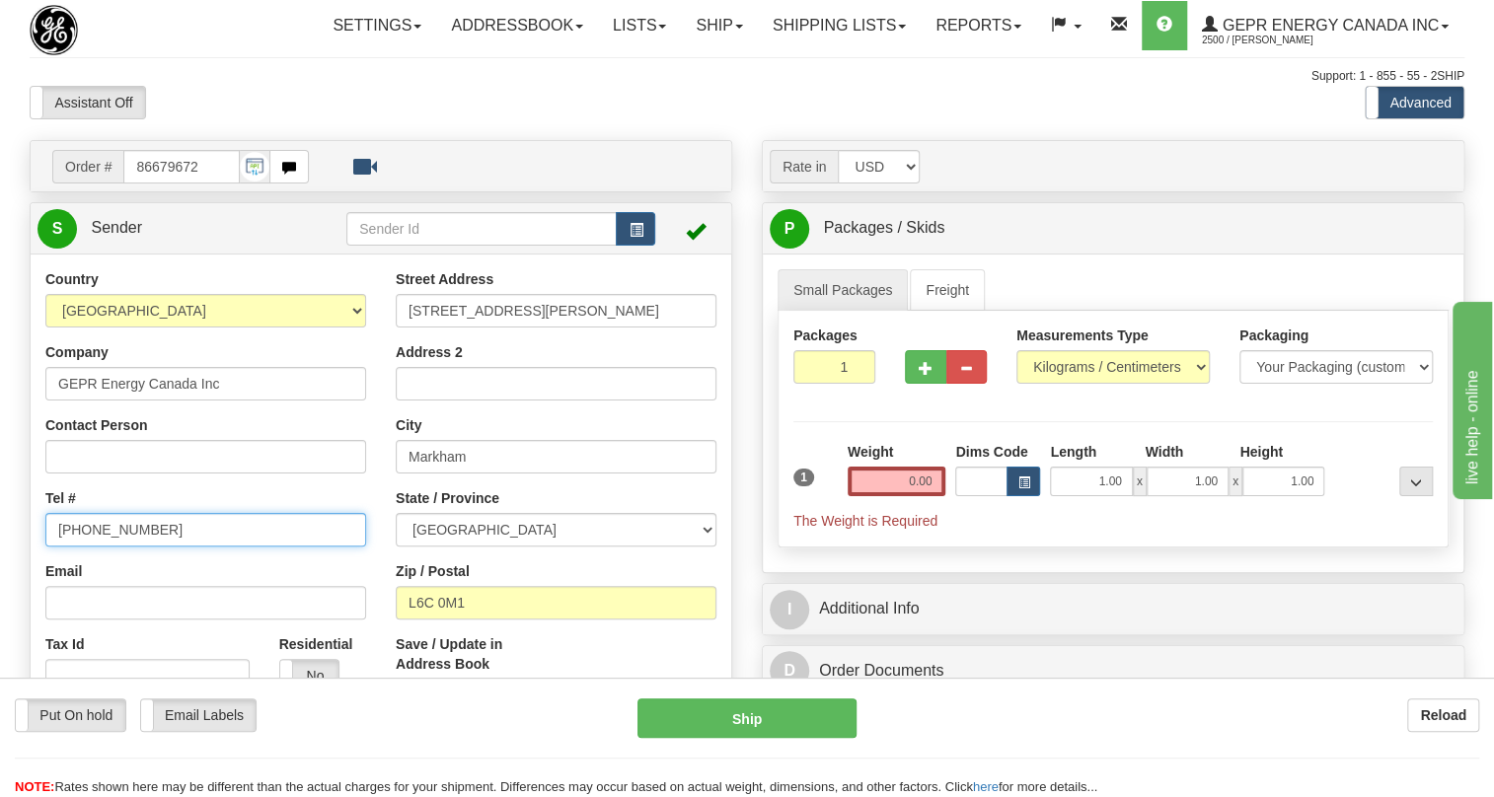
click at [130, 547] on input "[PHONE_NUMBER]" at bounding box center [205, 530] width 321 height 34
paste input "[PHONE_NUMBER]"
type input "[PHONE_NUMBER]"
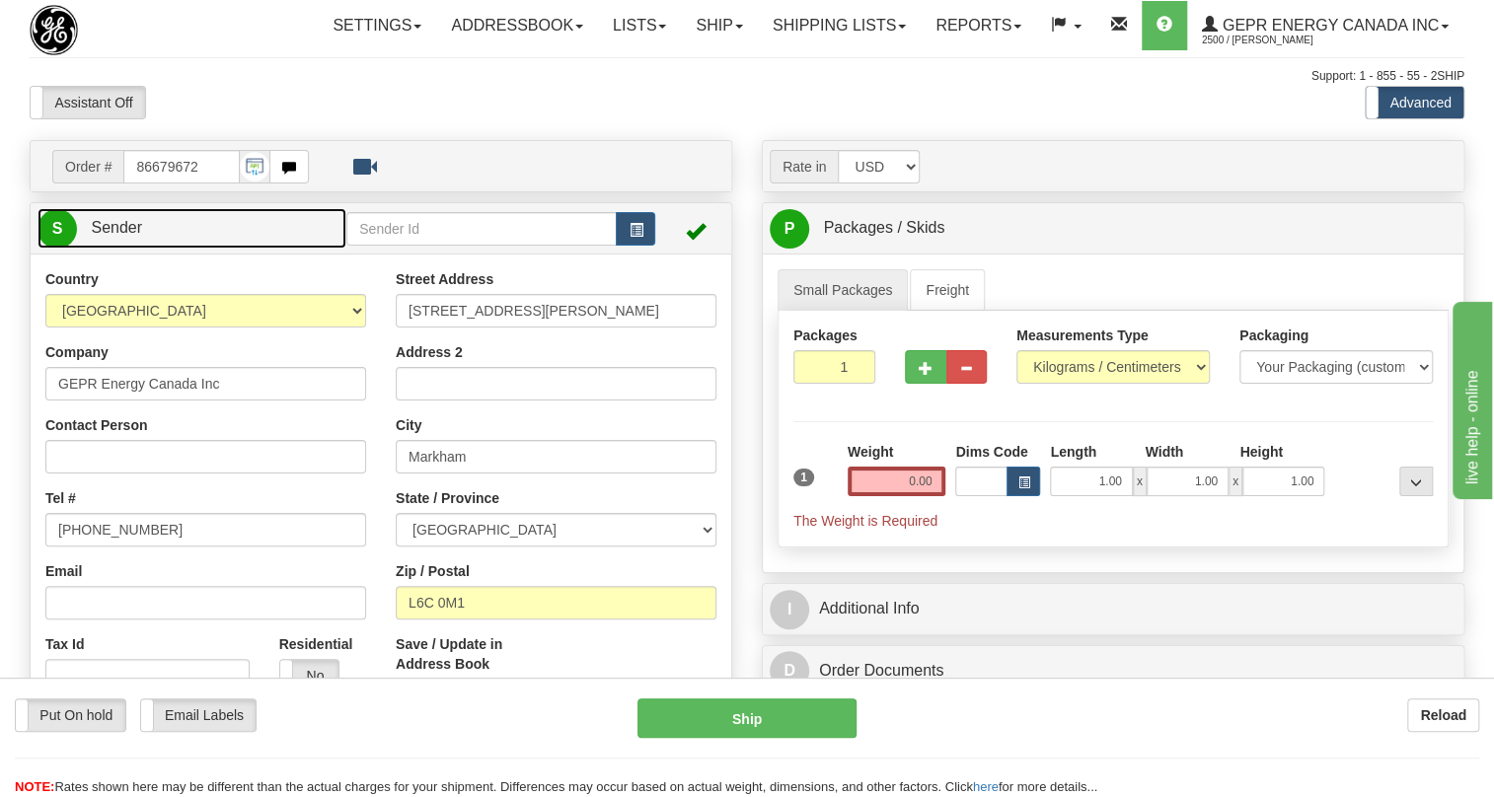
click at [127, 236] on span "Sender" at bounding box center [116, 227] width 51 height 17
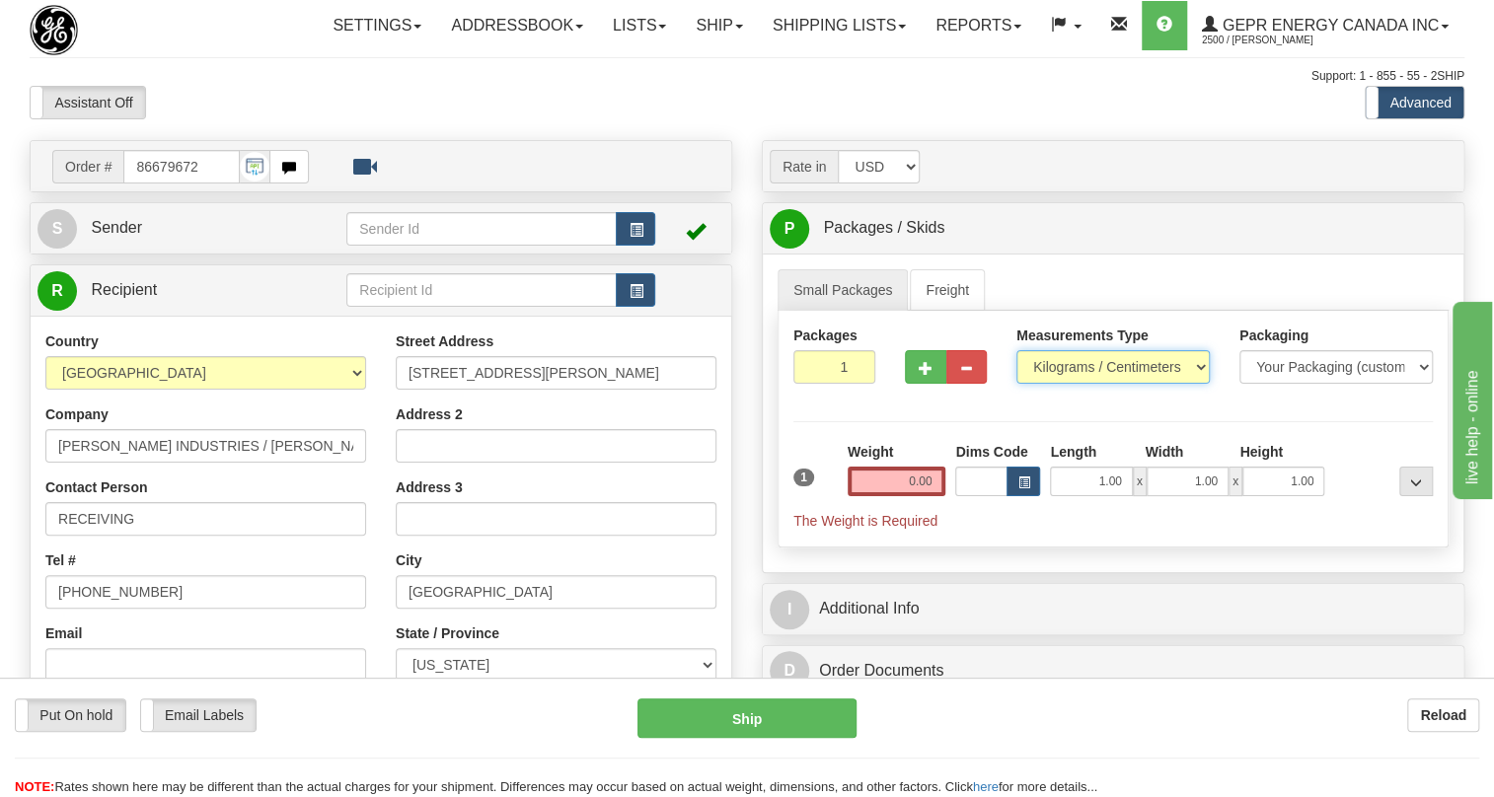
click at [1058, 384] on select "Pounds / Inches Kilograms / Centimeters" at bounding box center [1113, 367] width 193 height 34
select select "0"
click at [1017, 384] on select "Pounds / Inches Kilograms / Centimeters" at bounding box center [1113, 367] width 193 height 34
click at [1089, 496] on input "1.00" at bounding box center [1091, 482] width 82 height 30
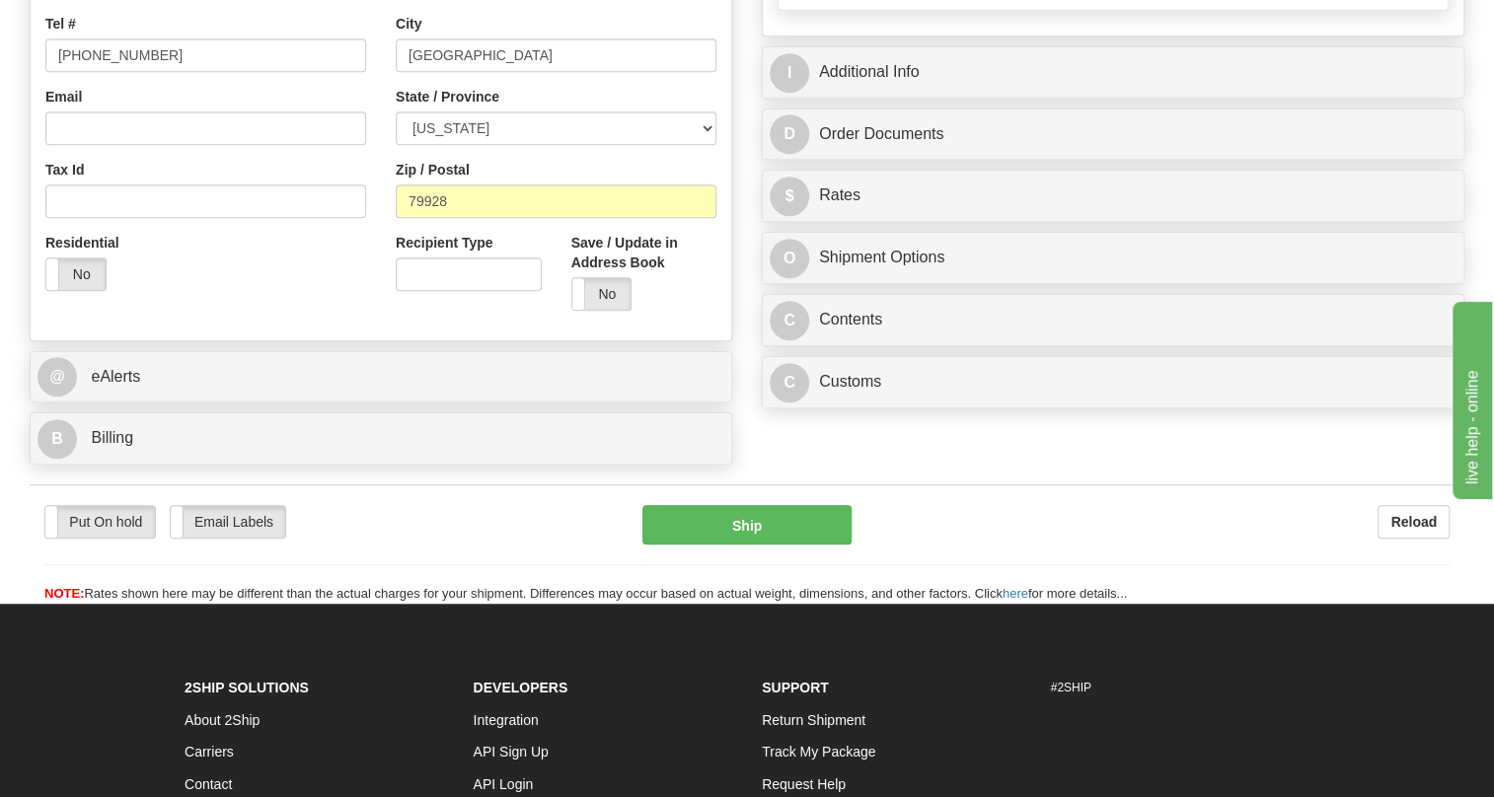
scroll to position [538, 0]
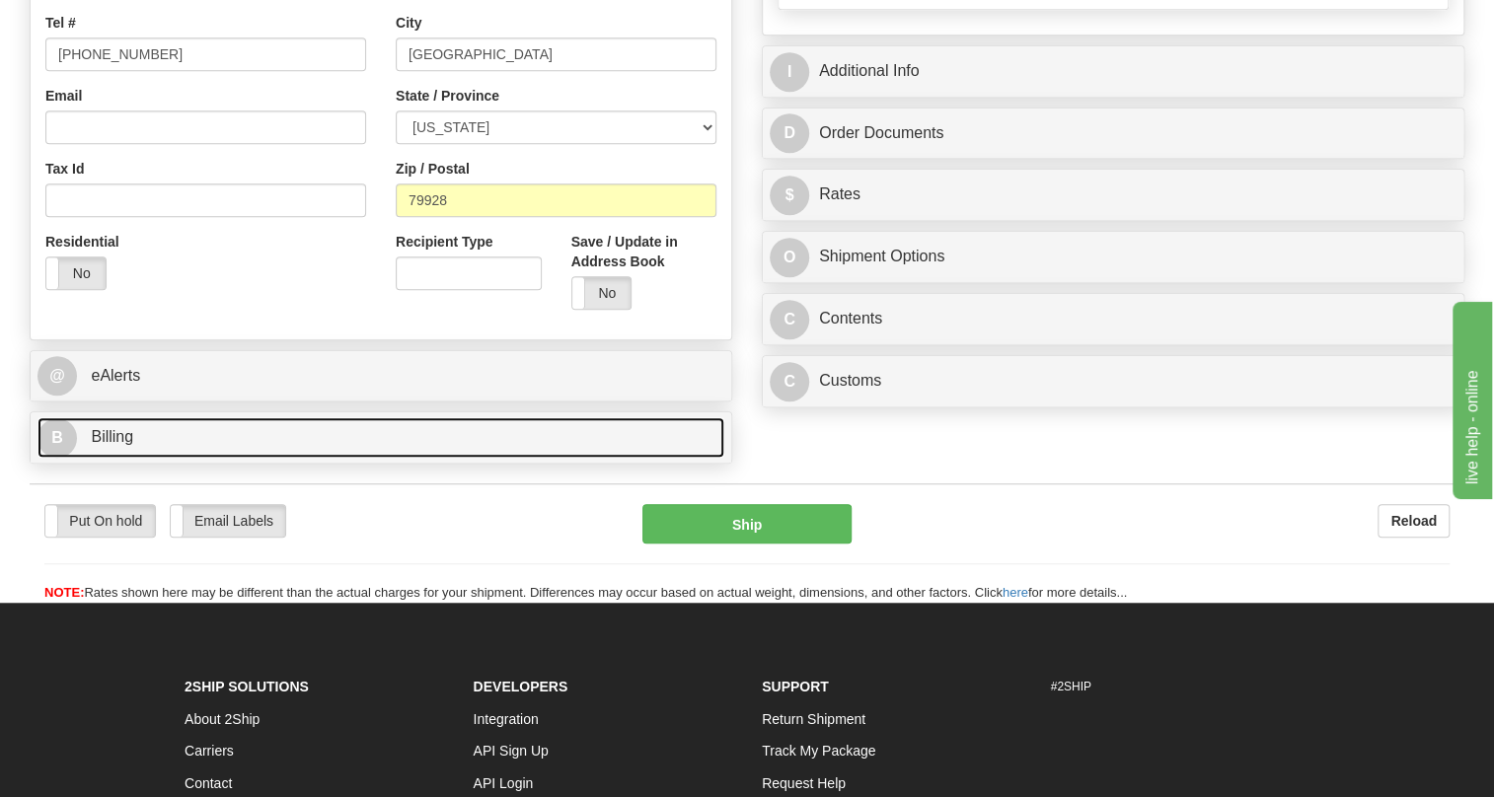
click at [117, 445] on span "Billing" at bounding box center [112, 436] width 42 height 17
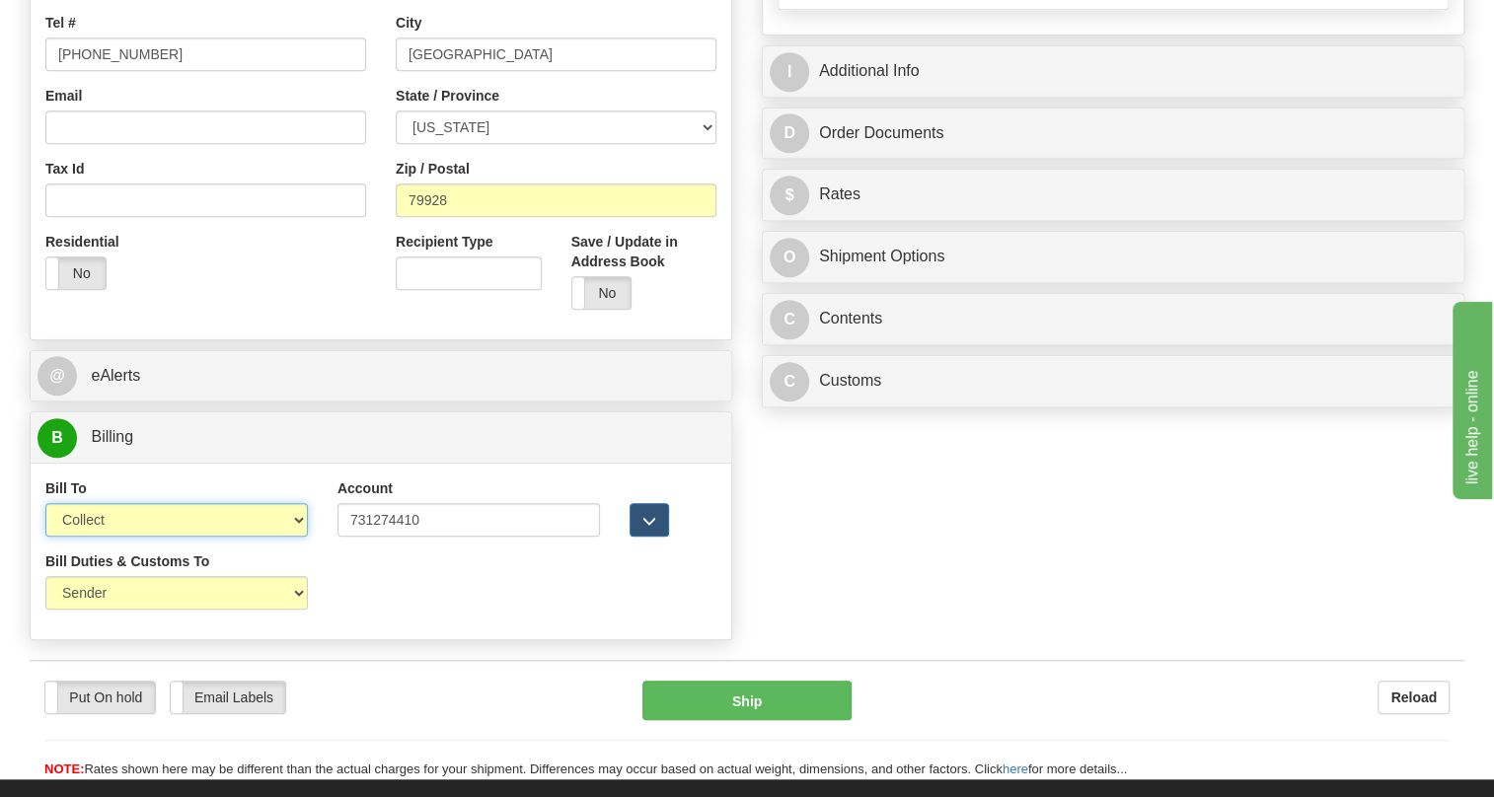
click at [257, 537] on select "Sender Recipient Third Party Collect" at bounding box center [176, 520] width 263 height 34
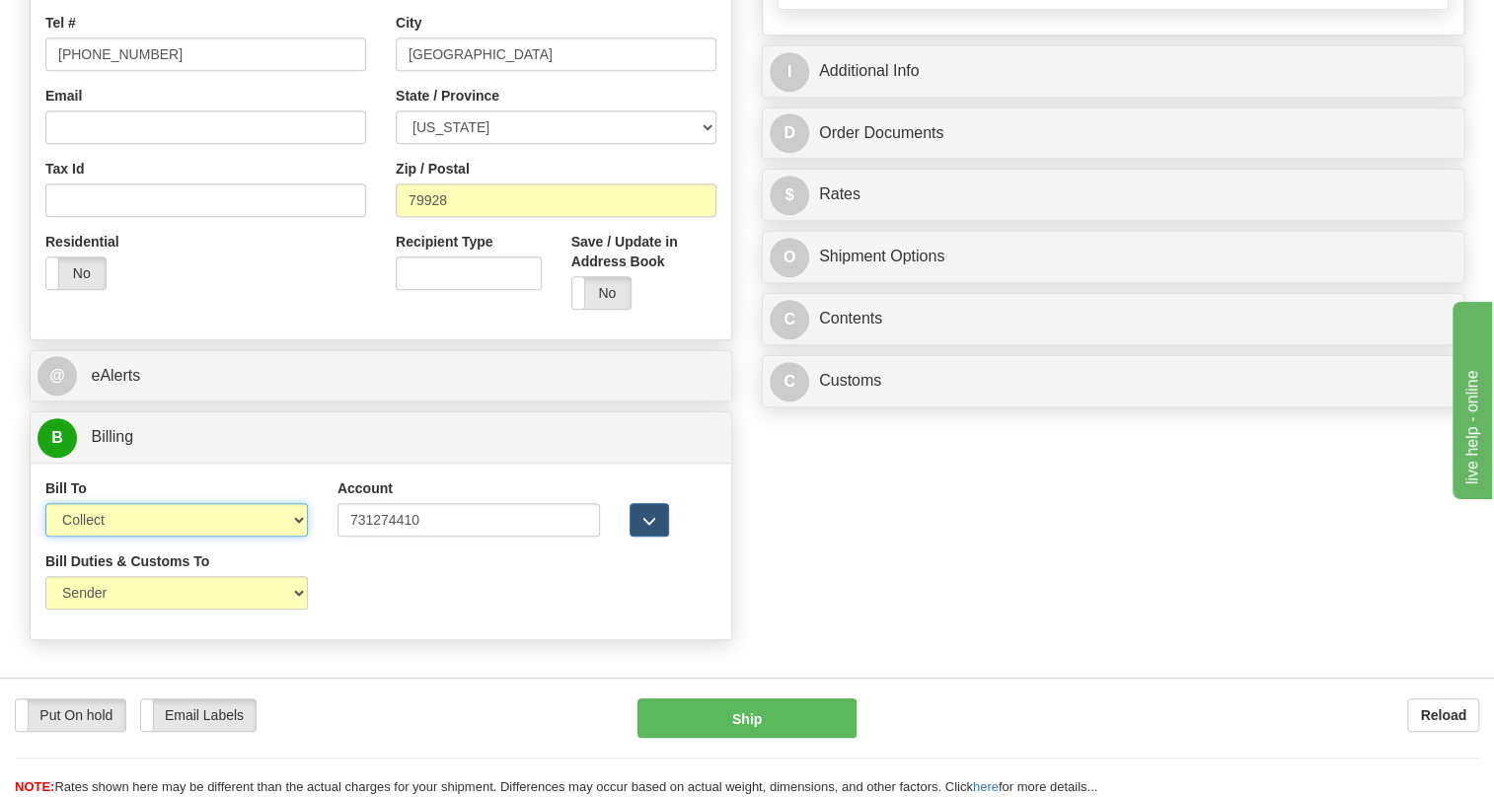
select select "2"
click at [45, 537] on select "Sender Recipient Third Party Collect" at bounding box center [176, 520] width 263 height 34
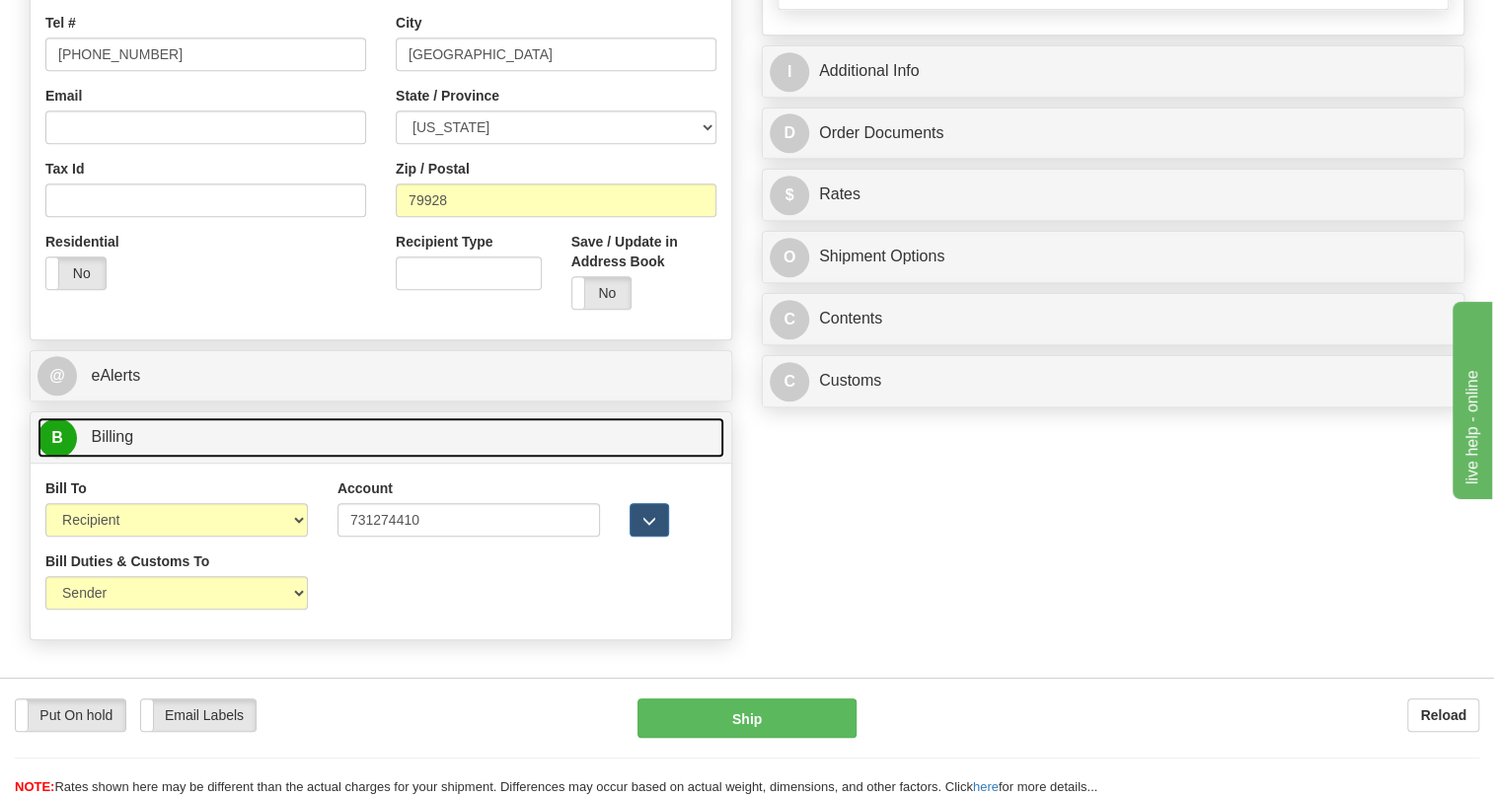
click at [117, 445] on span "Billing" at bounding box center [112, 436] width 42 height 17
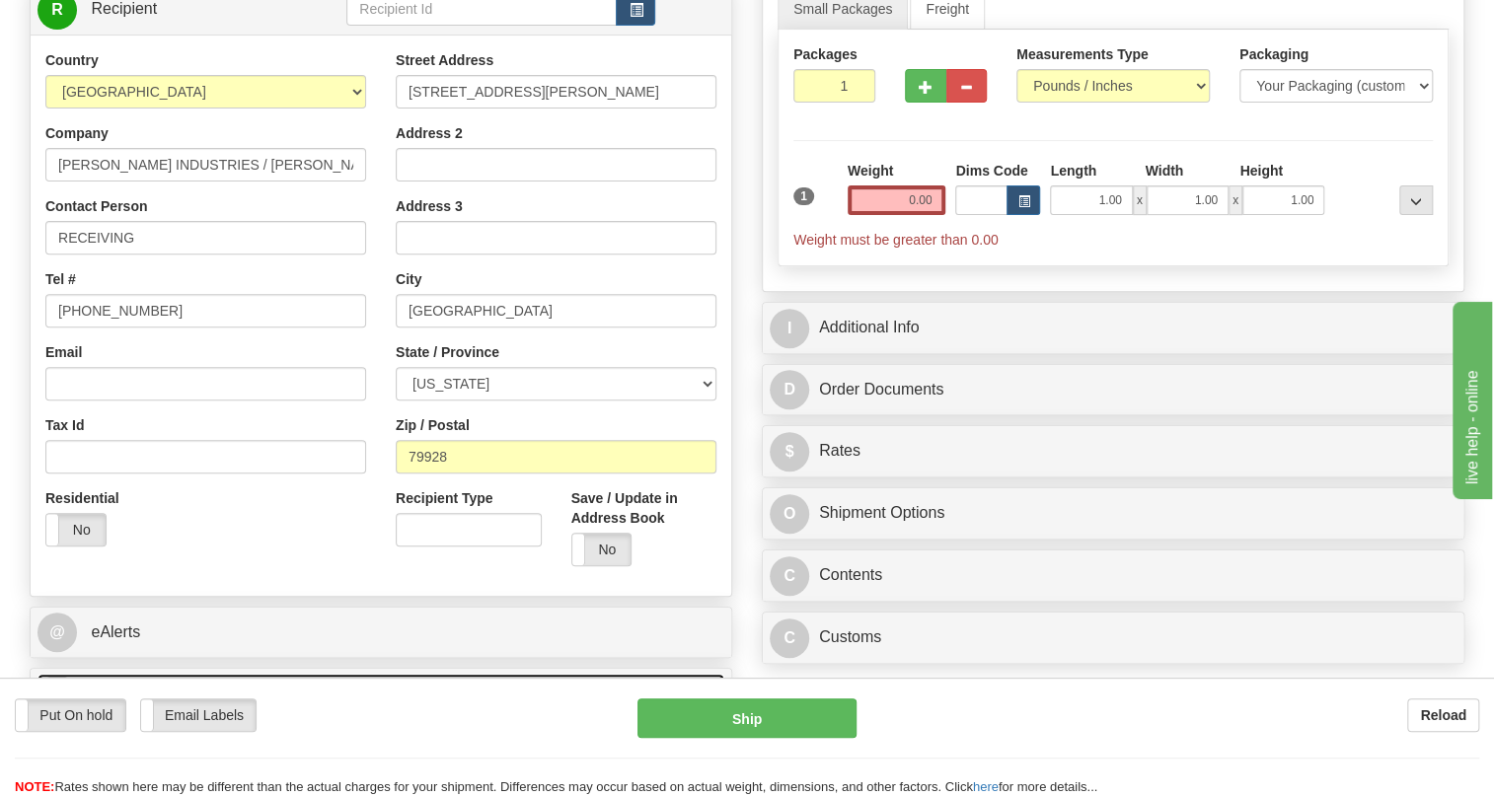
scroll to position [268, 0]
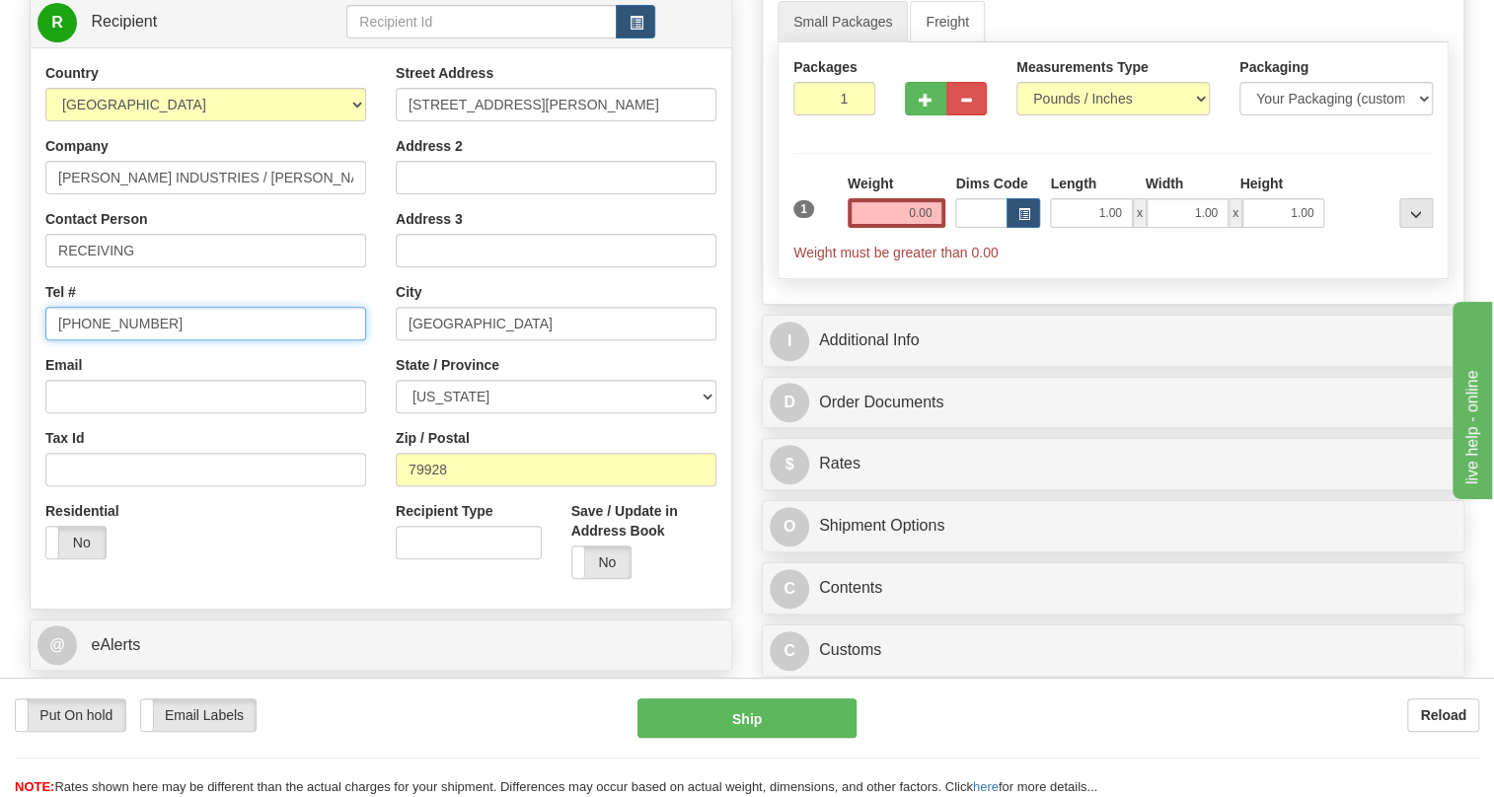
click at [119, 340] on input "[PHONE_NUMBER]" at bounding box center [205, 324] width 321 height 34
type input "111-111-1111"
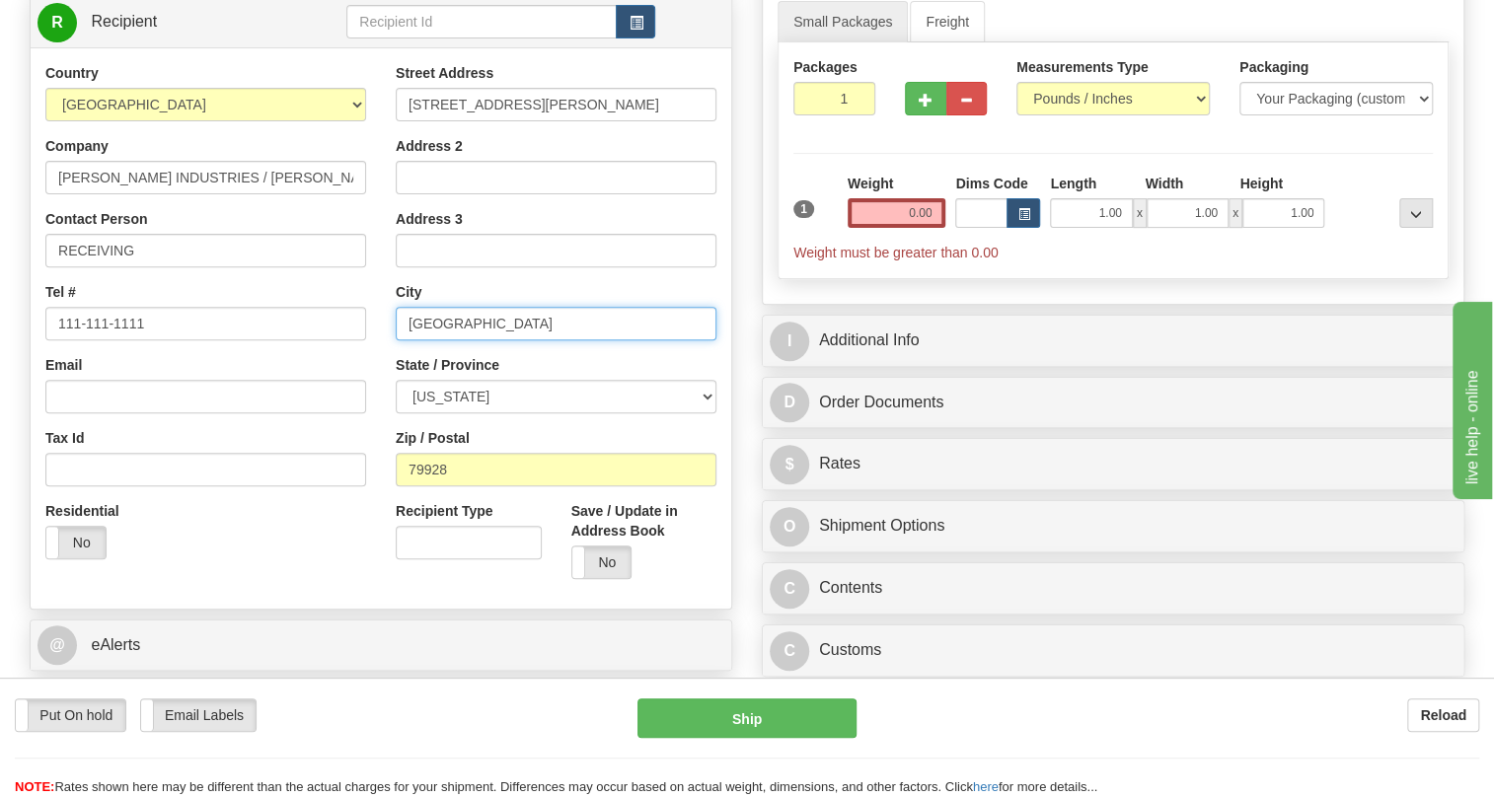
drag, startPoint x: 461, startPoint y: 369, endPoint x: 412, endPoint y: 376, distance: 49.8
click at [412, 340] on input "[GEOGRAPHIC_DATA]" at bounding box center [556, 324] width 321 height 34
drag, startPoint x: 430, startPoint y: 367, endPoint x: 483, endPoint y: 376, distance: 53.1
click at [483, 340] on input "[GEOGRAPHIC_DATA]" at bounding box center [556, 324] width 321 height 34
drag, startPoint x: 455, startPoint y: 365, endPoint x: 415, endPoint y: 372, distance: 40.1
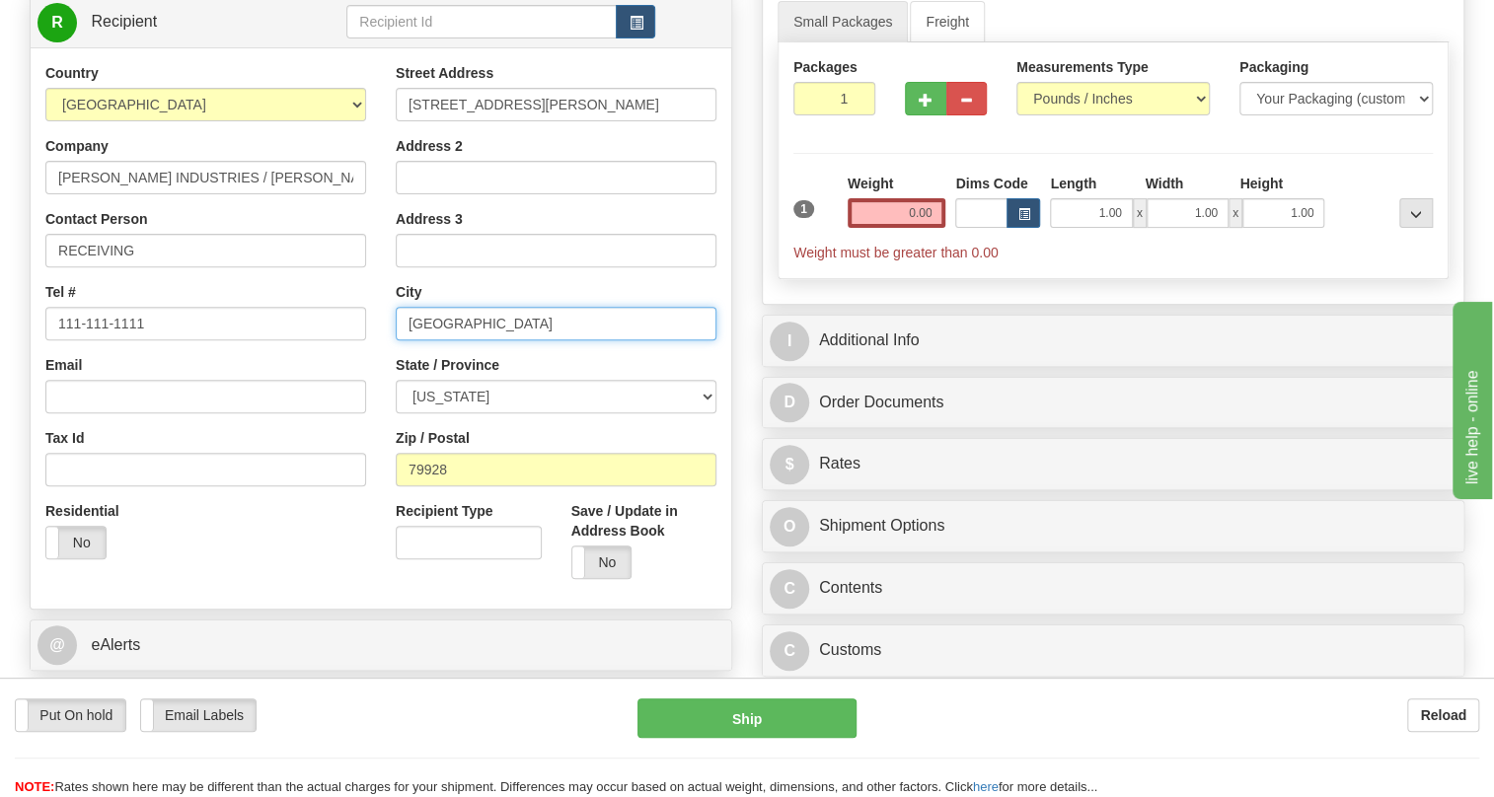
click at [415, 340] on input "[GEOGRAPHIC_DATA]" at bounding box center [556, 324] width 321 height 34
type input "EL PASO"
click at [905, 228] on input "0.00" at bounding box center [897, 213] width 99 height 30
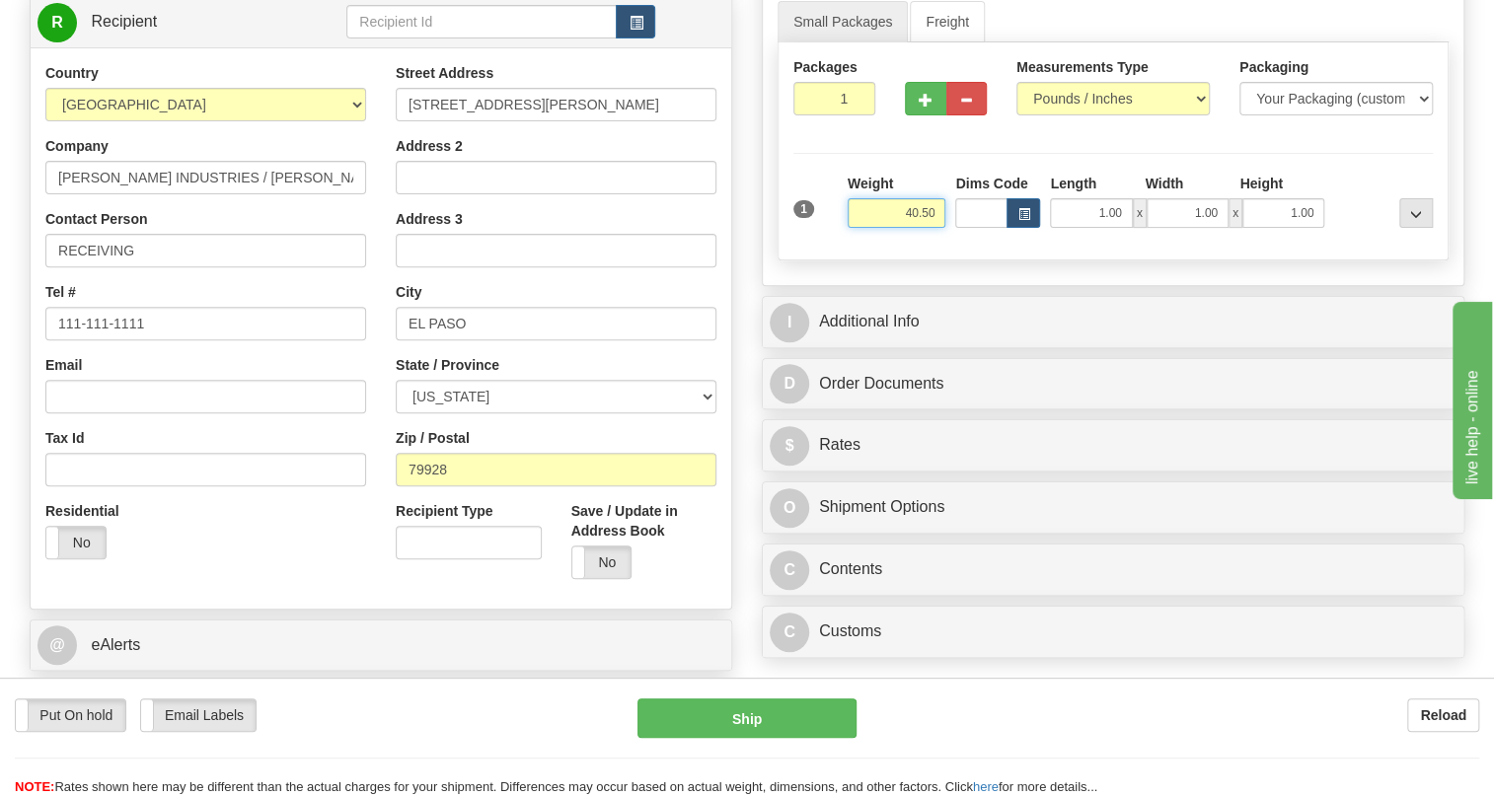
type input "40.50"
click at [1076, 228] on input "1.00" at bounding box center [1091, 213] width 82 height 30
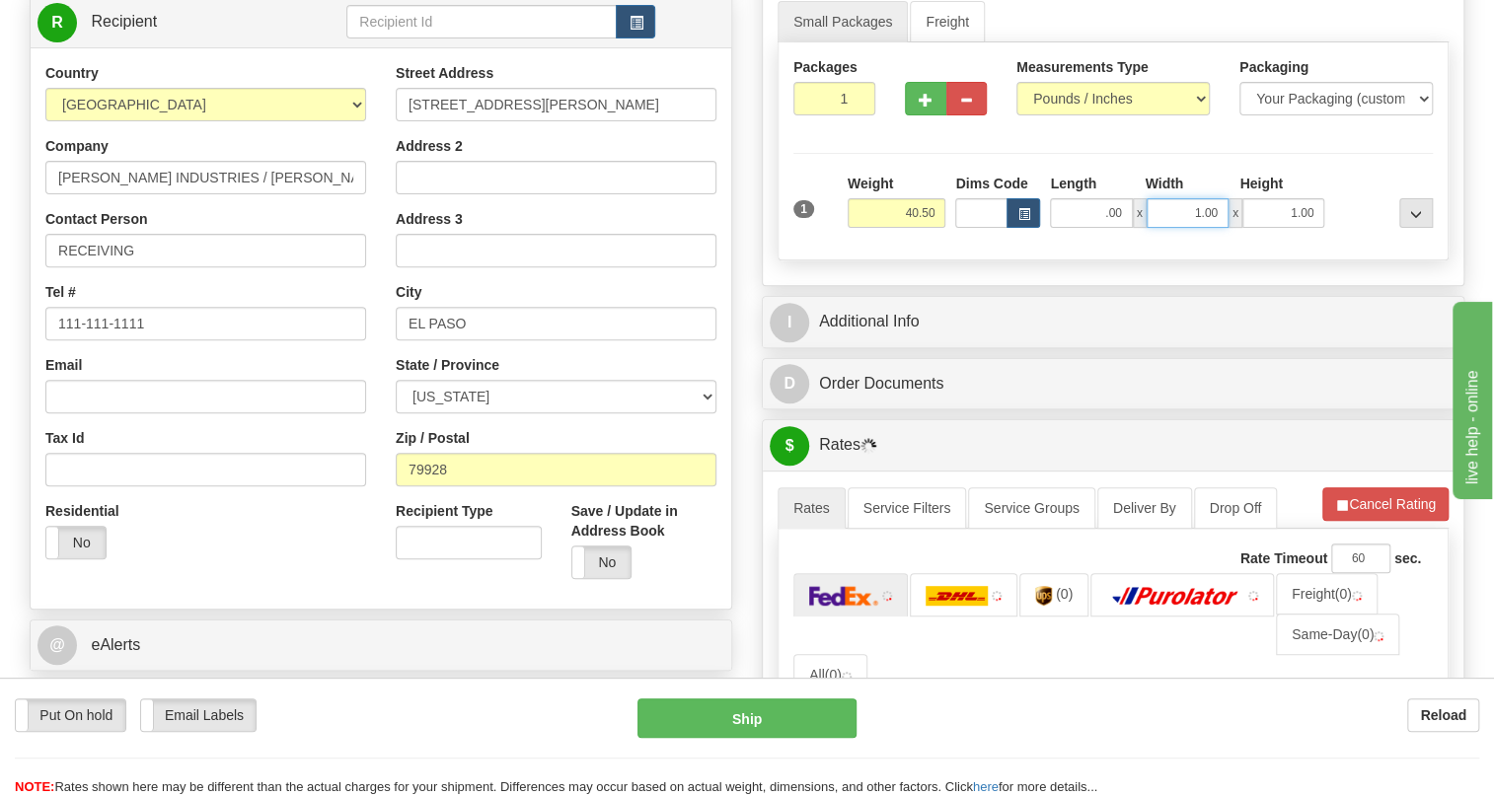
type input "0.00"
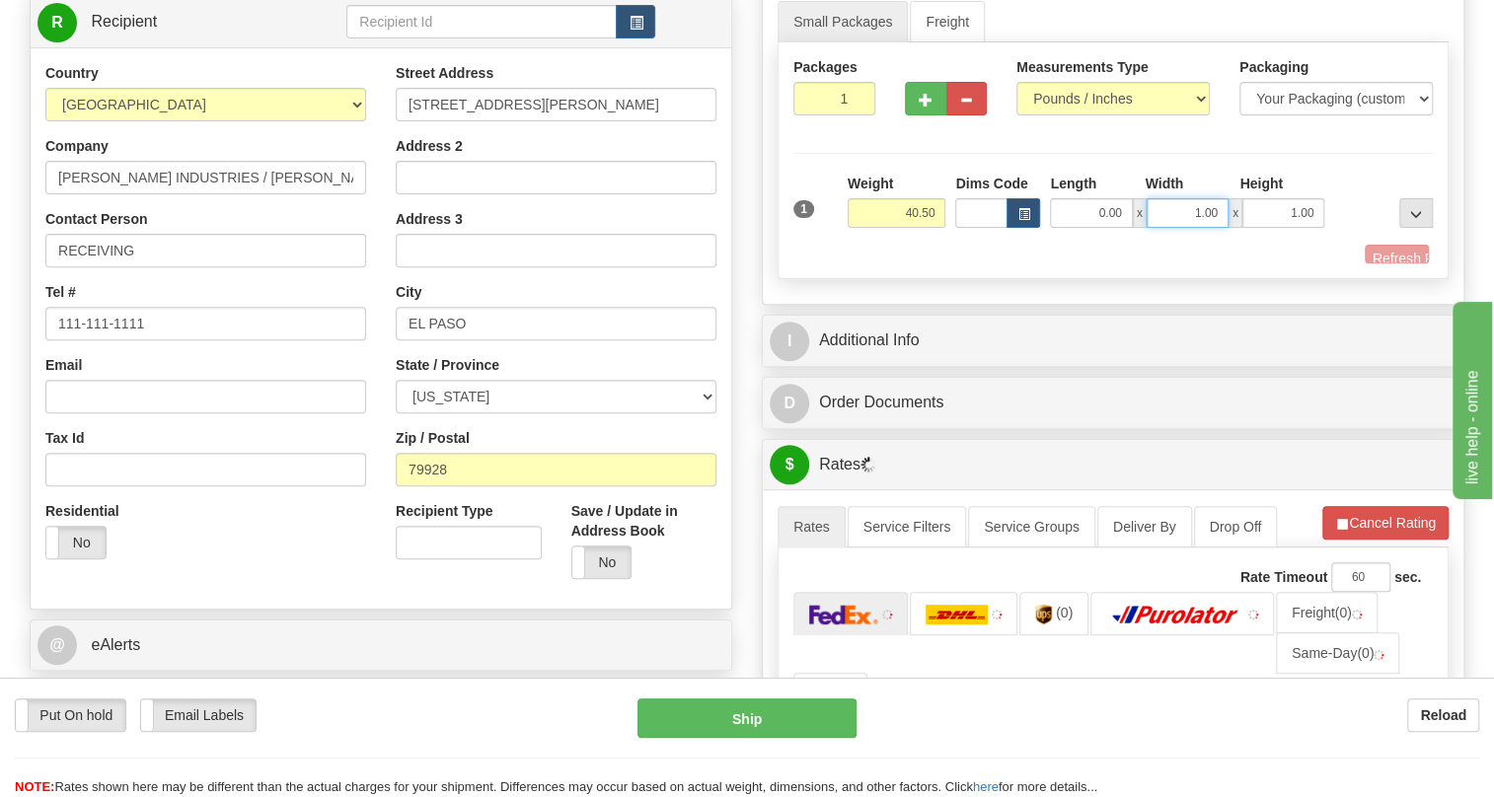
click at [1183, 228] on input "1.00" at bounding box center [1188, 213] width 82 height 30
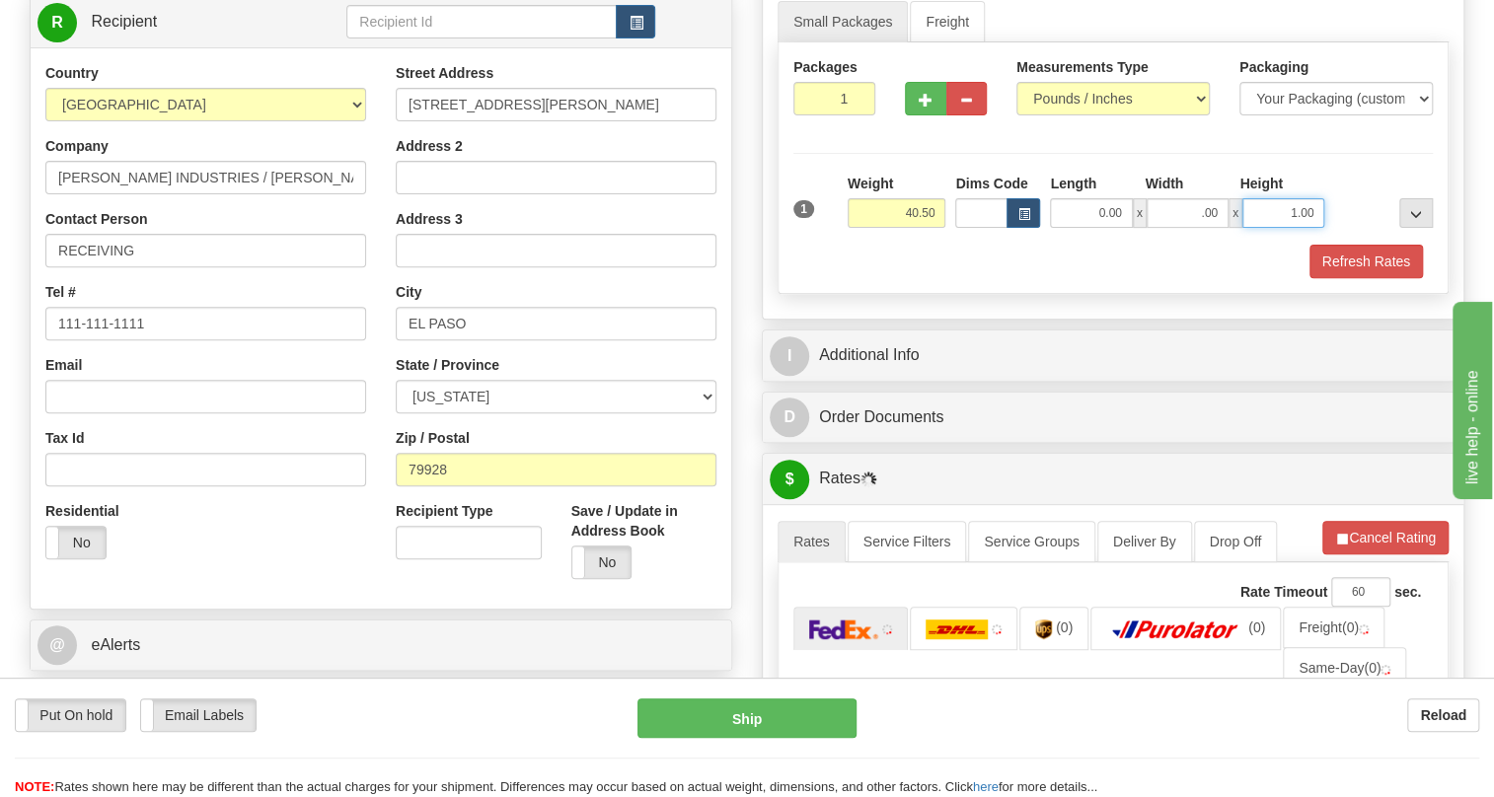
type input "0.00"
click at [1254, 228] on input "1.00" at bounding box center [1284, 213] width 82 height 30
type input "0.00"
click at [834, 115] on input "1" at bounding box center [834, 99] width 82 height 34
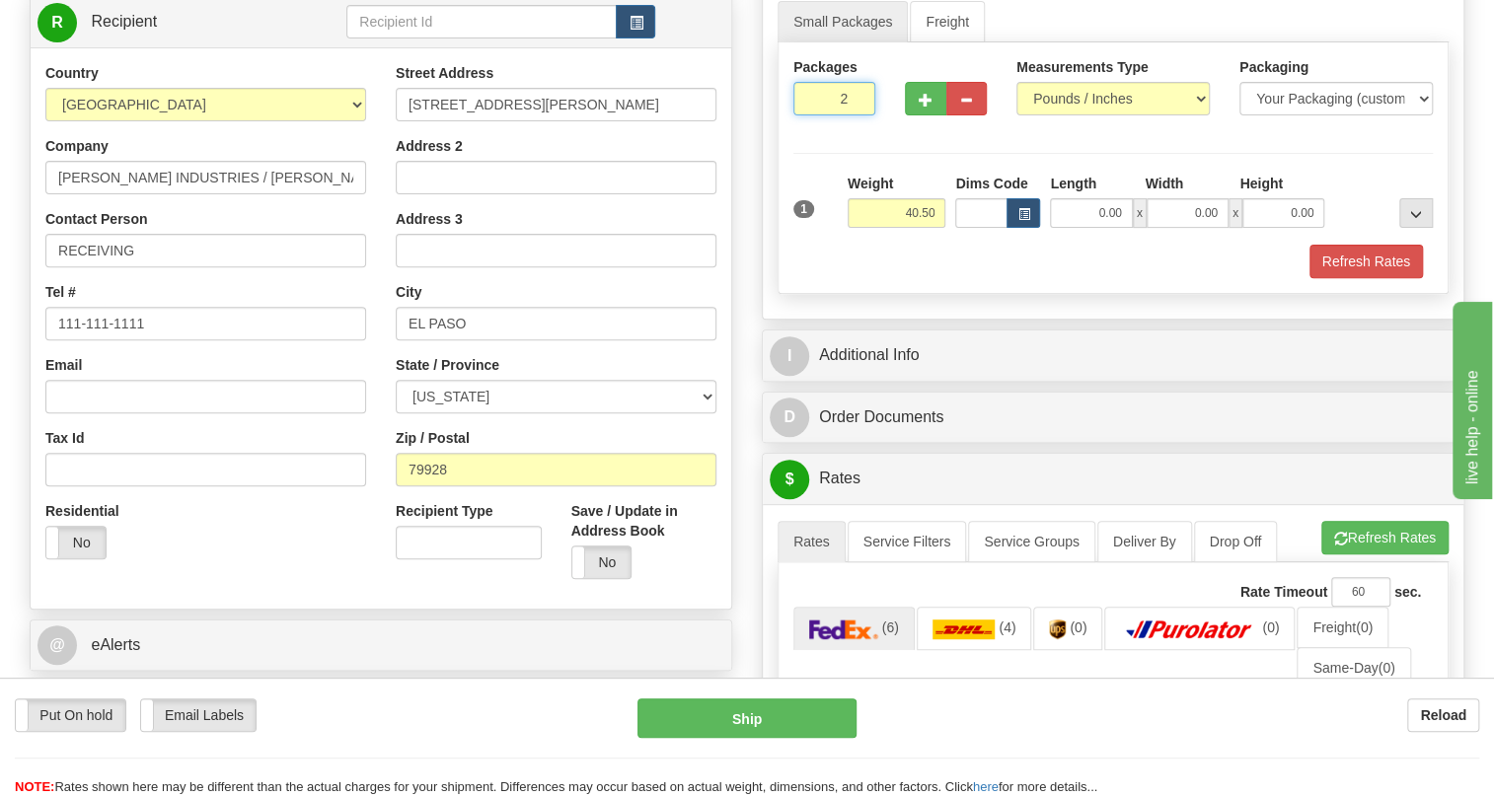
type input "2"
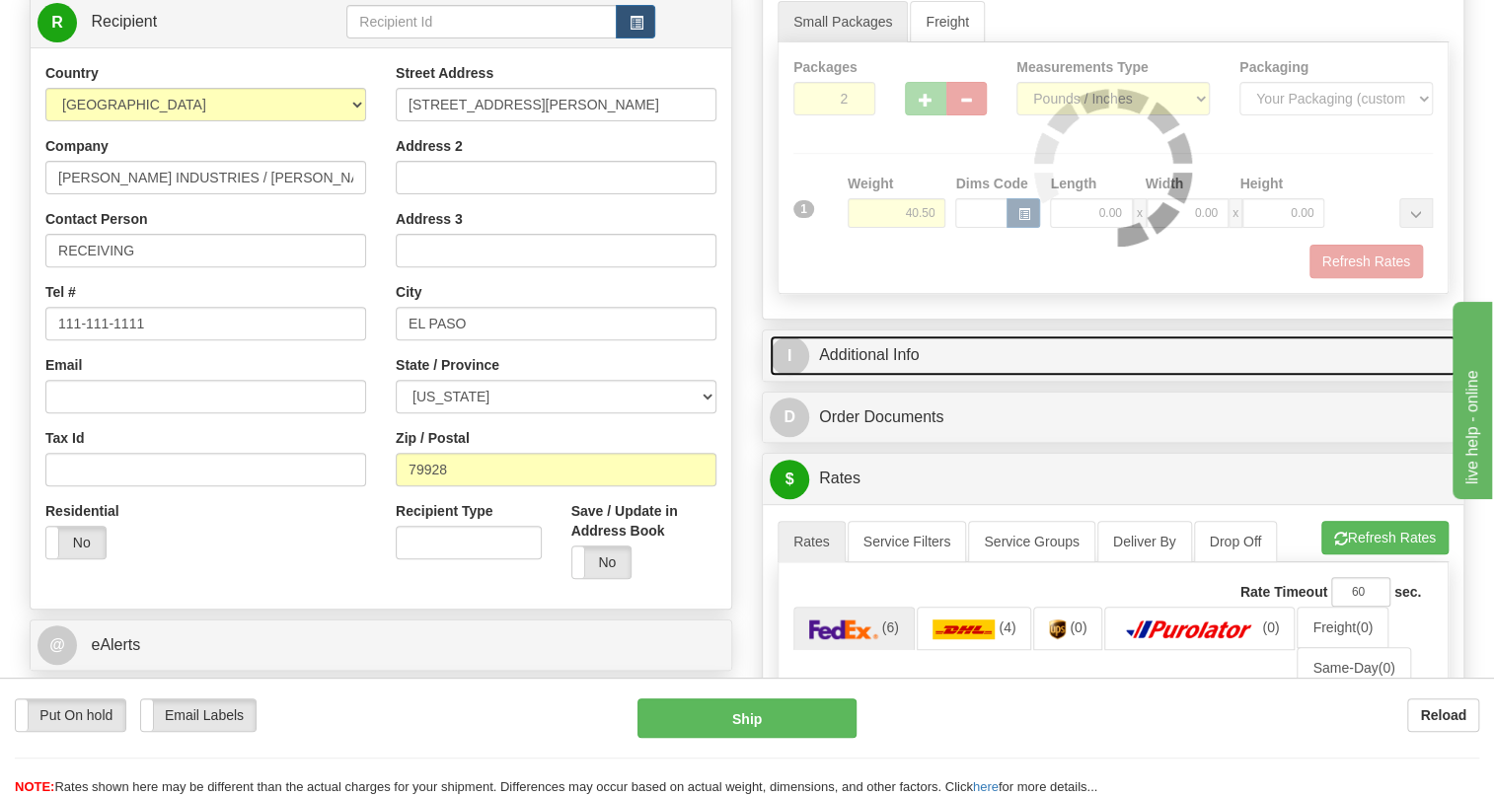
click at [900, 376] on link "I Additional Info" at bounding box center [1113, 356] width 687 height 40
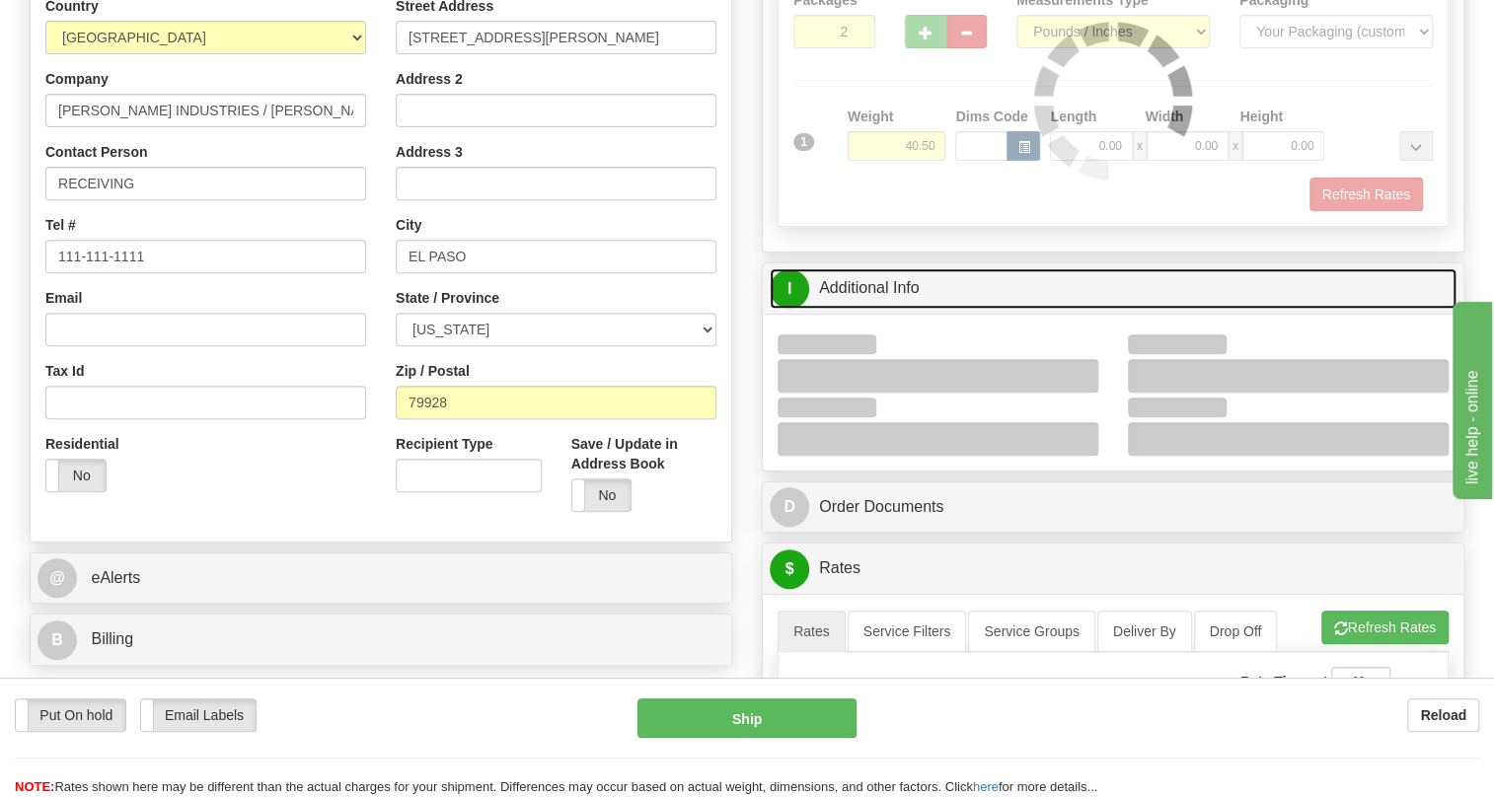
scroll to position [448, 0]
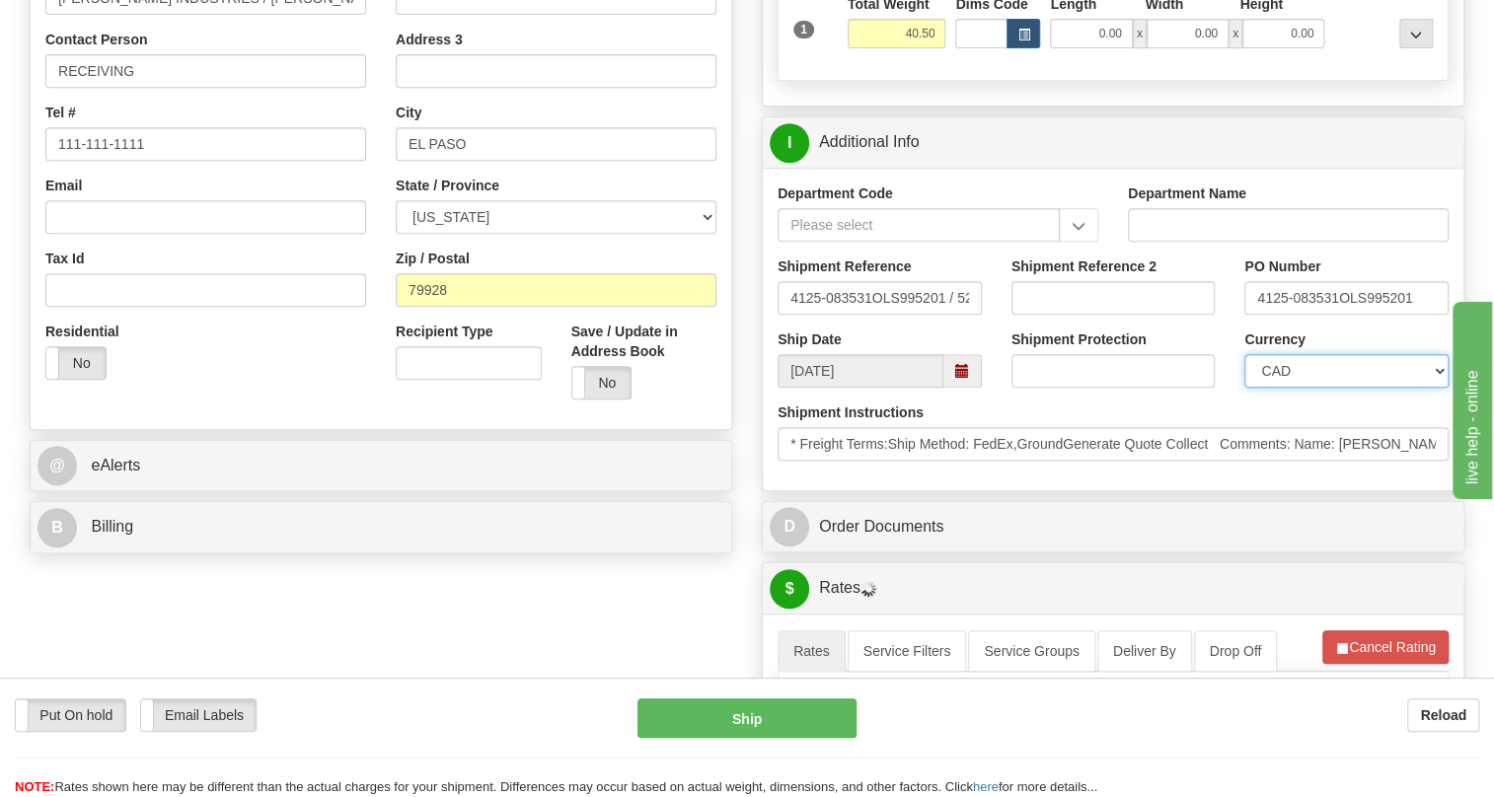
click at [1328, 388] on select "CAD USD EUR ZAR [PERSON_NAME] ARN AUD AUS AWG BBD BFR BGN BHD BMD BND BRC BRL C…" at bounding box center [1347, 371] width 204 height 34
select select "1"
click at [1245, 388] on select "CAD USD EUR ZAR [PERSON_NAME] ARN AUD AUS AWG BBD BFR BGN BHD BMD BND BRC BRL C…" at bounding box center [1347, 371] width 204 height 34
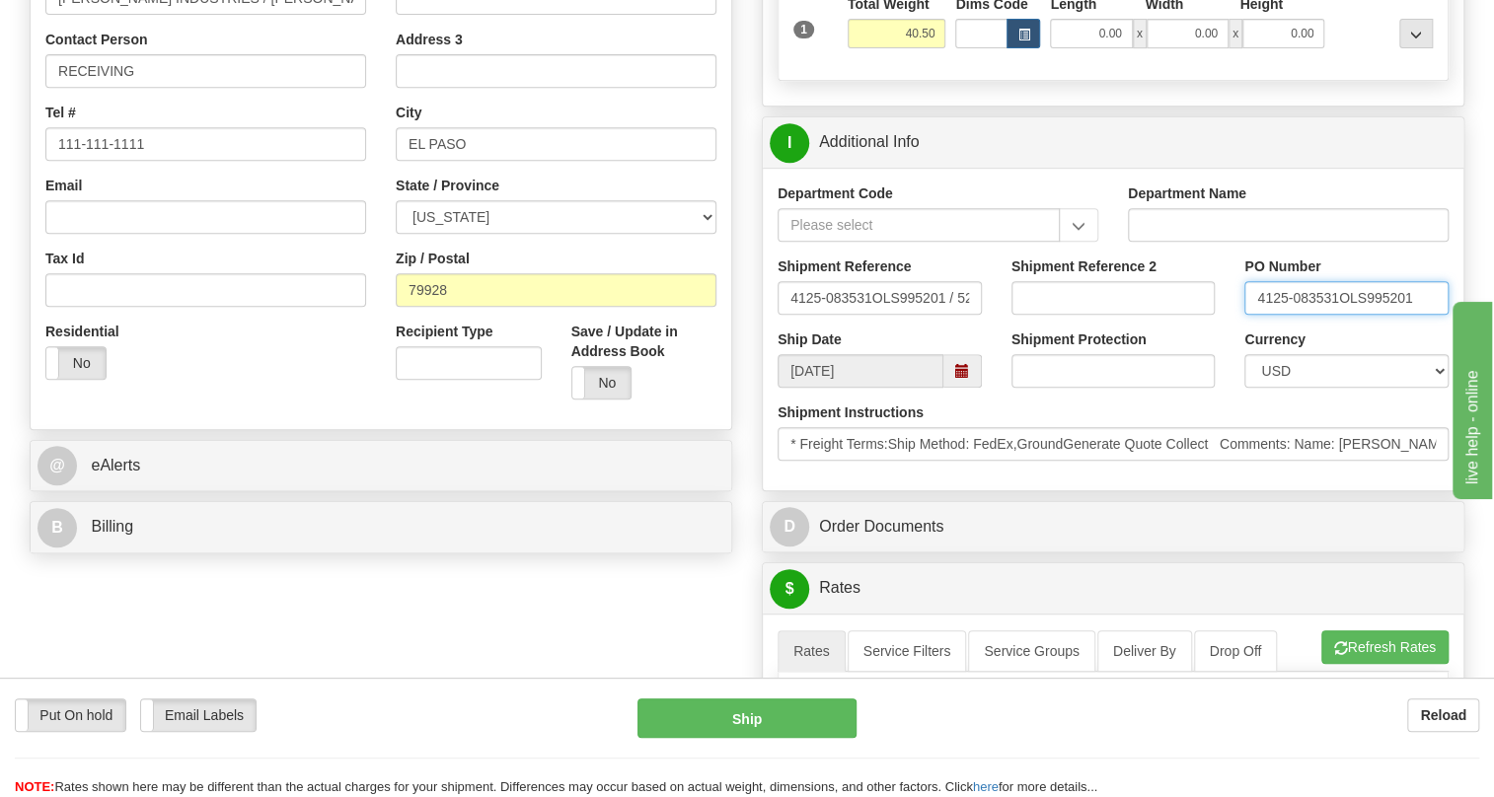
drag, startPoint x: 1337, startPoint y: 341, endPoint x: 1230, endPoint y: 342, distance: 107.6
click at [1230, 330] on div "PO Number 4125-083531OLS995201" at bounding box center [1347, 293] width 234 height 73
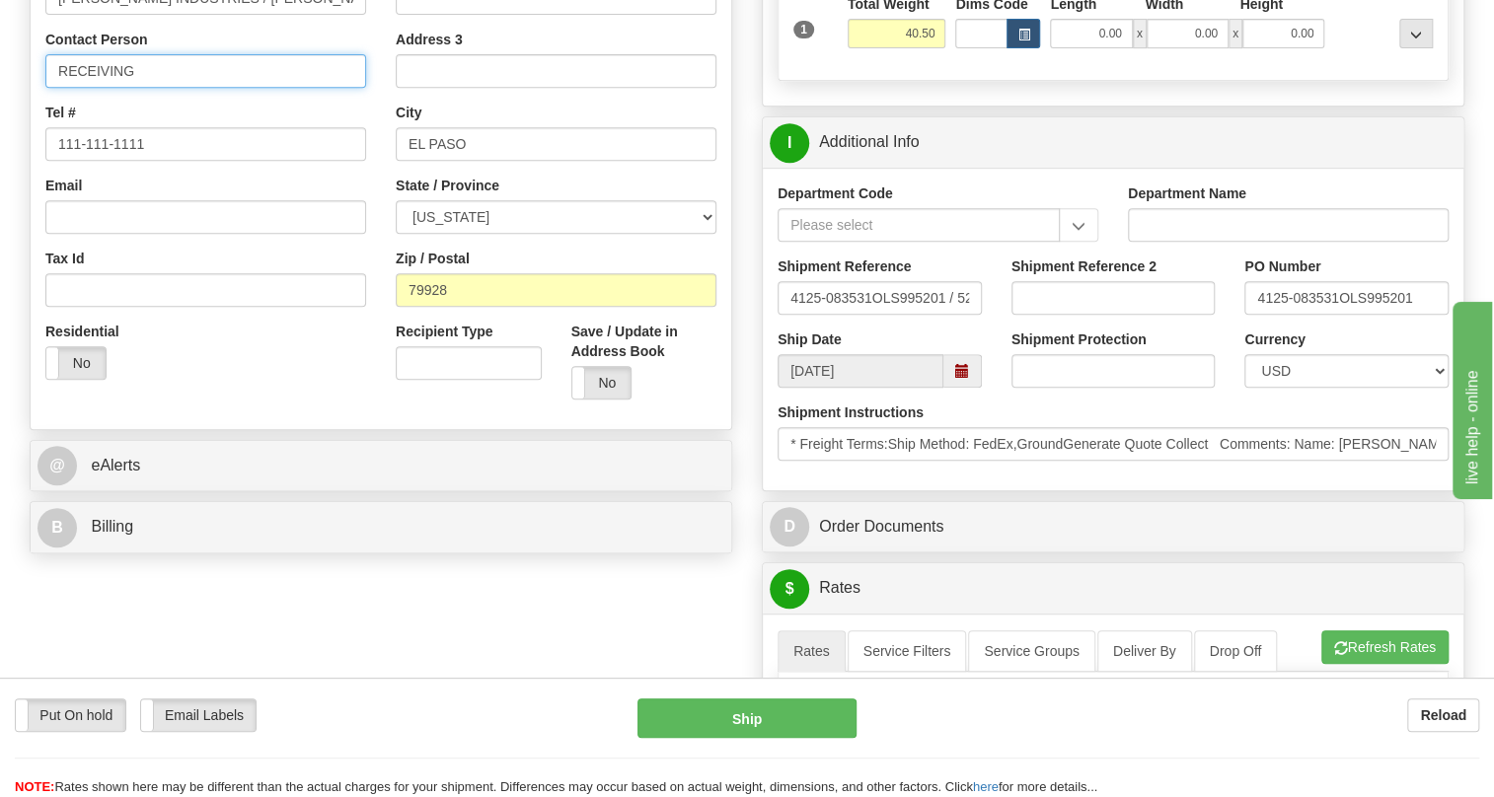
click at [155, 88] on input "RECEIVING" at bounding box center [205, 71] width 321 height 34
paste input "4125-083531"
type input "RECEIVING / PO# 4125-083531"
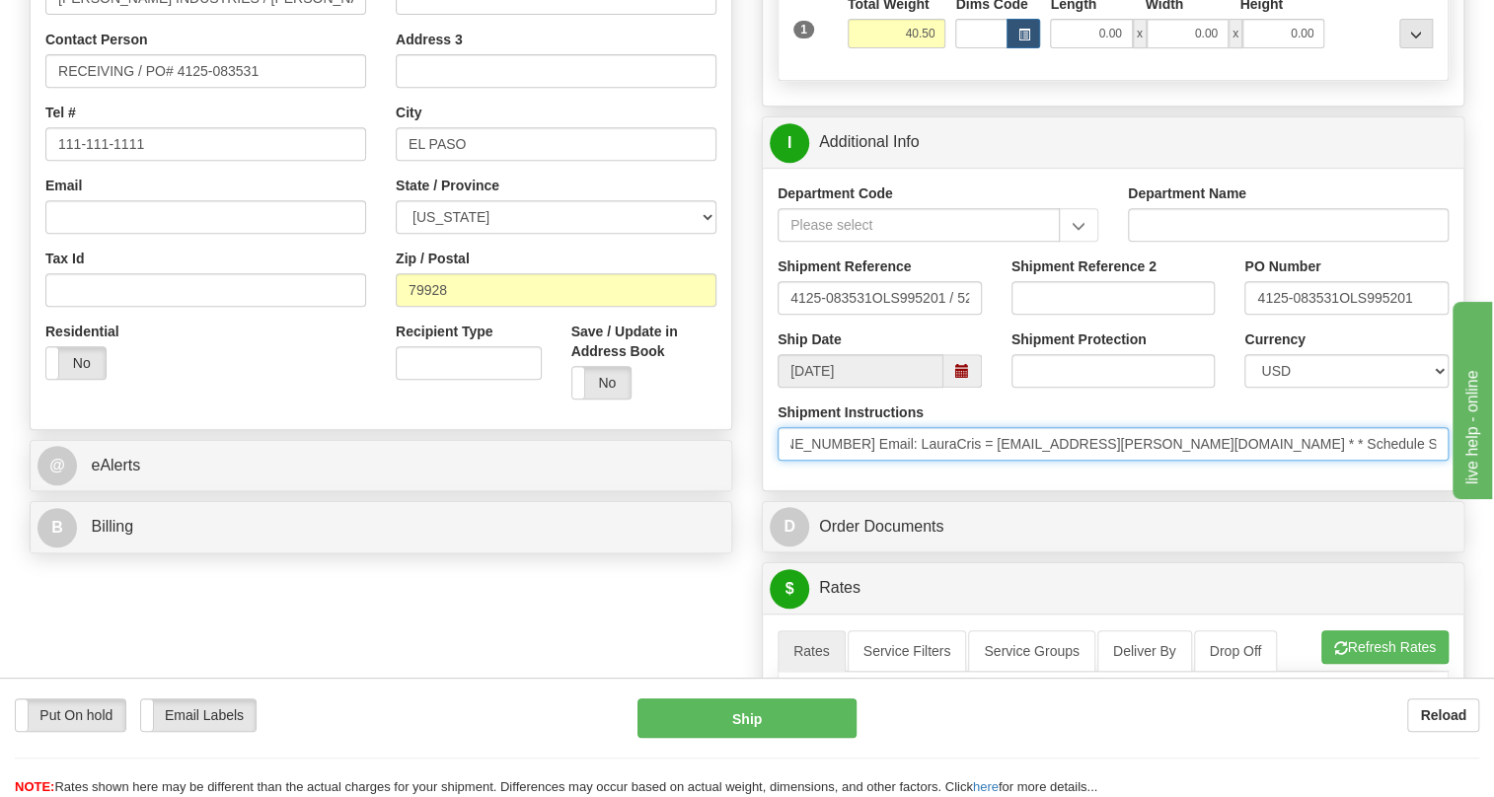
scroll to position [0, 856]
drag, startPoint x: 1100, startPoint y: 487, endPoint x: 902, endPoint y: 491, distance: 198.4
click at [902, 461] on input "* Freight Terms:Ship Method: FedEx,GroundGenerate Quote Collect Comments: Name:…" at bounding box center [1113, 444] width 671 height 34
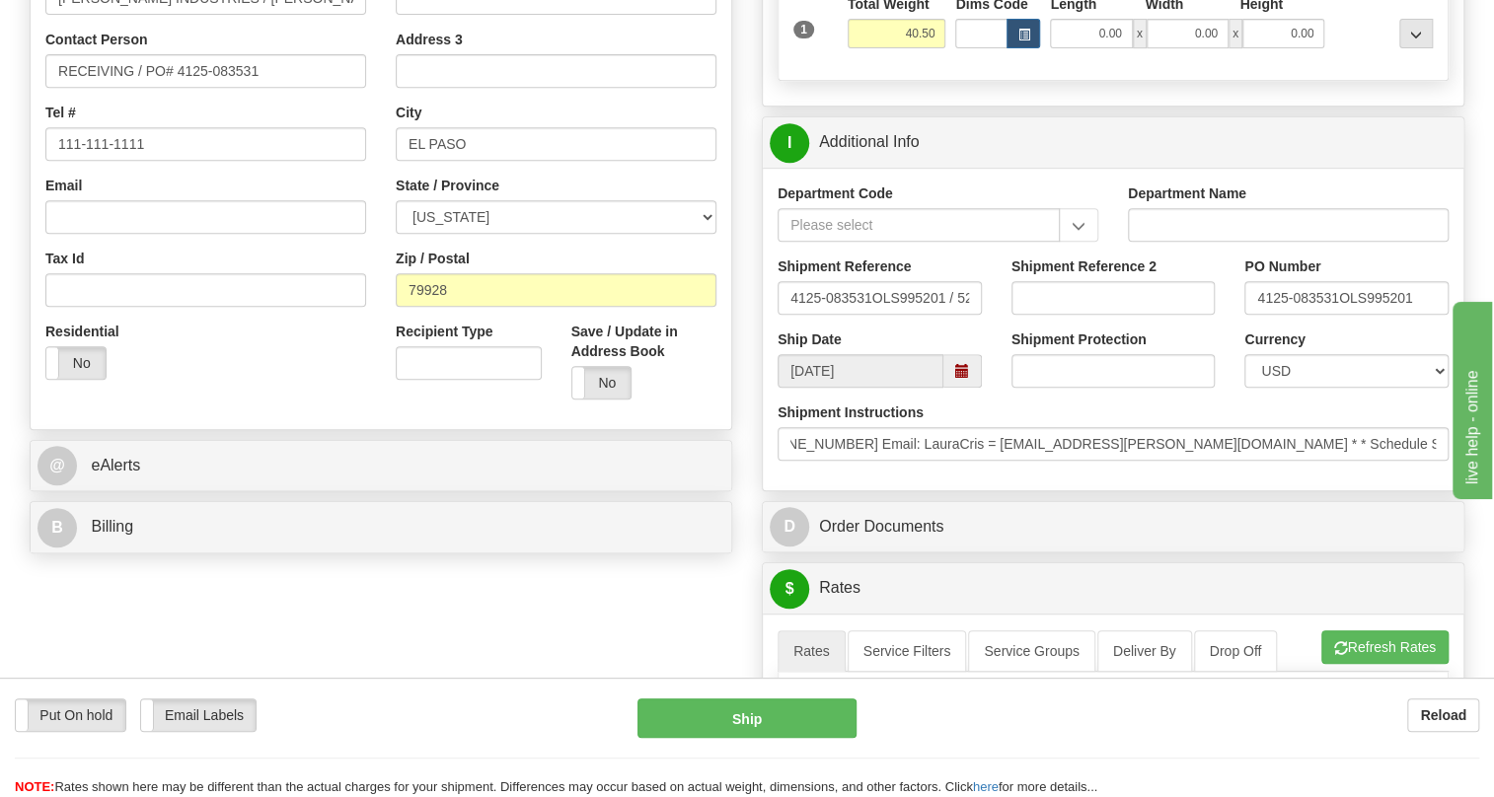
scroll to position [0, 0]
click at [1017, 476] on div "Shipment Instructions * Freight Terms:Ship Method: FedEx,GroundGenerate Quote C…" at bounding box center [1113, 439] width 701 height 73
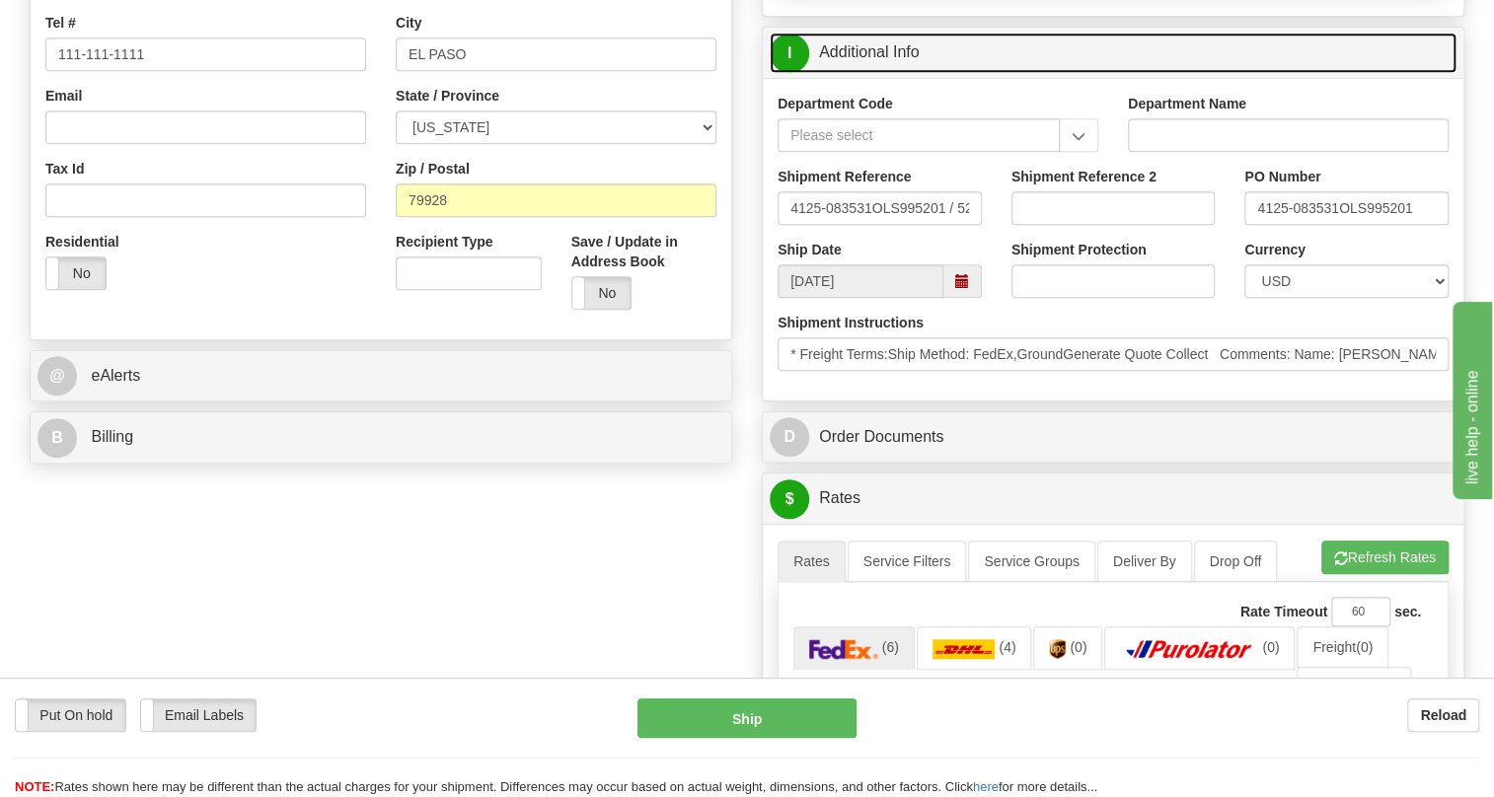
click at [877, 73] on link "I Additional Info" at bounding box center [1113, 53] width 687 height 40
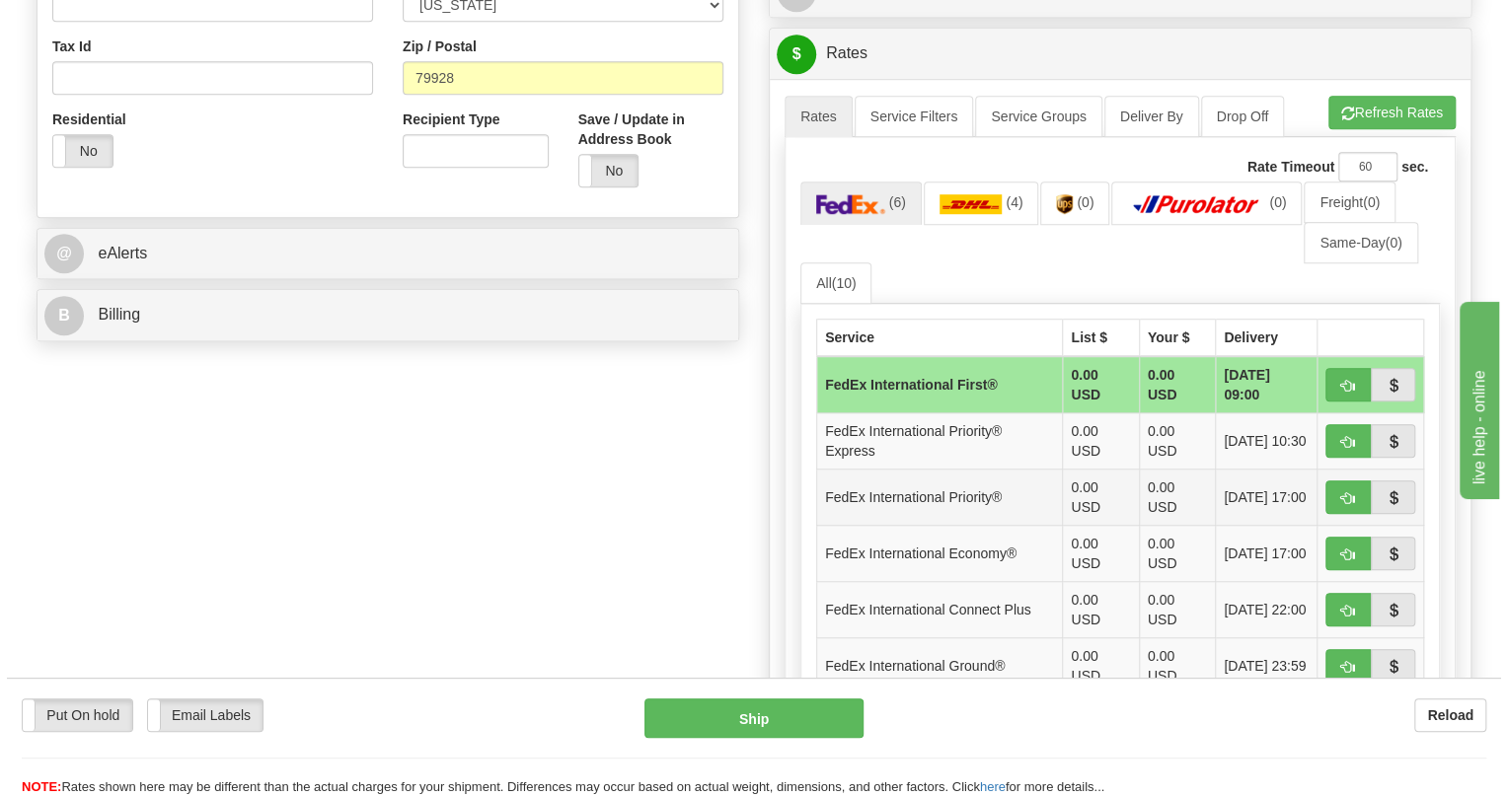
scroll to position [717, 0]
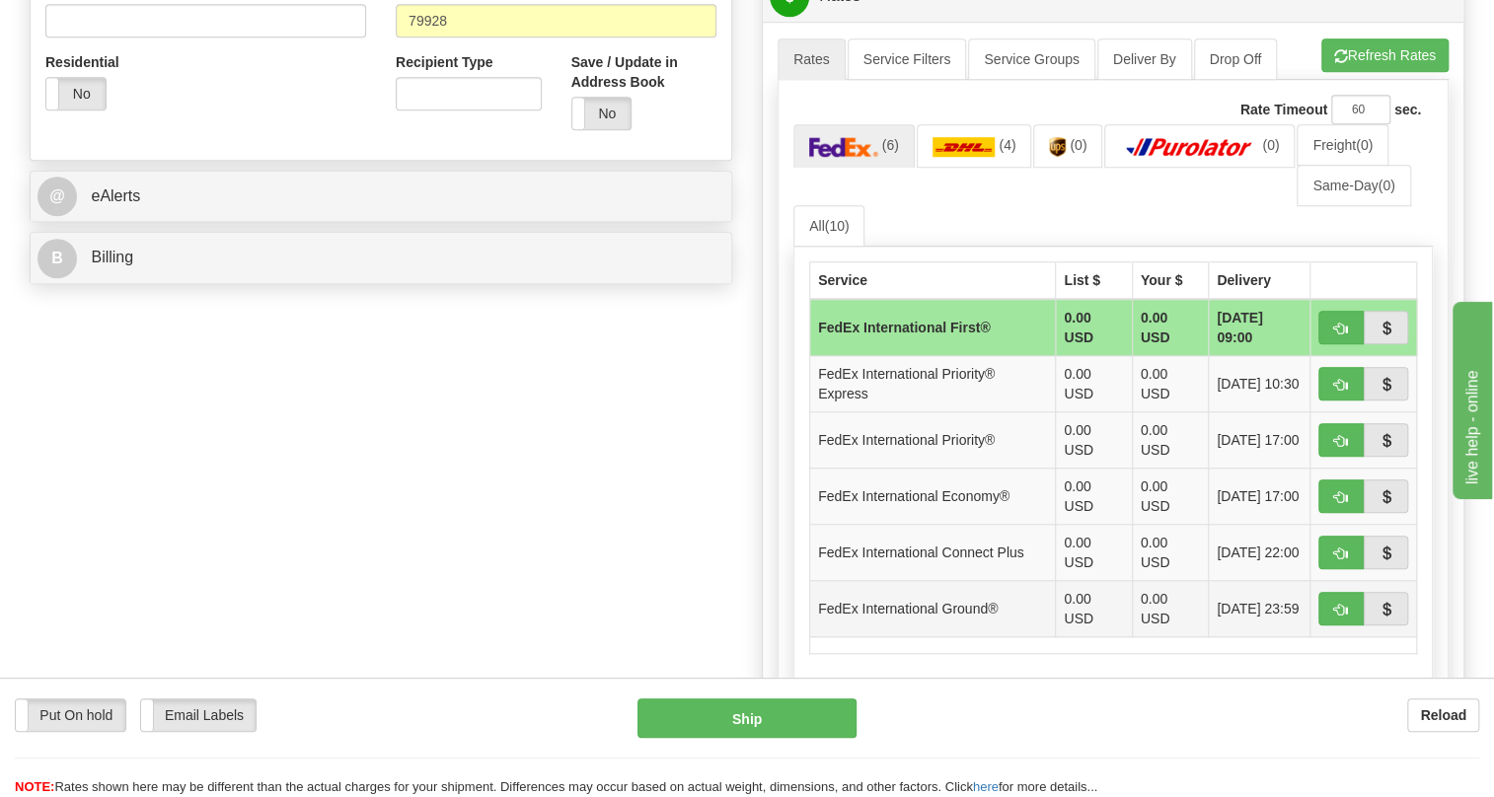
click at [1039, 638] on td "FedEx International Ground®" at bounding box center [933, 609] width 246 height 56
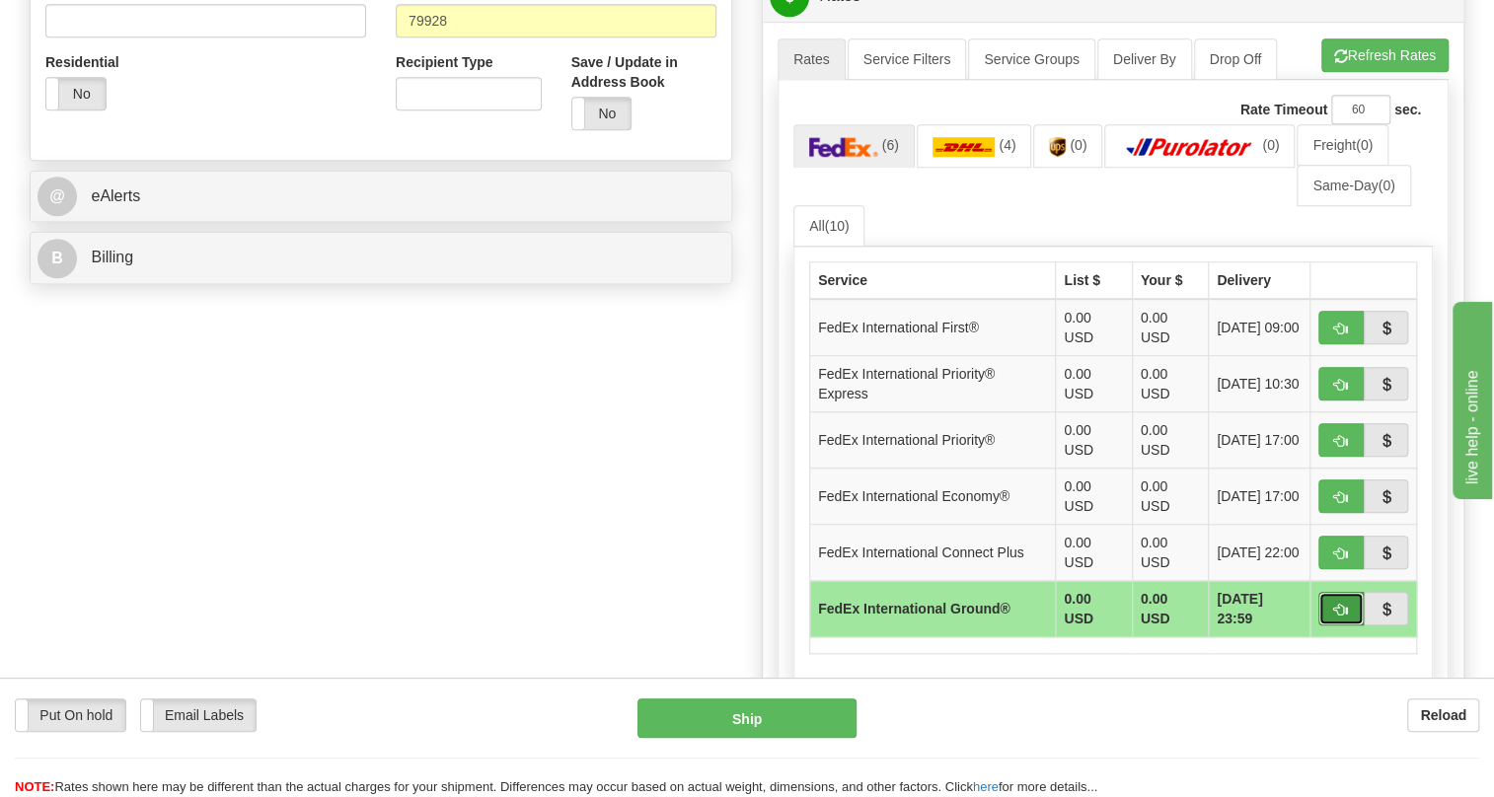
click at [1332, 626] on button "button" at bounding box center [1341, 609] width 45 height 34
type input "92"
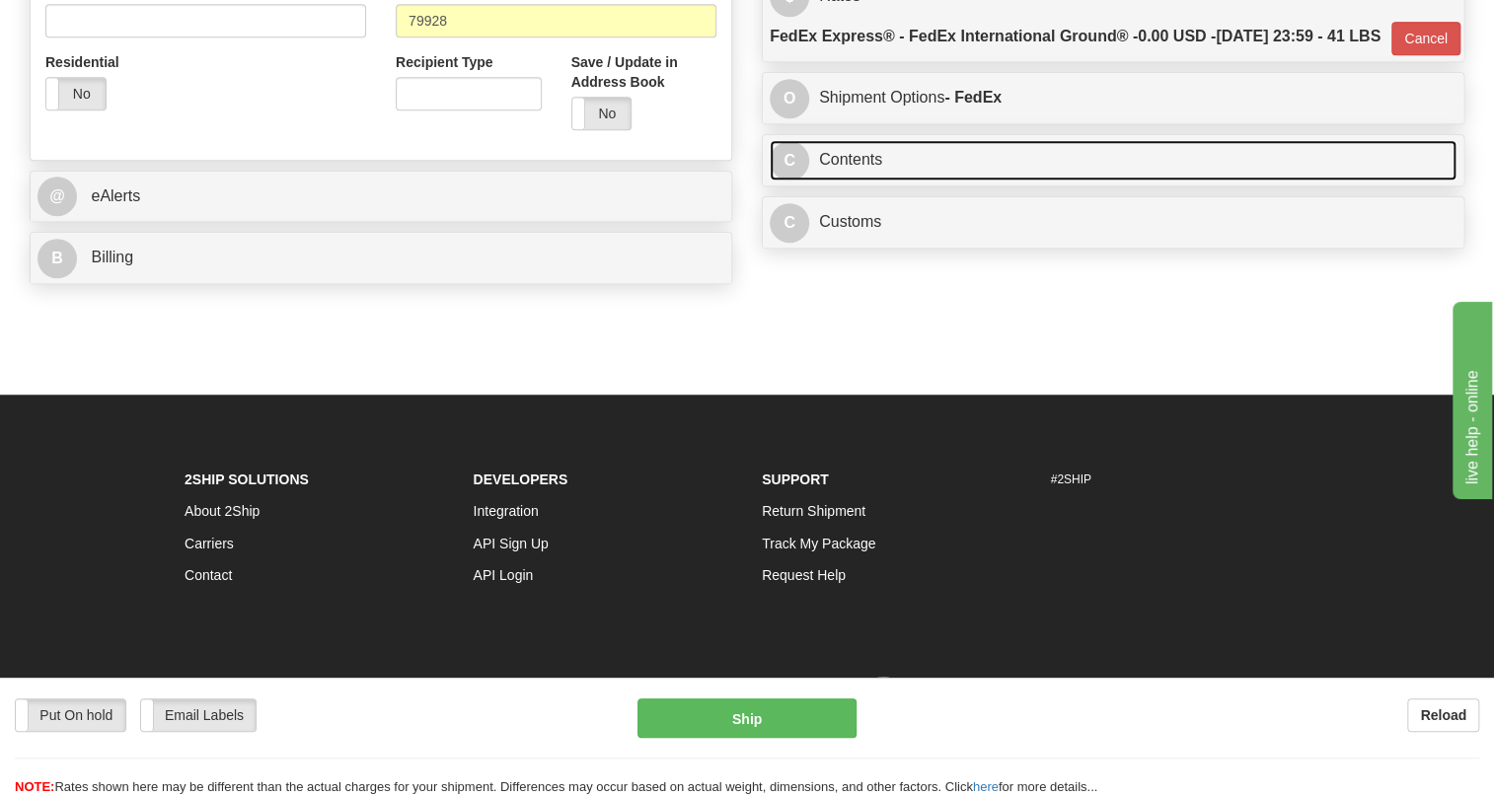
click at [858, 181] on link "C Contents" at bounding box center [1113, 160] width 687 height 40
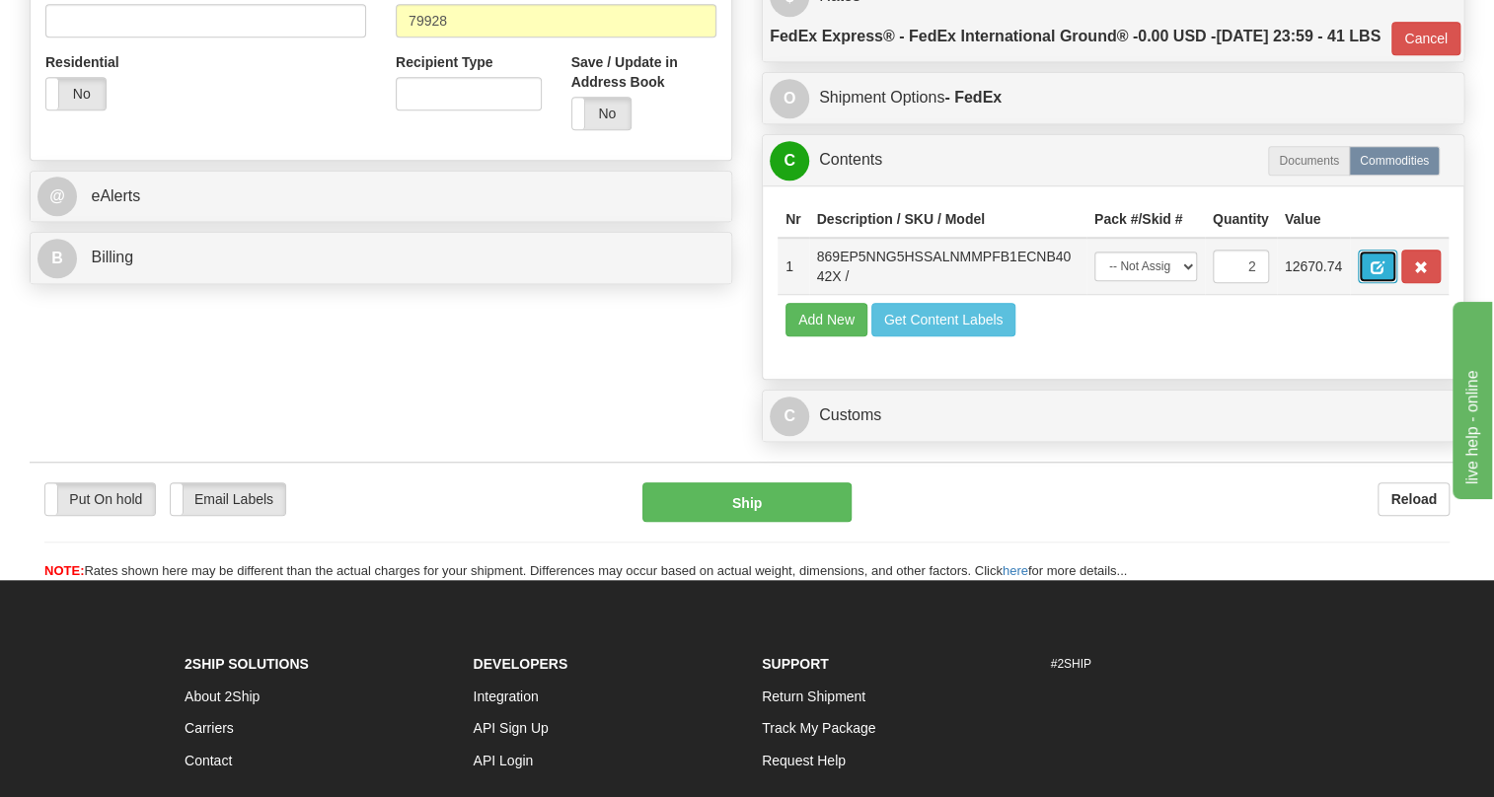
click at [1373, 274] on span "button" at bounding box center [1378, 268] width 14 height 13
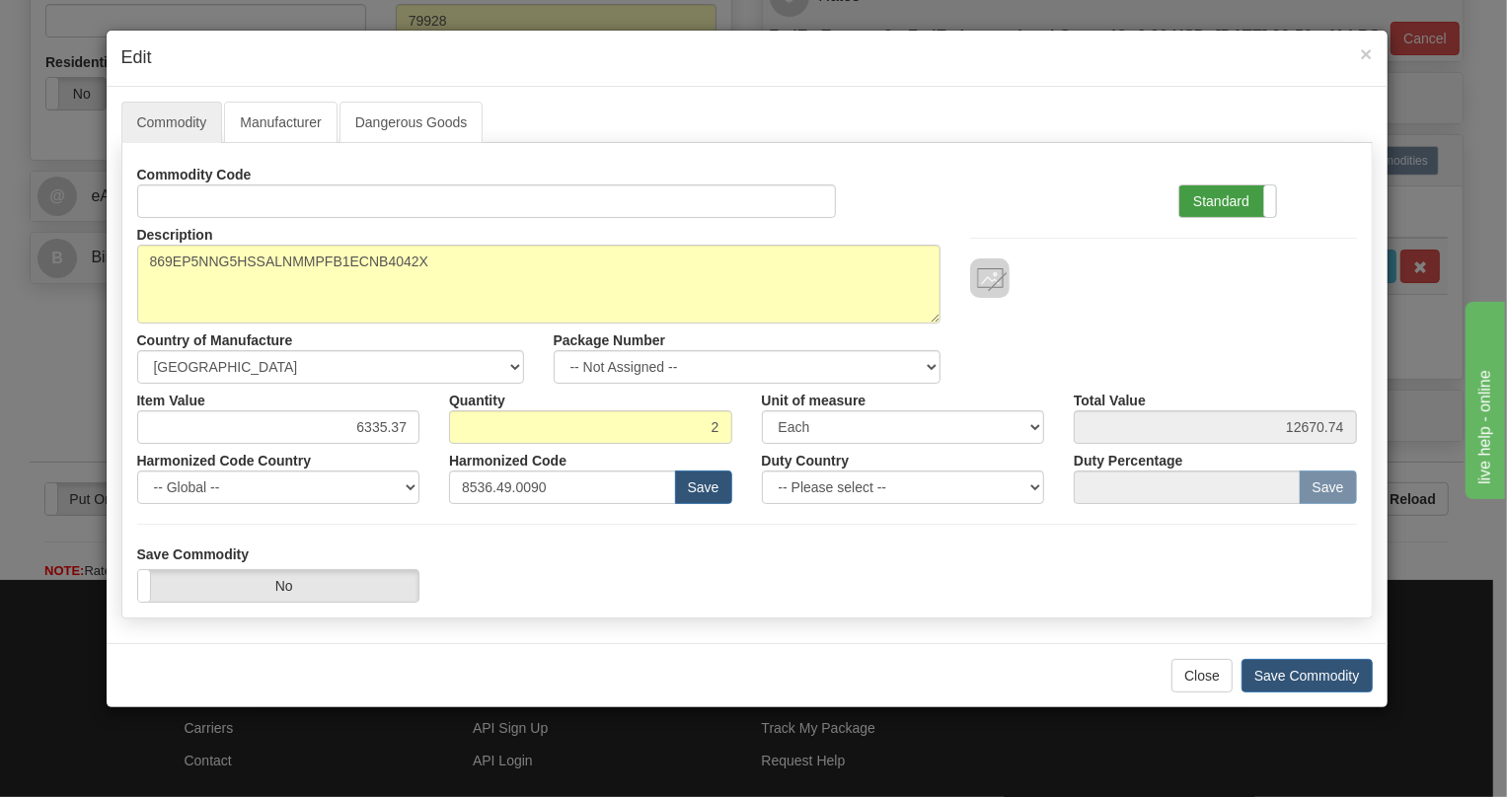
click at [1219, 197] on label "Standard" at bounding box center [1227, 202] width 97 height 32
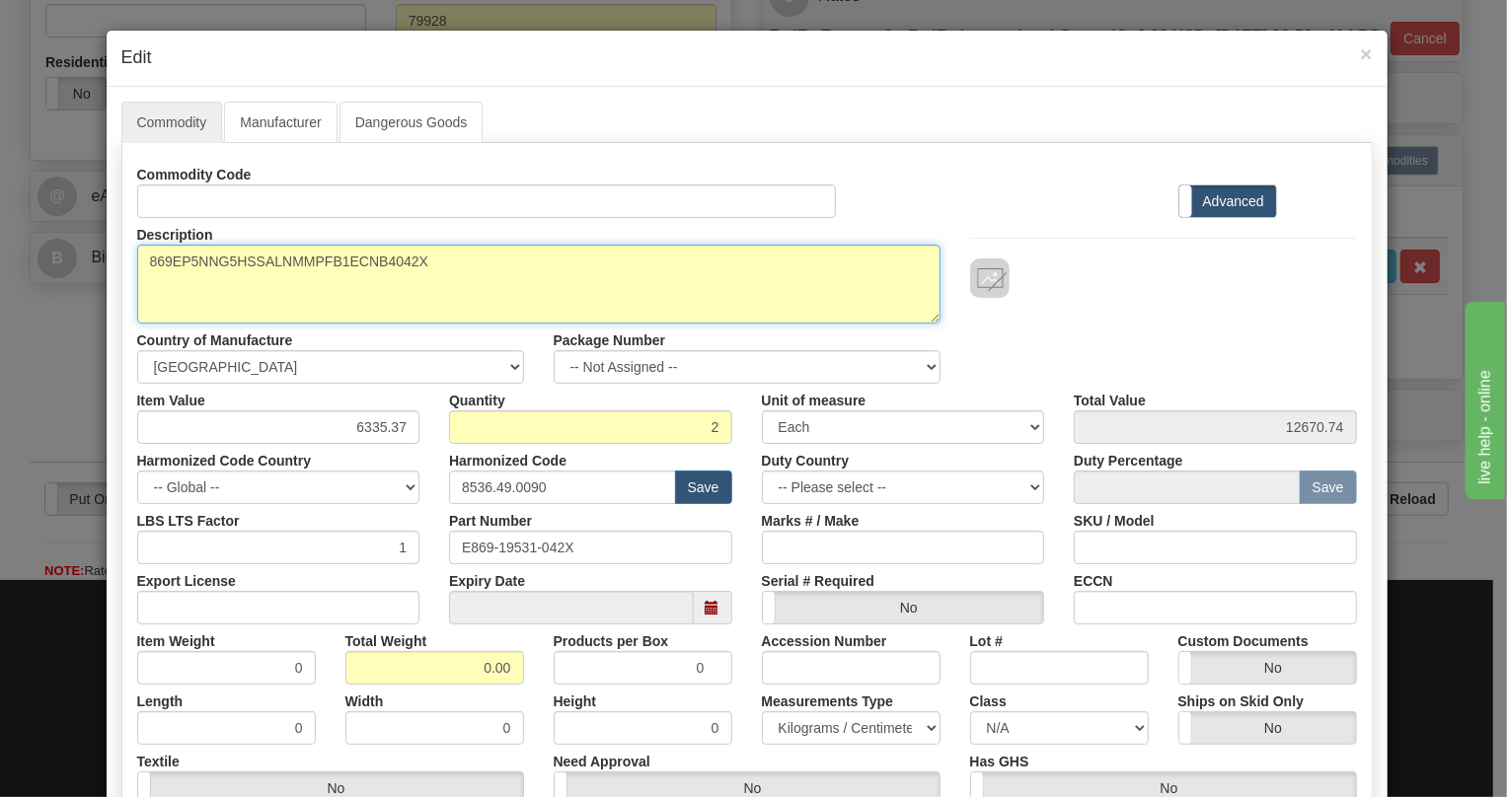
click at [231, 260] on textarea "869EP5NNG5HSSALNMMPFB1ECNB4042X" at bounding box center [538, 284] width 803 height 79
paste textarea "-E-P5-NN-G5-H-S-S-A-L-N-M-M-P-F-B-1E-"
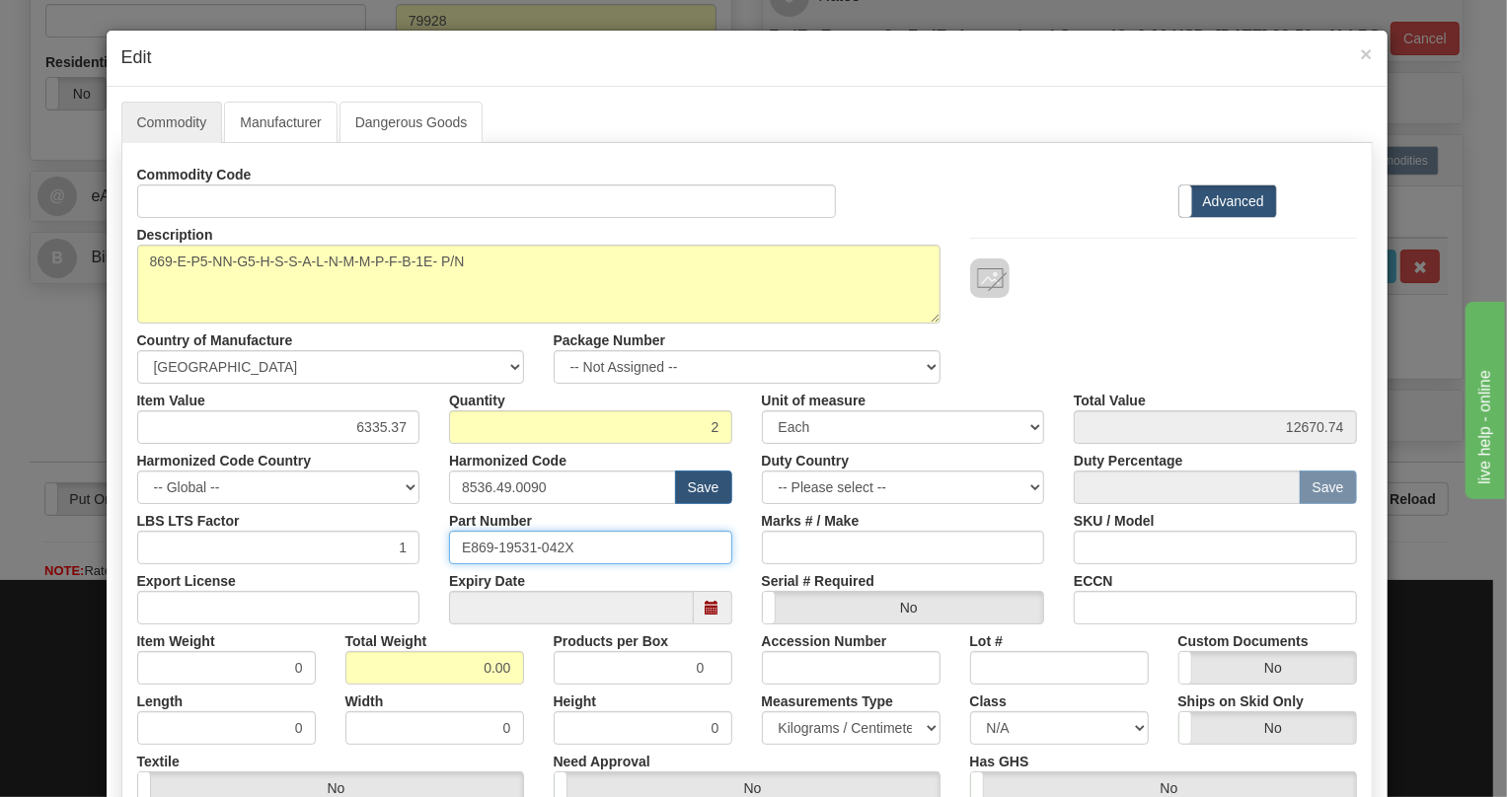
drag, startPoint x: 566, startPoint y: 541, endPoint x: 441, endPoint y: 557, distance: 126.3
click at [441, 557] on div "Part Number E869-19531-042X" at bounding box center [590, 534] width 313 height 60
click at [488, 242] on div "Description 869EP5NNG5HSSALNMMPFB1ECNB4042X" at bounding box center [538, 271] width 833 height 106
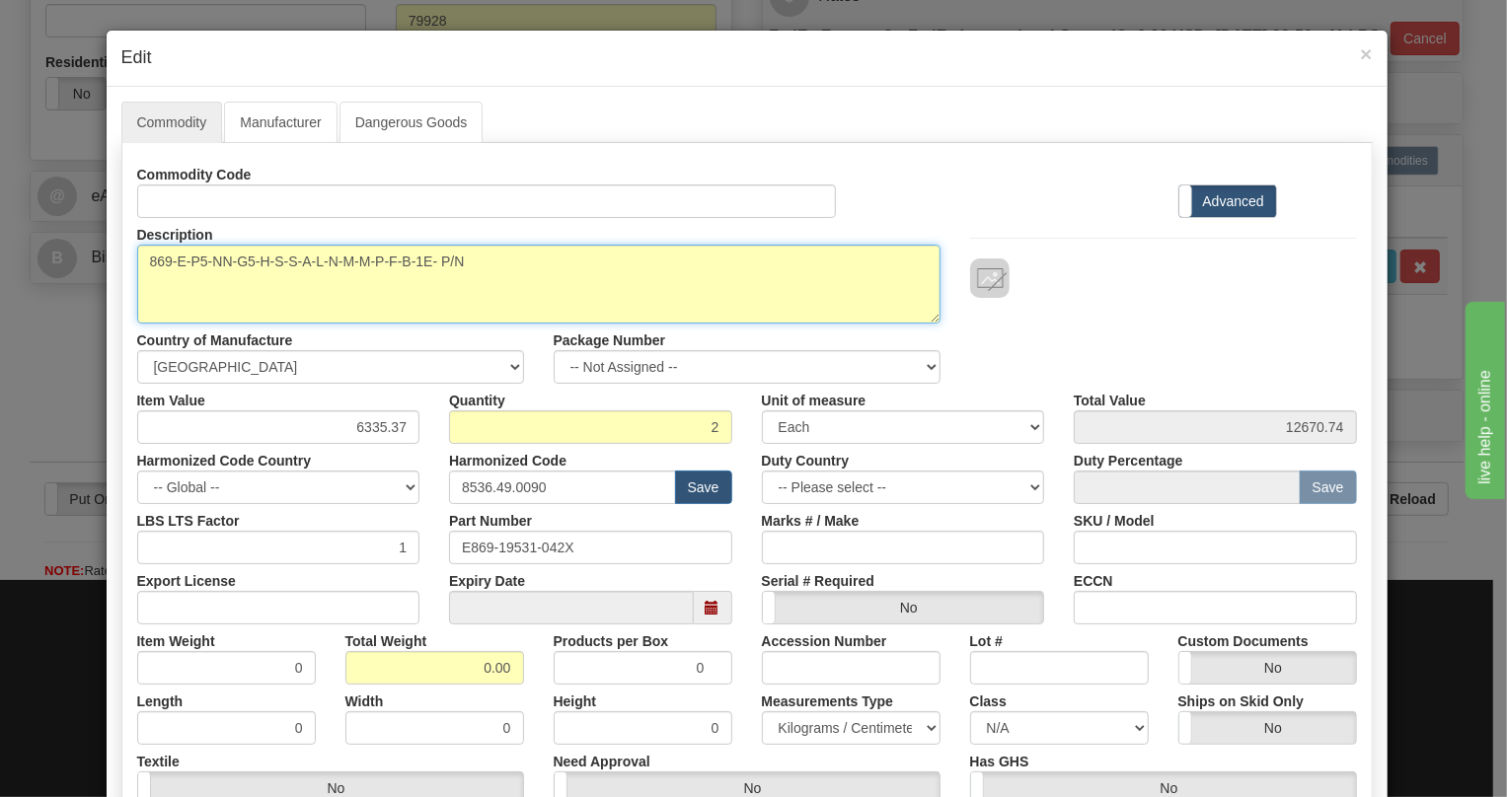
click at [493, 276] on textarea "869EP5NNG5HSSALNMMPFB1ECNB4042X" at bounding box center [538, 284] width 803 height 79
paste textarea "E869-19531-042X"
type textarea "869-E-P5-NN-G5-H-S-S-A-L-N-M-M-P-F-B-1E- P/N E869-19531-042X"
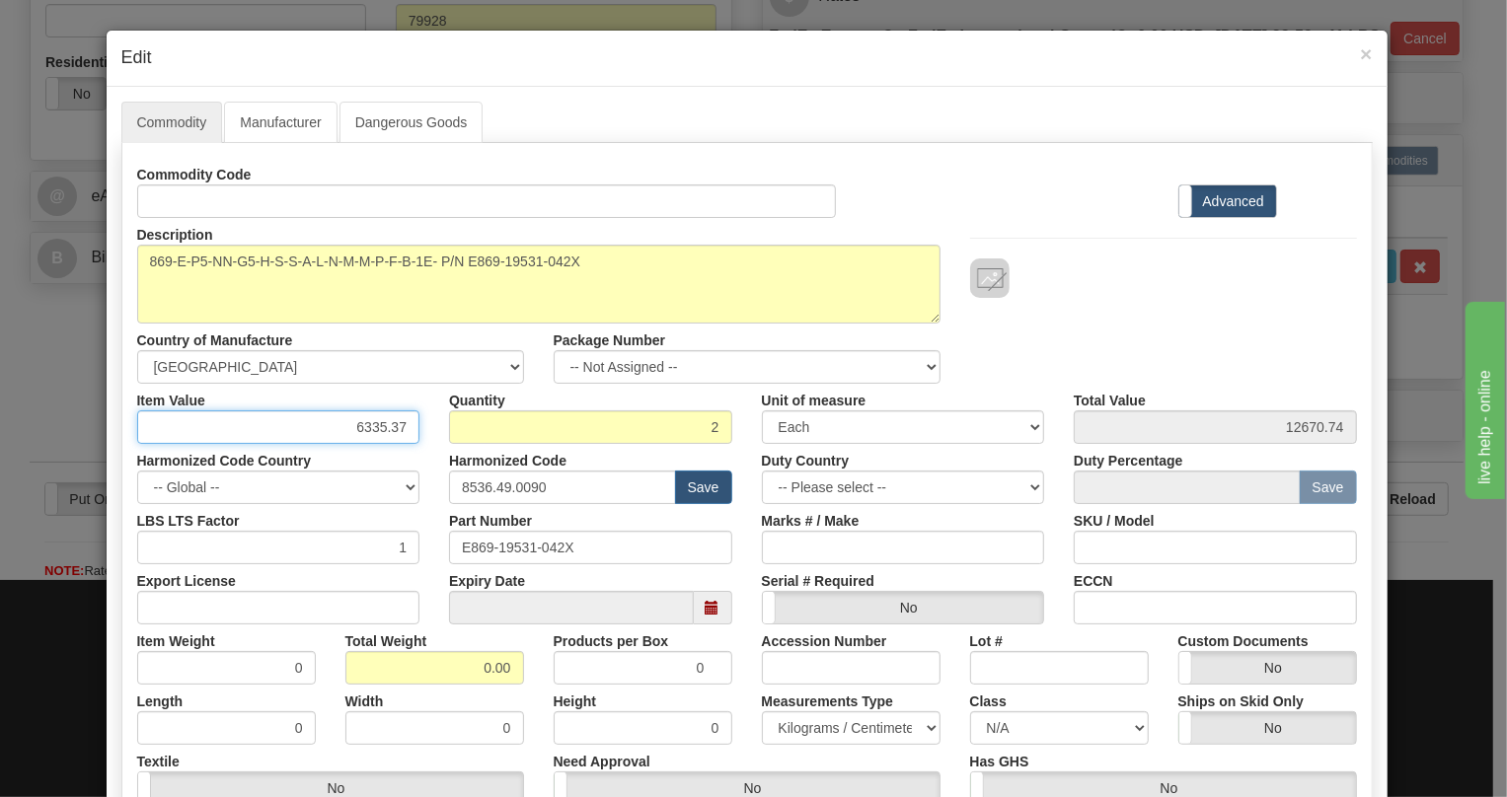
click at [367, 425] on input "6335.37" at bounding box center [278, 428] width 283 height 34
type input "4095.70"
type input "8191.40"
click at [458, 675] on input "0.00" at bounding box center [434, 668] width 179 height 34
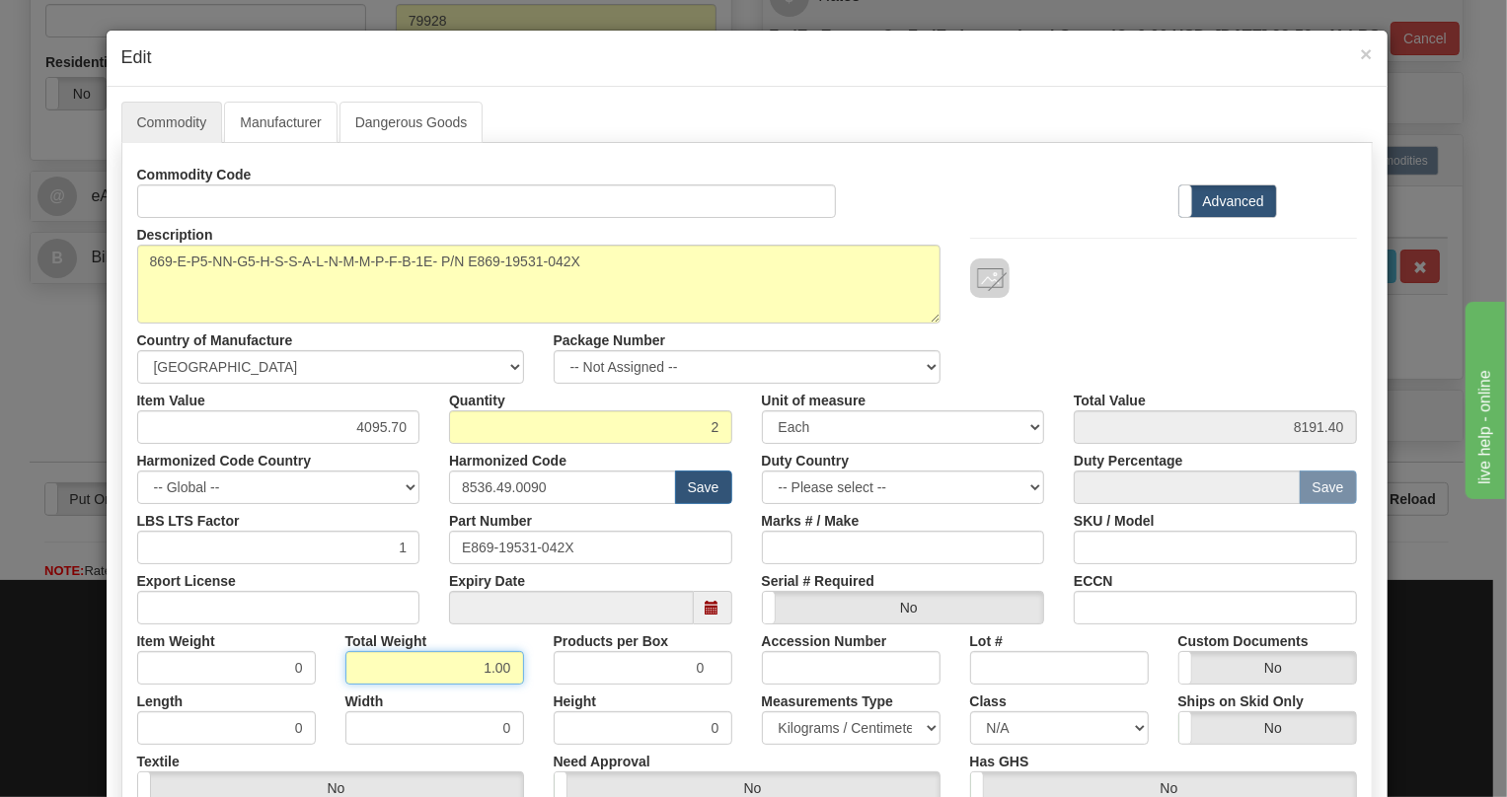
type input "1.00"
type input "0.5000"
click at [812, 720] on select "Pounds / Inches Kilograms / Centimeters" at bounding box center [851, 729] width 179 height 34
select select "0"
click at [762, 712] on select "Pounds / Inches Kilograms / Centimeters" at bounding box center [851, 729] width 179 height 34
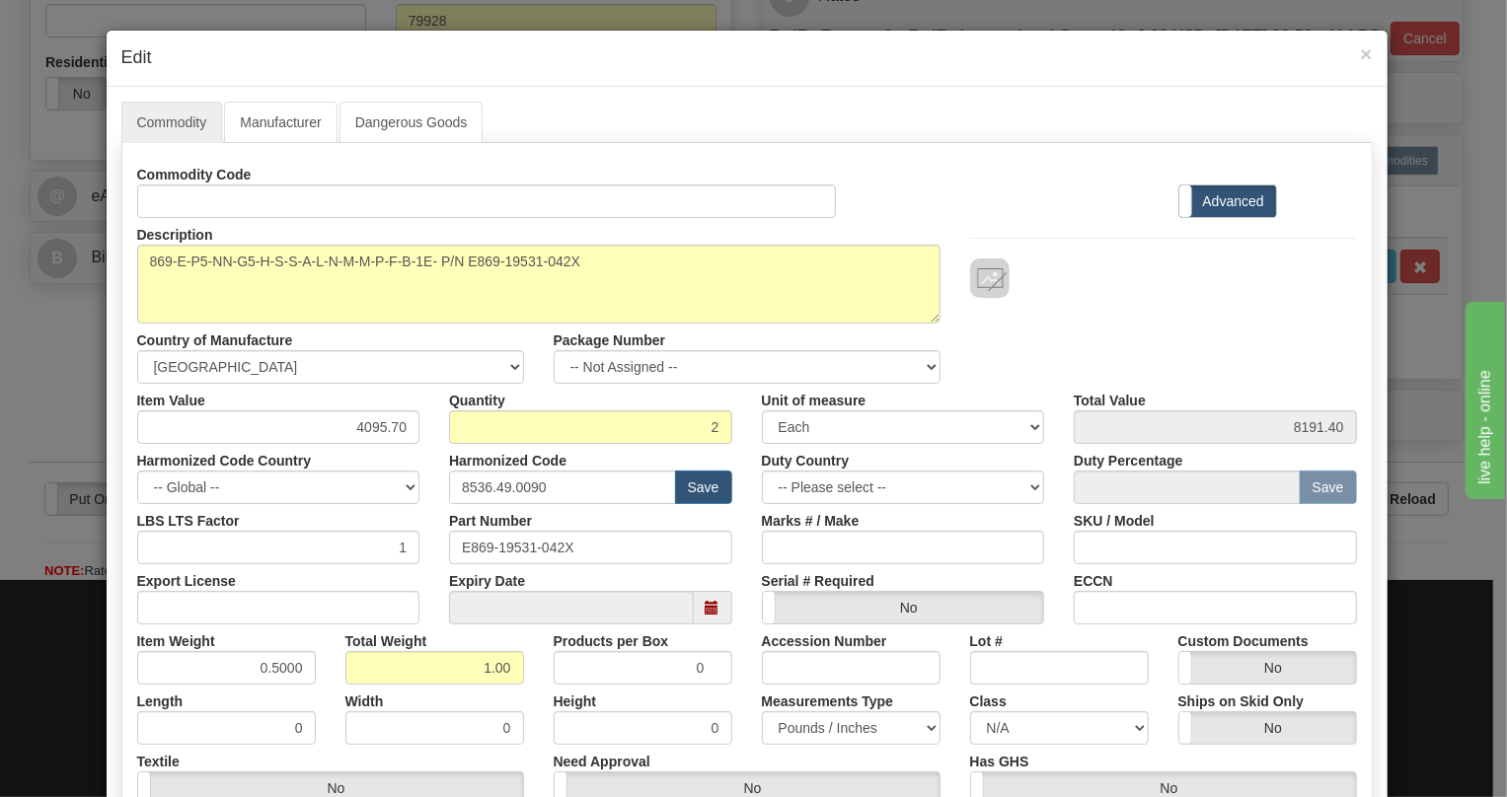
click at [733, 689] on div "Height 0" at bounding box center [643, 715] width 208 height 60
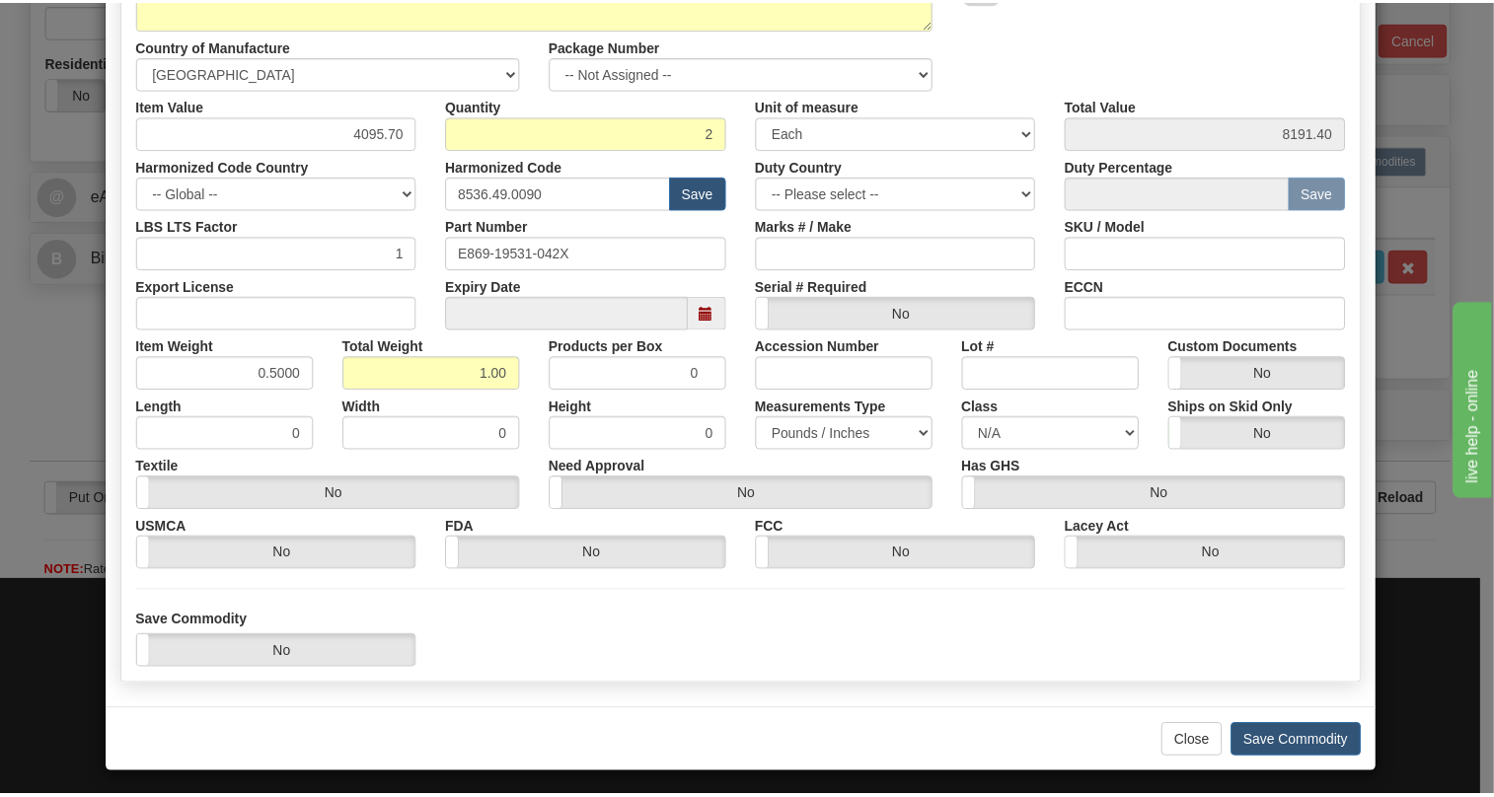
scroll to position [300, 0]
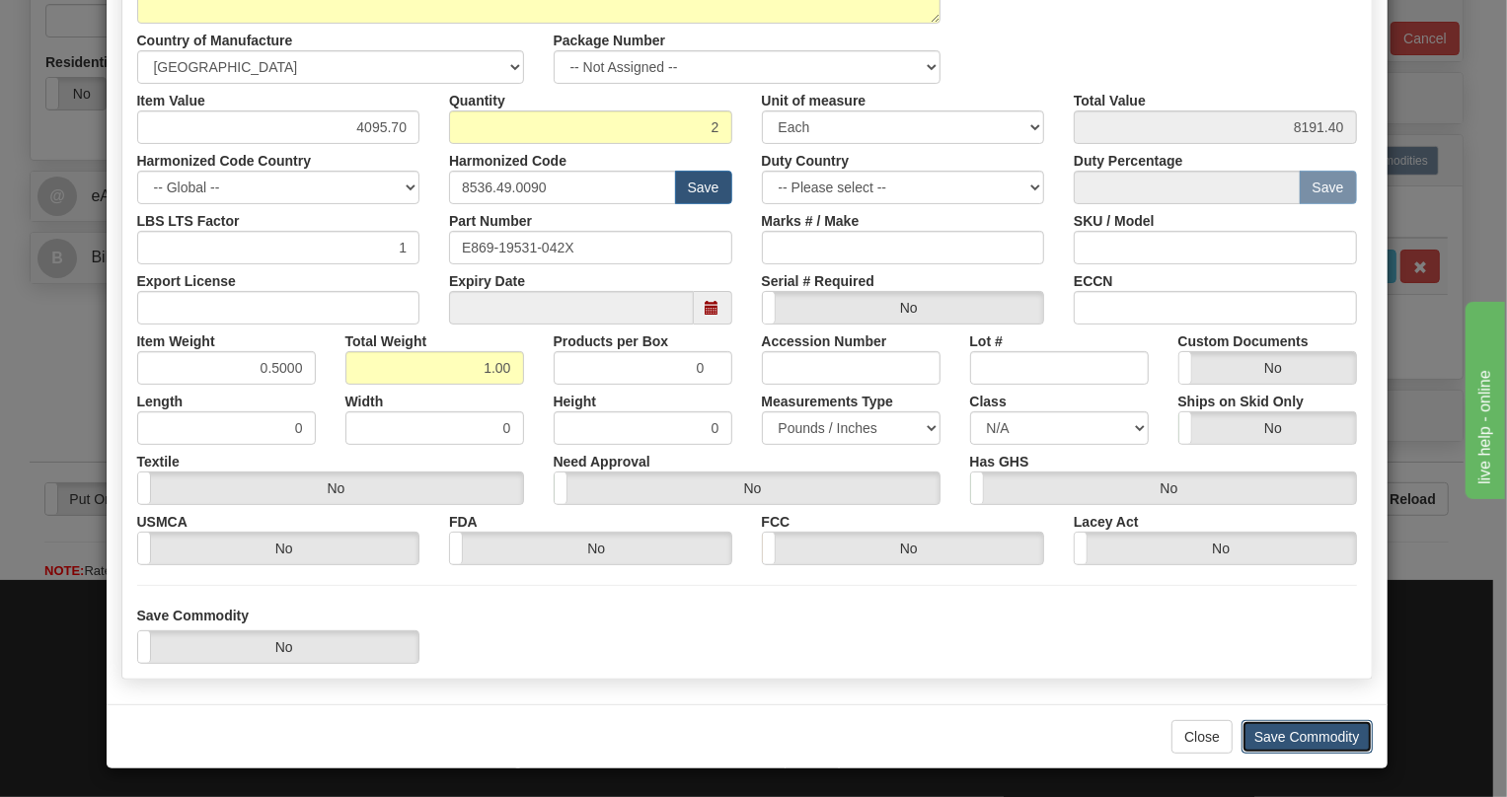
click at [1282, 736] on button "Save Commodity" at bounding box center [1307, 737] width 131 height 34
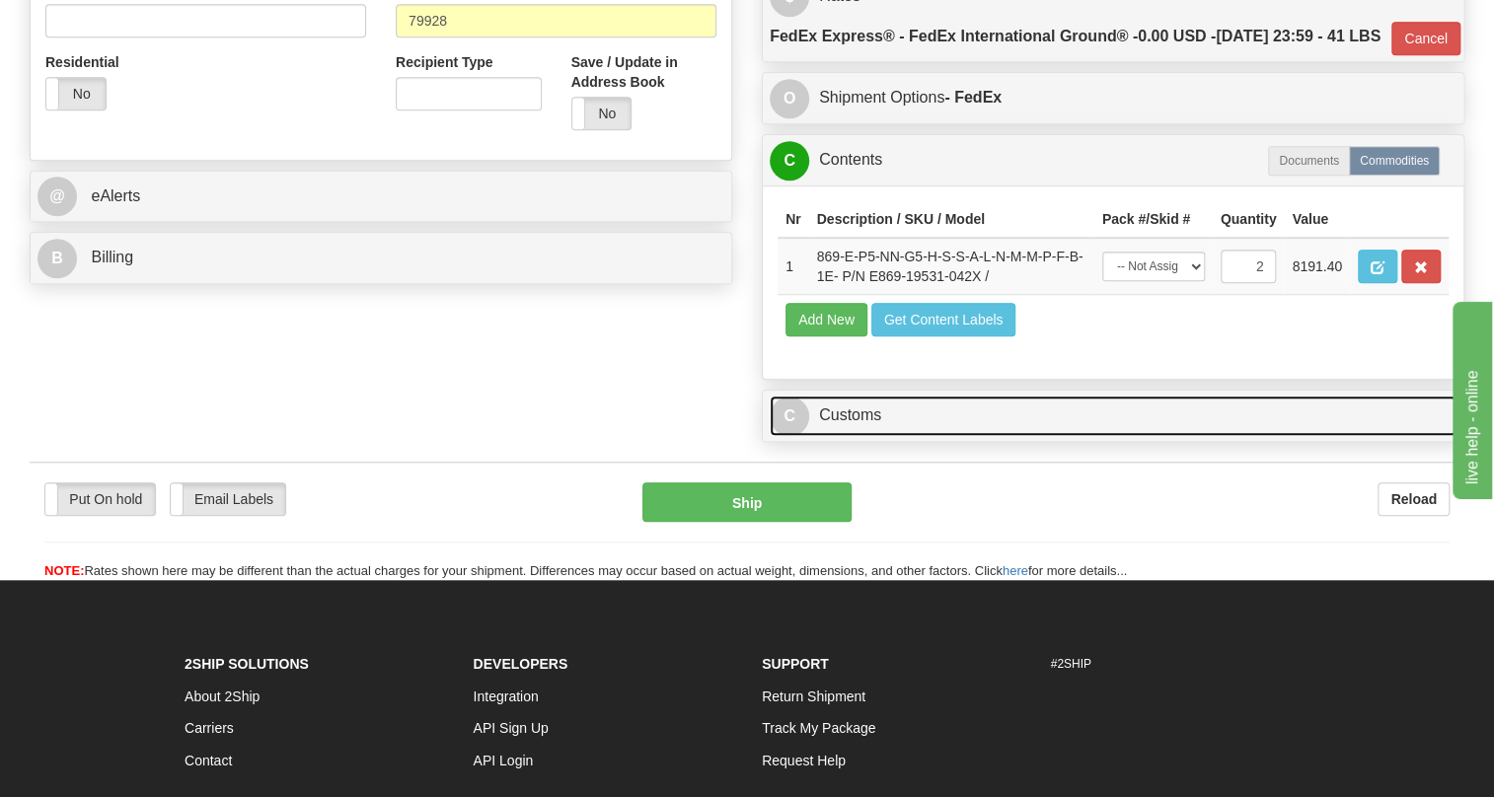
click at [863, 436] on link "C Customs" at bounding box center [1113, 416] width 687 height 40
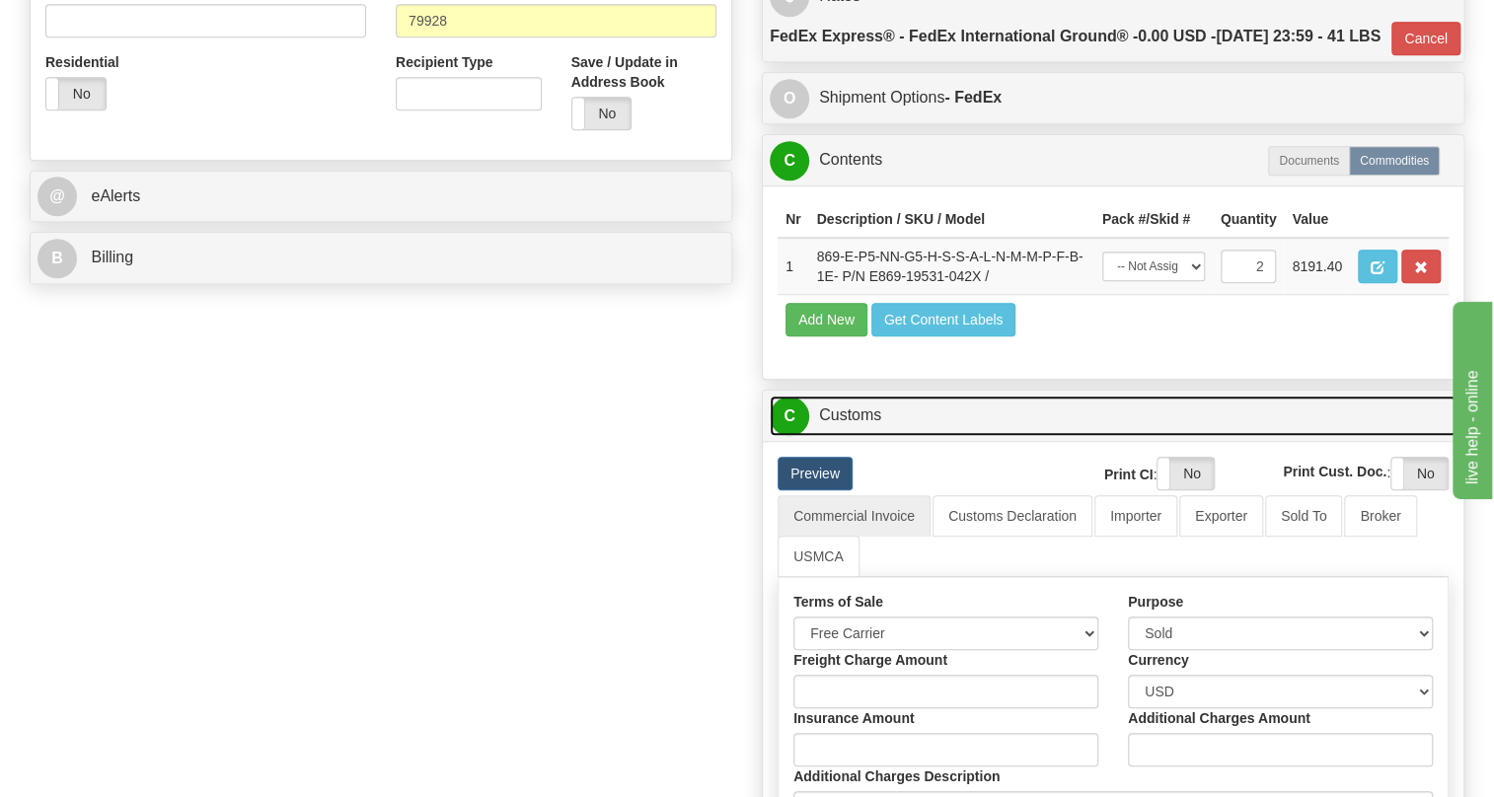
click at [863, 436] on link "C Customs" at bounding box center [1113, 416] width 687 height 40
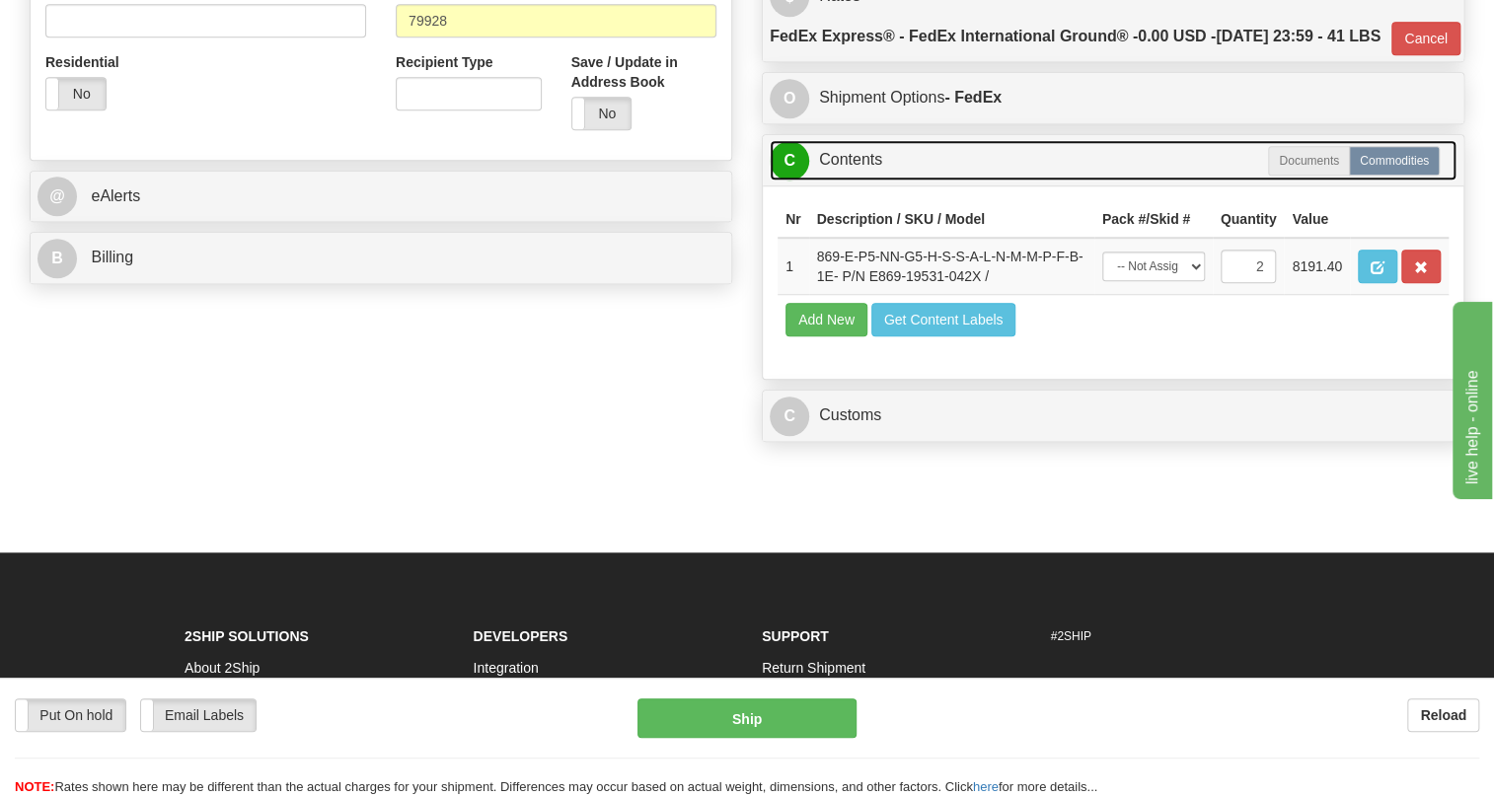
click at [847, 181] on link "C Contents" at bounding box center [1113, 160] width 687 height 40
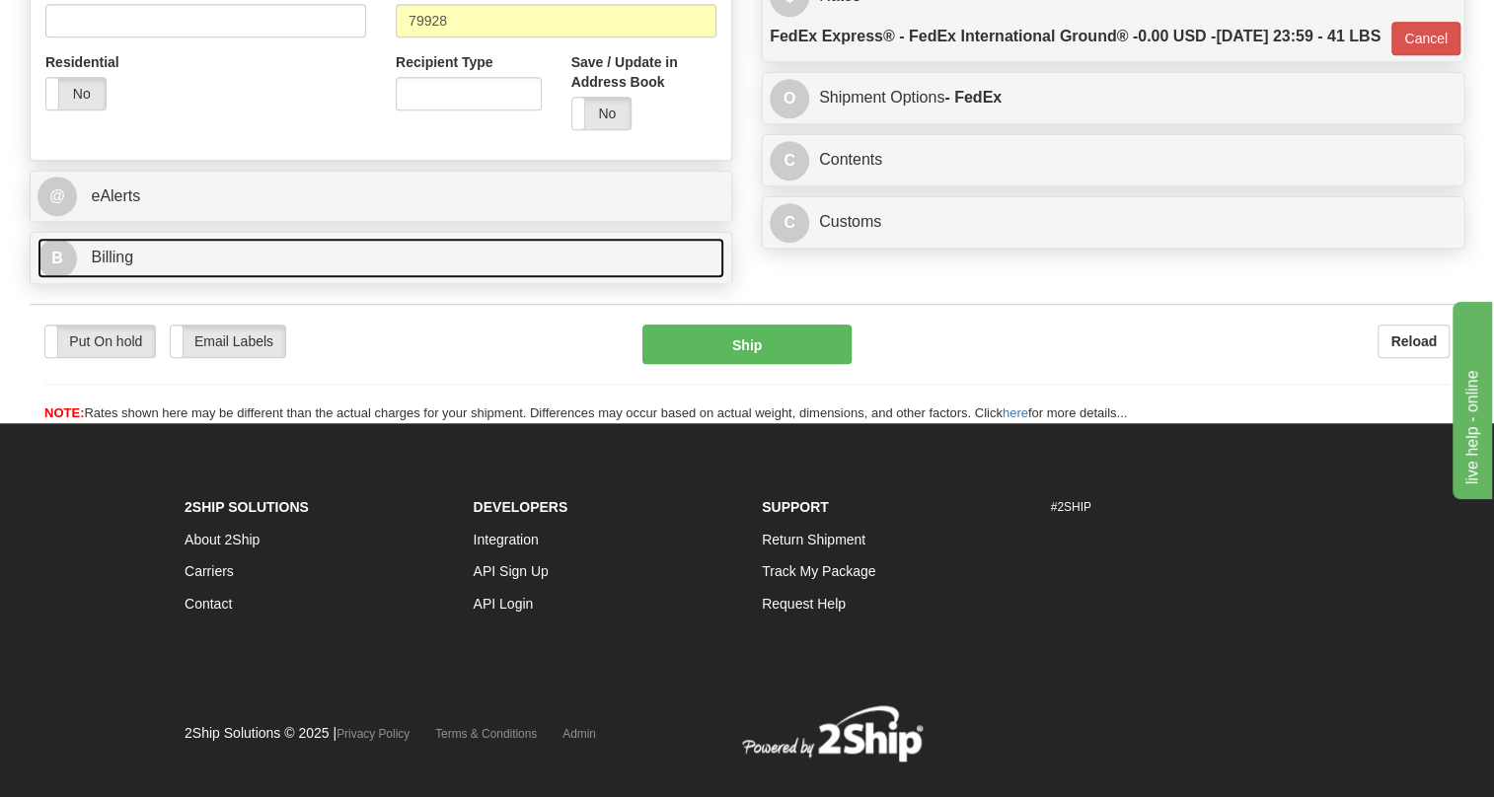
click at [132, 265] on span "Billing" at bounding box center [112, 257] width 42 height 17
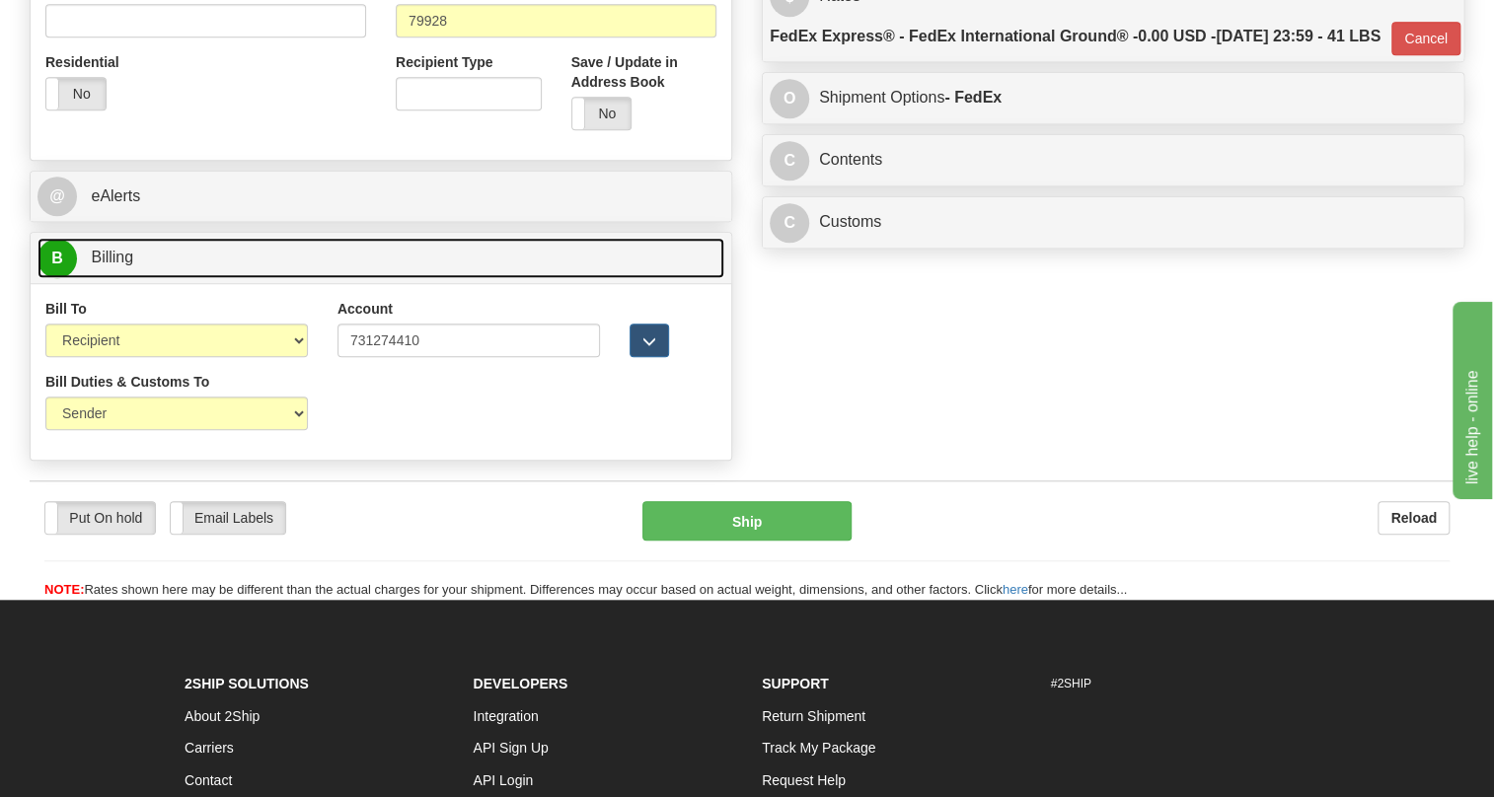
click at [132, 265] on span "Billing" at bounding box center [112, 257] width 42 height 17
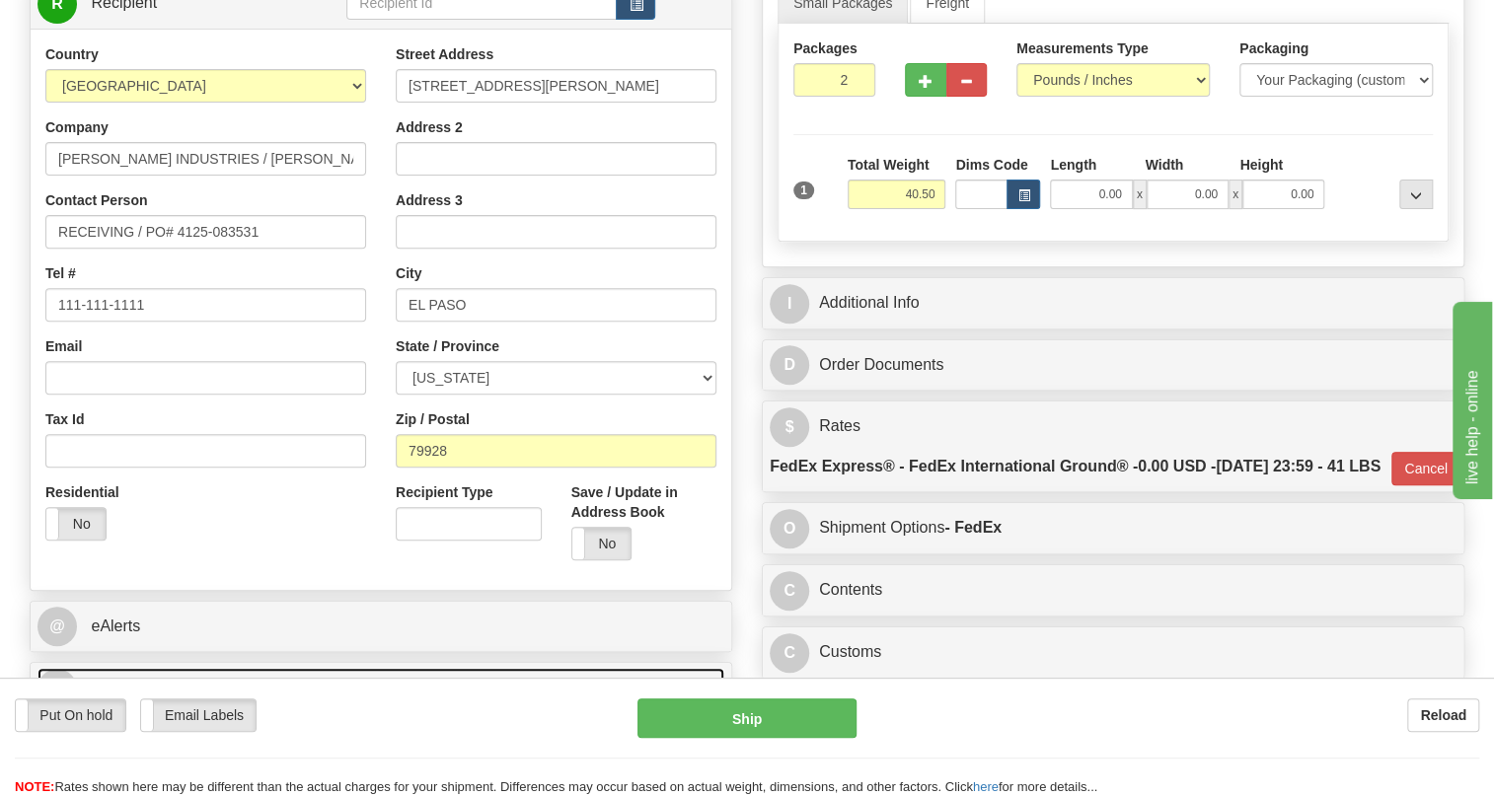
scroll to position [268, 0]
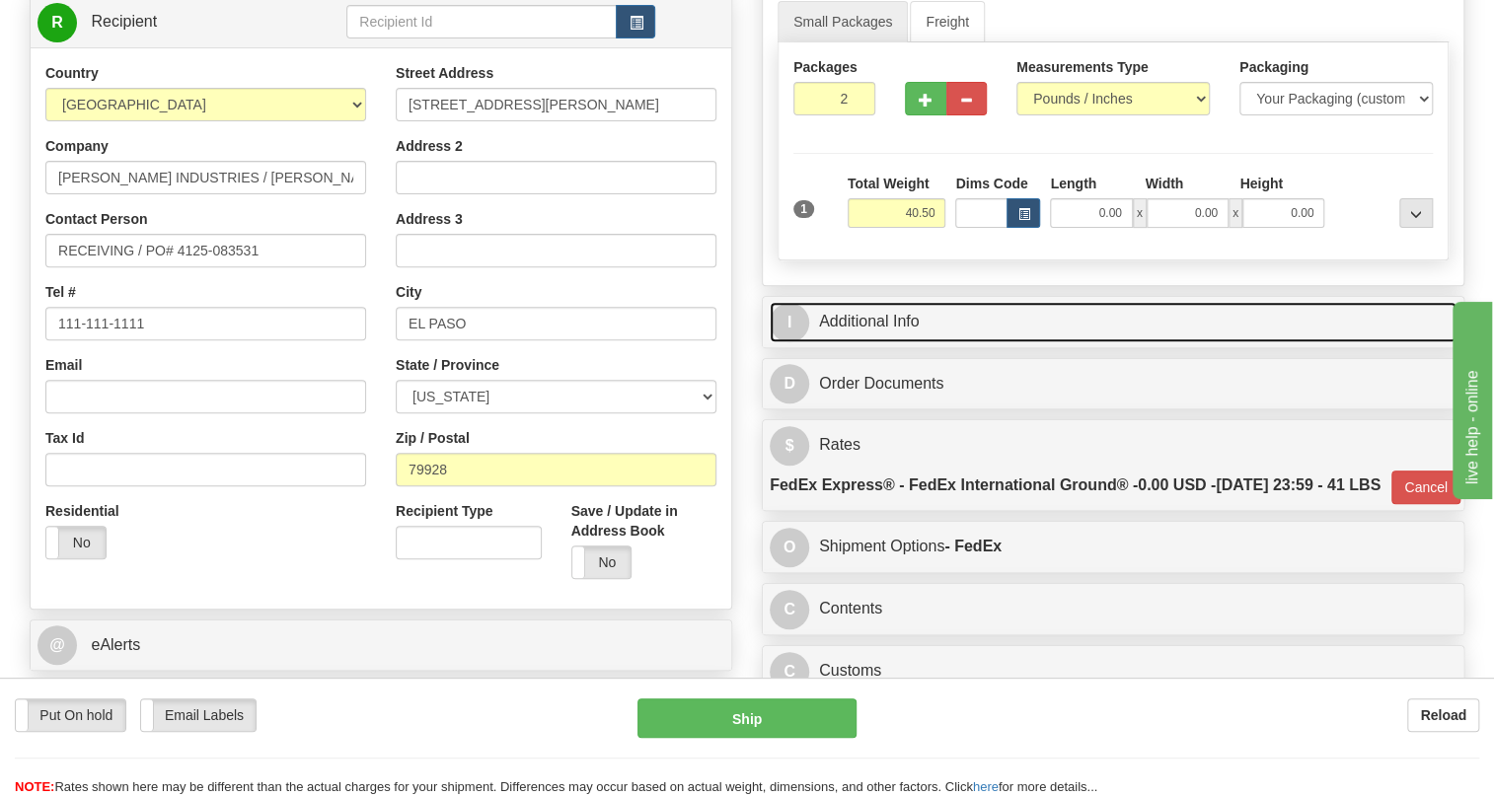
click at [895, 342] on link "I Additional Info" at bounding box center [1113, 322] width 687 height 40
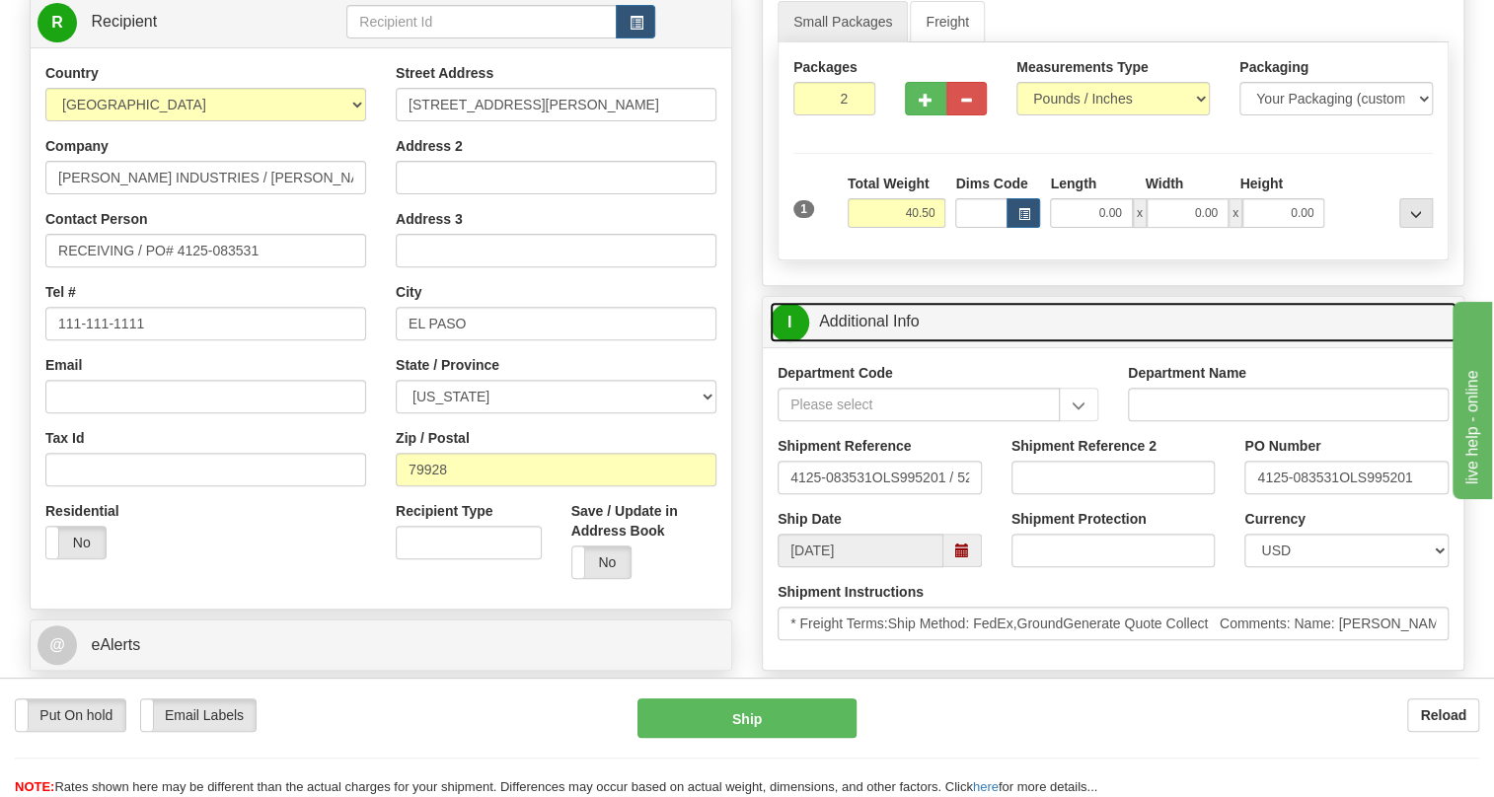
click at [892, 342] on link "I Additional Info" at bounding box center [1113, 322] width 687 height 40
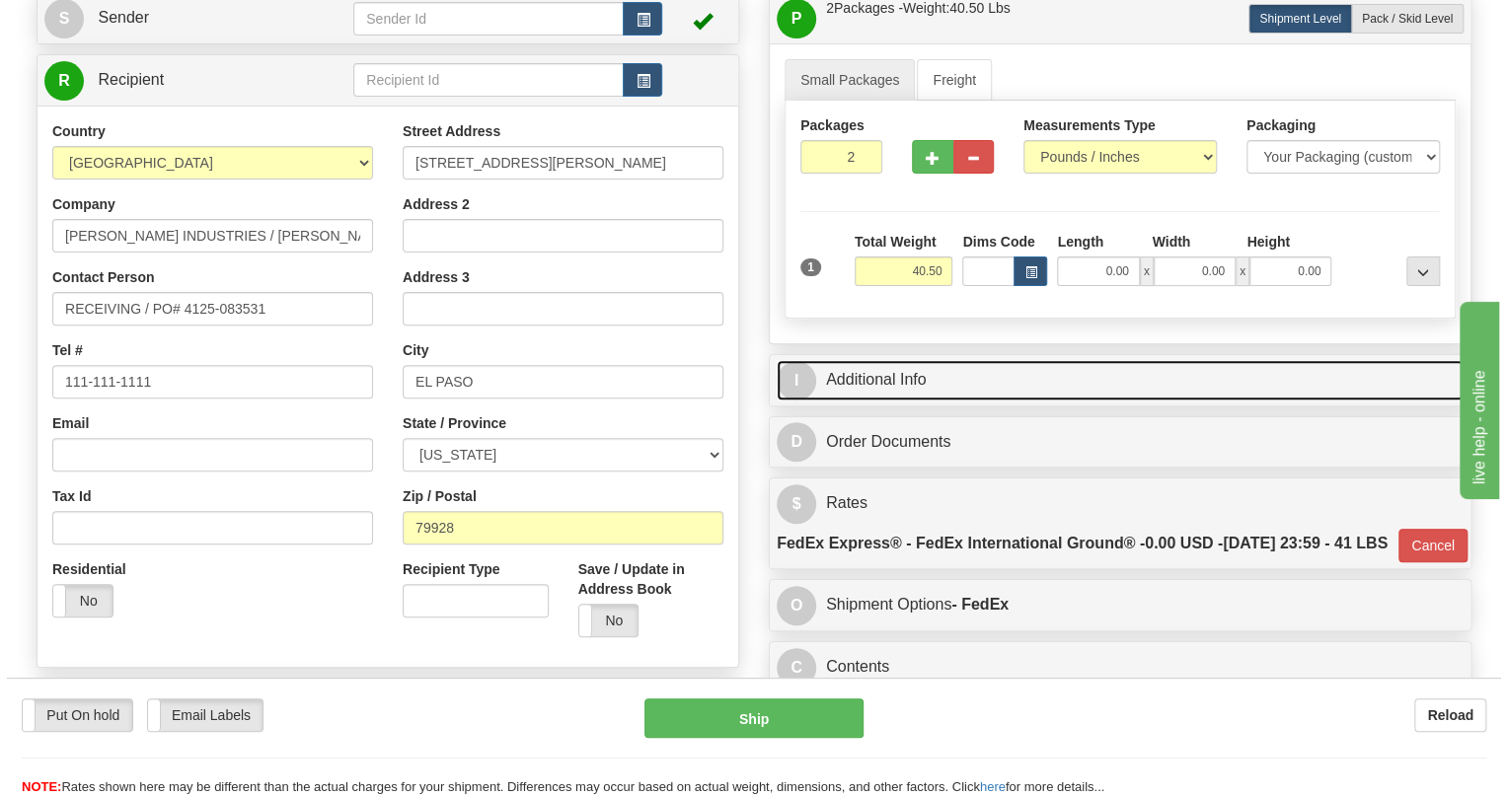
scroll to position [179, 0]
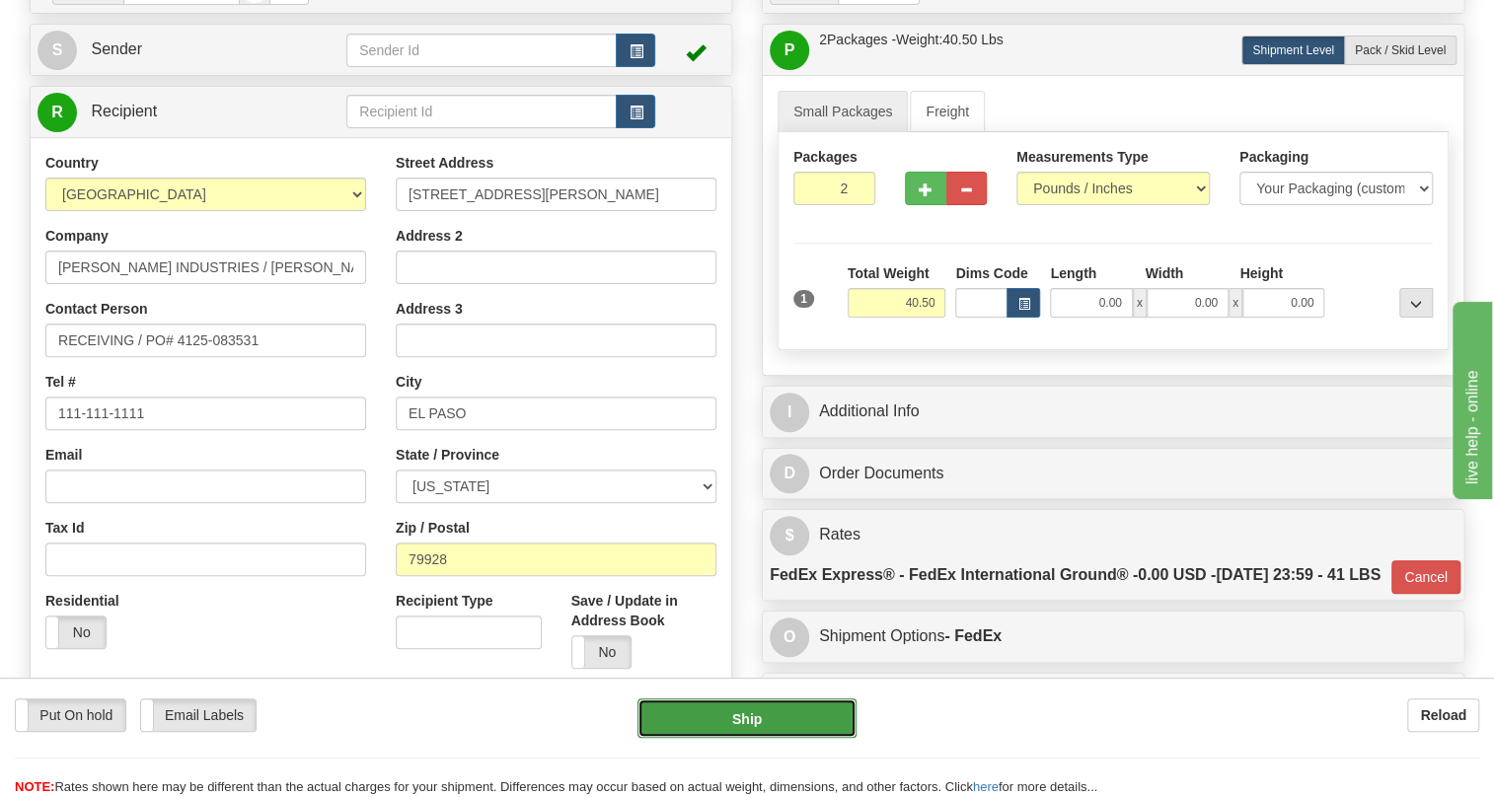
click at [749, 722] on button "Ship" at bounding box center [747, 718] width 219 height 39
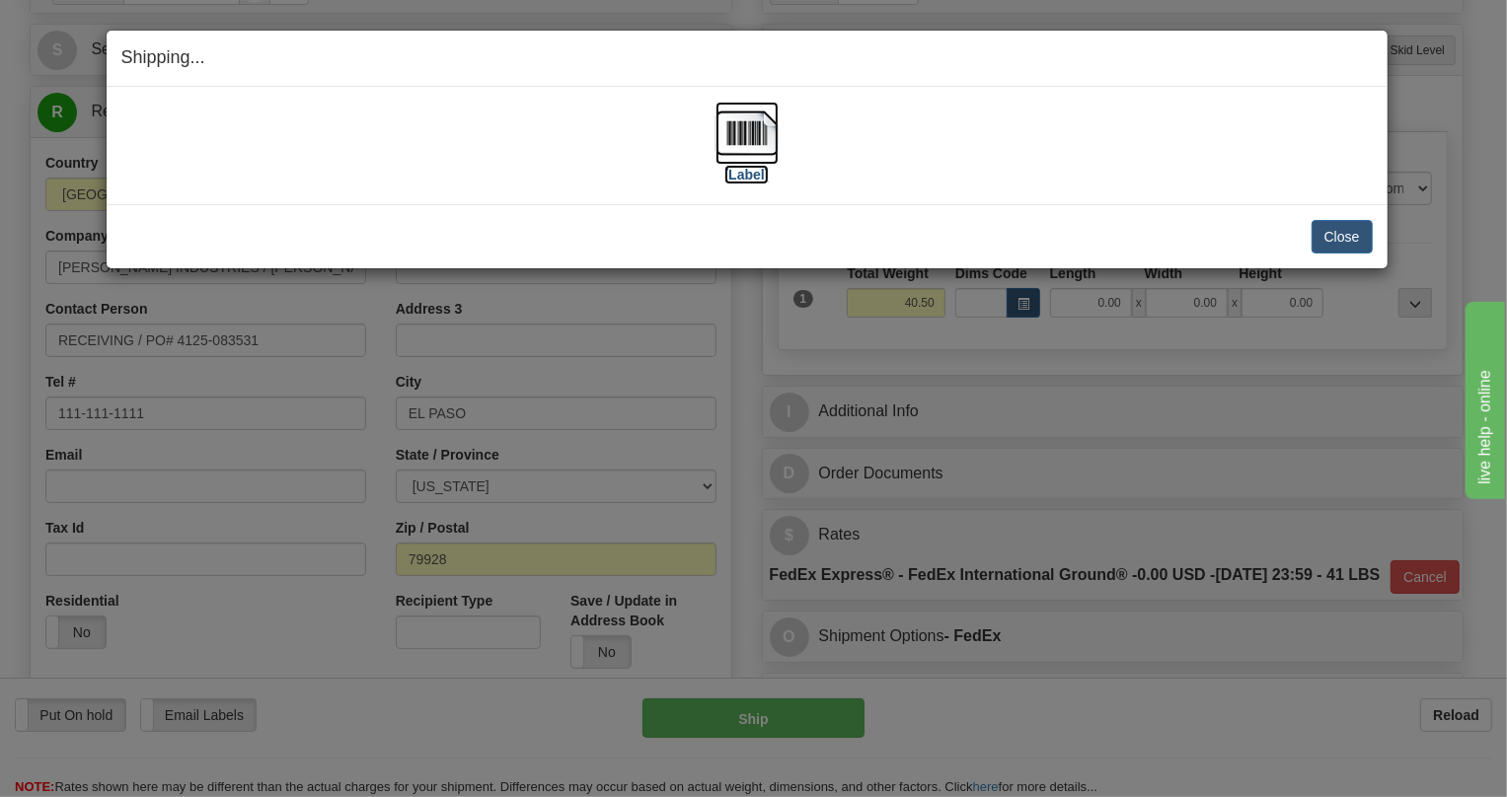
click at [744, 128] on img at bounding box center [747, 133] width 63 height 63
click at [1349, 239] on button "Close" at bounding box center [1342, 237] width 61 height 34
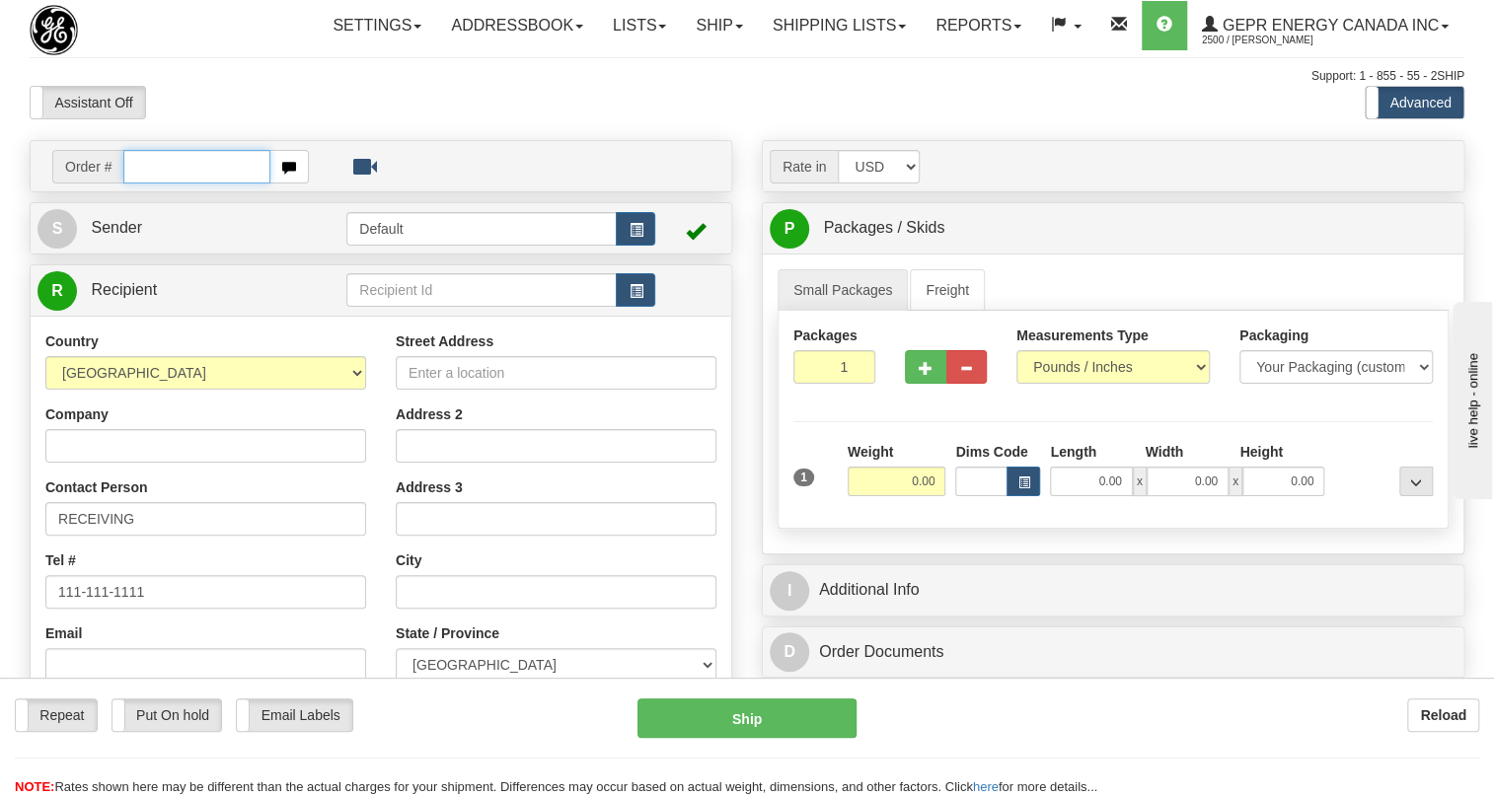
paste input "0086679662"
click at [152, 184] on input "0086679662" at bounding box center [196, 167] width 147 height 34
drag, startPoint x: 195, startPoint y: 205, endPoint x: 107, endPoint y: 207, distance: 88.8
click at [107, 184] on div "Order # 86679662" at bounding box center [180, 167] width 257 height 34
type input "86679662"
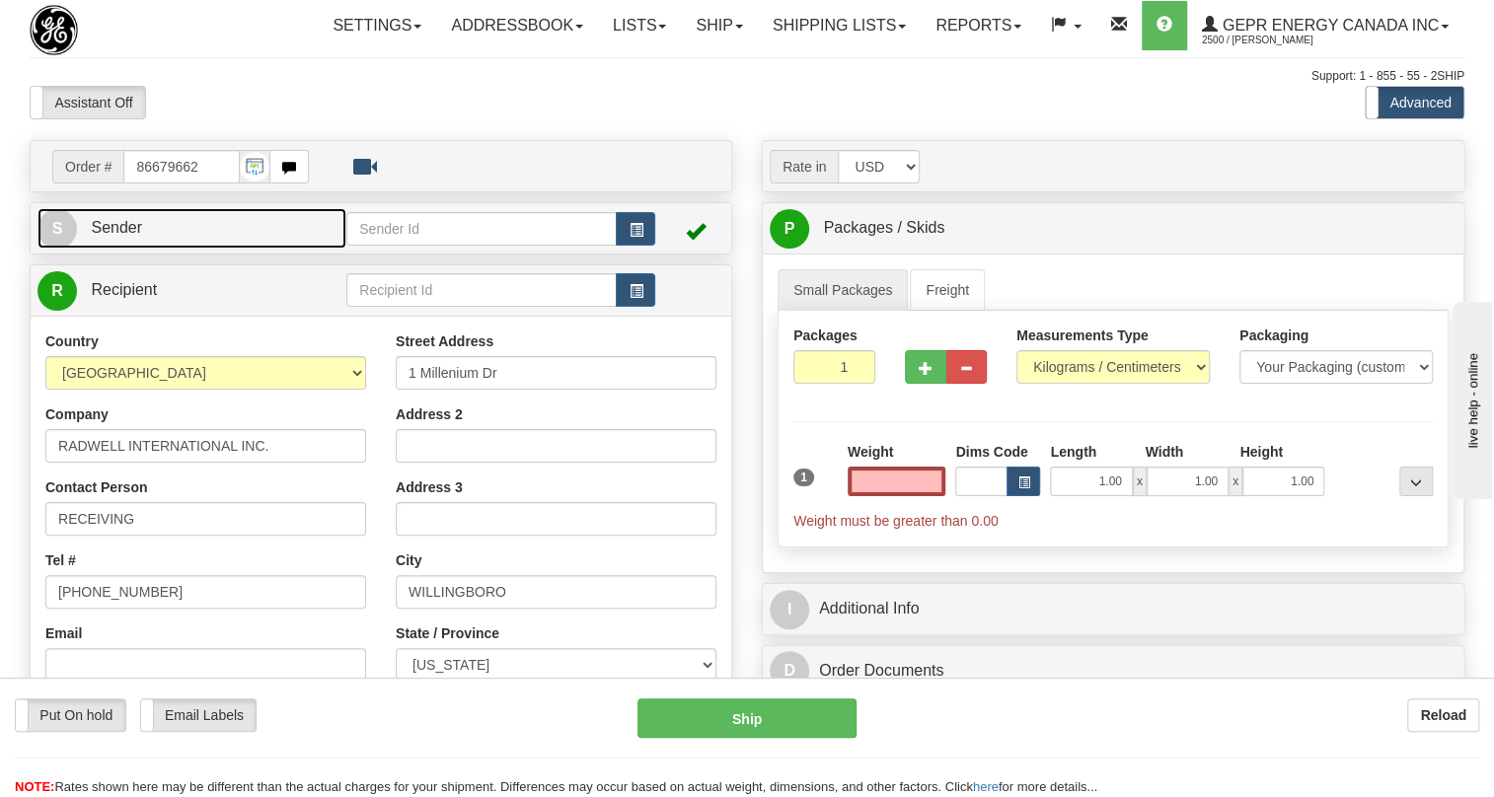
type input "0.00"
click at [112, 236] on span "Sender" at bounding box center [116, 227] width 51 height 17
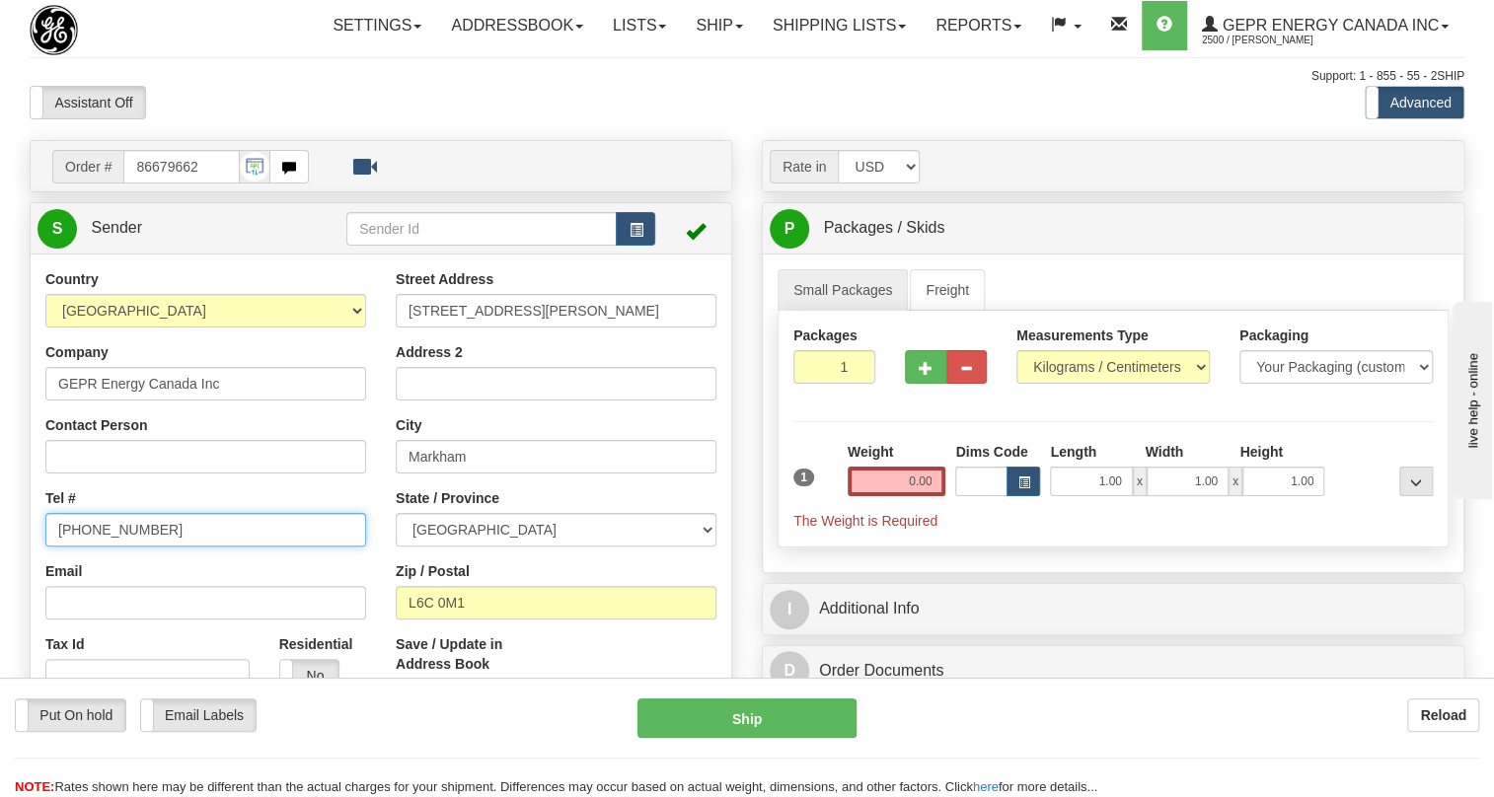
click at [122, 547] on input "[PHONE_NUMBER]" at bounding box center [205, 530] width 321 height 34
paste input "[PHONE_NUMBER]"
type input "[PHONE_NUMBER]"
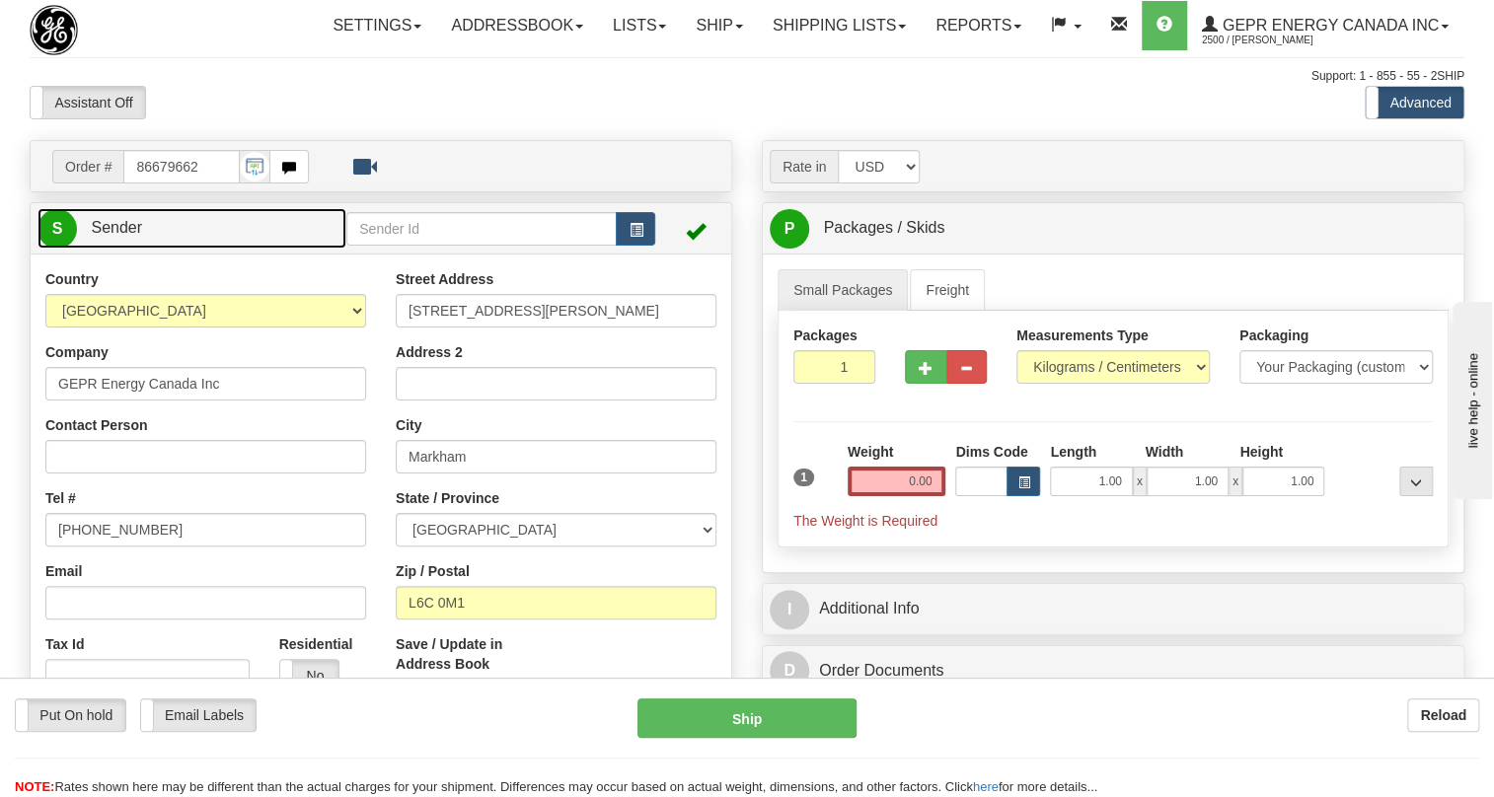
drag, startPoint x: 123, startPoint y: 276, endPoint x: 216, endPoint y: 273, distance: 92.8
click at [123, 236] on span "Sender" at bounding box center [116, 227] width 51 height 17
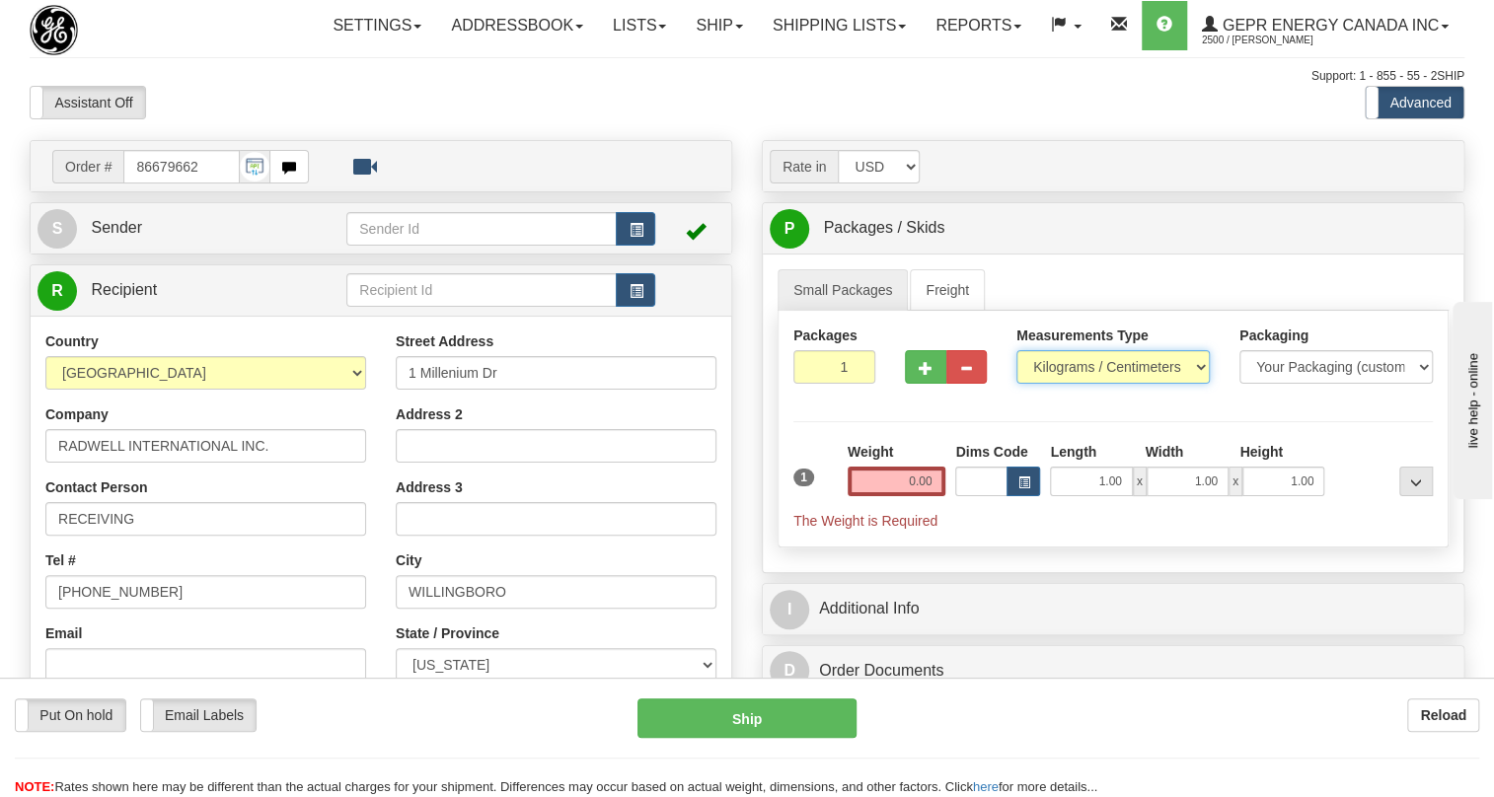
click at [1092, 384] on select "Pounds / Inches Kilograms / Centimeters" at bounding box center [1113, 367] width 193 height 34
select select "0"
click at [1017, 384] on select "Pounds / Inches Kilograms / Centimeters" at bounding box center [1113, 367] width 193 height 34
click at [1079, 496] on input "1.00" at bounding box center [1091, 482] width 82 height 30
type input "0.00"
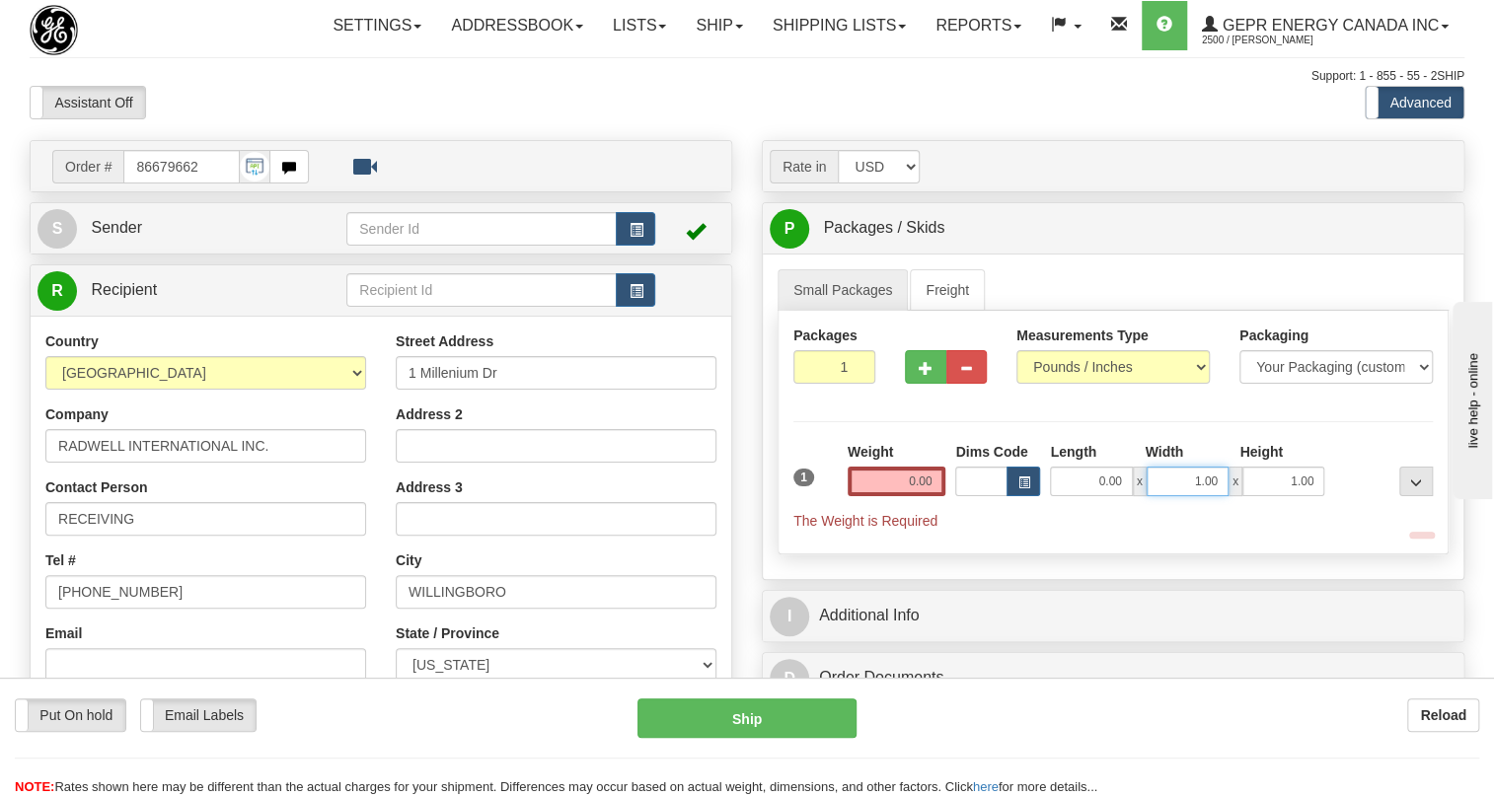
click at [1174, 496] on input "1.00" at bounding box center [1188, 482] width 82 height 30
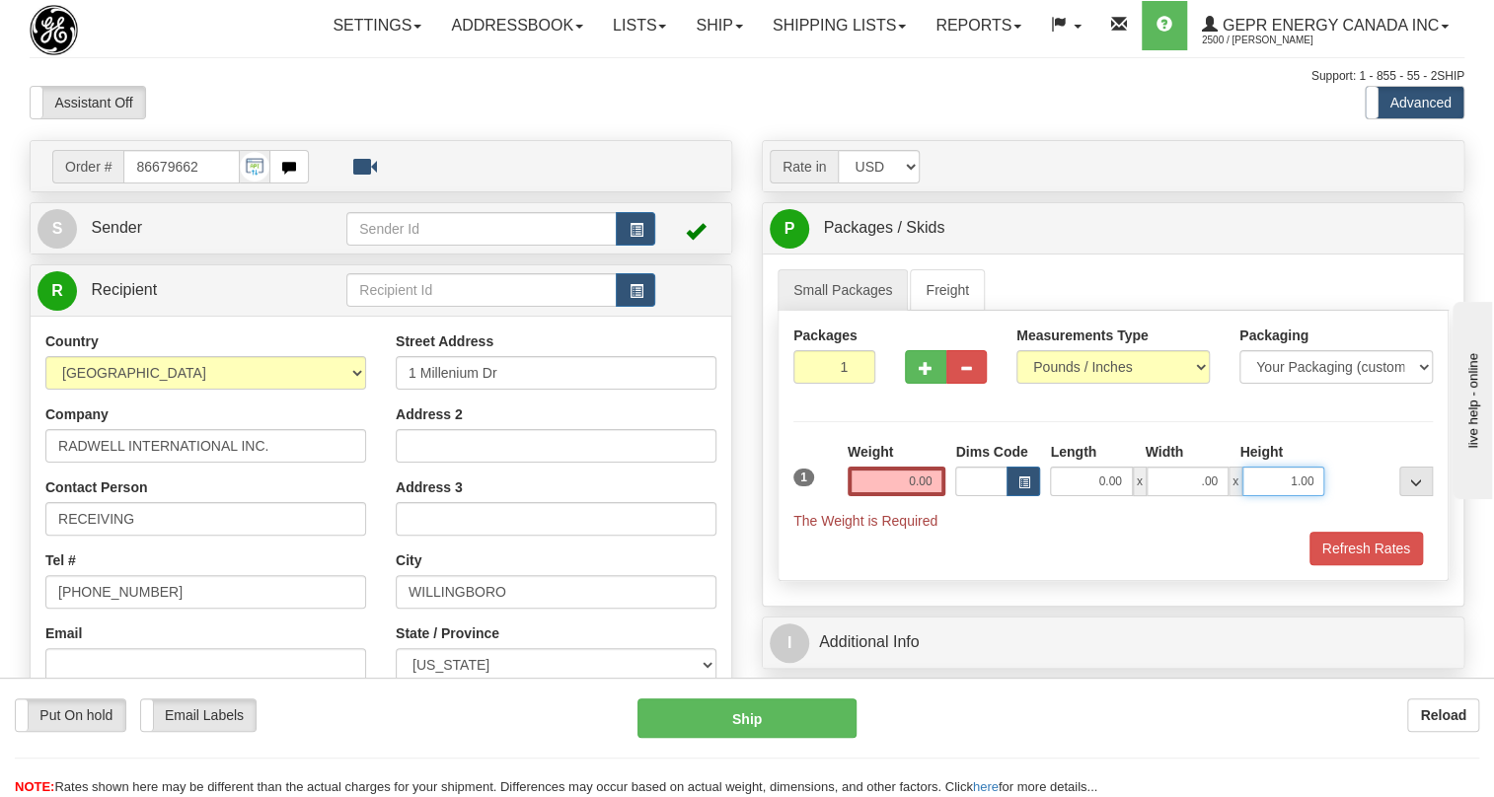
type input "0.00"
click at [1273, 496] on input "1.00" at bounding box center [1284, 482] width 82 height 30
type input "0.00"
click at [917, 496] on input "0.00" at bounding box center [897, 482] width 99 height 30
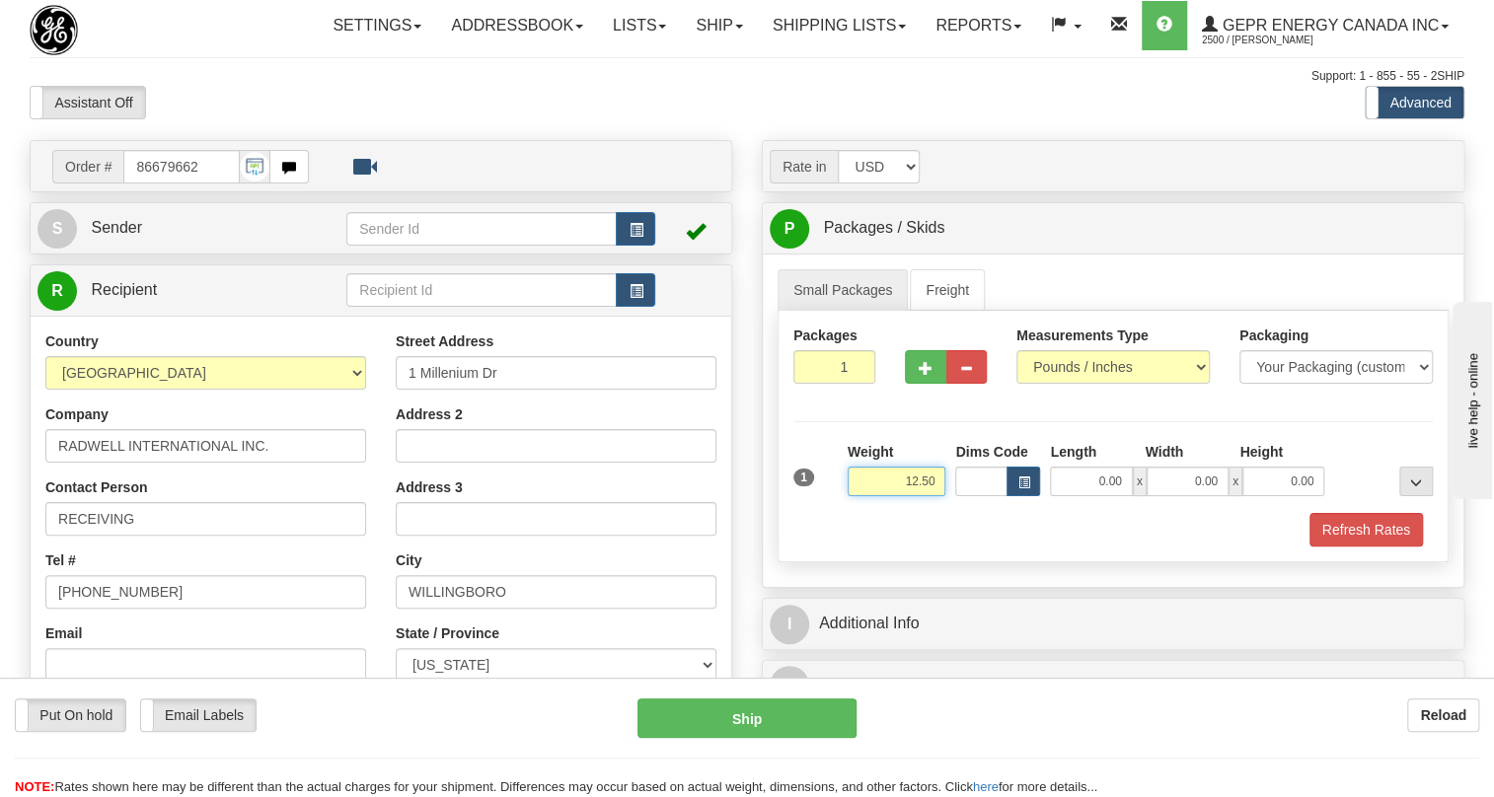
type input "12.50"
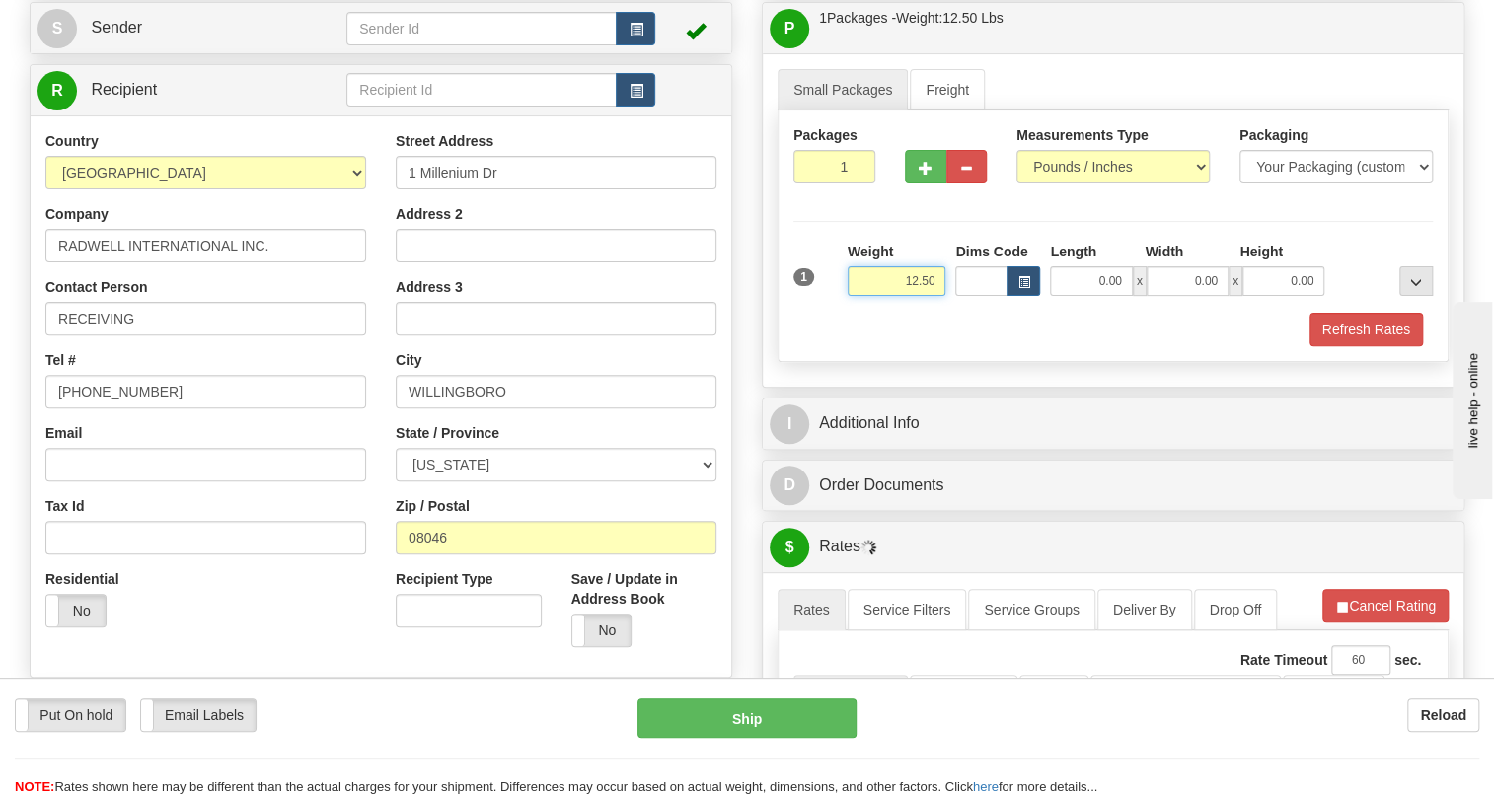
scroll to position [268, 0]
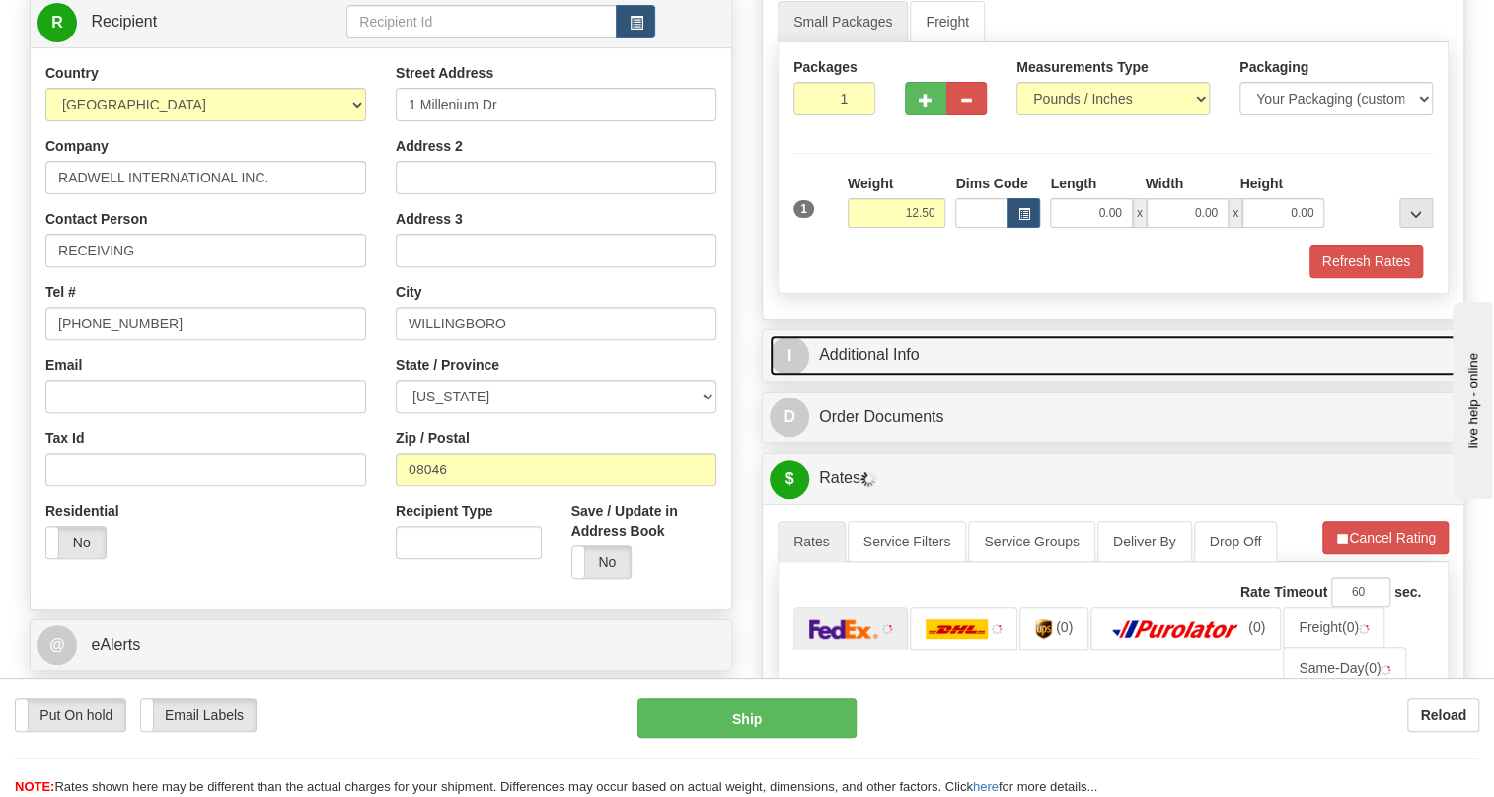
click at [866, 376] on link "I Additional Info" at bounding box center [1113, 356] width 687 height 40
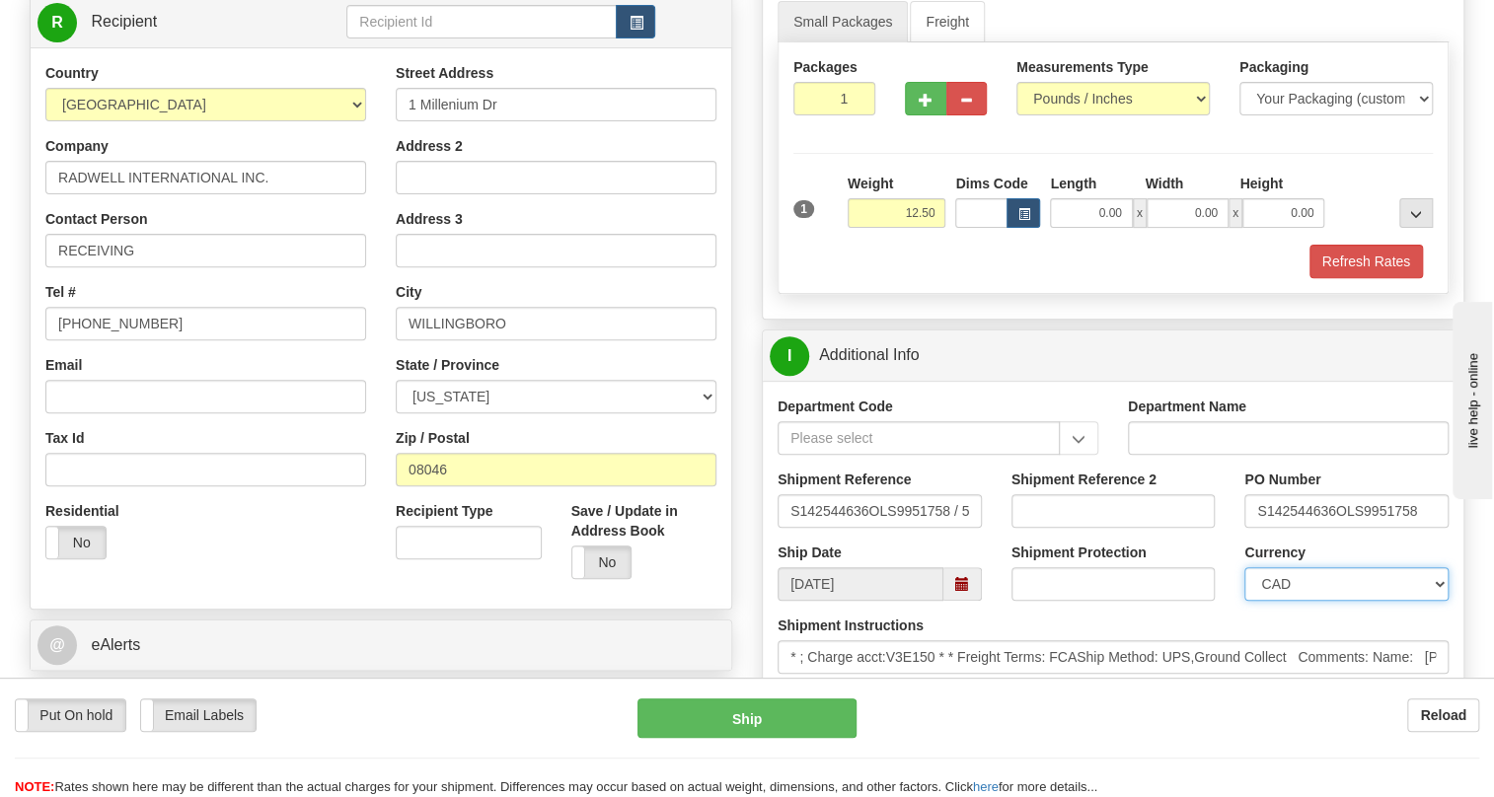
click at [1339, 601] on select "CAD USD EUR ZAR RON ANG ARN AUD AUS AWG BBD BFR BGN BHD BMD BND BRC BRL CHP CKZ…" at bounding box center [1347, 584] width 204 height 34
select select "1"
click at [1245, 601] on select "CAD USD EUR ZAR RON ANG ARN AUD AUS AWG BBD BFR BGN BHD BMD BND BRC BRL CHP CKZ…" at bounding box center [1347, 584] width 204 height 34
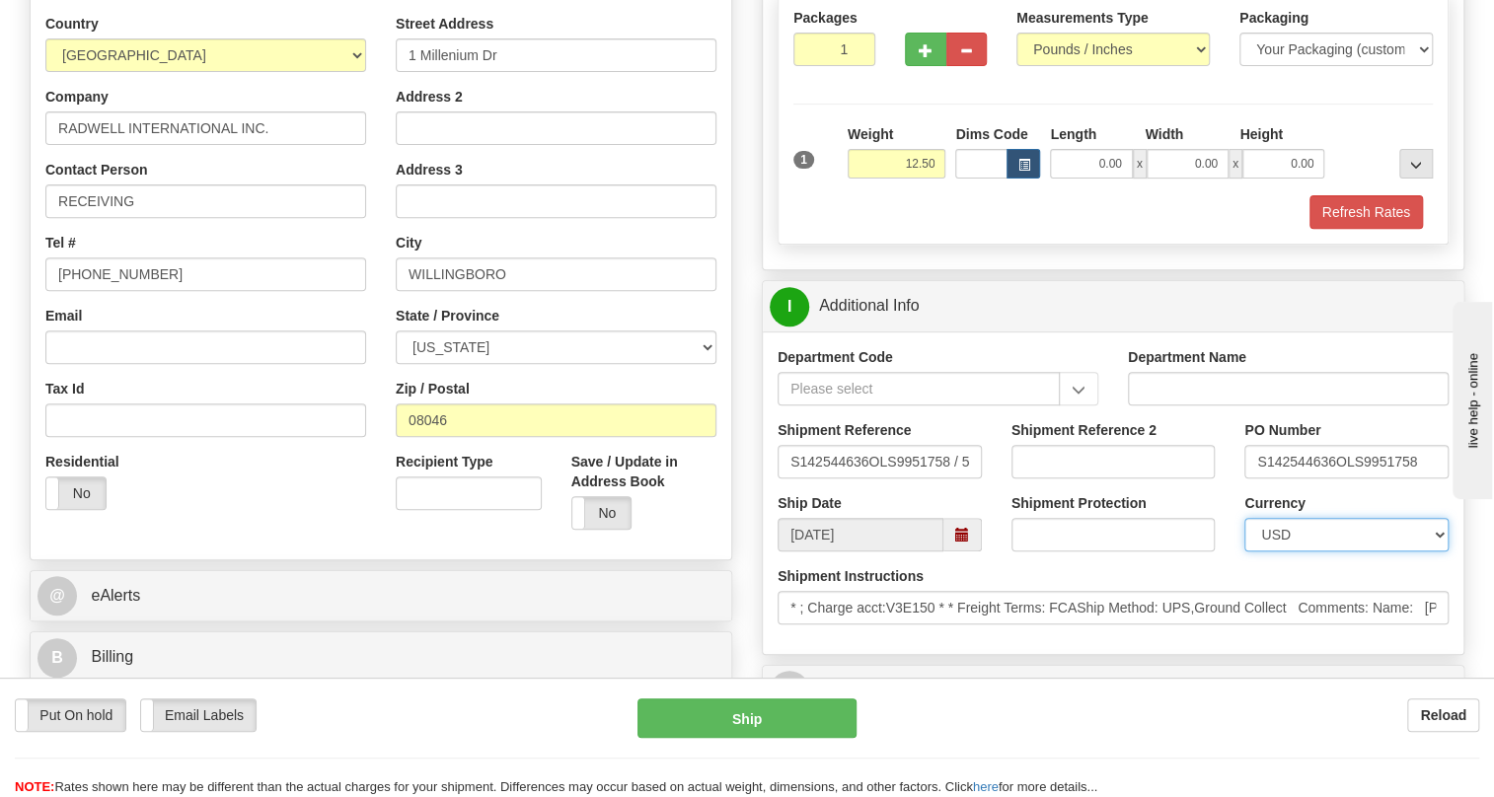
scroll to position [448, 0]
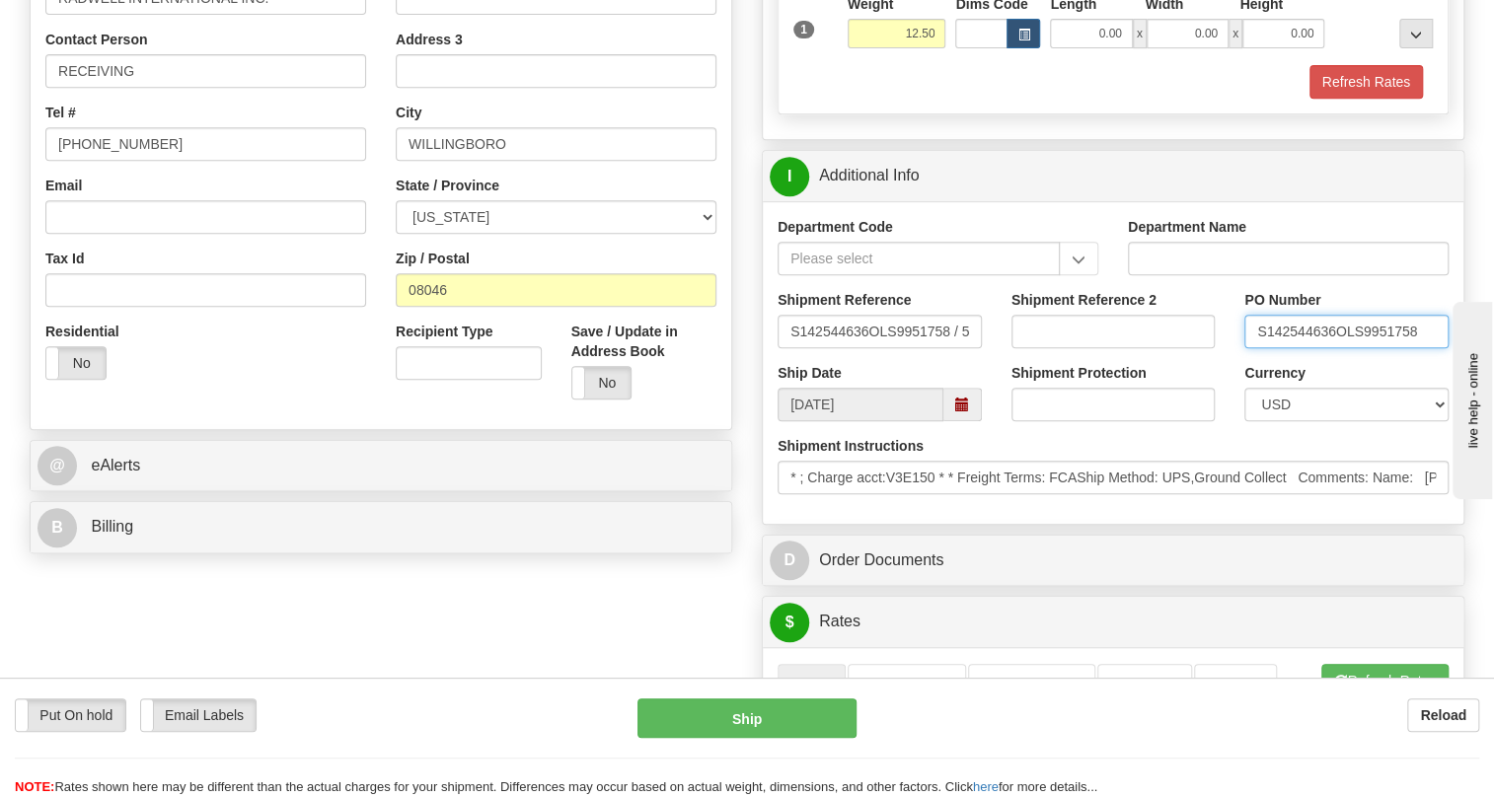
drag, startPoint x: 1333, startPoint y: 370, endPoint x: 1250, endPoint y: 375, distance: 83.0
click at [1250, 348] on input "S142544636OLS9951758" at bounding box center [1347, 332] width 204 height 34
click at [216, 88] on input "RECEIVING" at bounding box center [205, 71] width 321 height 34
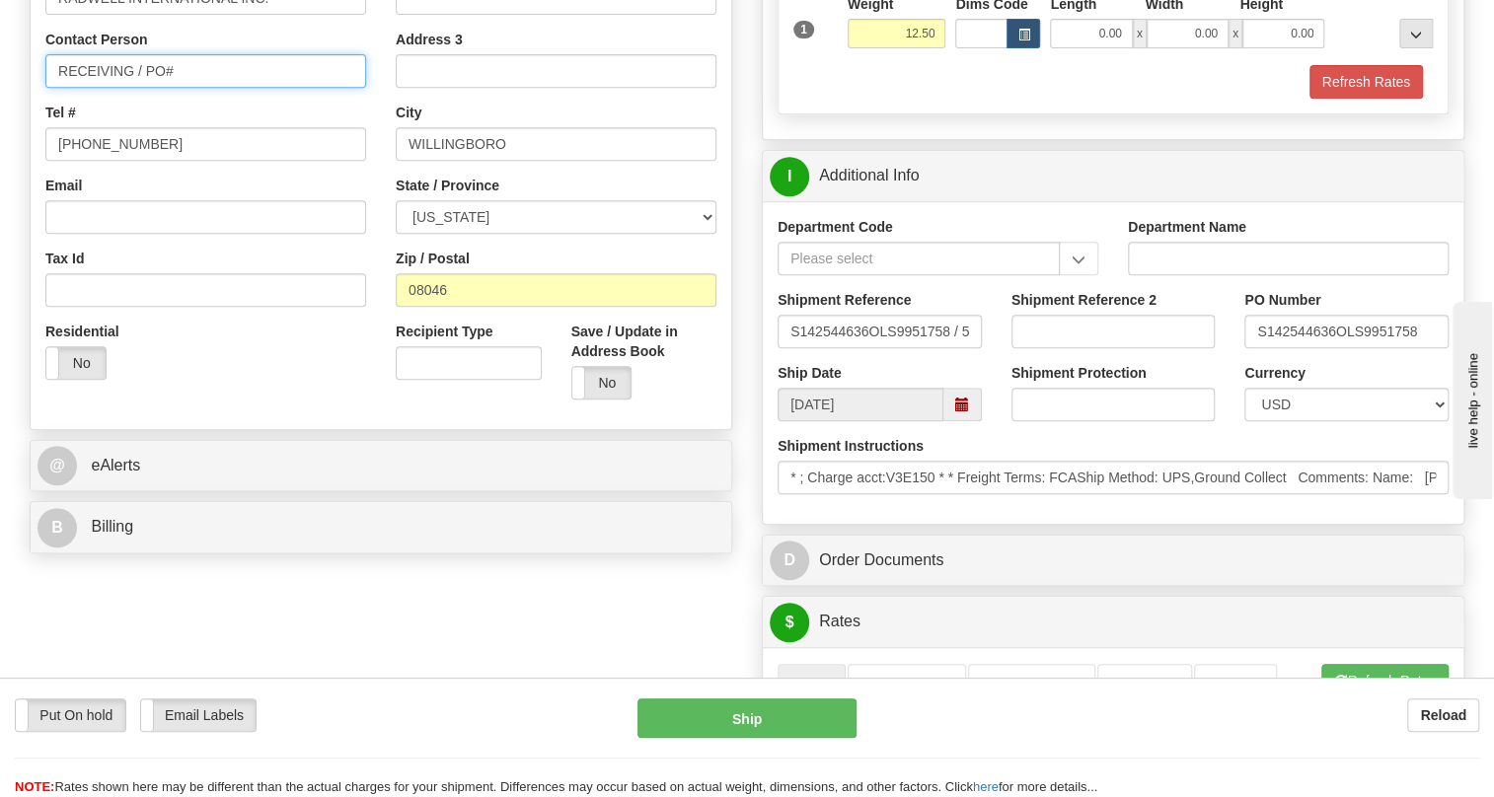
paste input "S142544636"
type input "RECEIVING / PO# S142544636"
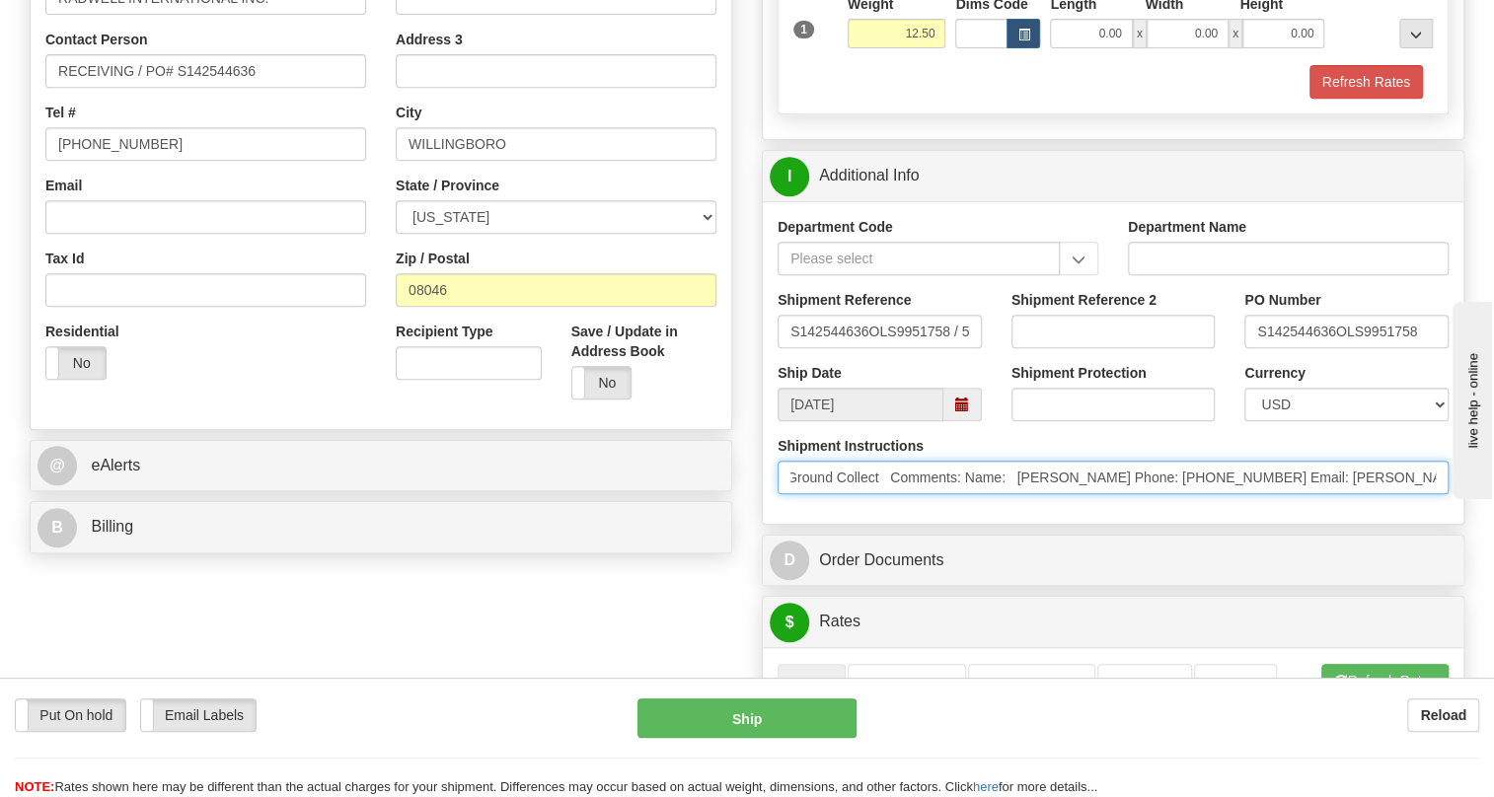
scroll to position [0, 448]
drag, startPoint x: 1139, startPoint y: 520, endPoint x: 1383, endPoint y: 528, distance: 243.9
click at [1383, 494] on input "* ; Charge acct:V3E150 * * Freight Terms: FCAShip Method: UPS,Ground Collect Co…" at bounding box center [1113, 478] width 671 height 34
click at [1064, 494] on input "* ; Charge acct:V3E150 * * Freight Terms: FCAShip Method: UPS,Ground Collect Co…" at bounding box center [1113, 478] width 671 height 34
drag, startPoint x: 1205, startPoint y: 521, endPoint x: 977, endPoint y: 521, distance: 228.0
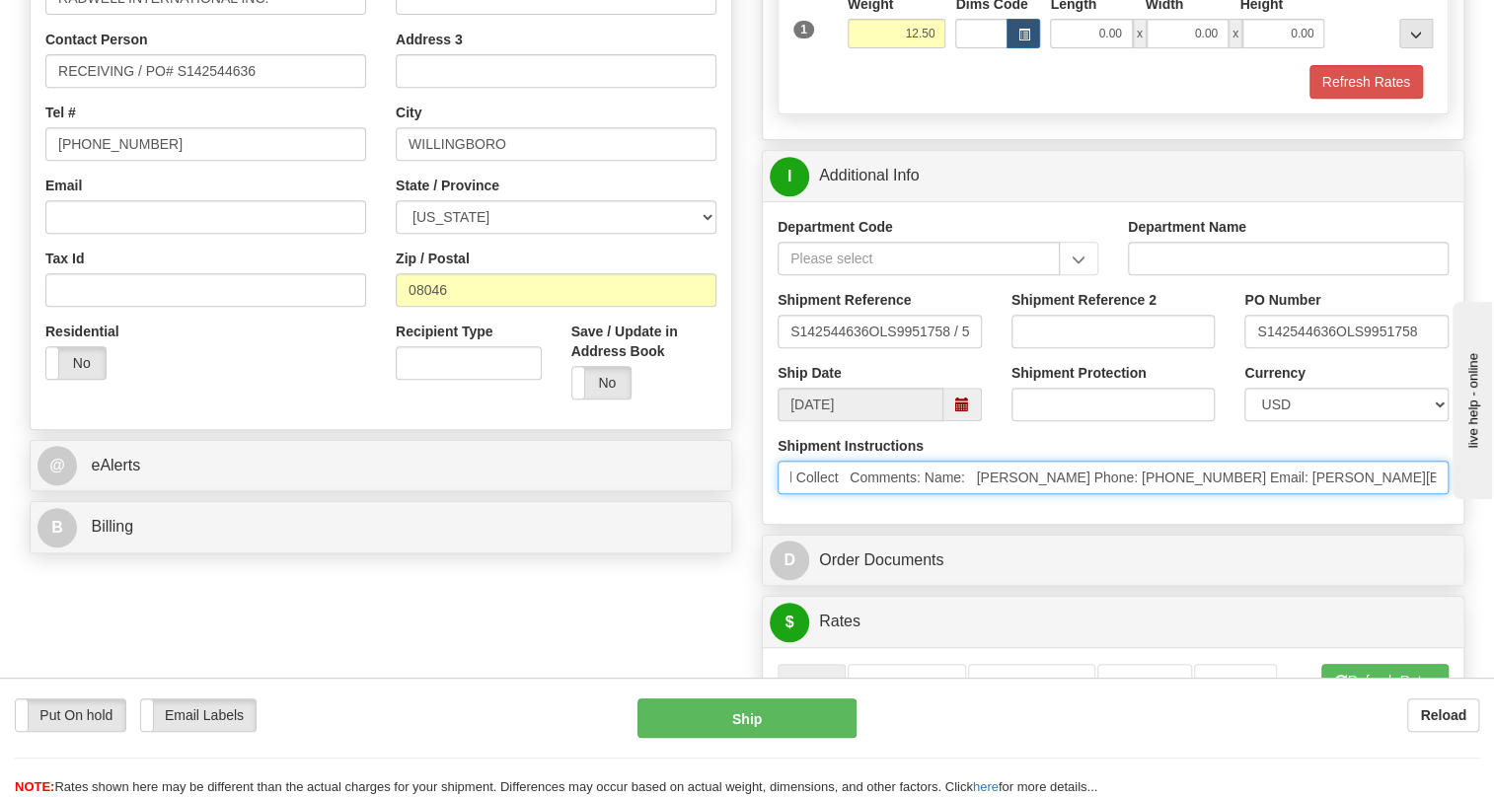
click at [977, 494] on input "* ; Charge acct:V3E150 * * Freight Terms: FCAShip Method: UPS,Ground Collect Co…" at bounding box center [1113, 478] width 671 height 34
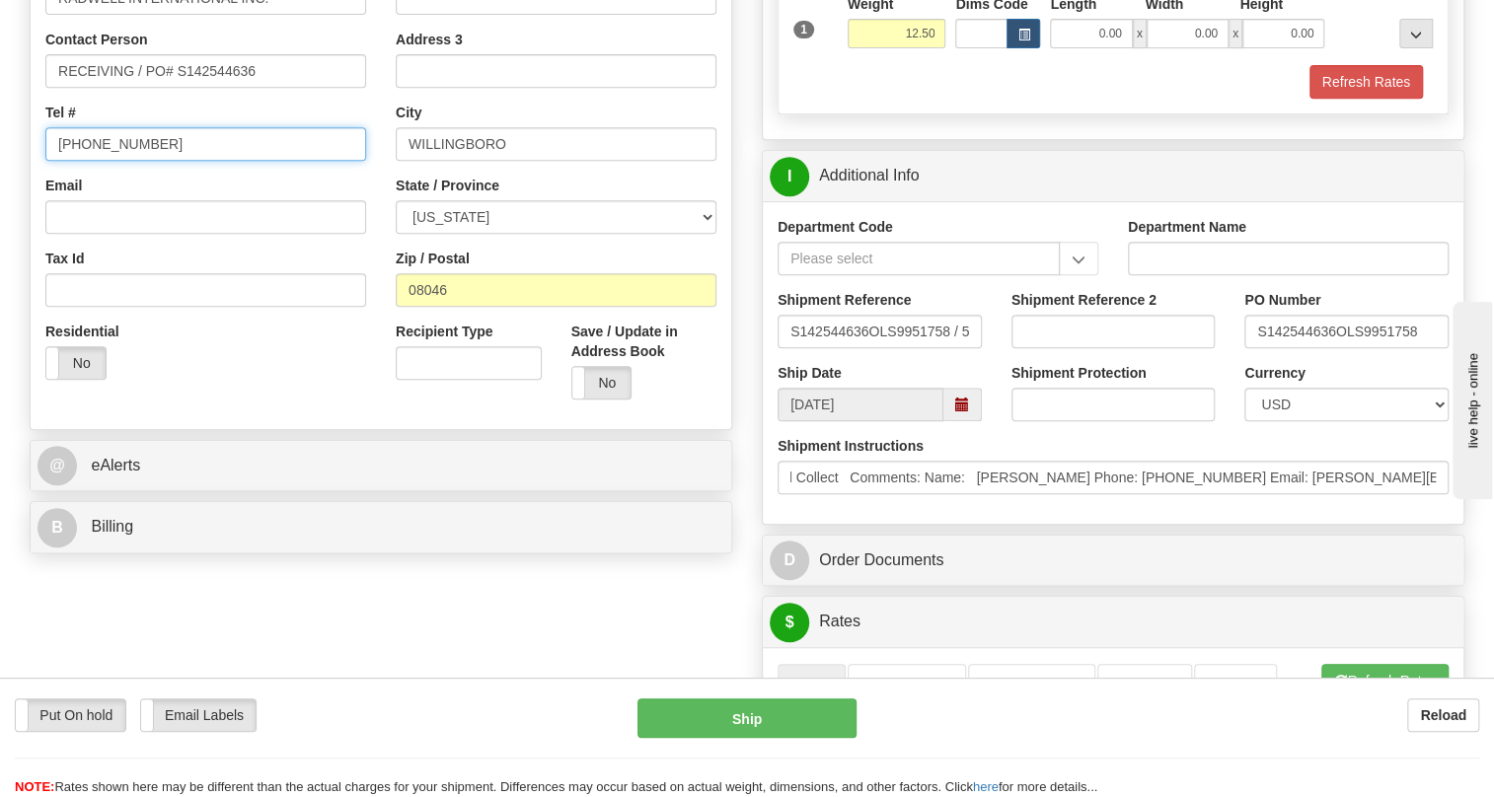
scroll to position [0, 0]
click at [131, 161] on input "[PHONE_NUMBER]" at bounding box center [205, 144] width 321 height 34
paste input "Milton Crosbie Phone: 615-742-7000"
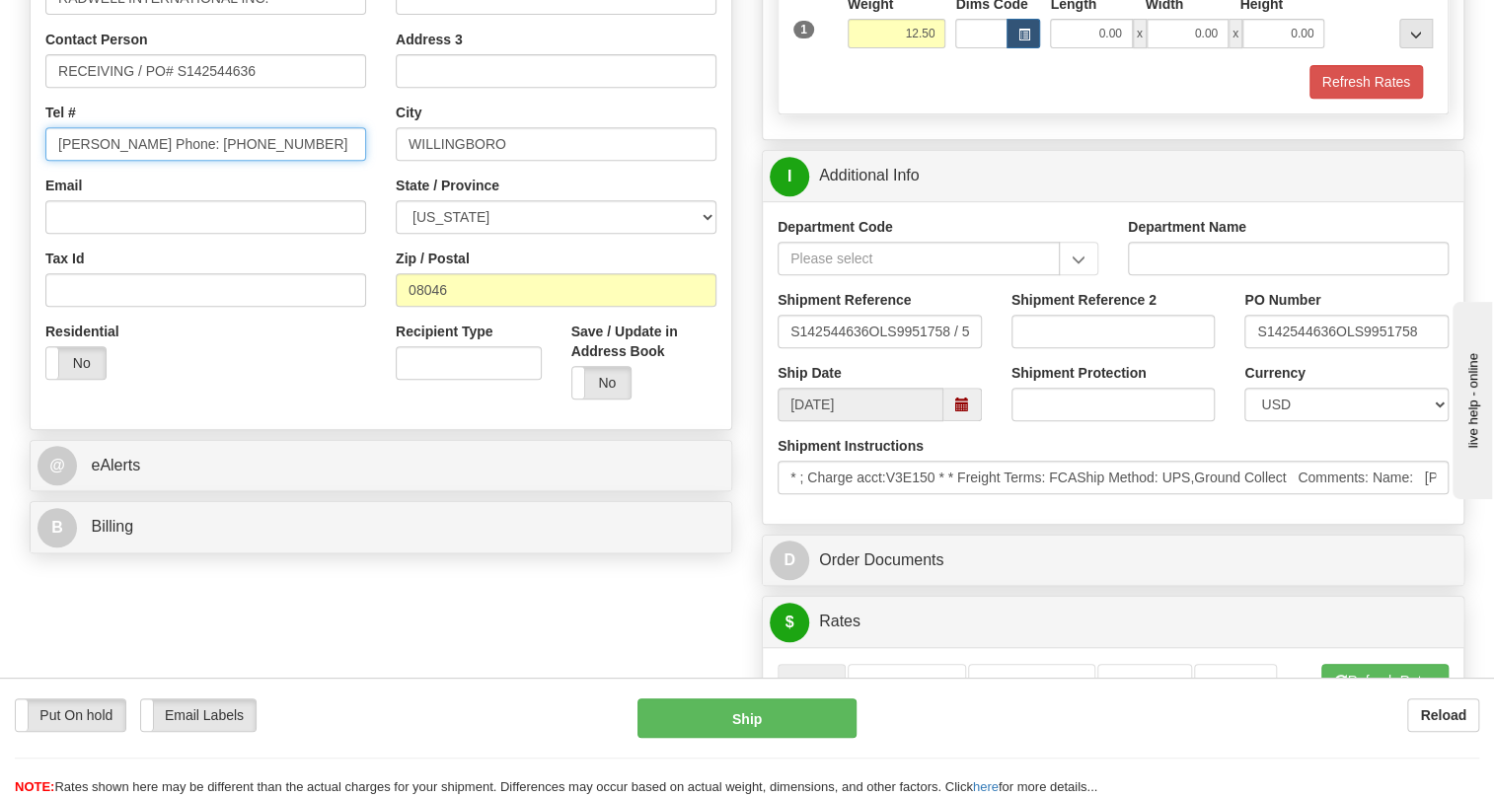
click at [195, 161] on input "Milton Crosbie Phone: 615-742-7000" at bounding box center [205, 144] width 321 height 34
click at [199, 161] on input "Milton Crosbie Phone: 615-742-7000" at bounding box center [205, 144] width 321 height 34
drag, startPoint x: 198, startPoint y: 189, endPoint x: 32, endPoint y: 194, distance: 166.9
click at [32, 194] on div "Country [GEOGRAPHIC_DATA] [GEOGRAPHIC_DATA] [GEOGRAPHIC_DATA] [GEOGRAPHIC_DATA]…" at bounding box center [206, 139] width 350 height 511
type input "615-742-7000"
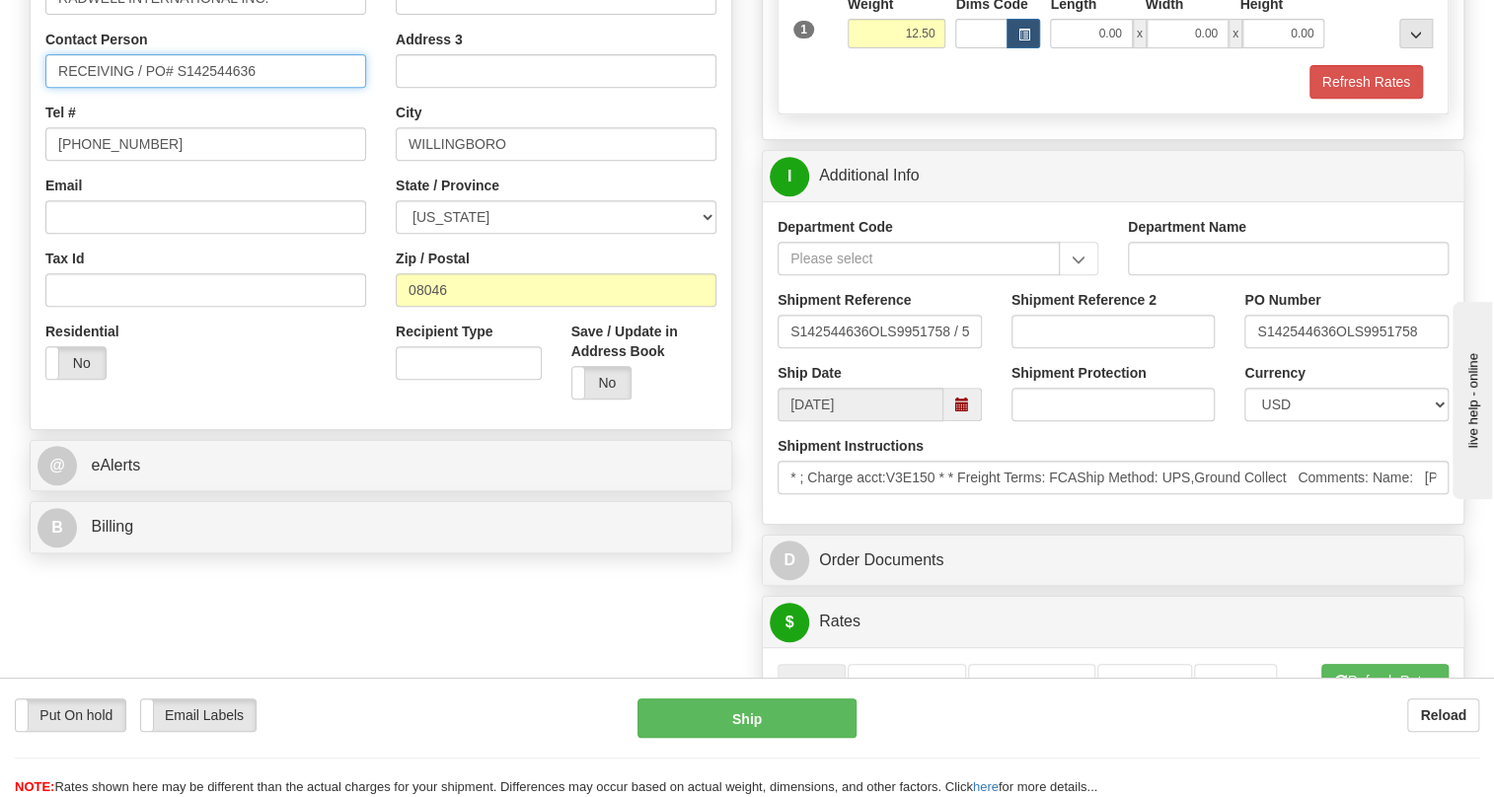
click at [103, 88] on input "RECEIVING / PO# S142544636" at bounding box center [205, 71] width 321 height 34
paste input "Milton Crosbie Phone:"
click at [192, 88] on input "Milton Crosbie Phone: / PO# S142544636" at bounding box center [205, 71] width 321 height 34
type input "Milton Crosbie / PO# S142544636"
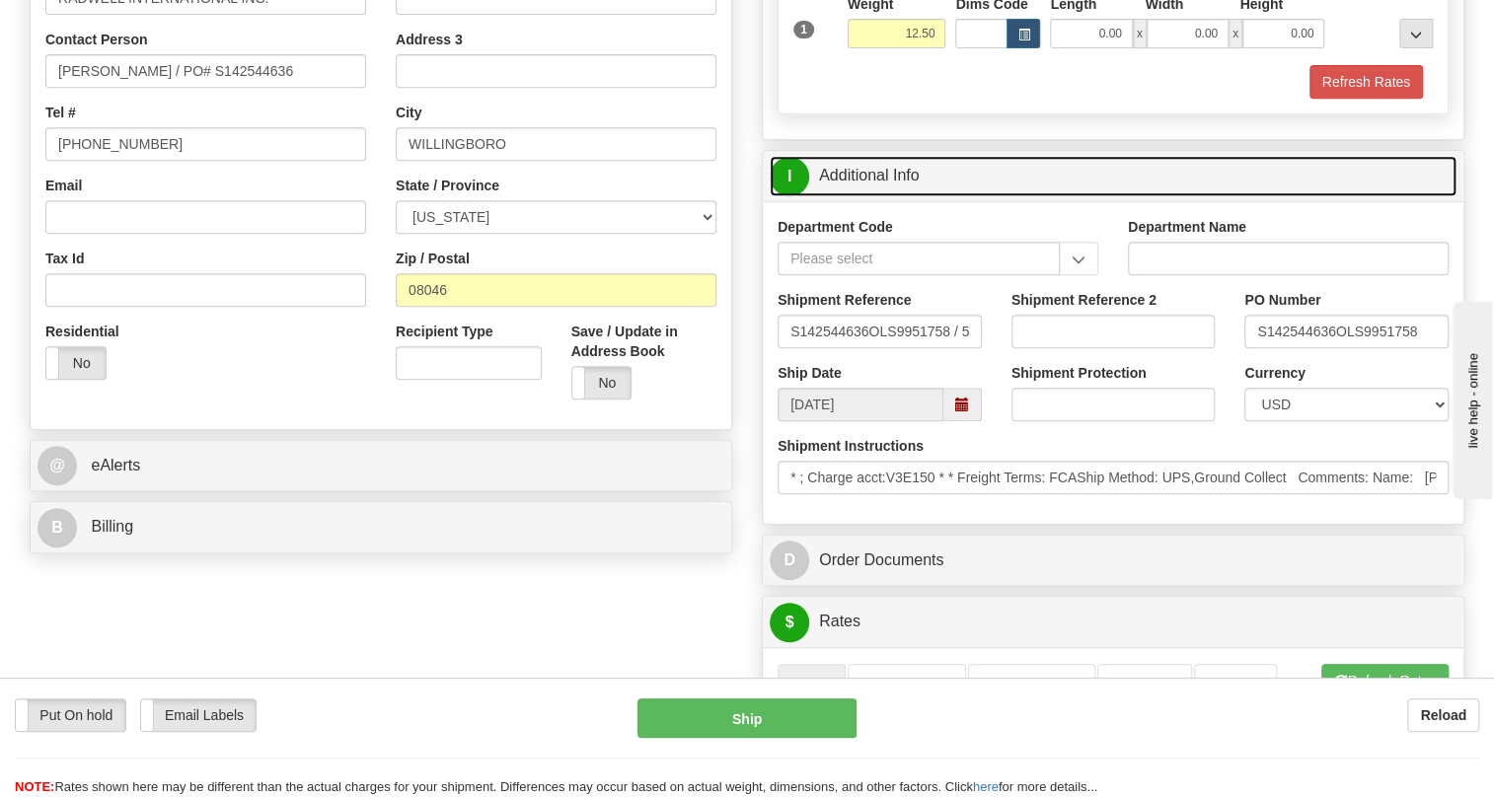
click at [876, 196] on link "I Additional Info" at bounding box center [1113, 176] width 687 height 40
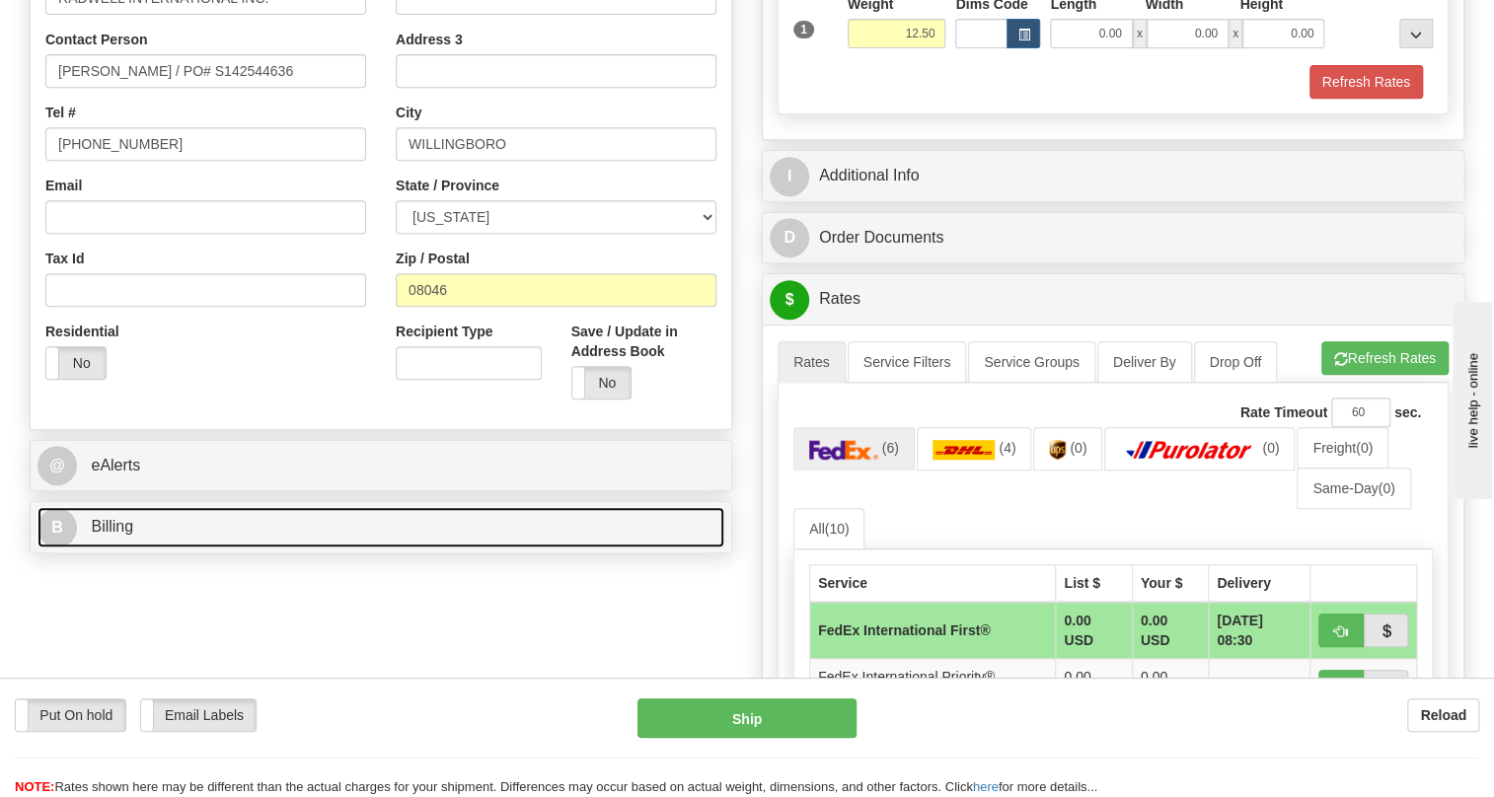
click at [121, 535] on span "Billing" at bounding box center [112, 526] width 42 height 17
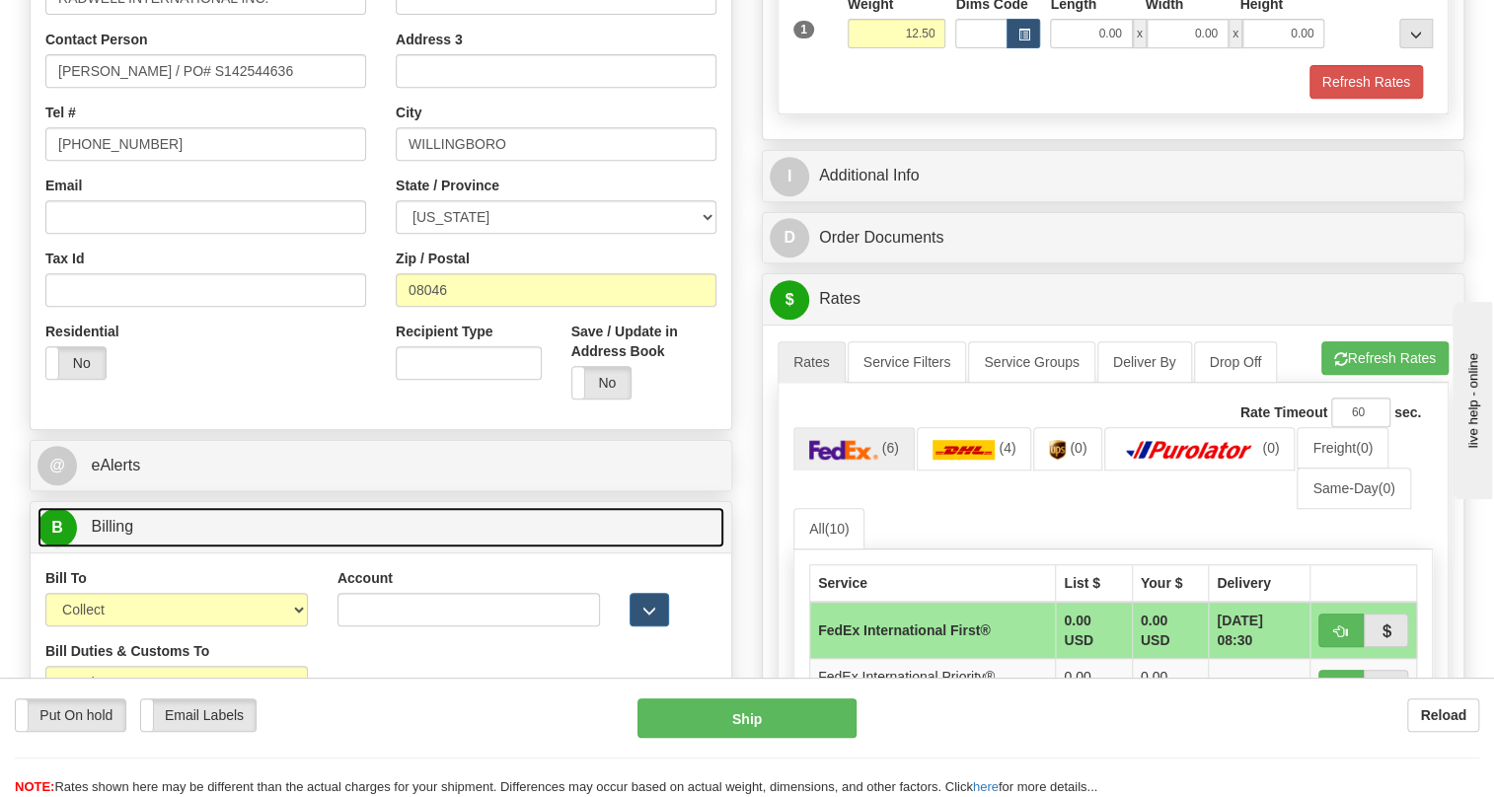
click at [120, 535] on span "Billing" at bounding box center [112, 526] width 42 height 17
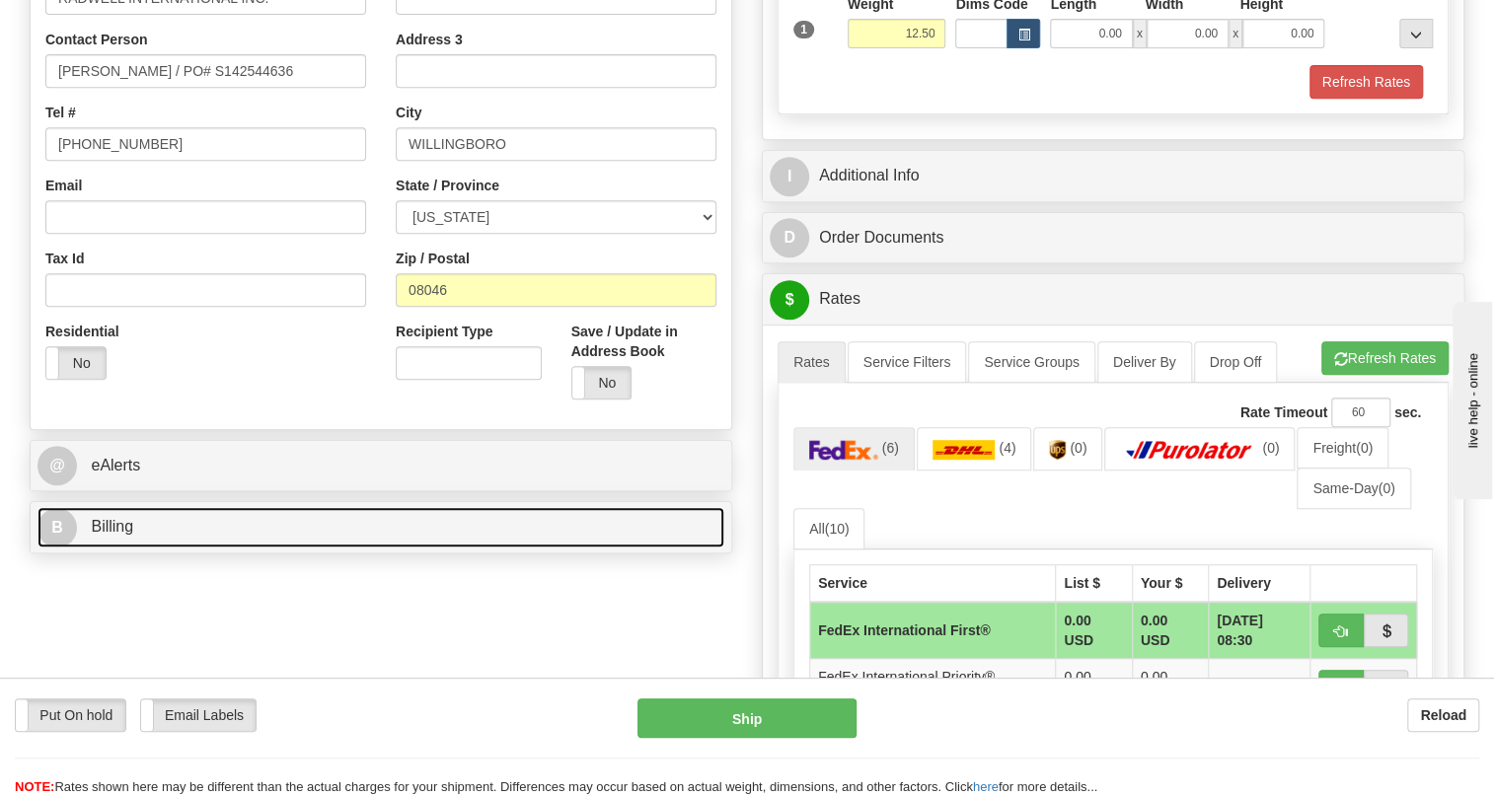
click at [138, 548] on link "B Billing" at bounding box center [381, 527] width 687 height 40
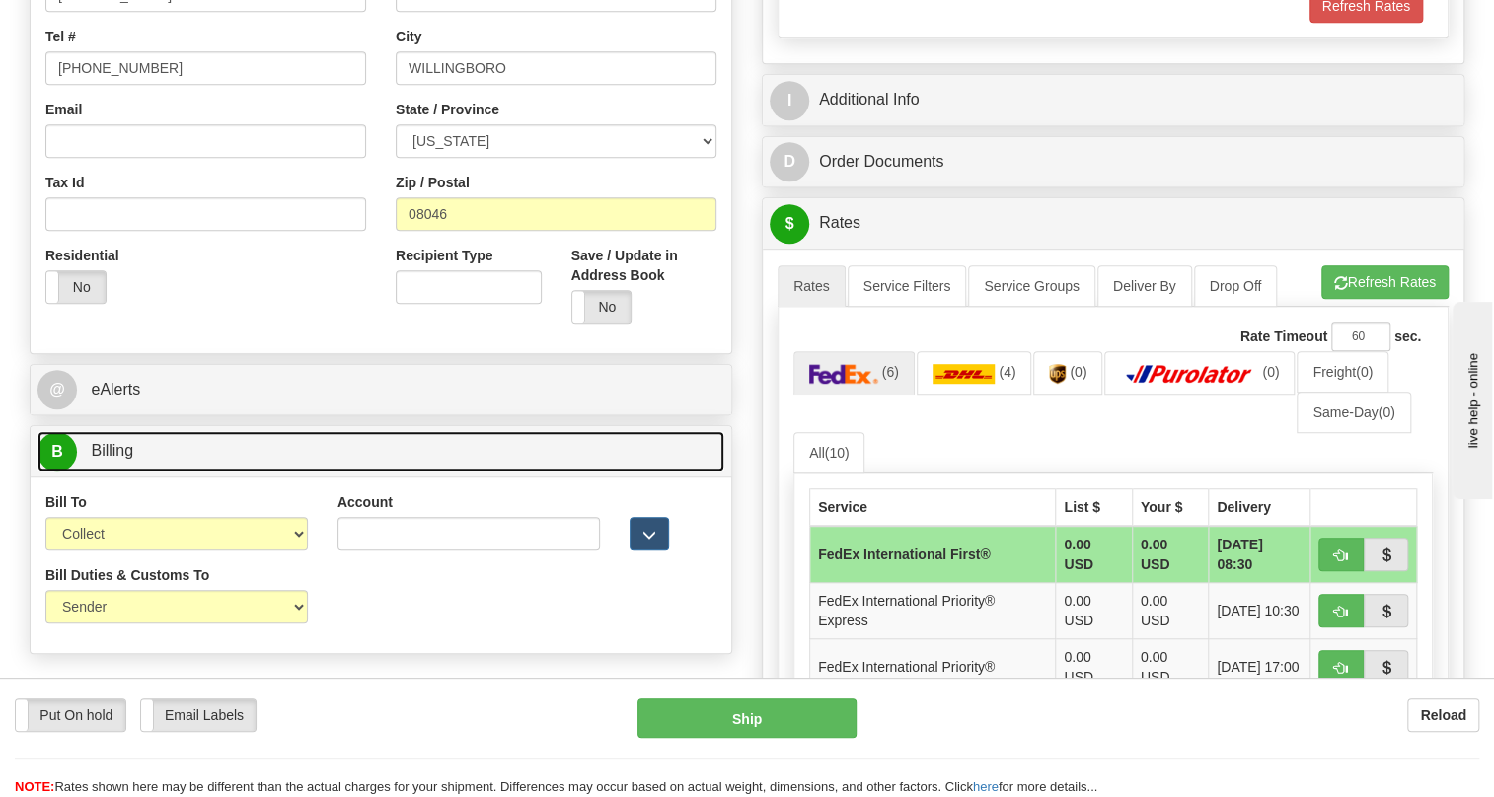
scroll to position [628, 0]
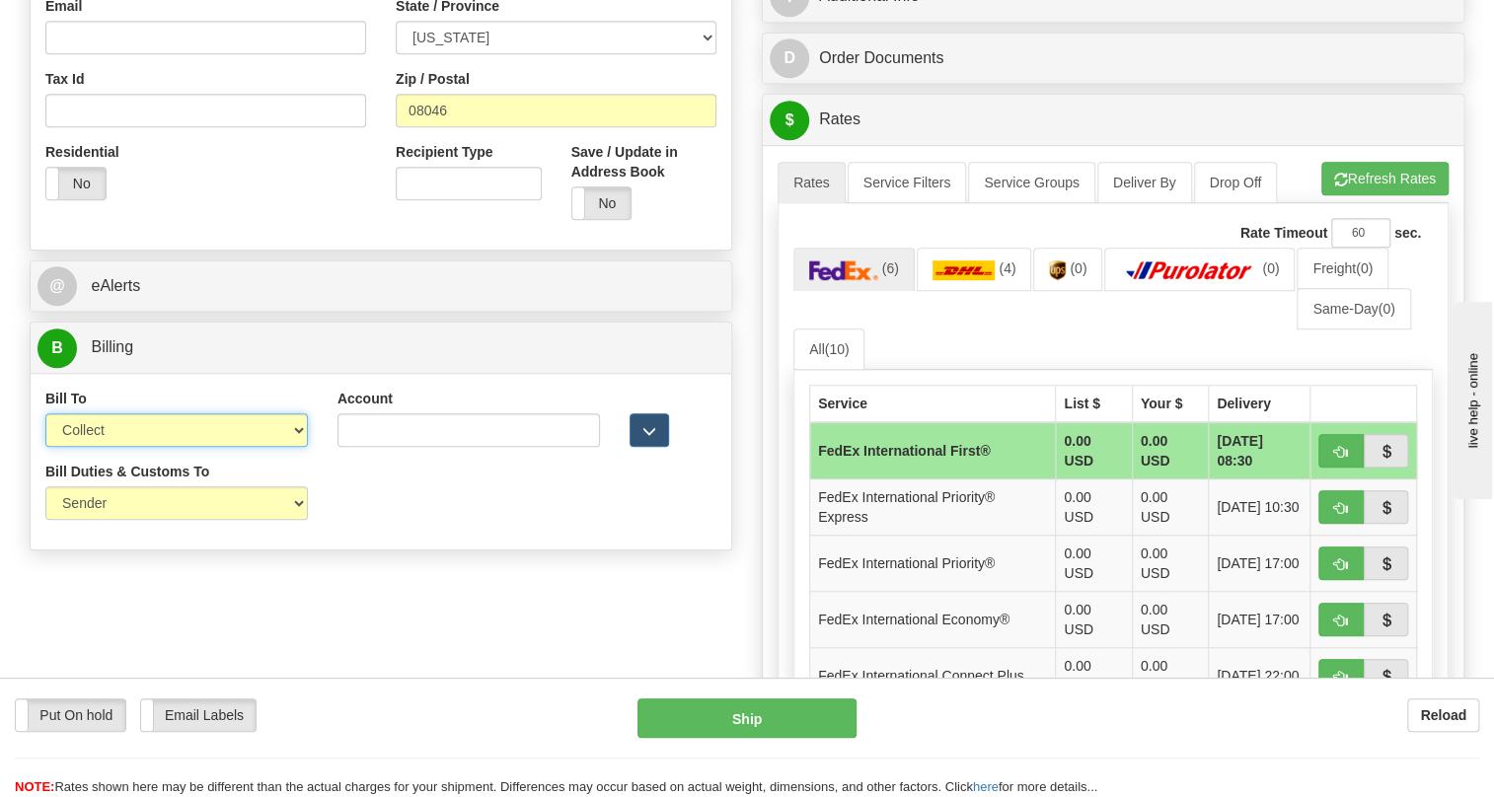
click at [287, 447] on select "Sender Recipient Third Party Collect" at bounding box center [176, 431] width 263 height 34
select select "1"
click at [45, 447] on select "Sender Recipient Third Party Collect" at bounding box center [176, 431] width 263 height 34
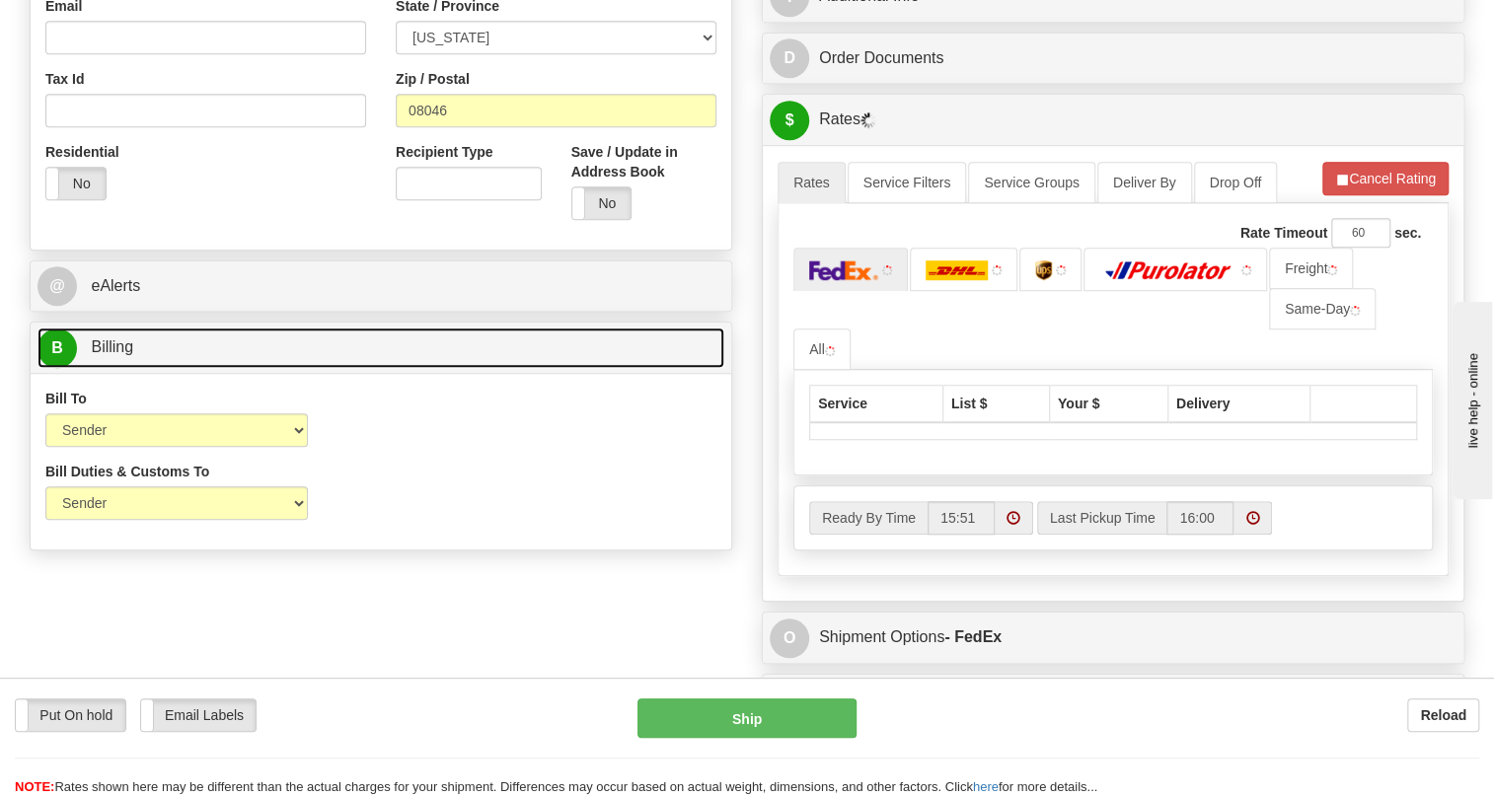
click at [108, 355] on span "Billing" at bounding box center [112, 347] width 42 height 17
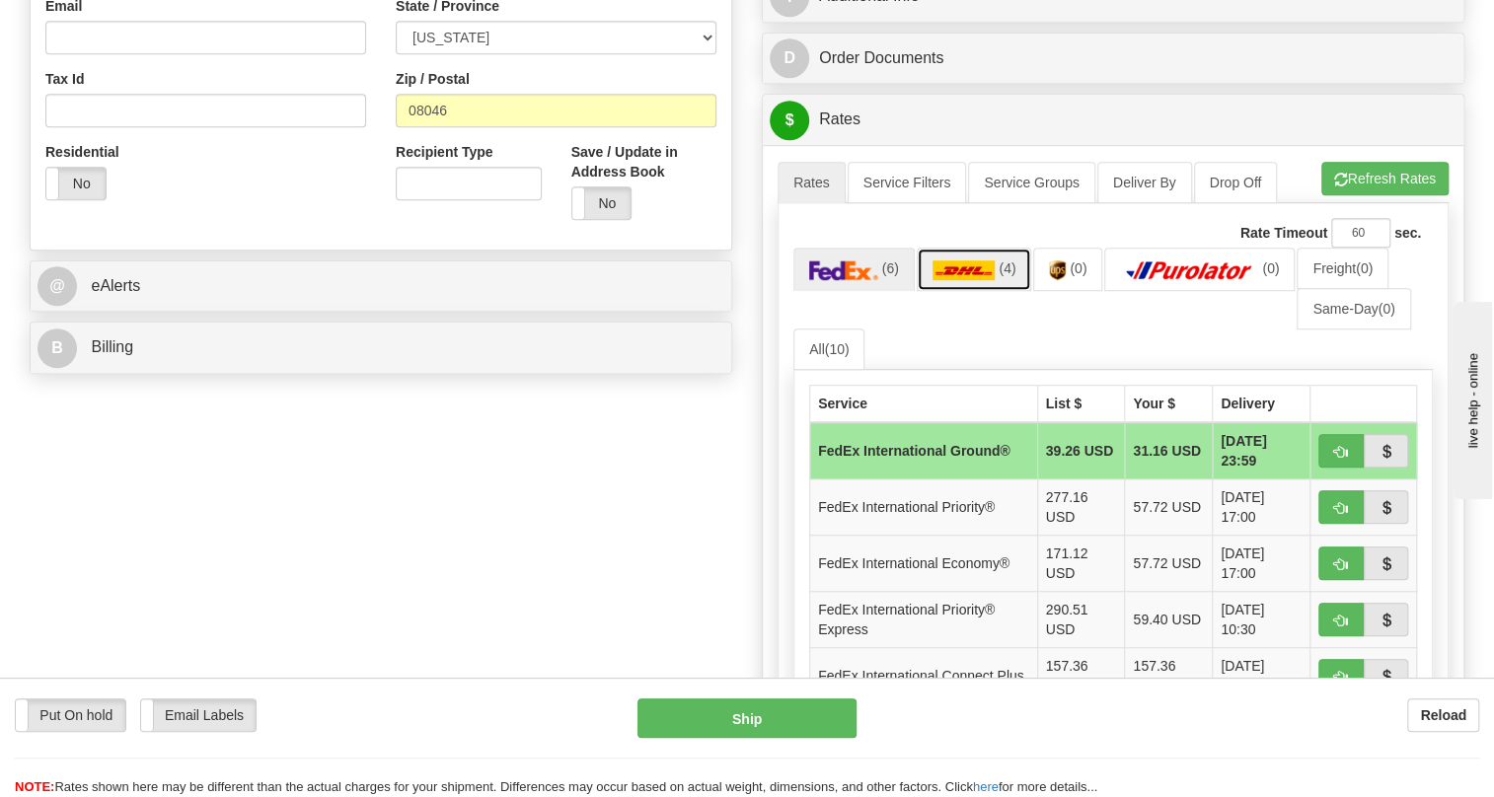
click at [954, 280] on img at bounding box center [964, 271] width 63 height 20
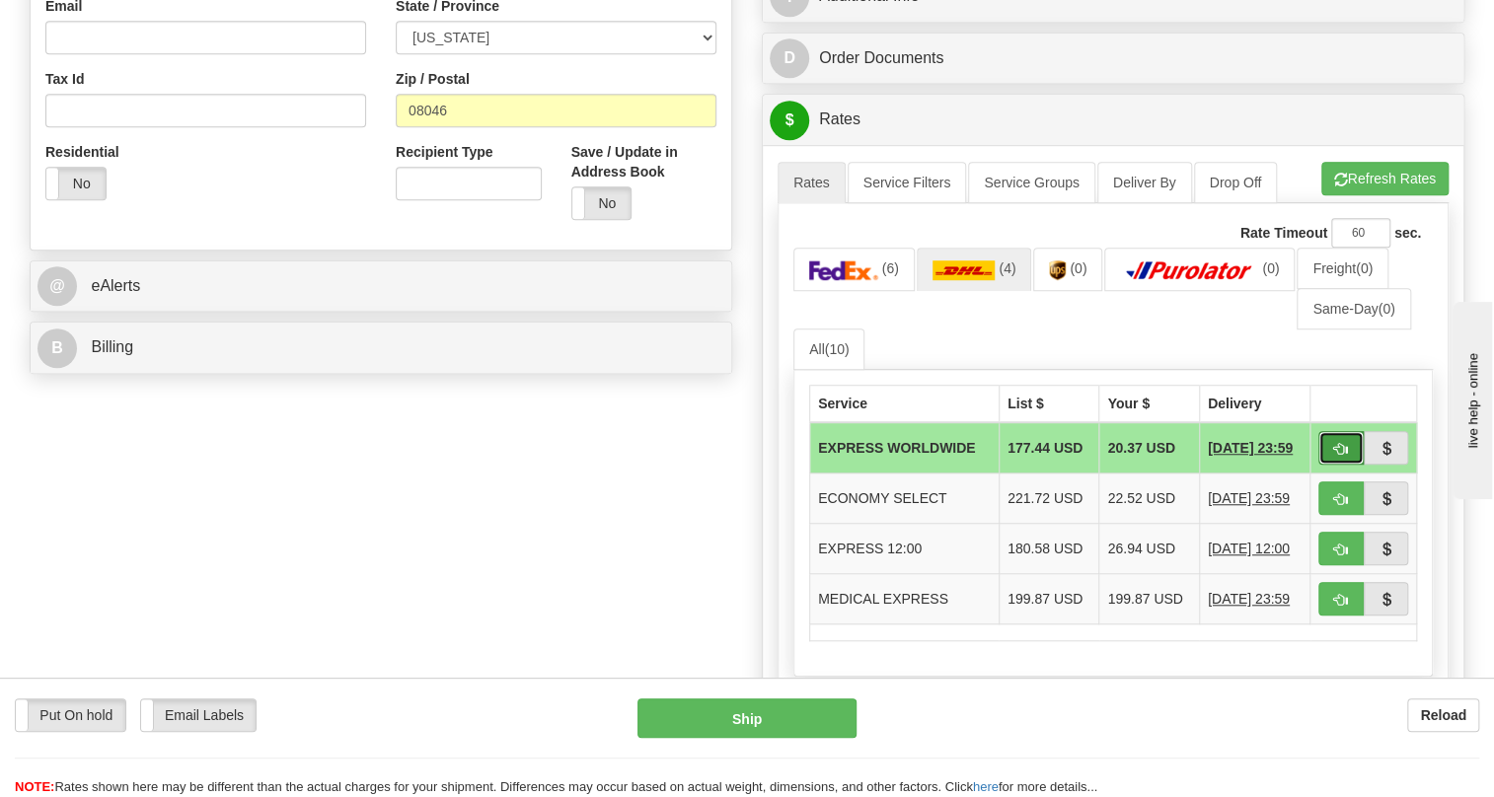
click at [1332, 465] on button "button" at bounding box center [1341, 448] width 45 height 34
type input "P"
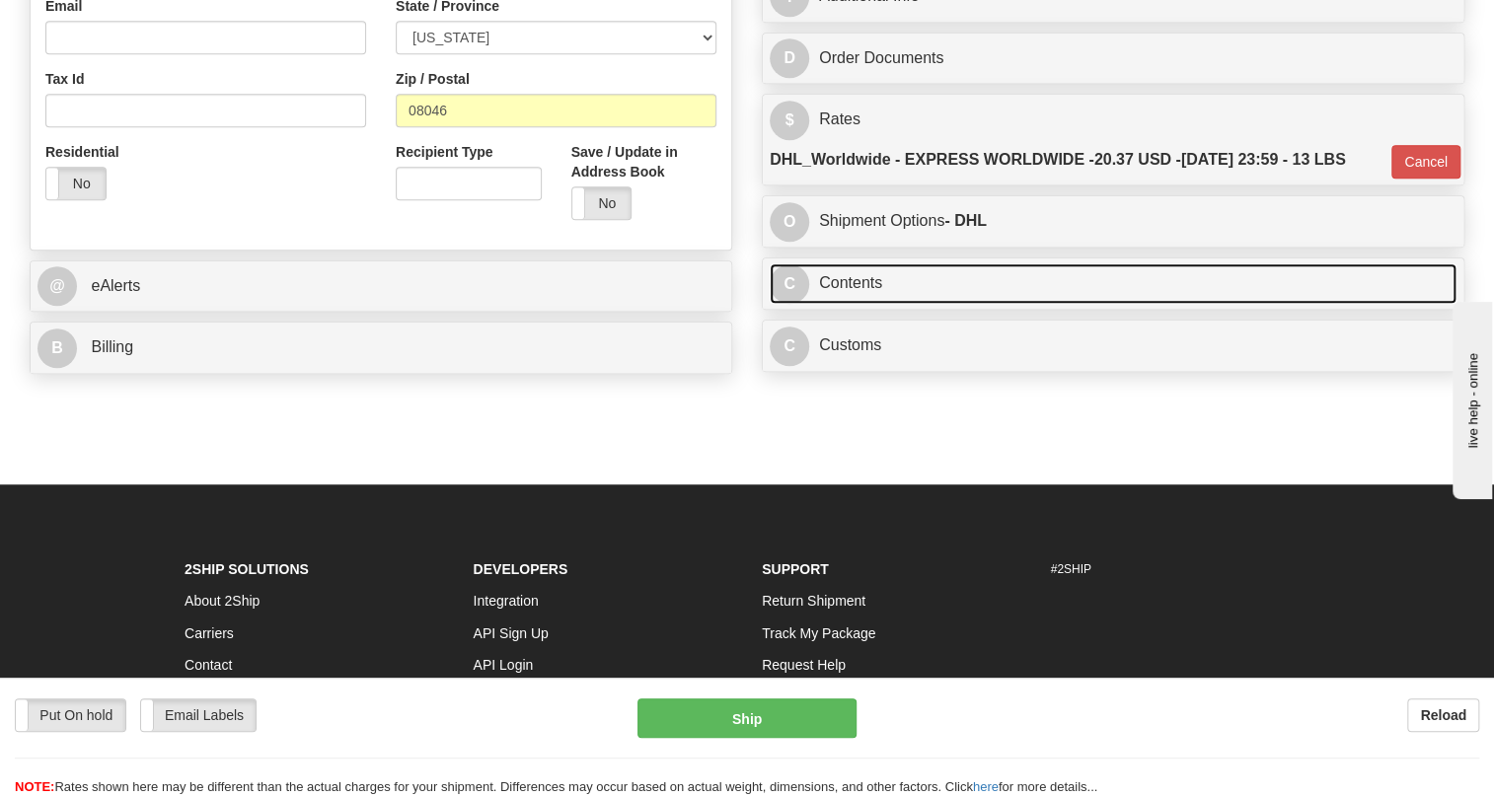
click at [854, 304] on link "C Contents" at bounding box center [1113, 284] width 687 height 40
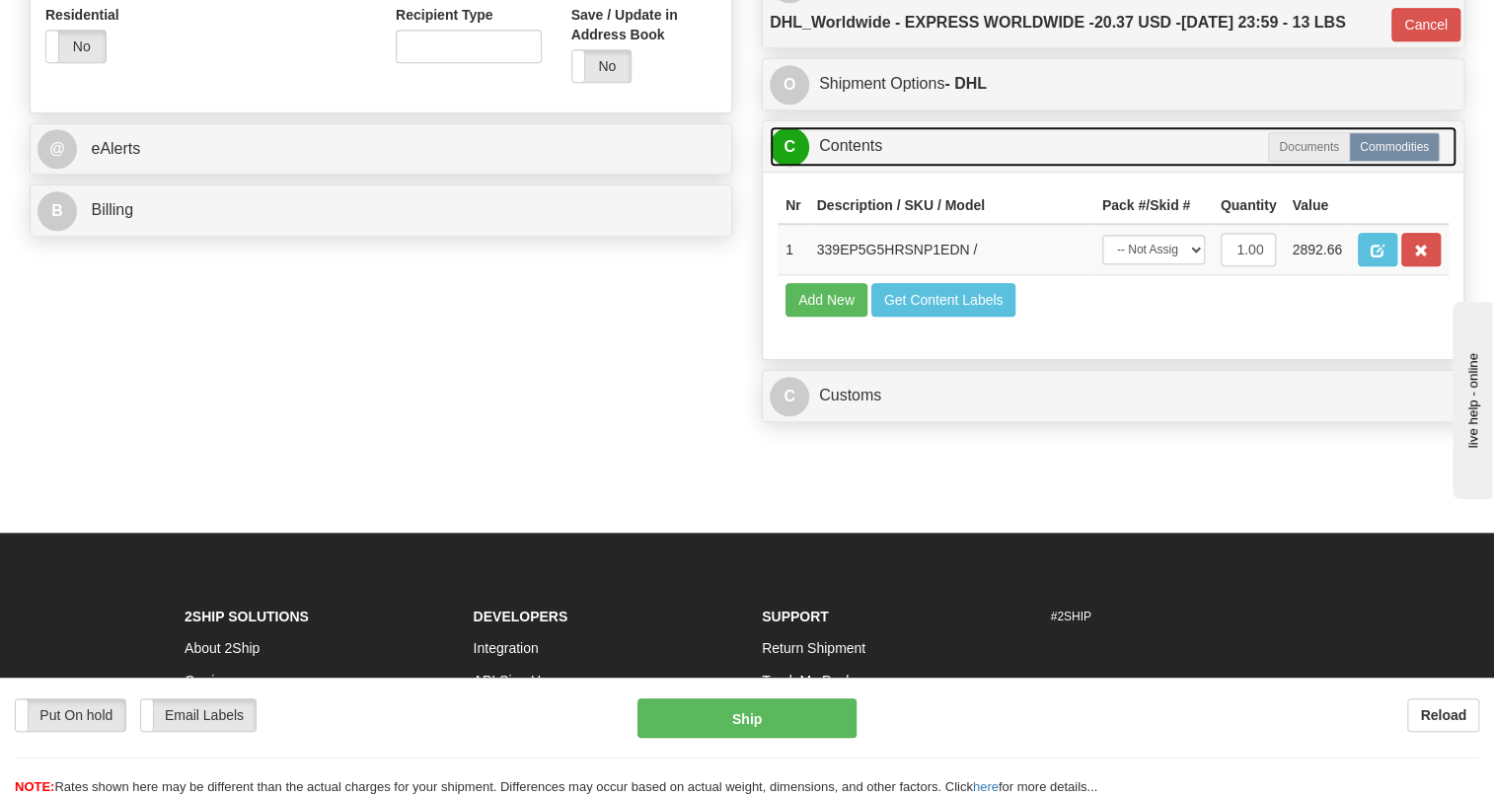
scroll to position [807, 0]
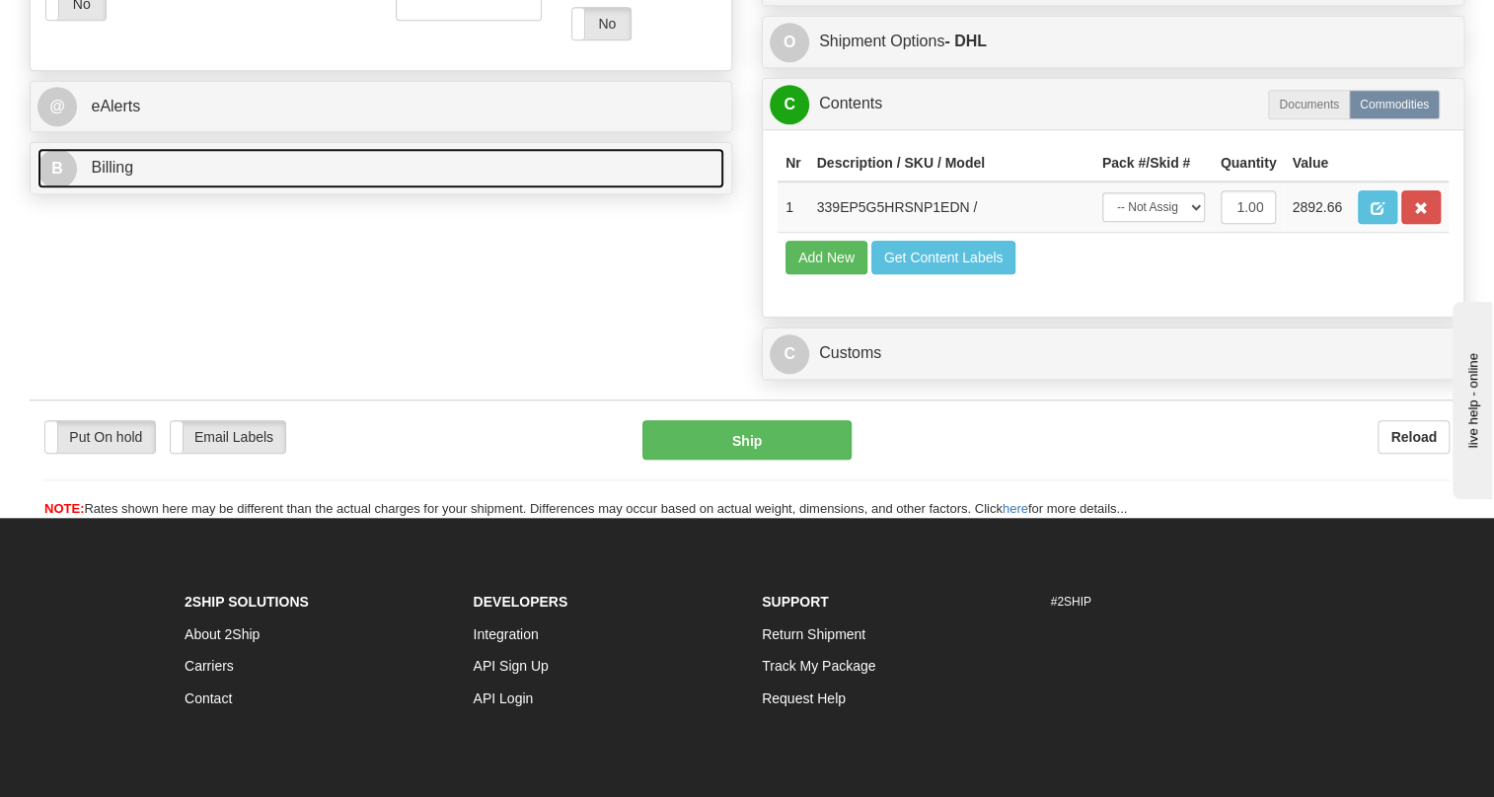
click at [118, 176] on span "Billing" at bounding box center [112, 167] width 42 height 17
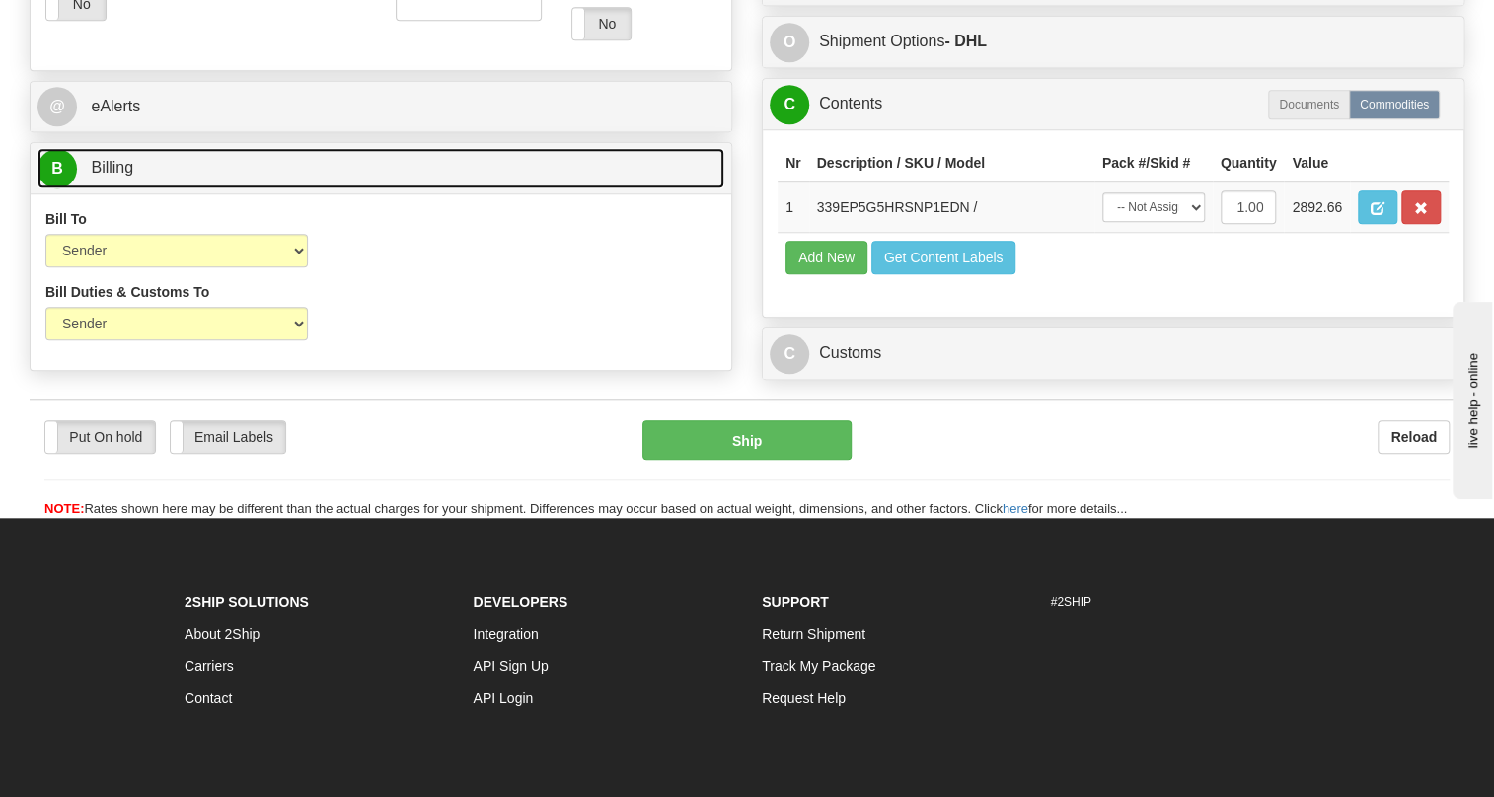
click at [118, 176] on span "Billing" at bounding box center [112, 167] width 42 height 17
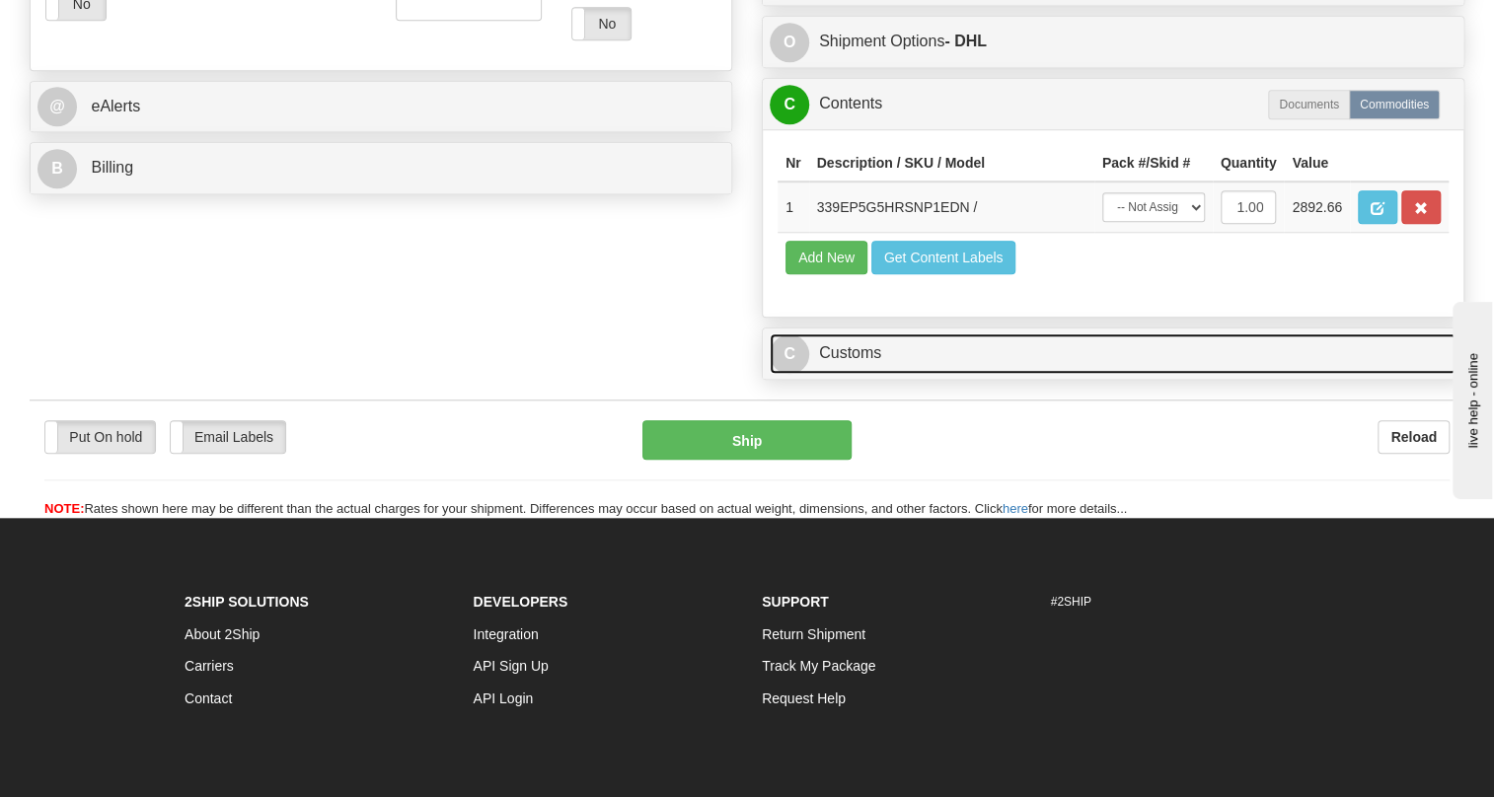
click at [845, 374] on link "C Customs" at bounding box center [1113, 354] width 687 height 40
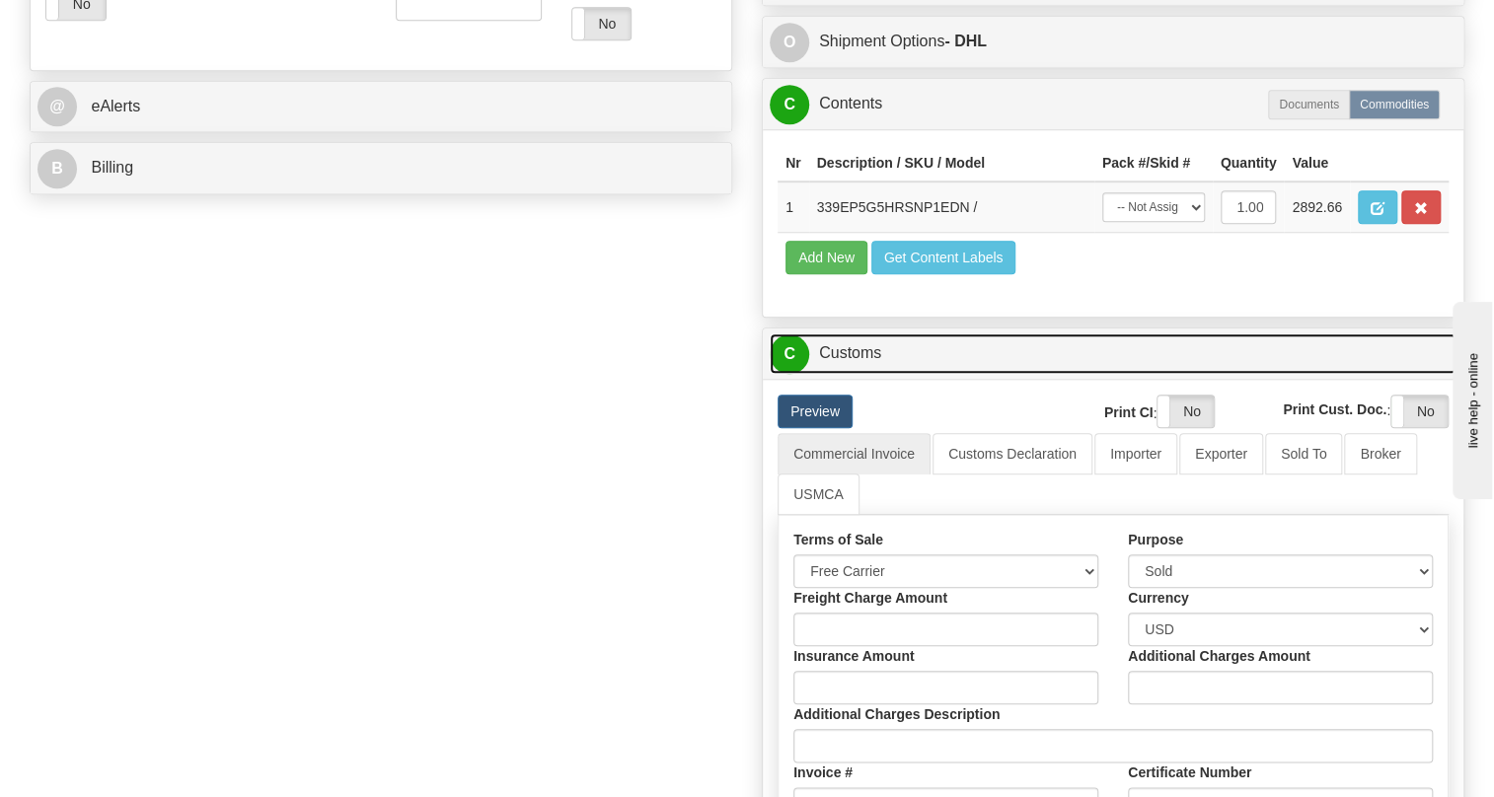
click at [845, 374] on link "C Customs" at bounding box center [1113, 354] width 687 height 40
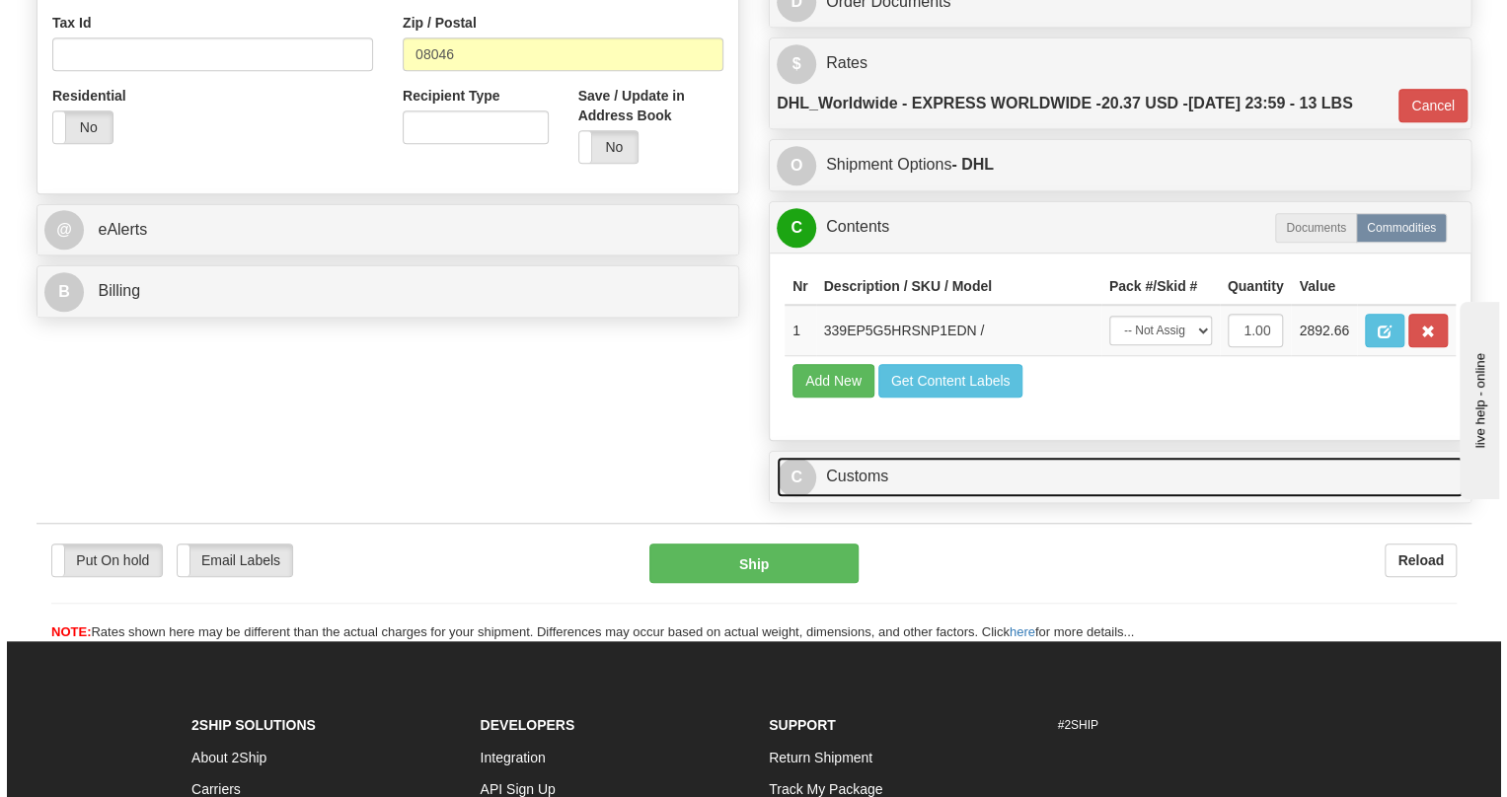
scroll to position [628, 0]
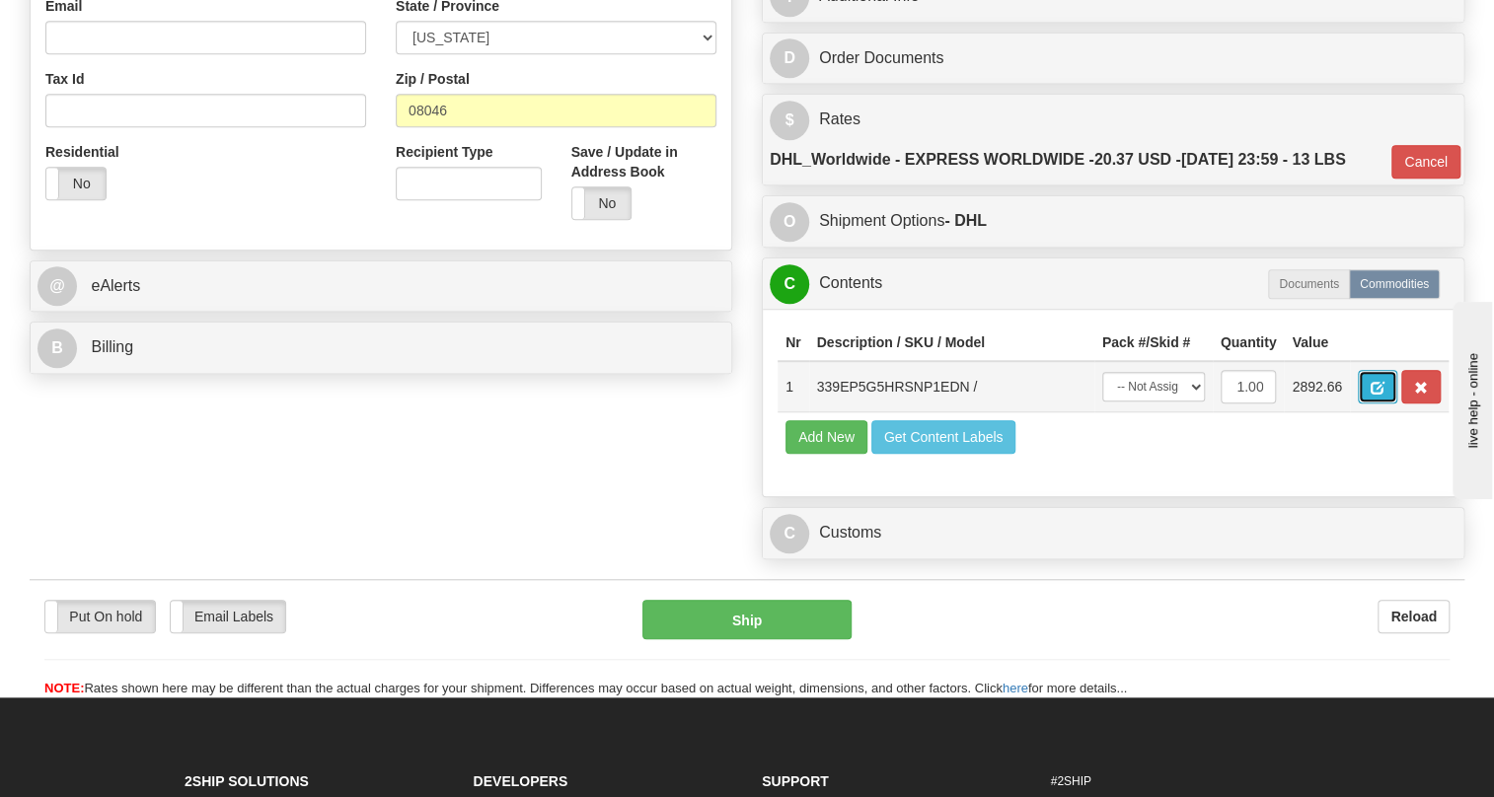
click at [1379, 395] on span "button" at bounding box center [1378, 388] width 14 height 13
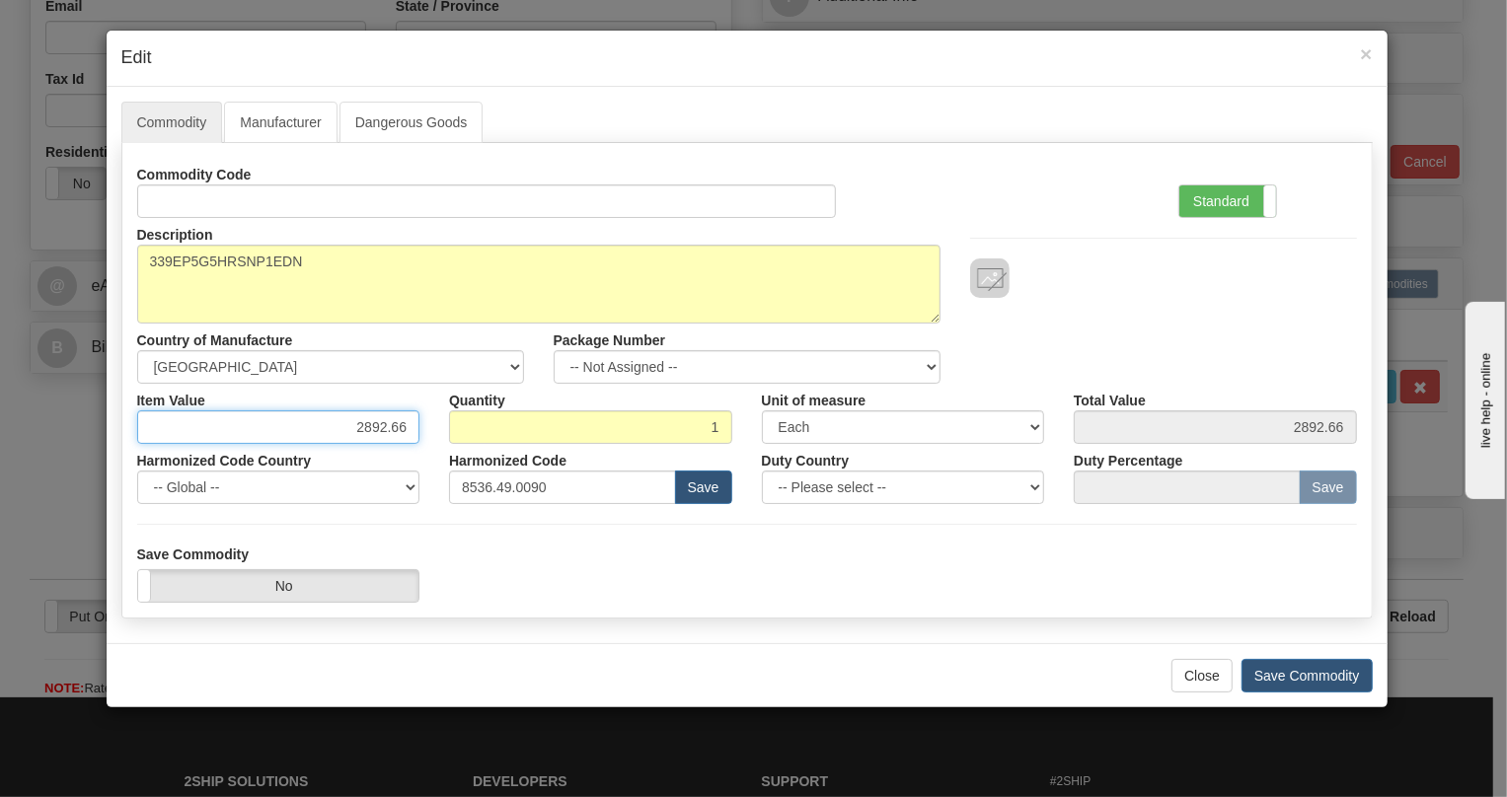
click at [391, 426] on input "2892.66" at bounding box center [278, 428] width 283 height 34
type input "1747.26"
click at [1214, 199] on label "Standard" at bounding box center [1227, 202] width 97 height 32
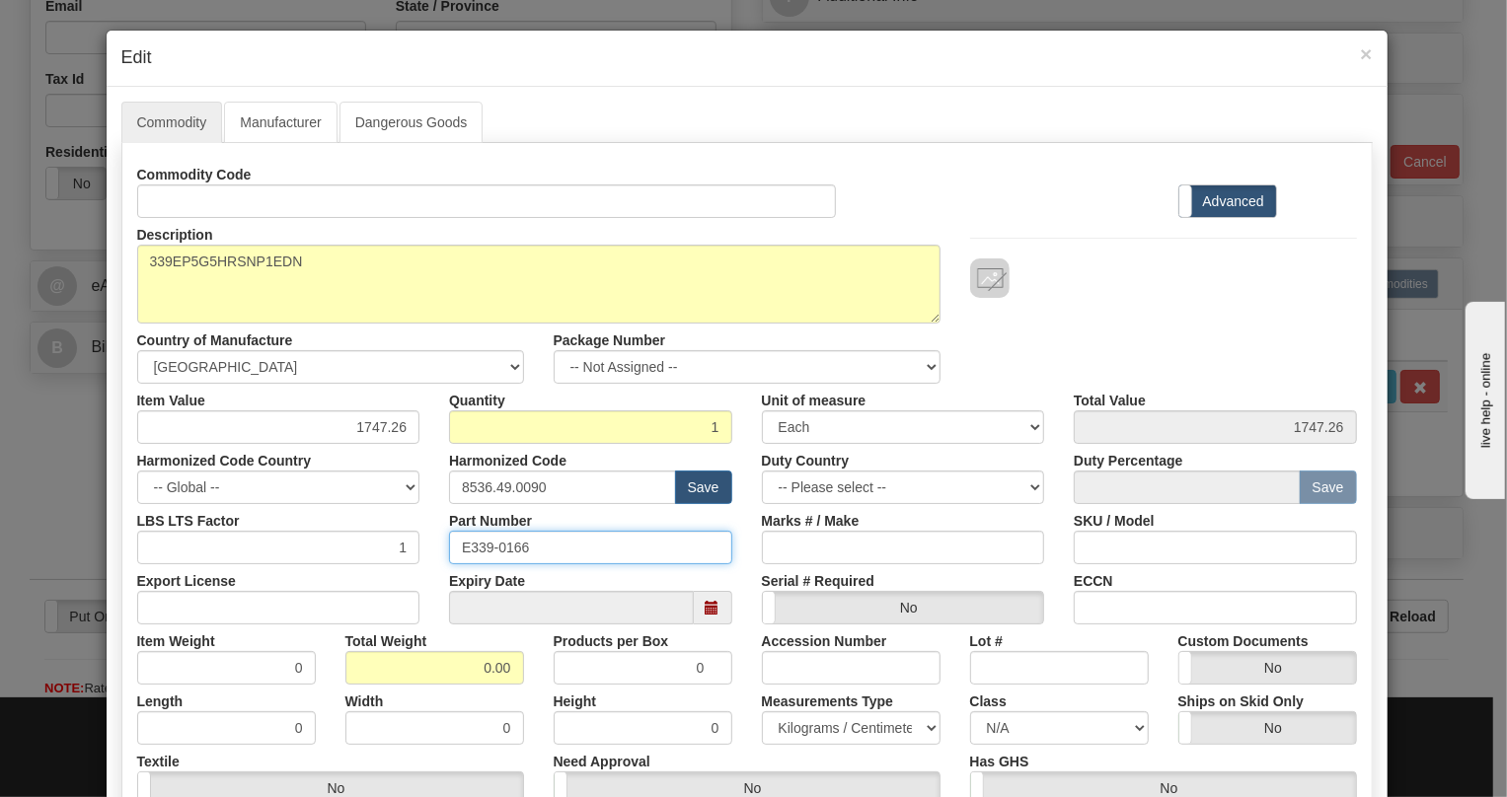
drag, startPoint x: 521, startPoint y: 540, endPoint x: 451, endPoint y: 547, distance: 70.4
click at [451, 547] on input "E339-0166" at bounding box center [590, 548] width 283 height 34
click at [434, 453] on div "Harmonized Code 8536.49.0090 Save" at bounding box center [590, 474] width 313 height 60
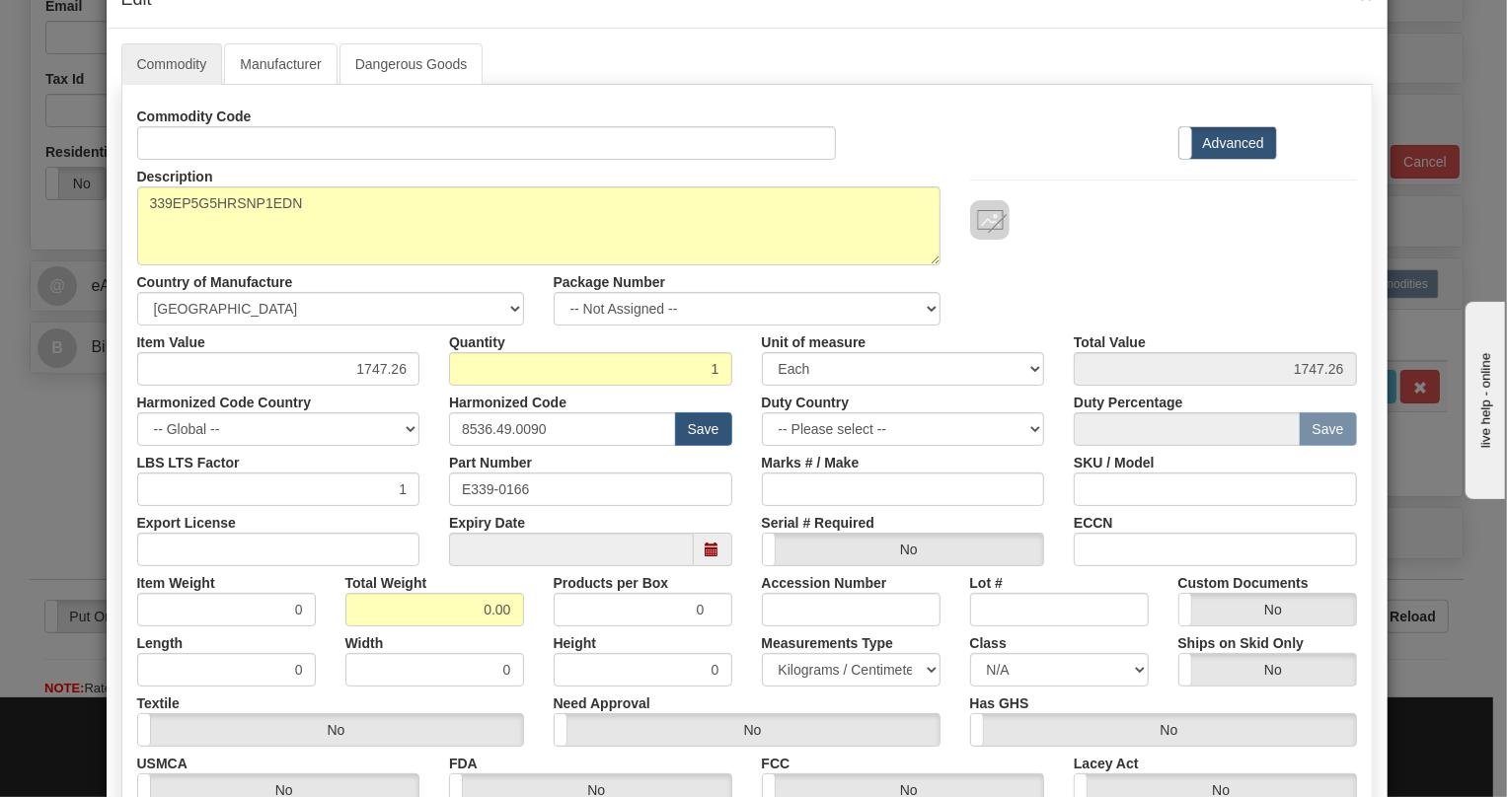
scroll to position [89, 0]
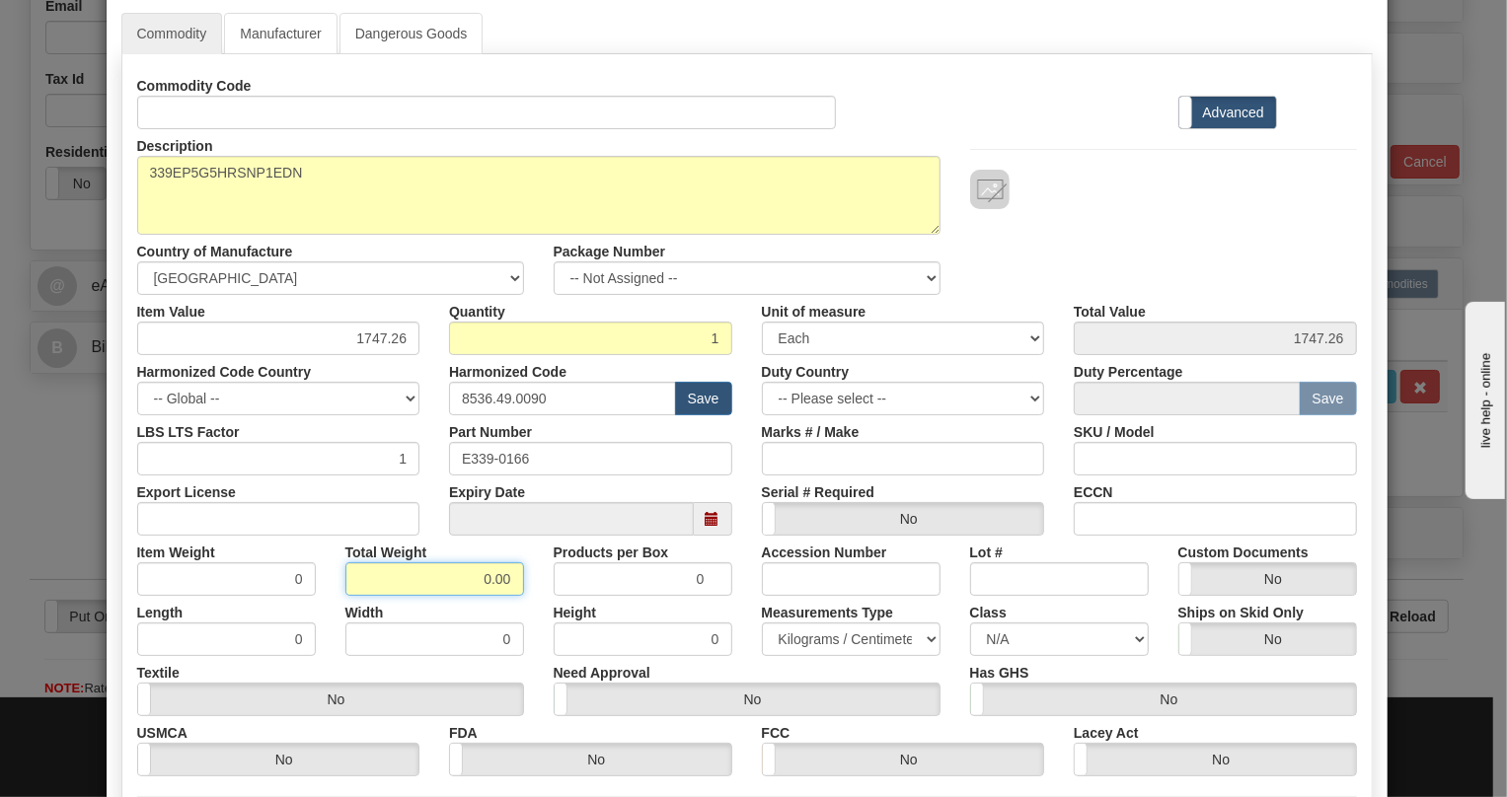
click at [471, 580] on input "0.00" at bounding box center [434, 580] width 179 height 34
type input "1.00"
type input "1.0000"
click at [824, 639] on select "Pounds / Inches Kilograms / Centimeters" at bounding box center [851, 640] width 179 height 34
select select "0"
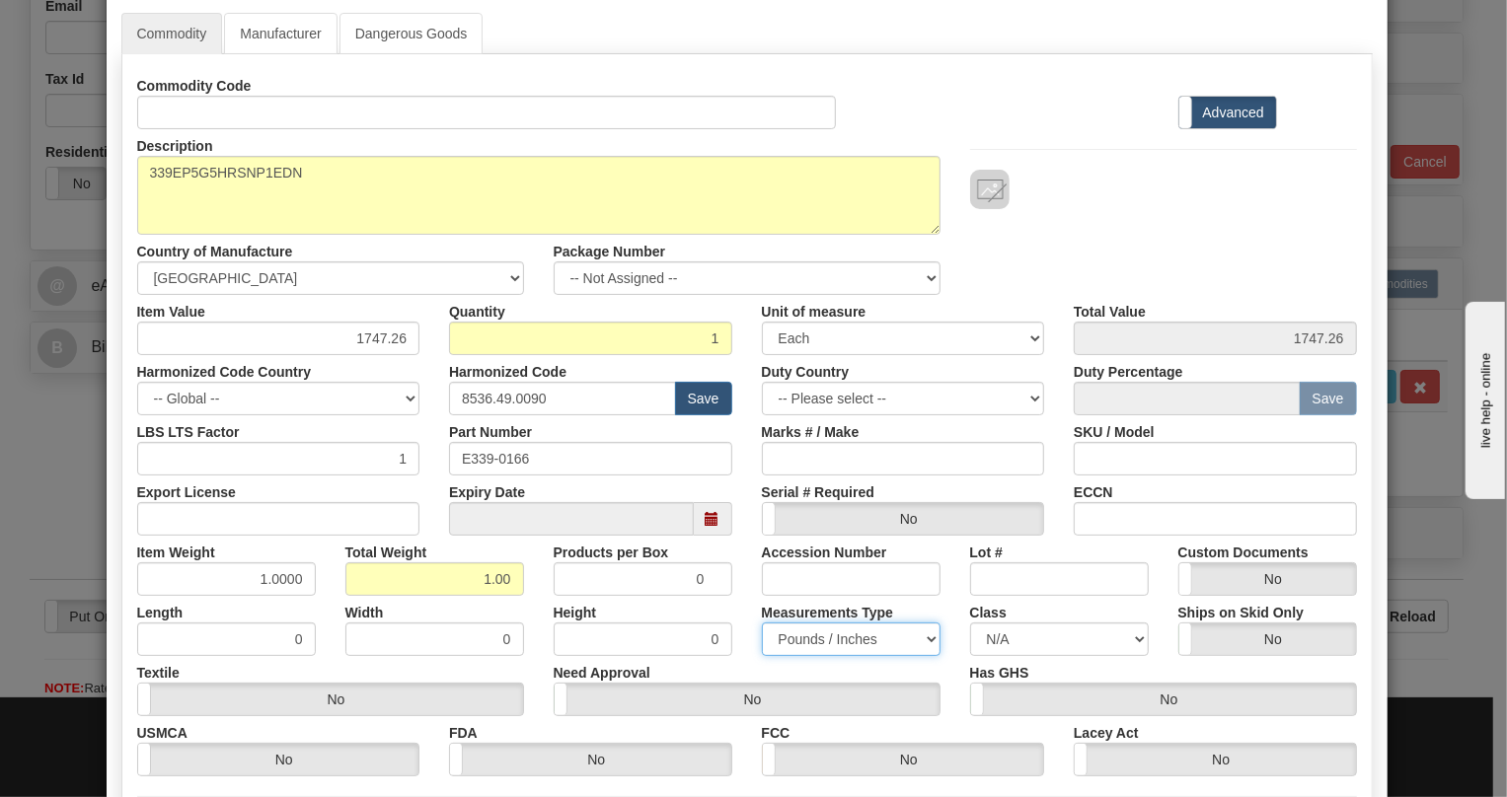
click at [762, 623] on select "Pounds / Inches Kilograms / Centimeters" at bounding box center [851, 640] width 179 height 34
click at [935, 664] on div "Need Approval Yes No" at bounding box center [747, 686] width 416 height 60
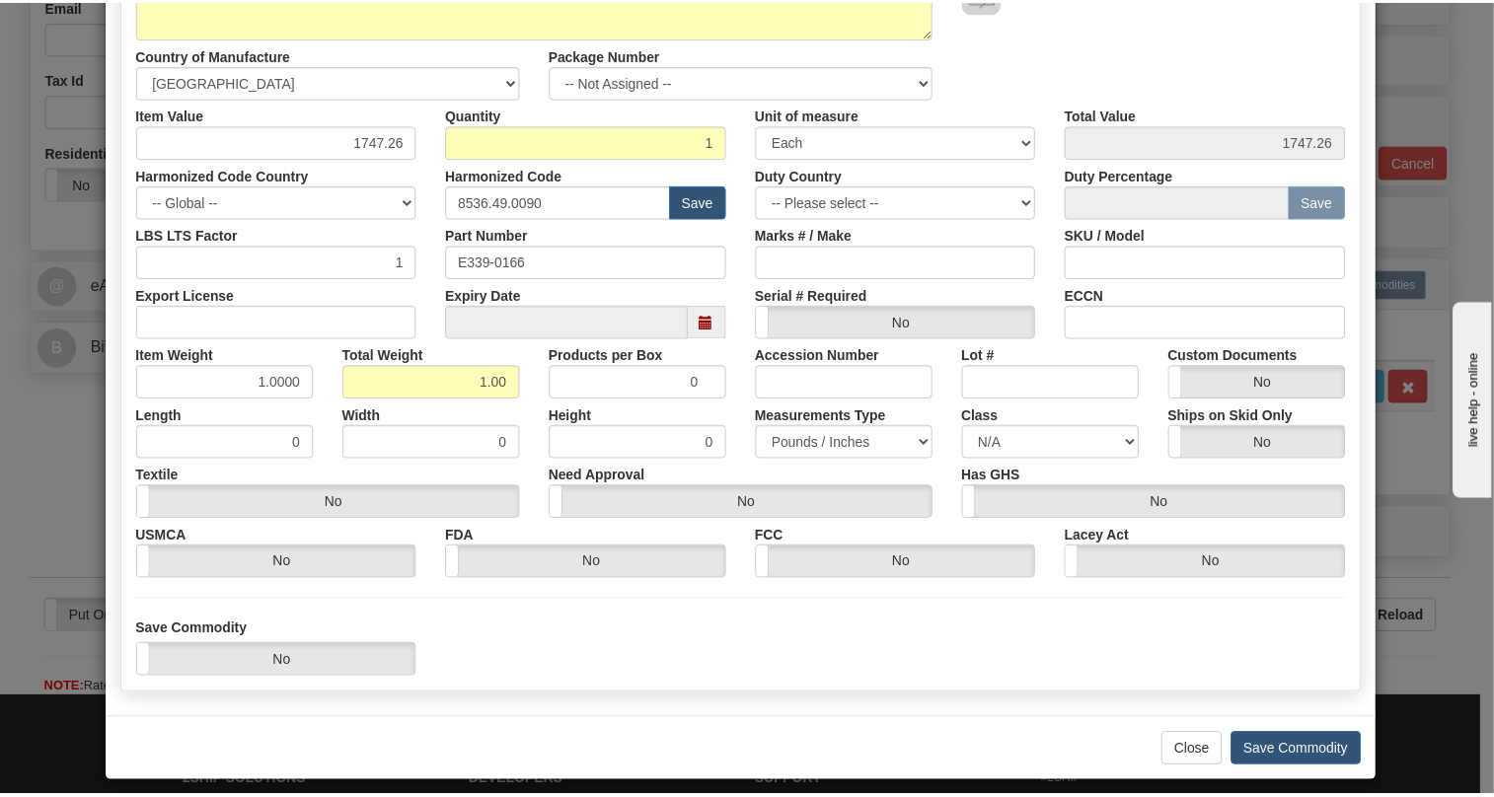
scroll to position [300, 0]
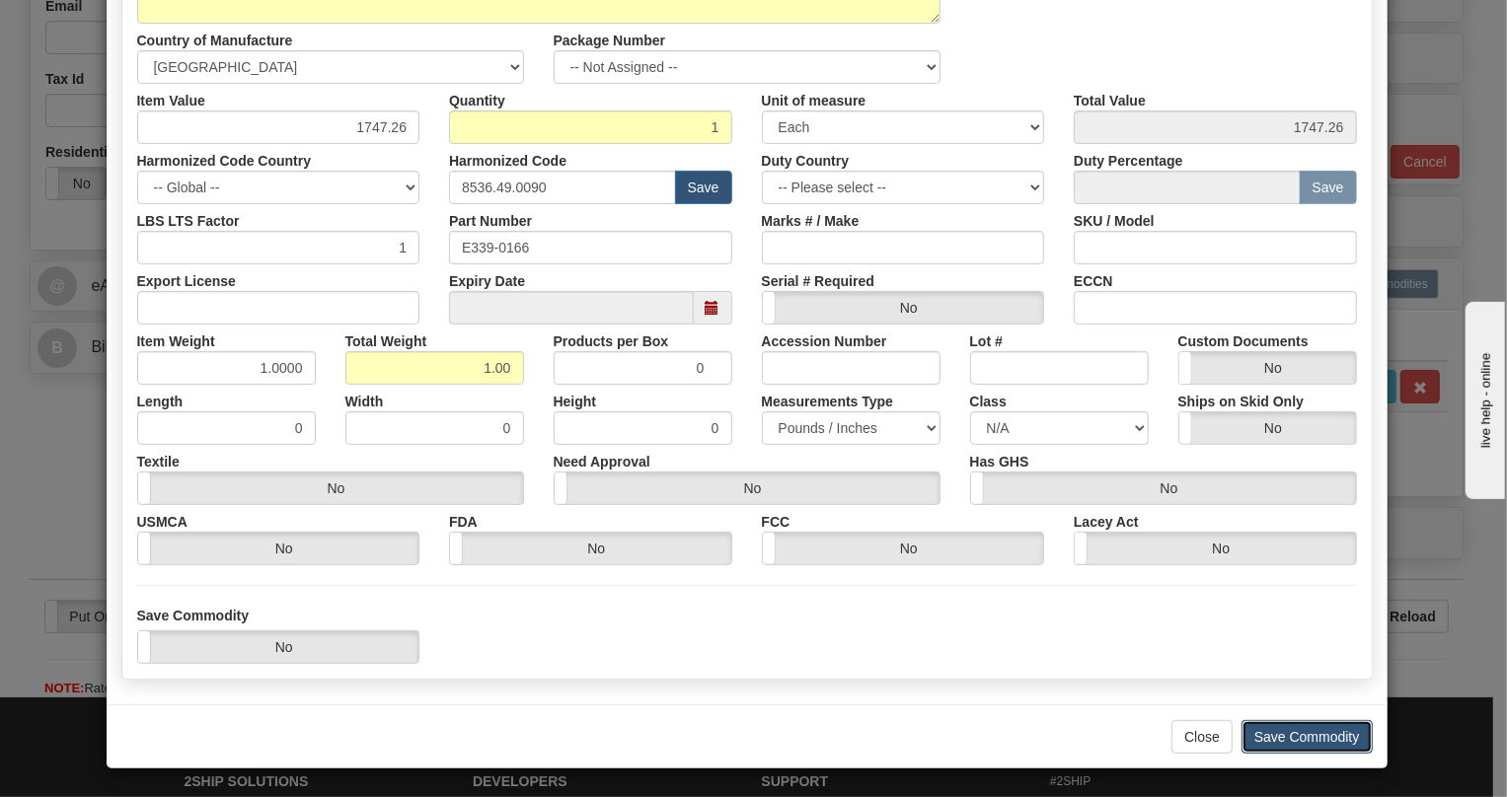
click at [1295, 742] on button "Save Commodity" at bounding box center [1307, 737] width 131 height 34
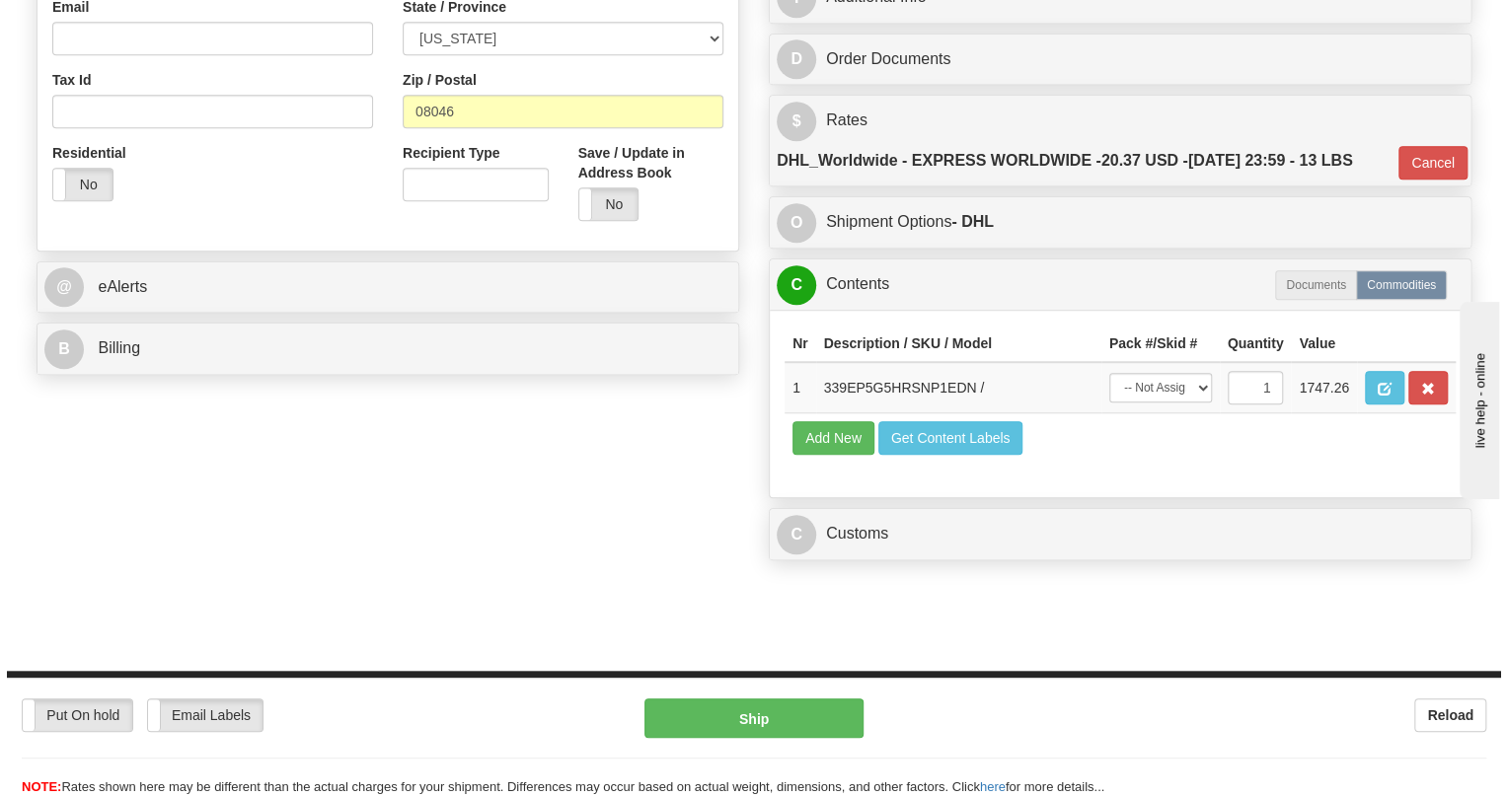
scroll to position [628, 0]
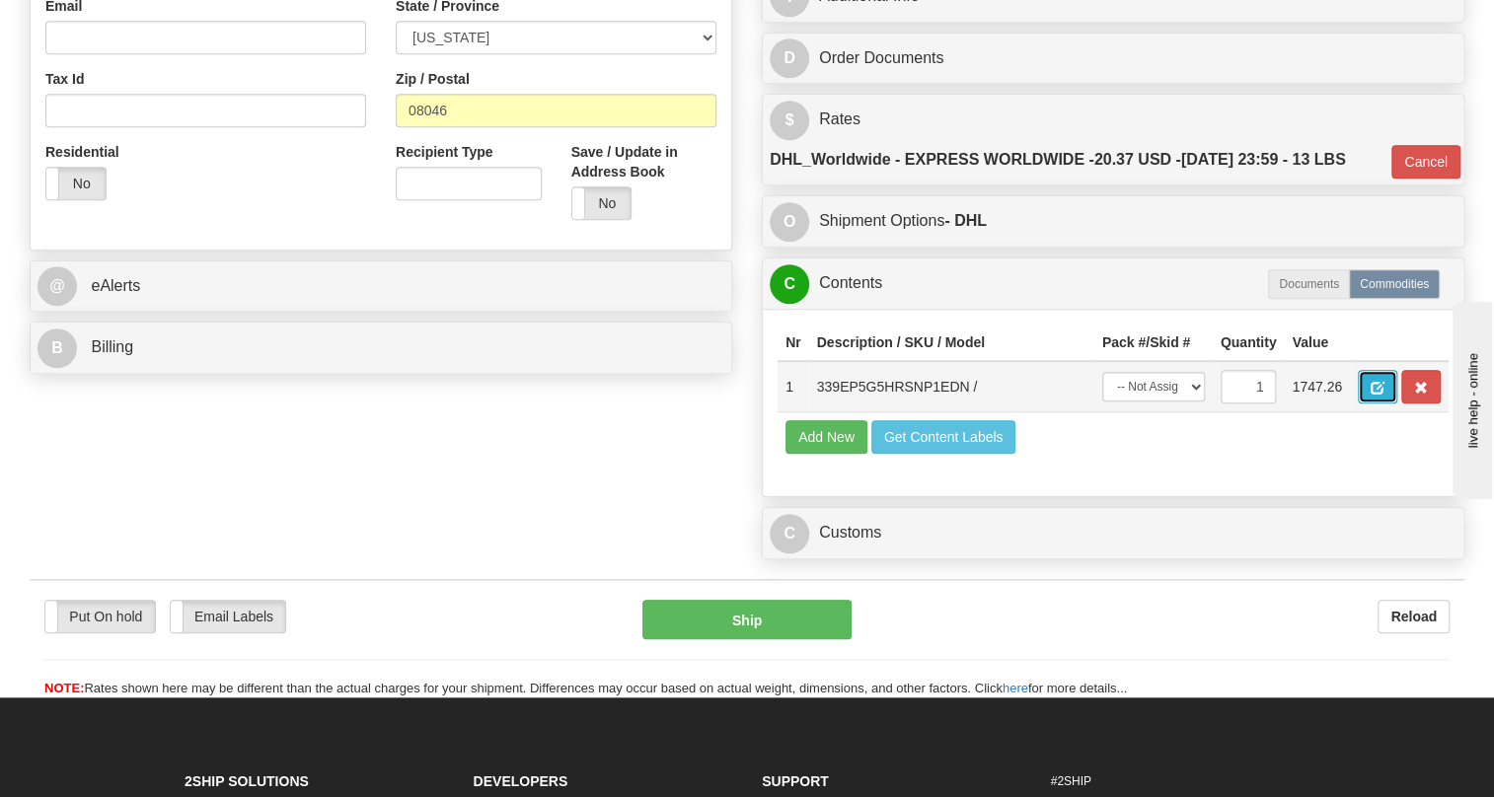
click at [1382, 395] on span "button" at bounding box center [1378, 388] width 14 height 13
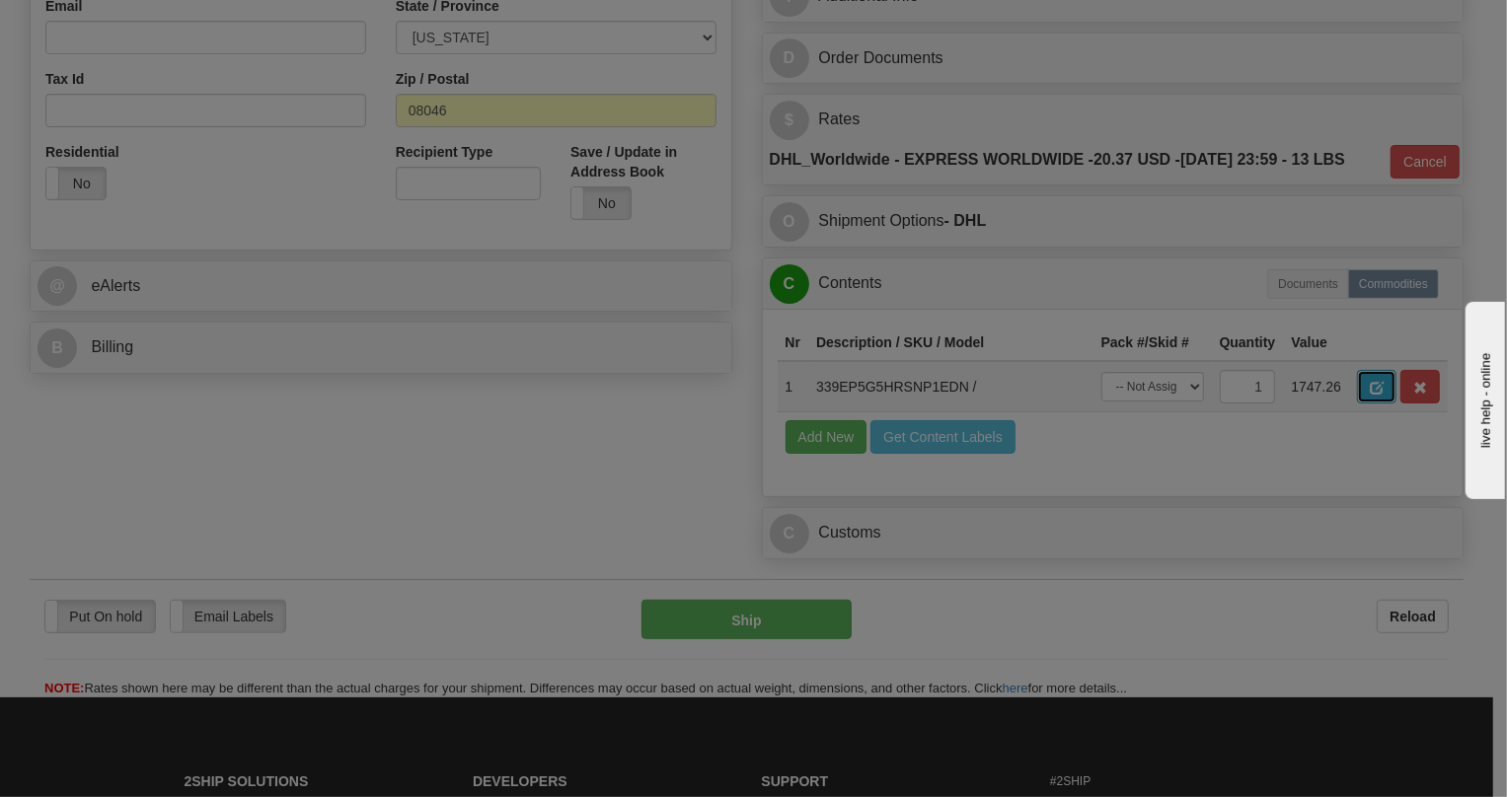
scroll to position [0, 0]
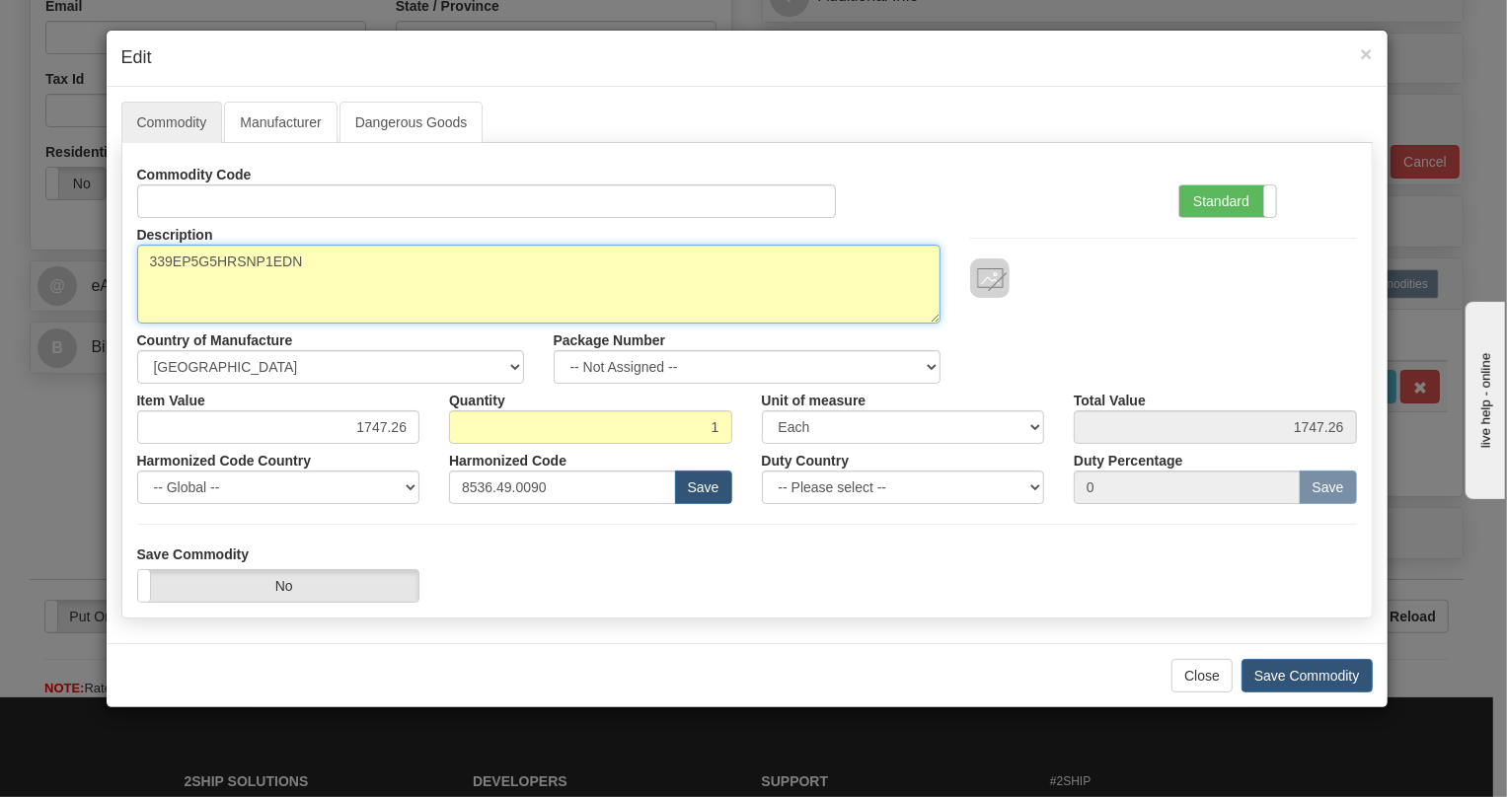
click at [342, 266] on textarea "339EP5G5HRSNP1EDN" at bounding box center [538, 284] width 803 height 79
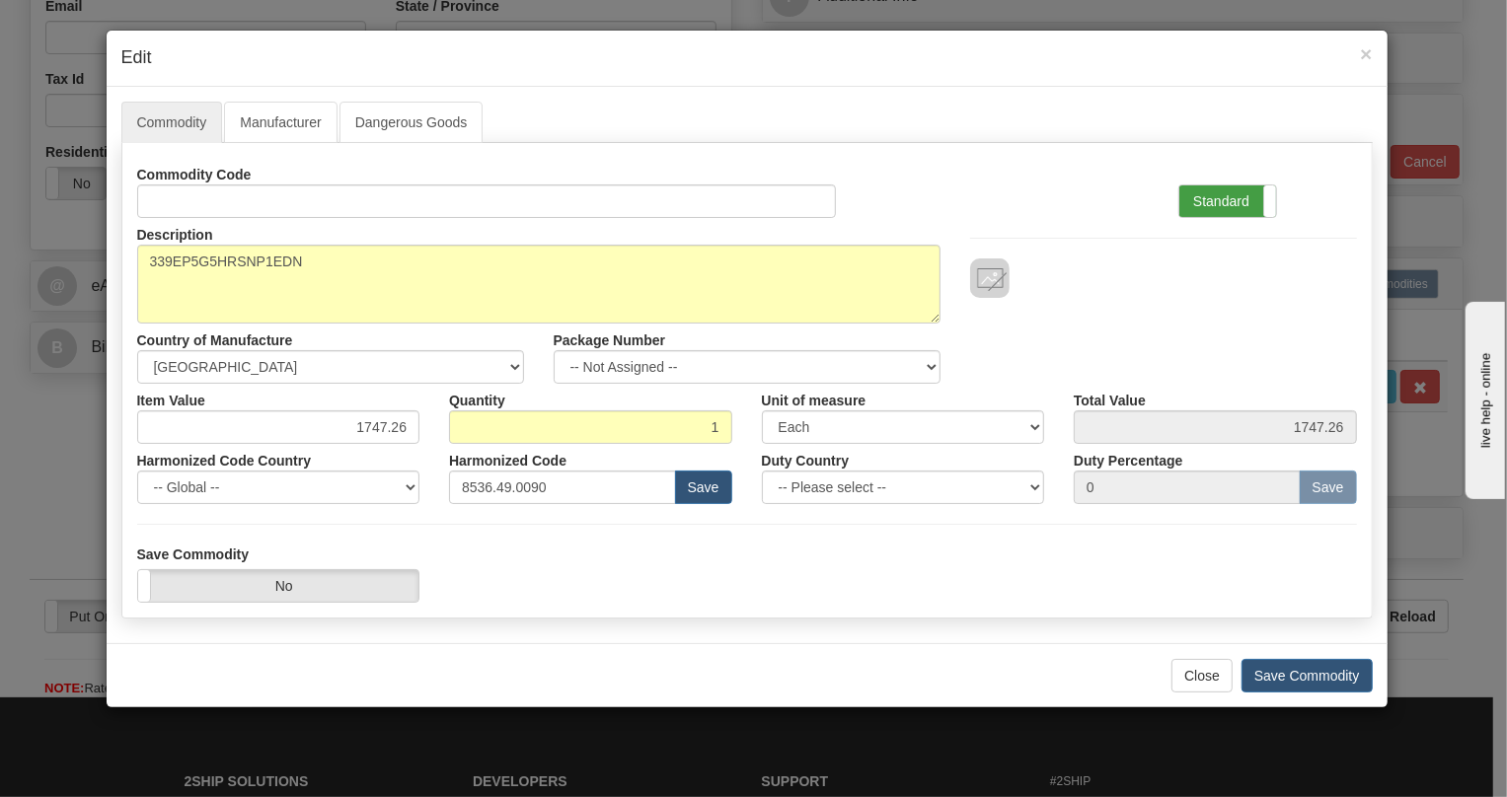
click at [1214, 196] on label "Standard" at bounding box center [1227, 202] width 97 height 32
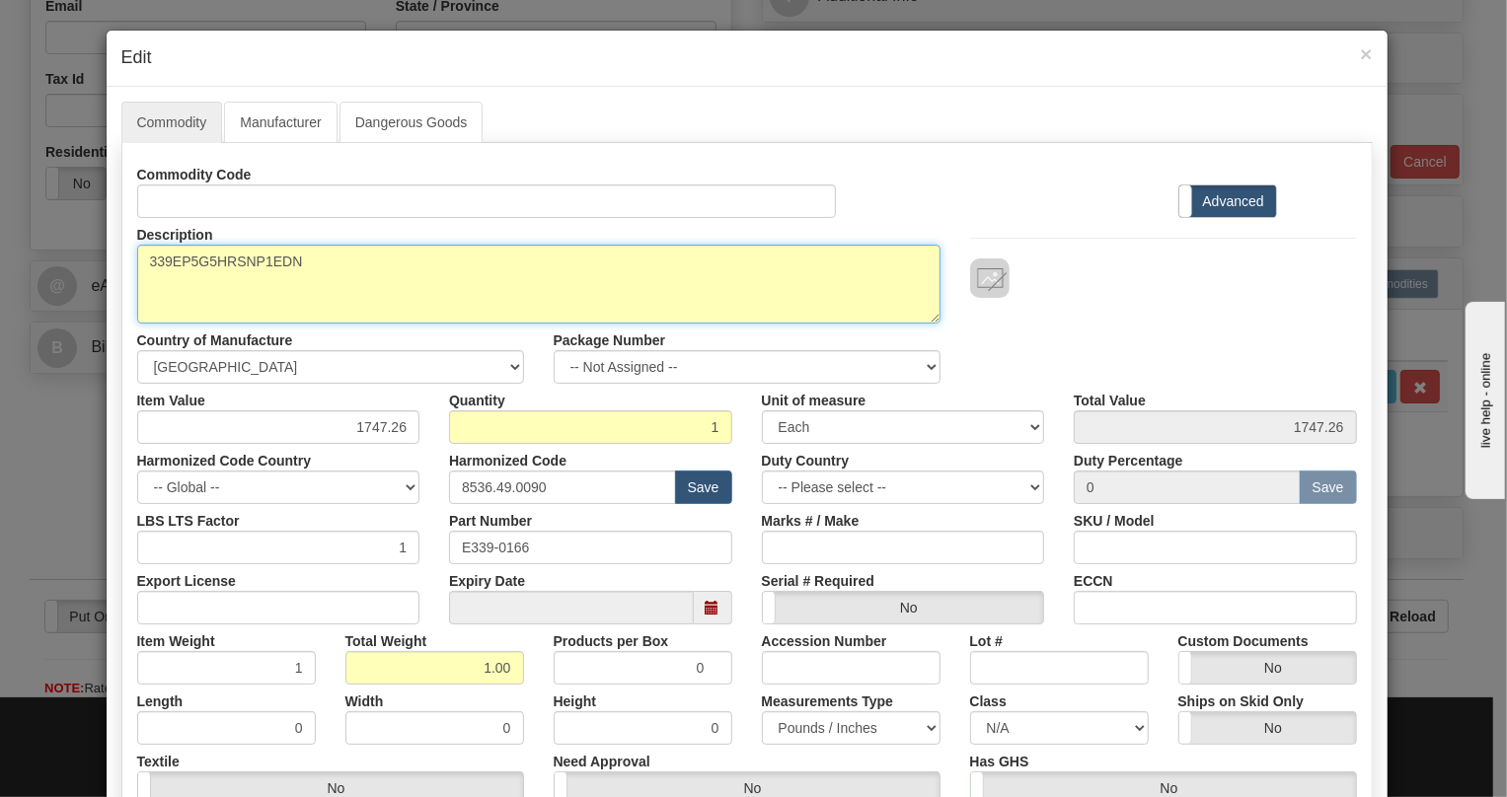
click at [326, 264] on textarea "339EP5G5HRSNP1EDN" at bounding box center [538, 284] width 803 height 79
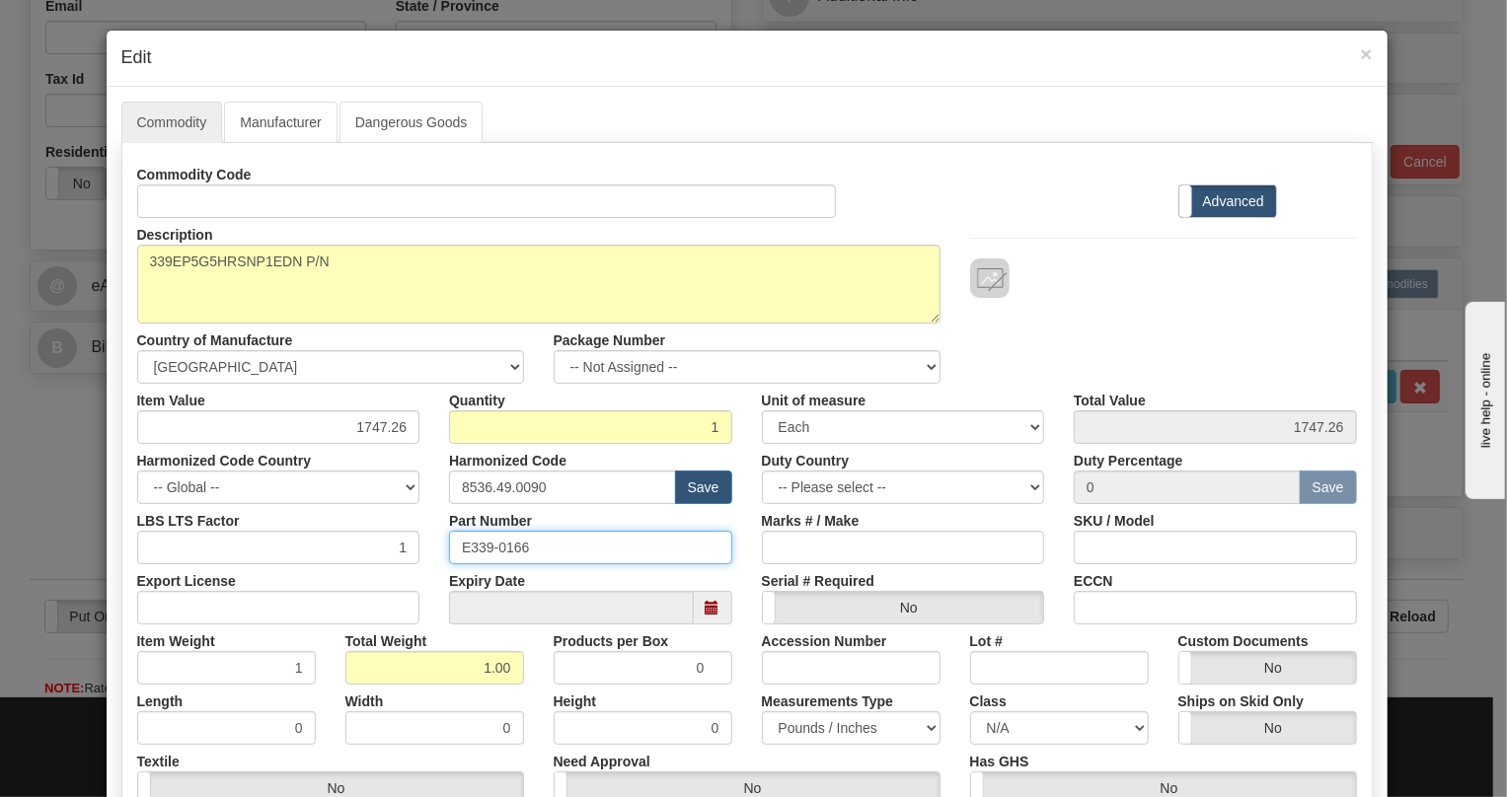
click at [514, 549] on input "E339-0166" at bounding box center [590, 548] width 283 height 34
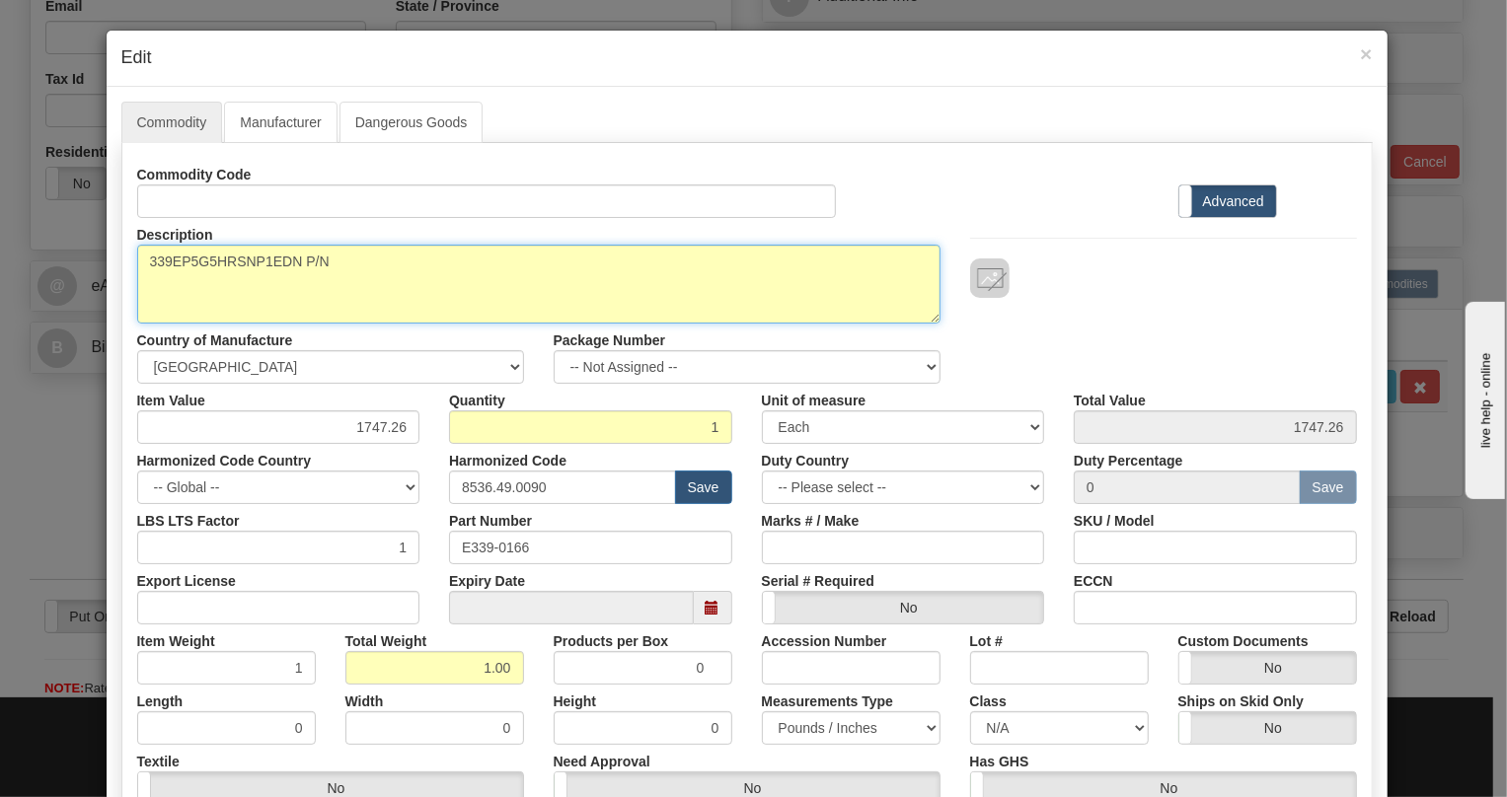
click at [381, 255] on textarea "339EP5G5HRSNP1EDN" at bounding box center [538, 284] width 803 height 79
paste textarea "E339-0166"
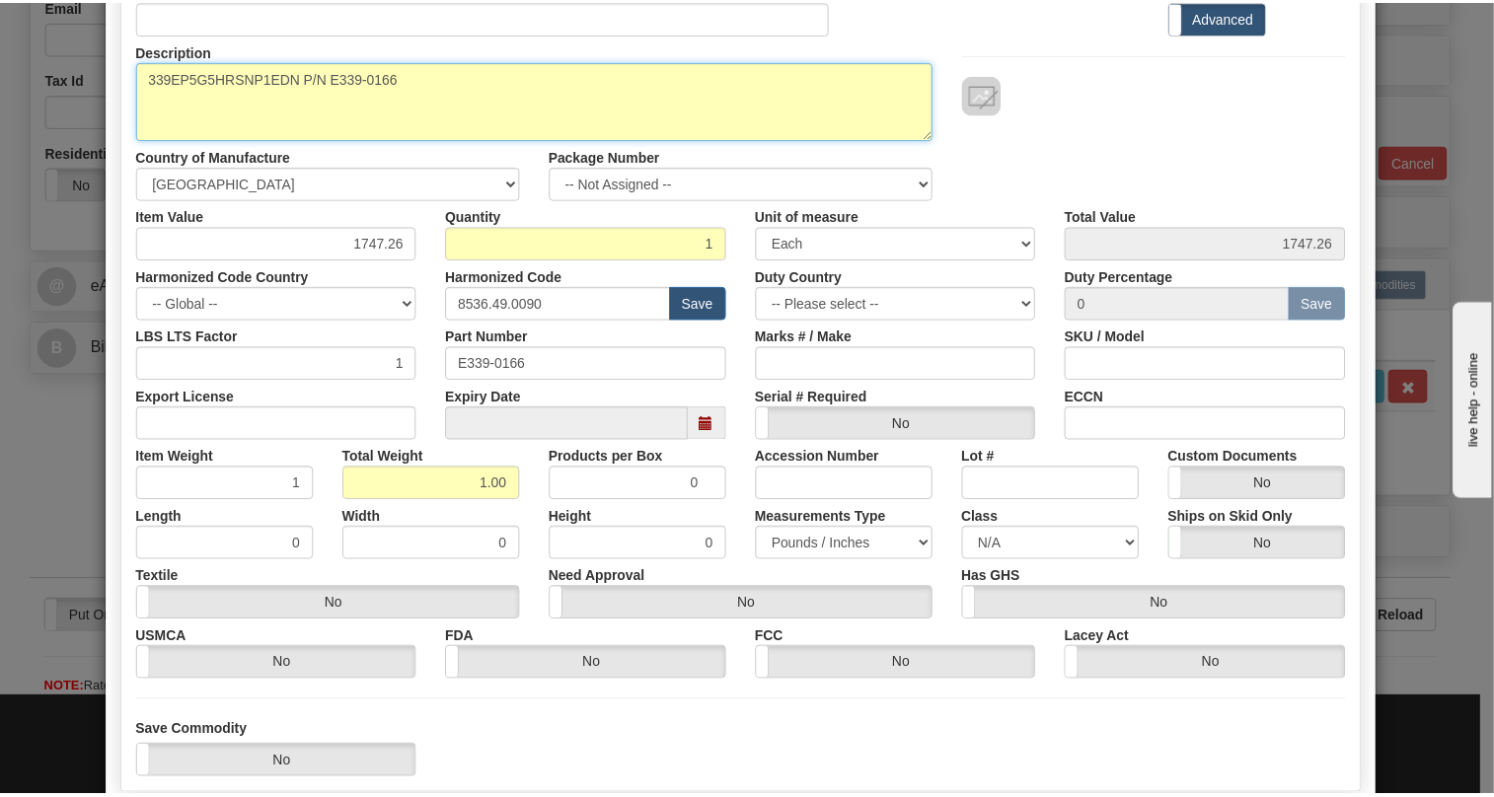
scroll to position [300, 0]
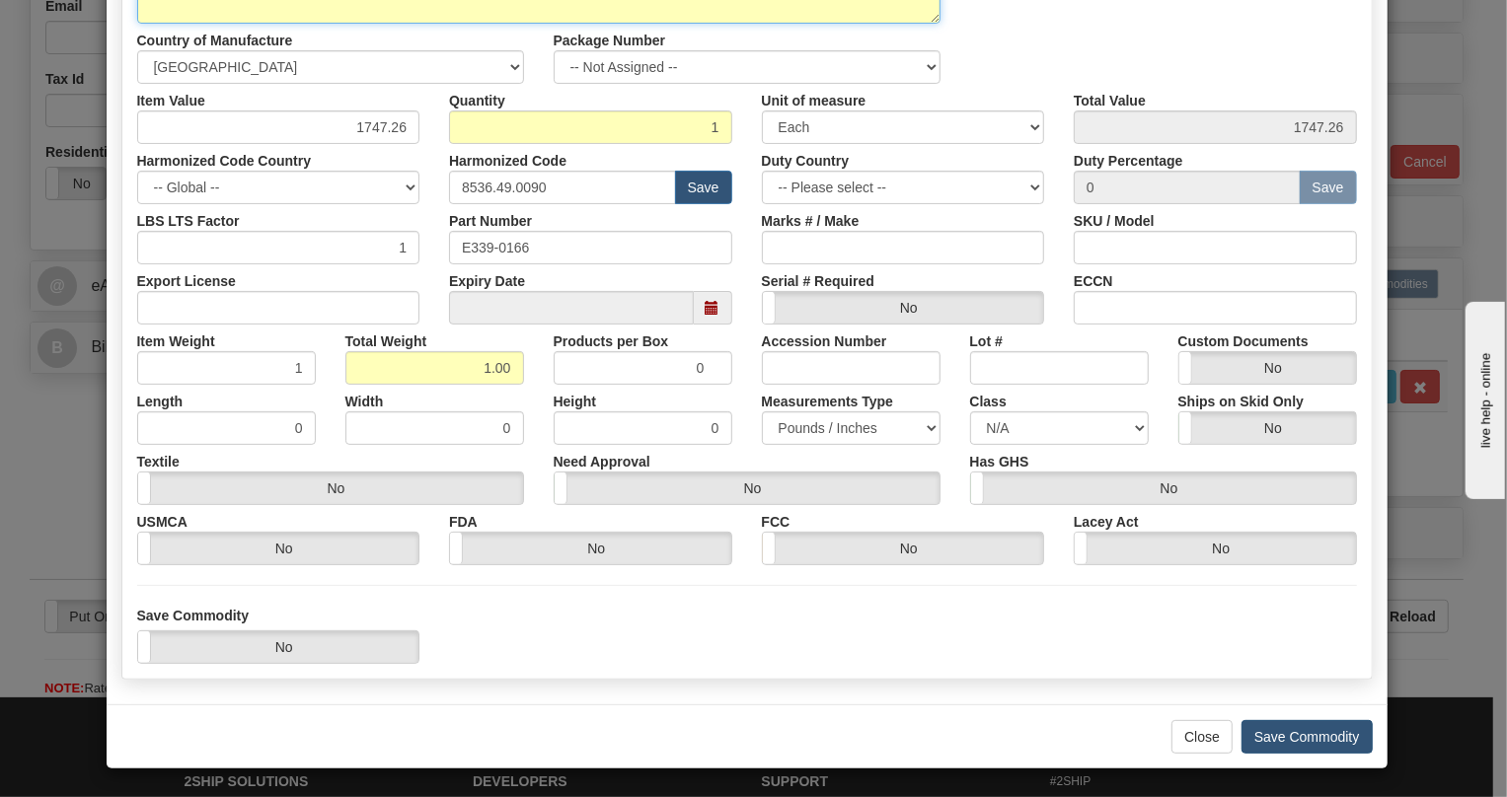
type textarea "339EP5G5HRSNP1EDN P/N E339-0166"
click at [1300, 732] on button "Save Commodity" at bounding box center [1307, 737] width 131 height 34
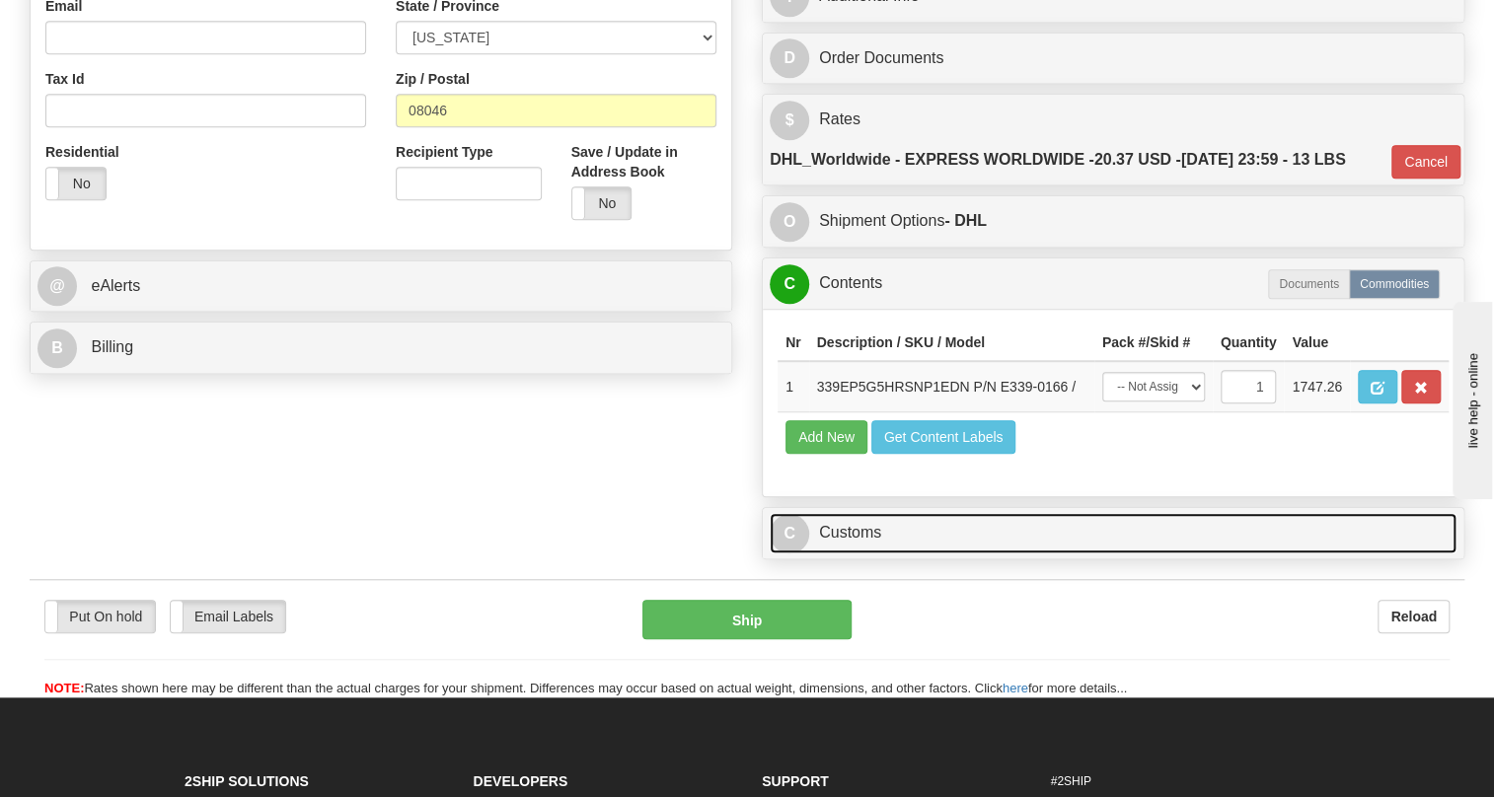
drag, startPoint x: 869, startPoint y: 577, endPoint x: 877, endPoint y: 550, distance: 28.7
click at [869, 554] on link "C Customs" at bounding box center [1113, 533] width 687 height 40
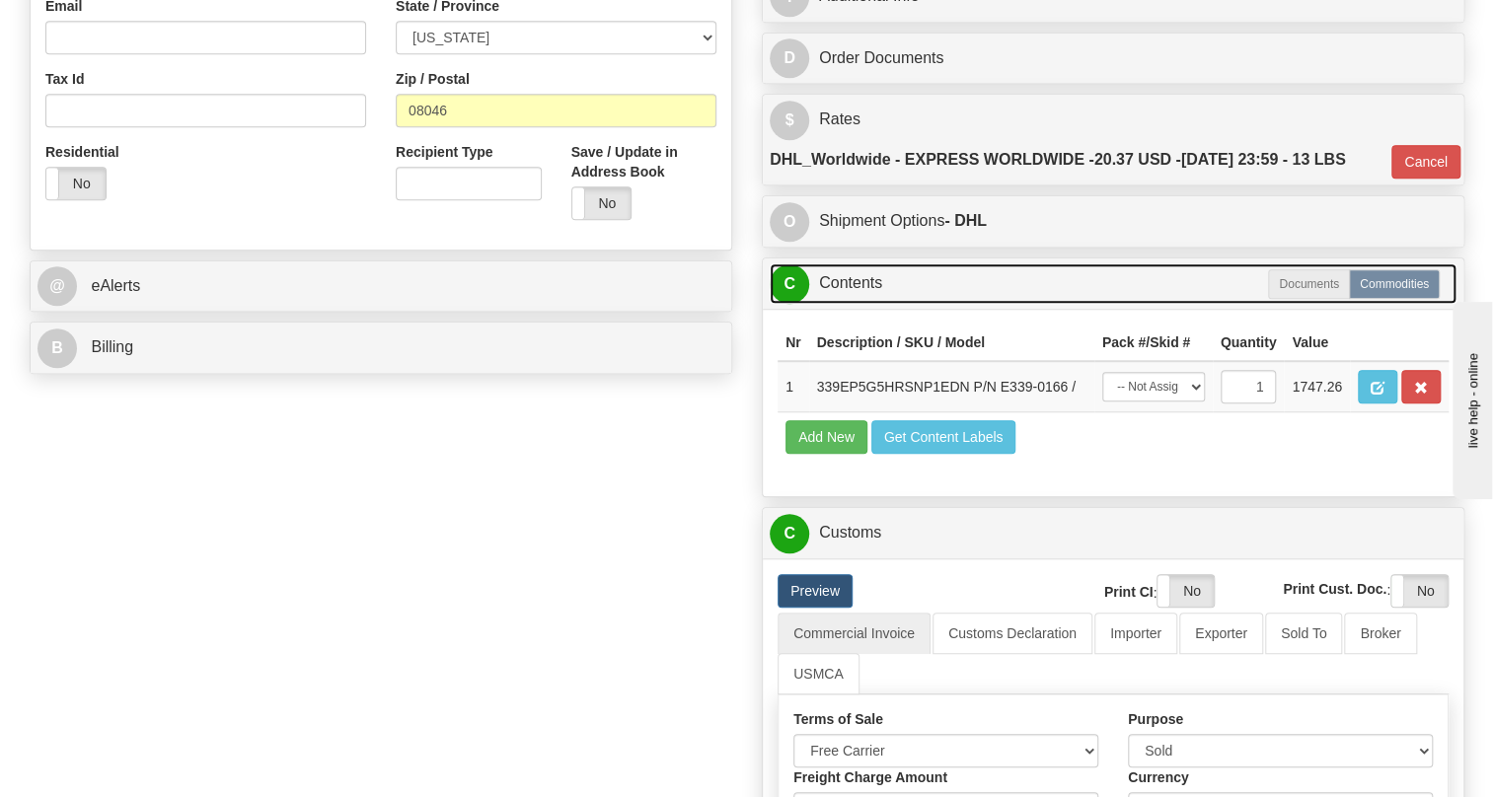
click at [862, 304] on link "C Contents" at bounding box center [1113, 284] width 687 height 40
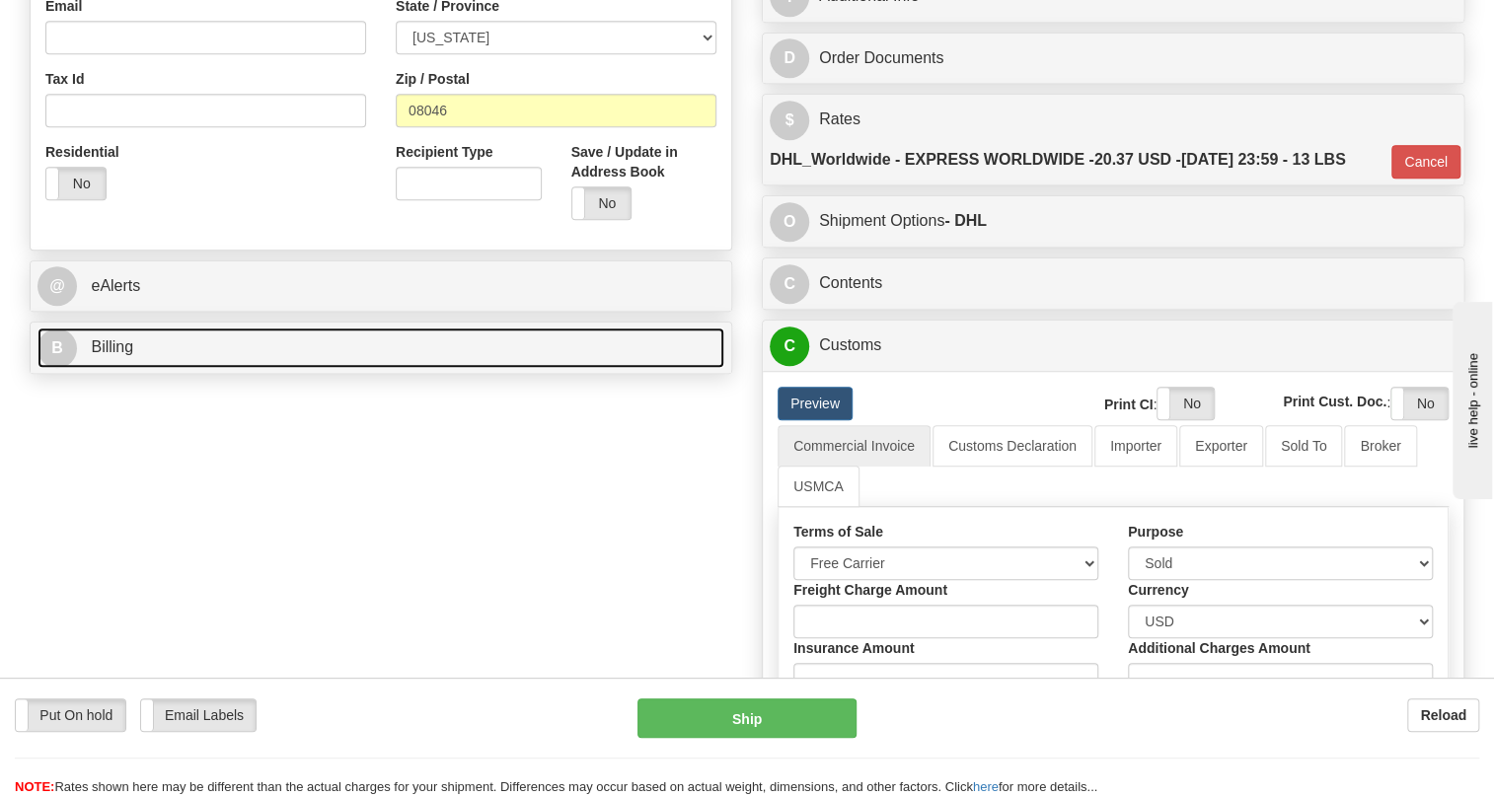
click at [121, 355] on span "Billing" at bounding box center [112, 347] width 42 height 17
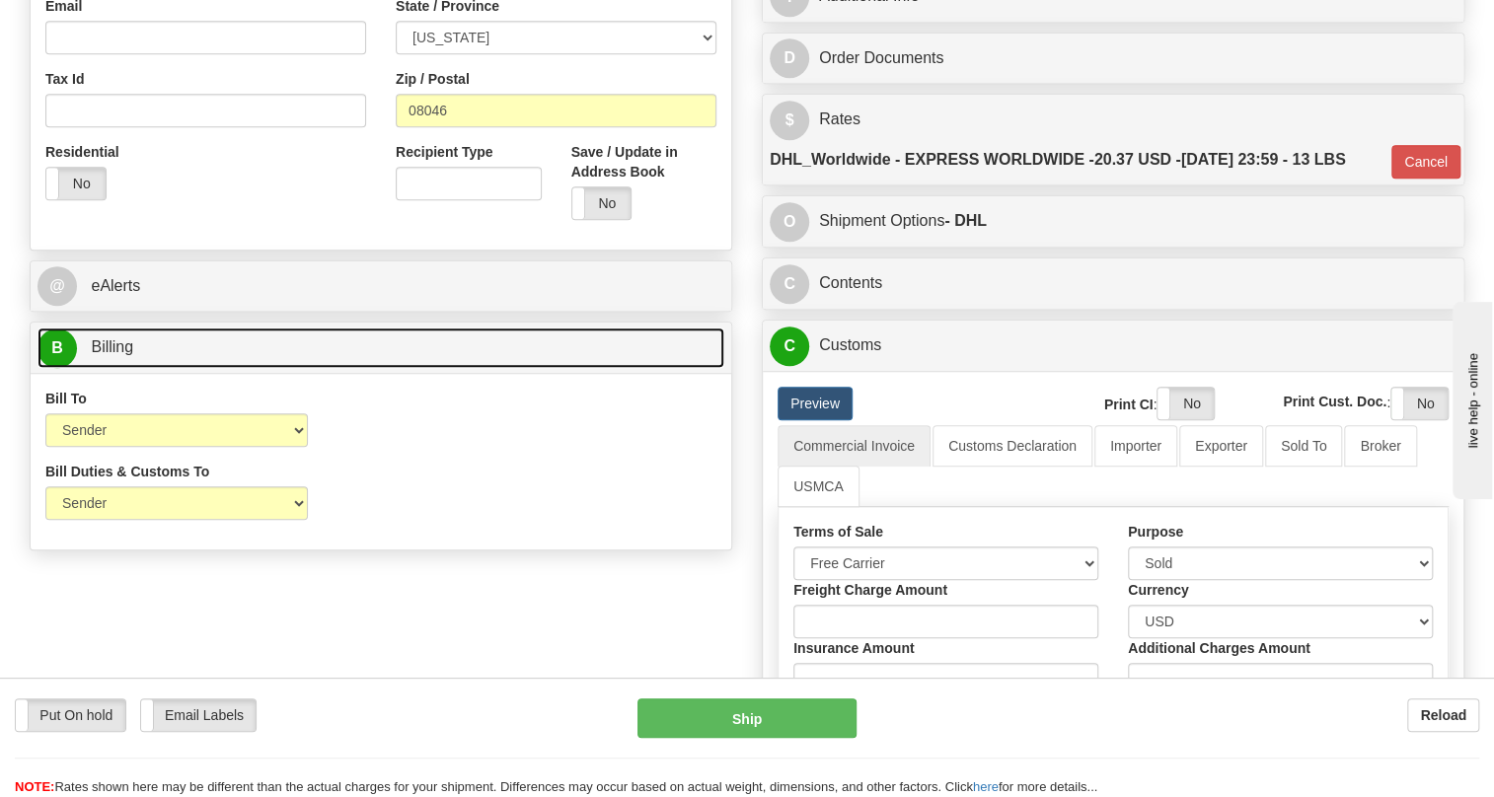
click at [121, 355] on span "Billing" at bounding box center [112, 347] width 42 height 17
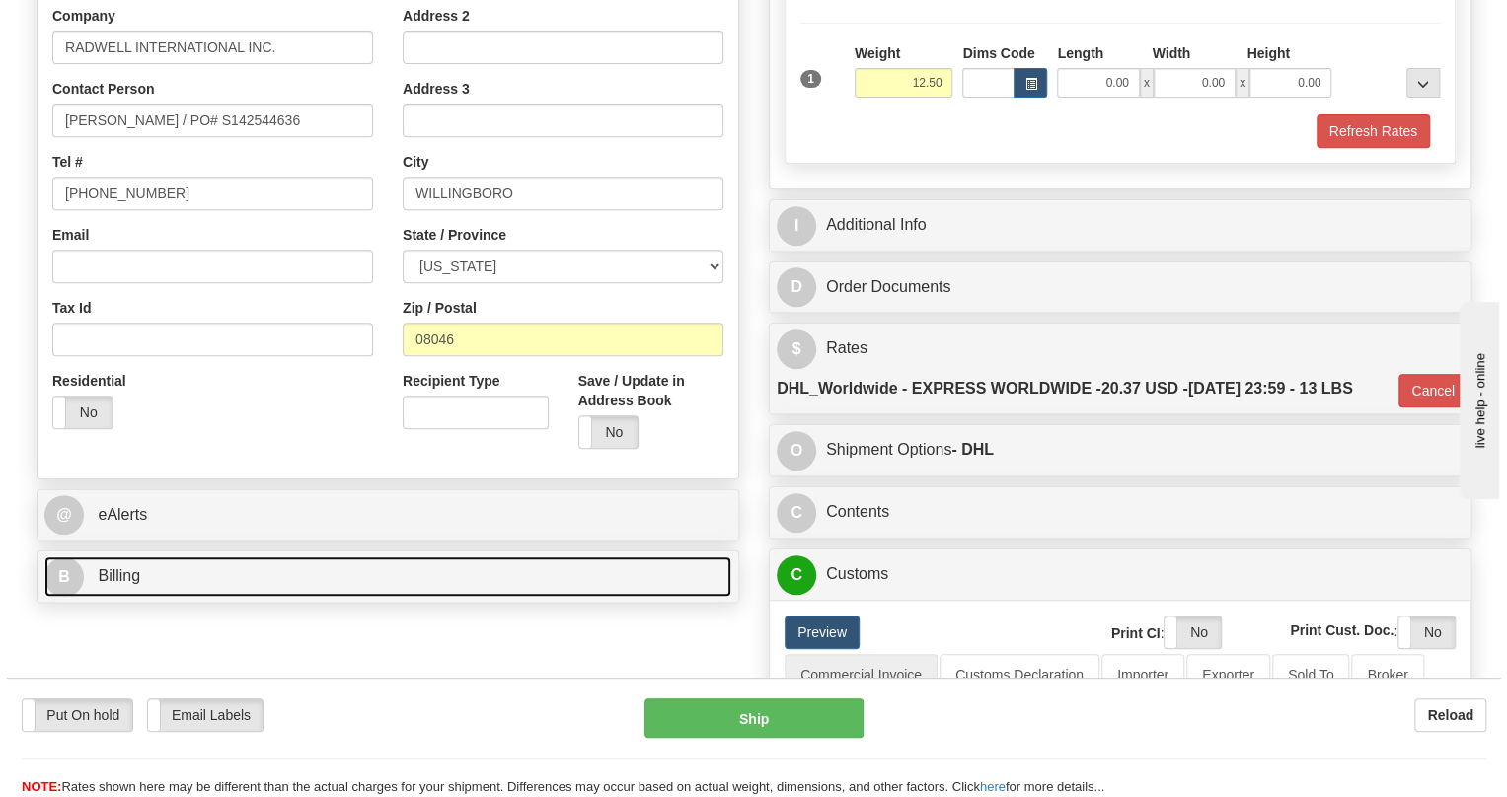
scroll to position [268, 0]
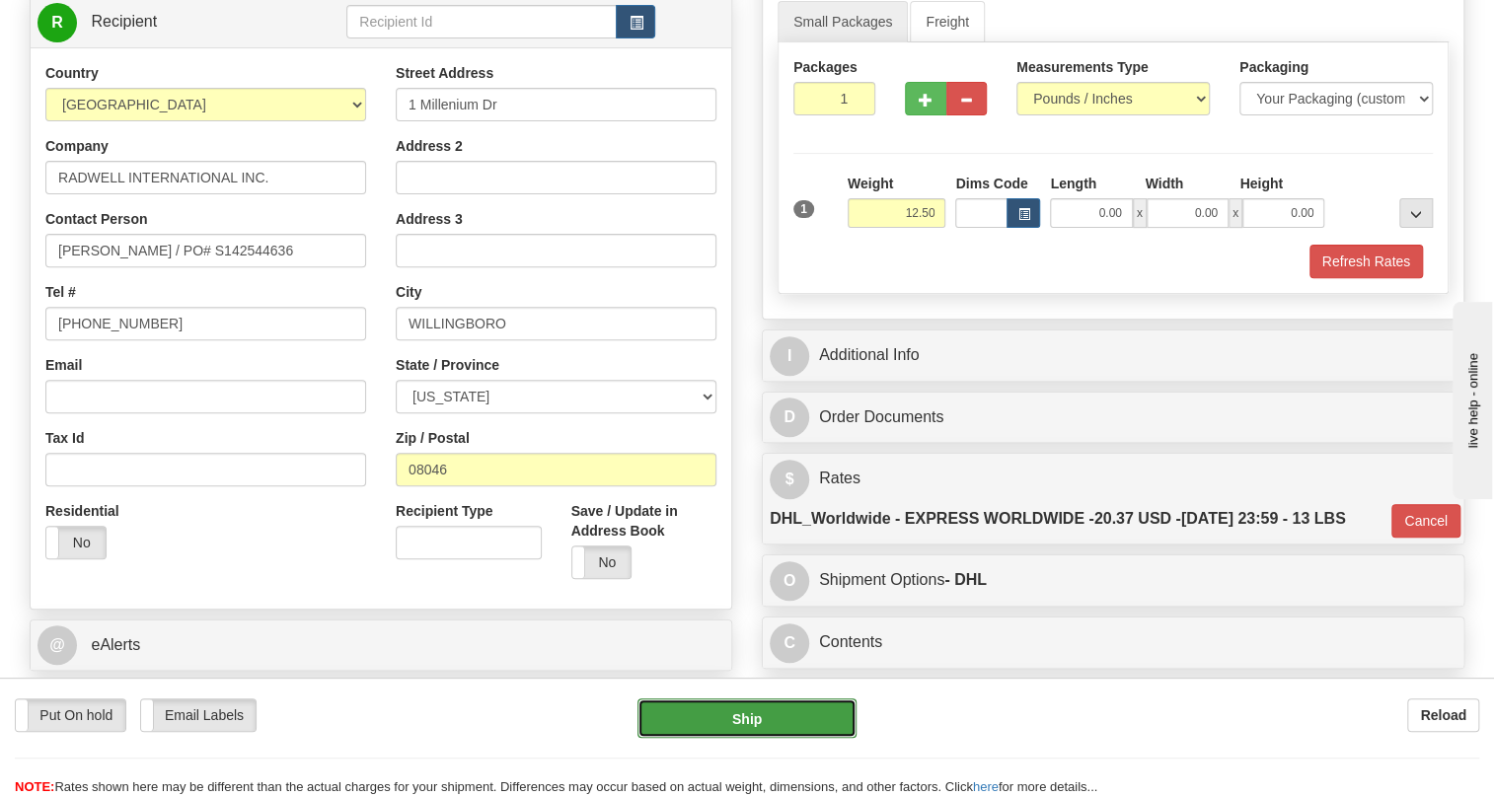
click at [750, 721] on button "Ship" at bounding box center [747, 718] width 219 height 39
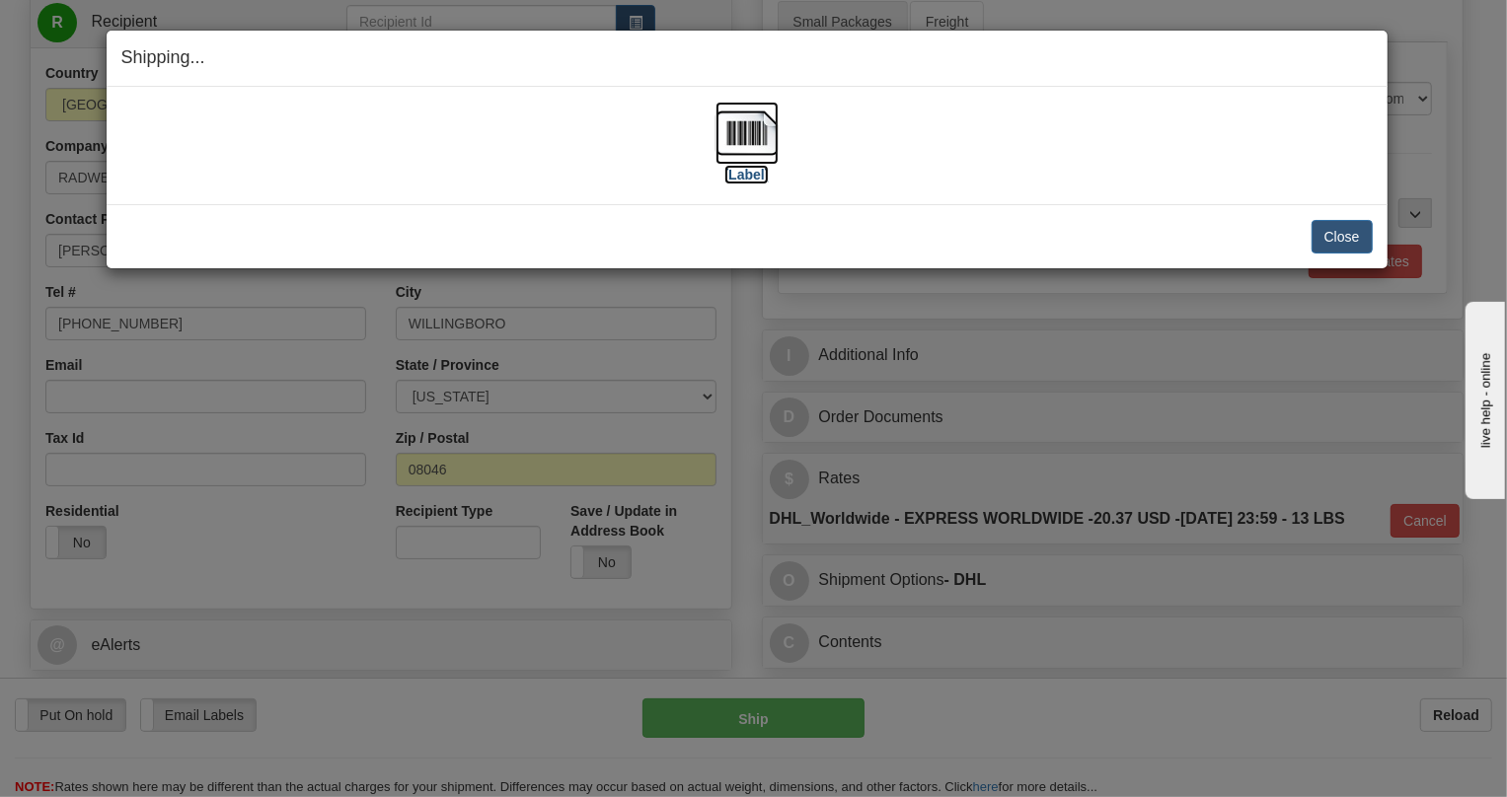
click at [761, 139] on img at bounding box center [747, 133] width 63 height 63
click at [1352, 232] on button "Close" at bounding box center [1342, 237] width 61 height 34
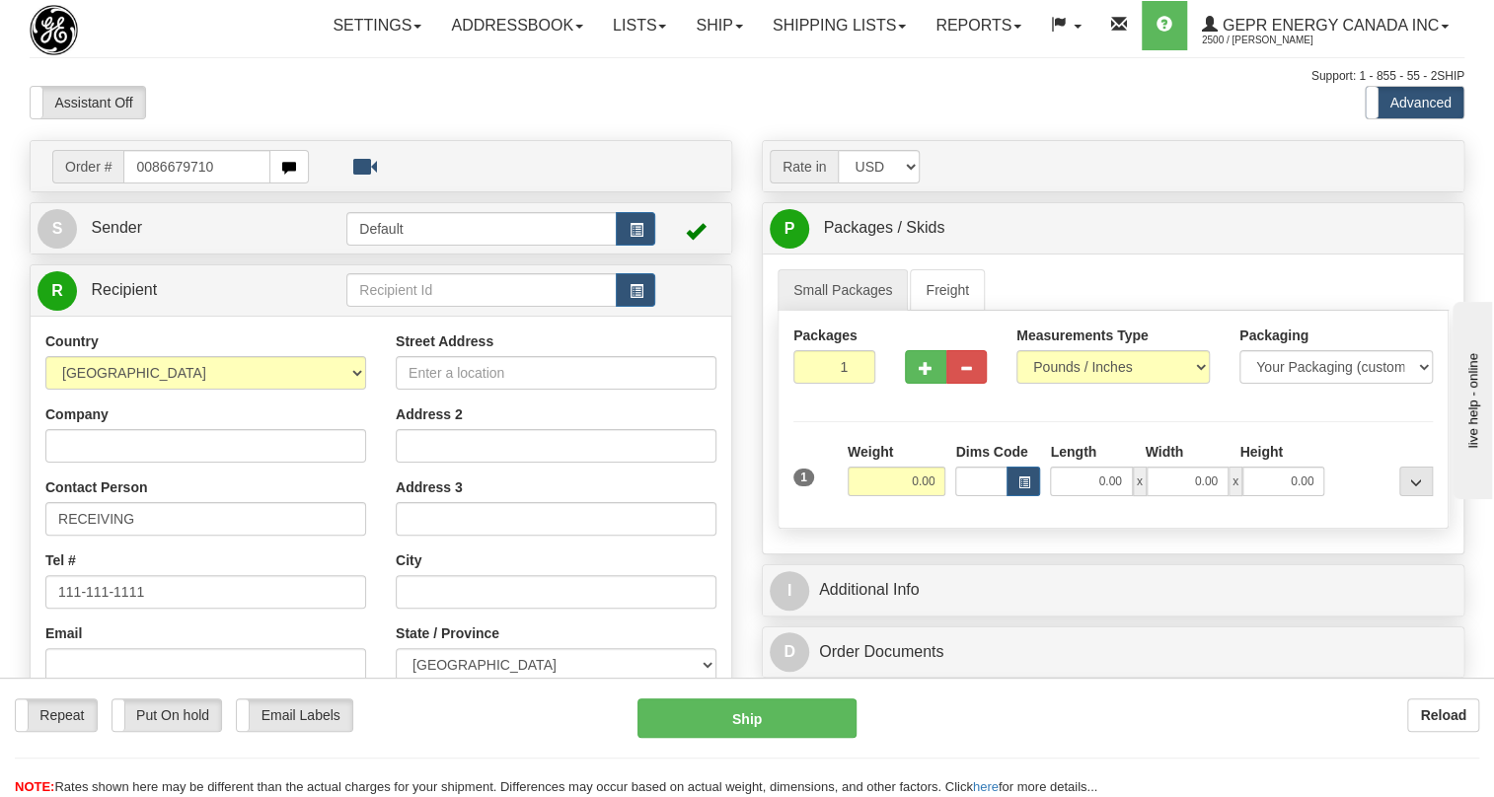
click at [154, 184] on input "0086679710" at bounding box center [196, 167] width 147 height 34
type input "86679710"
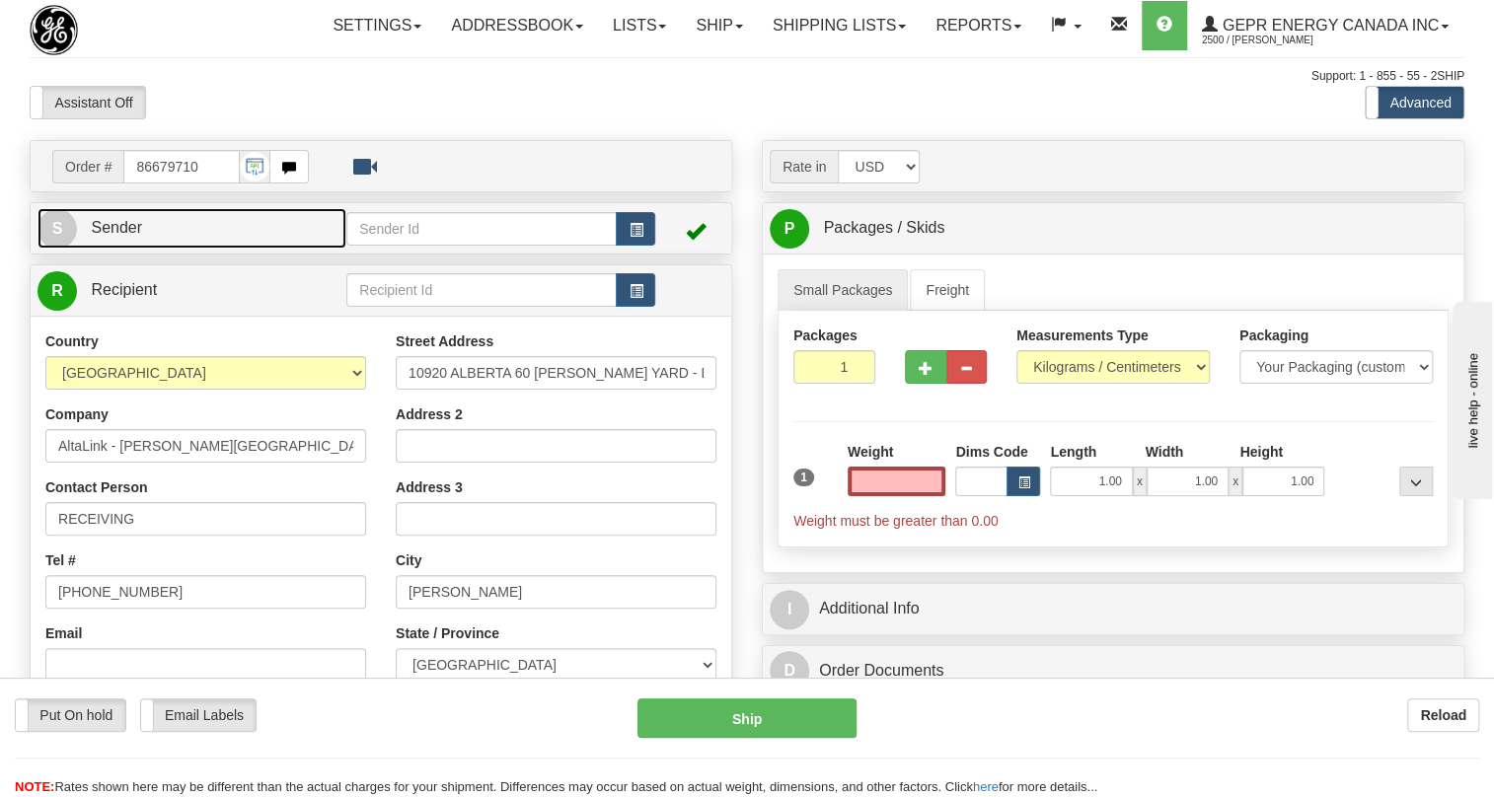
type input "0.00"
click at [115, 236] on span "Sender" at bounding box center [116, 227] width 51 height 17
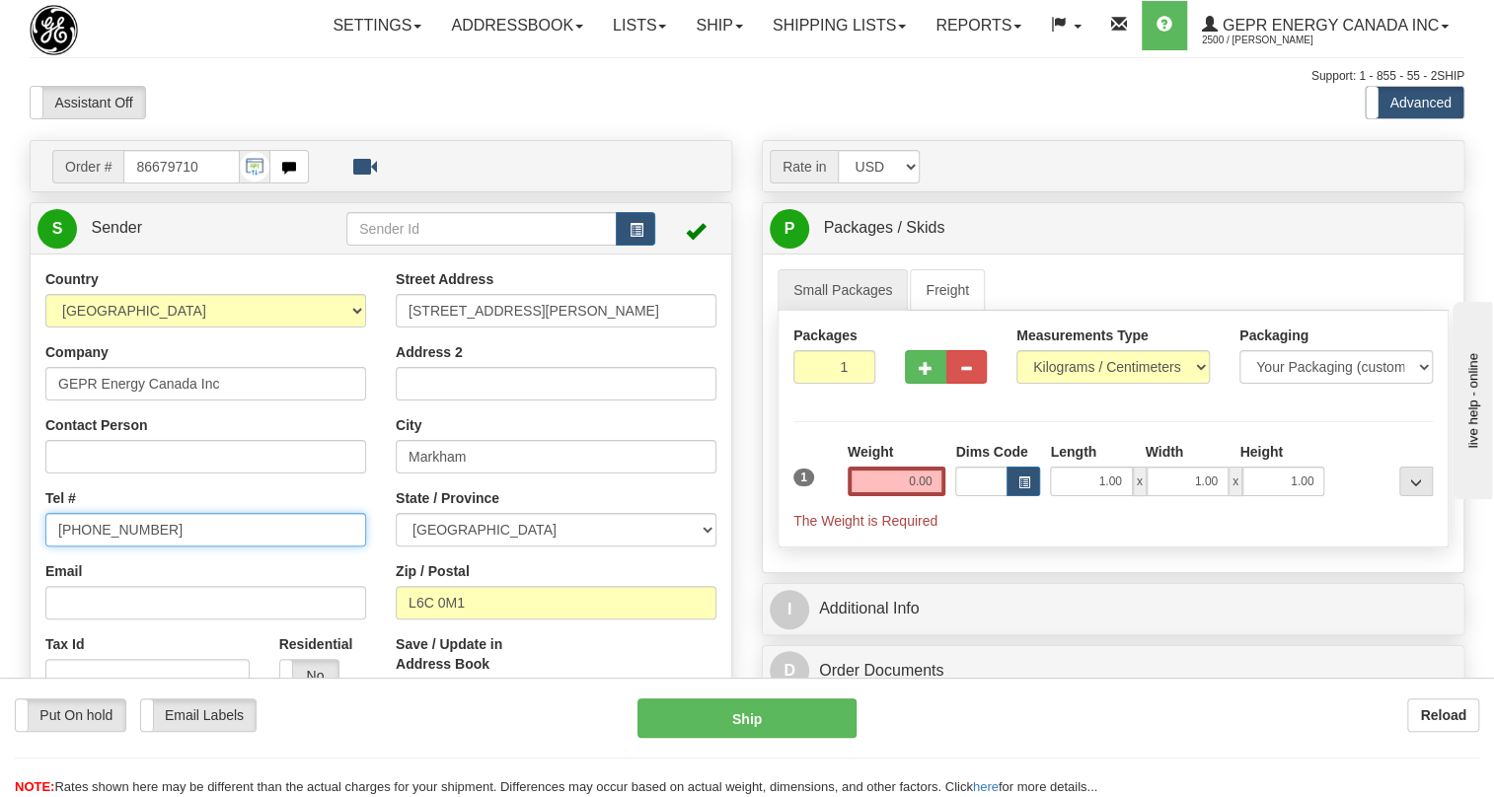
click at [128, 547] on input "[PHONE_NUMBER]" at bounding box center [205, 530] width 321 height 34
paste input "[PHONE_NUMBER]"
type input "[PHONE_NUMBER]"
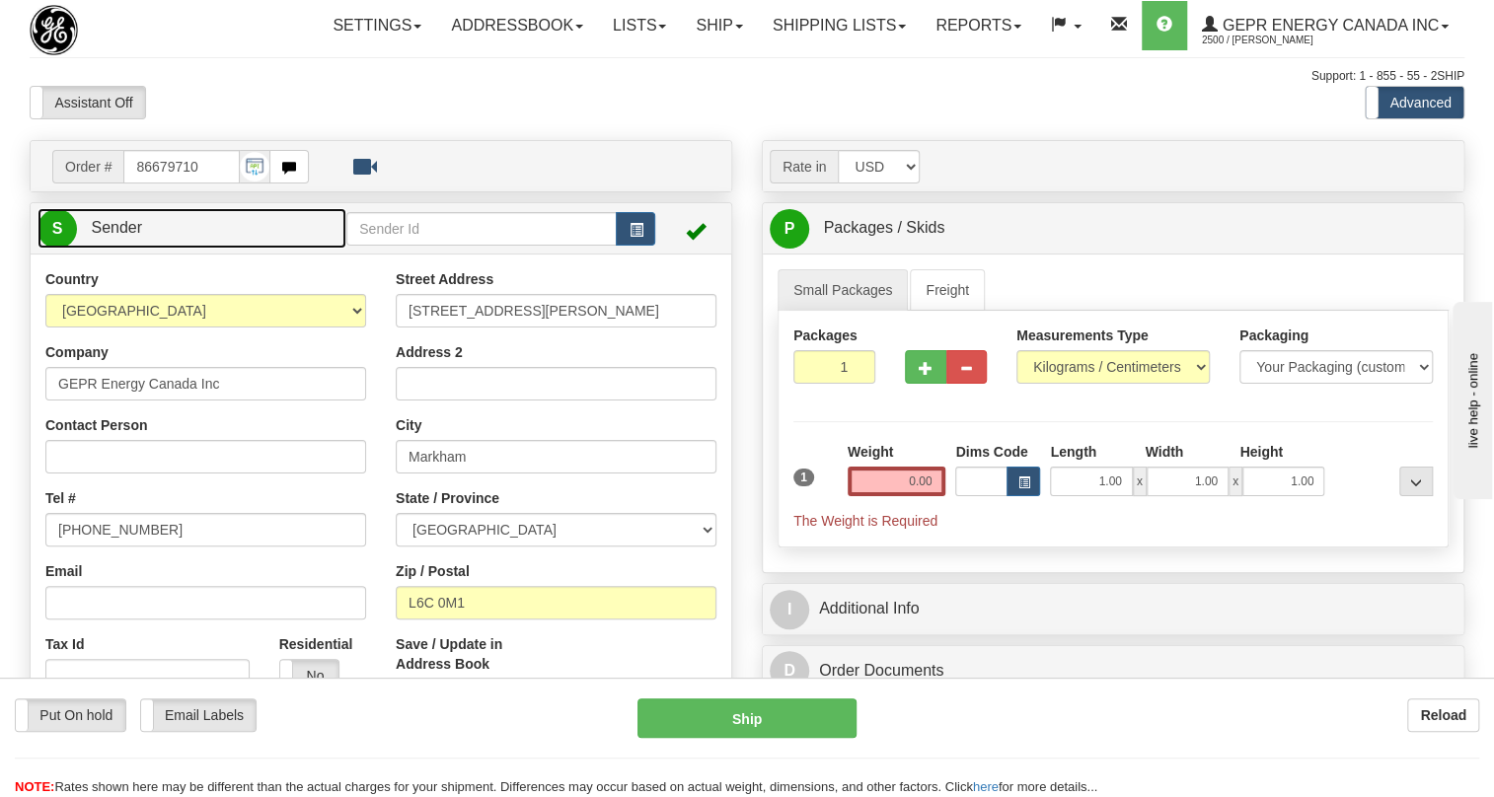
click at [114, 236] on span "Sender" at bounding box center [116, 227] width 51 height 17
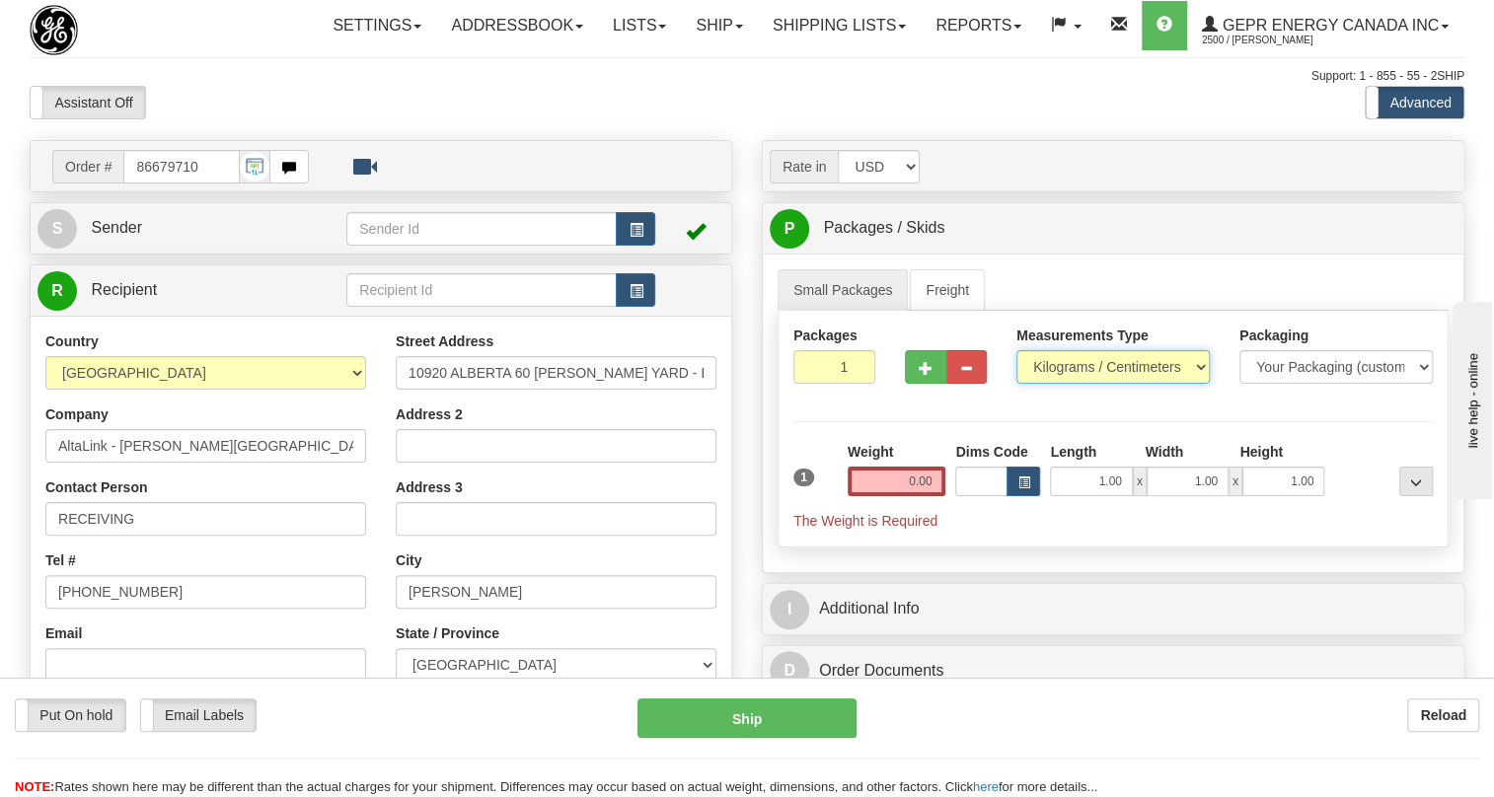
click at [1093, 384] on select "Pounds / Inches Kilograms / Centimeters" at bounding box center [1113, 367] width 193 height 34
select select "0"
click at [1017, 384] on select "Pounds / Inches Kilograms / Centimeters" at bounding box center [1113, 367] width 193 height 34
click at [1089, 496] on input "1.00" at bounding box center [1091, 482] width 82 height 30
type input "0.00"
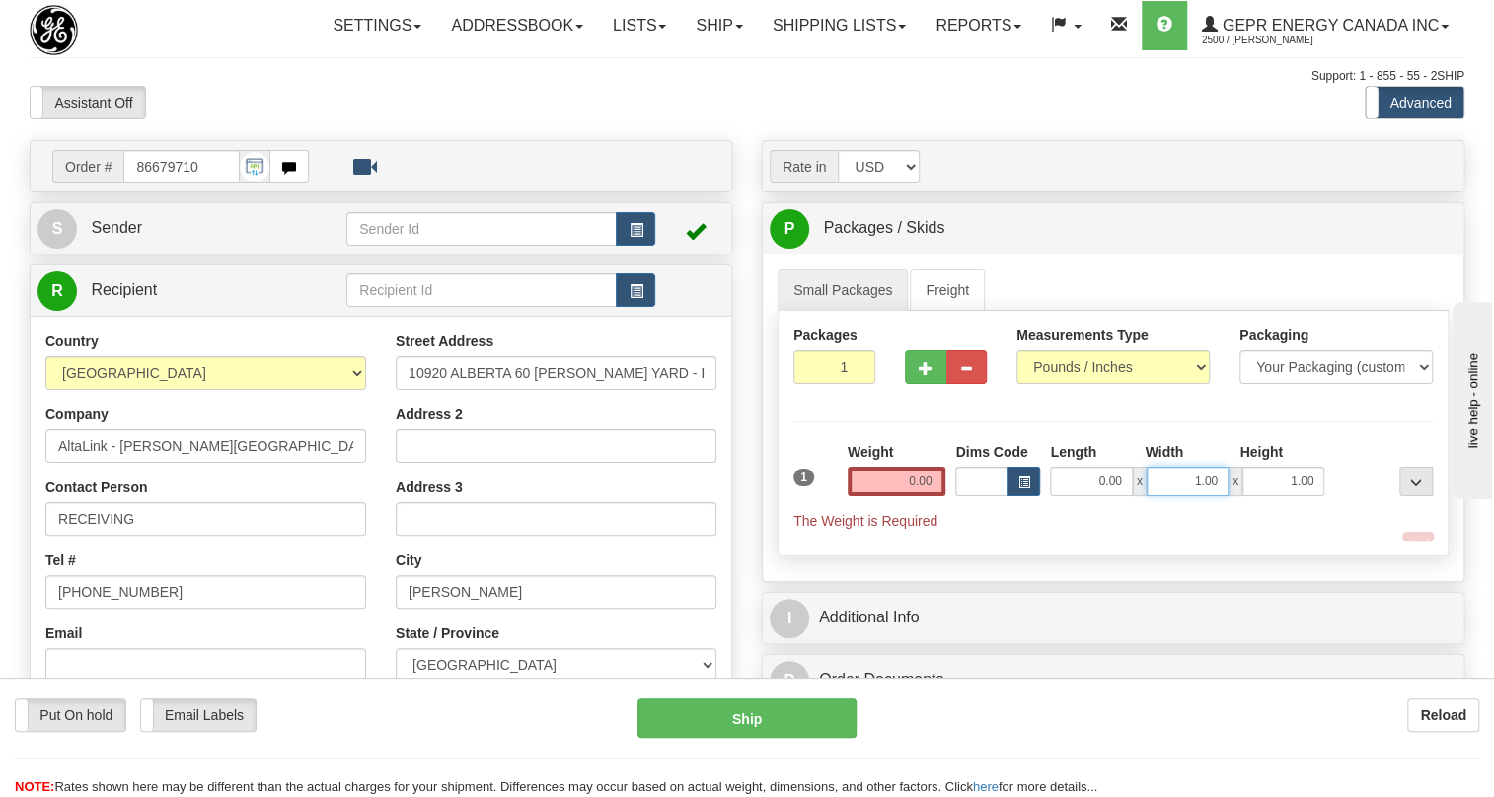
click at [1184, 496] on input "1.00" at bounding box center [1188, 482] width 82 height 30
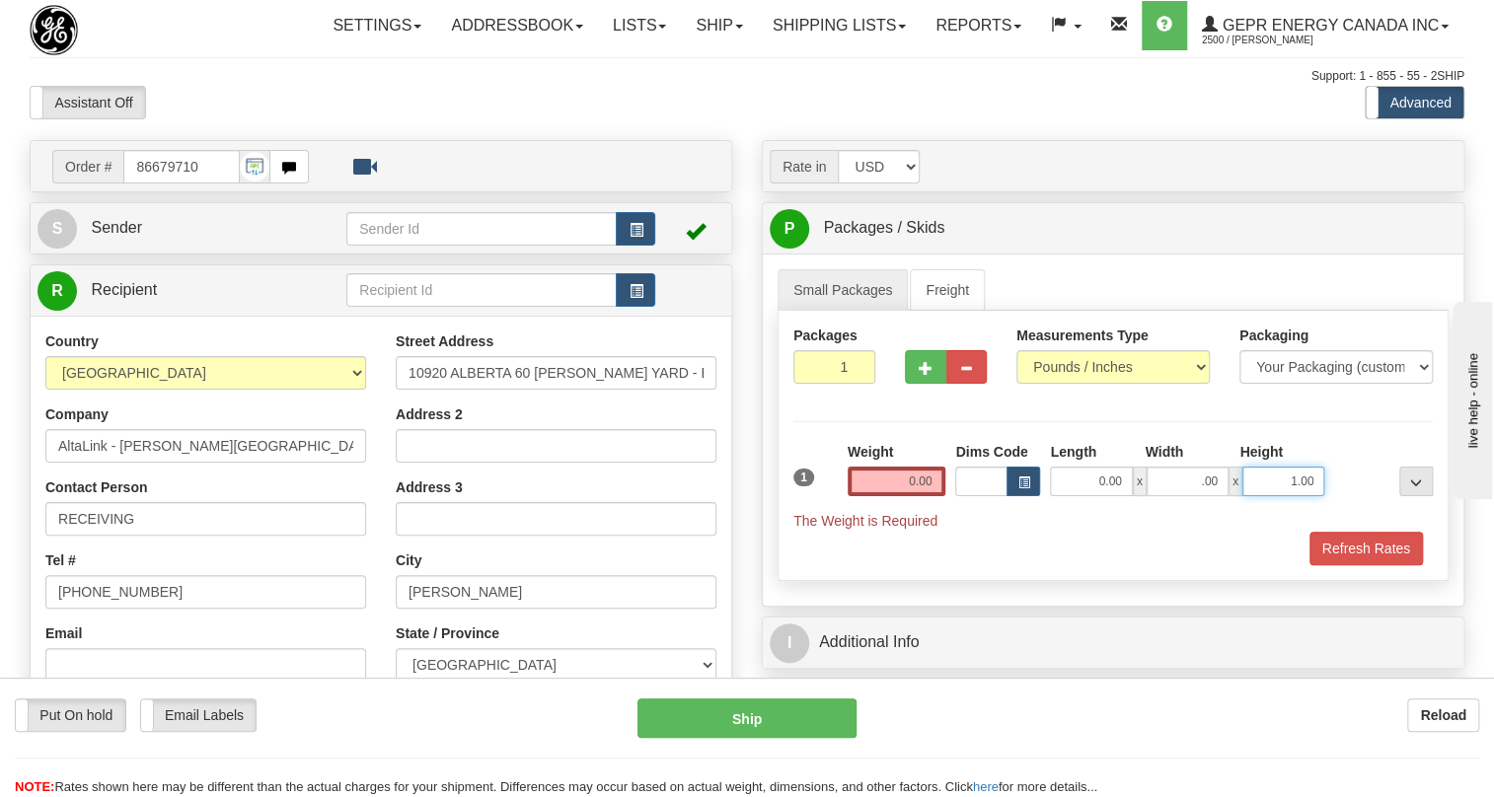
type input "0.00"
click at [1275, 496] on input "1.00" at bounding box center [1284, 482] width 82 height 30
type input "0.00"
click at [916, 496] on input "0.00" at bounding box center [897, 482] width 99 height 30
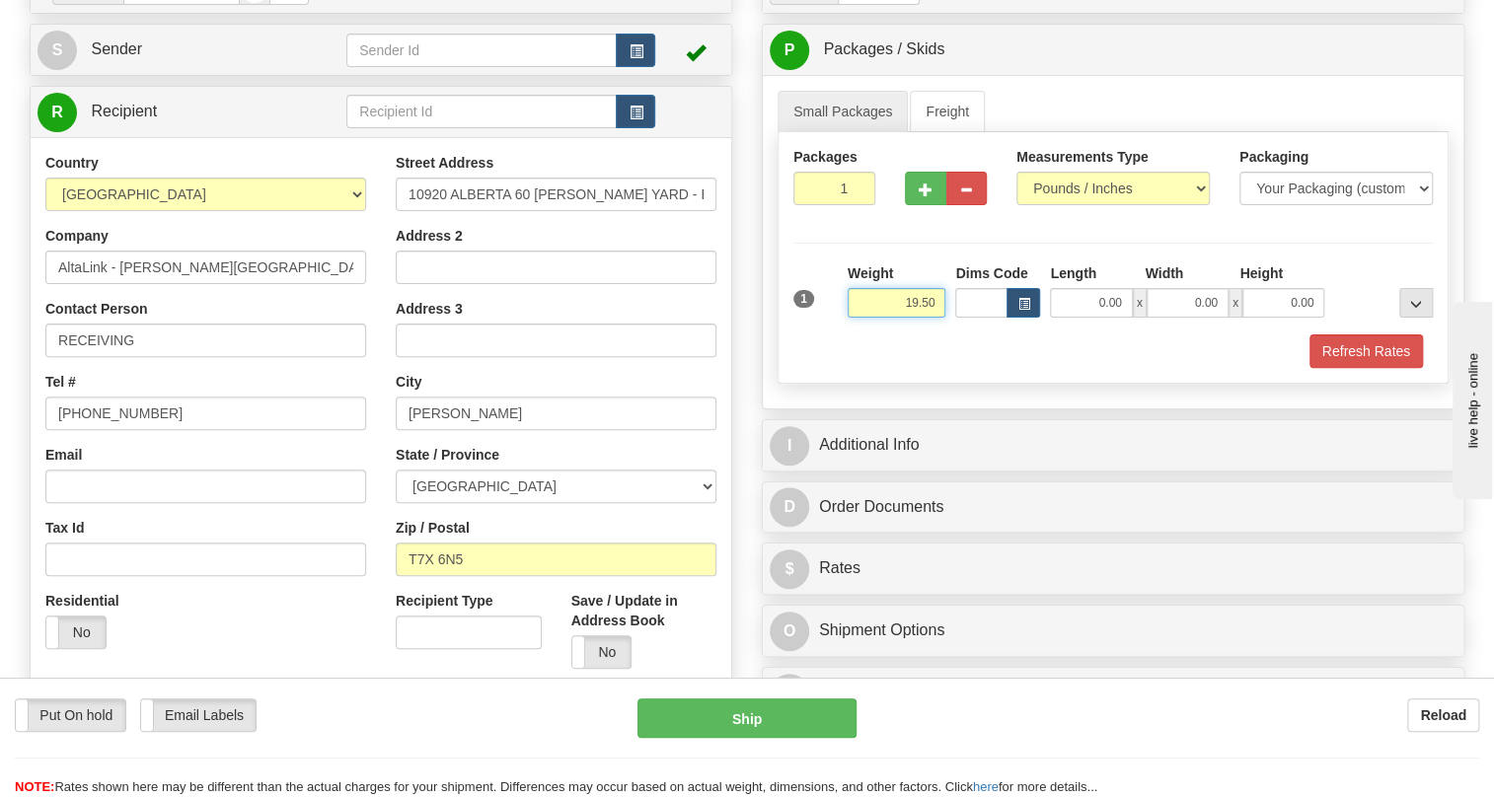
type input "19.50"
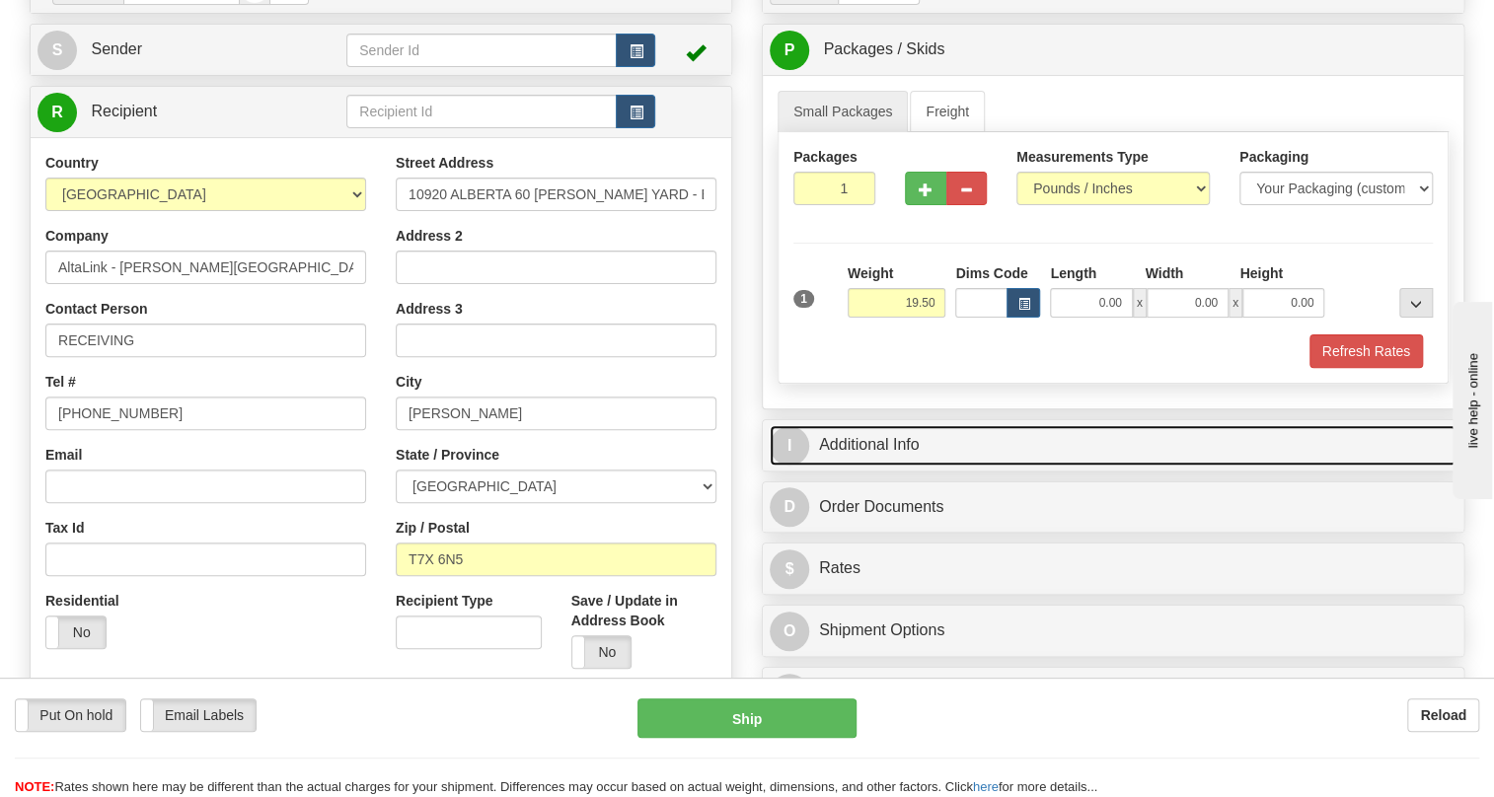
click at [885, 466] on link "I Additional Info" at bounding box center [1113, 445] width 687 height 40
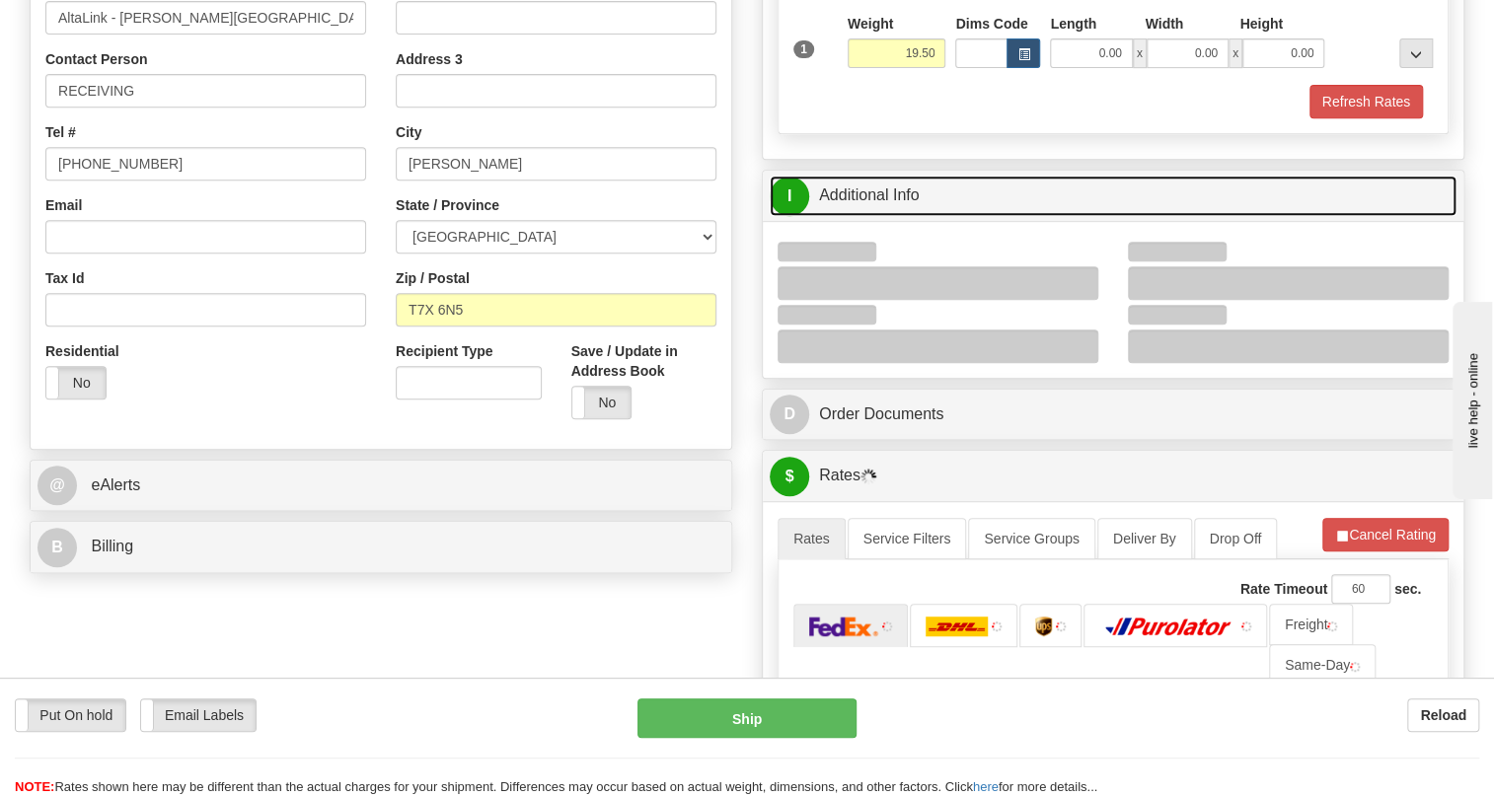
scroll to position [448, 0]
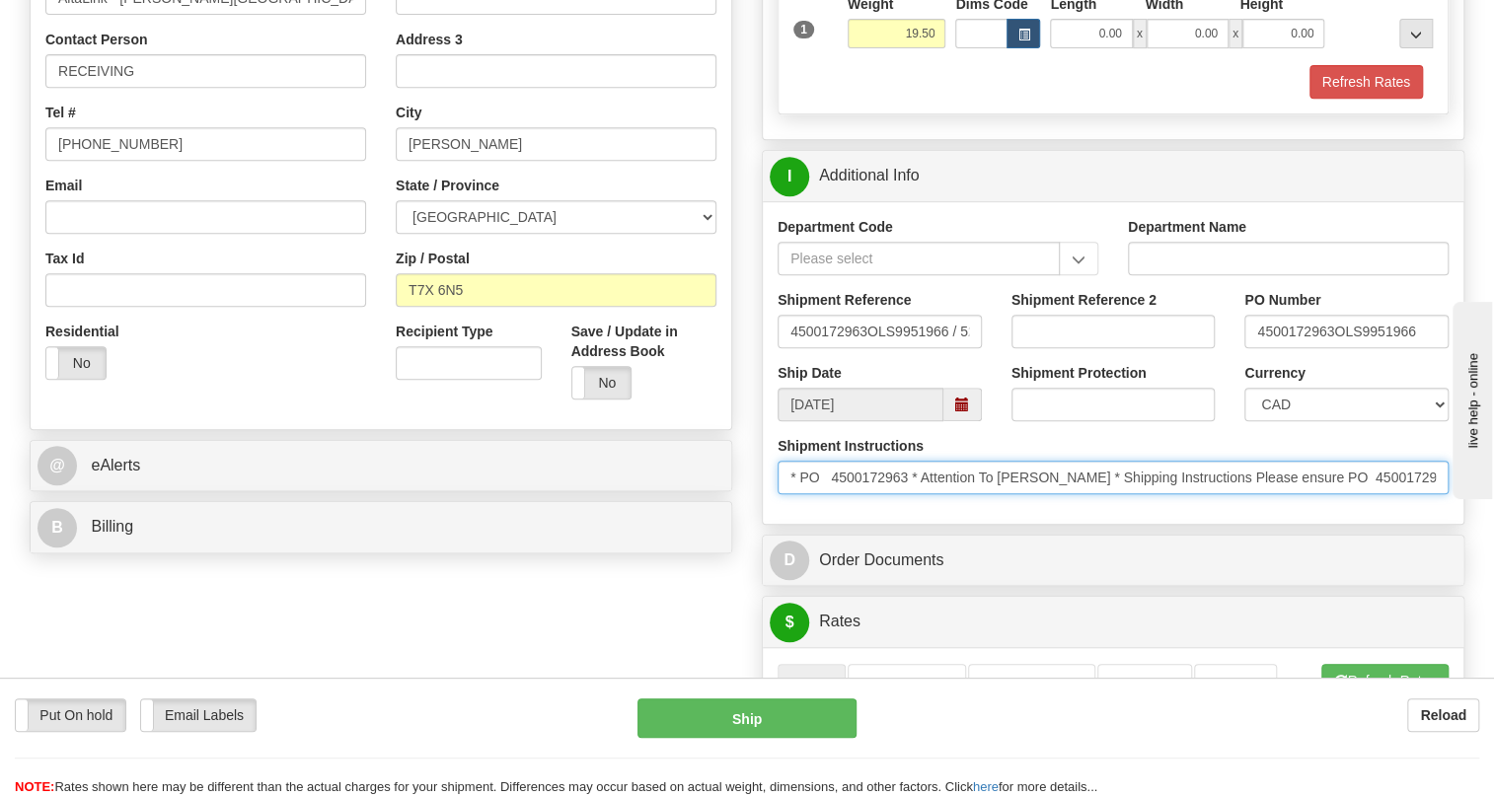
drag, startPoint x: 1069, startPoint y: 524, endPoint x: 924, endPoint y: 522, distance: 145.1
click at [924, 494] on input "* PO 4500172963 * Attention To [PERSON_NAME] * Shipping Instructions Please ens…" at bounding box center [1113, 478] width 671 height 34
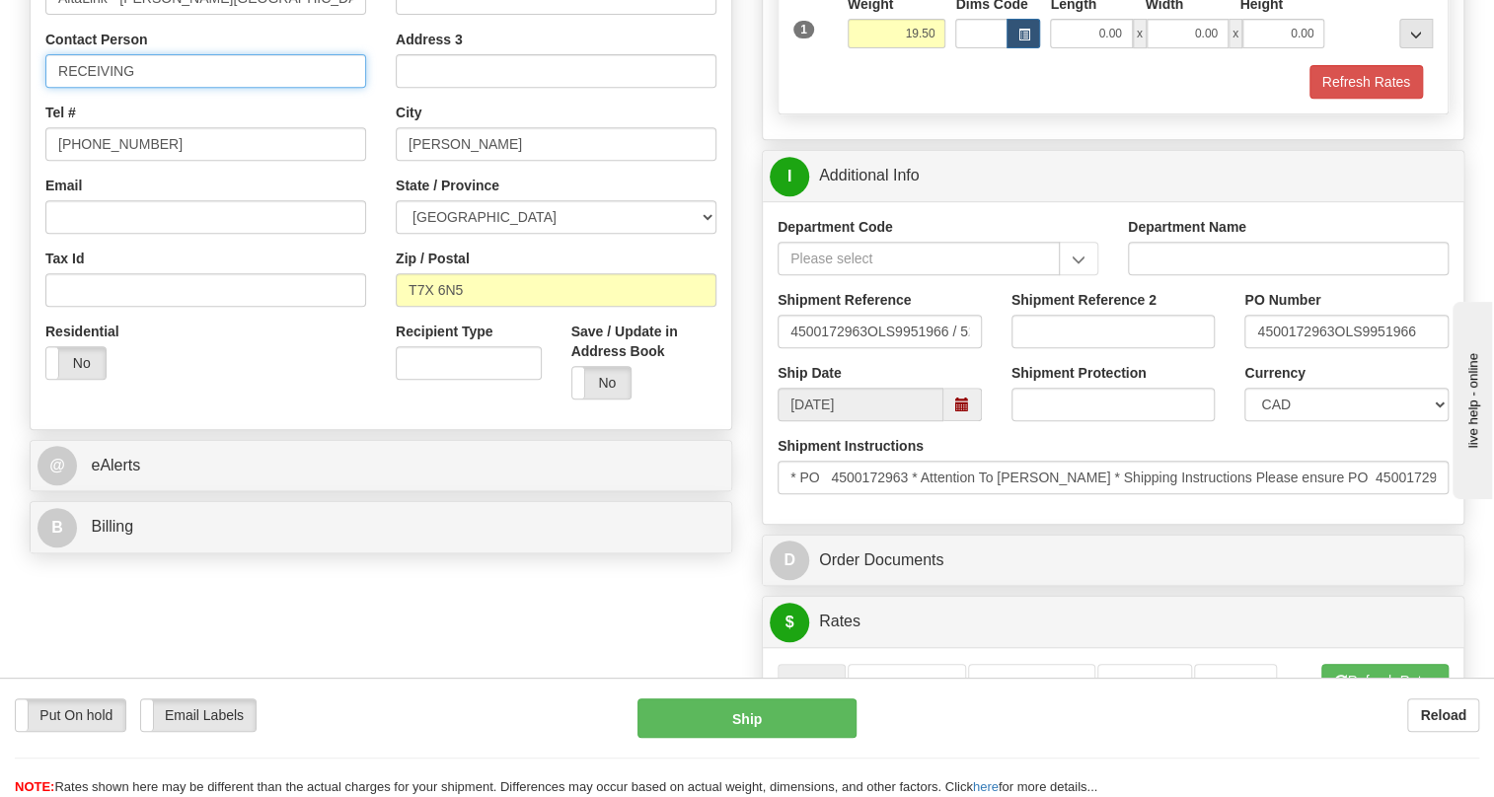
click at [90, 88] on input "RECEIVING" at bounding box center [205, 71] width 321 height 34
paste input "Attention To [PERSON_NAME]"
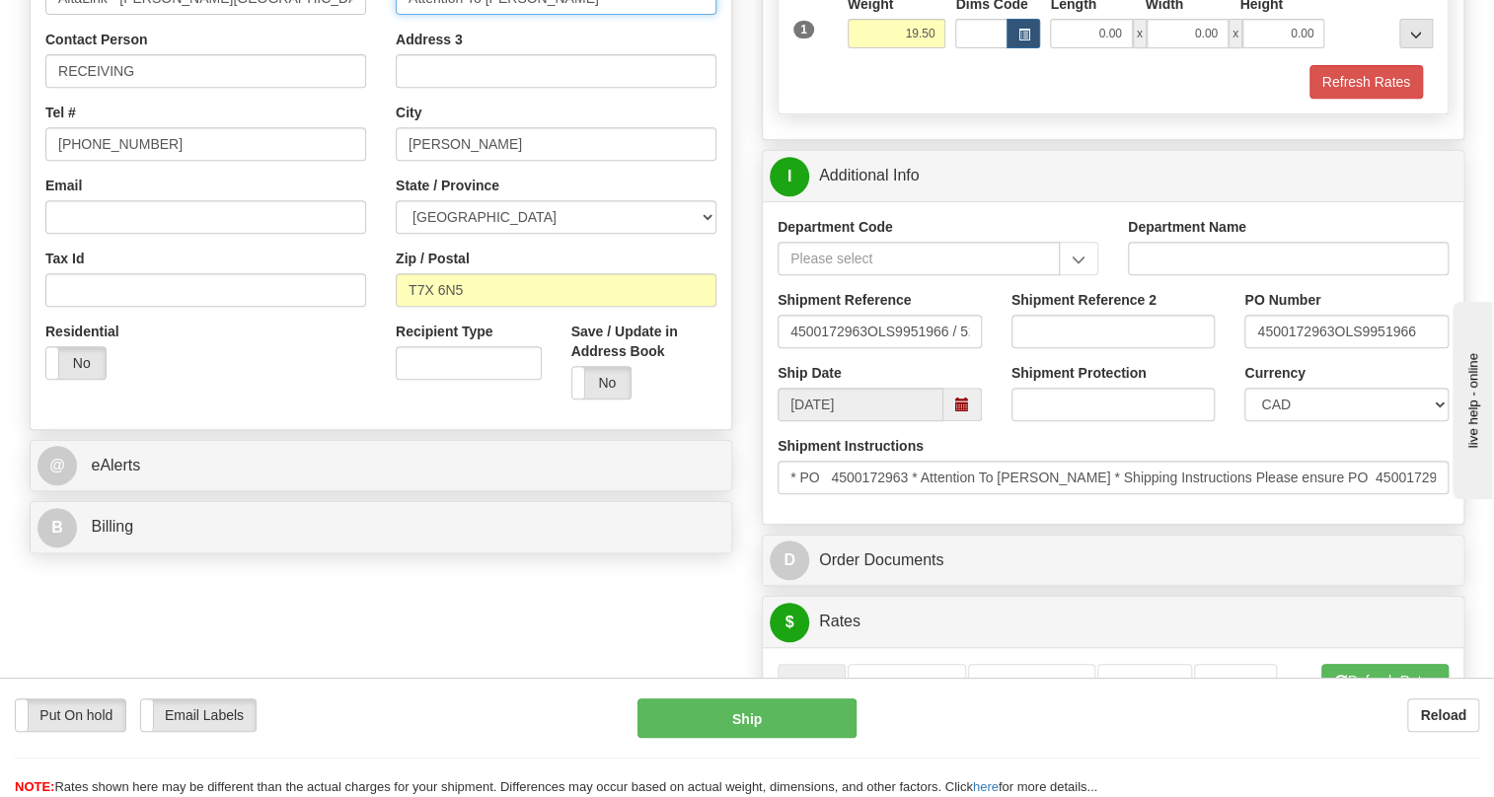
type input "Attention To [PERSON_NAME]"
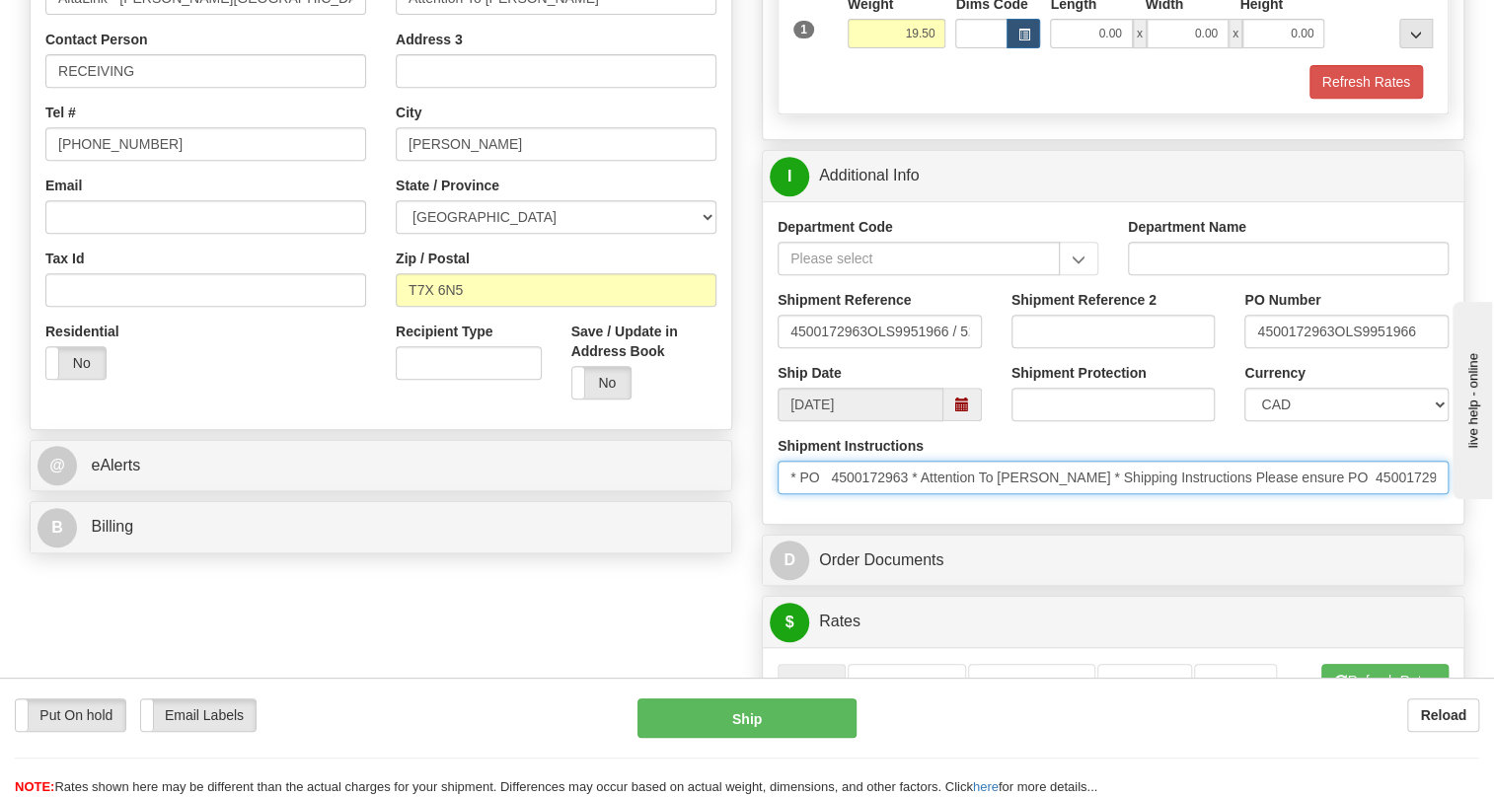
drag, startPoint x: 909, startPoint y: 514, endPoint x: 804, endPoint y: 525, distance: 105.2
click at [804, 494] on input "* PO 4500172963 * Attention To [PERSON_NAME] * Shipping Instructions Please ens…" at bounding box center [1113, 478] width 671 height 34
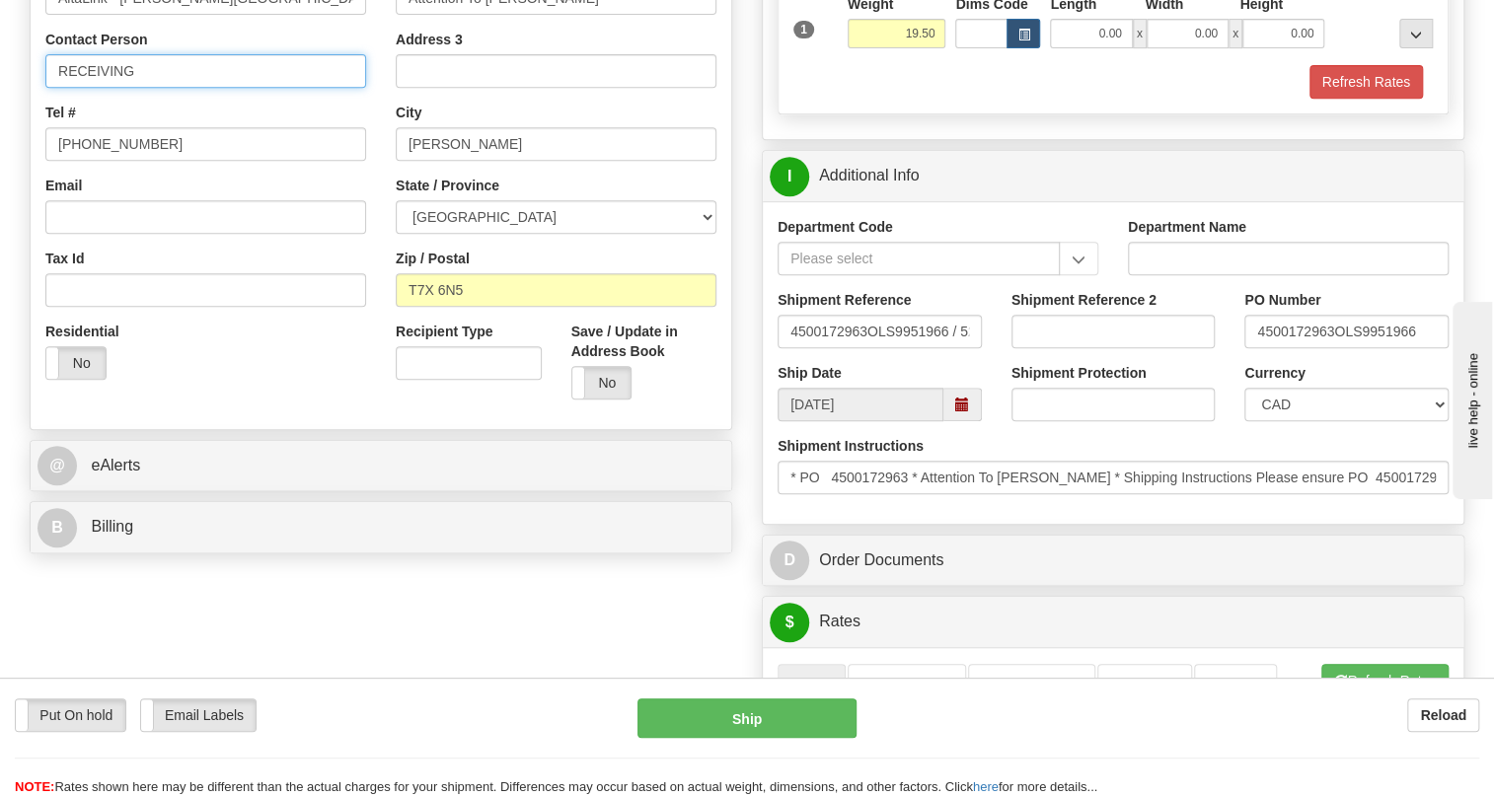
click at [181, 88] on input "RECEIVING" at bounding box center [205, 71] width 321 height 34
paste input "PO 4500172963"
click at [164, 88] on input "RECEIVING / PO 4500172963" at bounding box center [205, 71] width 321 height 34
type input "RECEIVING / PO# 4500172963"
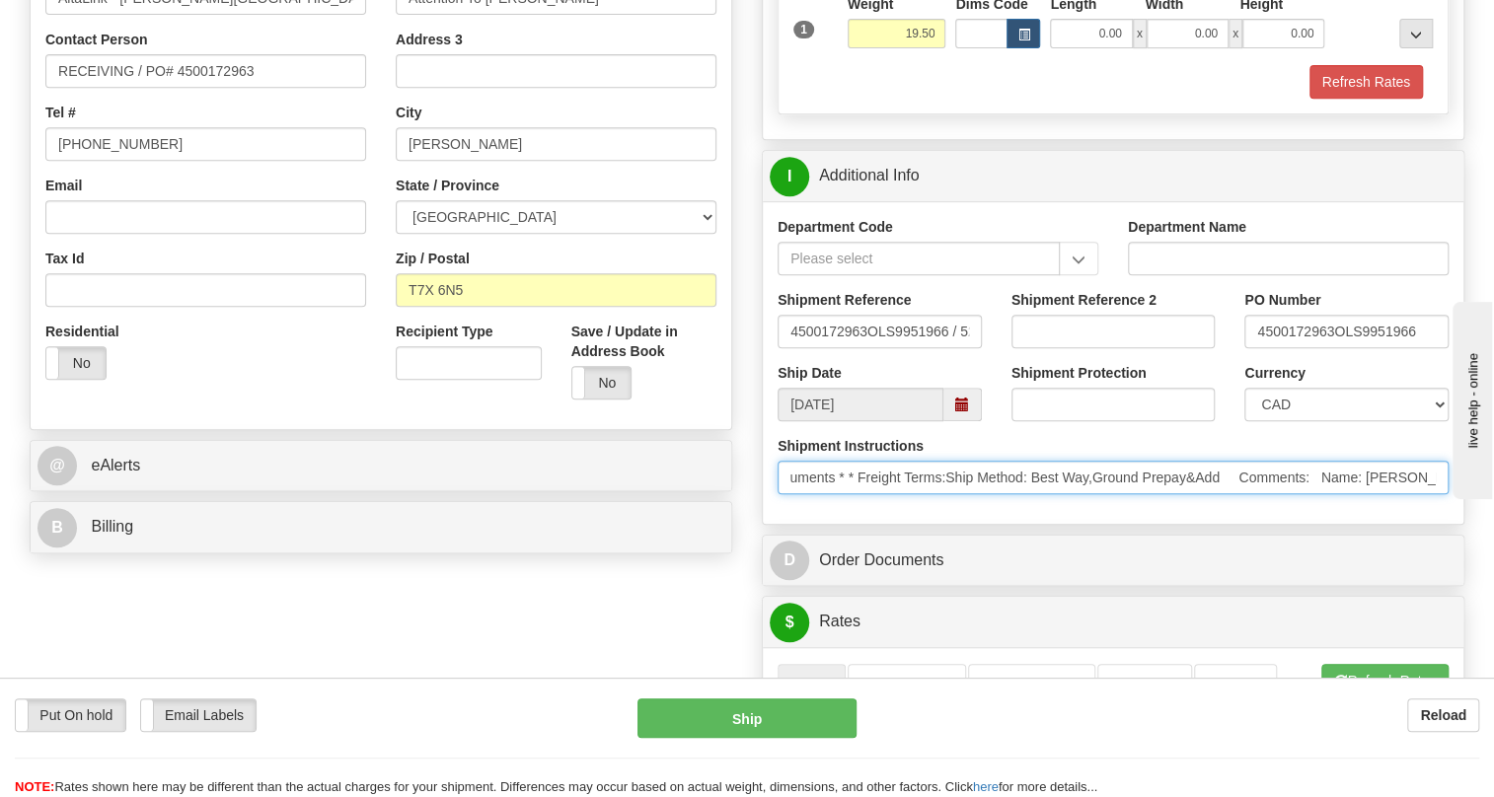
scroll to position [0, 977]
drag, startPoint x: 1303, startPoint y: 522, endPoint x: 1441, endPoint y: 523, distance: 138.2
click at [1441, 494] on input "* PO 4500172963 * Attention To [PERSON_NAME] * Shipping Instructions Please ens…" at bounding box center [1113, 478] width 671 height 34
click at [1401, 494] on input "* PO 4500172963 * Attention To [PERSON_NAME] * Shipping Instructions Please ens…" at bounding box center [1113, 478] width 671 height 34
drag, startPoint x: 1397, startPoint y: 523, endPoint x: 1315, endPoint y: 523, distance: 82.9
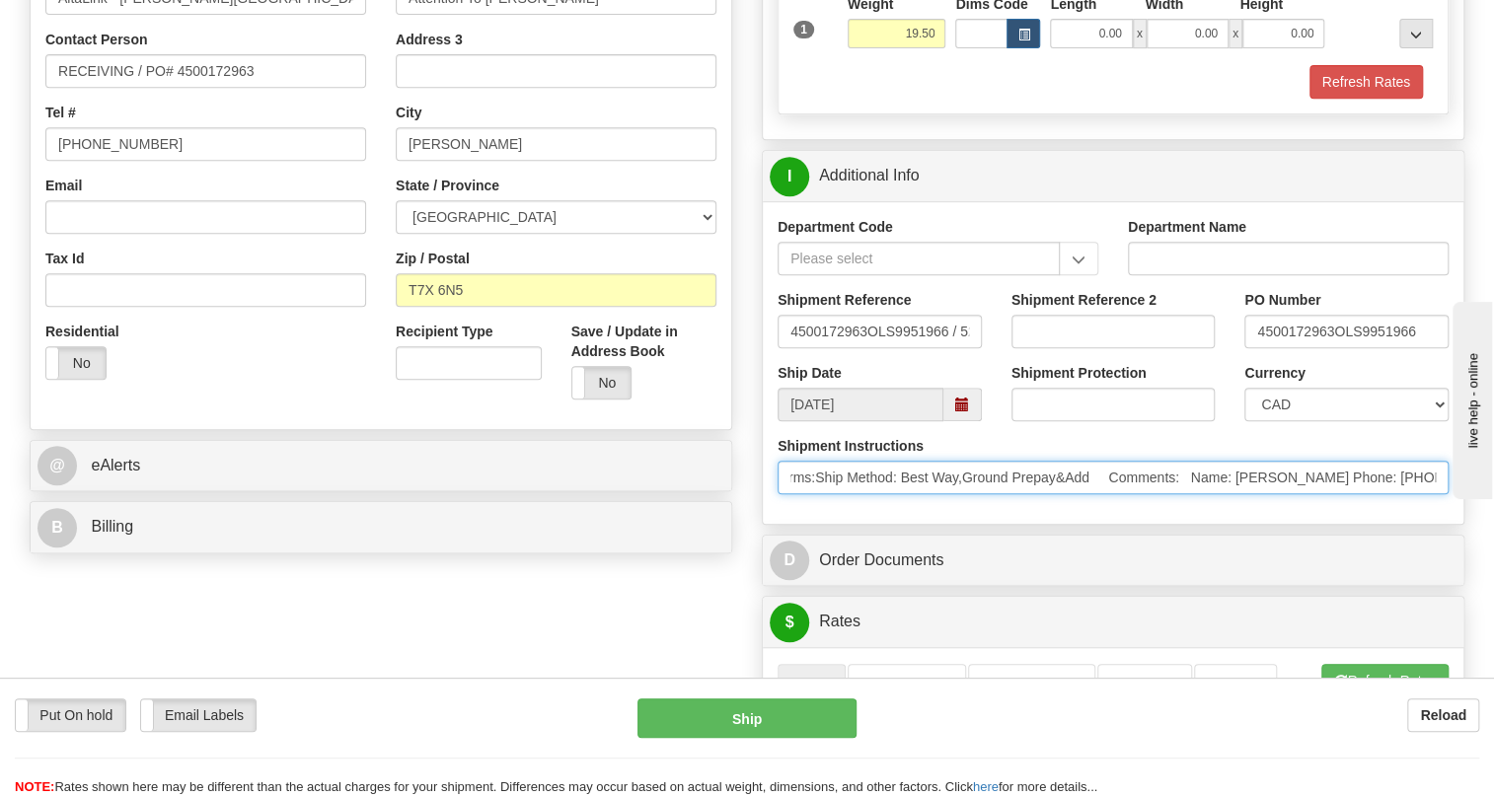
click at [1315, 494] on input "* PO 4500172963 * Attention To [PERSON_NAME] * Shipping Instructions Please ens…" at bounding box center [1113, 478] width 671 height 34
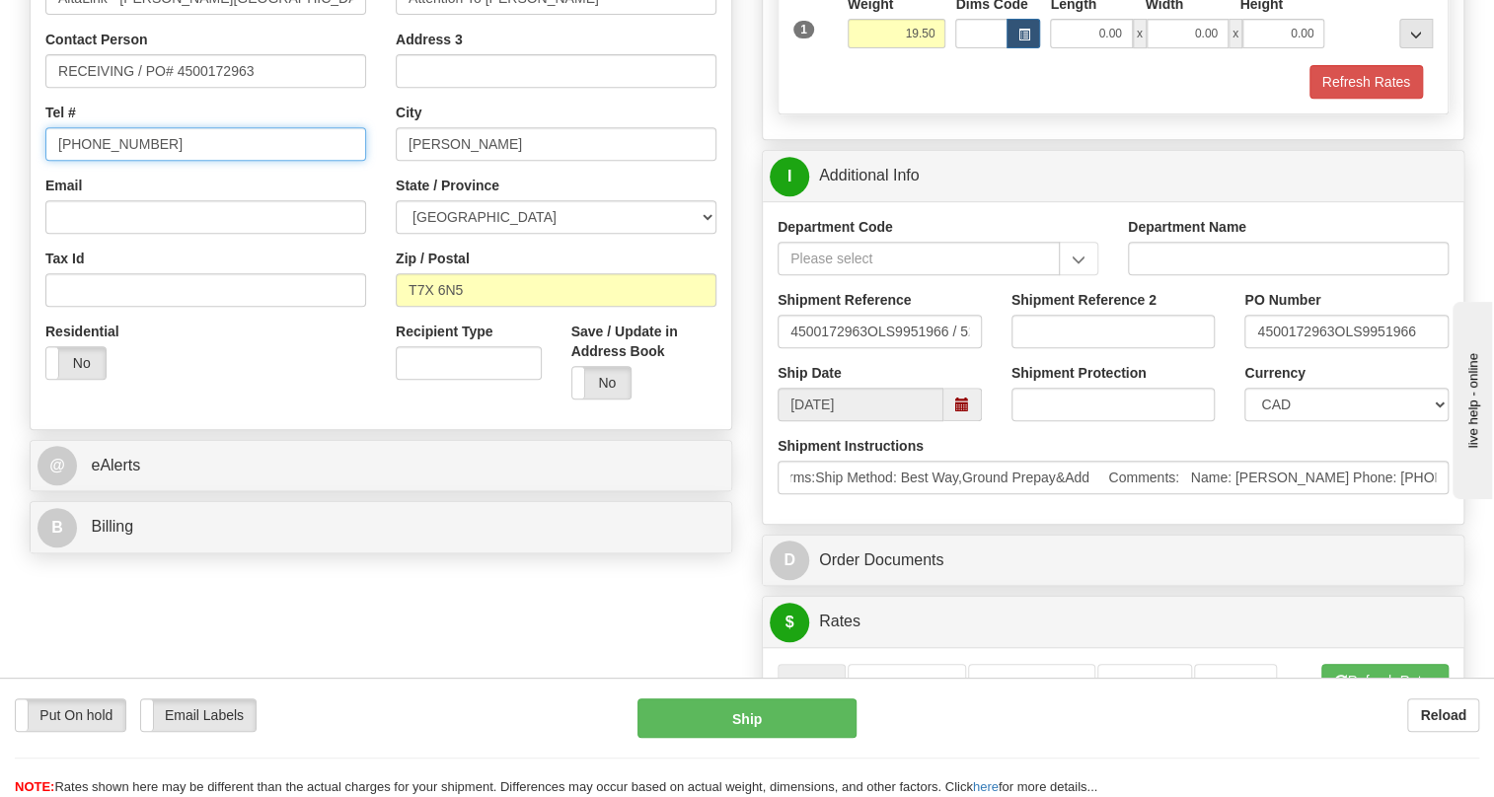
scroll to position [0, 0]
click at [112, 161] on input "[PHONE_NUMBER]" at bounding box center [205, 144] width 321 height 34
paste input "[PHONE_NUMBER]"
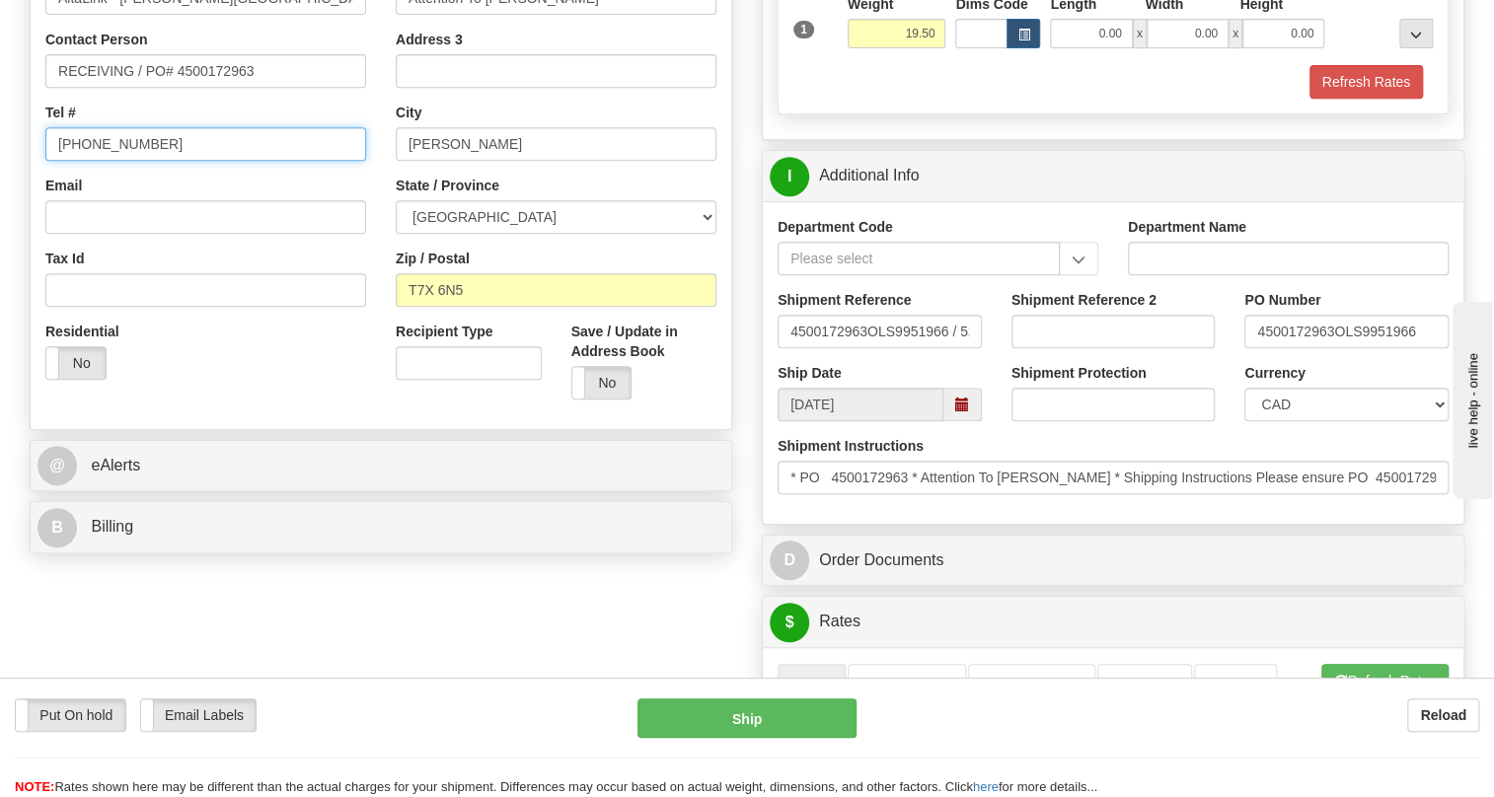
type input "[PHONE_NUMBER]"
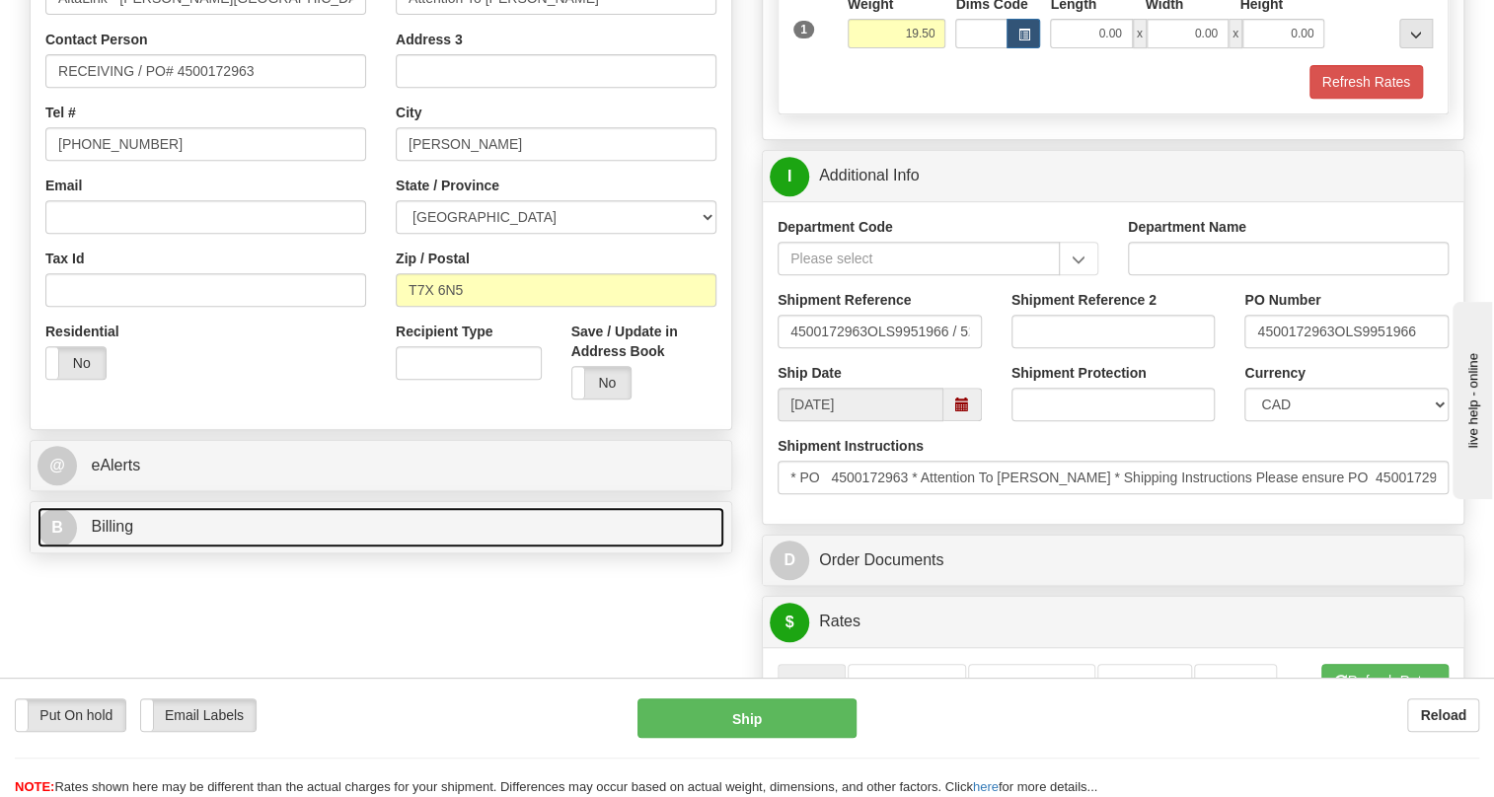
click at [120, 535] on span "Billing" at bounding box center [112, 526] width 42 height 17
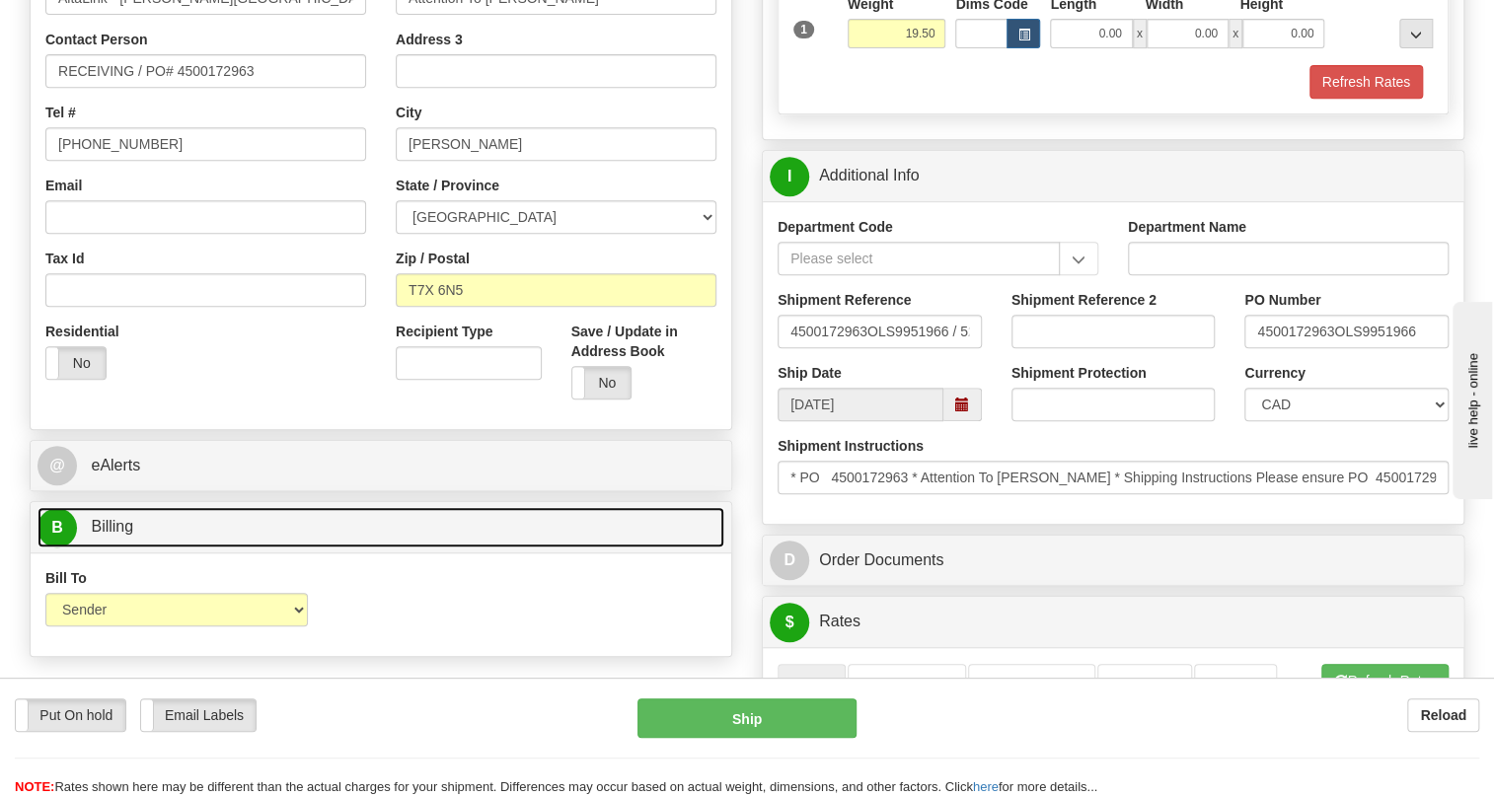
click at [120, 535] on span "Billing" at bounding box center [112, 526] width 42 height 17
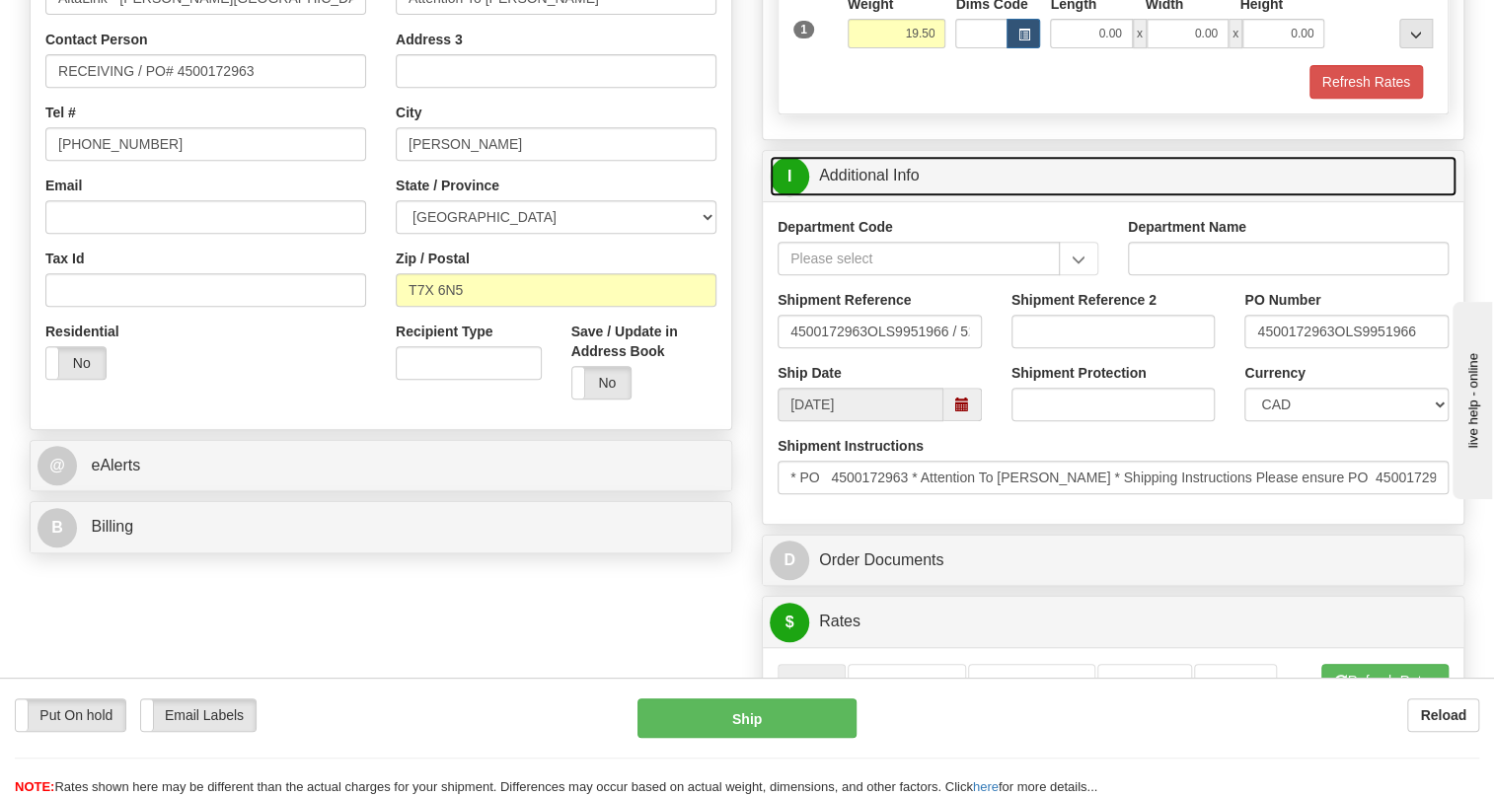
click at [867, 196] on link "I Additional Info" at bounding box center [1113, 176] width 687 height 40
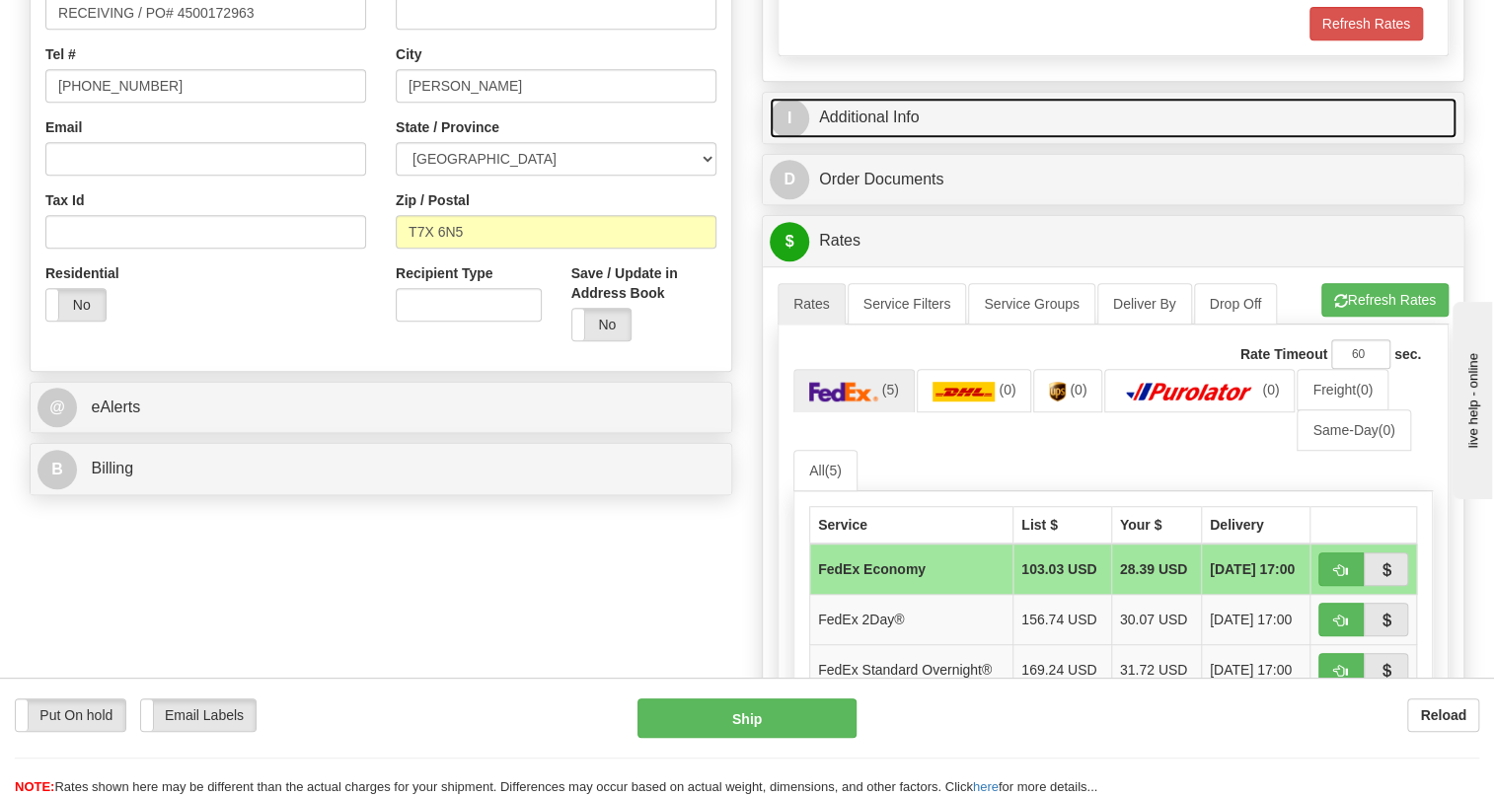
scroll to position [538, 0]
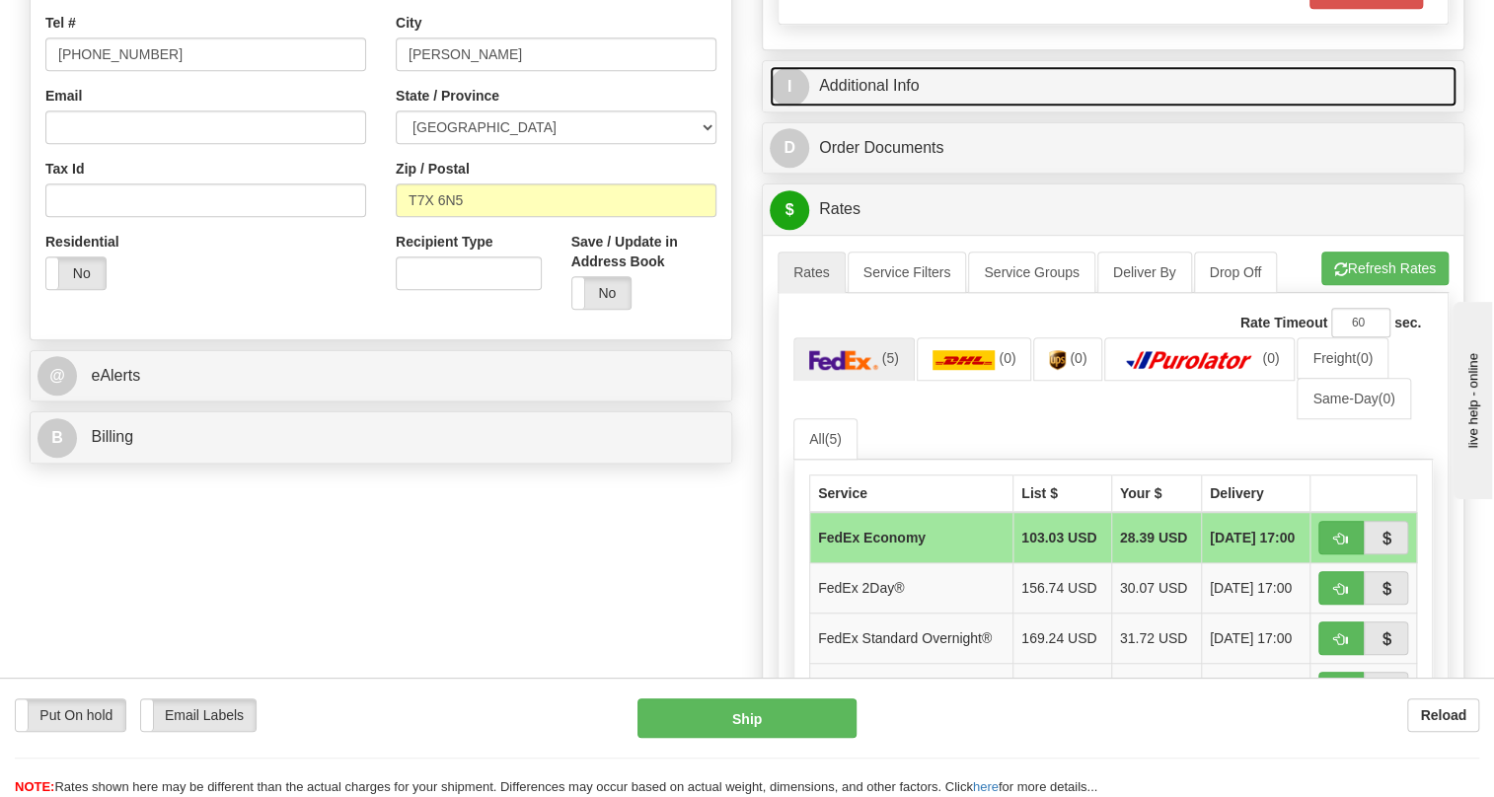
click at [868, 107] on link "I Additional Info" at bounding box center [1113, 86] width 687 height 40
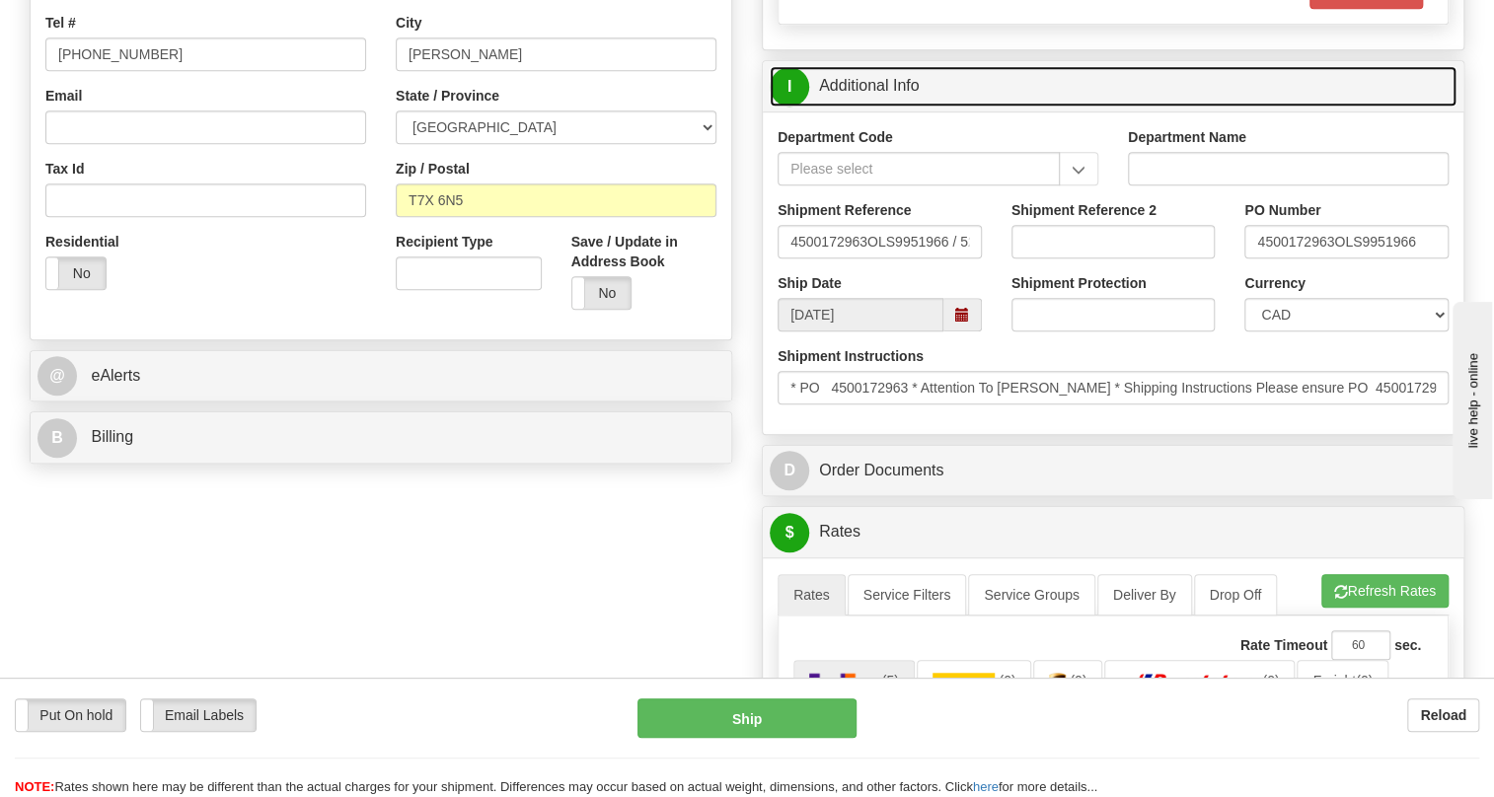
click at [868, 107] on link "I Additional Info" at bounding box center [1113, 86] width 687 height 40
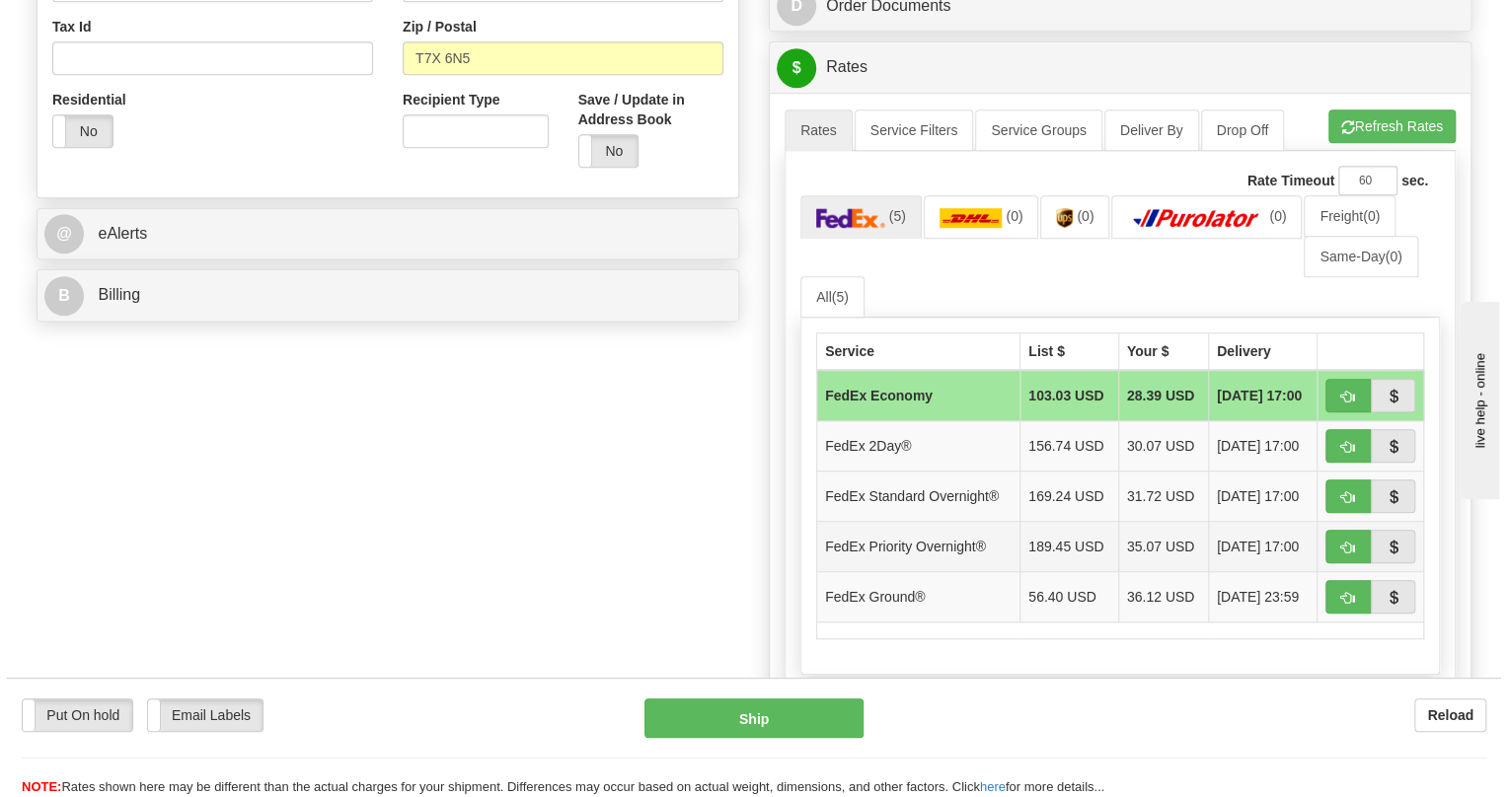
scroll to position [717, 0]
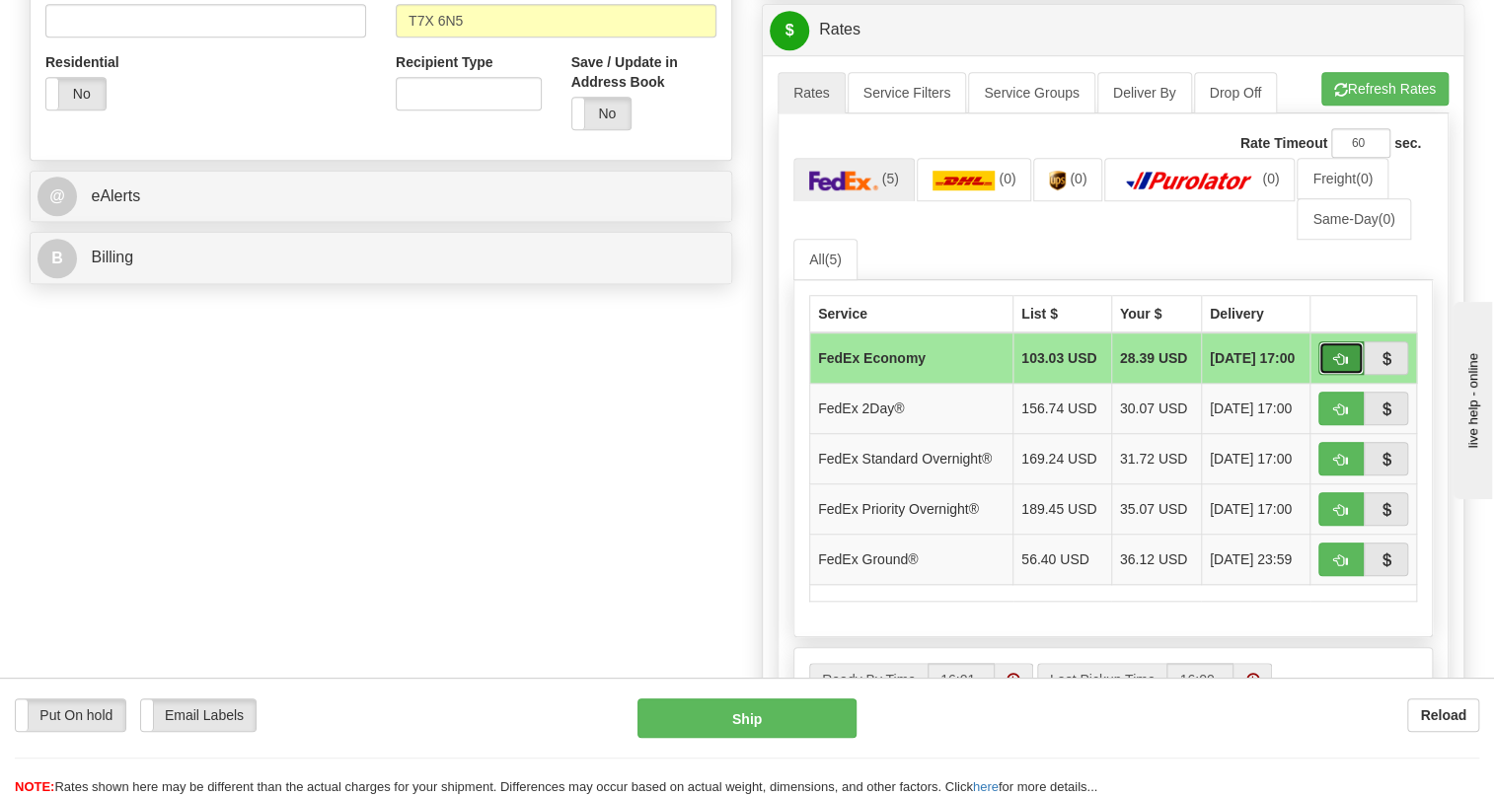
click at [1330, 375] on button "button" at bounding box center [1341, 358] width 45 height 34
type input "20"
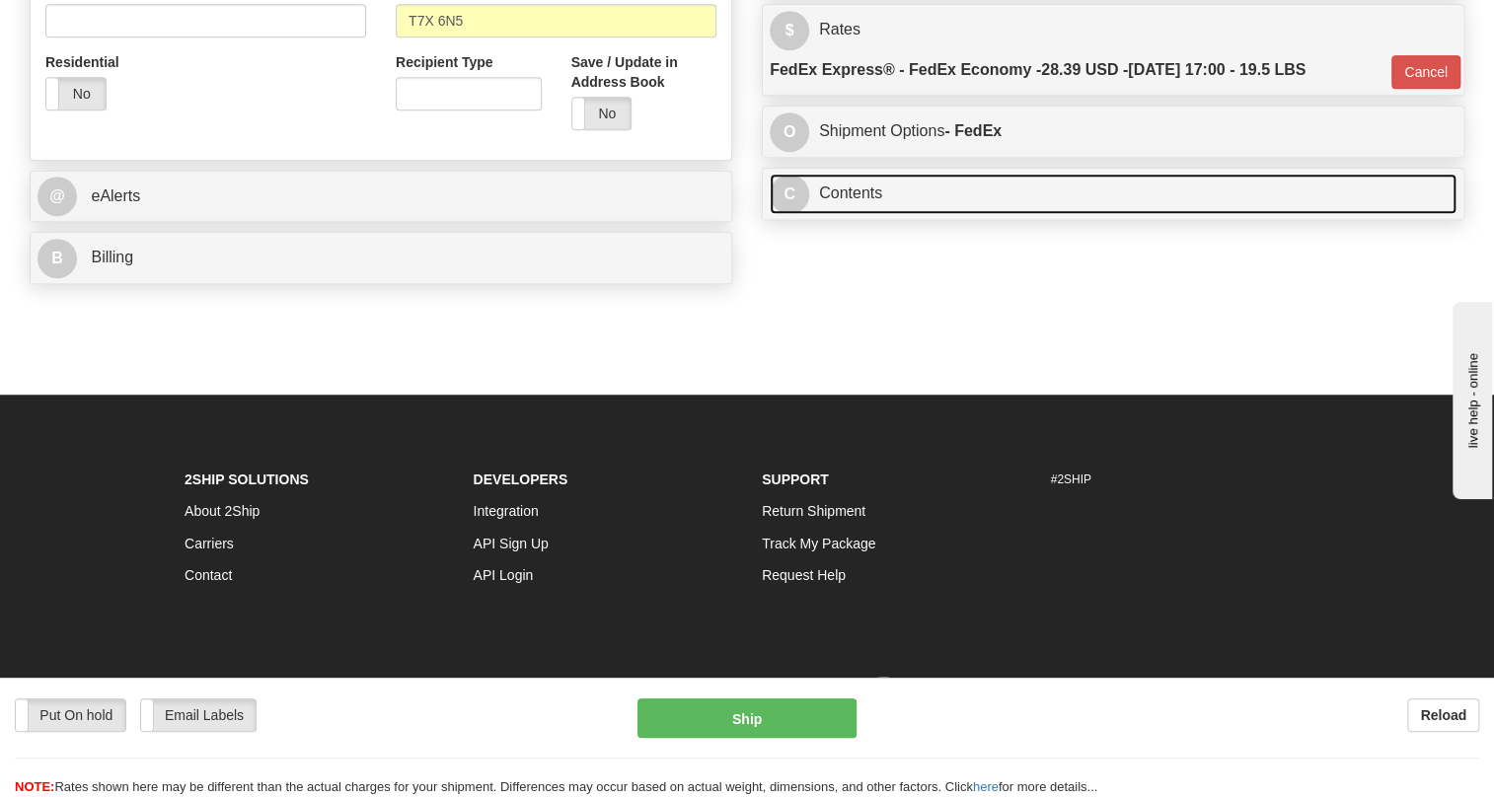
click at [858, 214] on link "C Contents" at bounding box center [1113, 194] width 687 height 40
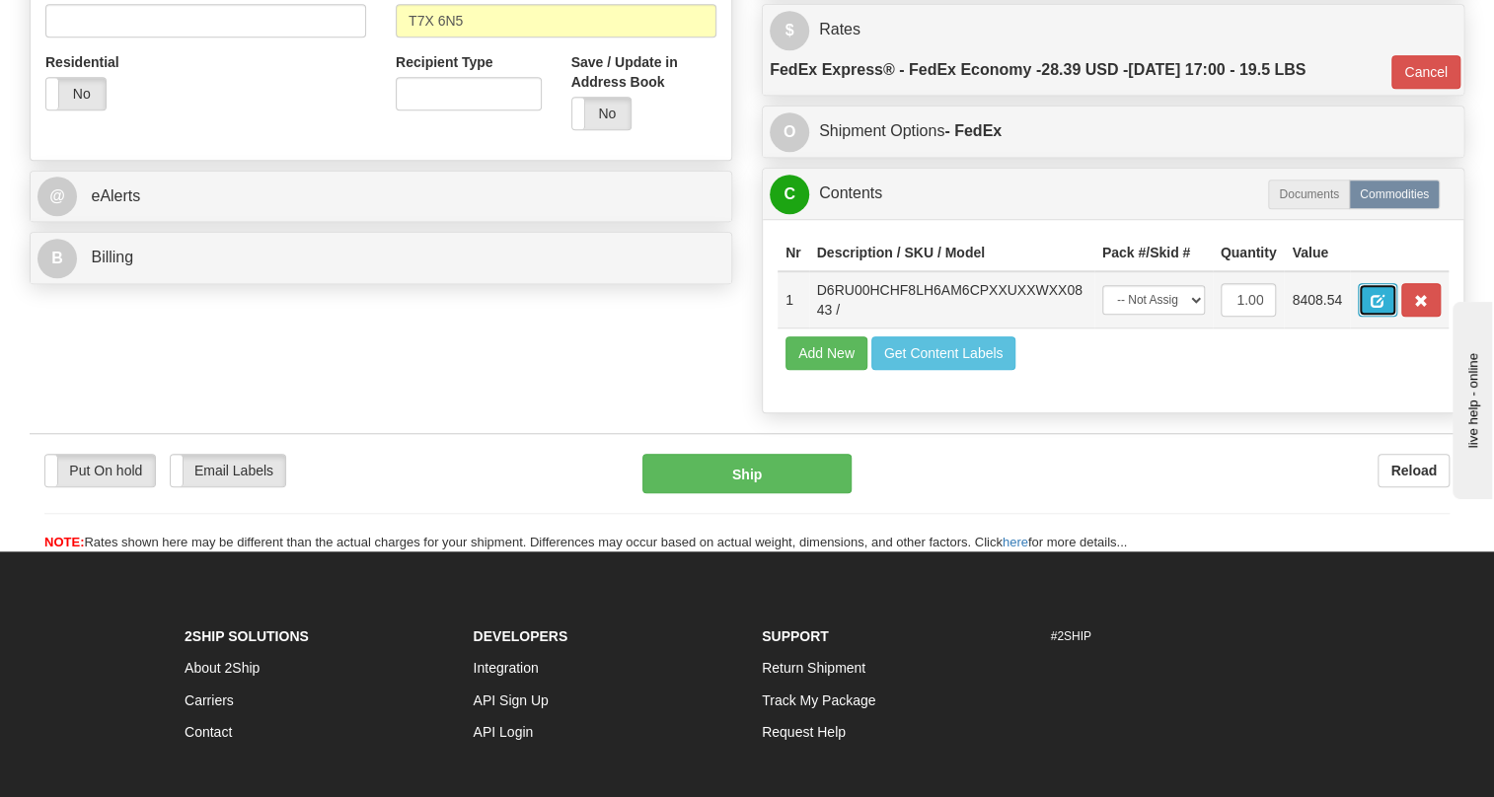
click at [1379, 308] on span "button" at bounding box center [1378, 301] width 14 height 13
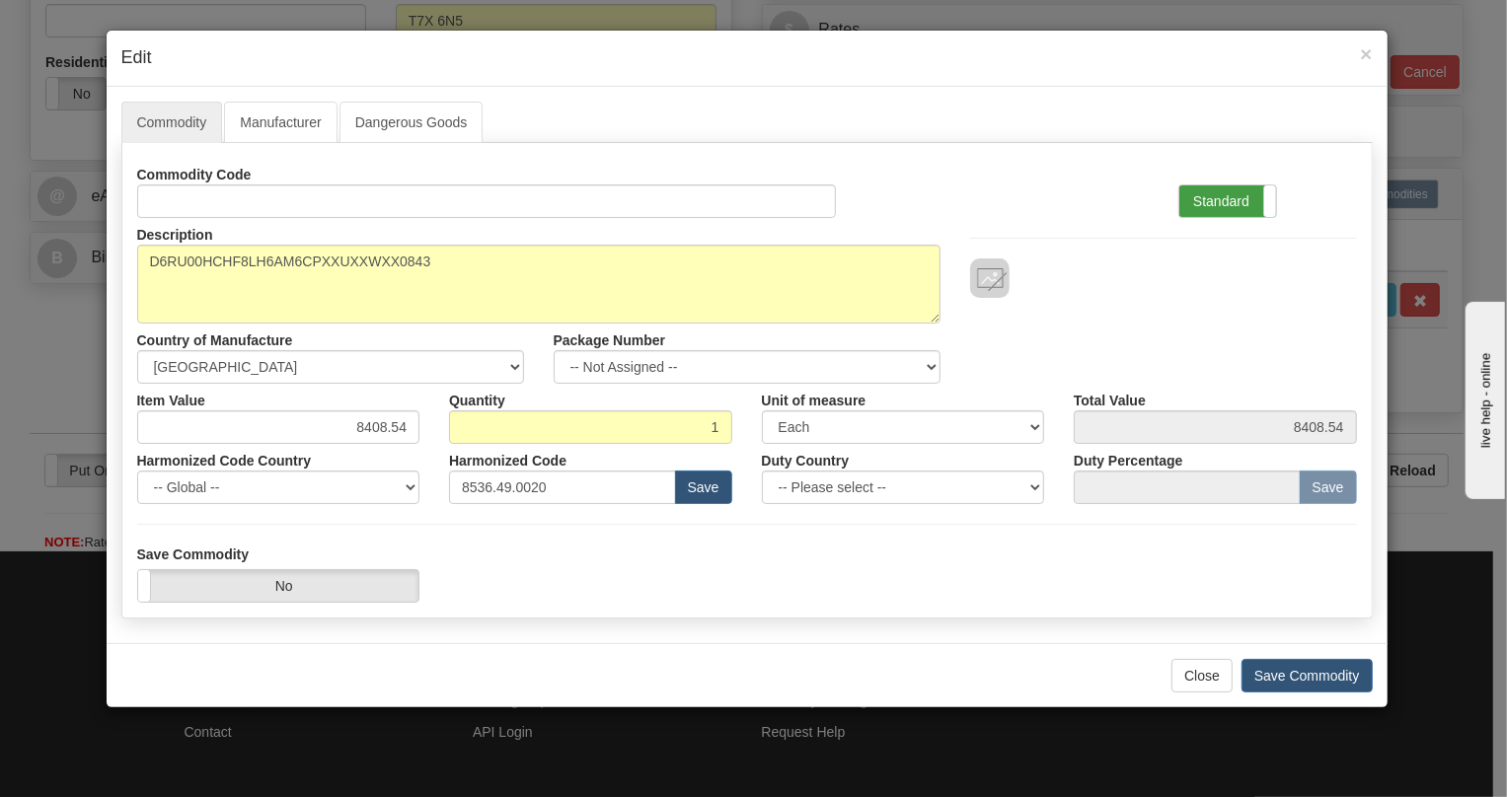
click at [1214, 197] on label "Standard" at bounding box center [1227, 202] width 97 height 32
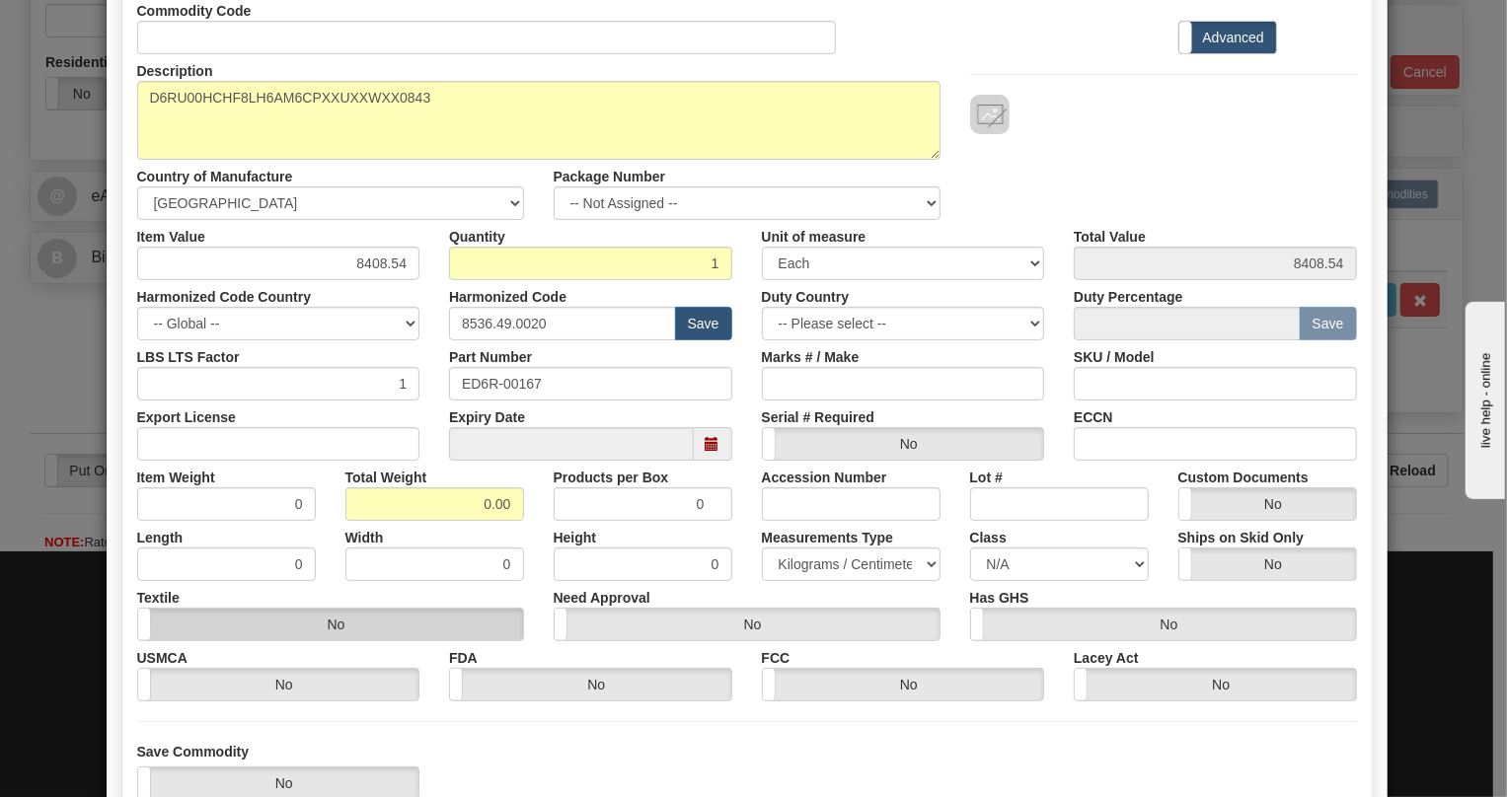
scroll to position [179, 0]
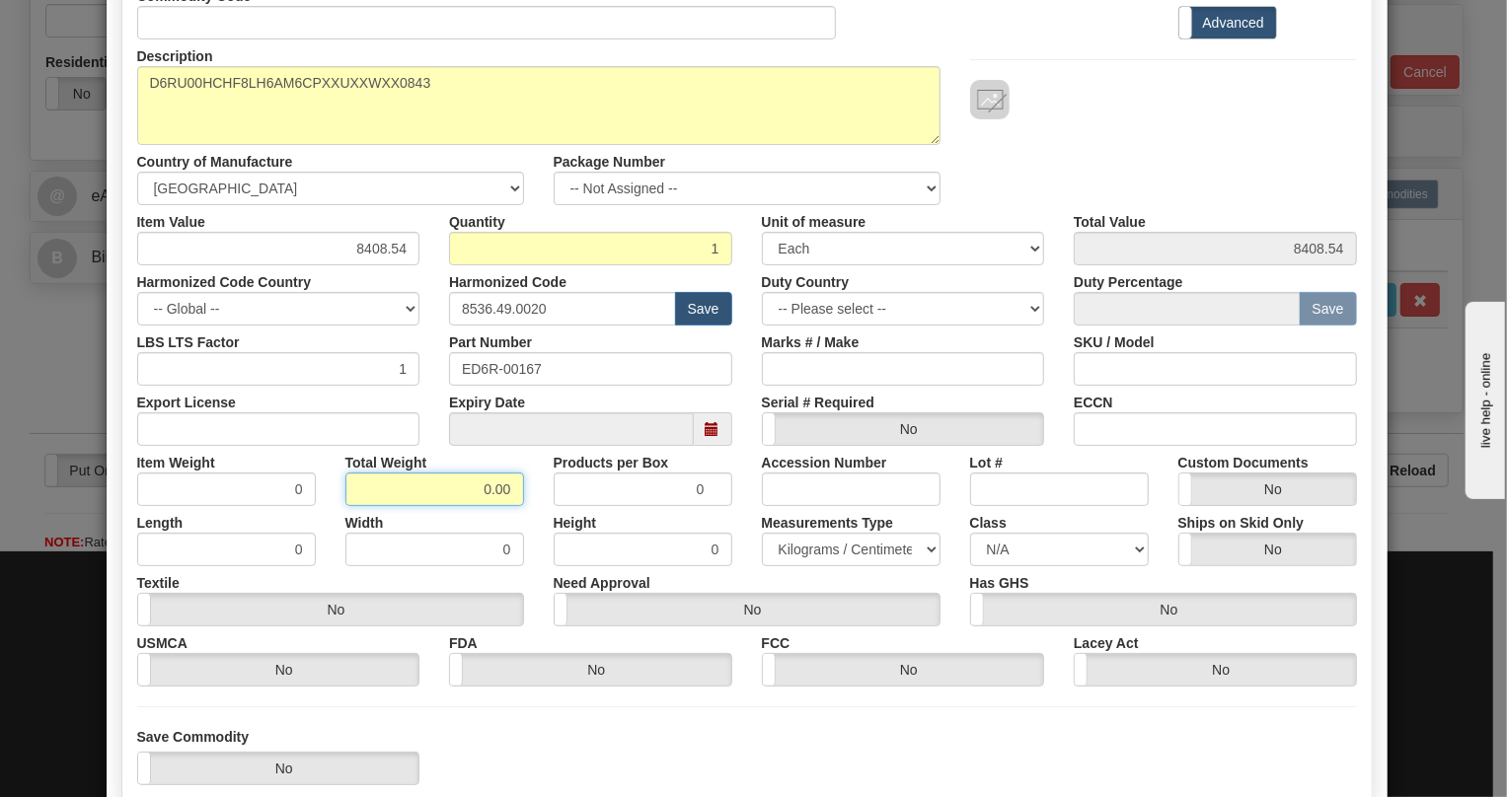
click at [465, 500] on input "0.00" at bounding box center [434, 490] width 179 height 34
type input "1.00"
type input "1.0000"
click at [831, 559] on select "Pounds / Inches Kilograms / Centimeters" at bounding box center [851, 550] width 179 height 34
select select "0"
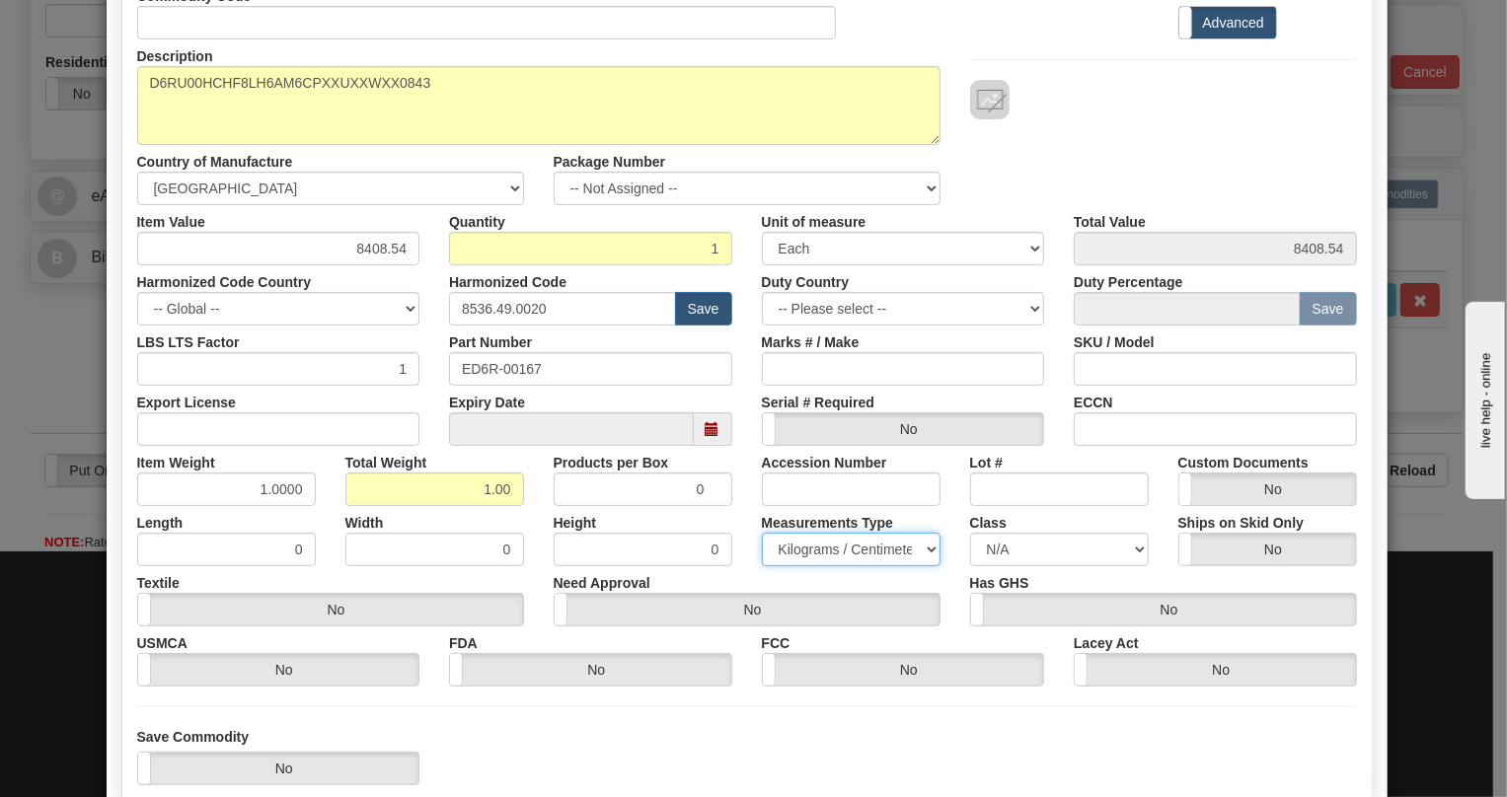
click at [762, 533] on select "Pounds / Inches Kilograms / Centimeters" at bounding box center [851, 550] width 179 height 34
click at [1033, 641] on div "FCC Yes No" at bounding box center [903, 657] width 313 height 60
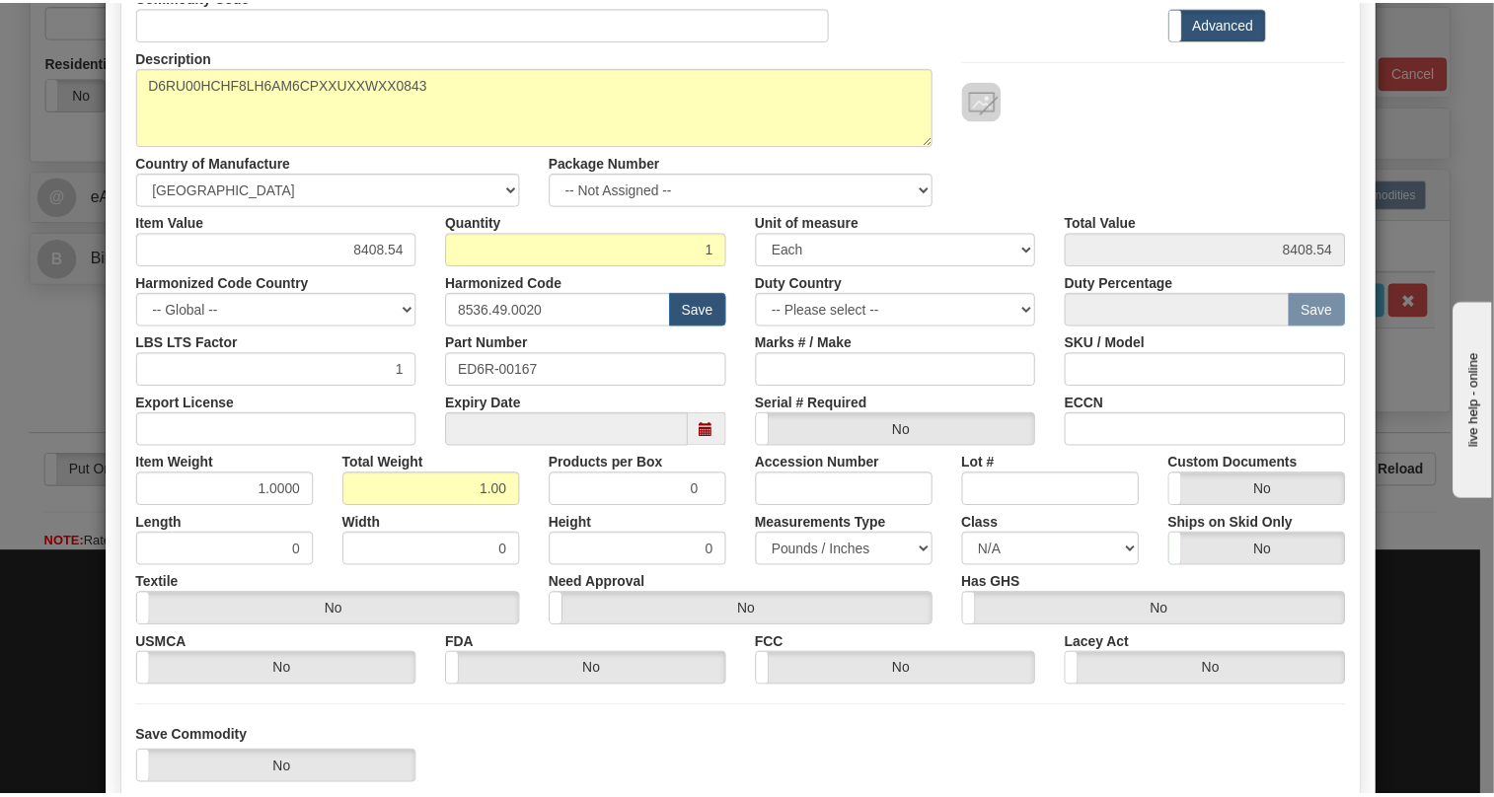
scroll to position [300, 0]
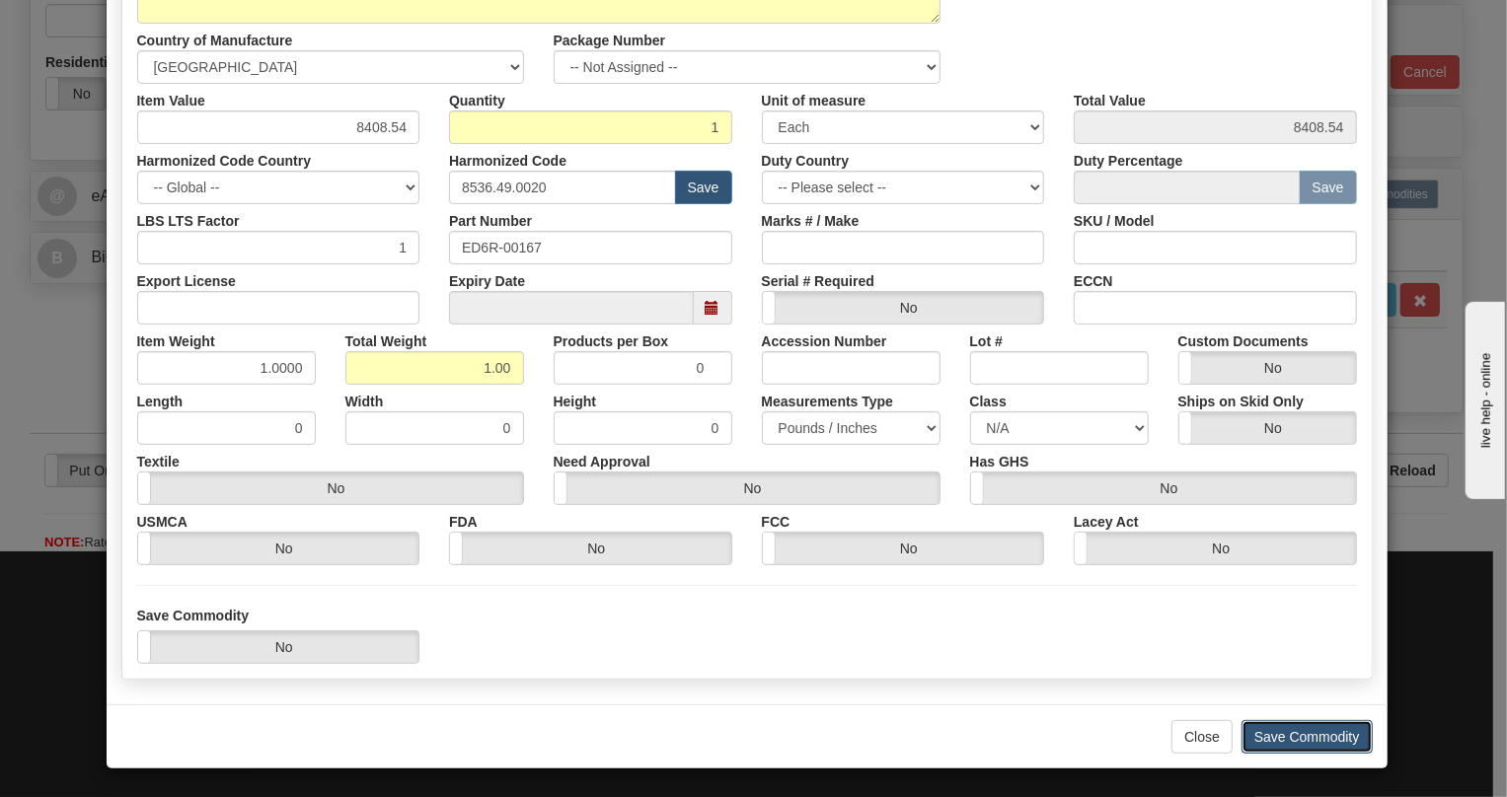
click at [1277, 737] on button "Save Commodity" at bounding box center [1307, 737] width 131 height 34
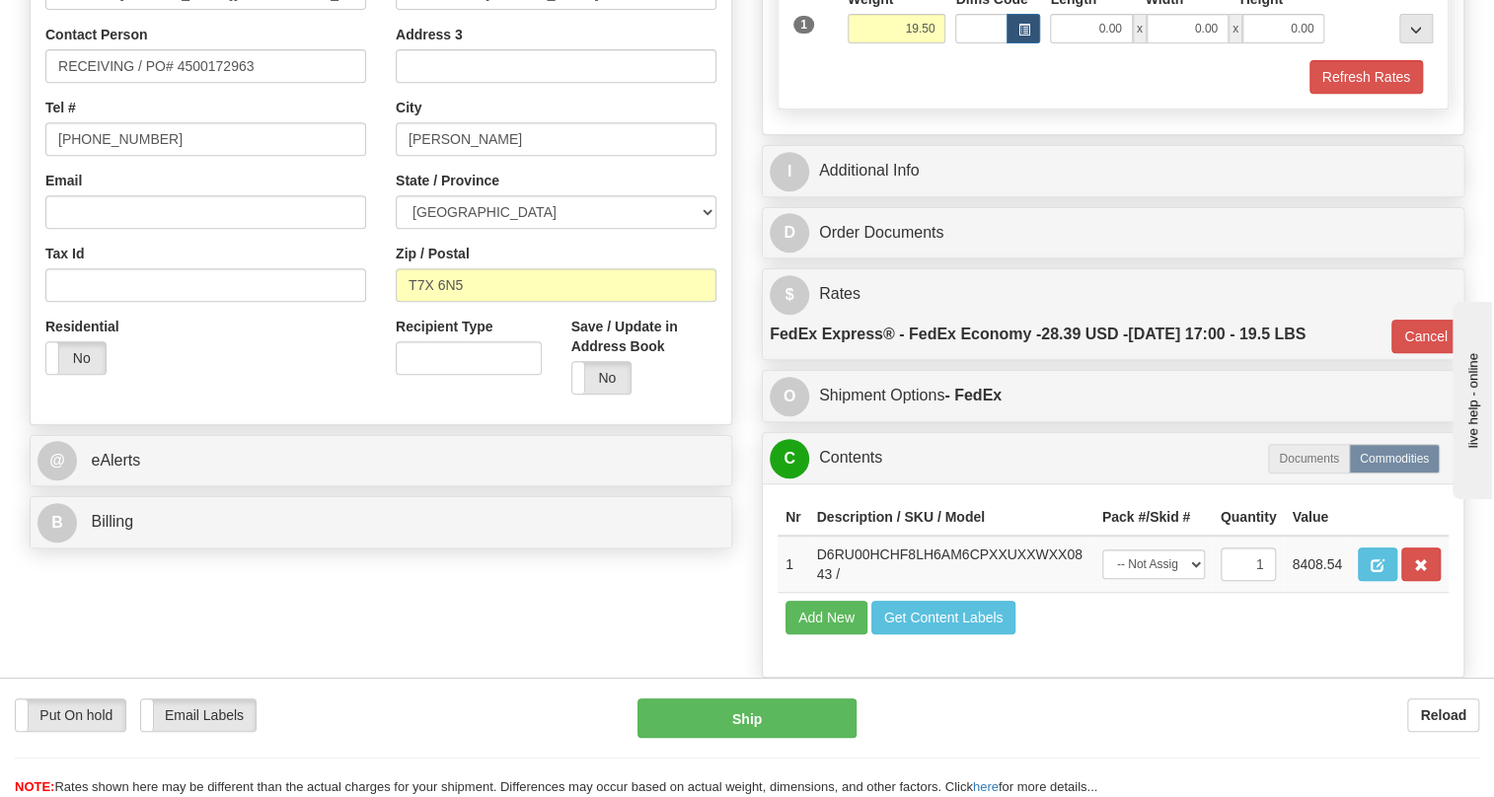
scroll to position [448, 0]
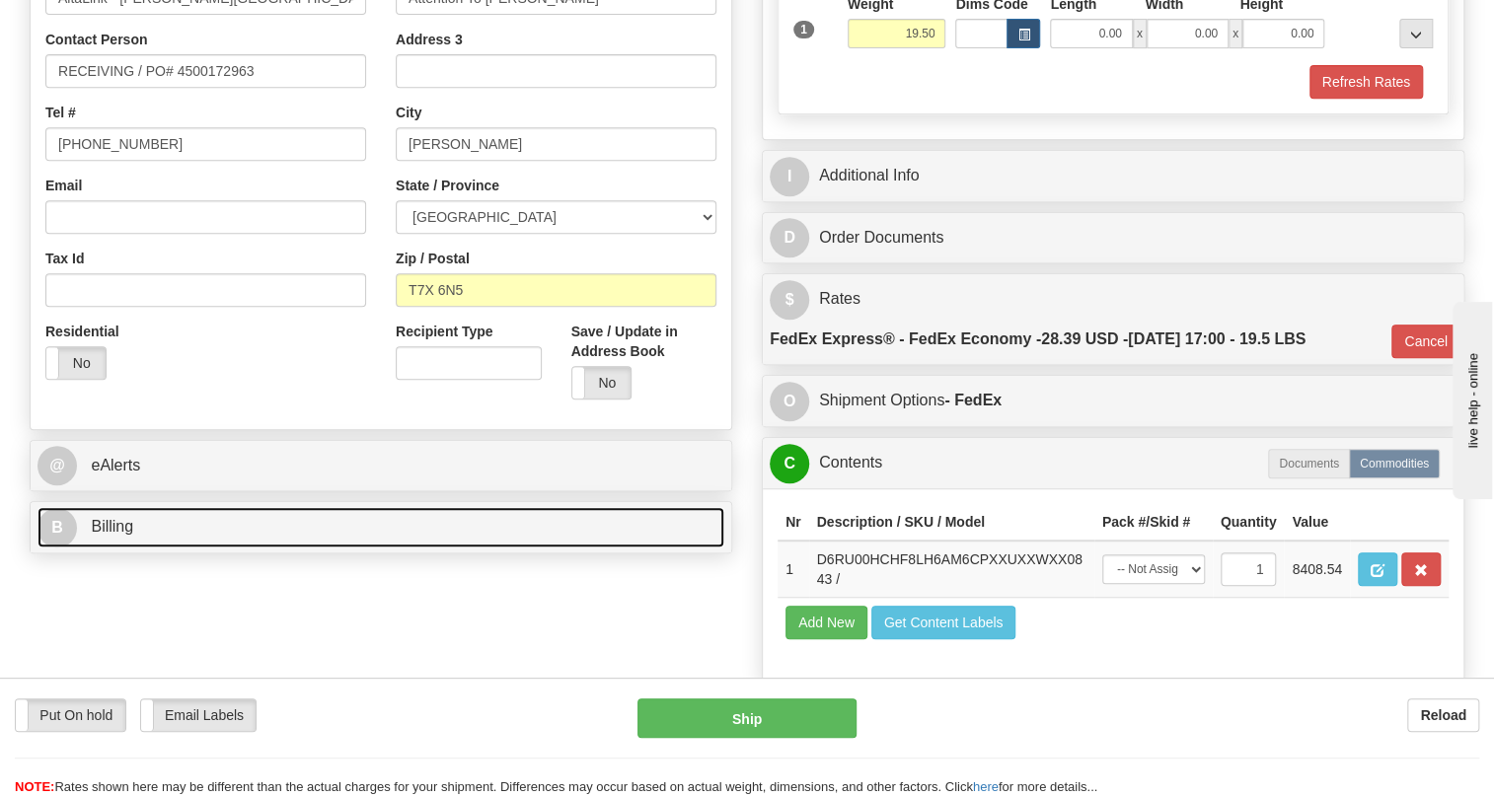
click at [114, 535] on span "Billing" at bounding box center [112, 526] width 42 height 17
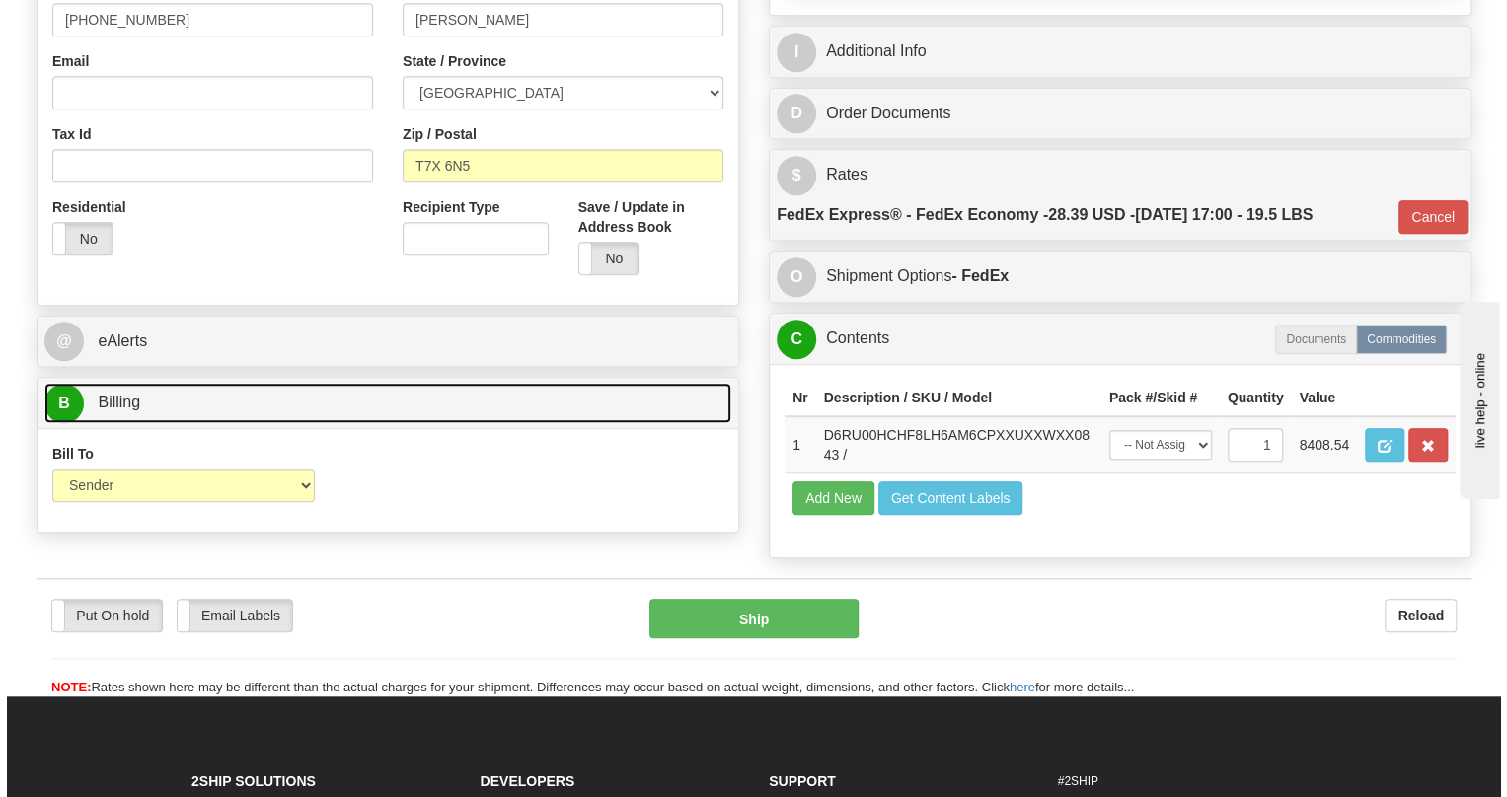
scroll to position [628, 0]
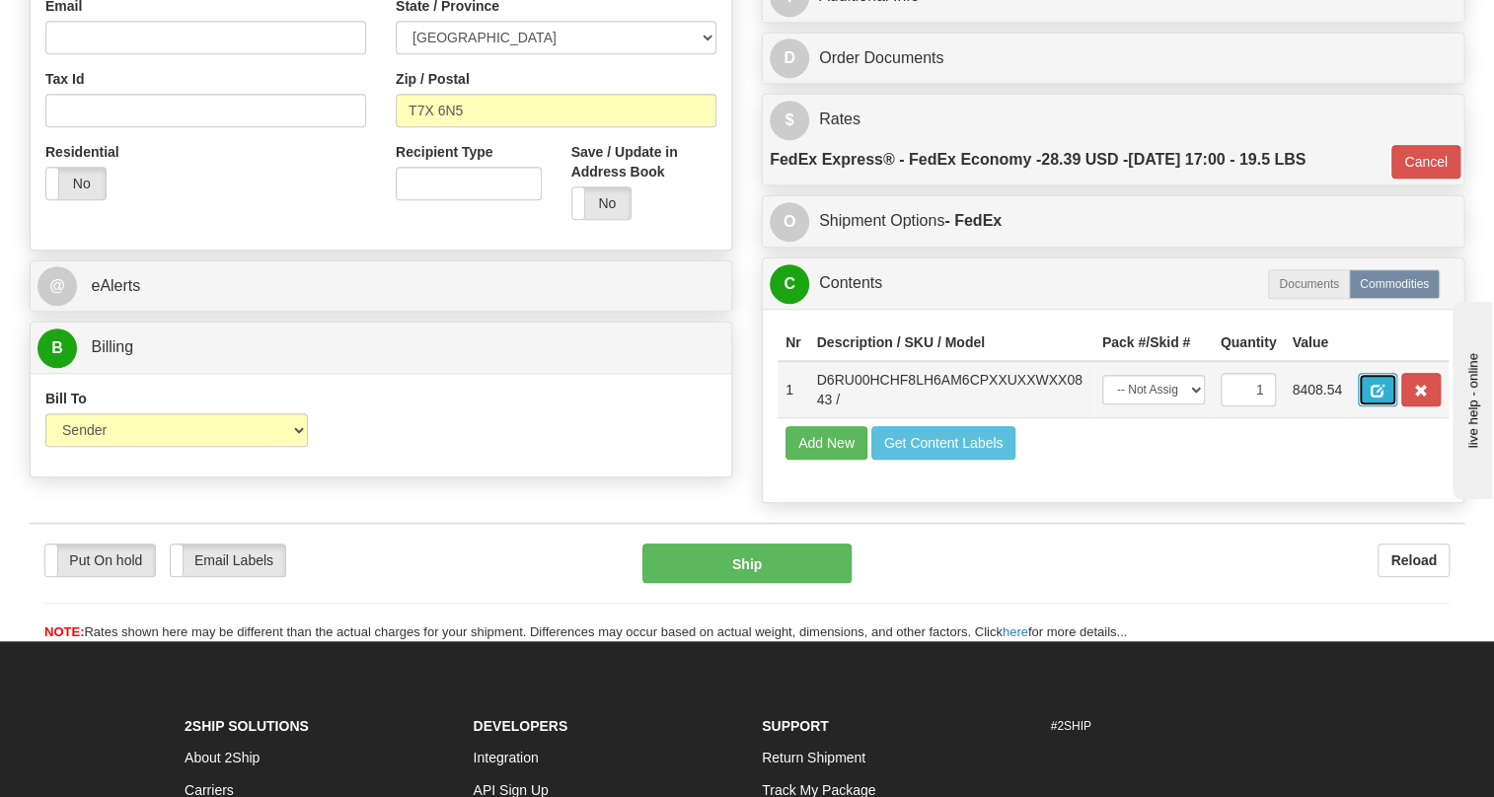
click at [1383, 398] on span "button" at bounding box center [1378, 391] width 14 height 13
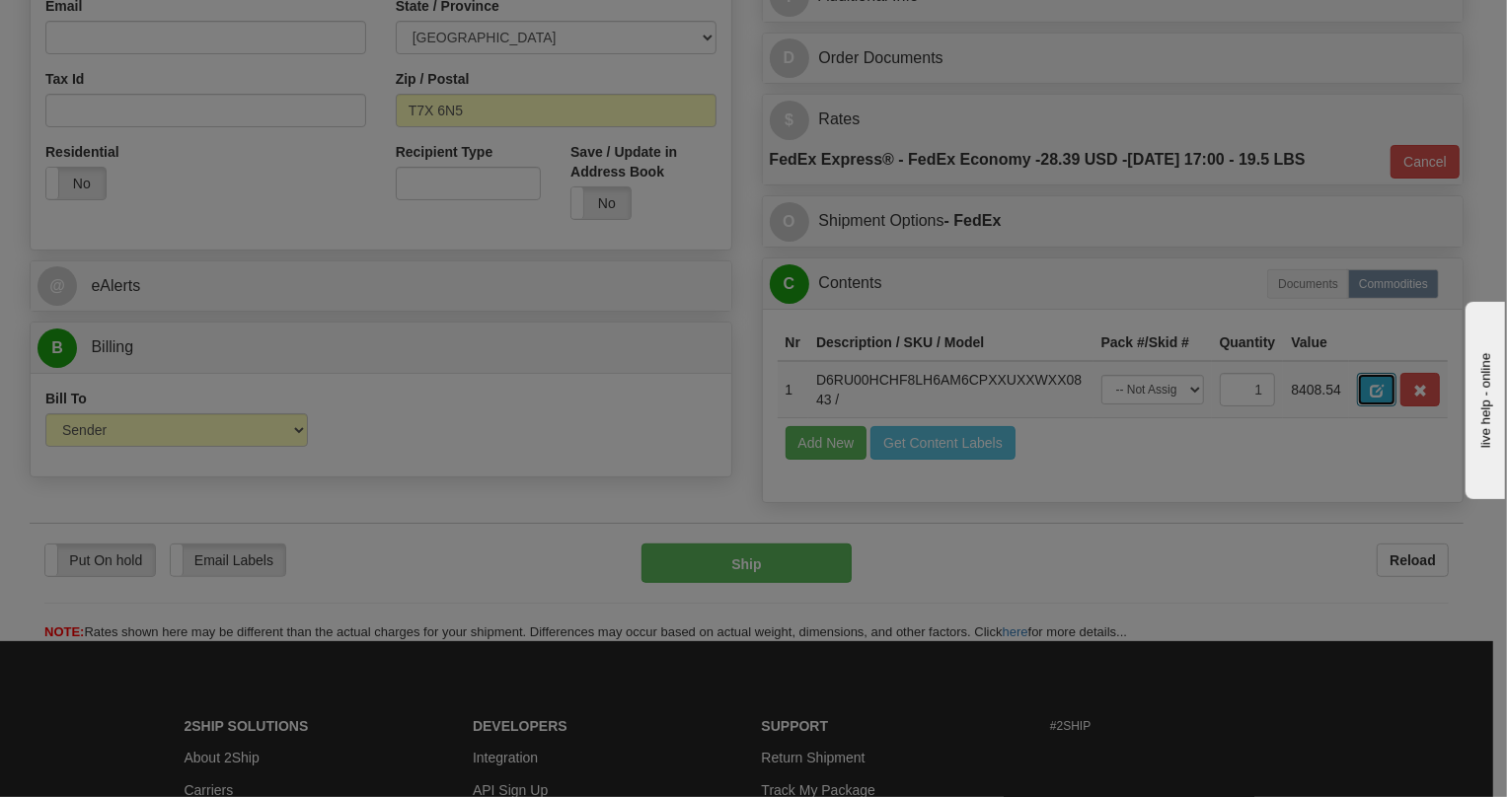
scroll to position [0, 0]
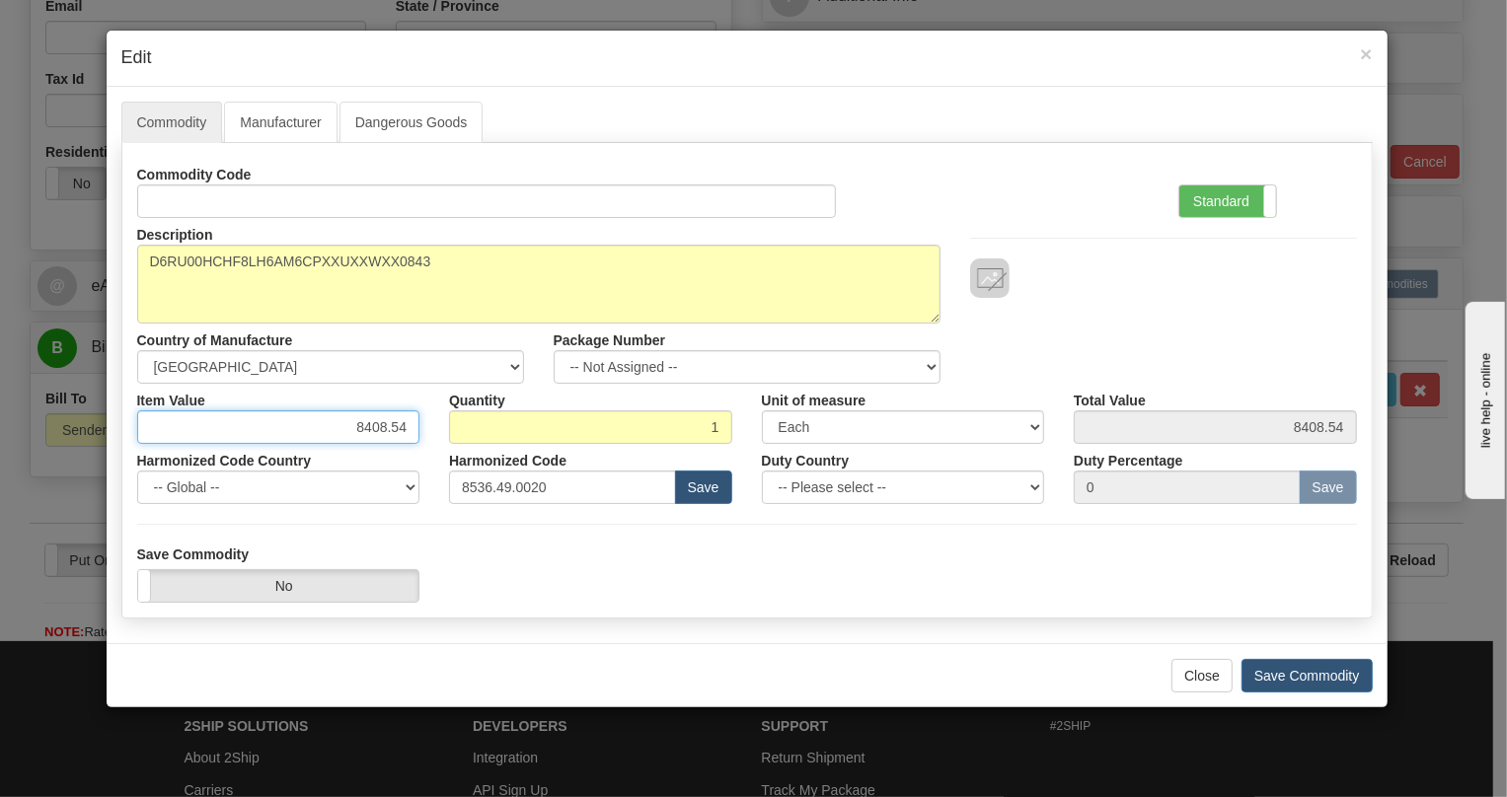
click at [389, 425] on input "8408.54" at bounding box center [278, 428] width 283 height 34
type input "8849.81"
click at [1218, 191] on label "Standard" at bounding box center [1227, 202] width 97 height 32
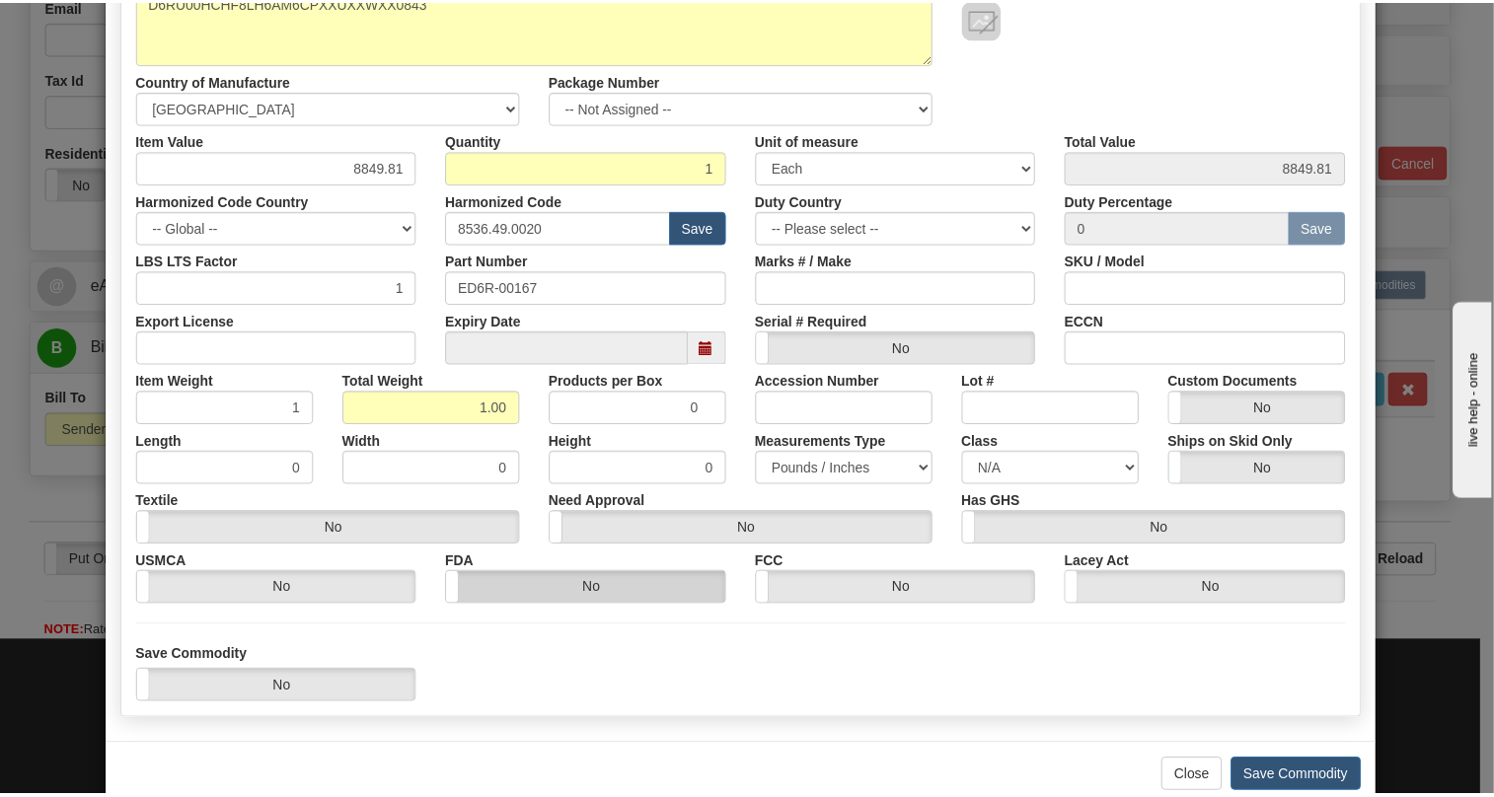
scroll to position [268, 0]
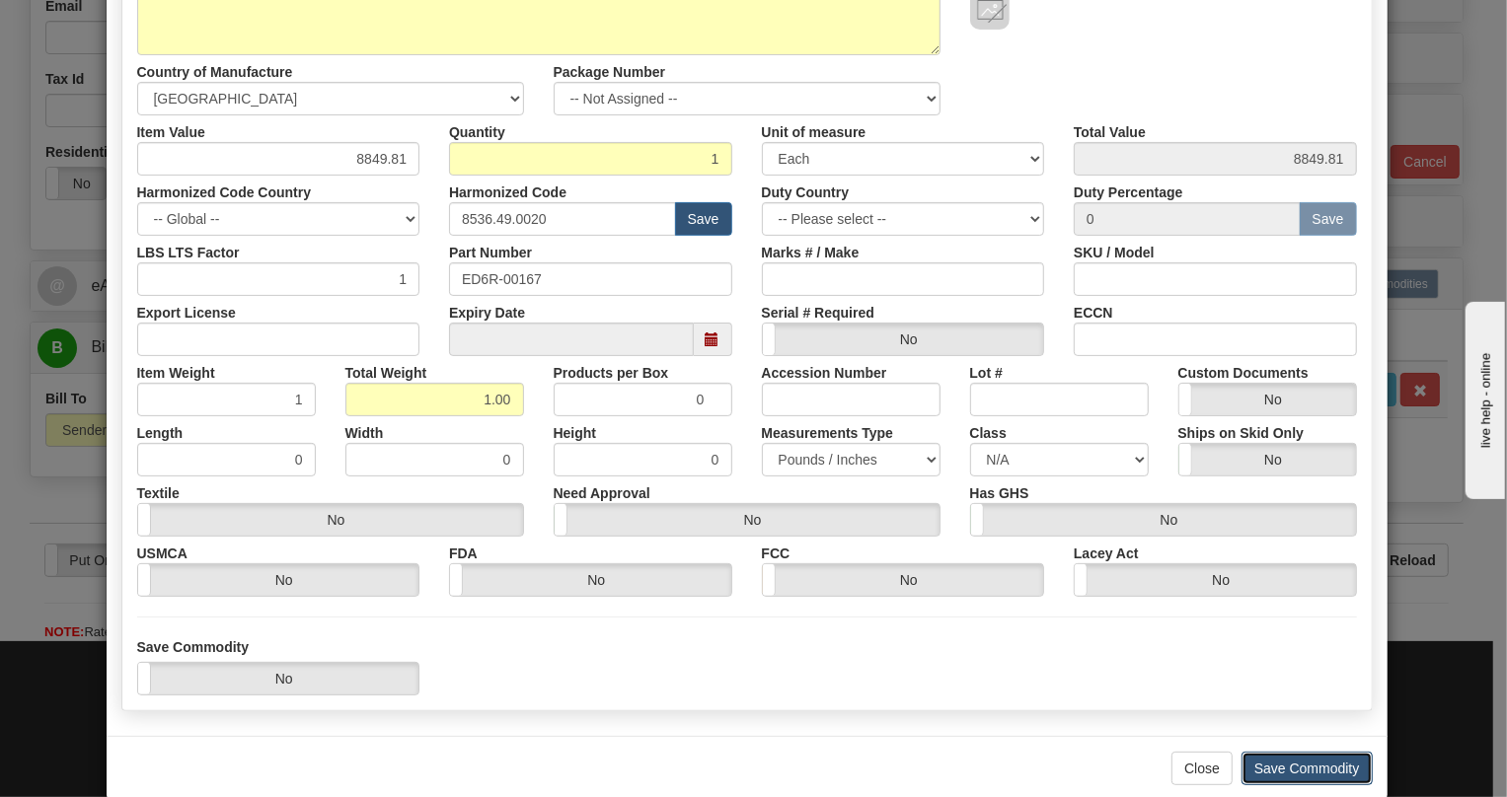
click at [1279, 759] on button "Save Commodity" at bounding box center [1307, 769] width 131 height 34
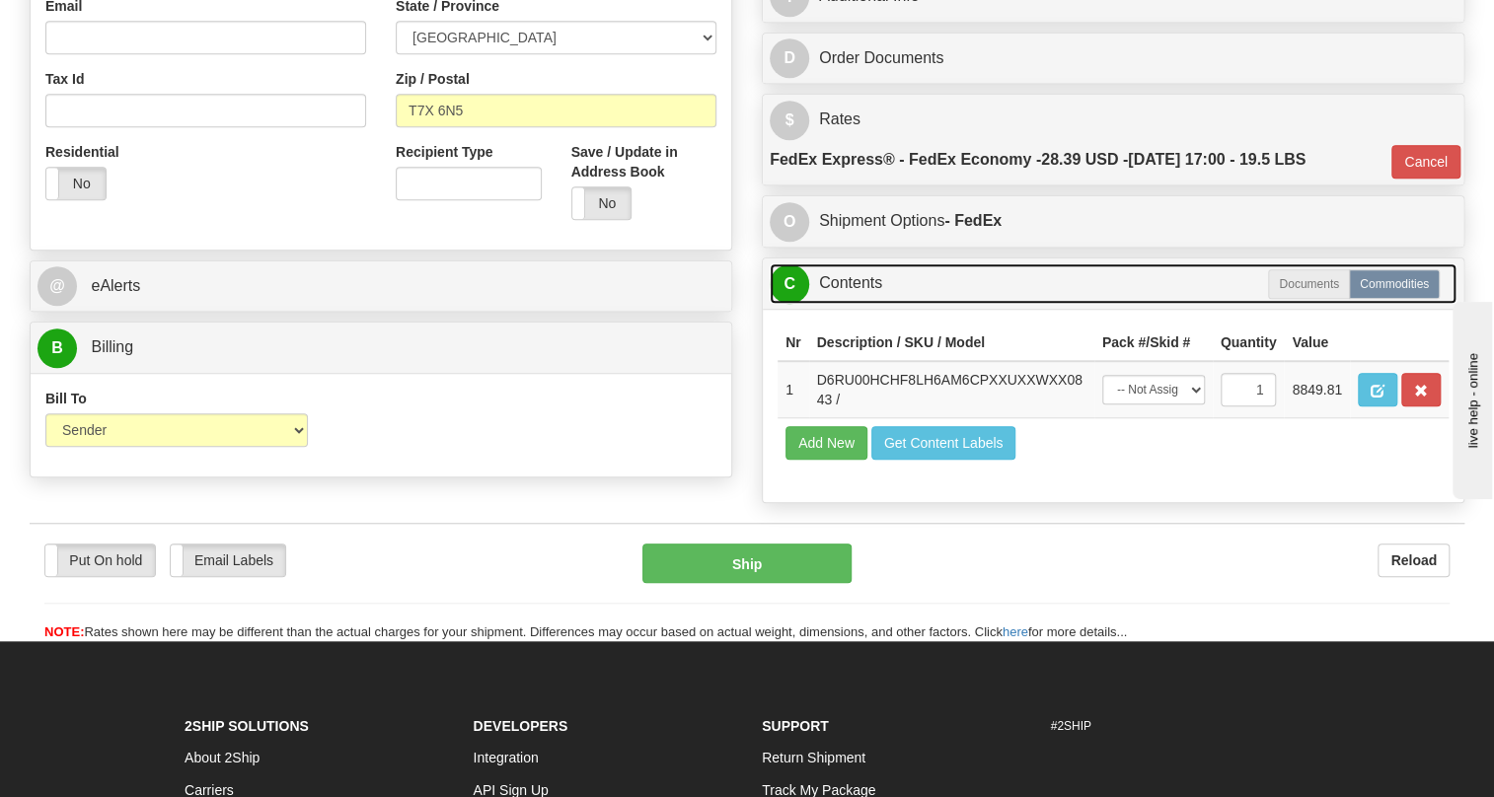
click at [855, 304] on link "C Contents" at bounding box center [1113, 284] width 687 height 40
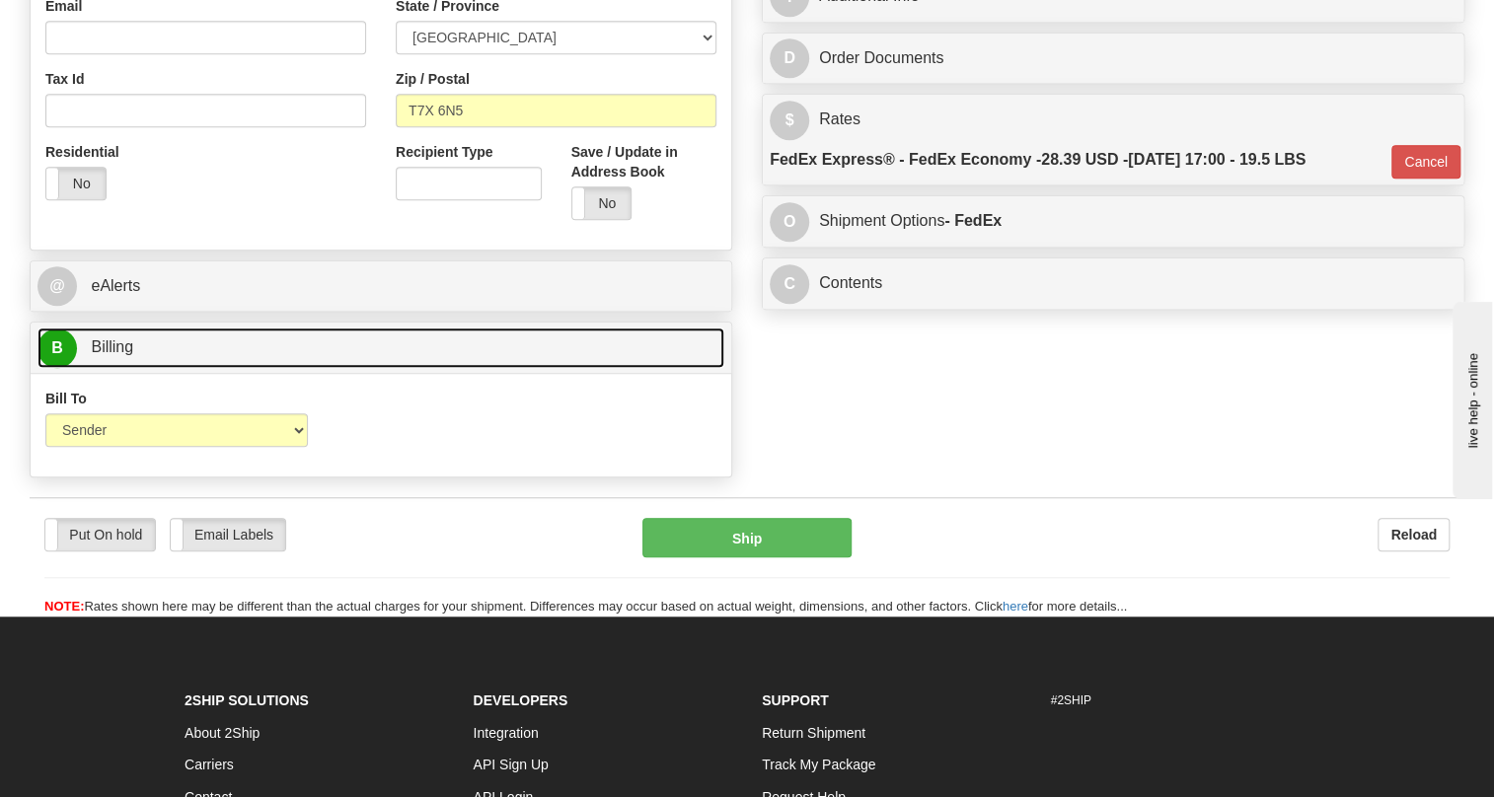
click at [114, 355] on span "Billing" at bounding box center [112, 347] width 42 height 17
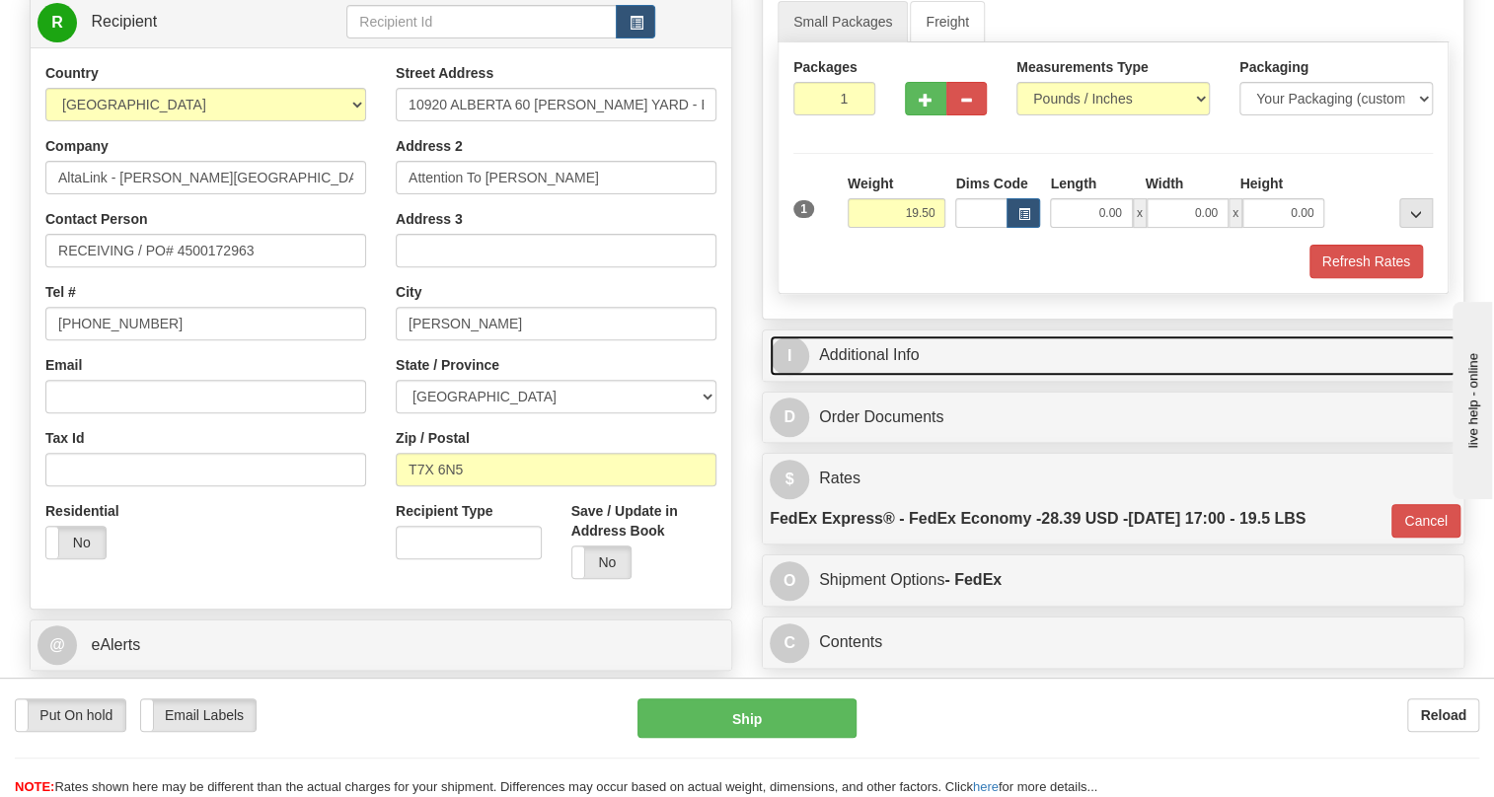
click at [875, 376] on link "I Additional Info" at bounding box center [1113, 356] width 687 height 40
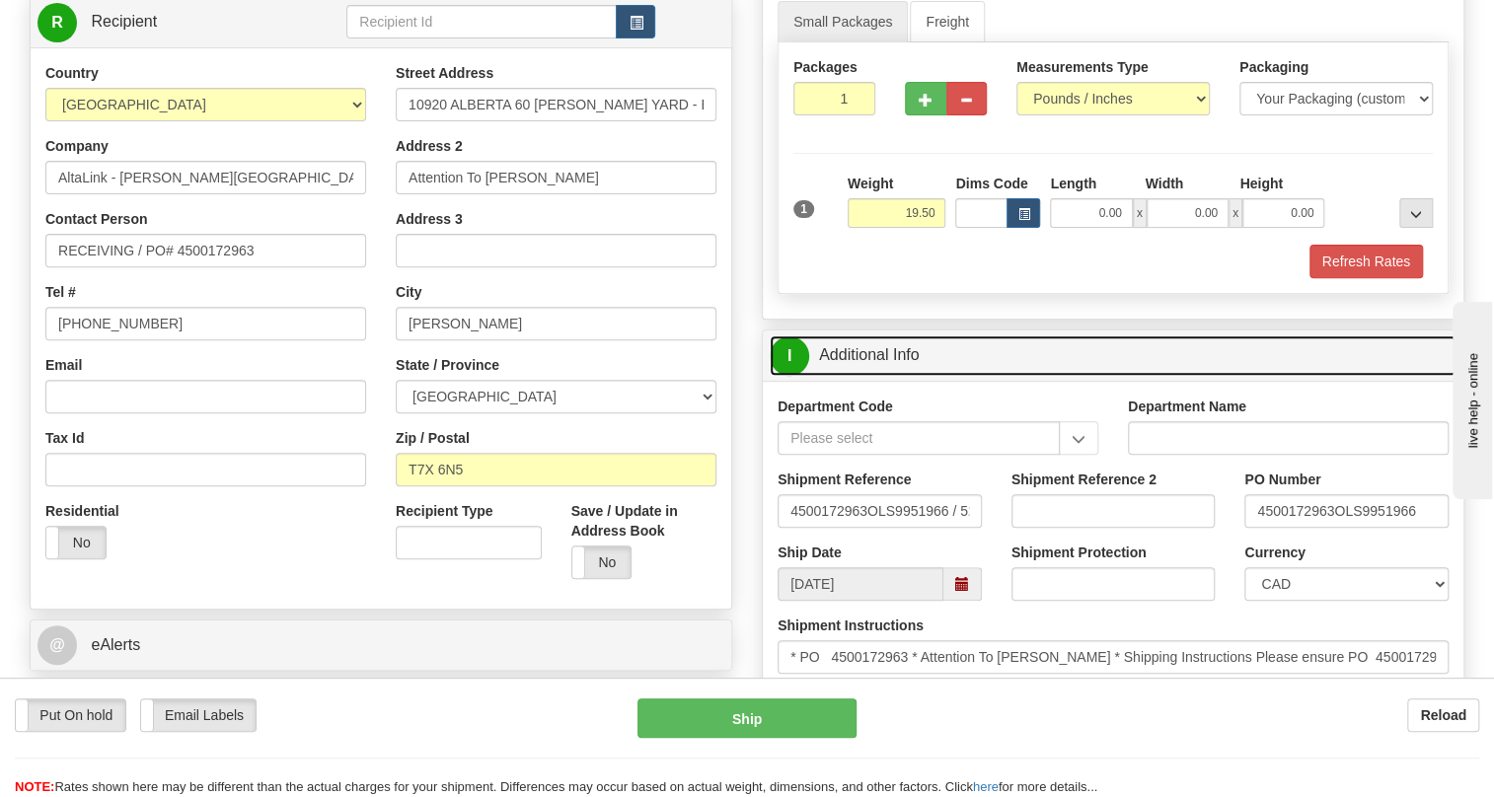
click at [875, 376] on link "I Additional Info" at bounding box center [1113, 356] width 687 height 40
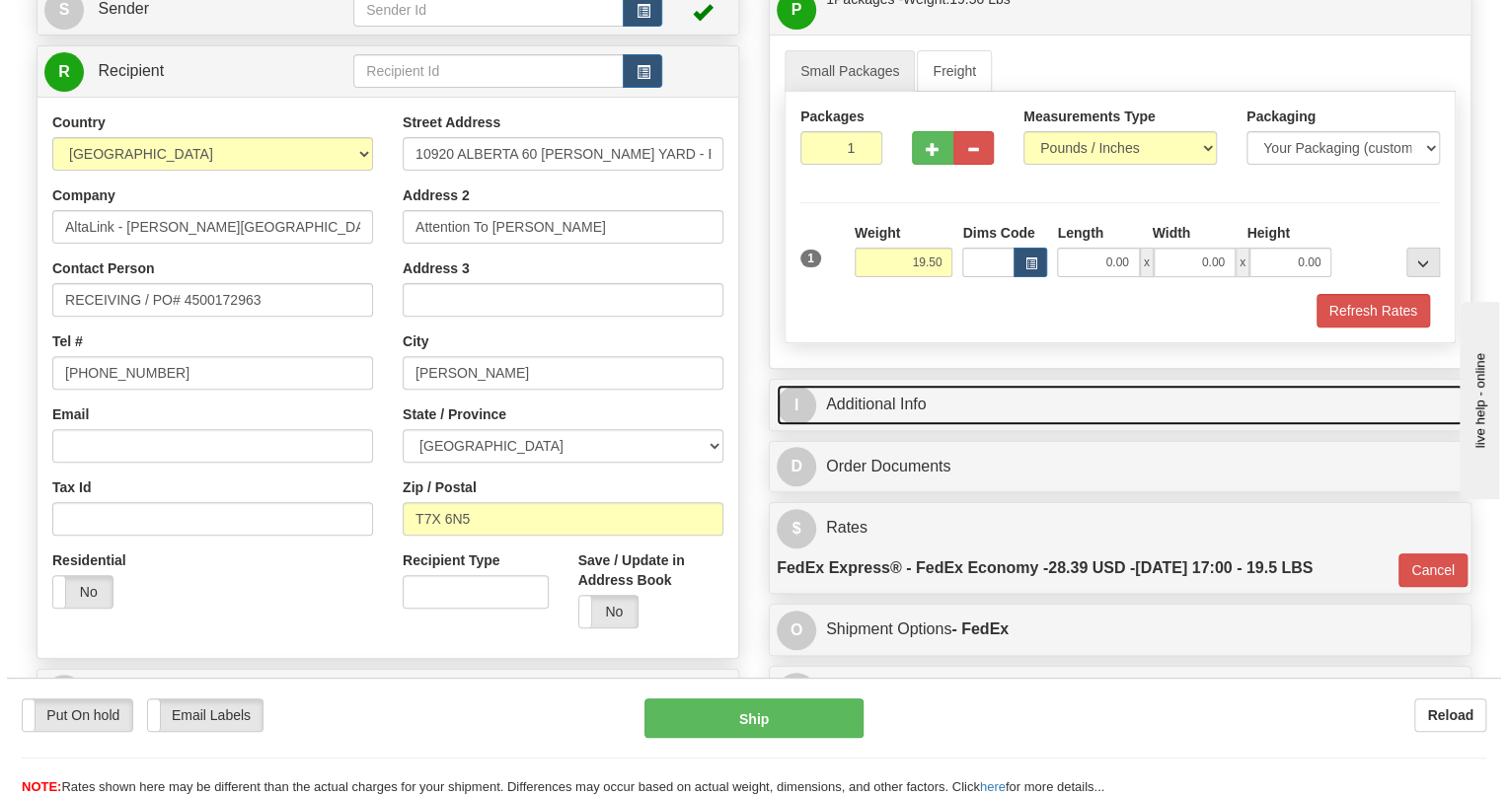
scroll to position [179, 0]
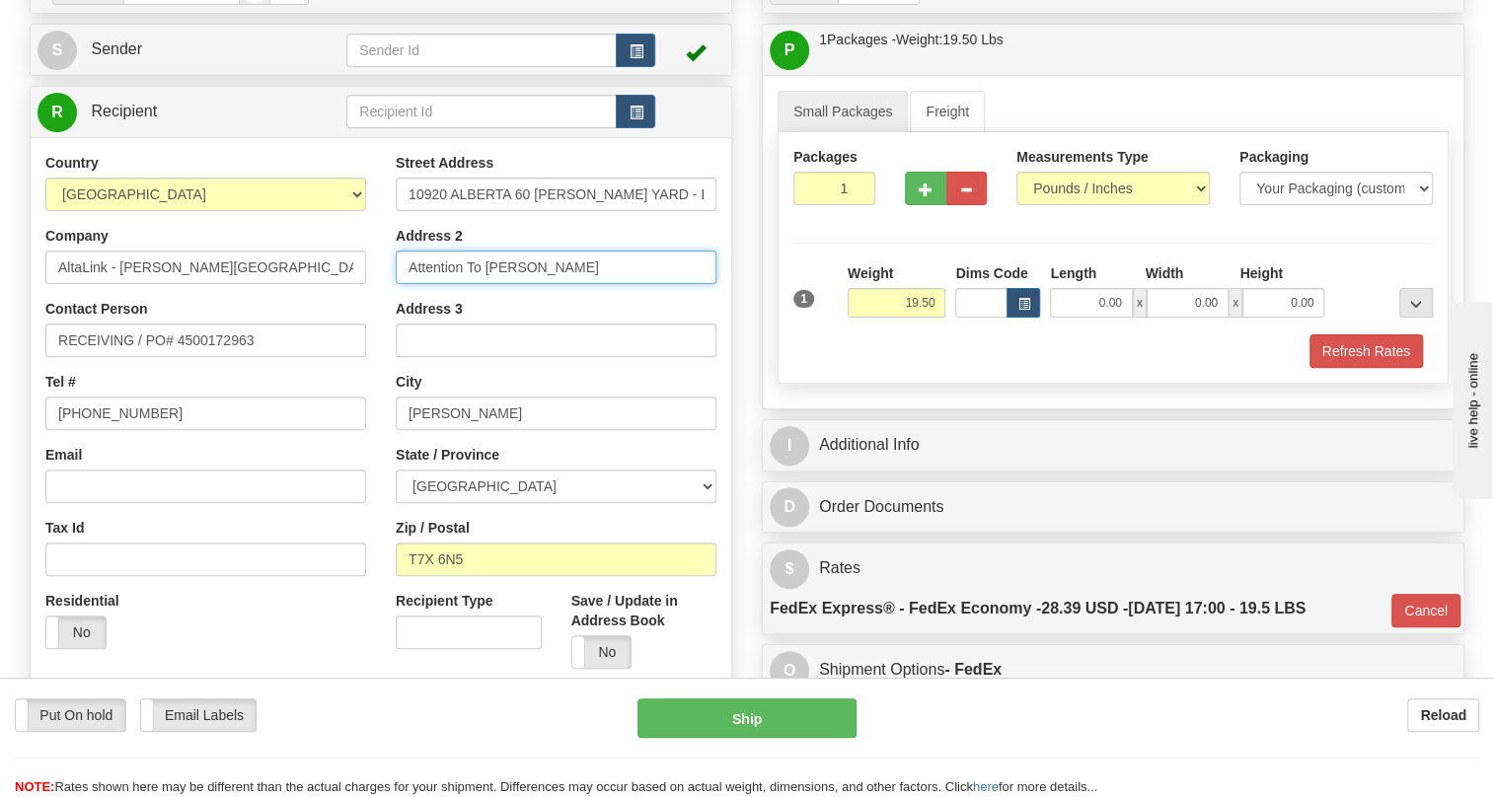
drag, startPoint x: 553, startPoint y: 310, endPoint x: 413, endPoint y: 311, distance: 140.1
click at [413, 284] on input "Attention To Karim Kurji" at bounding box center [556, 268] width 321 height 34
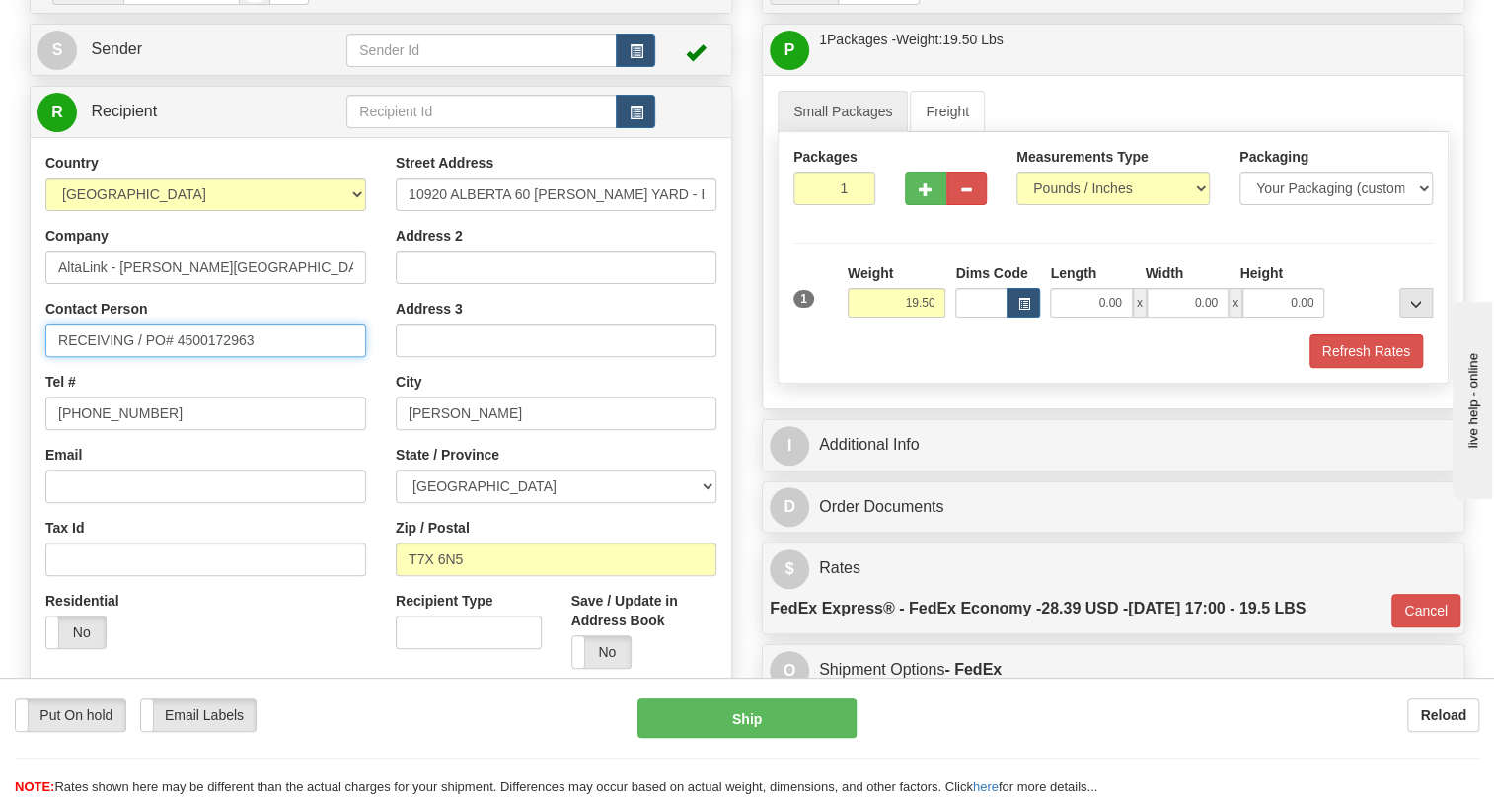
click at [88, 357] on input "RECEIVING / PO# 4500172963" at bounding box center [205, 341] width 321 height 34
paste input "Attention To Karim Kurji"
click at [131, 357] on input "Attention To Karim Kurji/ PO# 4500172963" at bounding box center [205, 341] width 321 height 34
click at [159, 357] on input "Attn: Karim Kurji/ PO# 4500172963" at bounding box center [205, 341] width 321 height 34
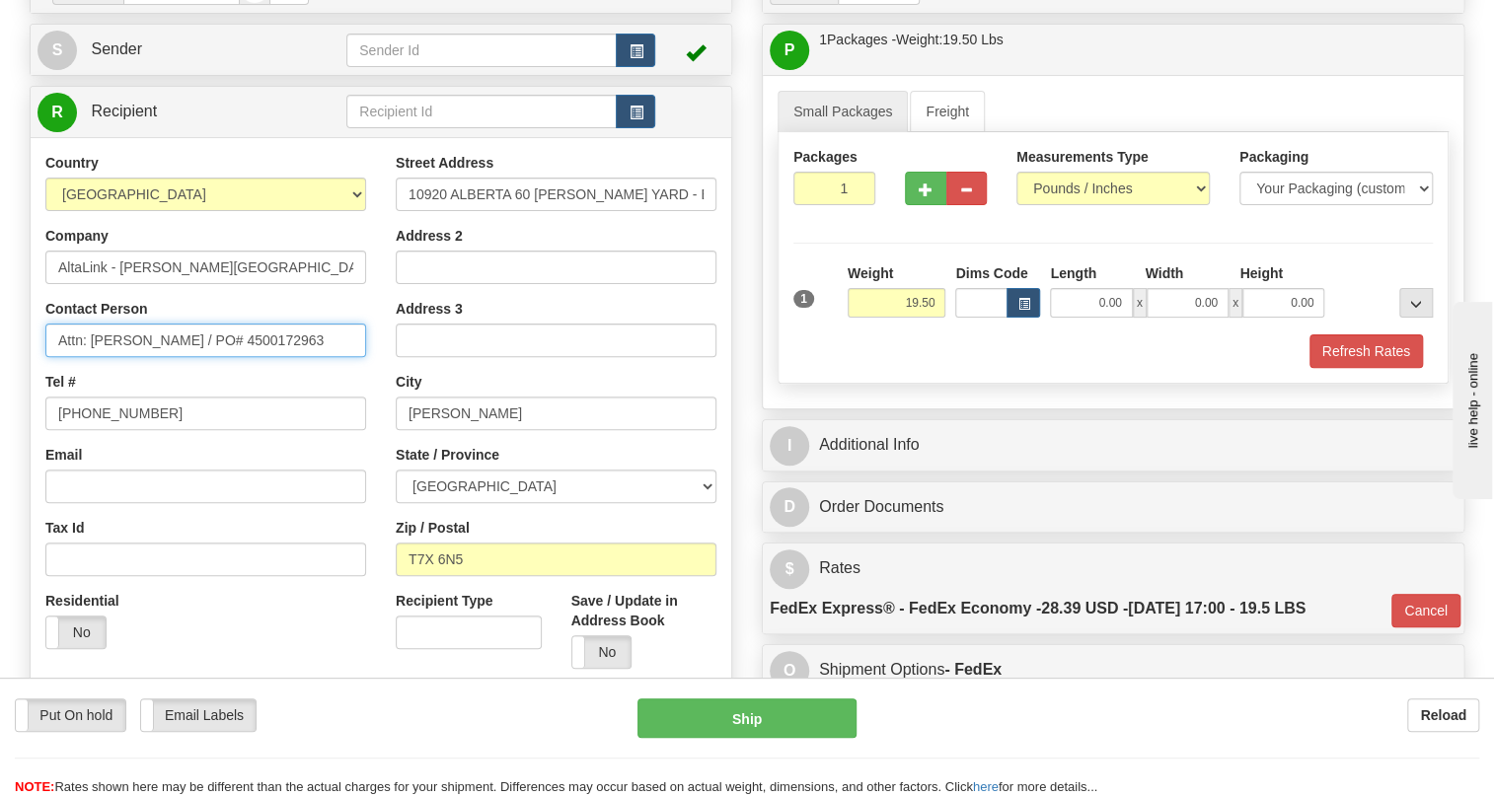
type input "Attn: Karim Kurji / PO# 4500172963"
click at [372, 390] on div "Country AFGHANISTAN ALAND ISLANDS ALBANIA ALGERIA AMERICAN SAMOA ANDORRA ANGOLA…" at bounding box center [206, 408] width 350 height 511
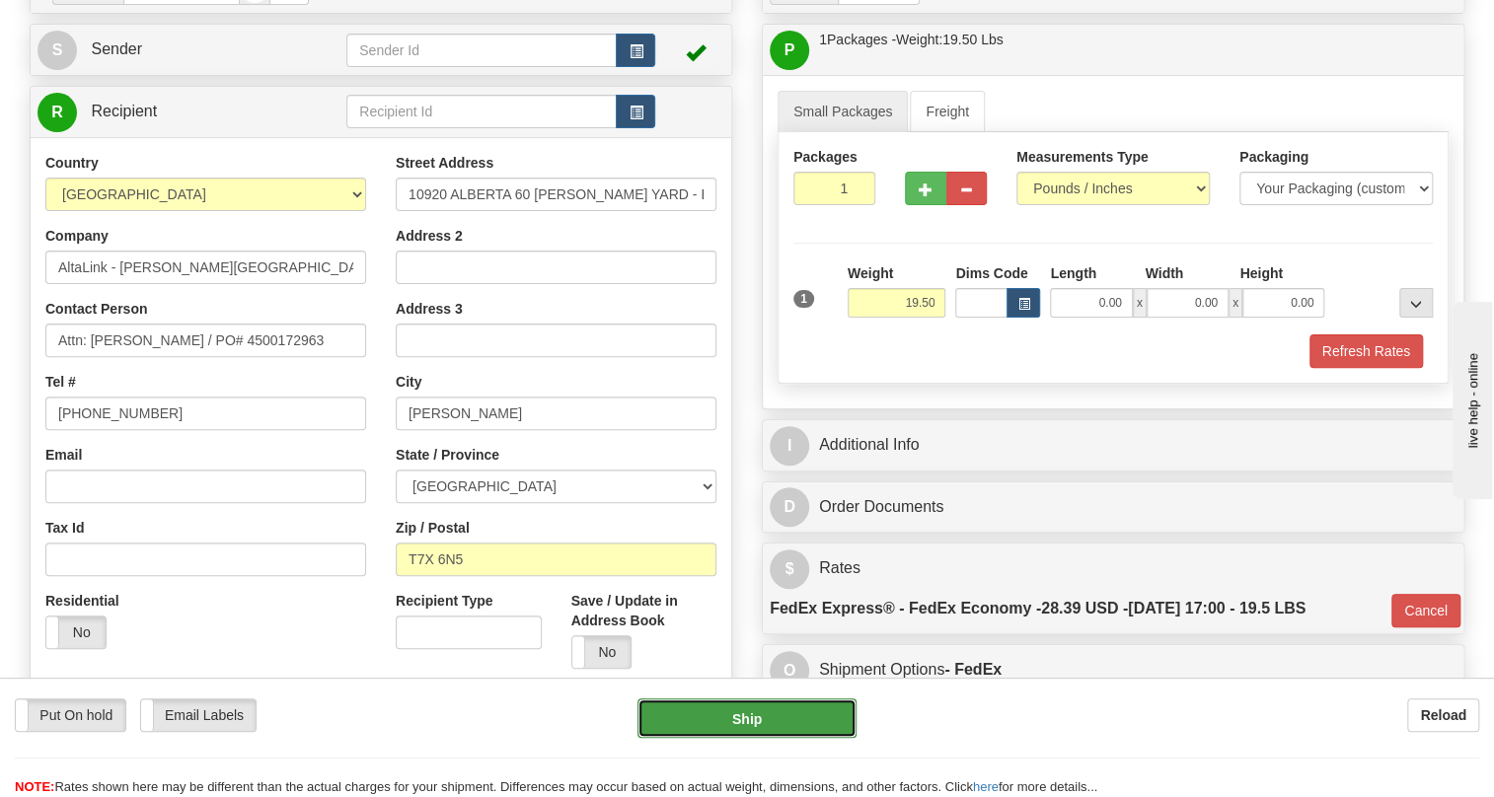
click at [750, 730] on button "Ship" at bounding box center [747, 718] width 219 height 39
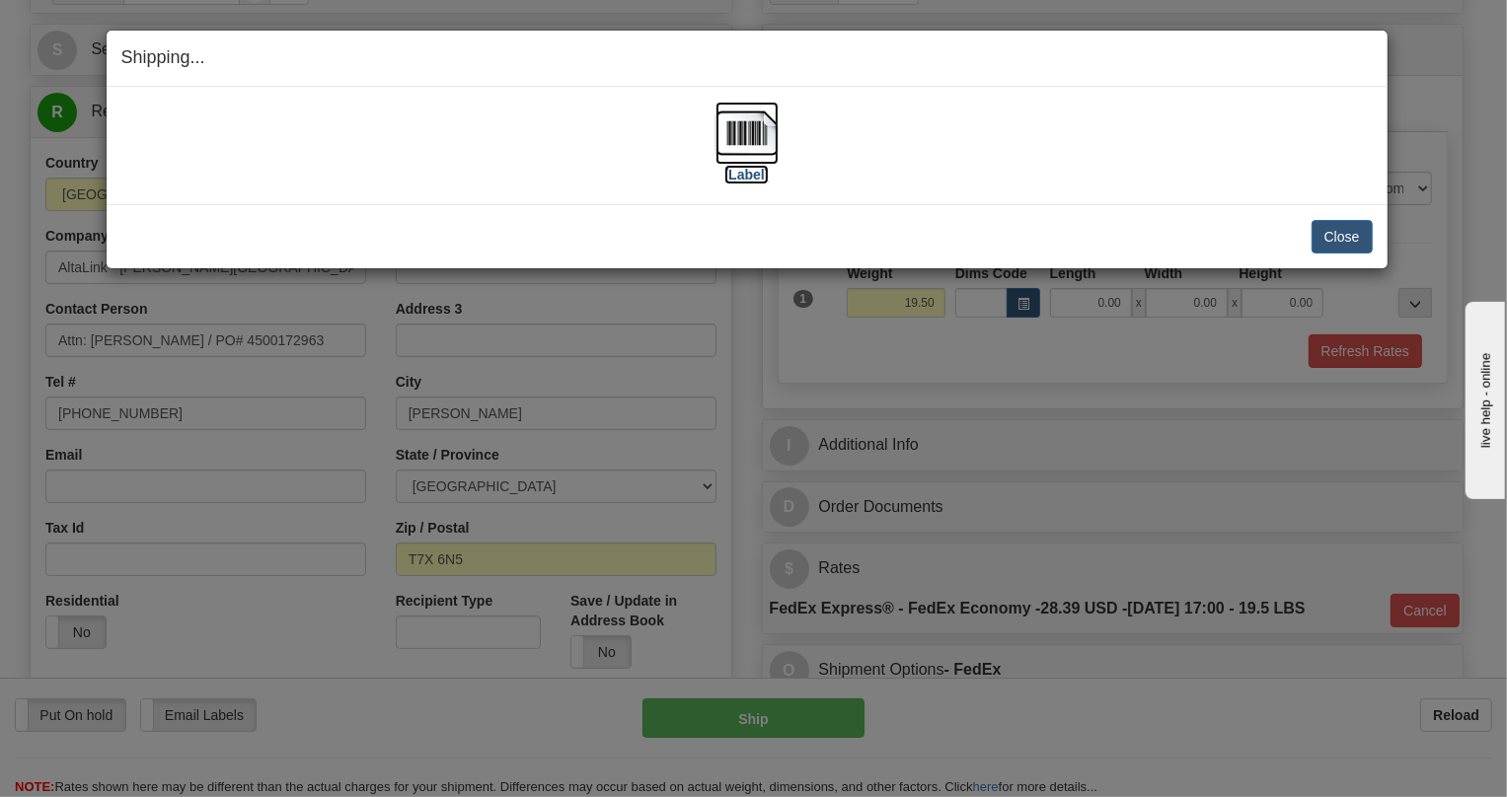
click at [750, 133] on img at bounding box center [747, 133] width 63 height 63
click at [1342, 237] on button "Close" at bounding box center [1342, 237] width 61 height 34
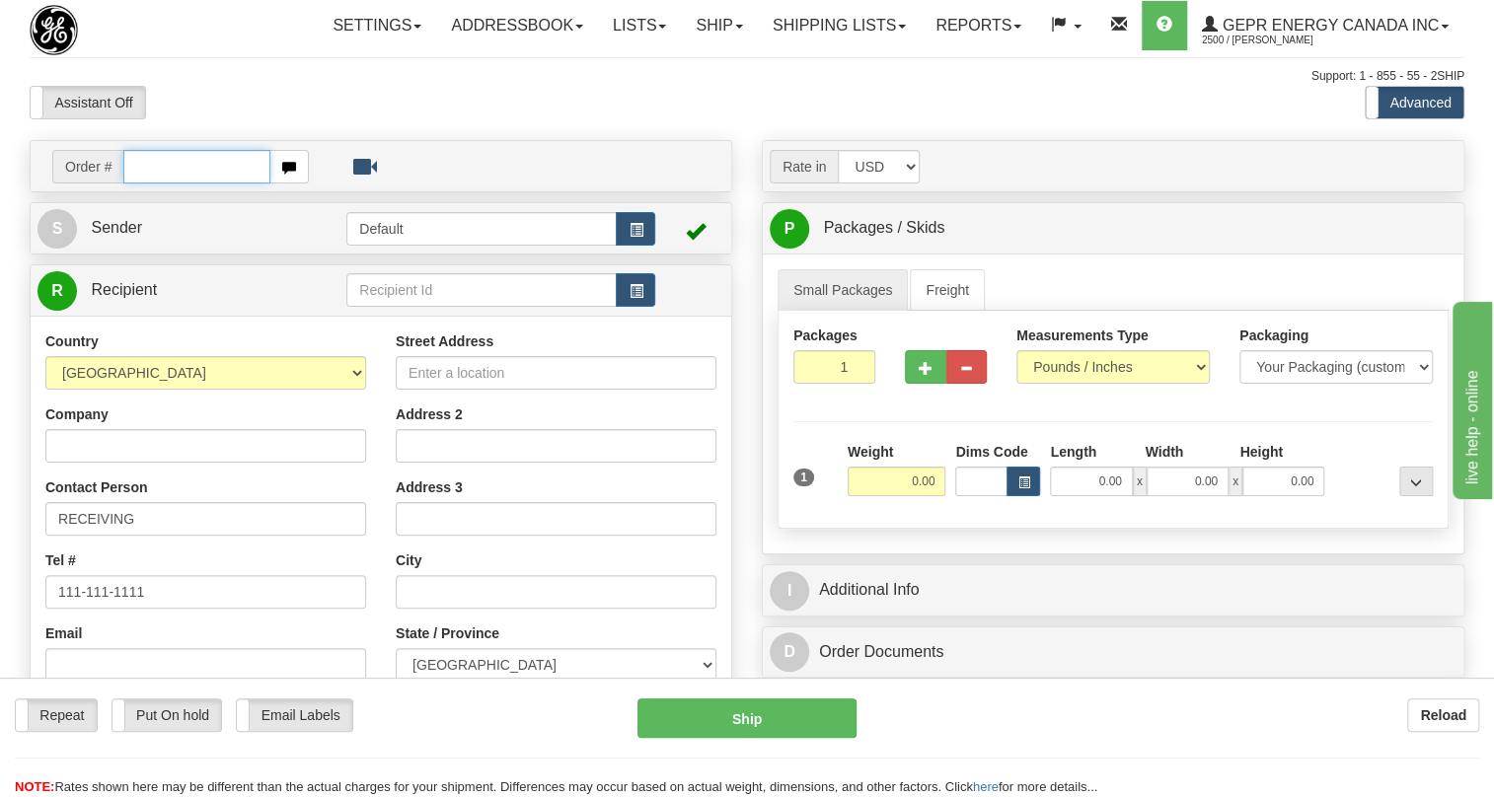
click at [179, 184] on input "text" at bounding box center [196, 167] width 147 height 34
paste input "0086679674"
click at [148, 184] on input "0086679674" at bounding box center [196, 167] width 147 height 34
type input "86679674"
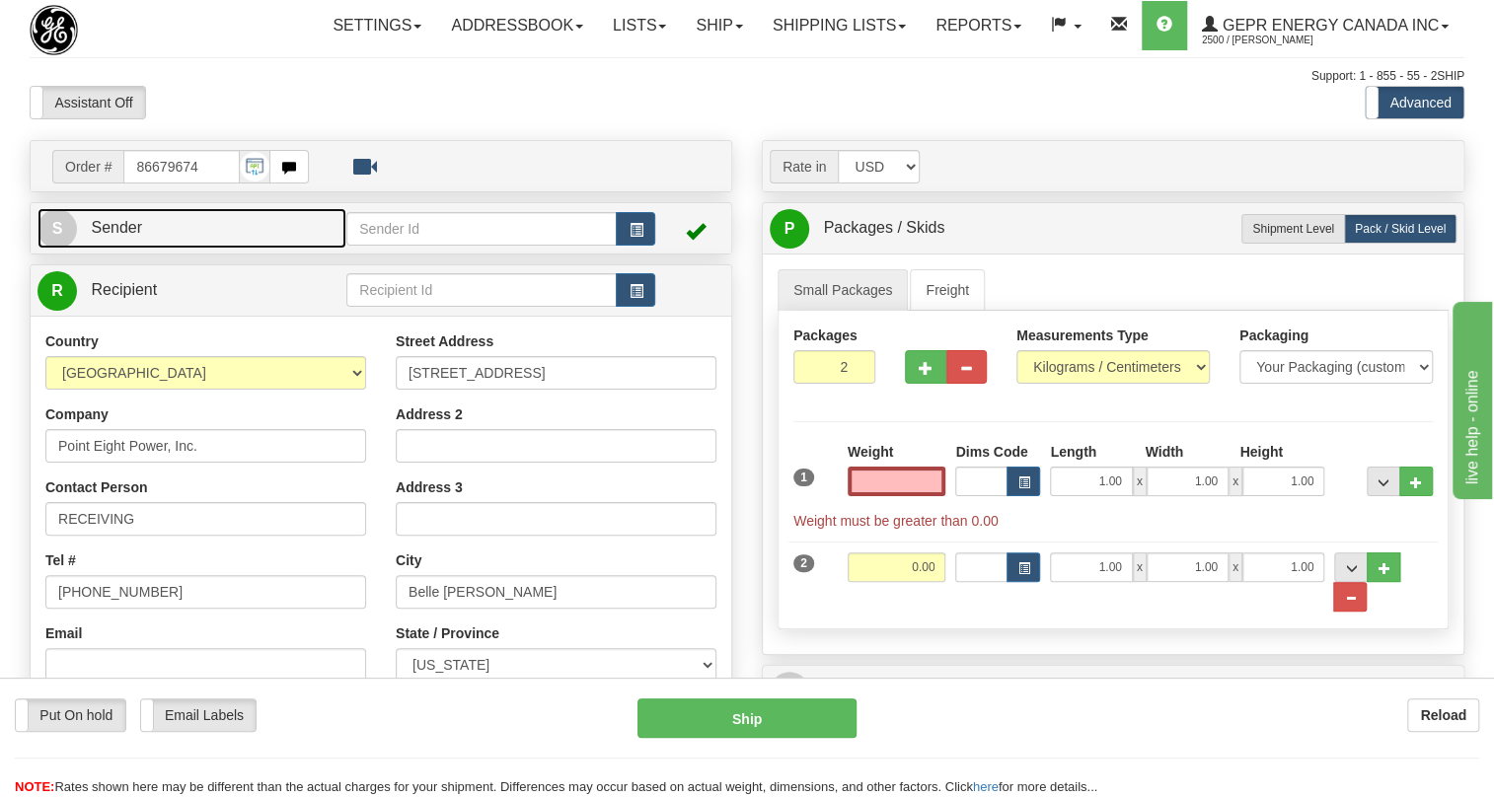
type input "0.00"
click at [125, 236] on span "Sender" at bounding box center [116, 227] width 51 height 17
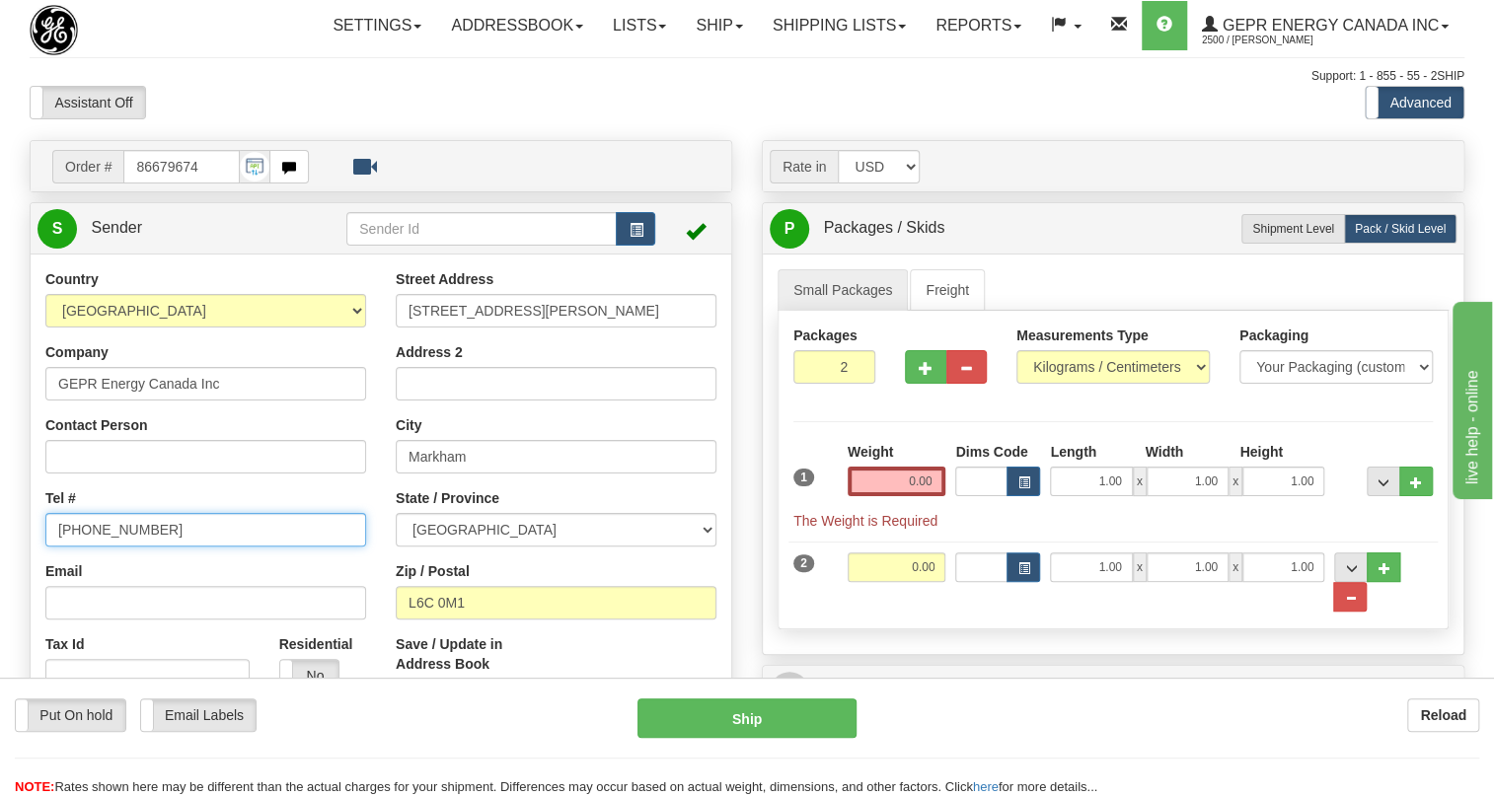
click at [128, 547] on input "[PHONE_NUMBER]" at bounding box center [205, 530] width 321 height 34
paste input "[PHONE_NUMBER]"
type input "[PHONE_NUMBER]"
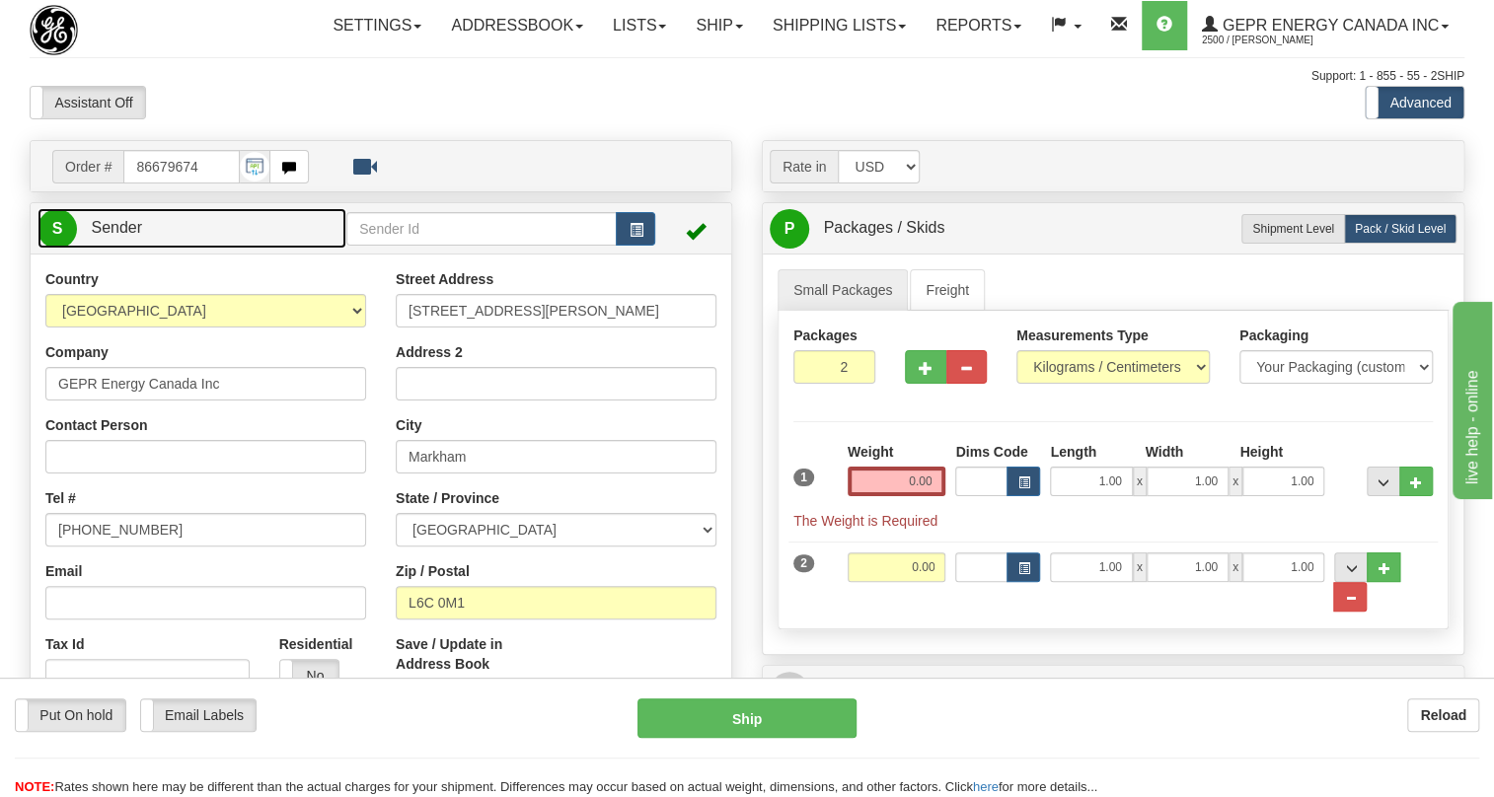
click at [134, 236] on span "Sender" at bounding box center [116, 227] width 51 height 17
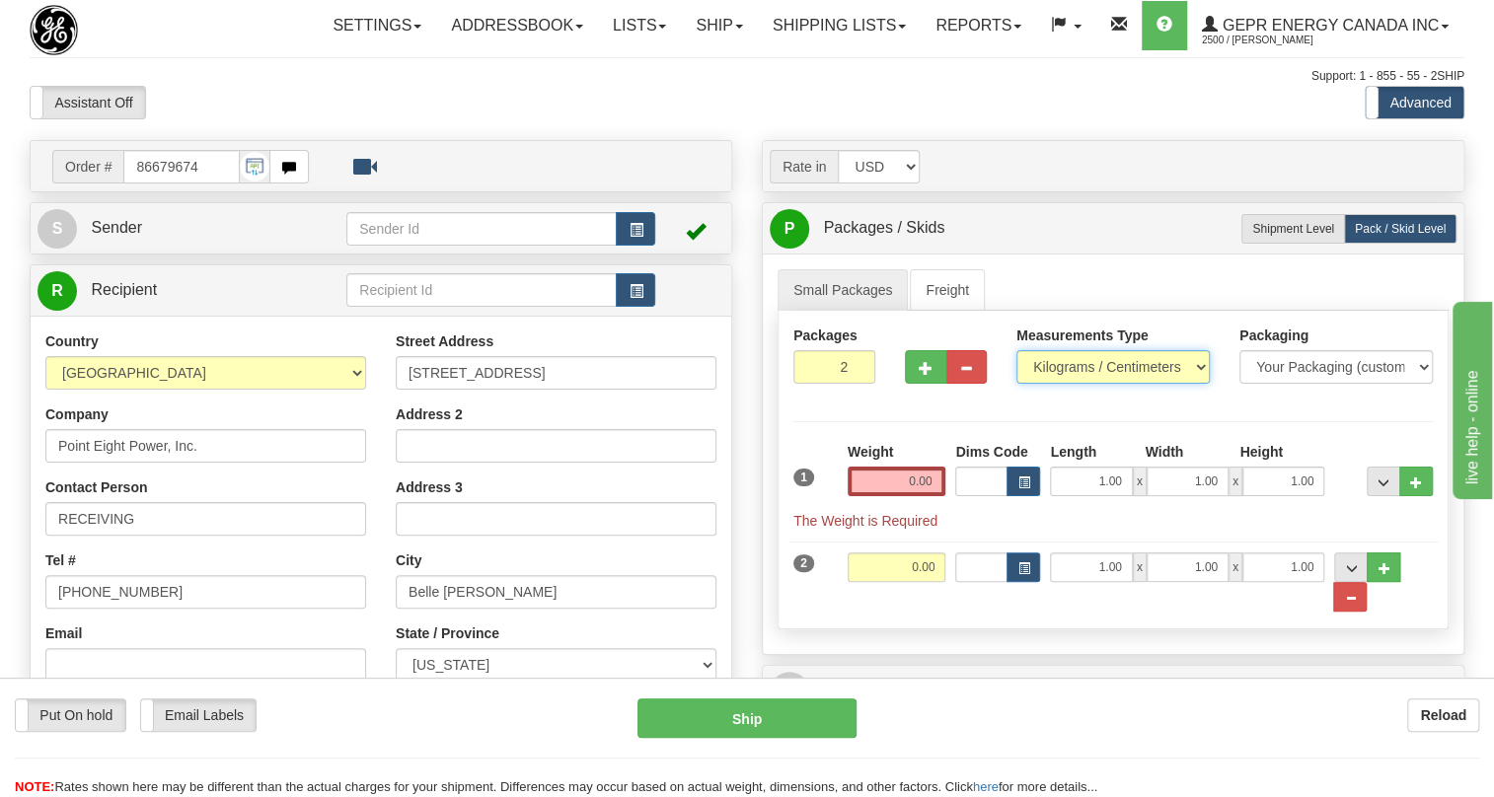
click at [1183, 384] on select "Pounds / Inches Kilograms / Centimeters" at bounding box center [1113, 367] width 193 height 34
select select "0"
click at [1017, 384] on select "Pounds / Inches Kilograms / Centimeters" at bounding box center [1113, 367] width 193 height 34
click at [1085, 496] on input "1.00" at bounding box center [1091, 482] width 82 height 30
type input "0.00"
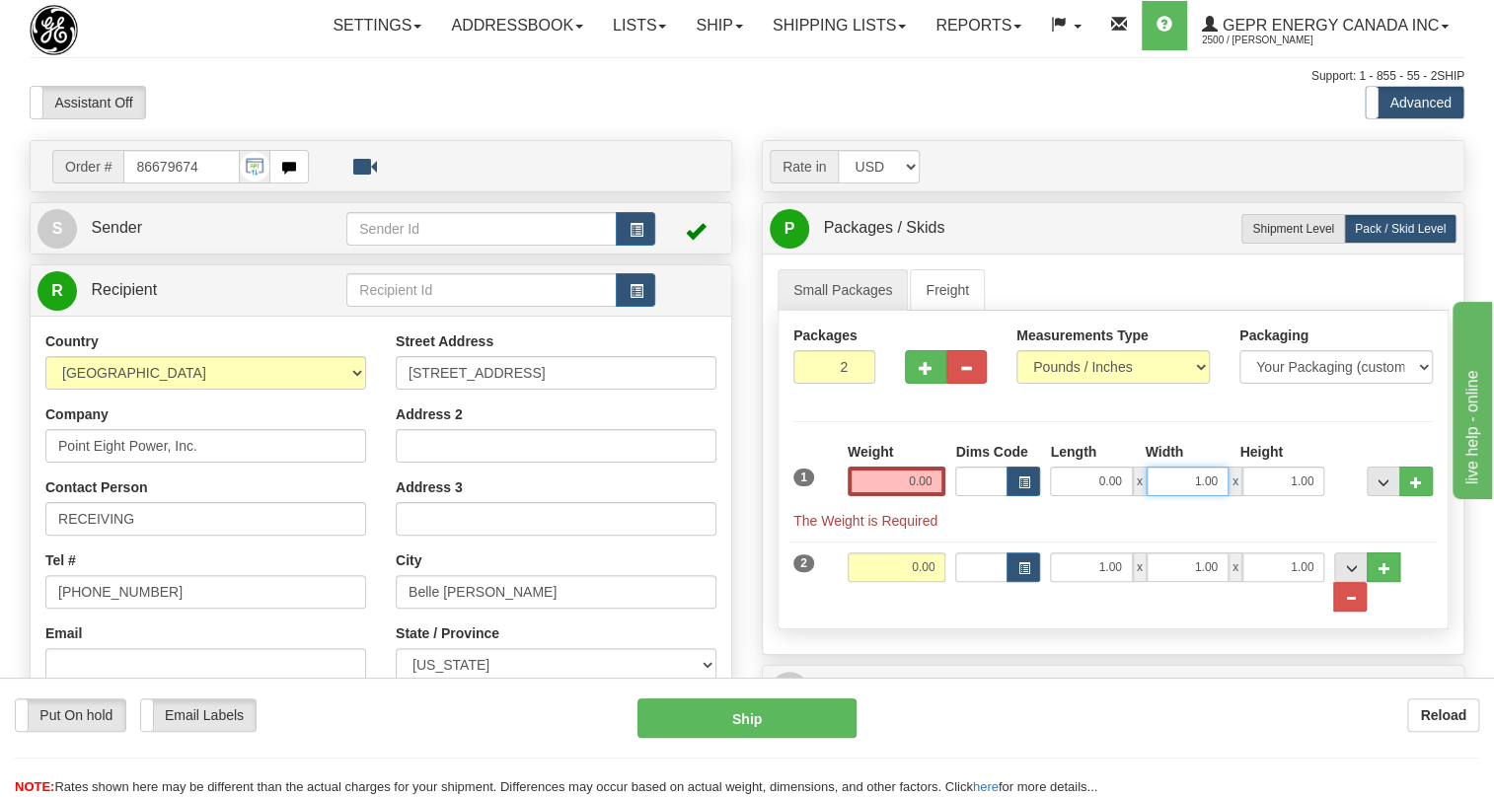
click at [1176, 496] on input "1.00" at bounding box center [1188, 482] width 82 height 30
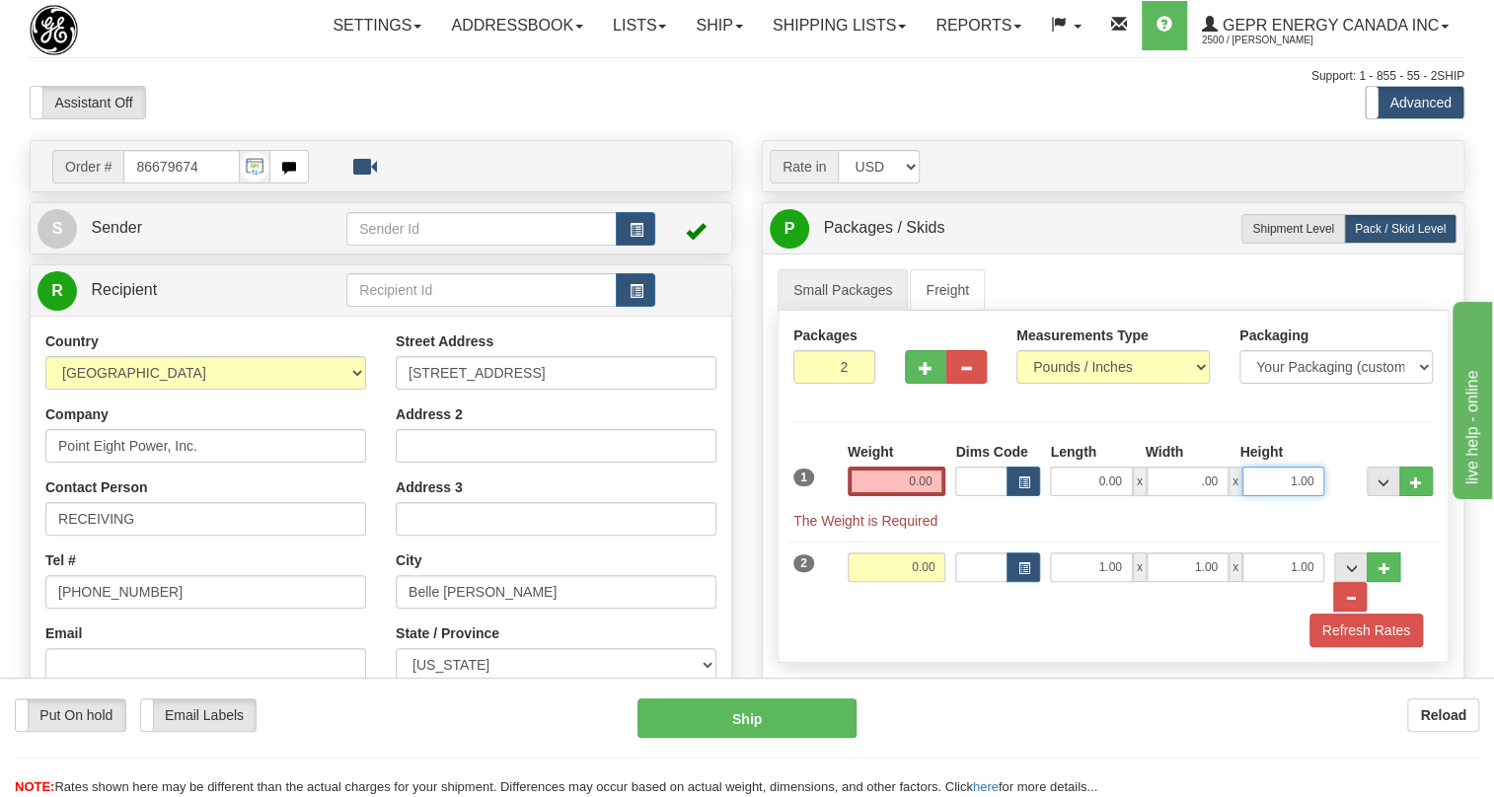
type input "0.00"
click at [1274, 496] on input "1.00" at bounding box center [1284, 482] width 82 height 30
type input "0.00"
click at [876, 496] on input "0.00" at bounding box center [897, 482] width 99 height 30
type input "0.00"
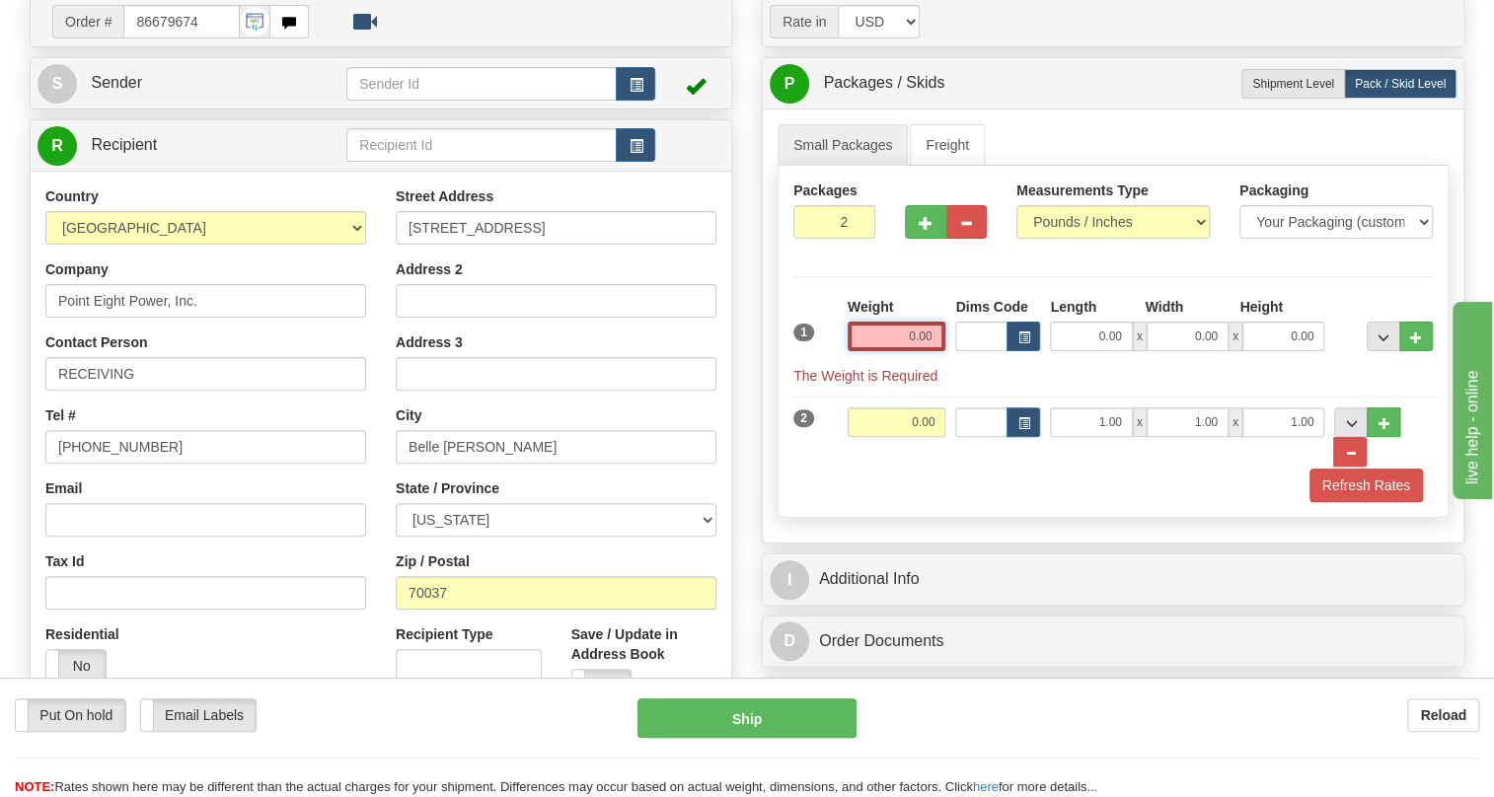
scroll to position [179, 0]
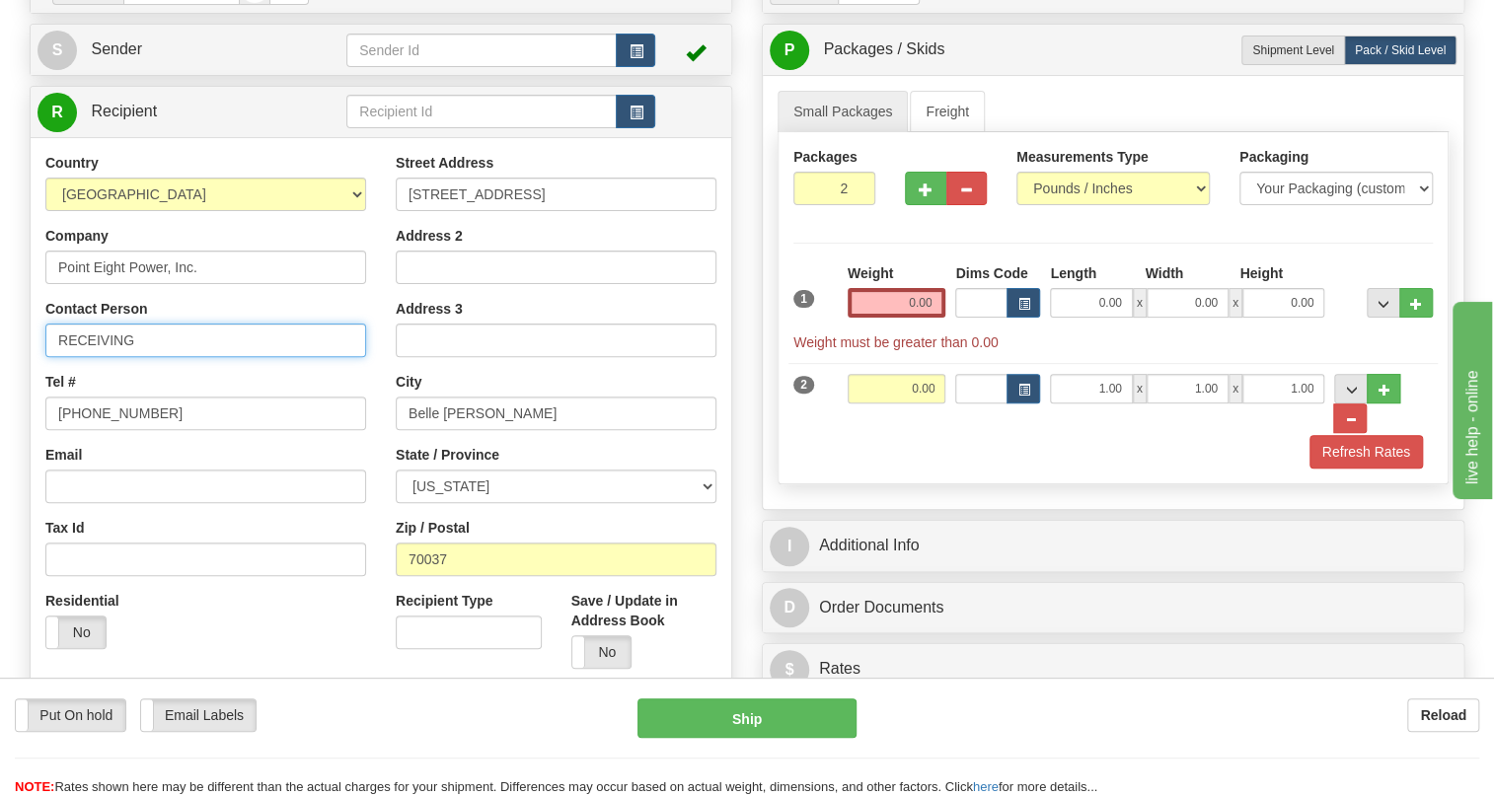
click at [88, 357] on input "RECEIVING" at bounding box center [205, 341] width 321 height 34
paste input "WAYNE ANDERSON"
type input "WAYNE ANDERSON"
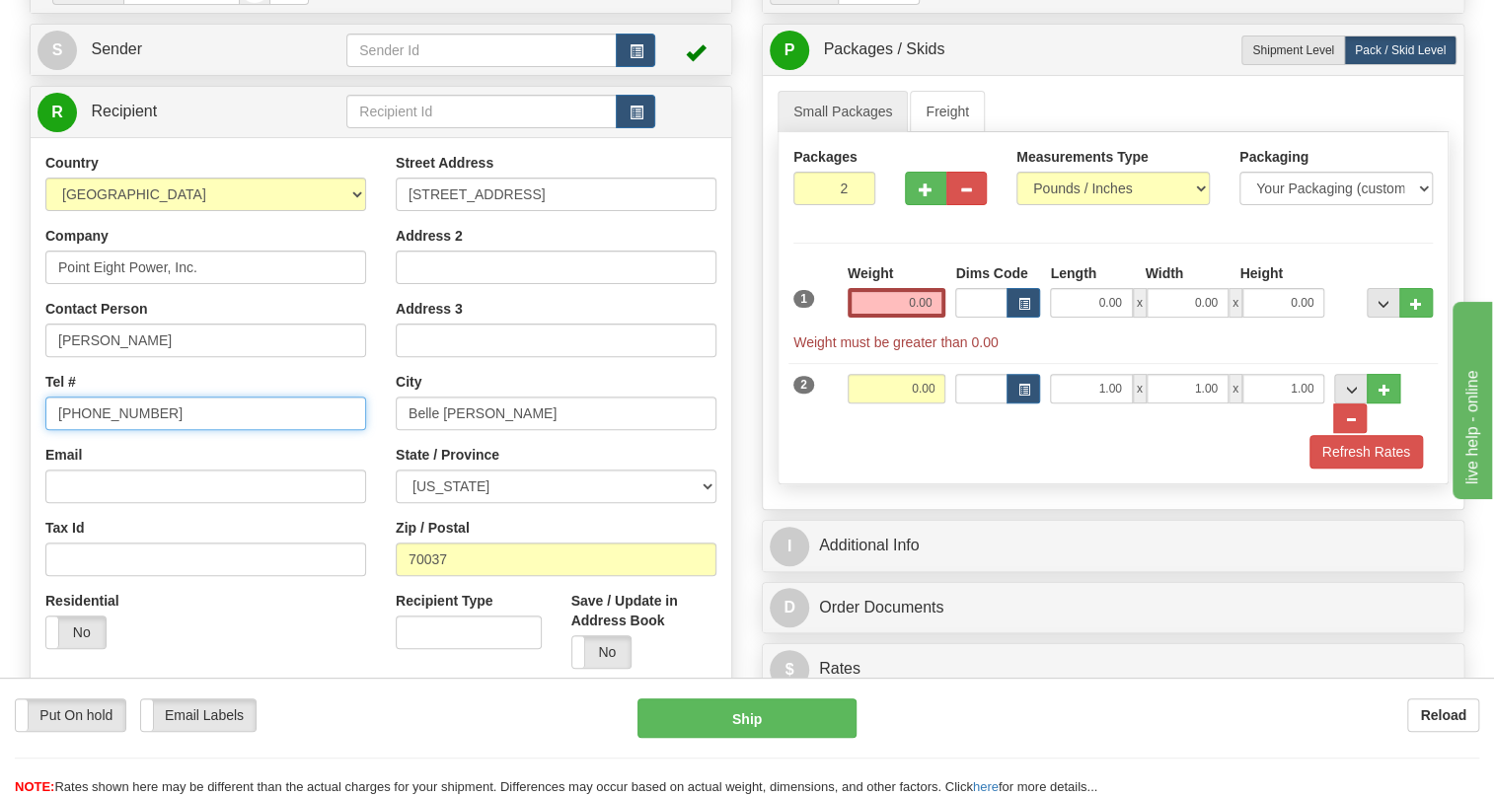
click at [112, 430] on input "[PHONE_NUMBER]" at bounding box center [205, 414] width 321 height 34
paste input "504.391.6846"
type input "504.391.6846"
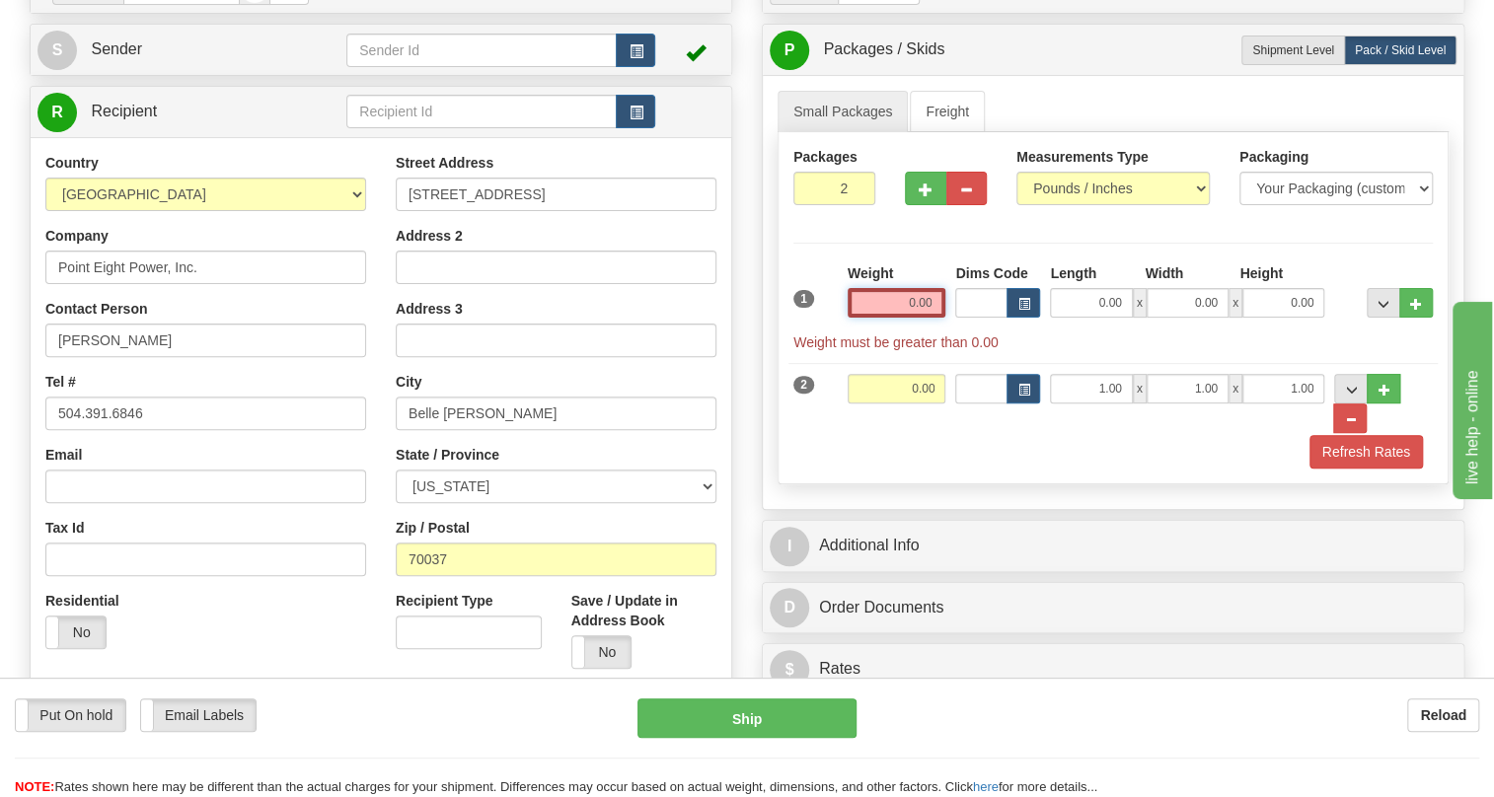
click at [890, 318] on input "0.00" at bounding box center [897, 303] width 99 height 30
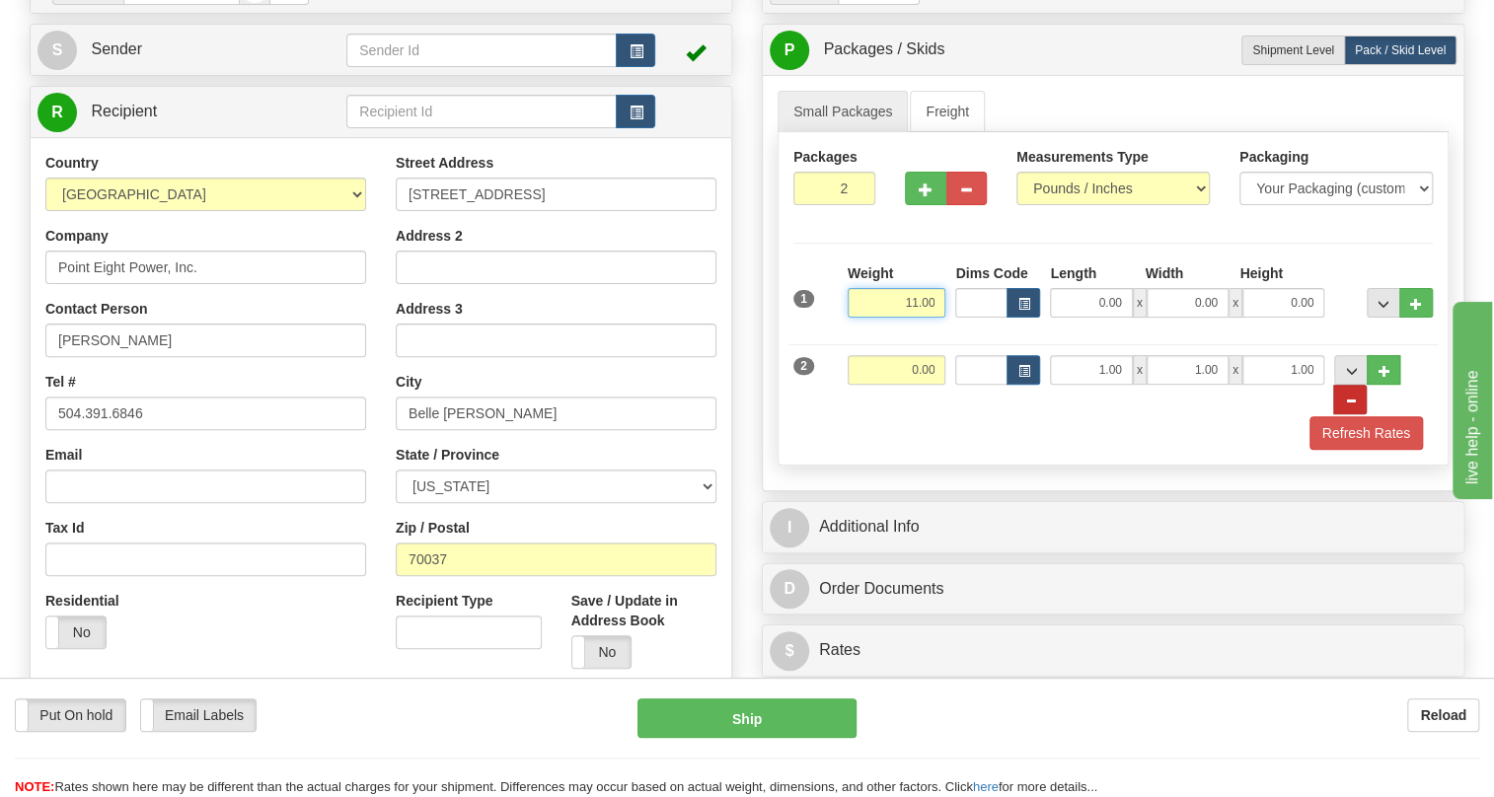
type input "11.00"
click at [1356, 407] on span "..." at bounding box center [1350, 401] width 12 height 11
type input "1"
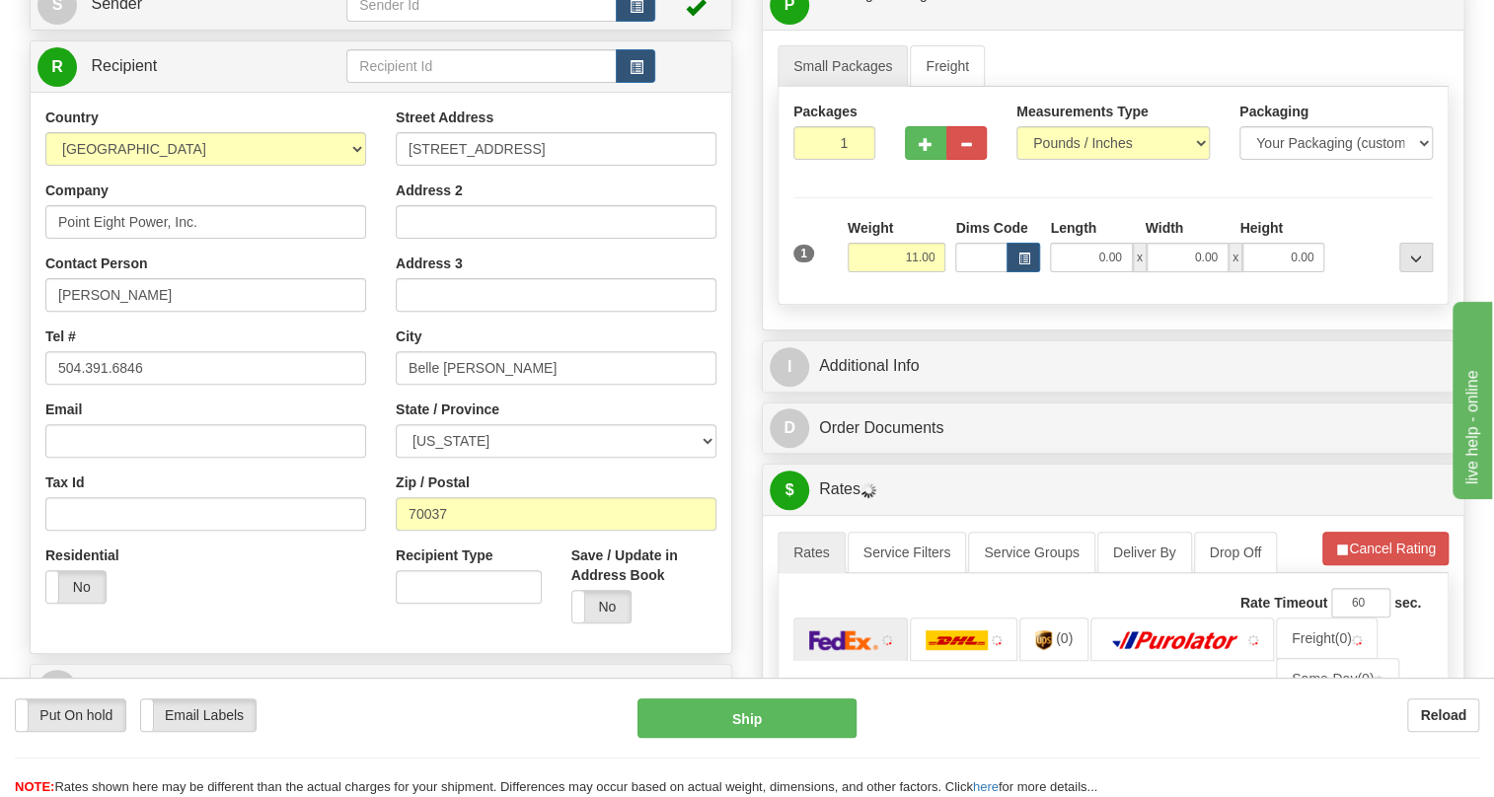
scroll to position [268, 0]
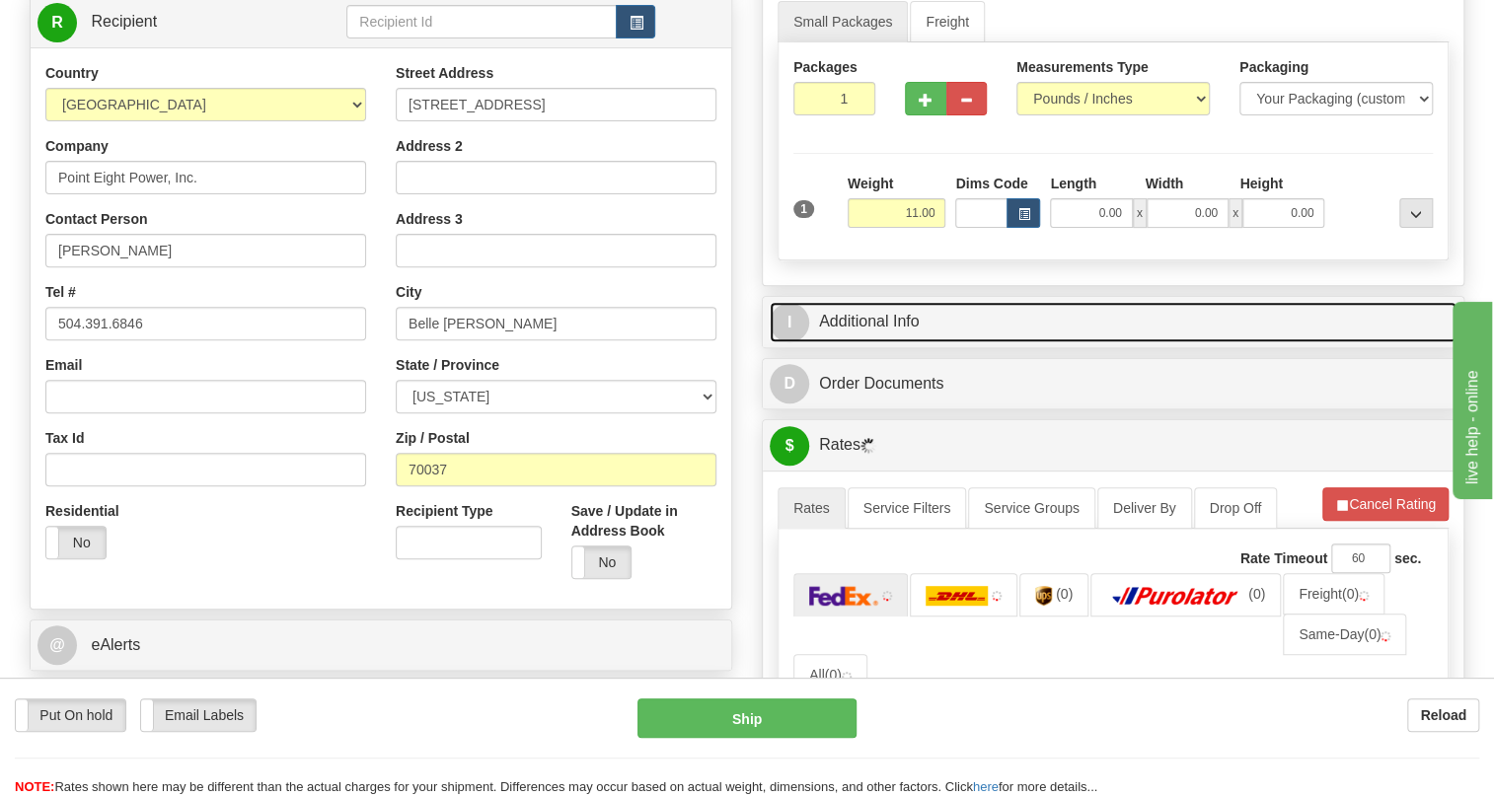
click at [889, 342] on link "I Additional Info" at bounding box center [1113, 322] width 687 height 40
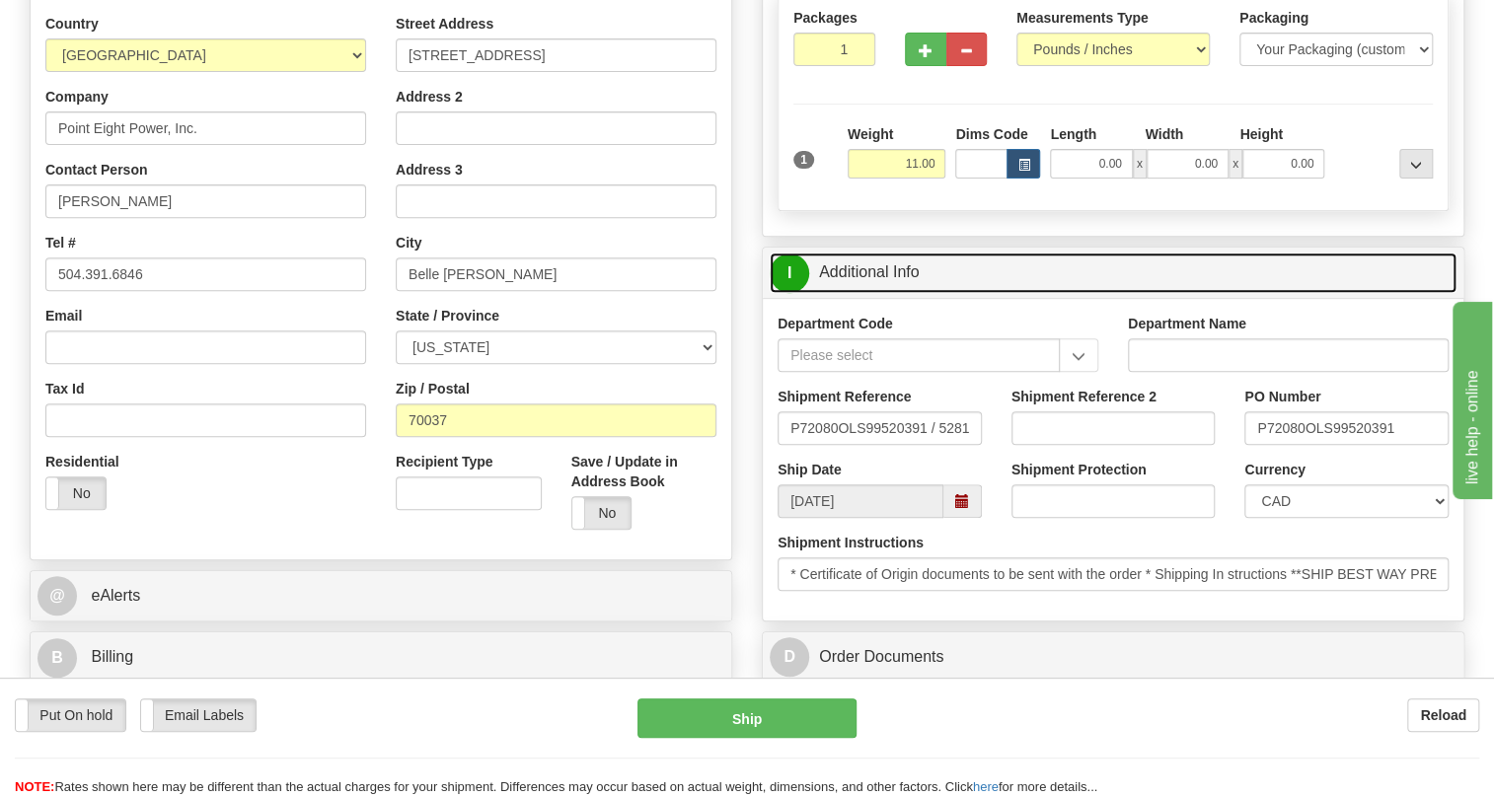
scroll to position [358, 0]
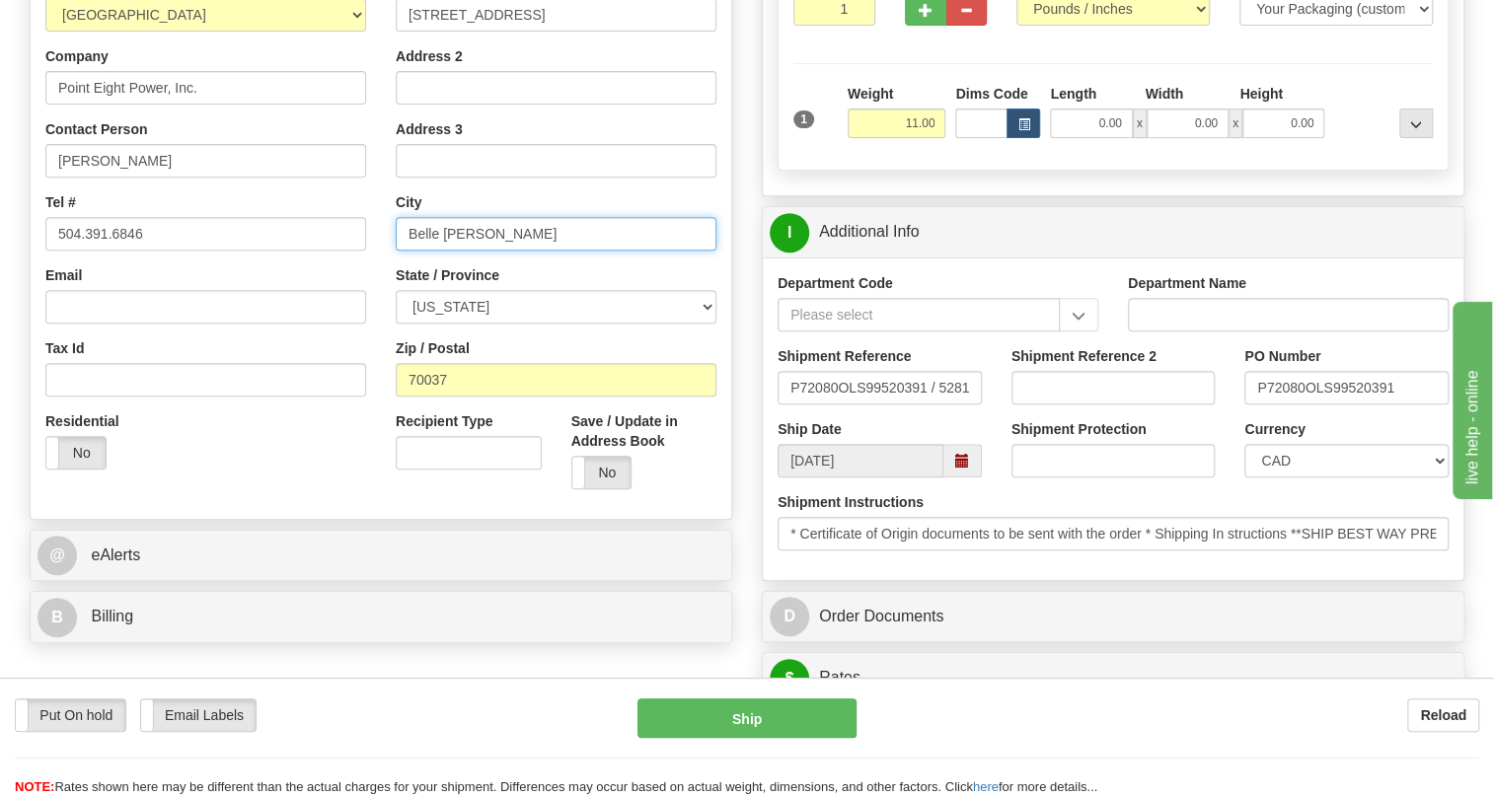
drag, startPoint x: 489, startPoint y: 280, endPoint x: 400, endPoint y: 281, distance: 88.8
click at [400, 251] on input "Belle Chasse" at bounding box center [556, 234] width 321 height 34
type input "BELLE CHASSE"
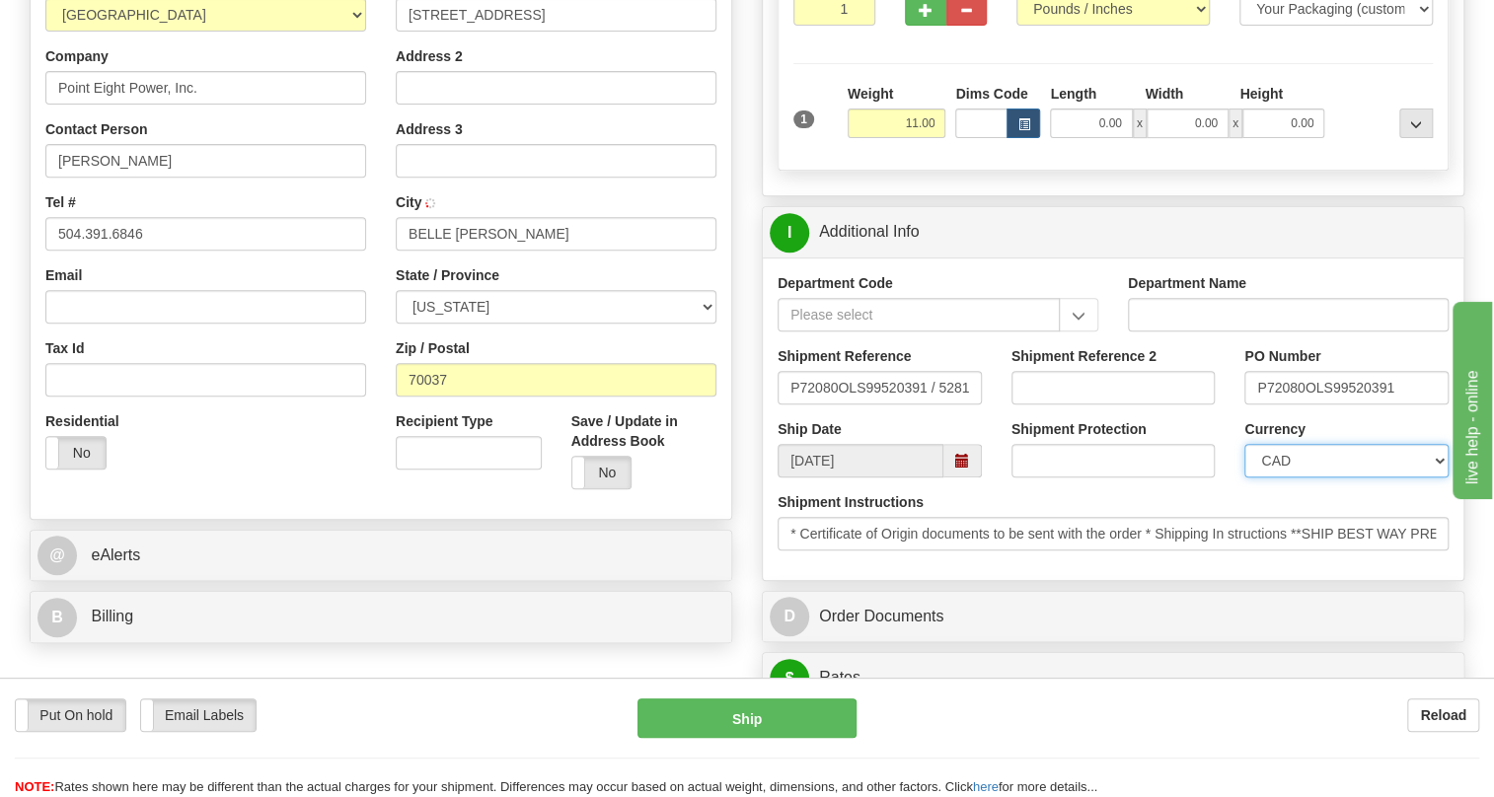
click at [1322, 478] on select "CAD USD EUR ZAR [PERSON_NAME] ARN AUD AUS AWG BBD BFR BGN BHD BMD BND BRC BRL C…" at bounding box center [1347, 461] width 204 height 34
select select "1"
click at [1245, 478] on select "CAD USD EUR ZAR [PERSON_NAME] ARN AUD AUS AWG BBD BFR BGN BHD BMD BND BRC BRL C…" at bounding box center [1347, 461] width 204 height 34
drag, startPoint x: 1305, startPoint y: 433, endPoint x: 1255, endPoint y: 436, distance: 49.4
click at [1255, 405] on input "P72080OLS99520391" at bounding box center [1347, 388] width 204 height 34
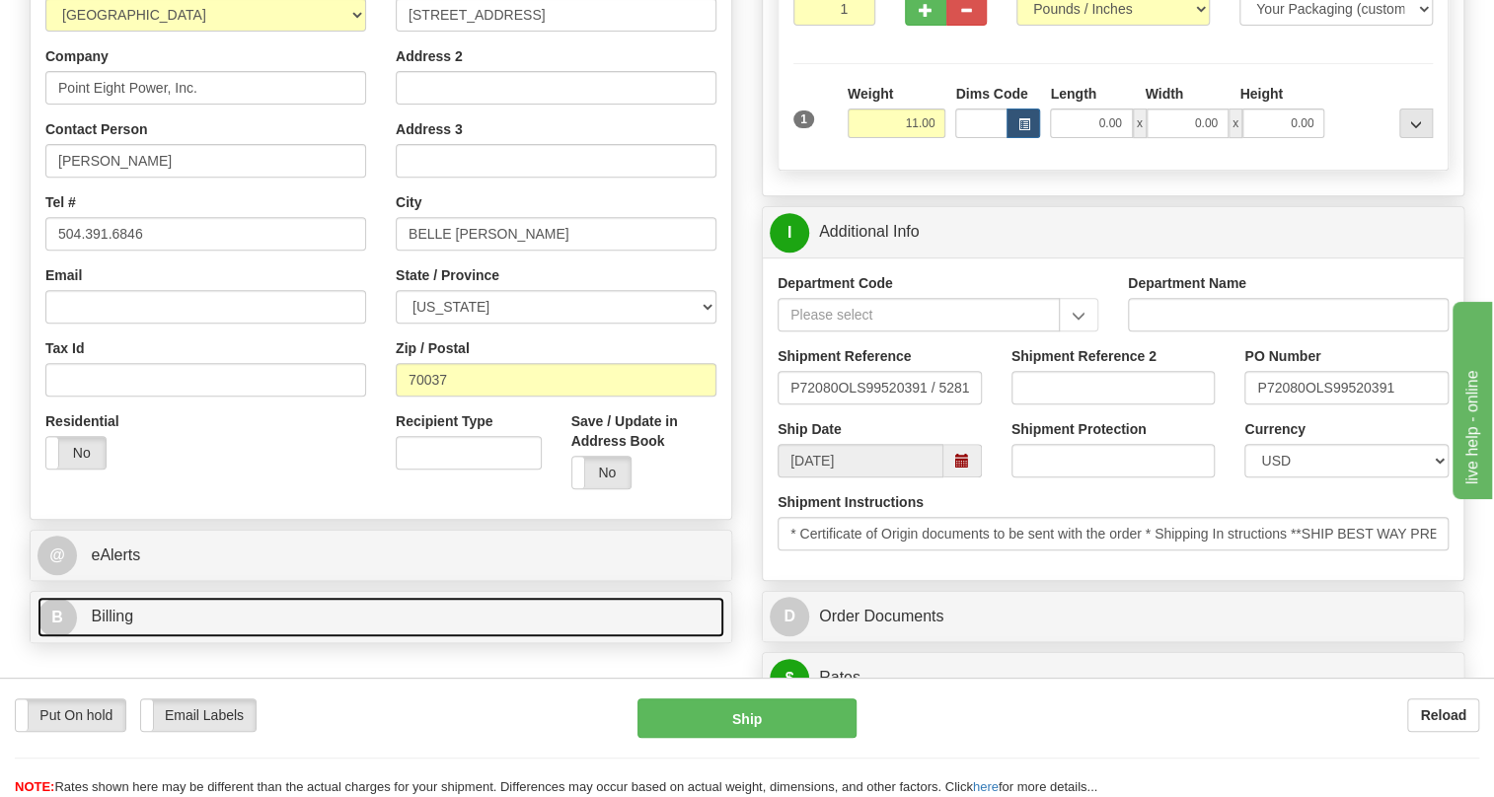
drag, startPoint x: 1269, startPoint y: 433, endPoint x: 209, endPoint y: 619, distance: 1076.1
click at [117, 625] on span "Billing" at bounding box center [112, 616] width 42 height 17
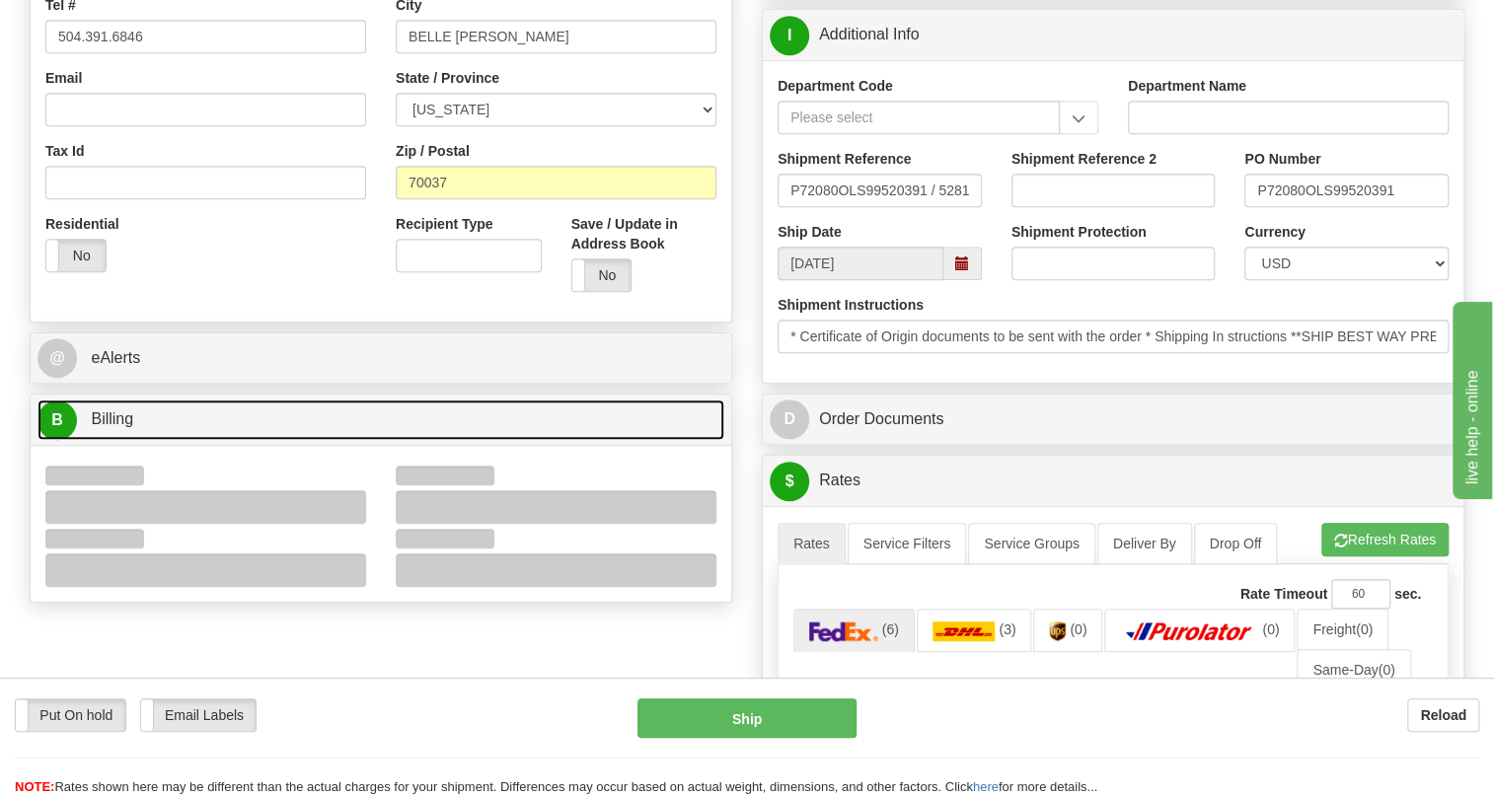
scroll to position [717, 0]
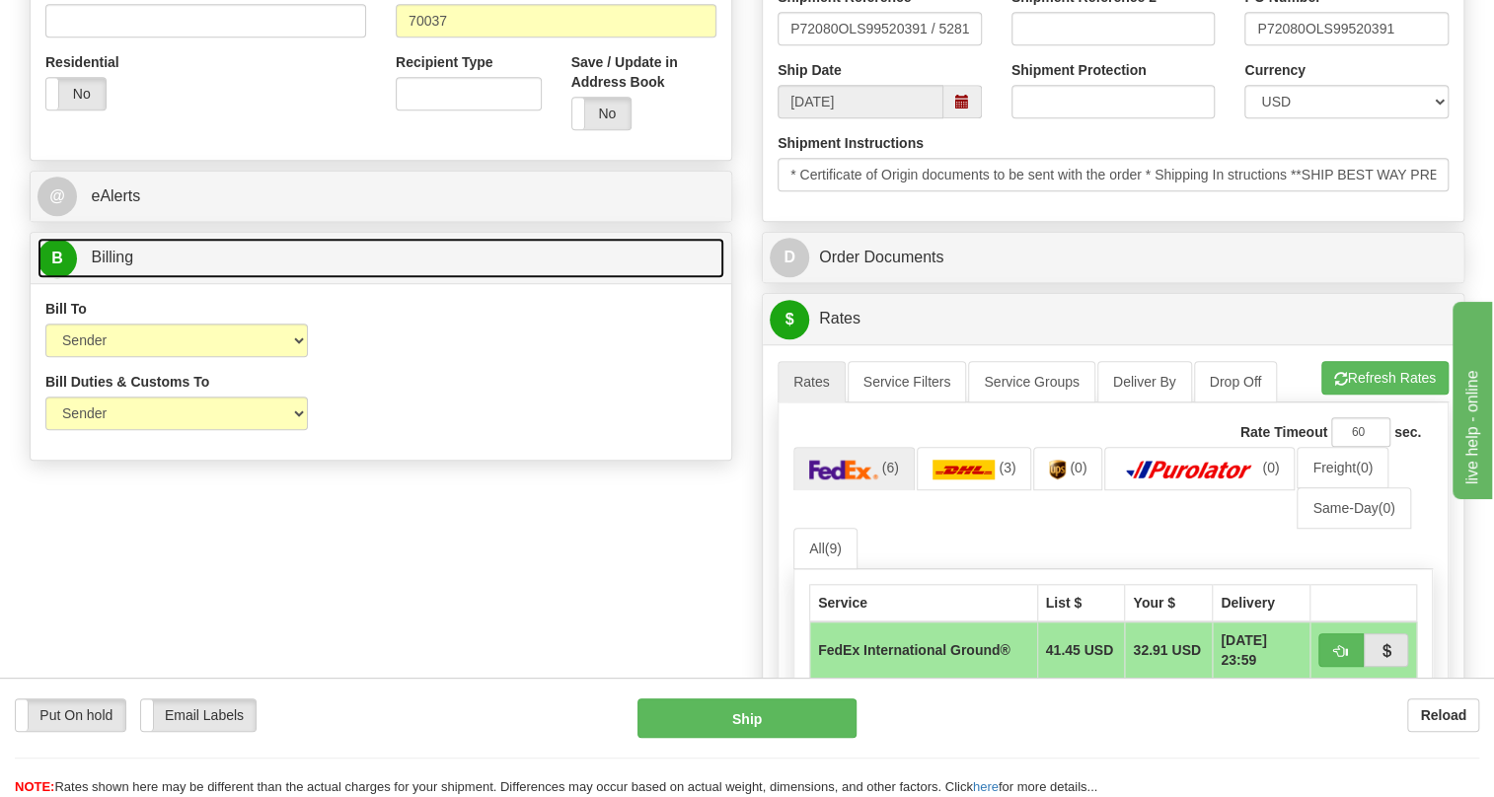
click at [120, 265] on span "Billing" at bounding box center [112, 257] width 42 height 17
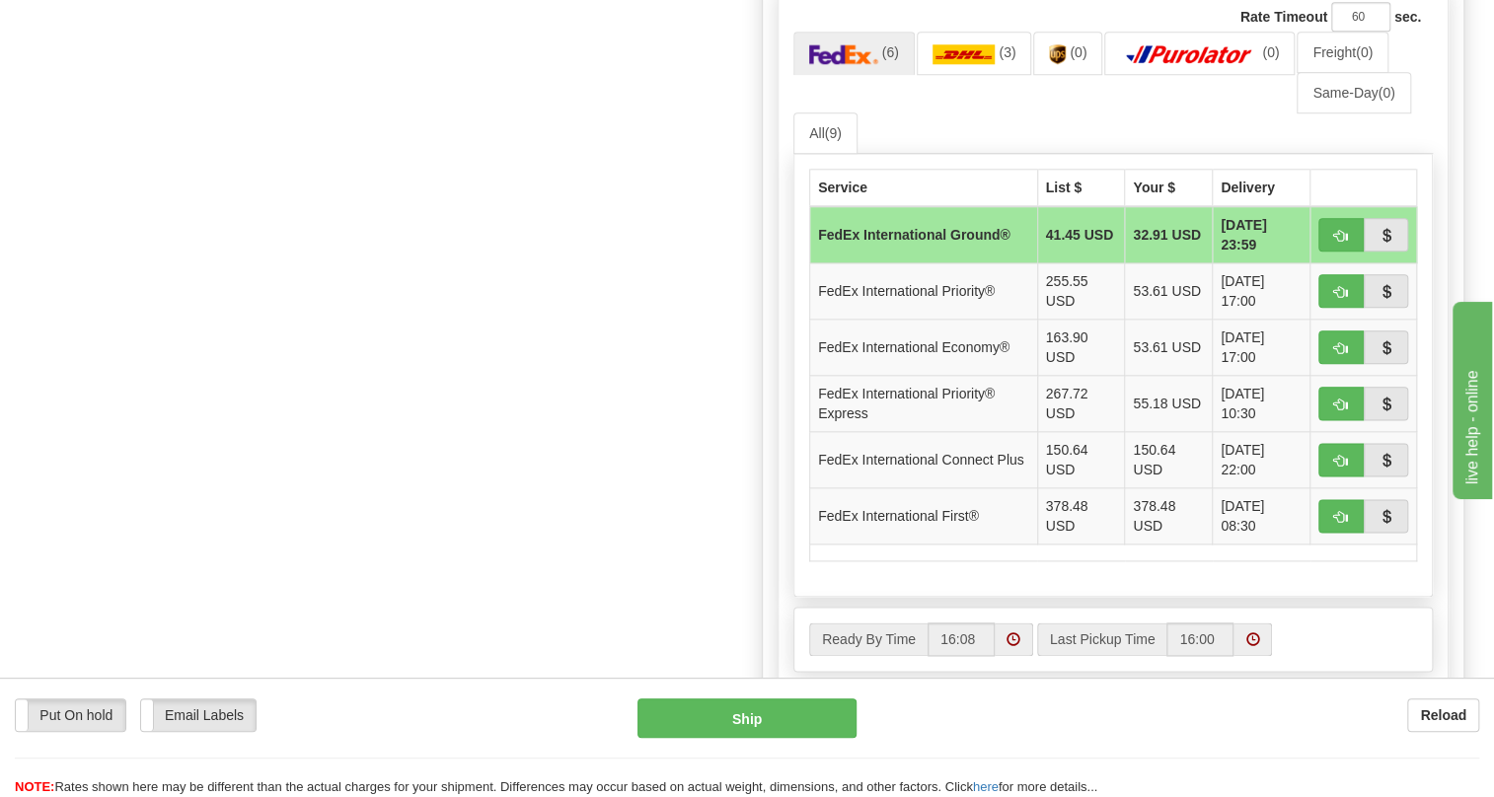
scroll to position [1076, 0]
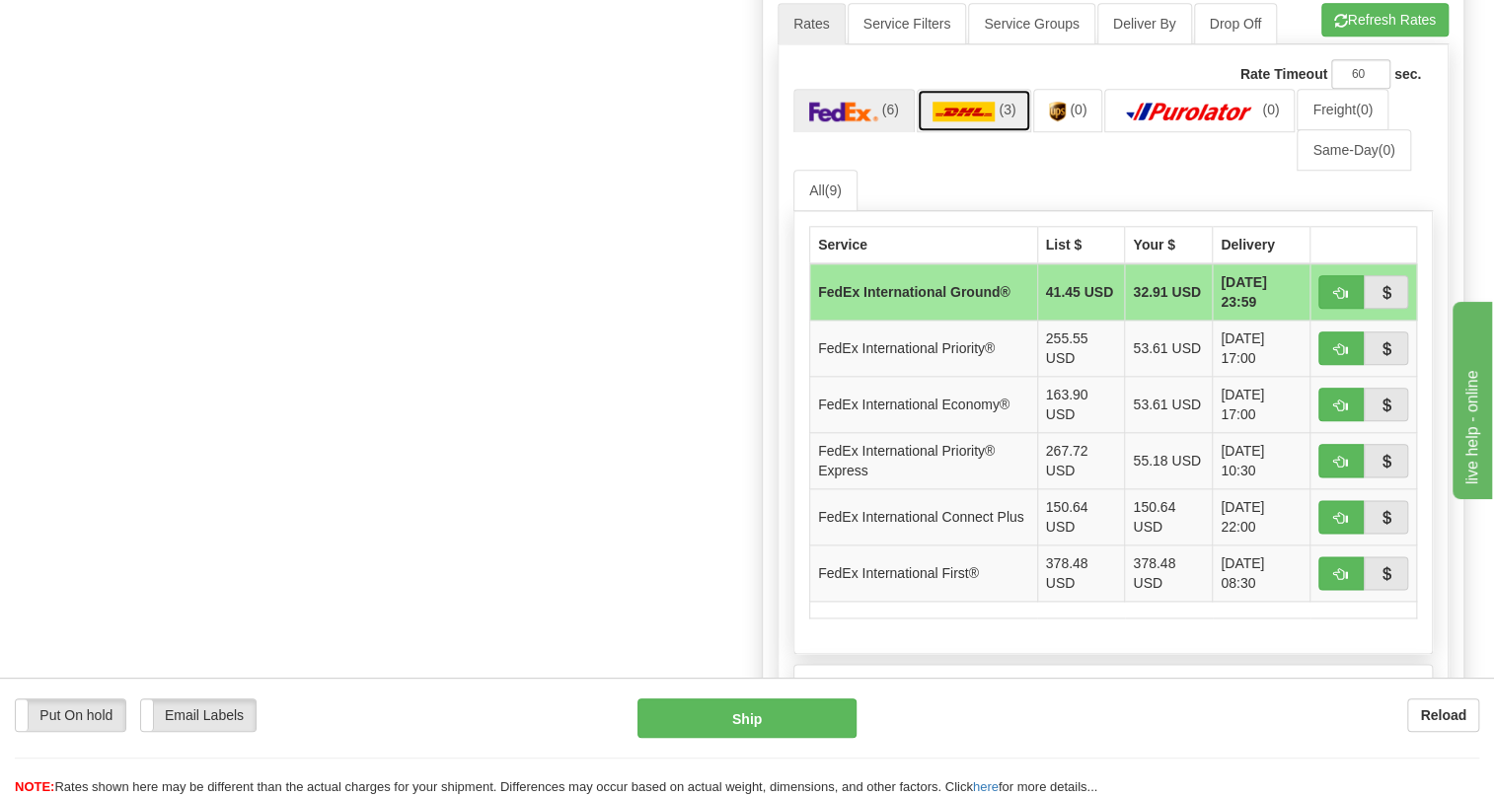
click at [984, 121] on img at bounding box center [964, 112] width 63 height 20
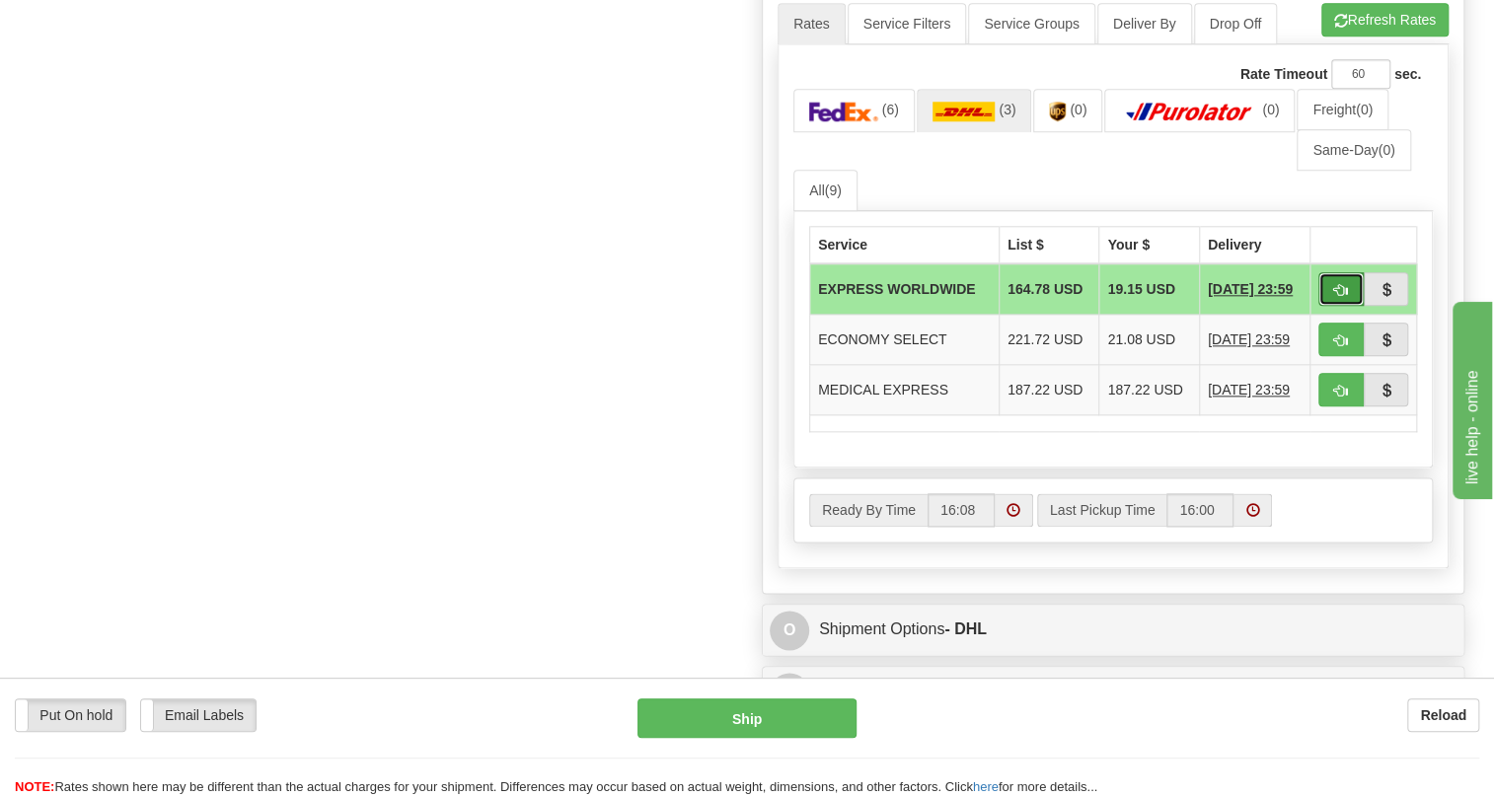
click at [1342, 297] on span "button" at bounding box center [1341, 290] width 14 height 13
type input "P"
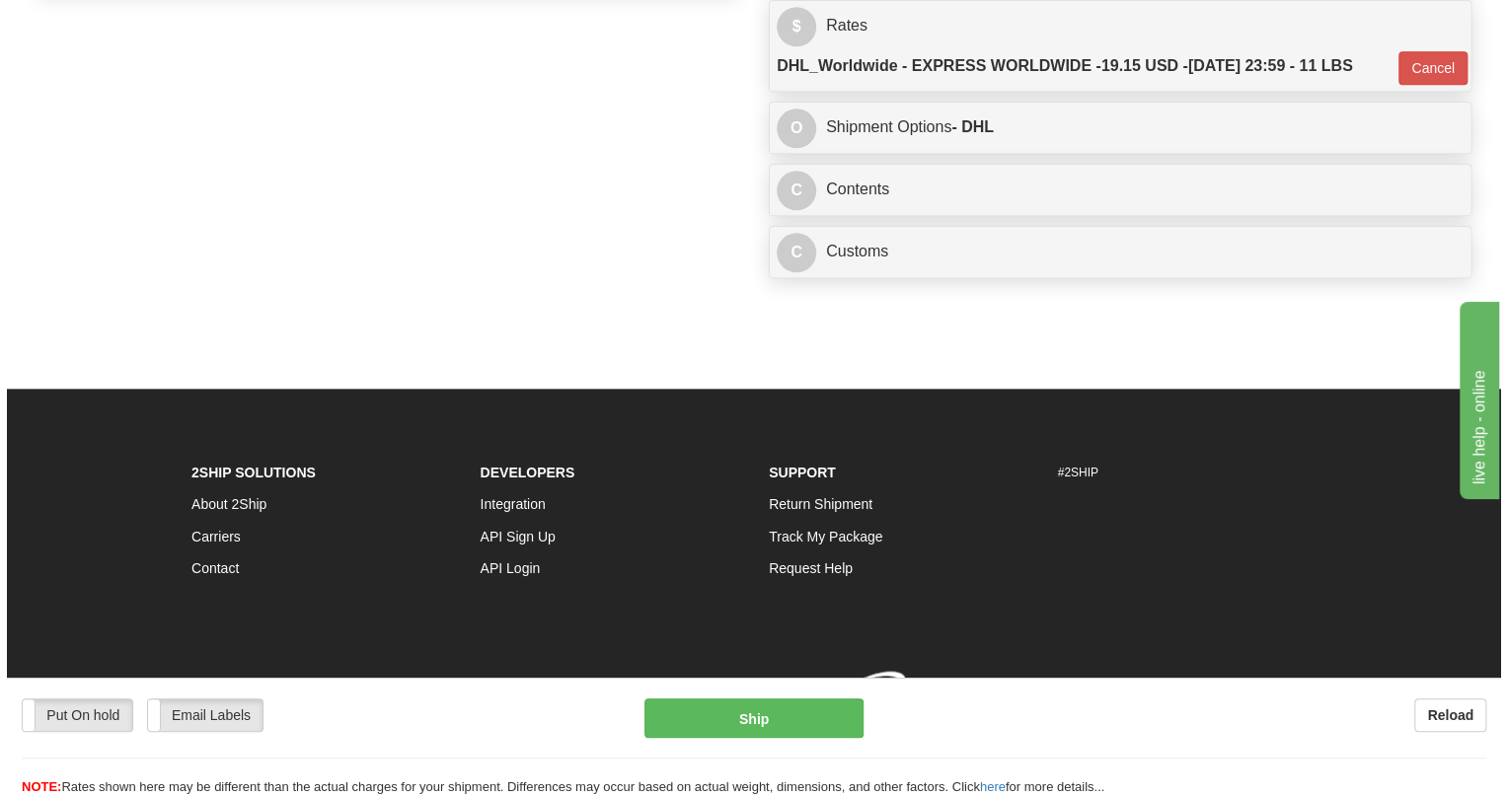
scroll to position [1069, 0]
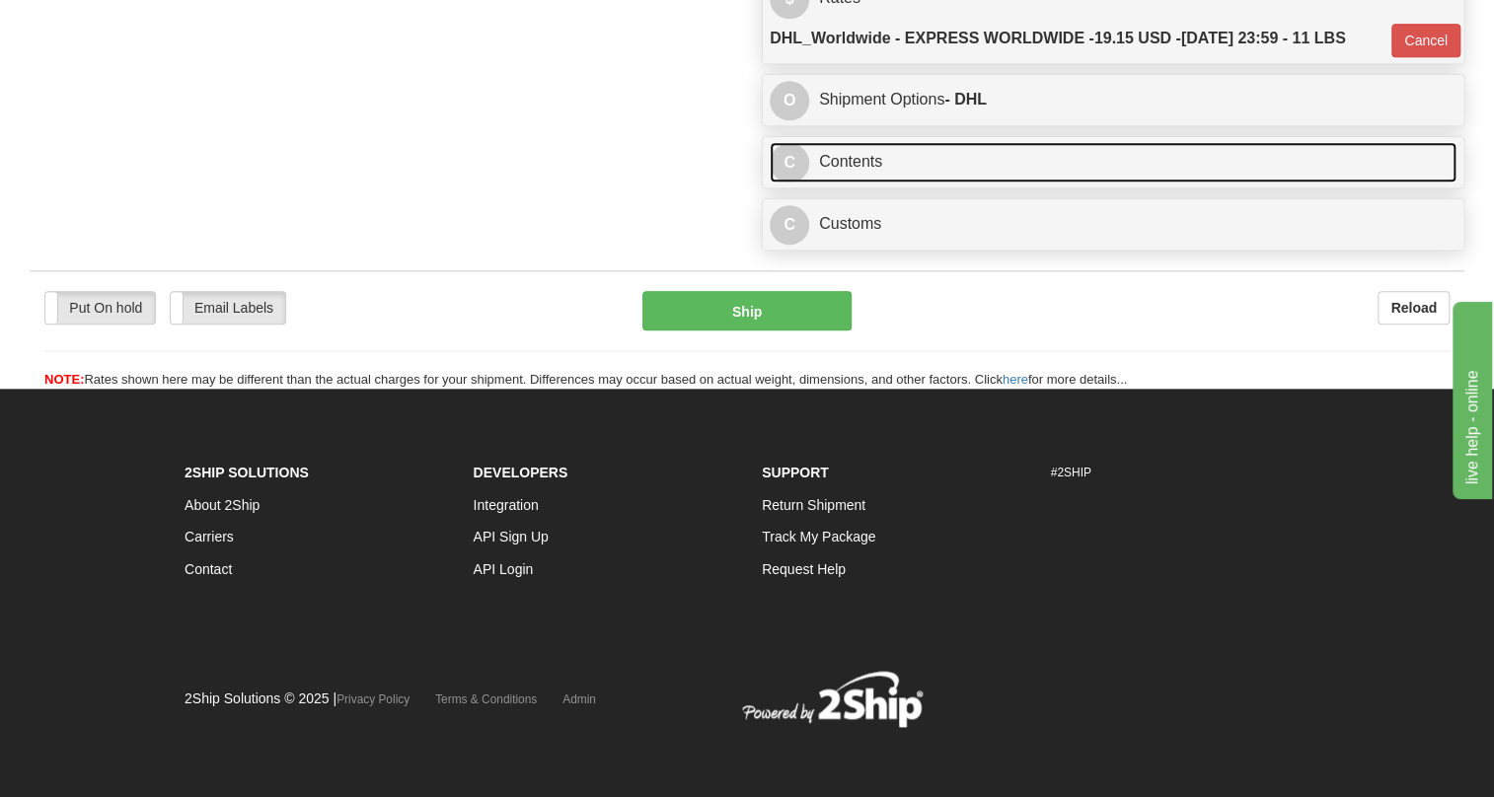
click at [862, 172] on link "C Contents" at bounding box center [1113, 162] width 687 height 40
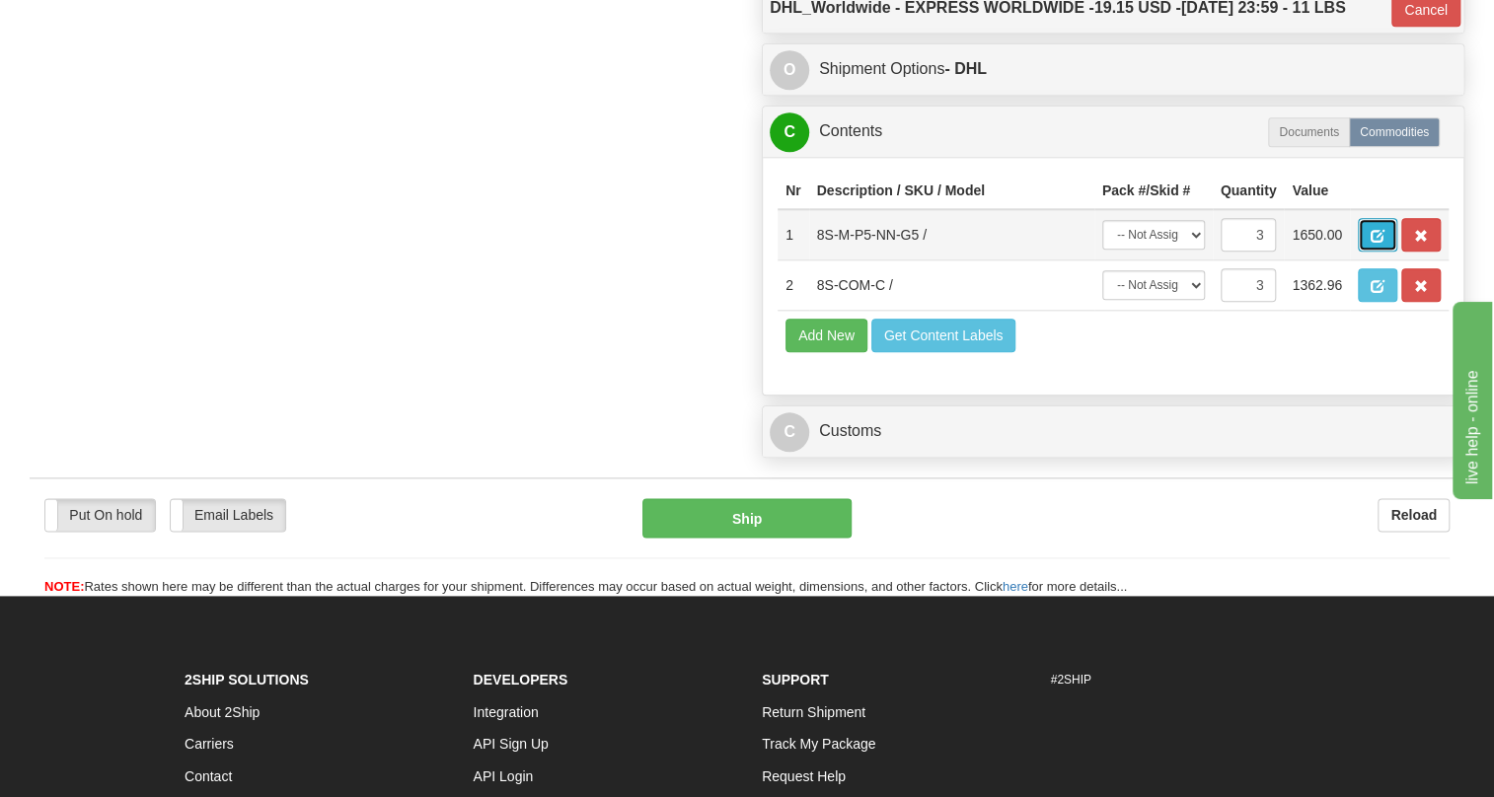
click at [1381, 243] on span "button" at bounding box center [1378, 236] width 14 height 13
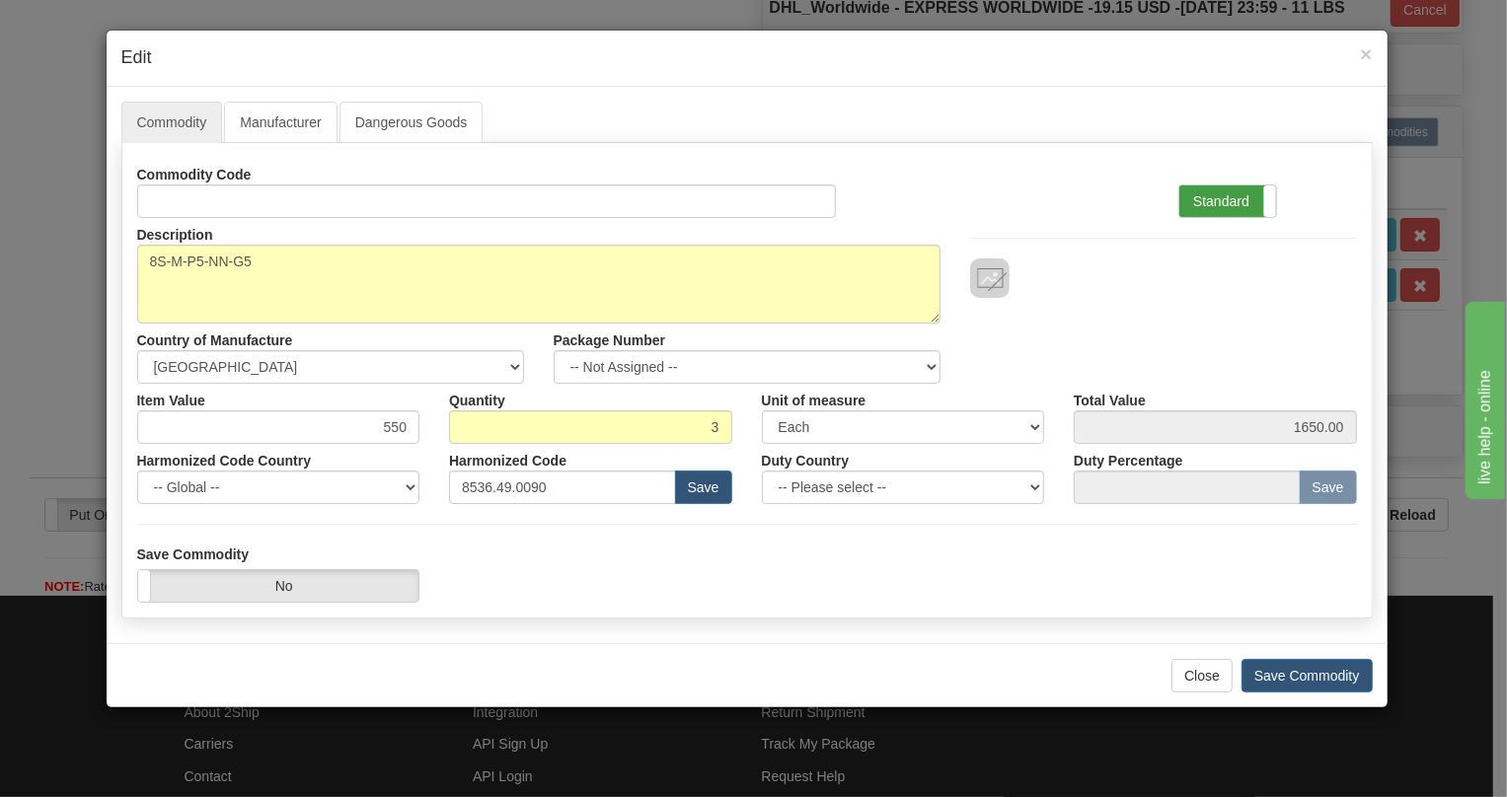
click at [1230, 197] on label "Standard" at bounding box center [1227, 202] width 97 height 32
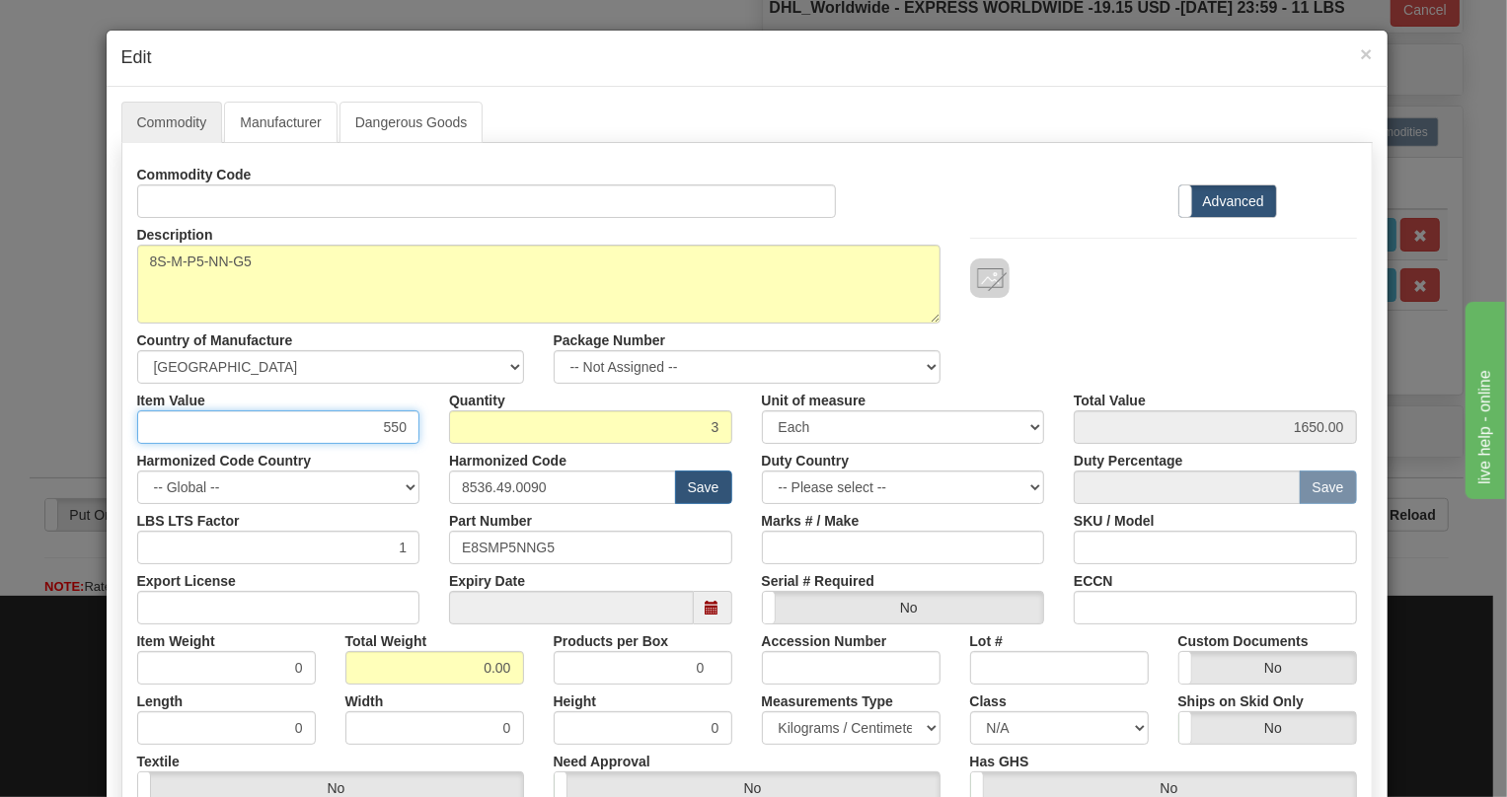
click at [393, 424] on input "550" at bounding box center [278, 428] width 283 height 34
type input "291.17"
type input "873.51"
click at [468, 672] on input "0.00" at bounding box center [434, 668] width 179 height 34
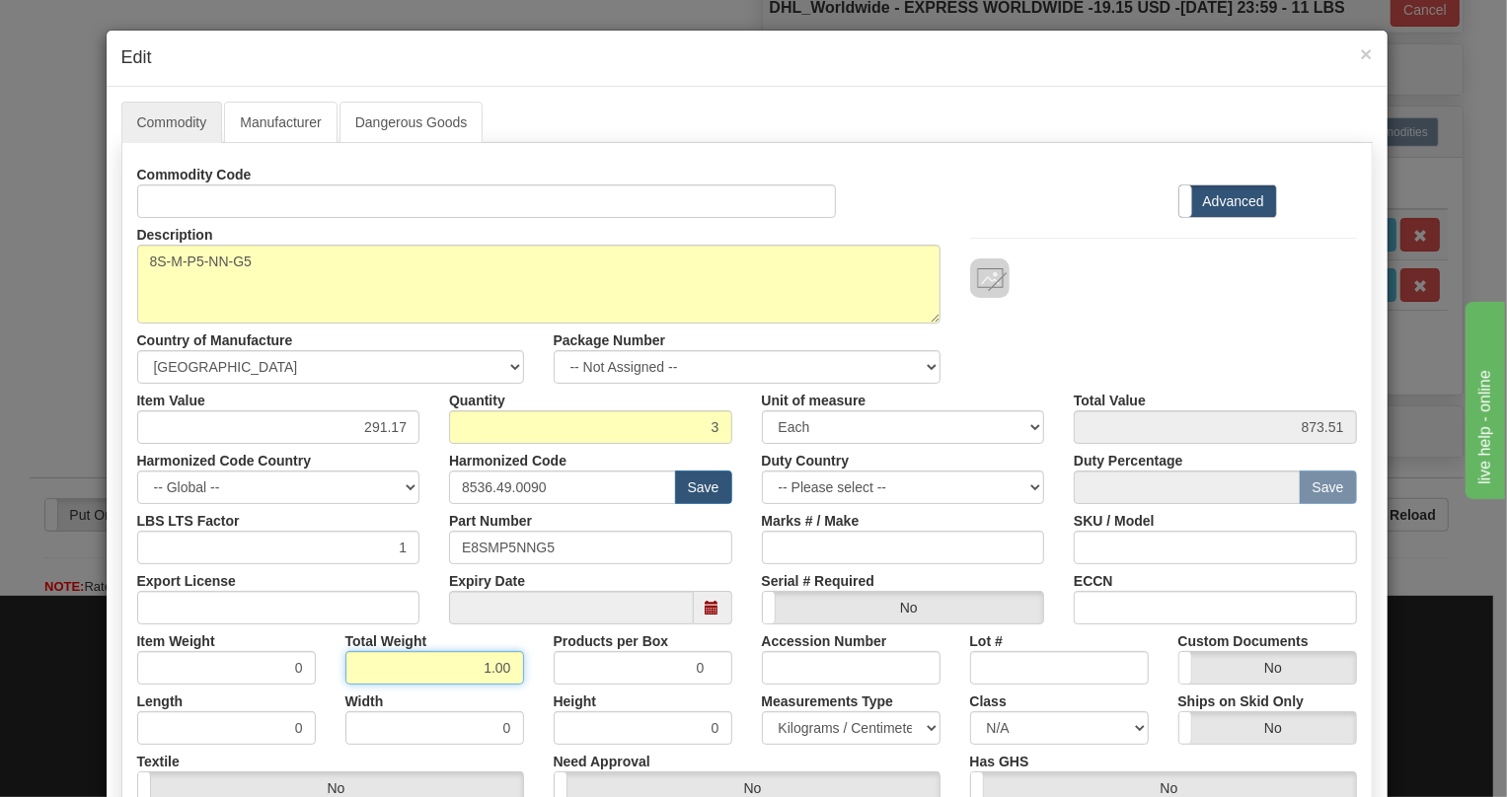
type input "1.00"
type input "0.3333"
click at [814, 724] on select "Pounds / Inches Kilograms / Centimeters" at bounding box center [851, 729] width 179 height 34
select select "0"
click at [762, 712] on select "Pounds / Inches Kilograms / Centimeters" at bounding box center [851, 729] width 179 height 34
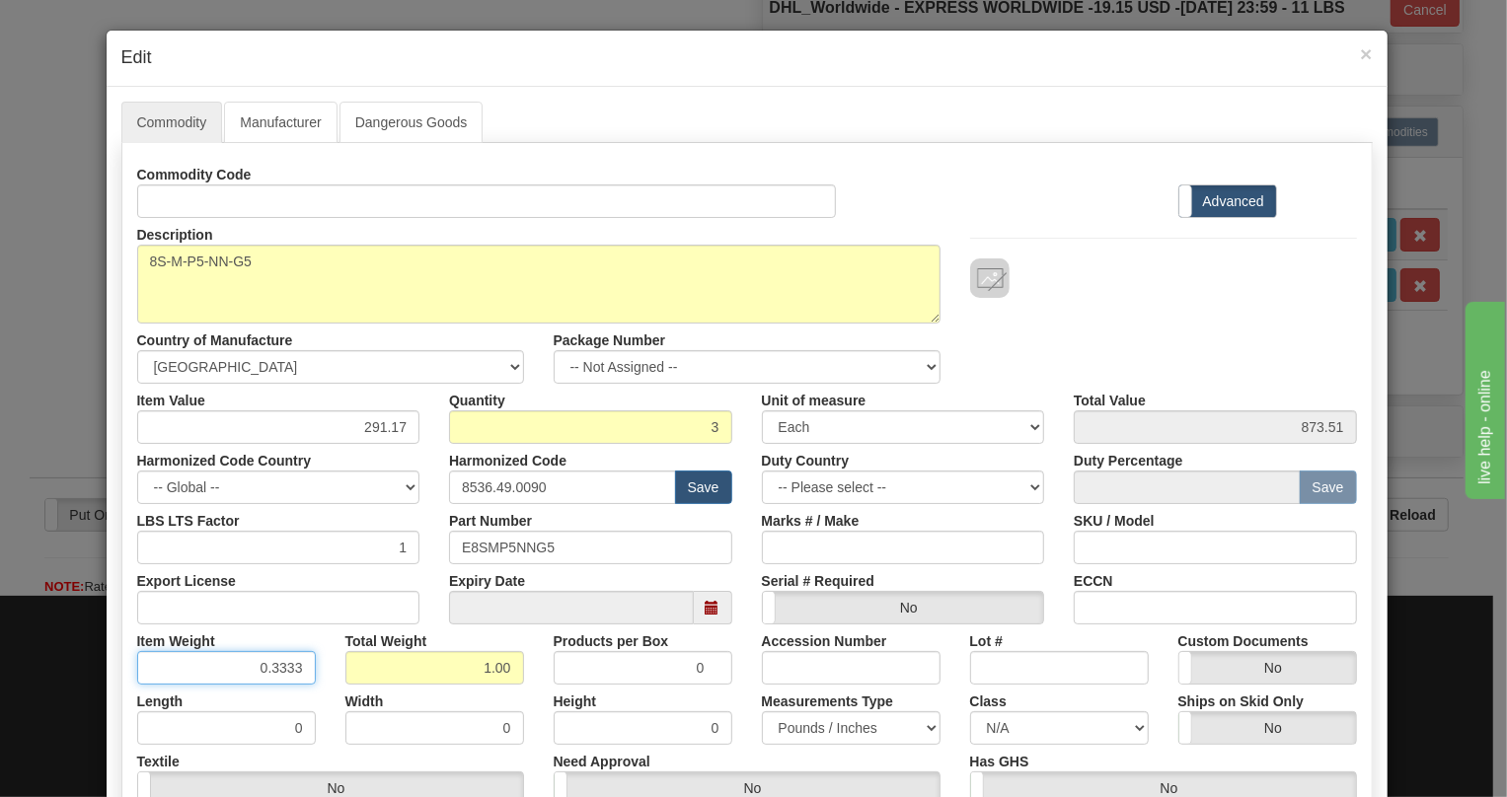
click at [287, 677] on input "0.3333" at bounding box center [226, 668] width 179 height 34
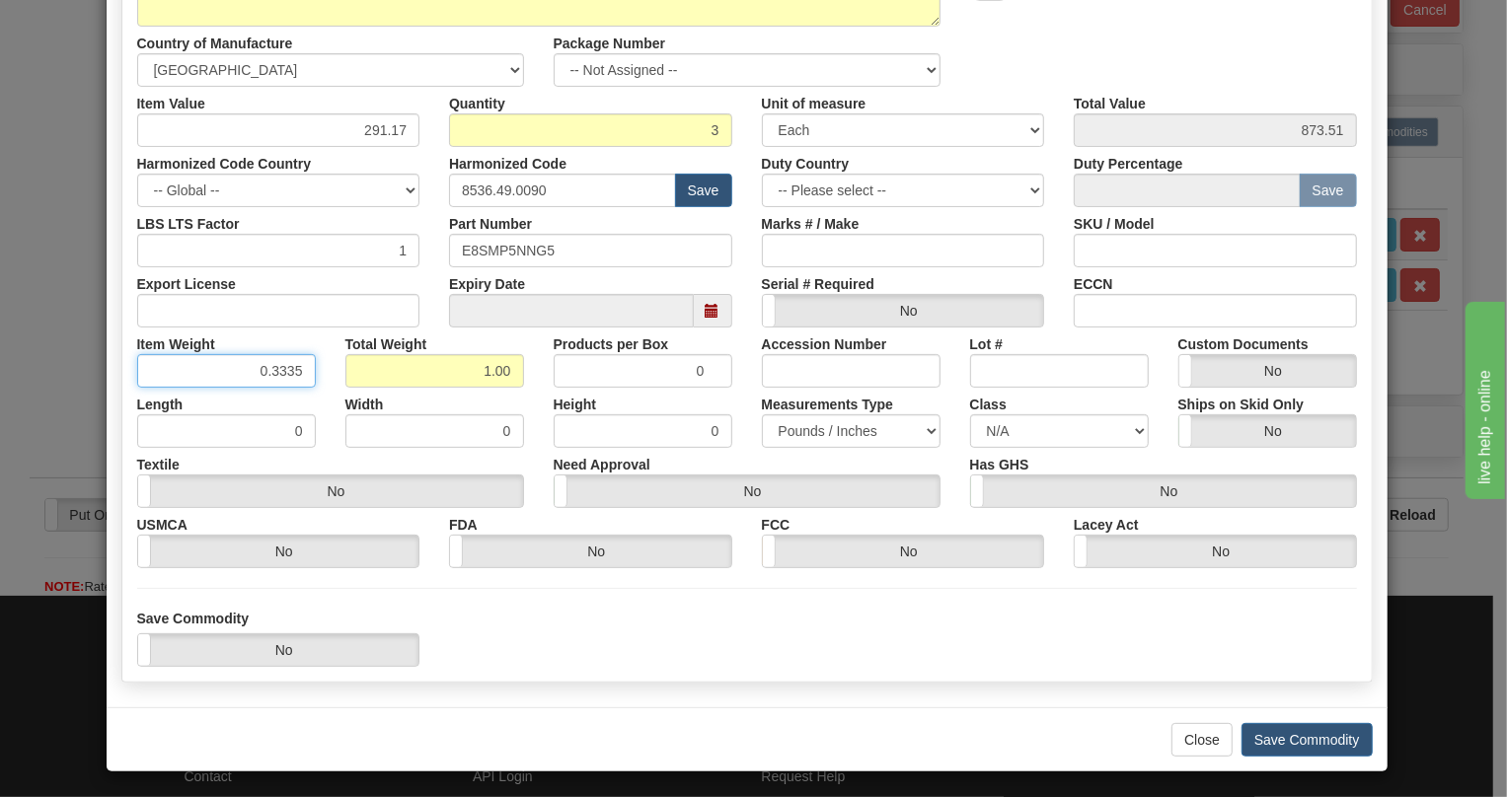
scroll to position [300, 0]
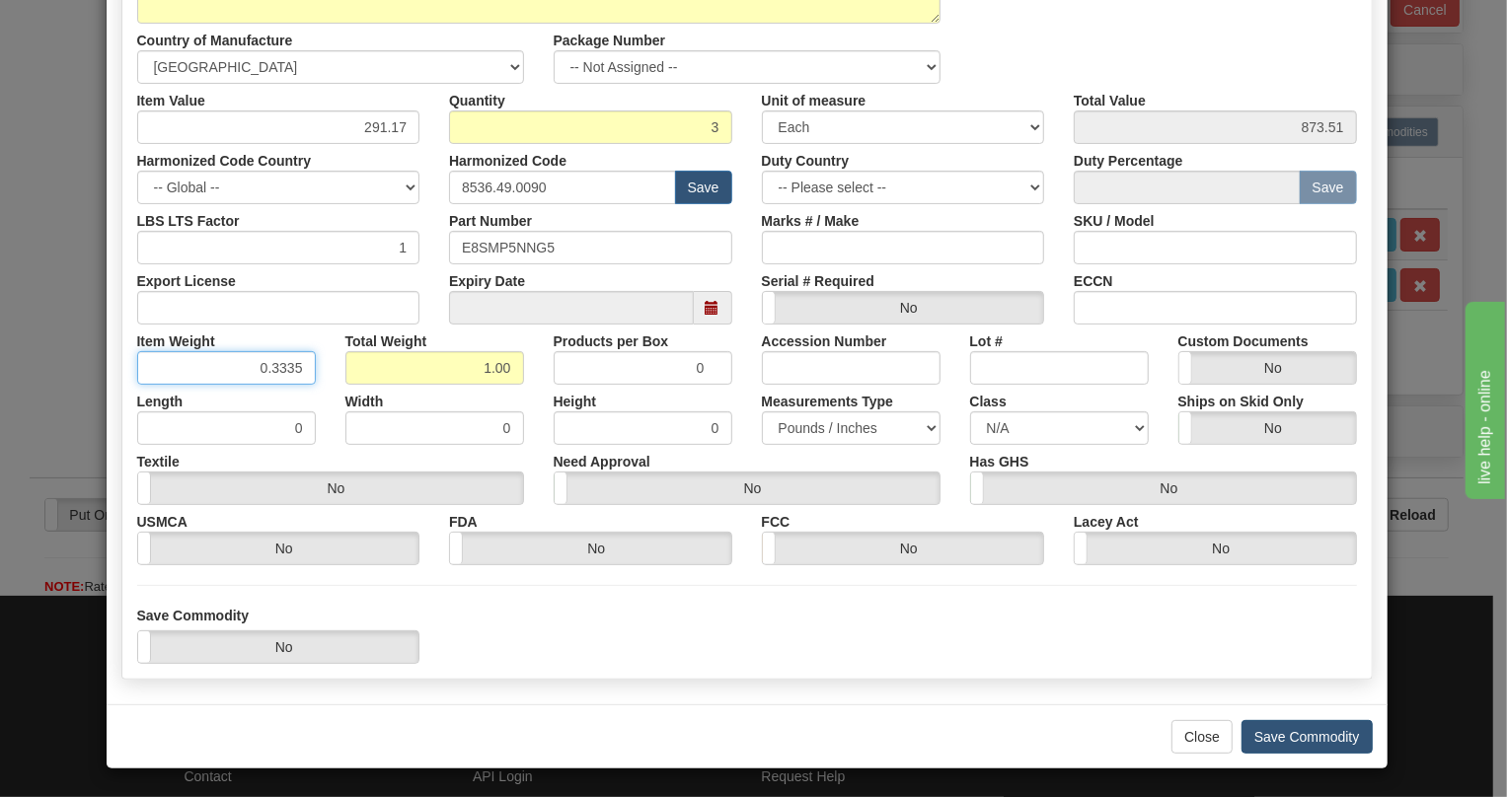
type input "0.3335"
click at [1308, 732] on button "Save Commodity" at bounding box center [1307, 737] width 131 height 34
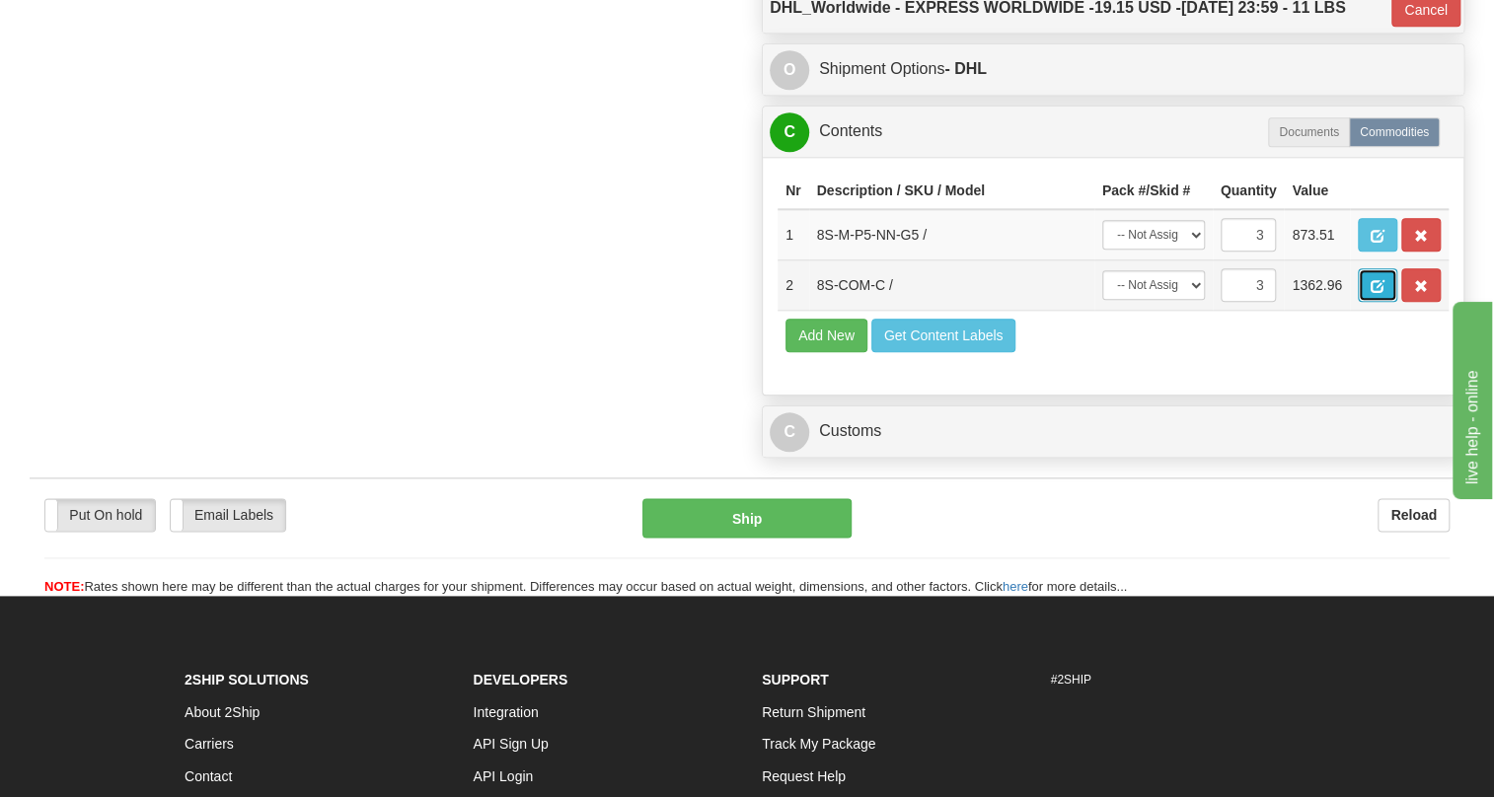
click at [1376, 293] on span "button" at bounding box center [1378, 286] width 14 height 13
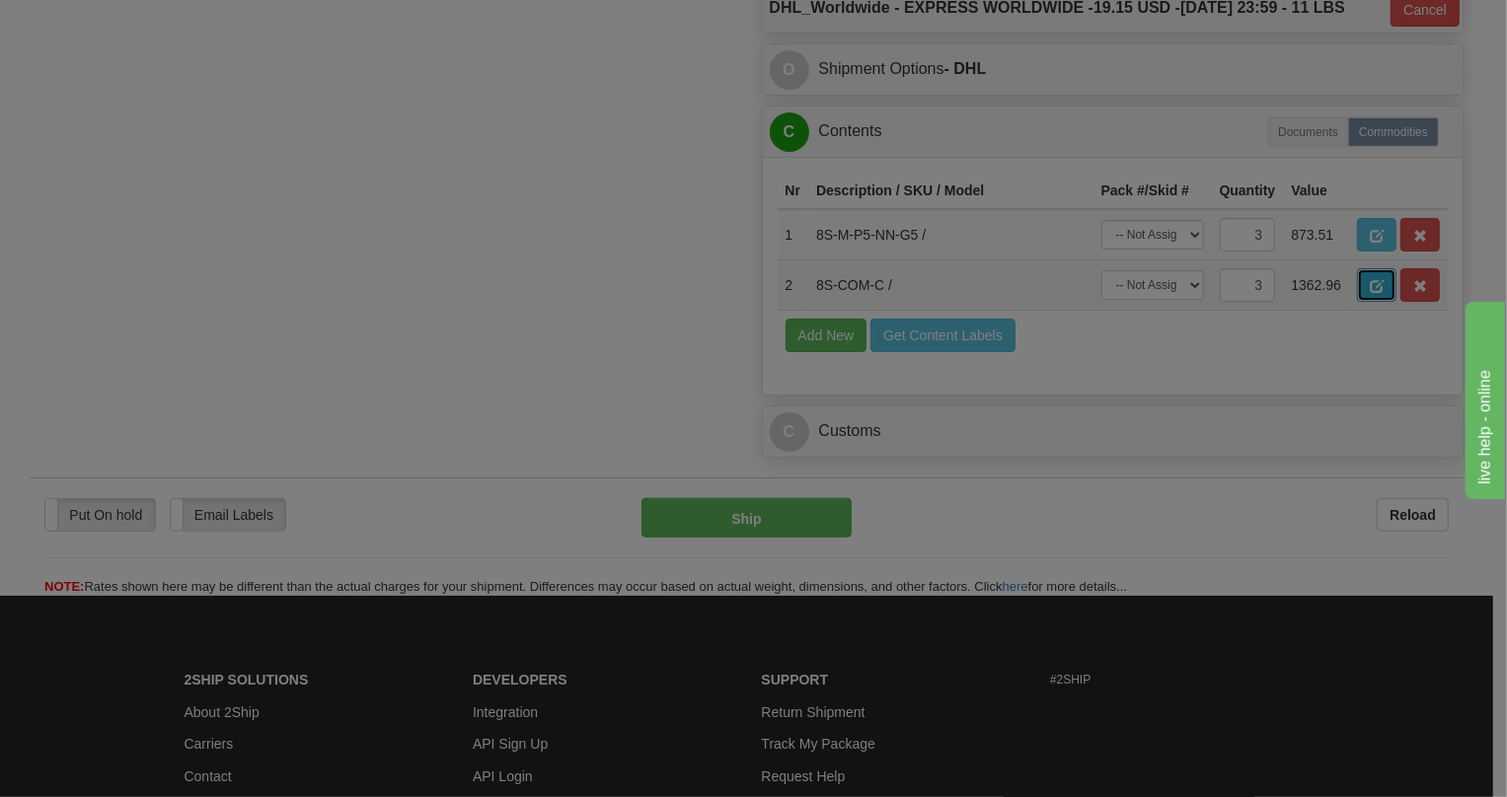
scroll to position [0, 0]
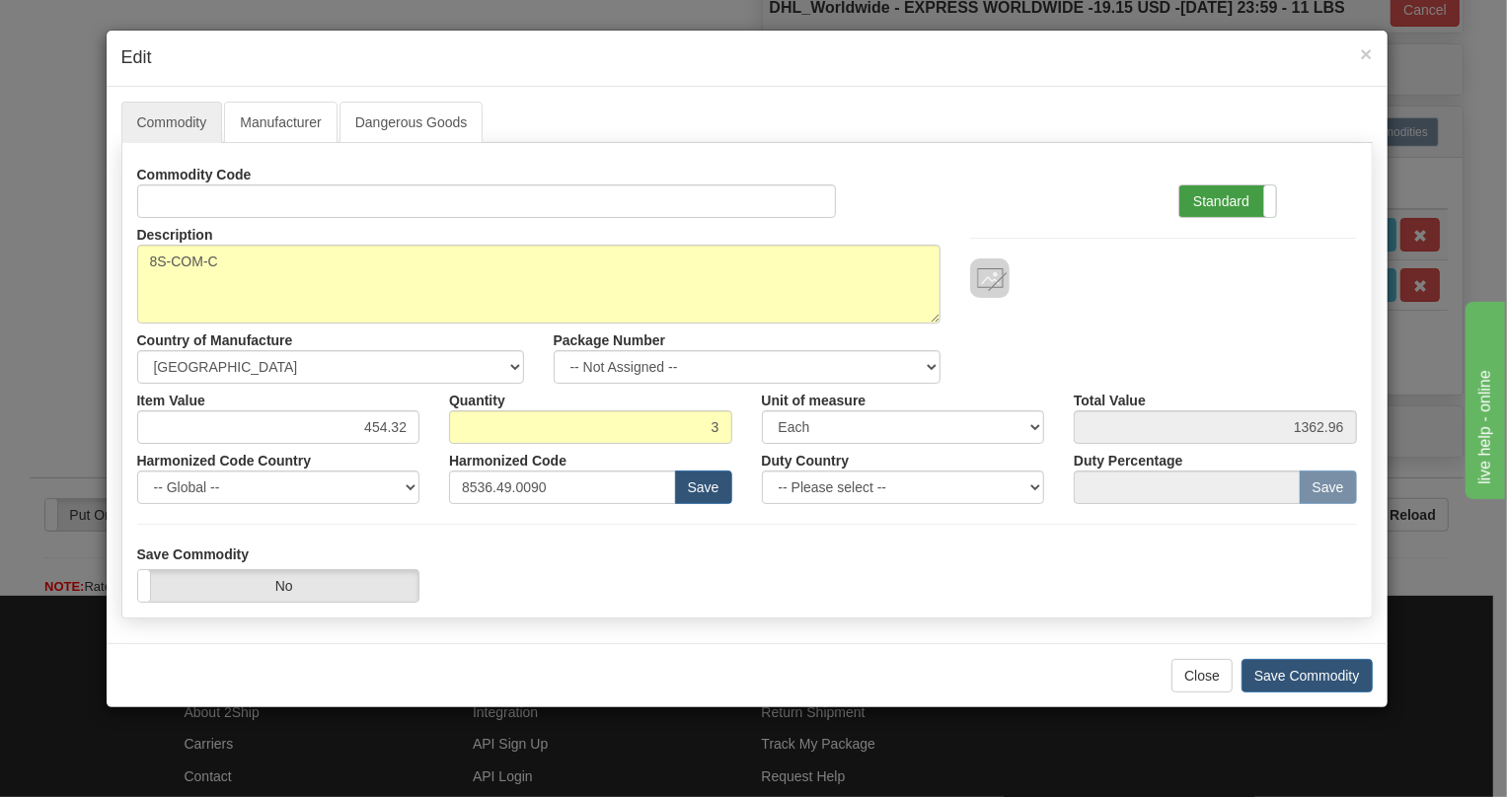
click at [1219, 200] on label "Standard" at bounding box center [1227, 202] width 97 height 32
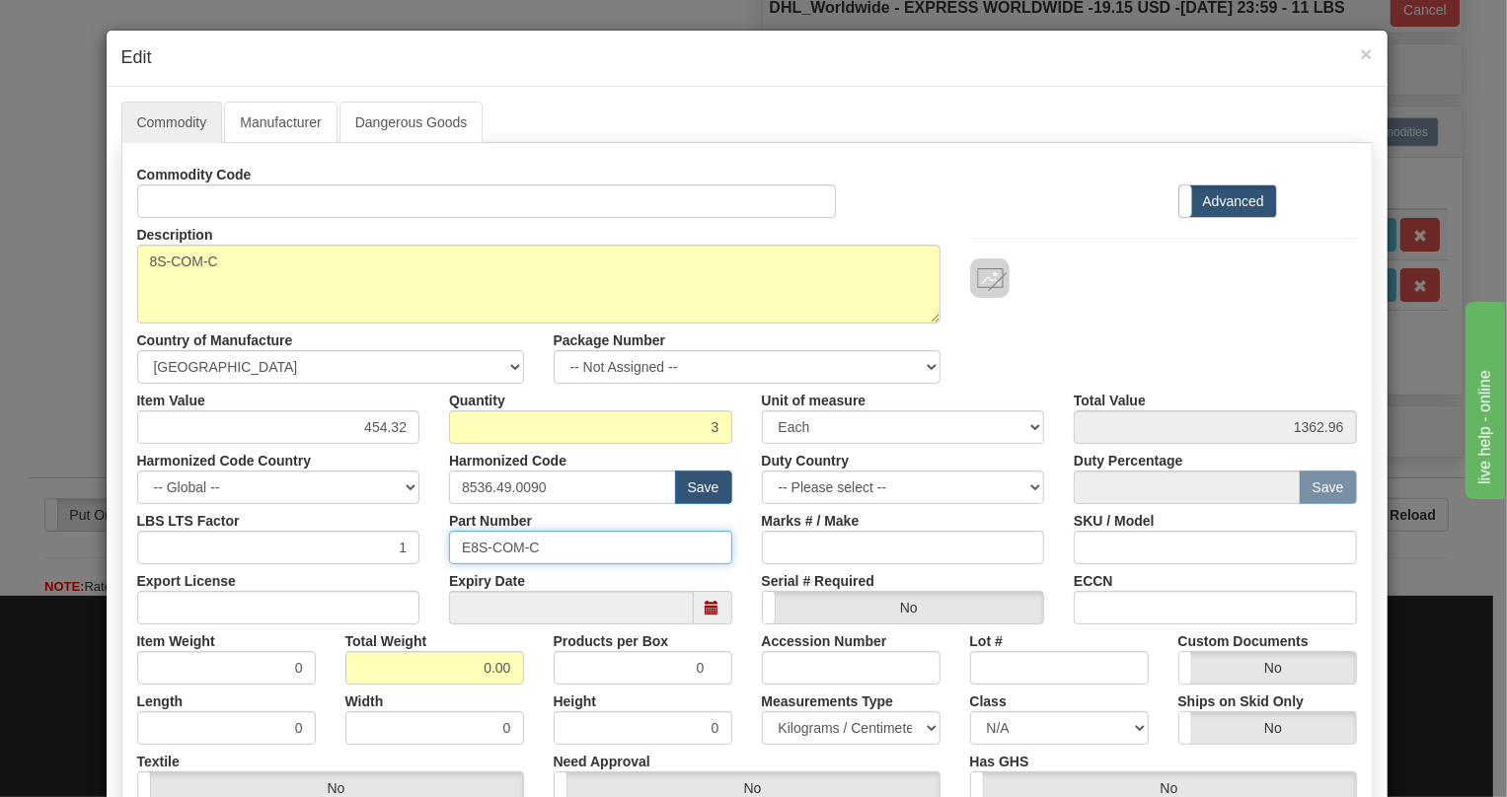
drag, startPoint x: 534, startPoint y: 541, endPoint x: 454, endPoint y: 551, distance: 80.5
click at [454, 551] on input "E8S-COM-C" at bounding box center [590, 548] width 283 height 34
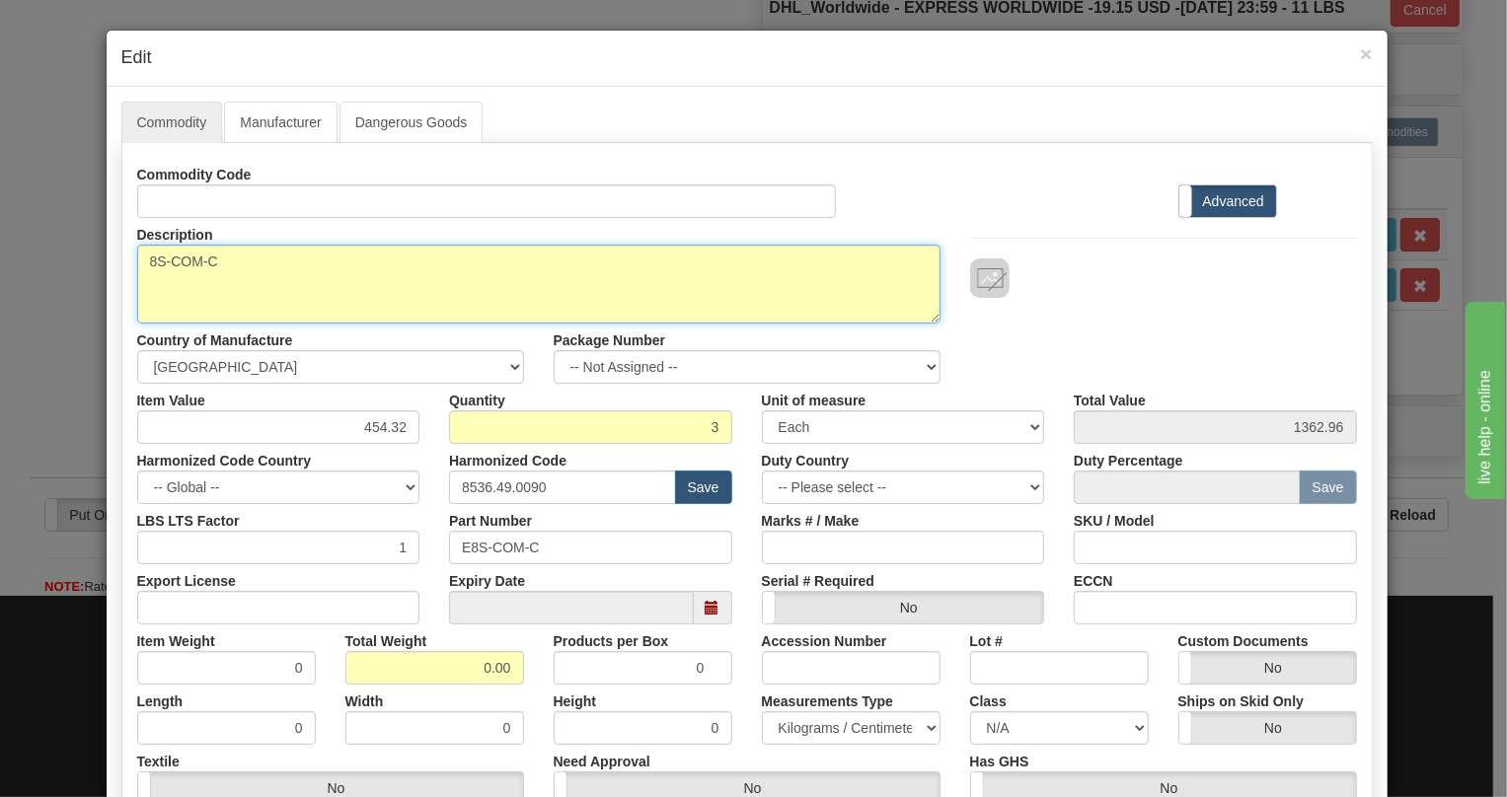
click at [138, 256] on textarea "8S-COM-C" at bounding box center [538, 284] width 803 height 79
paste textarea "7 SERIES COMMUNICaTION CONNECTOR RJ45 MODULE KIT"
type textarea "7 SERIES COMMUNICaTION CONNECTOR RJ45 MODULE KIT P/N E8S-COM-C"
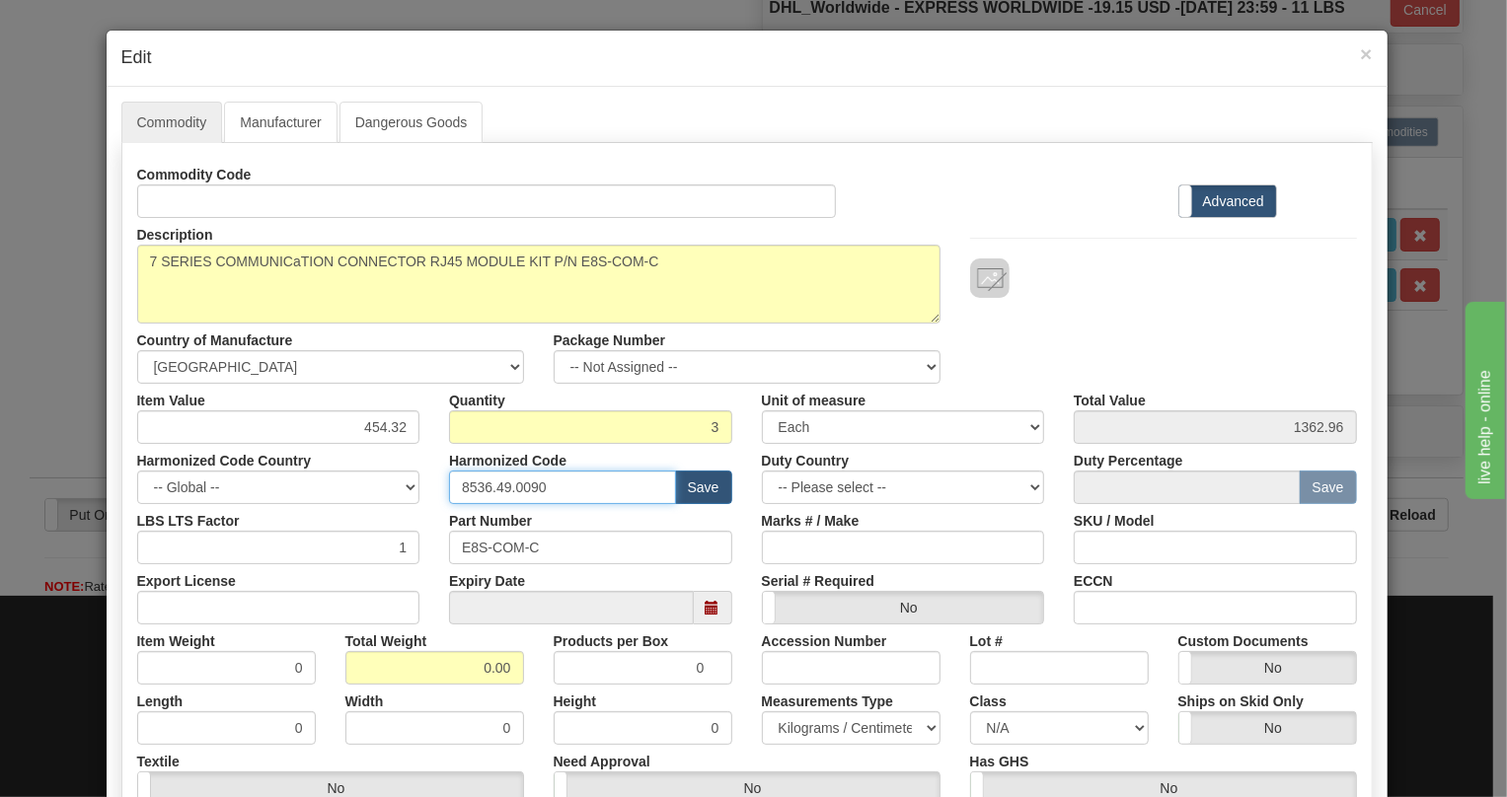
click at [522, 483] on input "8536.49.0090" at bounding box center [562, 488] width 227 height 34
paste input "17.62"
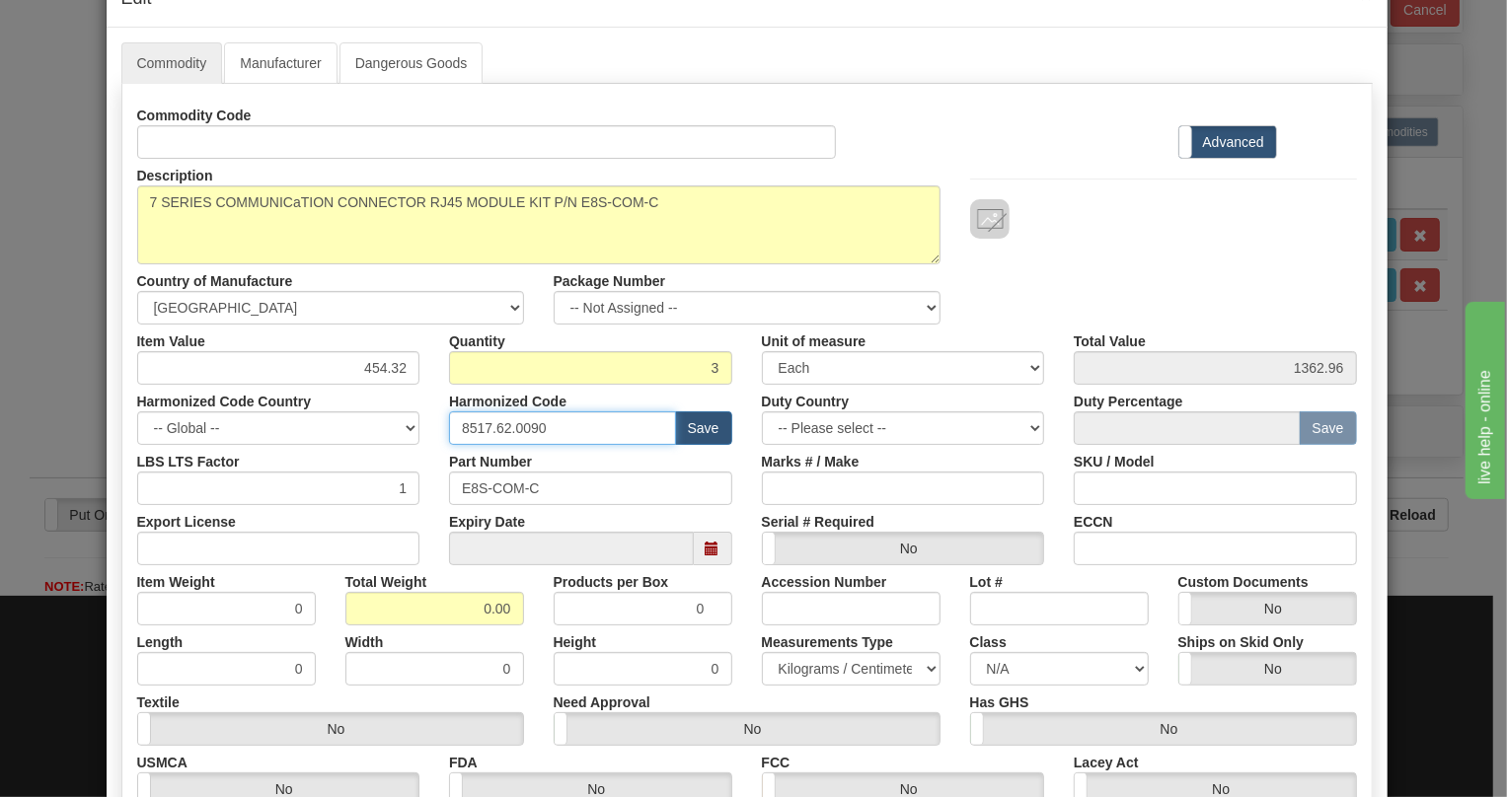
scroll to position [179, 0]
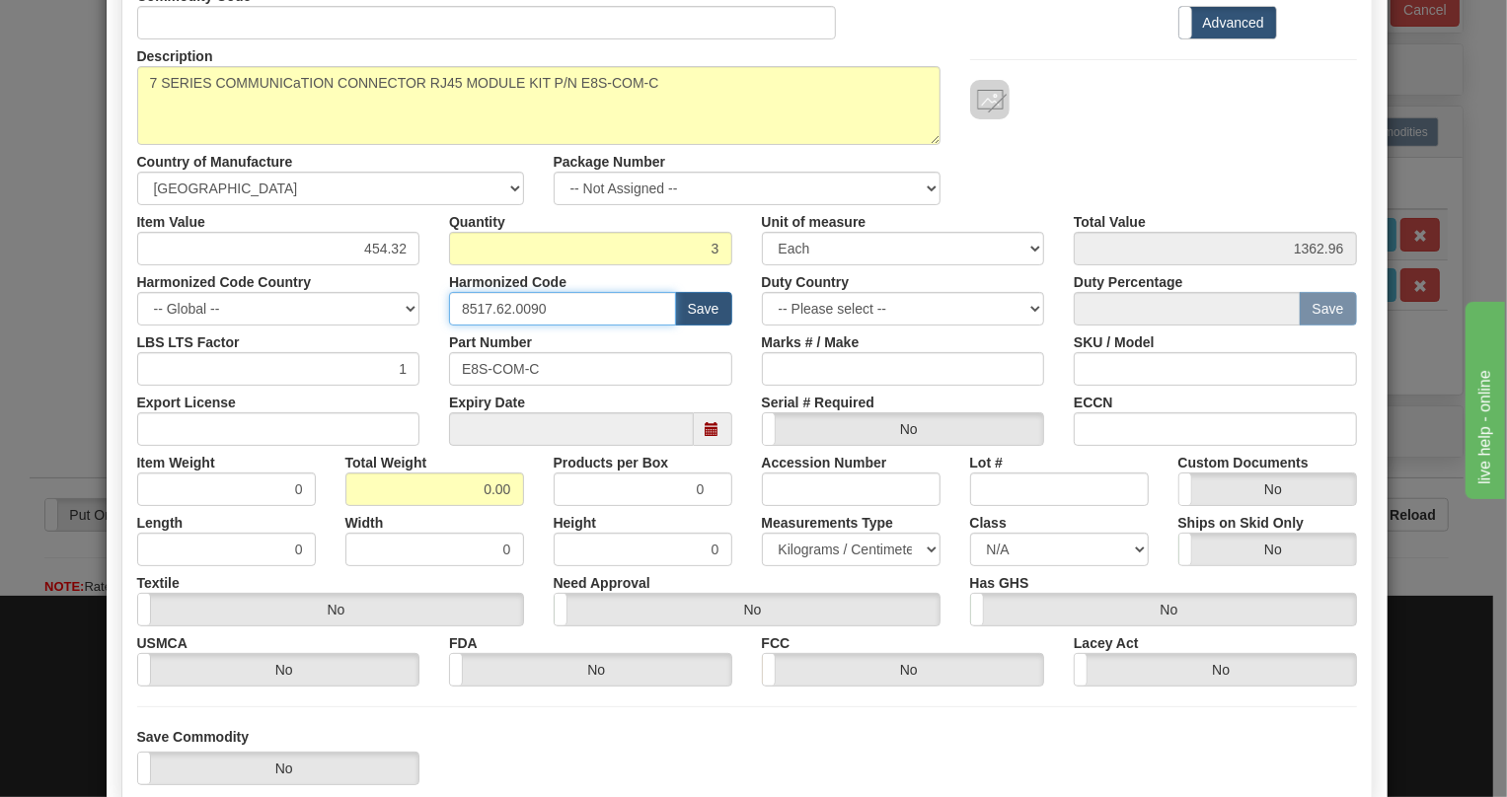
type input "8517.62.0090"
click at [463, 490] on input "0.00" at bounding box center [434, 490] width 179 height 34
type input "1.00"
type input "0.3333"
click at [837, 553] on select "Pounds / Inches Kilograms / Centimeters" at bounding box center [851, 550] width 179 height 34
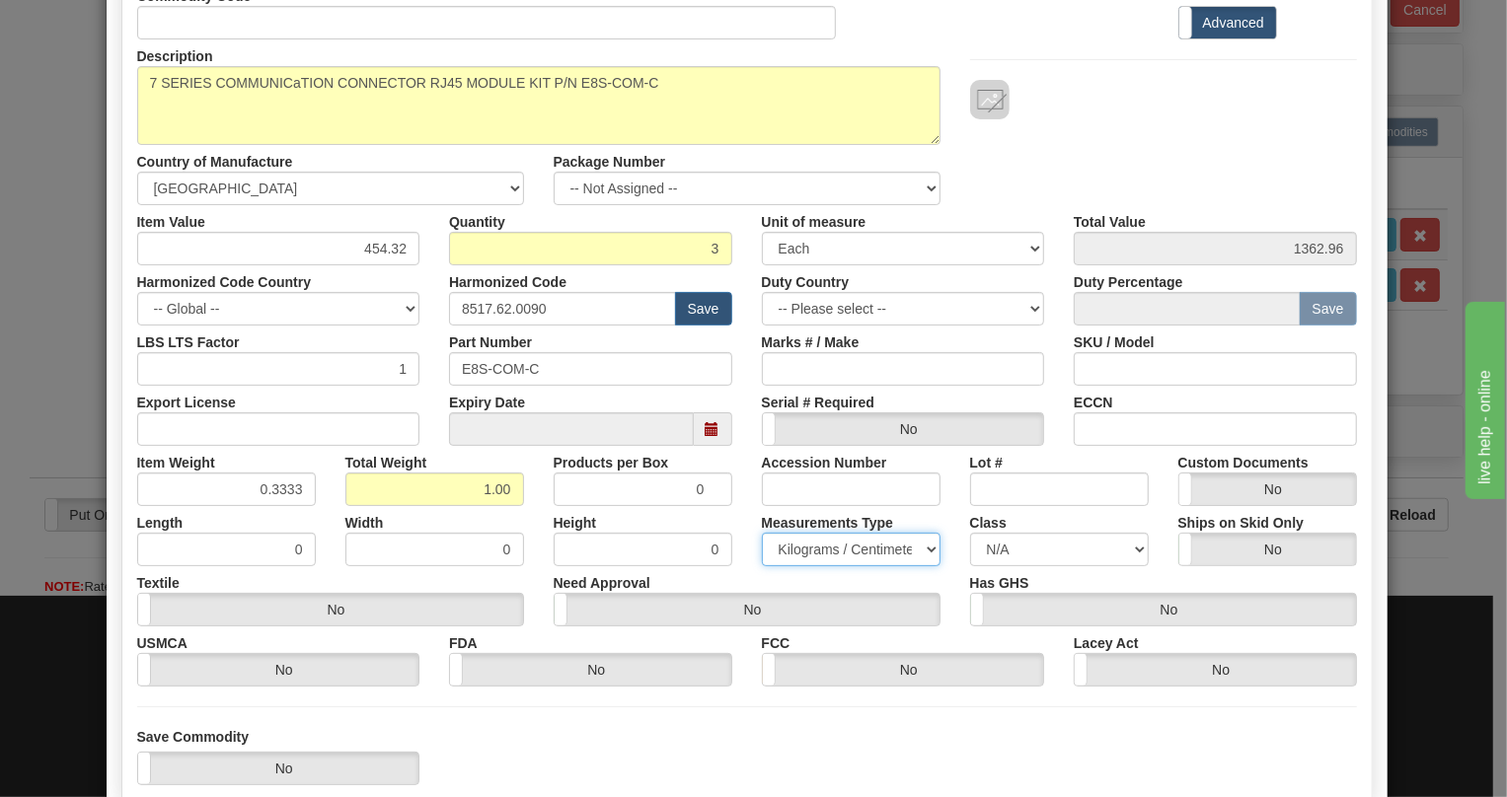
select select "0"
click at [762, 533] on select "Pounds / Inches Kilograms / Centimeters" at bounding box center [851, 550] width 179 height 34
click at [291, 491] on input "0.3333" at bounding box center [226, 490] width 179 height 34
type input "0.3335"
click at [320, 518] on div "Length 0" at bounding box center [226, 536] width 208 height 60
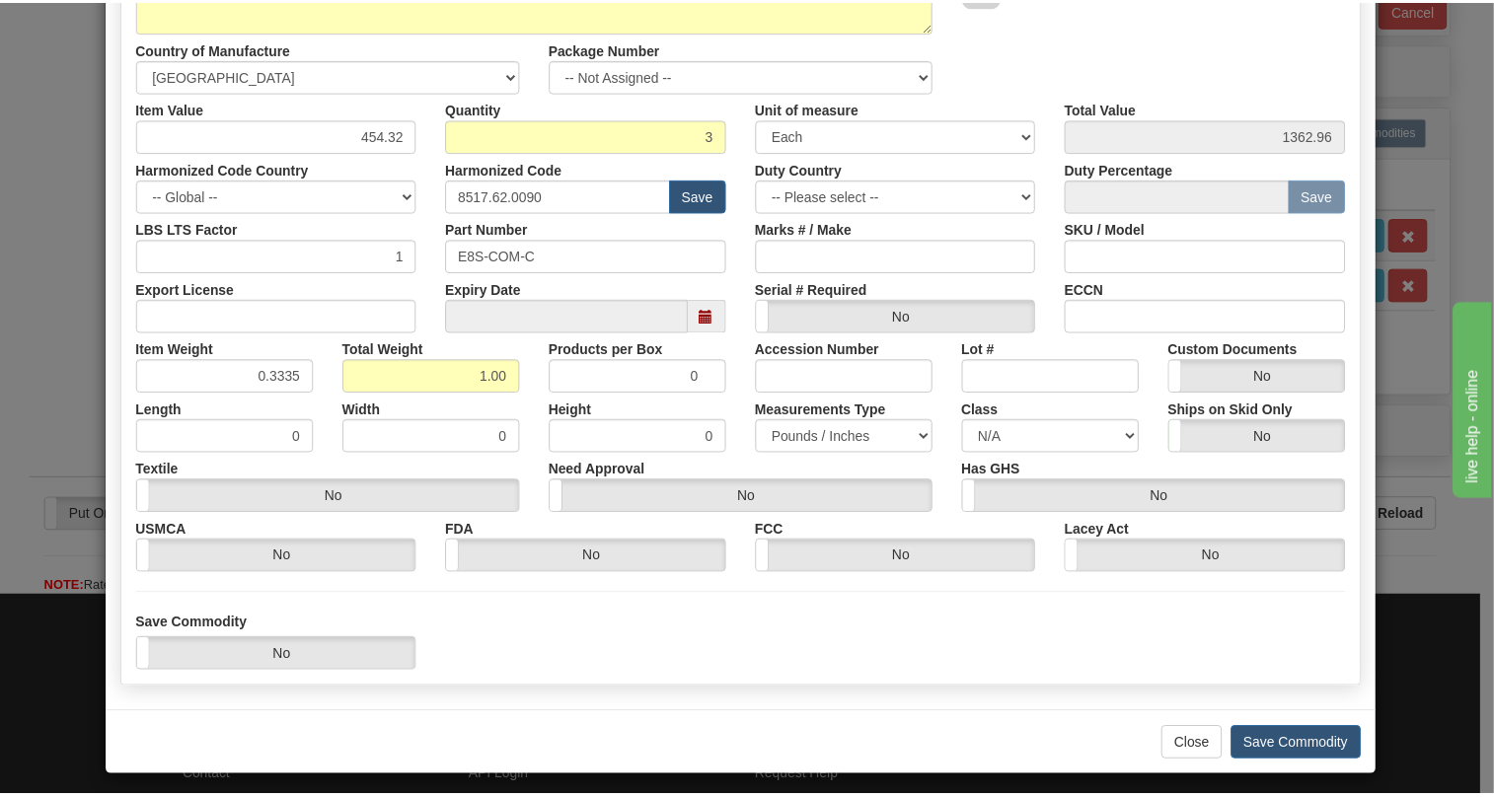
scroll to position [300, 0]
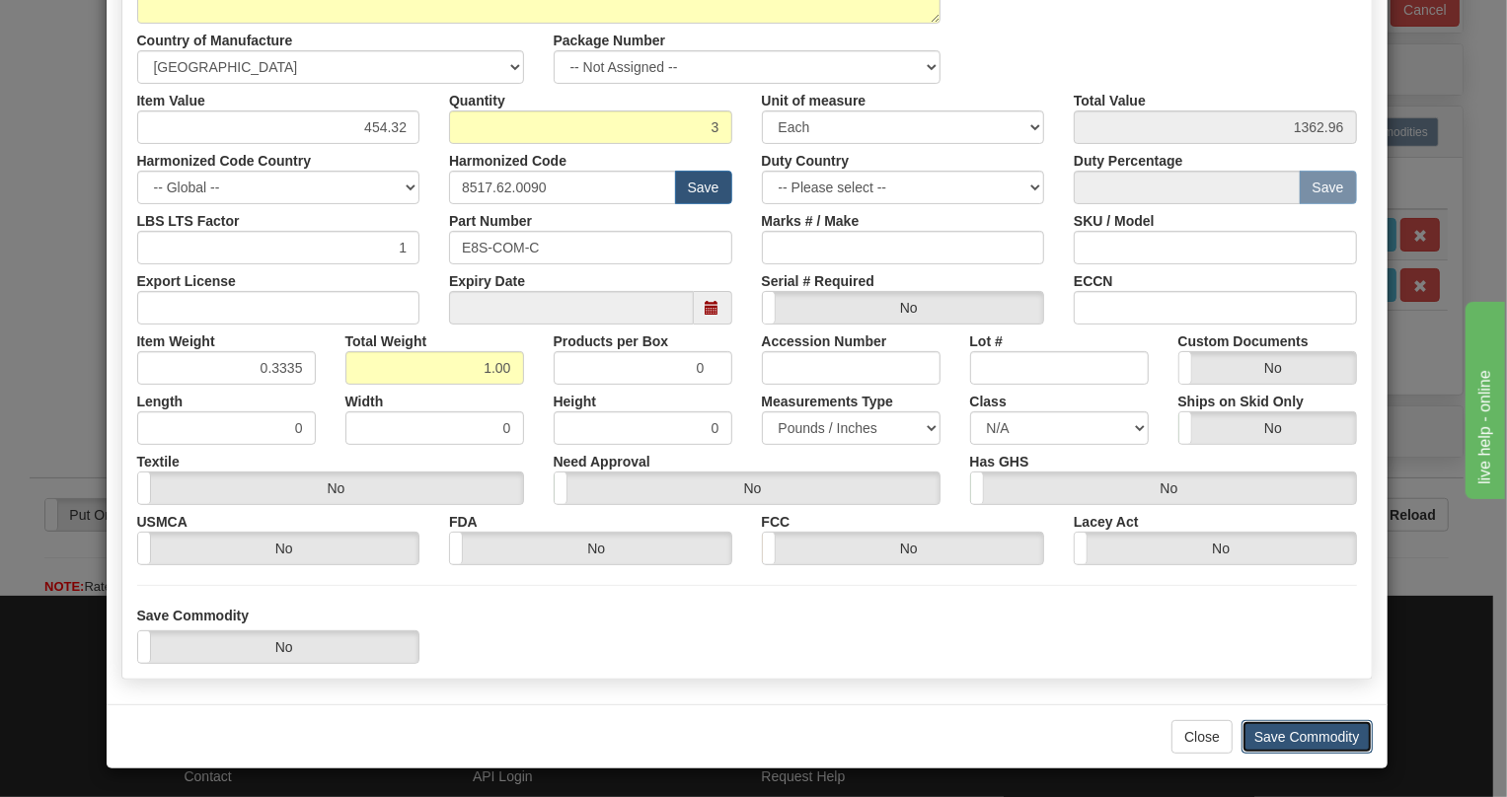
click at [1302, 733] on button "Save Commodity" at bounding box center [1307, 737] width 131 height 34
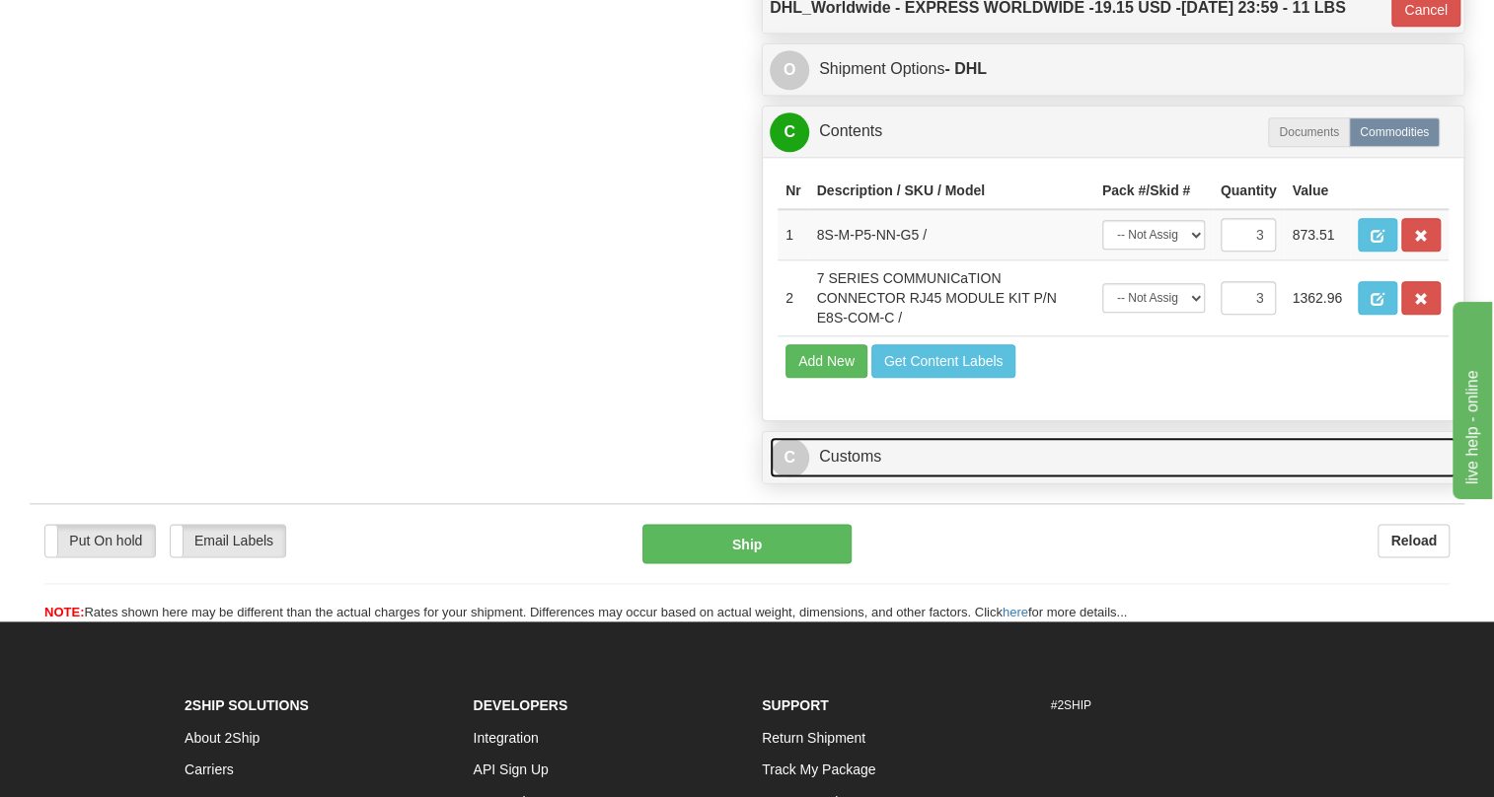
click at [852, 478] on link "C Customs" at bounding box center [1113, 457] width 687 height 40
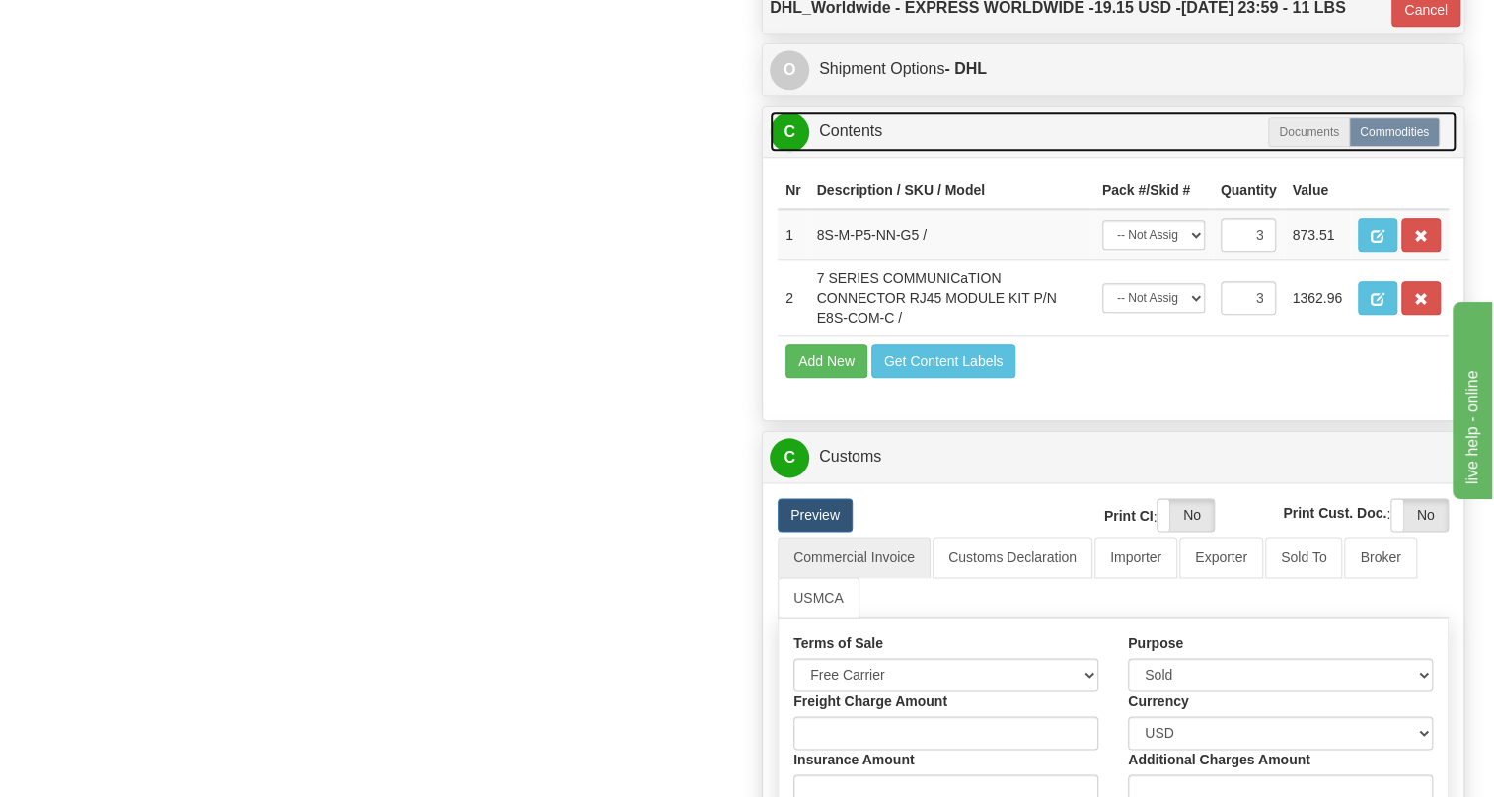
click at [865, 152] on link "C Contents" at bounding box center [1113, 132] width 687 height 40
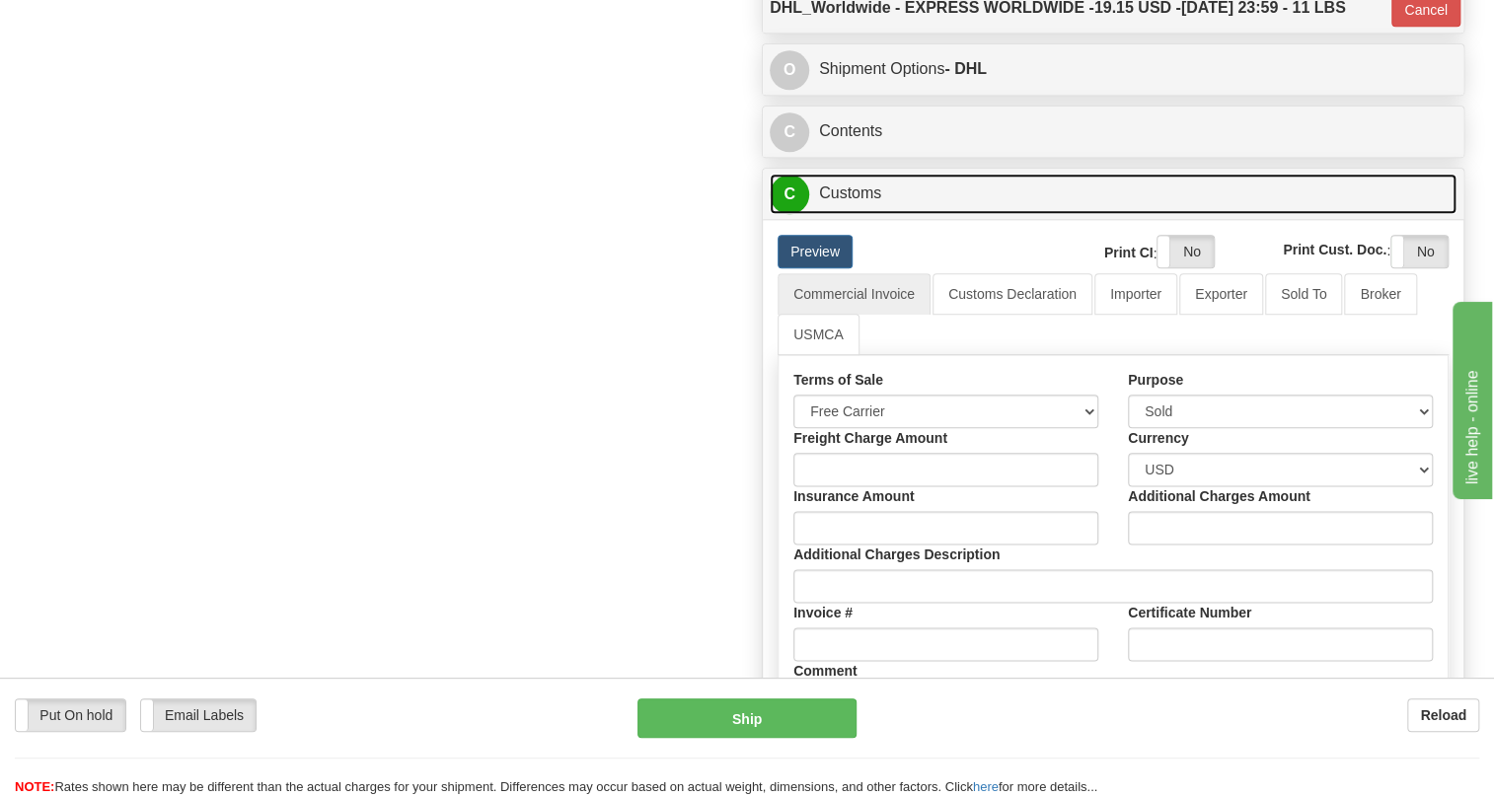
click at [853, 214] on link "C Customs" at bounding box center [1113, 194] width 687 height 40
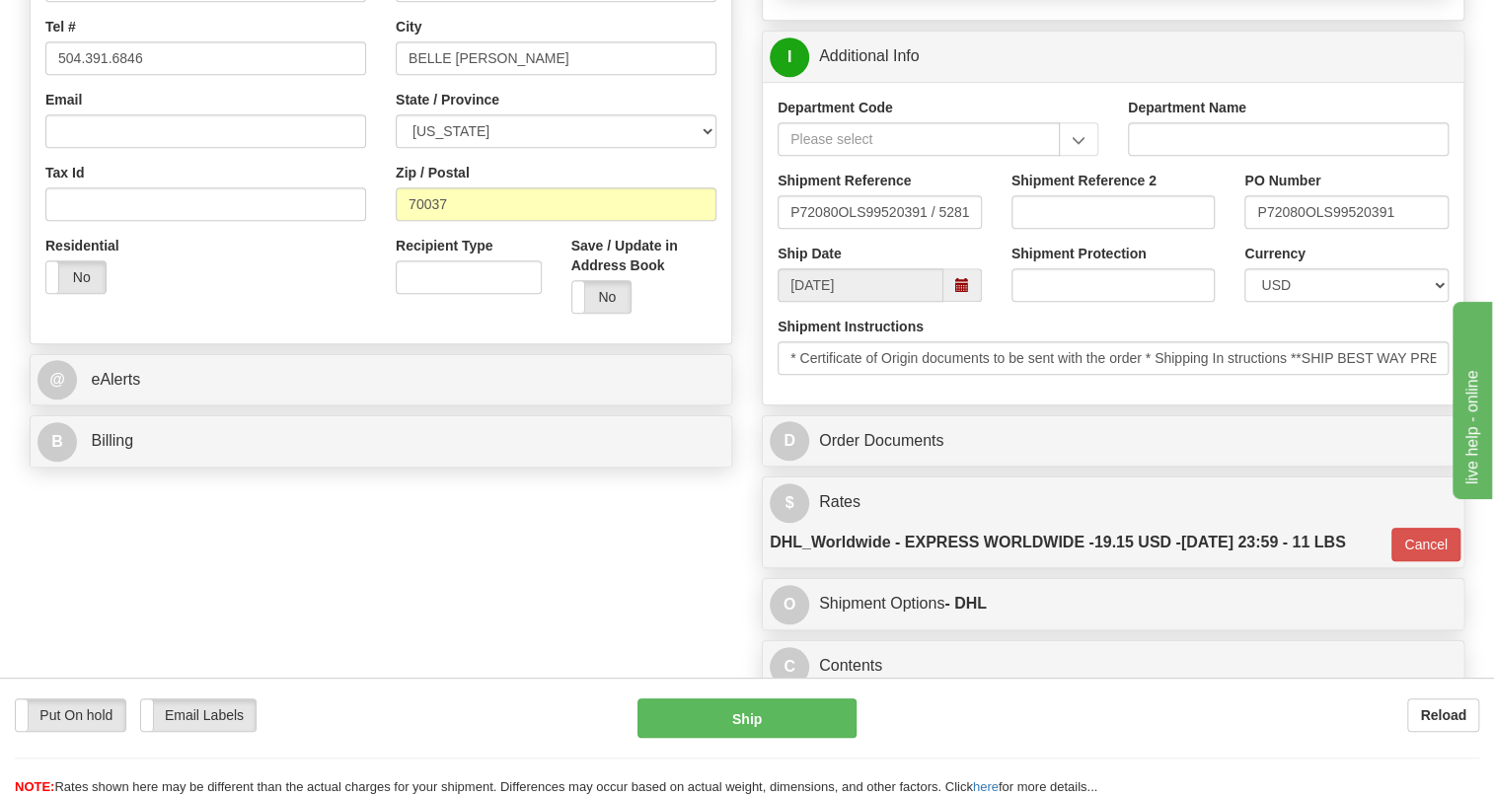
scroll to position [527, 0]
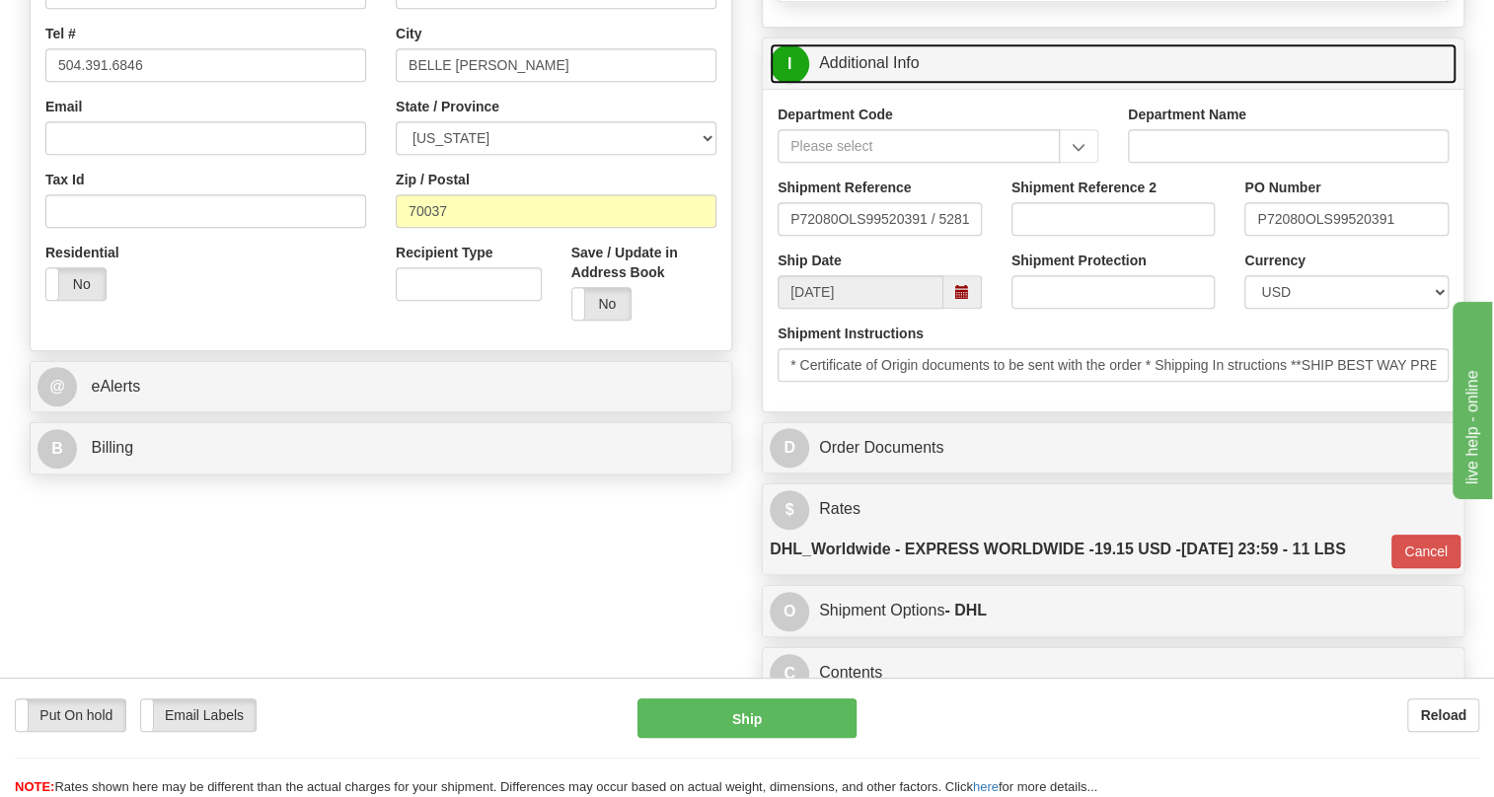
click at [874, 84] on link "I Additional Info" at bounding box center [1113, 63] width 687 height 40
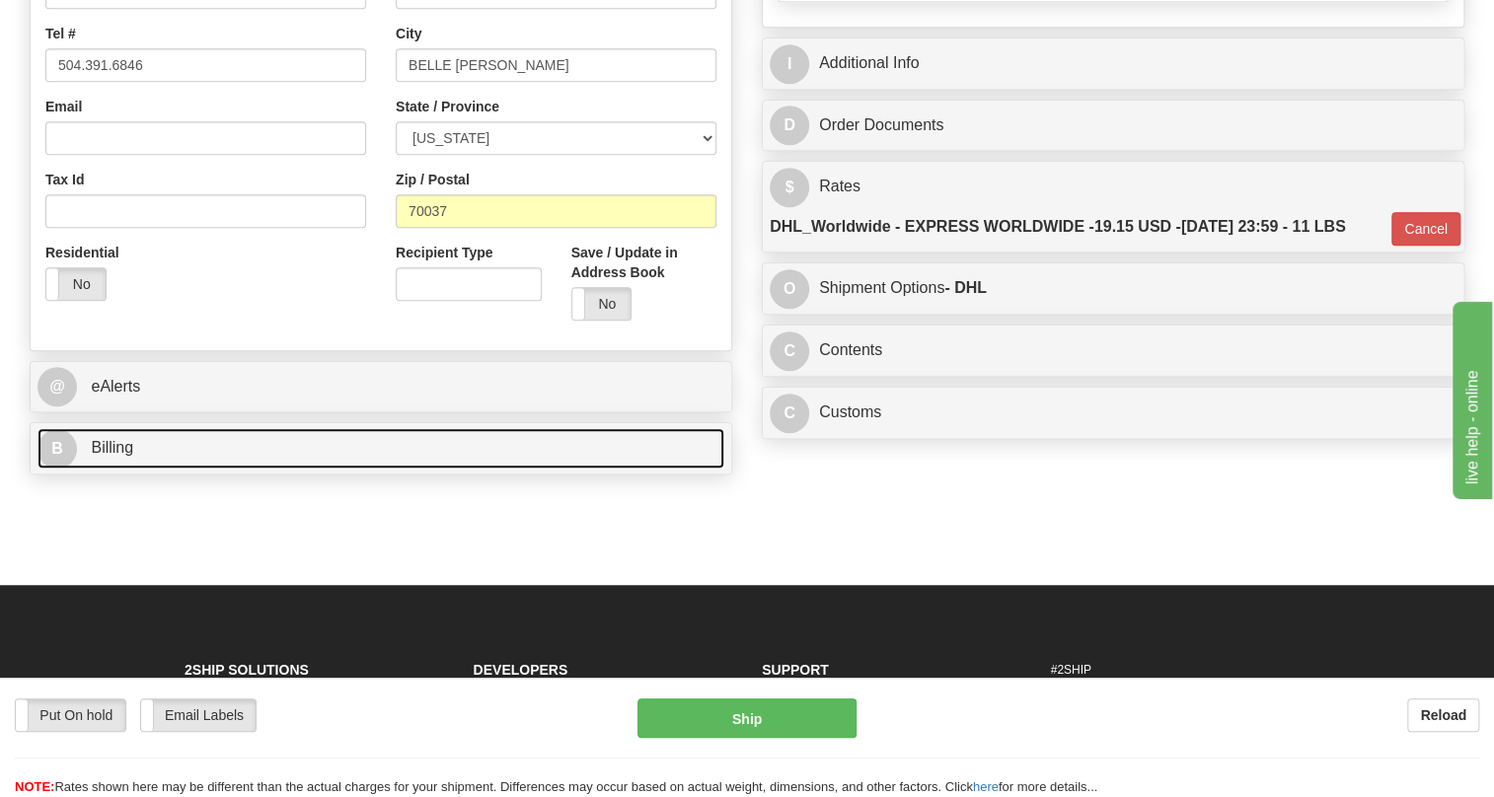
click at [121, 456] on span "Billing" at bounding box center [112, 447] width 42 height 17
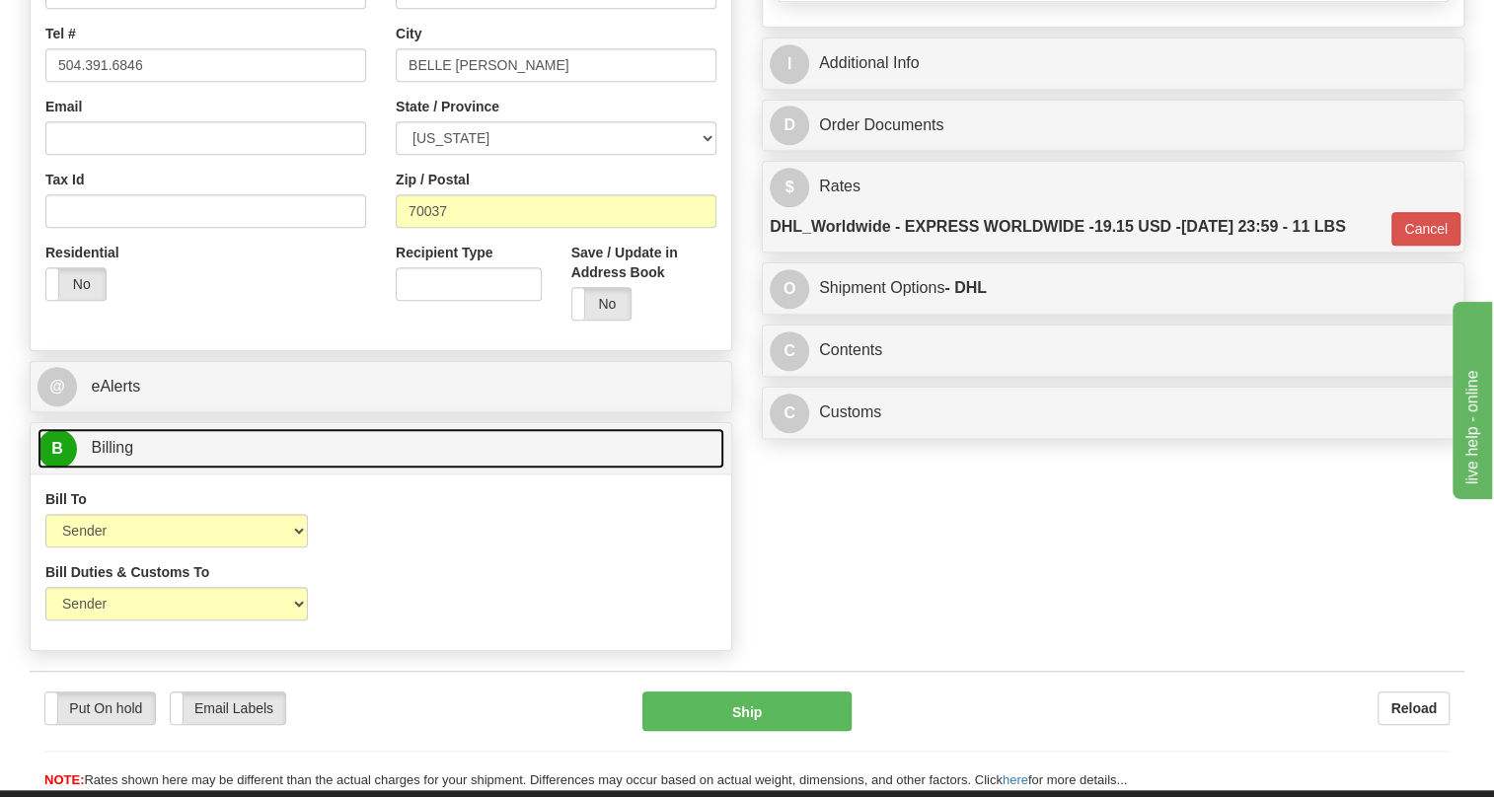
click at [121, 456] on span "Billing" at bounding box center [112, 447] width 42 height 17
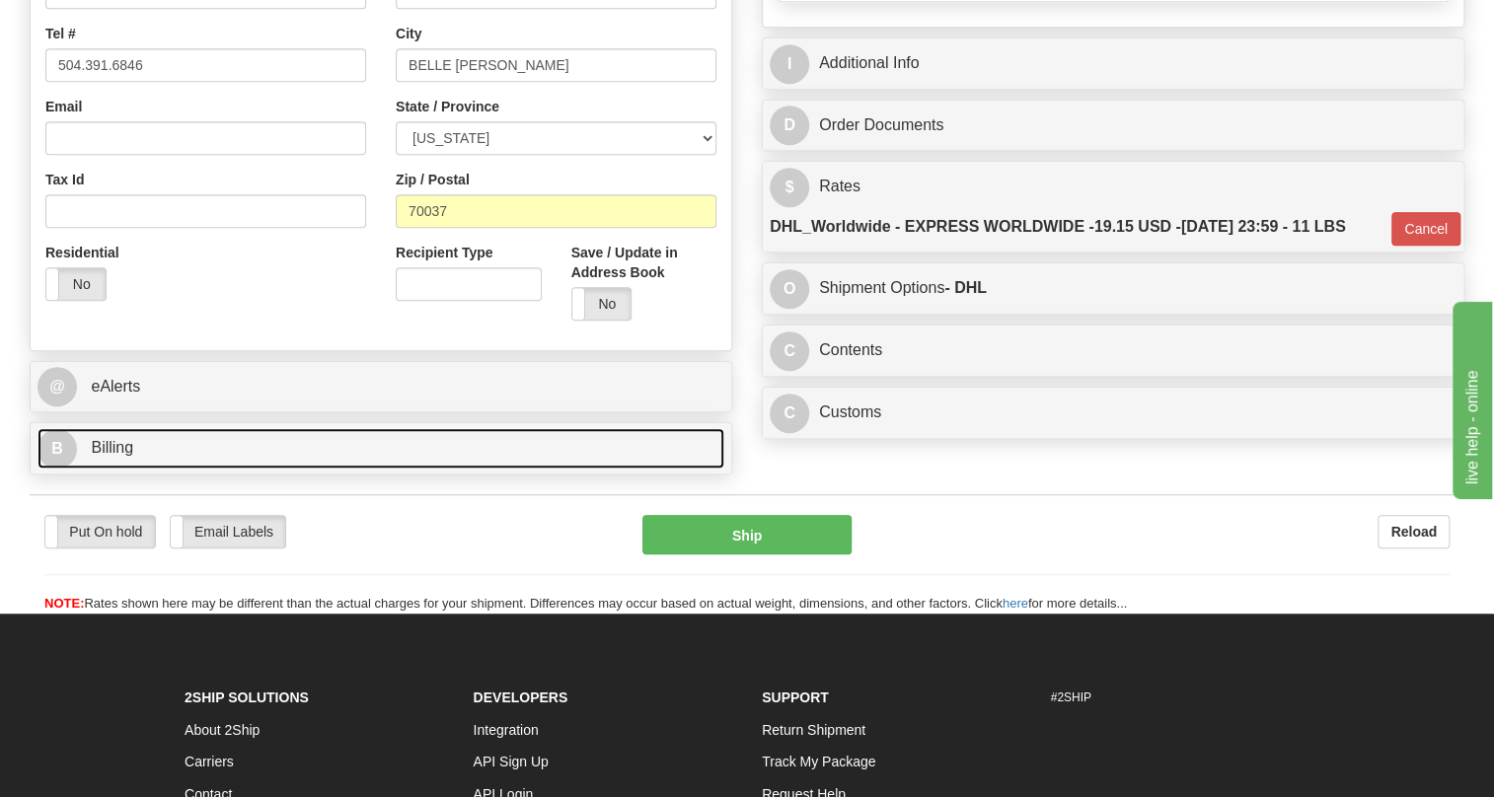
click at [128, 456] on span "Billing" at bounding box center [112, 447] width 42 height 17
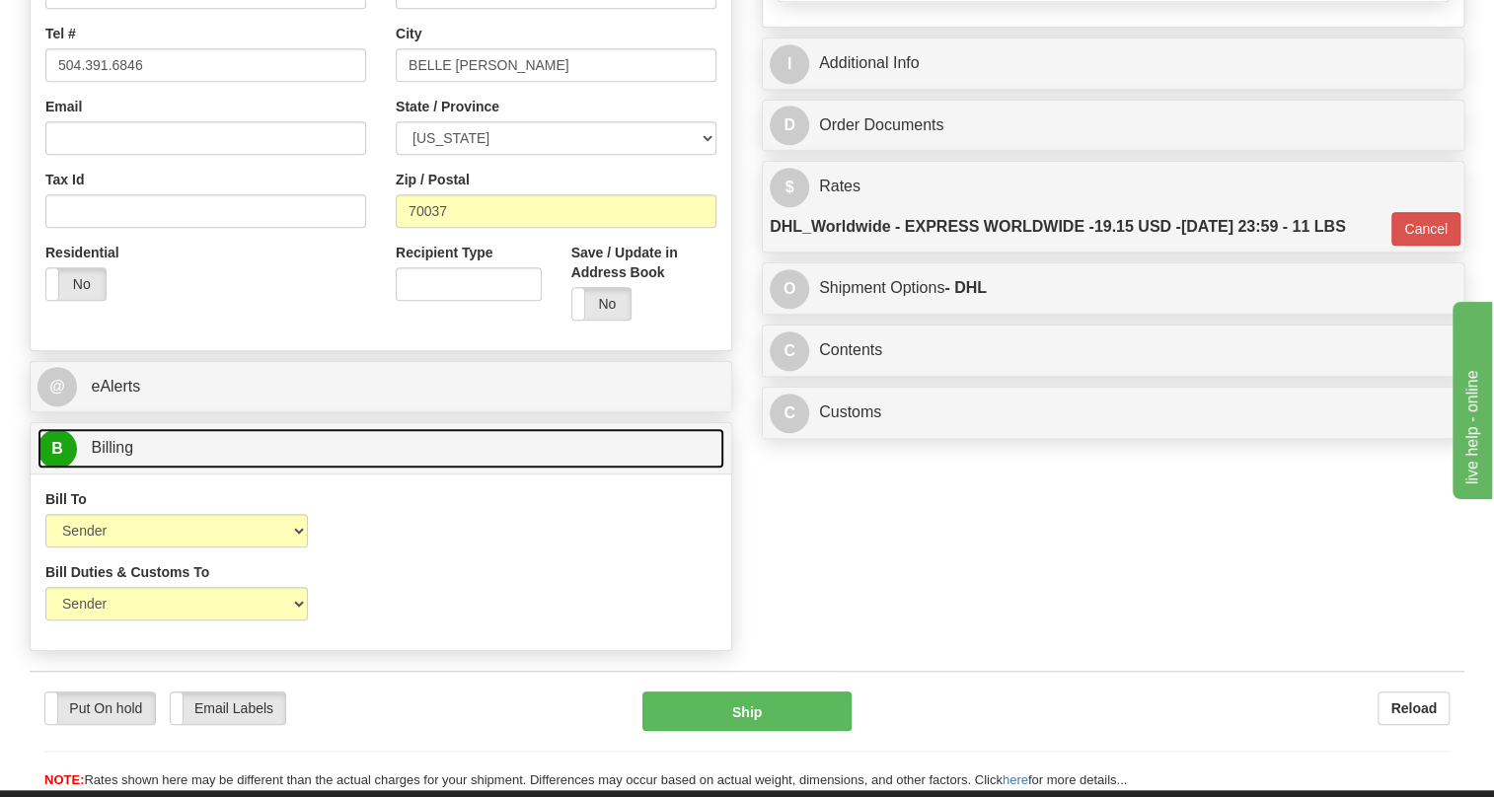
click at [128, 456] on span "Billing" at bounding box center [112, 447] width 42 height 17
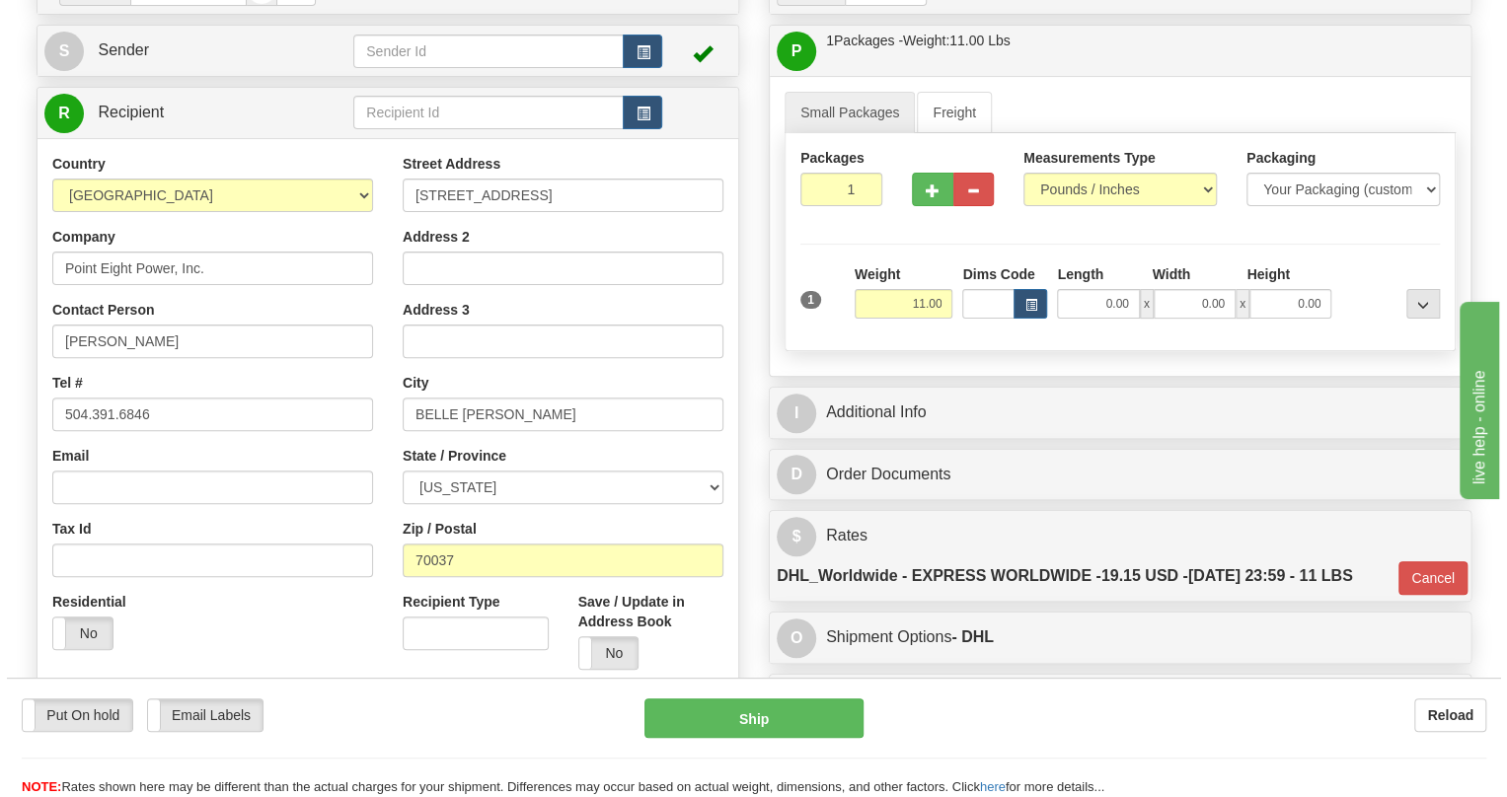
scroll to position [168, 0]
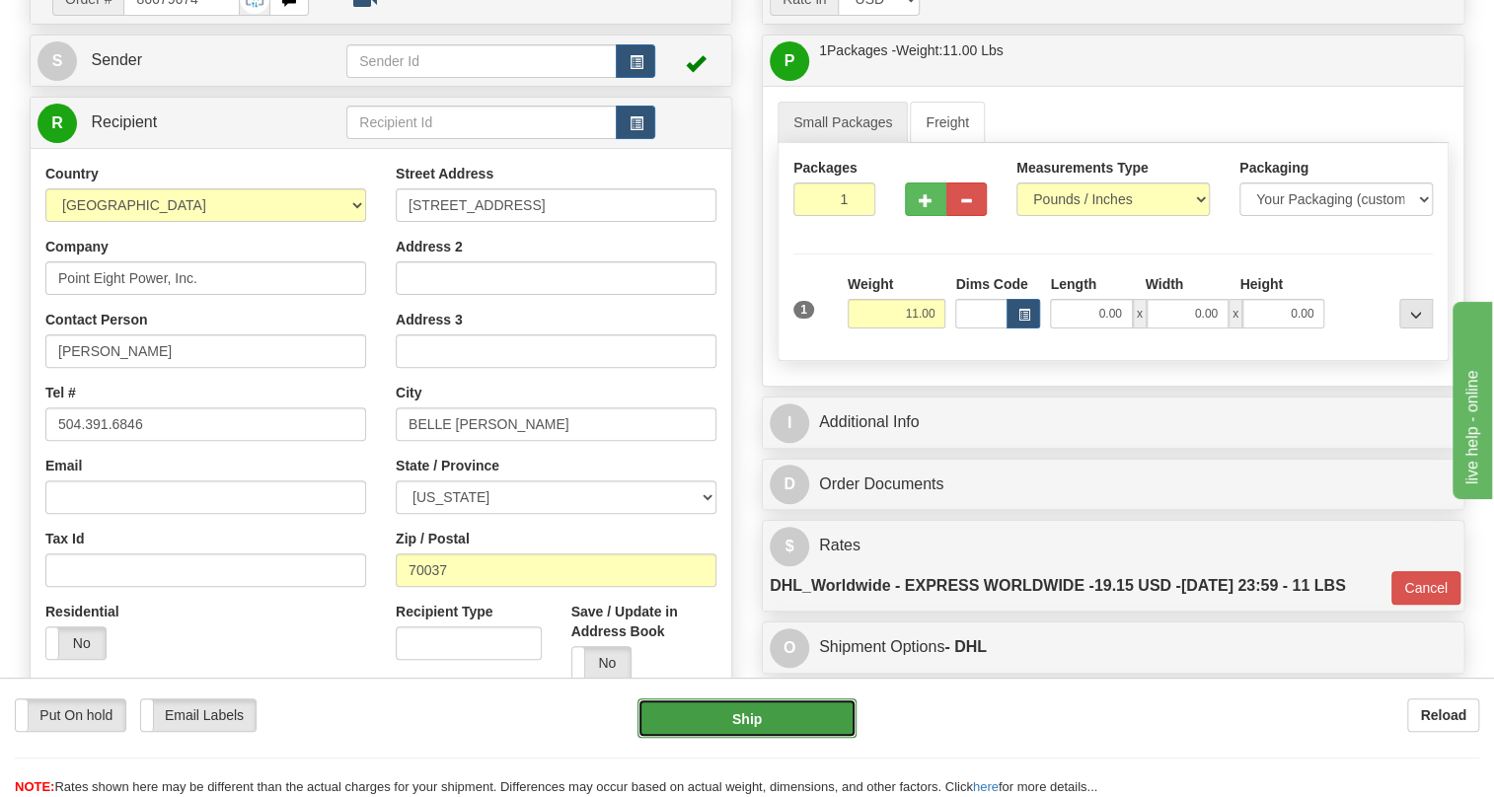
click at [746, 721] on button "Ship" at bounding box center [747, 718] width 219 height 39
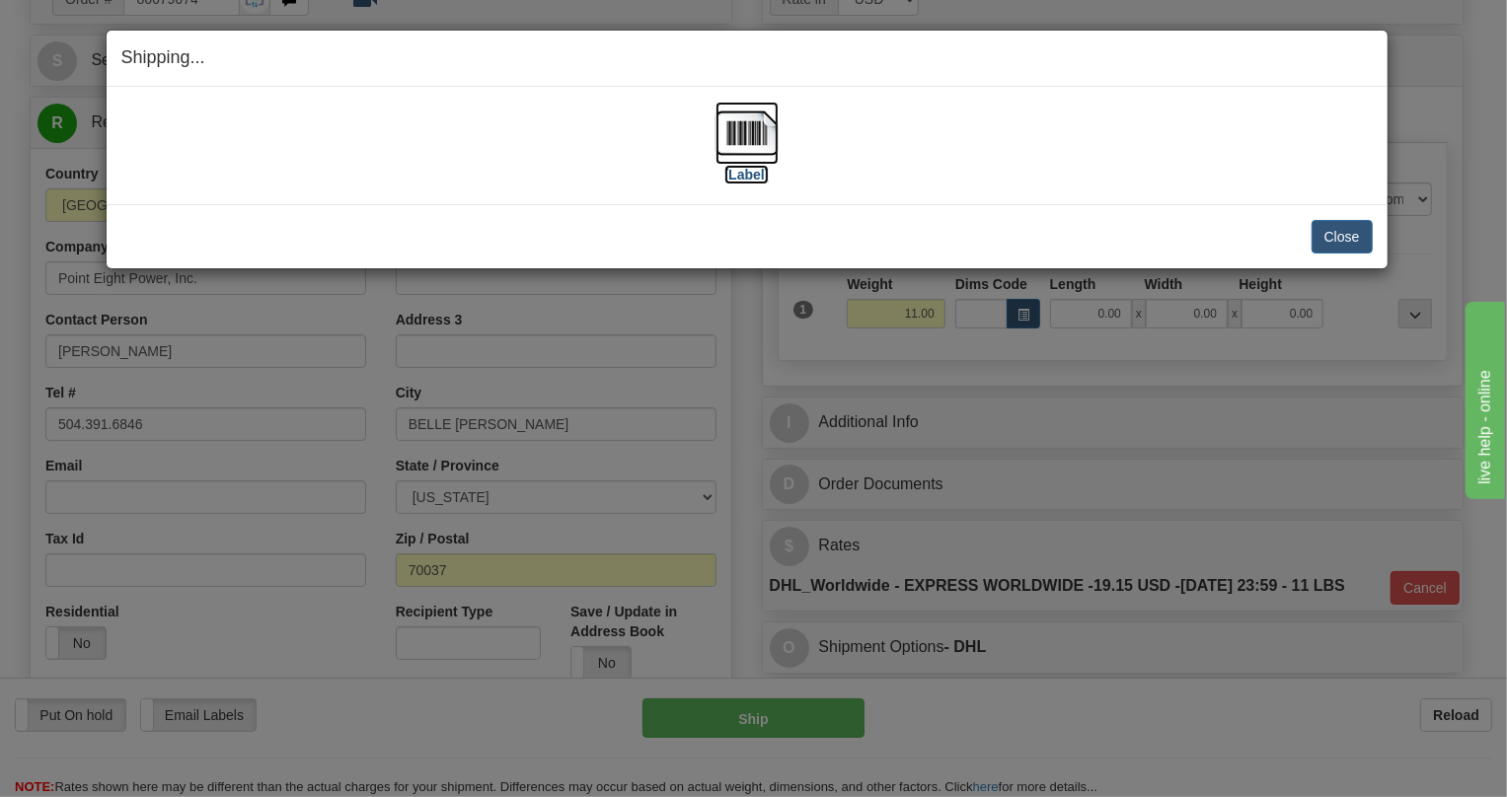
click at [746, 128] on img at bounding box center [747, 133] width 63 height 63
click at [1351, 237] on button "Close" at bounding box center [1342, 237] width 61 height 34
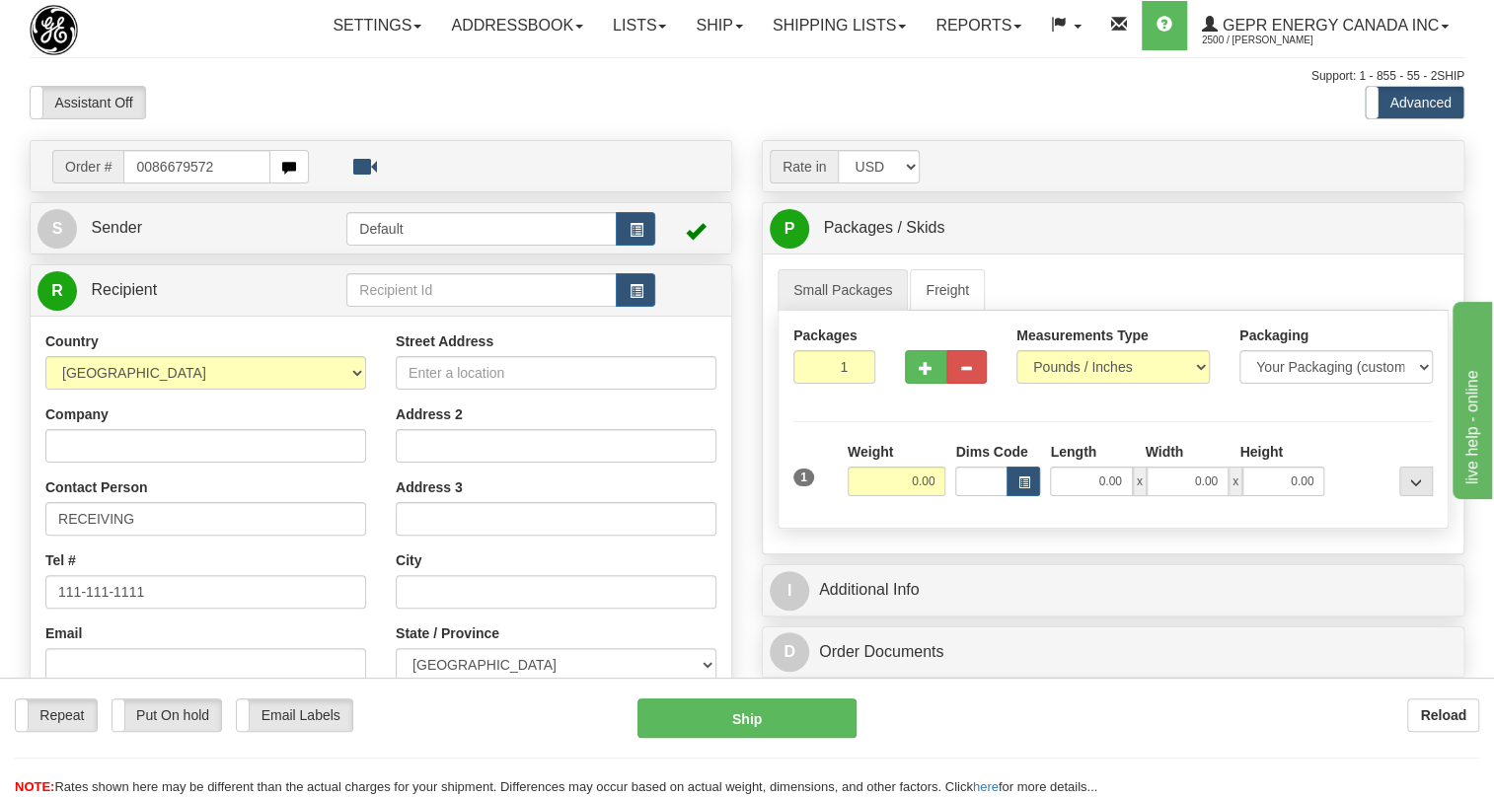
click at [149, 184] on input "0086679572" at bounding box center [196, 167] width 147 height 34
type input "86679572"
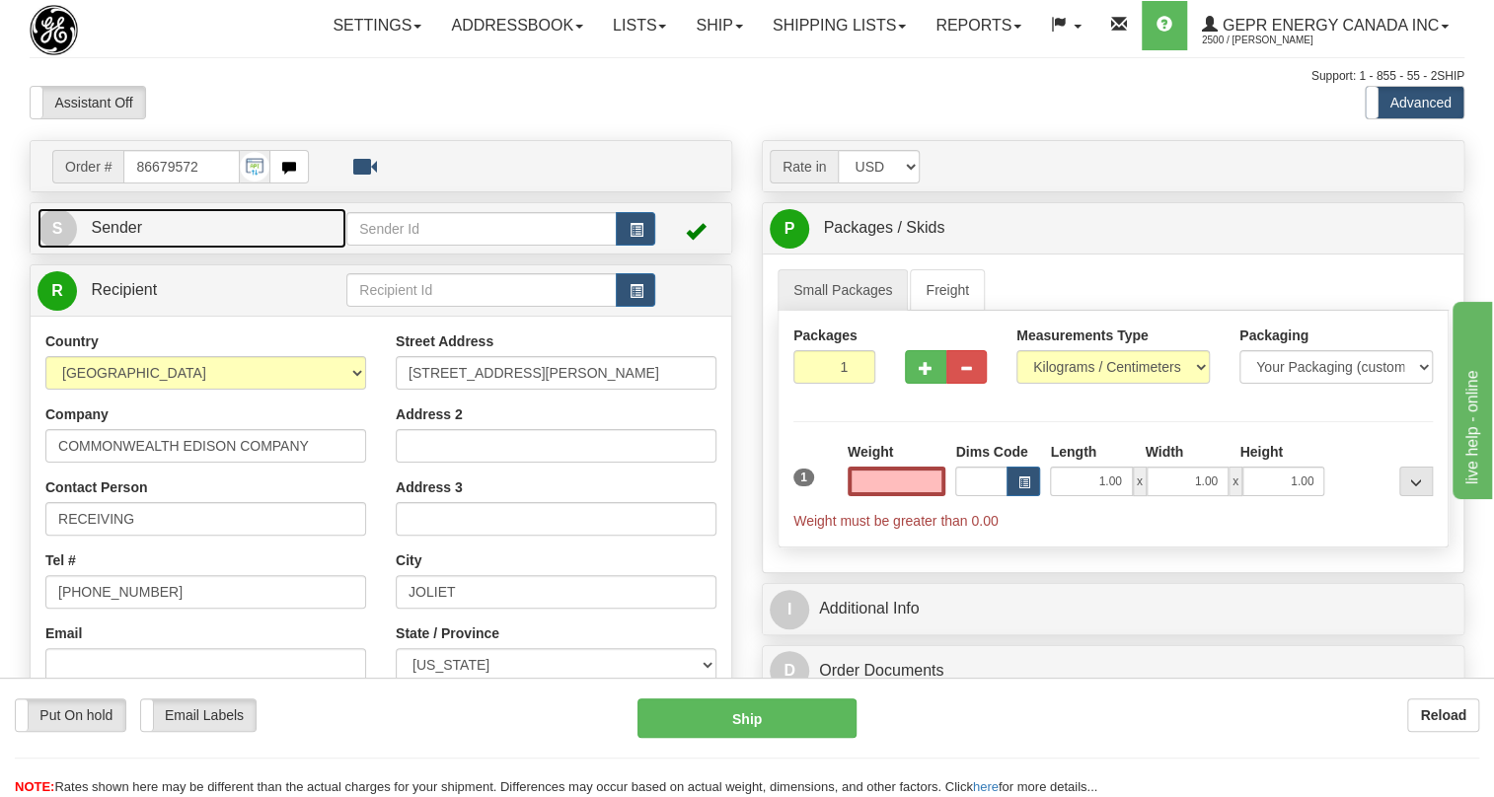
type input "0.00"
click at [114, 236] on span "Sender" at bounding box center [116, 227] width 51 height 17
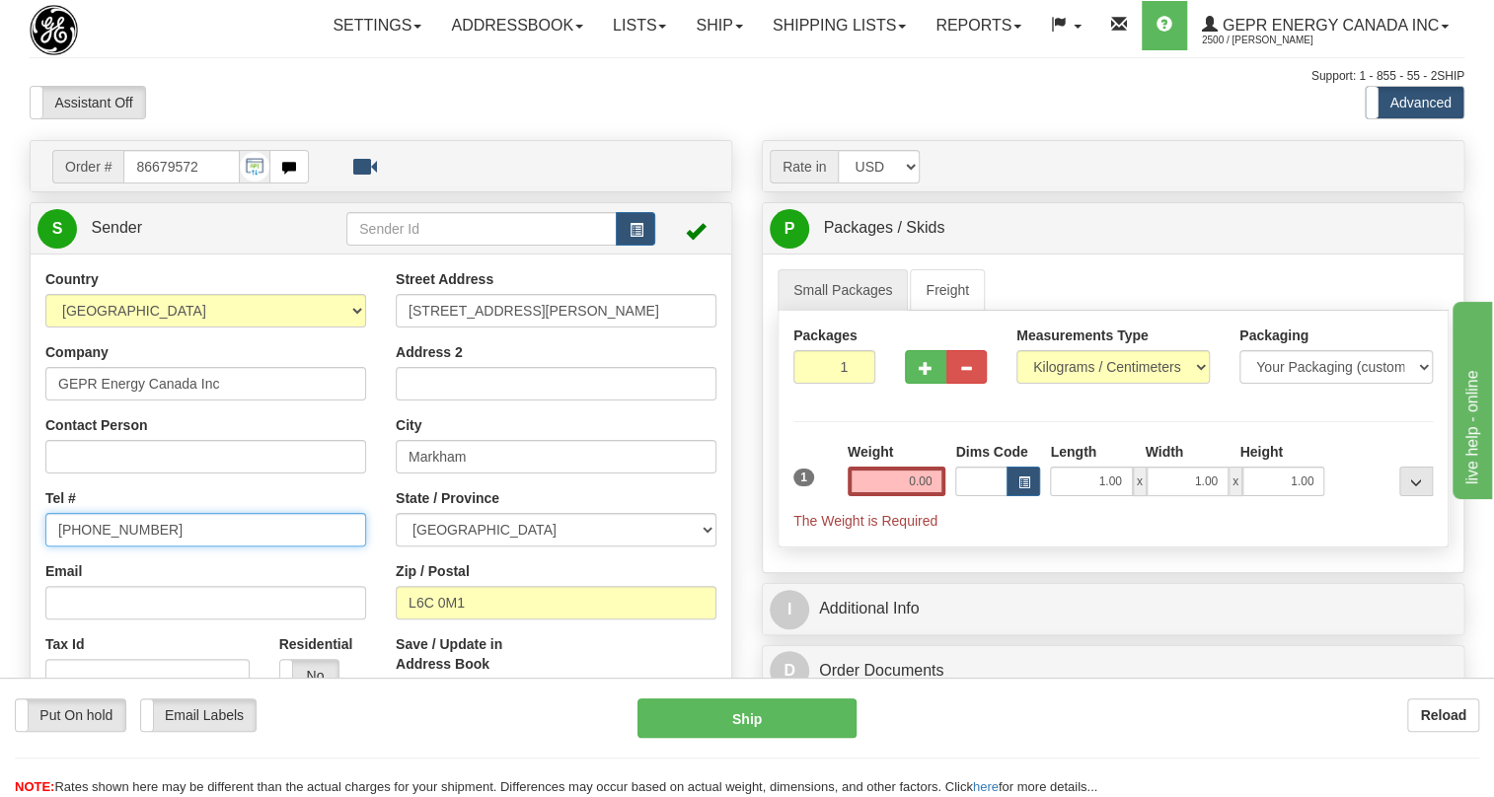
click at [122, 547] on input "[PHONE_NUMBER]" at bounding box center [205, 530] width 321 height 34
paste input "[PHONE_NUMBER]"
type input "[PHONE_NUMBER]"
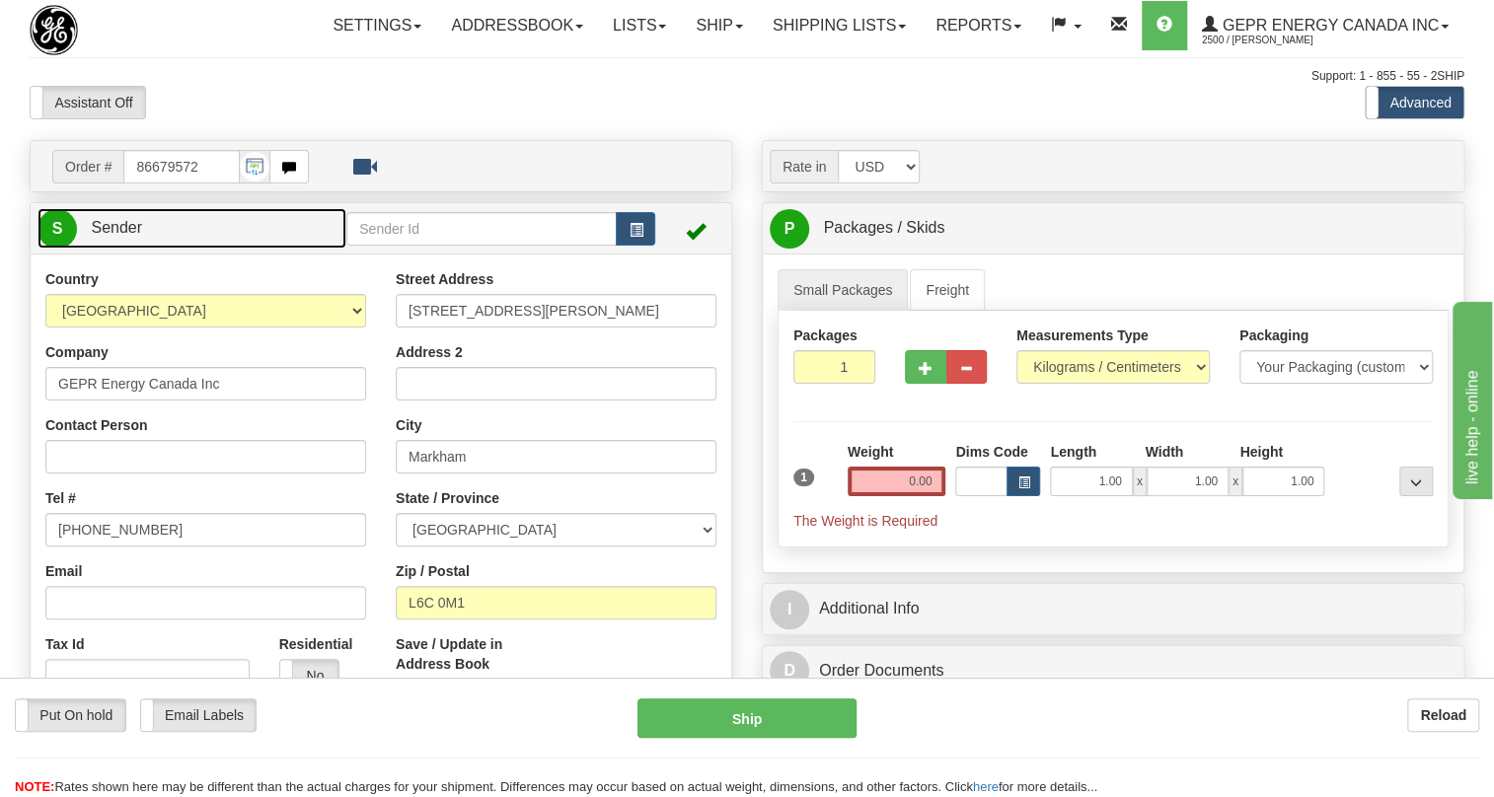
click at [128, 236] on span "Sender" at bounding box center [116, 227] width 51 height 17
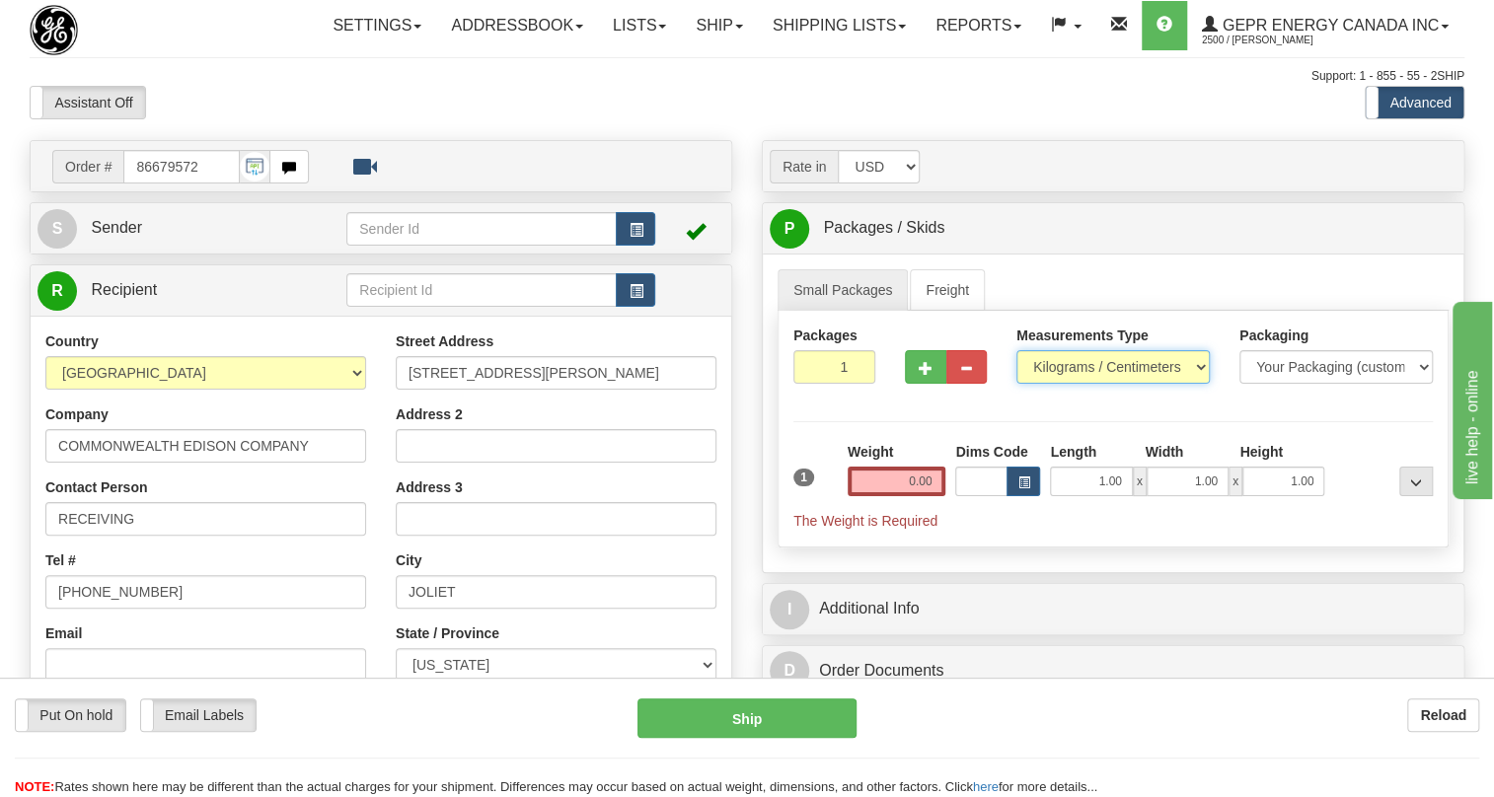
click at [1184, 384] on select "Pounds / Inches Kilograms / Centimeters" at bounding box center [1113, 367] width 193 height 34
select select "0"
click at [1017, 384] on select "Pounds / Inches Kilograms / Centimeters" at bounding box center [1113, 367] width 193 height 34
click at [1076, 496] on input "1.00" at bounding box center [1091, 482] width 82 height 30
type input "0.00"
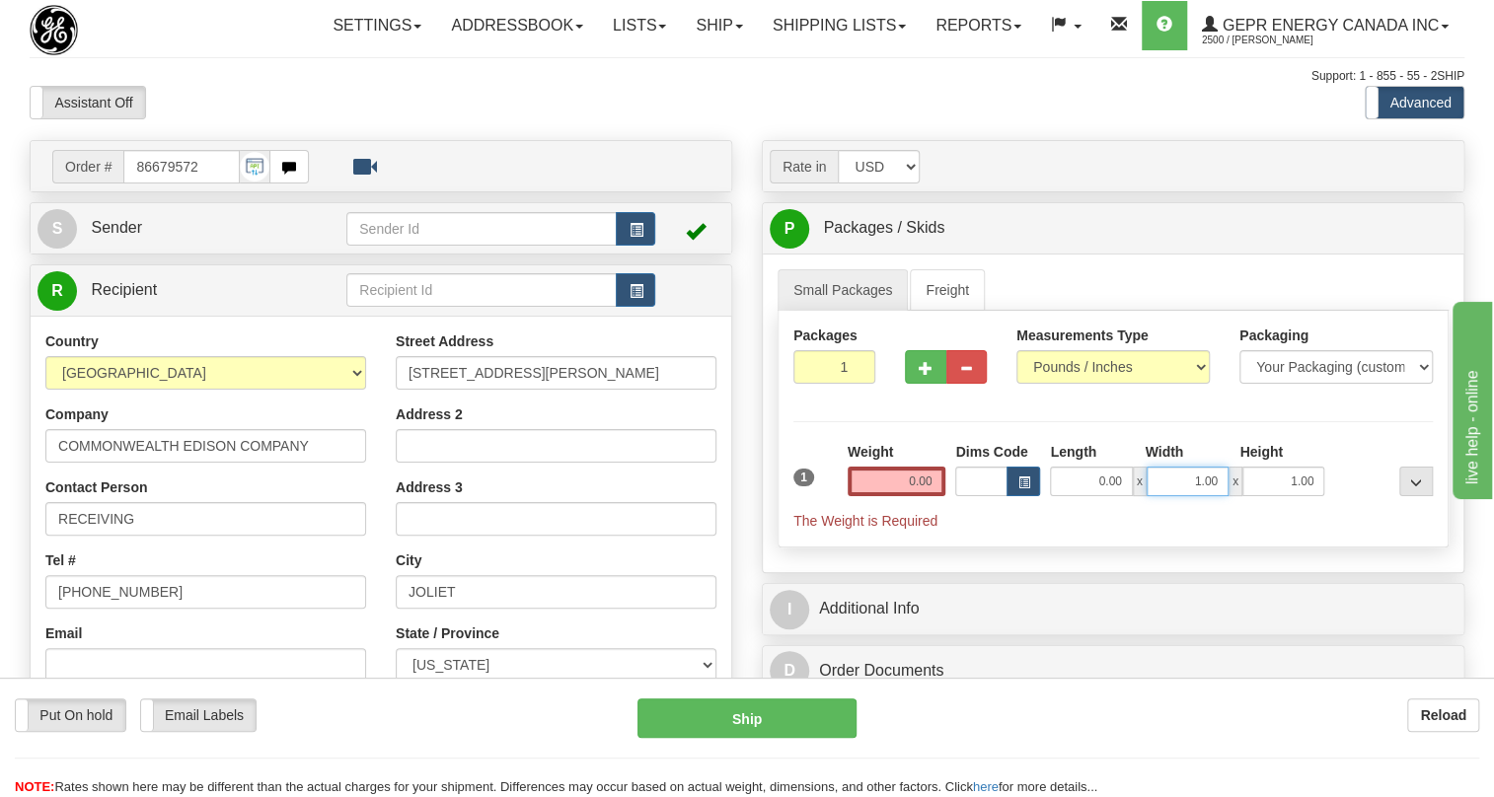
click at [1176, 496] on input "1.00" at bounding box center [1188, 482] width 82 height 30
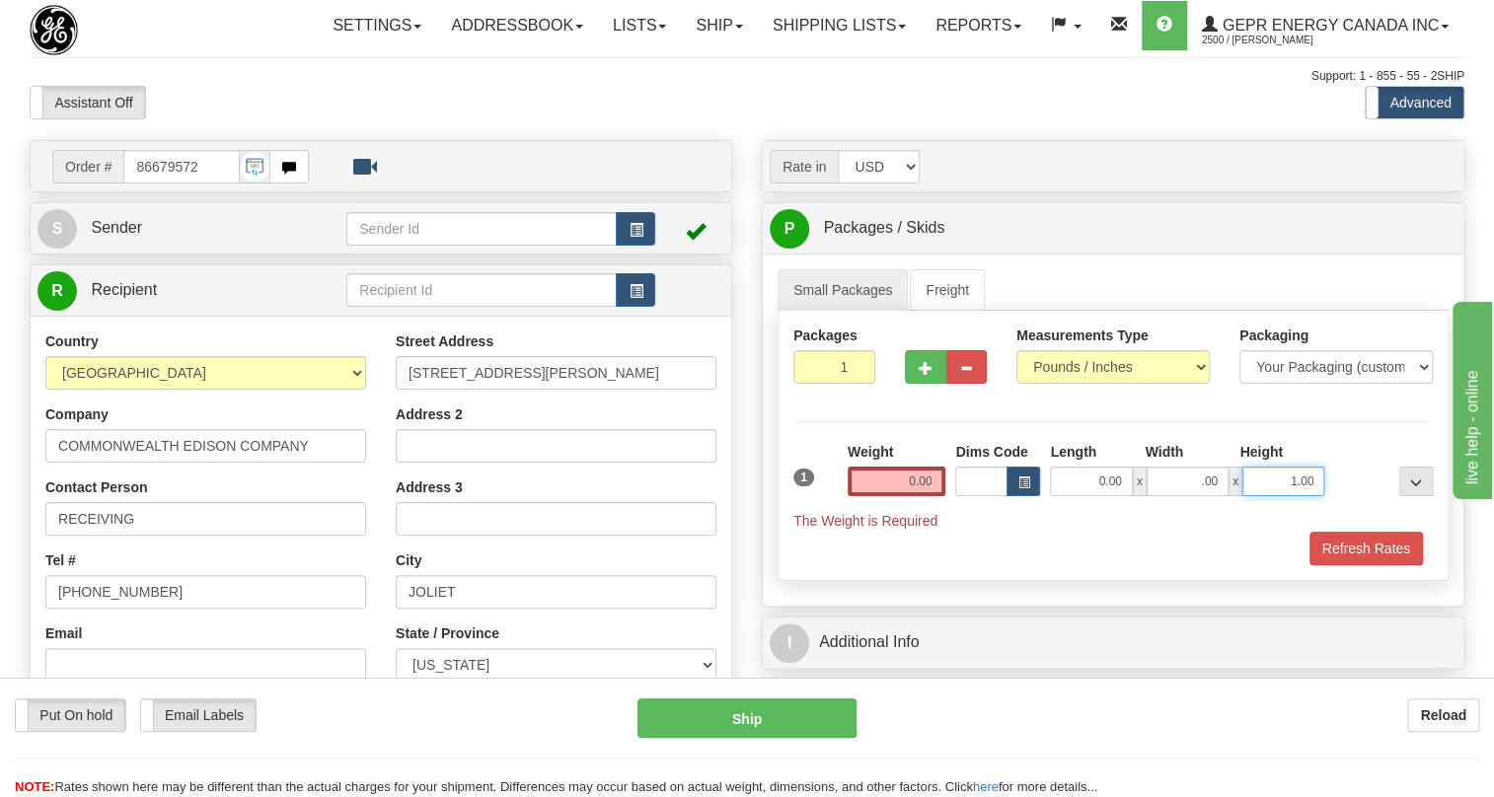
type input "0.00"
click at [1271, 496] on input "1.00" at bounding box center [1284, 482] width 82 height 30
type input "0.00"
click at [882, 496] on input "0.00" at bounding box center [897, 482] width 99 height 30
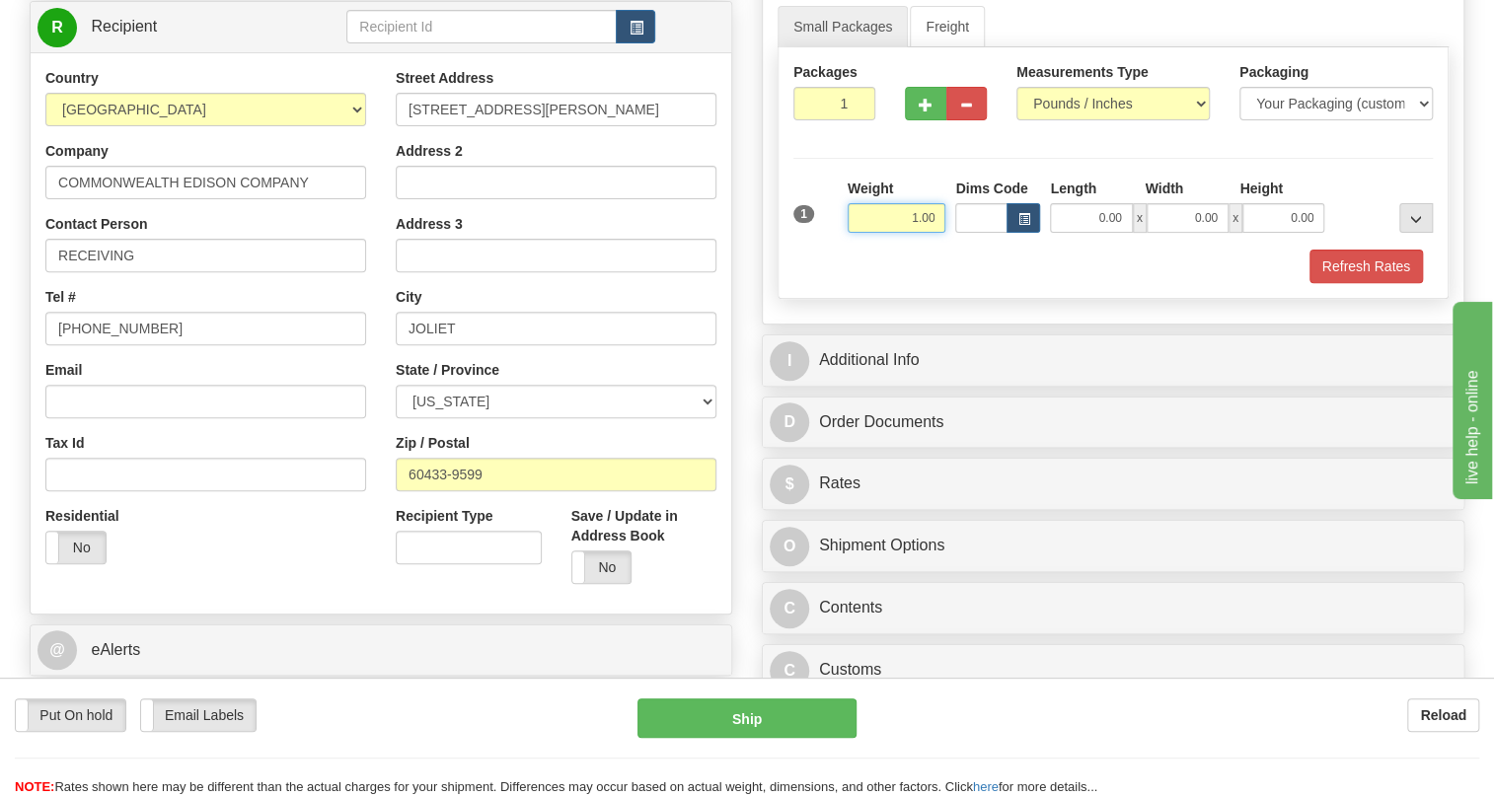
scroll to position [268, 0]
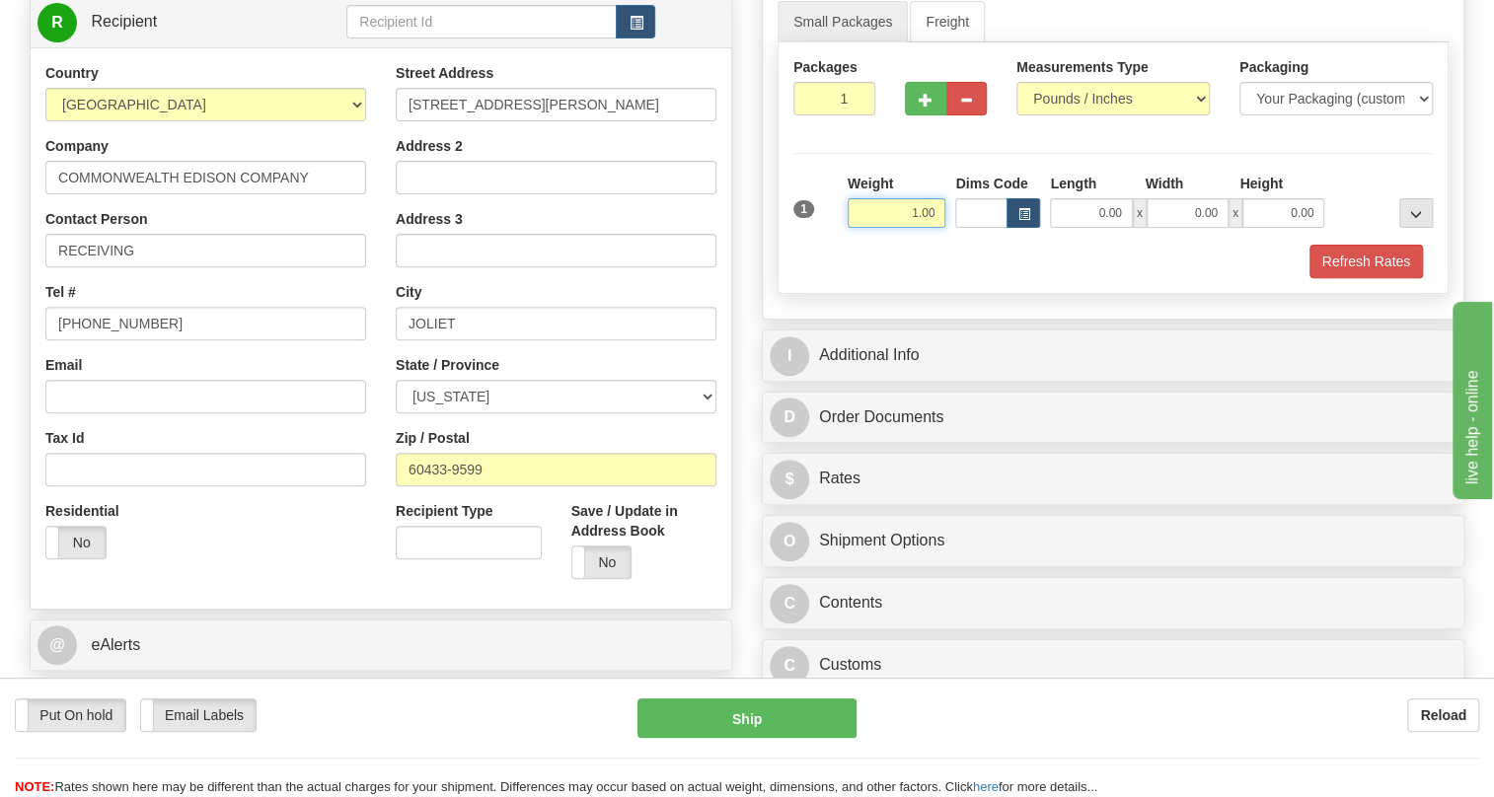
type input "1.00"
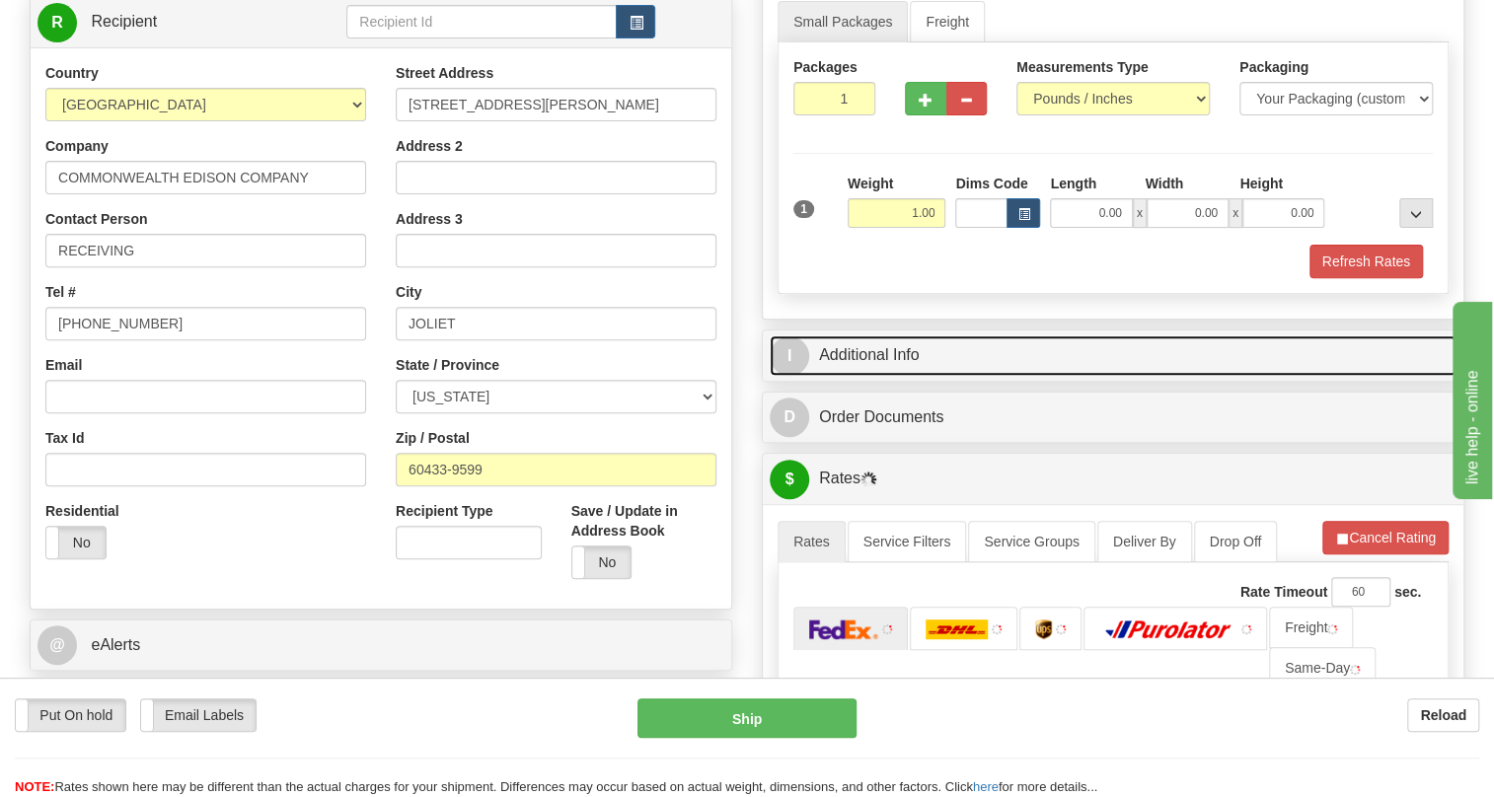
click at [877, 376] on link "I Additional Info" at bounding box center [1113, 356] width 687 height 40
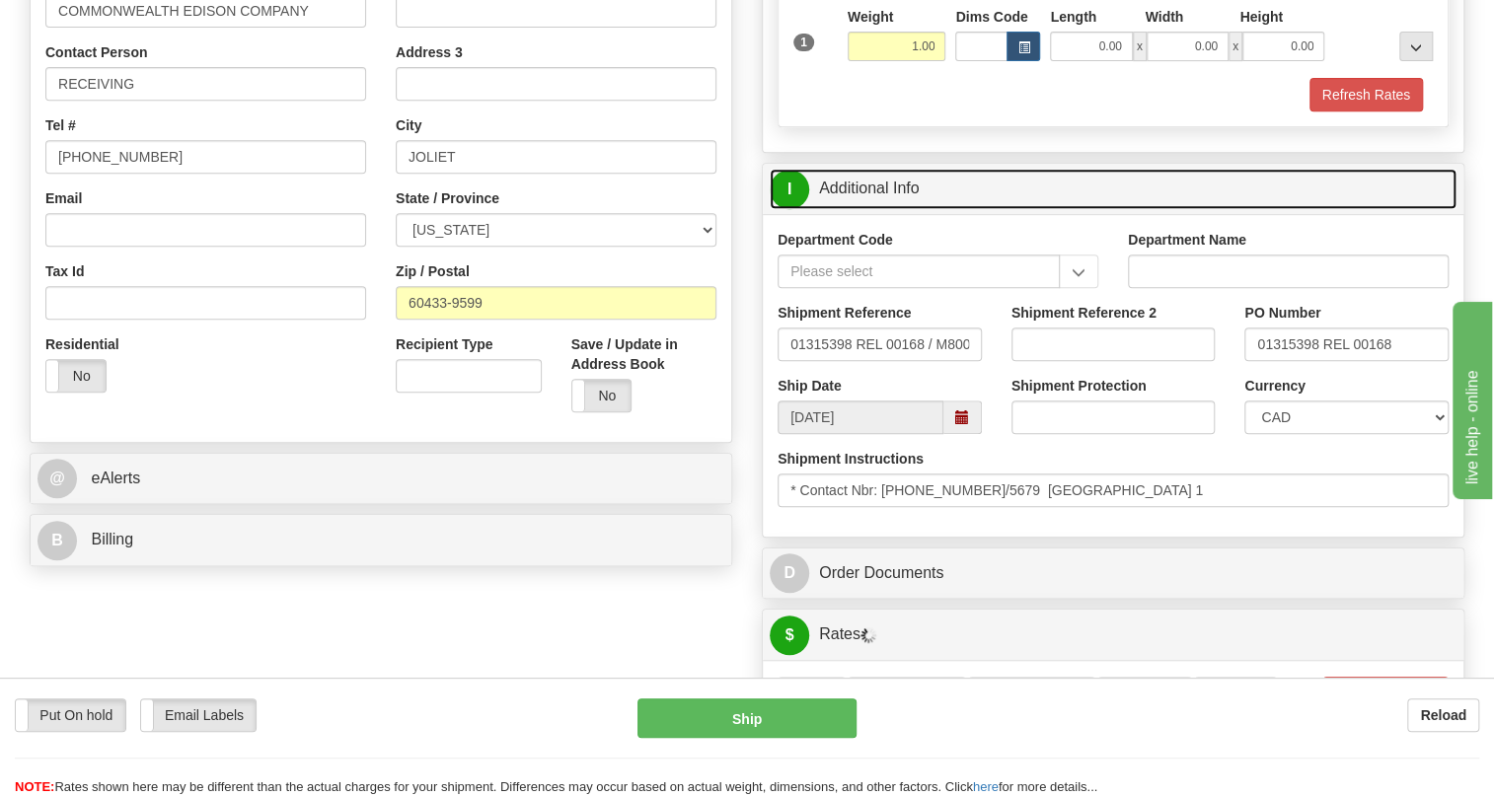
scroll to position [448, 0]
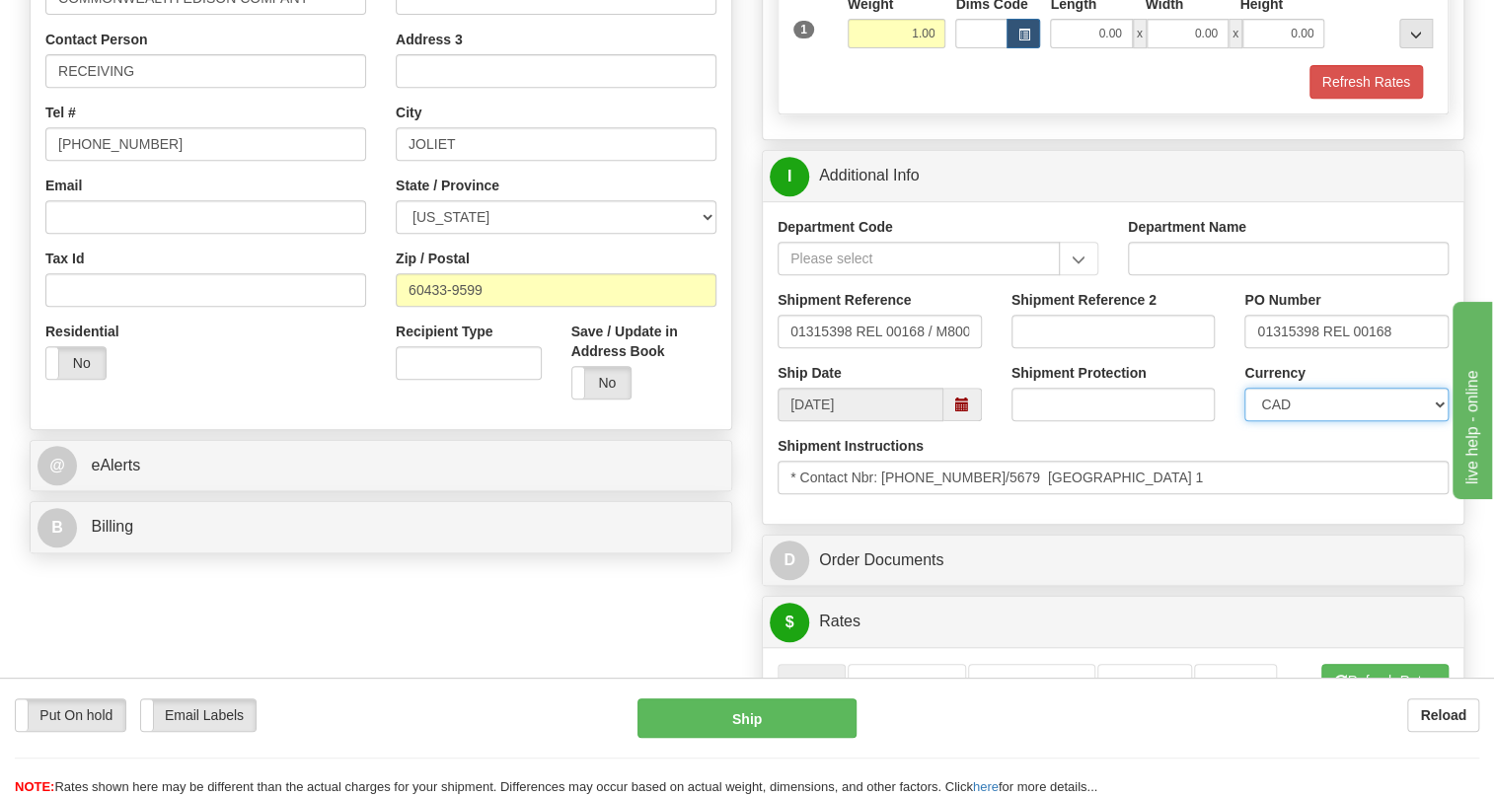
click at [1309, 421] on select "CAD USD EUR ZAR RON ANG ARN AUD AUS AWG BBD BFR BGN BHD BMD BND BRC BRL CHP CKZ…" at bounding box center [1347, 405] width 204 height 34
select select "1"
click at [1245, 421] on select "CAD USD EUR ZAR RON ANG ARN AUD AUS AWG BBD BFR BGN BHD BMD BND BRC BRL CHP CKZ…" at bounding box center [1347, 405] width 204 height 34
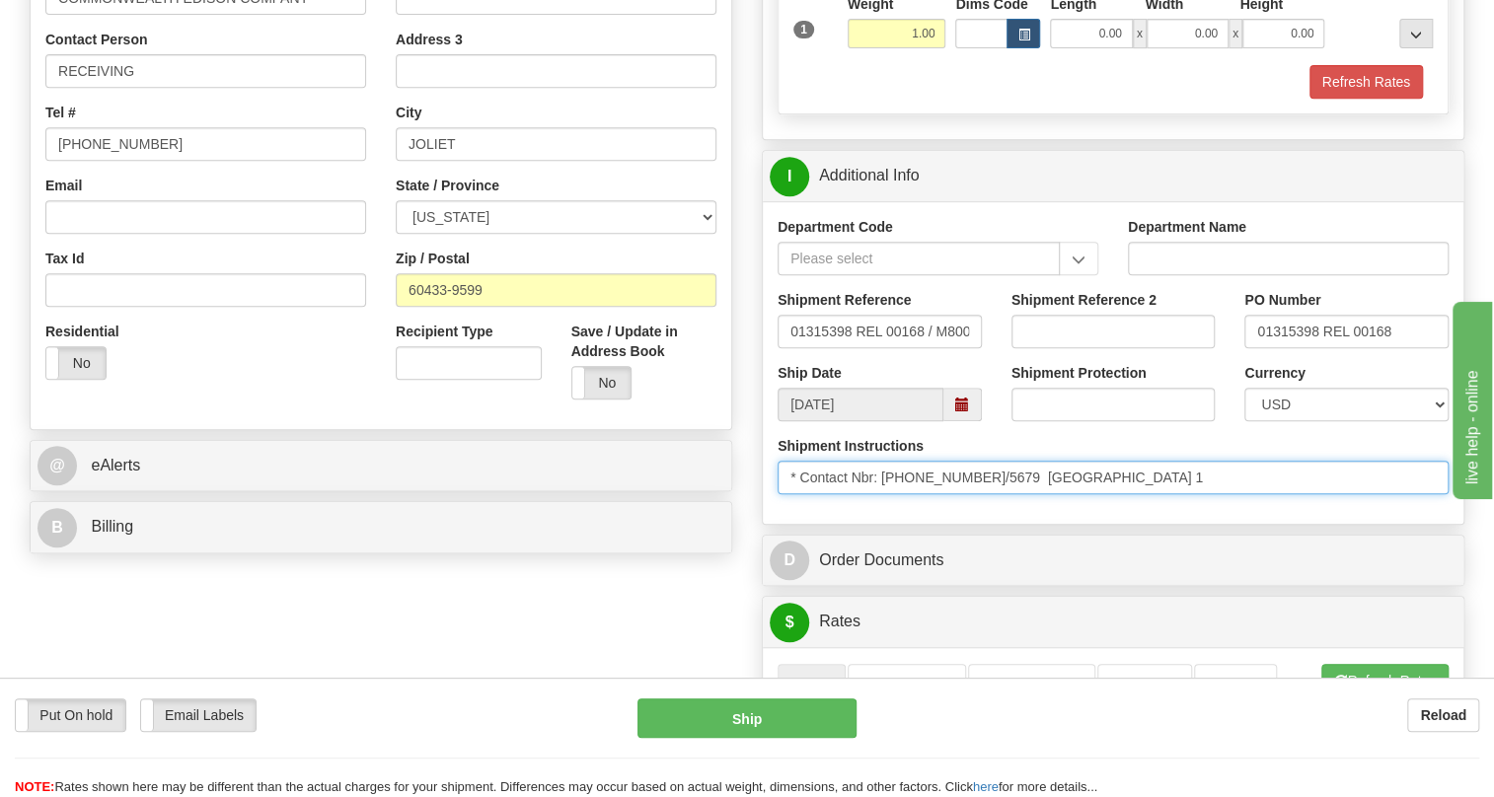
drag, startPoint x: 1126, startPoint y: 519, endPoint x: 1013, endPoint y: 519, distance: 113.5
click at [1013, 494] on input "* Contact Nbr: 815-724-5677/5679 Joliet warehouse 1" at bounding box center [1113, 478] width 671 height 34
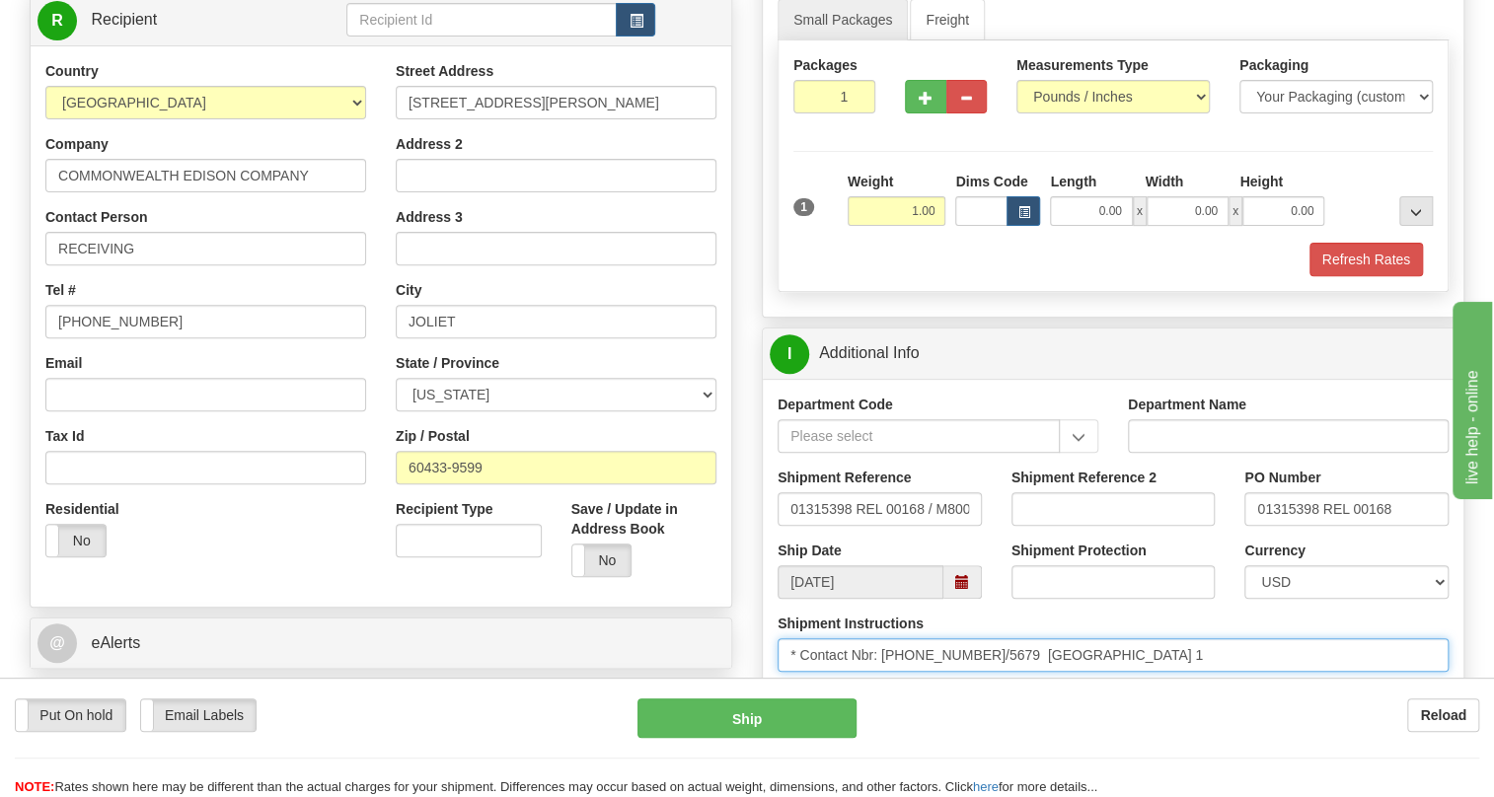
scroll to position [268, 0]
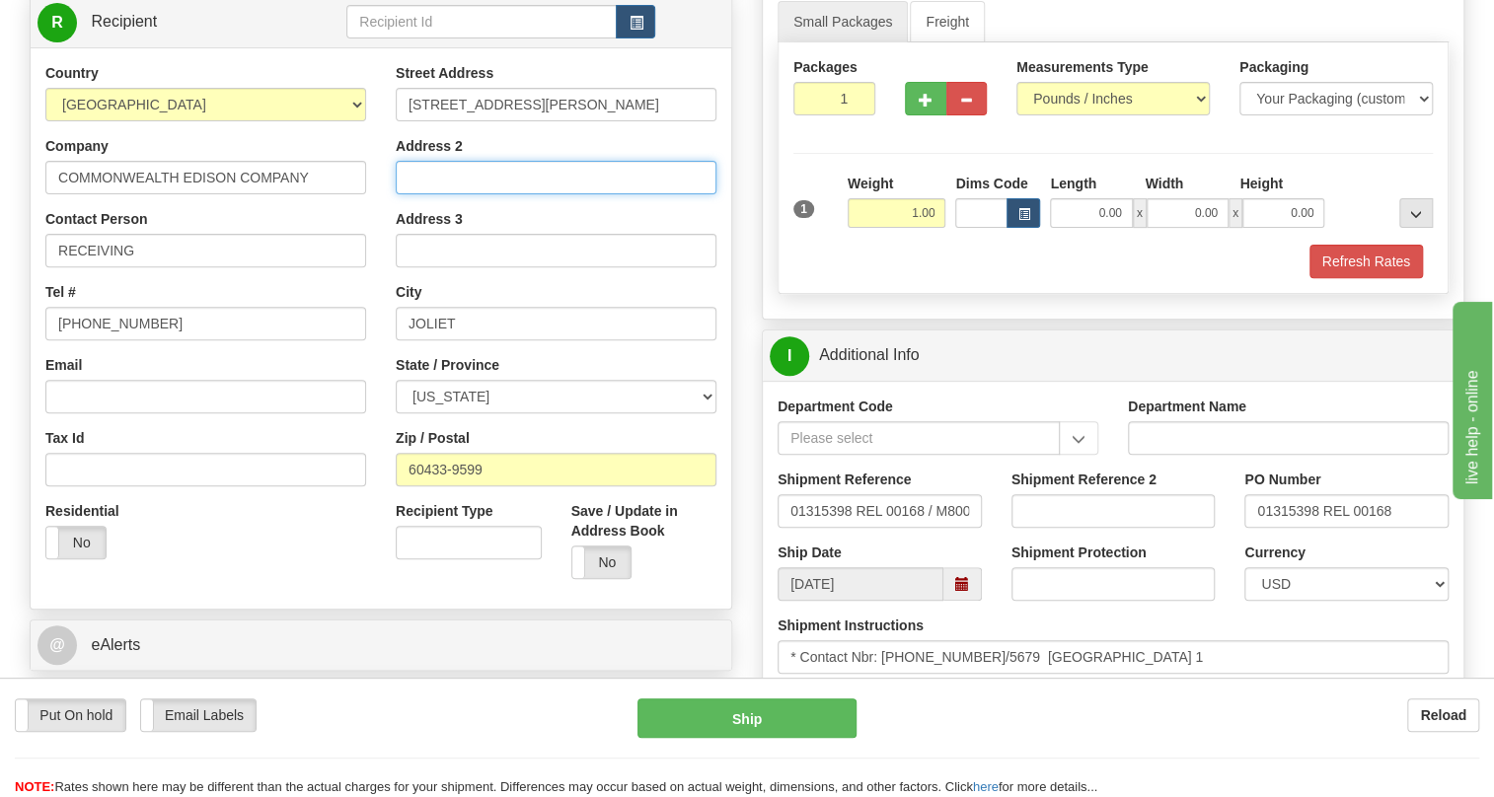
click at [422, 194] on input "Address 2" at bounding box center [556, 178] width 321 height 34
paste input "Joliet warehouse 1"
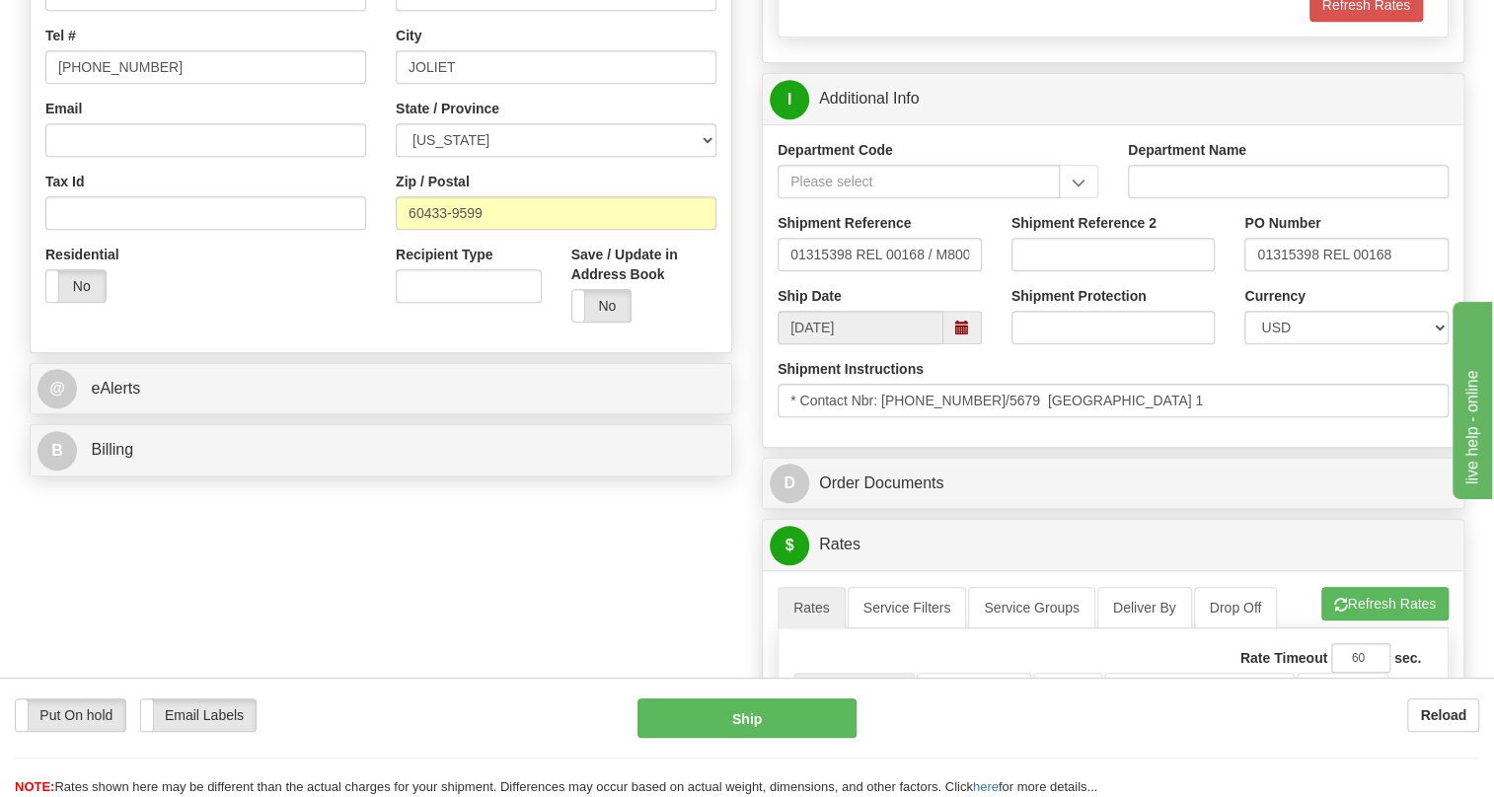
scroll to position [538, 0]
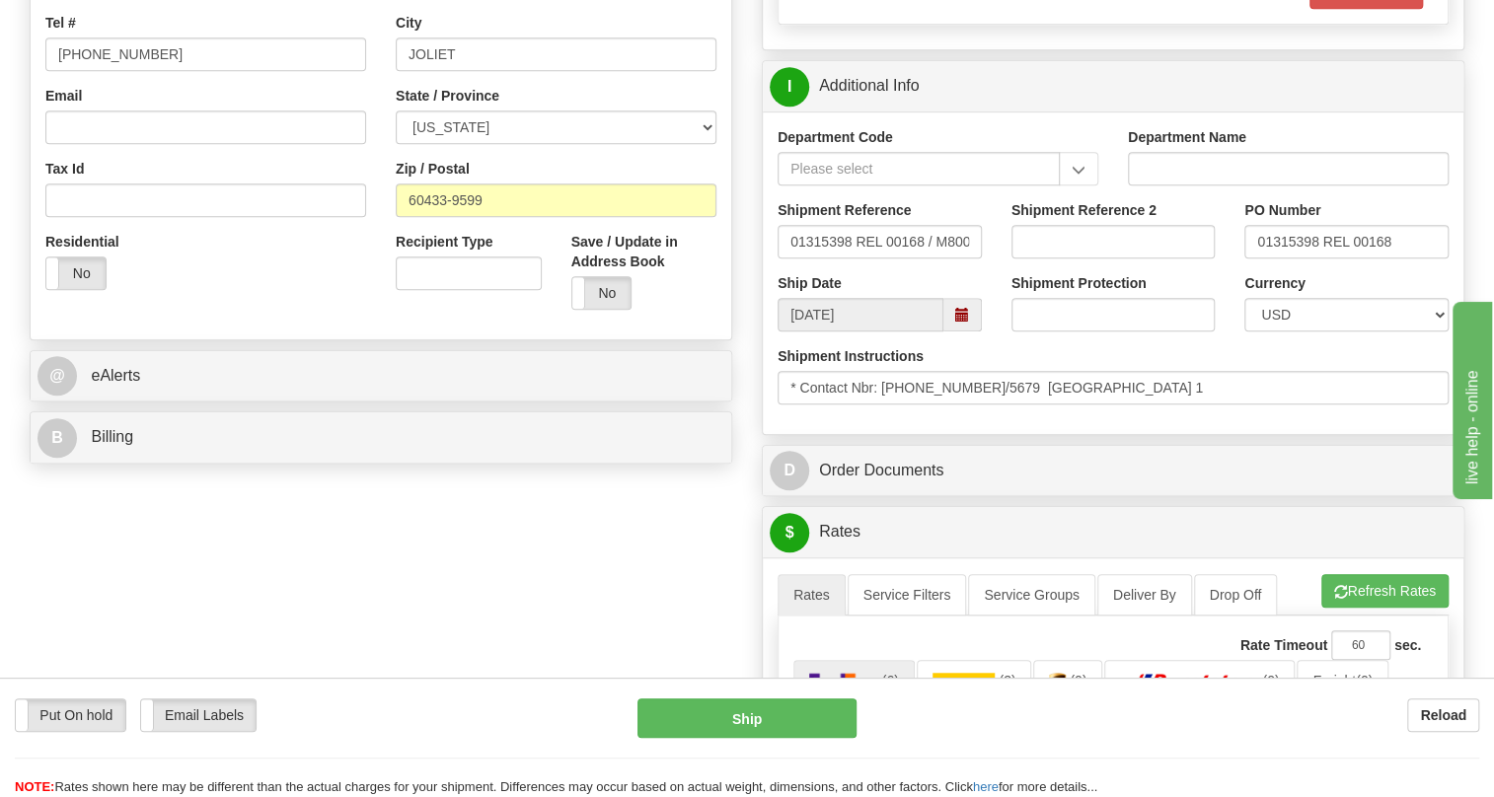
type input "Joliet warehouse 1"
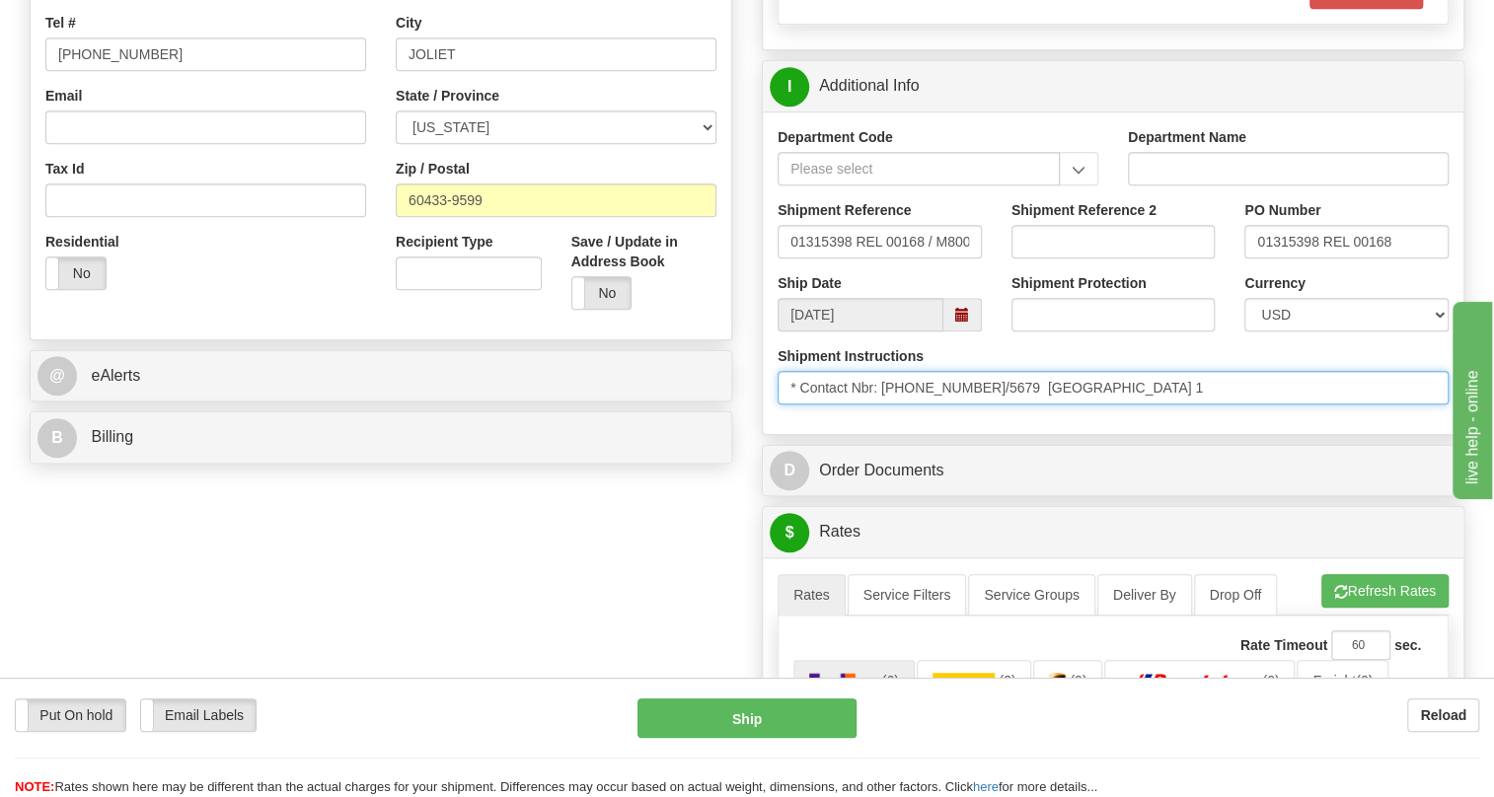
drag, startPoint x: 1003, startPoint y: 432, endPoint x: 884, endPoint y: 434, distance: 118.4
click at [884, 405] on input "* Contact Nbr: 815-724-5677/5679 Joliet warehouse 1" at bounding box center [1113, 388] width 671 height 34
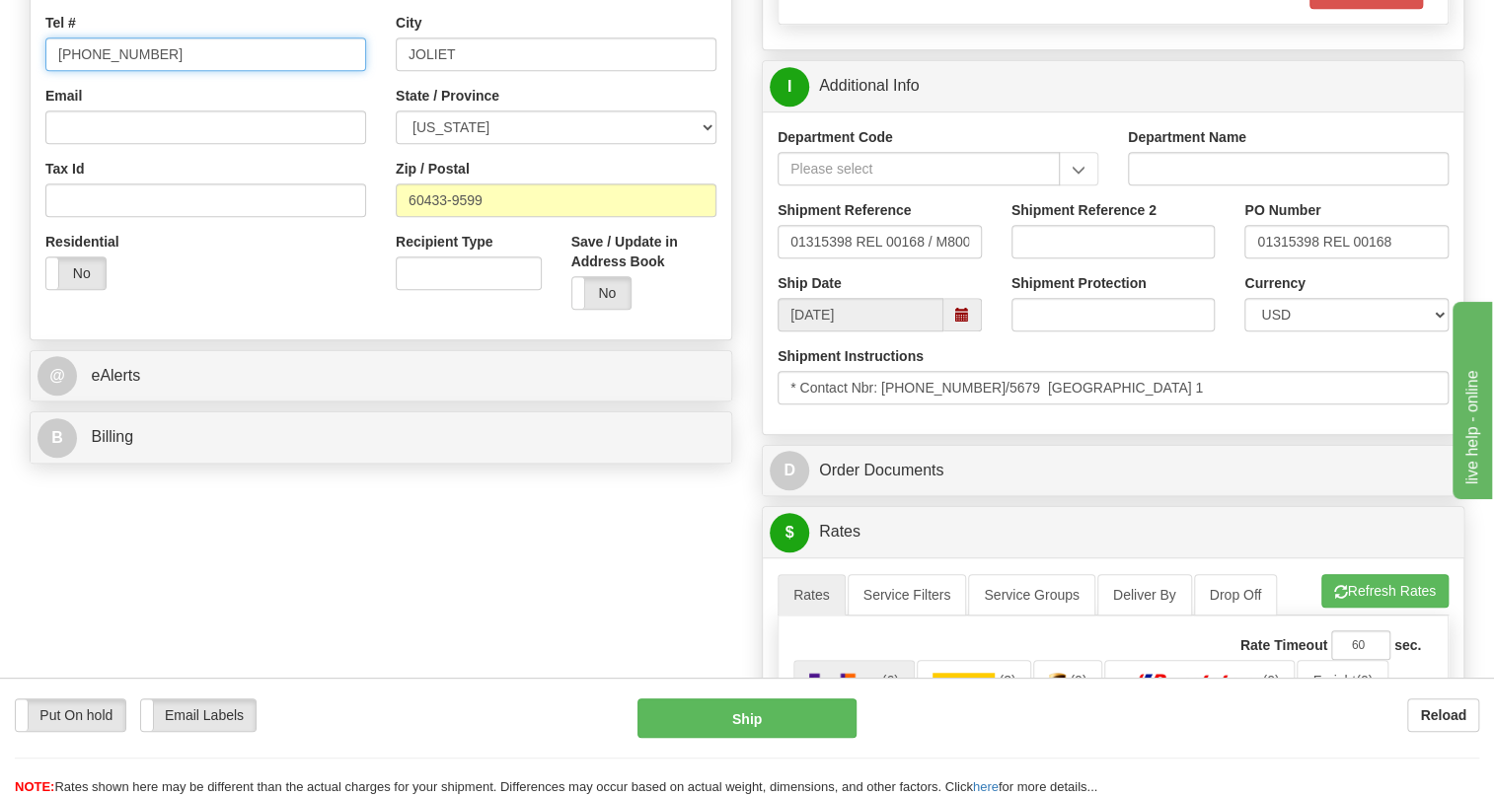
click at [131, 71] on input "(779)7960565" at bounding box center [205, 55] width 321 height 34
paste input "815-724-5677/5679"
type input "815-724-5677/5679"
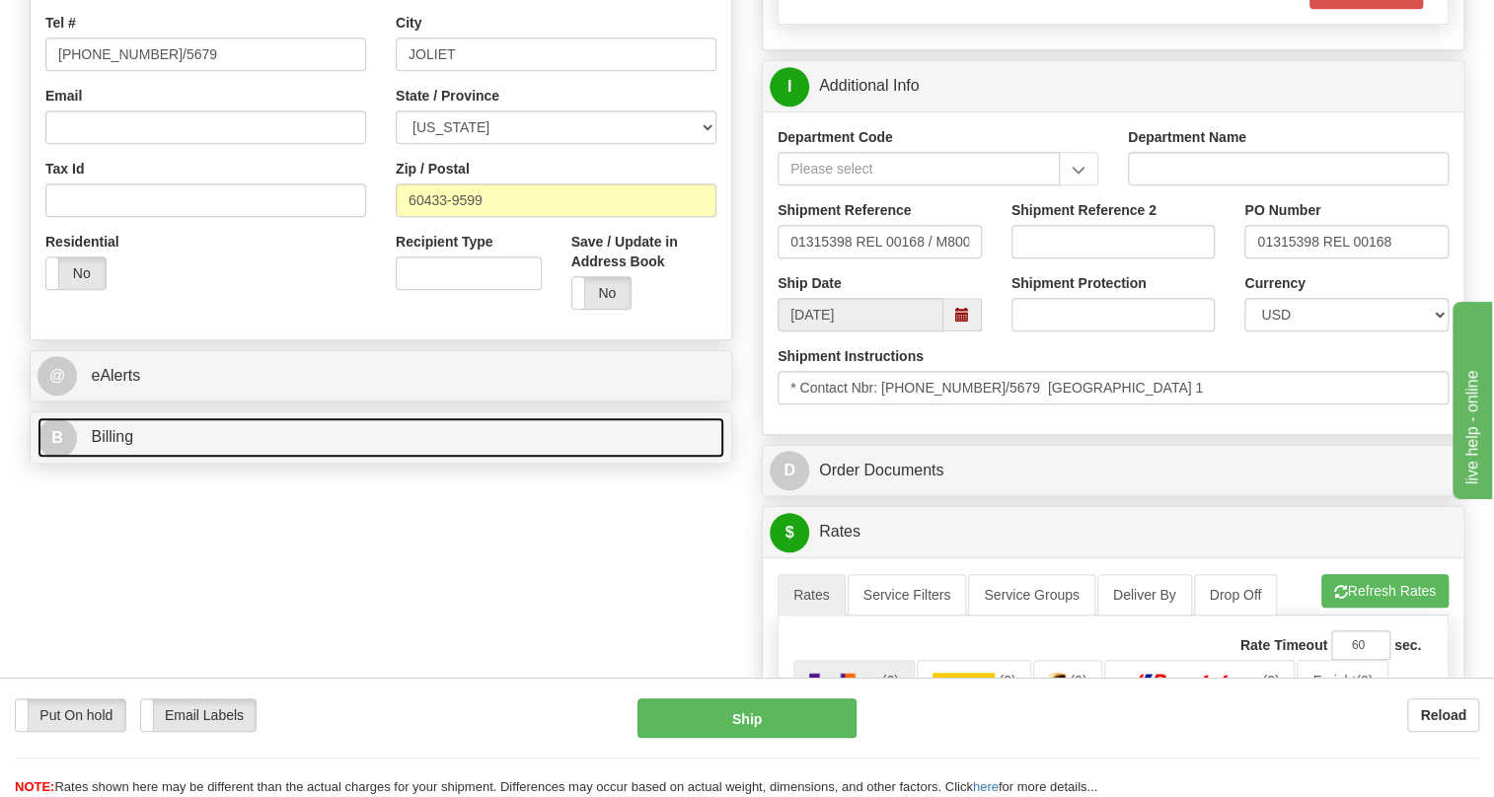
click at [108, 445] on span "Billing" at bounding box center [112, 436] width 42 height 17
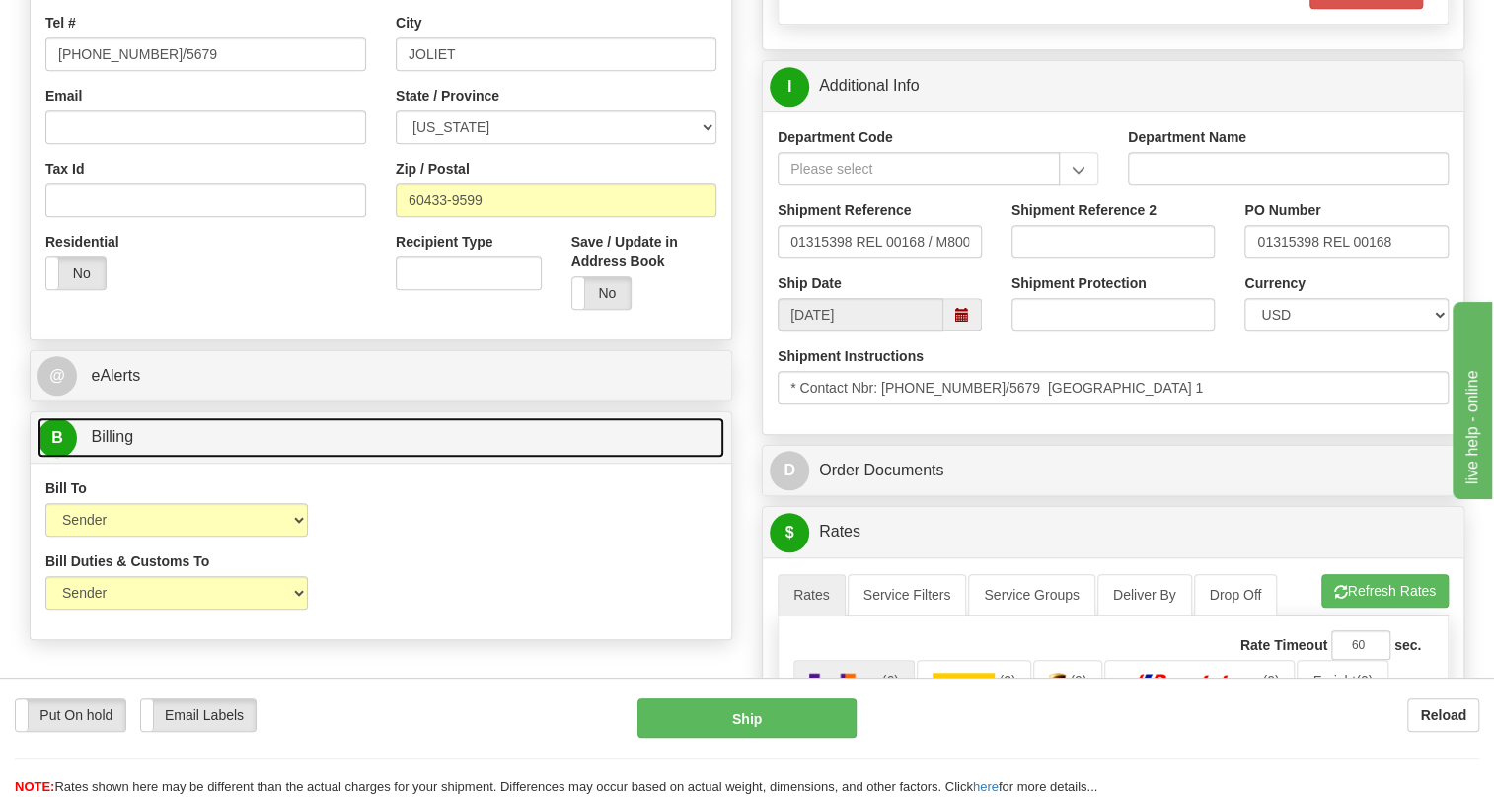
click at [113, 445] on span "Billing" at bounding box center [112, 436] width 42 height 17
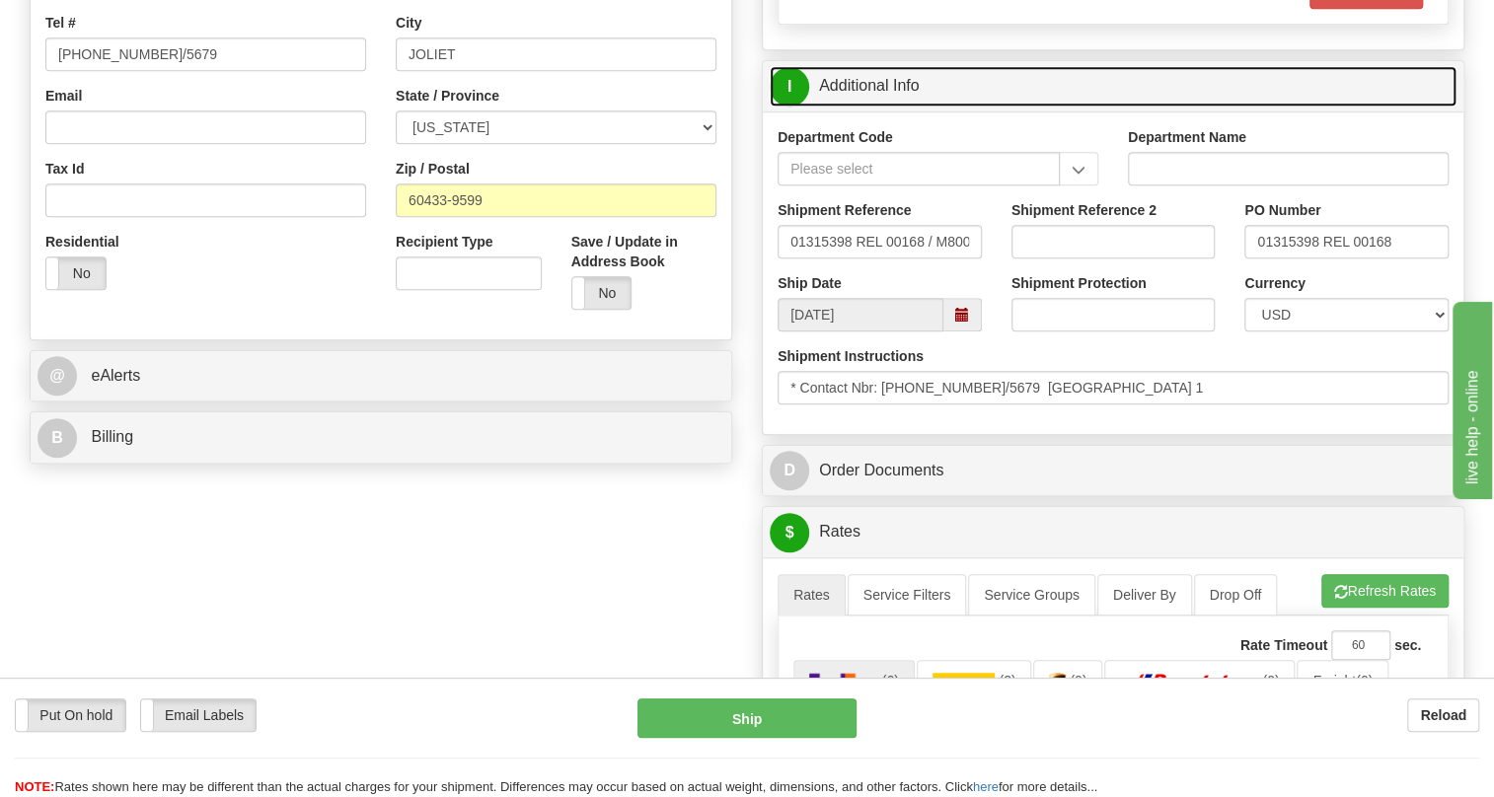
click at [877, 107] on link "I Additional Info" at bounding box center [1113, 86] width 687 height 40
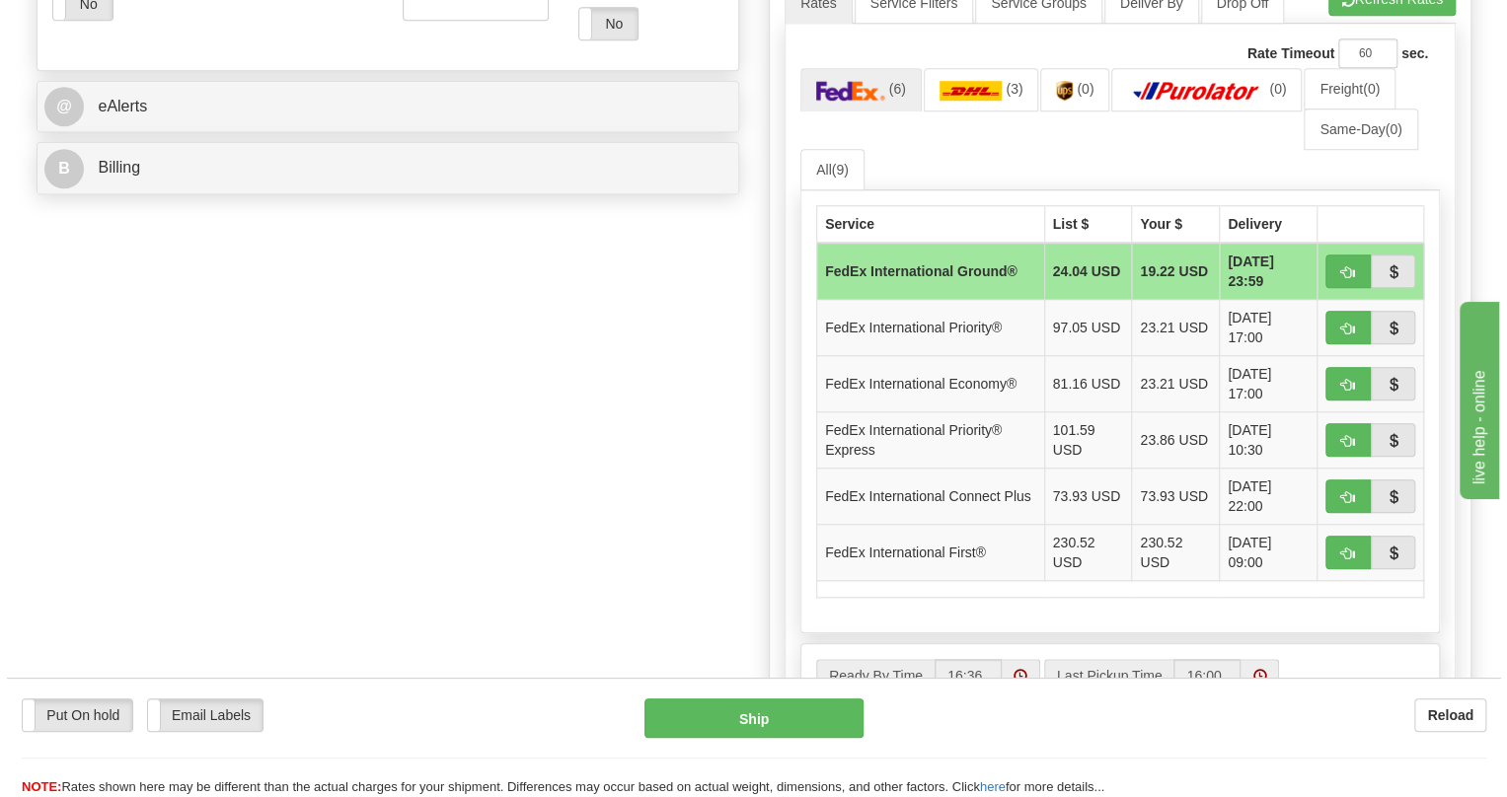
scroll to position [717, 0]
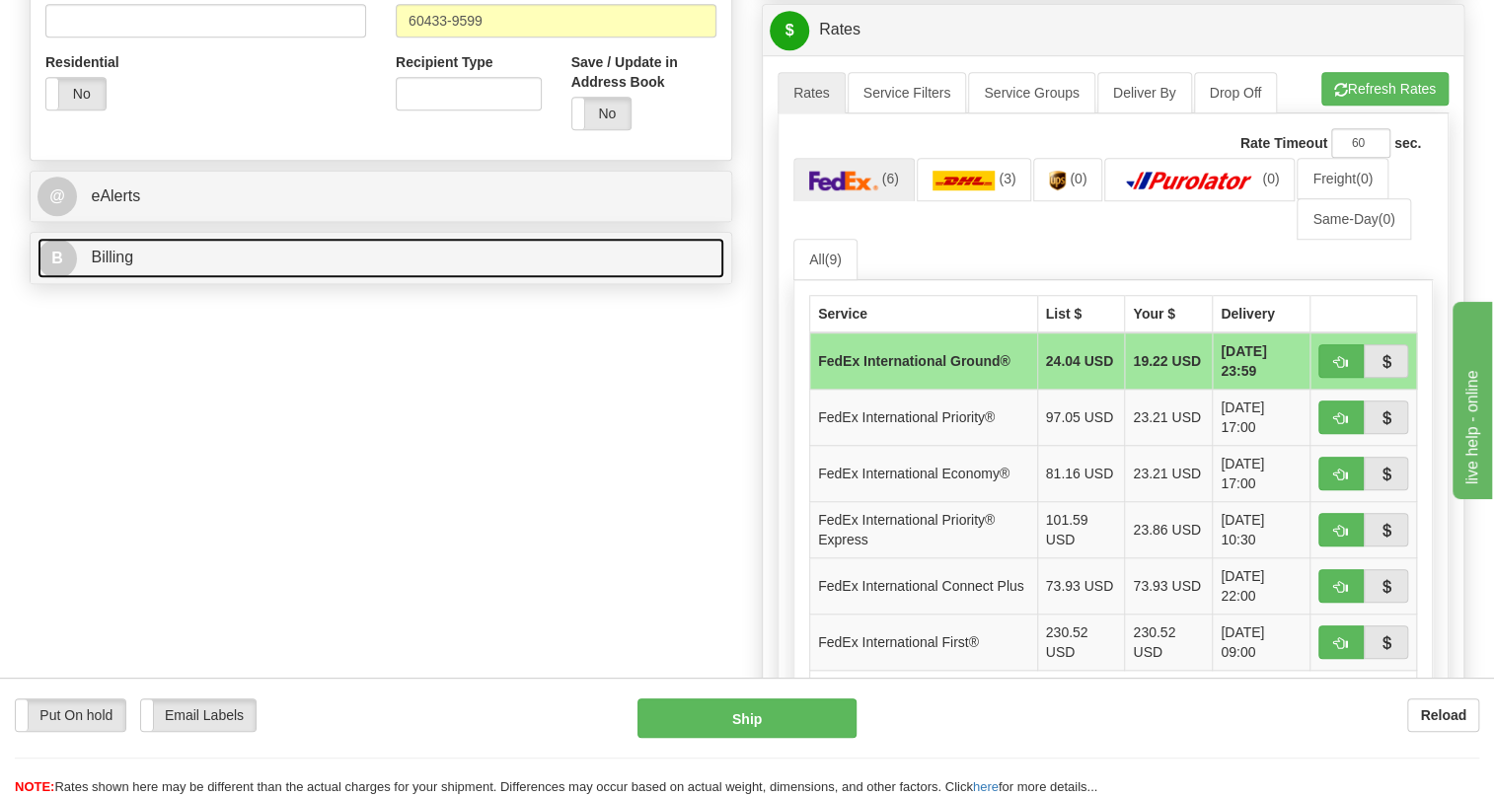
click at [123, 278] on link "B Billing" at bounding box center [381, 258] width 687 height 40
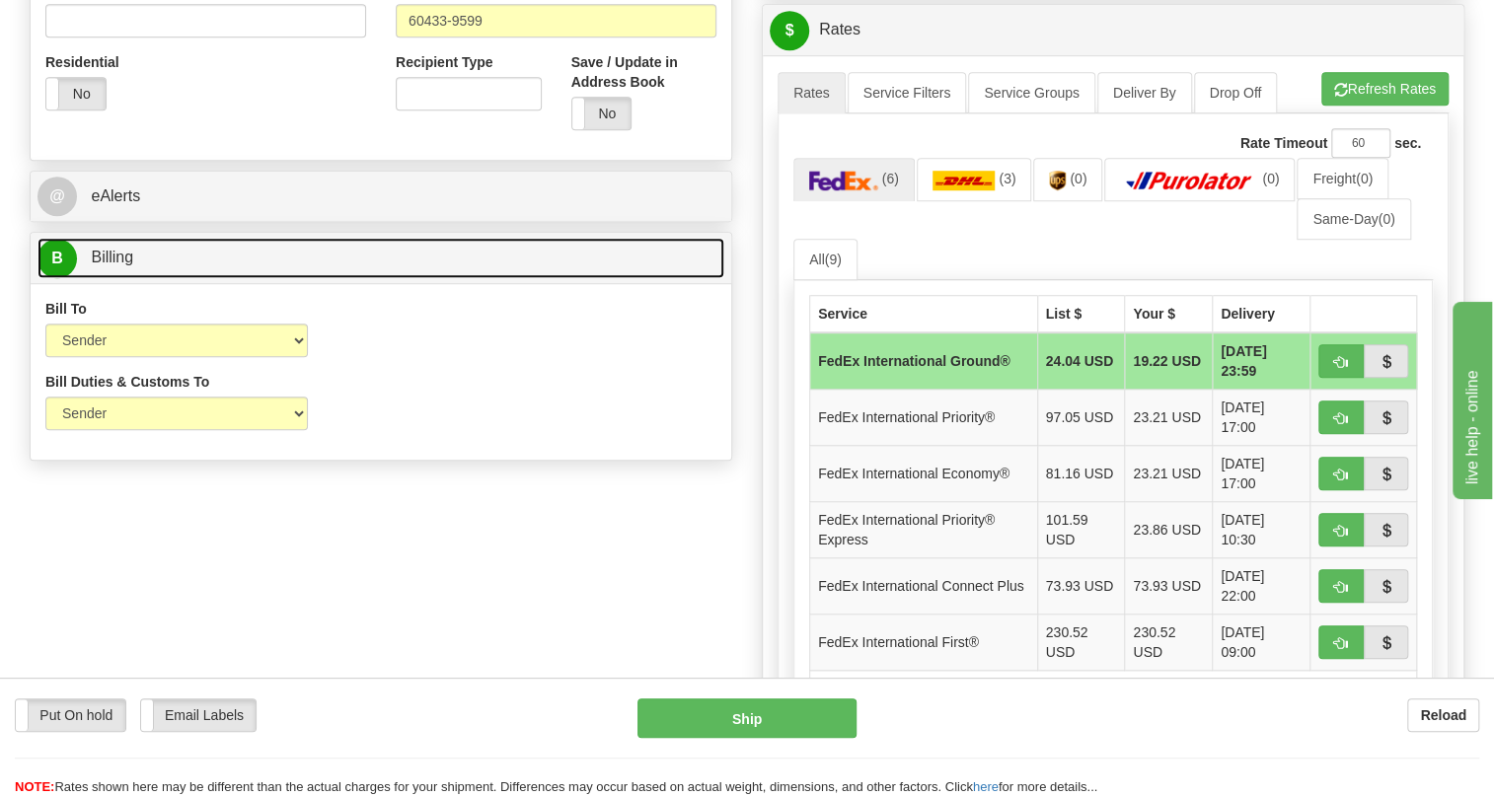
click at [124, 265] on span "Billing" at bounding box center [112, 257] width 42 height 17
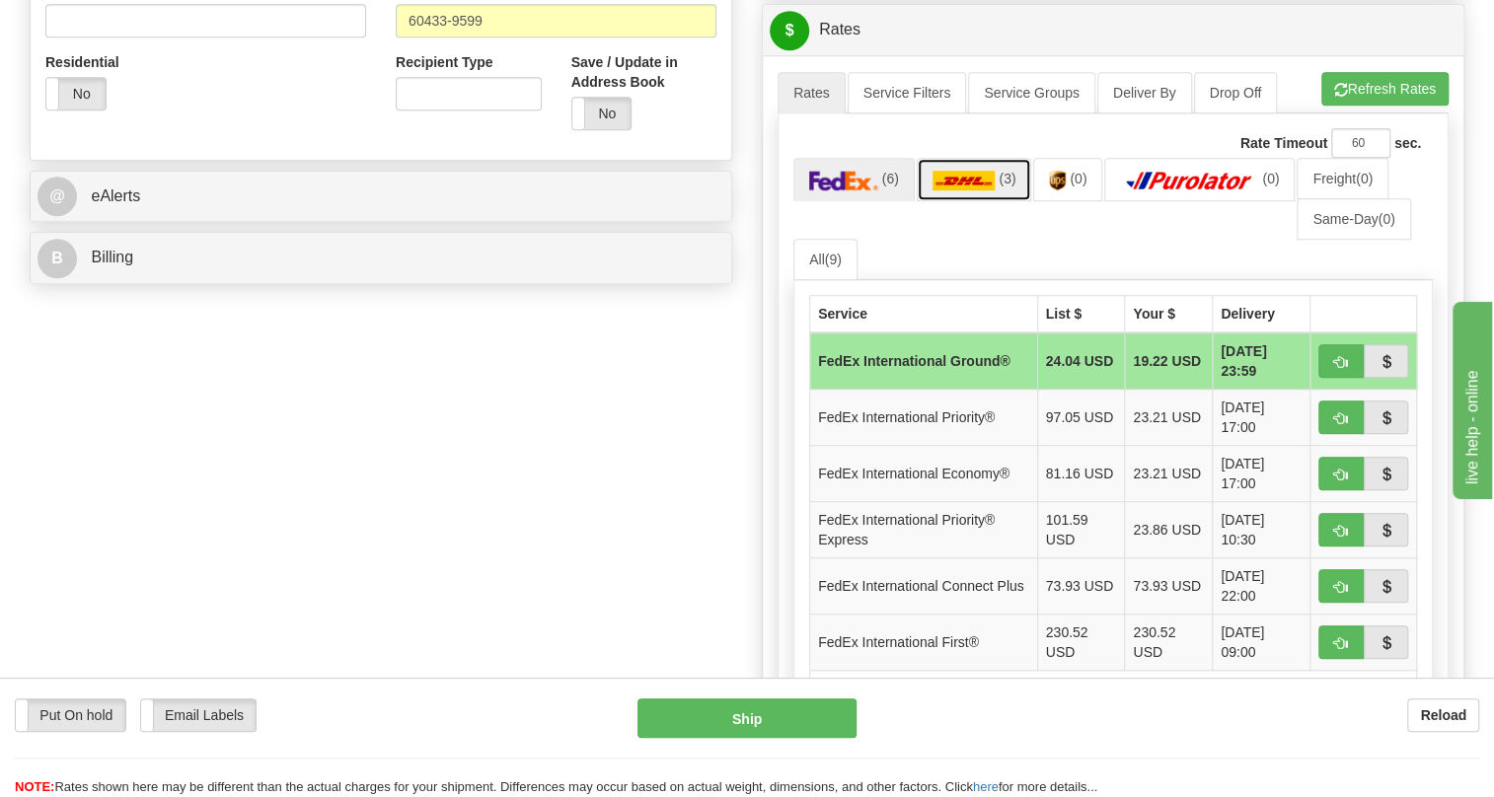
click at [974, 190] on img at bounding box center [964, 181] width 63 height 20
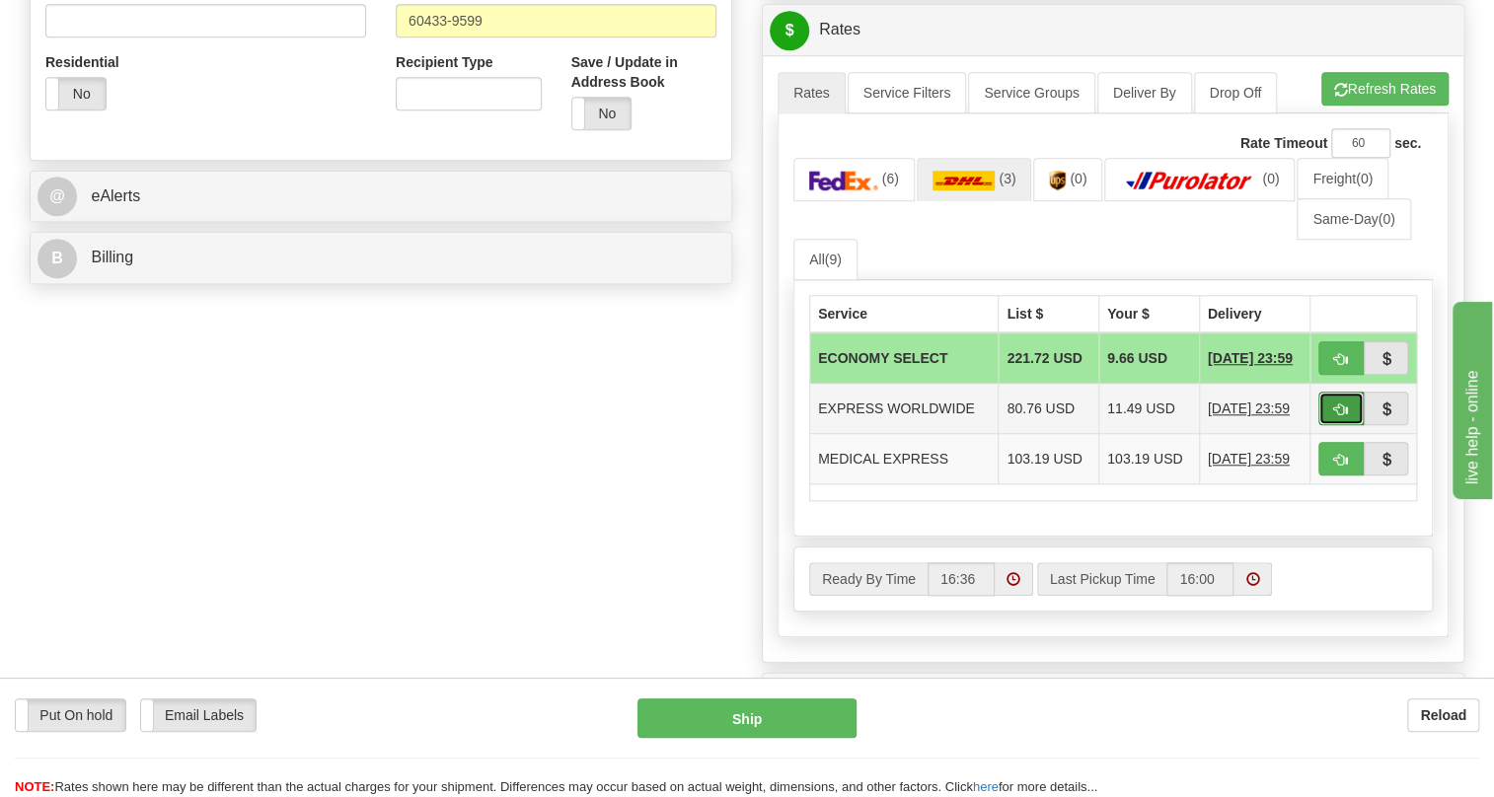
click at [1342, 425] on button "button" at bounding box center [1341, 409] width 45 height 34
type input "P"
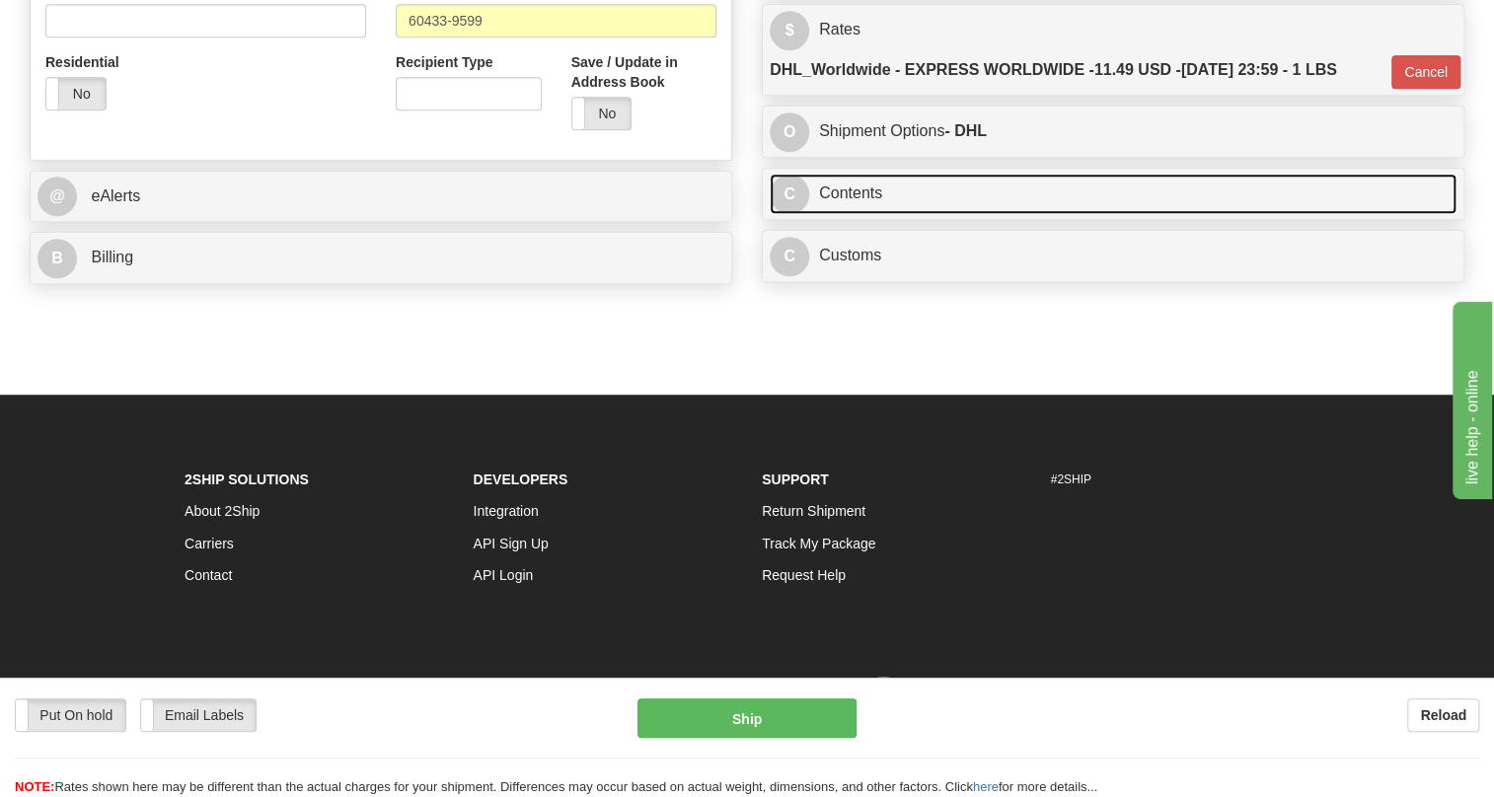
click at [867, 214] on link "C Contents" at bounding box center [1113, 194] width 687 height 40
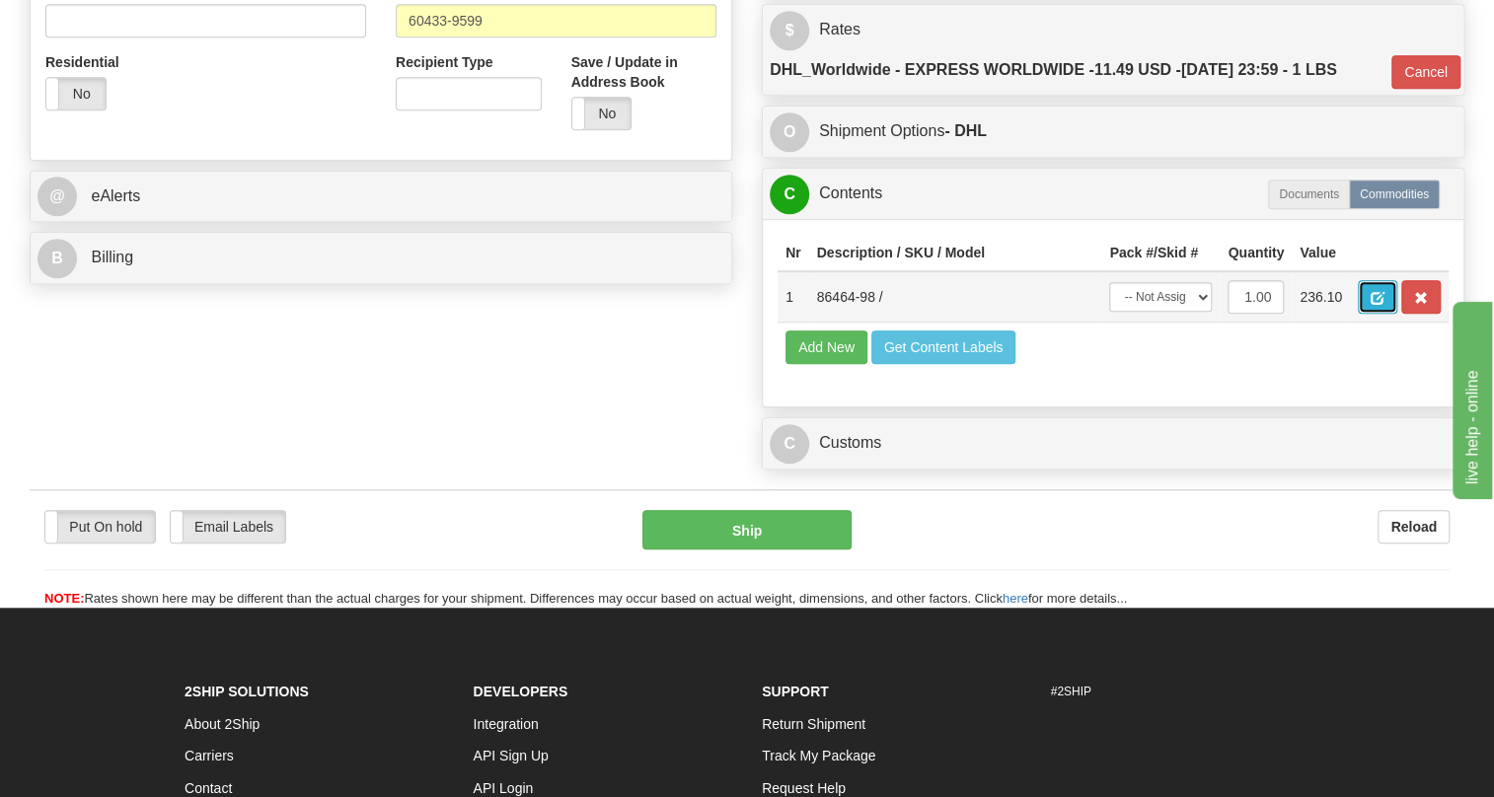
click at [1376, 305] on span "button" at bounding box center [1378, 298] width 14 height 13
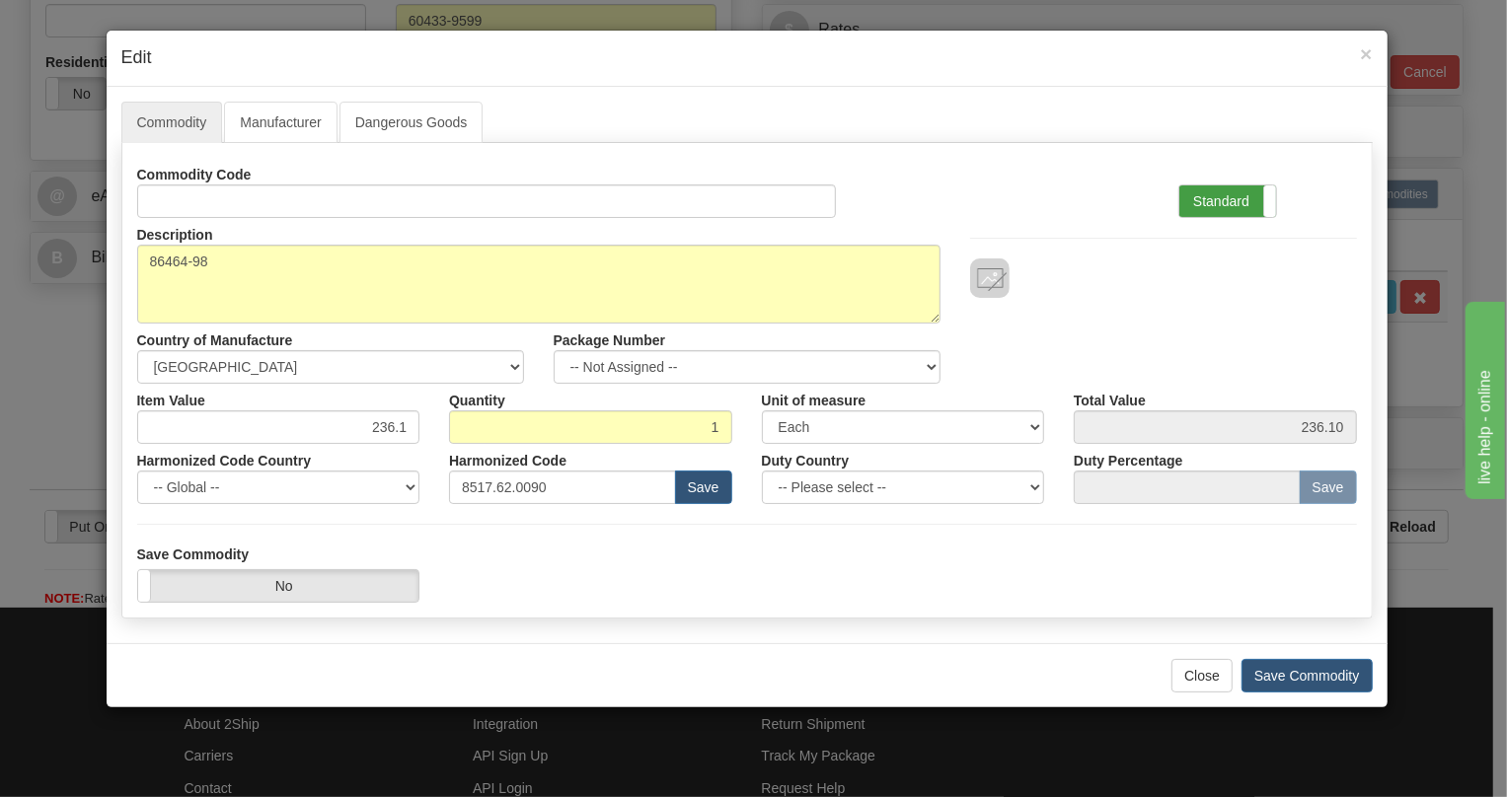
click at [1227, 200] on label "Standard" at bounding box center [1227, 202] width 97 height 32
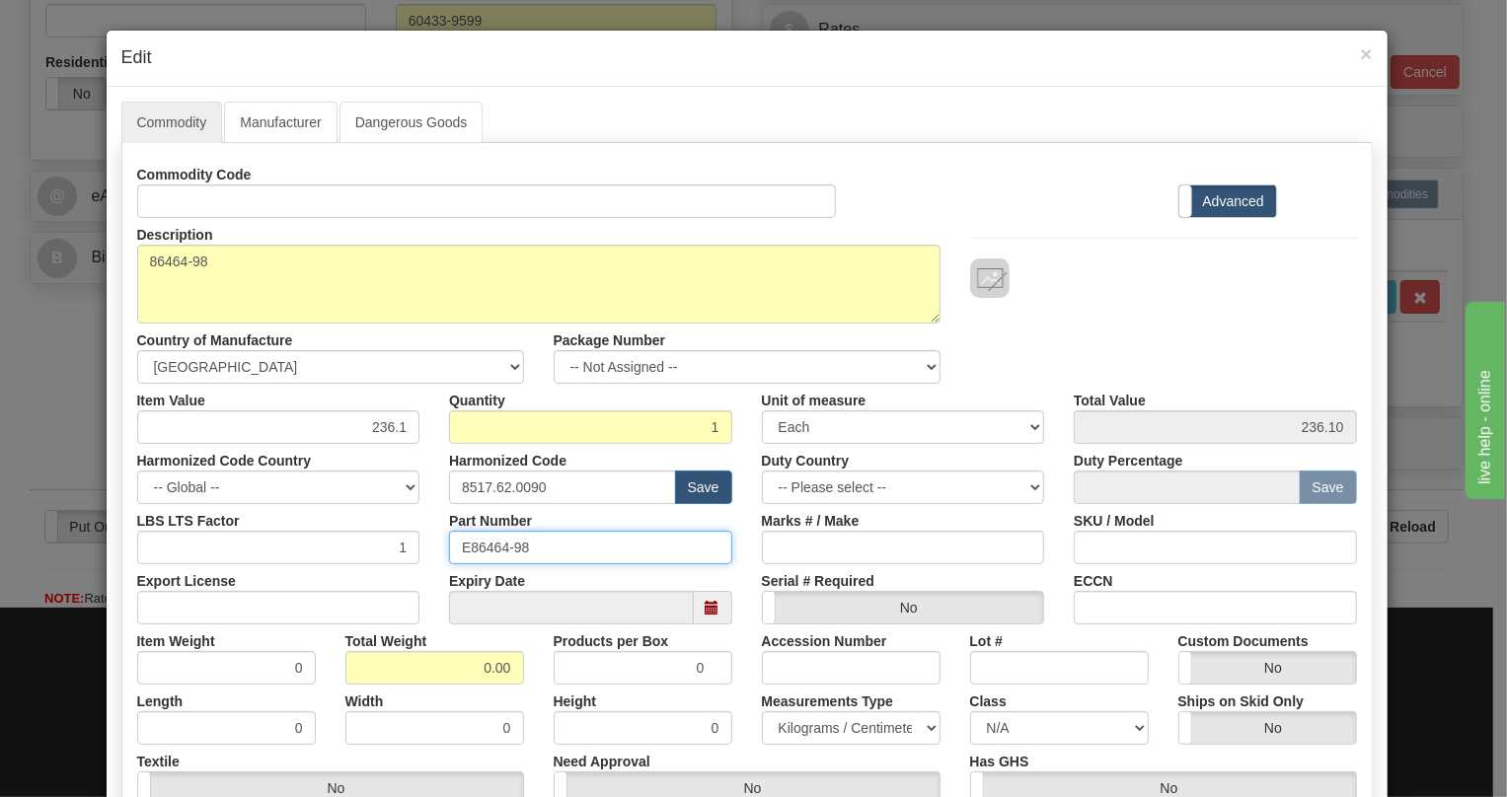
drag, startPoint x: 522, startPoint y: 546, endPoint x: 440, endPoint y: 552, distance: 82.1
click at [440, 552] on div "Part Number E86464-98" at bounding box center [590, 534] width 313 height 60
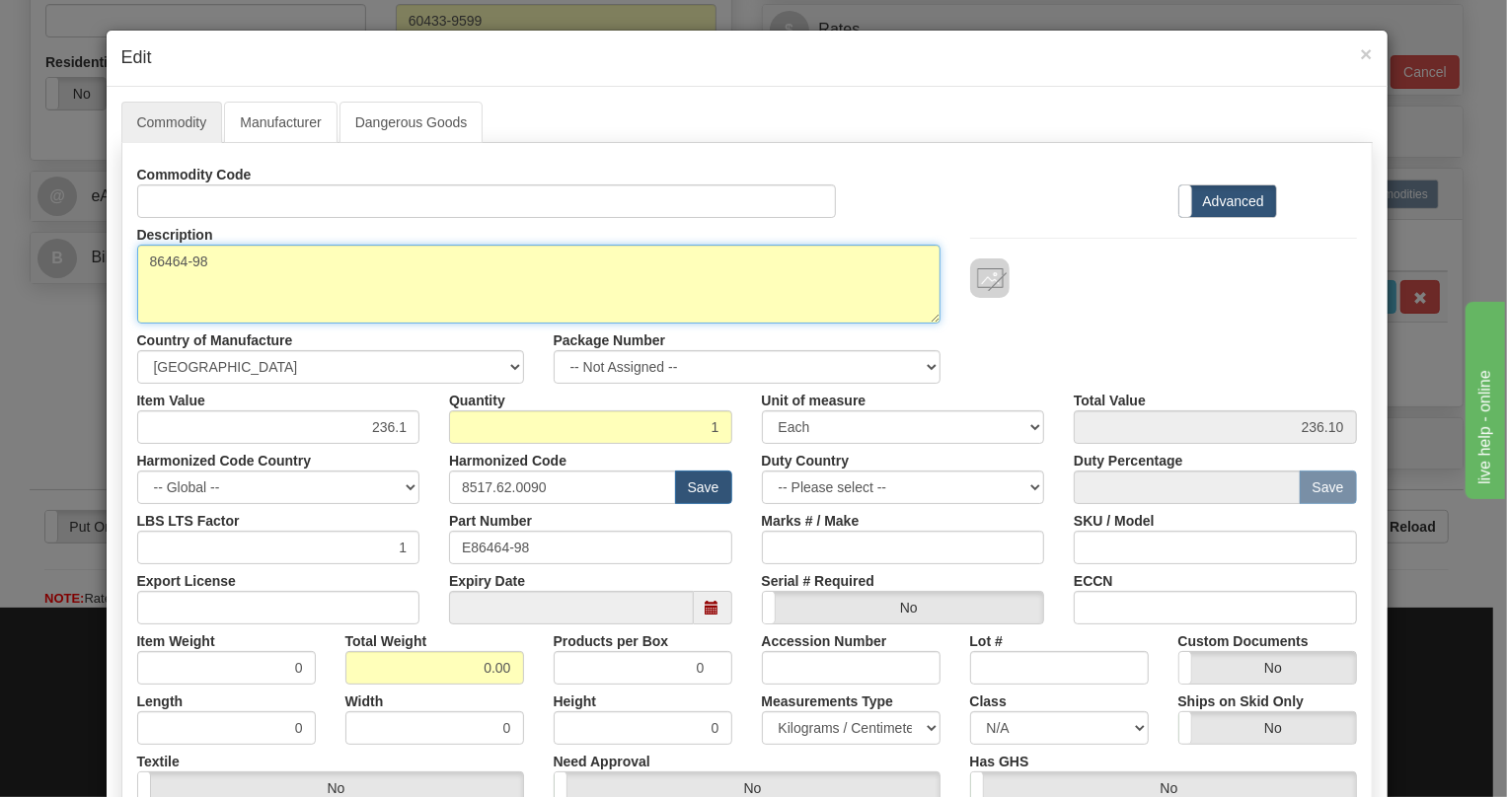
click at [180, 263] on textarea "86464-98" at bounding box center [538, 284] width 803 height 79
click at [180, 262] on textarea "86464-98" at bounding box center [538, 284] width 803 height 79
paste textarea "NX64F 2KM MMF PADDLEBOARD SUB-ASSEMBLY"
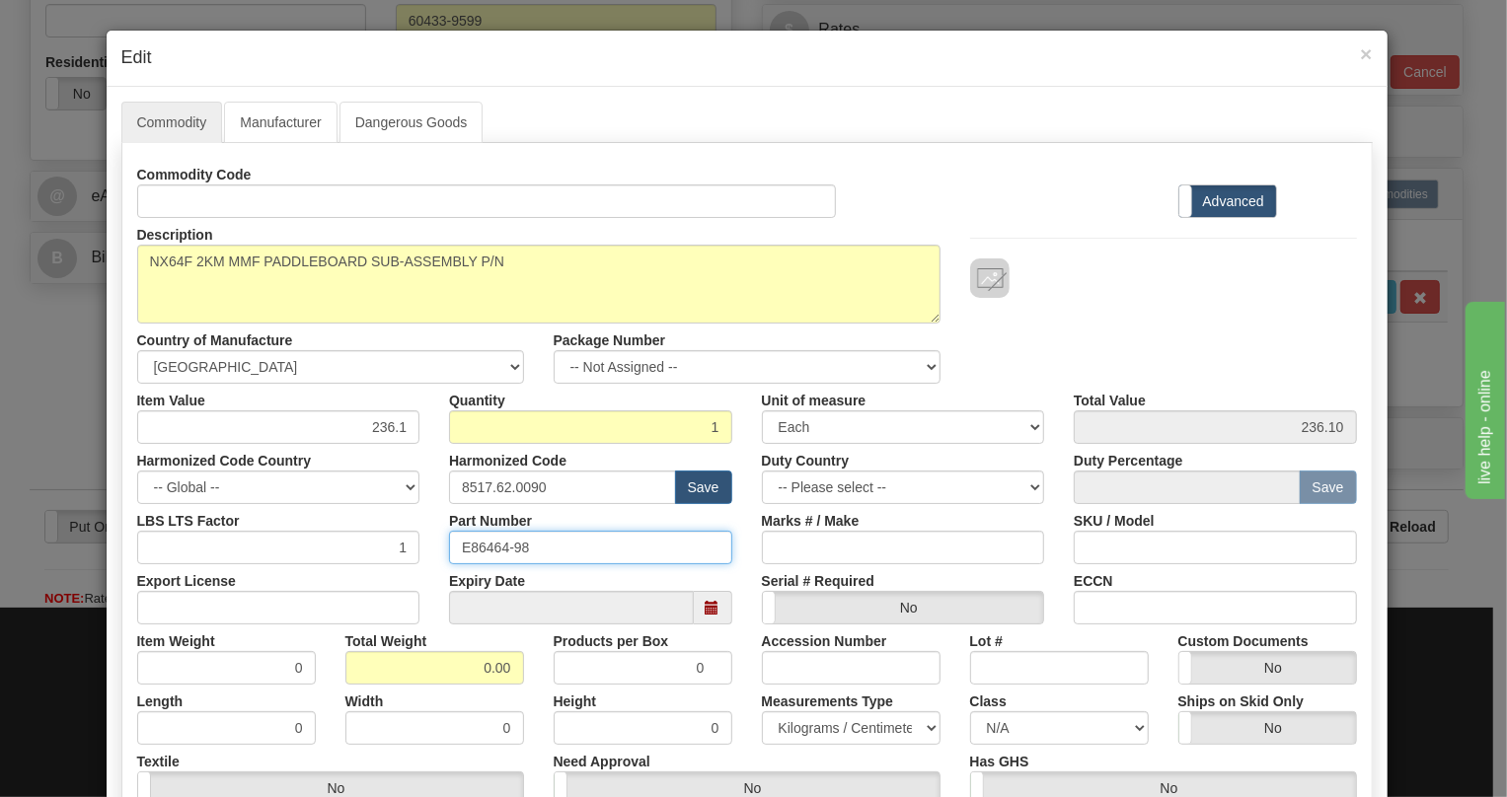
drag, startPoint x: 525, startPoint y: 543, endPoint x: 449, endPoint y: 550, distance: 76.3
click at [449, 550] on input "E86464-98" at bounding box center [590, 548] width 283 height 34
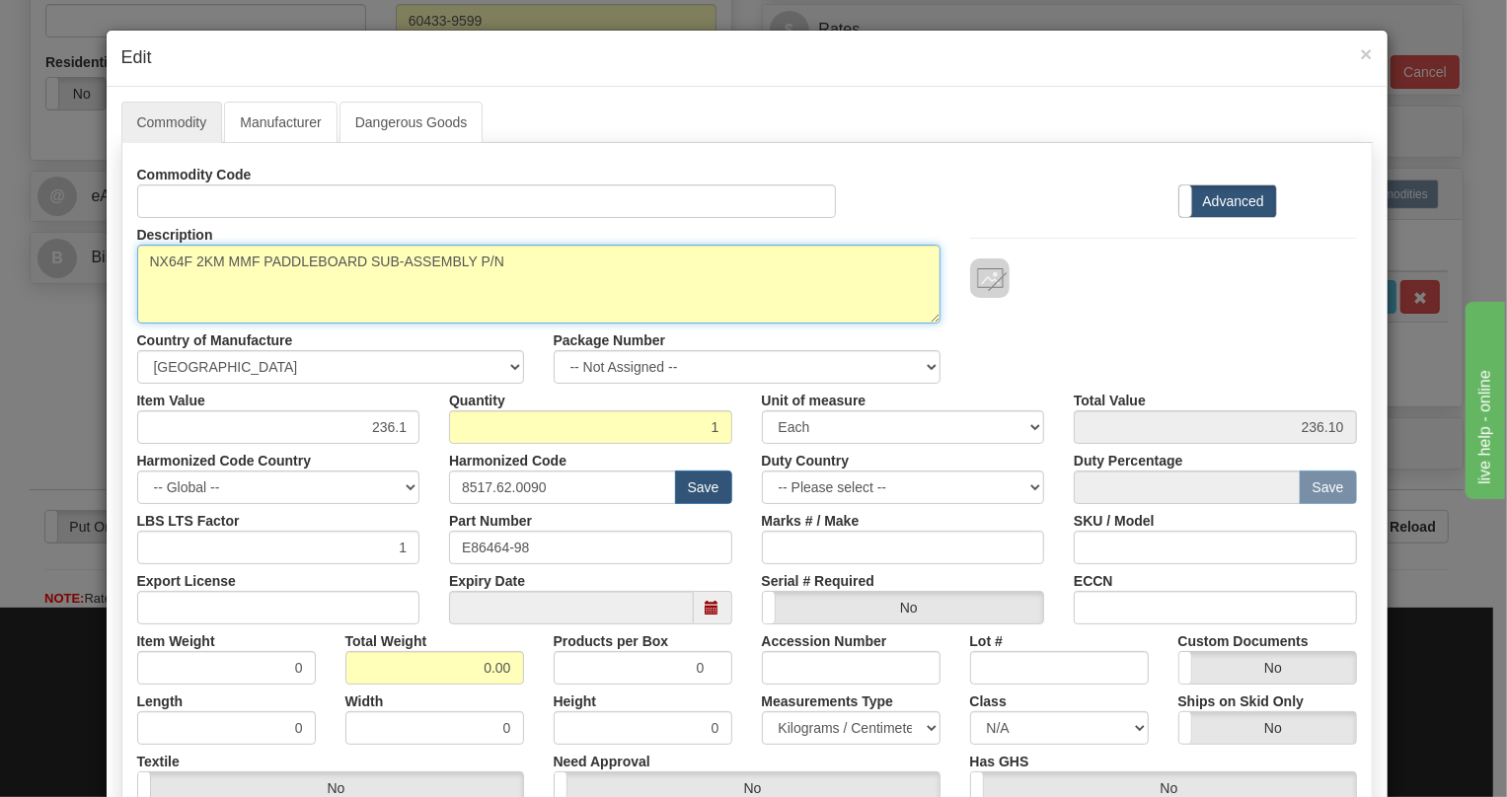
click at [530, 249] on textarea "86464-98" at bounding box center [538, 284] width 803 height 79
paste textarea "E86464-98"
type textarea "NX64F 2KM MMF PADDLEBOARD SUB-ASSEMBLY P/N E86464-98"
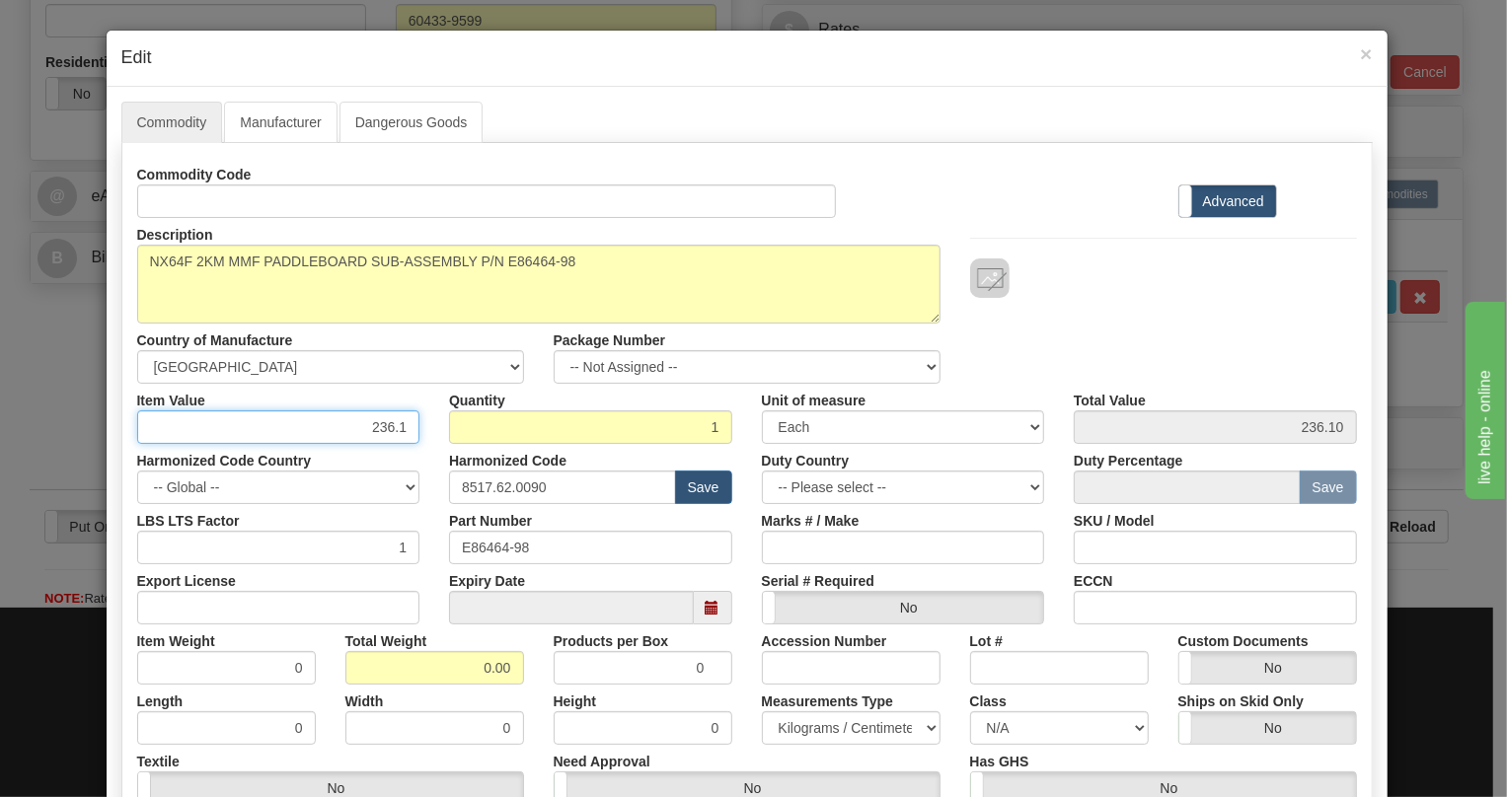
click at [386, 431] on input "236.1" at bounding box center [278, 428] width 283 height 34
click at [385, 431] on input "236.1" at bounding box center [278, 428] width 283 height 34
type input "188.88"
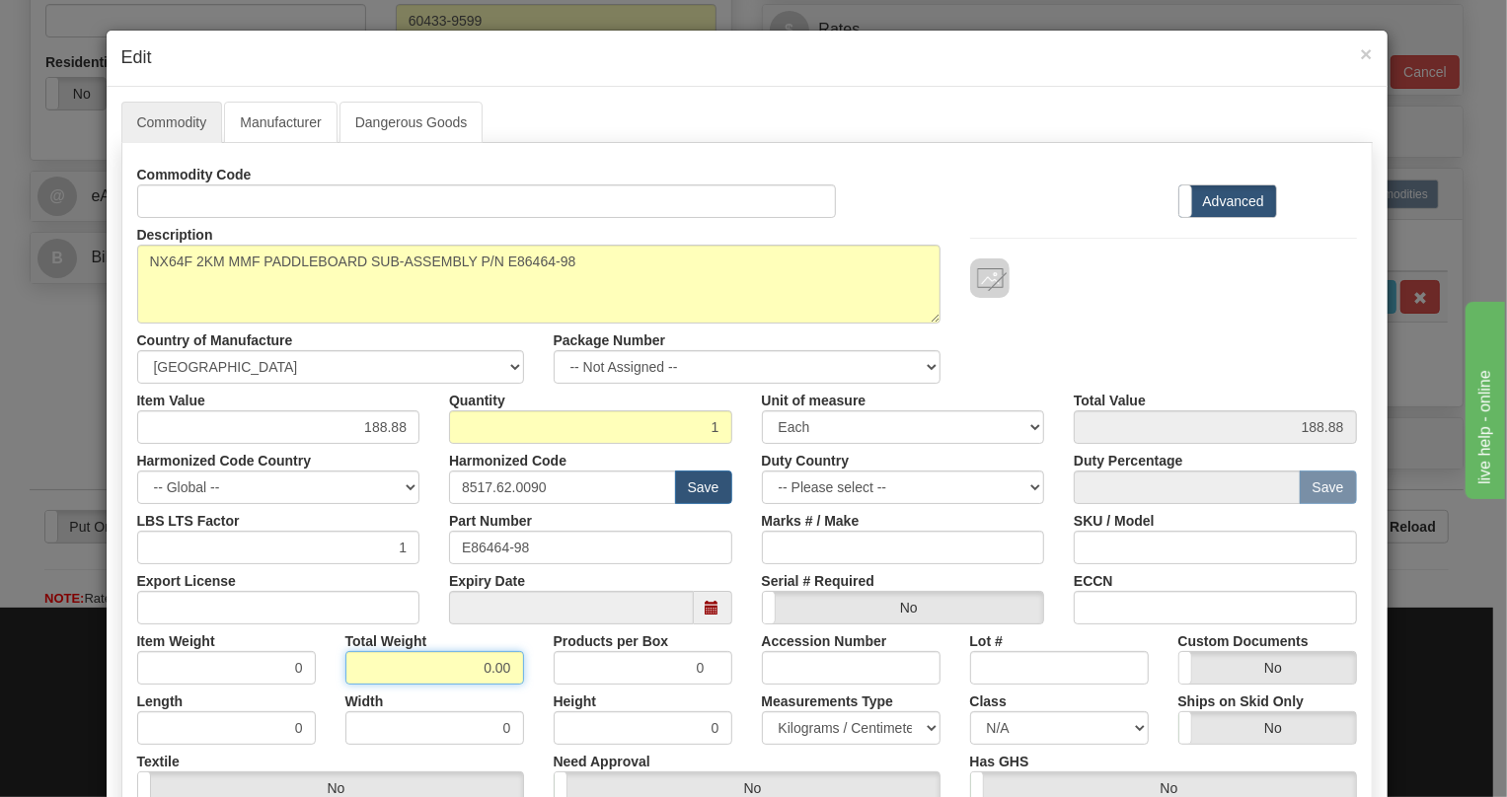
click at [442, 667] on input "0.00" at bounding box center [434, 668] width 179 height 34
type input "1.00"
type input "1.0000"
click at [801, 725] on select "Pounds / Inches Kilograms / Centimeters" at bounding box center [851, 729] width 179 height 34
select select "0"
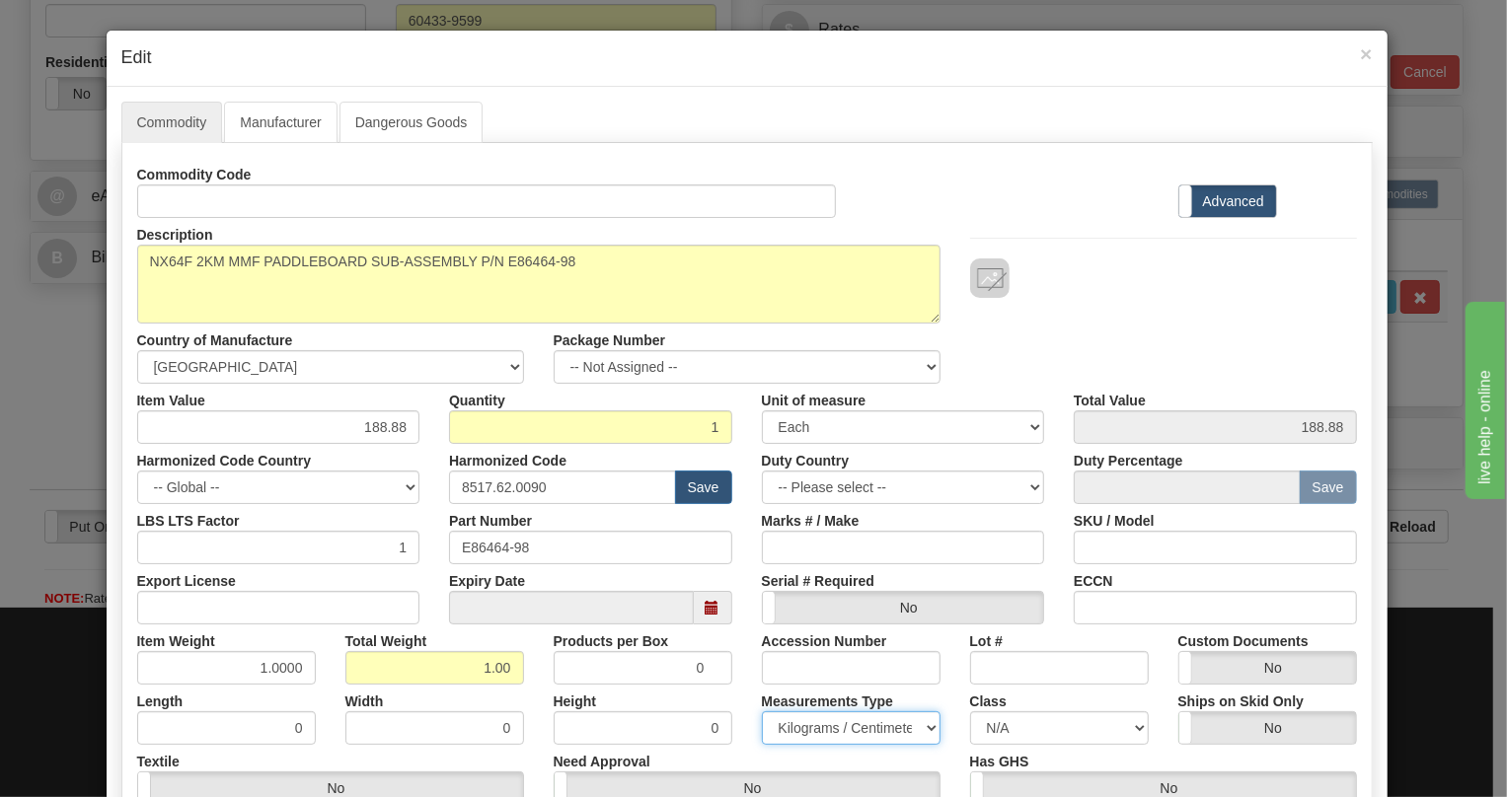
click at [762, 712] on select "Pounds / Inches Kilograms / Centimeters" at bounding box center [851, 729] width 179 height 34
click at [1220, 201] on label "Advanced" at bounding box center [1227, 202] width 97 height 32
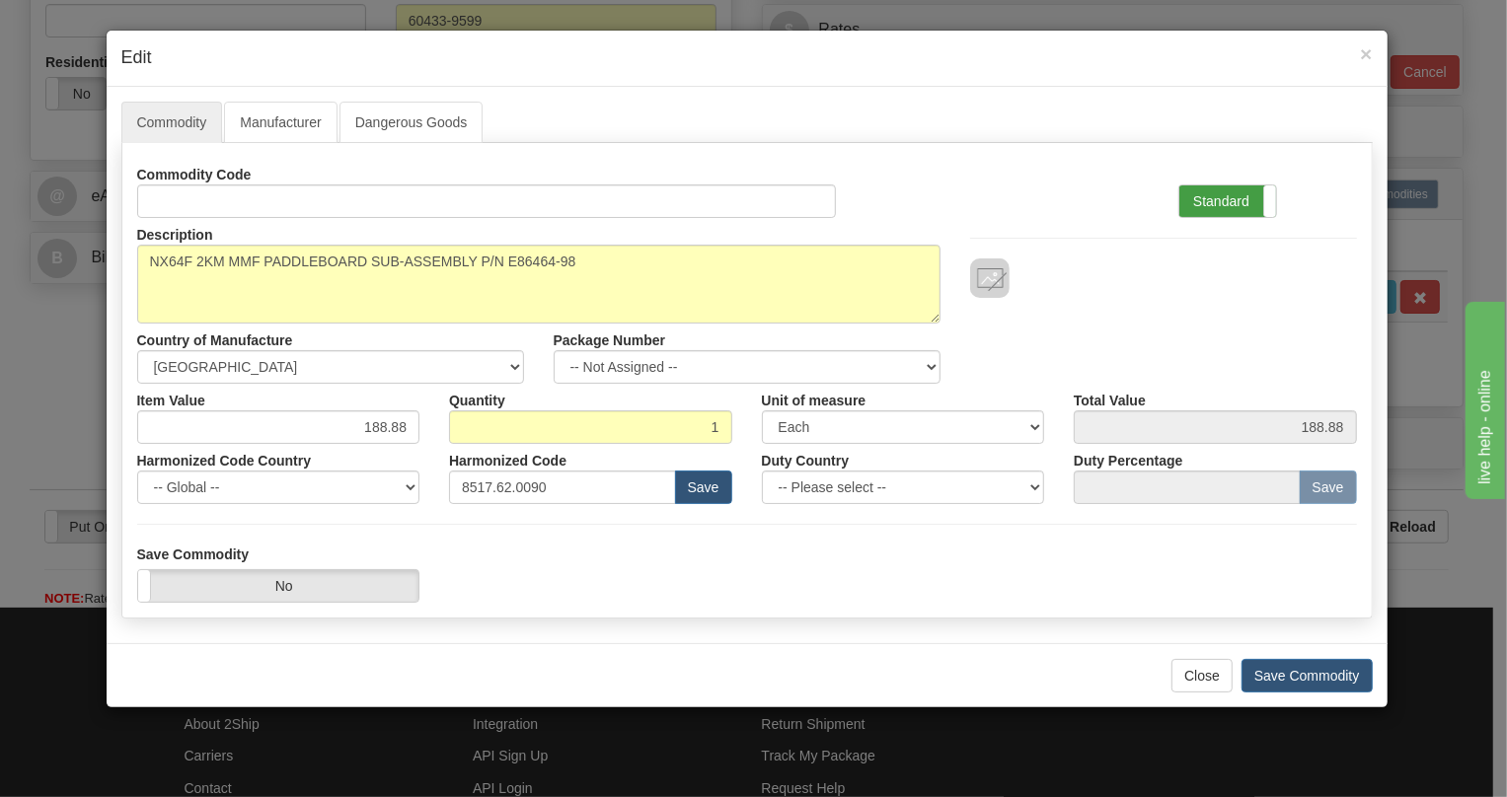
click at [1224, 193] on label "Standard" at bounding box center [1227, 202] width 97 height 32
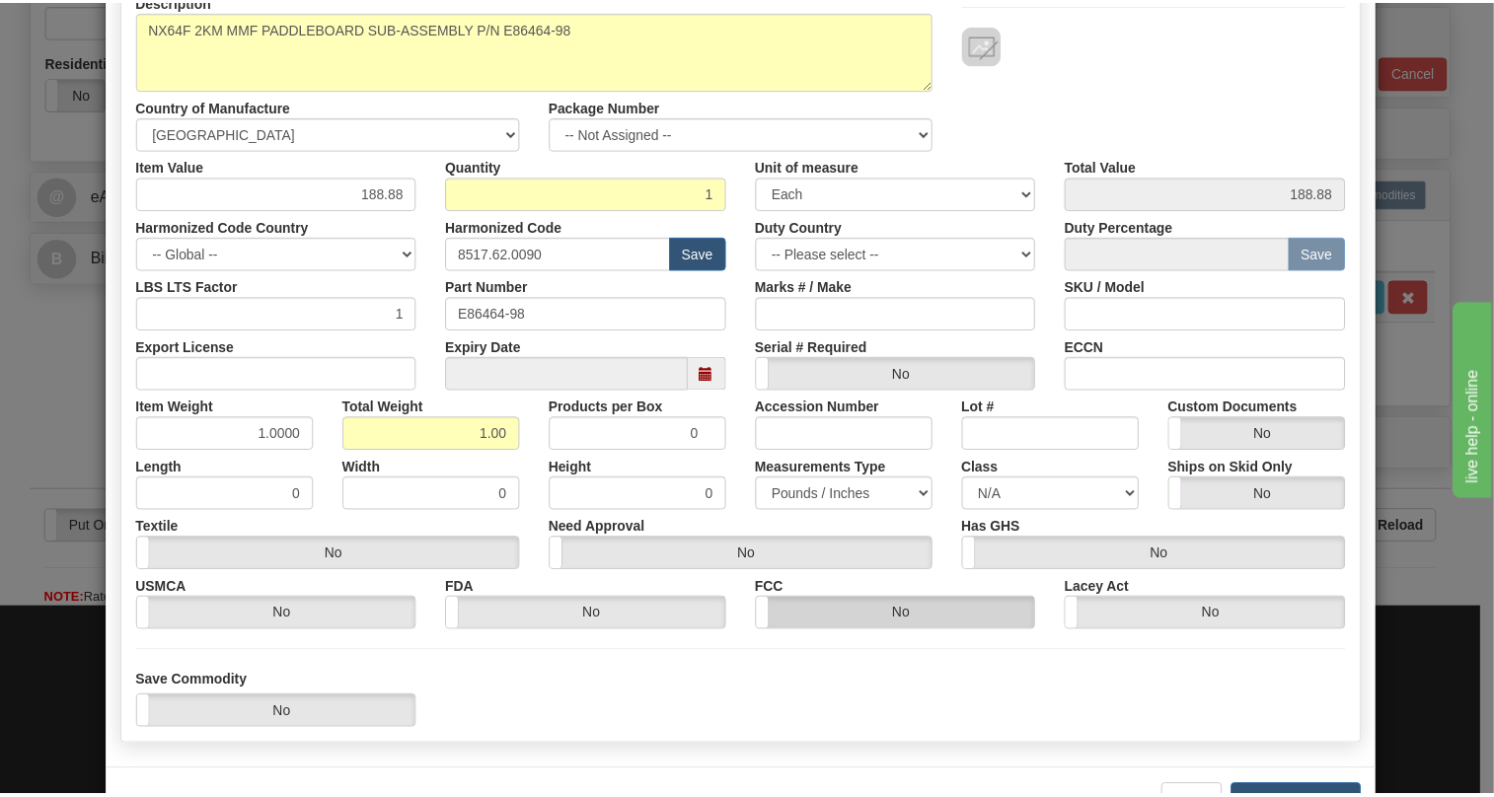
scroll to position [300, 0]
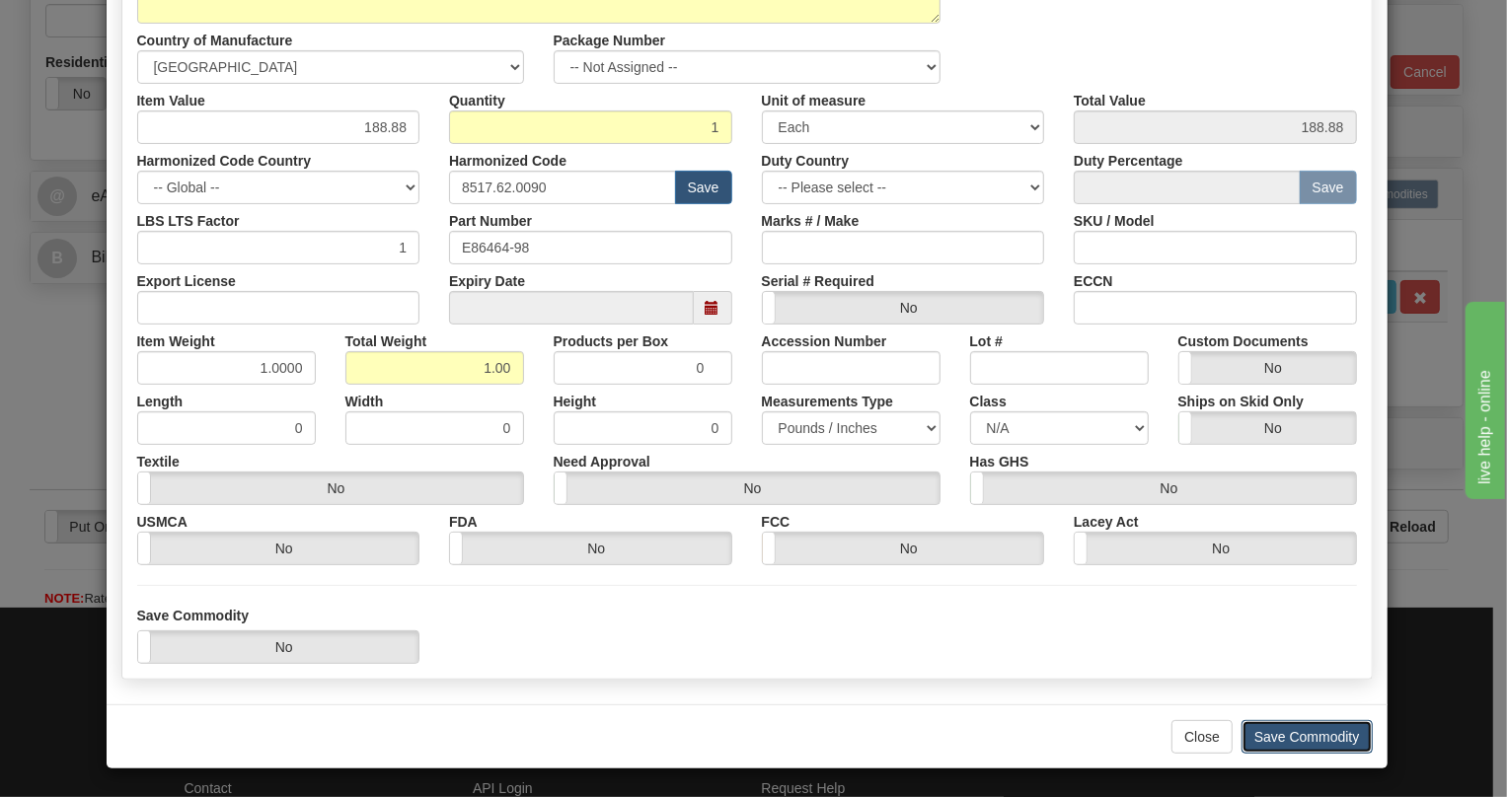
click at [1284, 733] on button "Save Commodity" at bounding box center [1307, 737] width 131 height 34
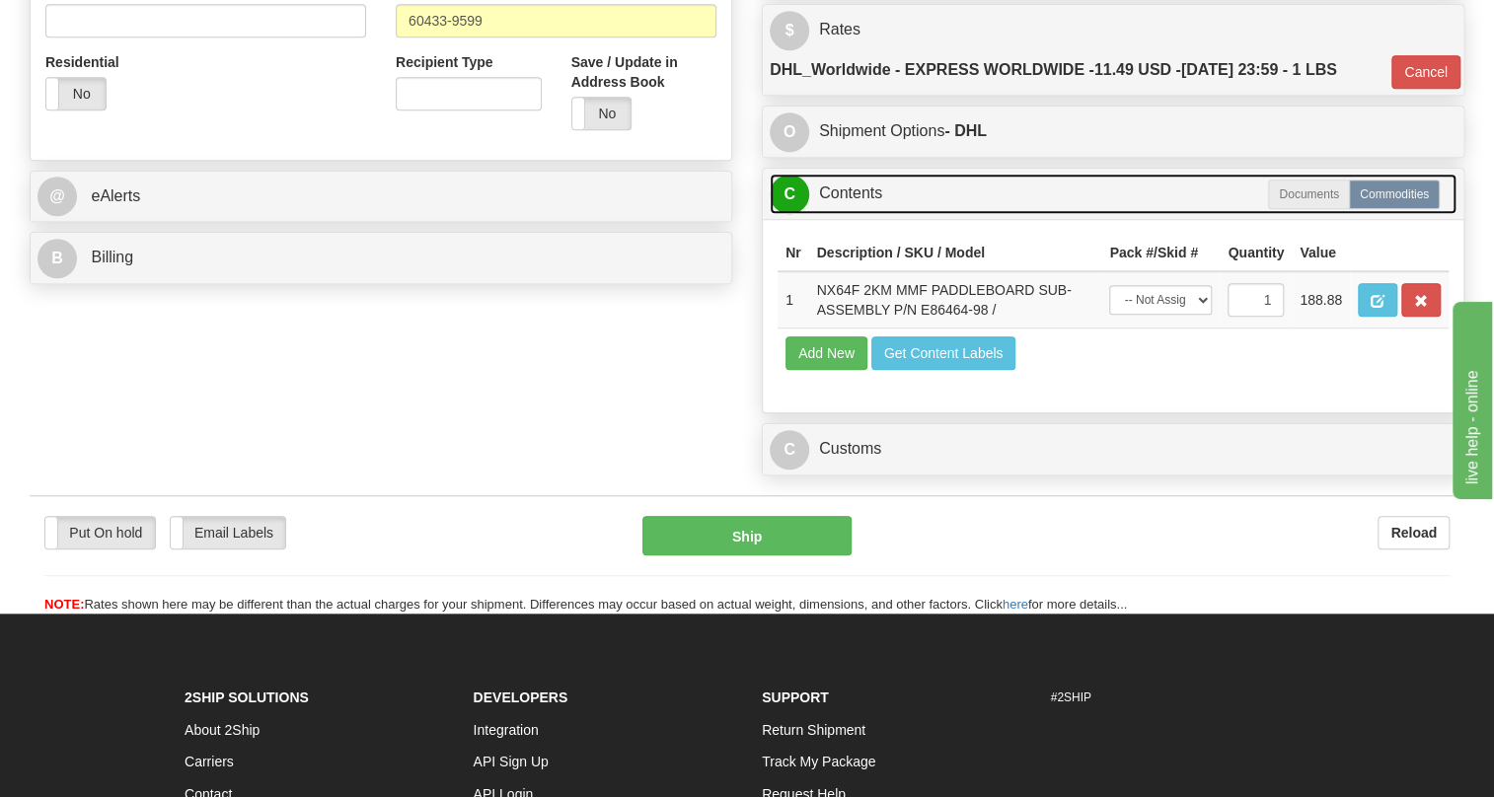
click at [843, 214] on link "C Contents" at bounding box center [1113, 194] width 687 height 40
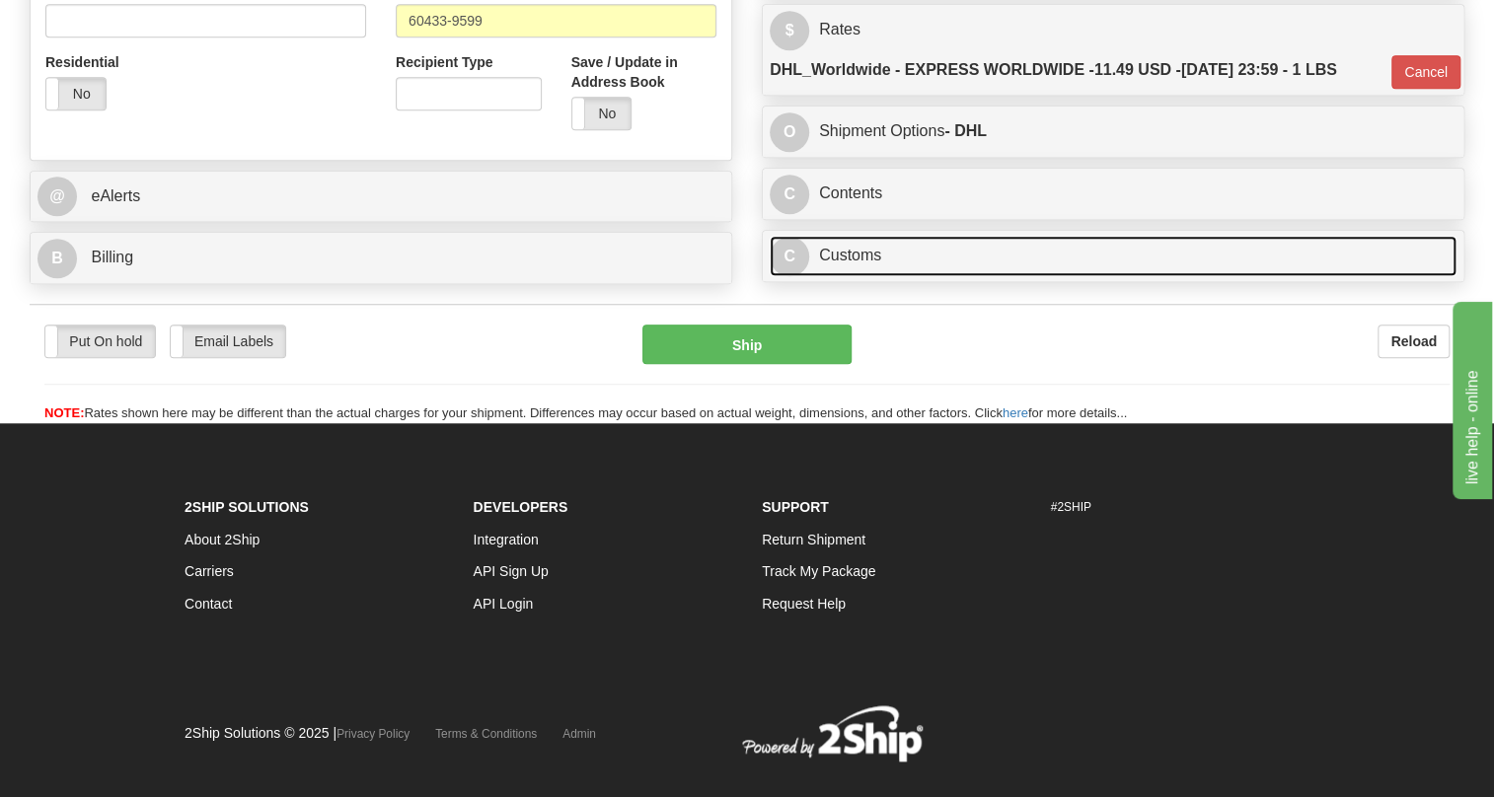
click at [849, 276] on link "C Customs" at bounding box center [1113, 256] width 687 height 40
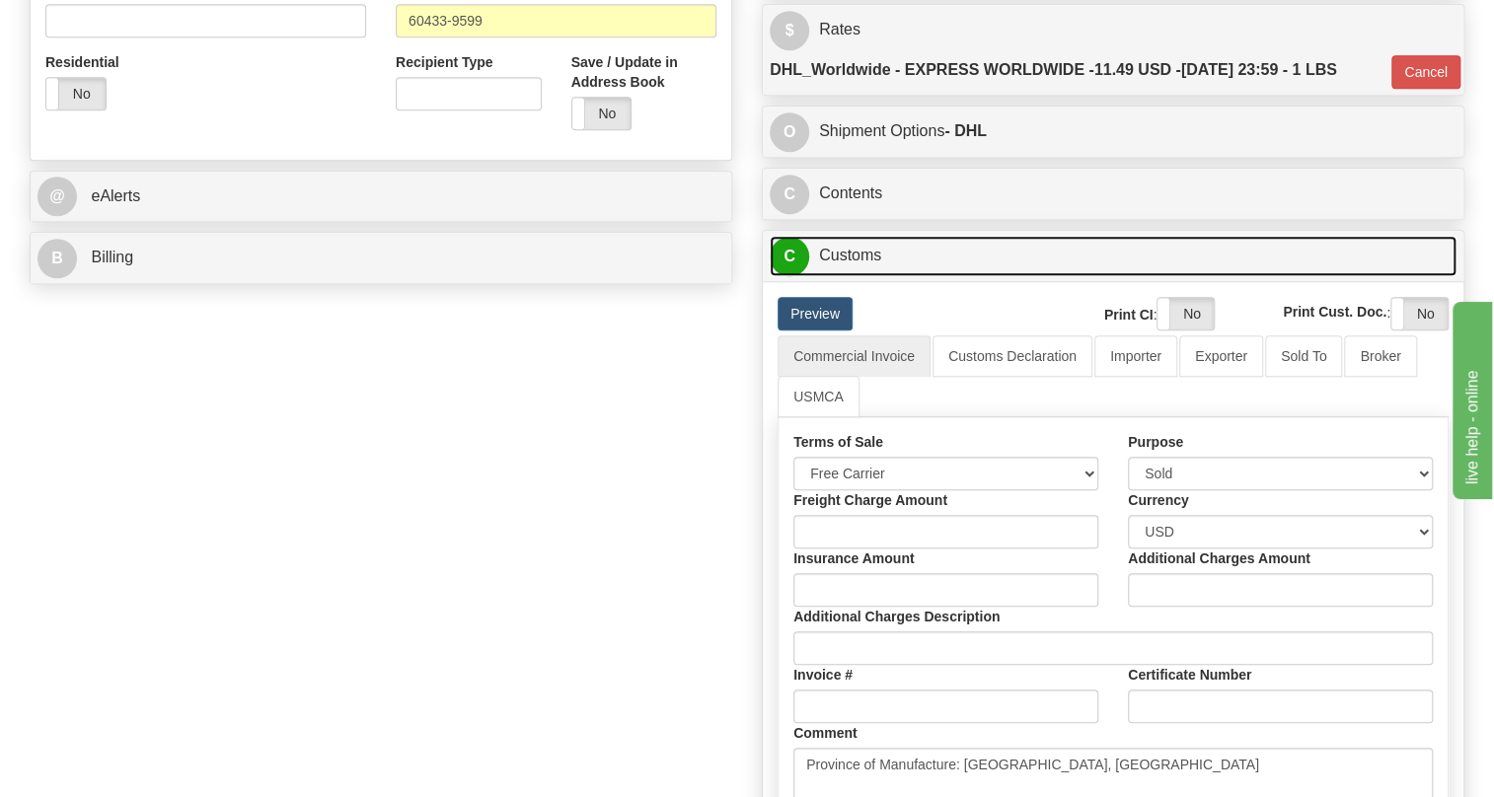
click at [849, 276] on link "C Customs" at bounding box center [1113, 256] width 687 height 40
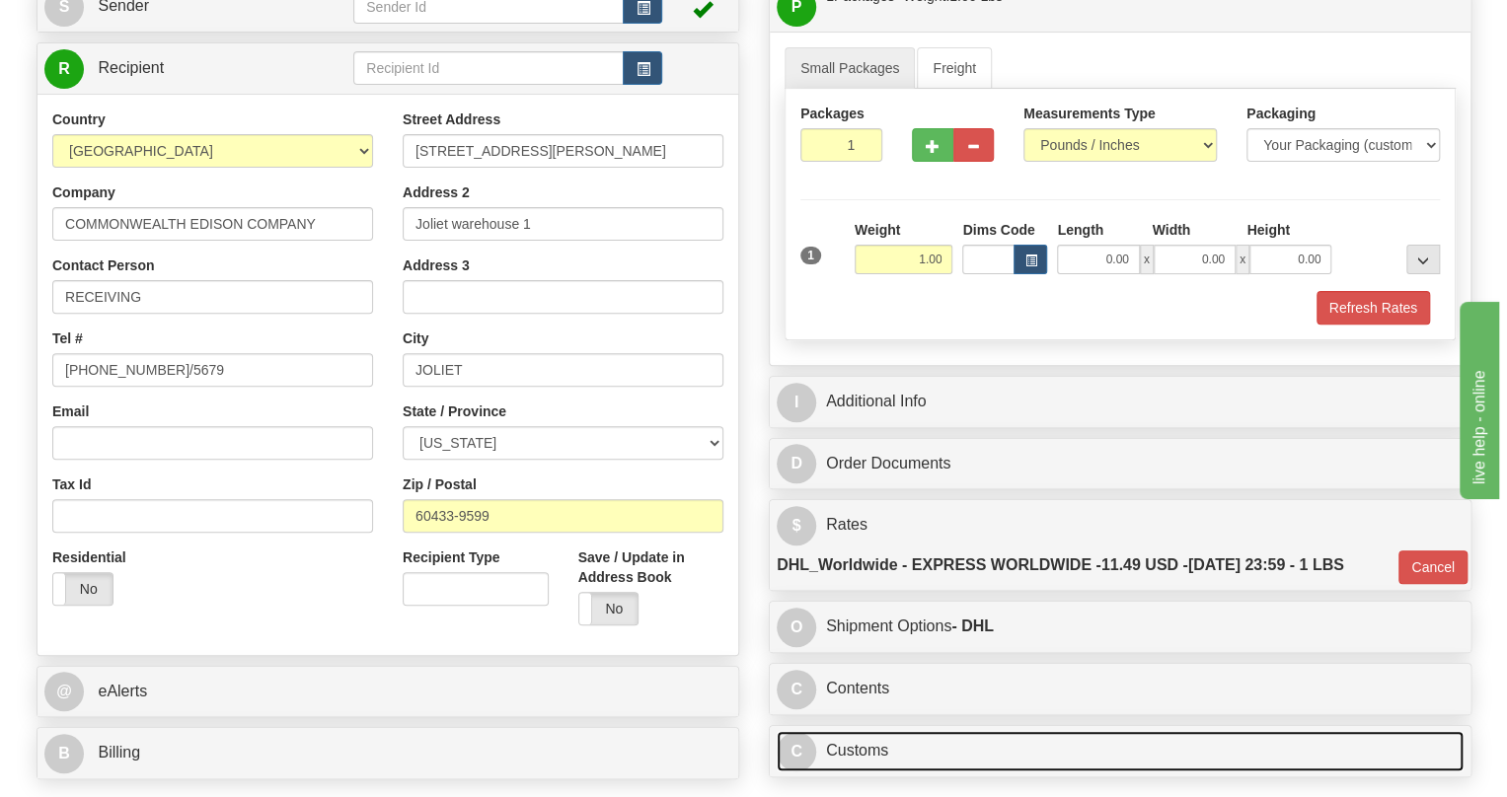
scroll to position [179, 0]
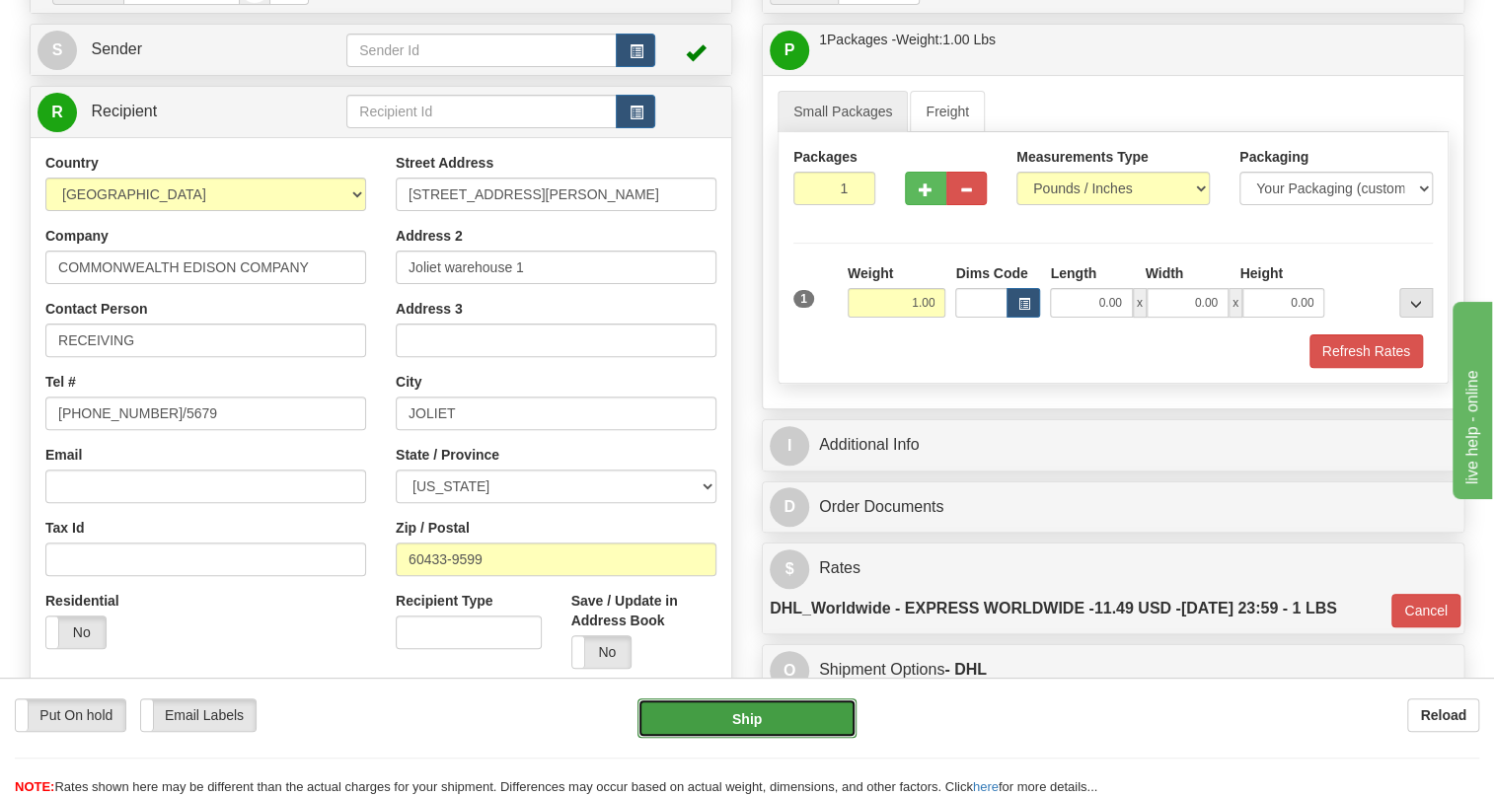
click at [740, 716] on button "Ship" at bounding box center [747, 718] width 219 height 39
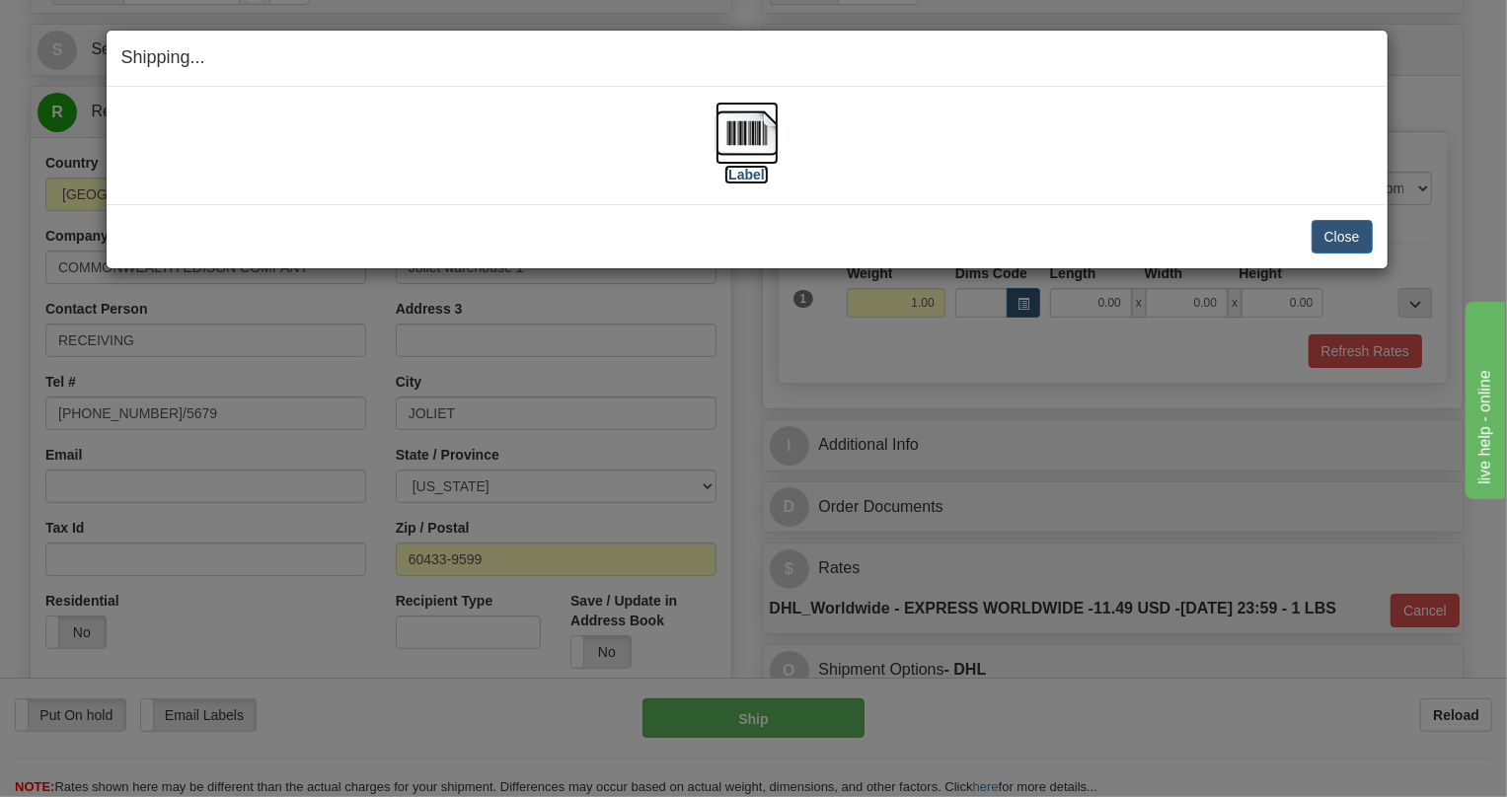
click at [741, 129] on img at bounding box center [747, 133] width 63 height 63
click at [1353, 229] on button "Close" at bounding box center [1342, 237] width 61 height 34
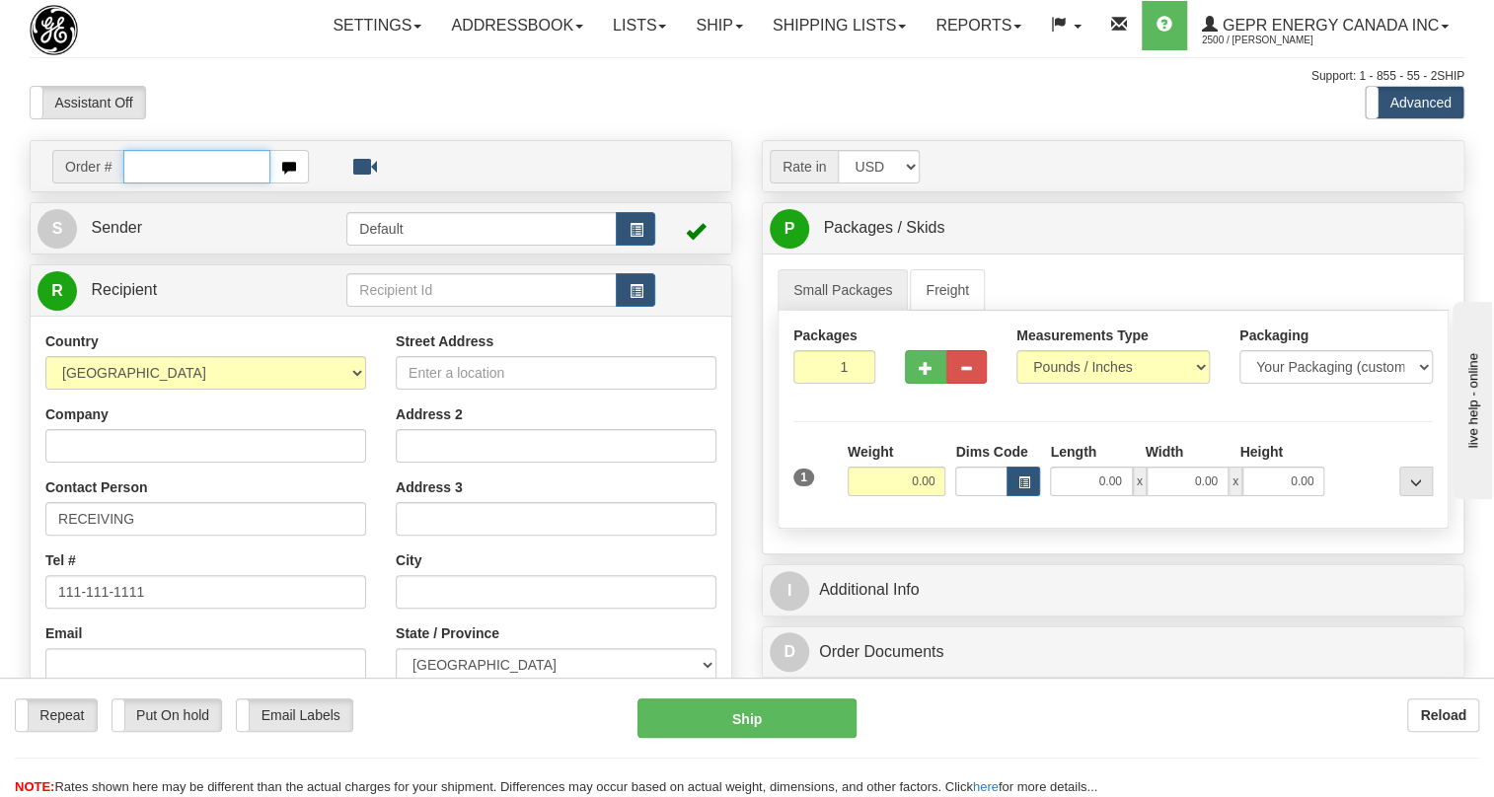
click at [188, 184] on input "text" at bounding box center [196, 167] width 147 height 34
paste input "0086679574"
click at [149, 184] on input "0086679574" at bounding box center [196, 167] width 147 height 34
drag, startPoint x: 199, startPoint y: 216, endPoint x: 119, endPoint y: 224, distance: 80.3
click at [119, 184] on div "Order # 86679574" at bounding box center [180, 167] width 257 height 34
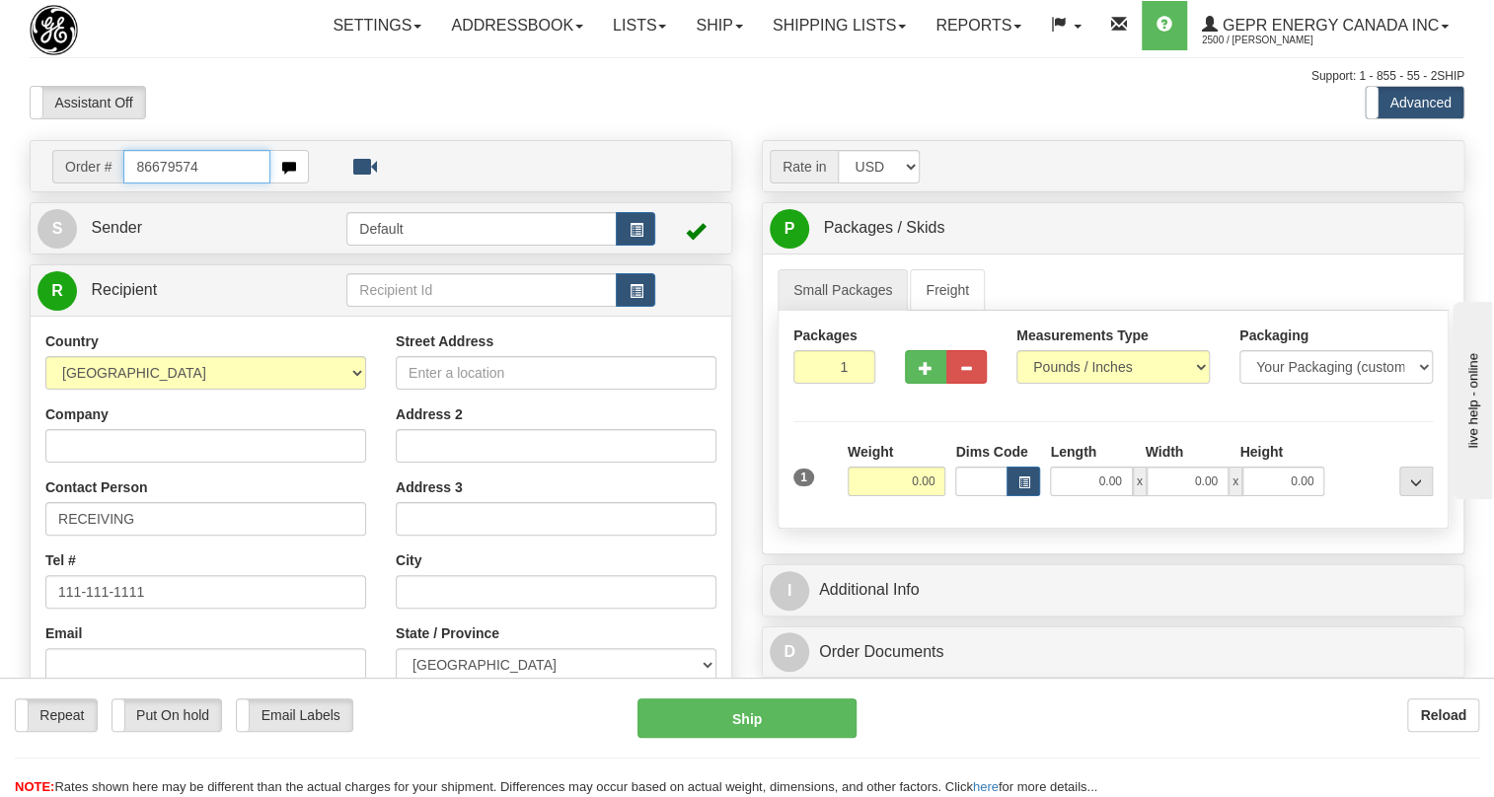
click at [155, 184] on input "86679574" at bounding box center [196, 167] width 147 height 34
drag, startPoint x: 205, startPoint y: 216, endPoint x: 128, endPoint y: 207, distance: 77.5
click at [128, 184] on input "86679574" at bounding box center [196, 167] width 147 height 34
type input "86679574"
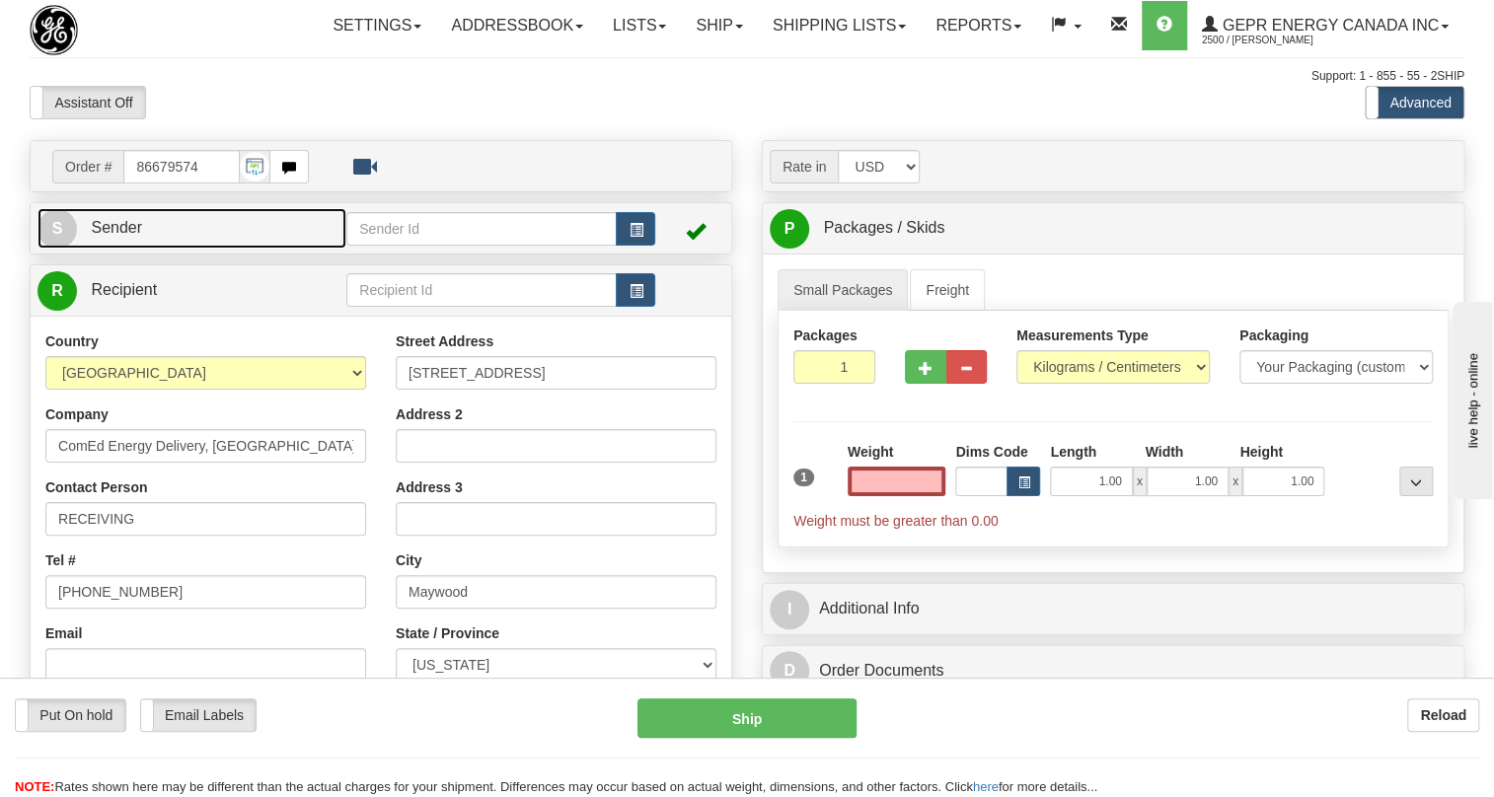
type input "0.00"
click at [128, 249] on link "S Sender" at bounding box center [192, 228] width 309 height 40
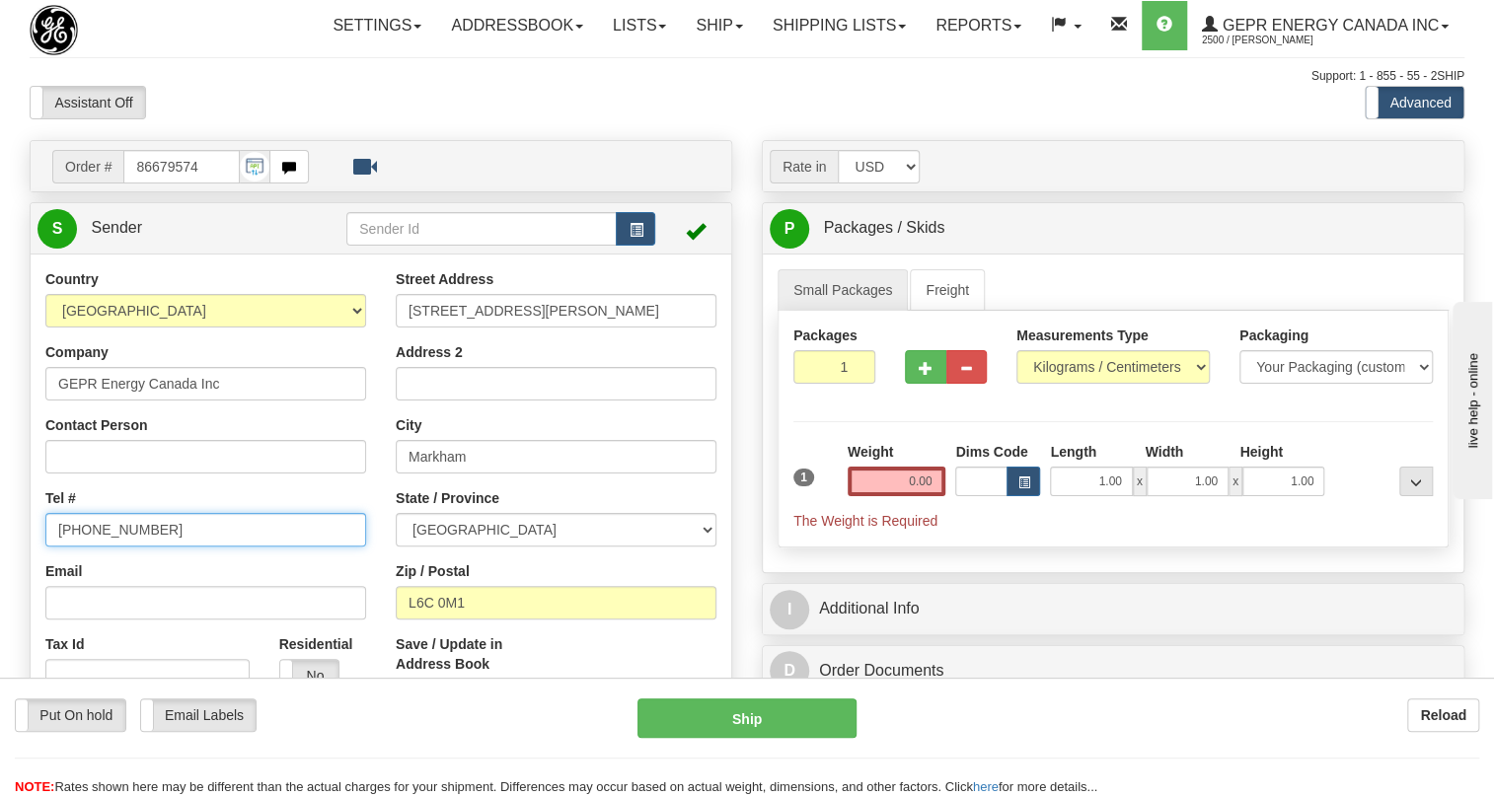
click at [117, 547] on input "[PHONE_NUMBER]" at bounding box center [205, 530] width 321 height 34
paste input "[PHONE_NUMBER]"
type input "[PHONE_NUMBER]"
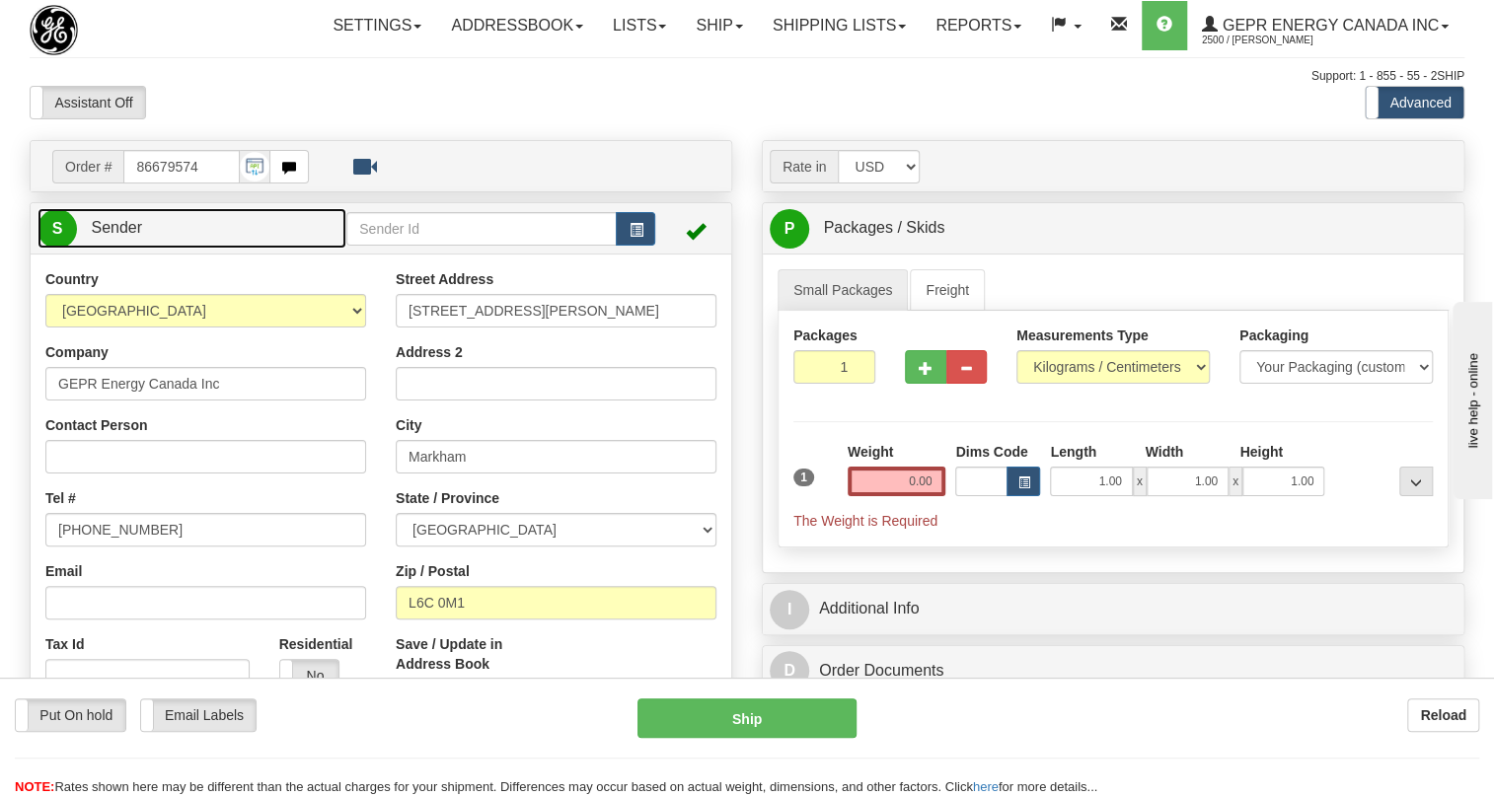
click at [110, 236] on span "Sender" at bounding box center [116, 227] width 51 height 17
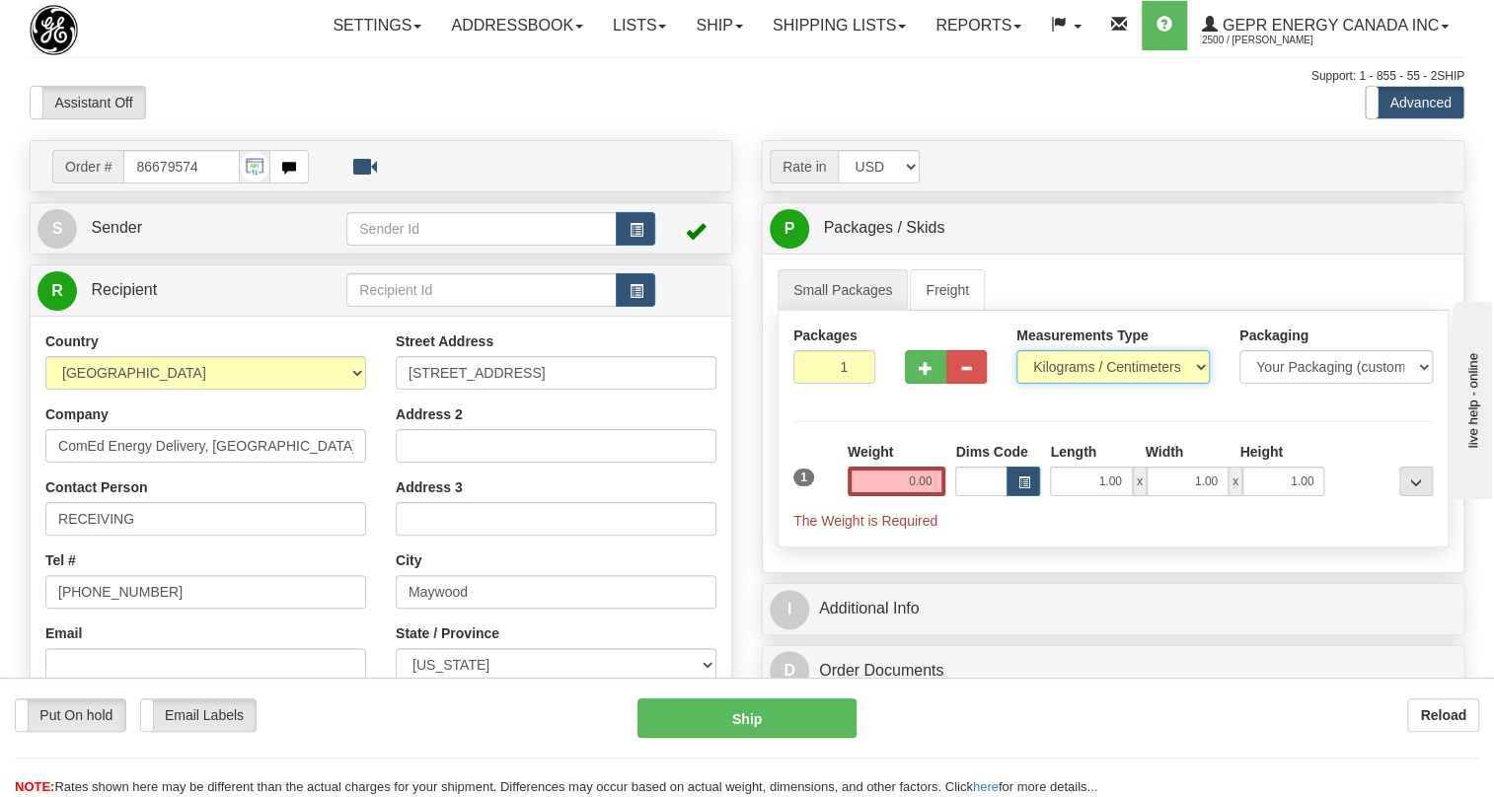
click at [1125, 384] on select "Pounds / Inches Kilograms / Centimeters" at bounding box center [1113, 367] width 193 height 34
select select "0"
click at [1017, 384] on select "Pounds / Inches Kilograms / Centimeters" at bounding box center [1113, 367] width 193 height 34
click at [1095, 496] on input "1.00" at bounding box center [1091, 482] width 82 height 30
type input "0.00"
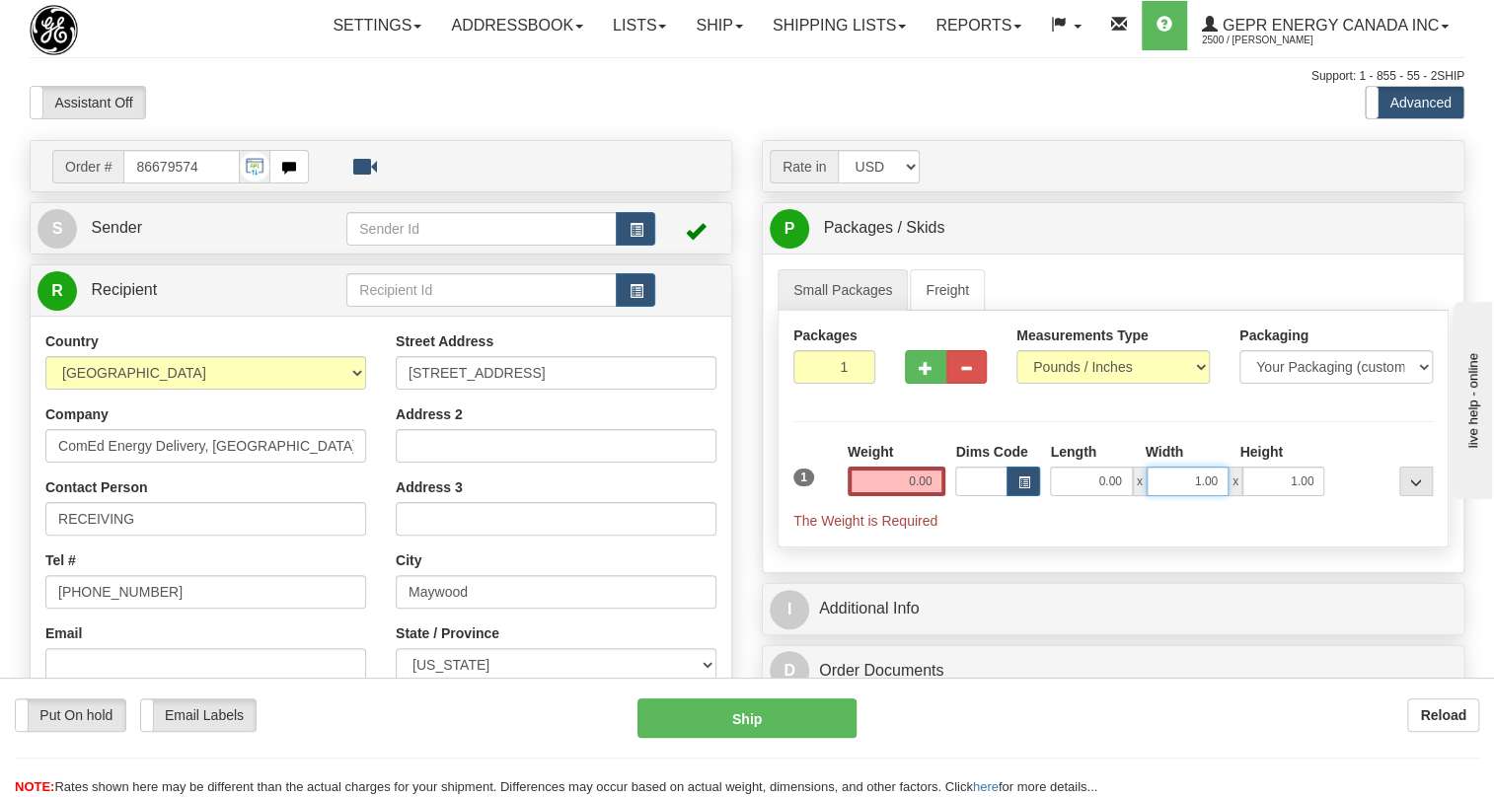
click at [1177, 496] on input "1.00" at bounding box center [1188, 482] width 82 height 30
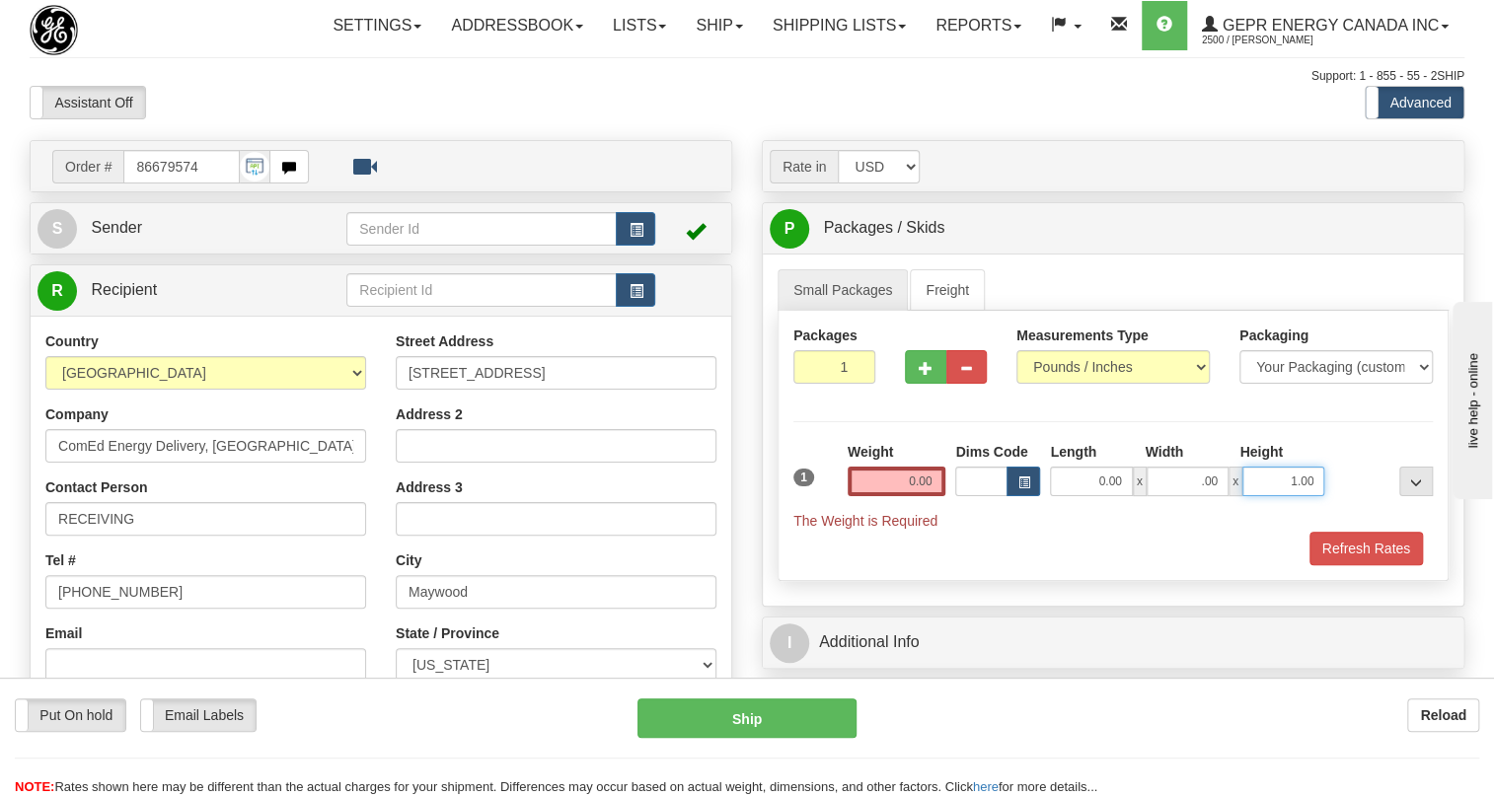
type input "0.00"
click at [1263, 496] on input "1.00" at bounding box center [1284, 482] width 82 height 30
type input "0.00"
click at [917, 496] on input "0.00" at bounding box center [897, 482] width 99 height 30
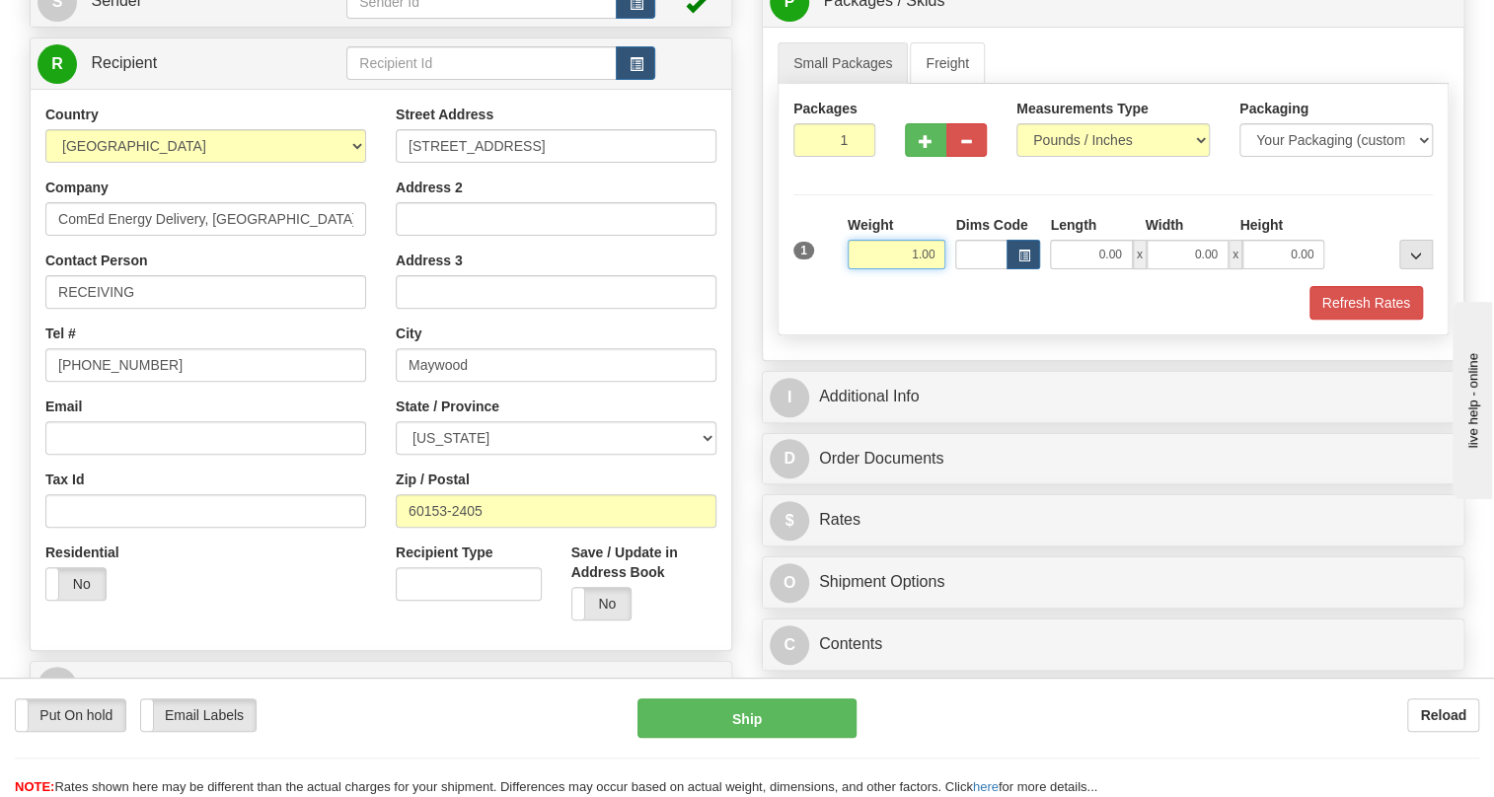
scroll to position [268, 0]
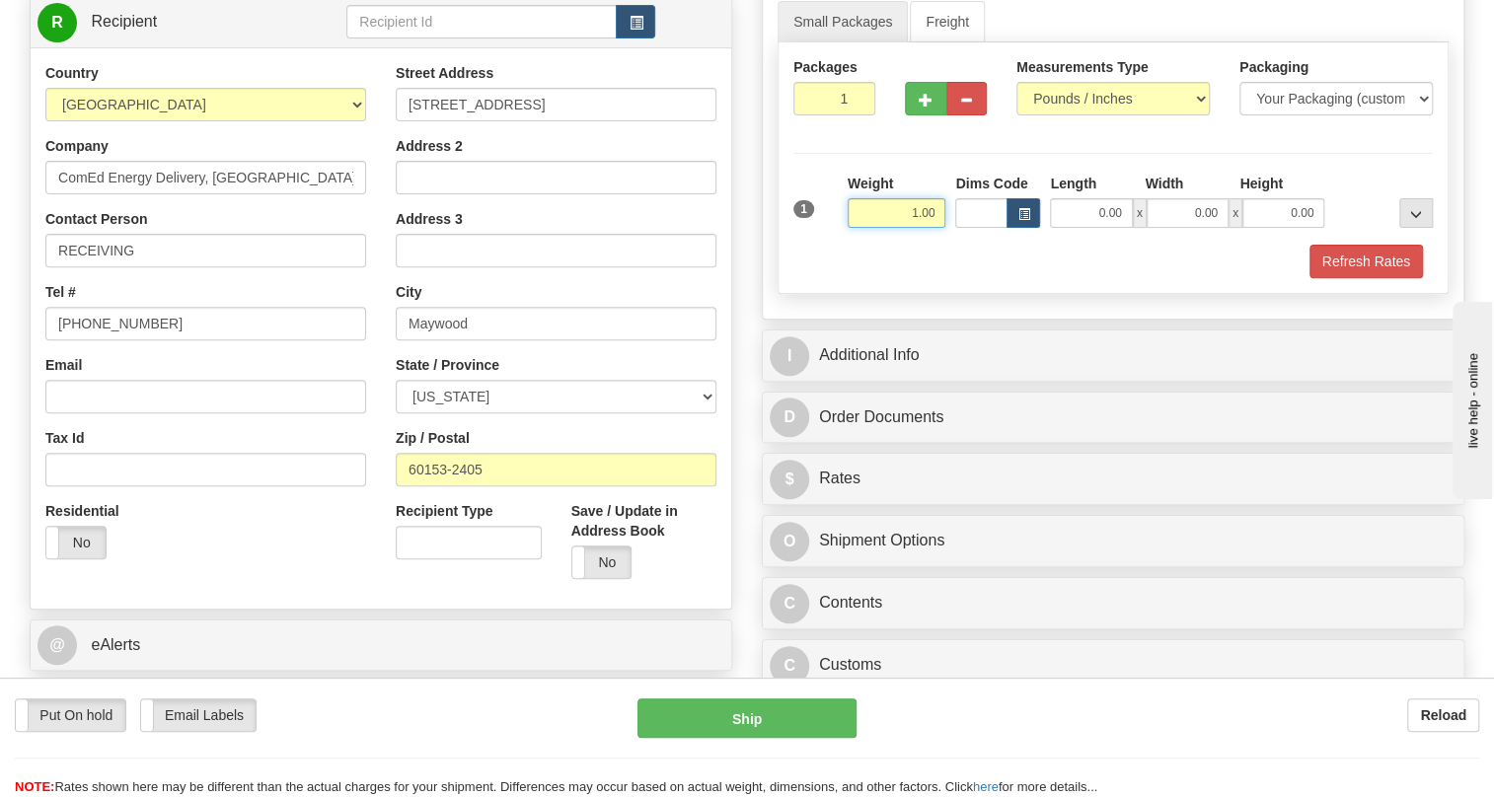
type input "1.00"
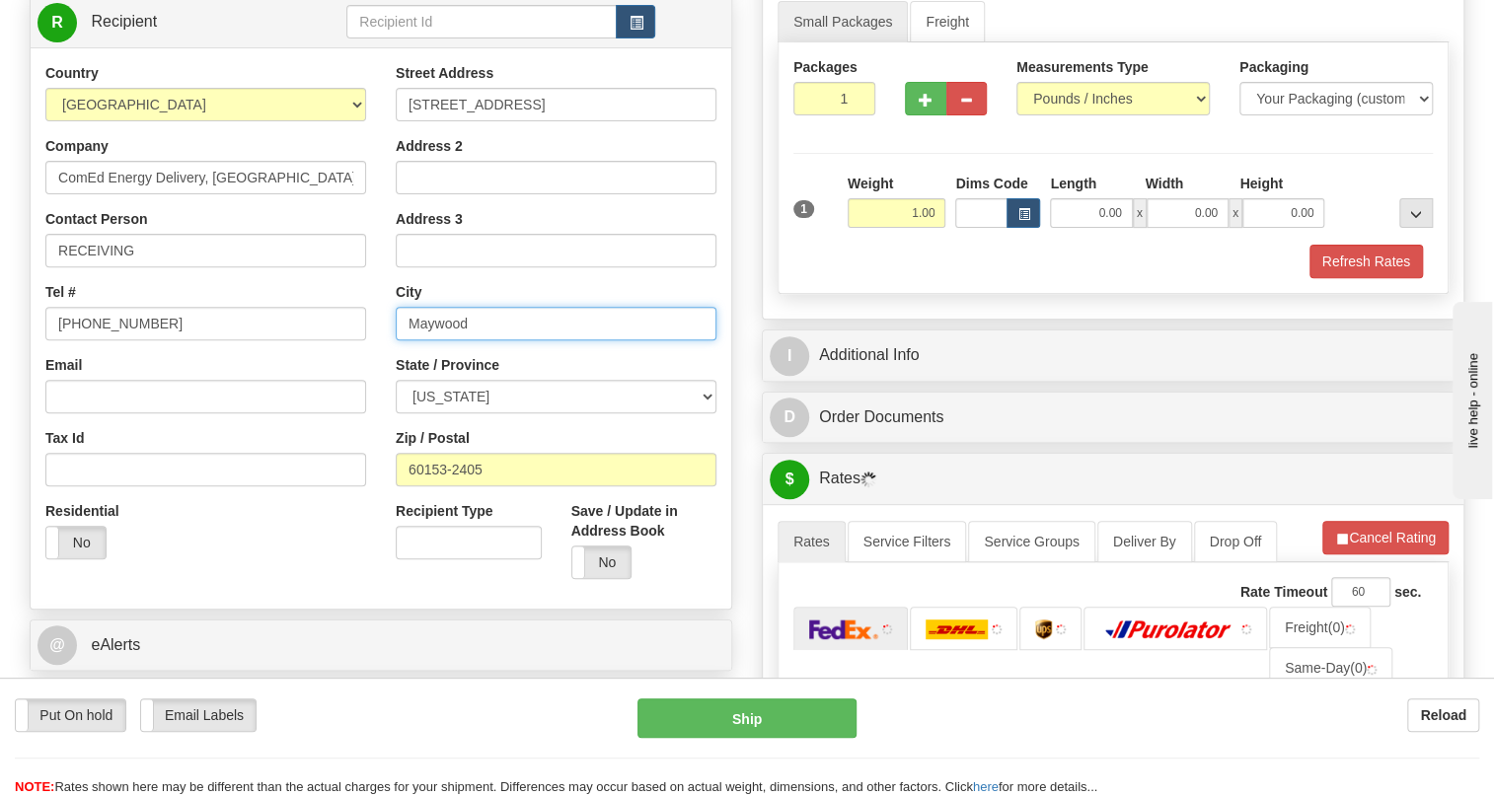
drag, startPoint x: 467, startPoint y: 365, endPoint x: 419, endPoint y: 377, distance: 48.8
click at [419, 340] on input "Maywood" at bounding box center [556, 324] width 321 height 34
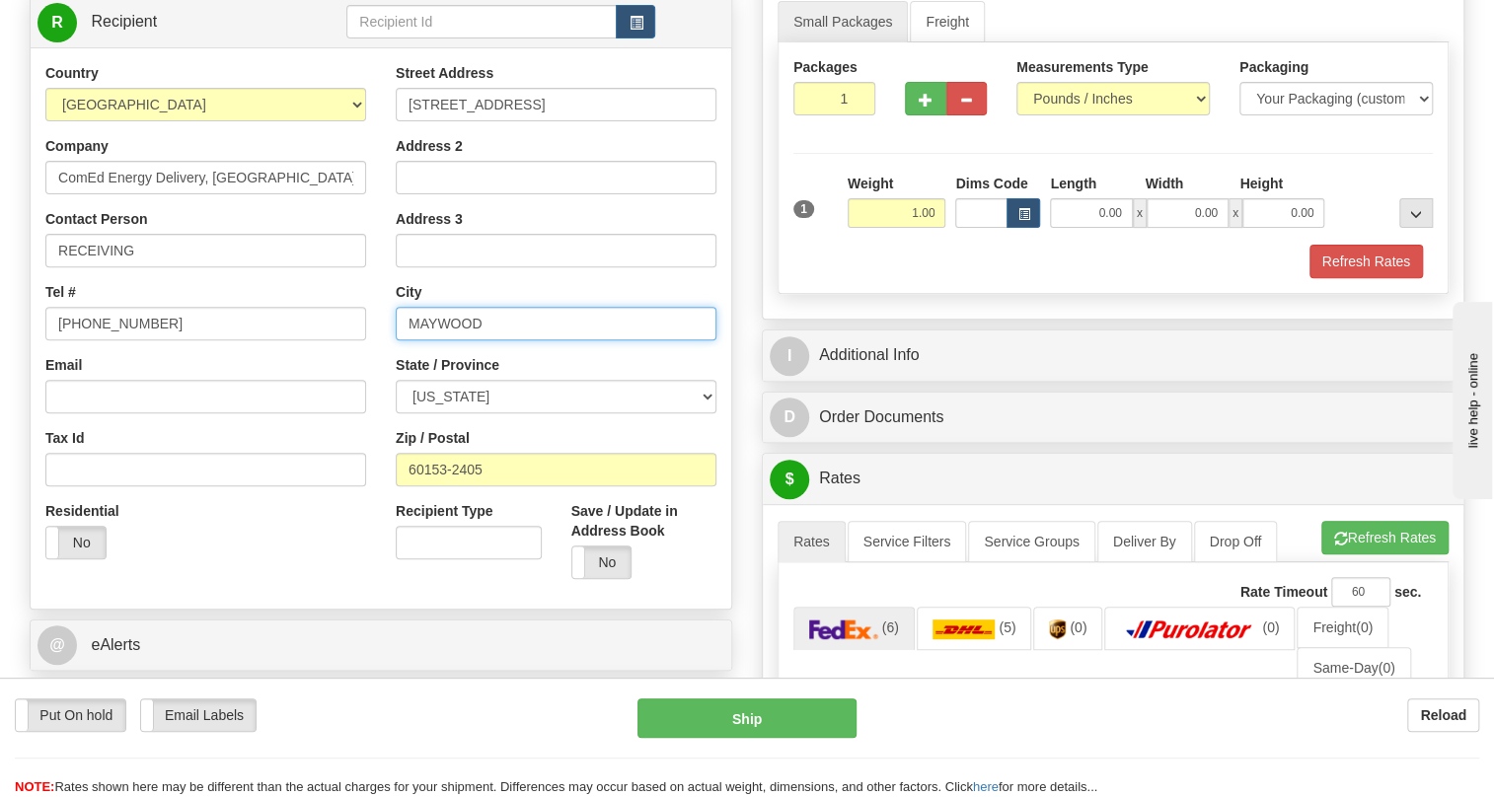
type input "MAYWOOD"
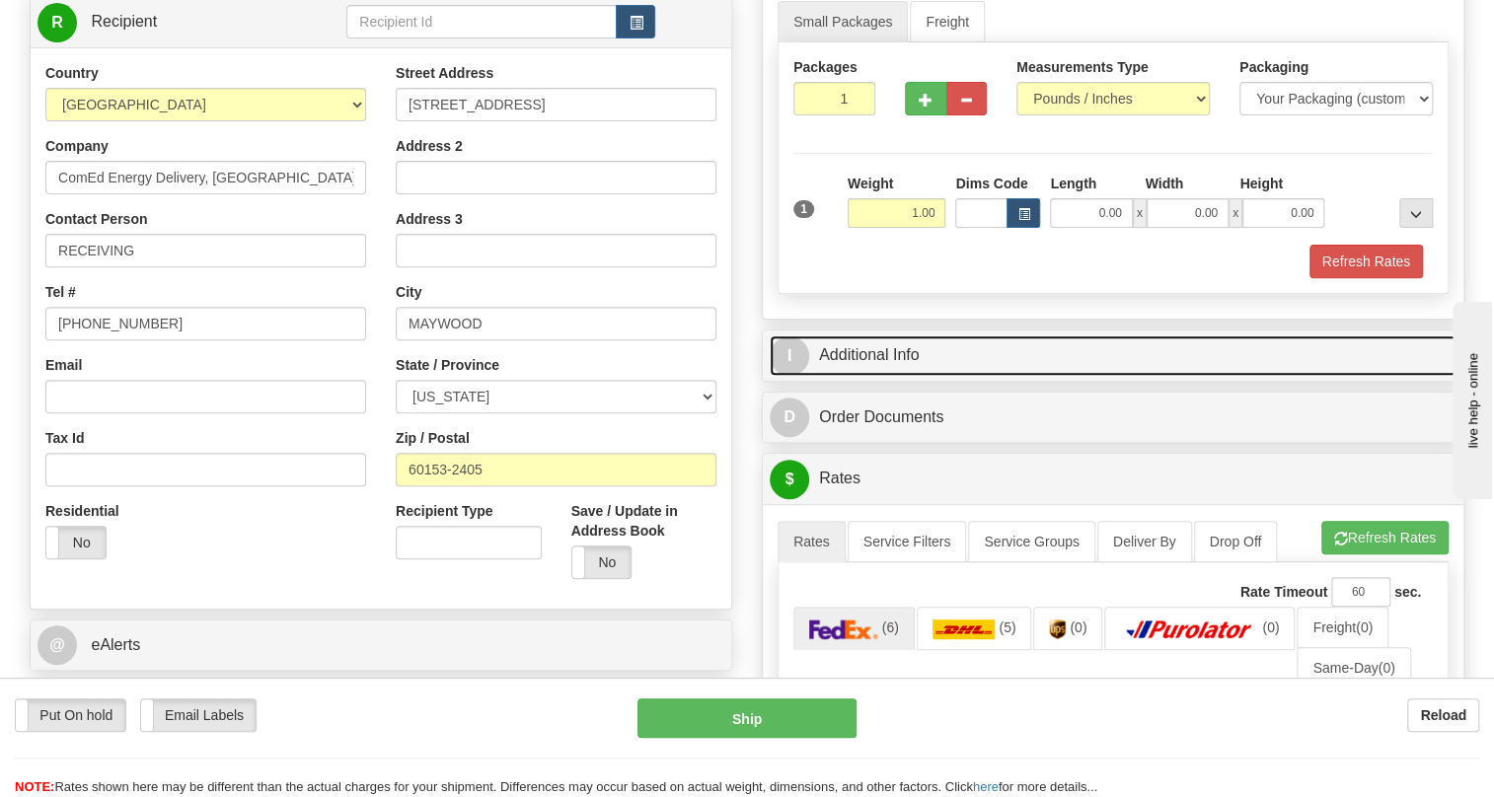
click at [887, 376] on link "I Additional Info" at bounding box center [1113, 356] width 687 height 40
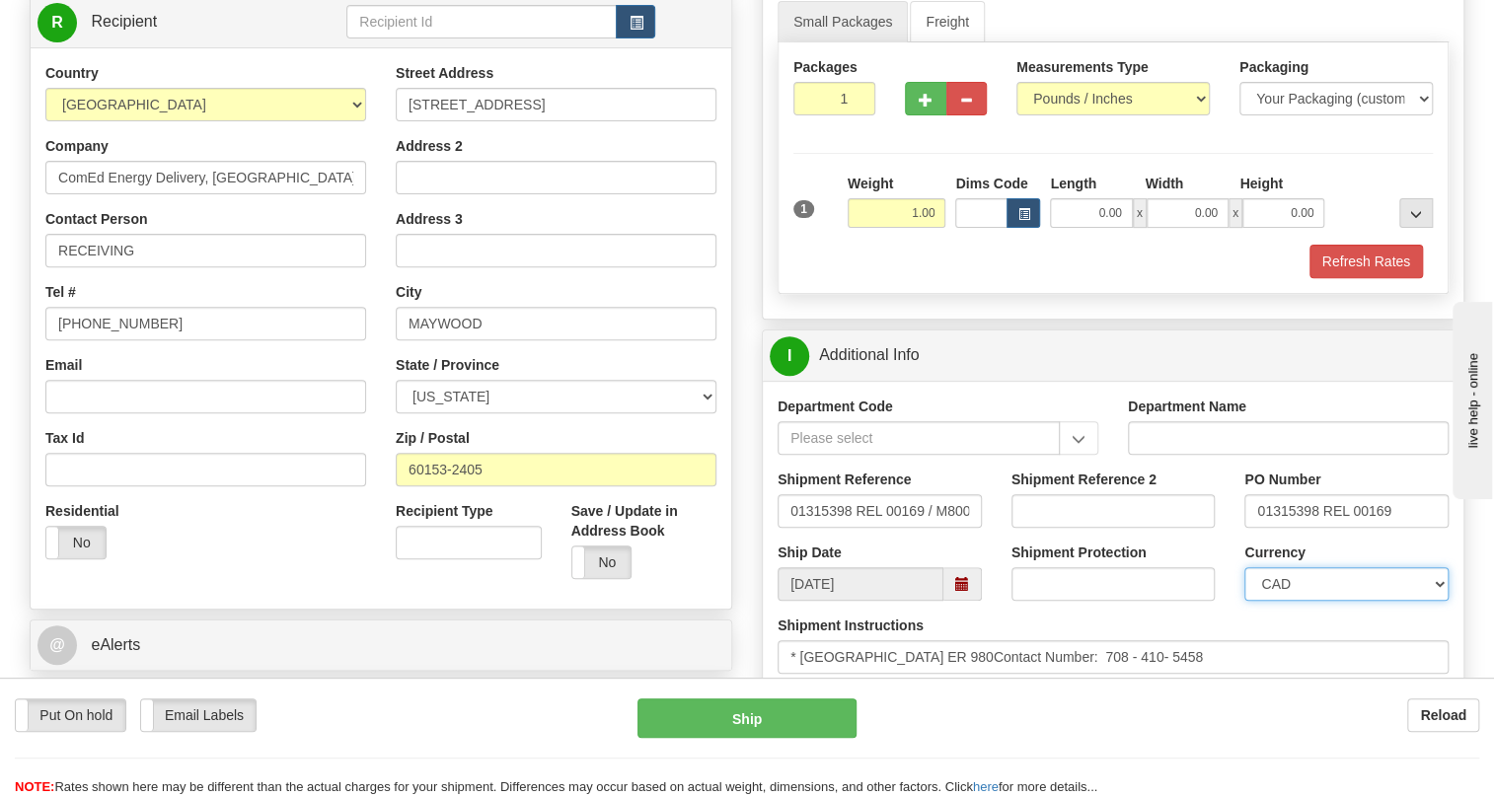
click at [1333, 601] on select "CAD USD EUR ZAR [PERSON_NAME] ARN AUD AUS AWG BBD BFR BGN BHD BMD BND BRC BRL C…" at bounding box center [1347, 584] width 204 height 34
select select "1"
click at [1245, 601] on select "CAD USD EUR ZAR [PERSON_NAME] ARN AUD AUS AWG BBD BFR BGN BHD BMD BND BRC BRL C…" at bounding box center [1347, 584] width 204 height 34
drag, startPoint x: 1392, startPoint y: 552, endPoint x: 1249, endPoint y: 559, distance: 142.3
click at [1249, 528] on input "01315398 REL 00169" at bounding box center [1347, 511] width 204 height 34
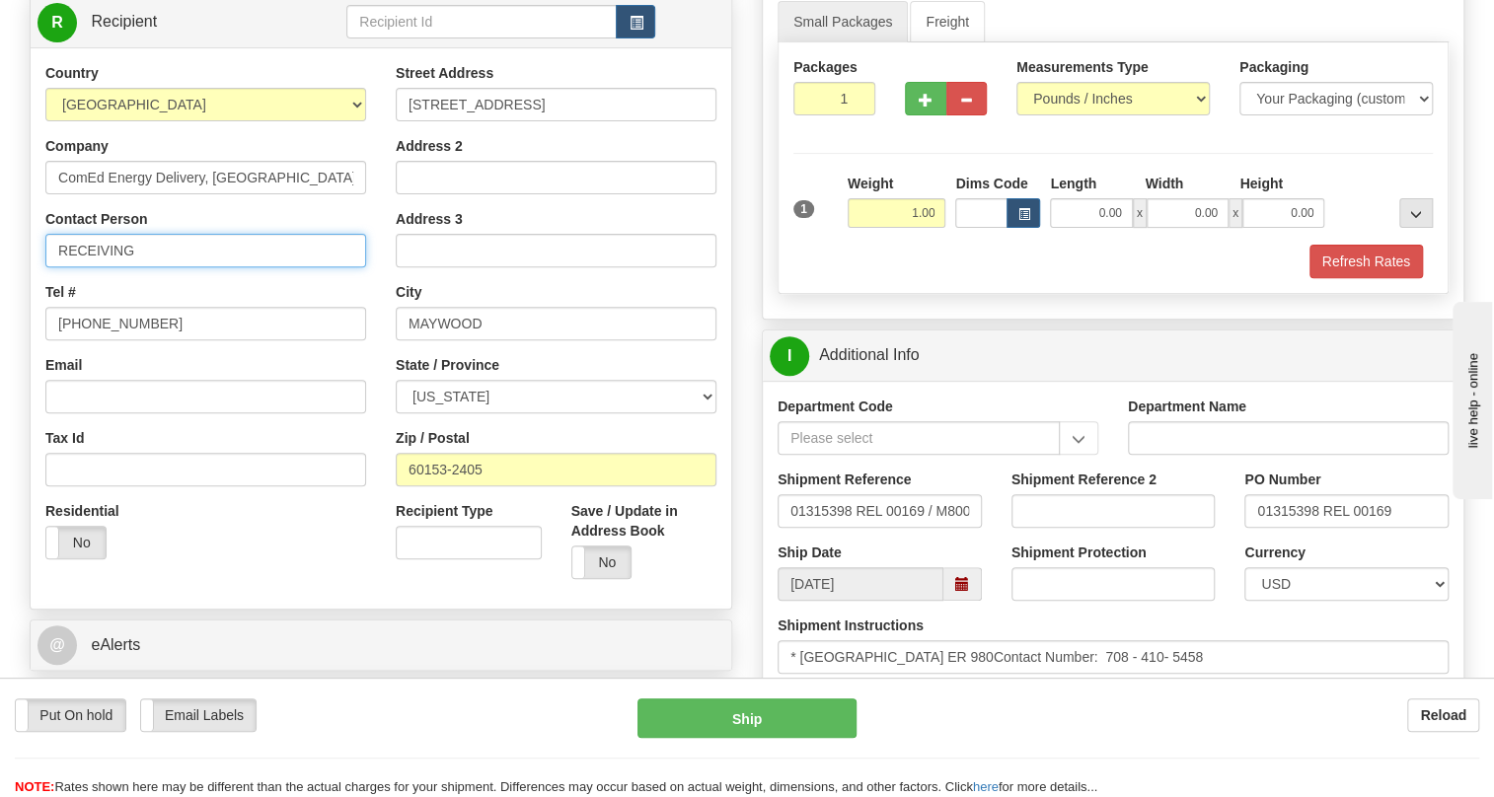
click at [187, 267] on input "RECEIVING" at bounding box center [205, 251] width 321 height 34
paste input "01315398 REL 00169"
type input "RECEIVING / PO# 01315398 REL 00169"
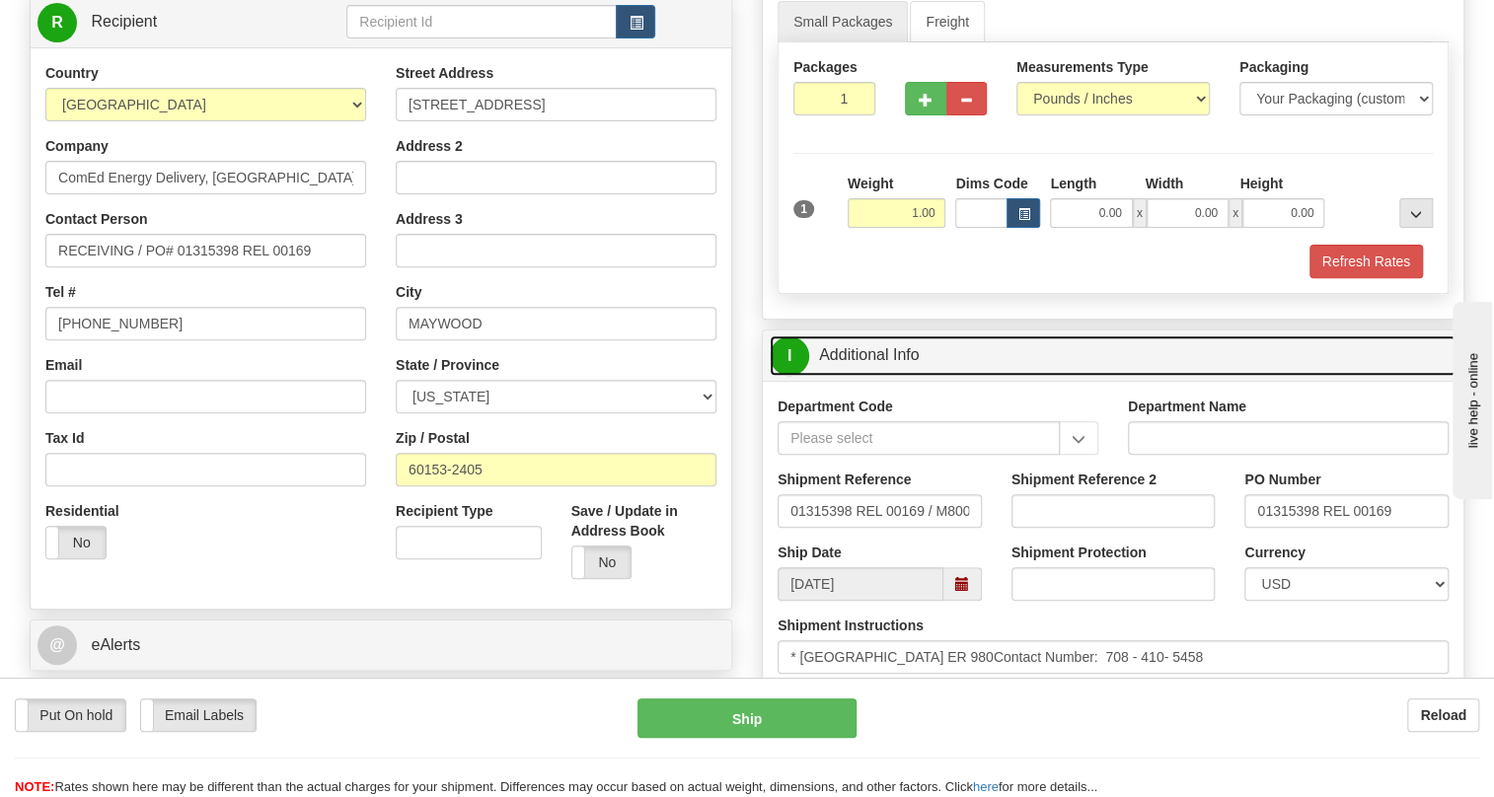
click at [876, 376] on link "I Additional Info" at bounding box center [1113, 356] width 687 height 40
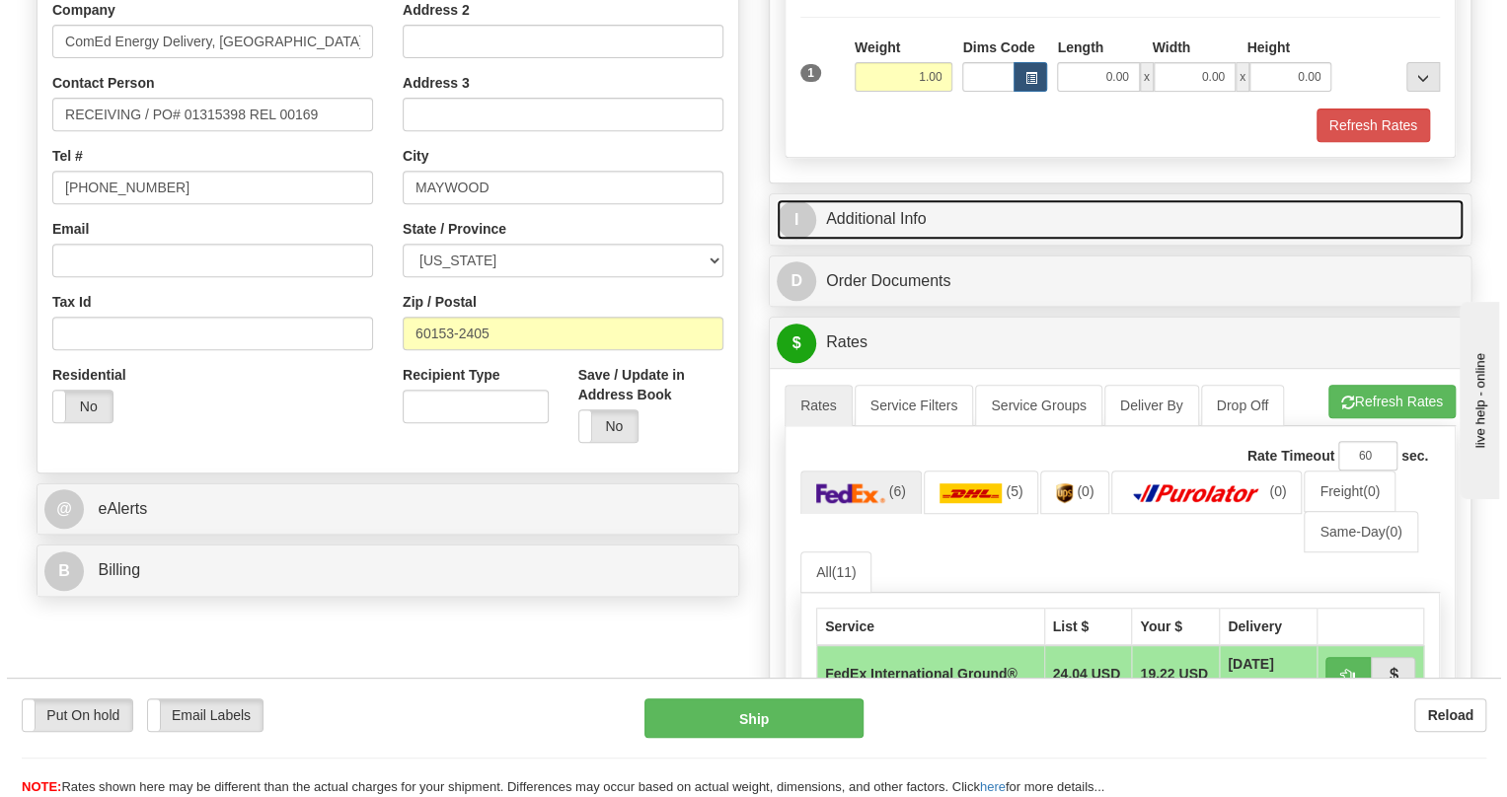
scroll to position [628, 0]
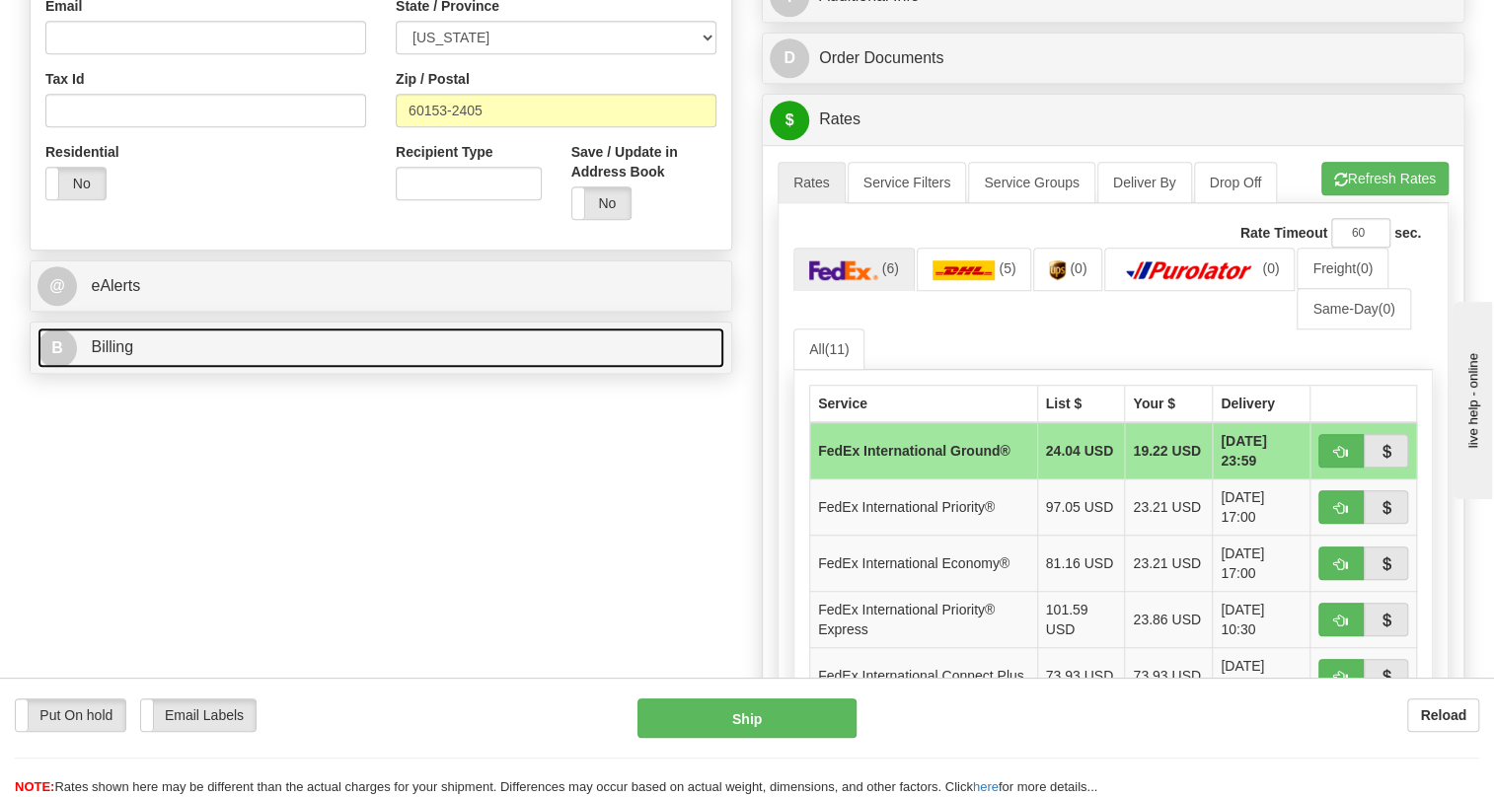
click at [121, 368] on link "B Billing" at bounding box center [381, 348] width 687 height 40
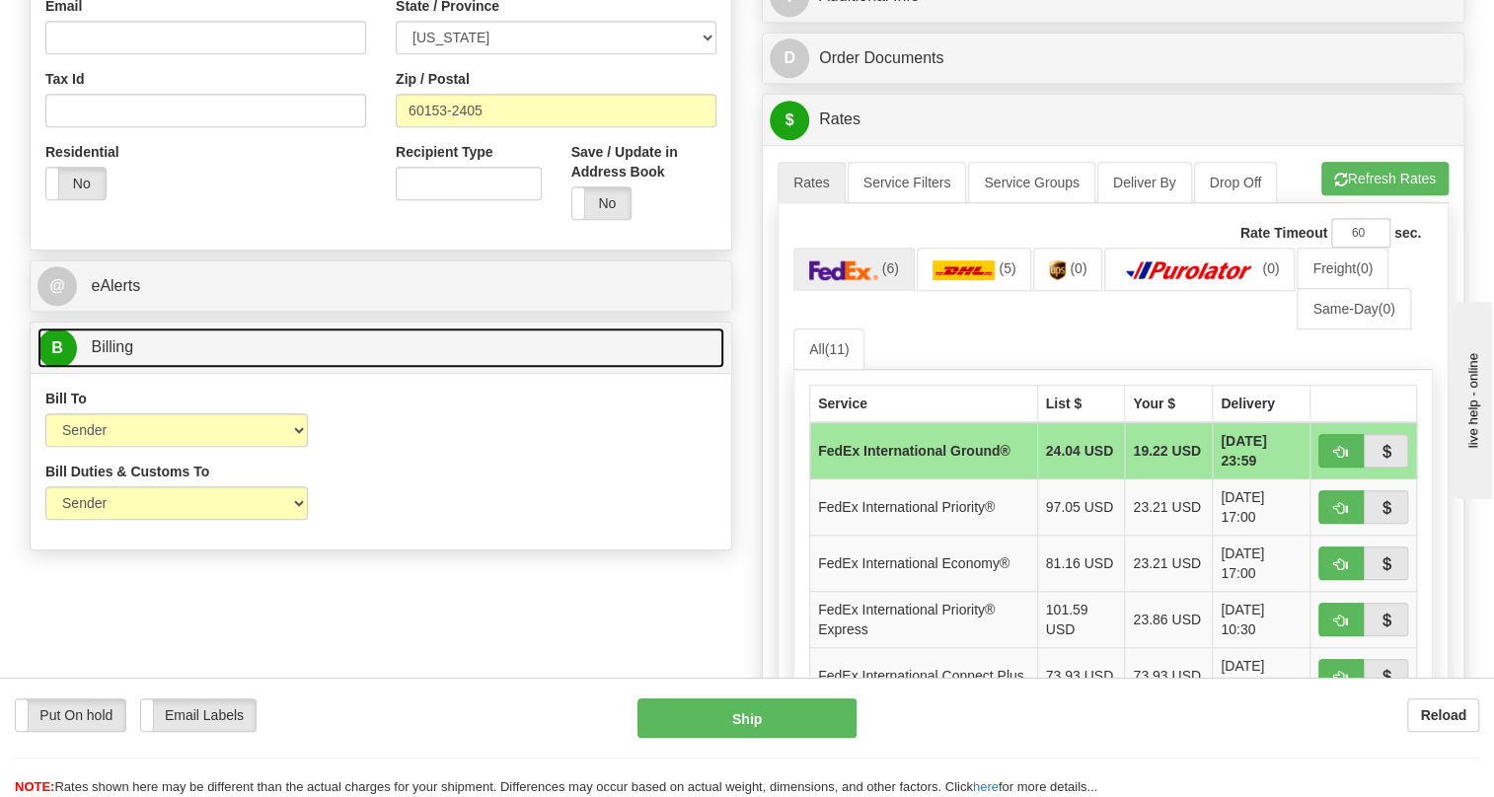
click at [121, 368] on link "B Billing" at bounding box center [381, 348] width 687 height 40
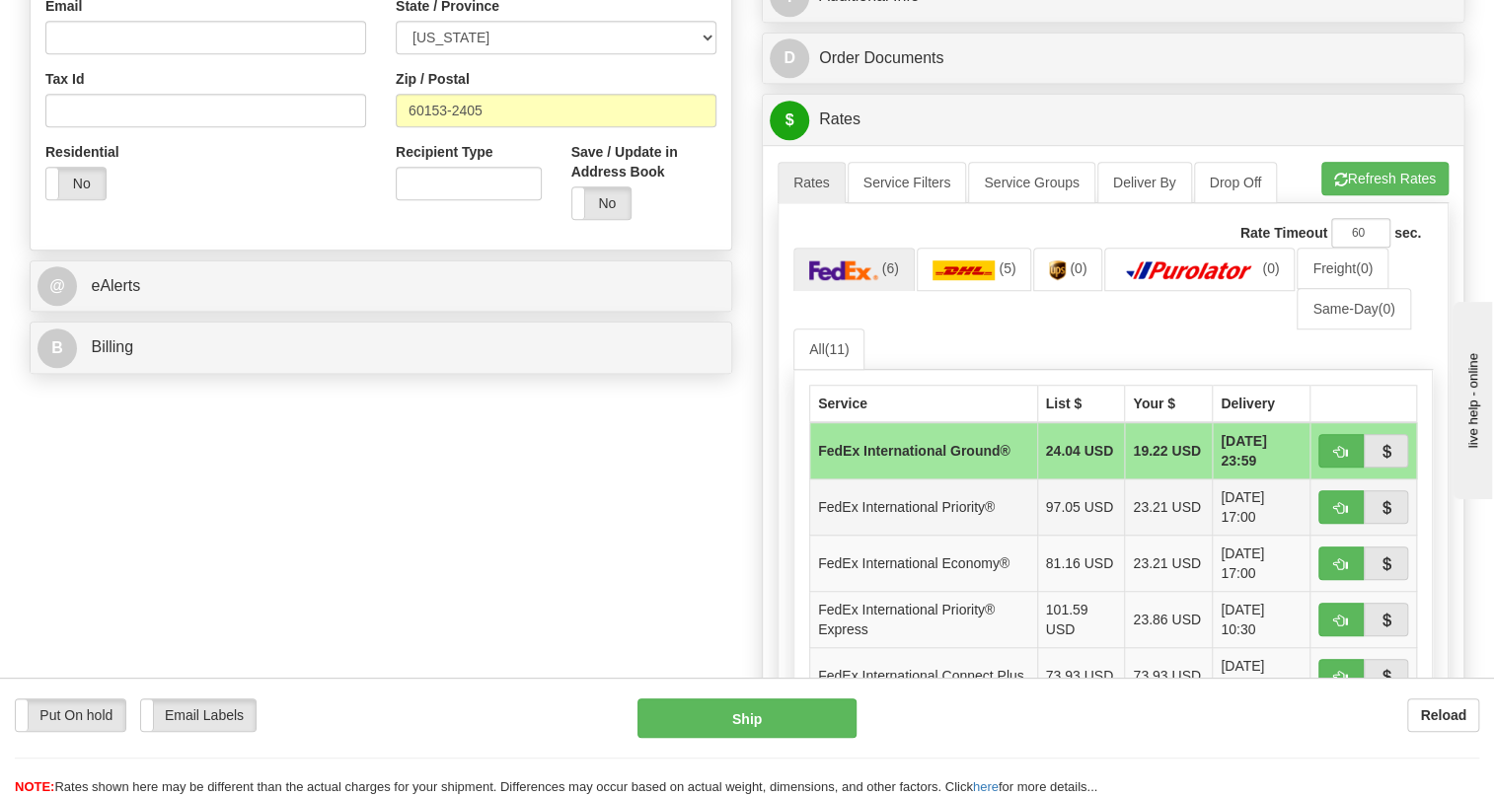
click at [962, 536] on td "FedEx International Priority®" at bounding box center [924, 508] width 228 height 56
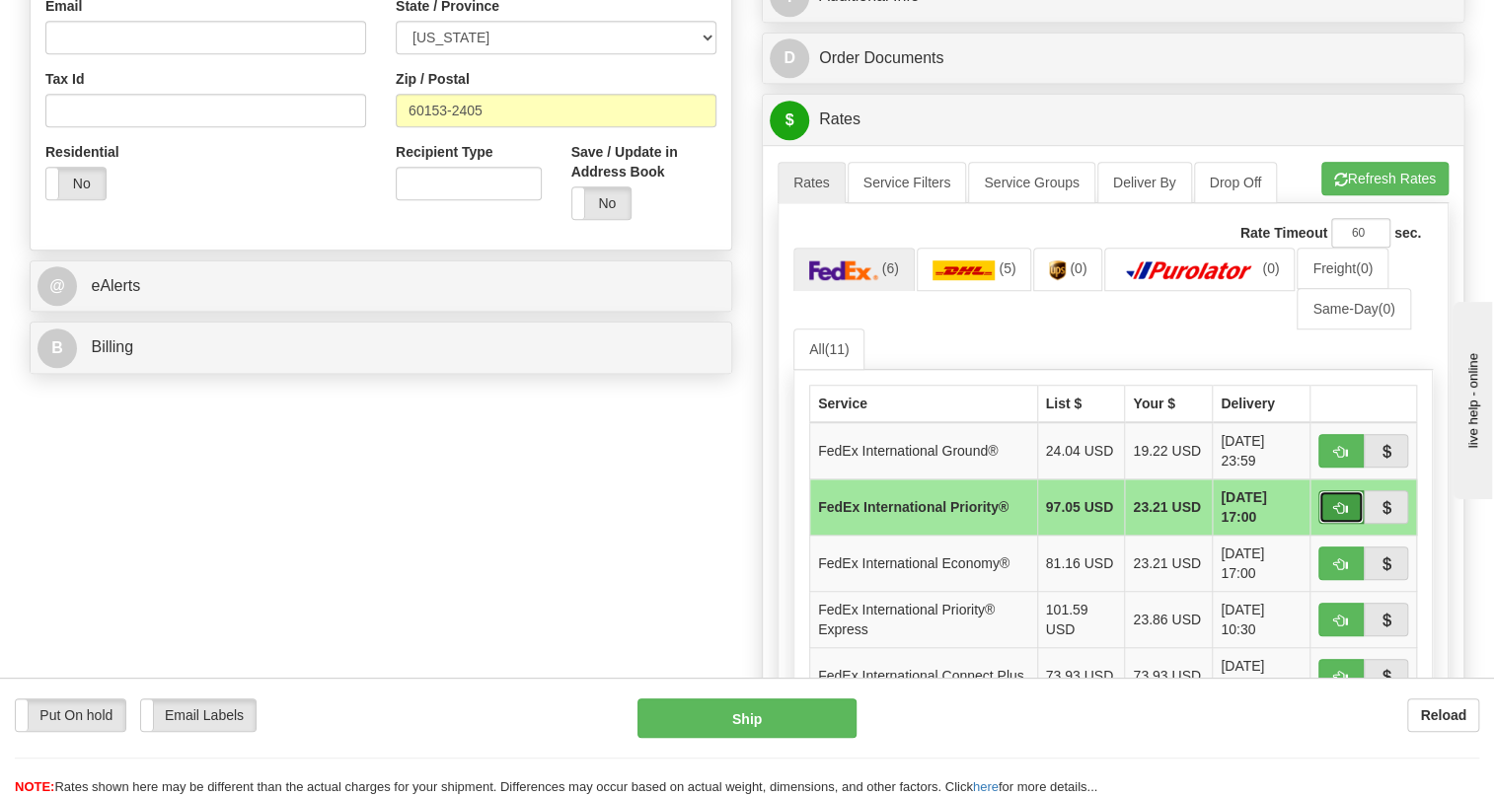
click at [1346, 515] on span "button" at bounding box center [1341, 508] width 14 height 13
type input "01"
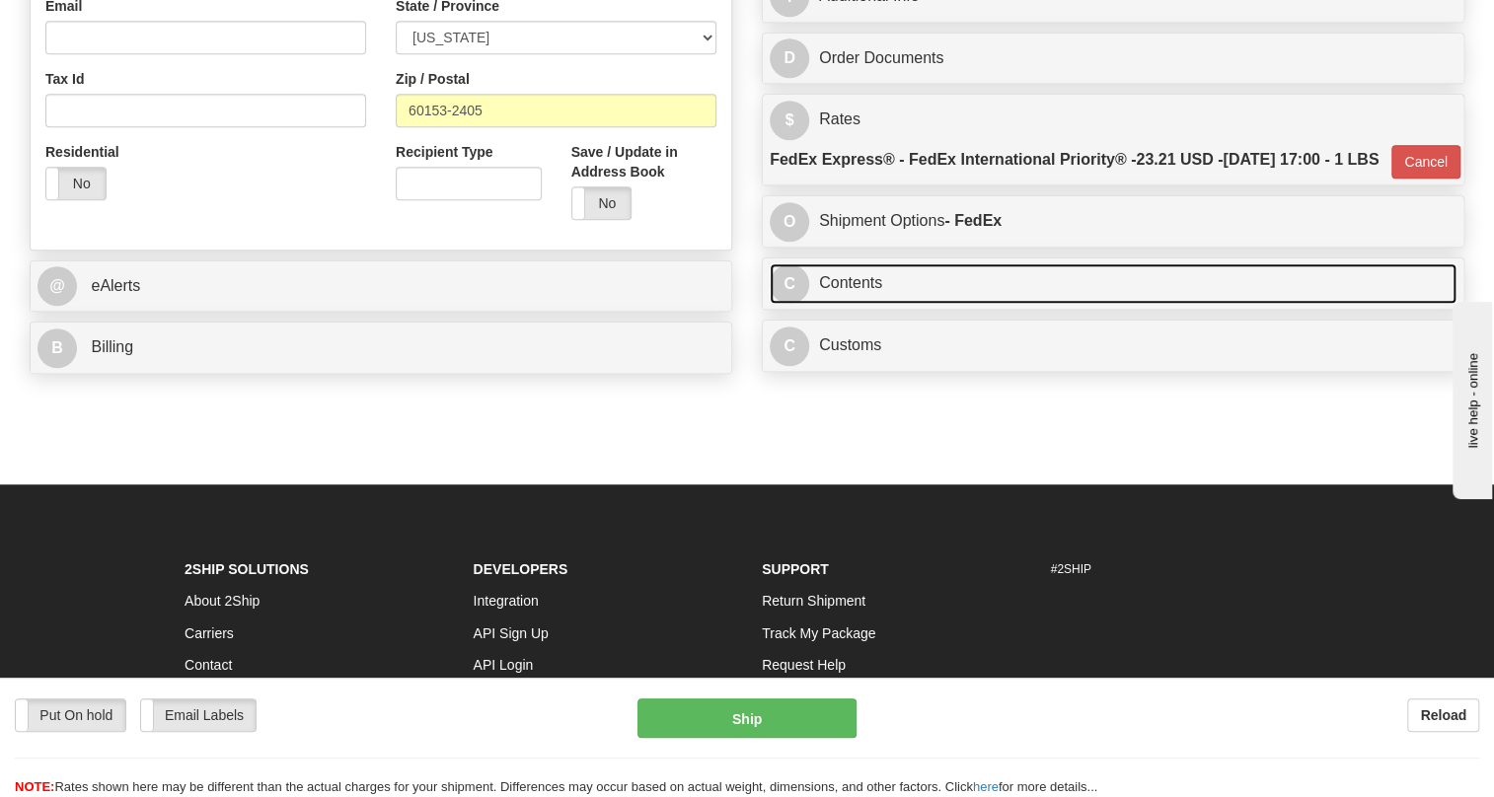
click at [860, 304] on link "C Contents" at bounding box center [1113, 284] width 687 height 40
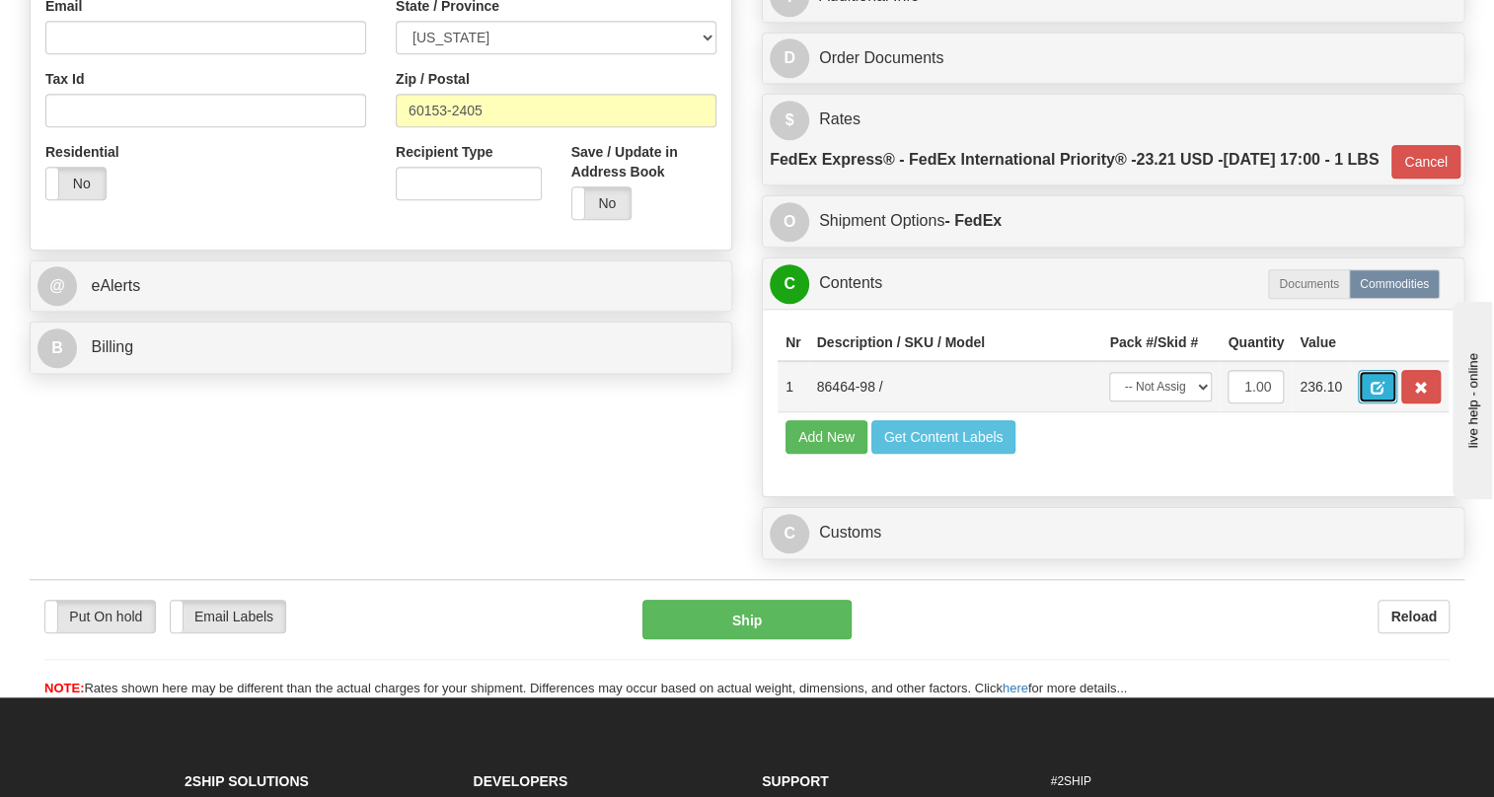
click at [1382, 395] on span "button" at bounding box center [1378, 388] width 14 height 13
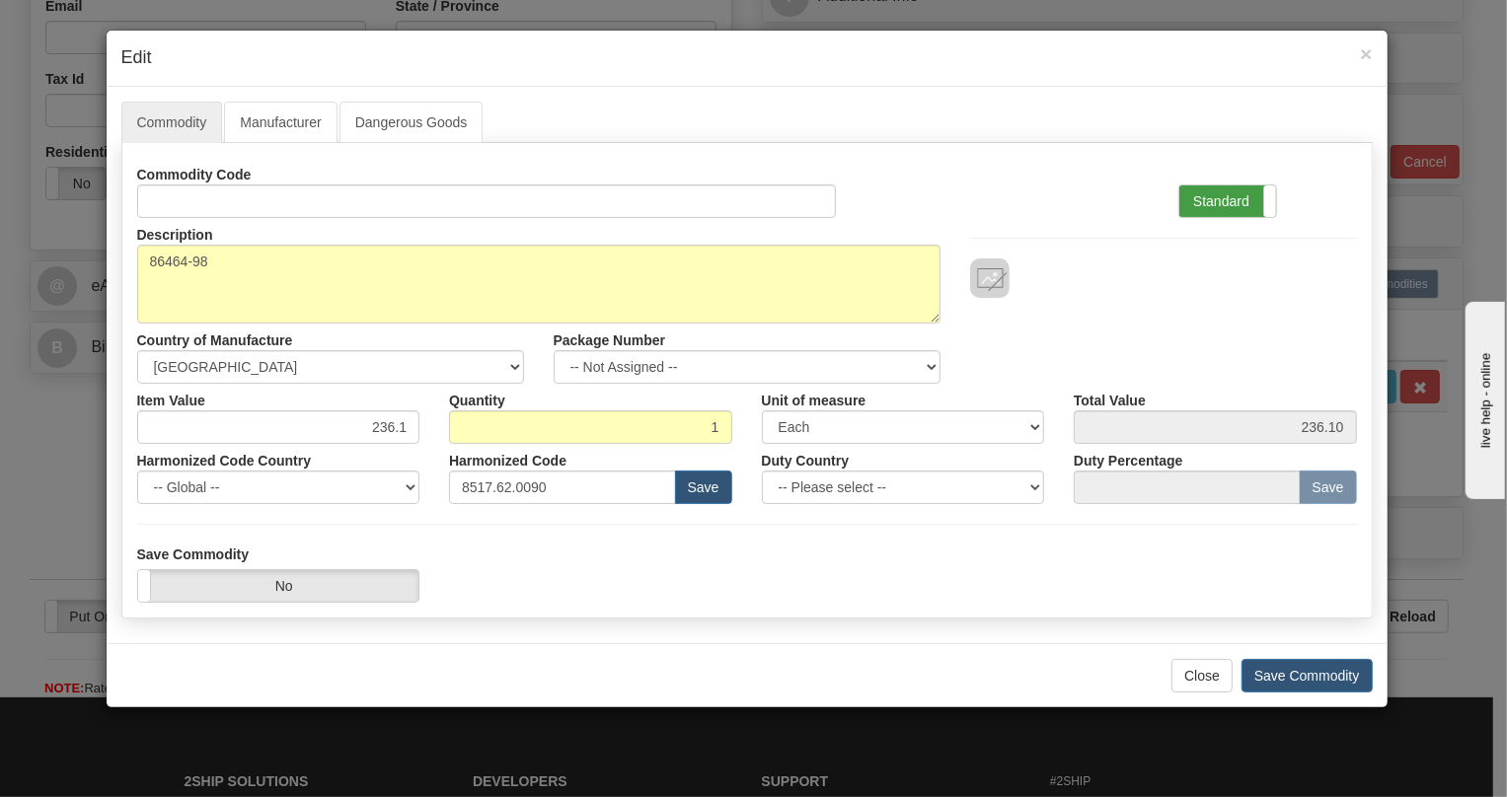
click at [1199, 196] on label "Standard" at bounding box center [1227, 202] width 97 height 32
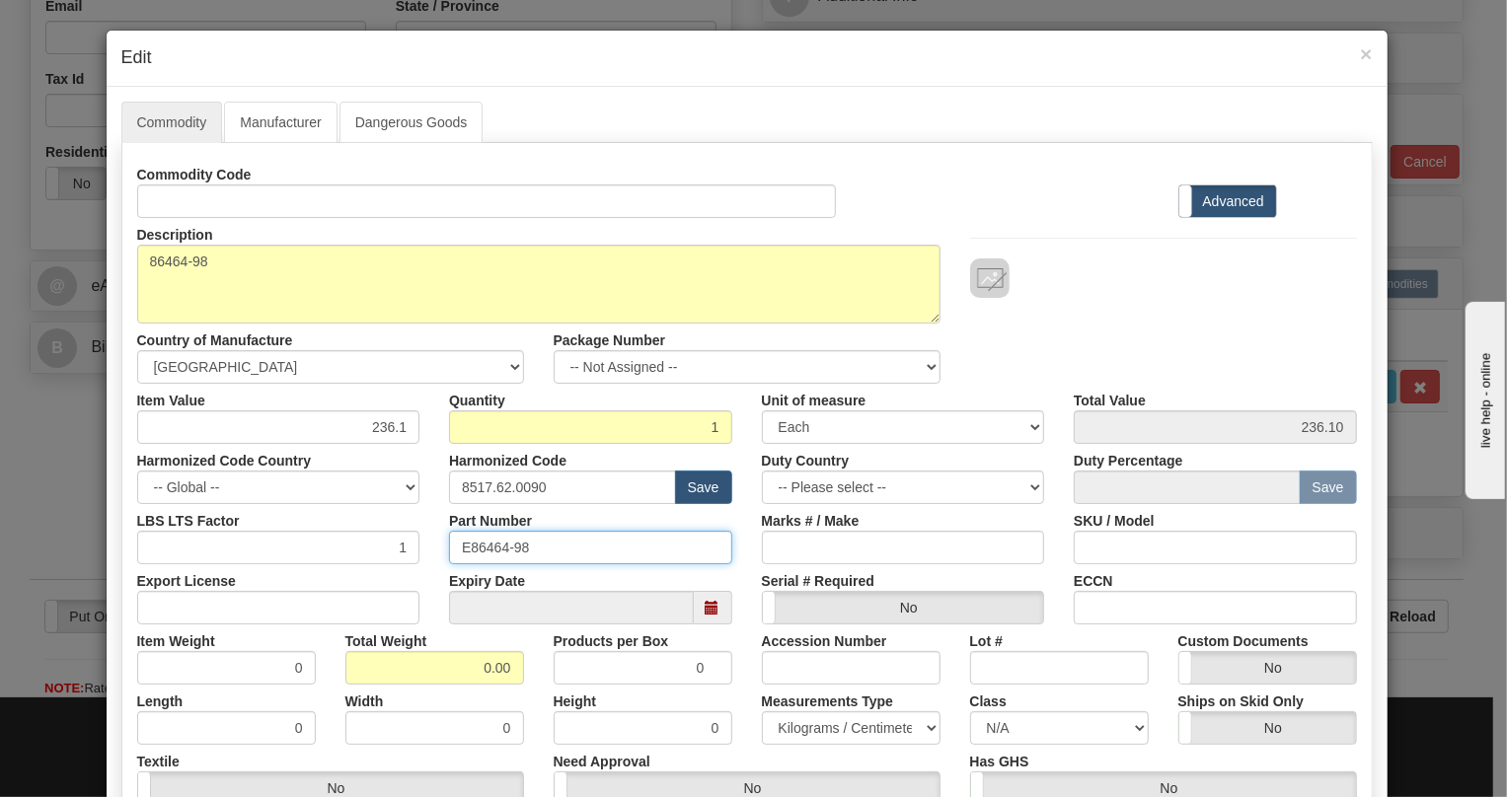
drag, startPoint x: 522, startPoint y: 549, endPoint x: 451, endPoint y: 551, distance: 71.1
click at [451, 551] on input "E86464-98" at bounding box center [590, 548] width 283 height 34
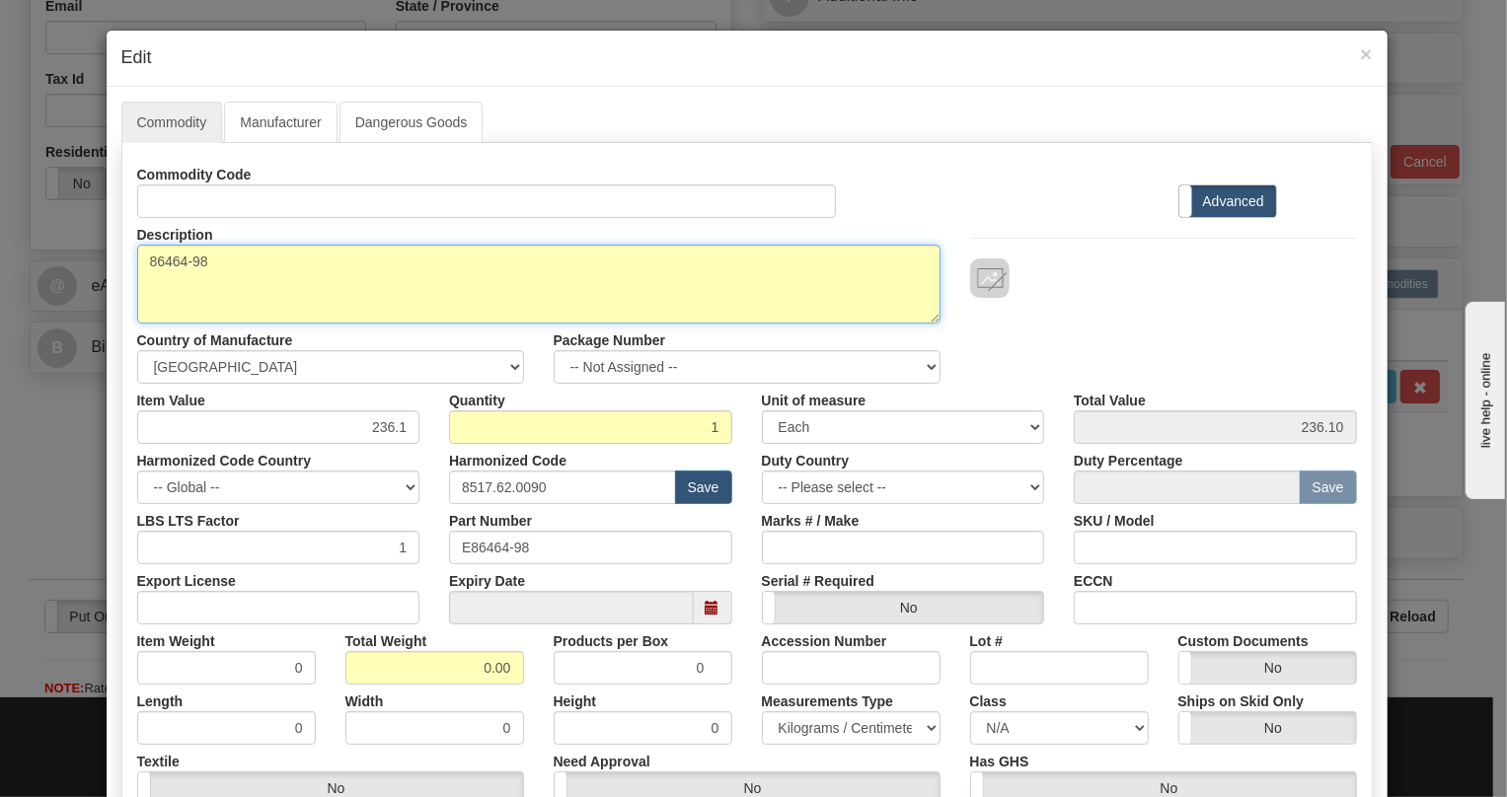
click at [137, 263] on textarea "86464-98" at bounding box center [538, 284] width 803 height 79
paste textarea "NX64F 2KM MMF PADDLEBOARD SUB-ASSEMBLY"
type textarea "NX64F 2KM MMF PADDLEBOARD SUB-ASSEMBLY P/N E86464-98"
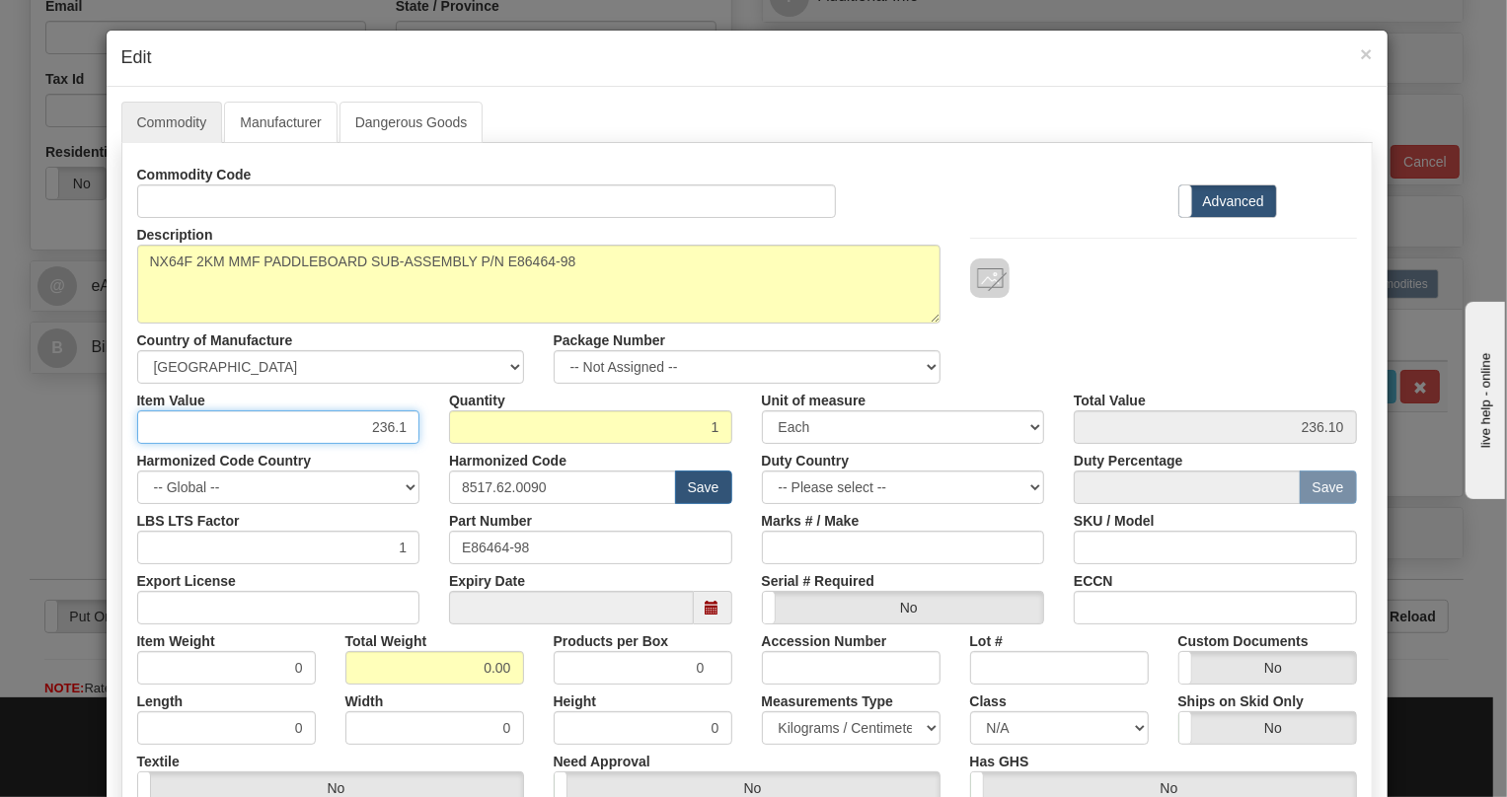
click at [380, 422] on input "236.1" at bounding box center [278, 428] width 283 height 34
type input "188.88"
click at [456, 668] on input "0.00" at bounding box center [434, 668] width 179 height 34
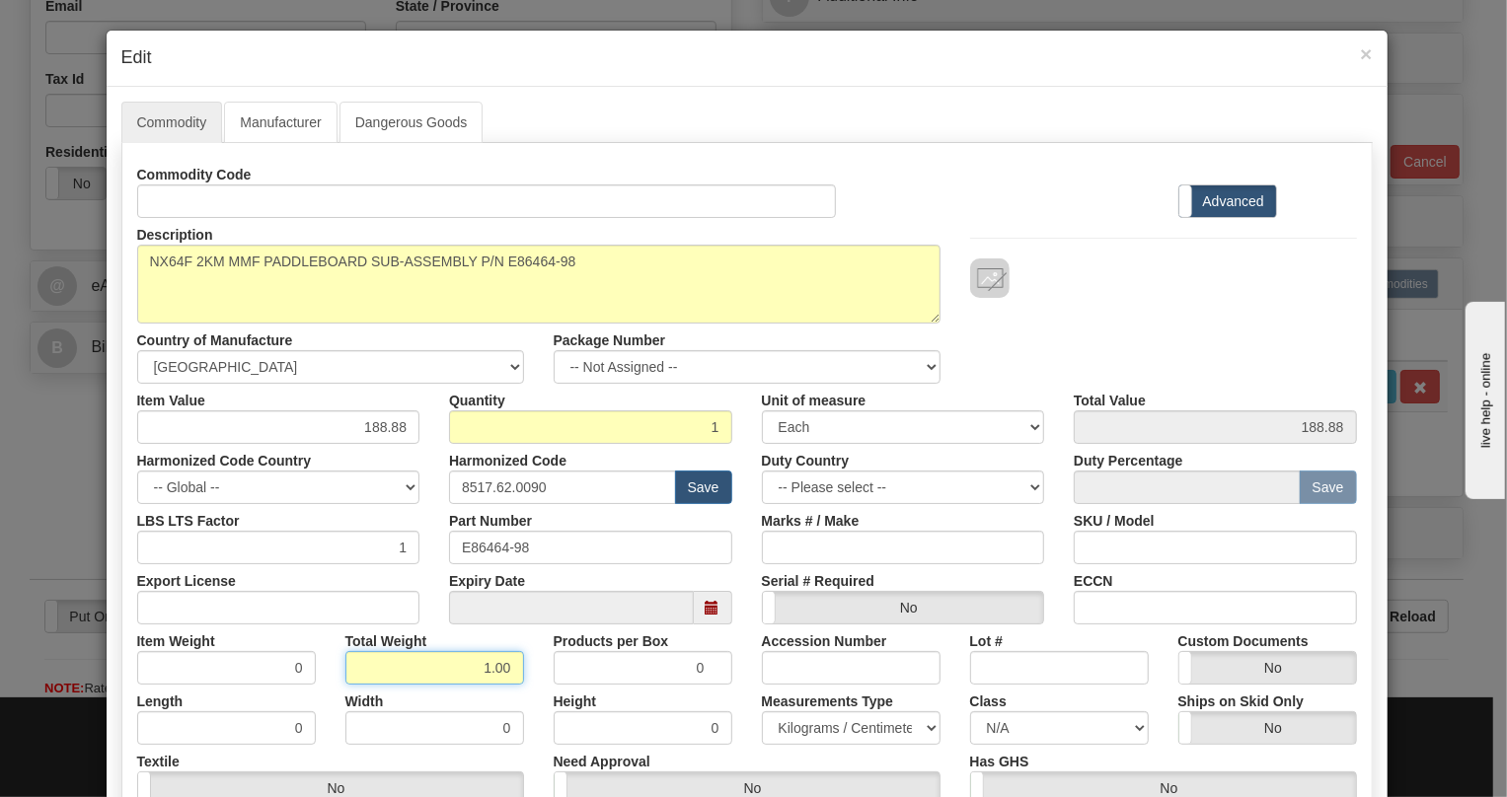
type input "1.00"
type input "1.0000"
click at [820, 726] on select "Pounds / Inches Kilograms / Centimeters" at bounding box center [851, 729] width 179 height 34
select select "0"
click at [762, 712] on select "Pounds / Inches Kilograms / Centimeters" at bounding box center [851, 729] width 179 height 34
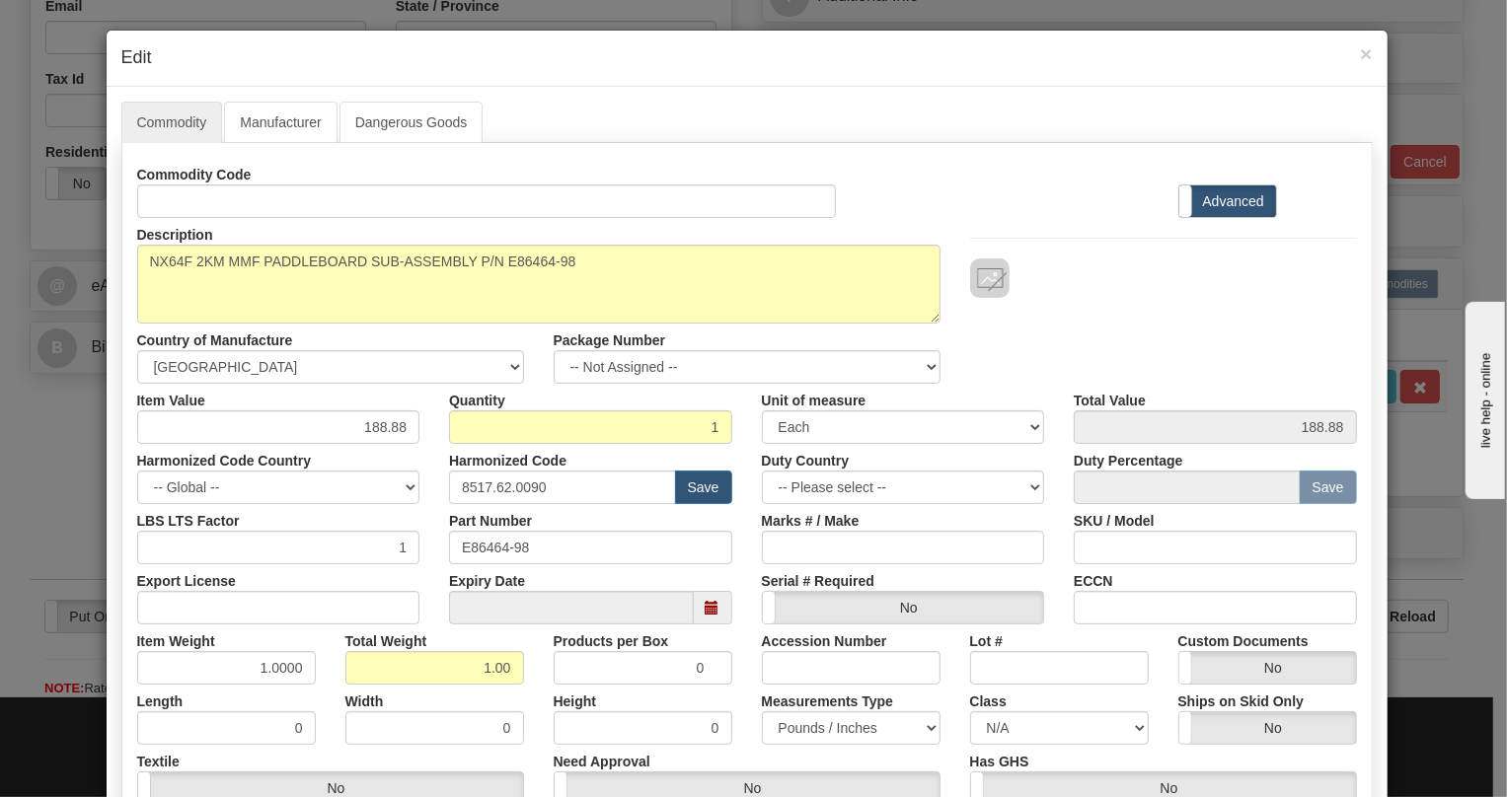
drag, startPoint x: 759, startPoint y: 708, endPoint x: 747, endPoint y: 701, distance: 13.7
click at [751, 704] on div "Measurements Type Pounds / Inches Kilograms / Centimeters" at bounding box center [851, 715] width 208 height 60
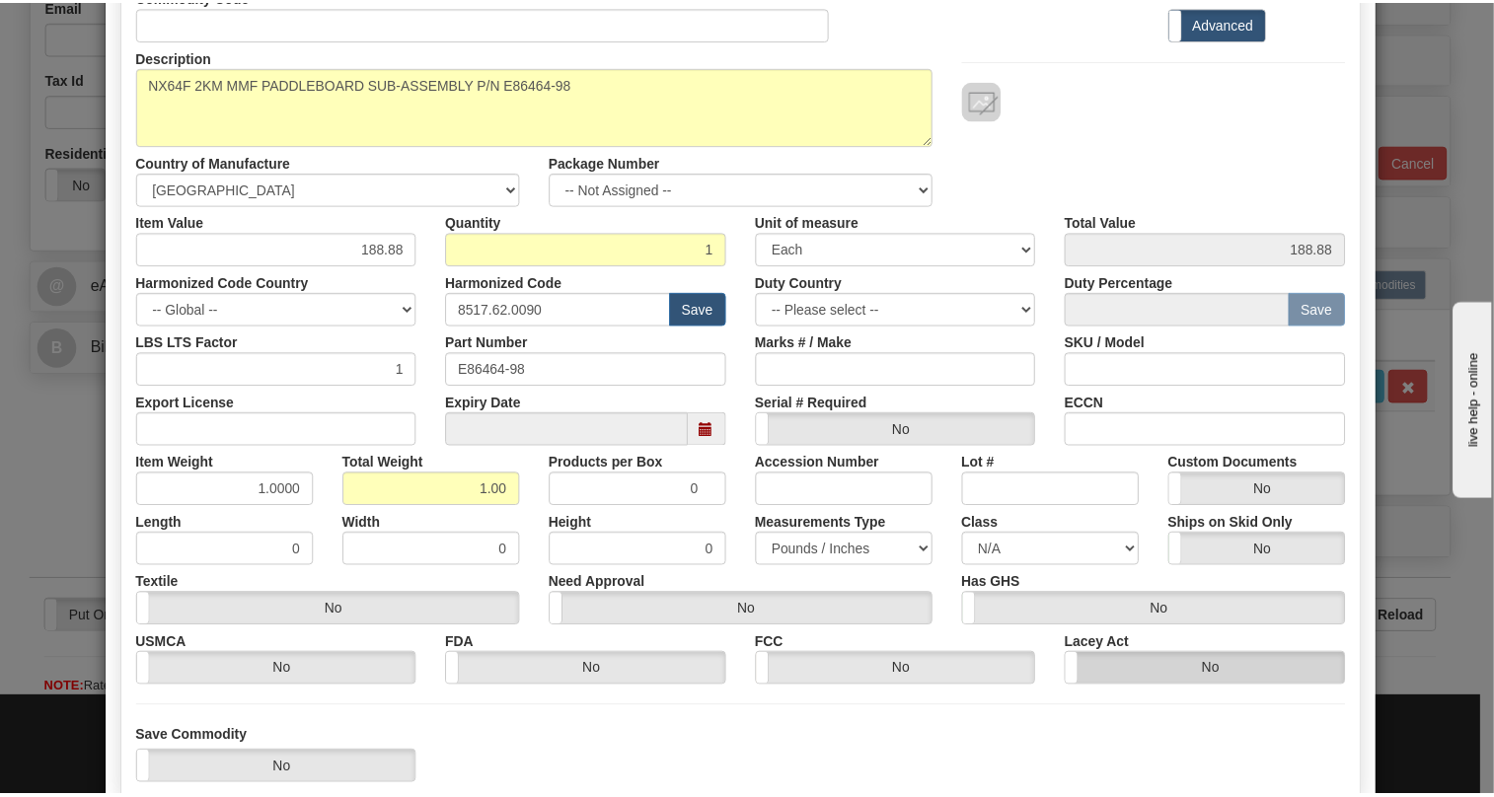
scroll to position [300, 0]
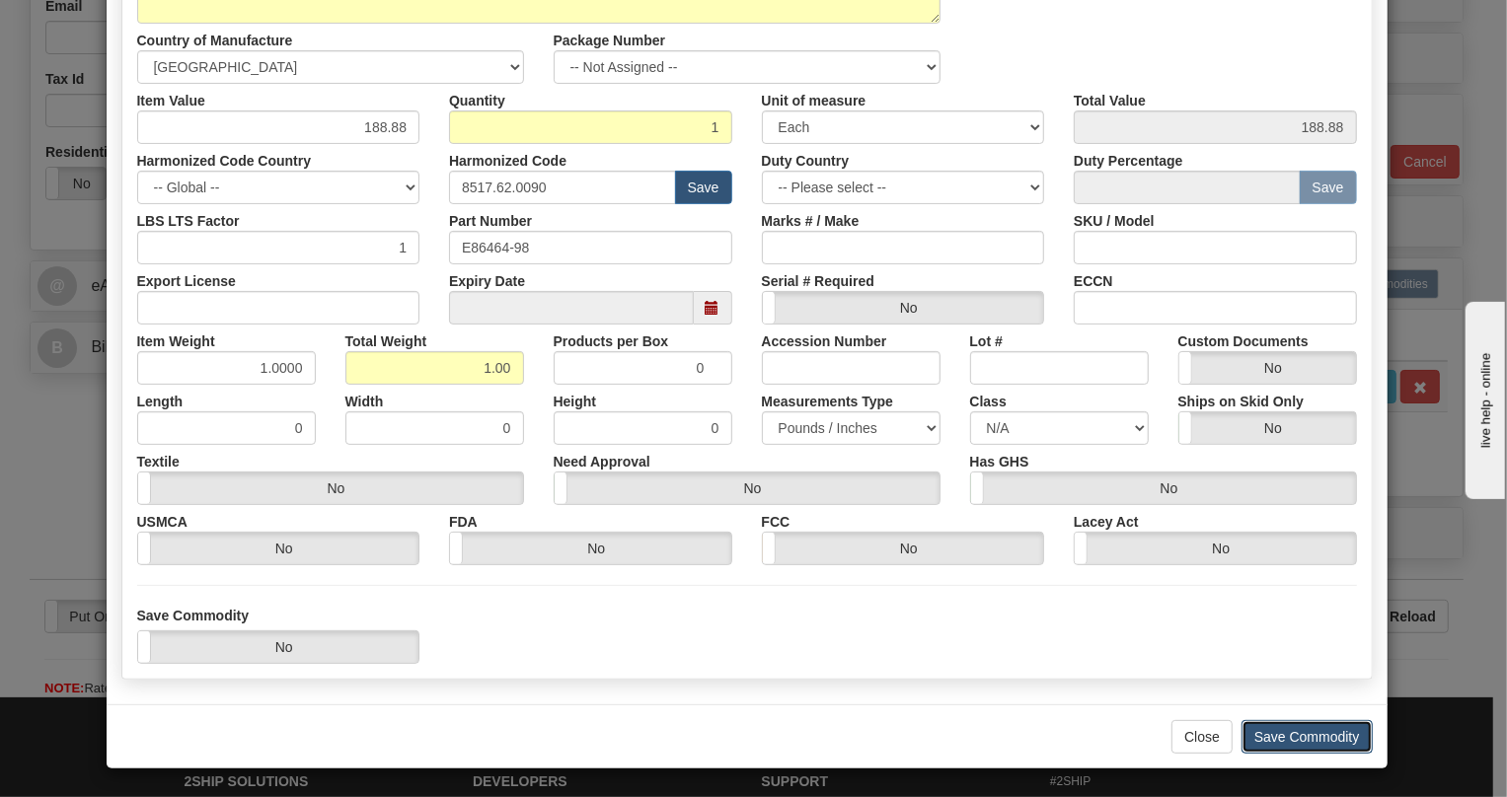
click at [1271, 740] on button "Save Commodity" at bounding box center [1307, 737] width 131 height 34
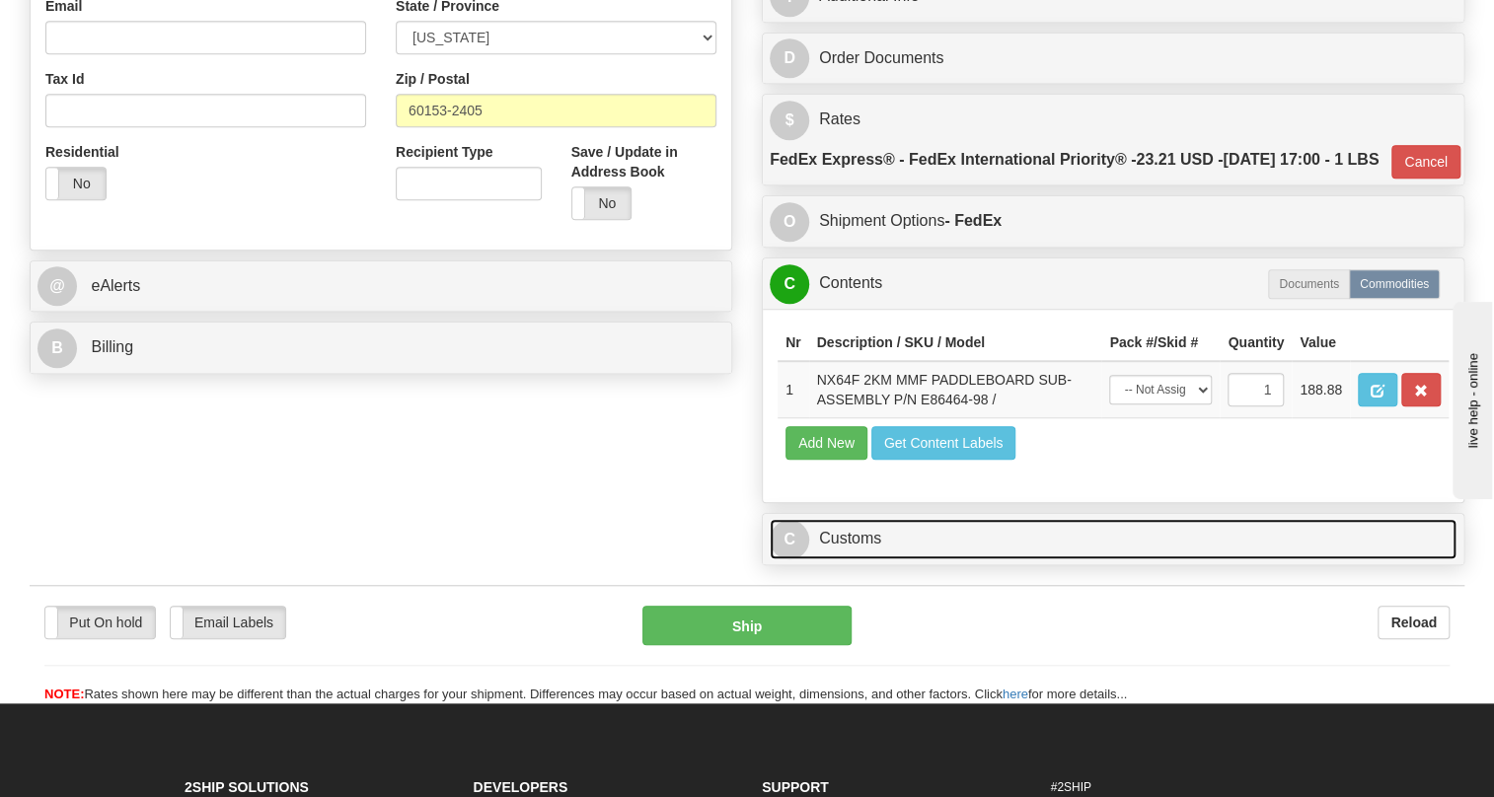
click at [877, 560] on link "C Customs" at bounding box center [1113, 539] width 687 height 40
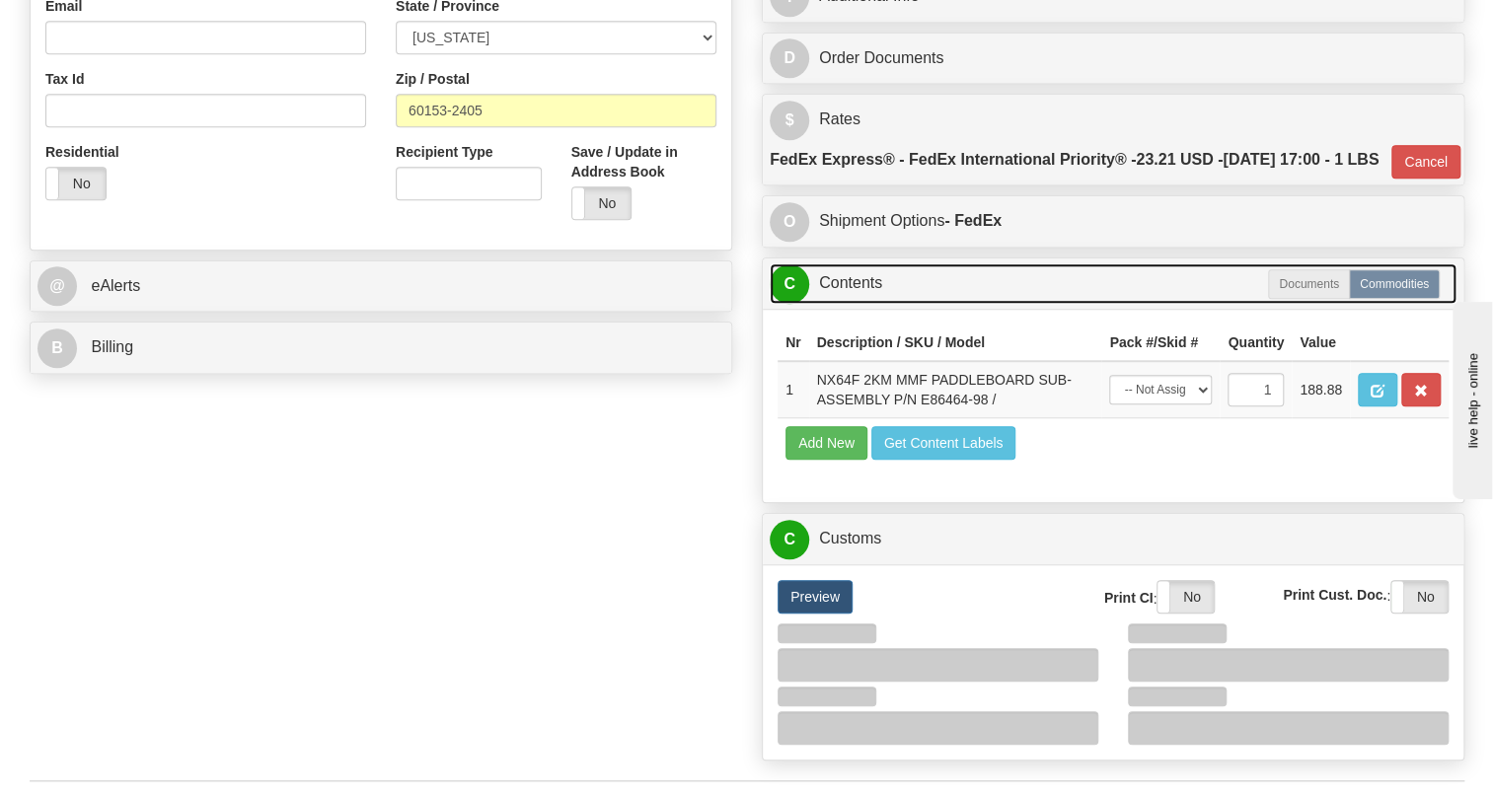
click at [856, 304] on link "C Contents" at bounding box center [1113, 284] width 687 height 40
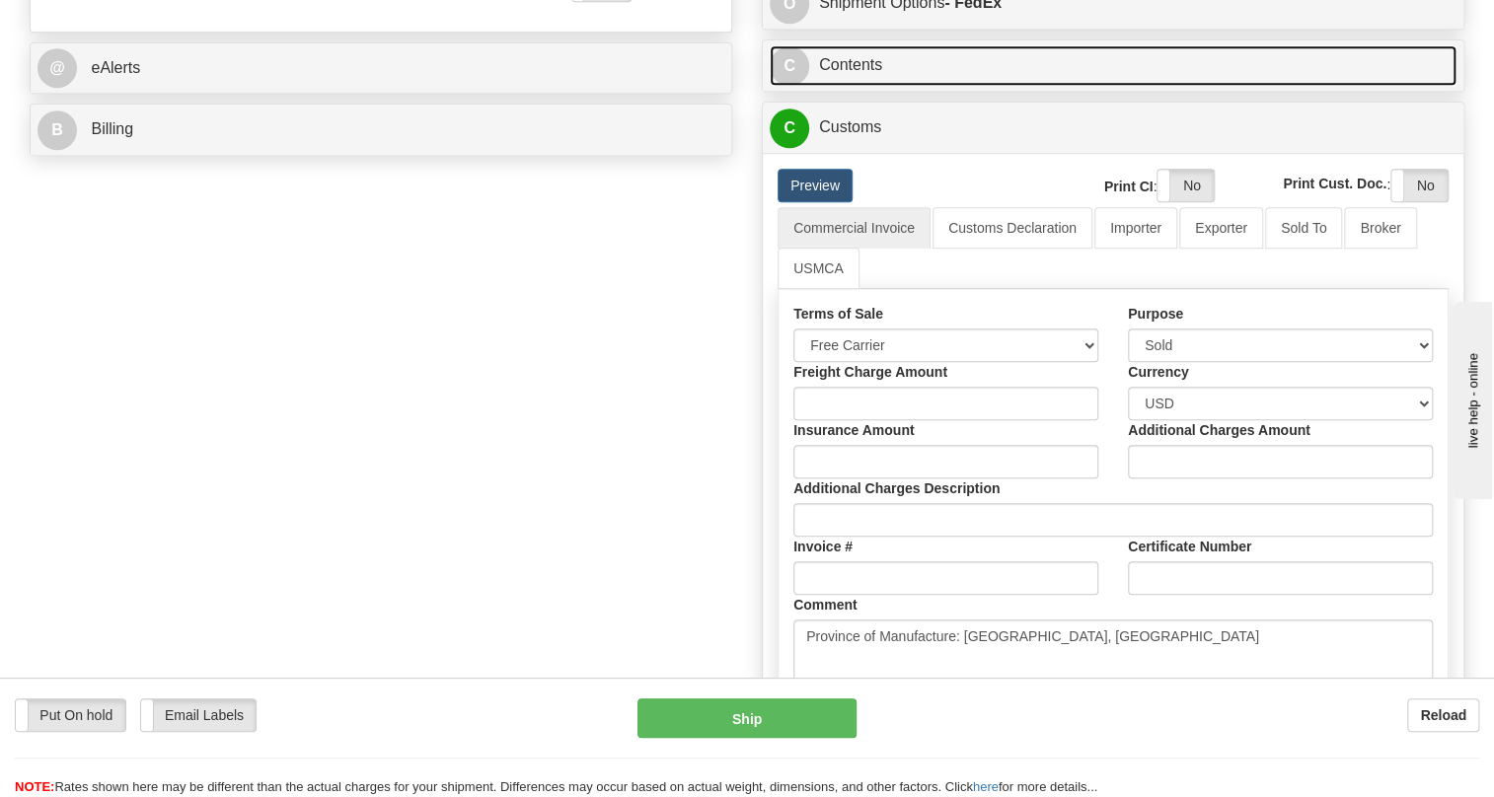
scroll to position [897, 0]
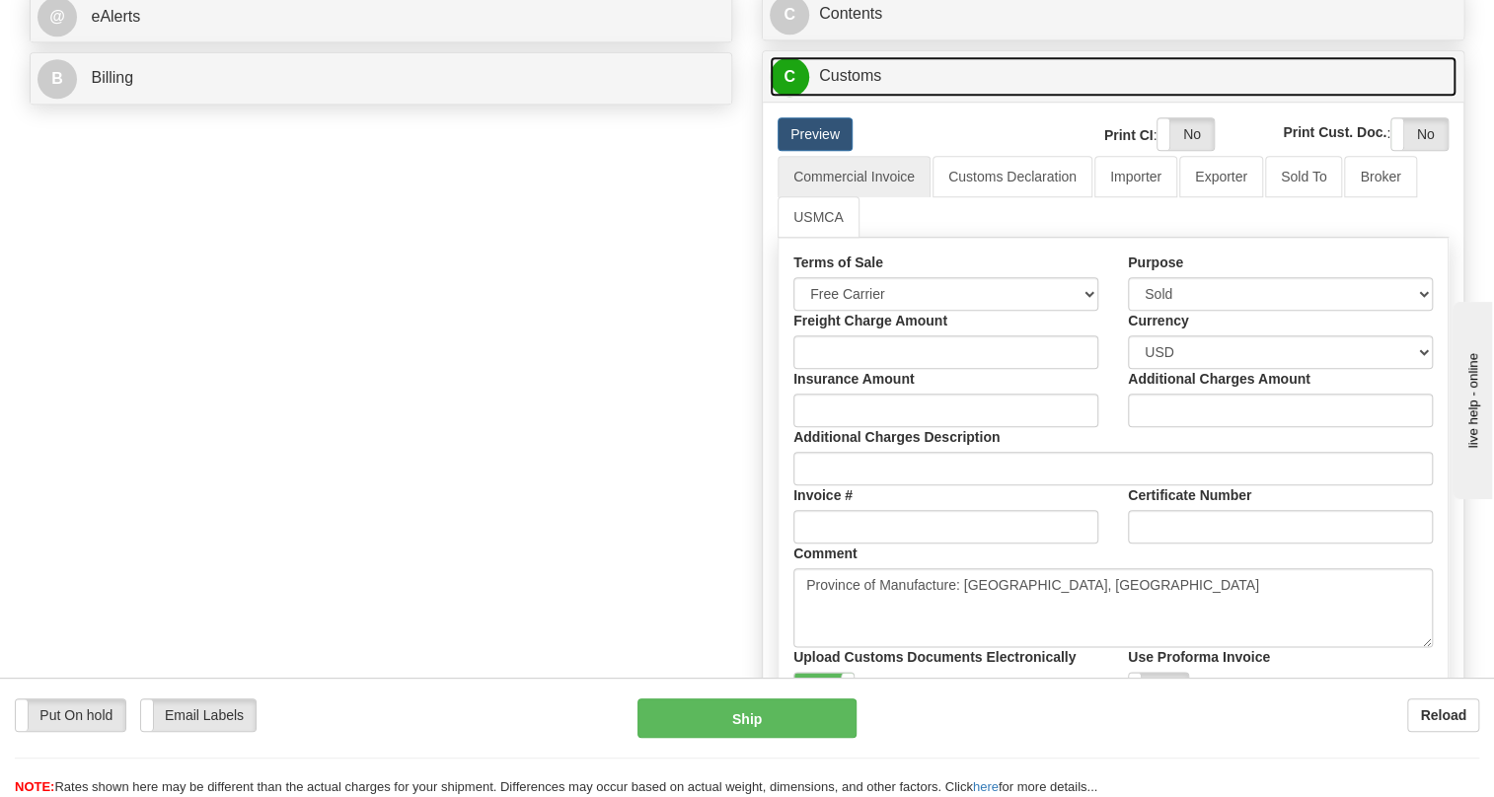
click at [872, 97] on link "C Customs" at bounding box center [1113, 76] width 687 height 40
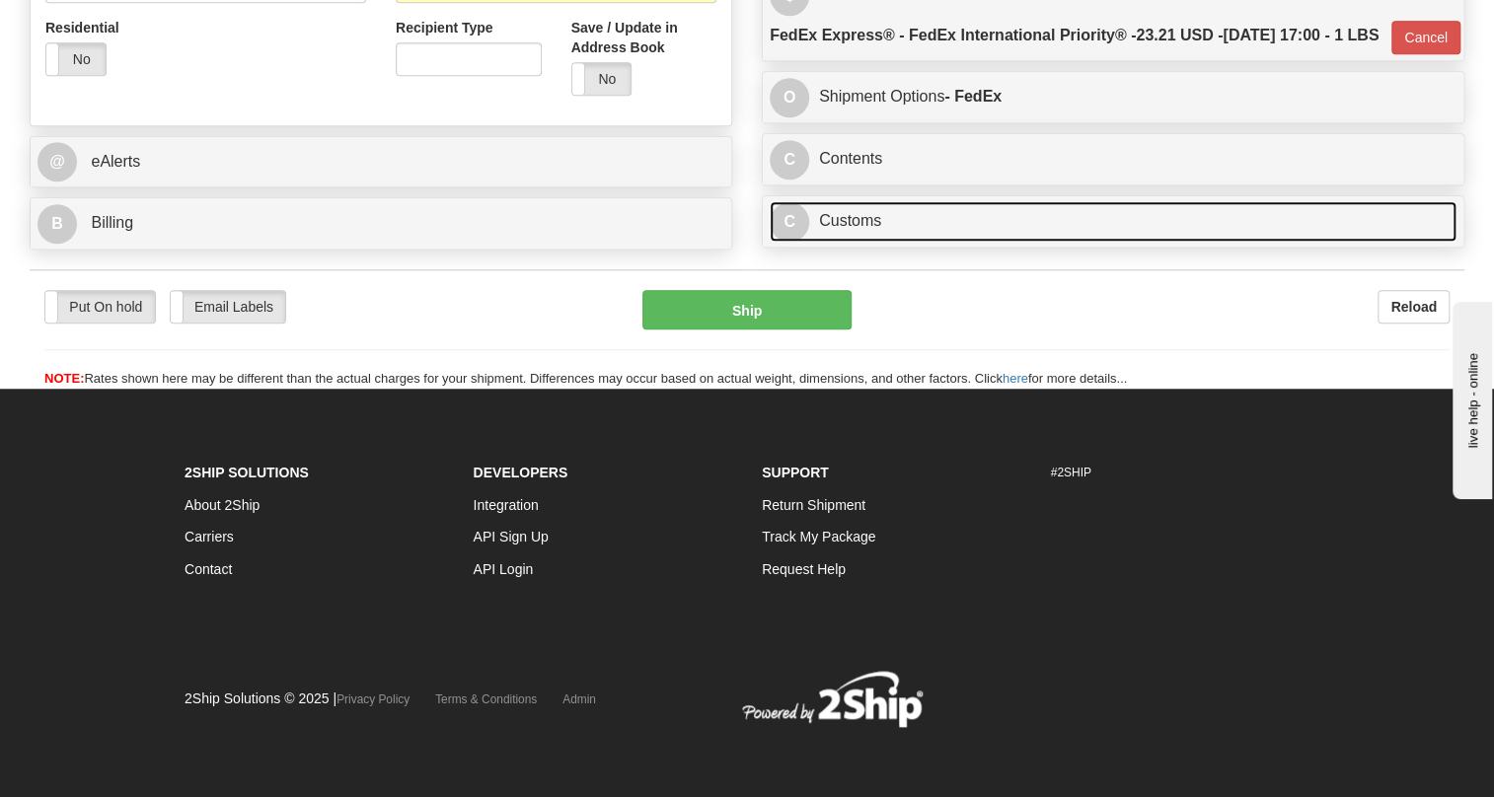
scroll to position [834, 0]
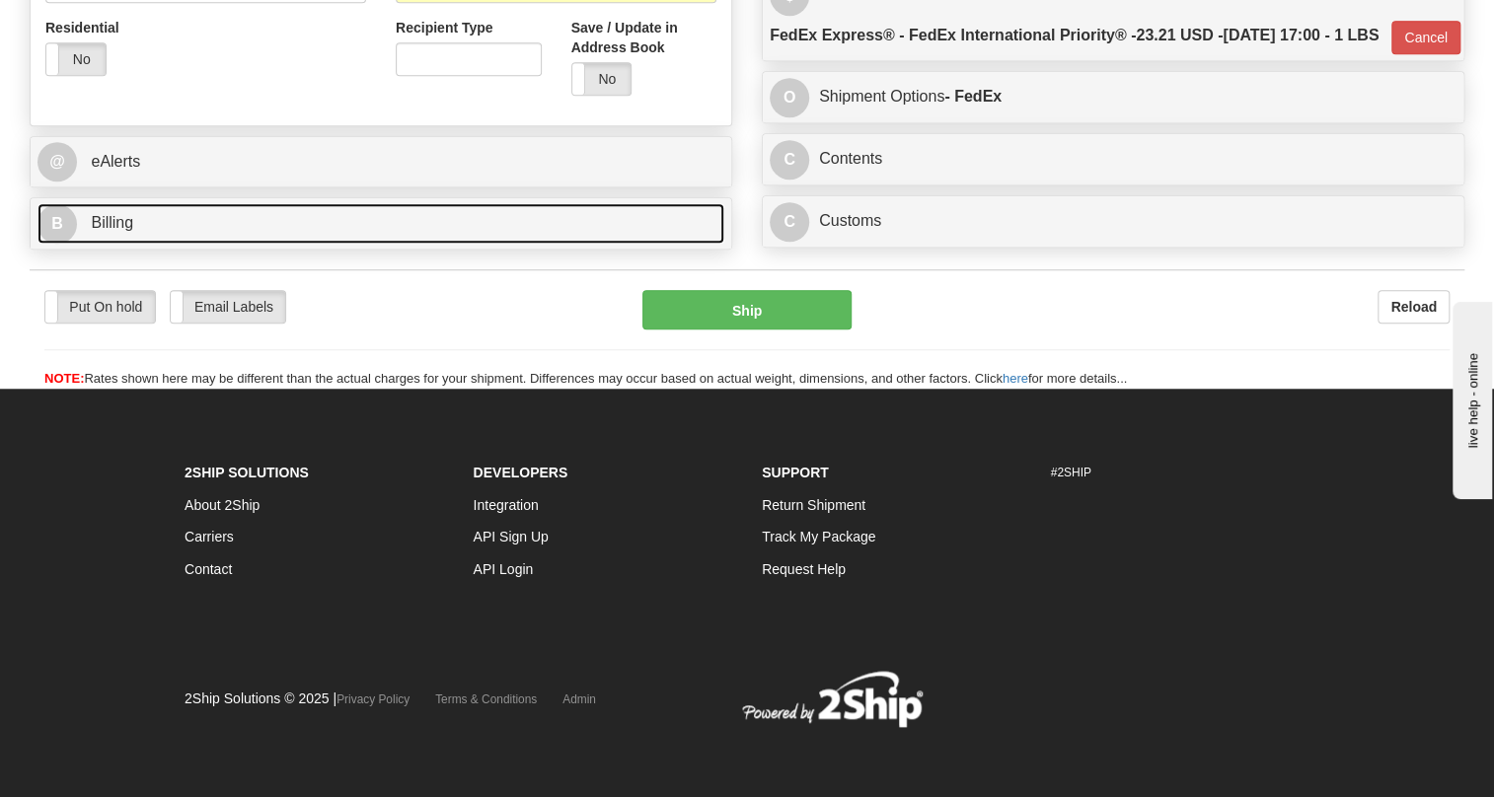
click at [99, 214] on span "Billing" at bounding box center [112, 222] width 42 height 17
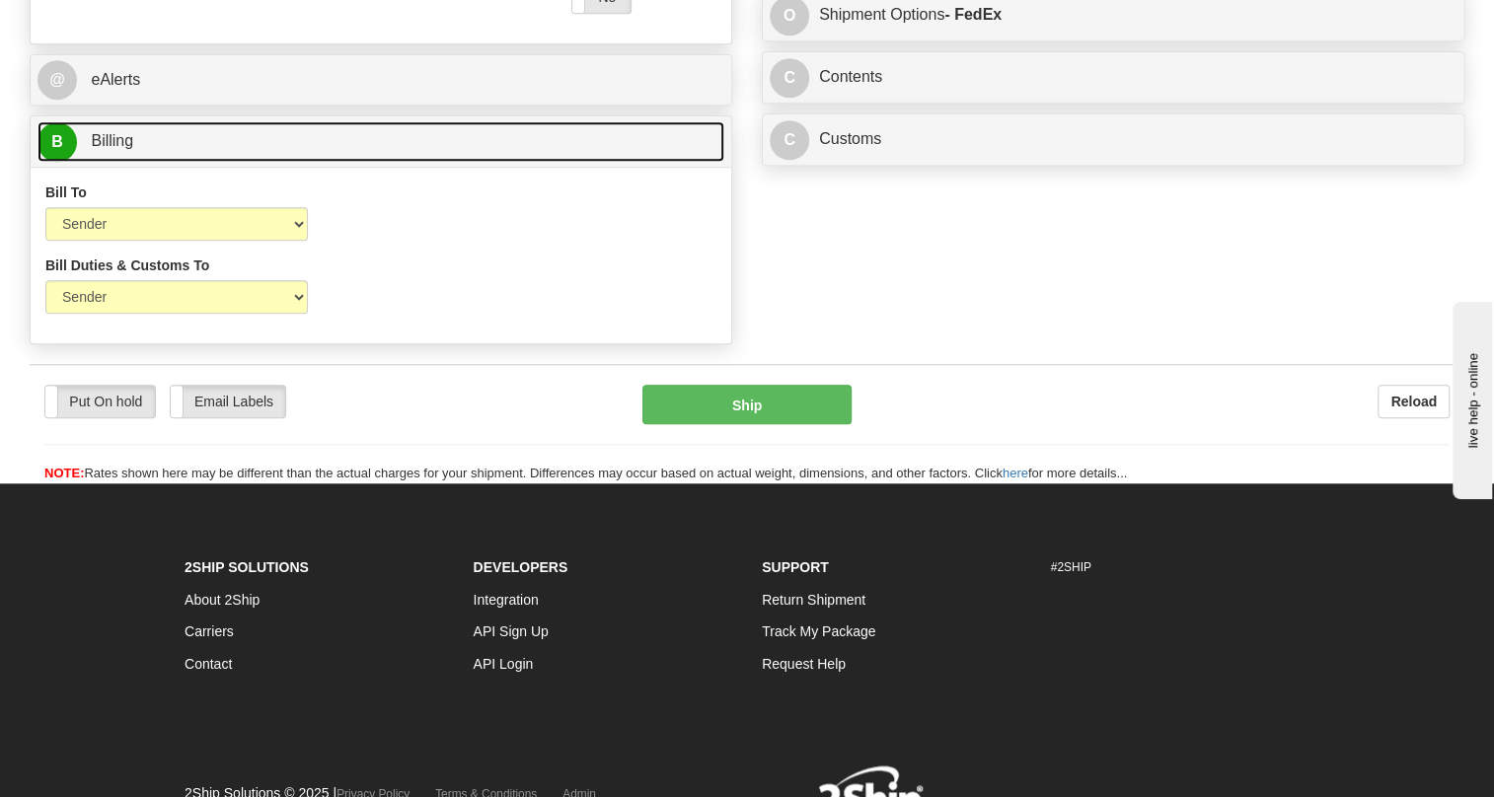
click at [124, 162] on link "B Billing" at bounding box center [381, 141] width 687 height 40
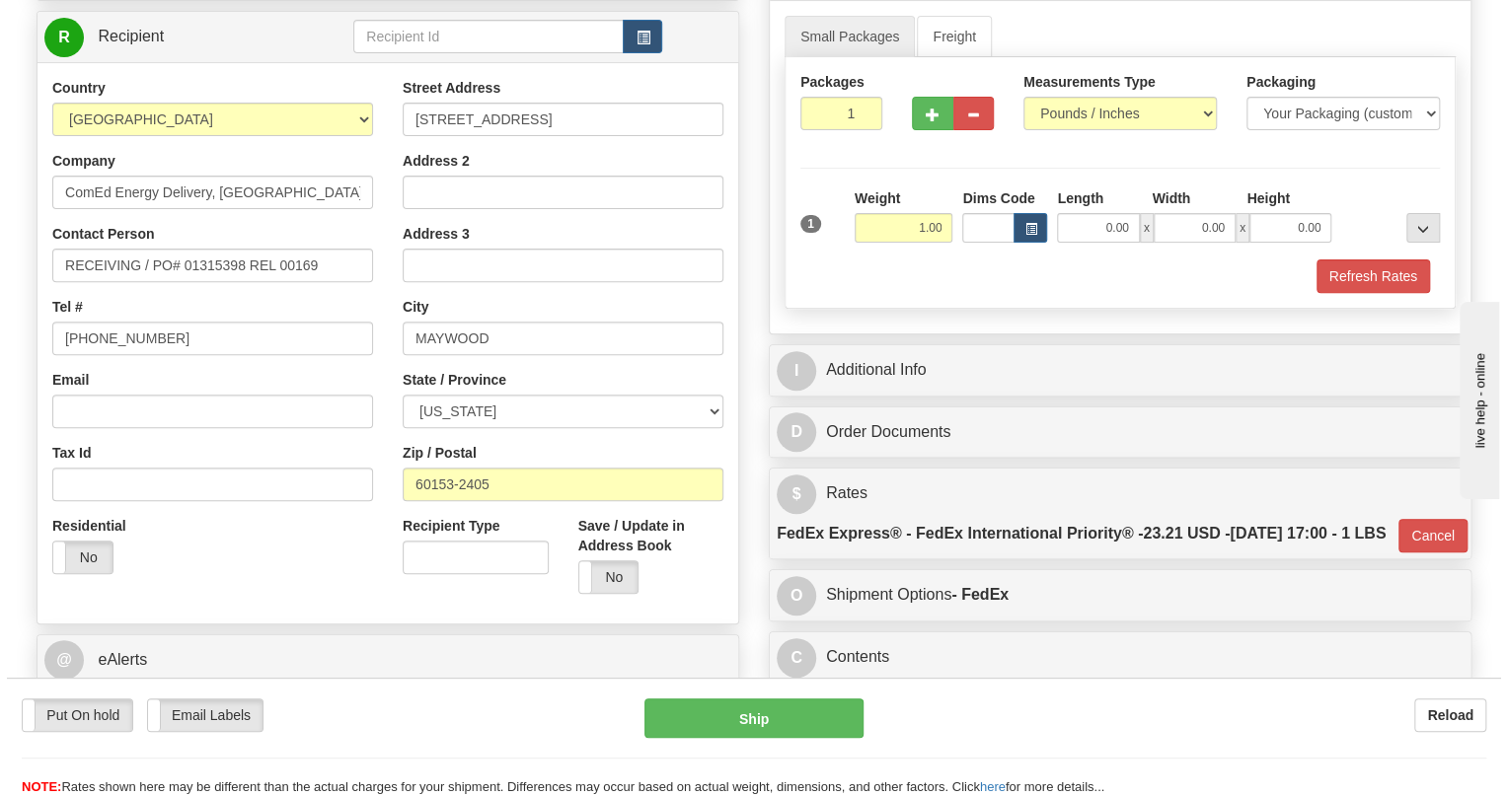
scroll to position [206, 0]
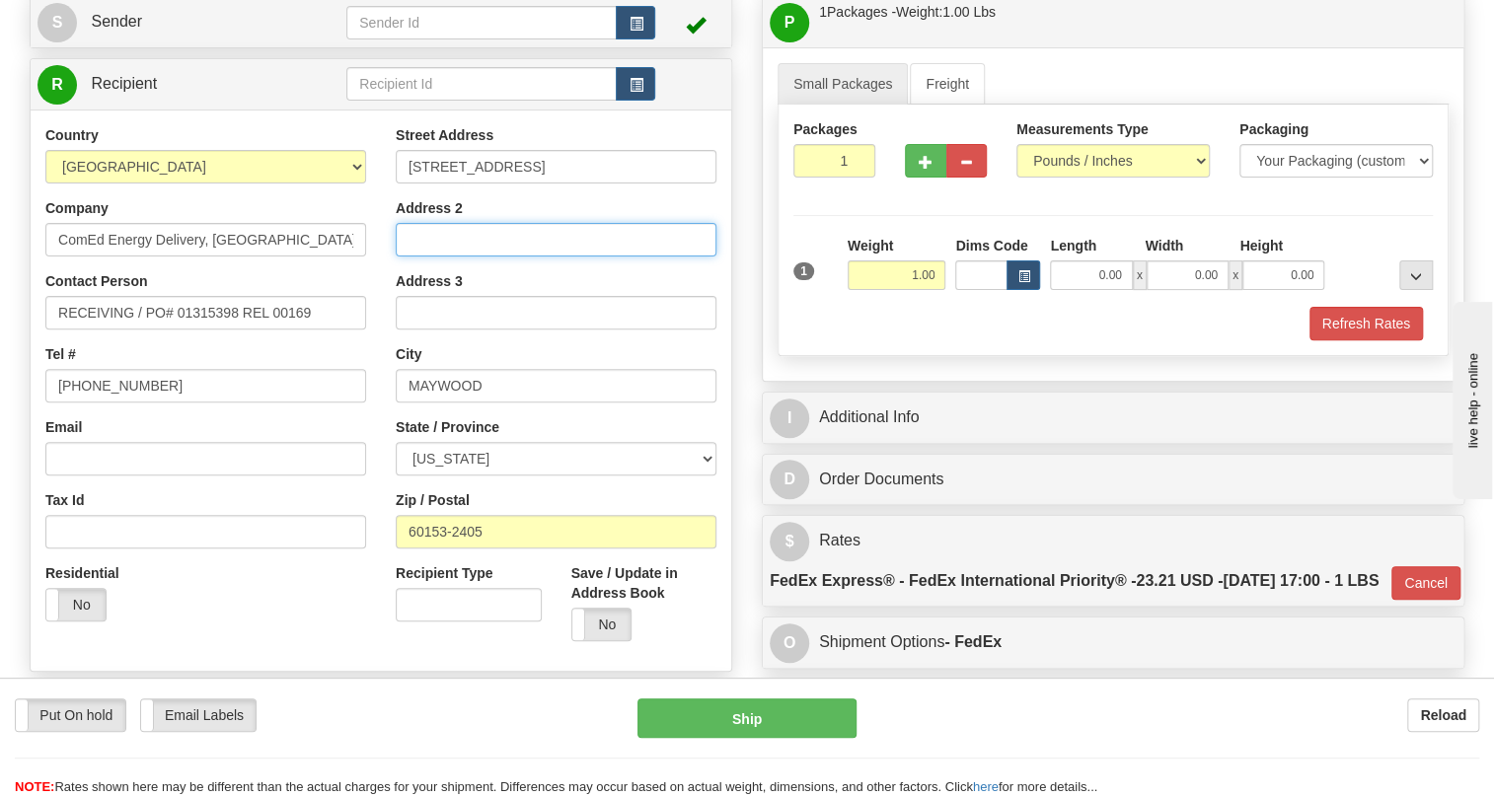
click at [434, 257] on input "Address 2" at bounding box center [556, 240] width 321 height 34
paste input "[GEOGRAPHIC_DATA] - ER 980"
type input "[GEOGRAPHIC_DATA] - ER 980"
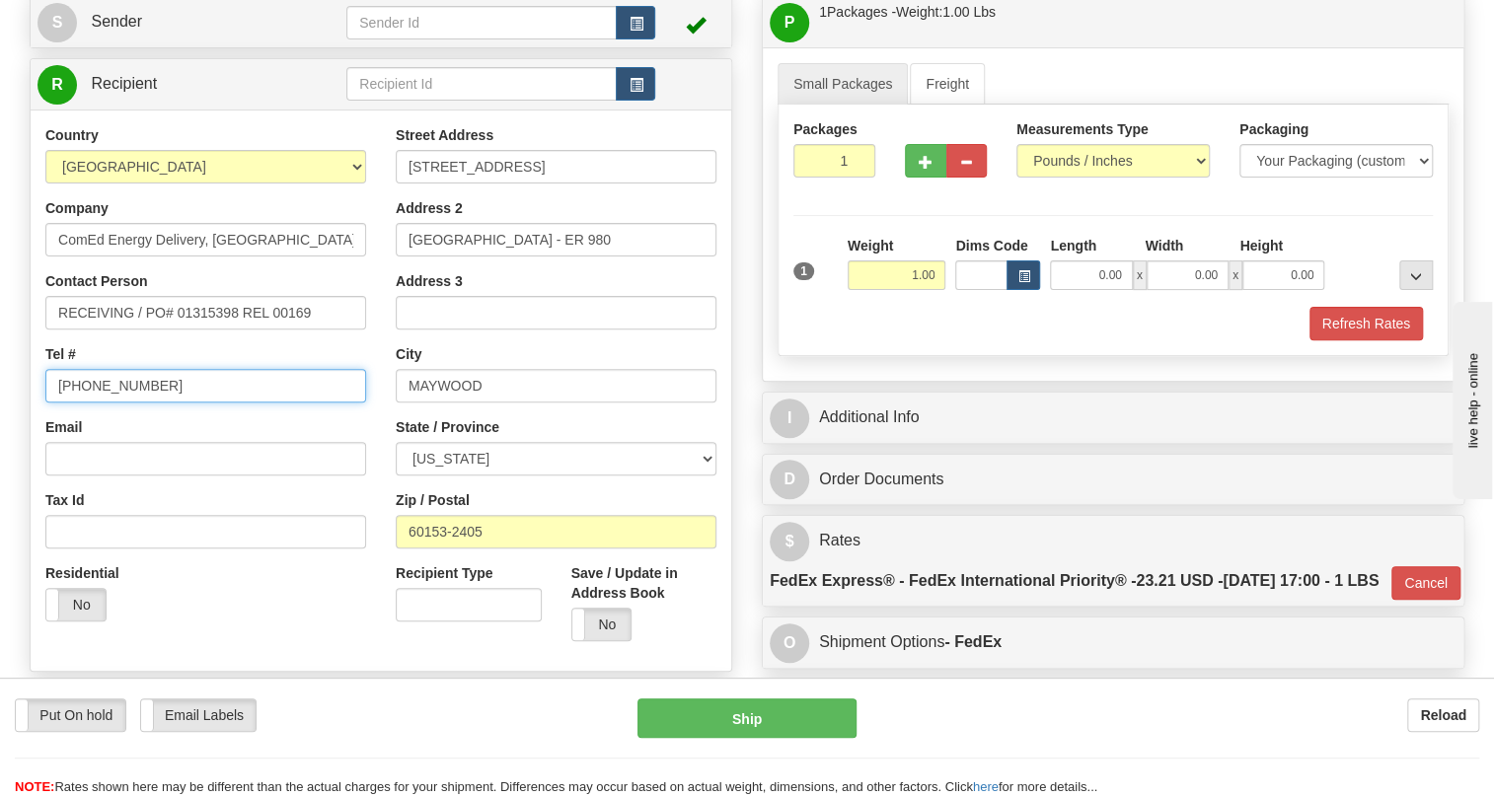
click at [113, 403] on input "[PHONE_NUMBER]" at bounding box center [205, 386] width 321 height 34
paste input "708 - 410- 5458"
type input "708 - 410- 5458"
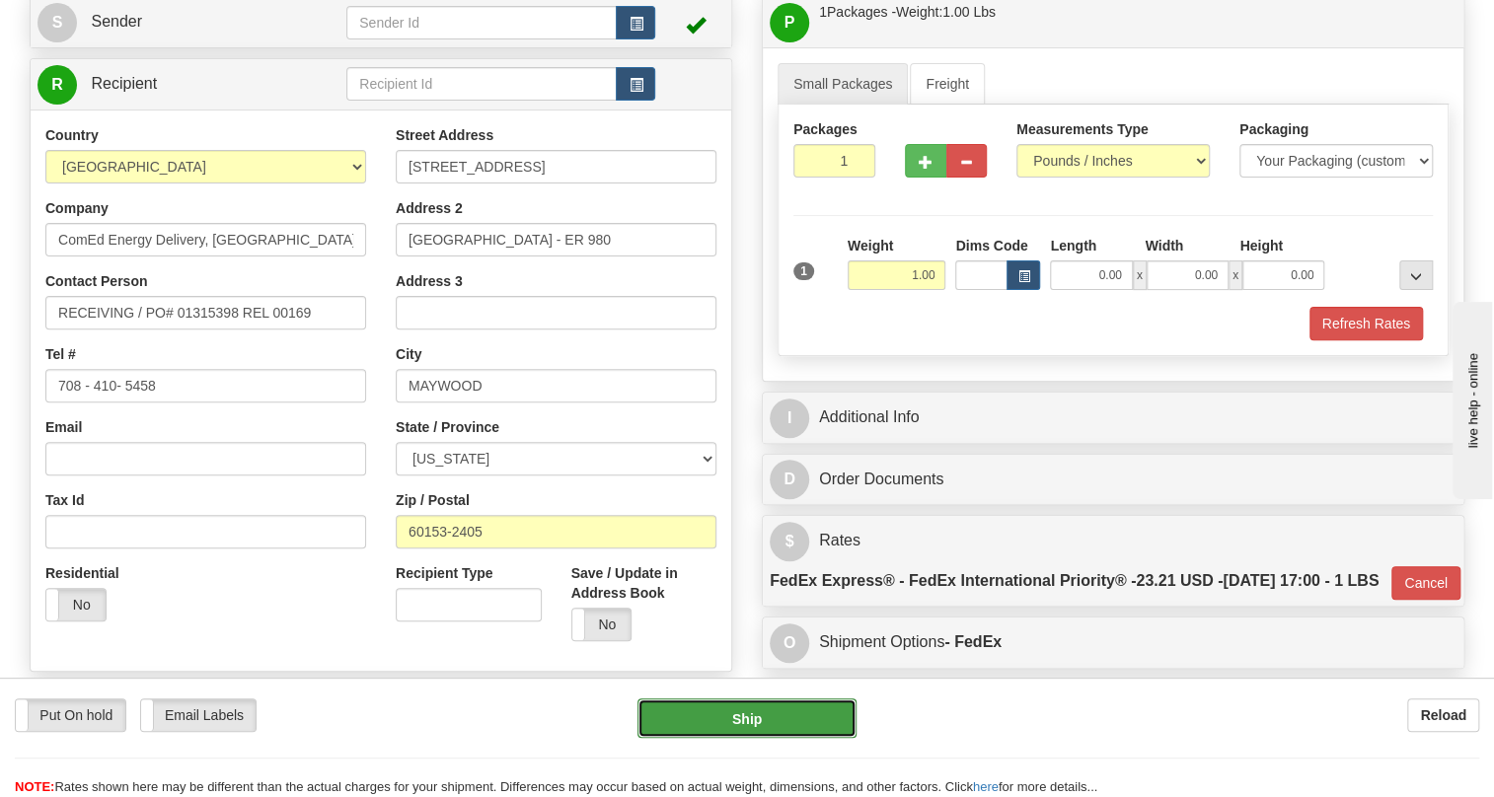
click at [755, 722] on button "Ship" at bounding box center [747, 718] width 219 height 39
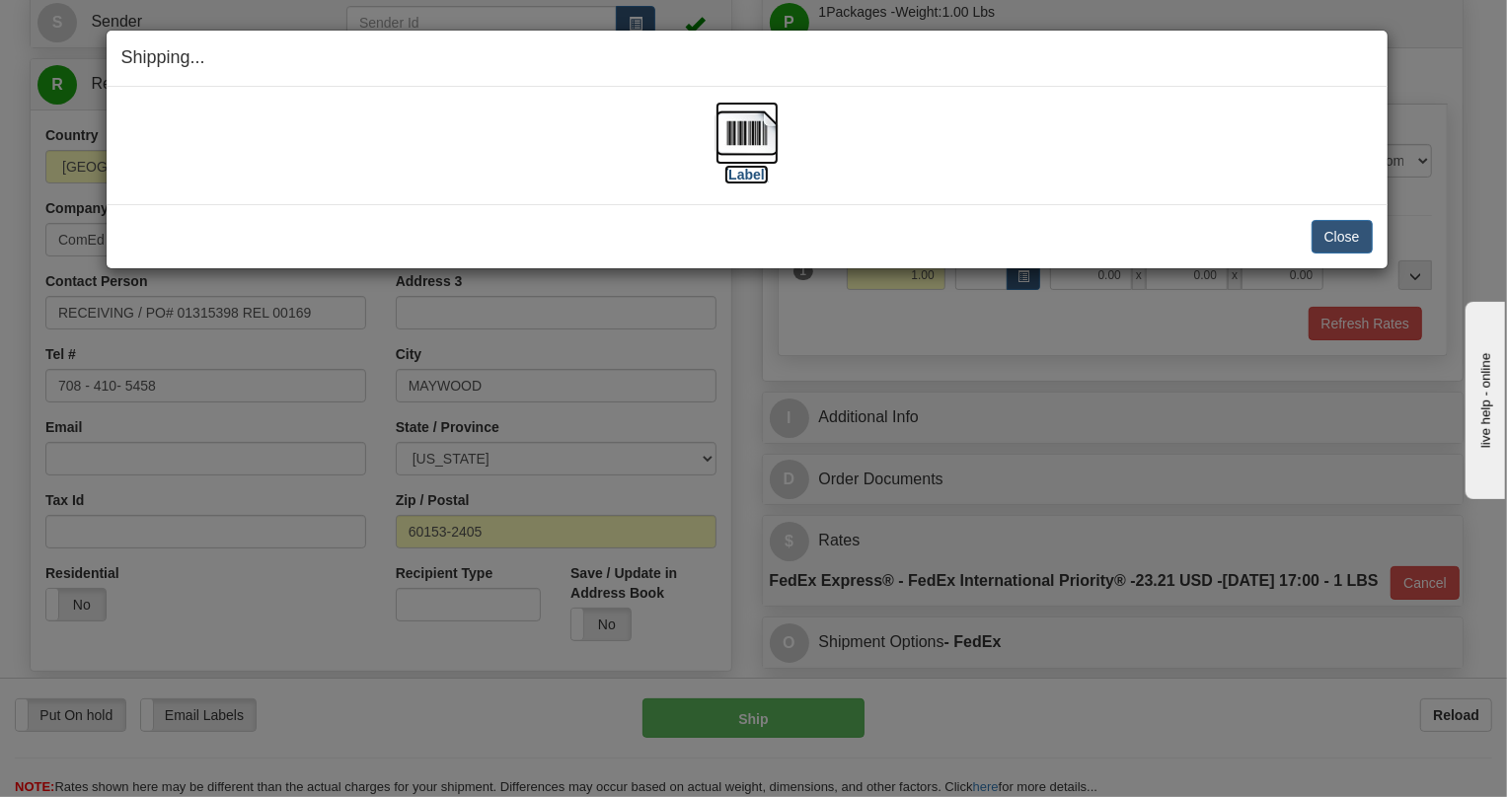
click at [732, 127] on img at bounding box center [747, 133] width 63 height 63
click at [1253, 352] on div "Shipping... Your SHIPMENT will EXPIRE in [Label] IMPORTANT NOTICE Embassy / Con…" at bounding box center [753, 398] width 1507 height 797
click at [1350, 229] on button "Close" at bounding box center [1342, 237] width 61 height 34
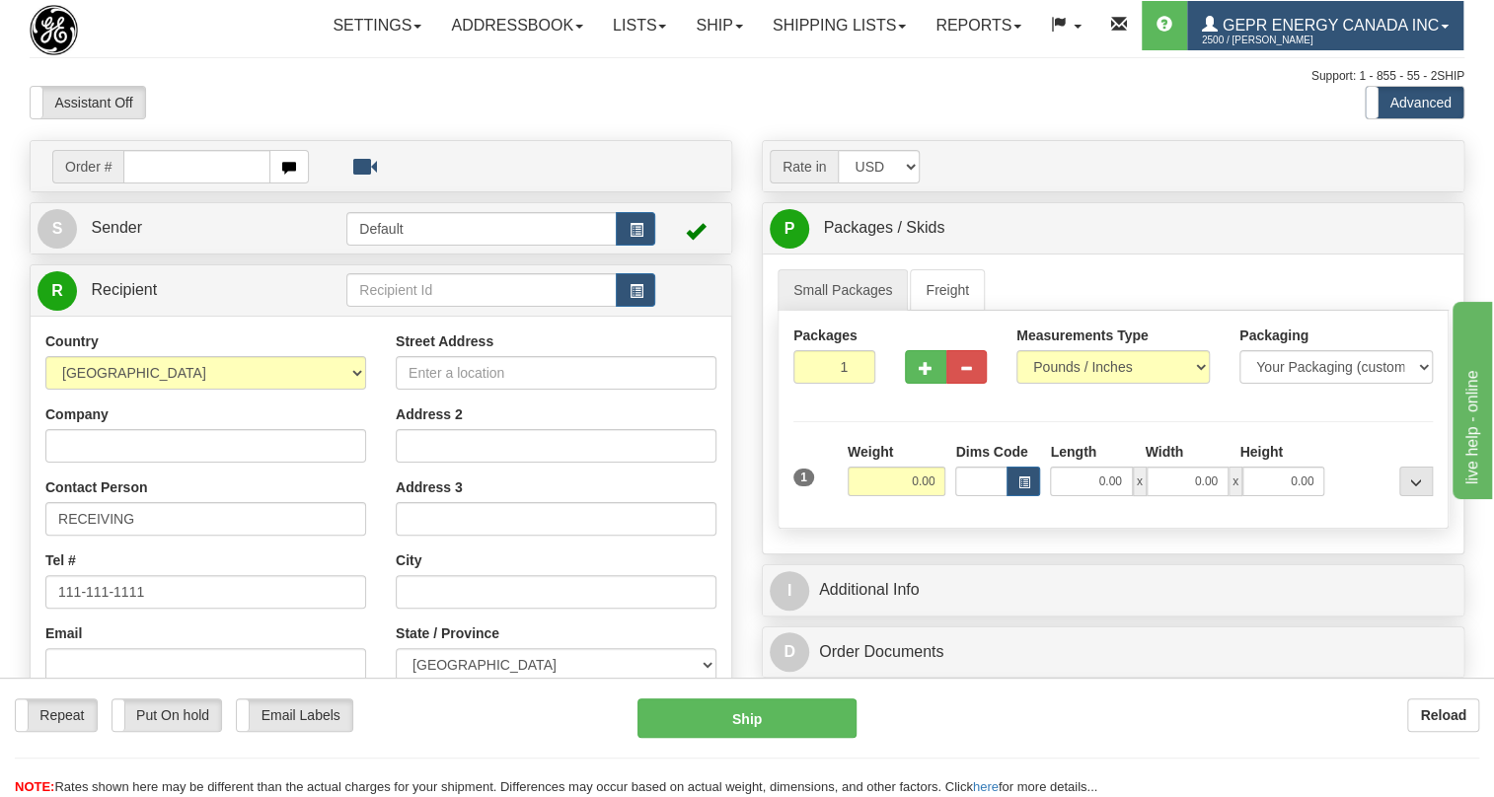
click at [1441, 29] on span at bounding box center [1445, 27] width 8 height 4
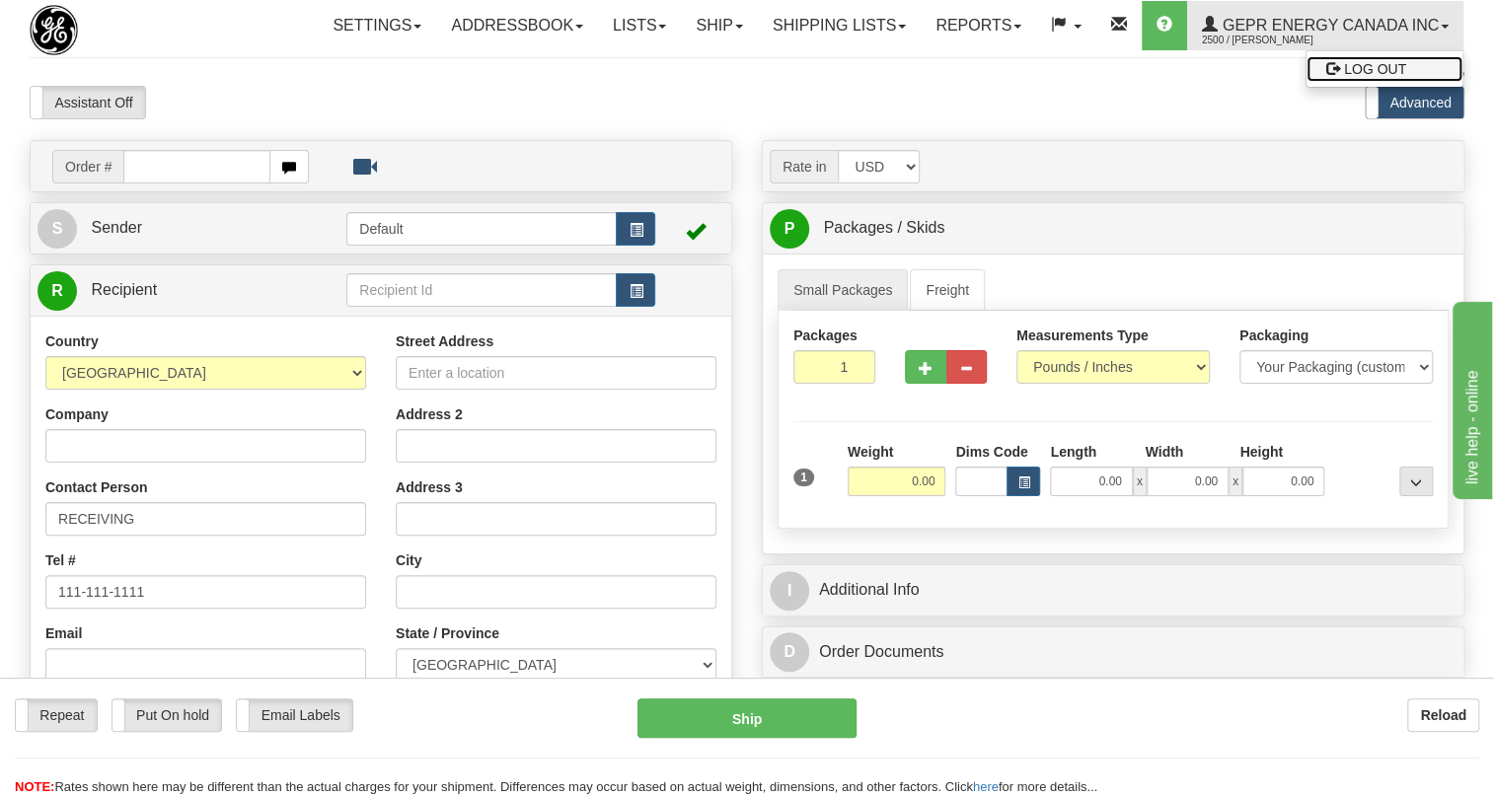
click at [1344, 77] on span "LOG OUT" at bounding box center [1375, 69] width 62 height 16
